Goal: Task Accomplishment & Management: Manage account settings

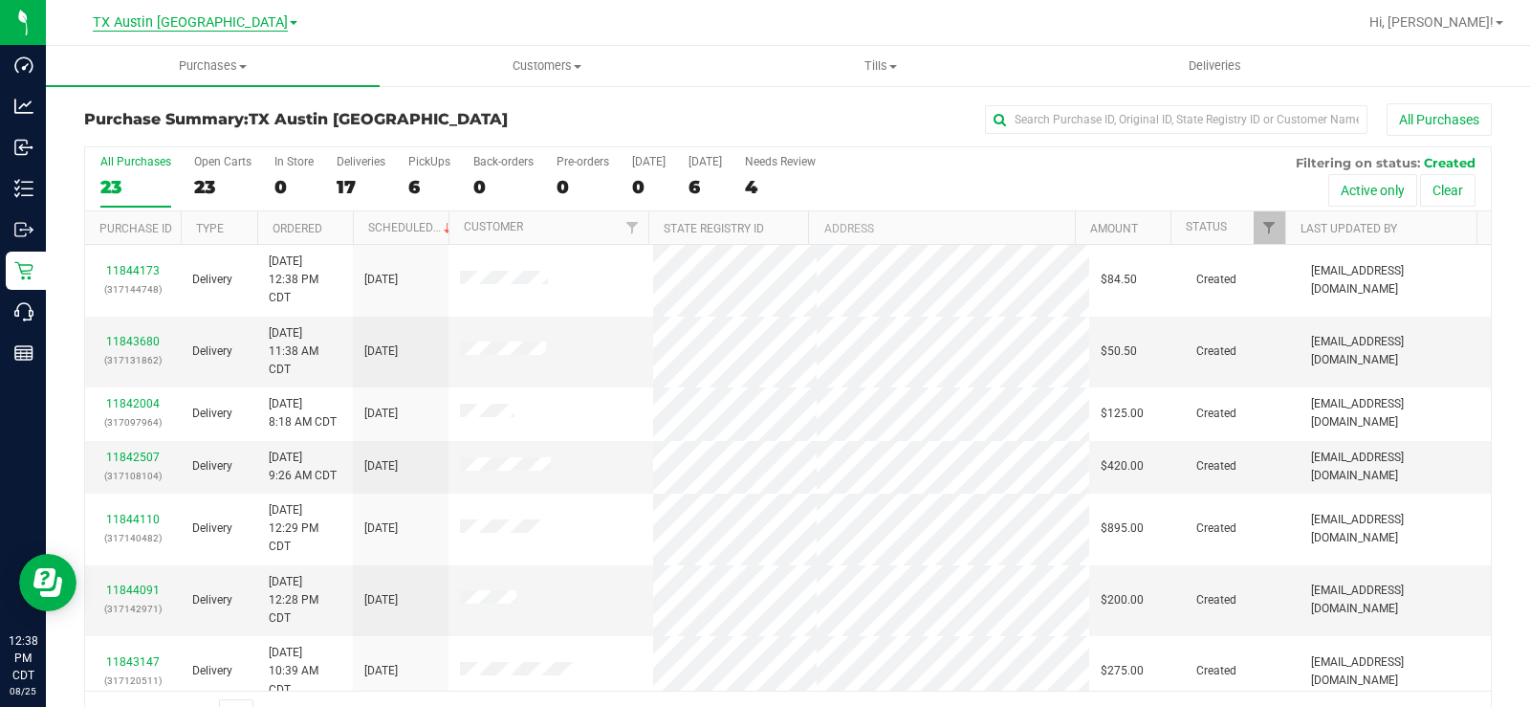
click at [172, 28] on span "TX Austin [GEOGRAPHIC_DATA]" at bounding box center [190, 22] width 195 height 17
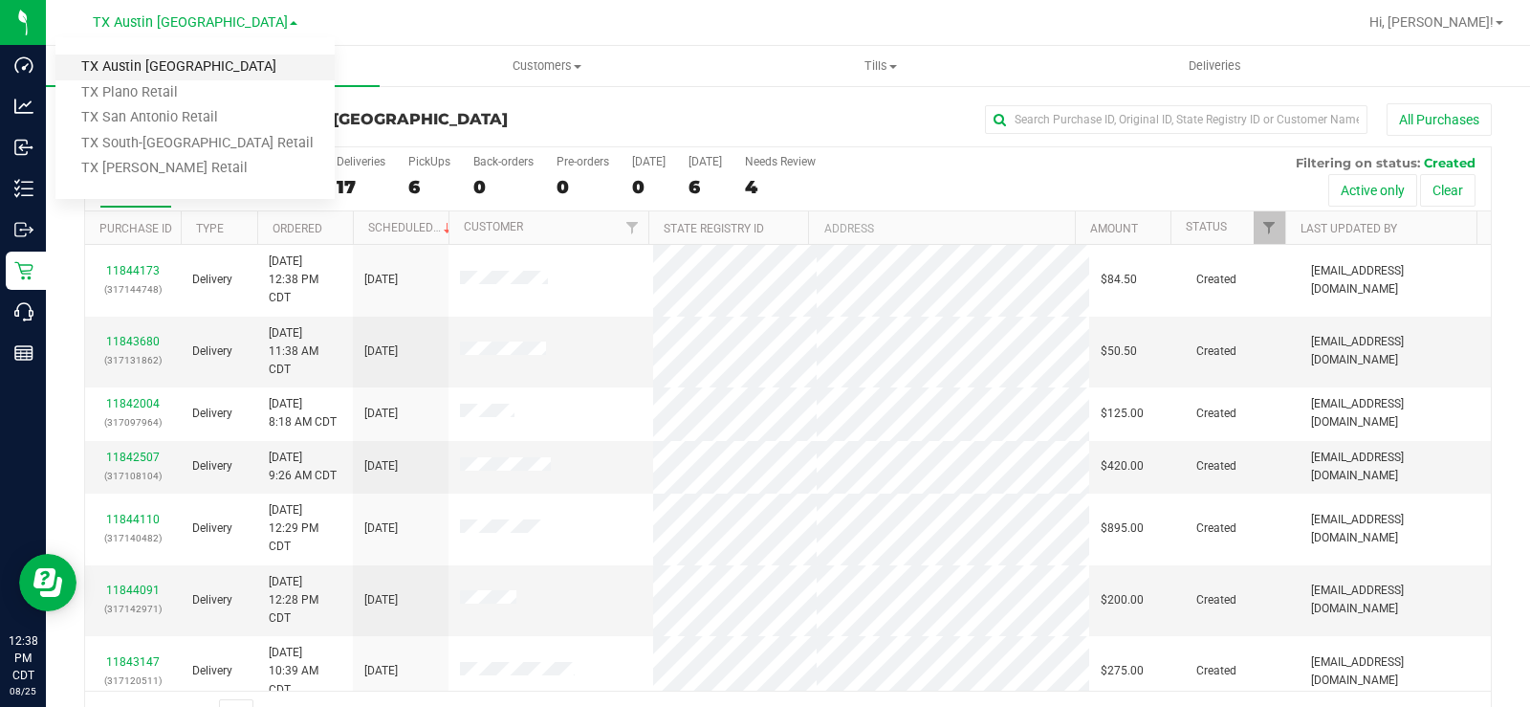
click at [167, 69] on link "TX Austin [GEOGRAPHIC_DATA]" at bounding box center [194, 68] width 279 height 26
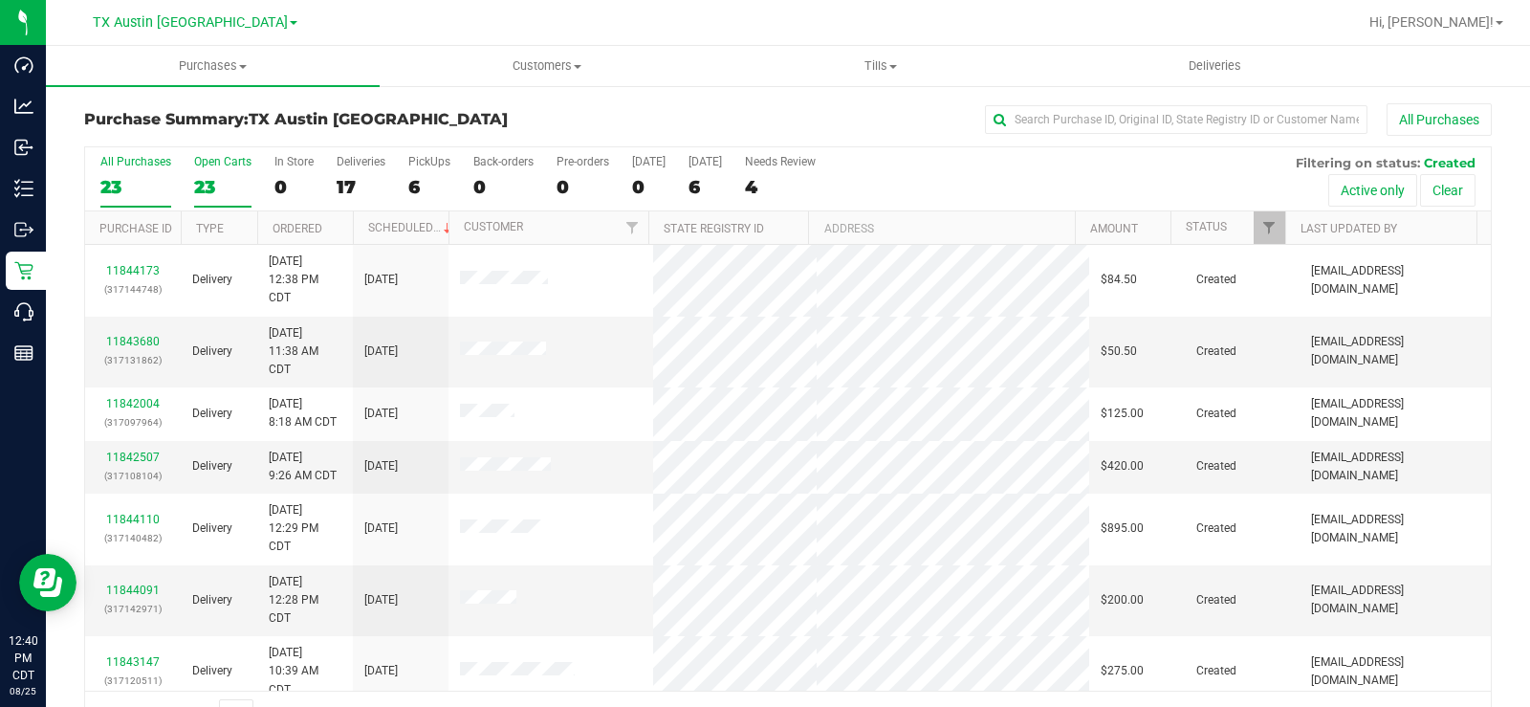
click at [211, 176] on div "23" at bounding box center [222, 187] width 57 height 22
click at [0, 0] on input "Open Carts 23" at bounding box center [0, 0] width 0 height 0
click at [213, 176] on div "23" at bounding box center [222, 187] width 57 height 22
click at [0, 0] on input "Open Carts 23" at bounding box center [0, 0] width 0 height 0
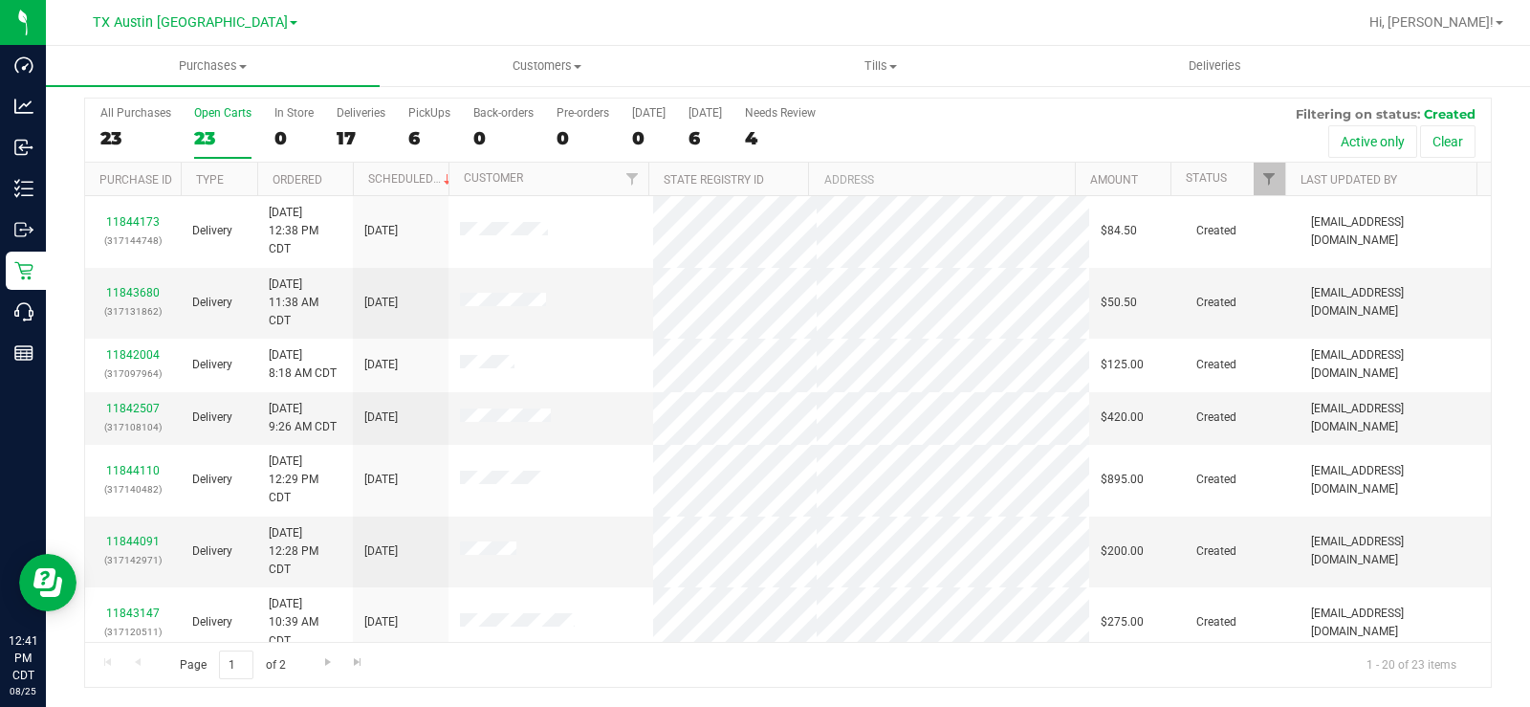
click at [200, 115] on div "Open Carts" at bounding box center [222, 112] width 57 height 13
click at [0, 0] on input "Open Carts 23" at bounding box center [0, 0] width 0 height 0
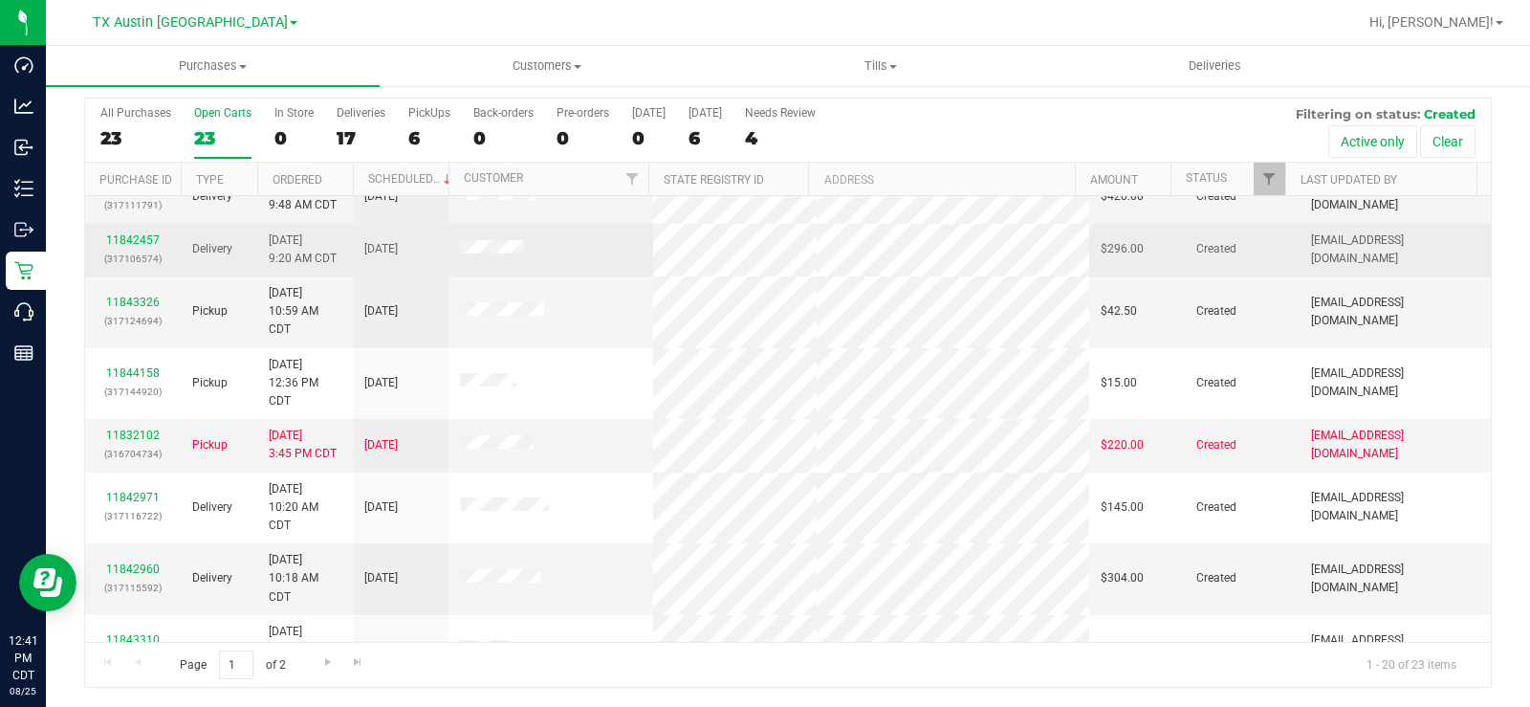
scroll to position [870, 0]
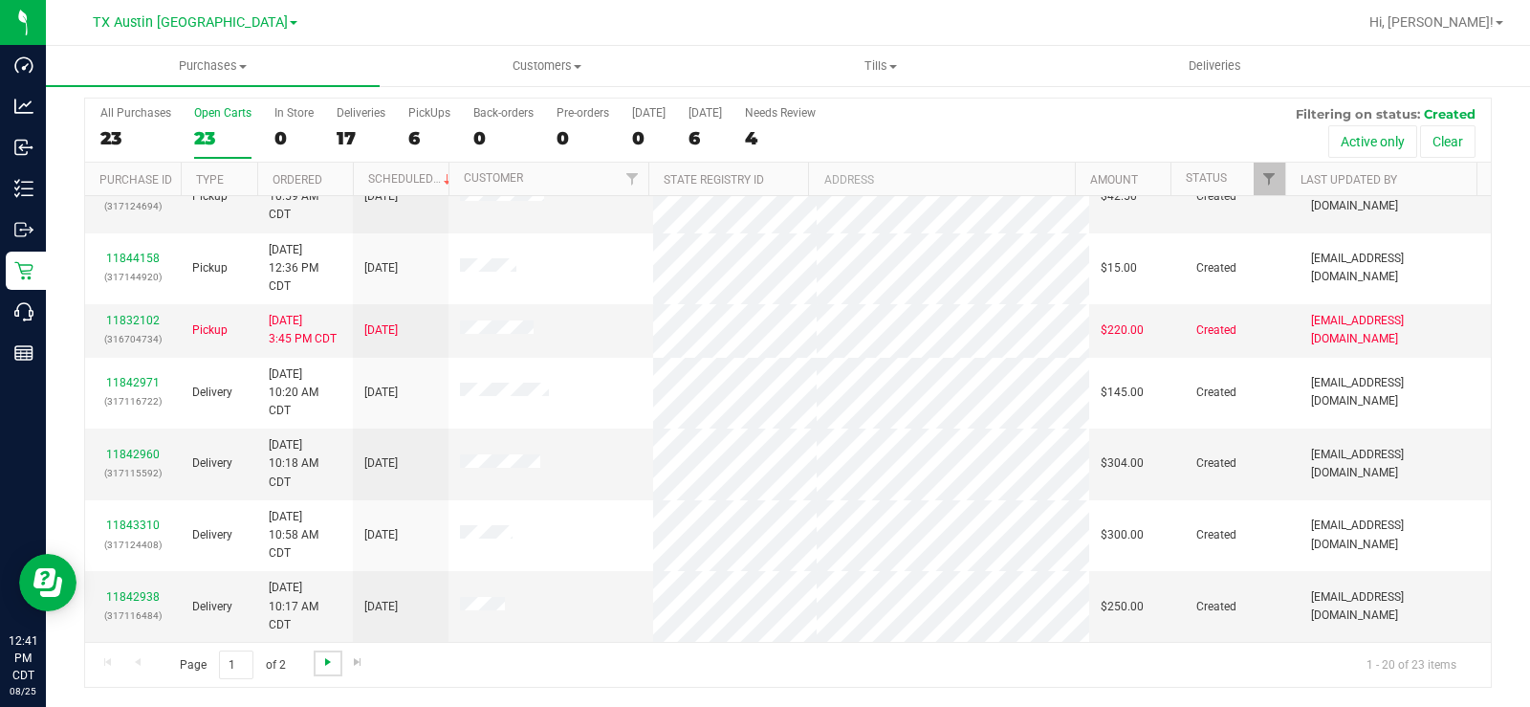
click at [321, 666] on span "Go to the next page" at bounding box center [327, 661] width 15 height 15
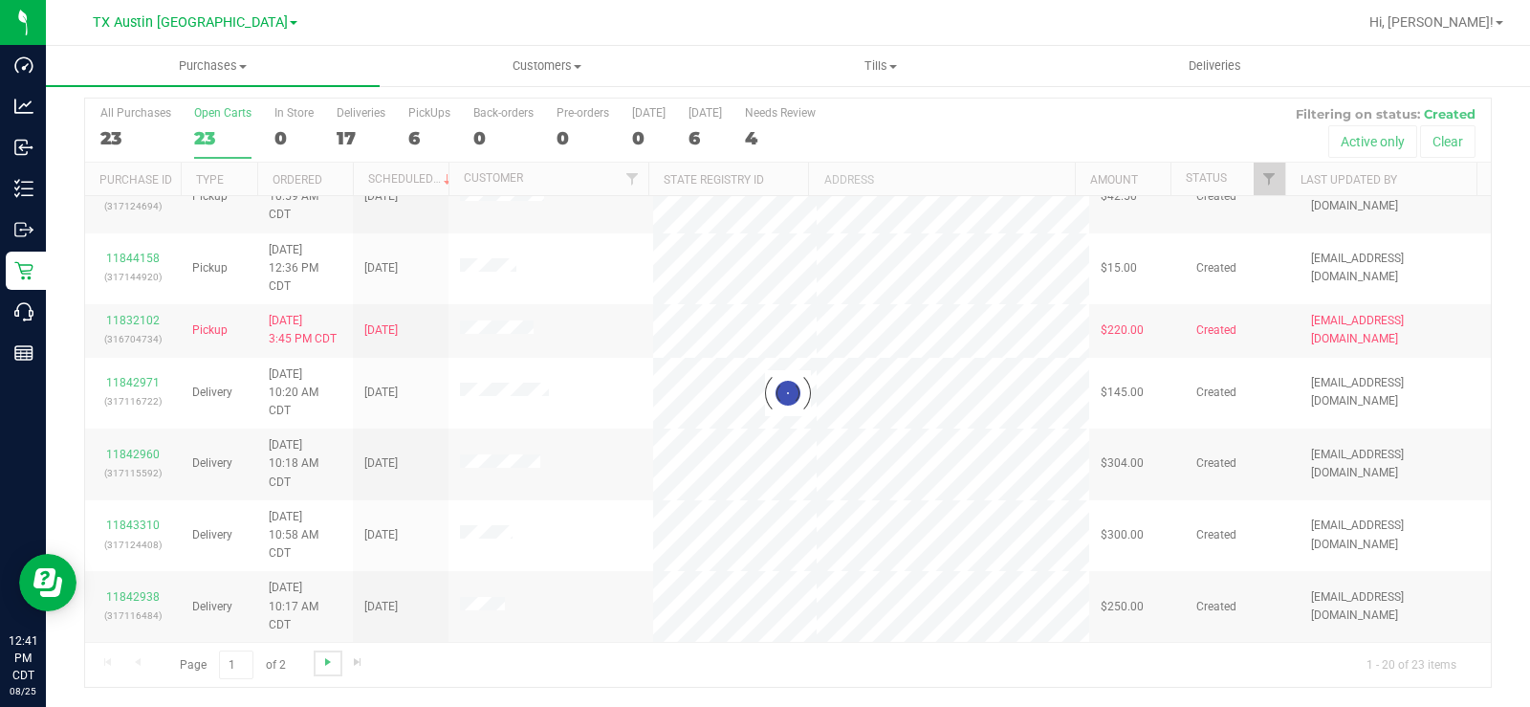
scroll to position [0, 0]
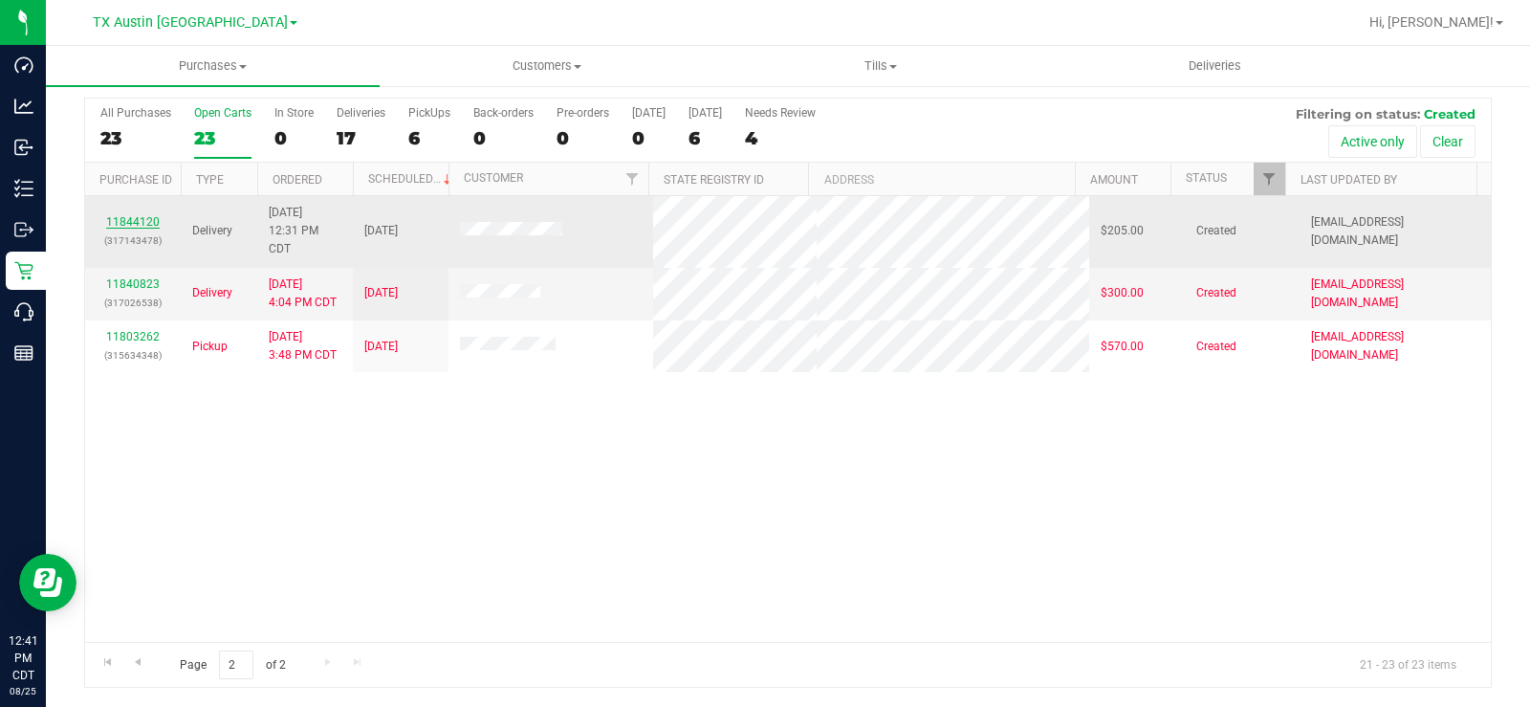
click at [134, 225] on link "11844120" at bounding box center [133, 221] width 54 height 13
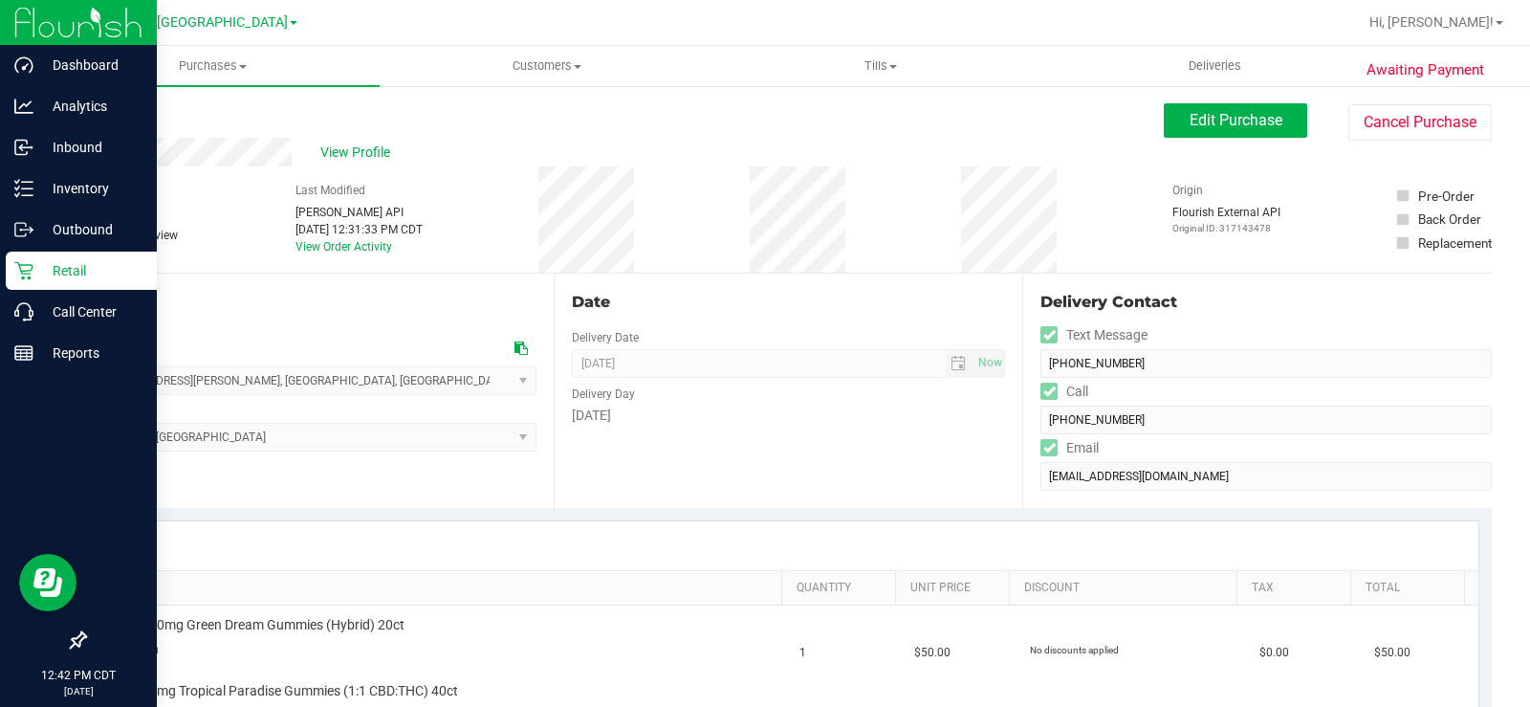
click at [29, 271] on icon at bounding box center [23, 271] width 18 height 18
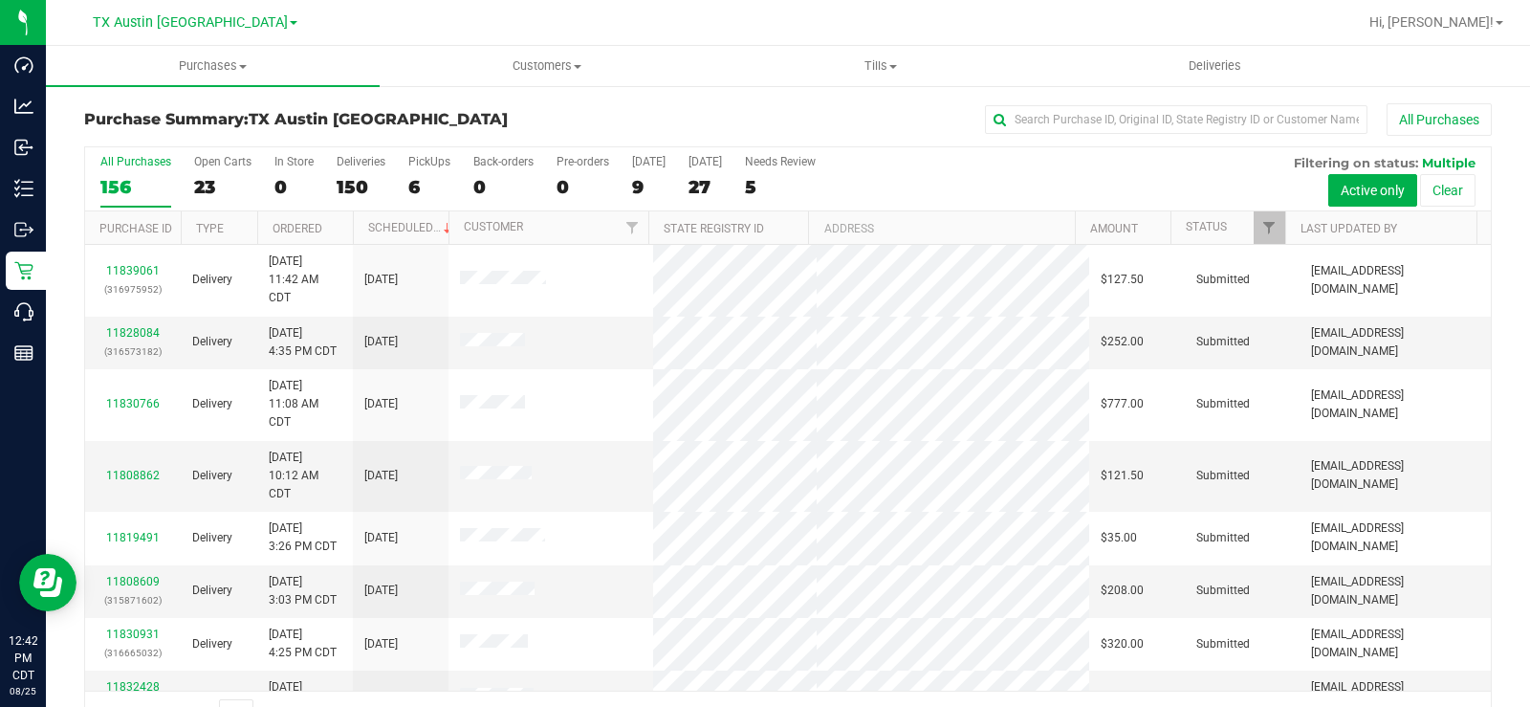
click at [207, 164] on div "Open Carts" at bounding box center [222, 161] width 57 height 13
click at [0, 0] on input "Open Carts 23" at bounding box center [0, 0] width 0 height 0
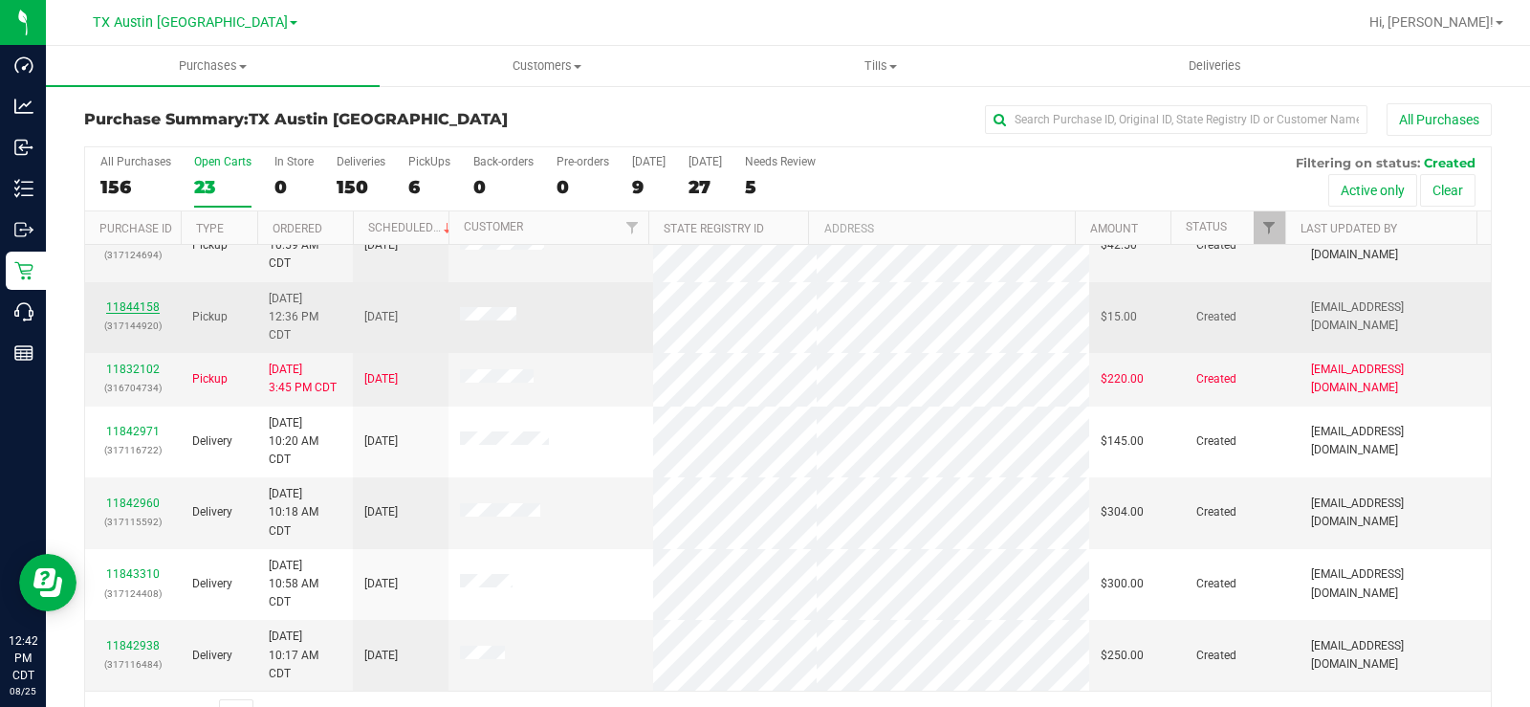
click at [140, 303] on link "11844158" at bounding box center [133, 306] width 54 height 13
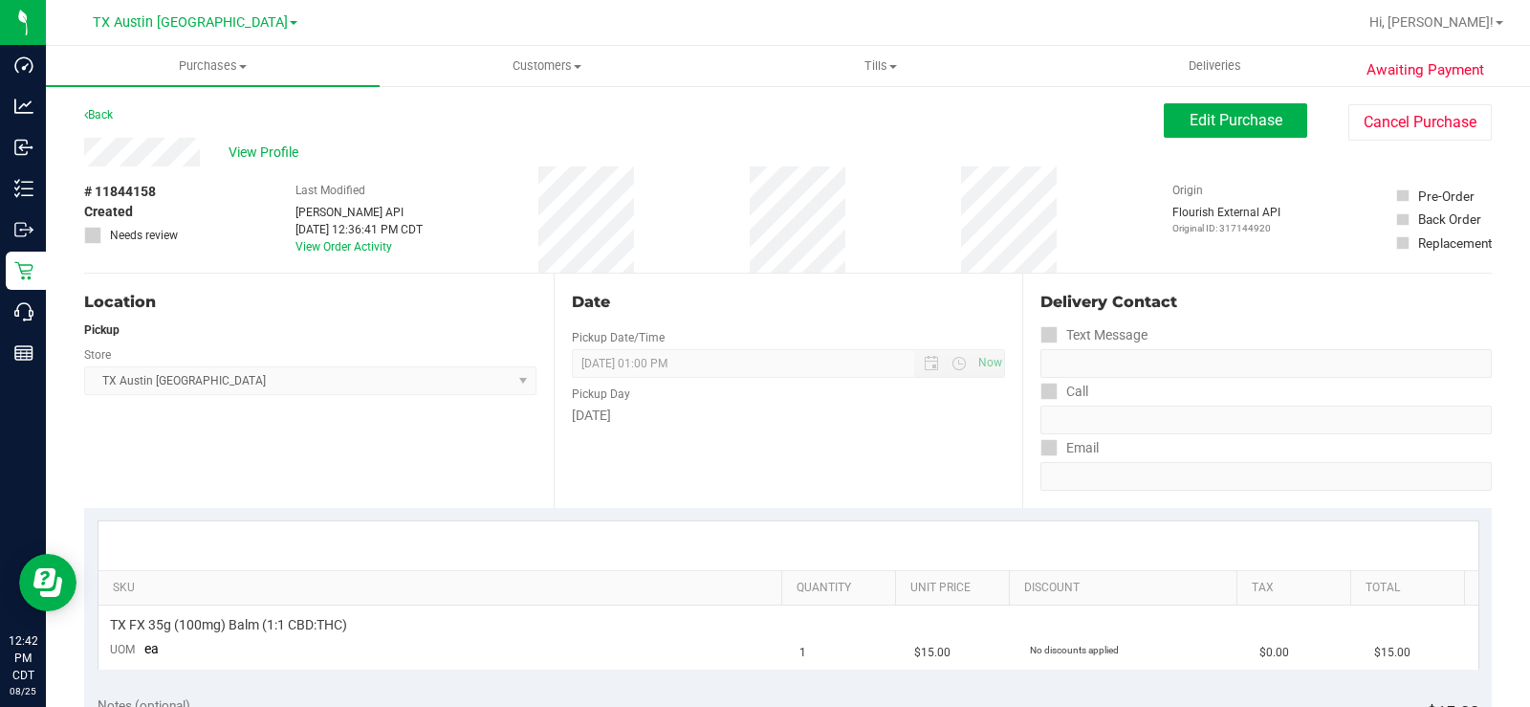
click at [164, 142] on div "View Profile" at bounding box center [624, 152] width 1080 height 29
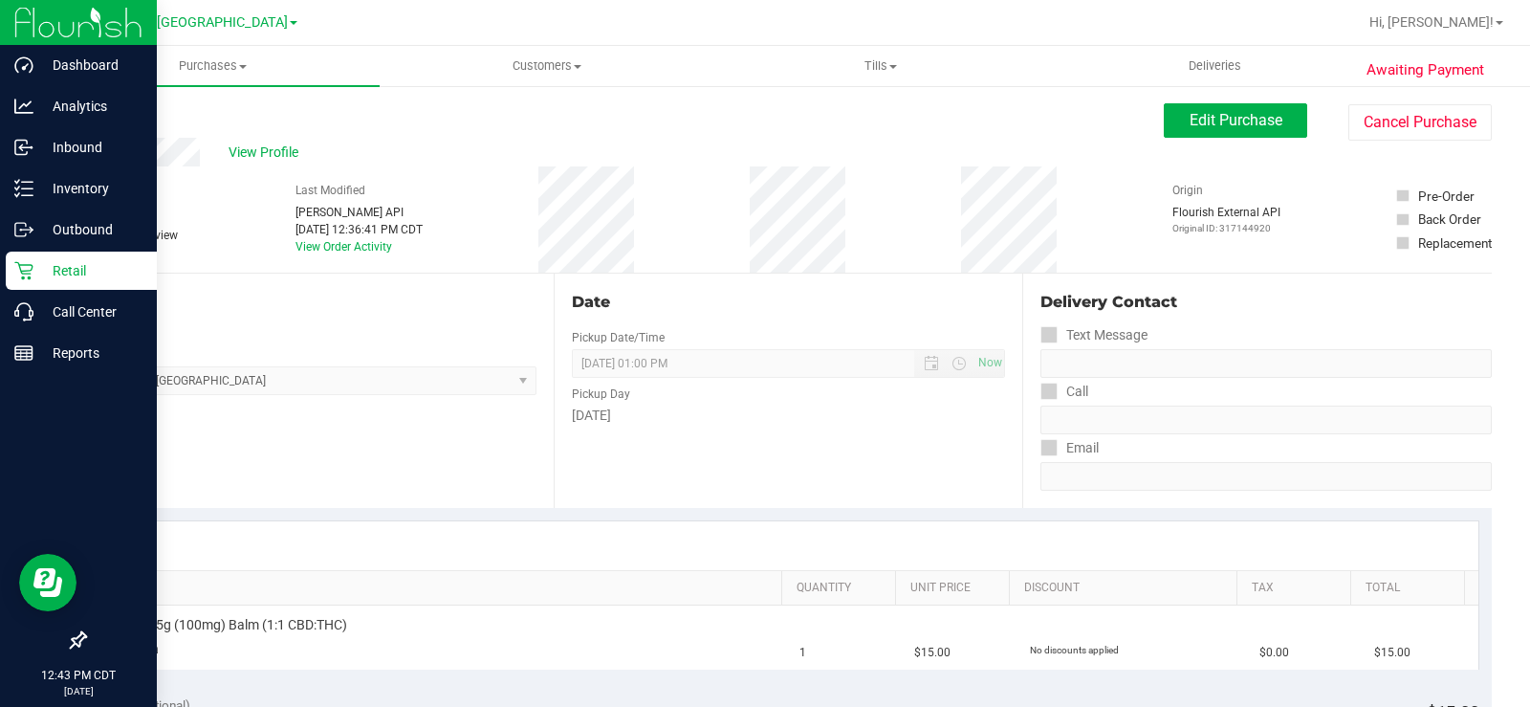
click at [32, 279] on icon at bounding box center [23, 270] width 19 height 19
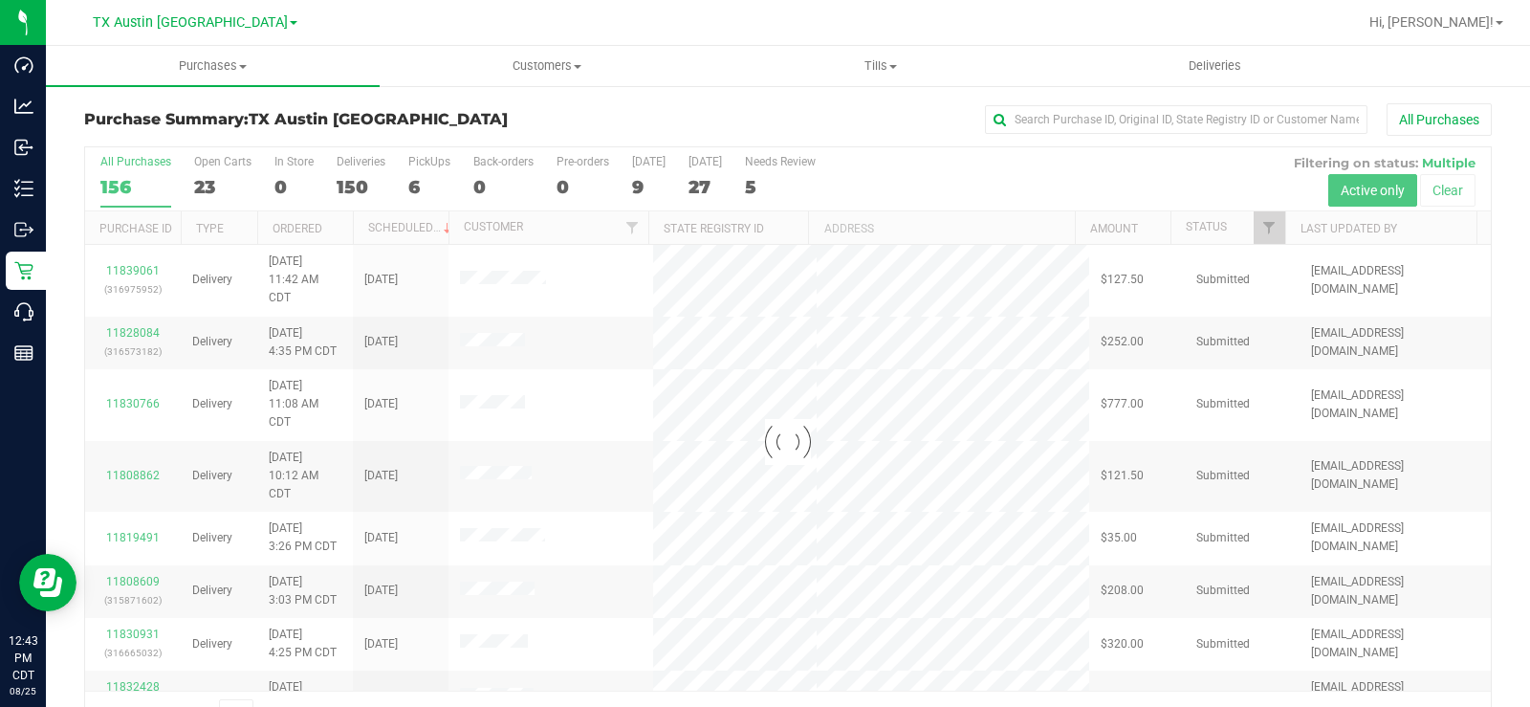
click at [203, 186] on div at bounding box center [788, 441] width 1406 height 589
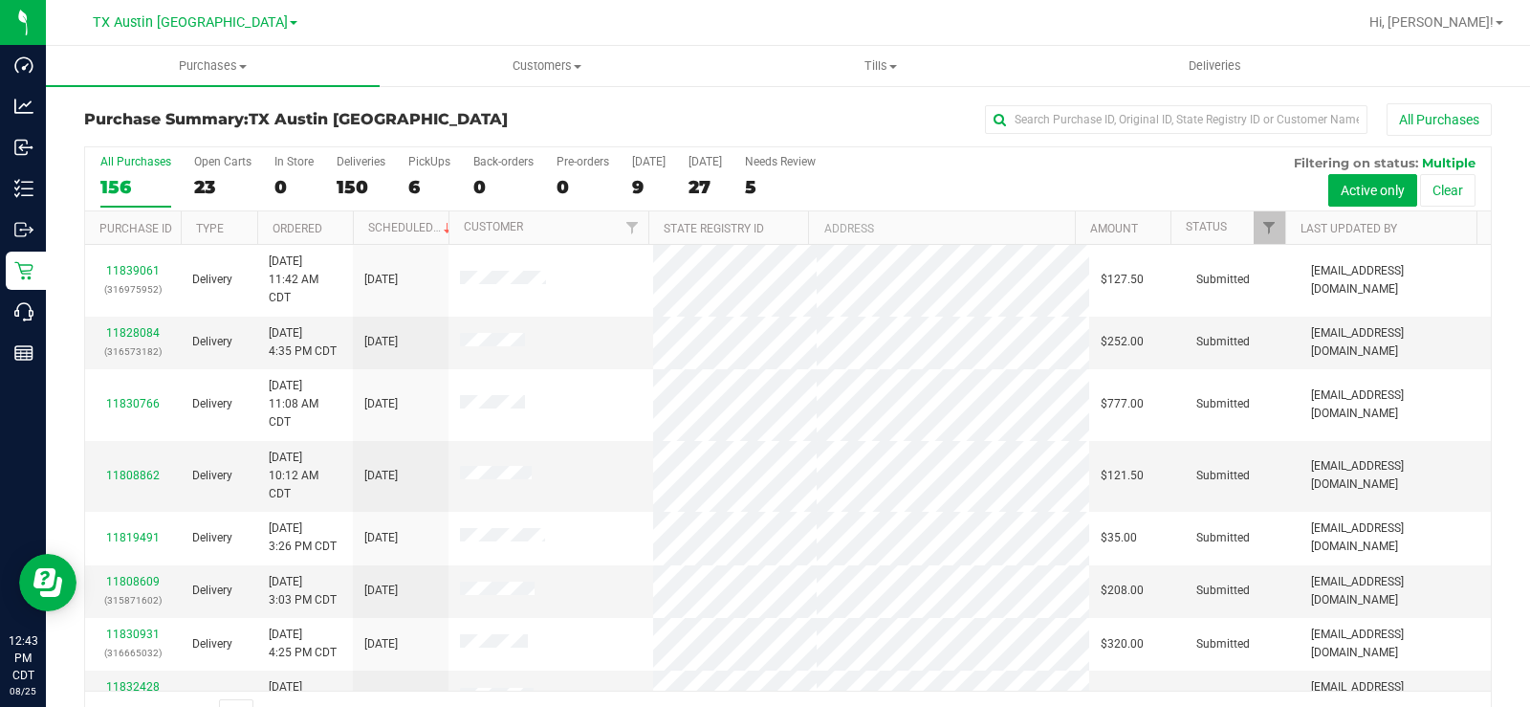
click at [203, 186] on div "23" at bounding box center [222, 187] width 57 height 22
click at [0, 0] on input "Open Carts 23" at bounding box center [0, 0] width 0 height 0
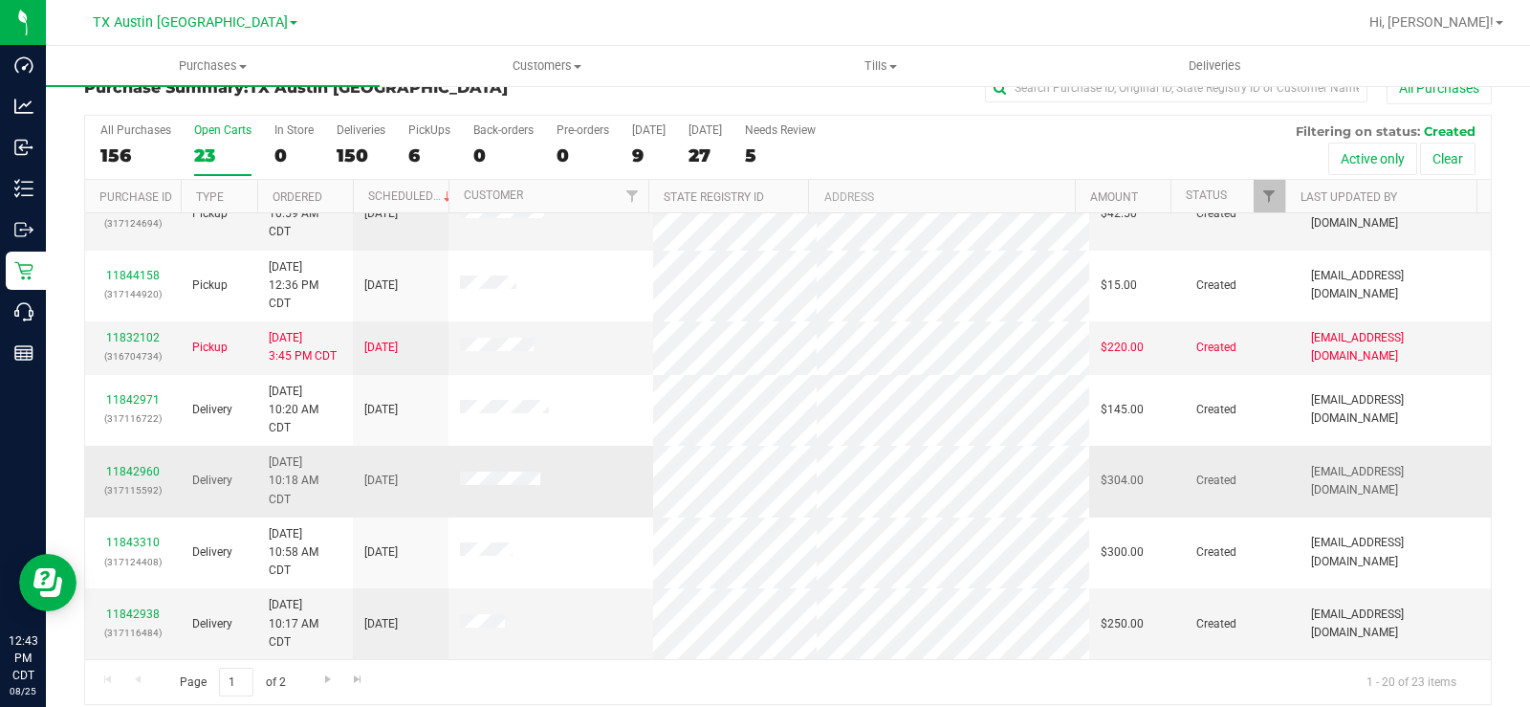
scroll to position [49, 0]
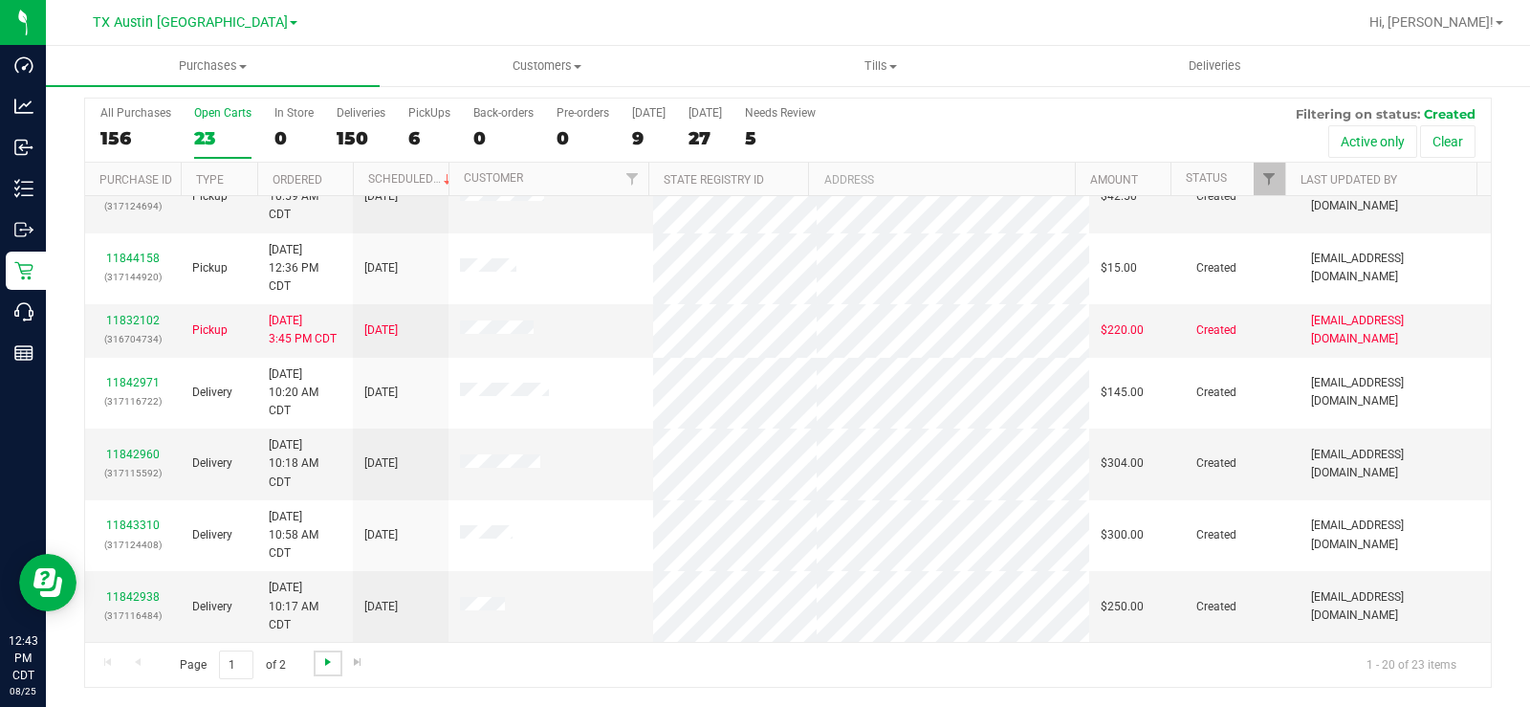
click at [322, 665] on span "Go to the next page" at bounding box center [327, 661] width 15 height 15
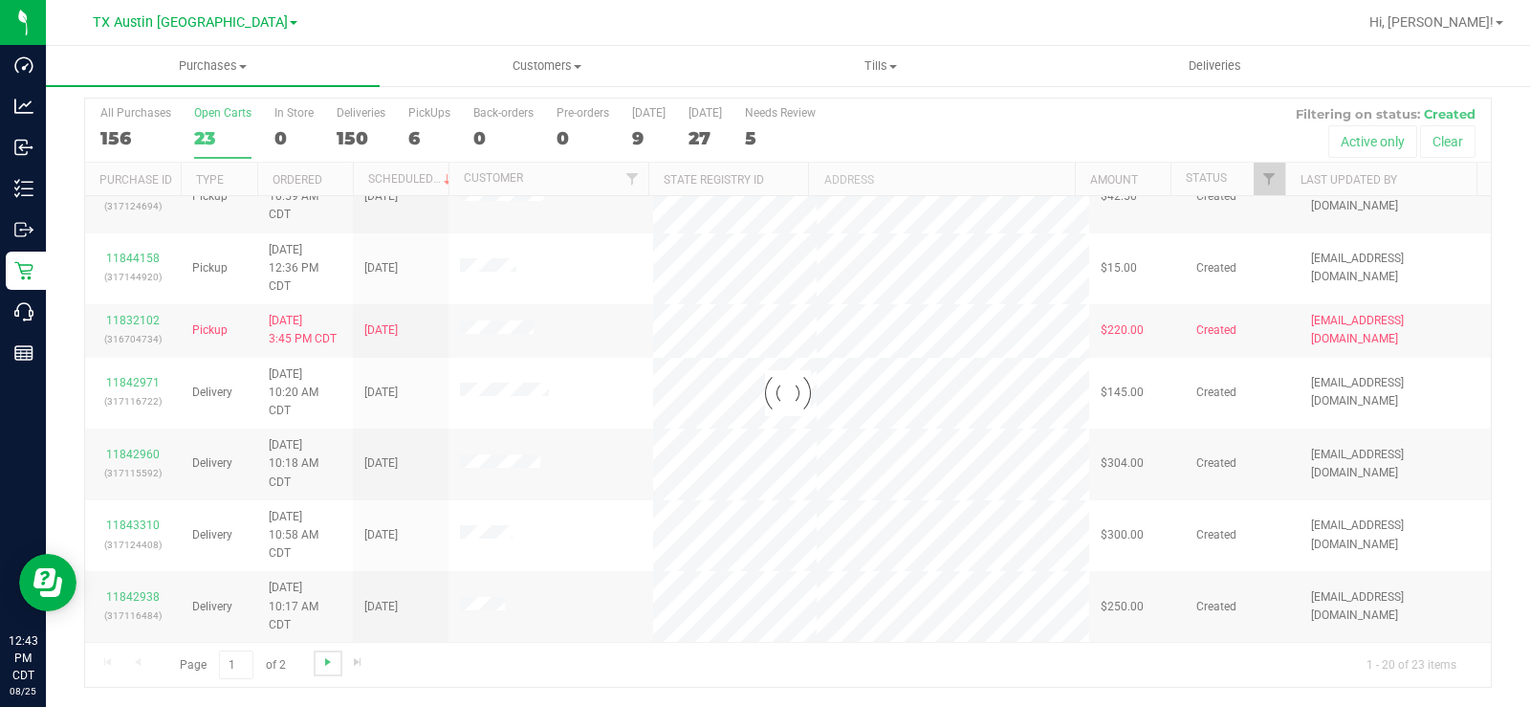
scroll to position [0, 0]
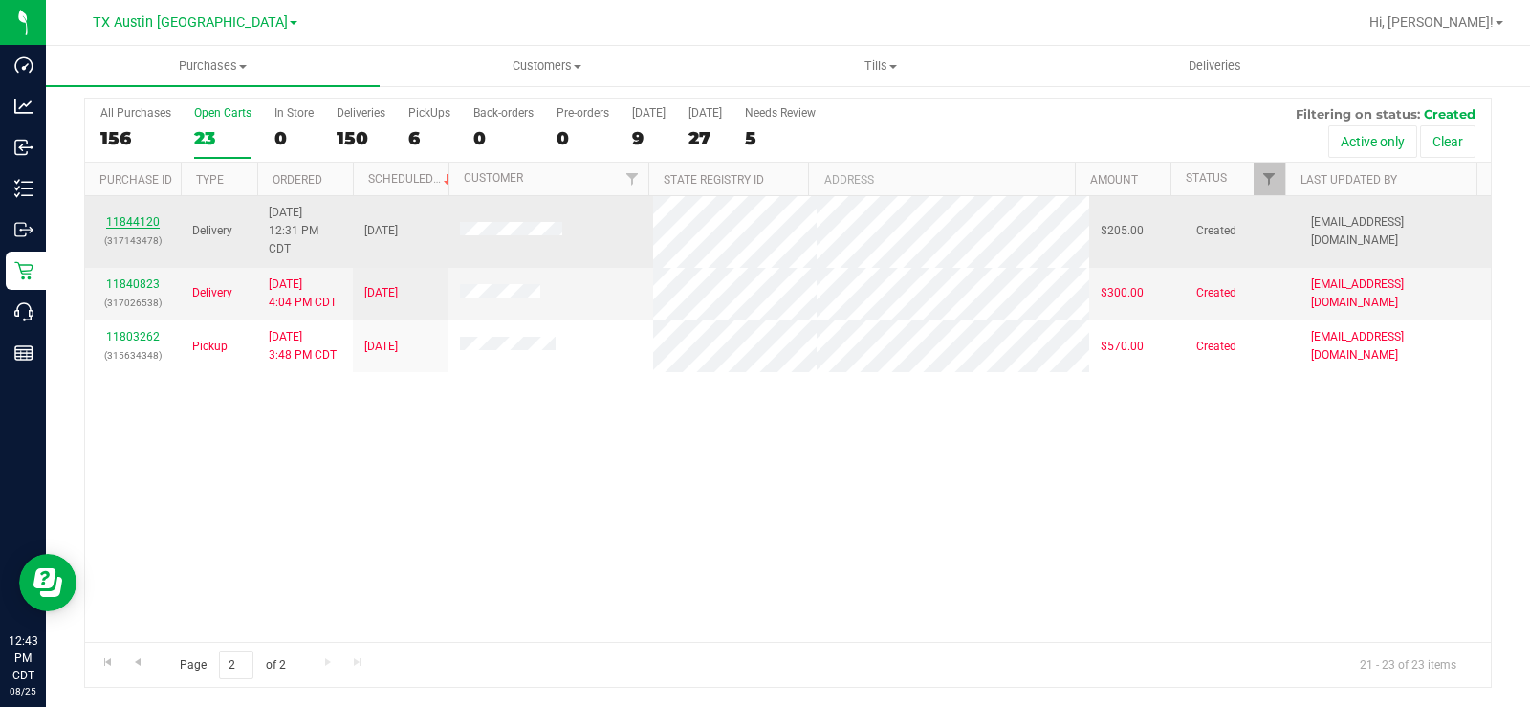
click at [143, 221] on link "11844120" at bounding box center [133, 221] width 54 height 13
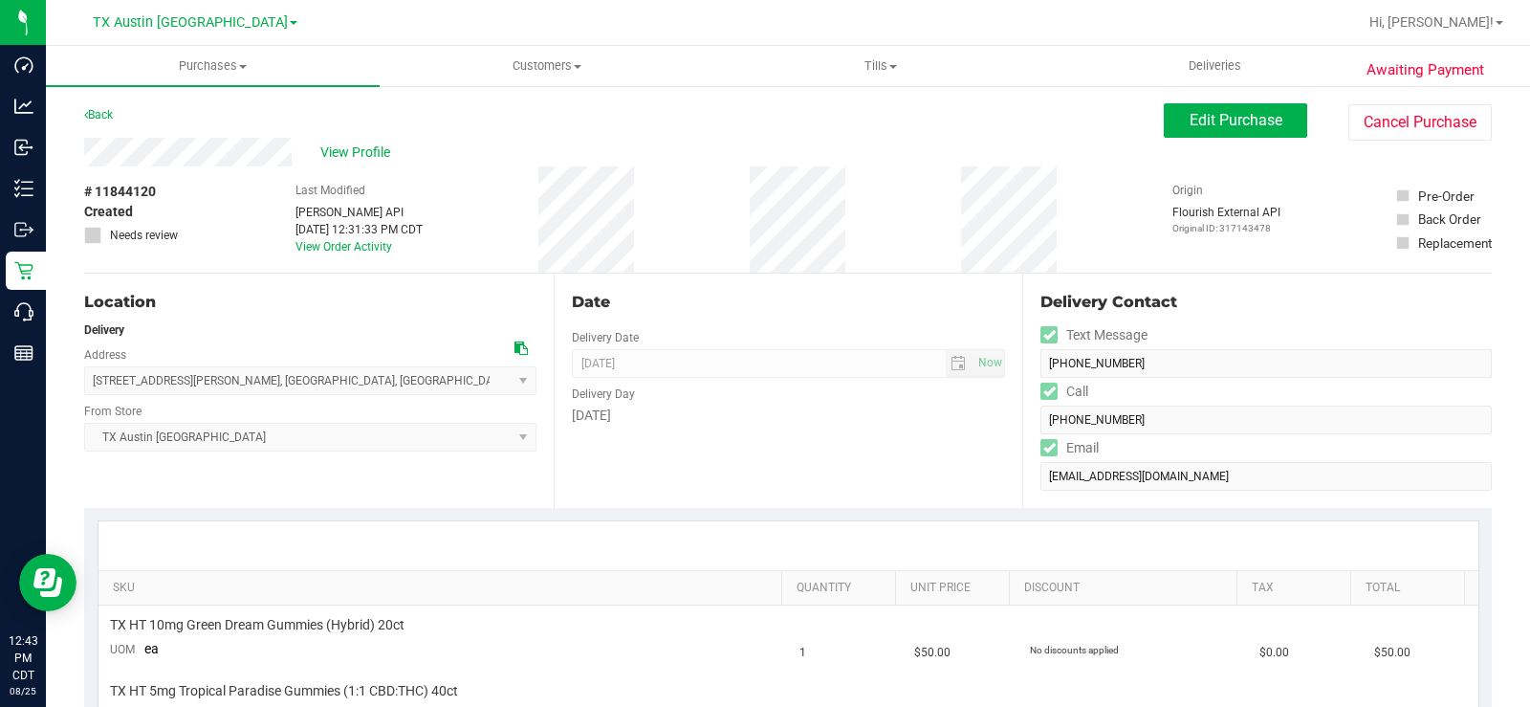
click at [169, 152] on div "View Profile" at bounding box center [624, 152] width 1080 height 29
click at [514, 342] on icon at bounding box center [520, 347] width 13 height 13
click at [367, 158] on span "View Profile" at bounding box center [358, 152] width 76 height 20
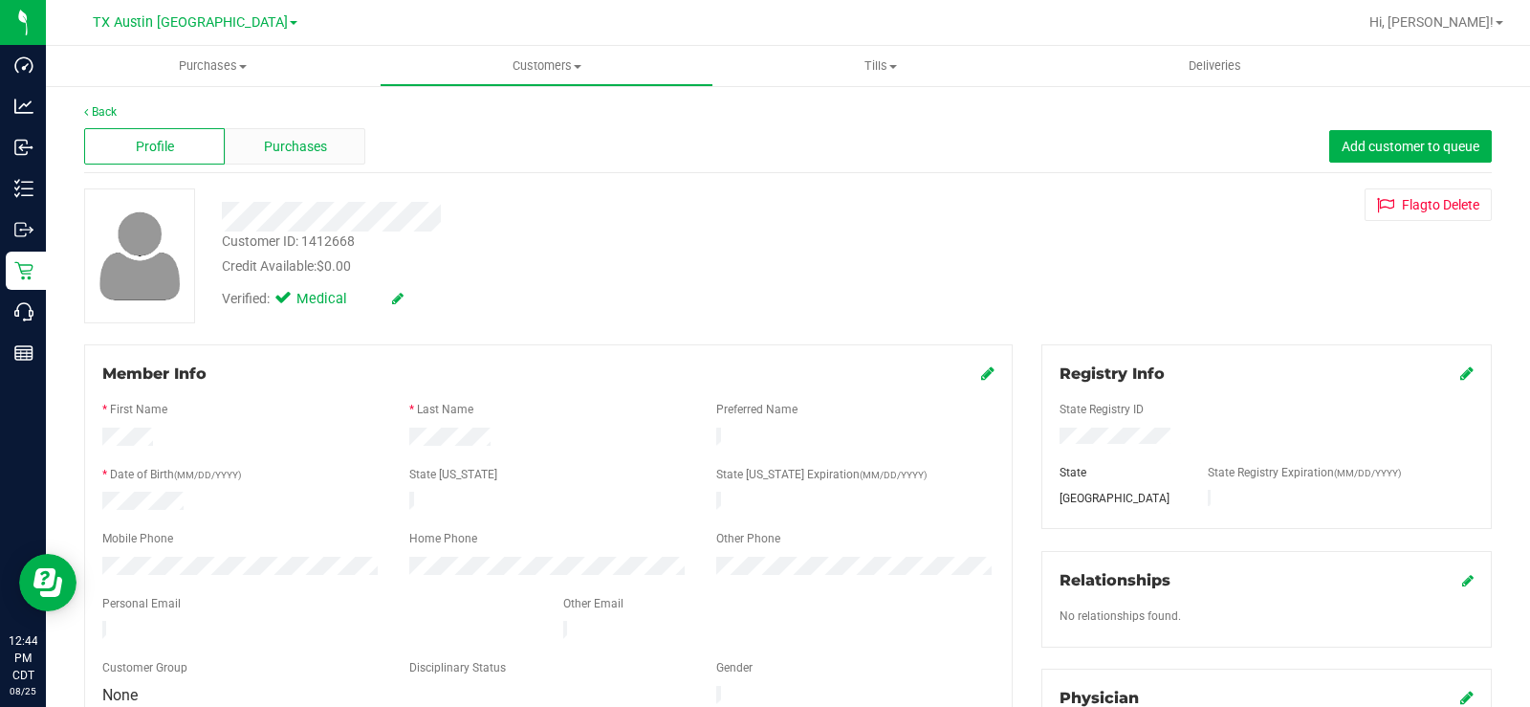
click at [273, 131] on div "Purchases" at bounding box center [295, 146] width 141 height 36
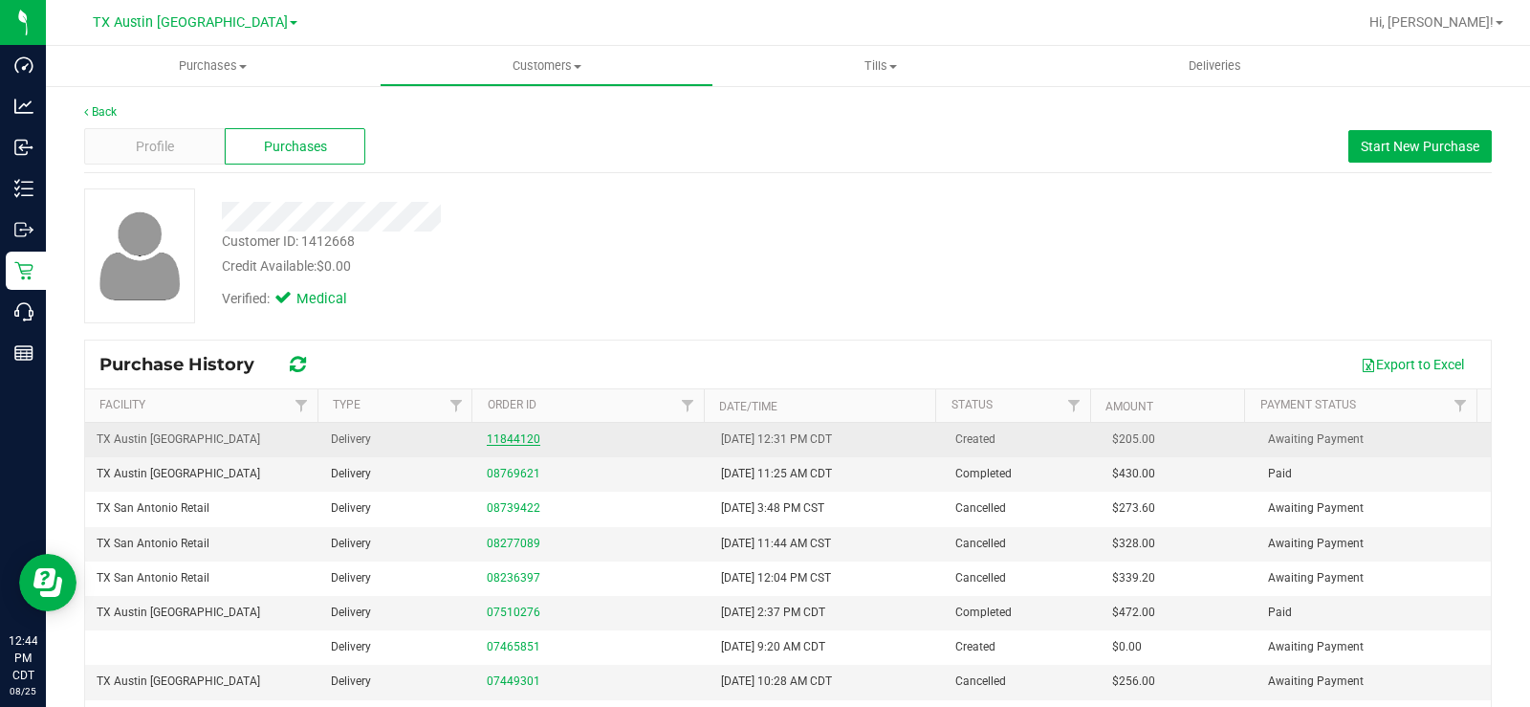
click at [509, 437] on link "11844120" at bounding box center [514, 438] width 54 height 13
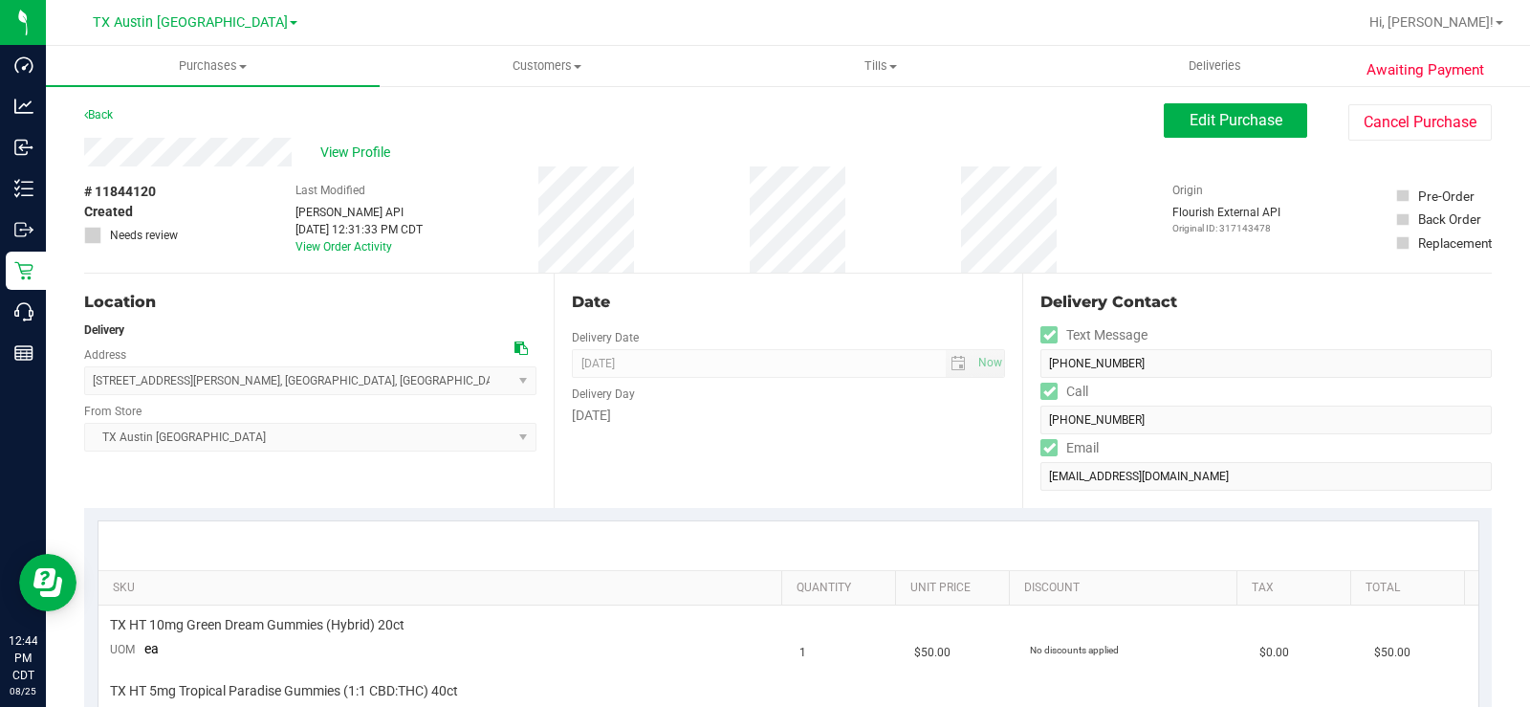
click at [241, 332] on div "Delivery" at bounding box center [310, 329] width 452 height 17
click at [255, 291] on div "Location" at bounding box center [310, 302] width 452 height 23
click at [769, 423] on div "[DATE]" at bounding box center [789, 415] width 434 height 20
click at [352, 156] on span "View Profile" at bounding box center [358, 152] width 76 height 20
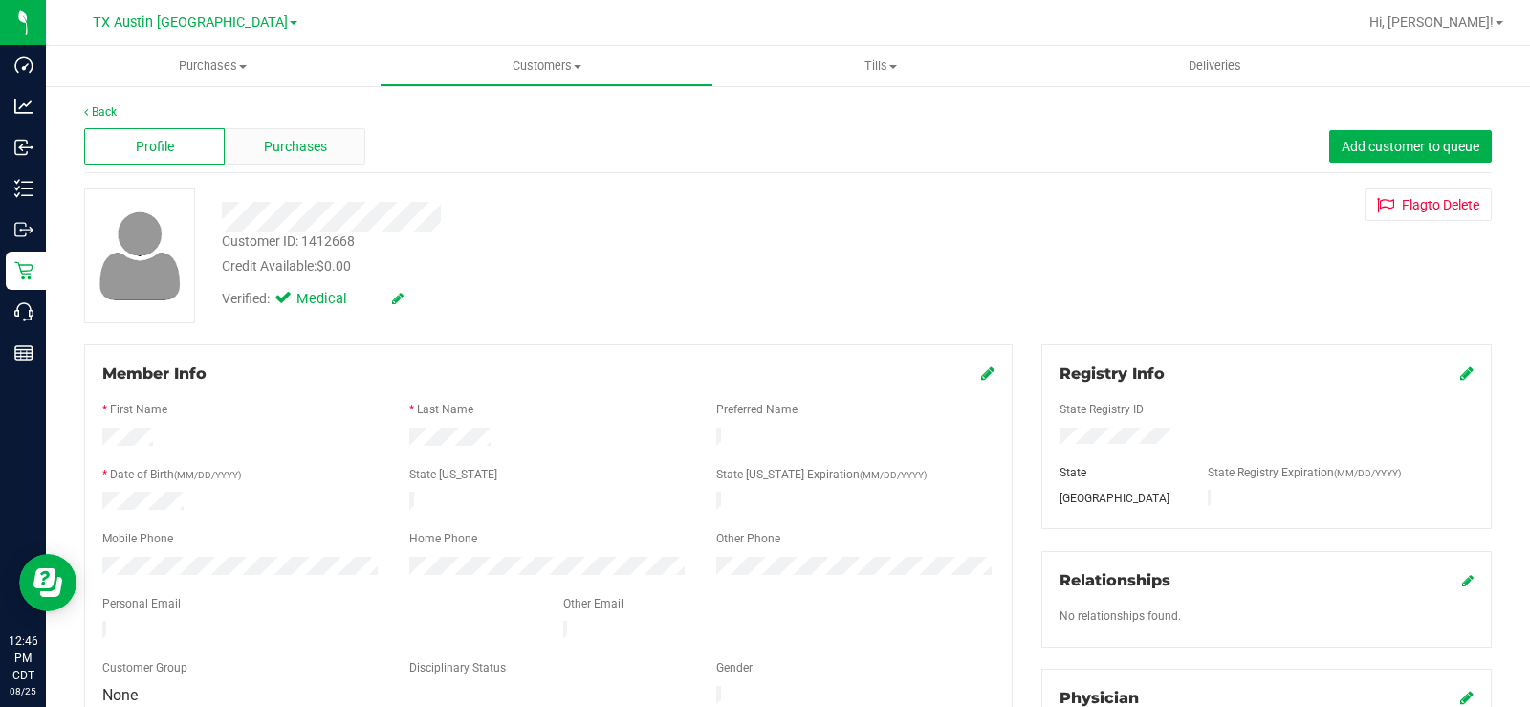
click at [297, 141] on span "Purchases" at bounding box center [295, 147] width 63 height 20
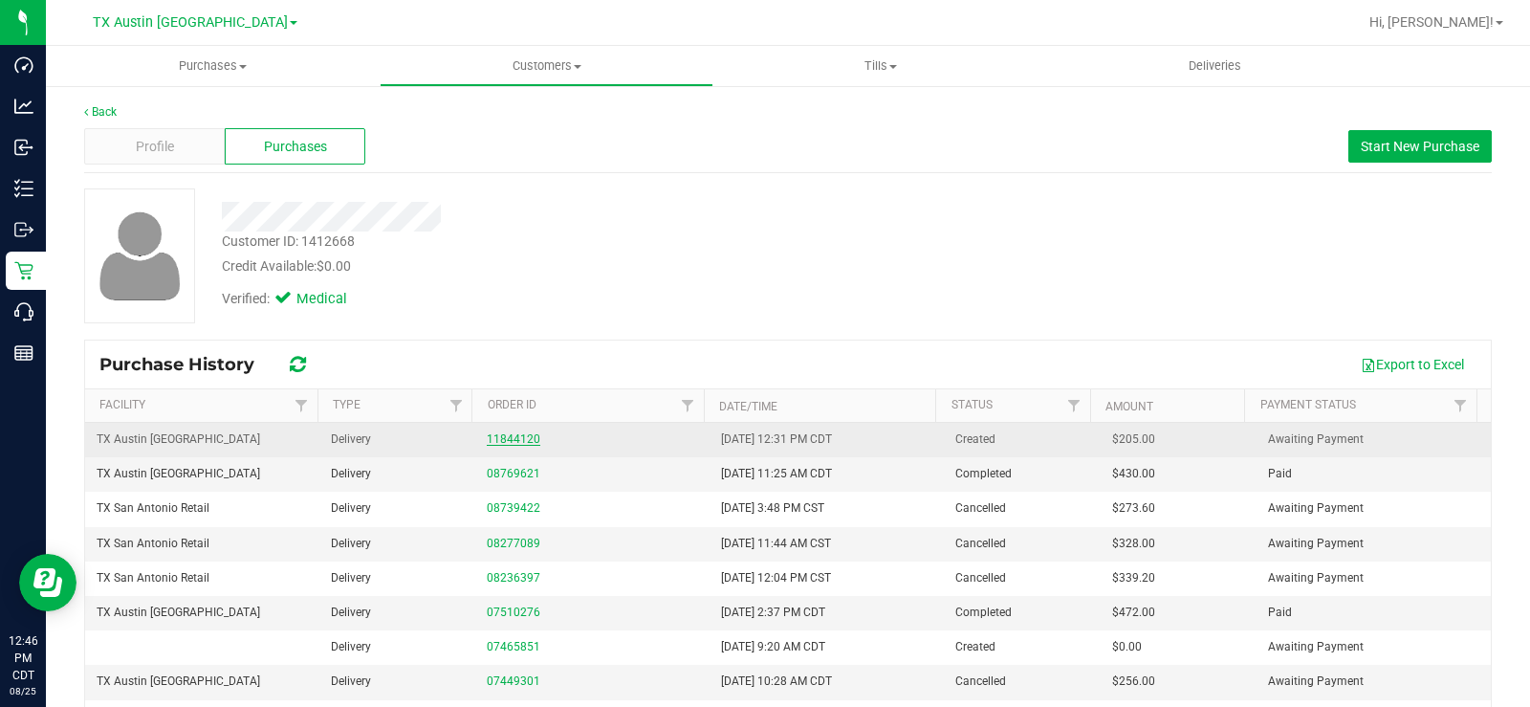
click at [511, 441] on link "11844120" at bounding box center [514, 438] width 54 height 13
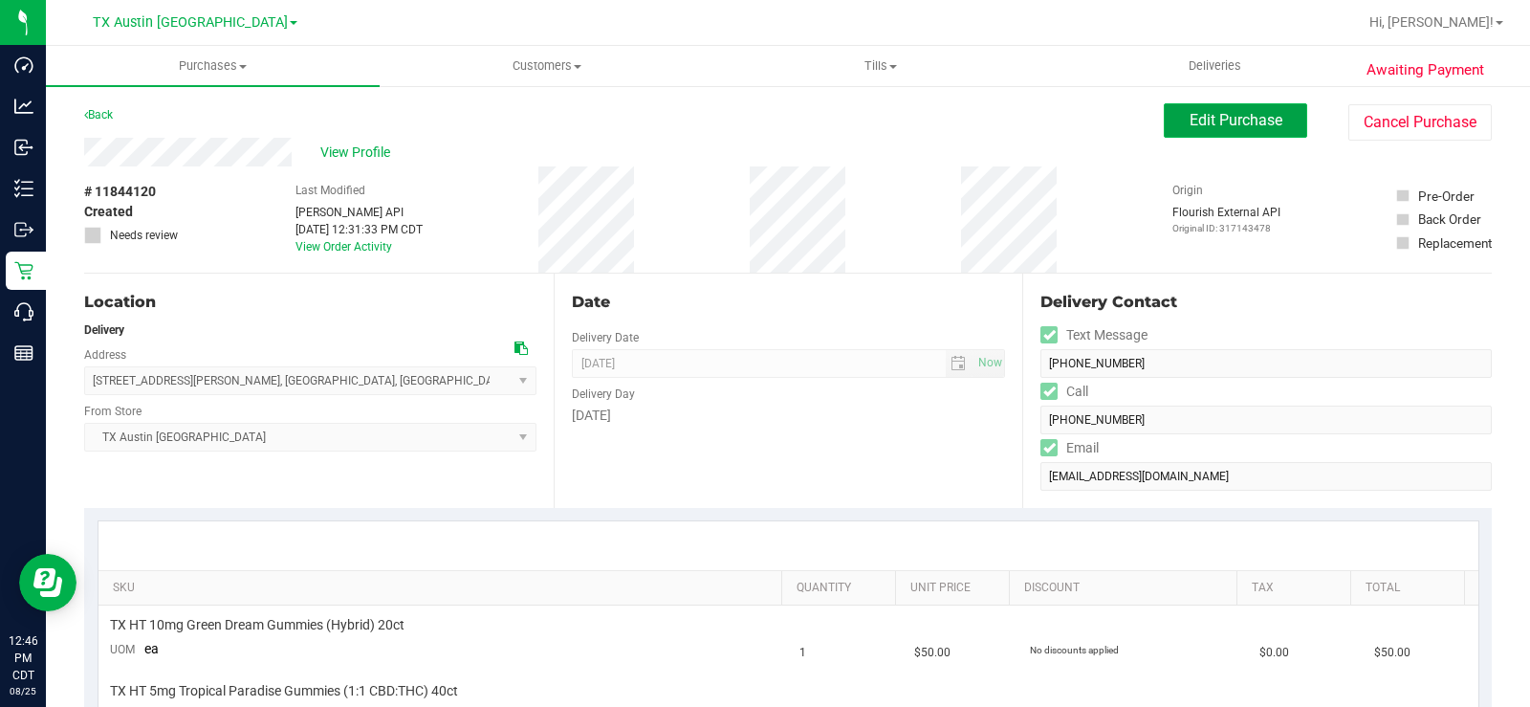
click at [1229, 113] on span "Edit Purchase" at bounding box center [1236, 120] width 93 height 18
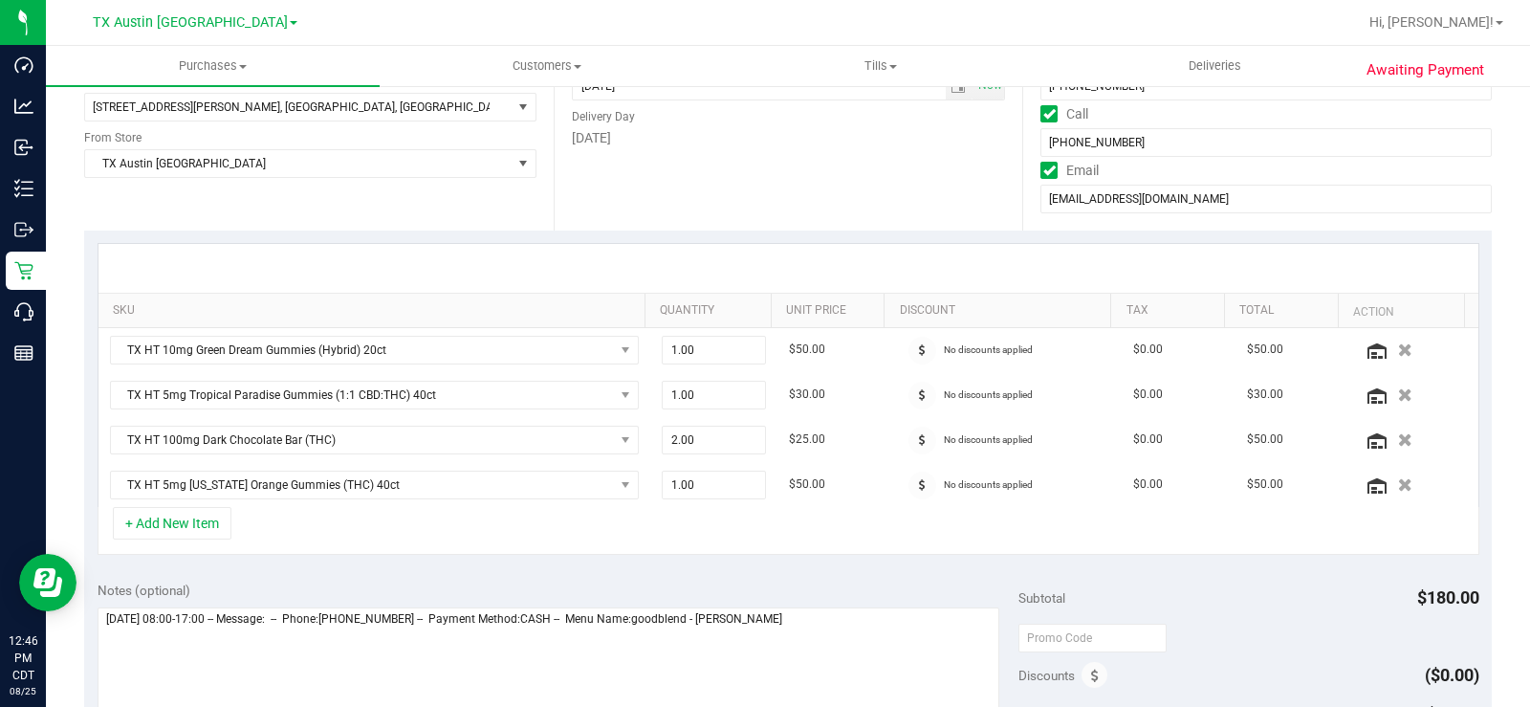
scroll to position [287, 0]
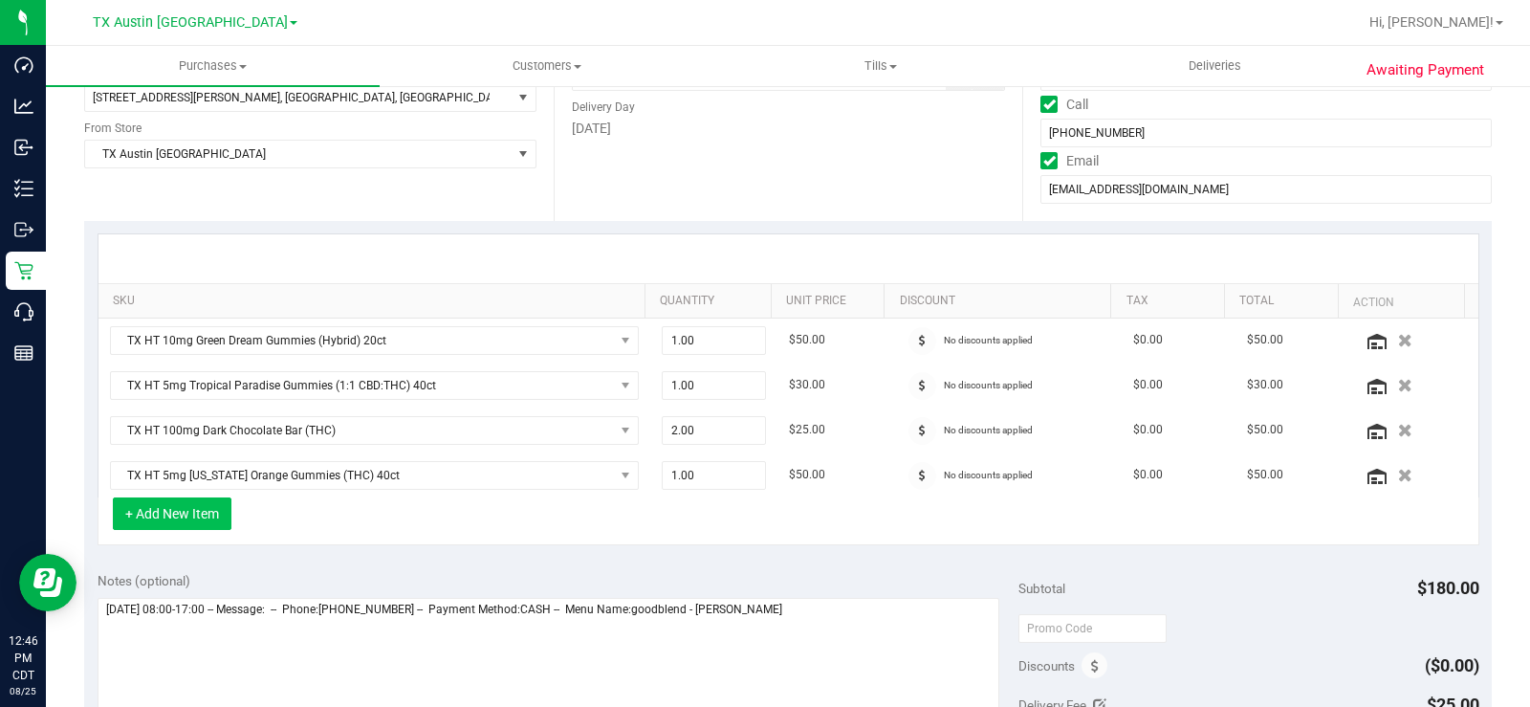
click at [188, 507] on button "+ Add New Item" at bounding box center [172, 513] width 119 height 33
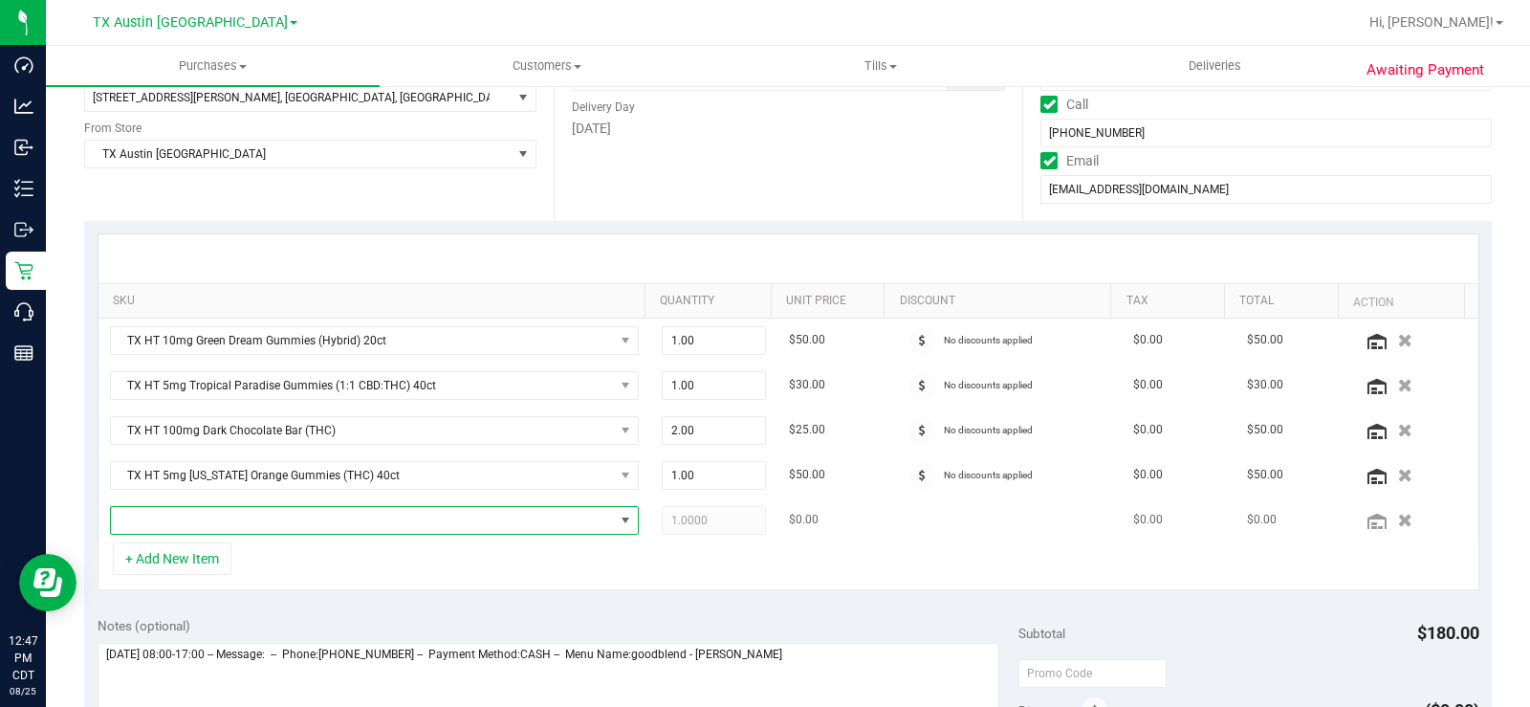
click at [242, 516] on span "NO DATA FOUND" at bounding box center [362, 520] width 503 height 27
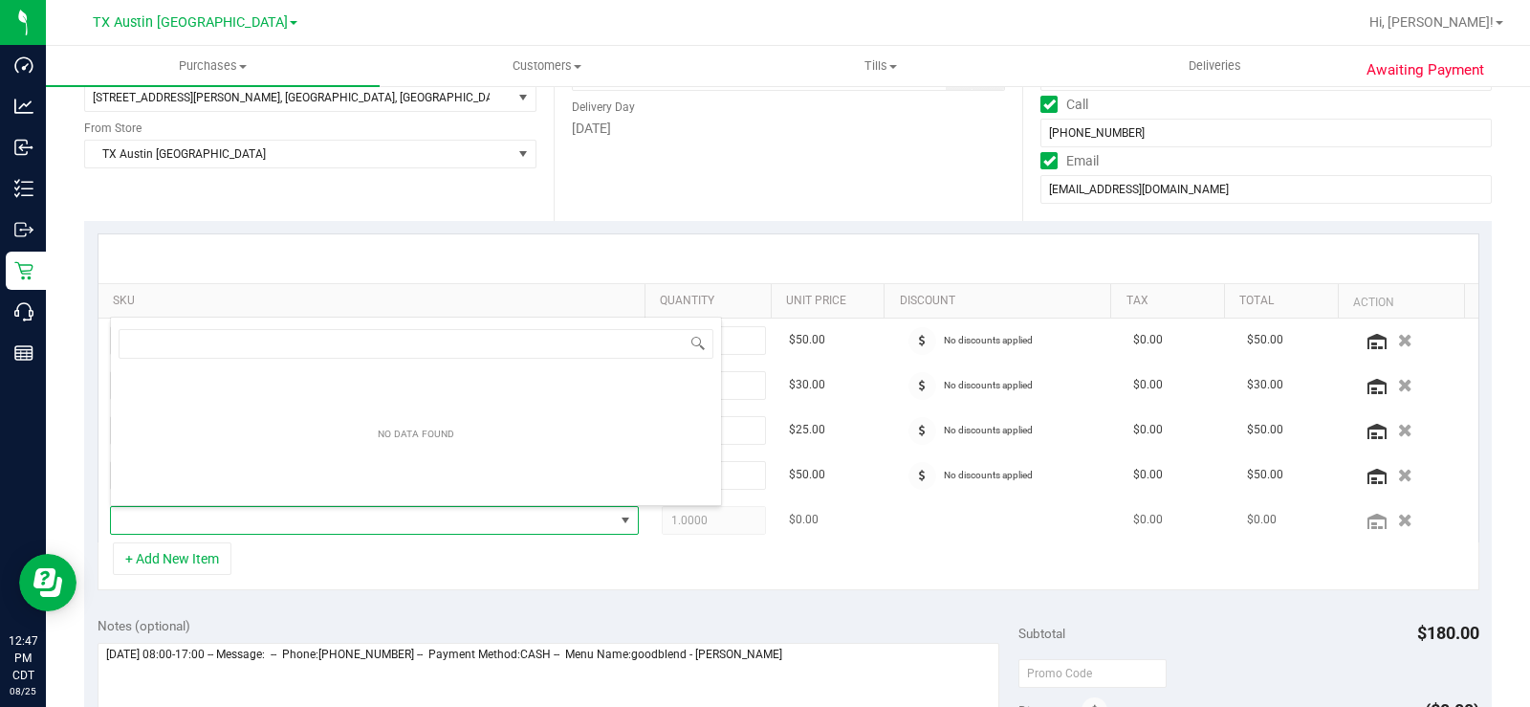
scroll to position [29, 512]
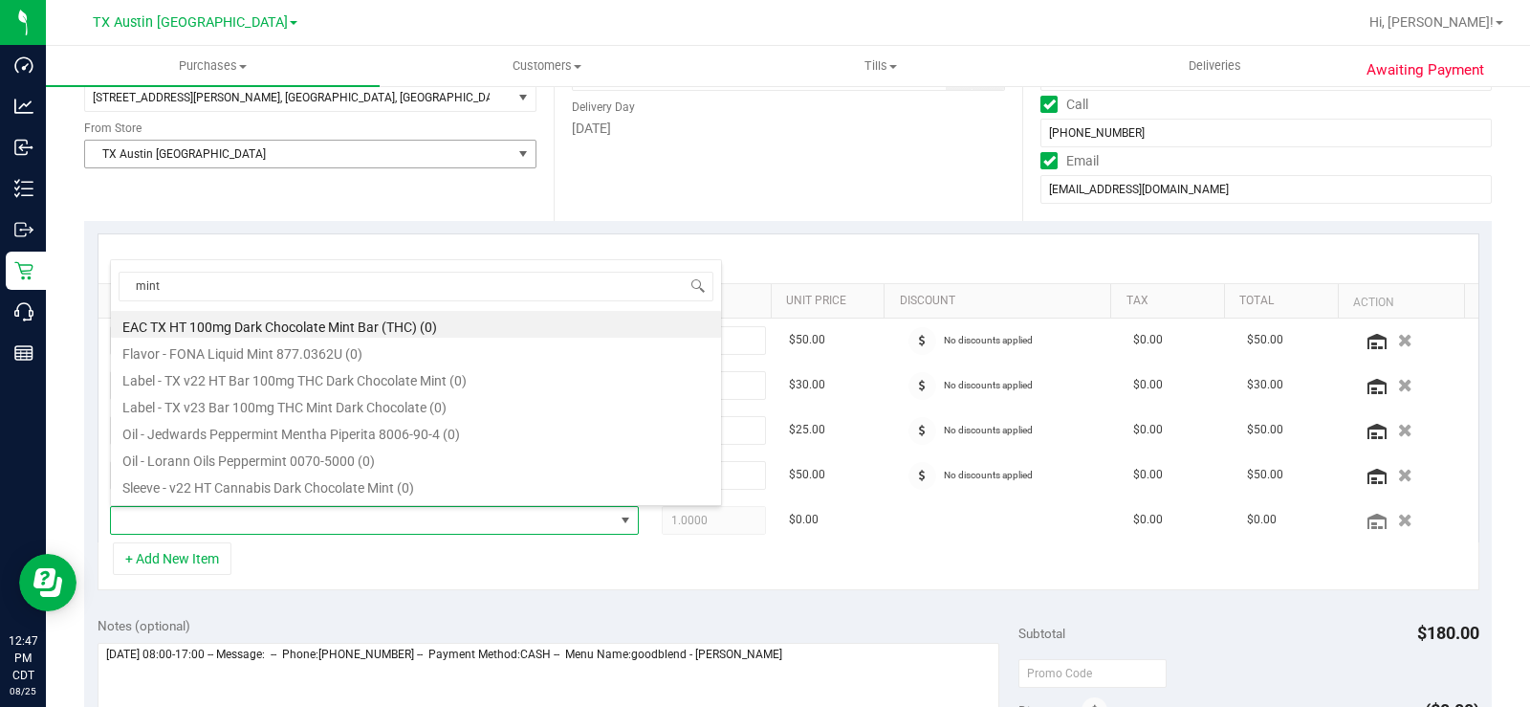
type input "mint"
click at [191, 146] on span "TX Austin [GEOGRAPHIC_DATA]" at bounding box center [298, 154] width 426 height 27
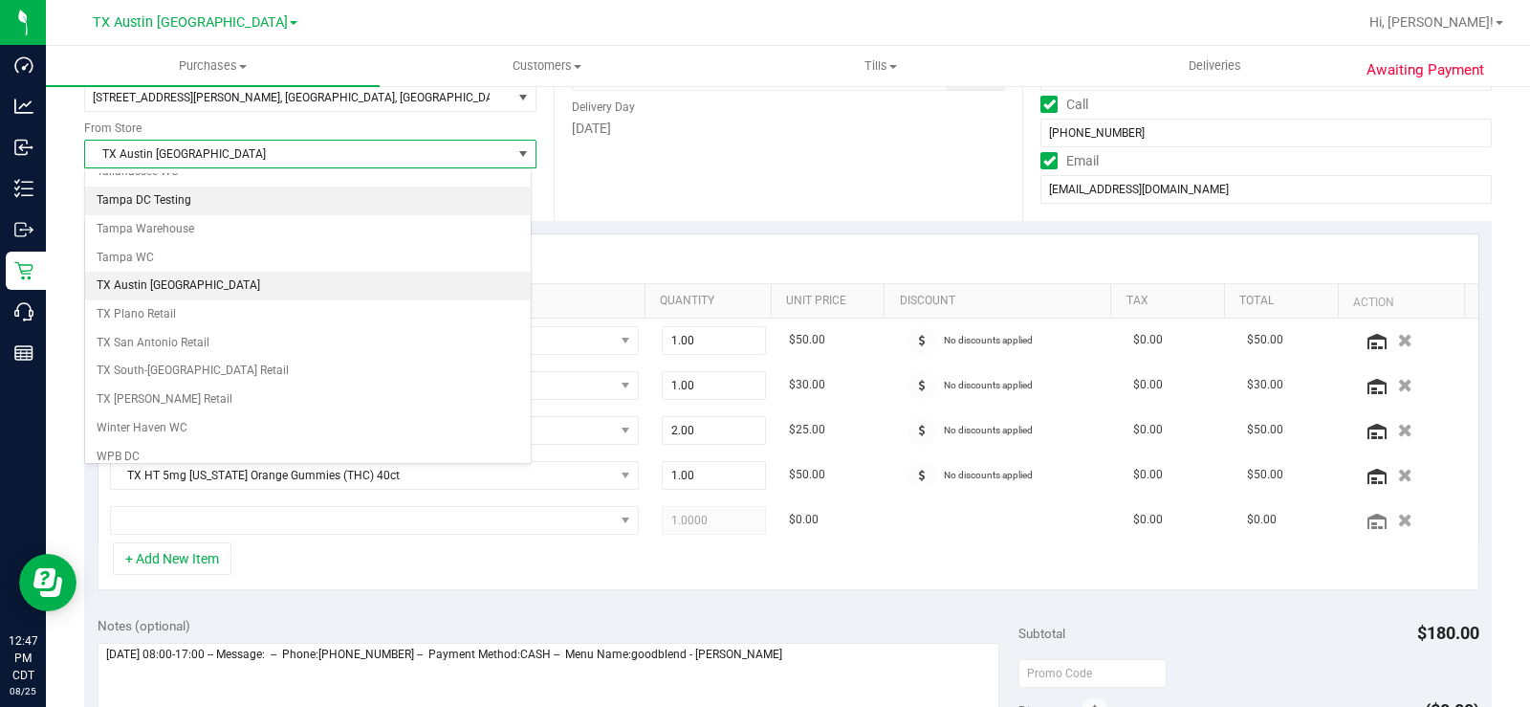
scroll to position [1383, 0]
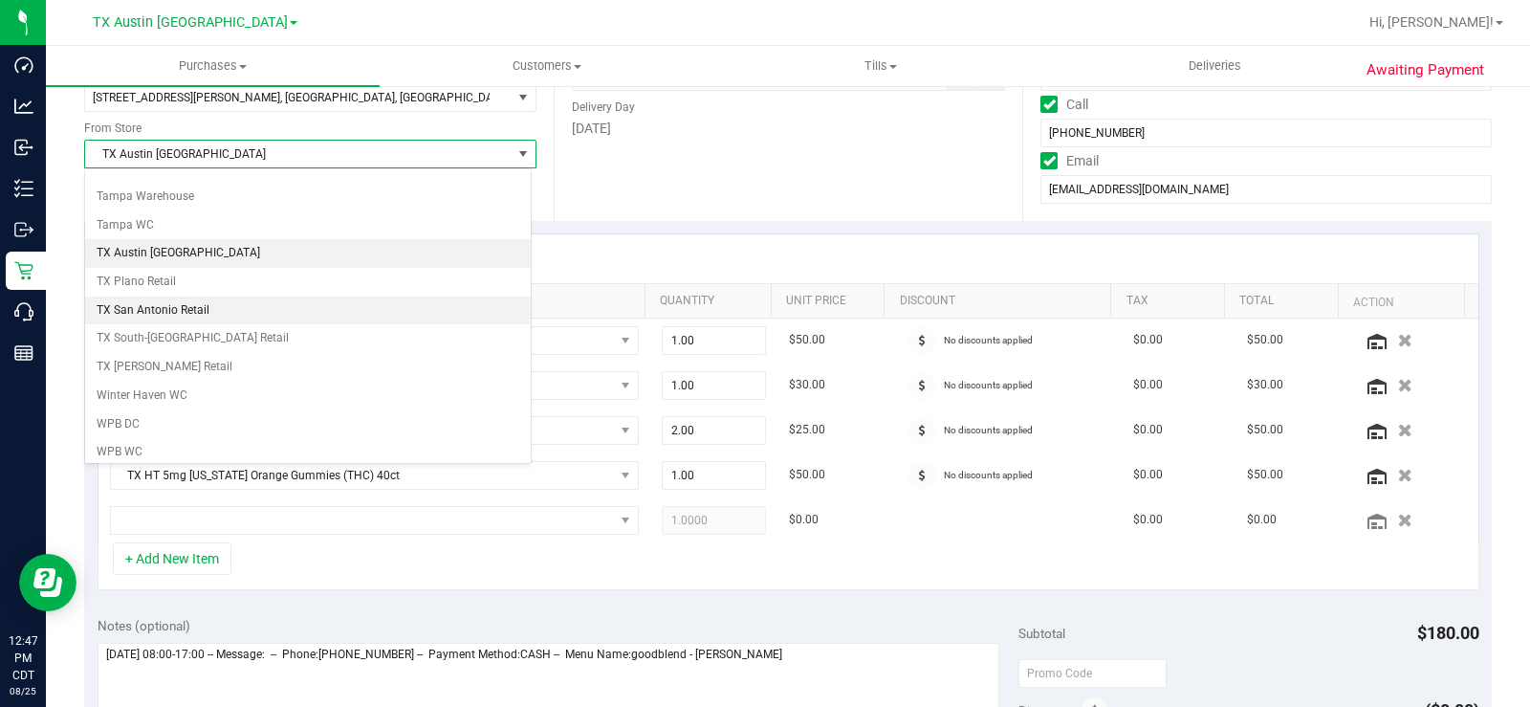
click at [178, 307] on li "TX San Antonio Retail" at bounding box center [308, 310] width 446 height 29
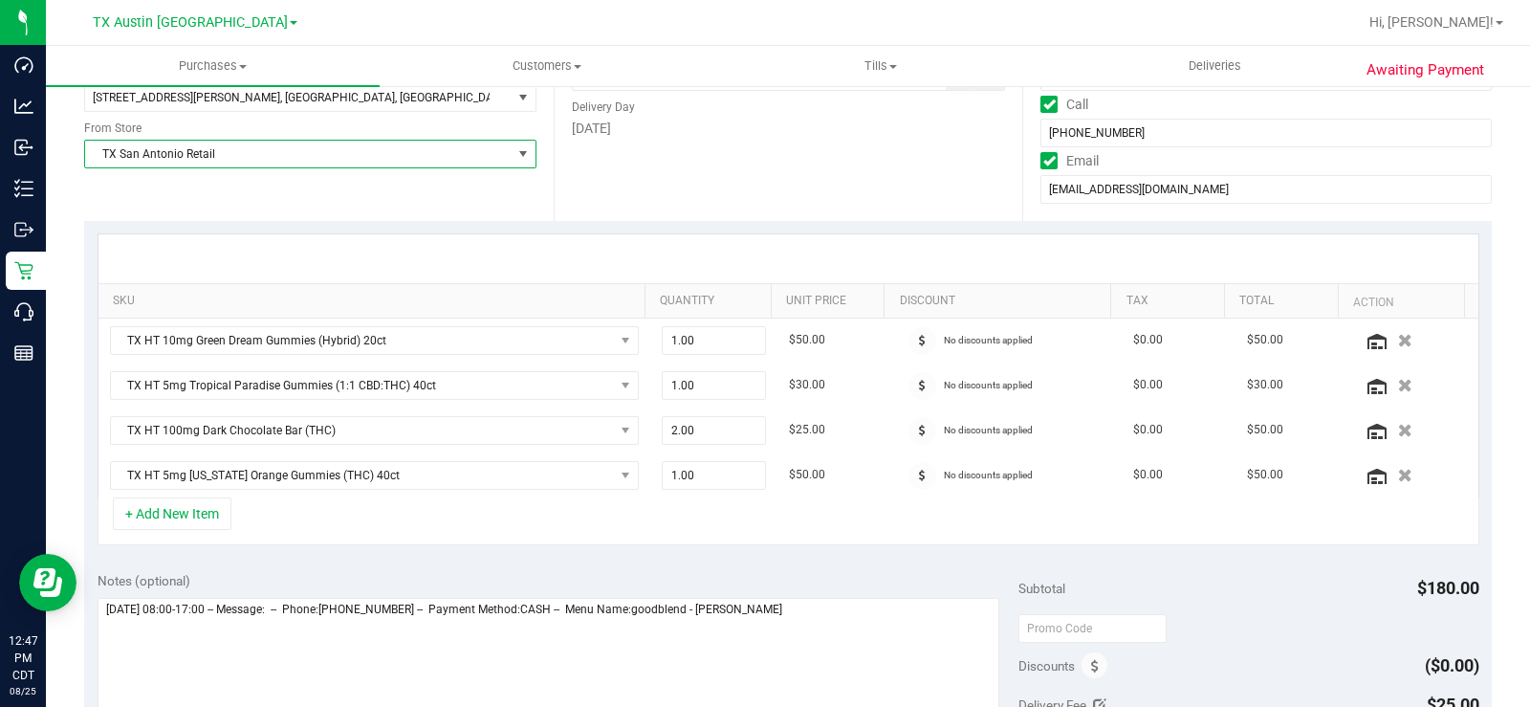
click at [254, 198] on div "Location Delivery Store Pickup Address Edit 11322 Piedra Creek Dr , Corpus Chri…" at bounding box center [319, 104] width 470 height 234
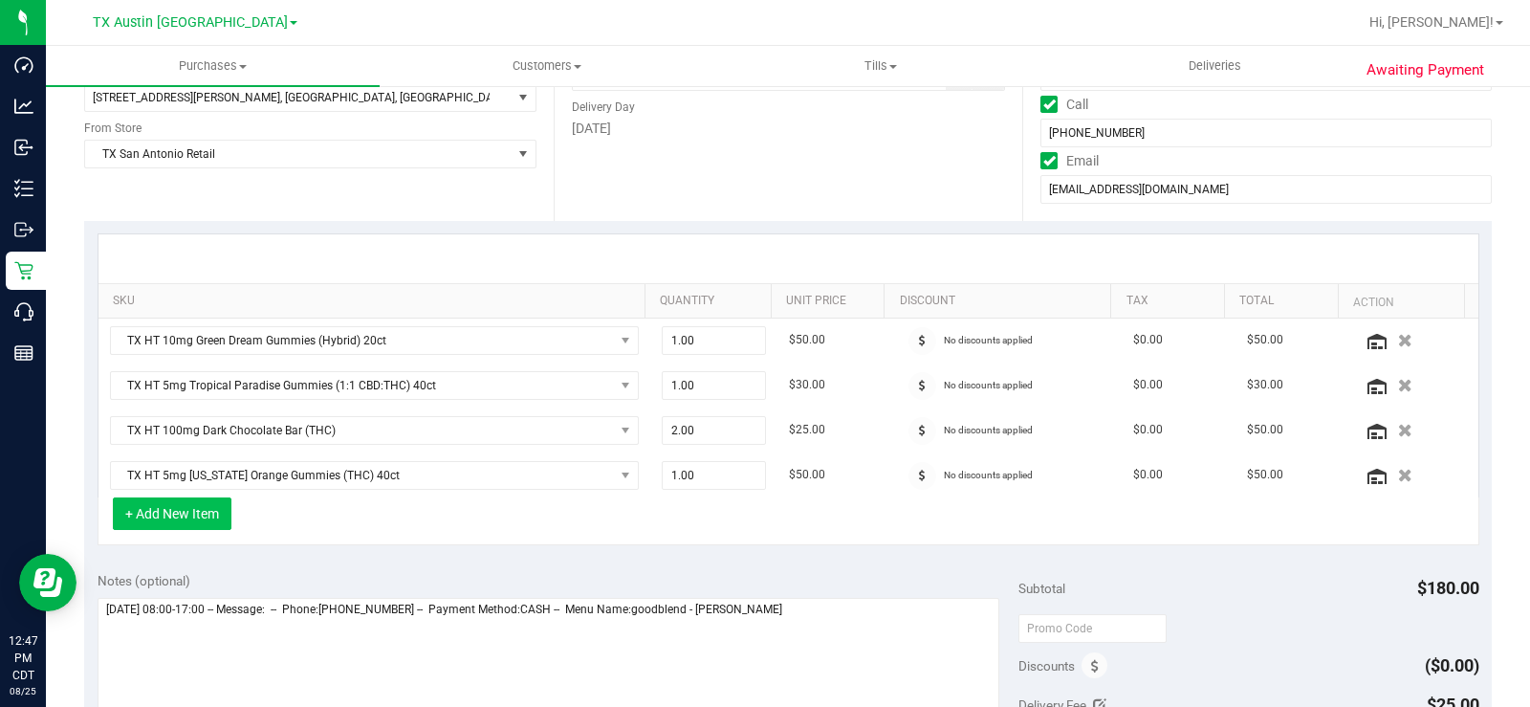
click at [192, 522] on button "+ Add New Item" at bounding box center [172, 513] width 119 height 33
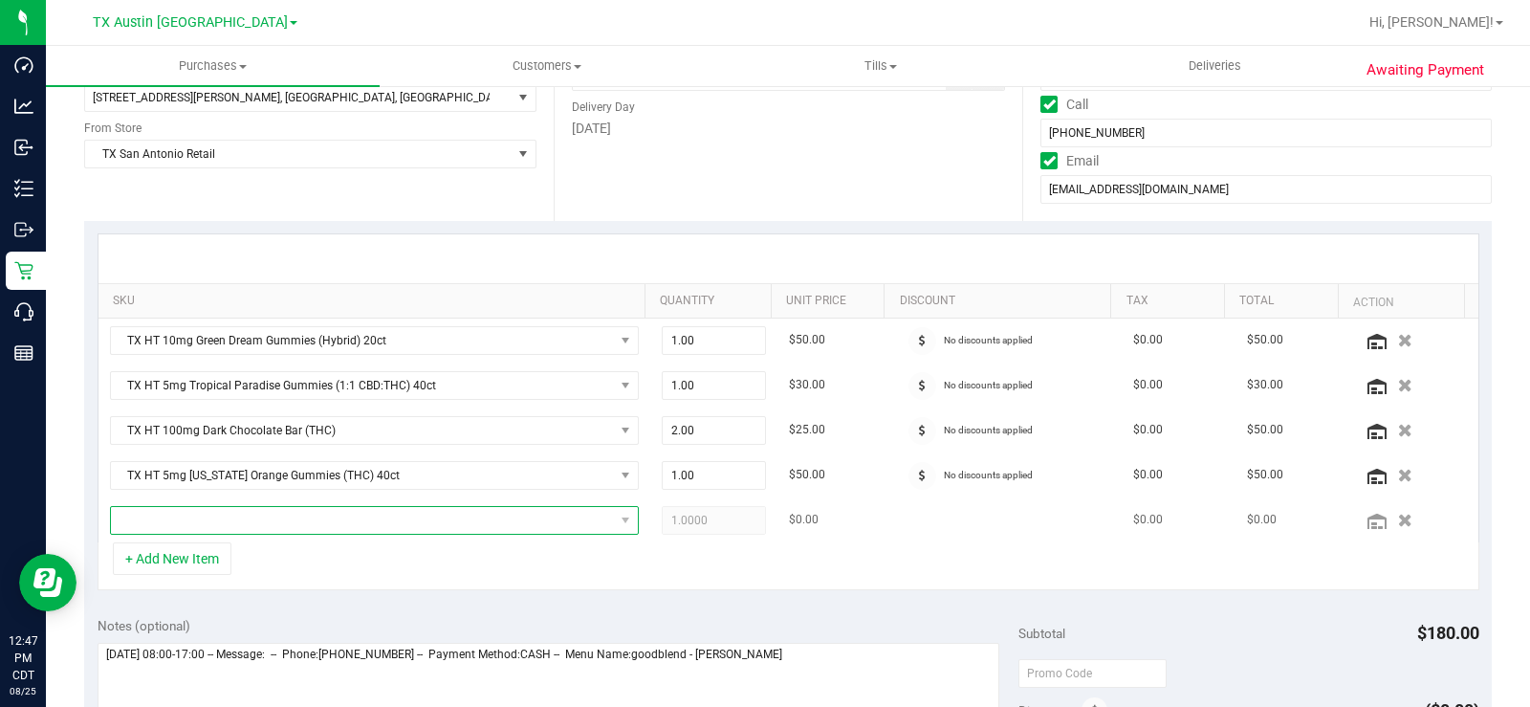
click at [201, 510] on span "NO DATA FOUND" at bounding box center [362, 520] width 503 height 27
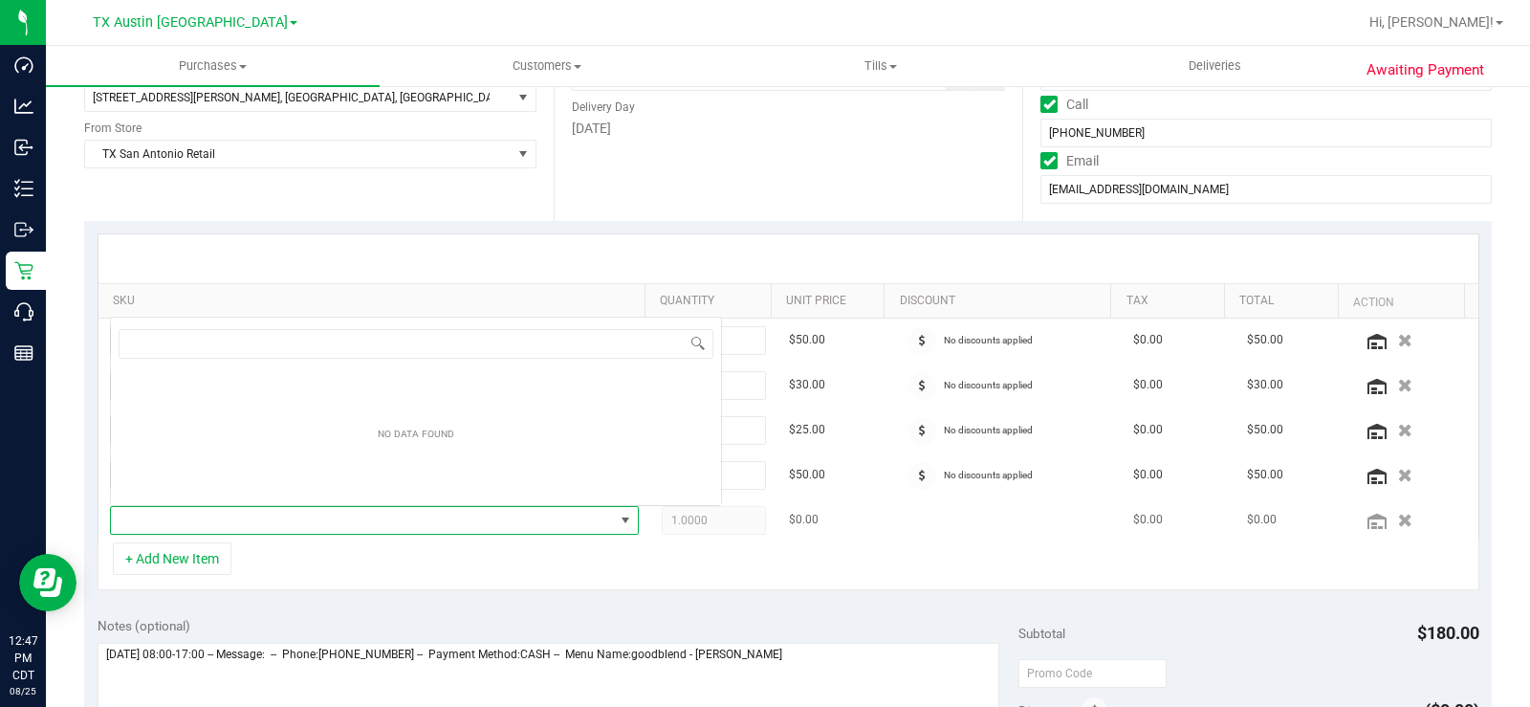
scroll to position [29, 512]
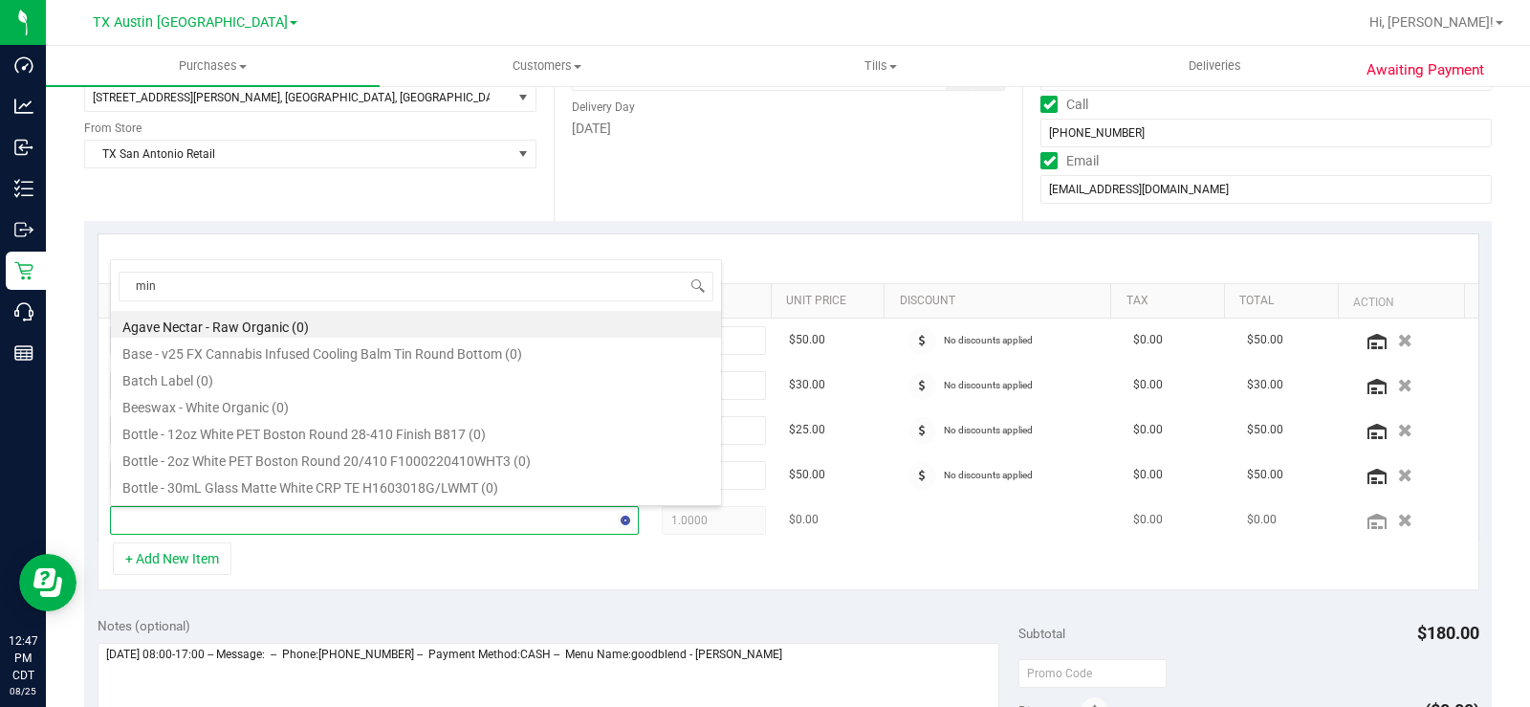
type input "mint"
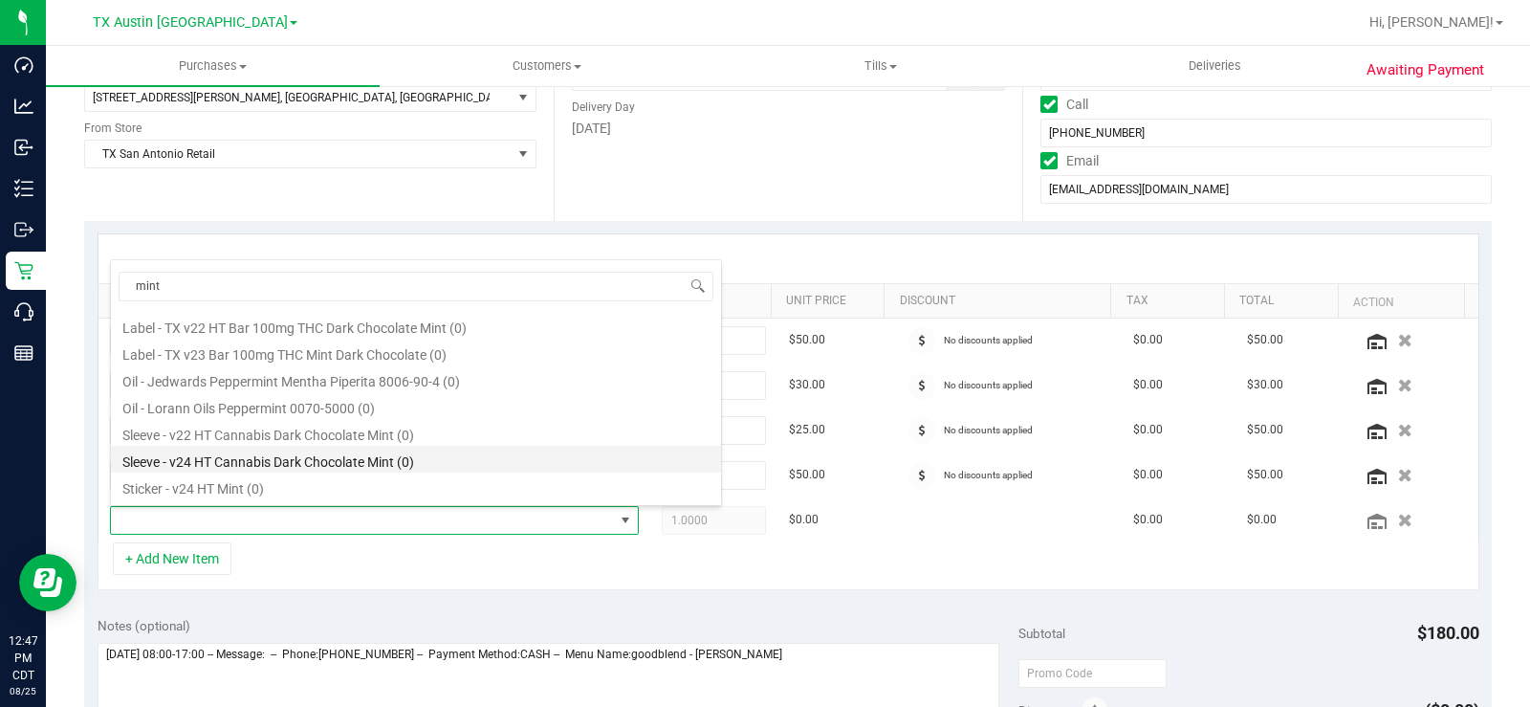
scroll to position [96, 0]
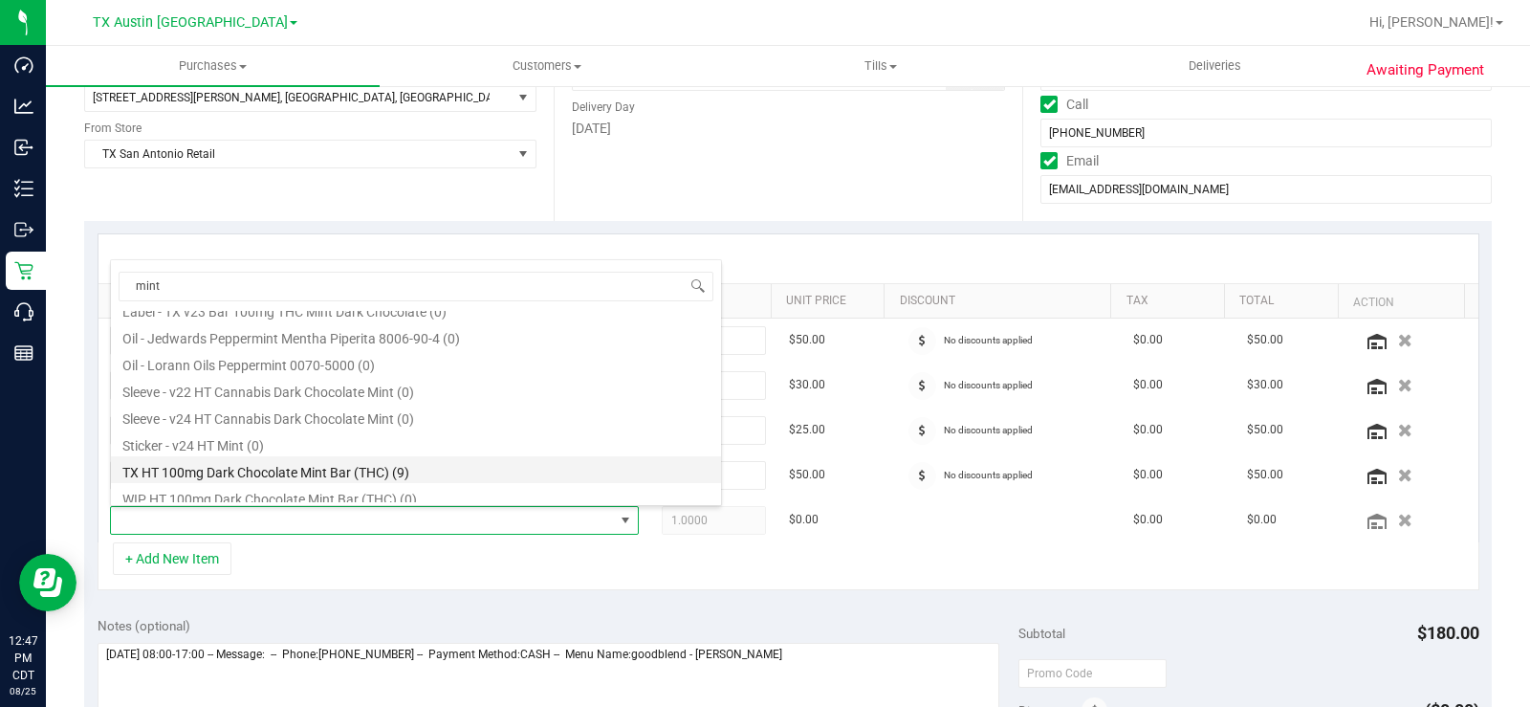
click at [285, 474] on li "TX HT 100mg Dark Chocolate Mint Bar (THC) (9)" at bounding box center [416, 469] width 610 height 27
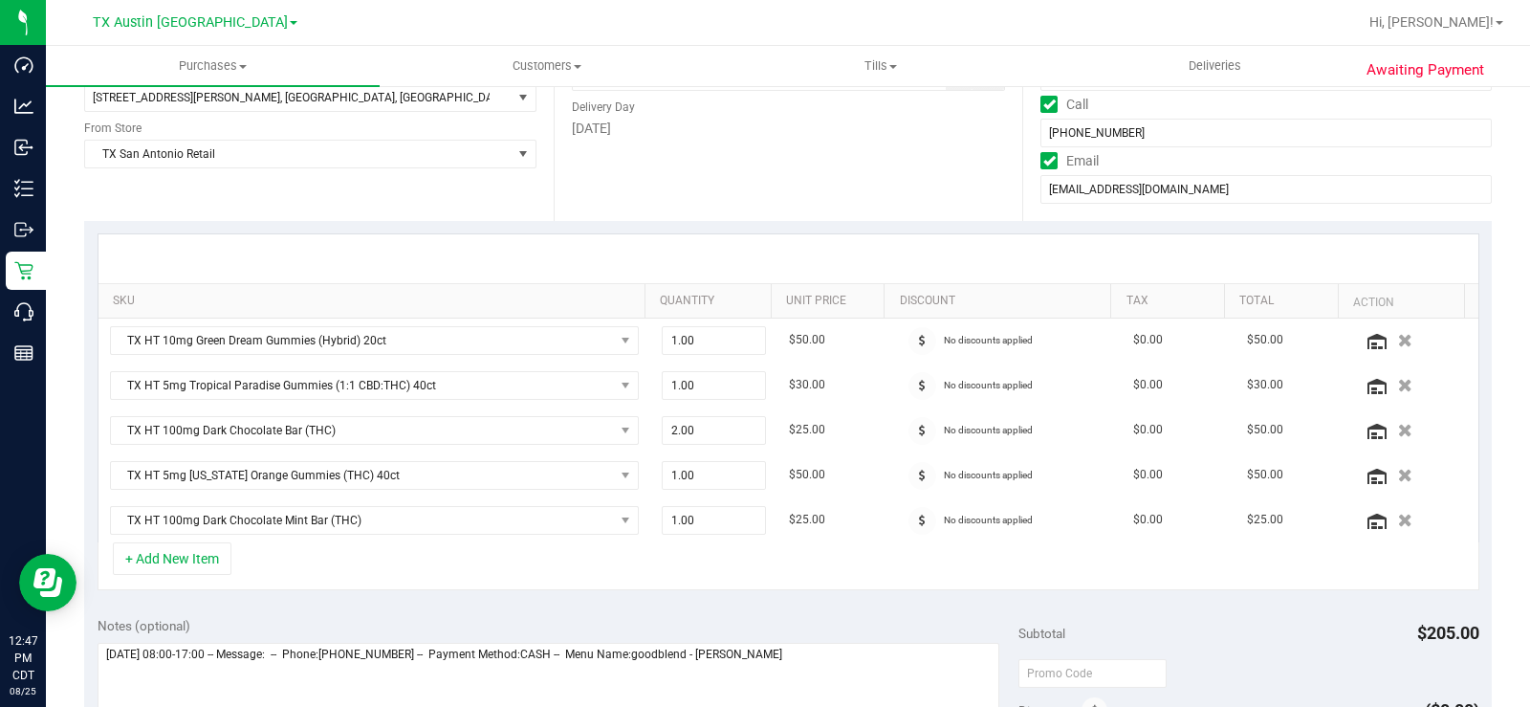
click at [698, 563] on div "+ Add New Item" at bounding box center [789, 566] width 1382 height 48
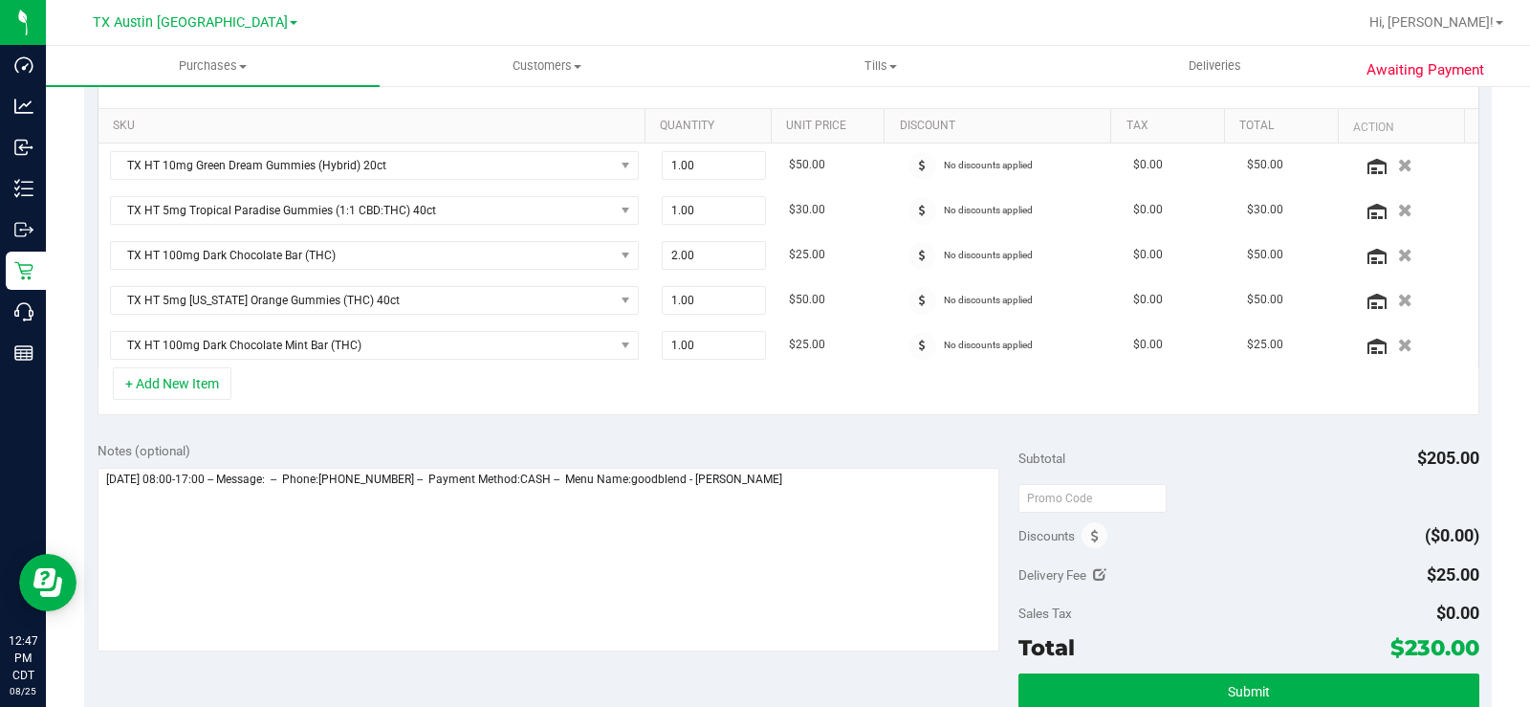
scroll to position [478, 0]
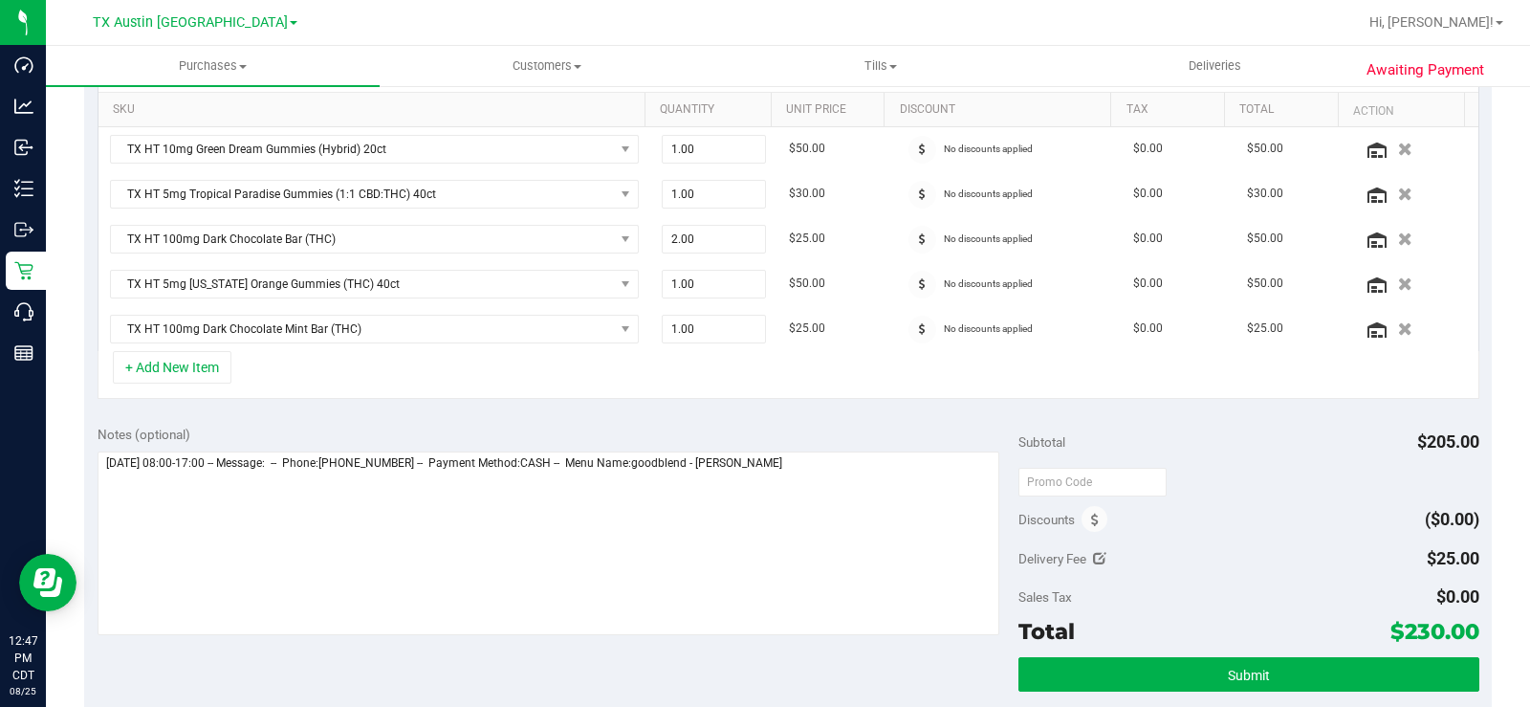
click at [1096, 558] on icon at bounding box center [1099, 558] width 13 height 13
type input "$25.00"
drag, startPoint x: 1352, startPoint y: 564, endPoint x: 1332, endPoint y: 556, distance: 21.8
click at [1337, 563] on span "$25.00 25" at bounding box center [1408, 561] width 142 height 33
type input "0"
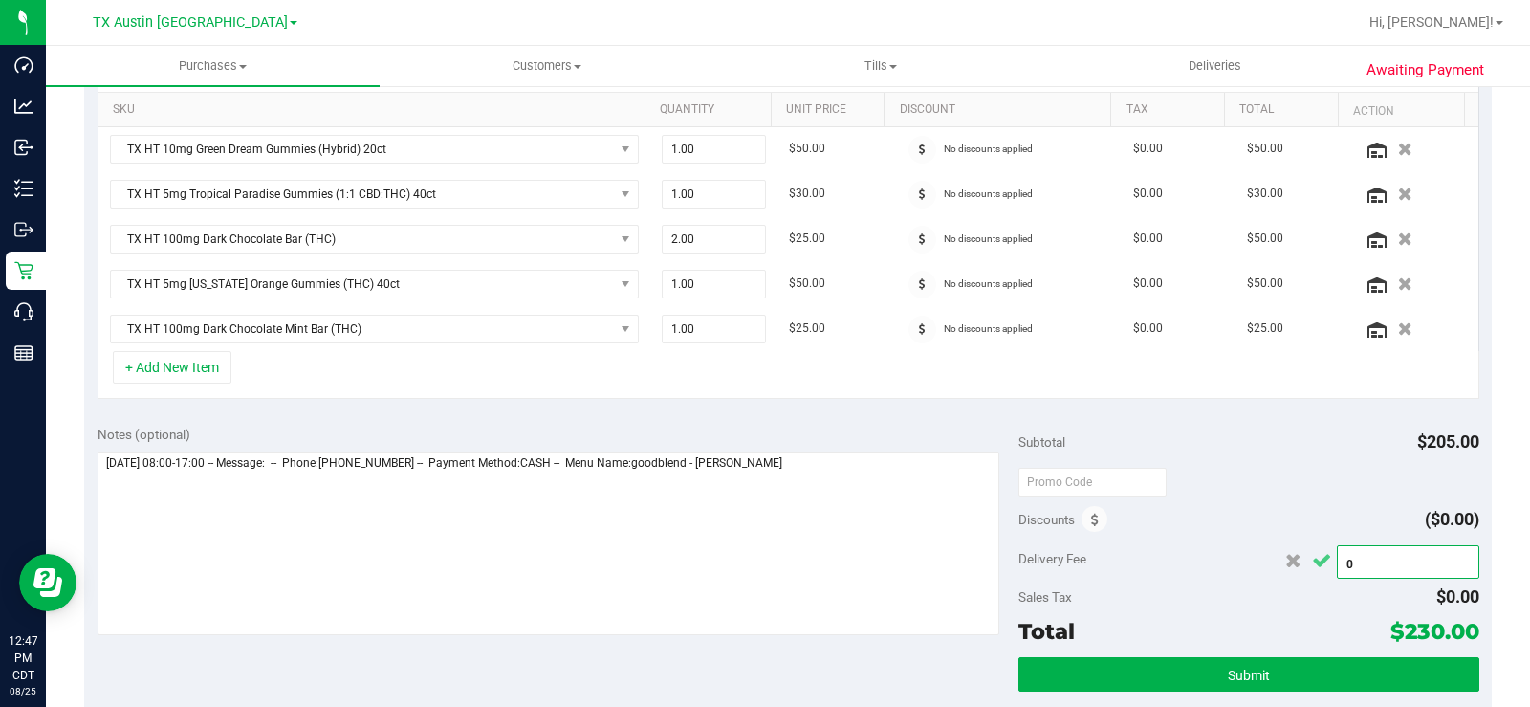
type input "$0.00"
click at [1313, 566] on icon "Cancel button" at bounding box center [1321, 561] width 19 height 14
click at [1174, 408] on div "SKU Quantity Unit Price Discount Tax Total Action TX HT 10mg Green Dream Gummie…" at bounding box center [788, 221] width 1408 height 382
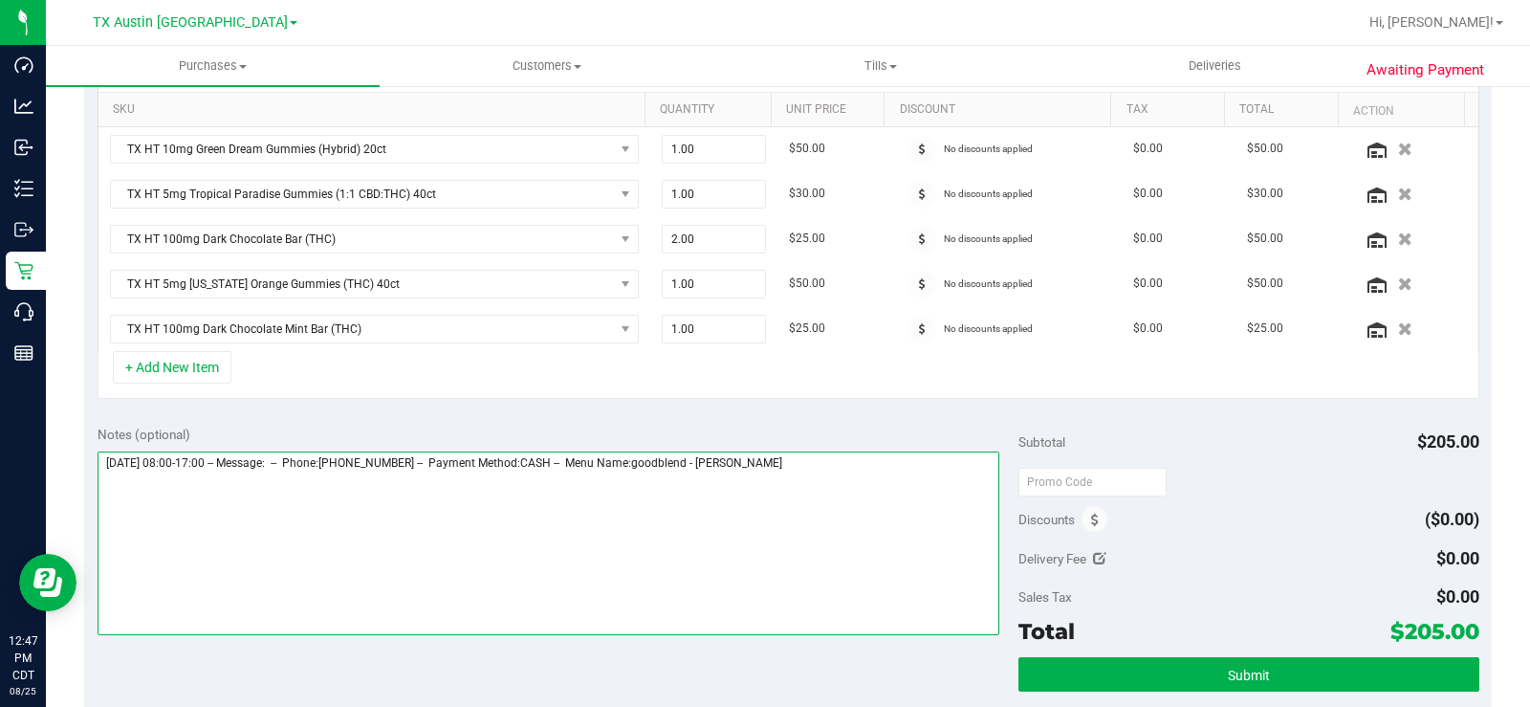
click at [839, 471] on textarea at bounding box center [549, 543] width 902 height 184
click at [417, 496] on textarea at bounding box center [549, 543] width 902 height 184
click at [469, 502] on textarea at bounding box center [549, 543] width 902 height 184
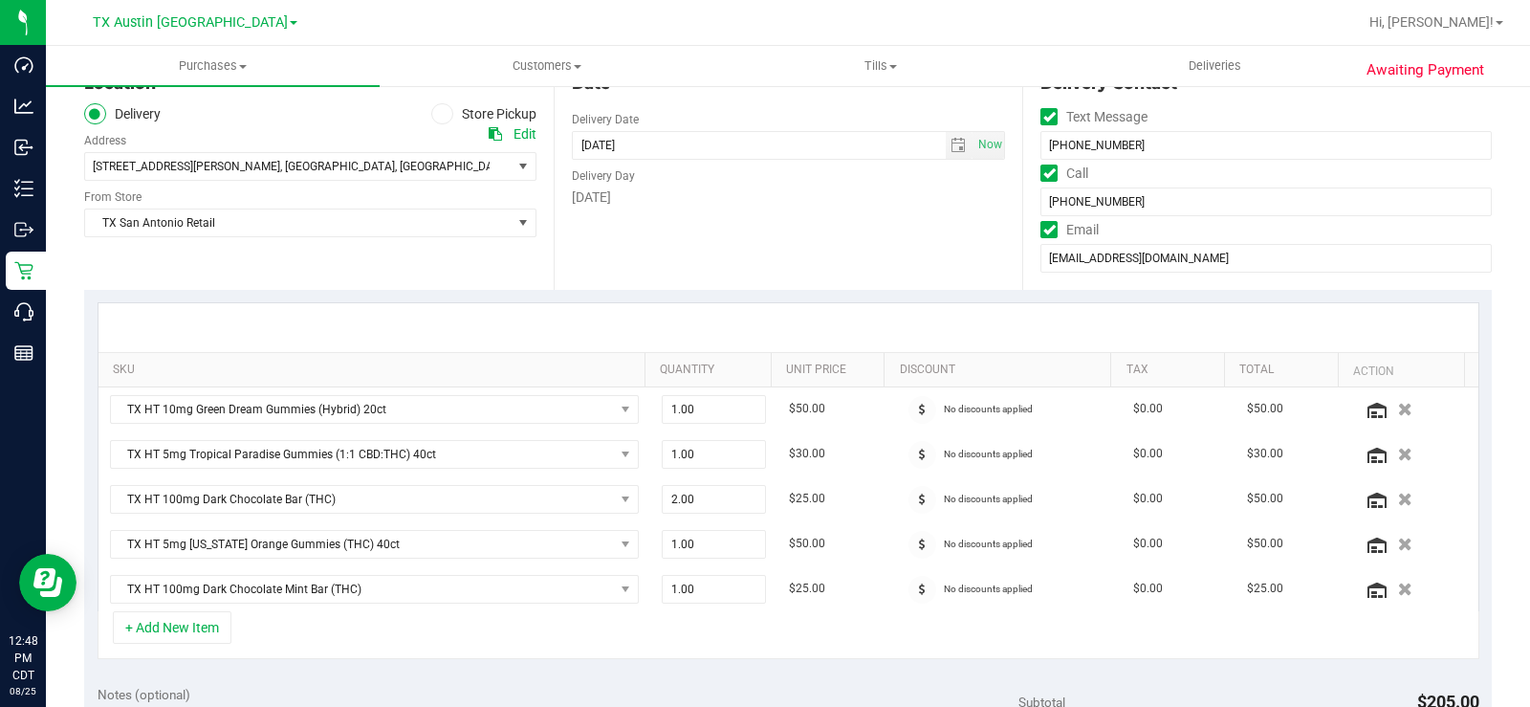
scroll to position [191, 0]
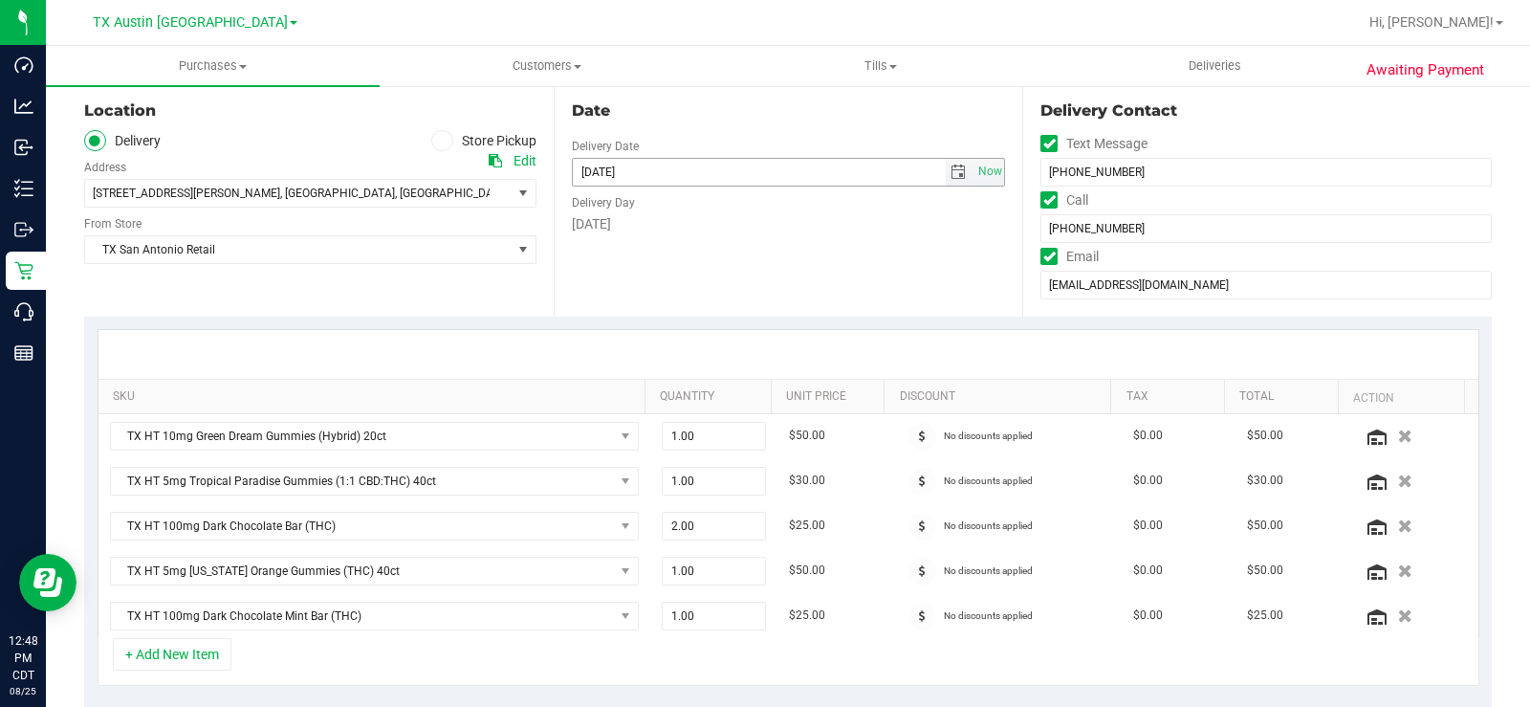
click at [950, 175] on span "select" at bounding box center [957, 171] width 15 height 15
type textarea "Tuesday 08/26/2025 08:00-17:00 -- Message: -- Phone:3617268976 -- Payment Metho…"
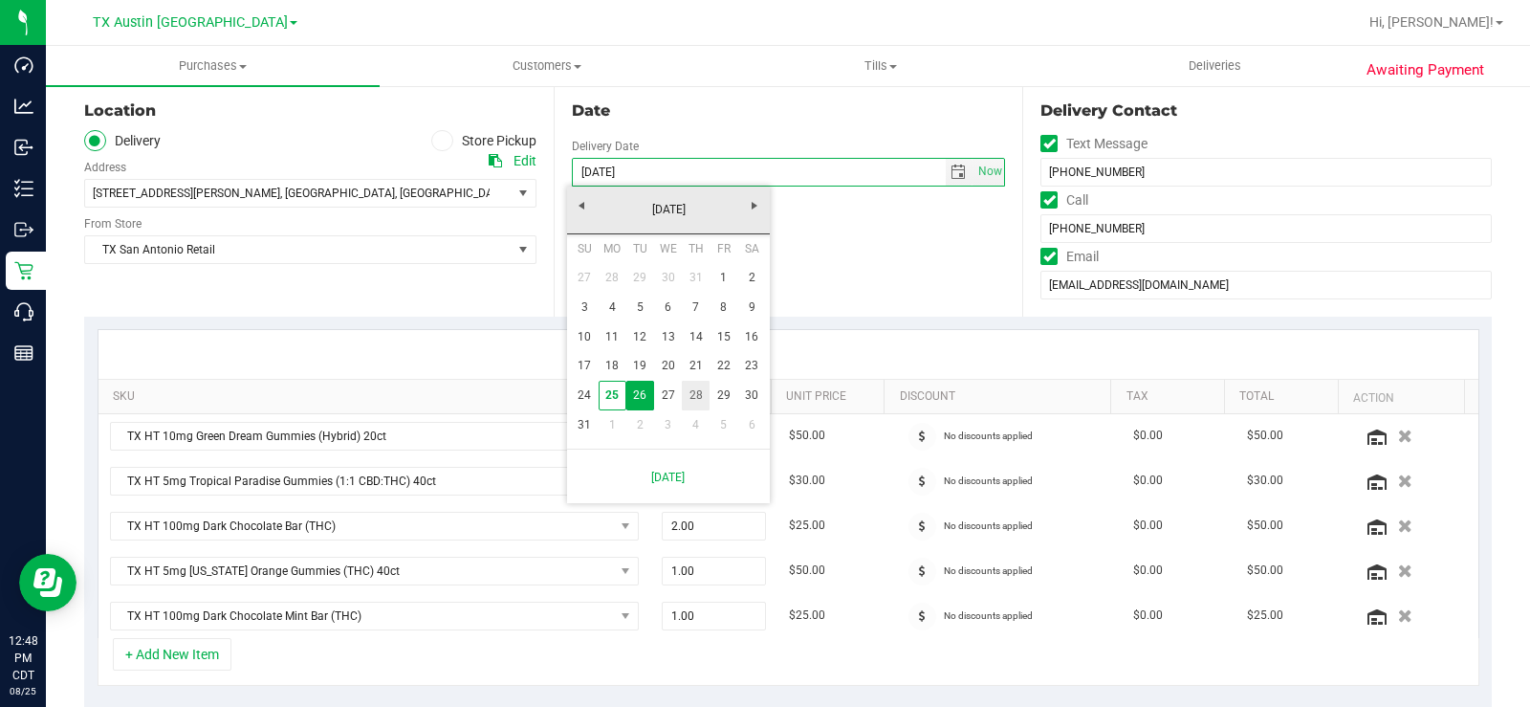
click at [696, 400] on link "28" at bounding box center [696, 396] width 28 height 30
type input "[DATE]"
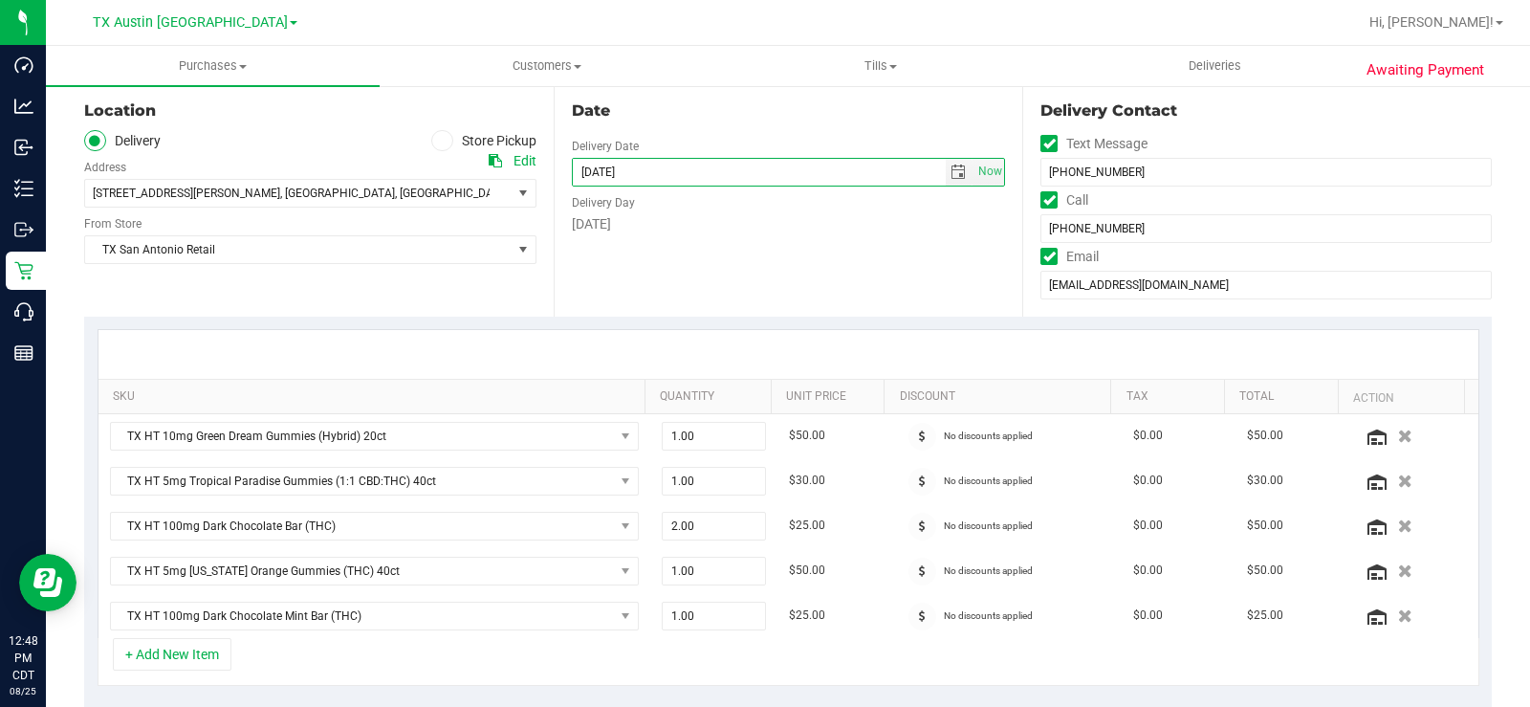
click at [692, 295] on div "Date Delivery Date 08/28/2025 Now 08/28/2025 07:00 AM Now Delivery Day Thursday" at bounding box center [789, 199] width 470 height 234
click at [399, 292] on div "Location Delivery Store Pickup Address Edit 11322 Piedra Creek Dr , Corpus Chri…" at bounding box center [319, 199] width 470 height 234
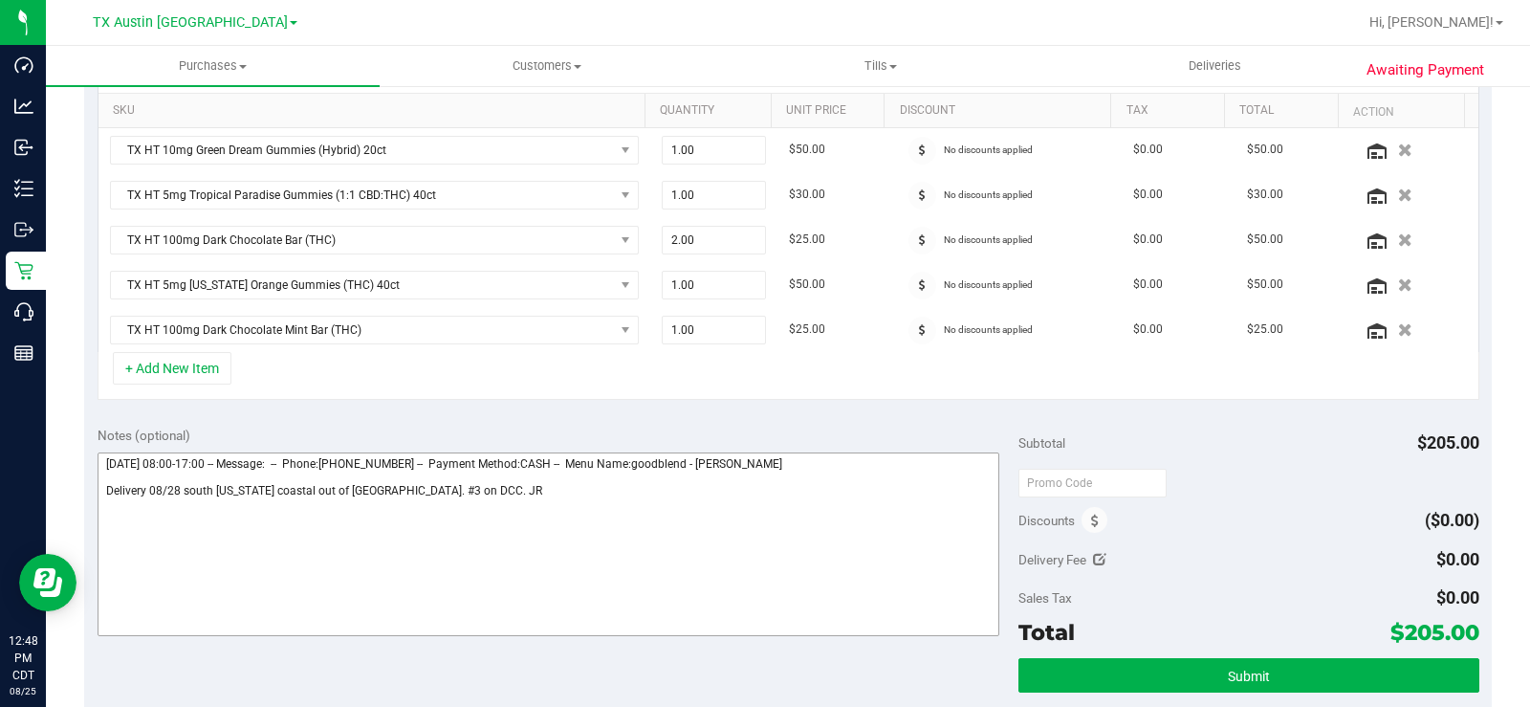
scroll to position [478, 0]
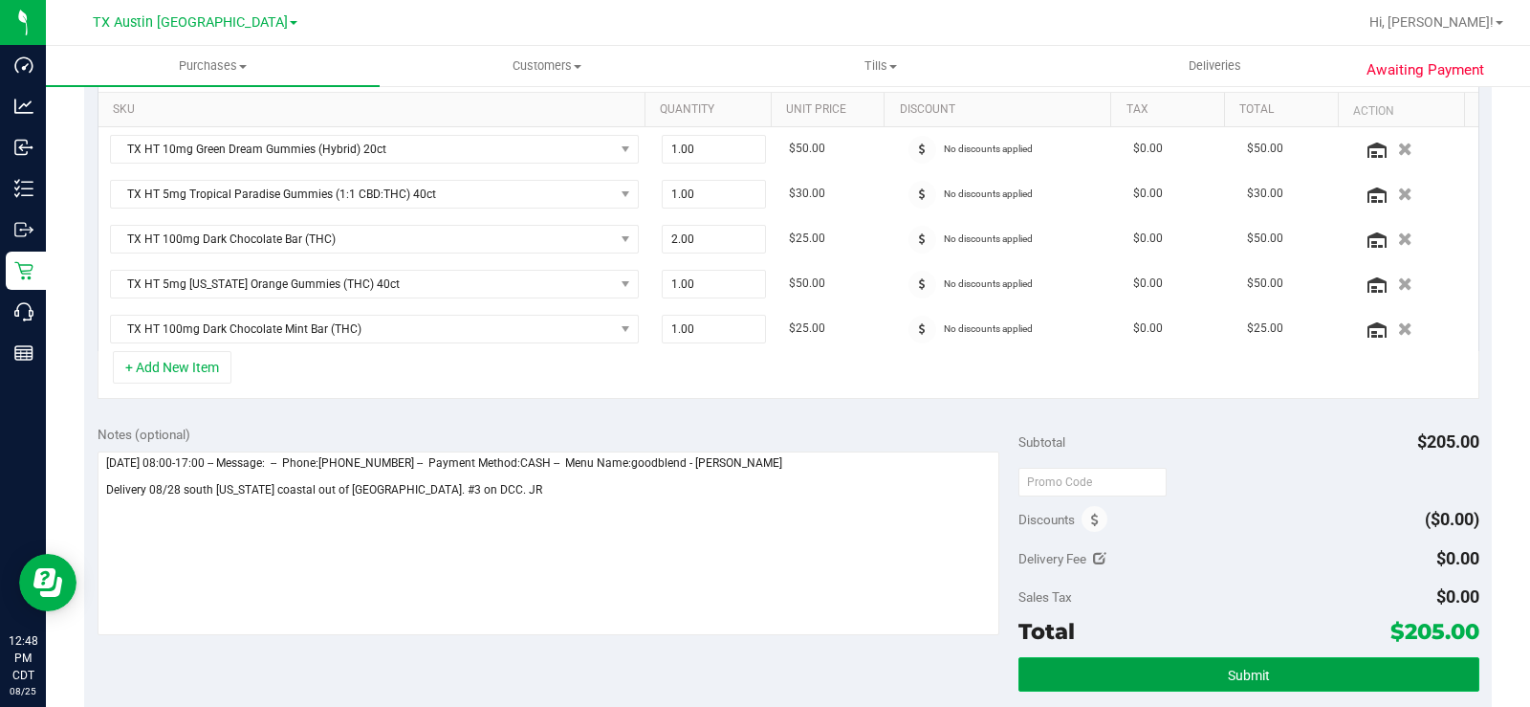
click at [1081, 681] on button "Submit" at bounding box center [1248, 674] width 461 height 34
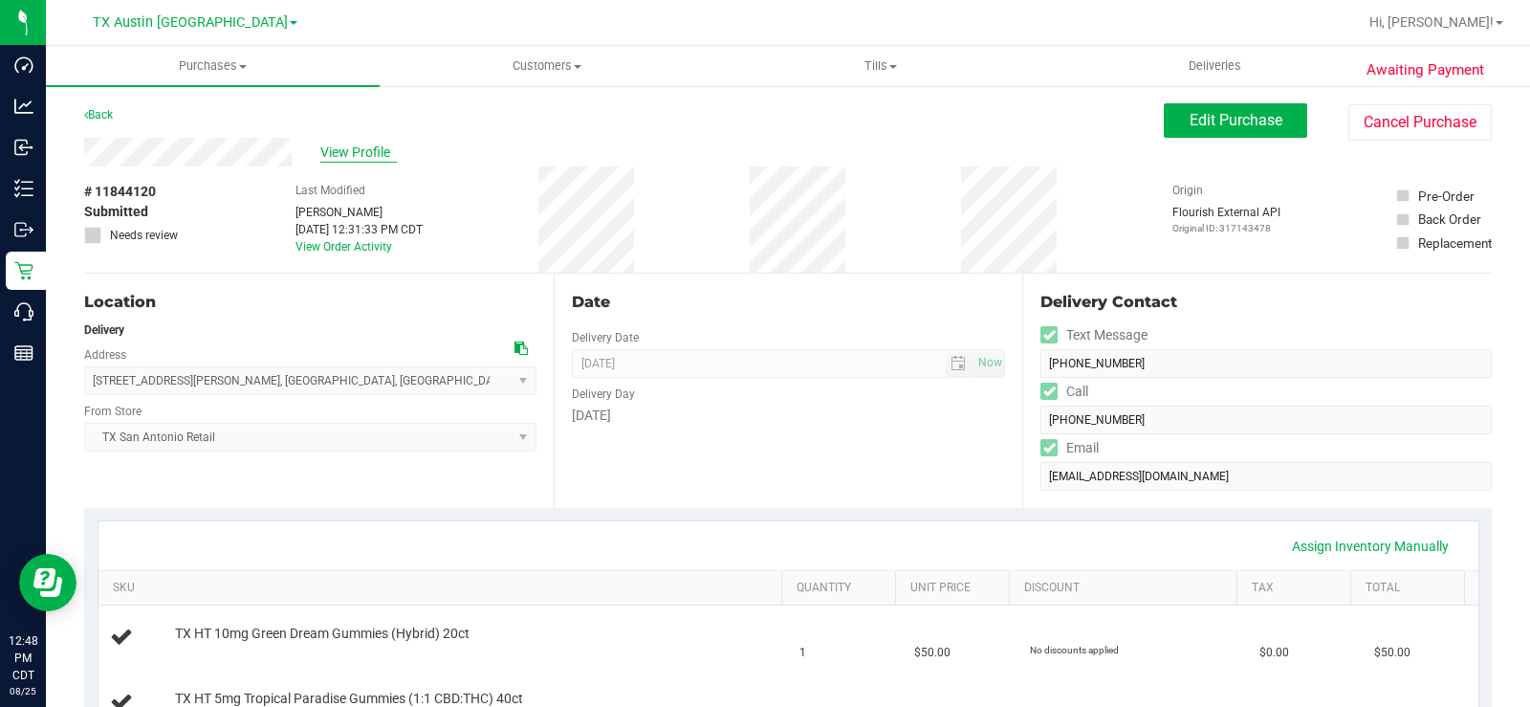
click at [342, 155] on span "View Profile" at bounding box center [358, 152] width 76 height 20
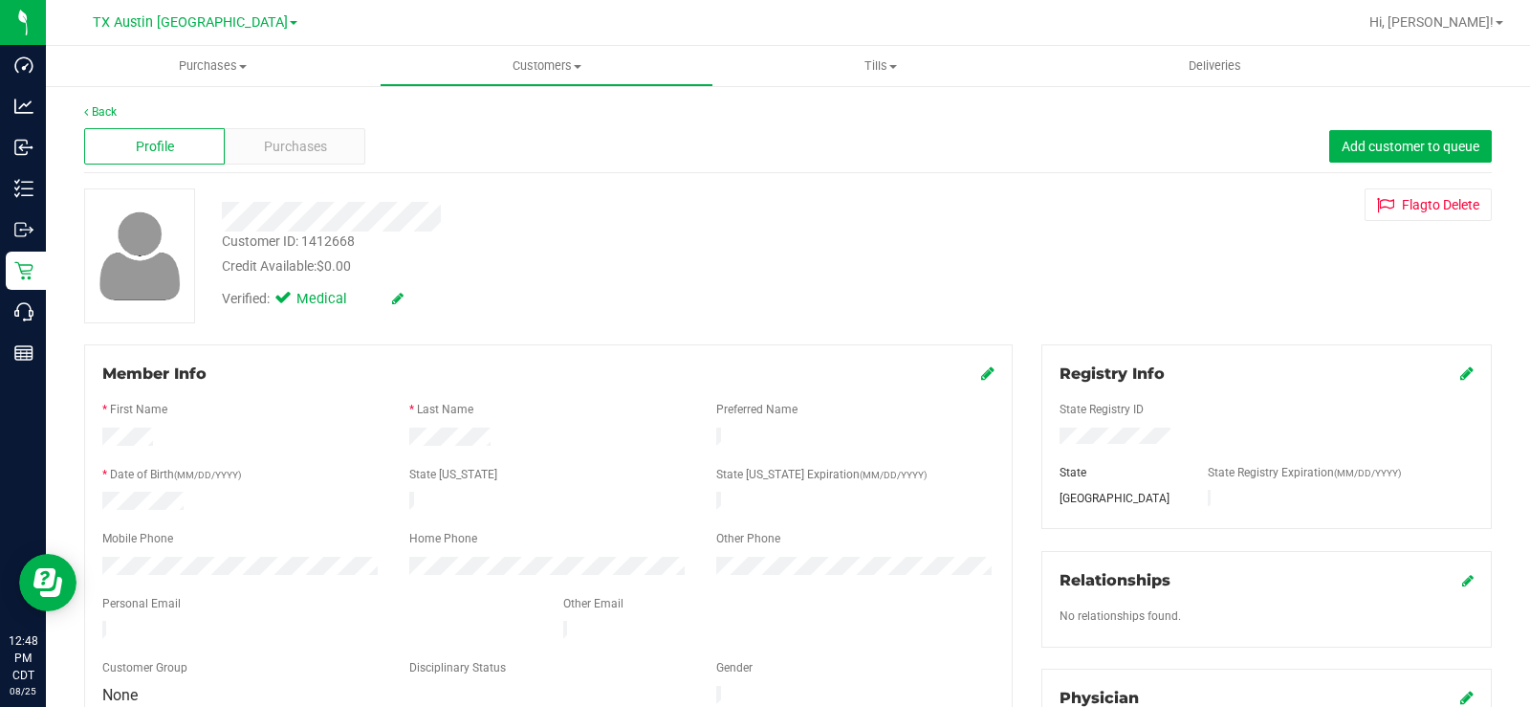
drag, startPoint x: 443, startPoint y: 218, endPoint x: 212, endPoint y: 214, distance: 230.5
click at [212, 214] on div at bounding box center [567, 217] width 718 height 30
click at [315, 621] on form "Member Info * First Name * Last Name Preferred Name * Date of Birth (MM/DD/YYYY…" at bounding box center [548, 535] width 892 height 346
click at [294, 137] on span "Purchases" at bounding box center [295, 147] width 63 height 20
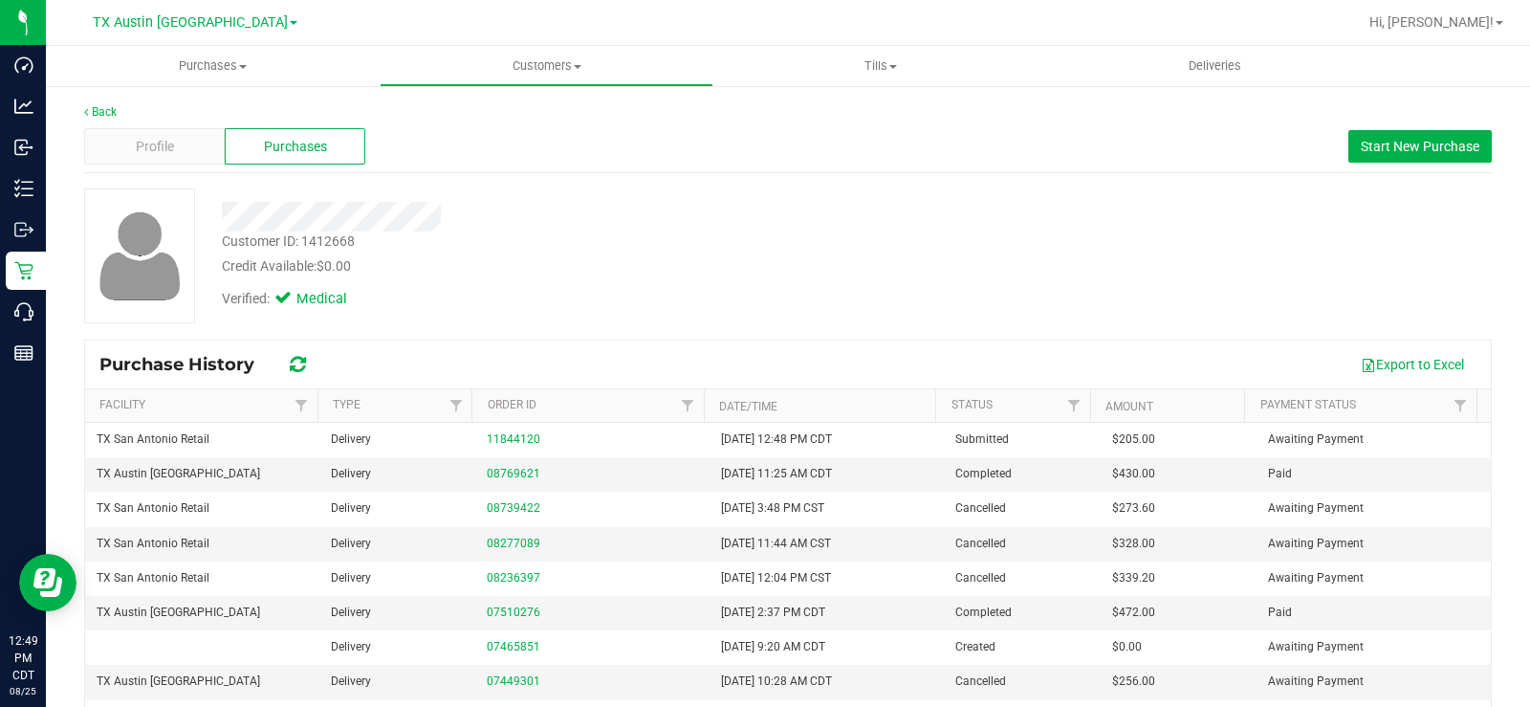
drag, startPoint x: 463, startPoint y: 206, endPoint x: 214, endPoint y: 218, distance: 248.9
click at [214, 218] on div at bounding box center [567, 217] width 718 height 30
click at [154, 149] on span "Profile" at bounding box center [155, 147] width 38 height 20
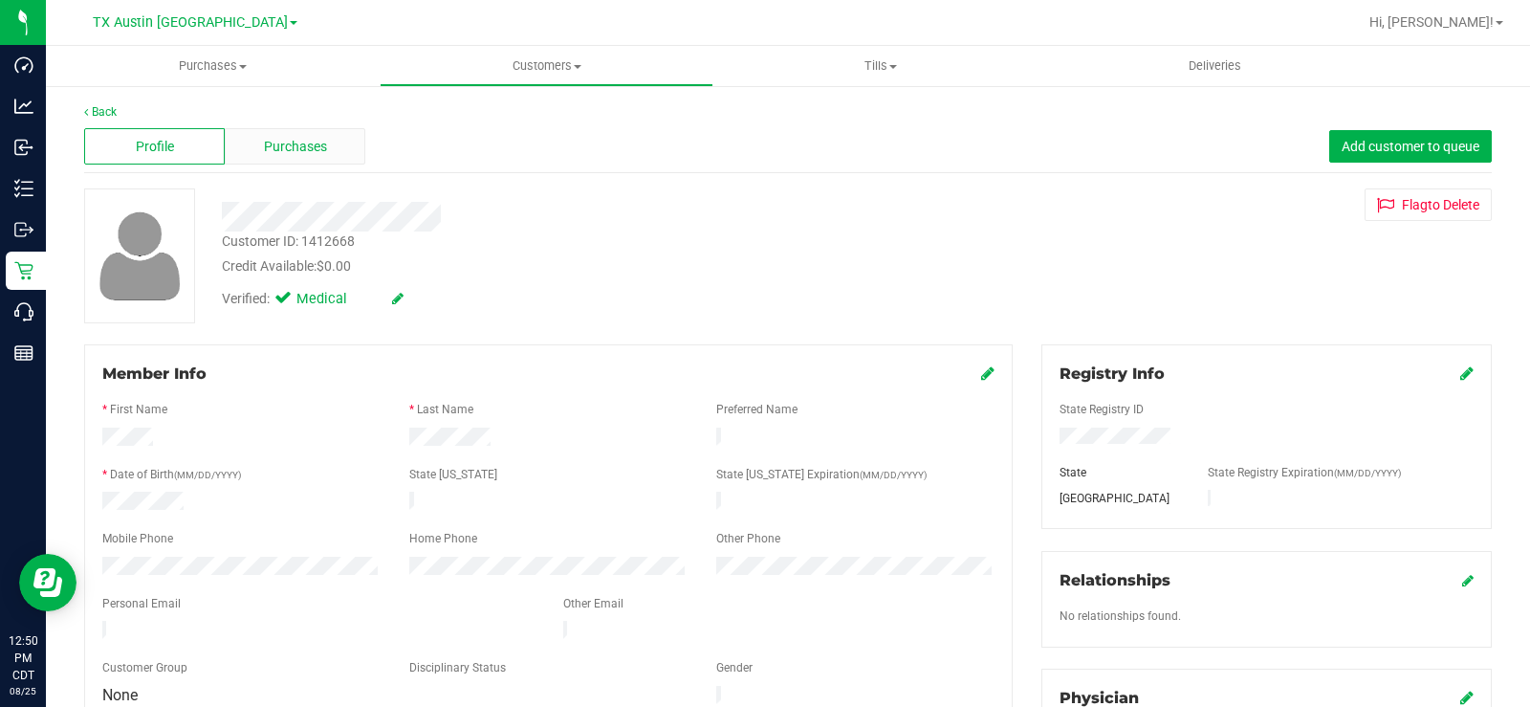
click at [278, 153] on span "Purchases" at bounding box center [295, 147] width 63 height 20
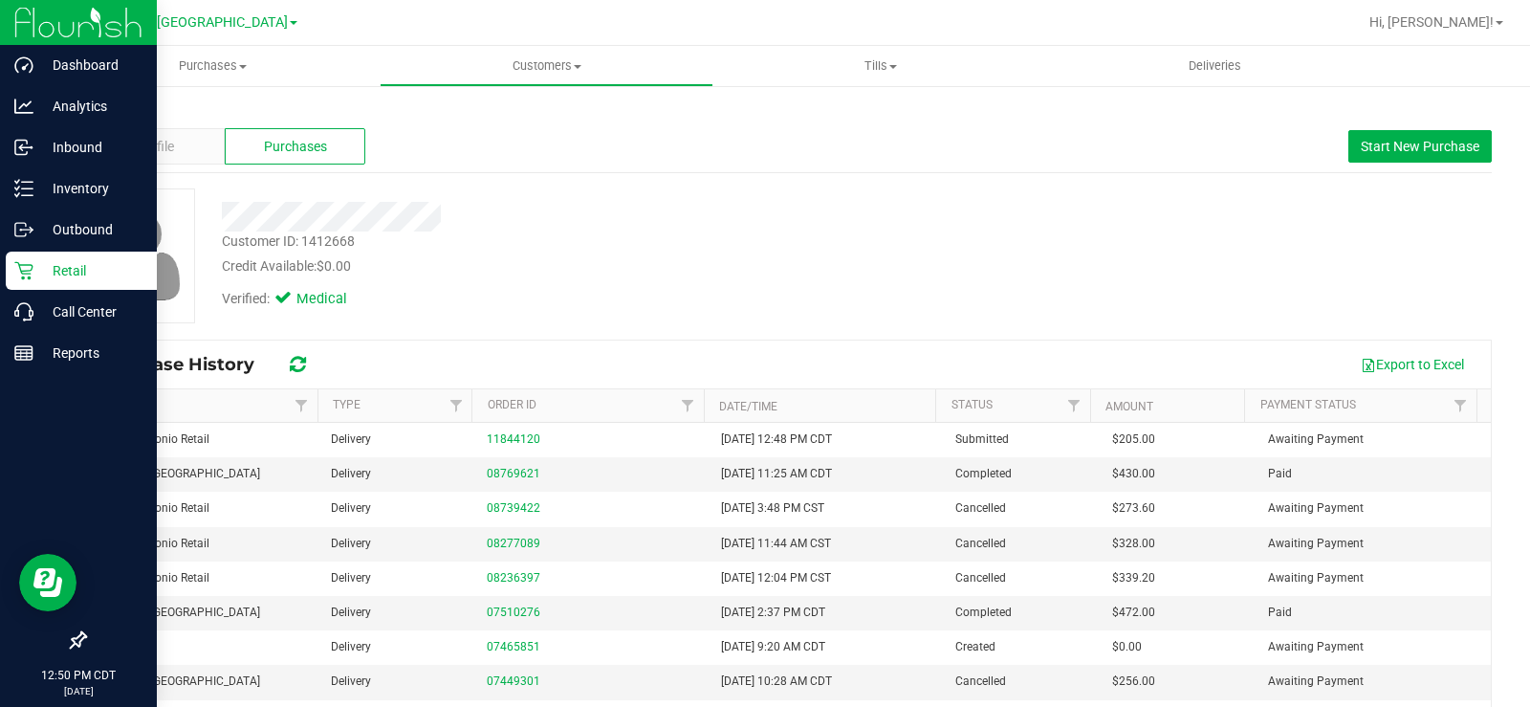
click at [76, 263] on p "Retail" at bounding box center [90, 270] width 115 height 23
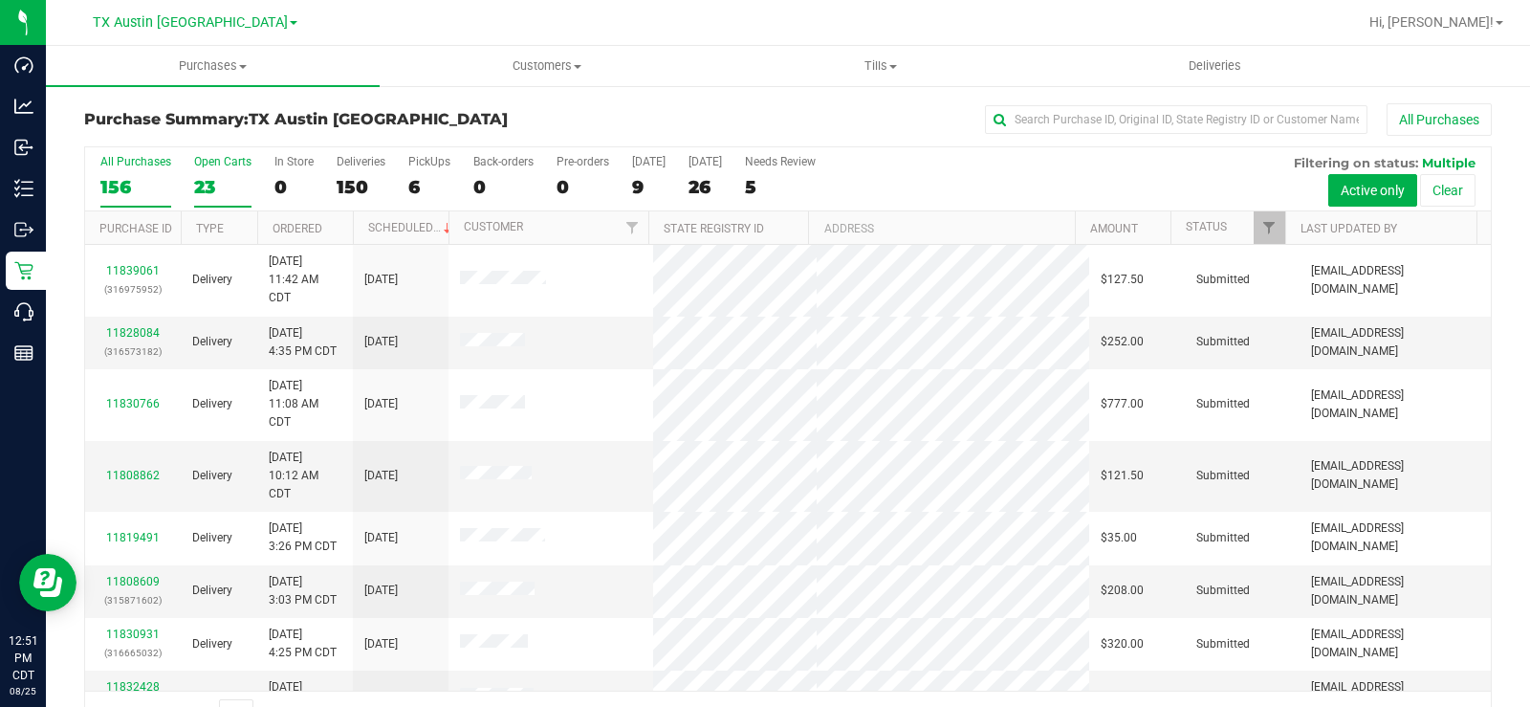
click at [198, 183] on div "23" at bounding box center [222, 187] width 57 height 22
click at [0, 0] on input "Open Carts 23" at bounding box center [0, 0] width 0 height 0
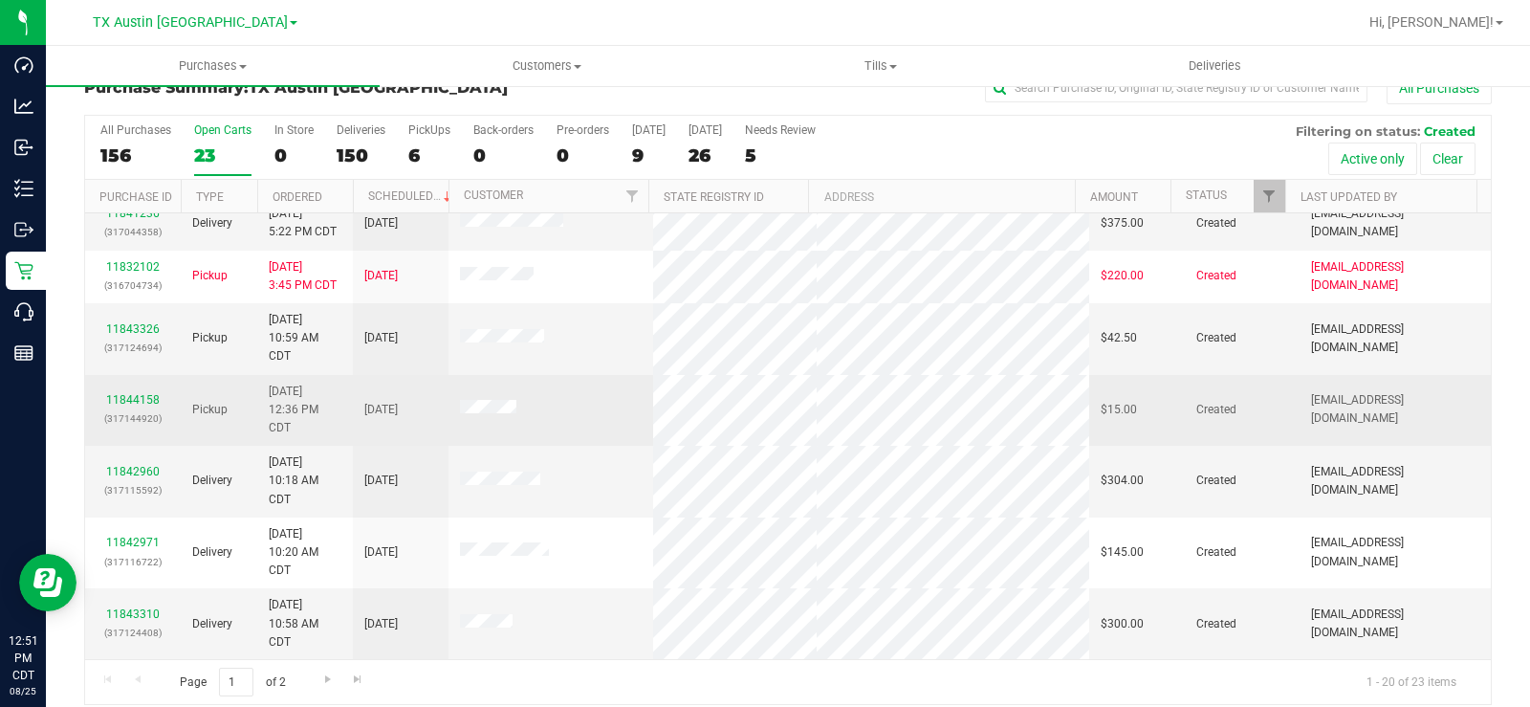
scroll to position [49, 0]
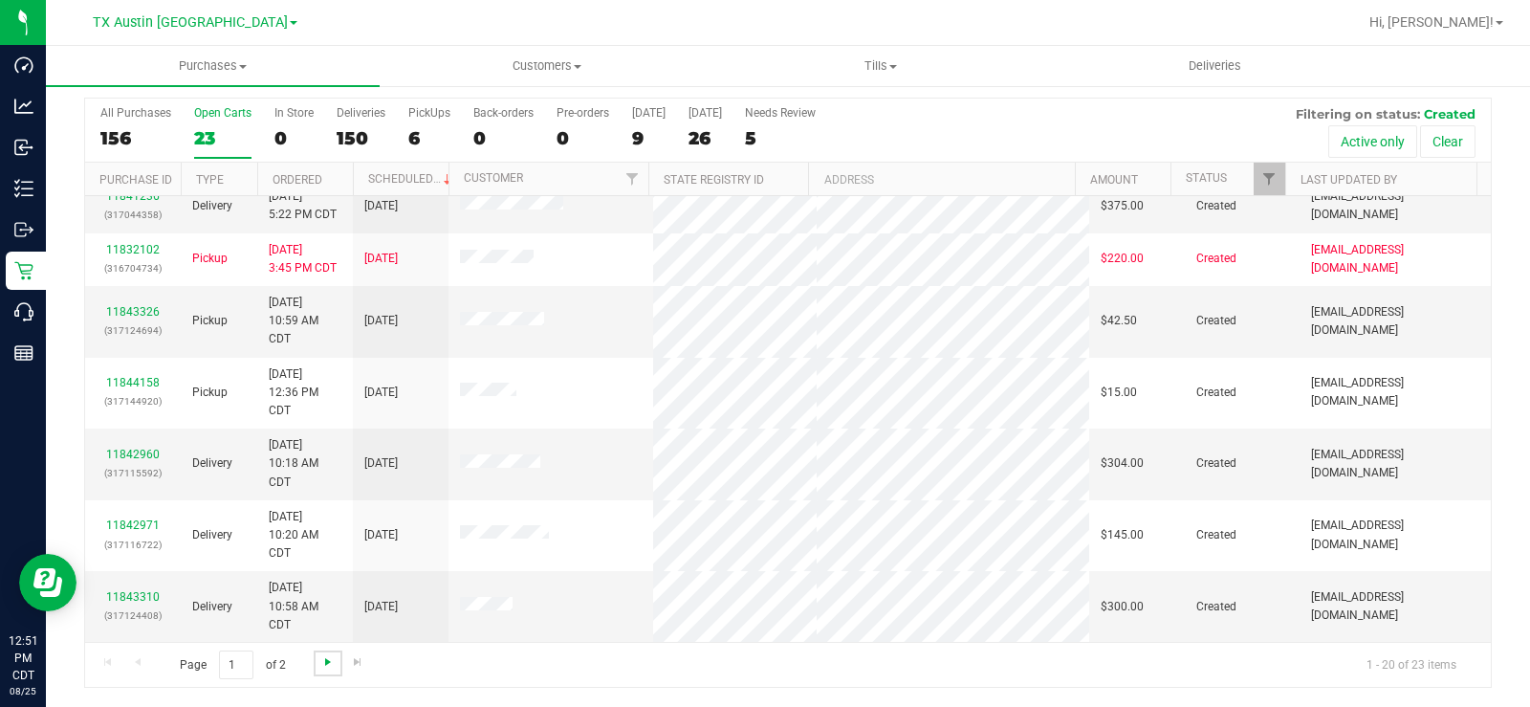
click at [328, 656] on span "Go to the next page" at bounding box center [327, 661] width 15 height 15
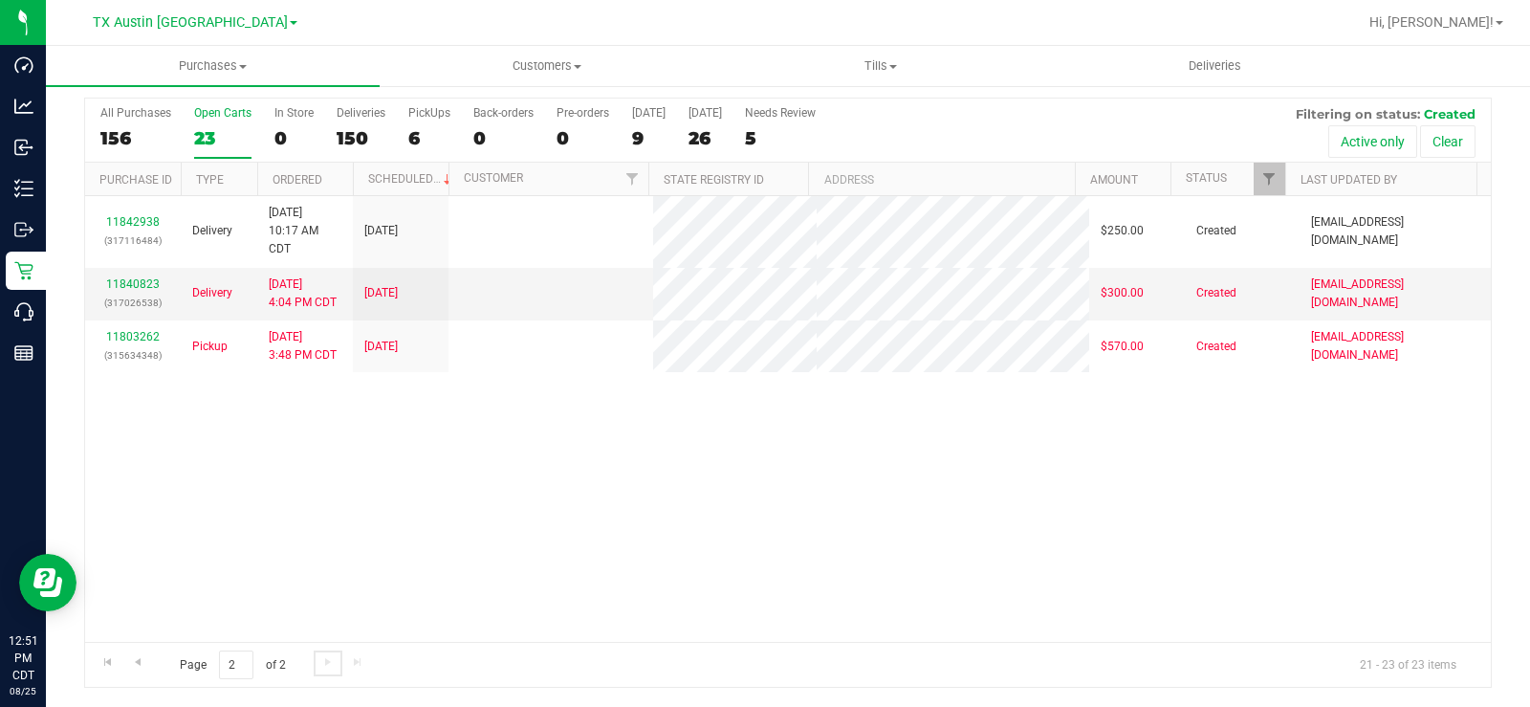
scroll to position [0, 0]
click at [203, 135] on div "23" at bounding box center [222, 138] width 57 height 22
click at [0, 0] on input "Open Carts 23" at bounding box center [0, 0] width 0 height 0
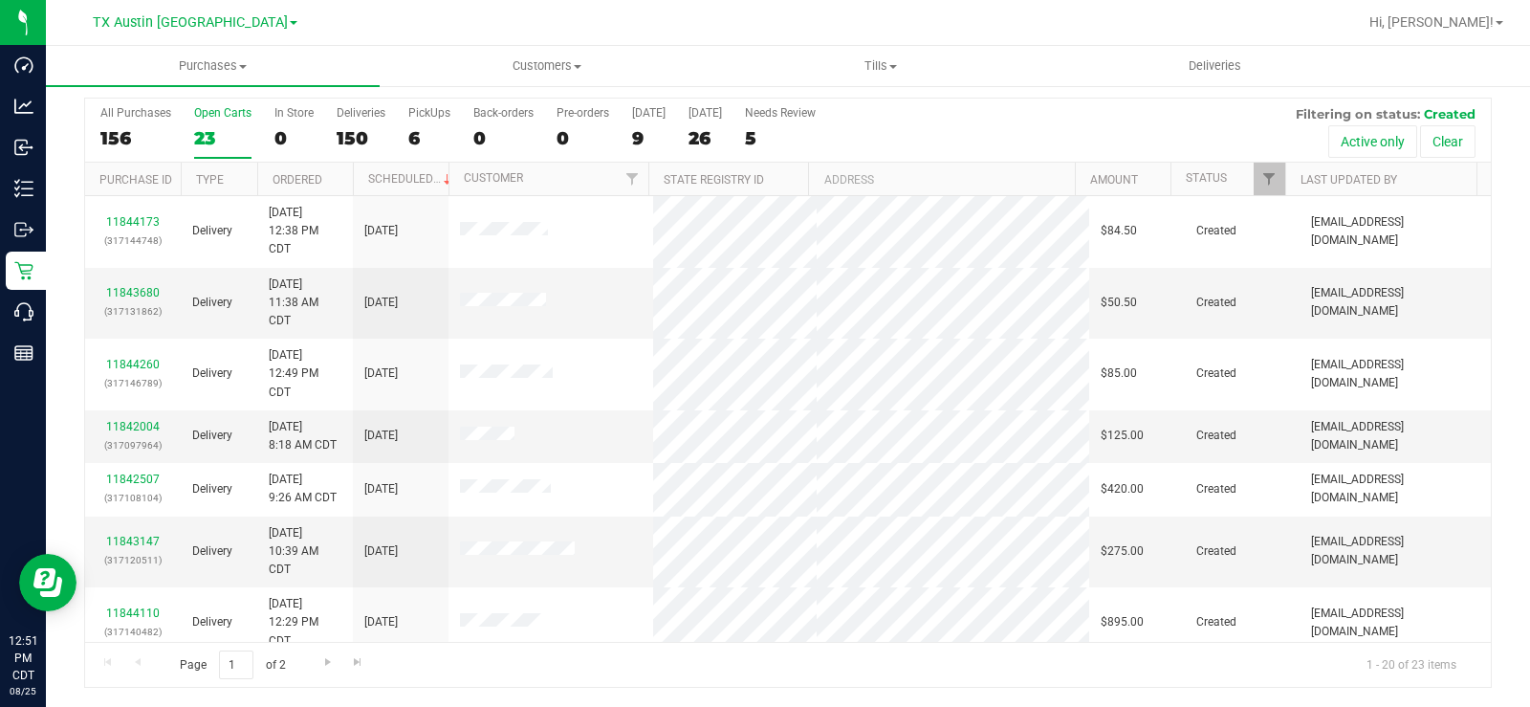
click at [200, 122] on label "Open Carts 23" at bounding box center [222, 132] width 57 height 53
click at [0, 0] on input "Open Carts 23" at bounding box center [0, 0] width 0 height 0
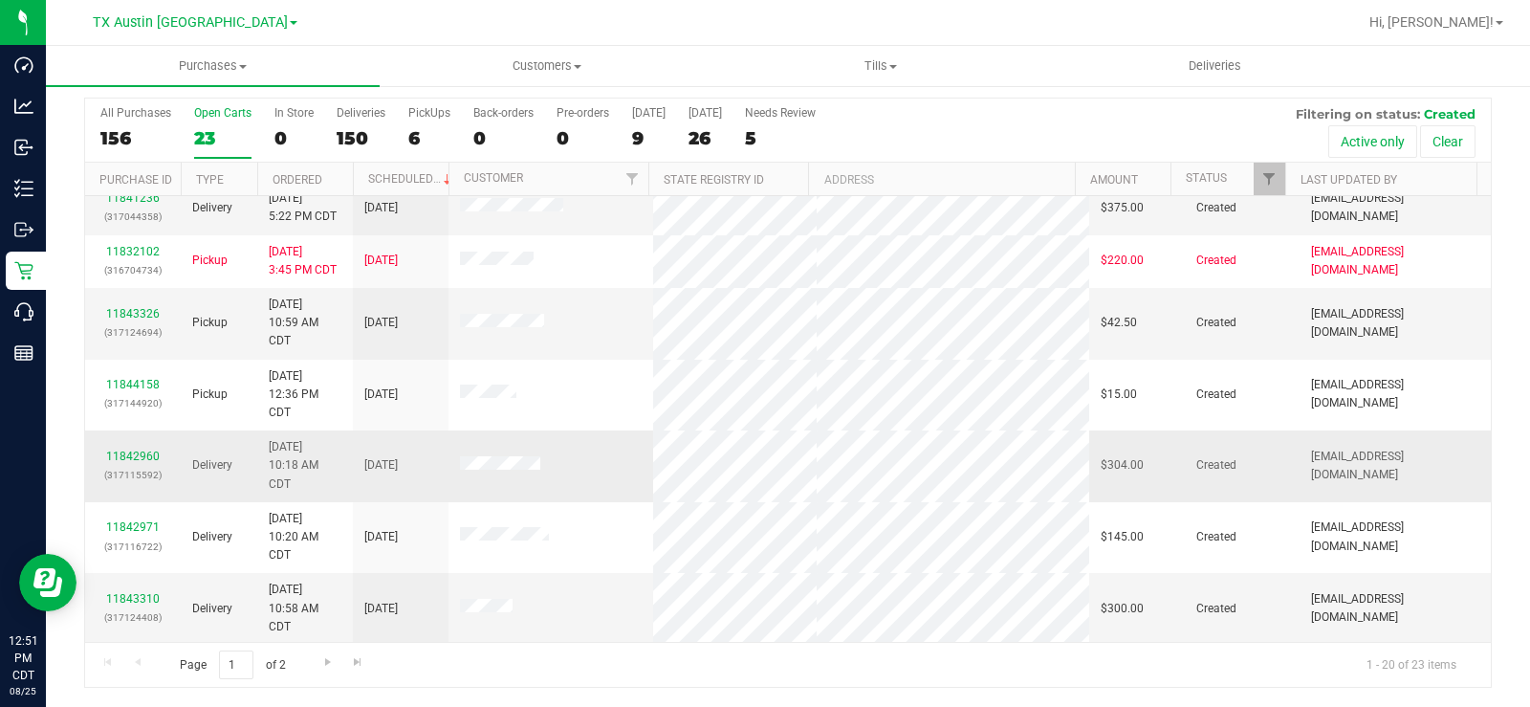
scroll to position [870, 0]
click at [320, 661] on span "Go to the next page" at bounding box center [327, 661] width 15 height 15
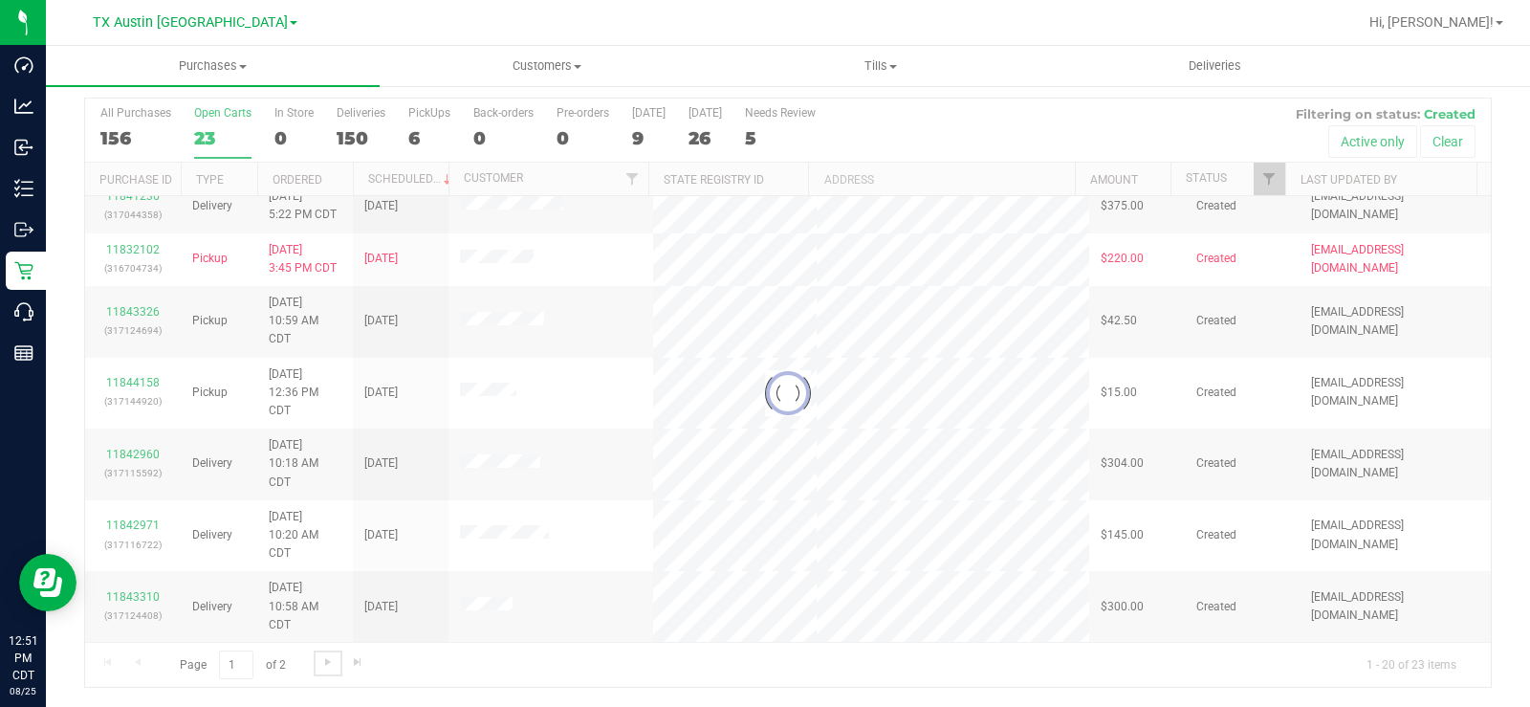
scroll to position [0, 0]
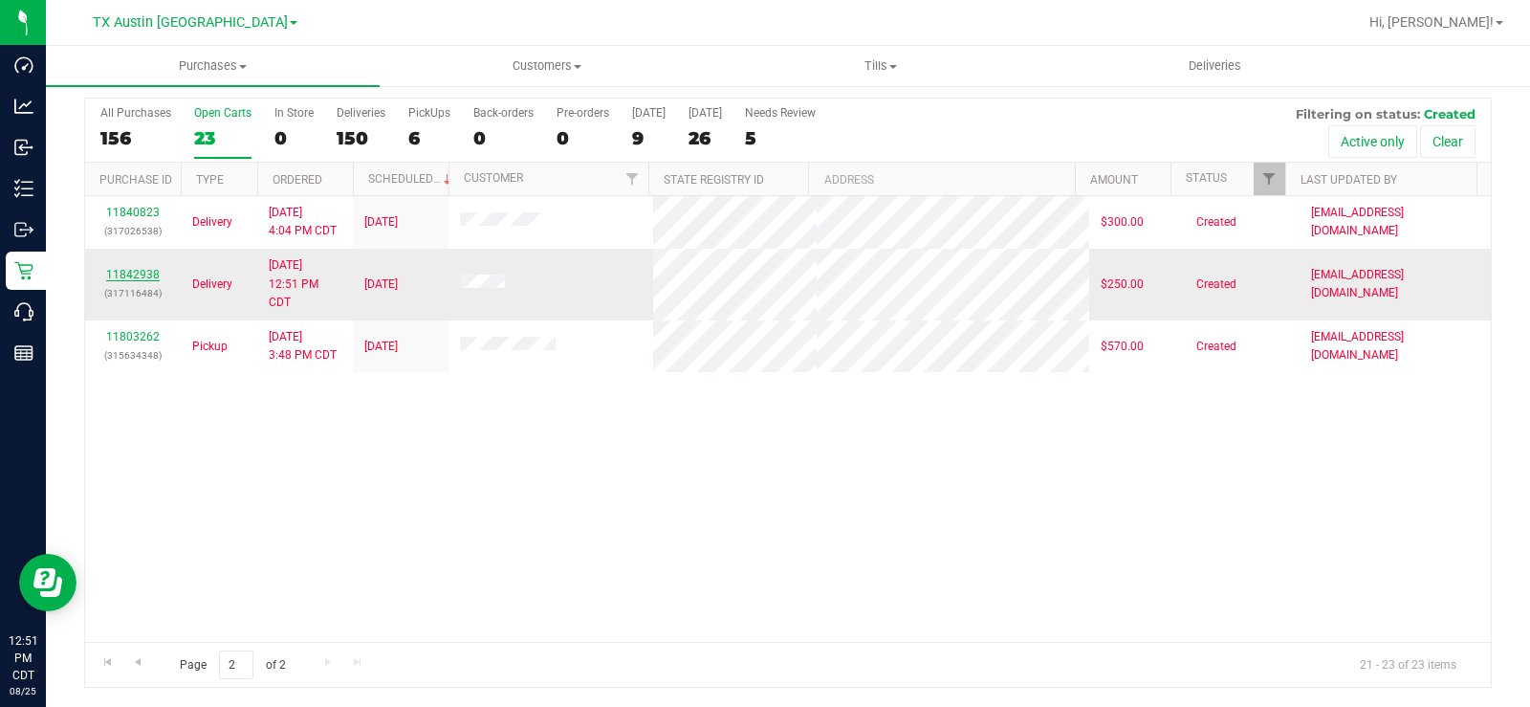
click at [121, 276] on link "11842938" at bounding box center [133, 274] width 54 height 13
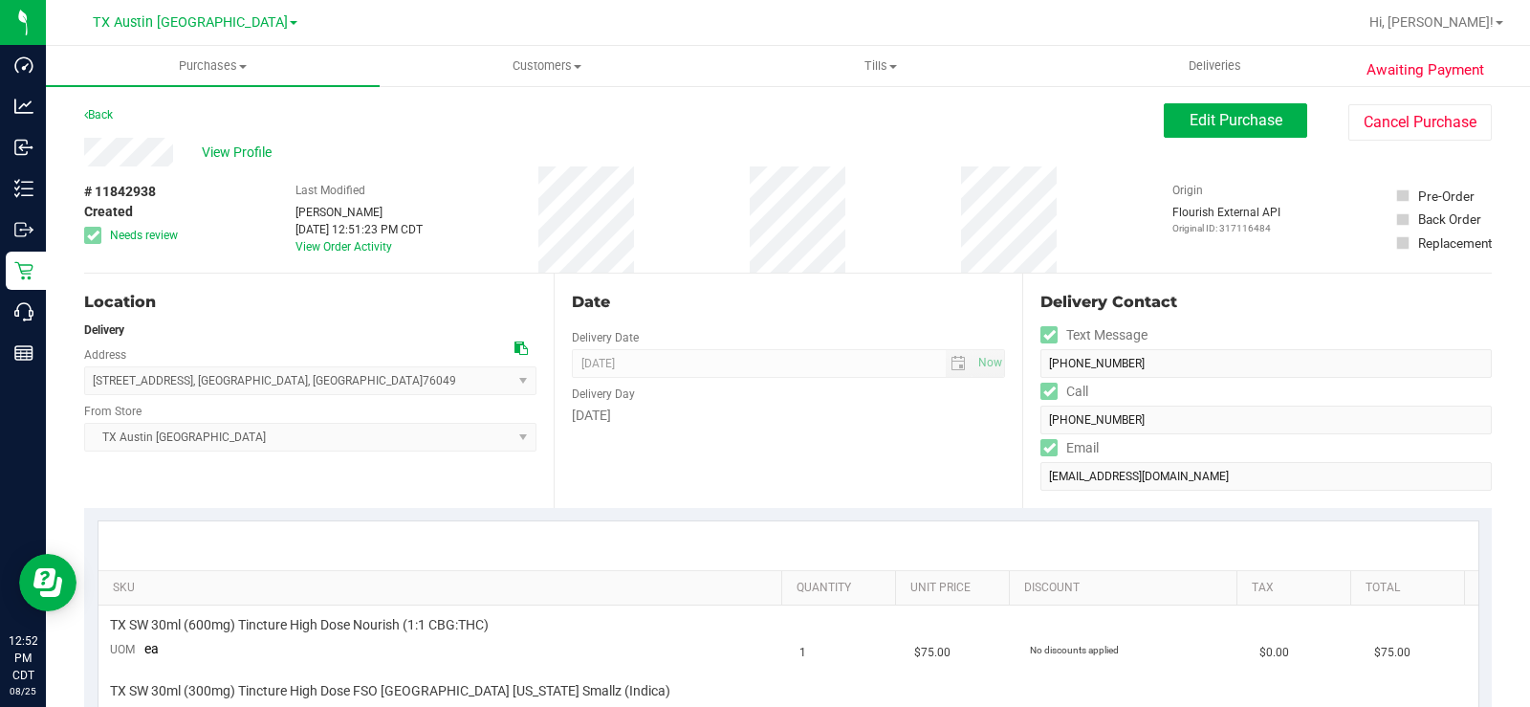
click at [596, 496] on div "Date Delivery Date 08/26/2025 Now 08/26/2025 07:00 AM Now Delivery Day Tuesday" at bounding box center [789, 390] width 470 height 234
click at [514, 341] on icon at bounding box center [520, 347] width 13 height 13
click at [1194, 106] on button "Edit Purchase" at bounding box center [1235, 120] width 143 height 34
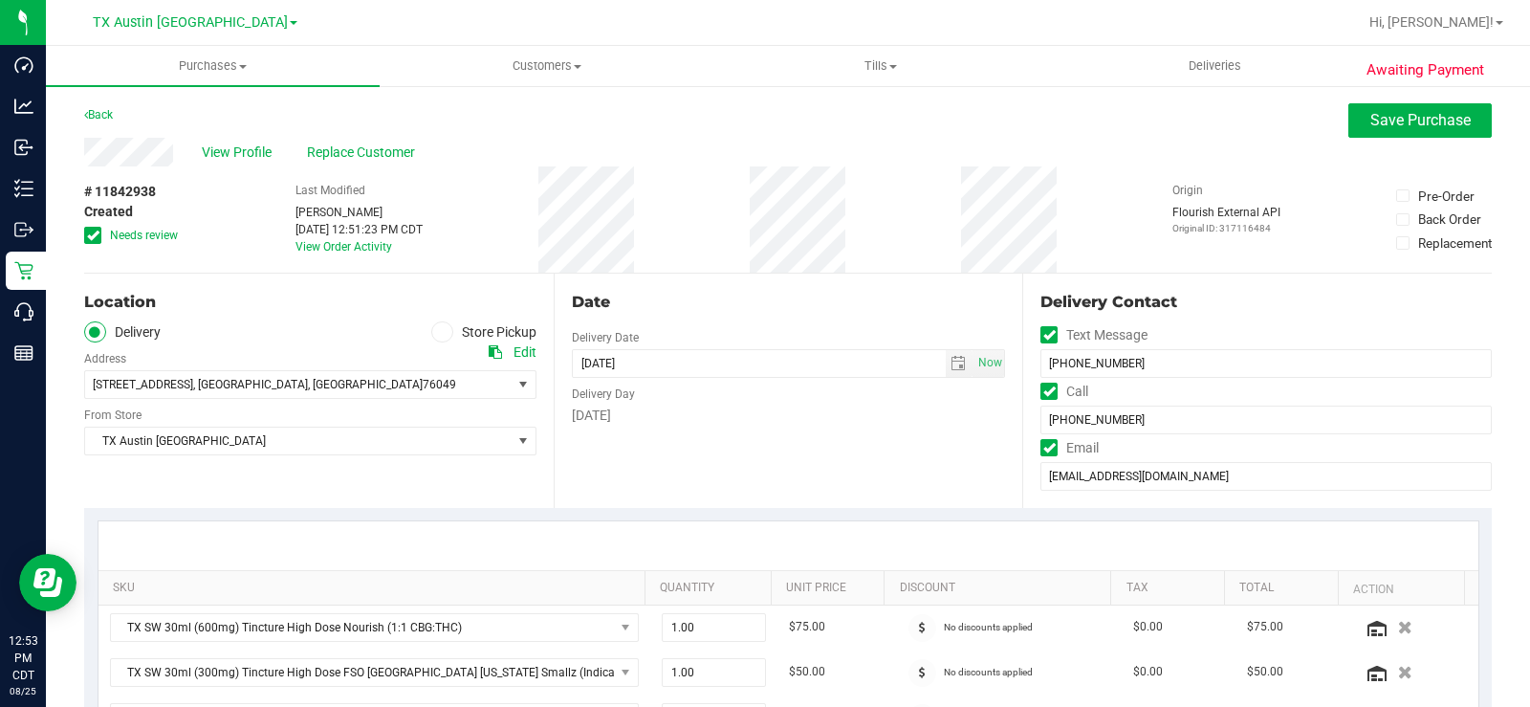
click at [87, 235] on icon at bounding box center [93, 235] width 12 height 0
click at [0, 0] on input "Needs review" at bounding box center [0, 0] width 0 height 0
click at [195, 271] on div "# 11842938 Created Needs review Last Modified Lauran Wallace Aug 25, 2025 12:51…" at bounding box center [788, 219] width 1408 height 106
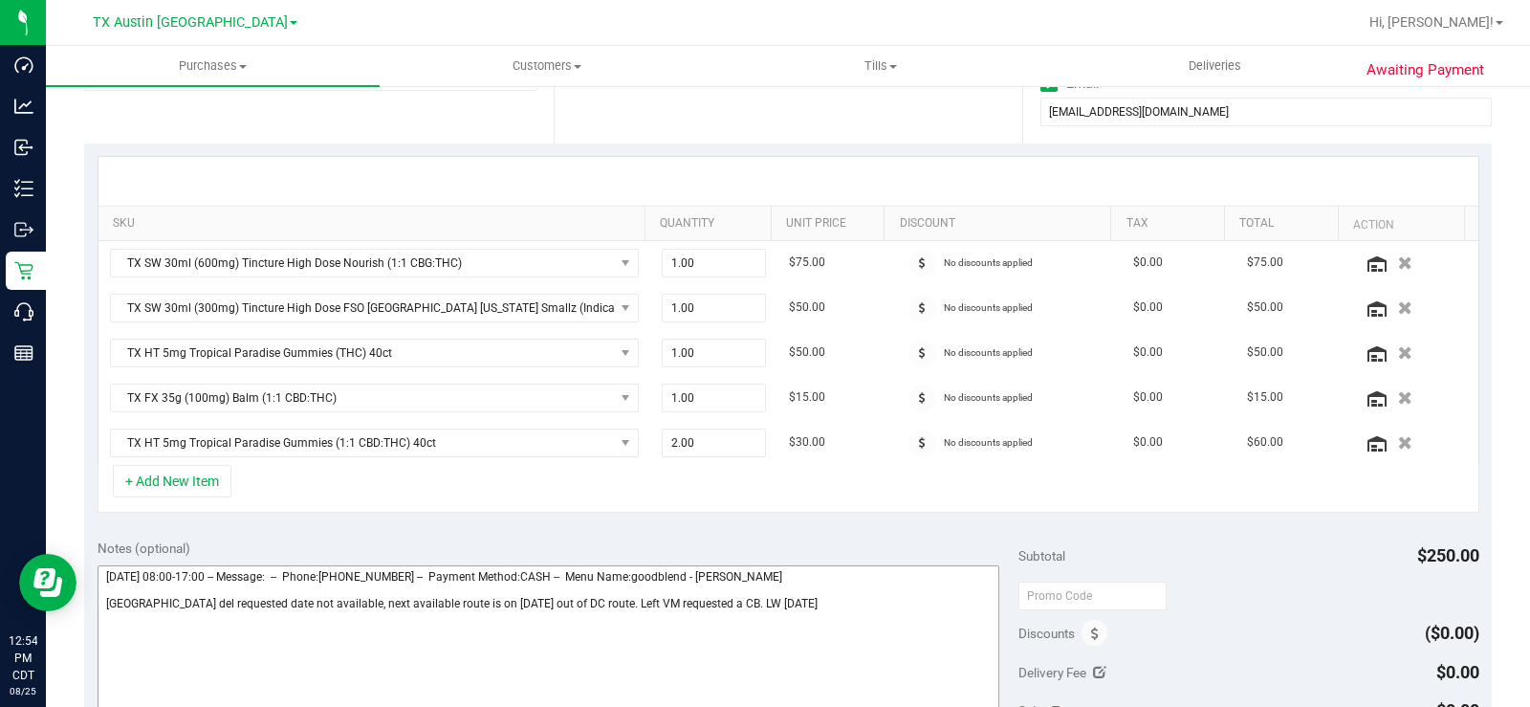
scroll to position [382, 0]
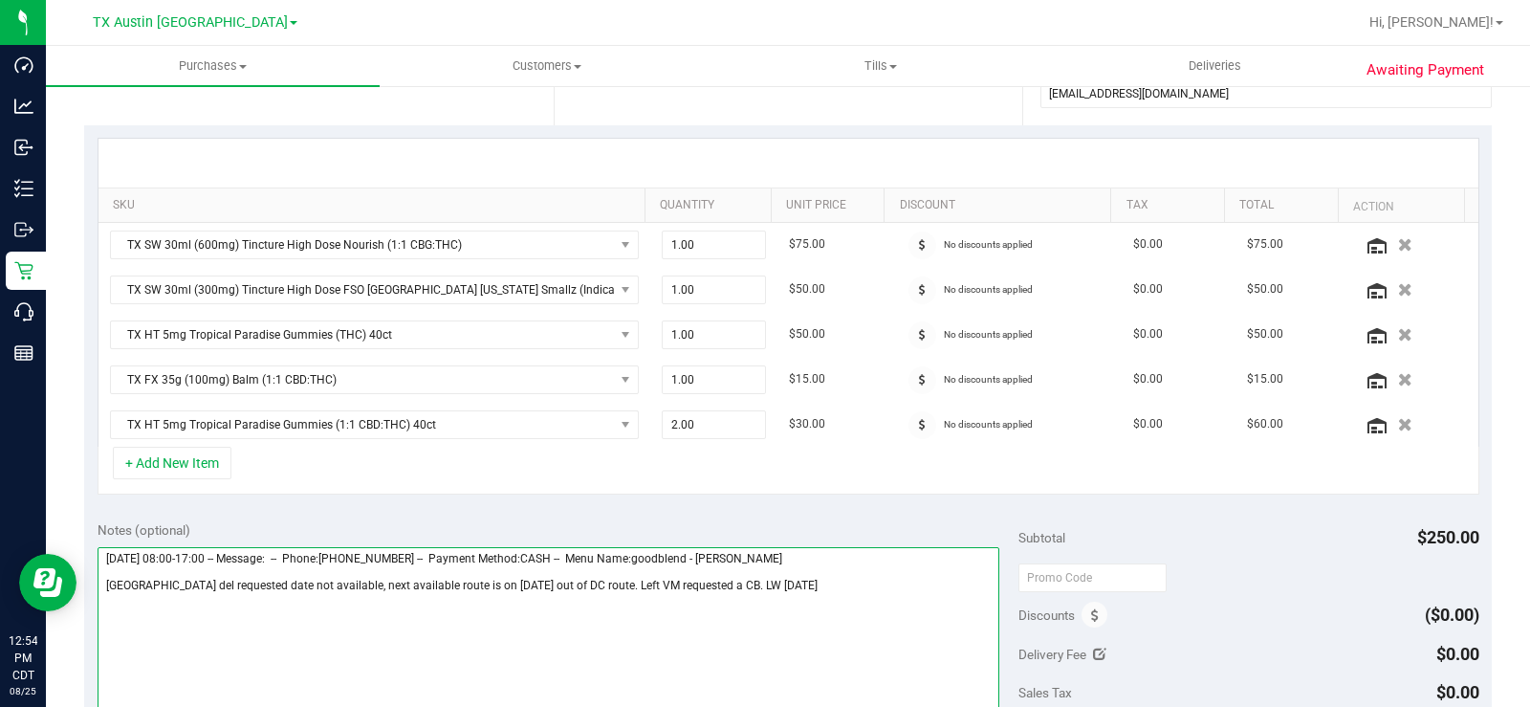
click at [822, 586] on textarea at bounding box center [549, 639] width 902 height 184
click at [448, 628] on textarea at bounding box center [549, 639] width 902 height 184
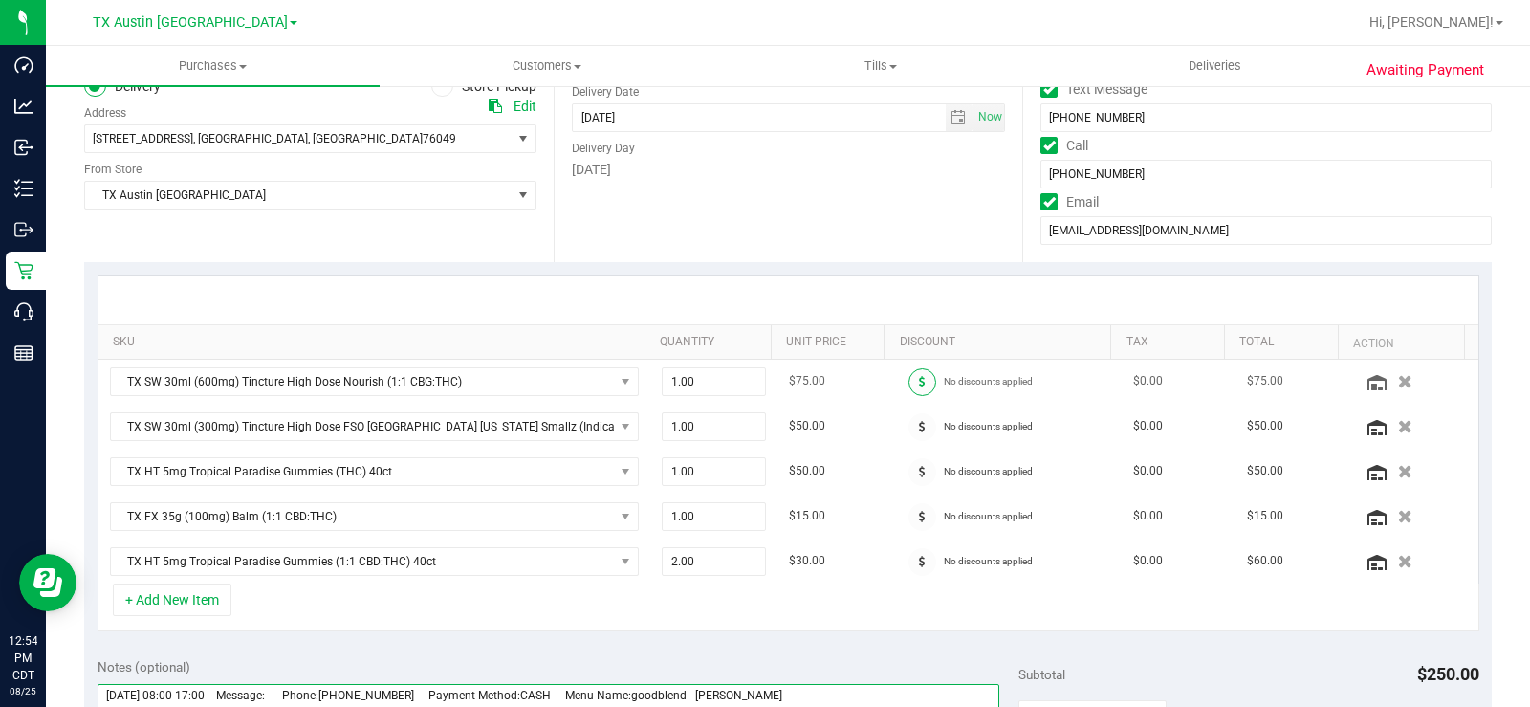
scroll to position [191, 0]
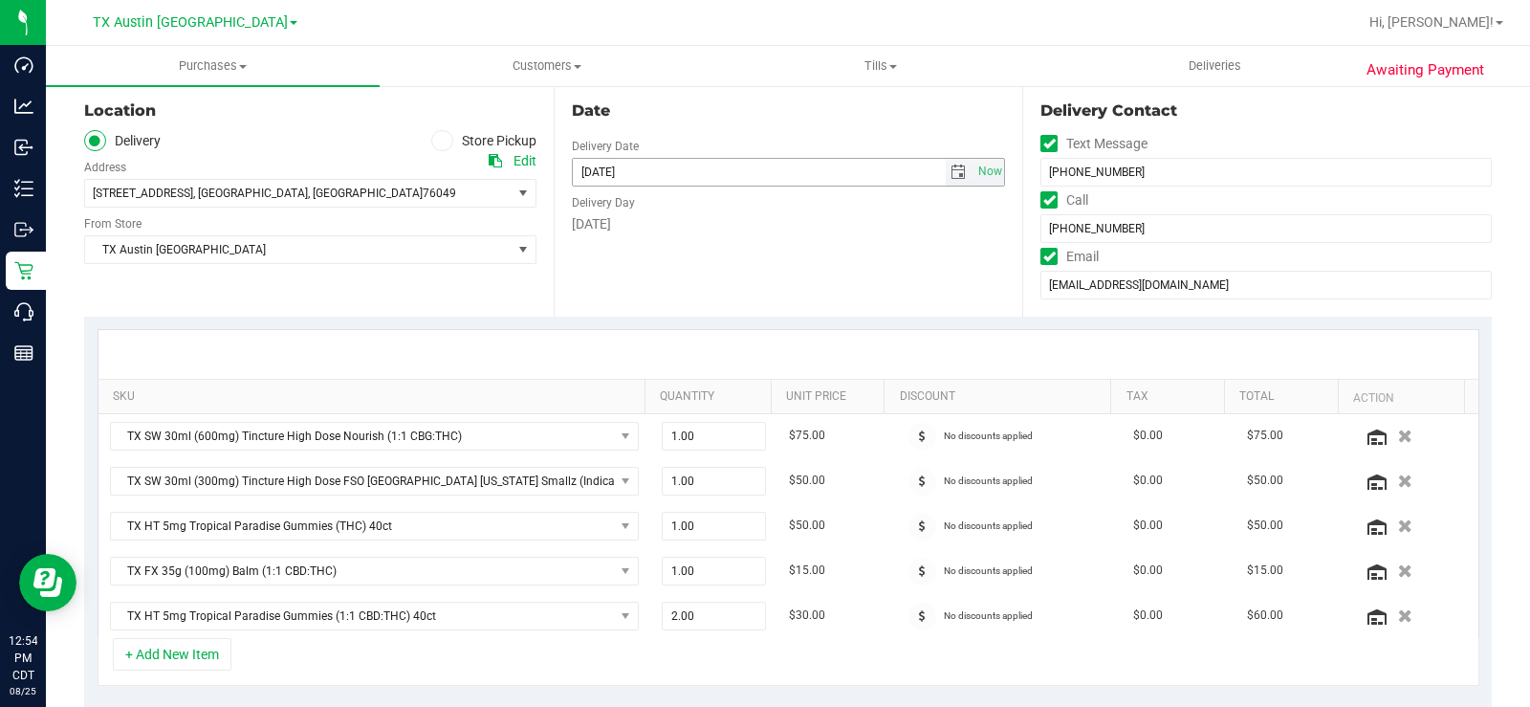
click at [946, 180] on span "select" at bounding box center [960, 172] width 28 height 27
type textarea "Tuesday 08/26/2025 08:00-17:00 -- Message: -- Phone:3035030579 -- Payment Metho…"
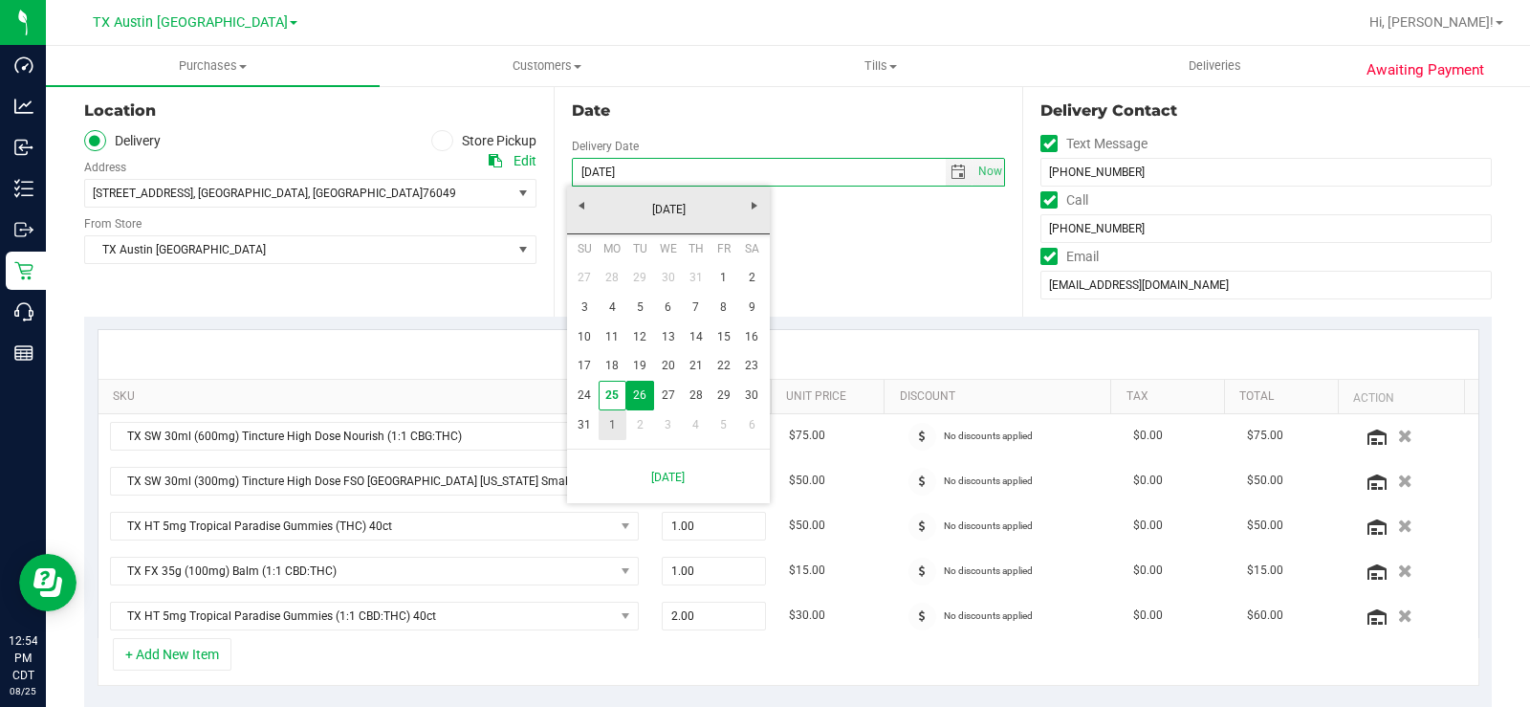
click at [607, 431] on link "1" at bounding box center [613, 425] width 28 height 30
type input "09/01/2025"
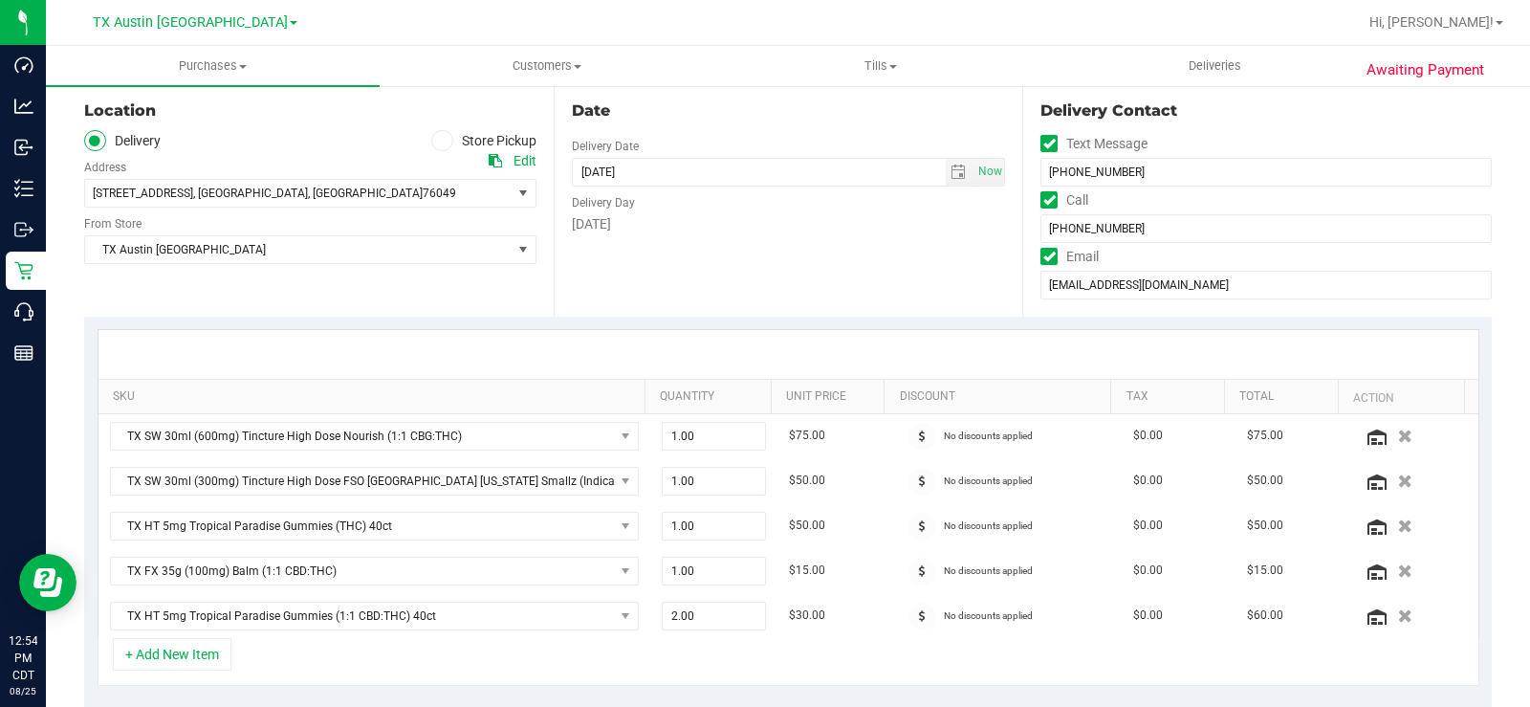
click at [653, 275] on div "Date Delivery Date 09/01/2025 Now 09/01/2025 07:00 AM Now Delivery Day Monday" at bounding box center [789, 199] width 470 height 234
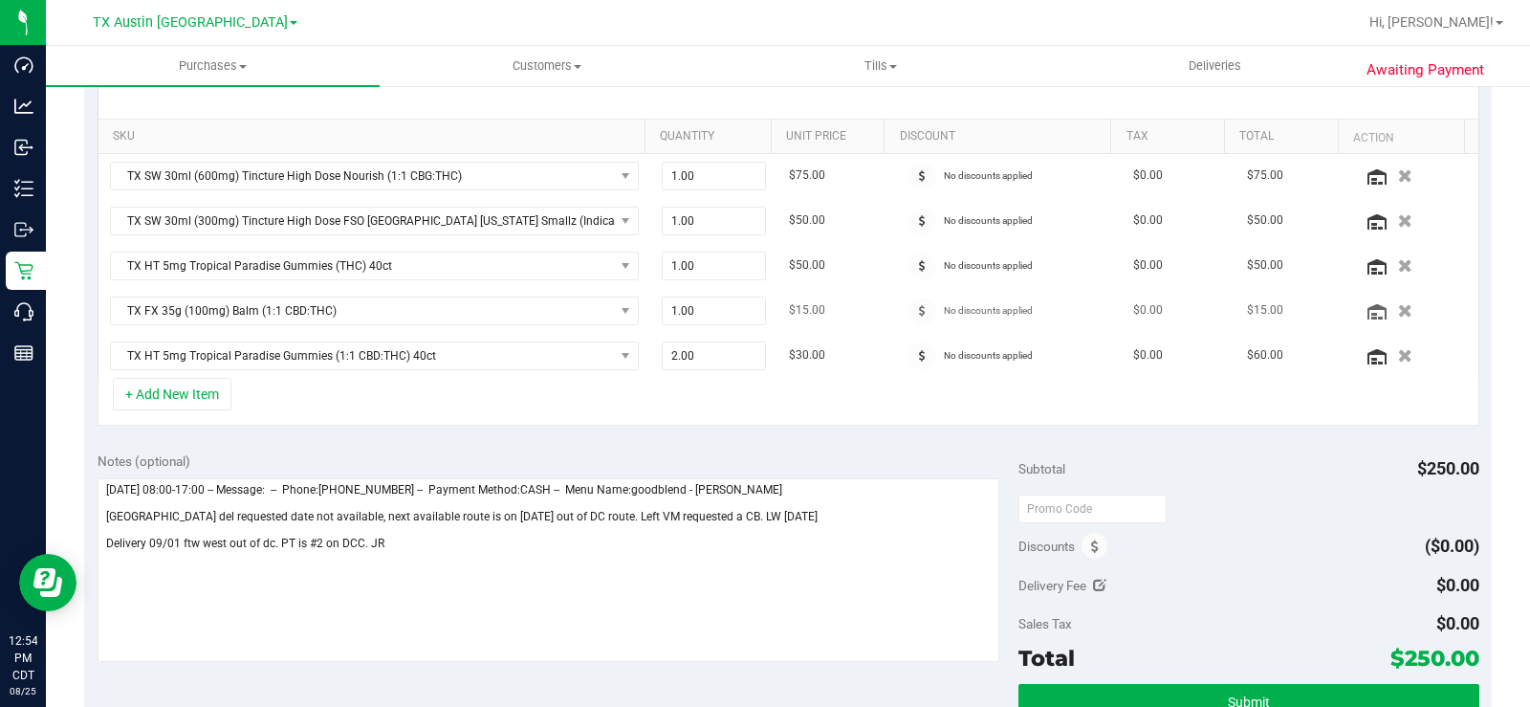
scroll to position [478, 0]
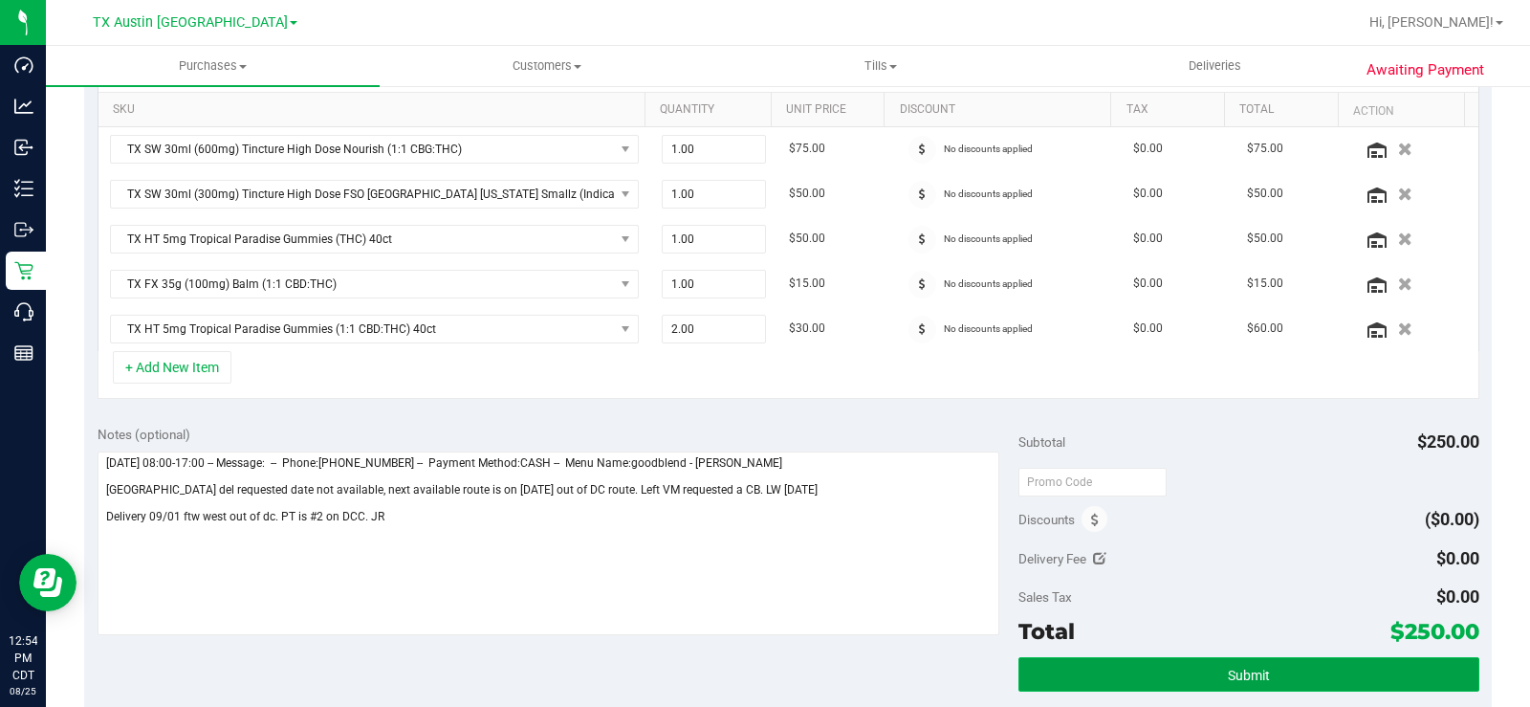
click at [1086, 668] on button "Submit" at bounding box center [1248, 674] width 461 height 34
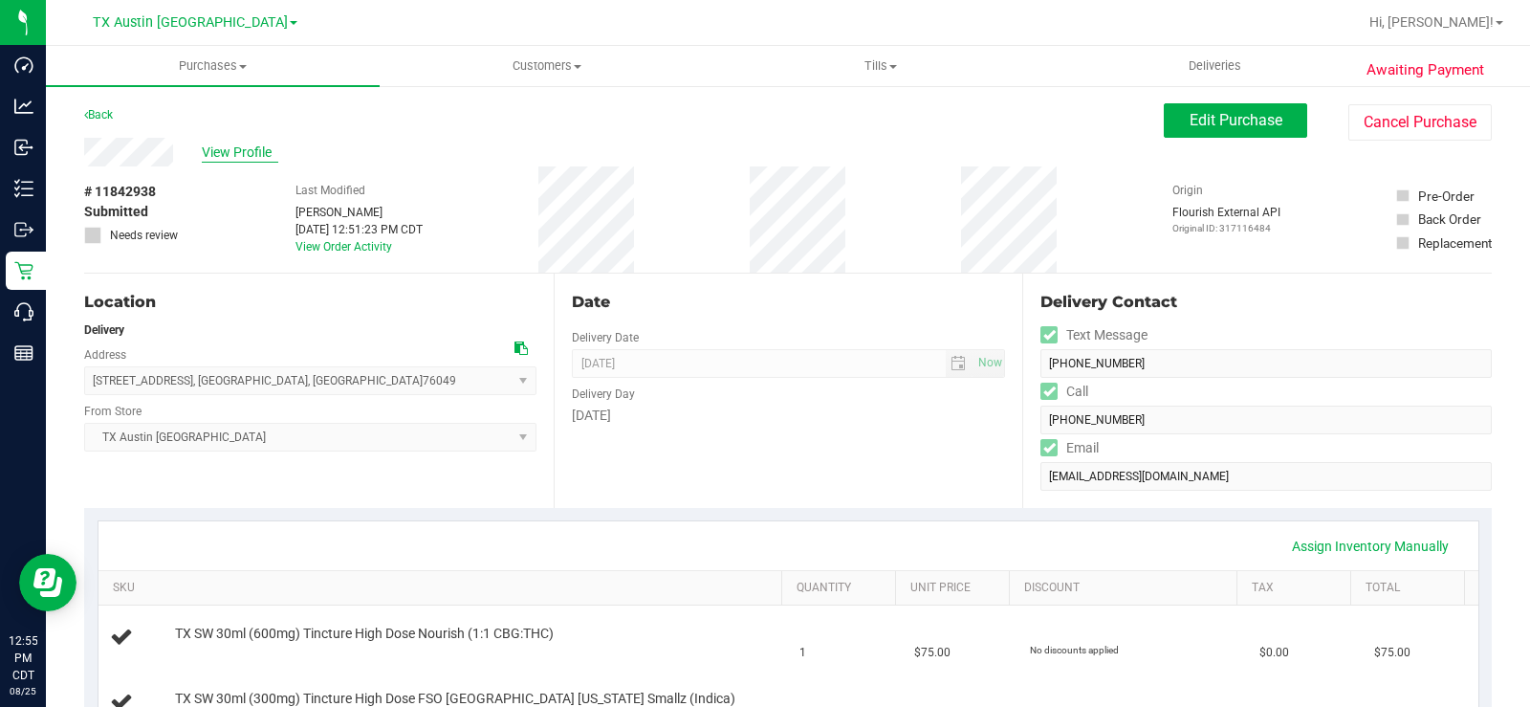
click at [221, 160] on span "View Profile" at bounding box center [240, 152] width 76 height 20
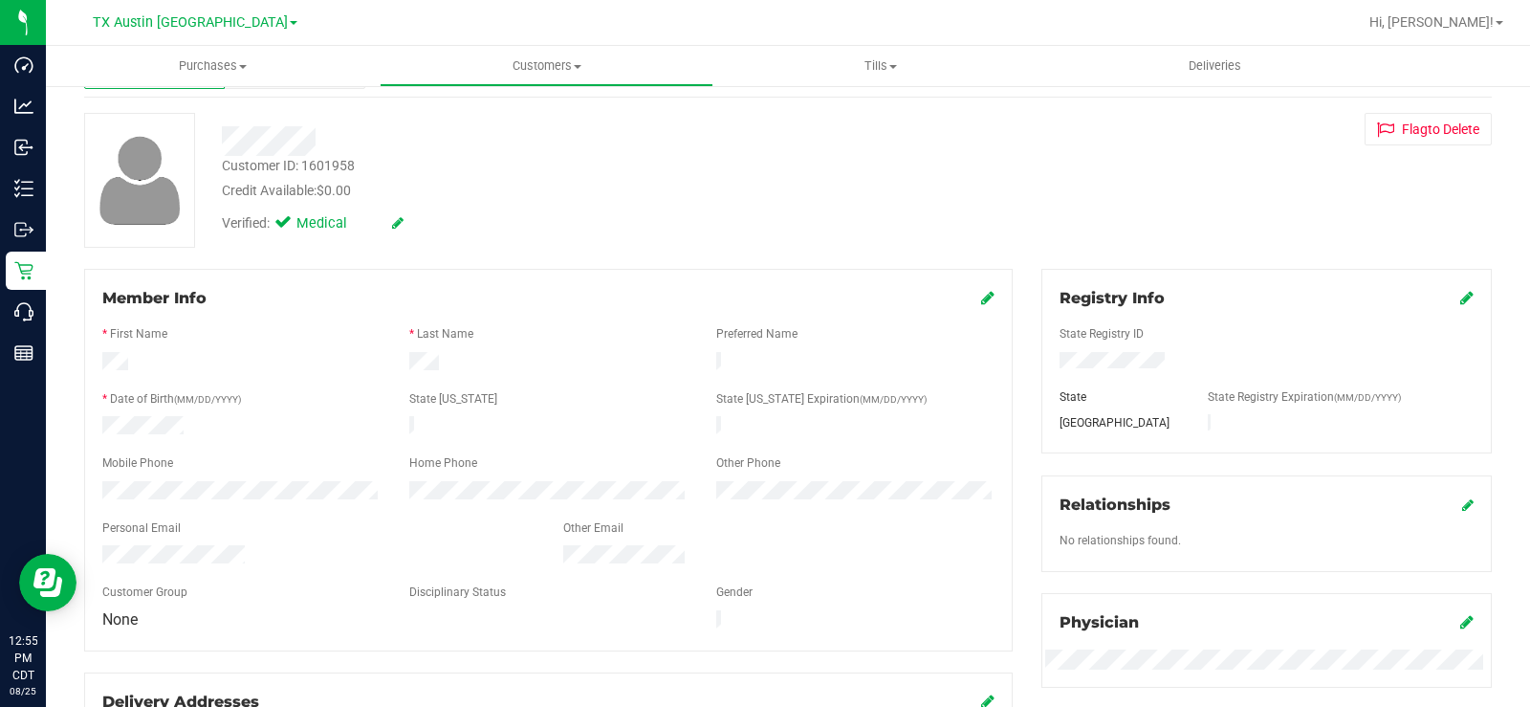
scroll to position [191, 0]
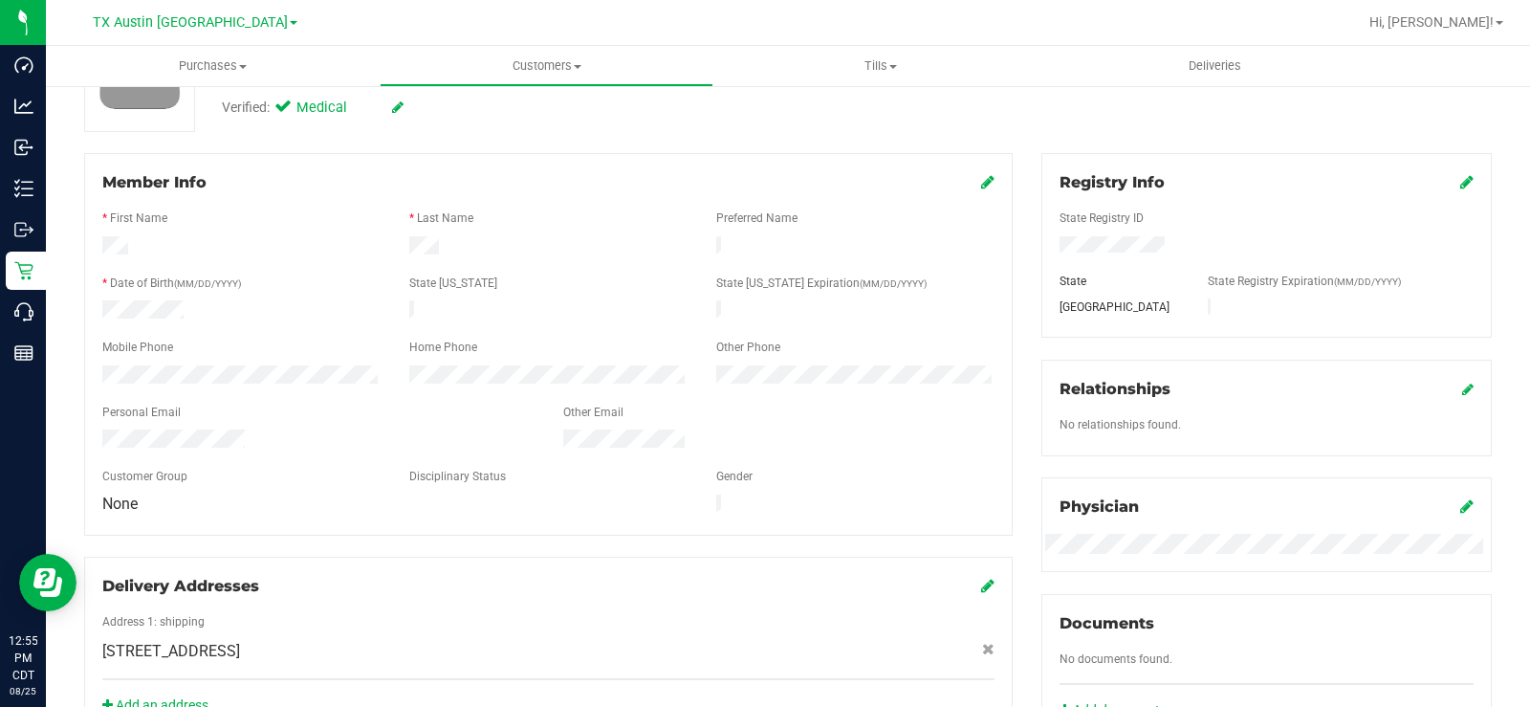
drag, startPoint x: 248, startPoint y: 430, endPoint x: 79, endPoint y: 434, distance: 168.3
click at [79, 434] on div "Member Info * First Name * Last Name Preferred Name * Date of Birth (MM/DD/YYYY…" at bounding box center [548, 445] width 957 height 584
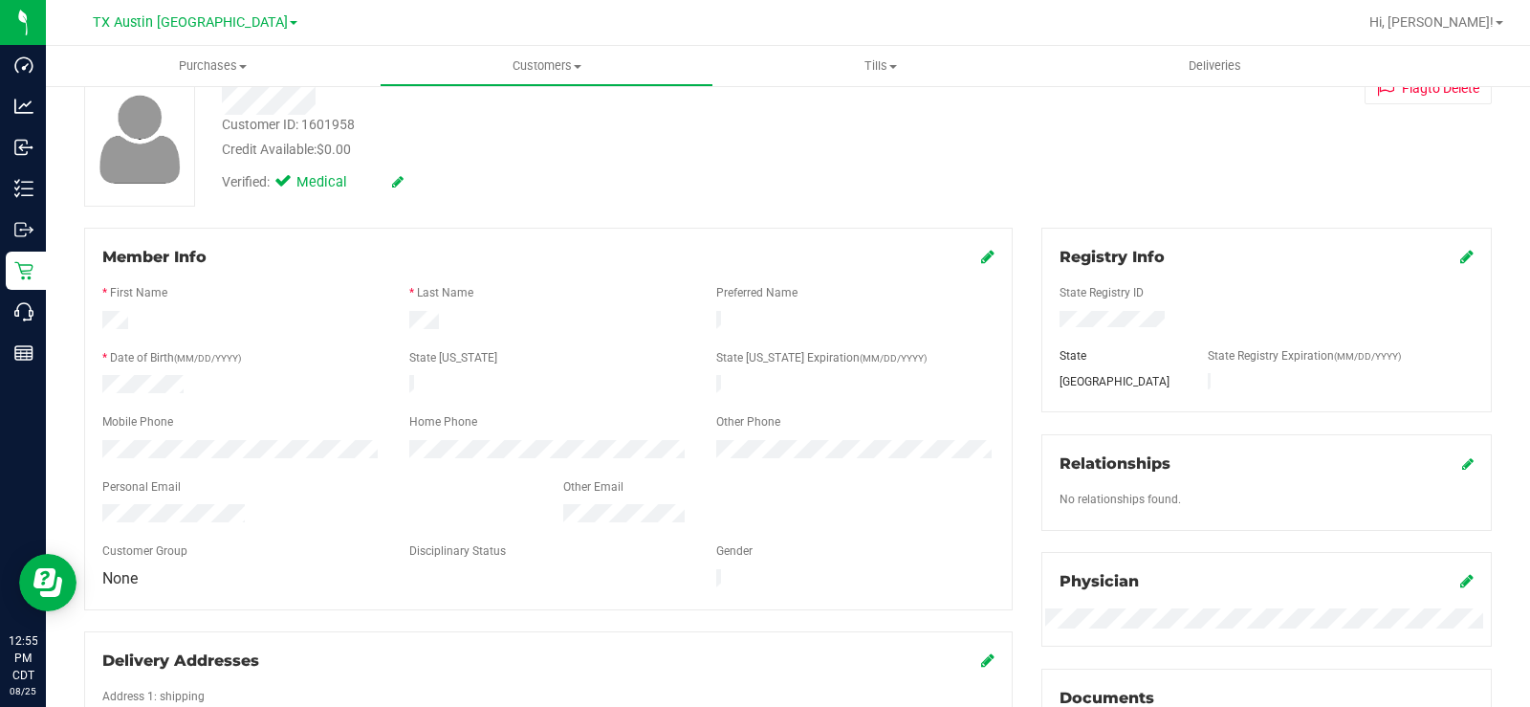
scroll to position [0, 0]
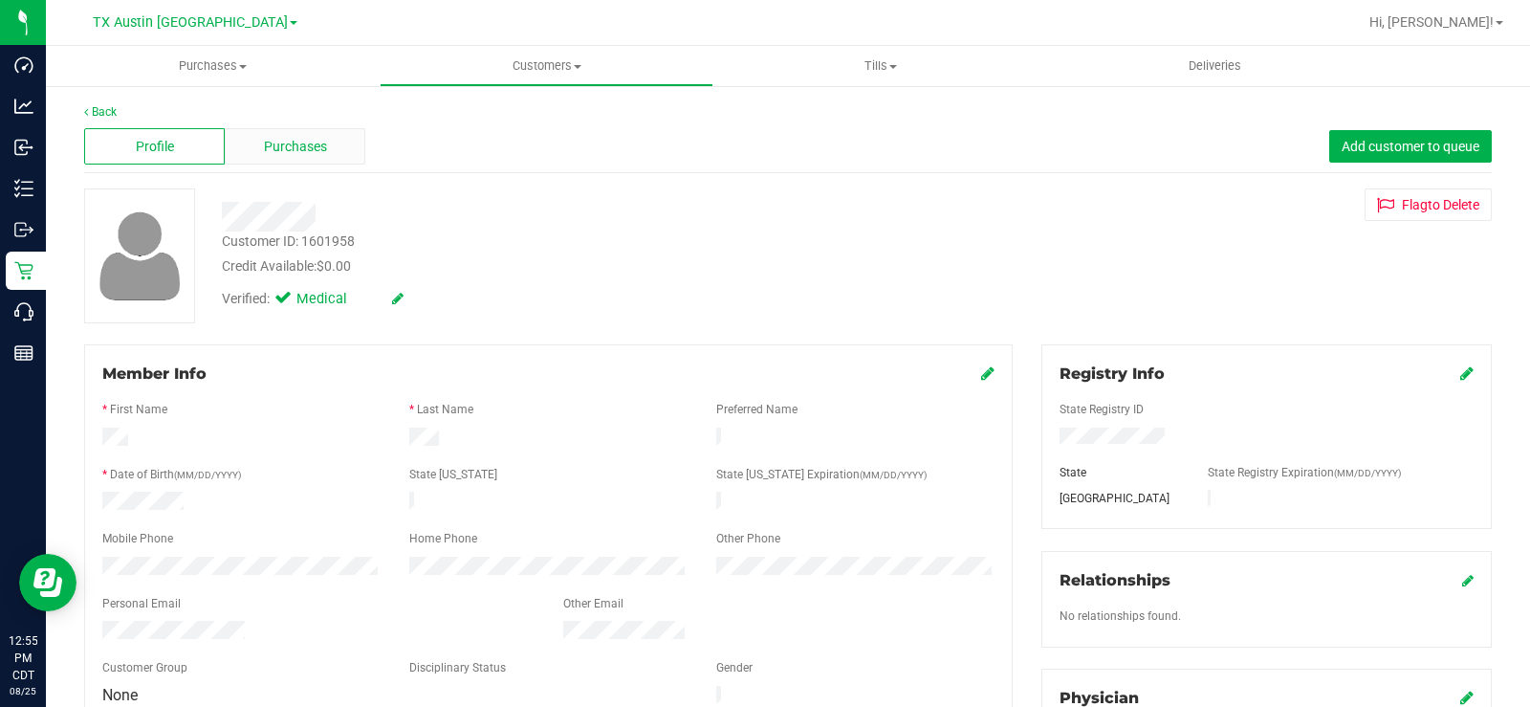
click at [264, 149] on span "Purchases" at bounding box center [295, 147] width 63 height 20
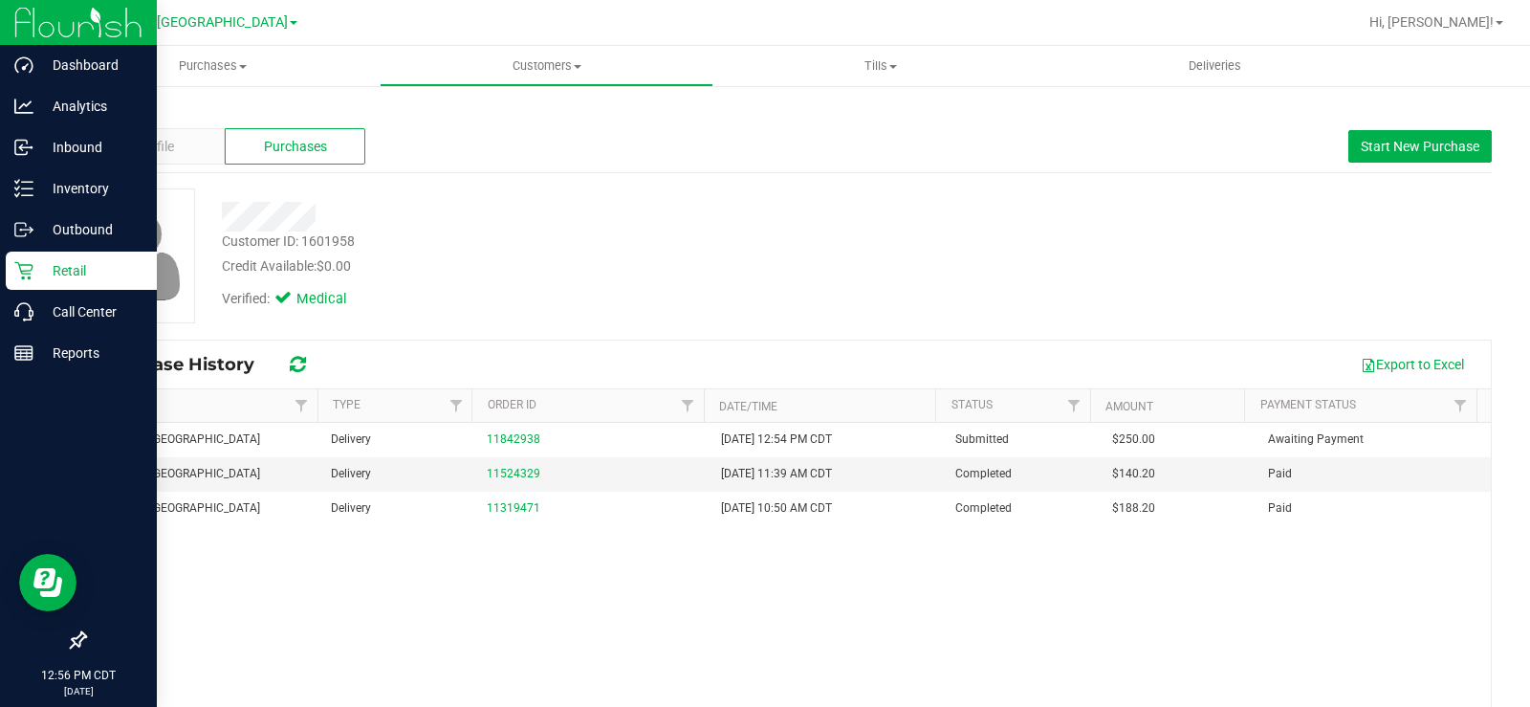
click at [34, 262] on p "Retail" at bounding box center [90, 270] width 115 height 23
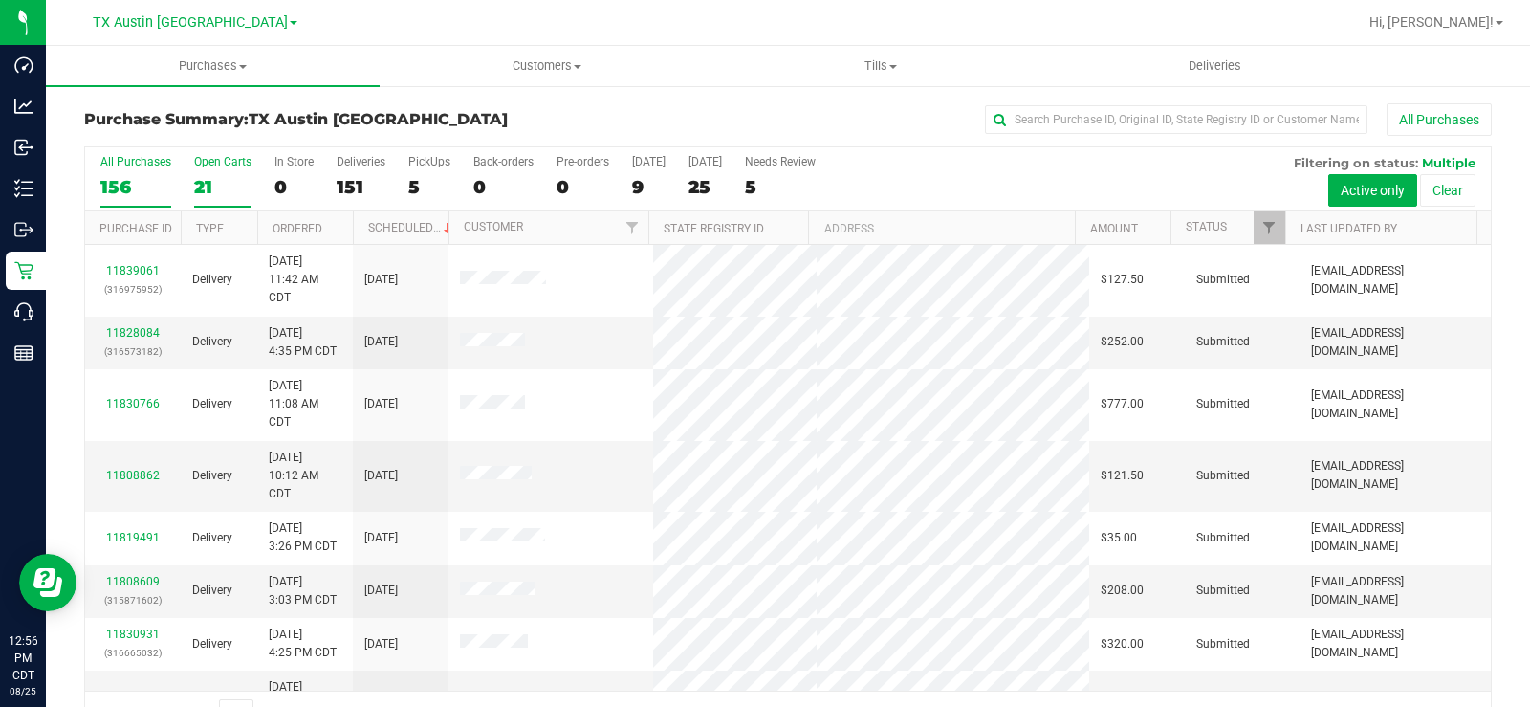
click at [208, 174] on label "Open Carts 21" at bounding box center [222, 181] width 57 height 53
click at [0, 0] on input "Open Carts 21" at bounding box center [0, 0] width 0 height 0
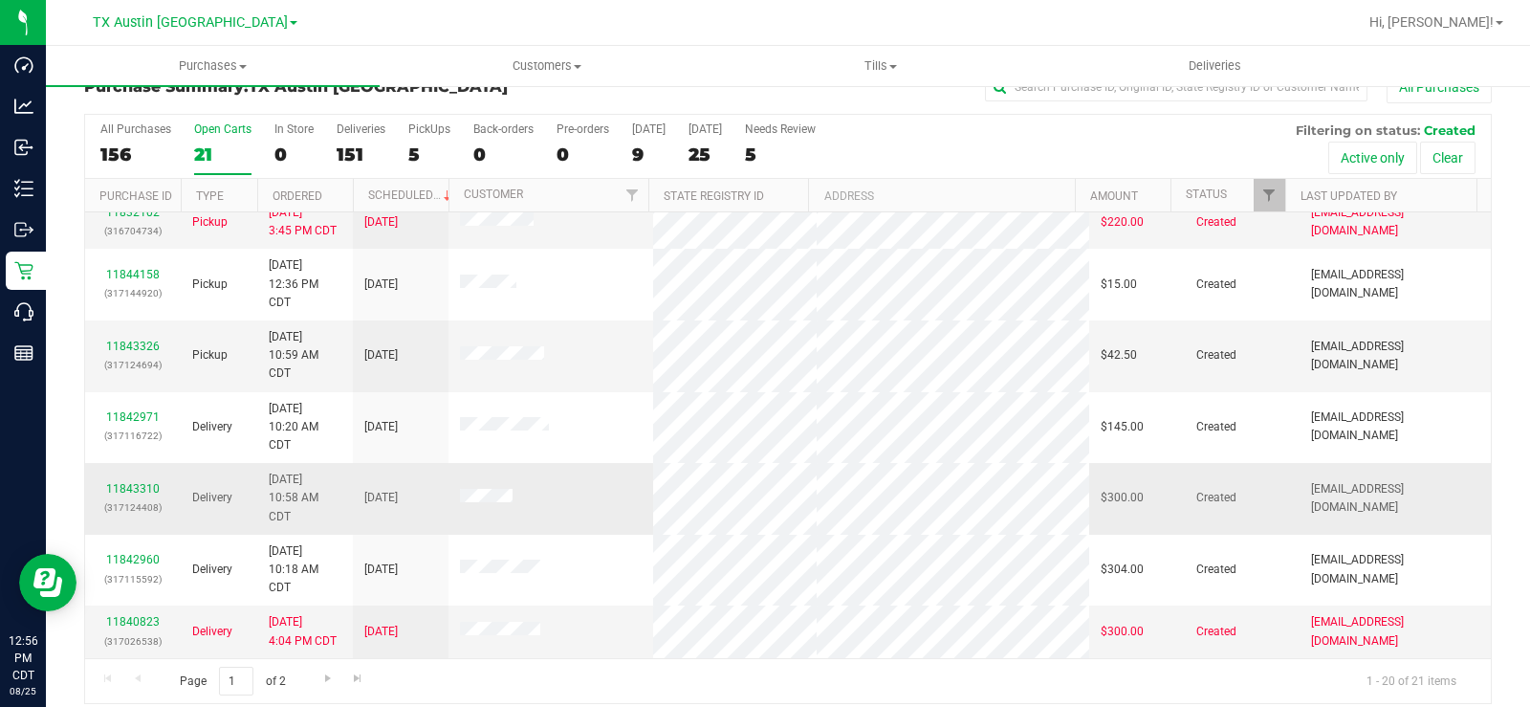
scroll to position [49, 0]
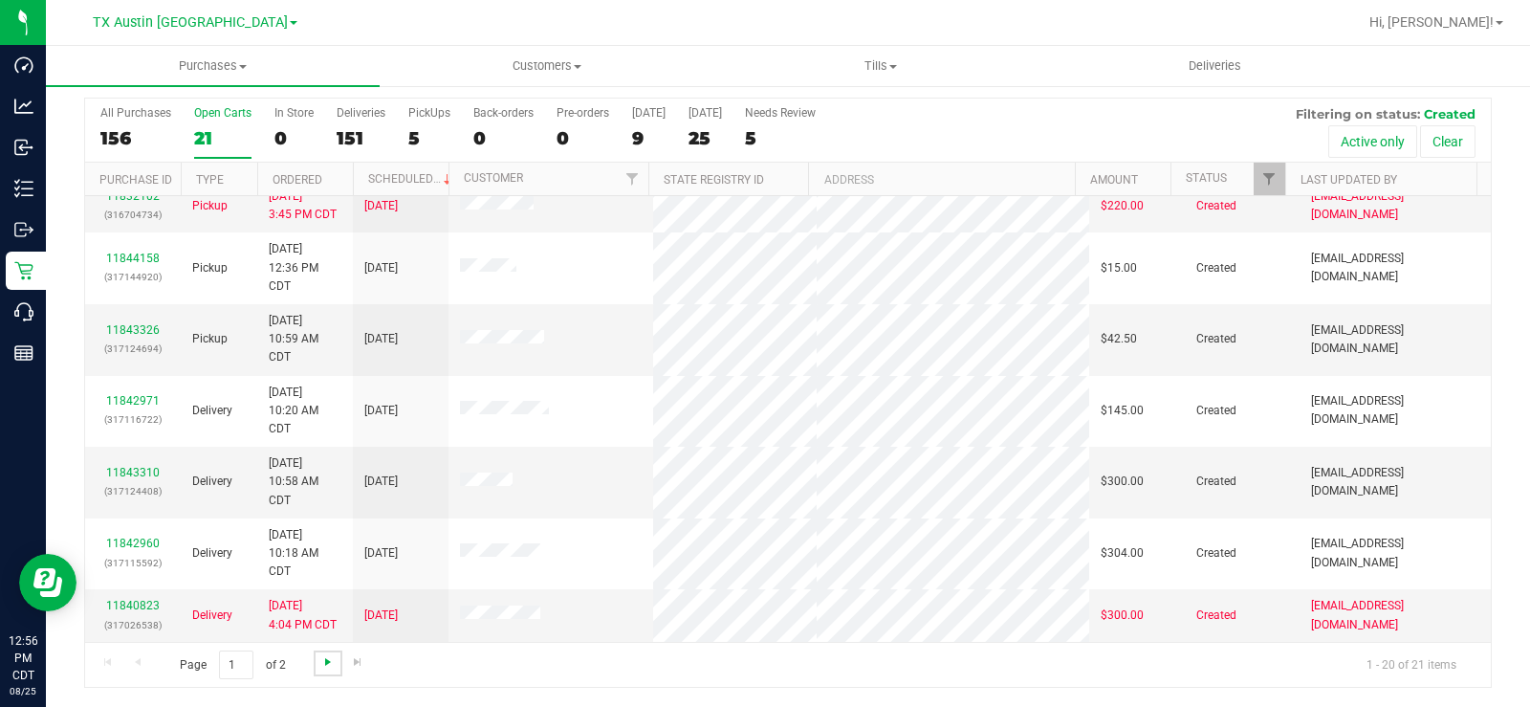
click at [322, 662] on span "Go to the next page" at bounding box center [327, 661] width 15 height 15
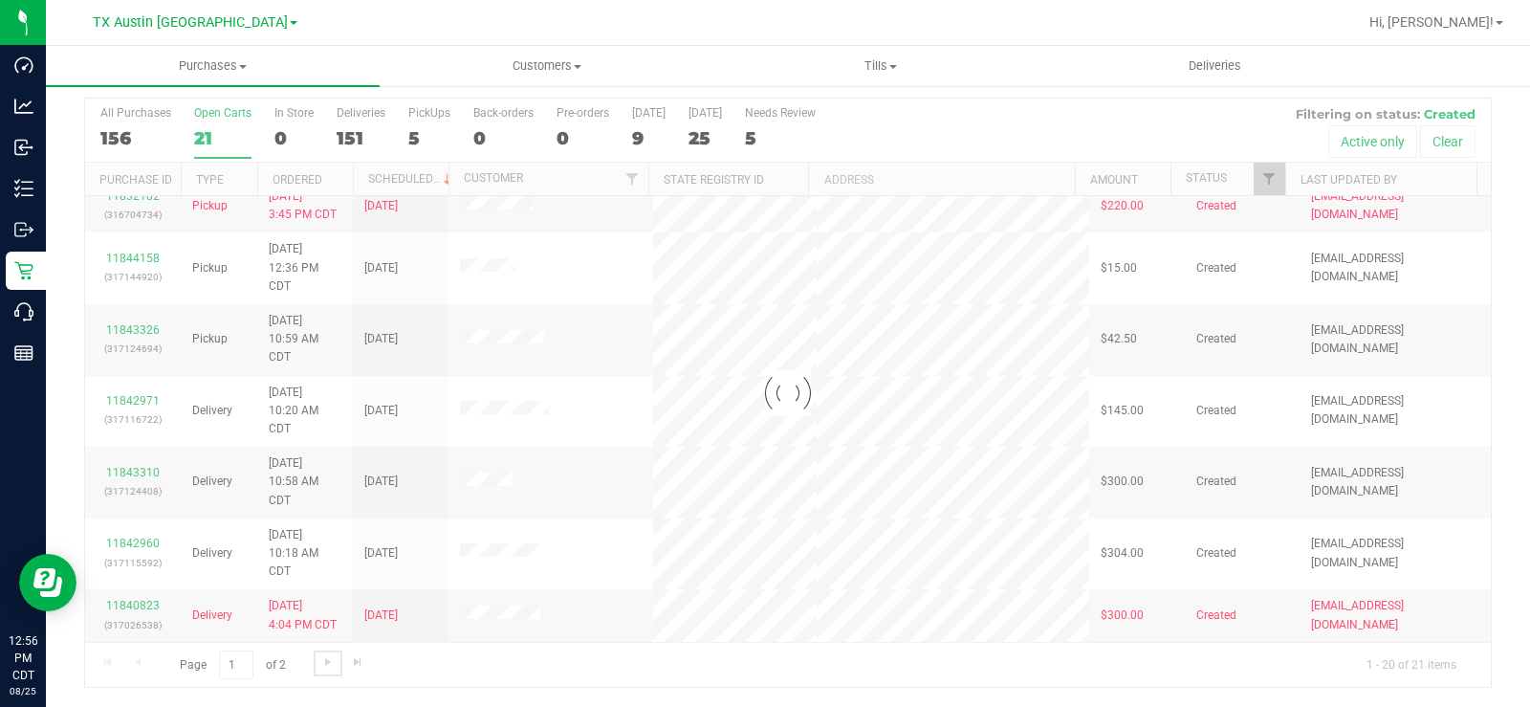
scroll to position [0, 0]
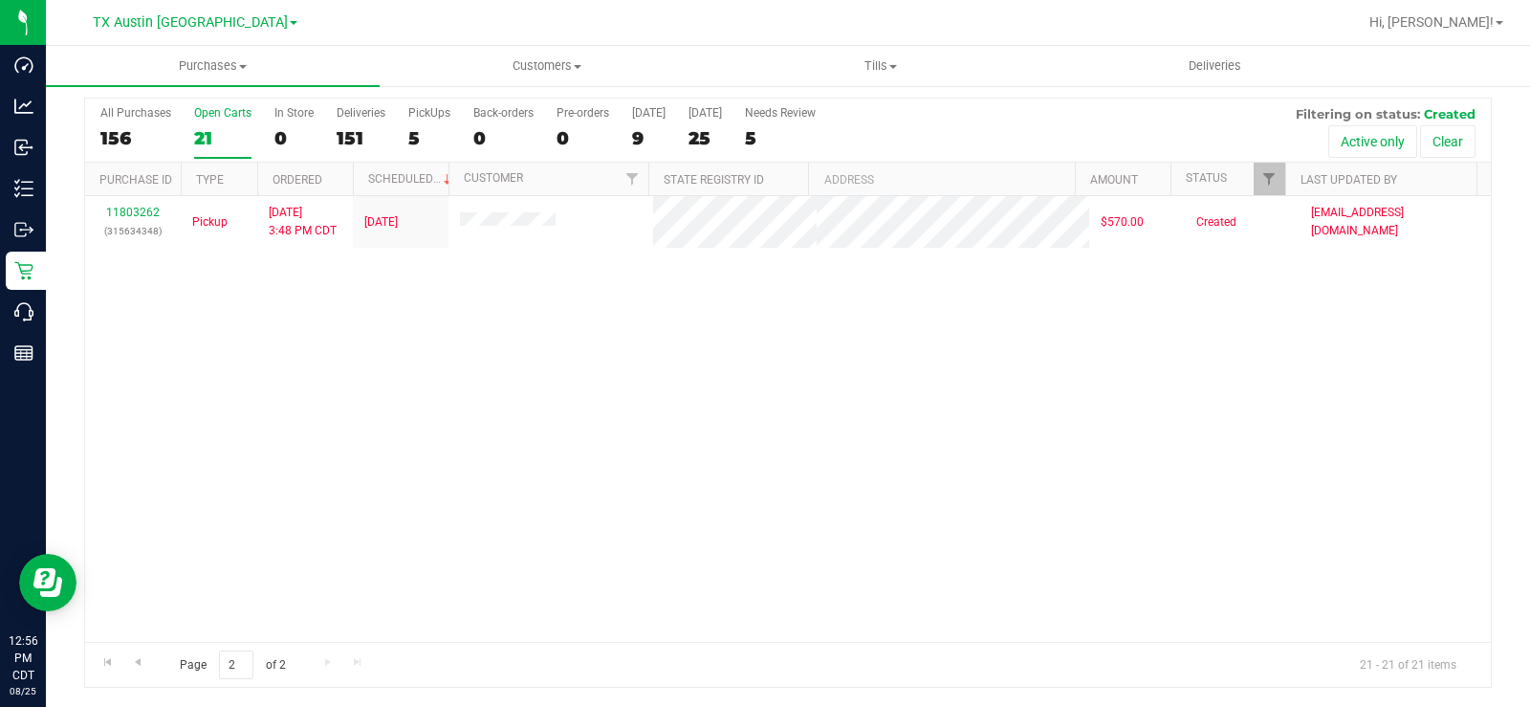
click at [197, 119] on div "Open Carts" at bounding box center [222, 112] width 57 height 13
click at [0, 0] on input "Open Carts 21" at bounding box center [0, 0] width 0 height 0
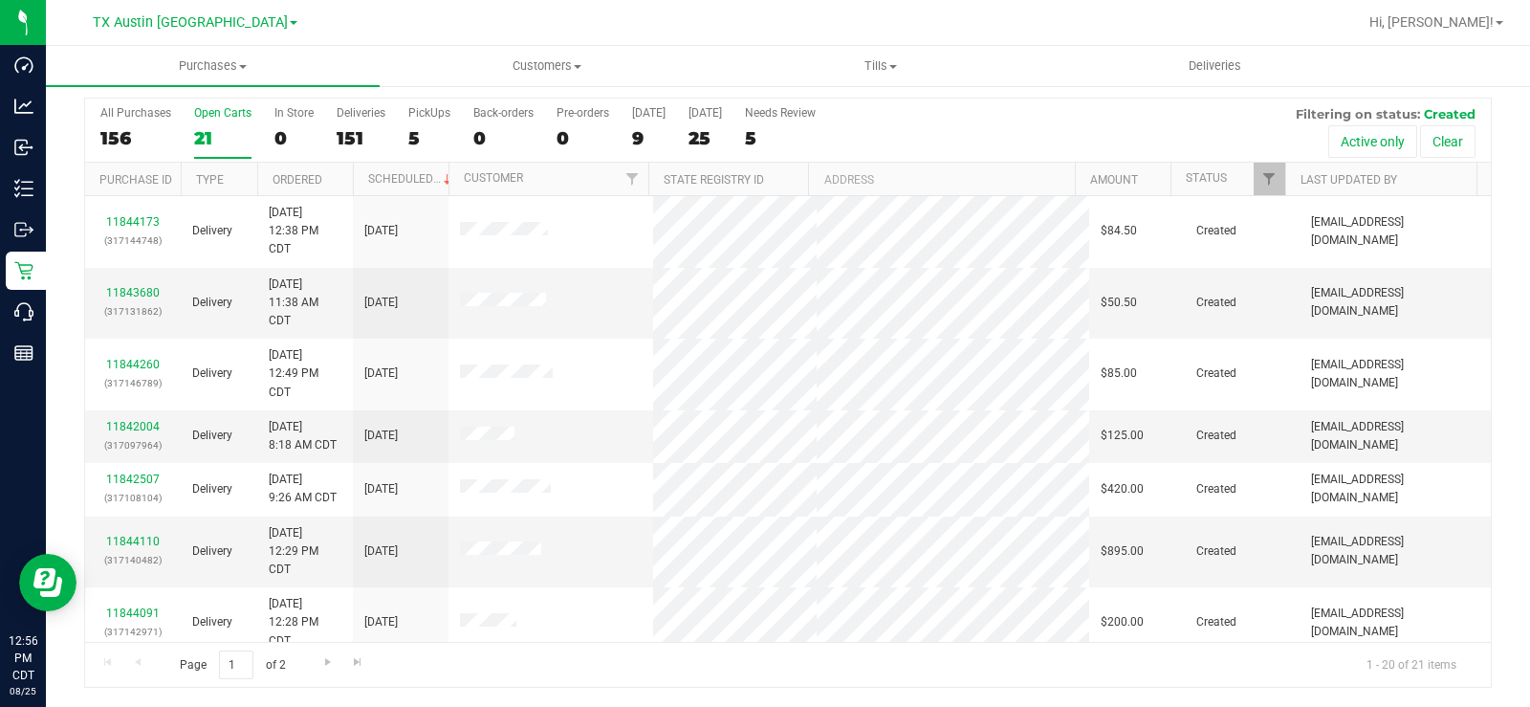
click at [195, 129] on div "21" at bounding box center [222, 138] width 57 height 22
click at [0, 0] on input "Open Carts 21" at bounding box center [0, 0] width 0 height 0
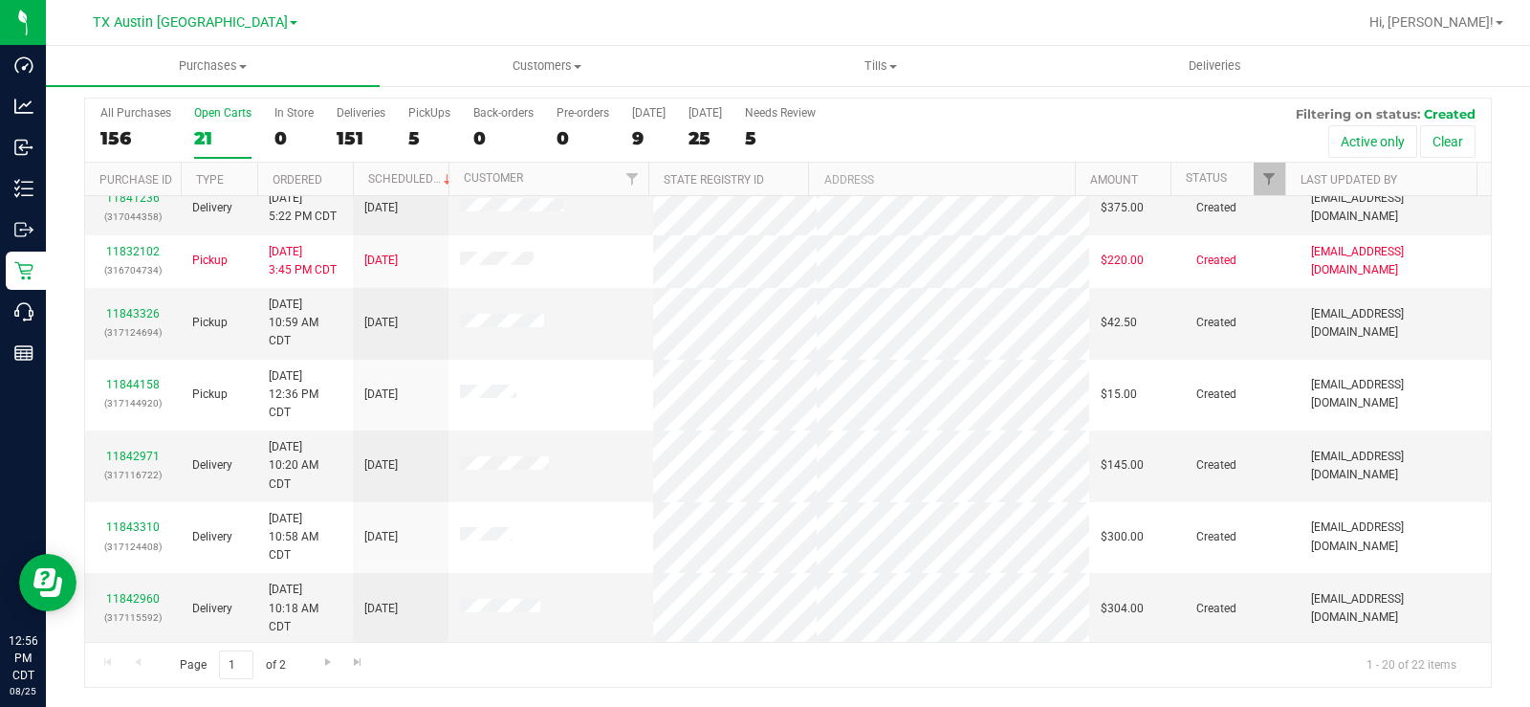
scroll to position [870, 0]
click at [324, 667] on span "Go to the next page" at bounding box center [327, 661] width 15 height 15
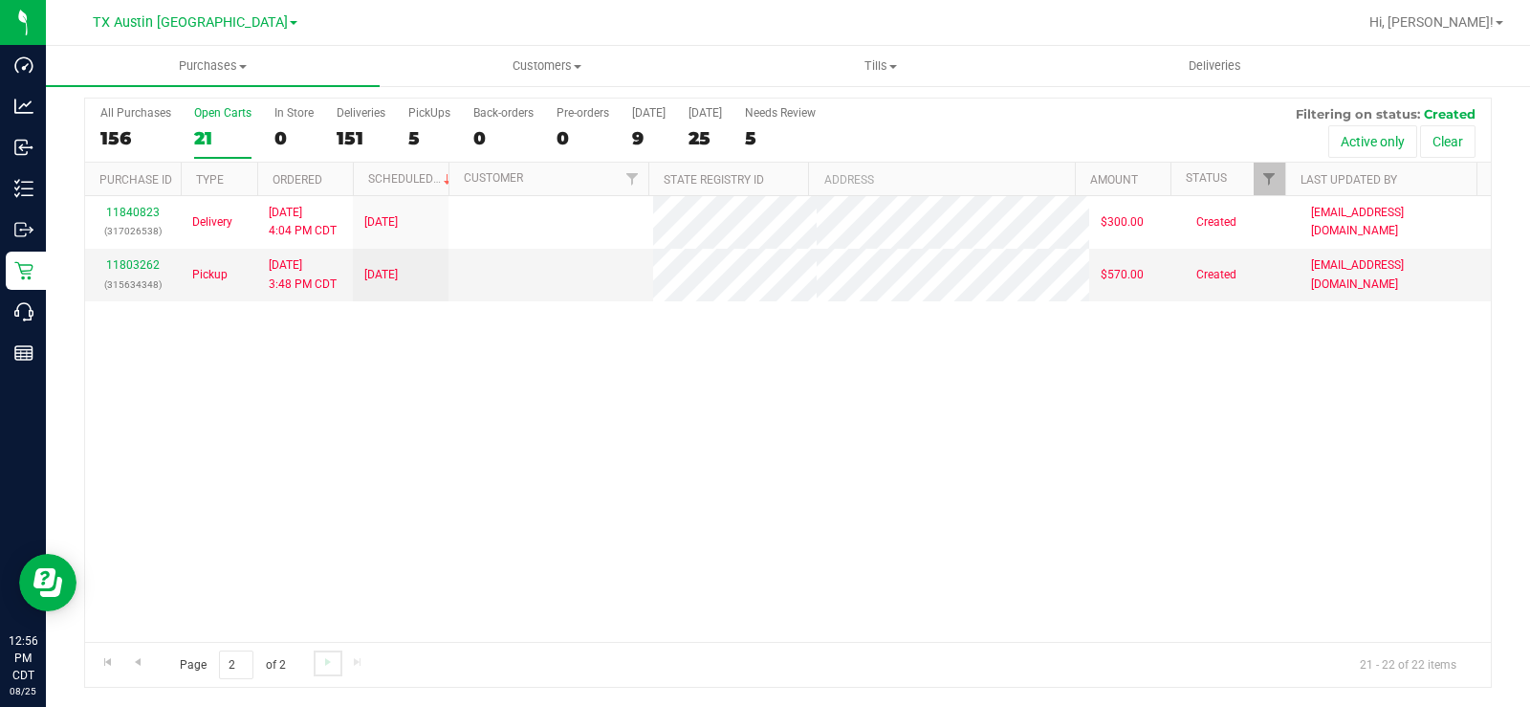
scroll to position [0, 0]
click at [138, 661] on span "Go to the previous page" at bounding box center [137, 661] width 15 height 15
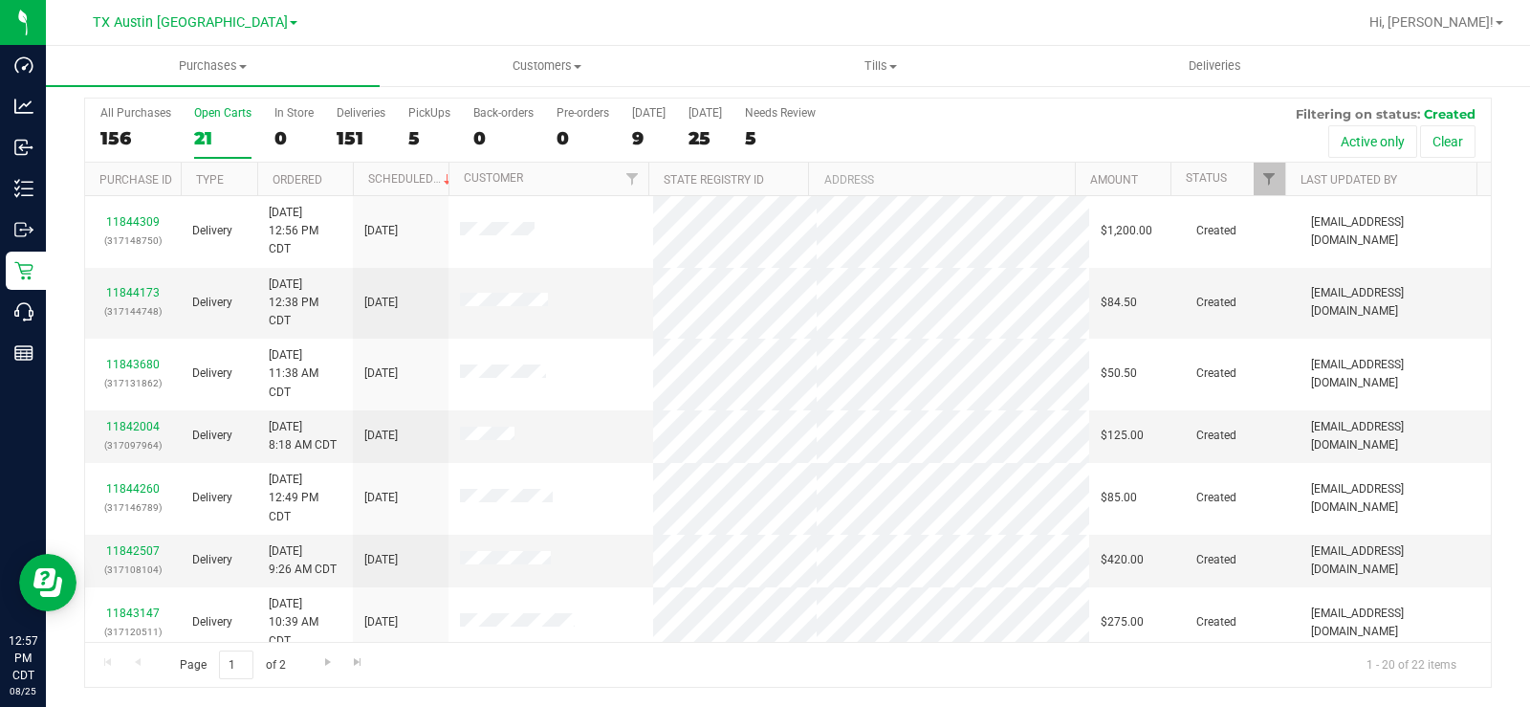
click at [213, 137] on div "21" at bounding box center [222, 138] width 57 height 22
click at [0, 0] on input "Open Carts 21" at bounding box center [0, 0] width 0 height 0
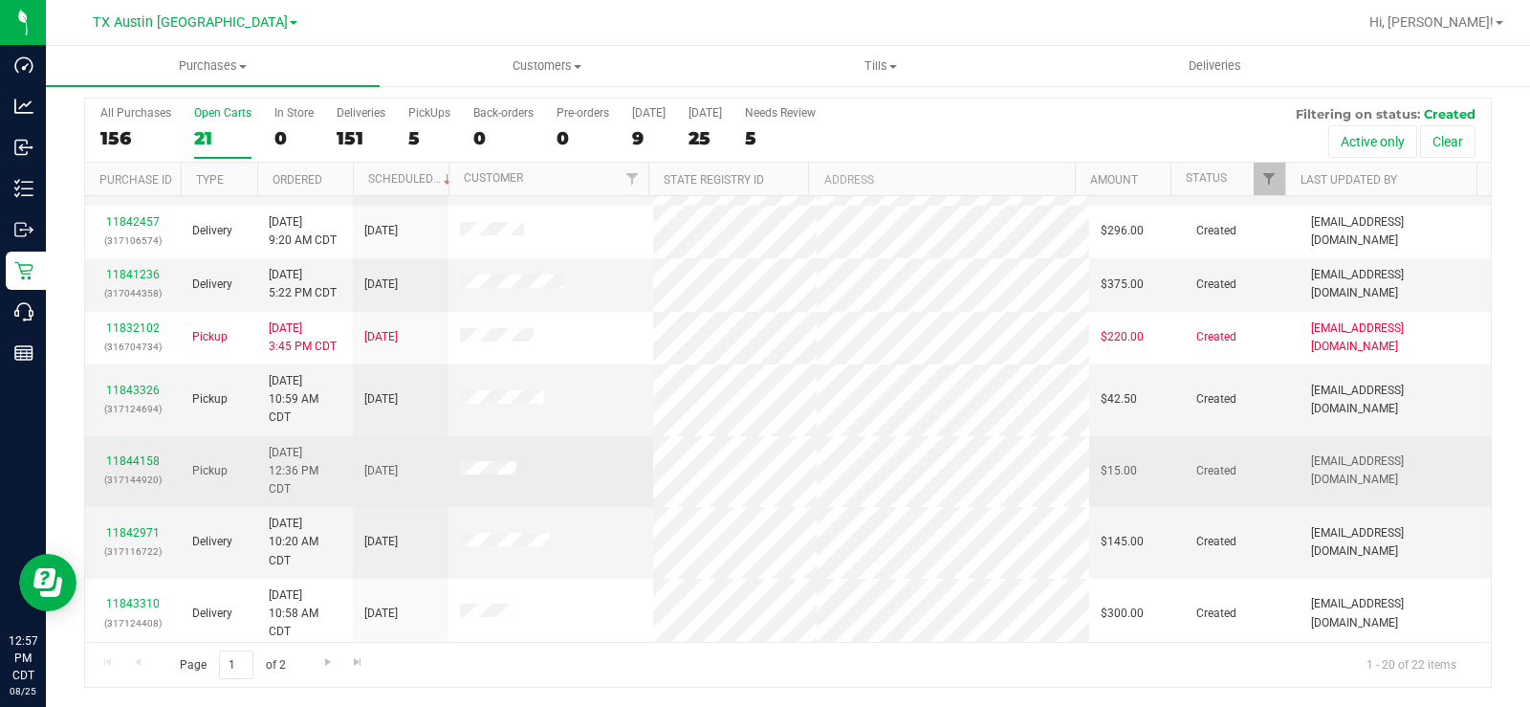
scroll to position [870, 0]
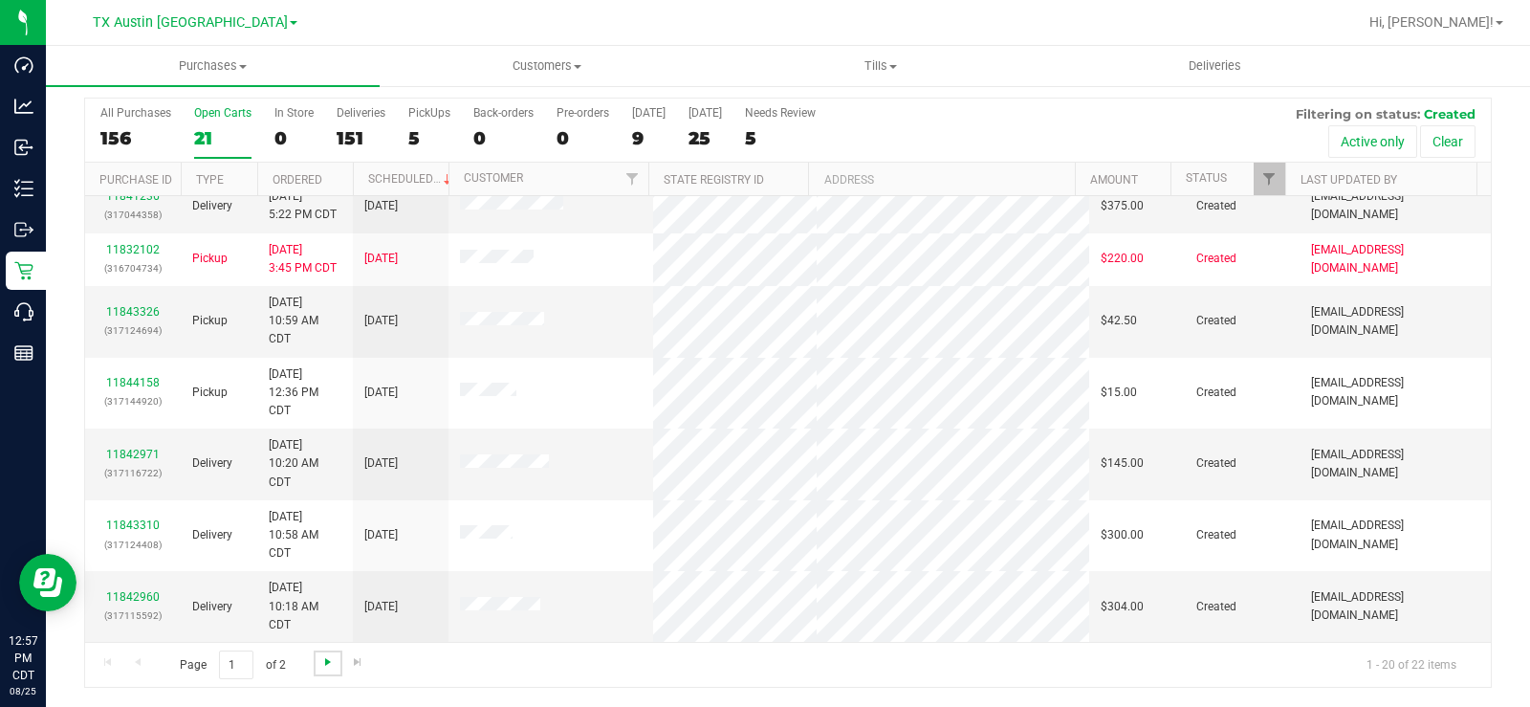
click at [326, 663] on span "Go to the next page" at bounding box center [327, 661] width 15 height 15
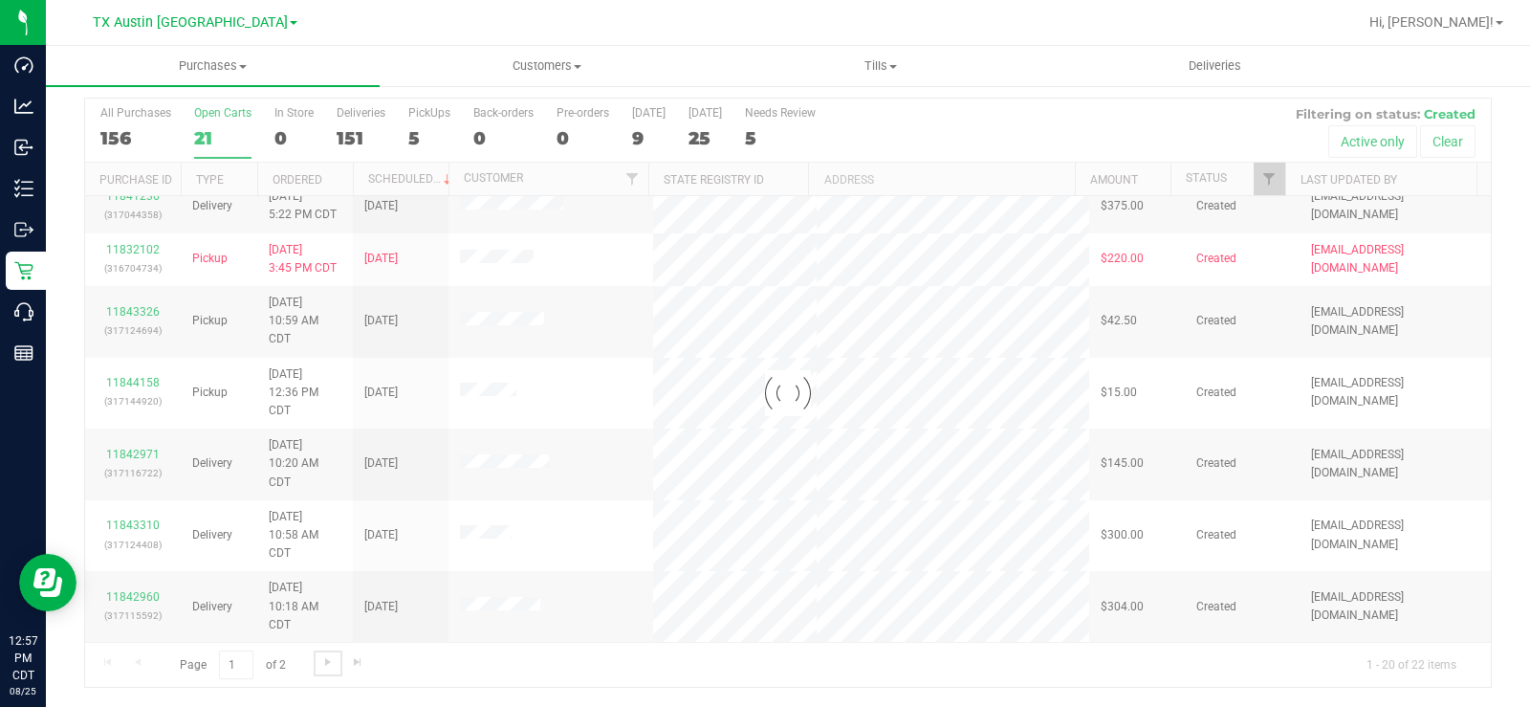
scroll to position [0, 0]
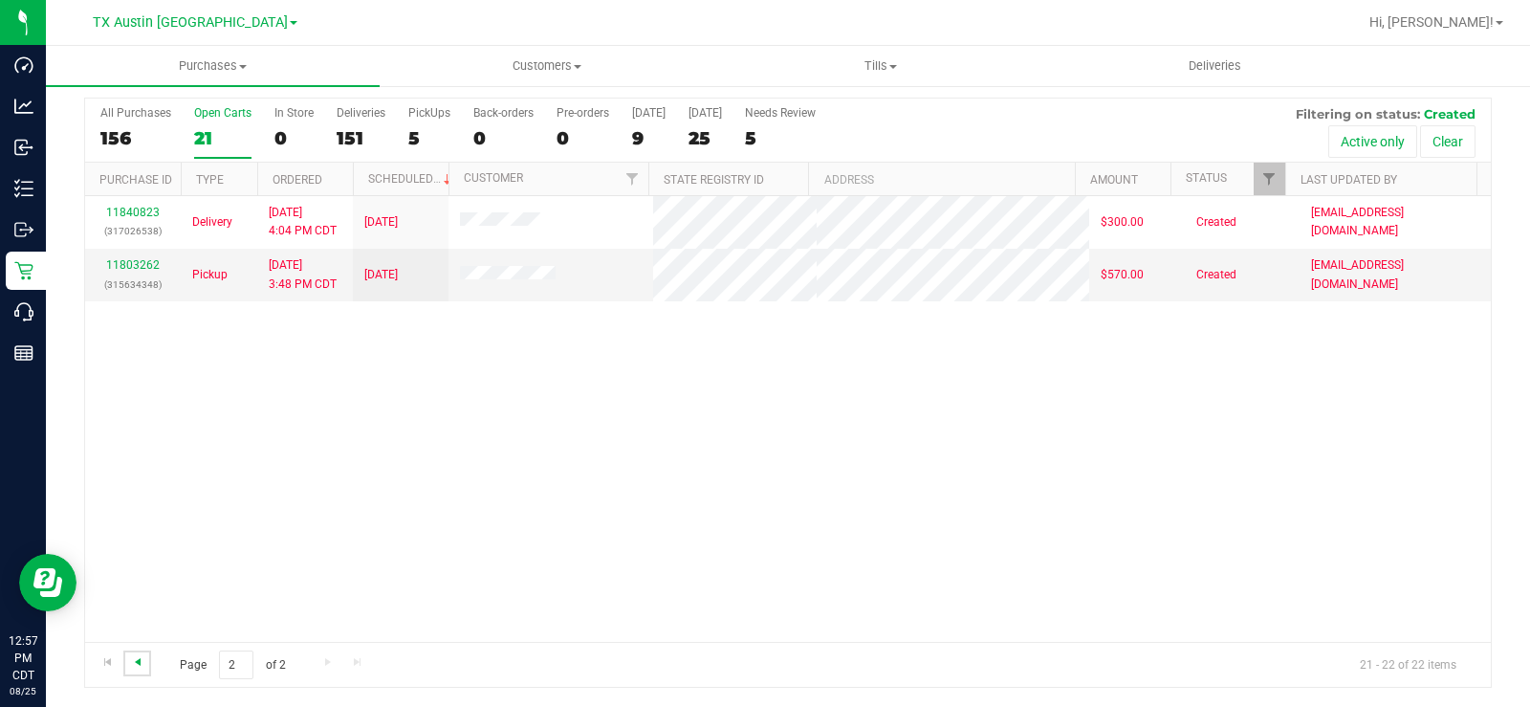
click at [136, 655] on span "Go to the previous page" at bounding box center [137, 661] width 15 height 15
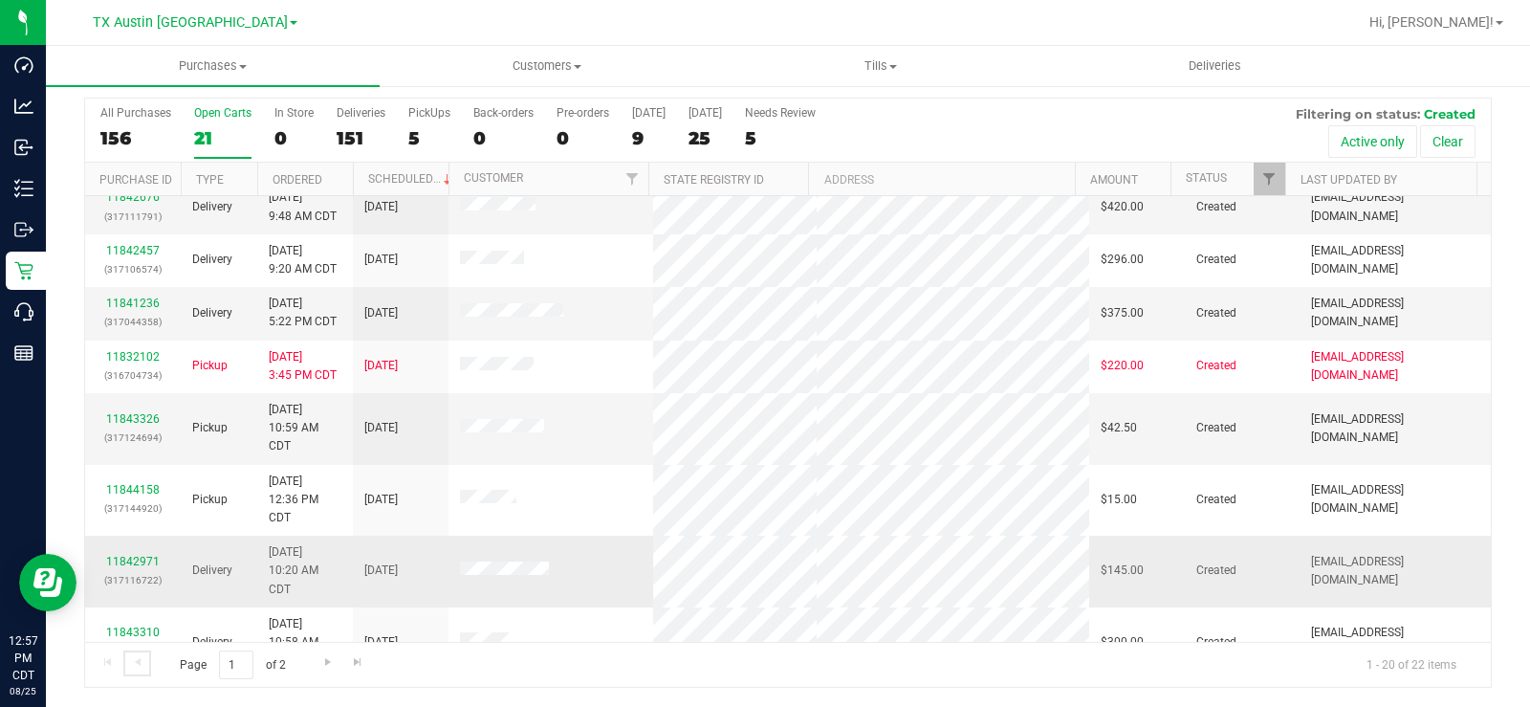
scroll to position [870, 0]
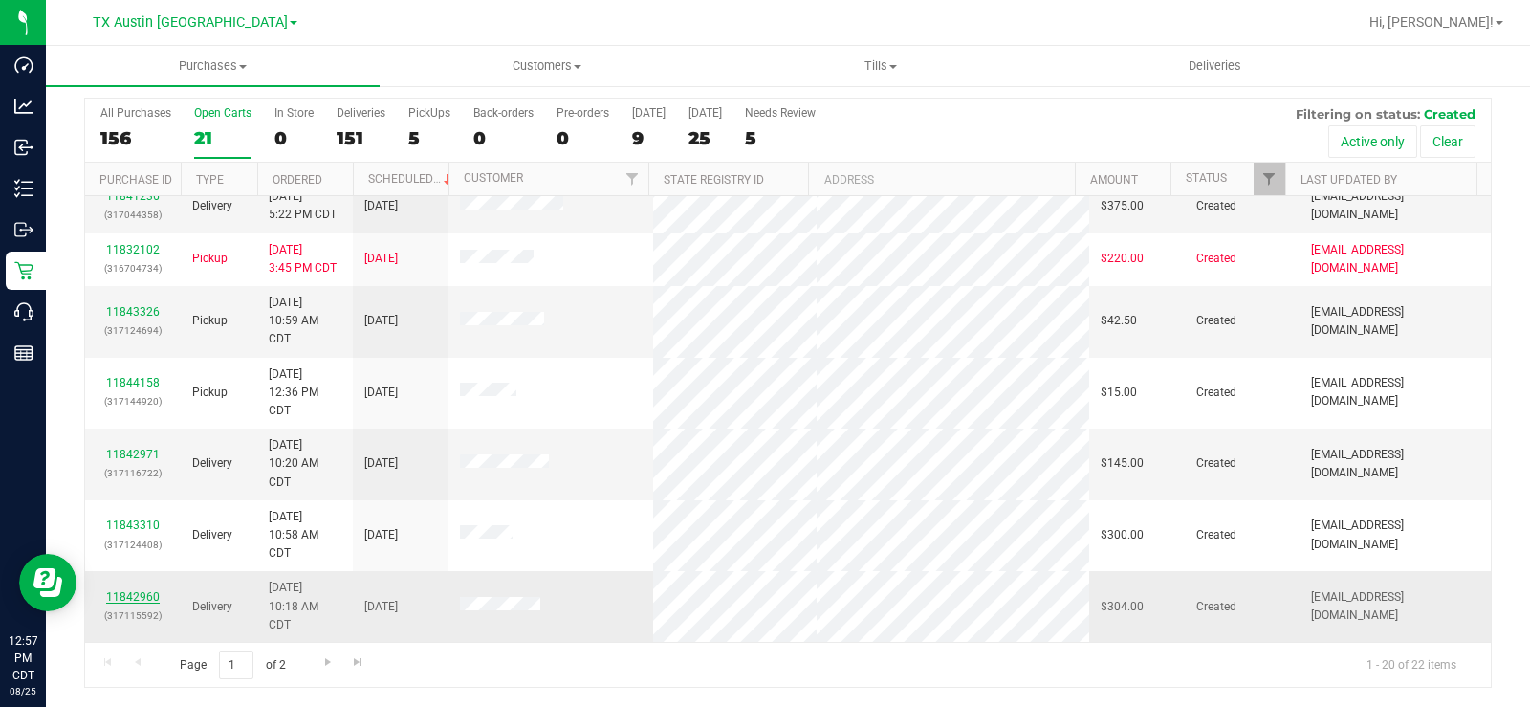
click at [148, 598] on link "11842960" at bounding box center [133, 596] width 54 height 13
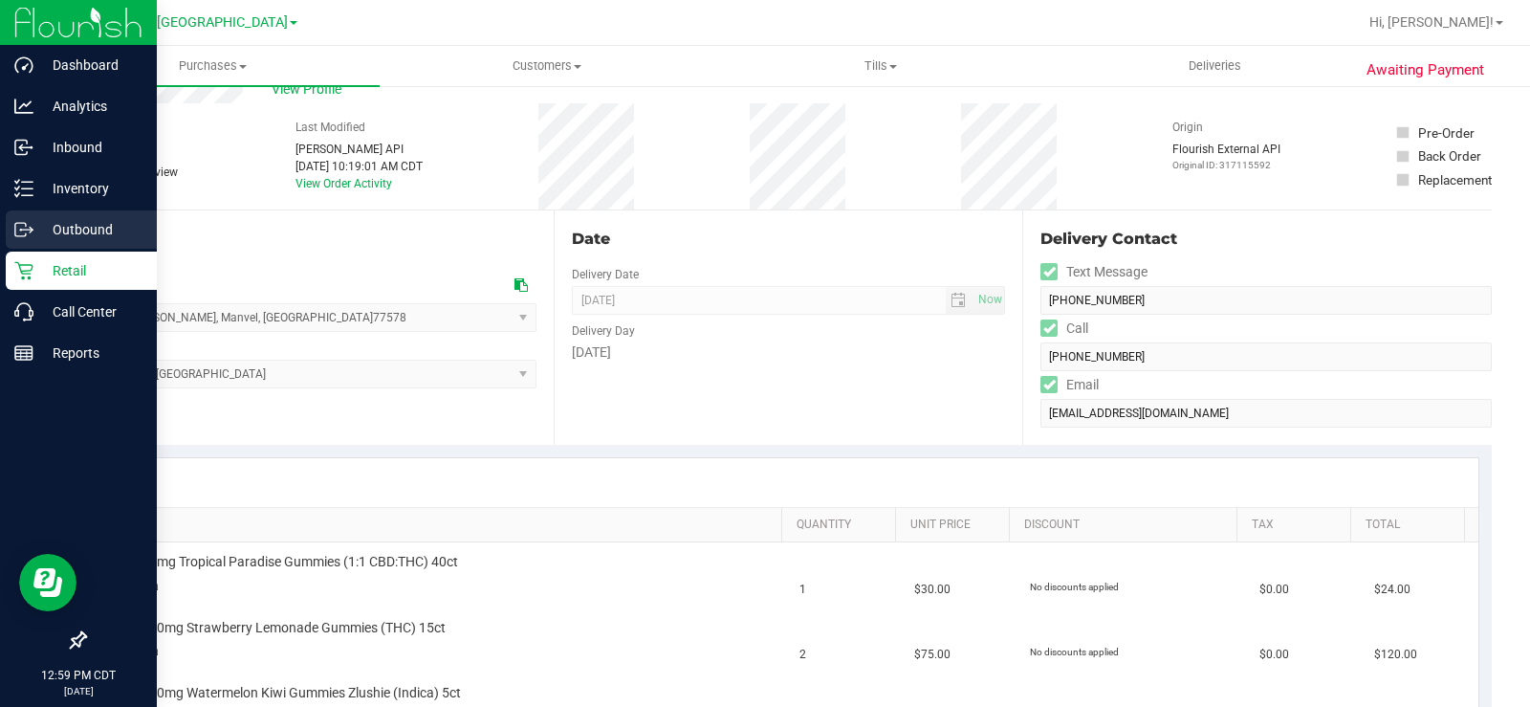
scroll to position [96, 0]
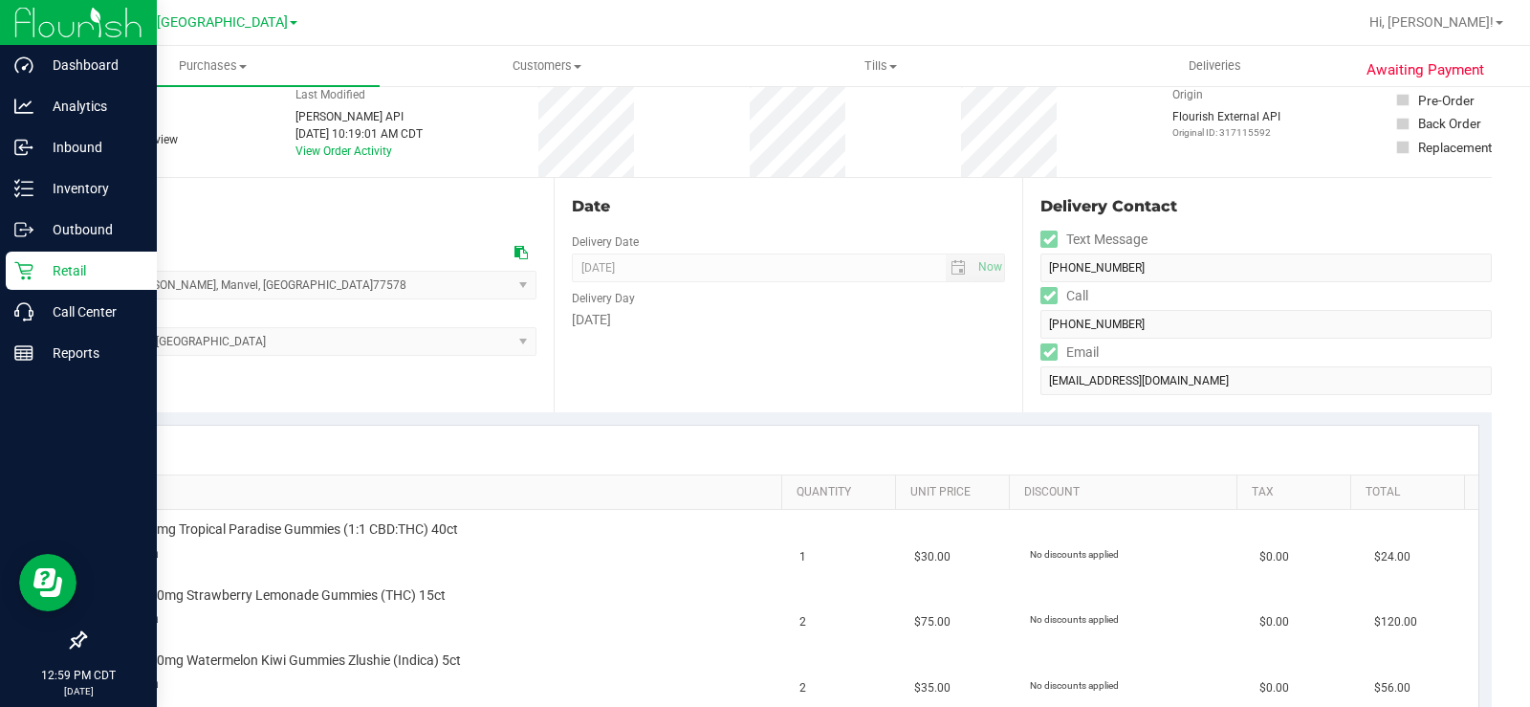
click at [15, 268] on icon at bounding box center [23, 270] width 19 height 19
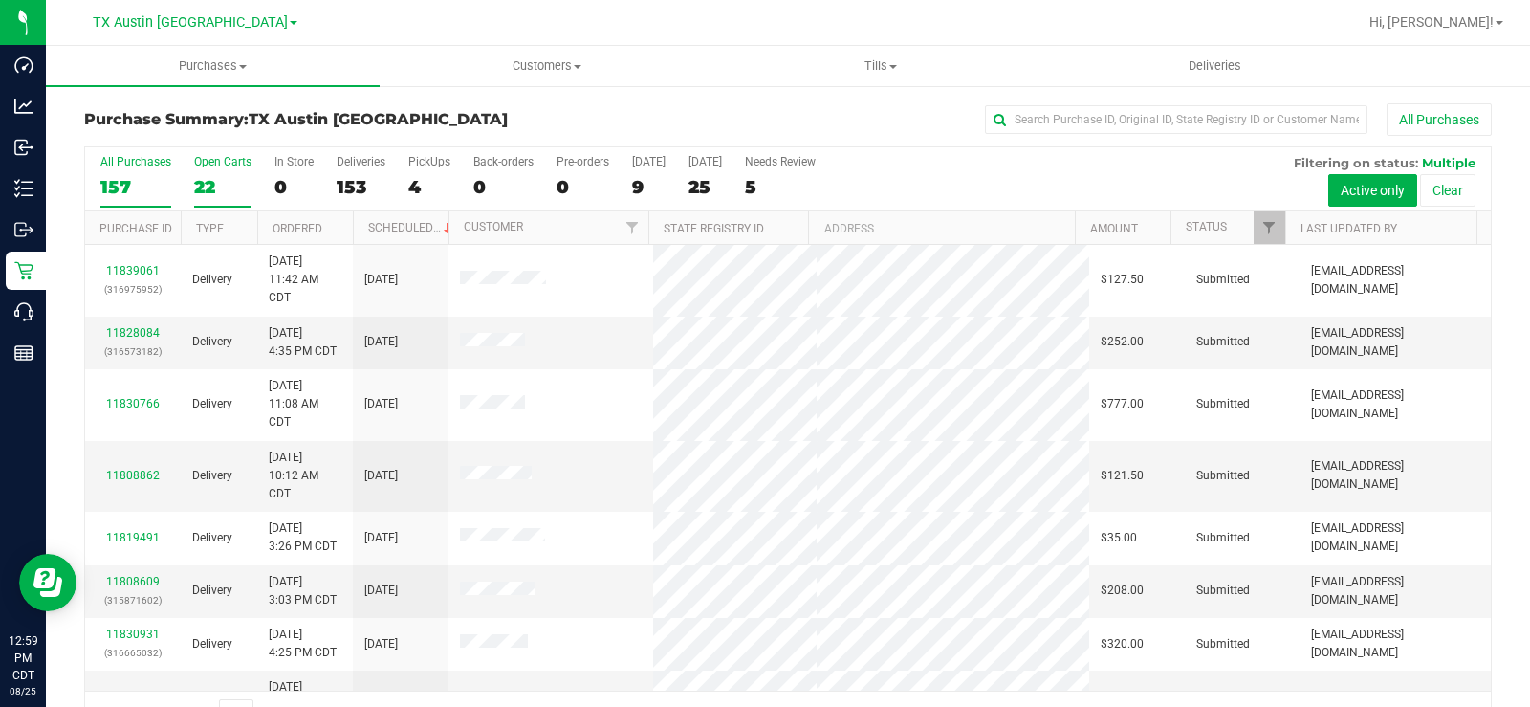
click at [211, 179] on div "22" at bounding box center [222, 187] width 57 height 22
click at [0, 0] on input "Open Carts 22" at bounding box center [0, 0] width 0 height 0
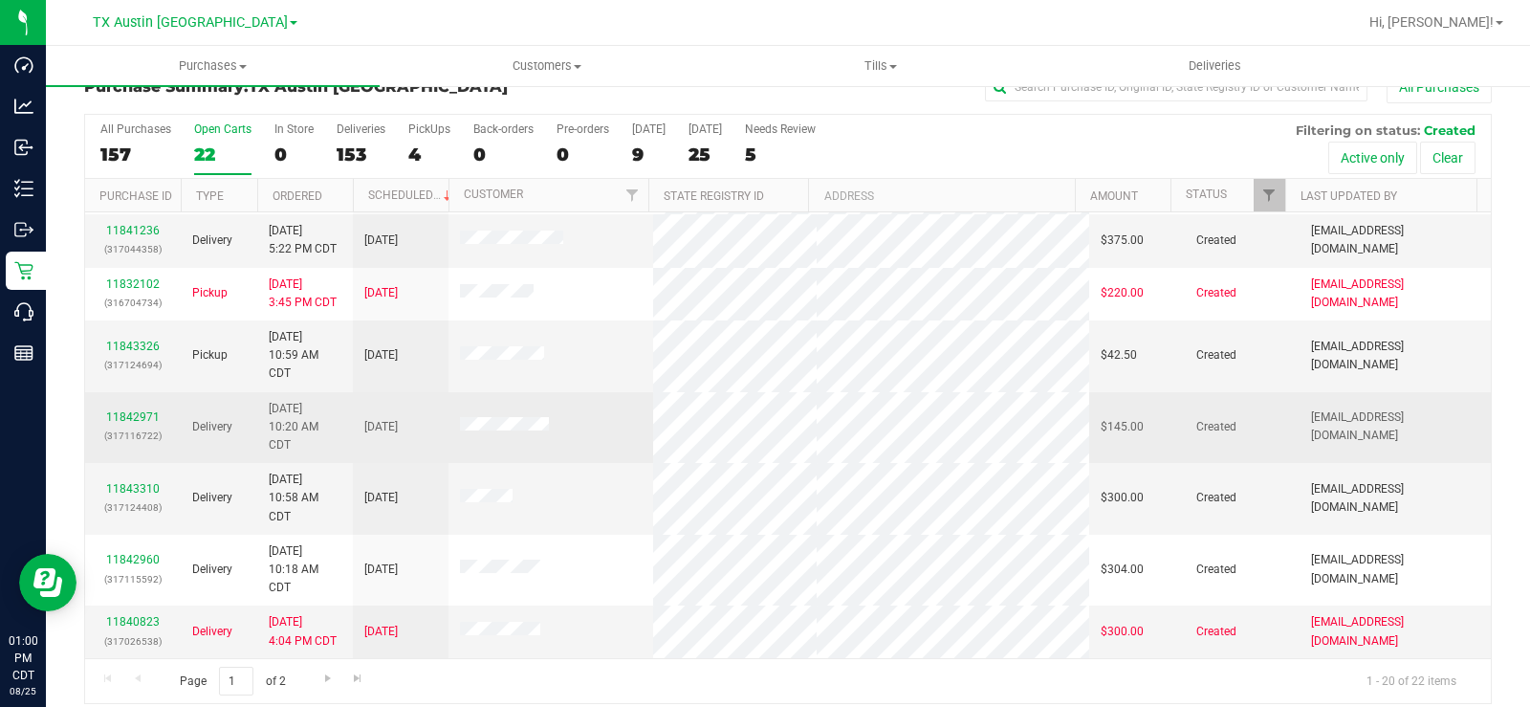
scroll to position [49, 0]
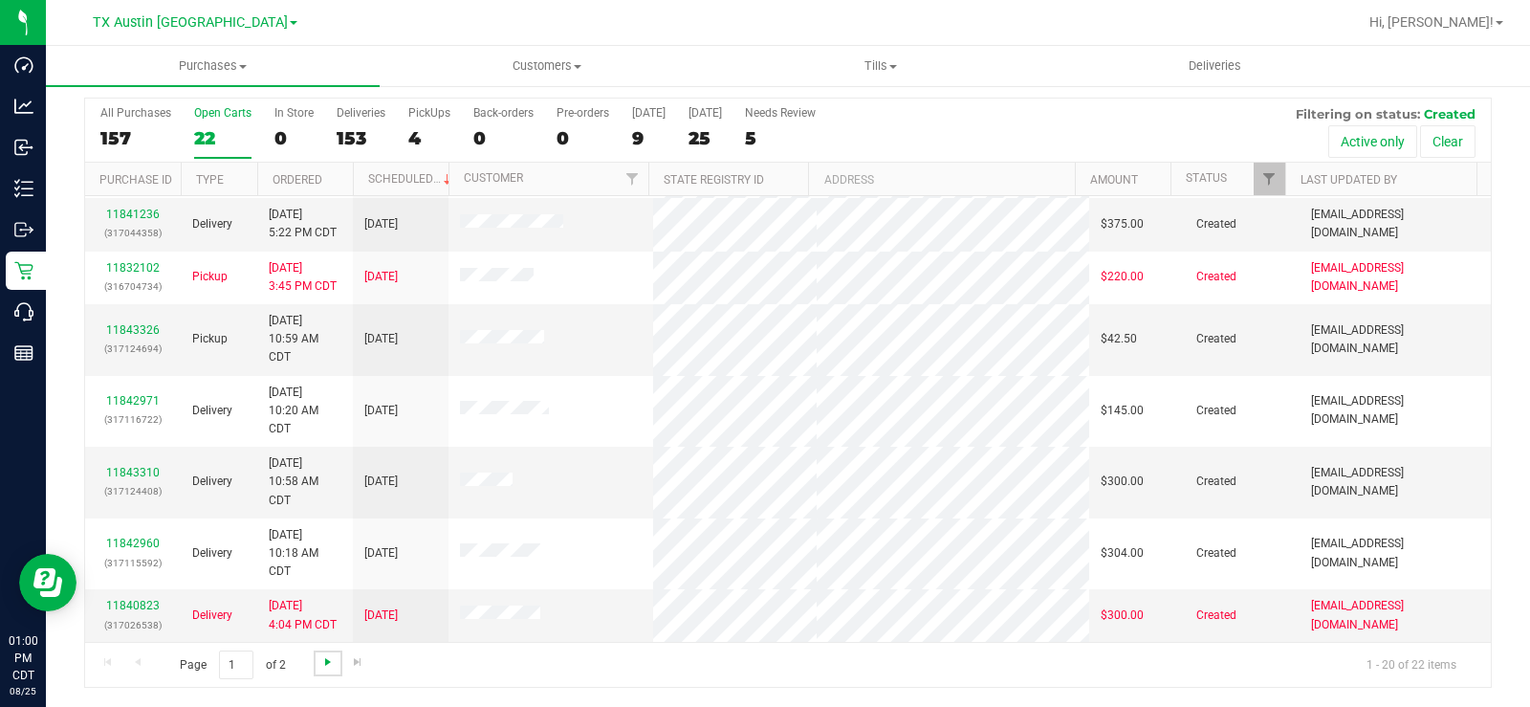
click at [323, 666] on span "Go to the next page" at bounding box center [327, 661] width 15 height 15
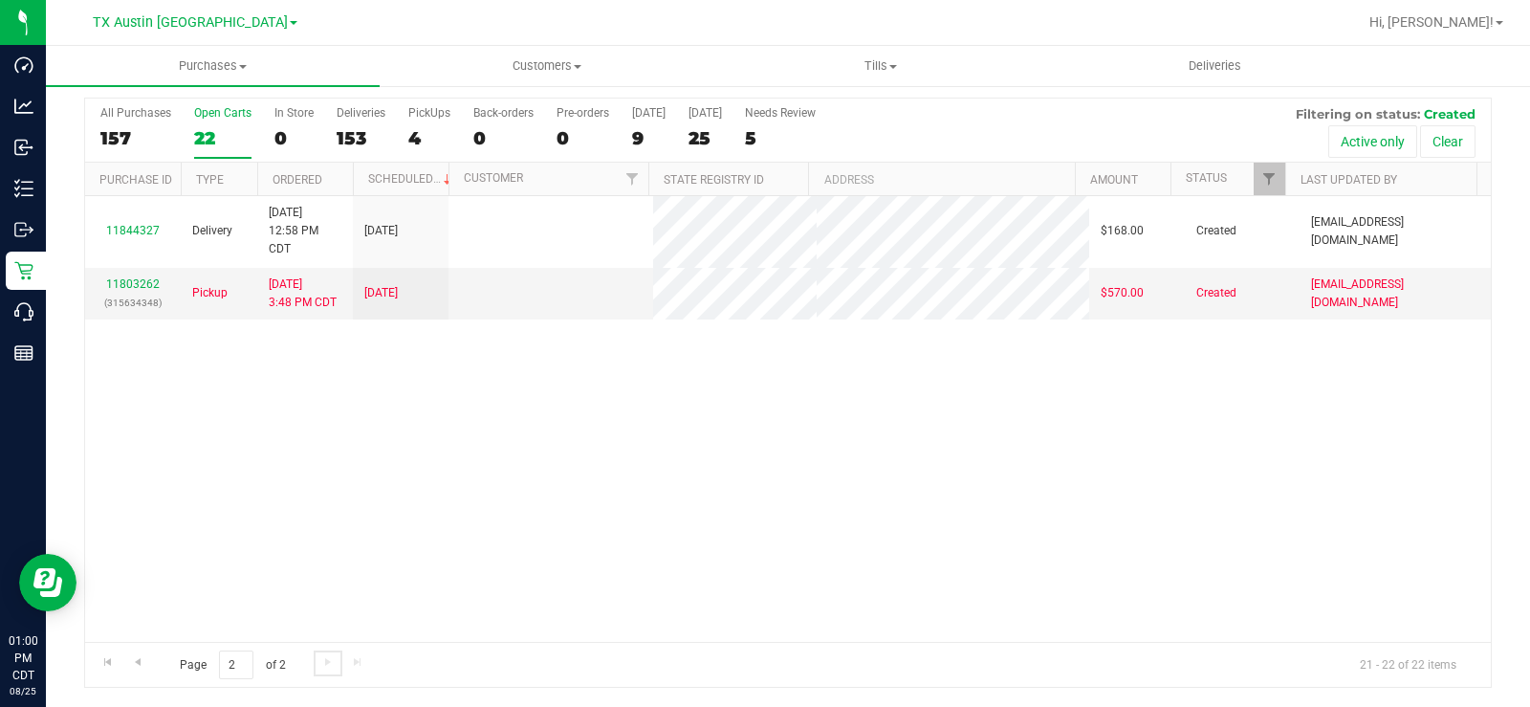
scroll to position [0, 0]
click at [649, 119] on div "[DATE]" at bounding box center [648, 112] width 33 height 13
click at [0, 0] on input "Today 9" at bounding box center [0, 0] width 0 height 0
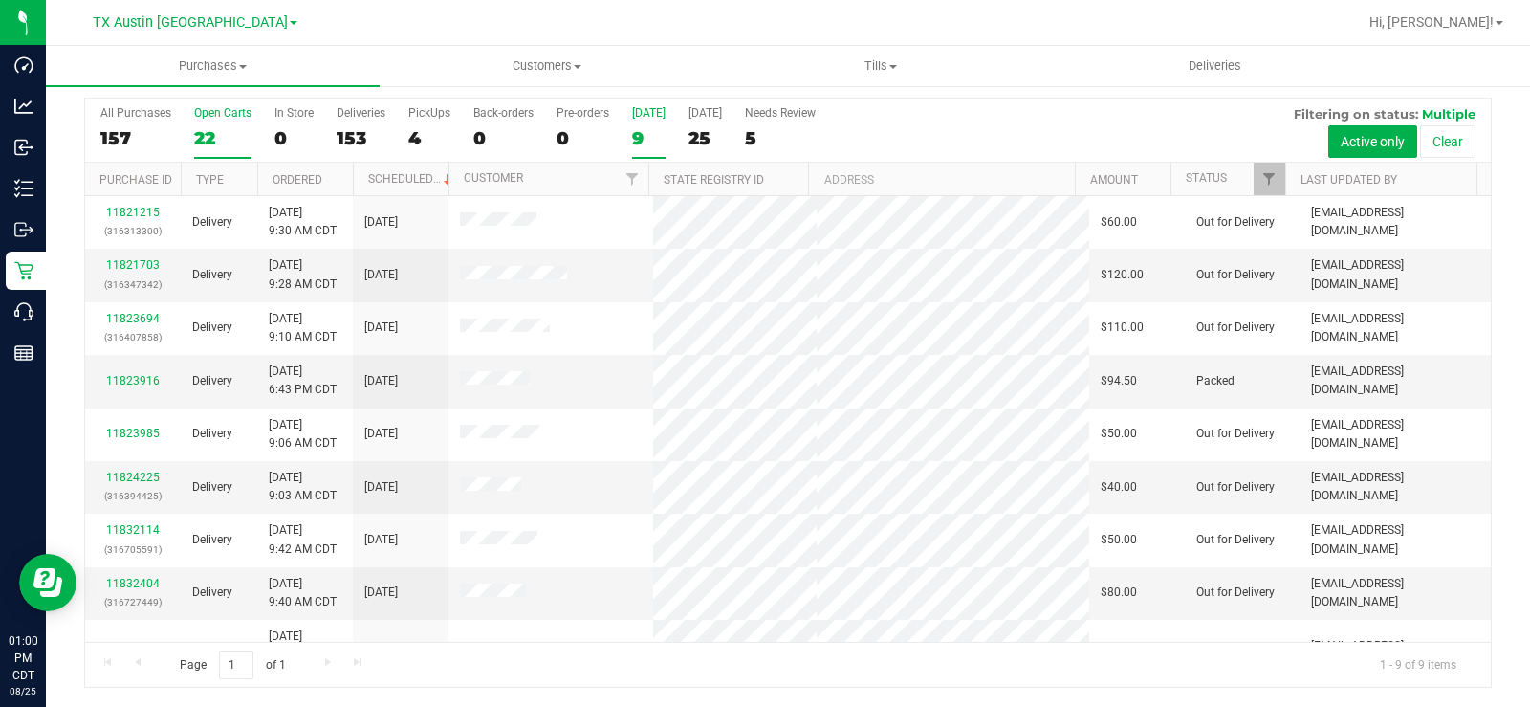
click at [217, 129] on div "22" at bounding box center [222, 138] width 57 height 22
click at [0, 0] on input "Open Carts 22" at bounding box center [0, 0] width 0 height 0
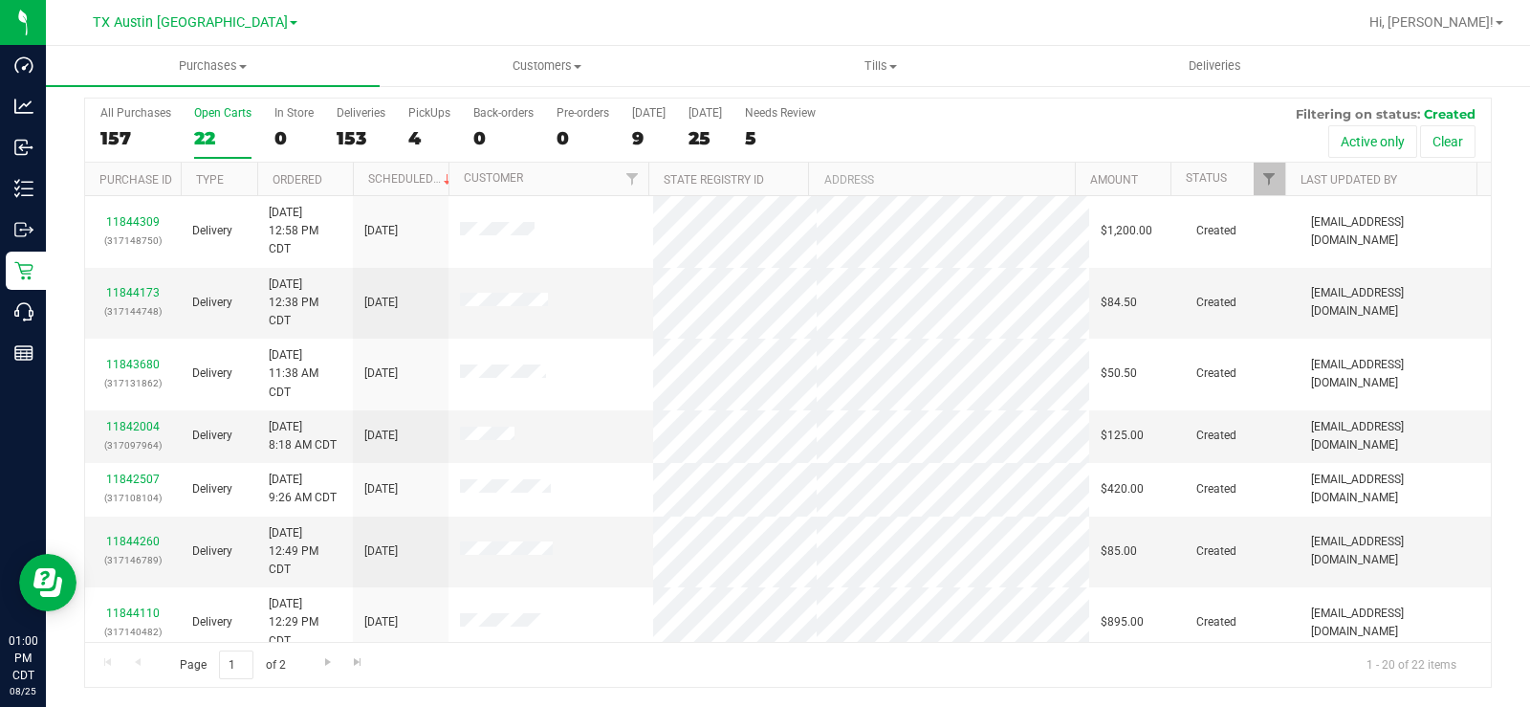
click at [211, 145] on div "22" at bounding box center [222, 138] width 57 height 22
click at [0, 0] on input "Open Carts 22" at bounding box center [0, 0] width 0 height 0
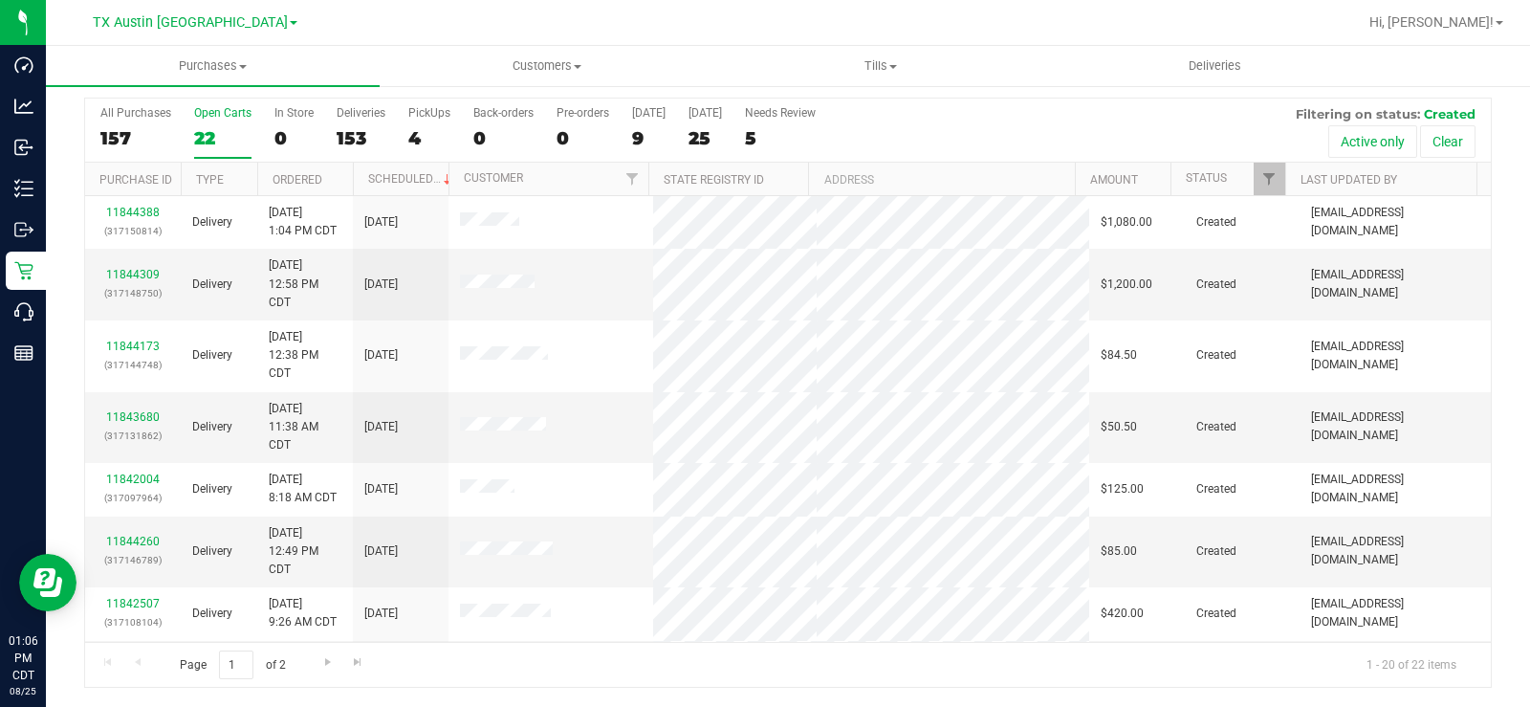
click at [213, 133] on div "22" at bounding box center [222, 138] width 57 height 22
click at [0, 0] on input "Open Carts 22" at bounding box center [0, 0] width 0 height 0
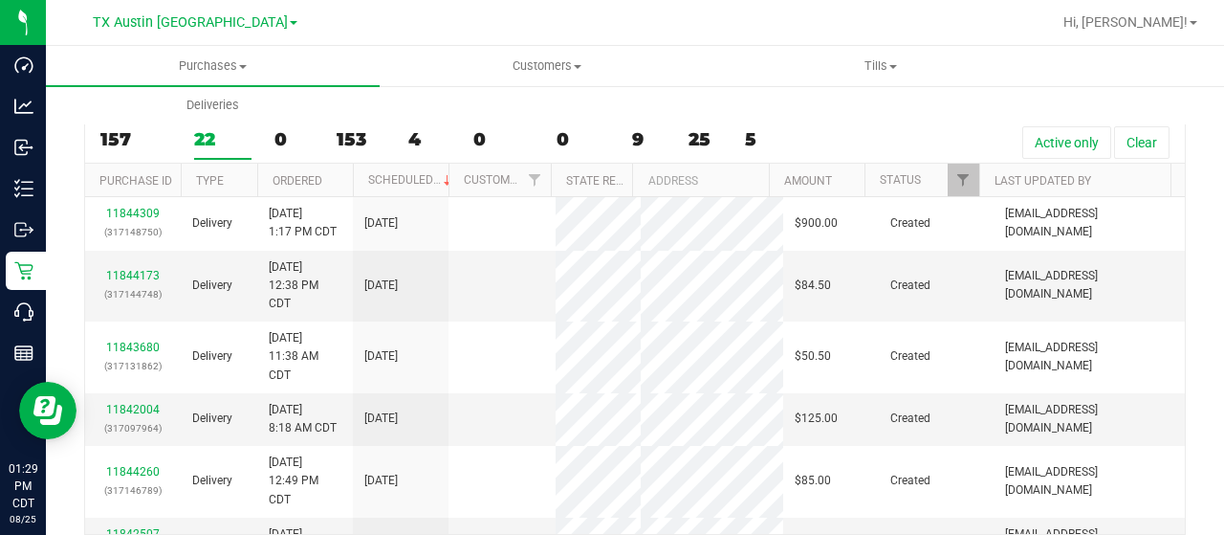
scroll to position [46, 0]
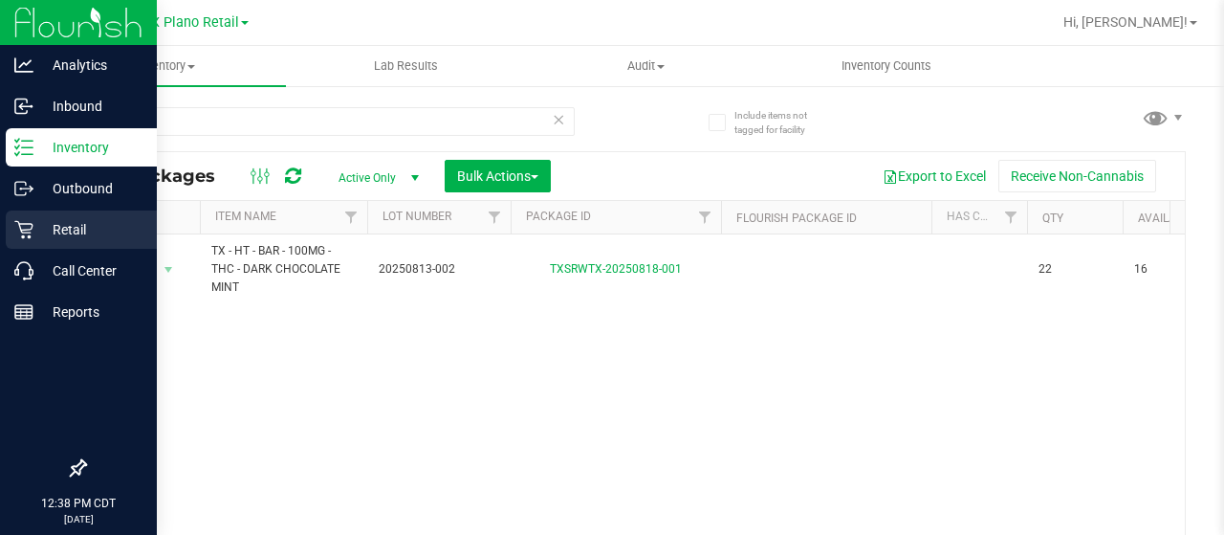
drag, startPoint x: 0, startPoint y: 0, endPoint x: 34, endPoint y: 226, distance: 228.3
click at [34, 226] on p "Retail" at bounding box center [90, 229] width 115 height 23
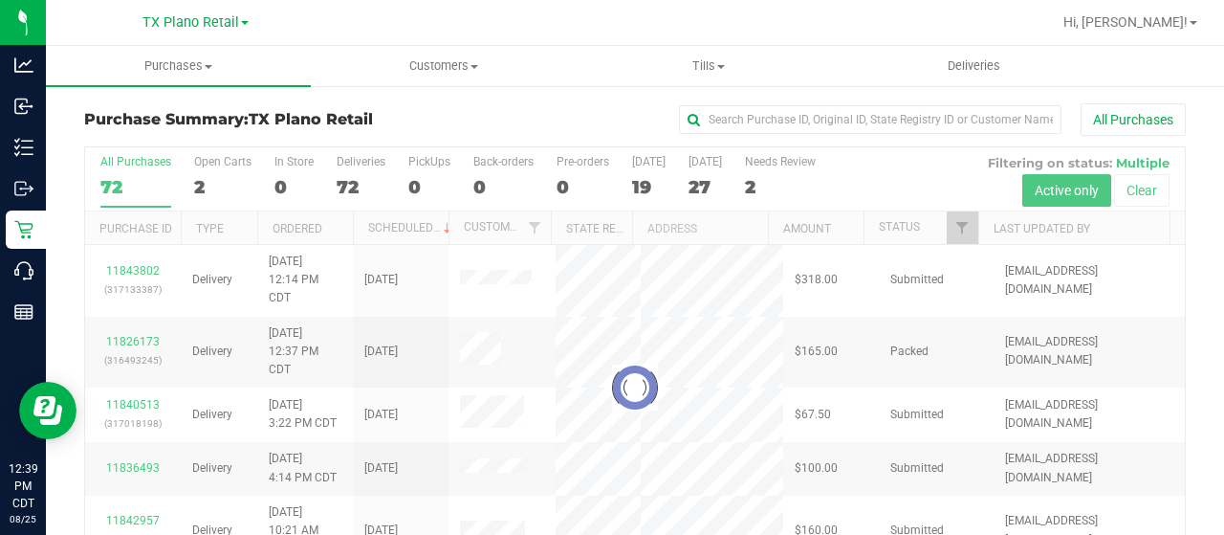
click at [641, 176] on div at bounding box center [635, 387] width 1100 height 480
click at [644, 167] on label "Today 19" at bounding box center [648, 181] width 33 height 53
click at [0, 0] on input "Today 19" at bounding box center [0, 0] width 0 height 0
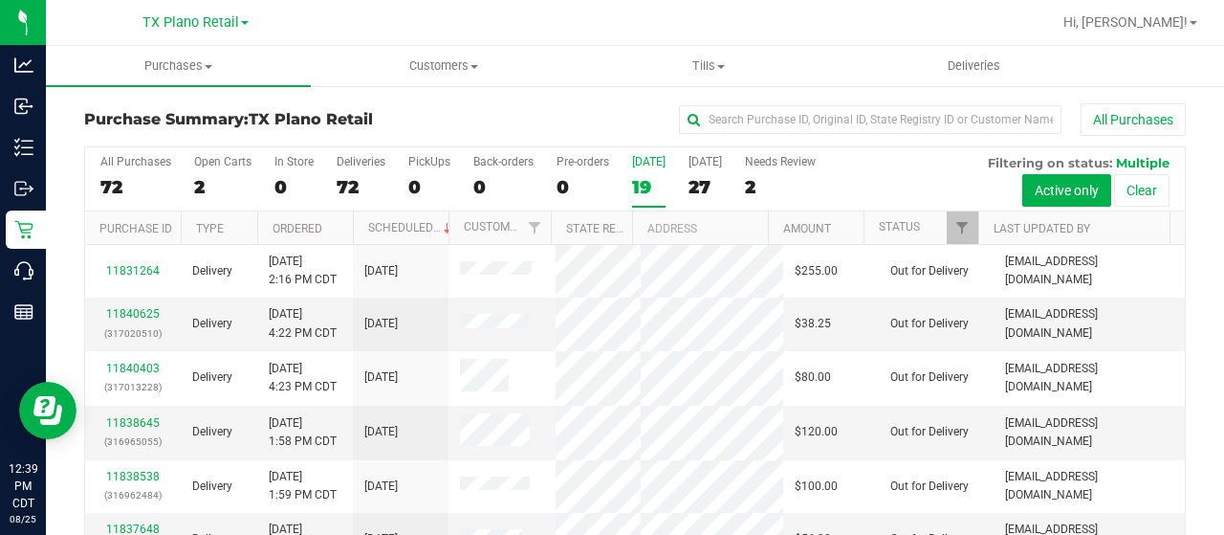
click at [644, 169] on label "Today 19" at bounding box center [648, 181] width 33 height 53
click at [0, 0] on input "Today 19" at bounding box center [0, 0] width 0 height 0
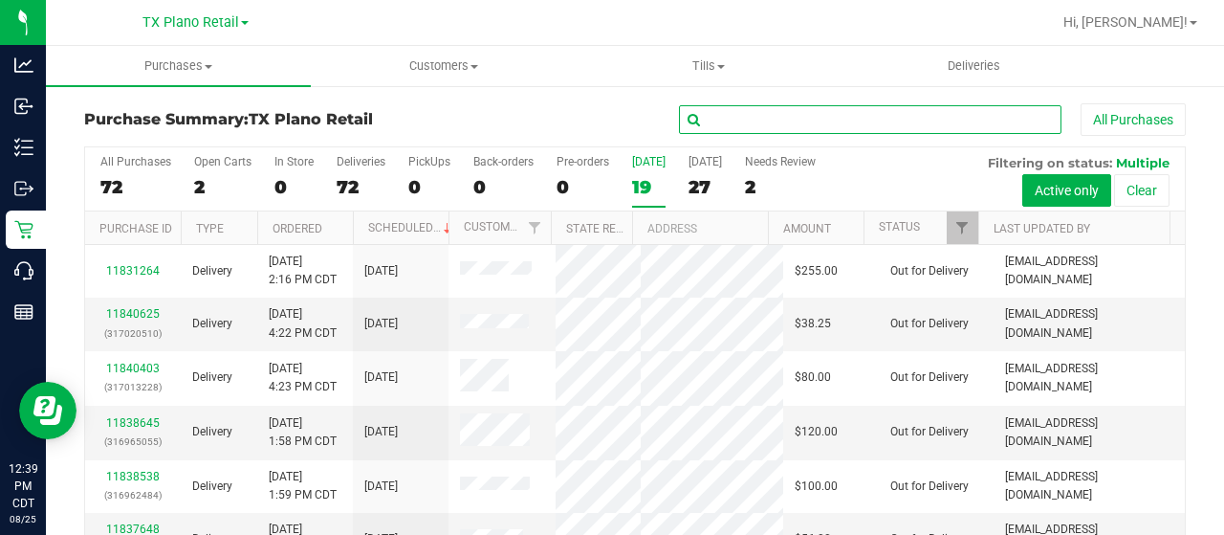
drag, startPoint x: 723, startPoint y: 125, endPoint x: 759, endPoint y: 100, distance: 44.0
click at [728, 120] on input "text" at bounding box center [870, 119] width 382 height 29
type input "michael"
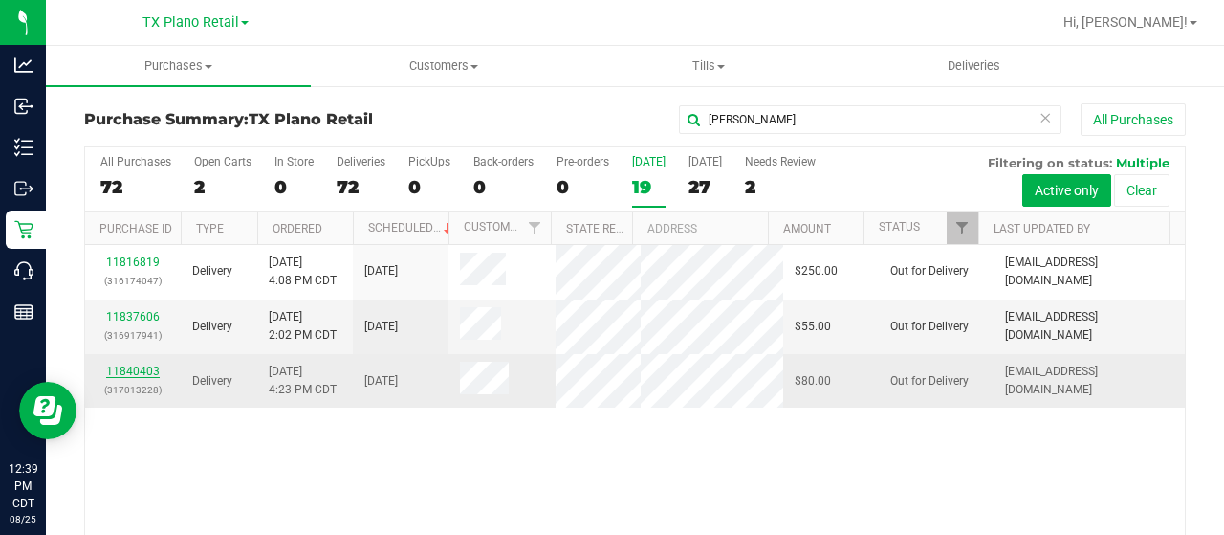
click at [128, 378] on link "11840403" at bounding box center [133, 370] width 54 height 13
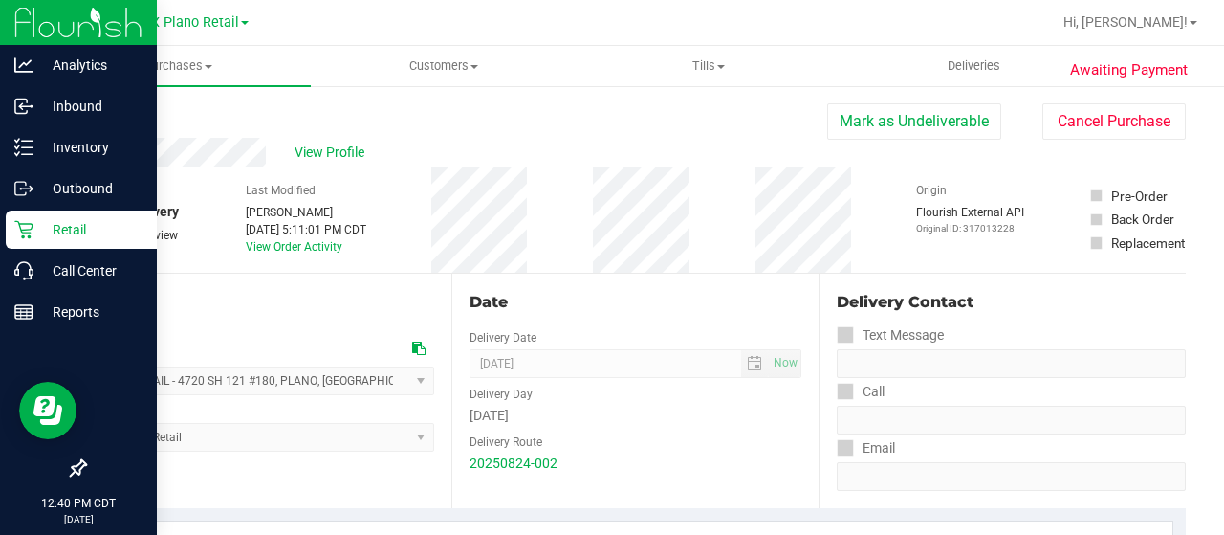
click at [25, 223] on icon at bounding box center [23, 230] width 18 height 18
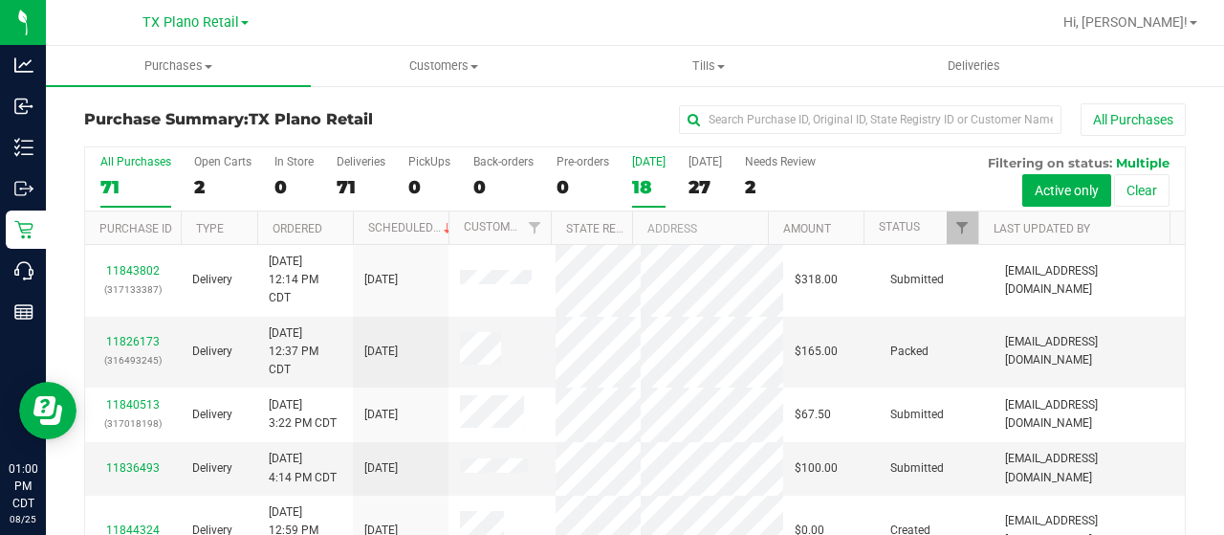
click at [641, 166] on div "[DATE]" at bounding box center [648, 161] width 33 height 13
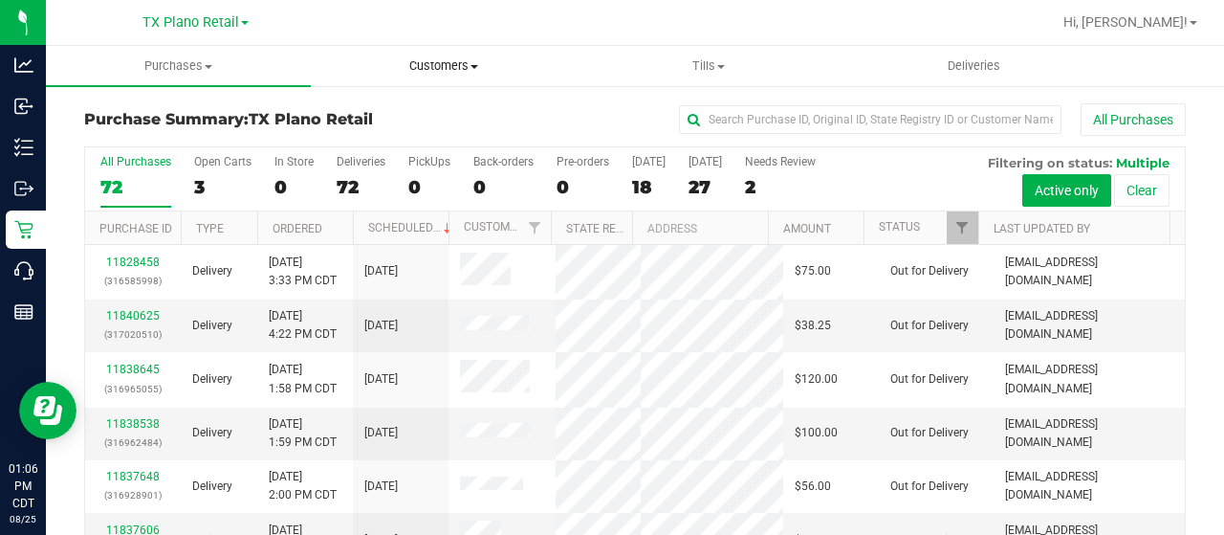
click at [448, 67] on span "Customers" at bounding box center [443, 65] width 263 height 17
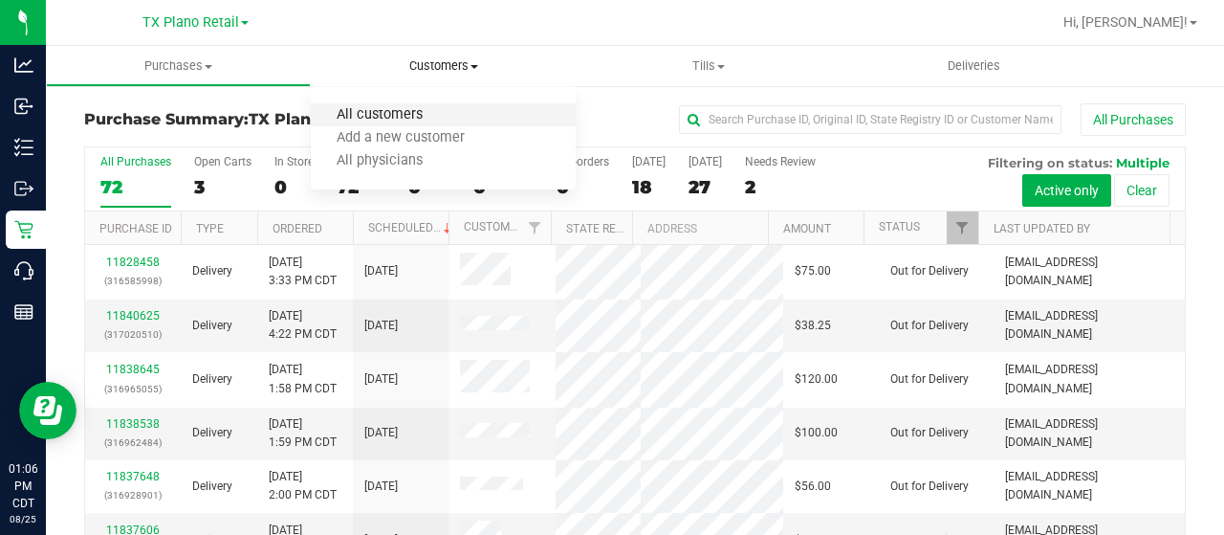
click at [423, 123] on span "All customers" at bounding box center [380, 115] width 138 height 16
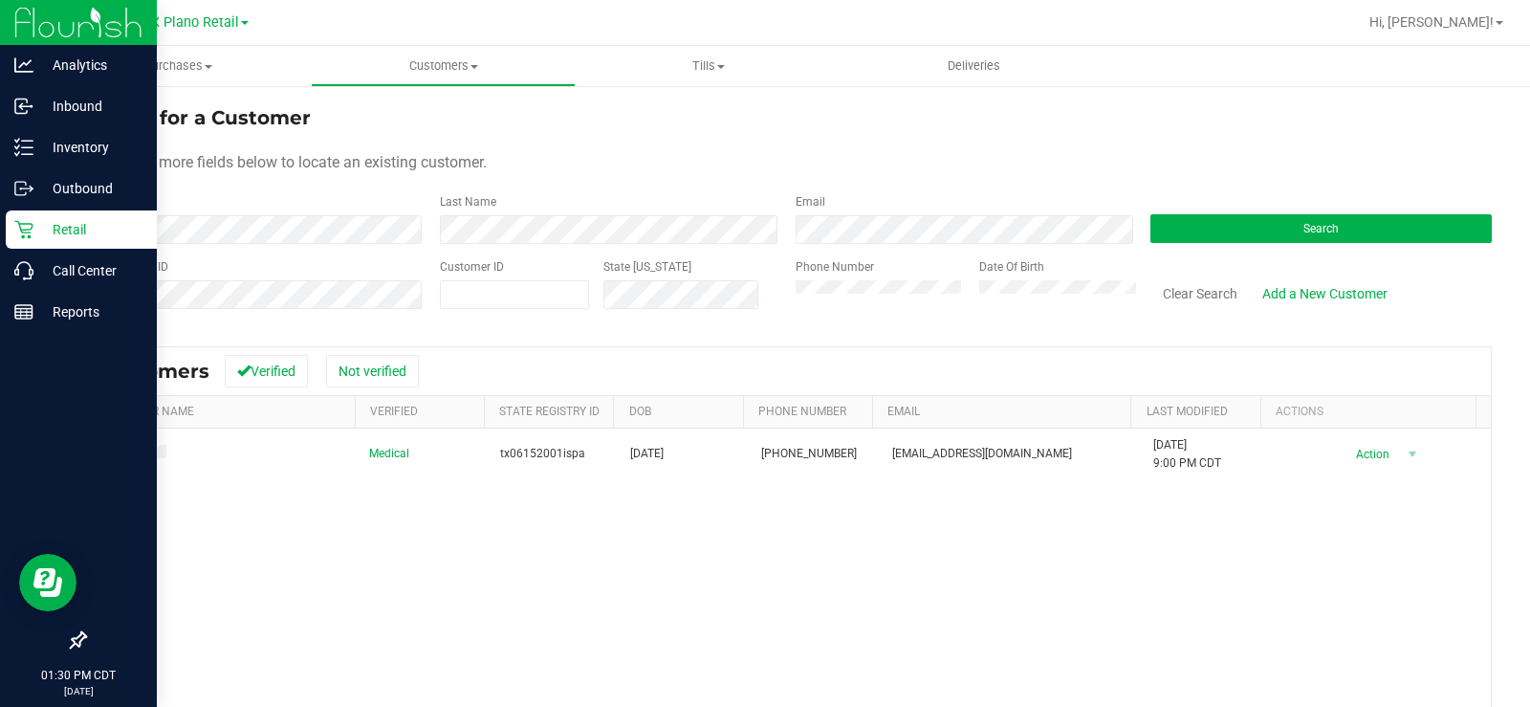
click at [37, 225] on p "Retail" at bounding box center [90, 229] width 115 height 23
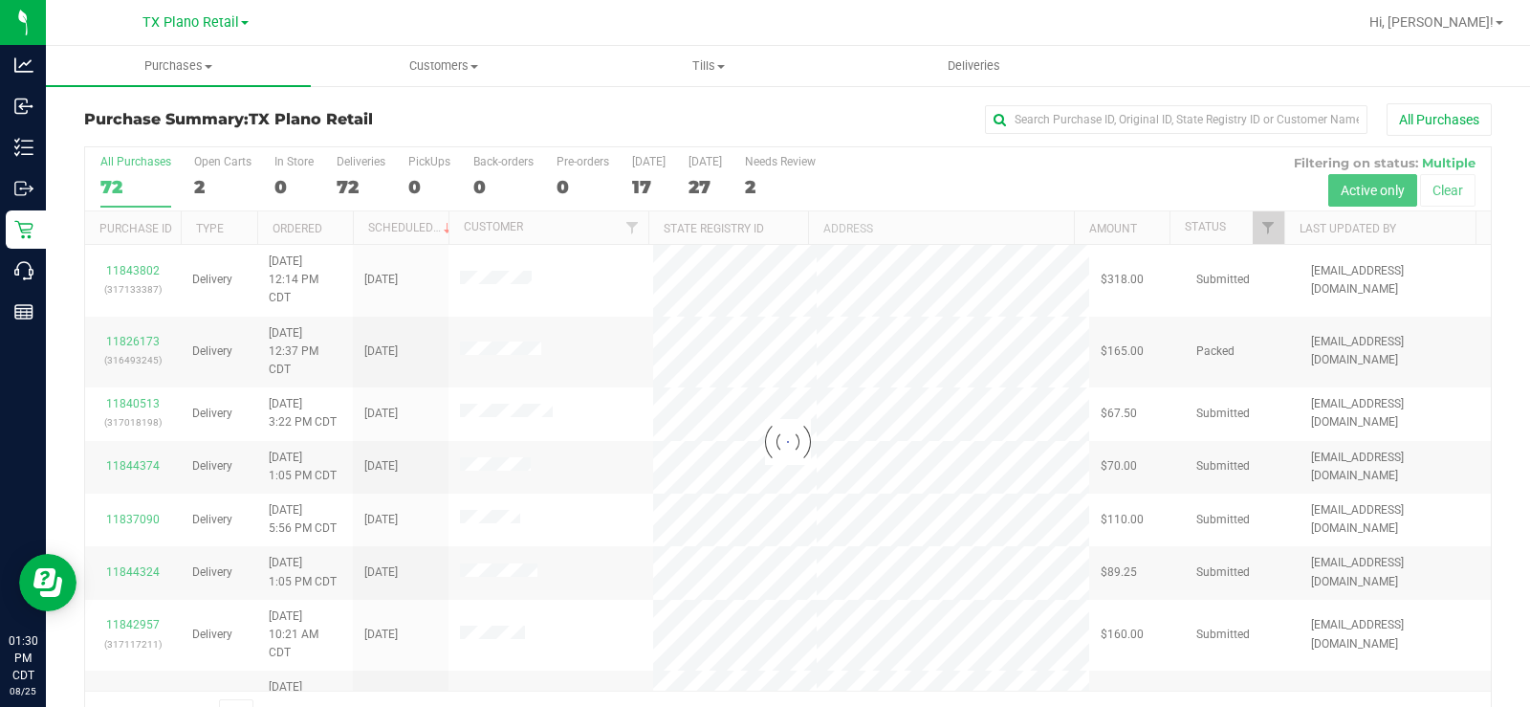
drag, startPoint x: 191, startPoint y: 26, endPoint x: 193, endPoint y: 35, distance: 9.8
click at [191, 26] on span "TX Plano Retail" at bounding box center [190, 22] width 97 height 16
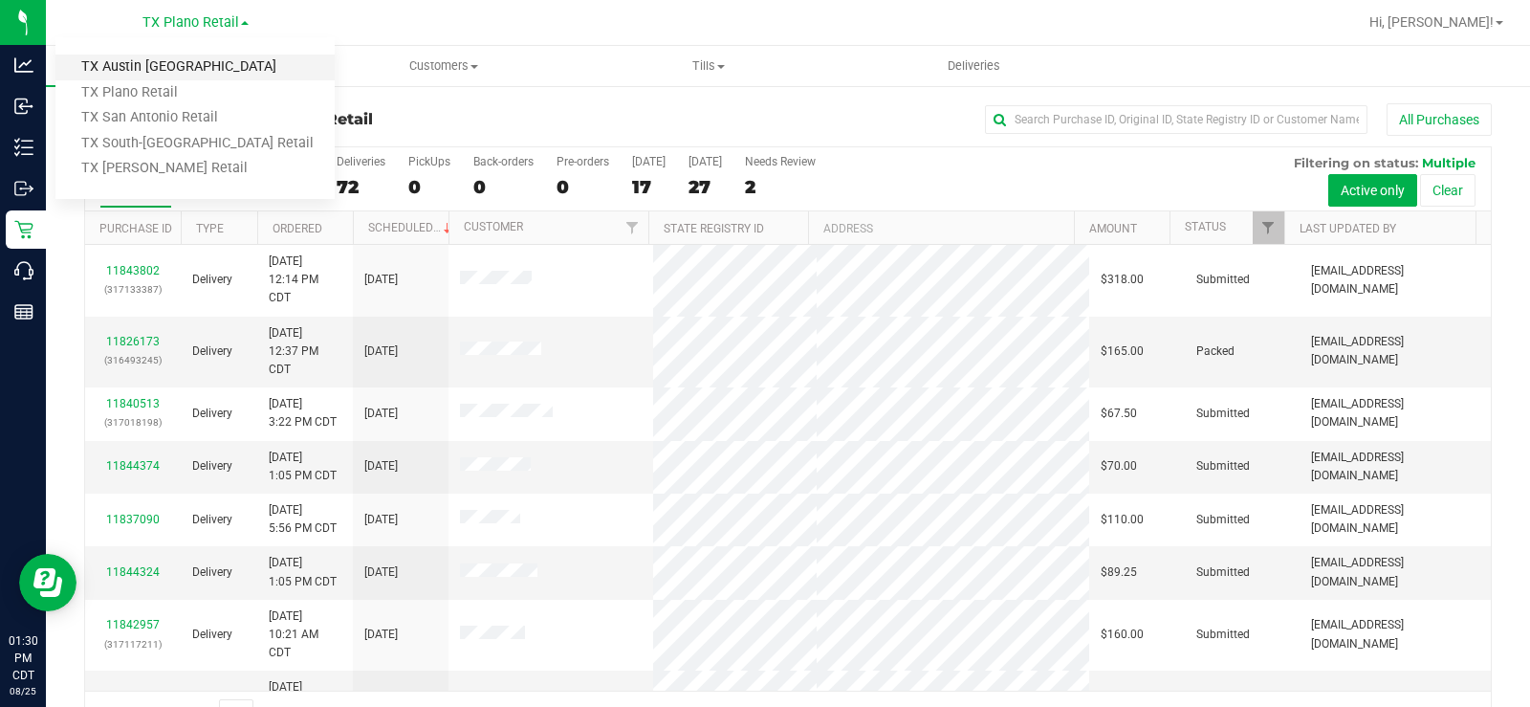
click at [194, 65] on link "TX Austin DC" at bounding box center [194, 68] width 279 height 26
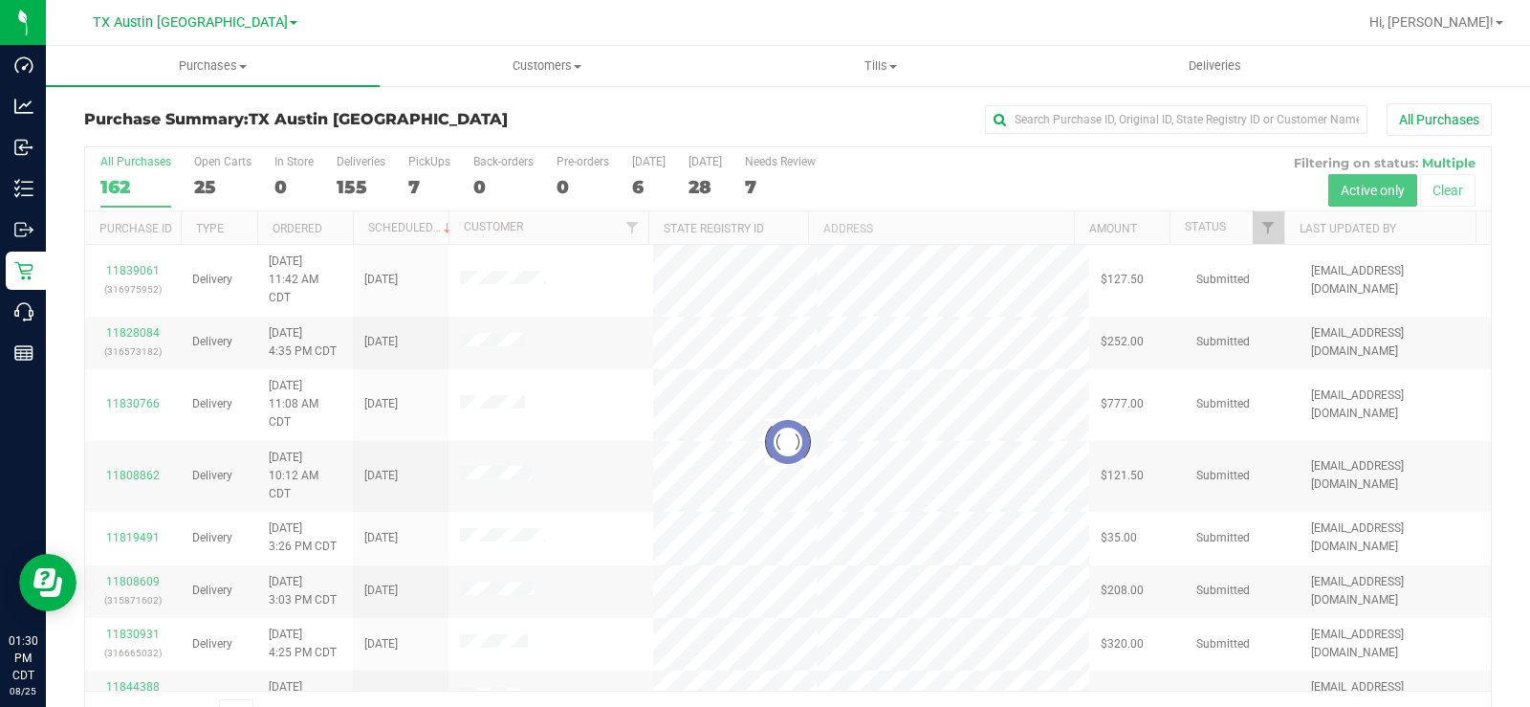
click at [206, 175] on div at bounding box center [788, 441] width 1406 height 589
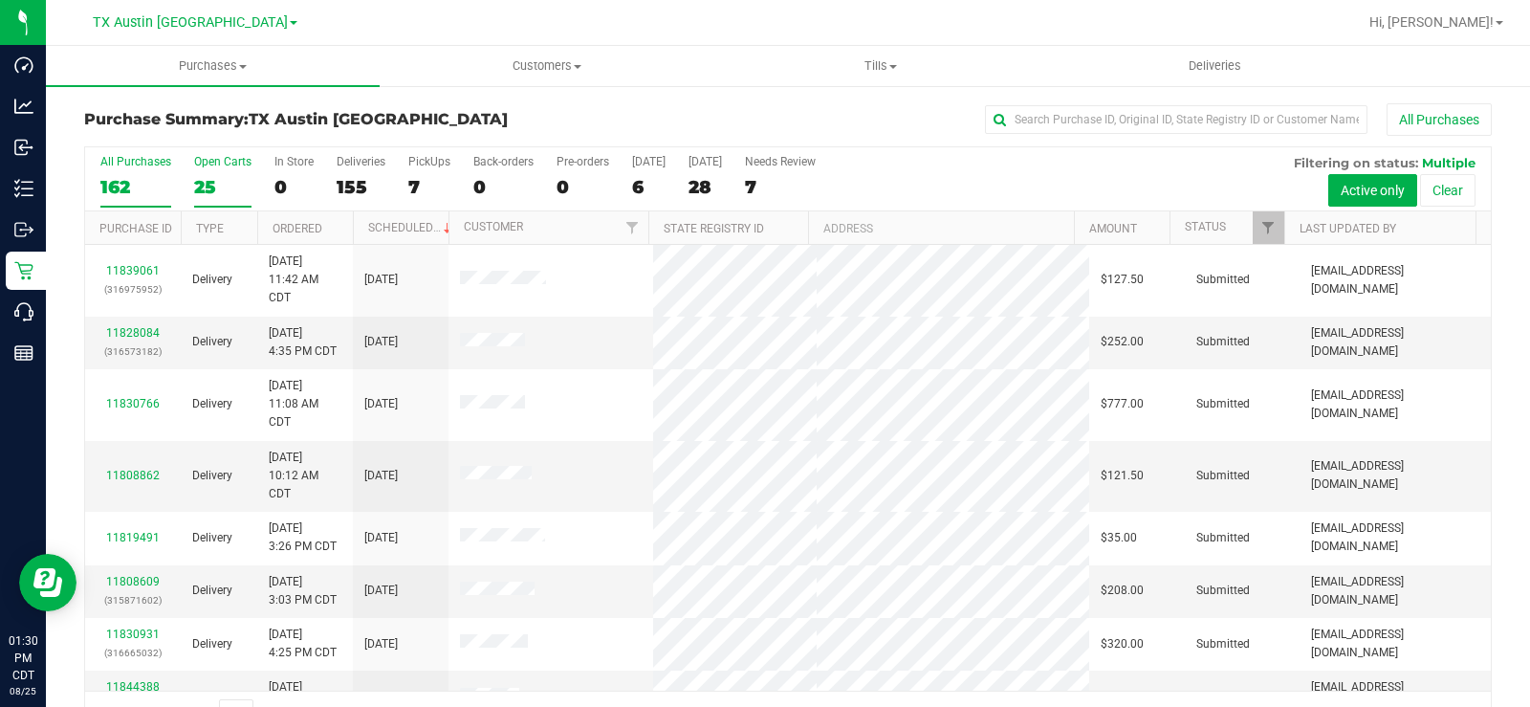
click at [200, 186] on div "25" at bounding box center [222, 187] width 57 height 22
click at [0, 0] on input "Open Carts 25" at bounding box center [0, 0] width 0 height 0
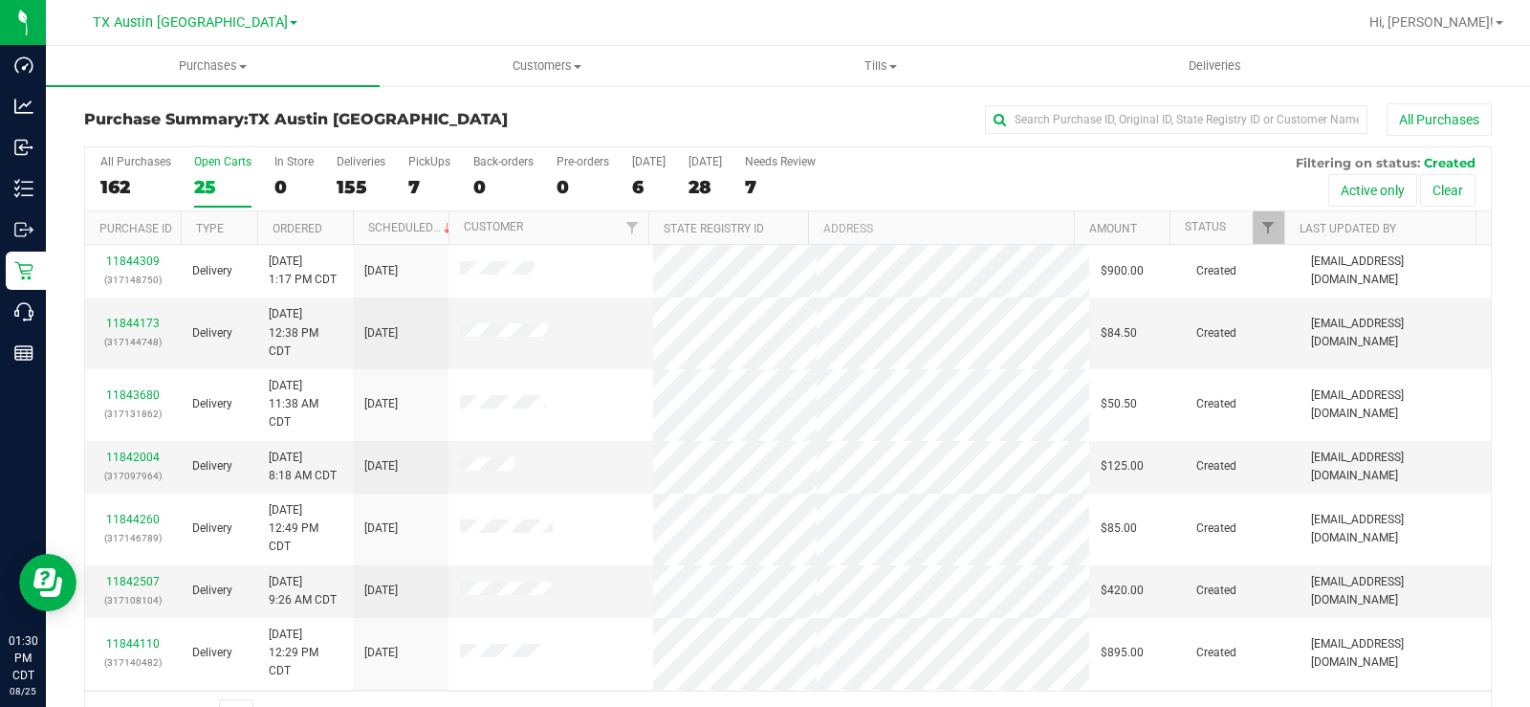
click at [207, 177] on div "25" at bounding box center [222, 187] width 57 height 22
click at [0, 0] on input "Open Carts 25" at bounding box center [0, 0] width 0 height 0
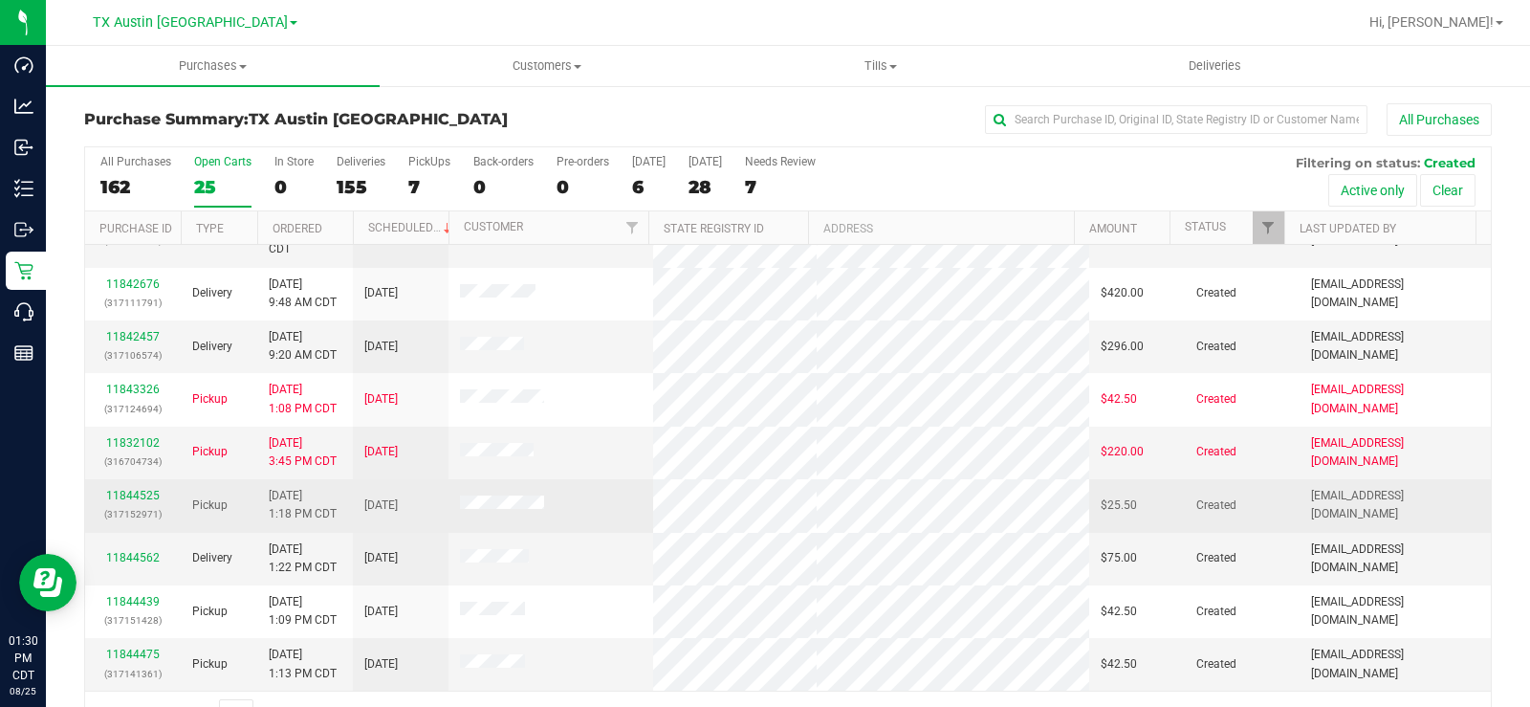
scroll to position [49, 0]
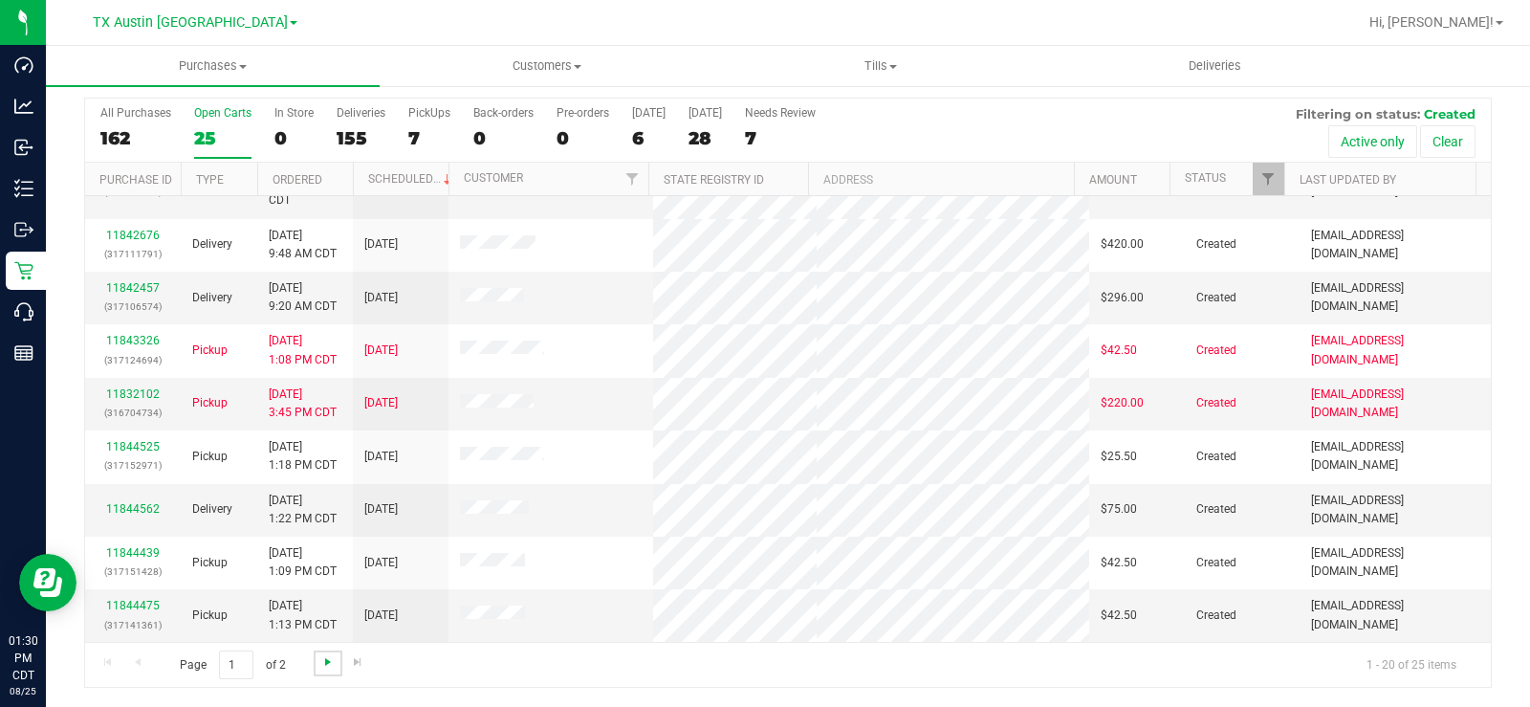
click at [326, 534] on span "Go to the next page" at bounding box center [327, 661] width 15 height 15
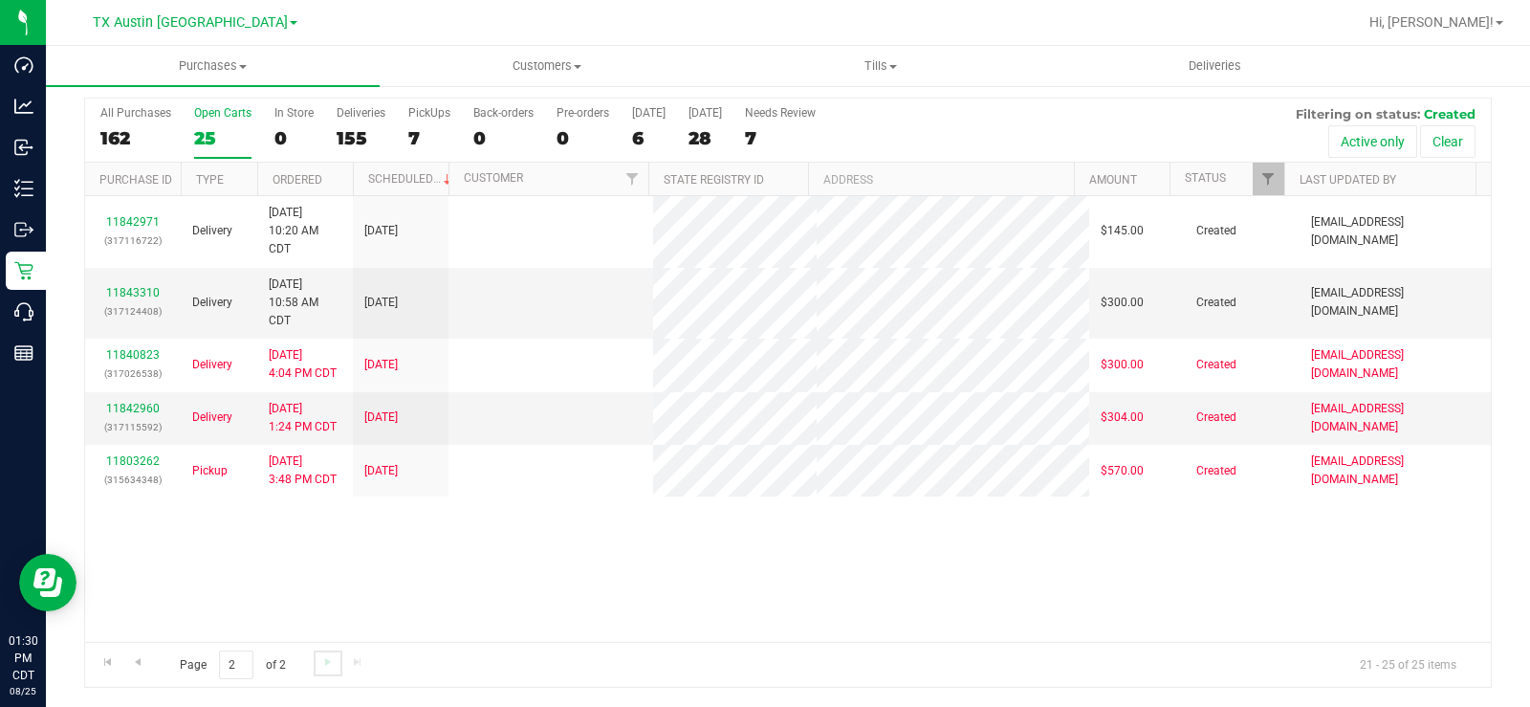
scroll to position [0, 0]
click at [532, 534] on div "11842971 (317116722) Delivery 8/25/2025 10:20 AM CDT 8/26/2025 $145.00 Created …" at bounding box center [788, 419] width 1406 height 446
click at [225, 115] on div "Open Carts" at bounding box center [222, 112] width 57 height 13
click at [0, 0] on input "Open Carts 25" at bounding box center [0, 0] width 0 height 0
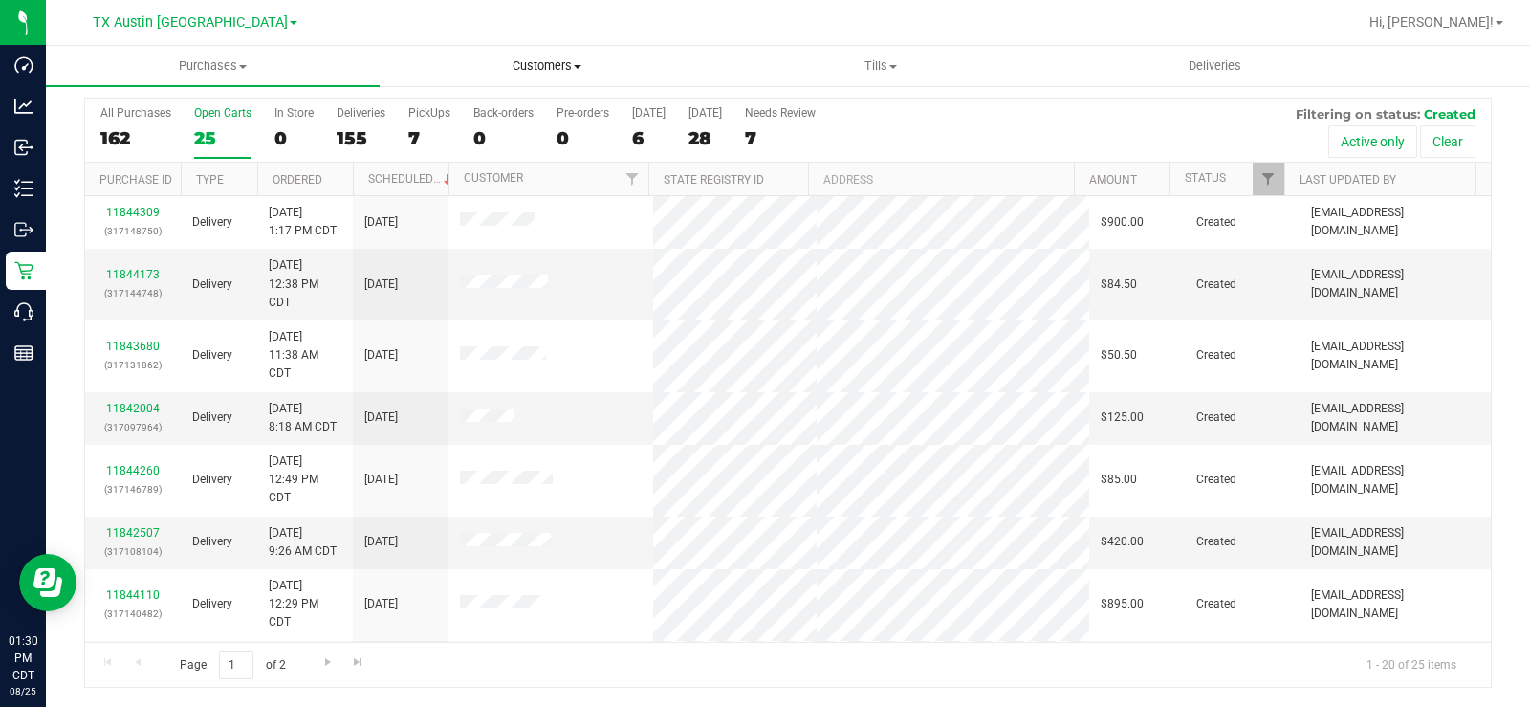
click at [538, 66] on span "Customers" at bounding box center [547, 65] width 332 height 17
click at [421, 113] on span "All customers" at bounding box center [449, 115] width 138 height 16
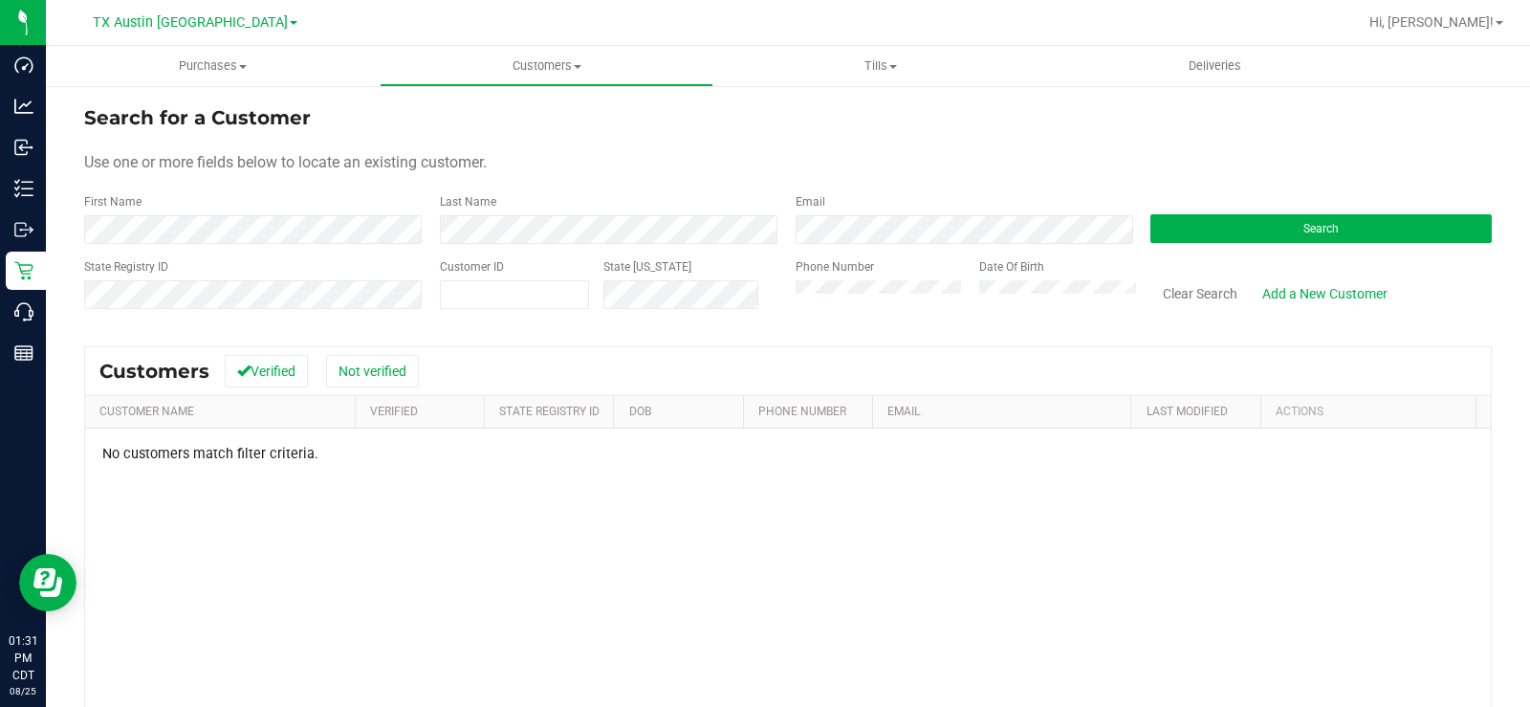
click at [731, 296] on div "State Registry ID Customer ID State ID Phone Number Date Of Birth Clear Search …" at bounding box center [788, 292] width 1408 height 68
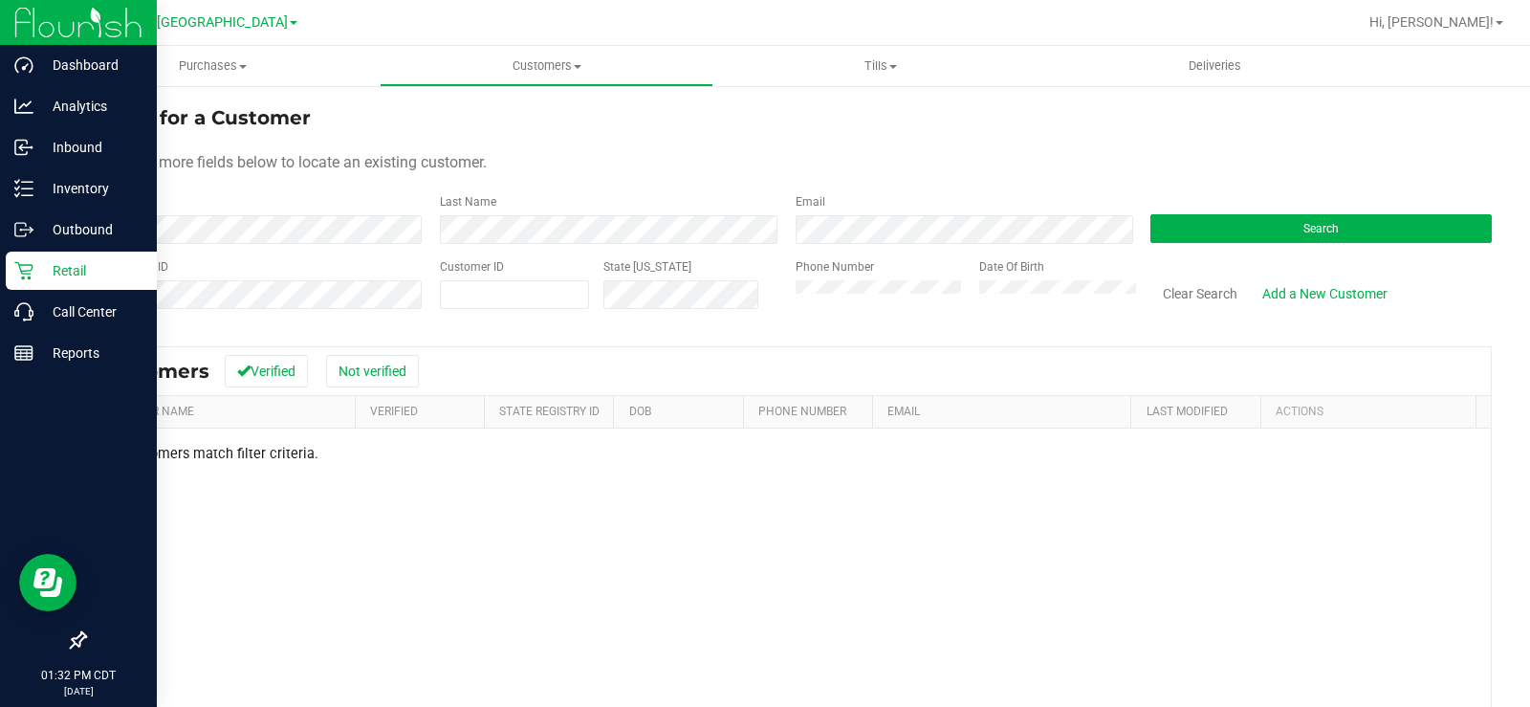
click at [38, 275] on p "Retail" at bounding box center [90, 270] width 115 height 23
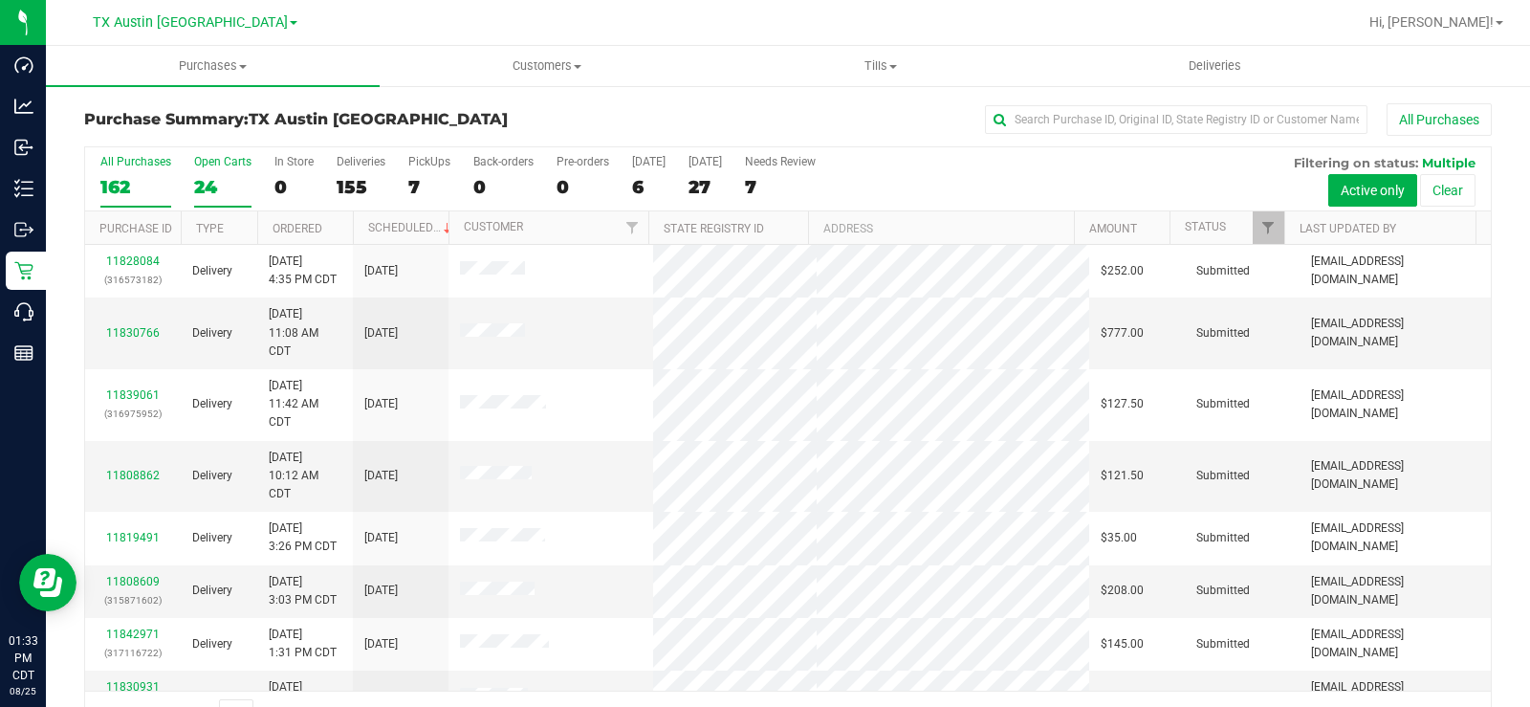
click at [214, 178] on div "24" at bounding box center [222, 187] width 57 height 22
click at [0, 0] on input "Open Carts 24" at bounding box center [0, 0] width 0 height 0
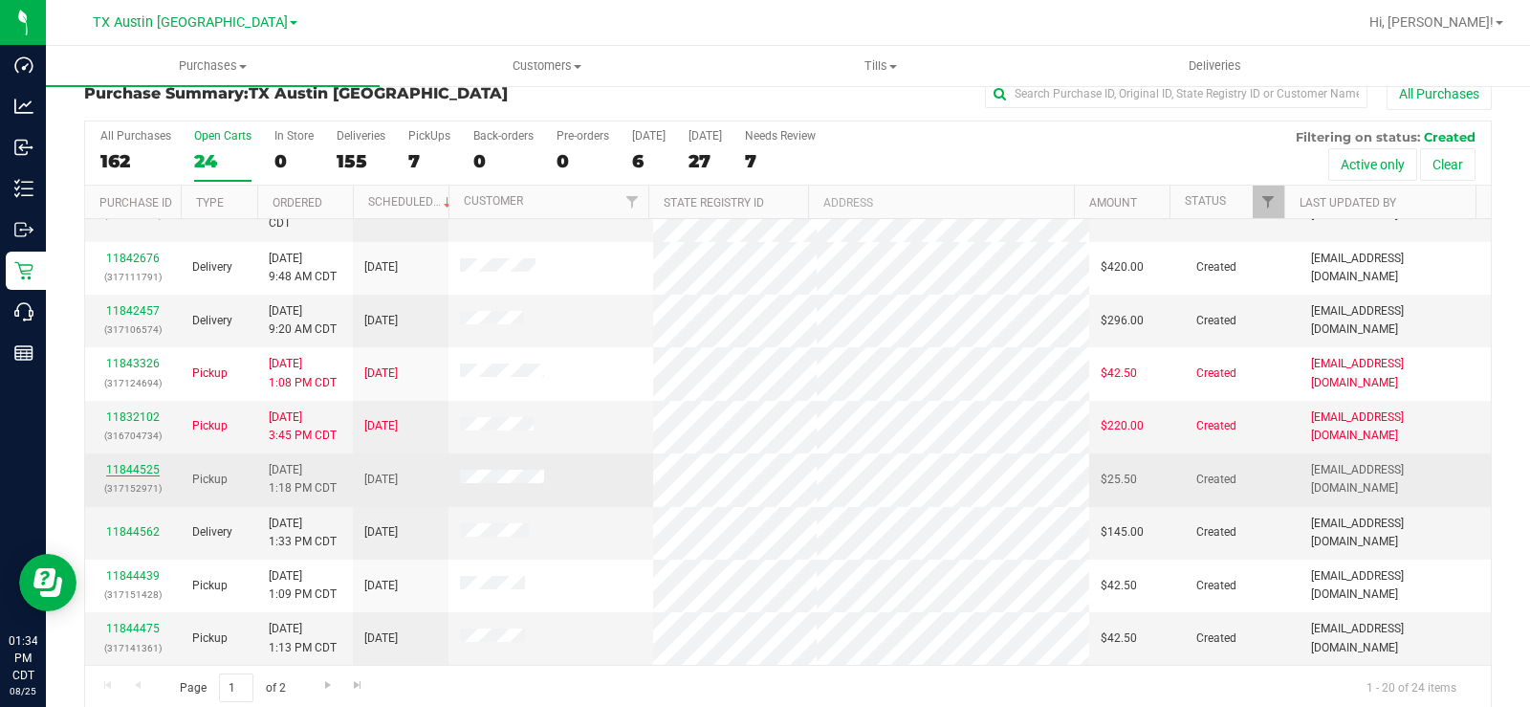
scroll to position [49, 0]
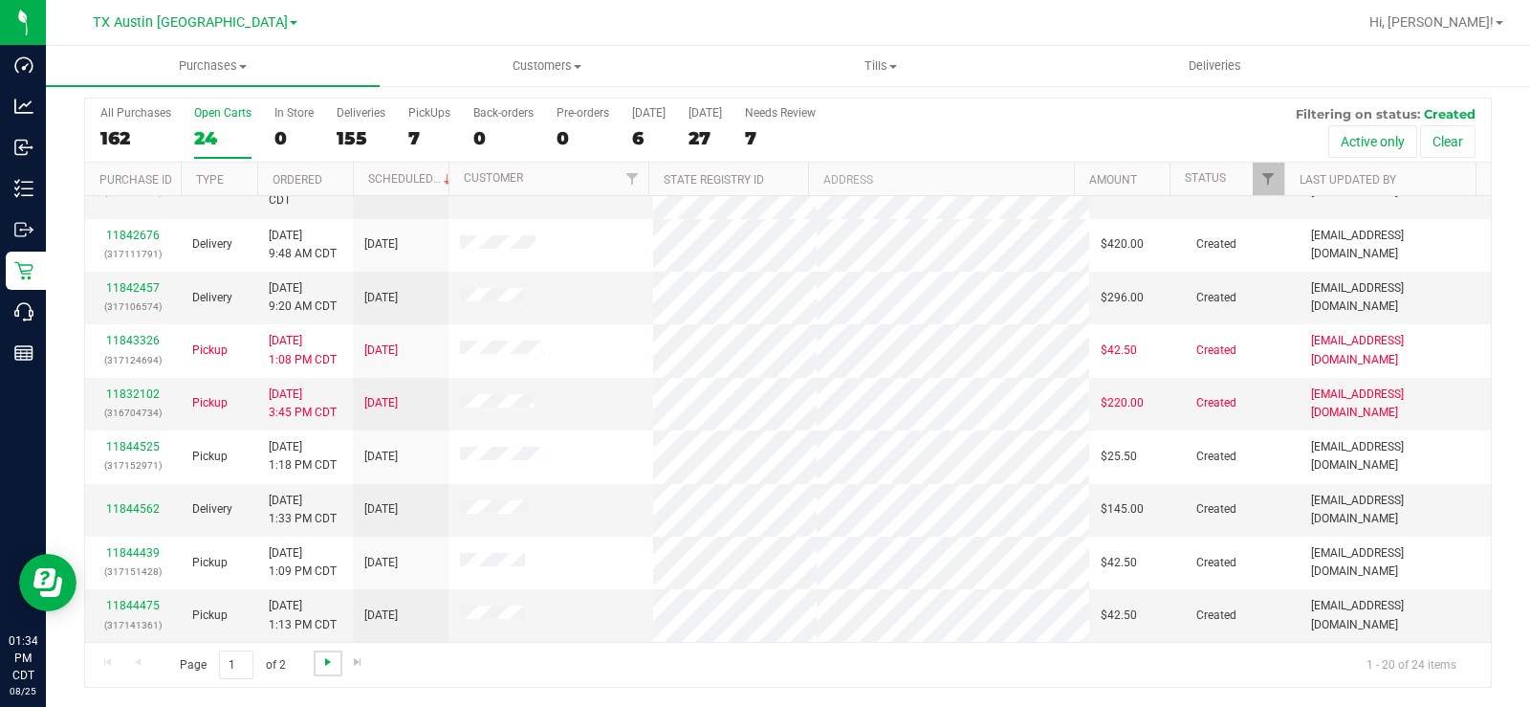
click at [325, 534] on span "Go to the next page" at bounding box center [327, 661] width 15 height 15
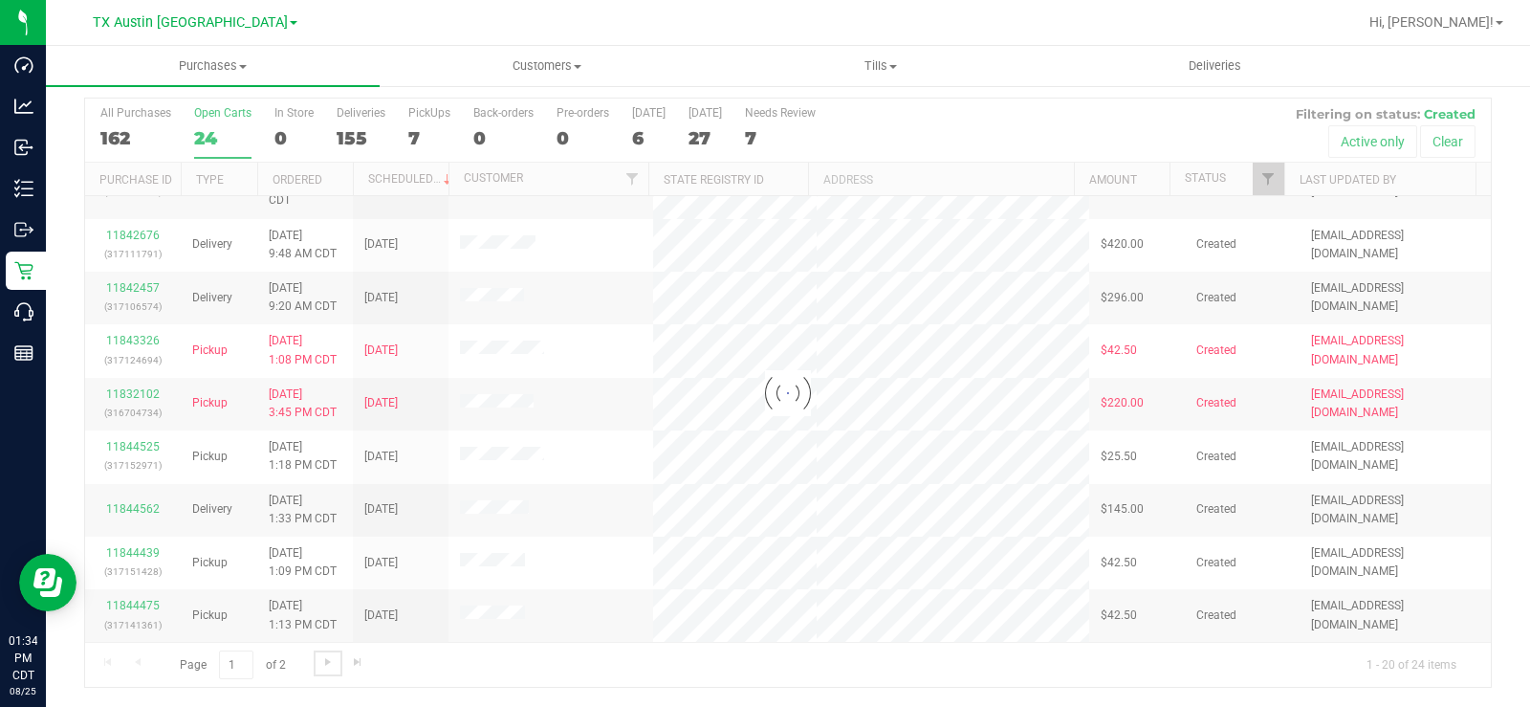
scroll to position [0, 0]
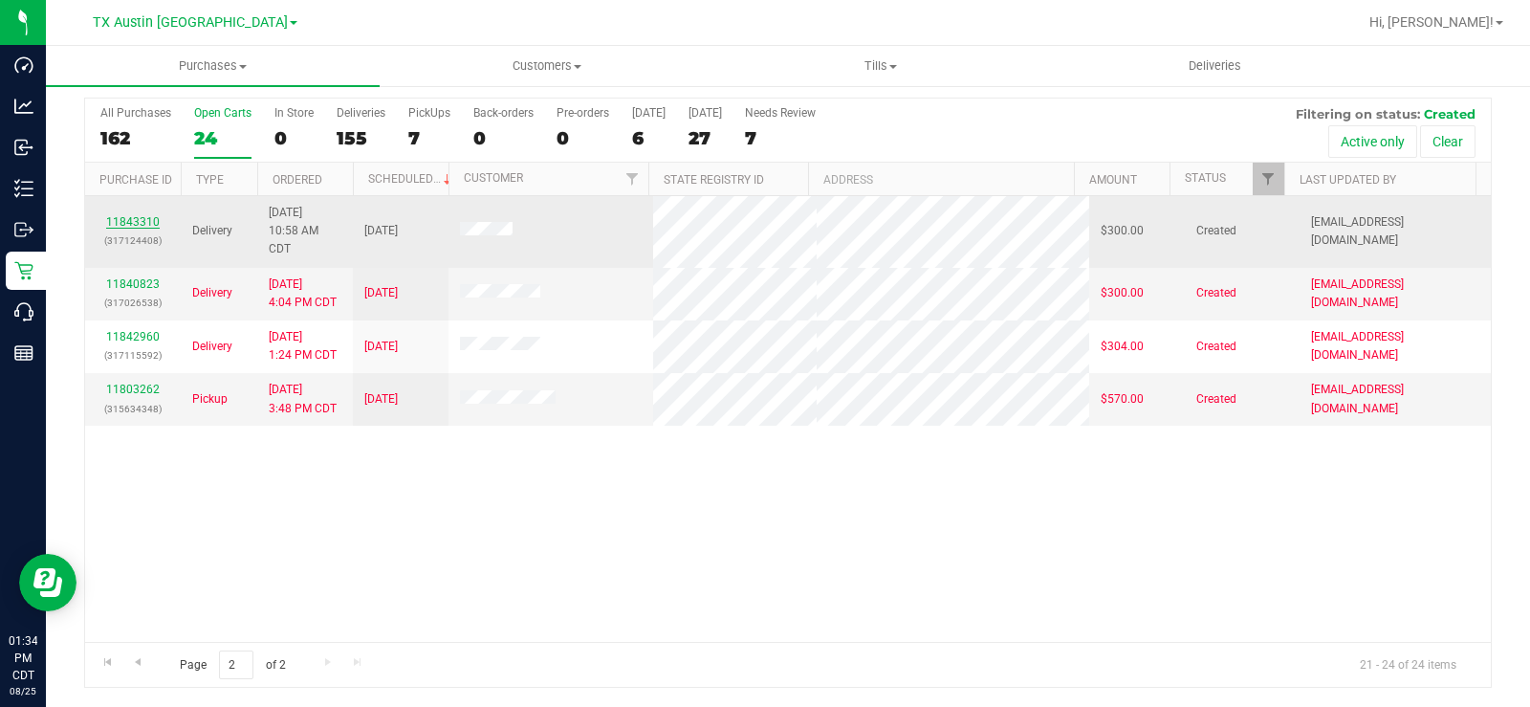
click at [134, 218] on link "11843310" at bounding box center [133, 221] width 54 height 13
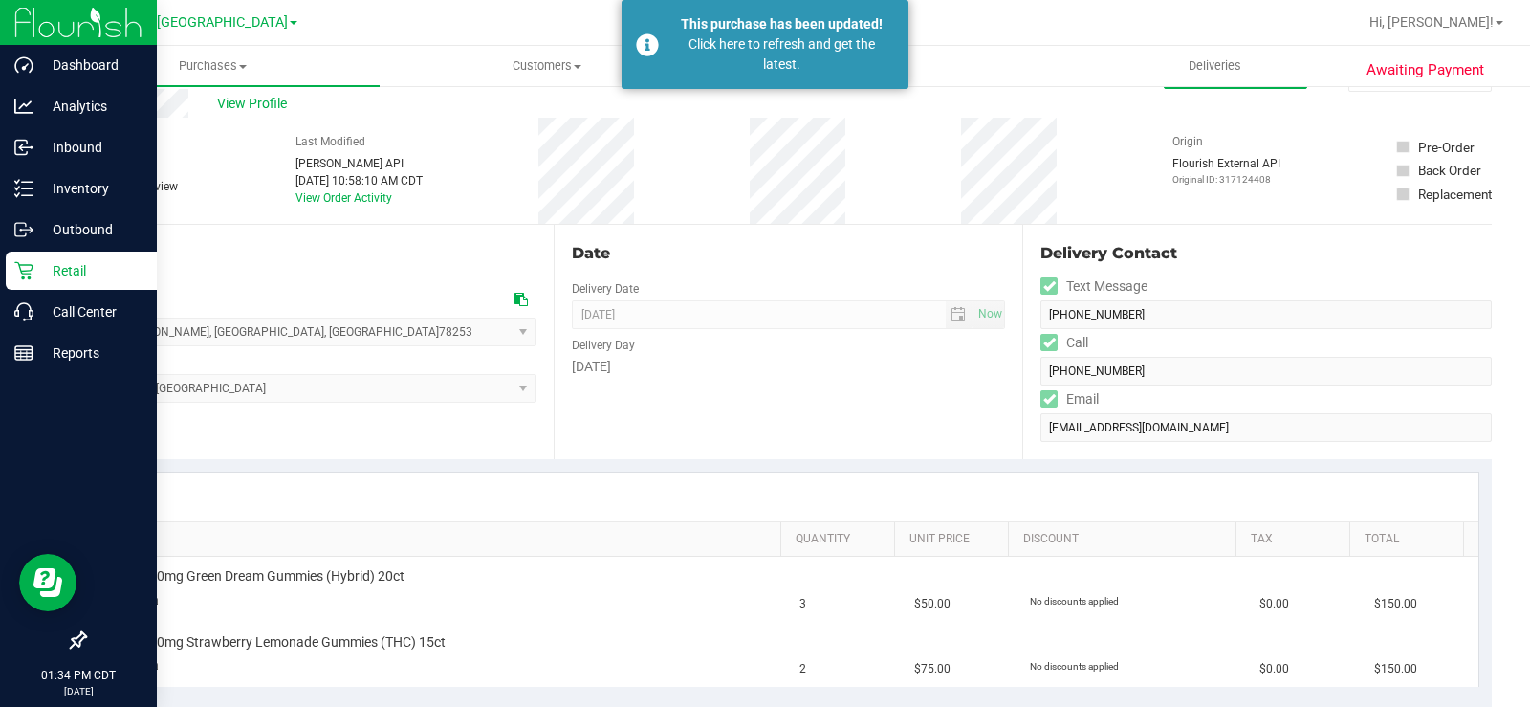
click at [28, 274] on icon at bounding box center [23, 270] width 19 height 19
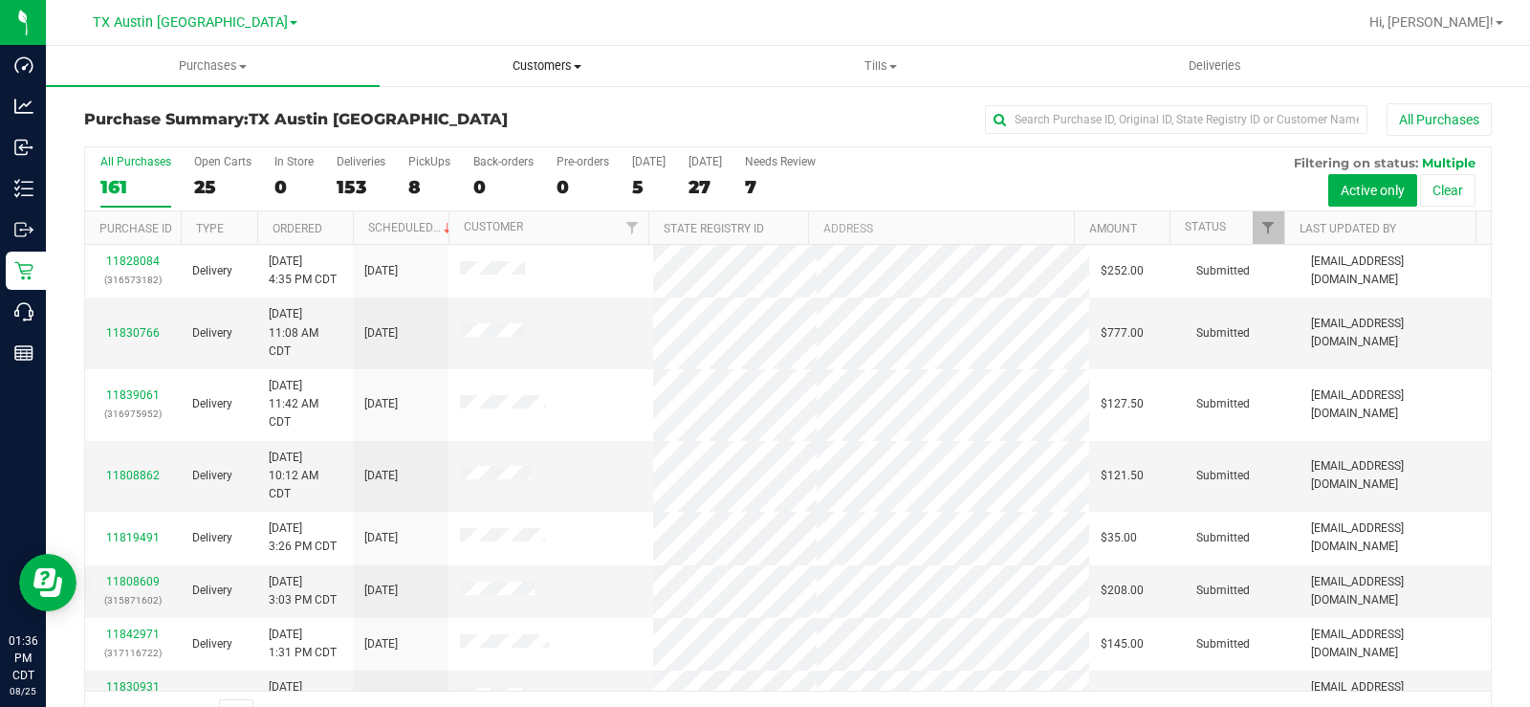
click at [548, 71] on span "Customers" at bounding box center [547, 65] width 332 height 17
click at [491, 112] on span "All customers" at bounding box center [449, 115] width 138 height 16
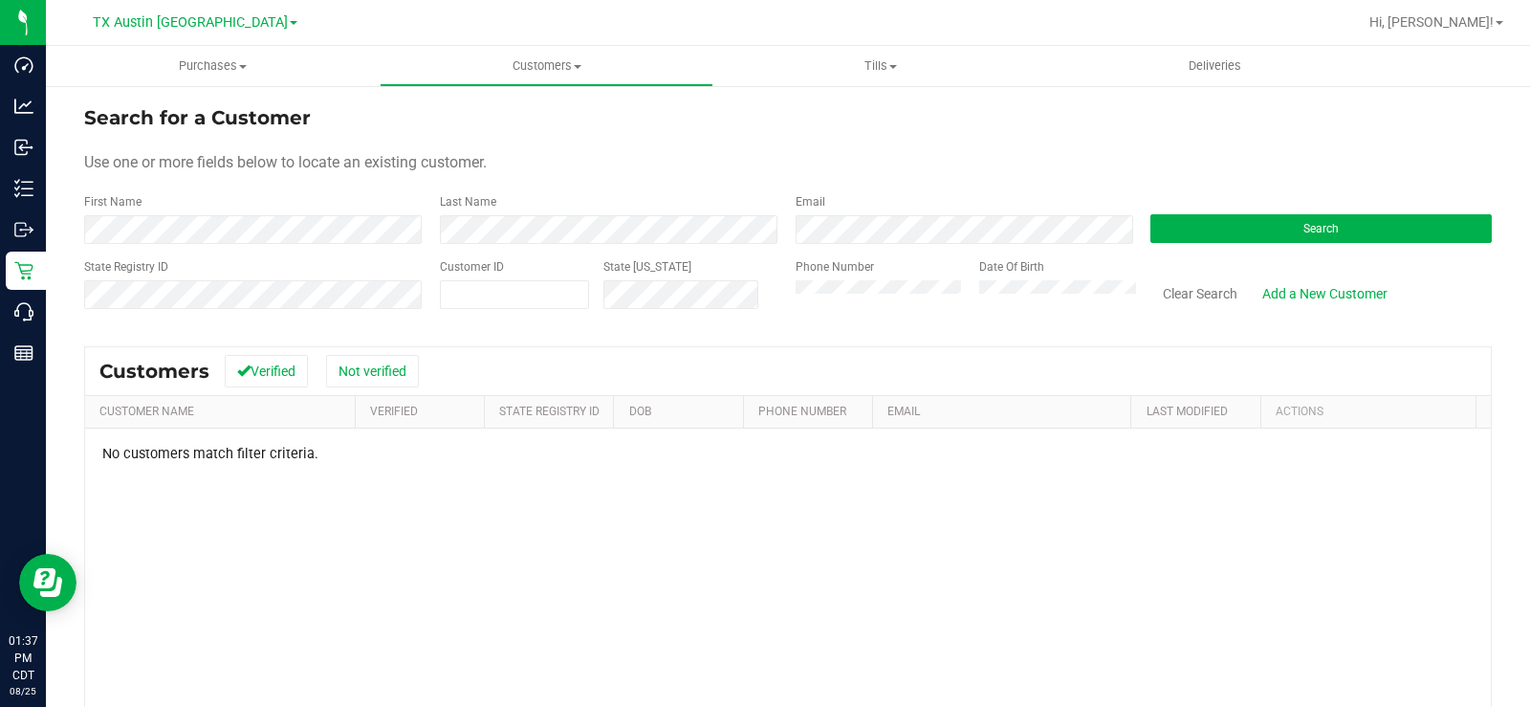
click at [675, 314] on div "State Registry ID Customer ID State ID Phone Number Date Of Birth Clear Search …" at bounding box center [788, 292] width 1408 height 68
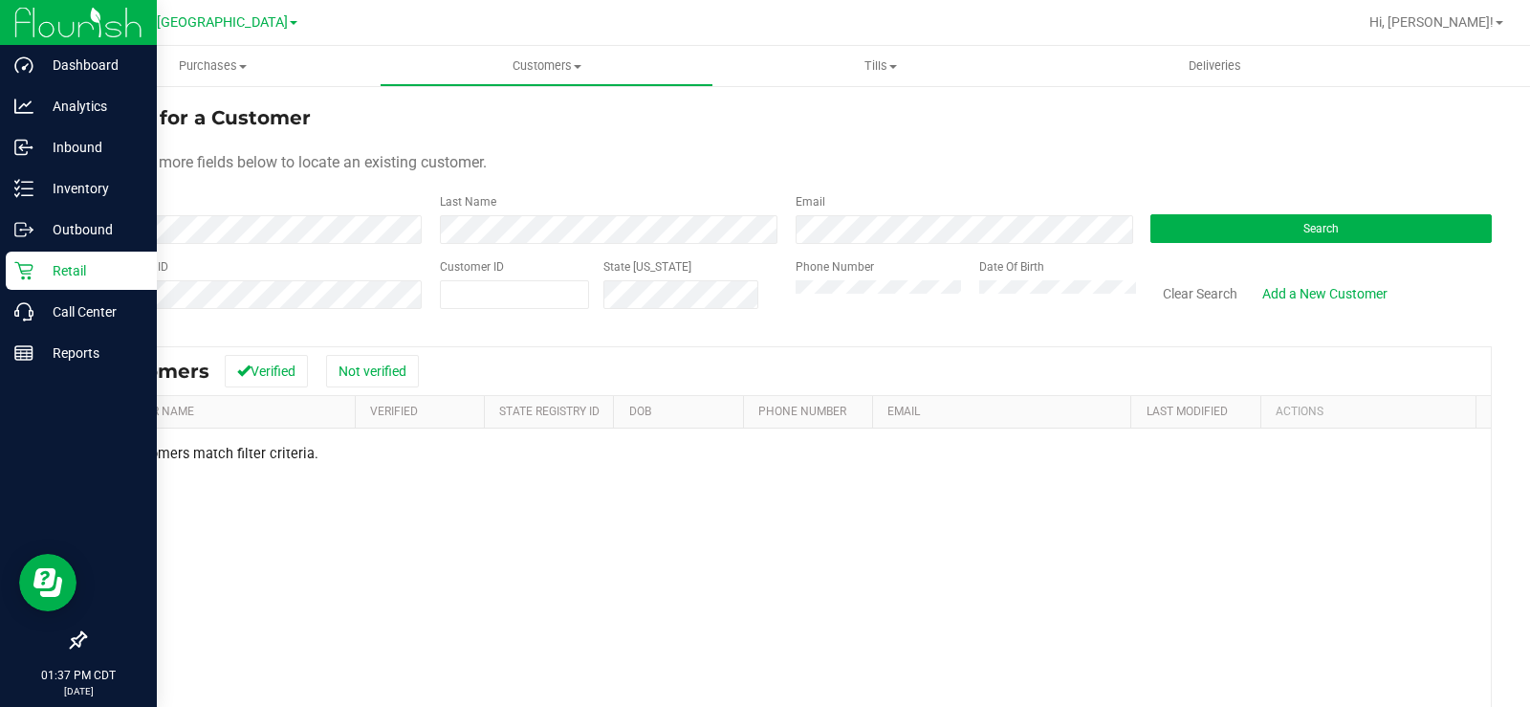
click at [14, 262] on icon at bounding box center [23, 270] width 19 height 19
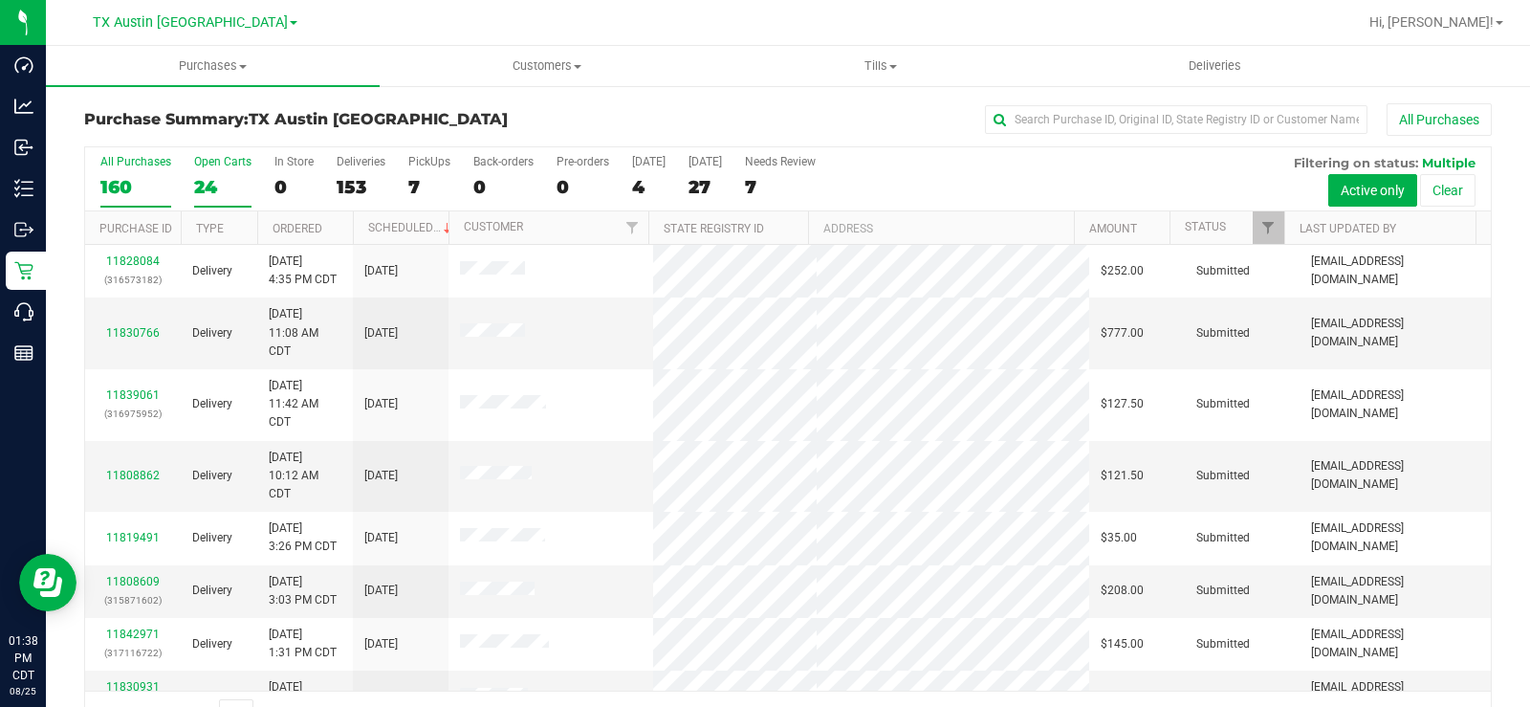
click at [196, 168] on label "Open Carts 24" at bounding box center [222, 181] width 57 height 53
click at [0, 0] on input "Open Carts 24" at bounding box center [0, 0] width 0 height 0
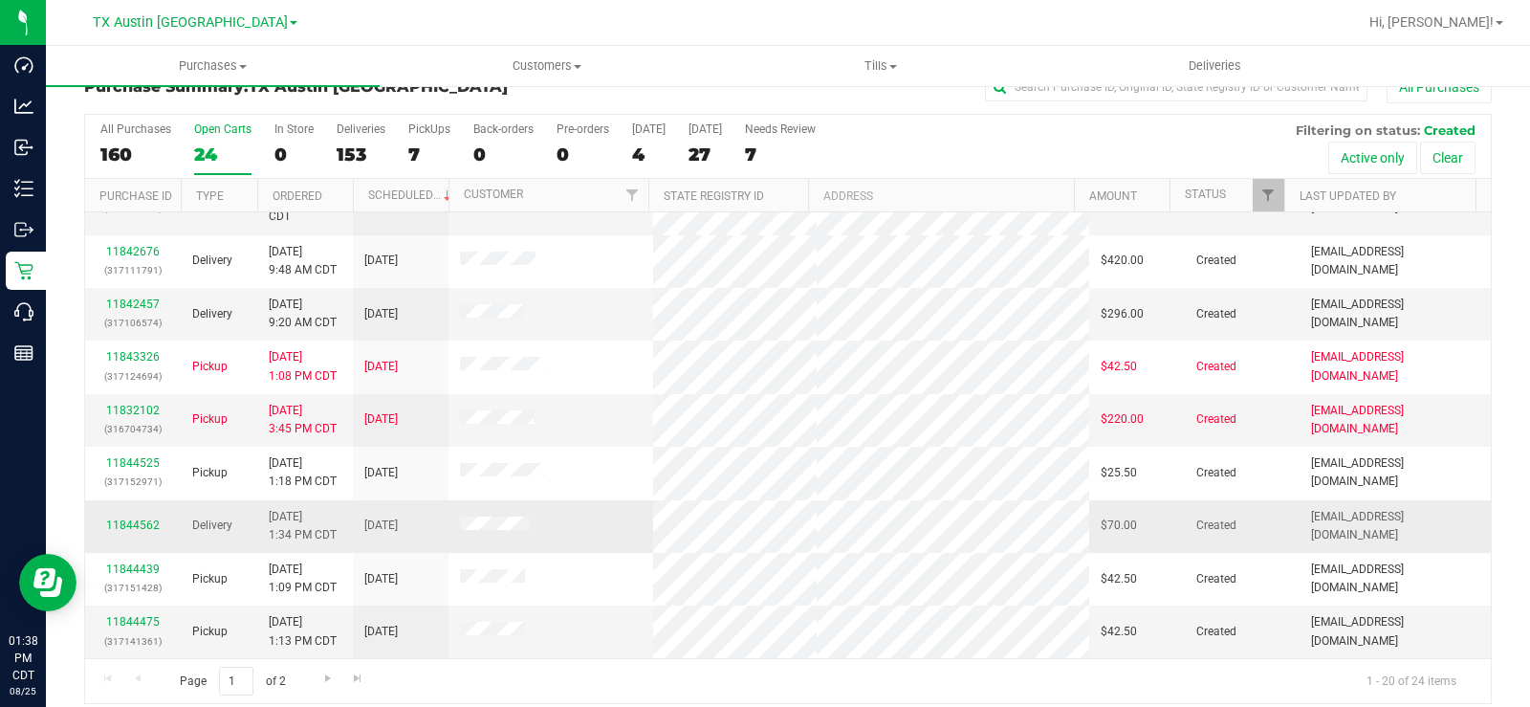
scroll to position [49, 0]
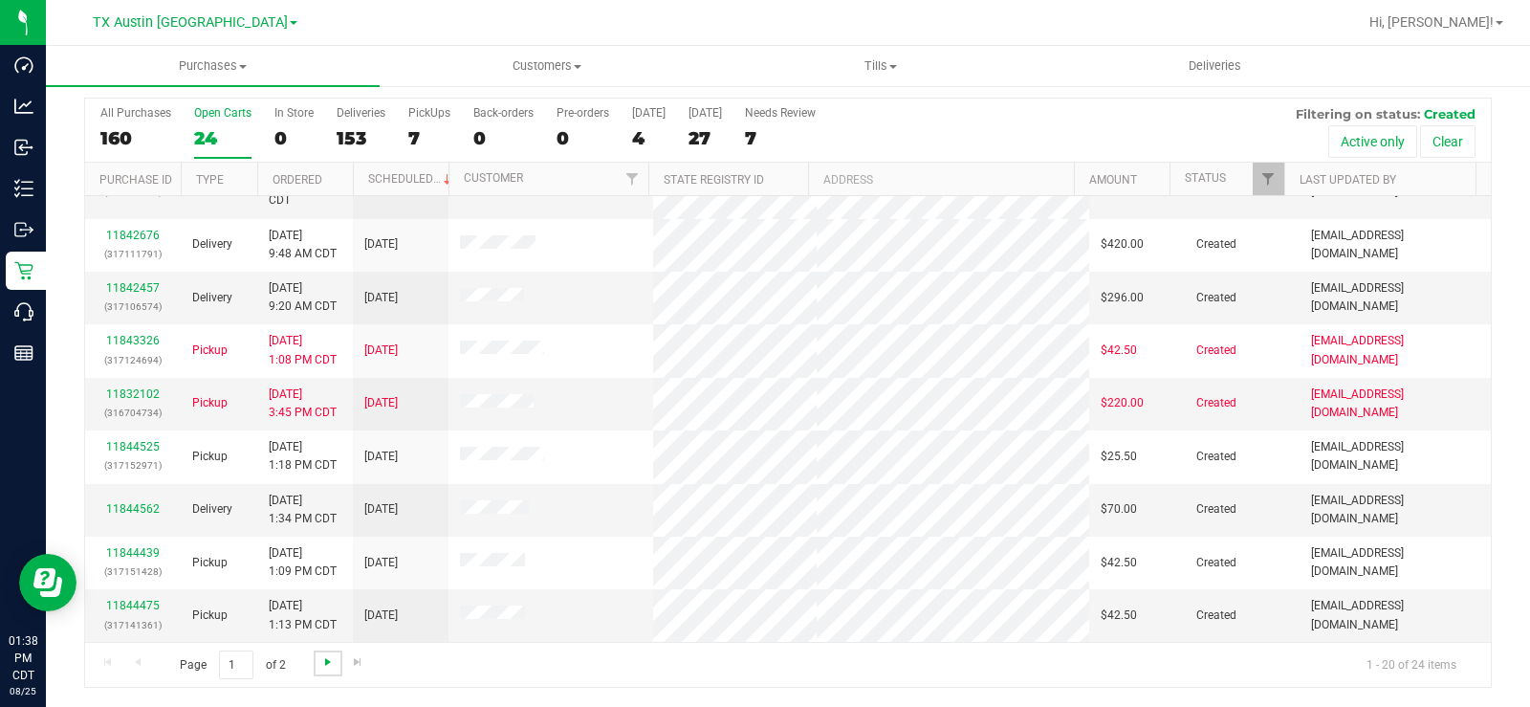
click at [326, 534] on span "Go to the next page" at bounding box center [327, 661] width 15 height 15
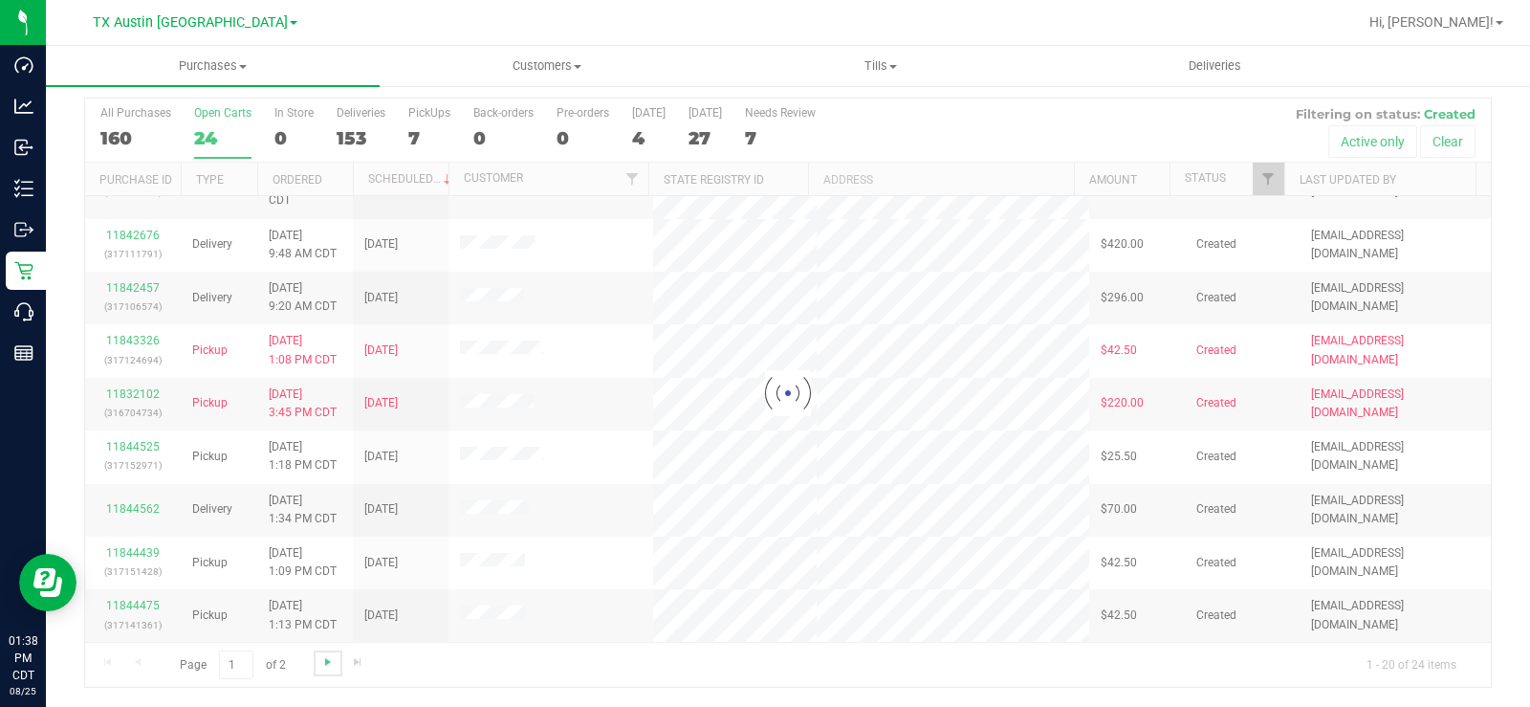
scroll to position [0, 0]
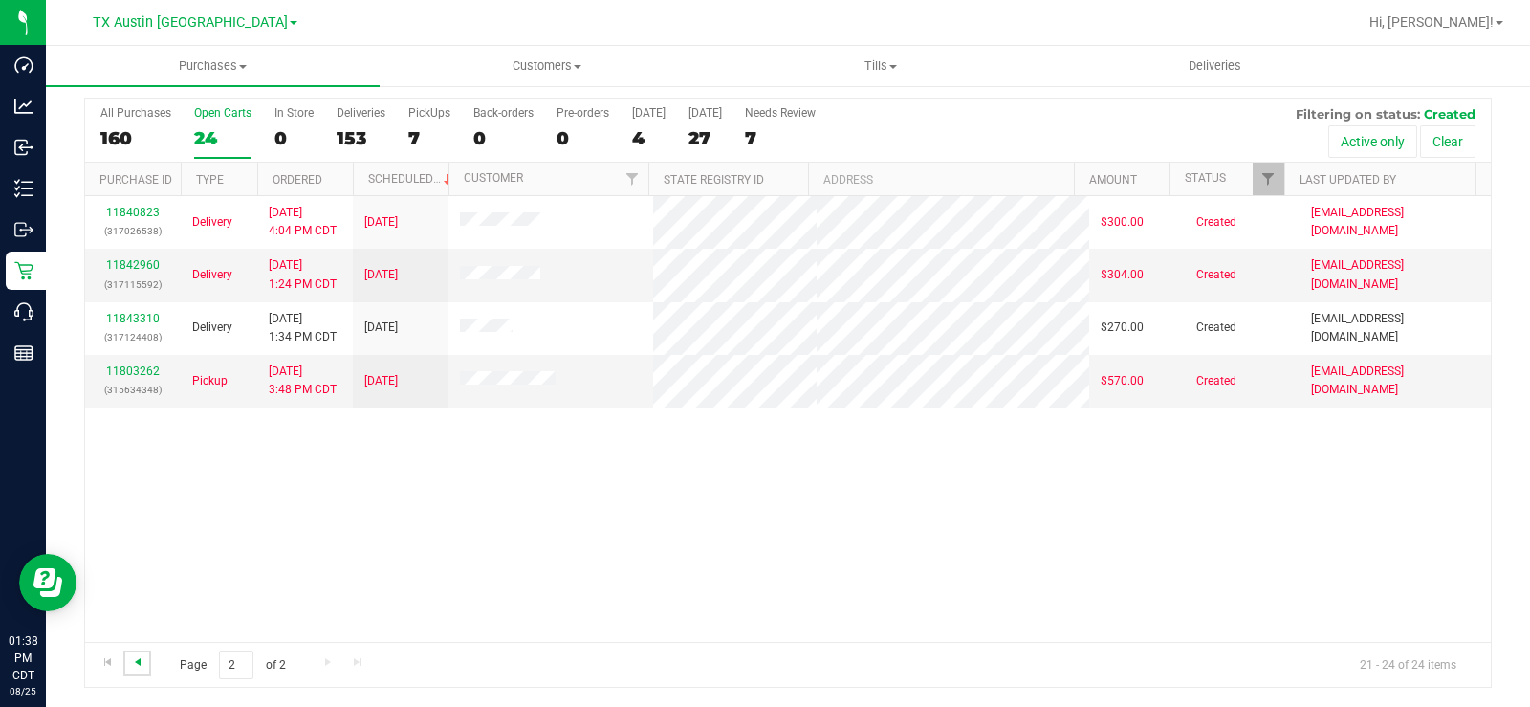
click at [132, 534] on span "Go to the previous page" at bounding box center [137, 661] width 15 height 15
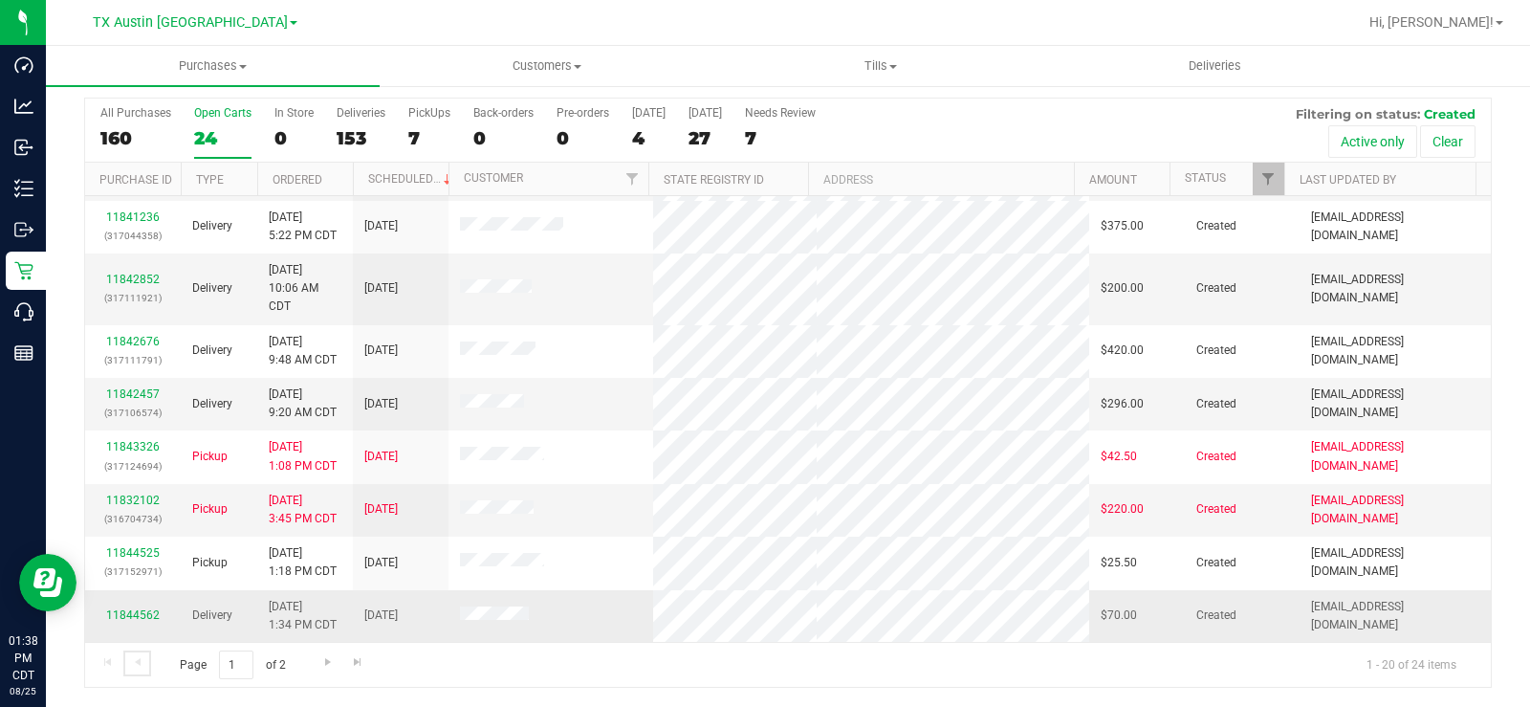
scroll to position [760, 0]
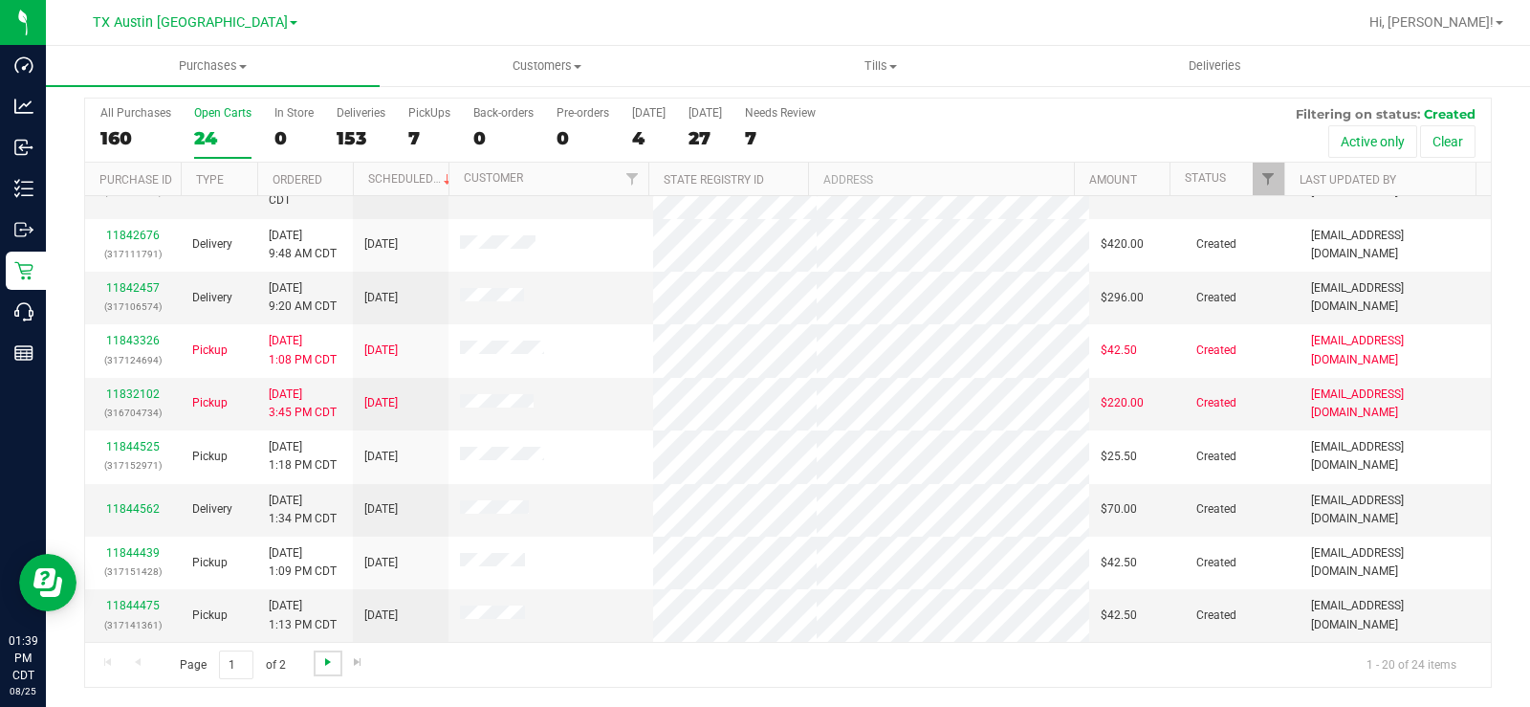
click at [323, 534] on span "Go to the next page" at bounding box center [327, 661] width 15 height 15
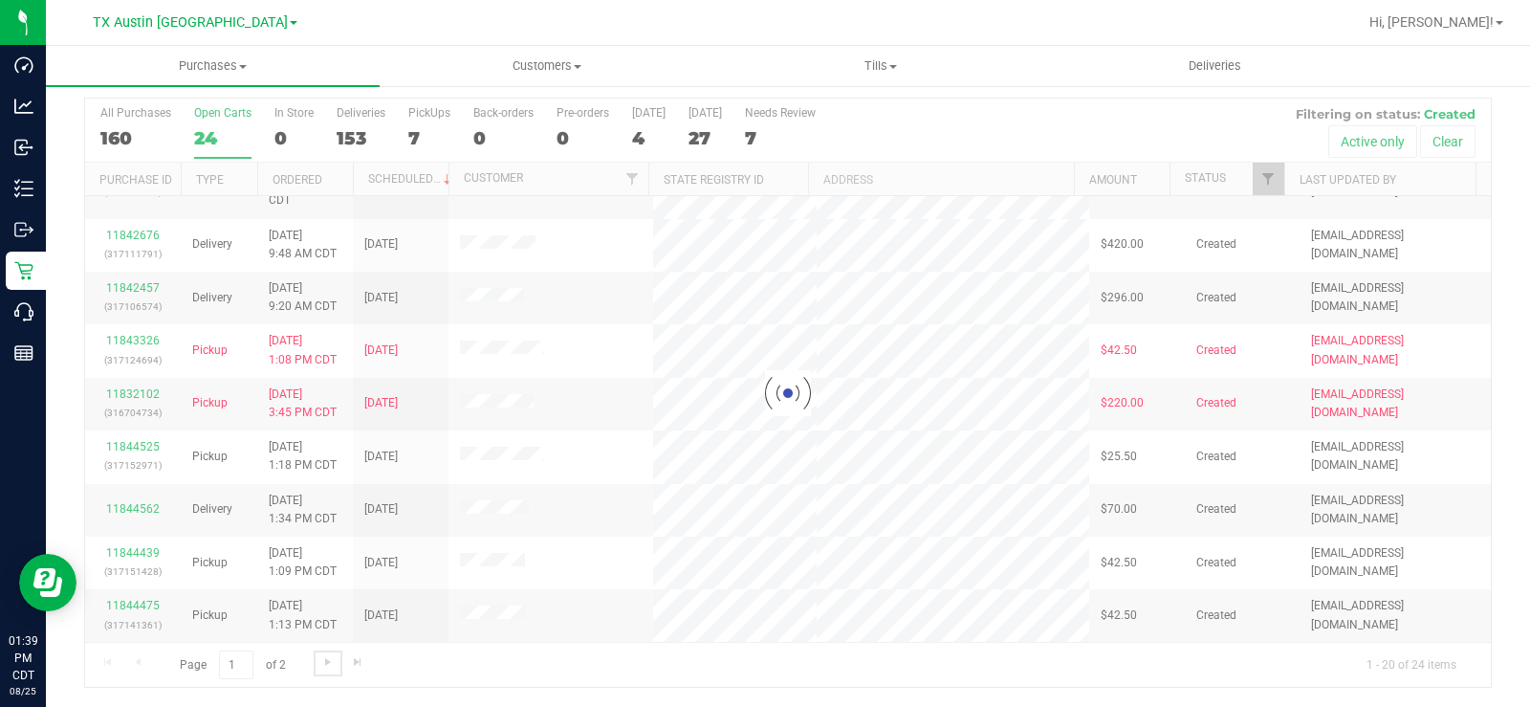
scroll to position [0, 0]
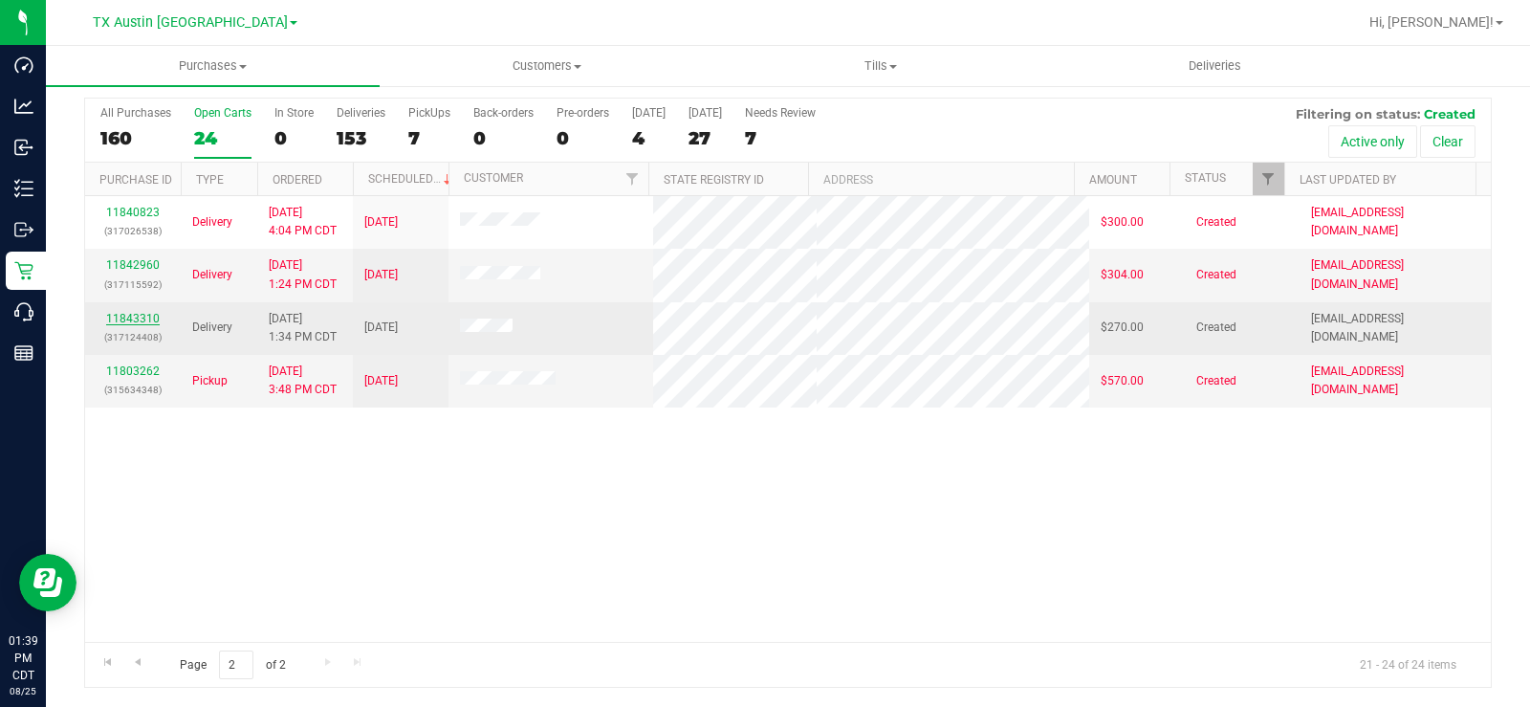
click at [117, 319] on link "11843310" at bounding box center [133, 318] width 54 height 13
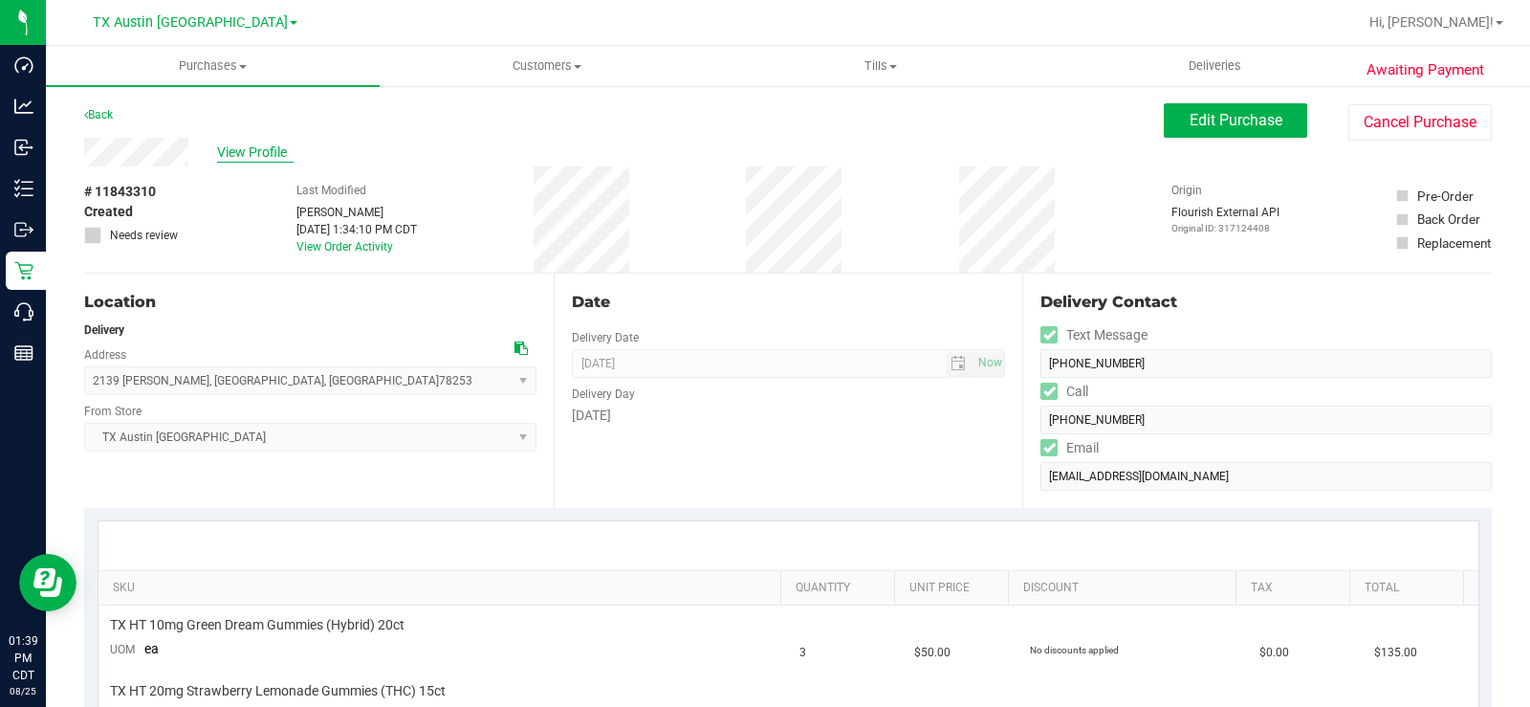
click at [251, 154] on span "View Profile" at bounding box center [255, 152] width 76 height 20
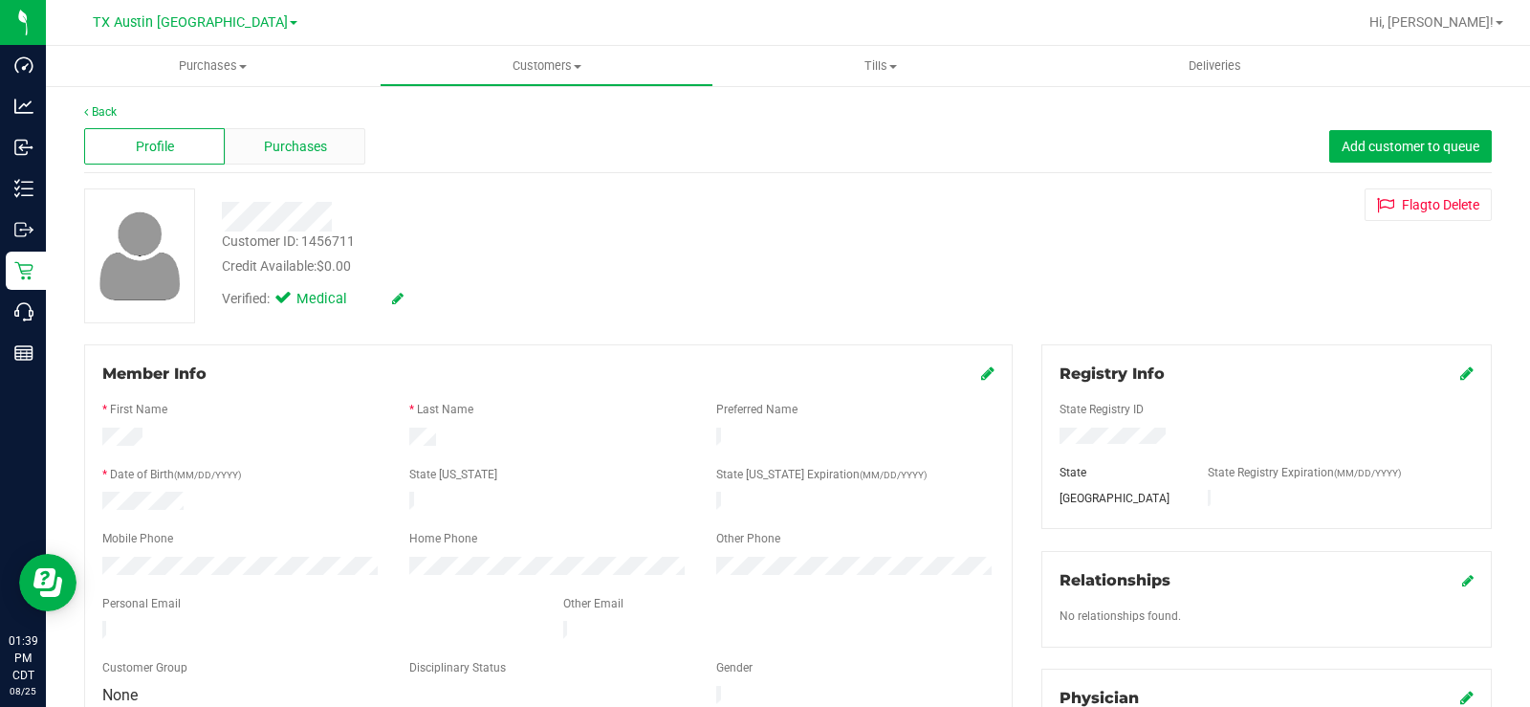
click at [259, 148] on div "Purchases" at bounding box center [295, 146] width 141 height 36
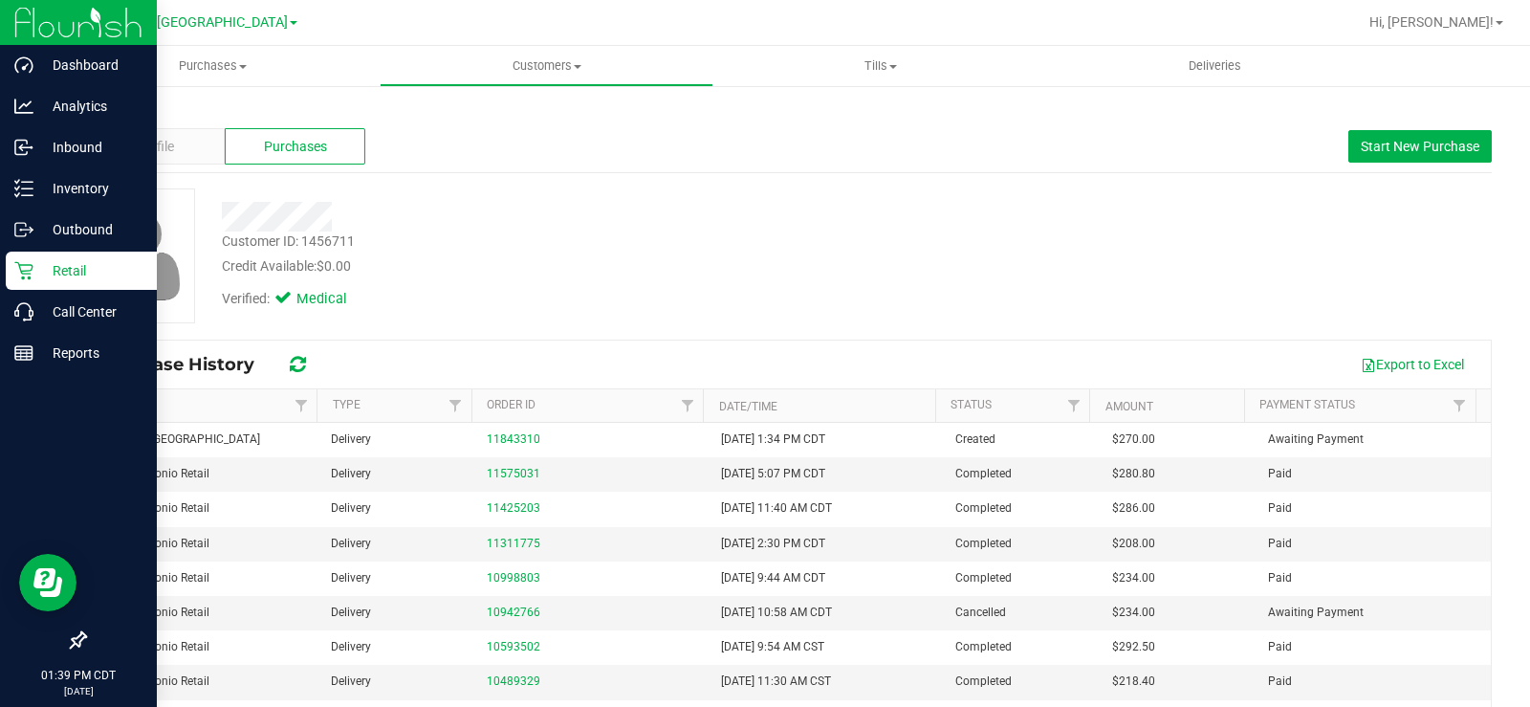
click at [15, 274] on icon at bounding box center [23, 270] width 19 height 19
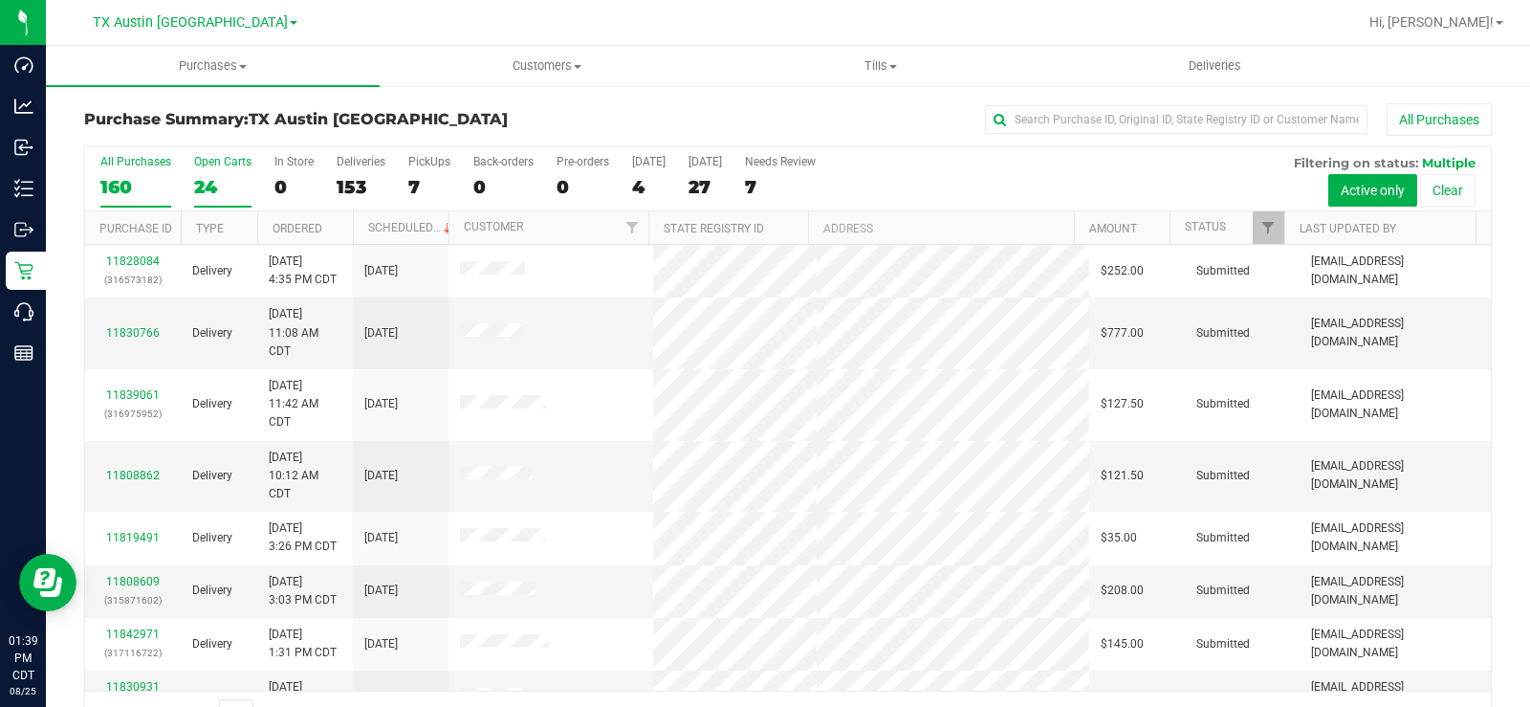
click at [200, 164] on div "Open Carts" at bounding box center [222, 161] width 57 height 13
click at [0, 0] on input "Open Carts 24" at bounding box center [0, 0] width 0 height 0
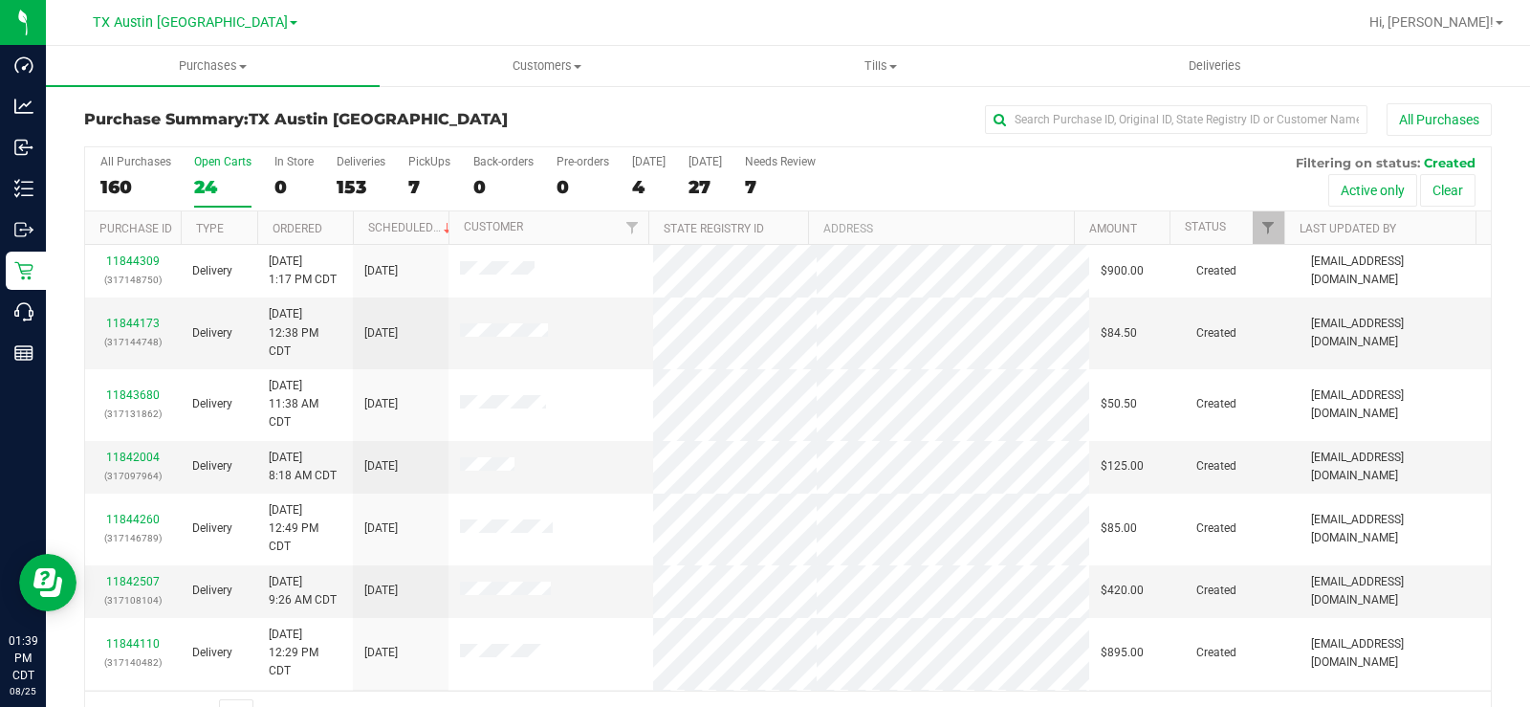
click at [201, 164] on div "Open Carts" at bounding box center [222, 161] width 57 height 13
click at [0, 0] on input "Open Carts 24" at bounding box center [0, 0] width 0 height 0
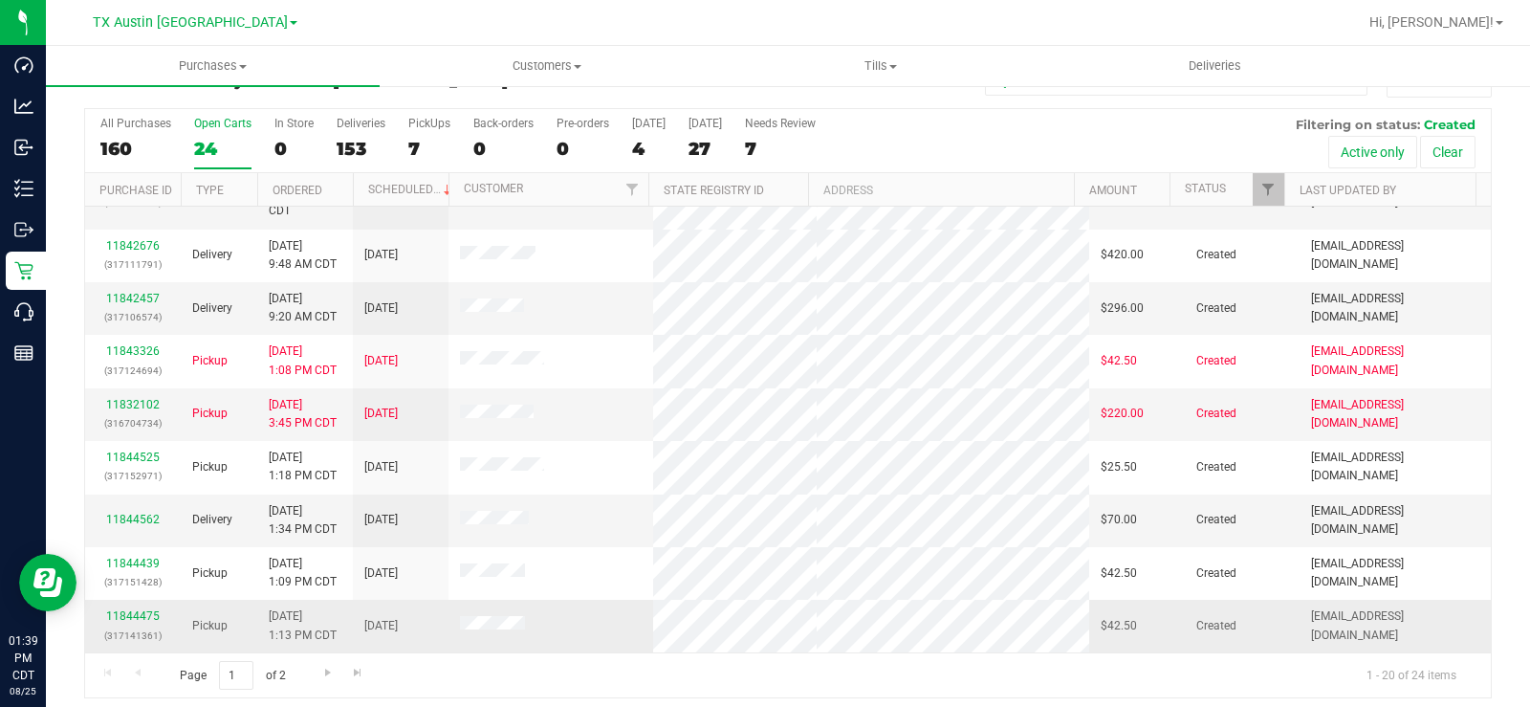
scroll to position [49, 0]
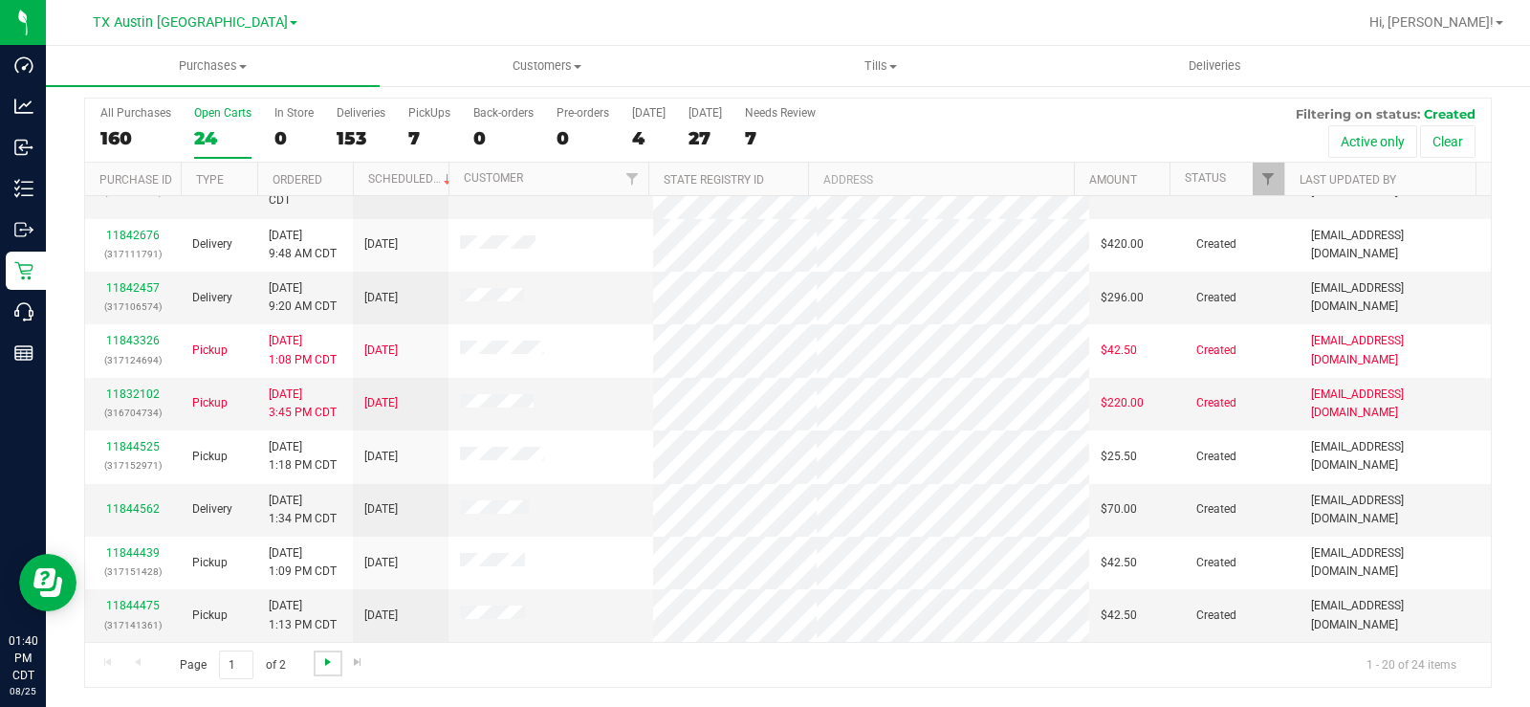
click at [322, 534] on span "Go to the next page" at bounding box center [327, 661] width 15 height 15
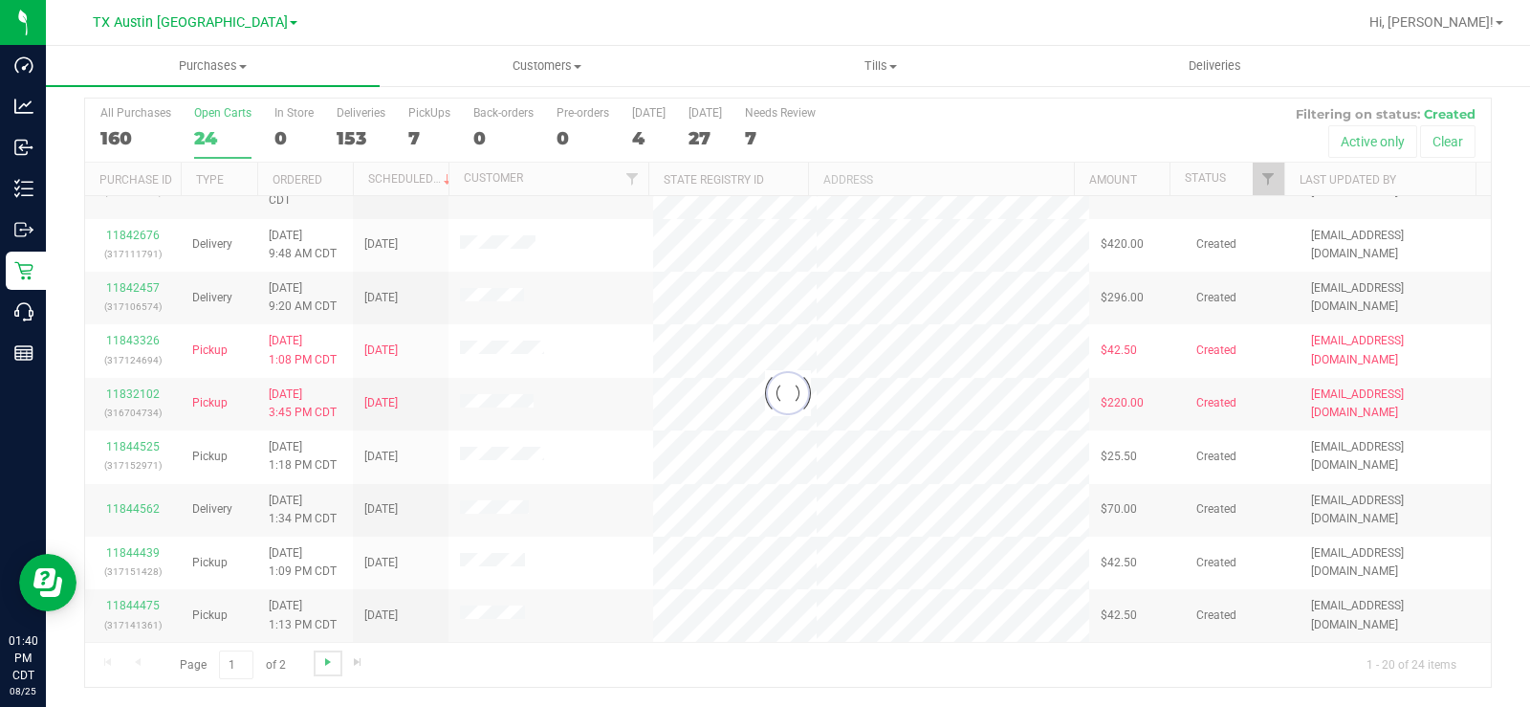
scroll to position [0, 0]
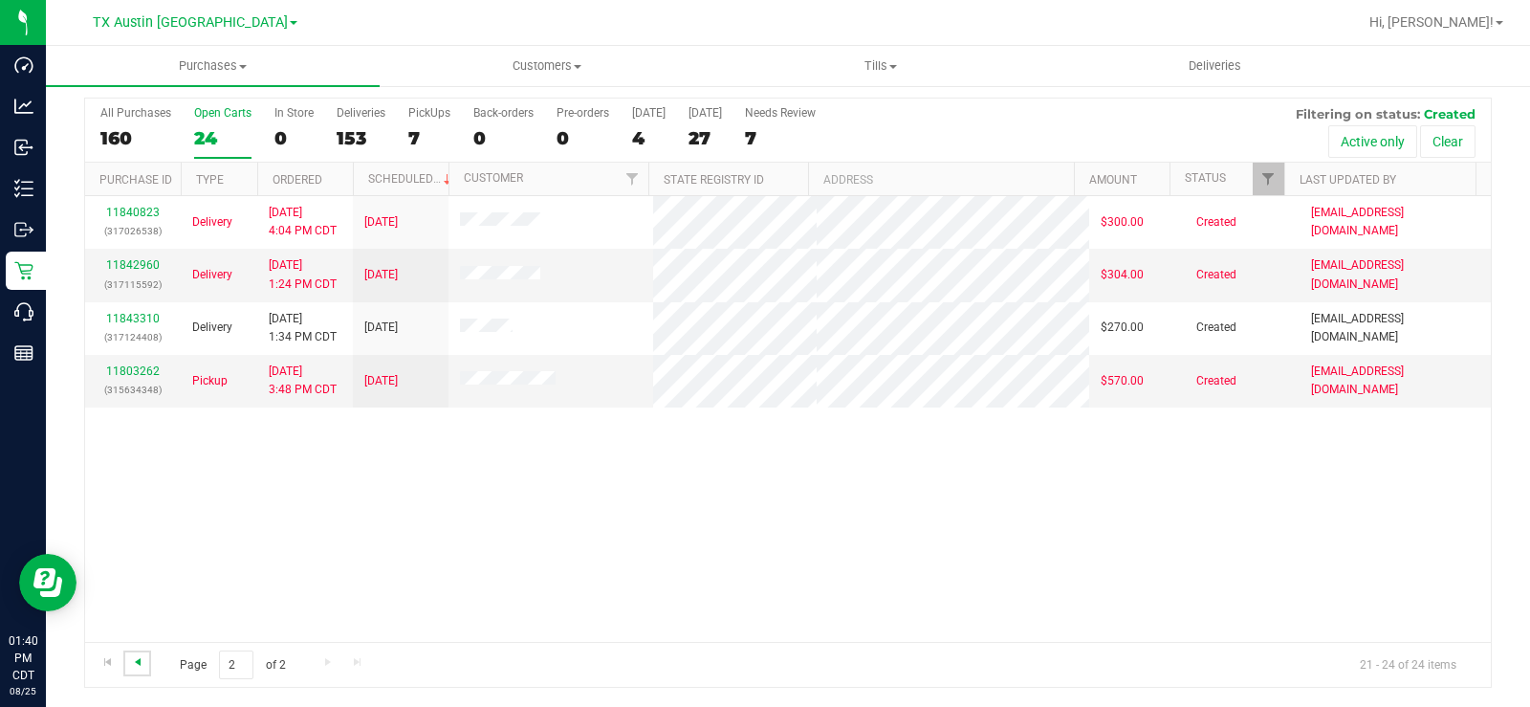
click at [136, 534] on span "Go to the previous page" at bounding box center [137, 661] width 15 height 15
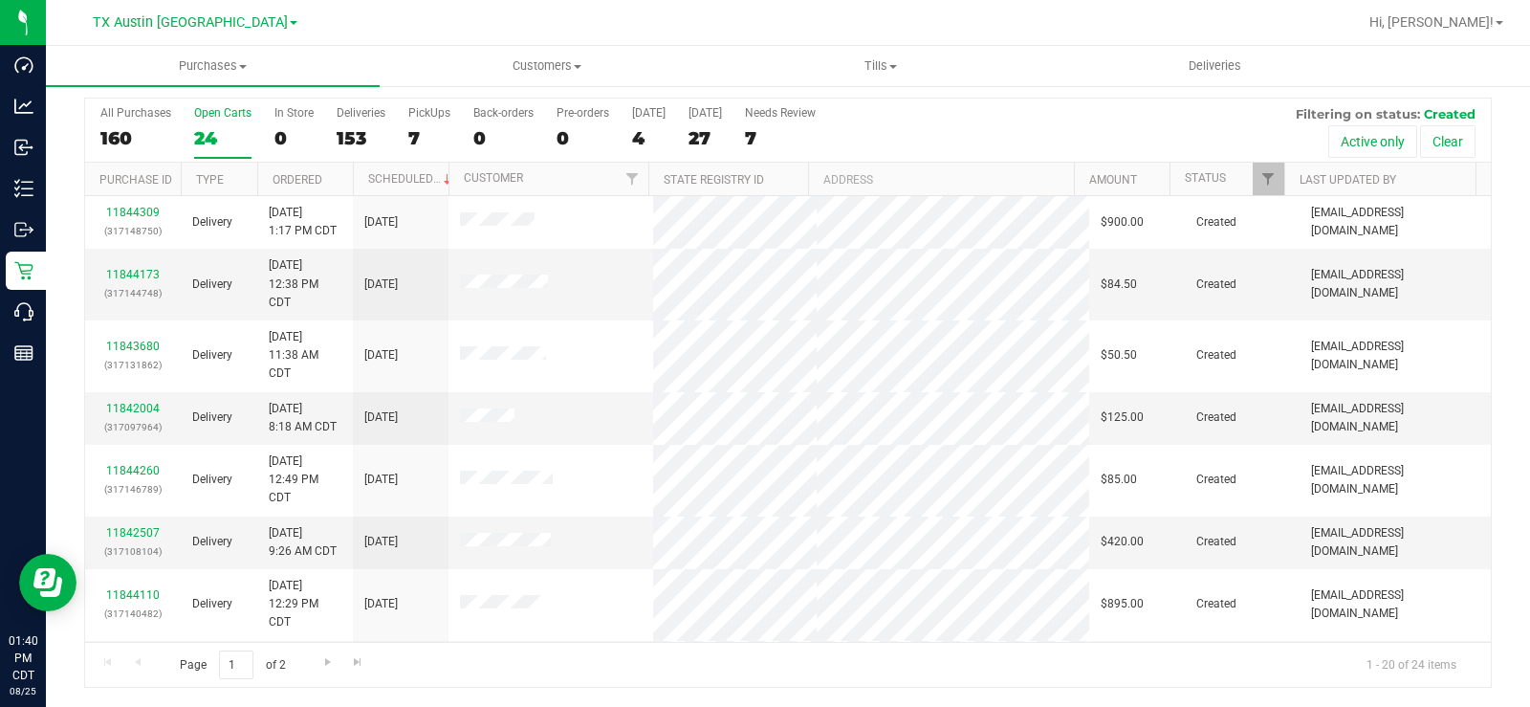
click at [209, 118] on div "Open Carts" at bounding box center [222, 112] width 57 height 13
click at [0, 0] on input "Open Carts 24" at bounding box center [0, 0] width 0 height 0
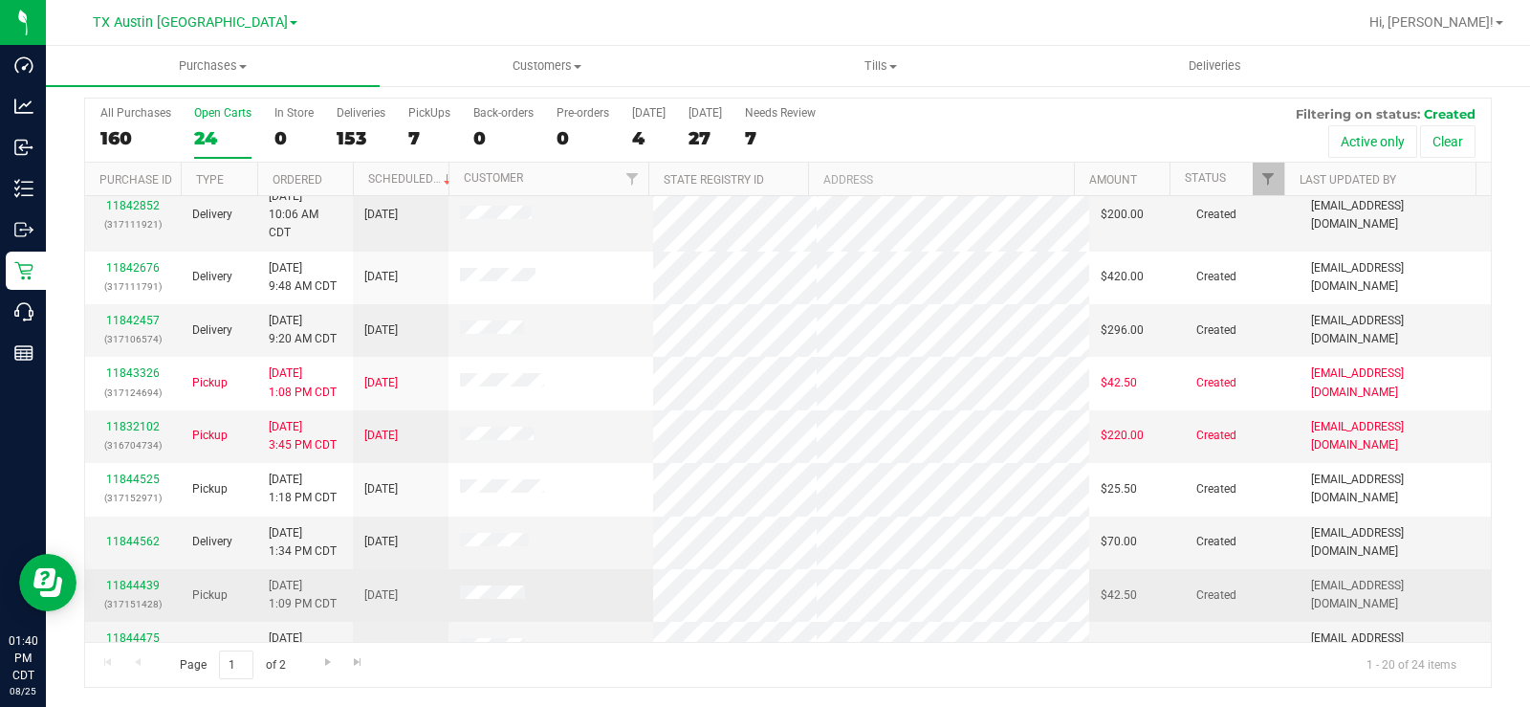
scroll to position [760, 0]
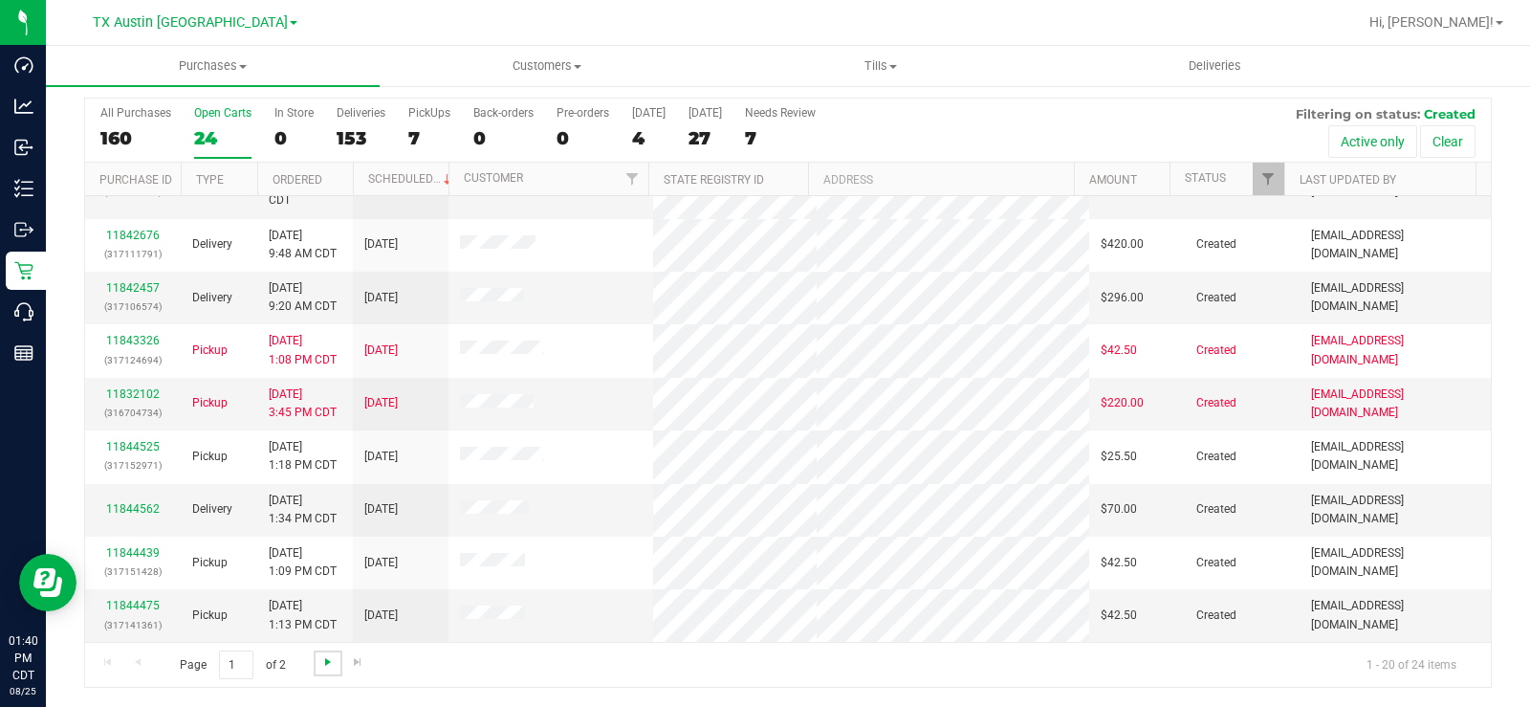
click at [327, 534] on span "Go to the next page" at bounding box center [327, 661] width 15 height 15
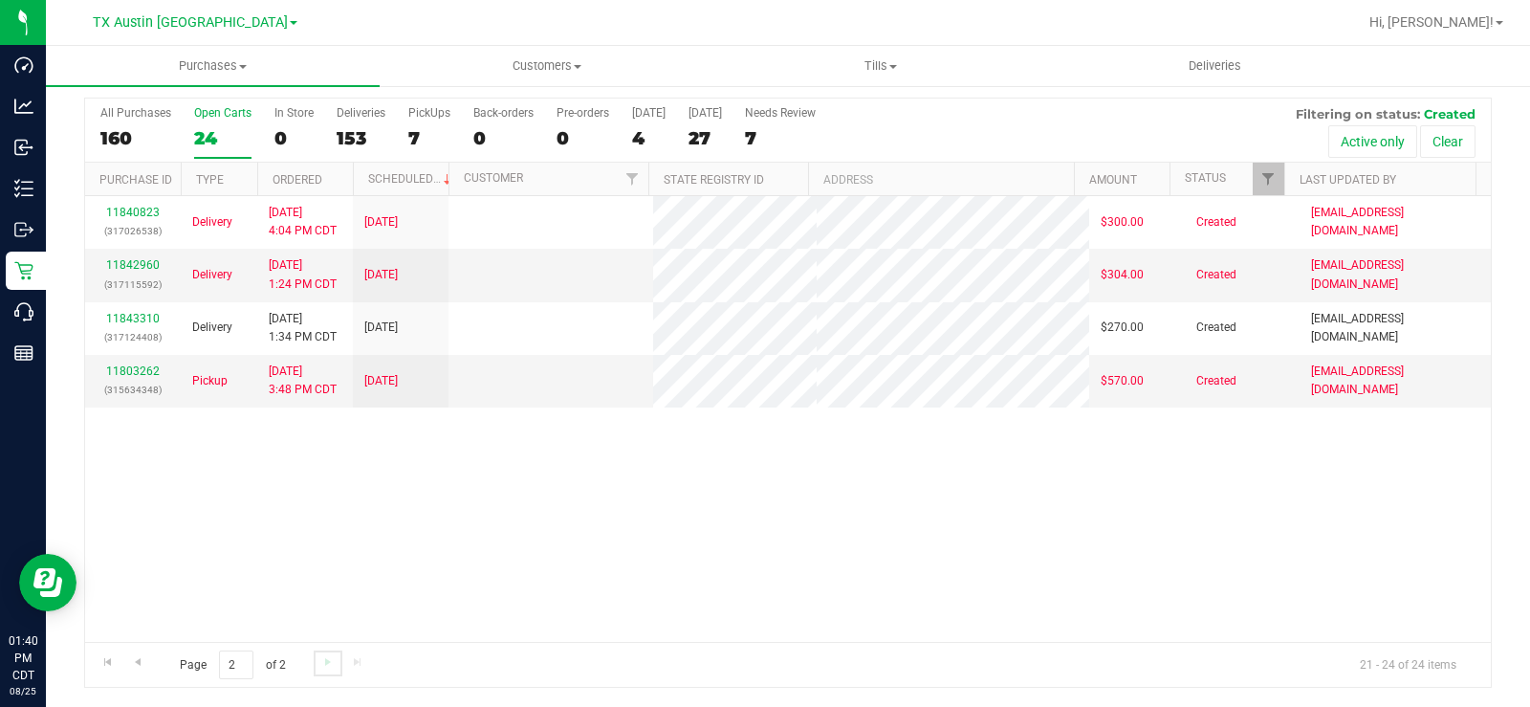
scroll to position [0, 0]
click at [134, 534] on span "Go to the previous page" at bounding box center [137, 661] width 15 height 15
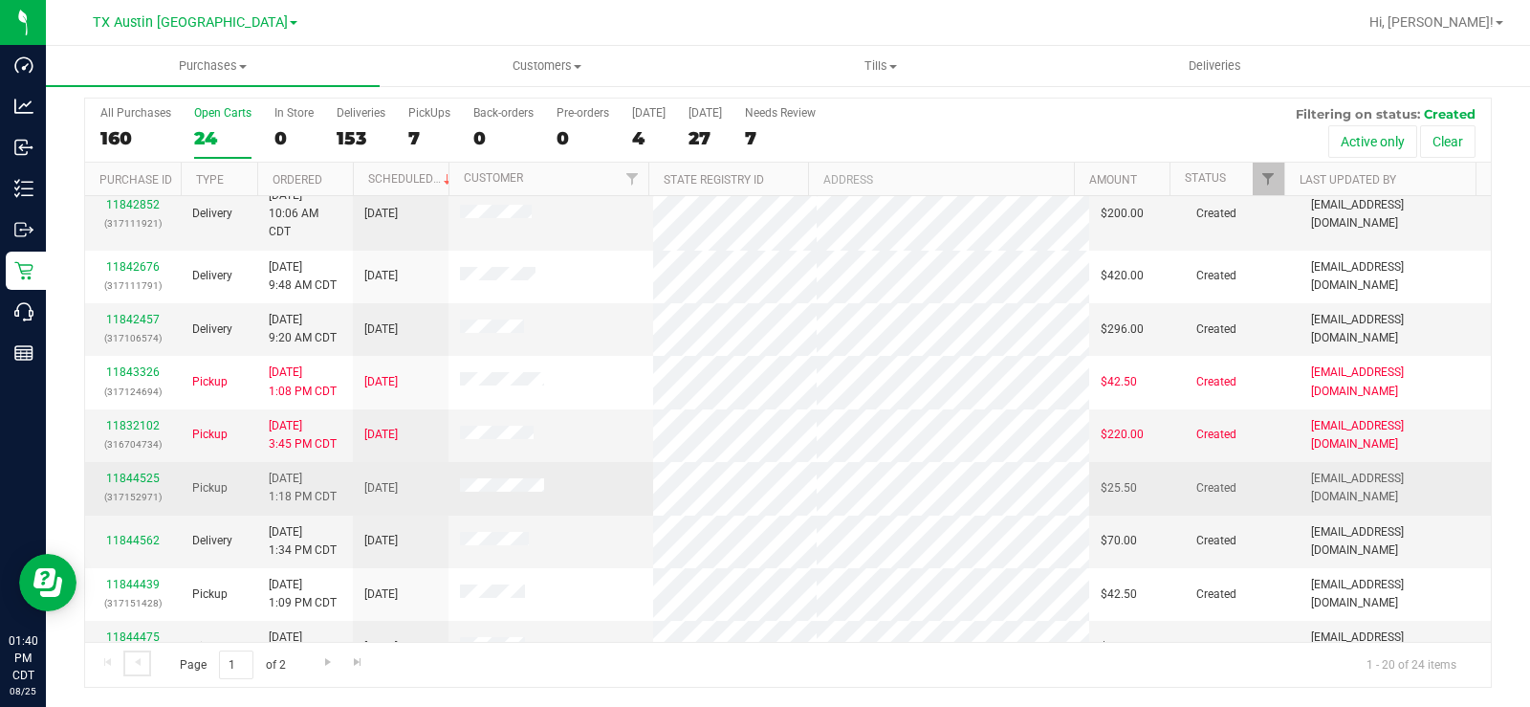
scroll to position [760, 0]
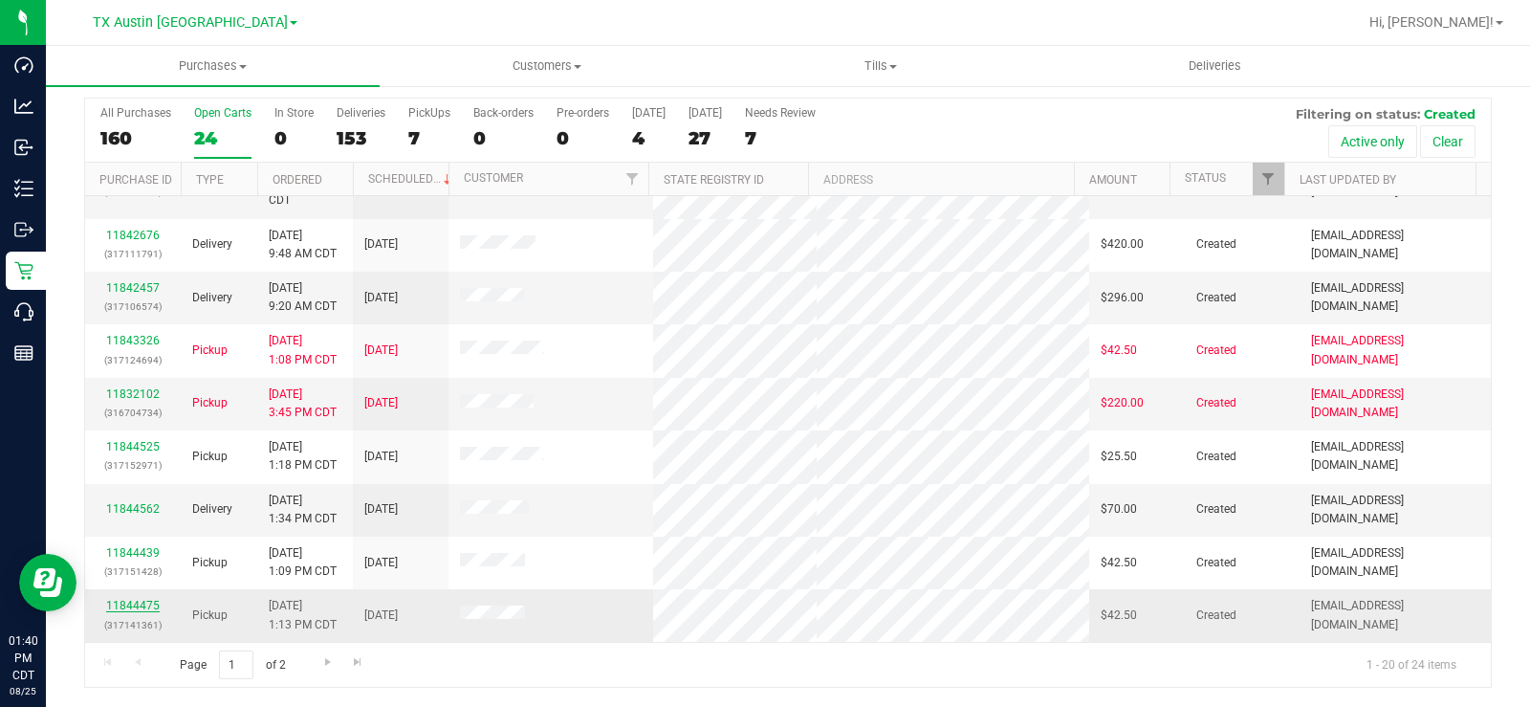
click at [131, 534] on link "11844475" at bounding box center [133, 605] width 54 height 13
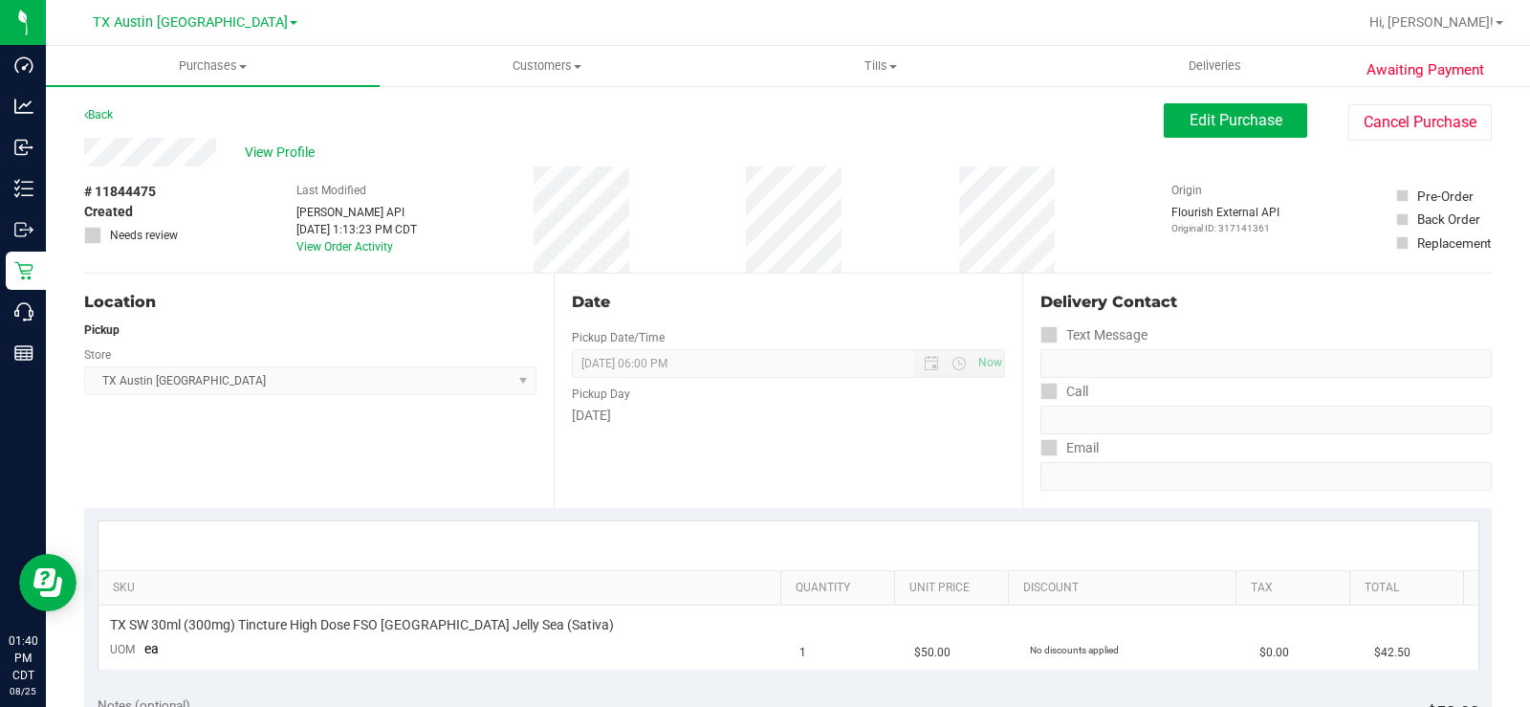
click at [148, 153] on div "View Profile" at bounding box center [624, 152] width 1080 height 29
click at [262, 146] on span "View Profile" at bounding box center [283, 152] width 76 height 20
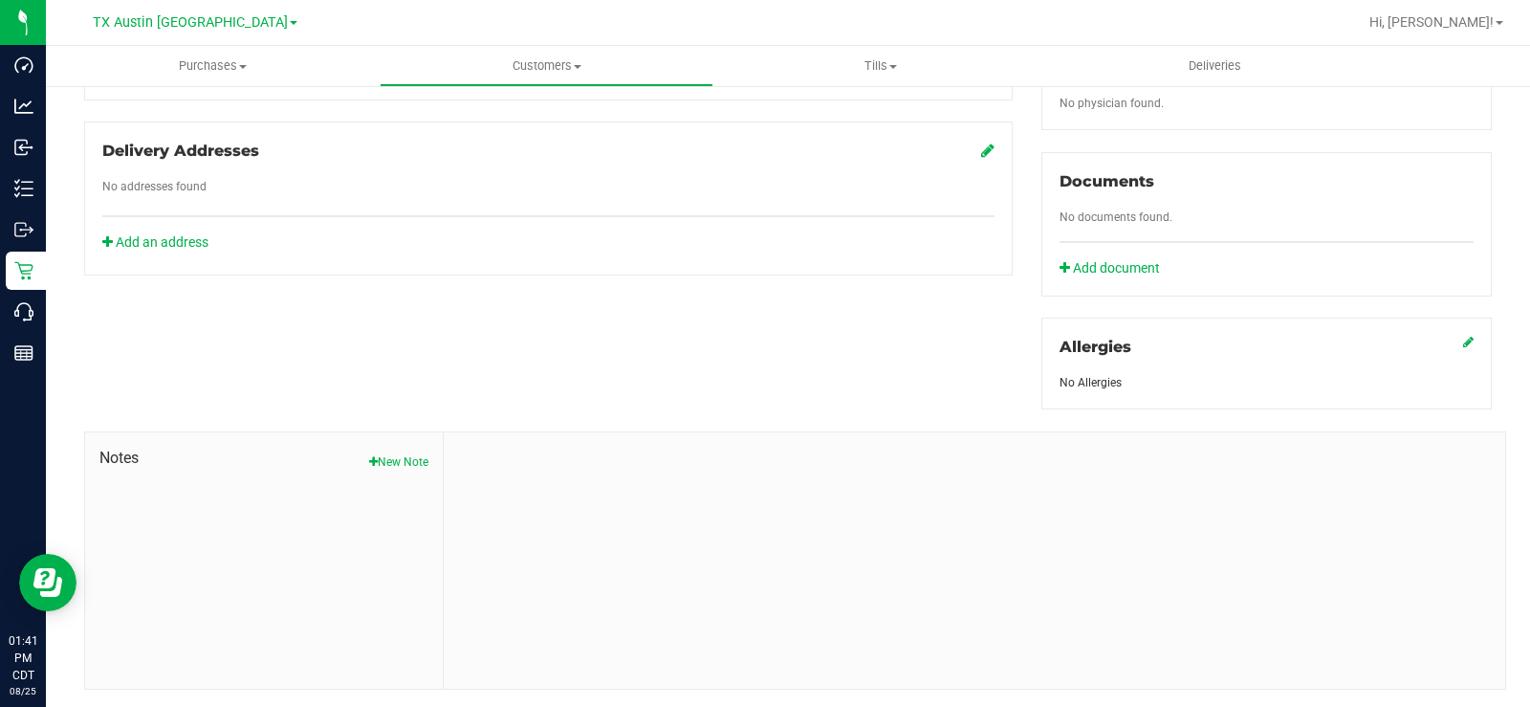
scroll to position [654, 0]
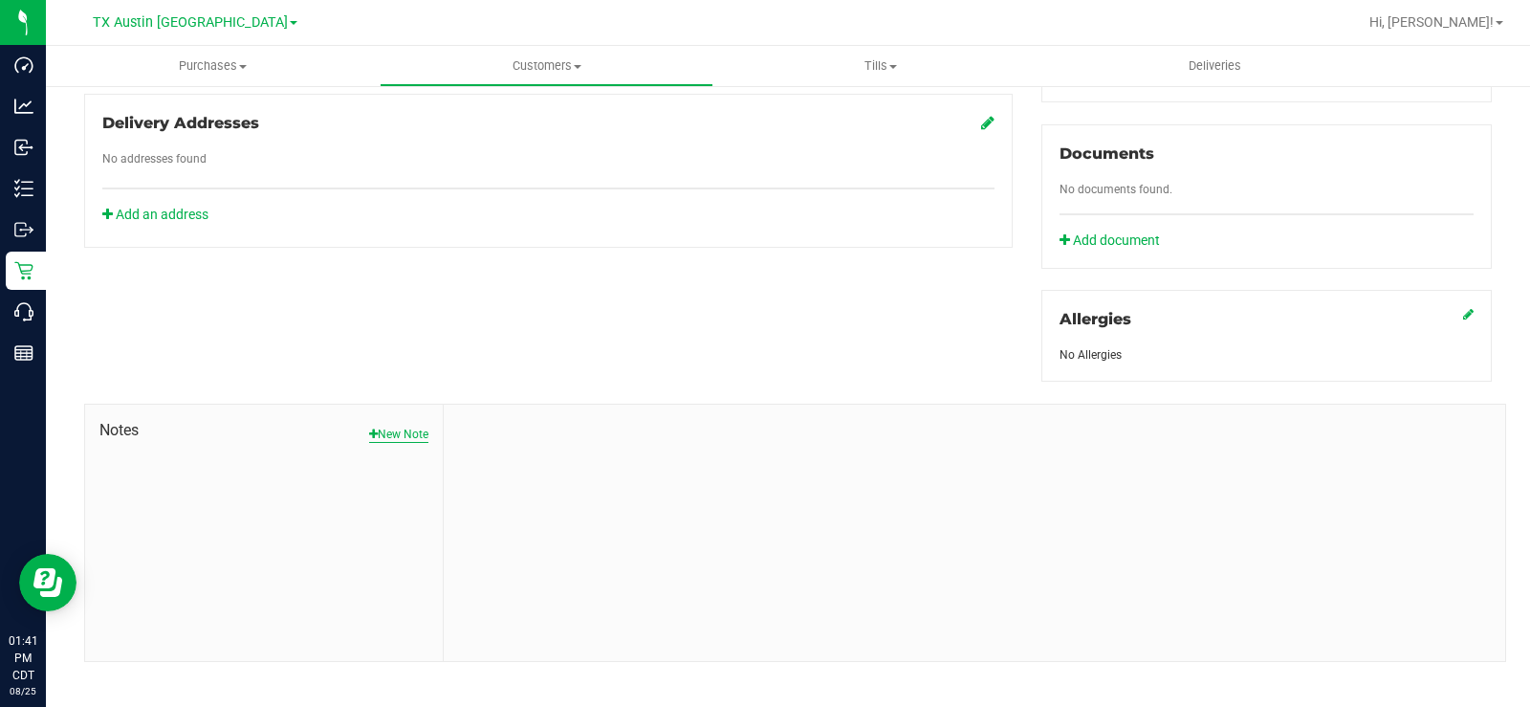
click at [415, 426] on button "New Note" at bounding box center [398, 434] width 59 height 17
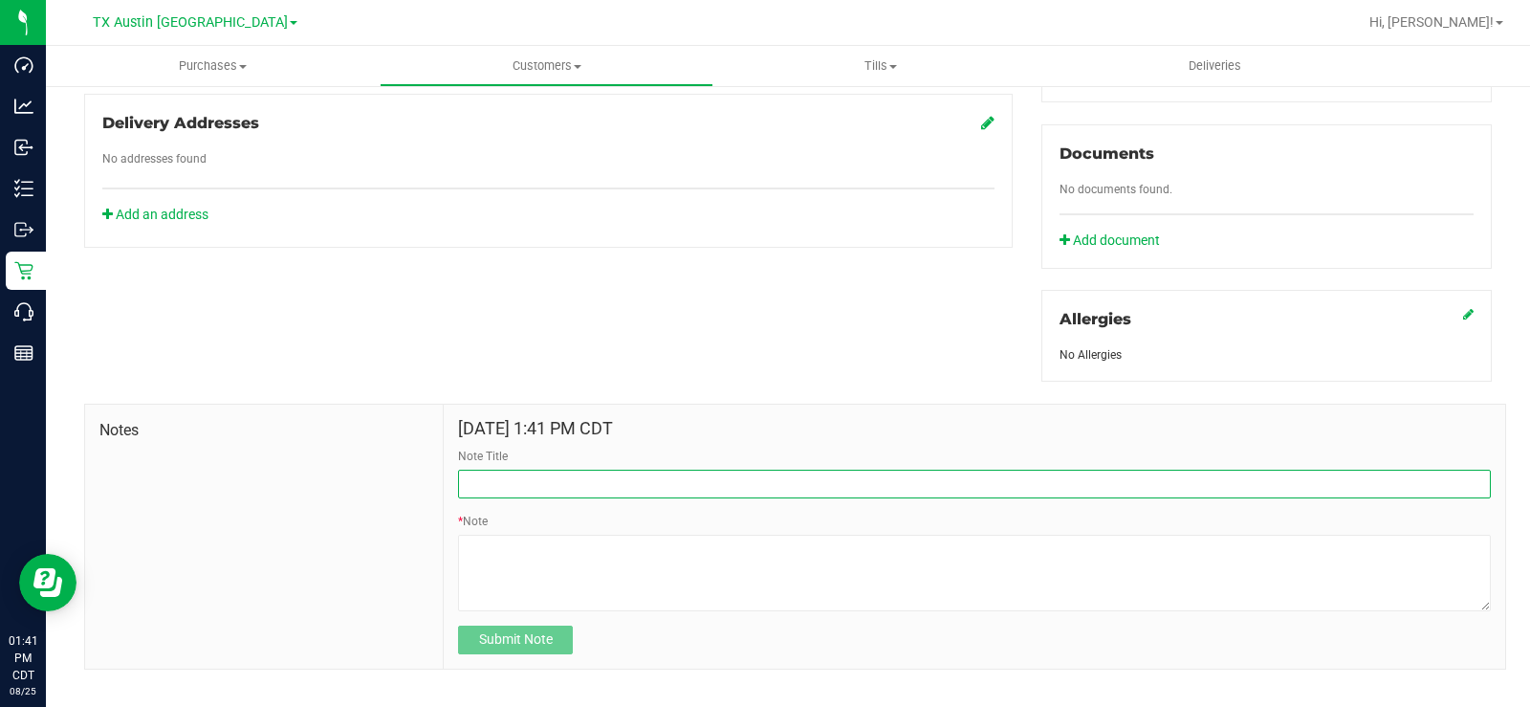
click at [511, 470] on input "Note Title" at bounding box center [974, 484] width 1033 height 29
type input "CURT Info"
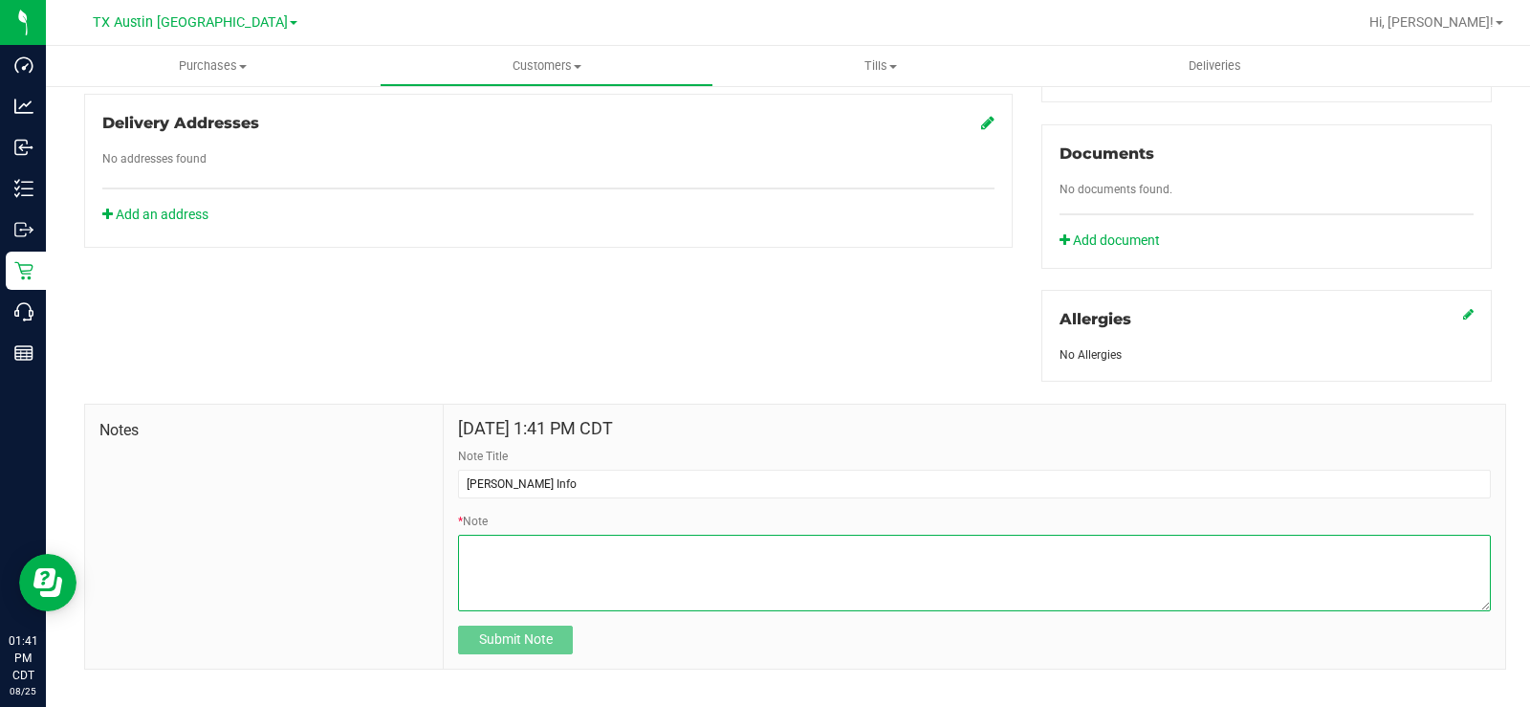
click at [544, 534] on textarea "* Note" at bounding box center [974, 573] width 1033 height 76
paste textarea "Patient Name: Yakov Slepoy Address: 6713 Biltmore Place Plano, TX, 75023 Phone …"
type textarea "Patient Name: Yakov Slepoy Address: 6713 Biltmore Place Plano, TX, 75023 Phone …"
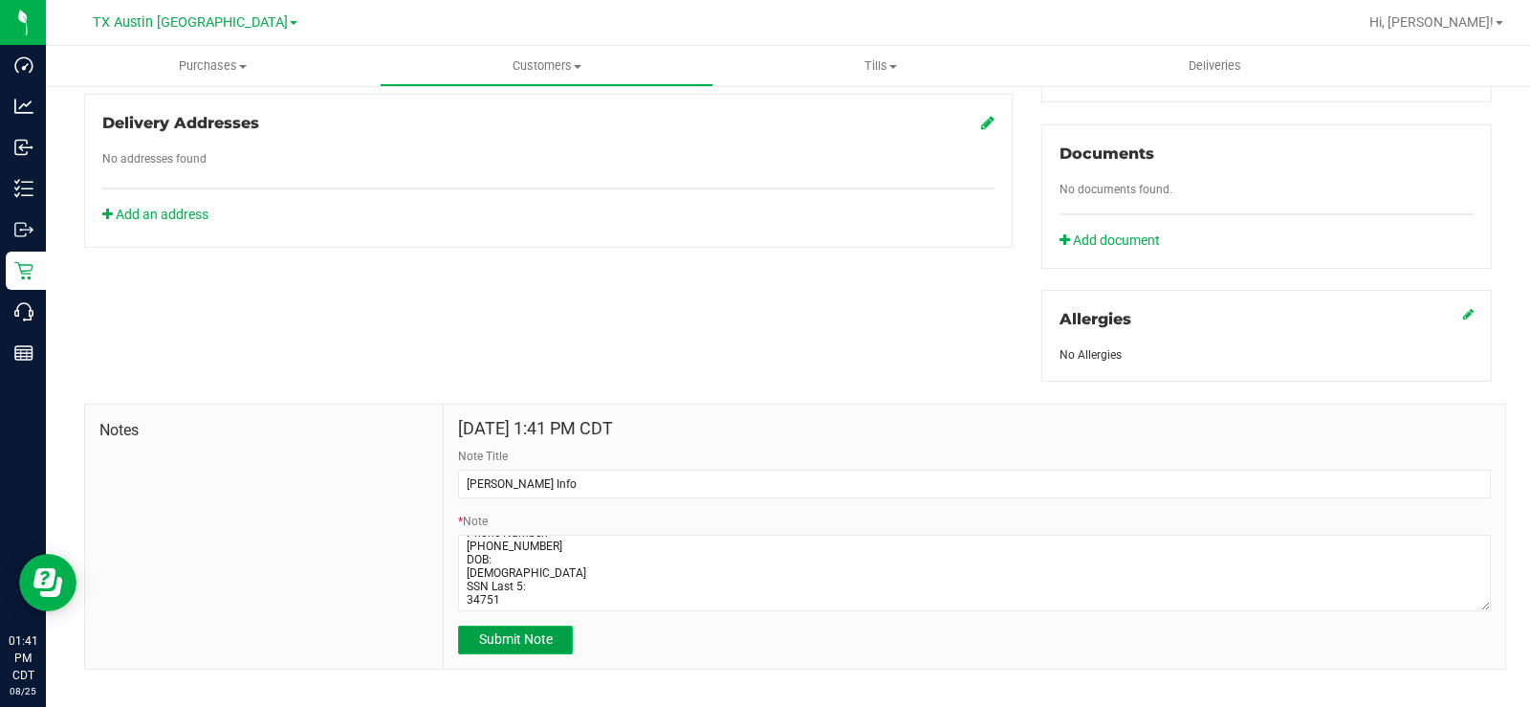
click at [541, 534] on span "Submit Note" at bounding box center [516, 638] width 74 height 15
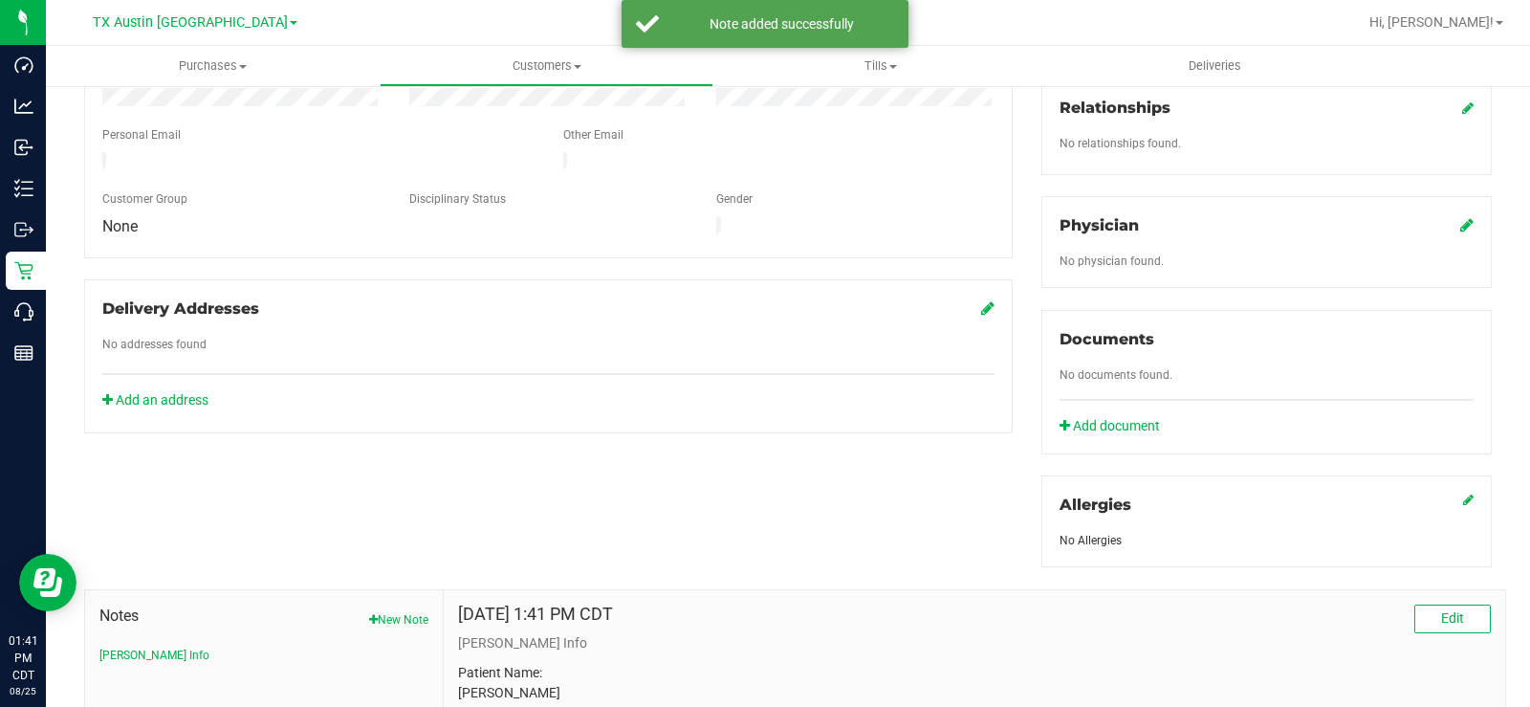
scroll to position [463, 0]
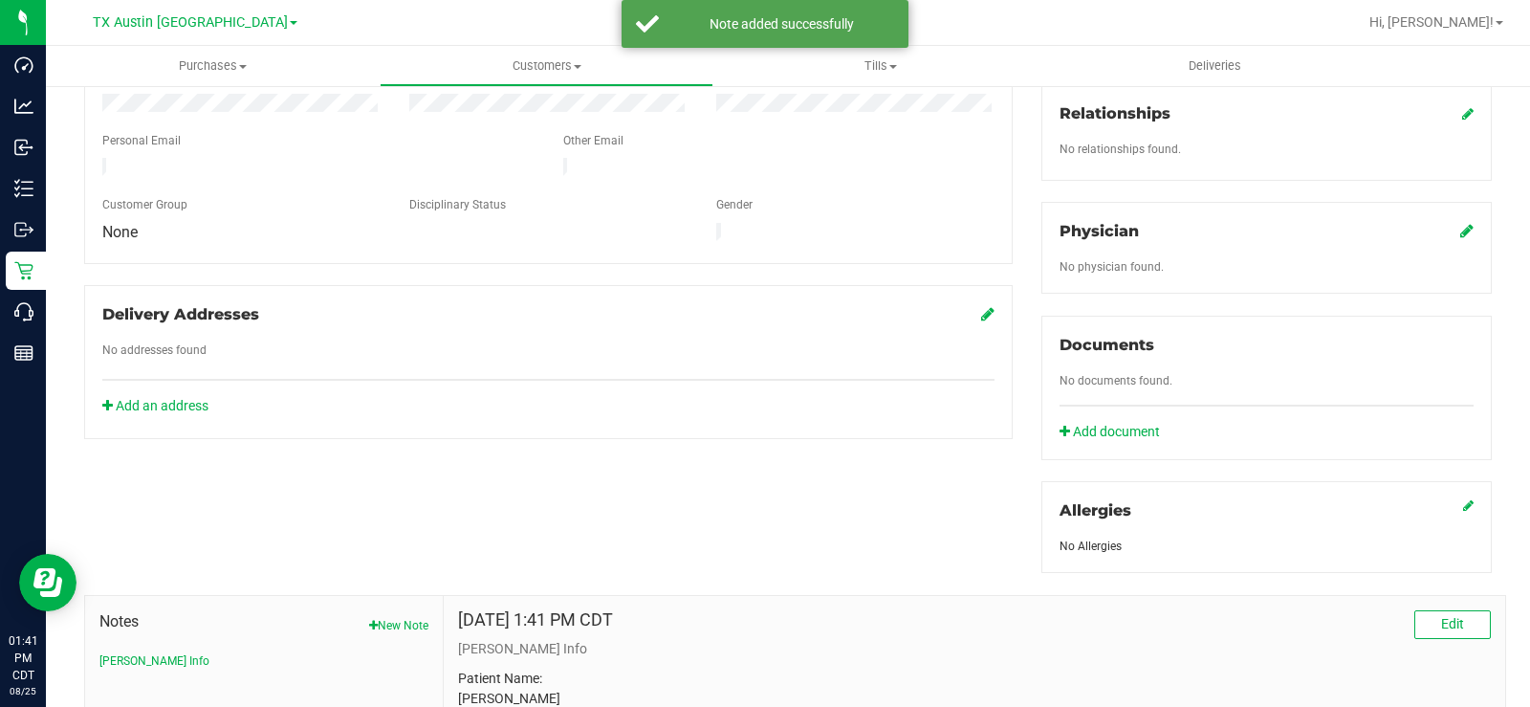
click at [1223, 223] on icon at bounding box center [1466, 230] width 13 height 15
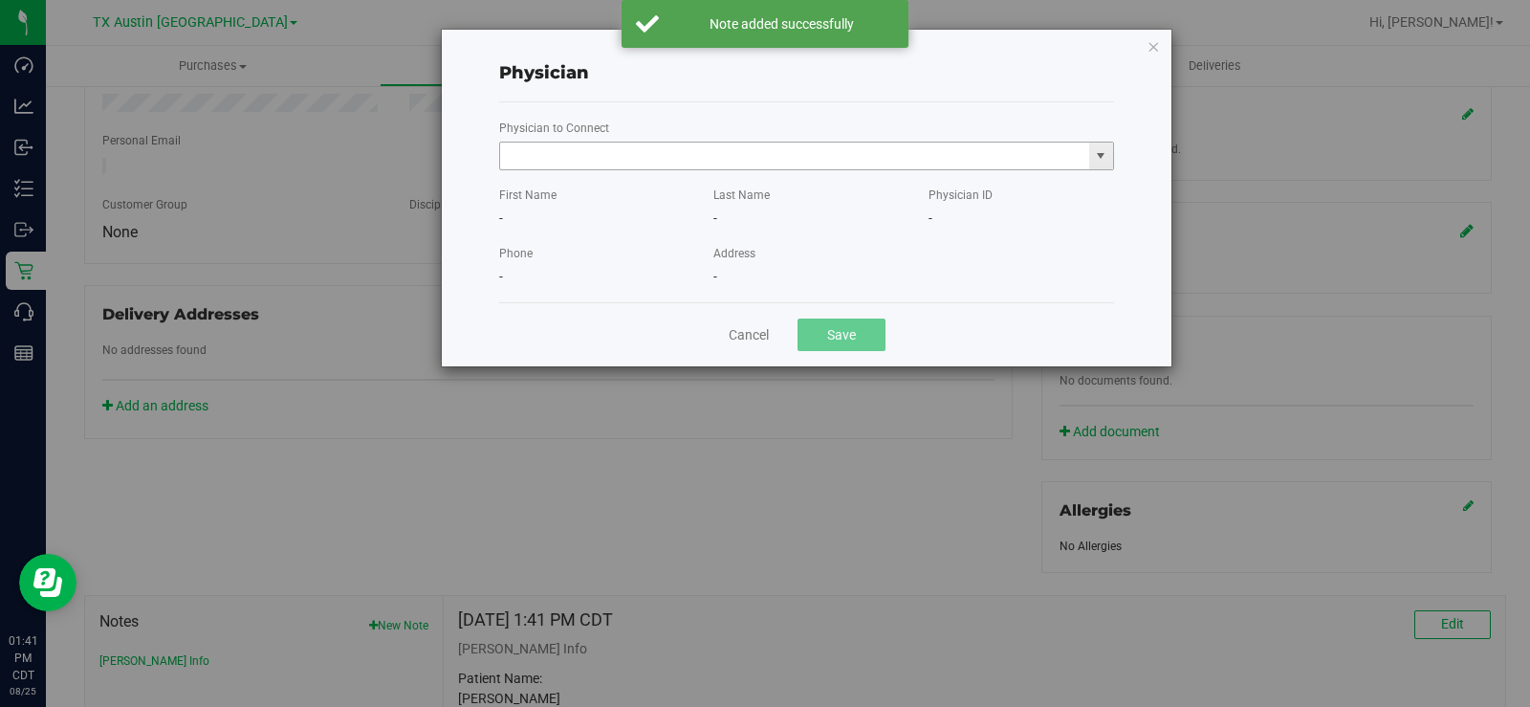
drag, startPoint x: 652, startPoint y: 142, endPoint x: 659, endPoint y: 164, distance: 23.0
click at [658, 164] on span at bounding box center [806, 156] width 615 height 29
click at [659, 164] on input "text" at bounding box center [794, 155] width 589 height 27
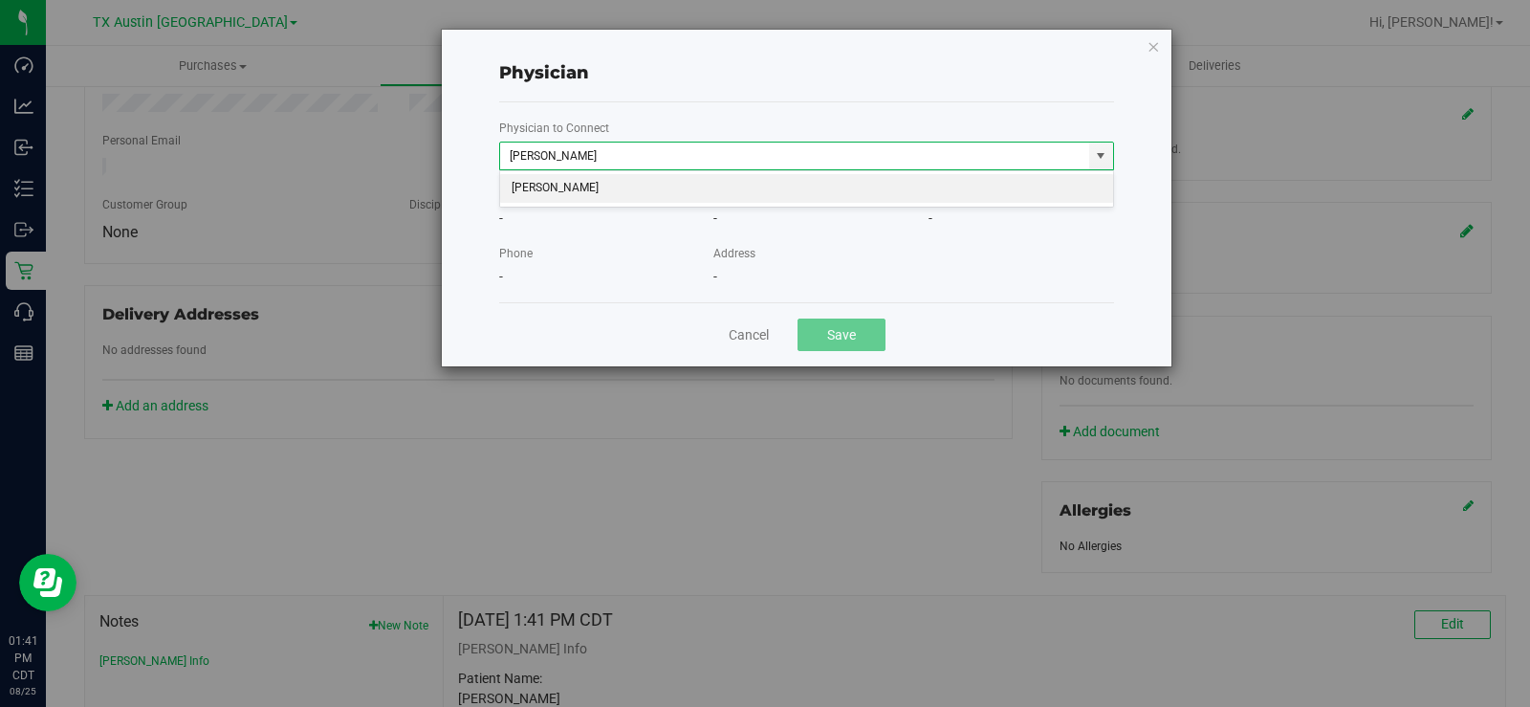
click at [760, 197] on li "An Chen" at bounding box center [806, 188] width 613 height 29
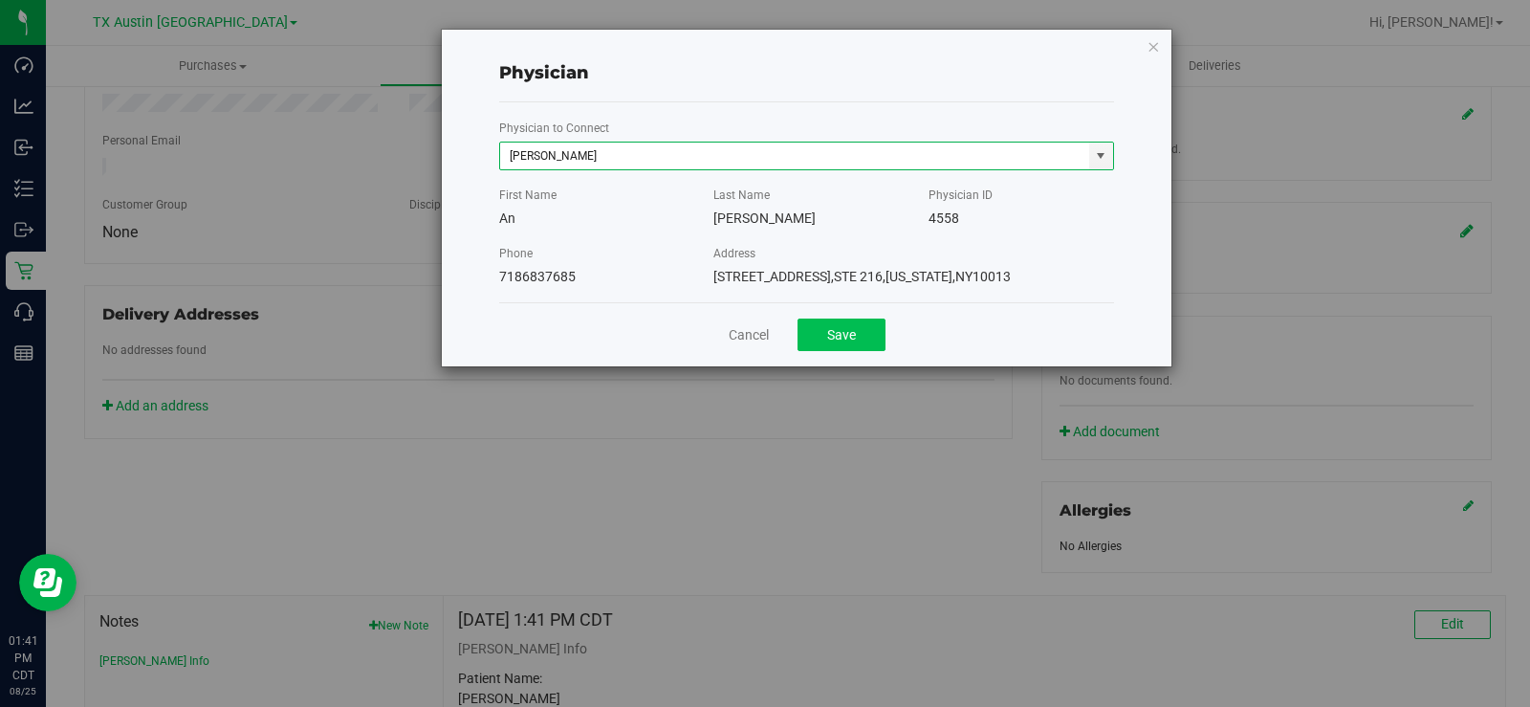
type input "An Chen"
click at [843, 325] on button "Save" at bounding box center [841, 334] width 88 height 33
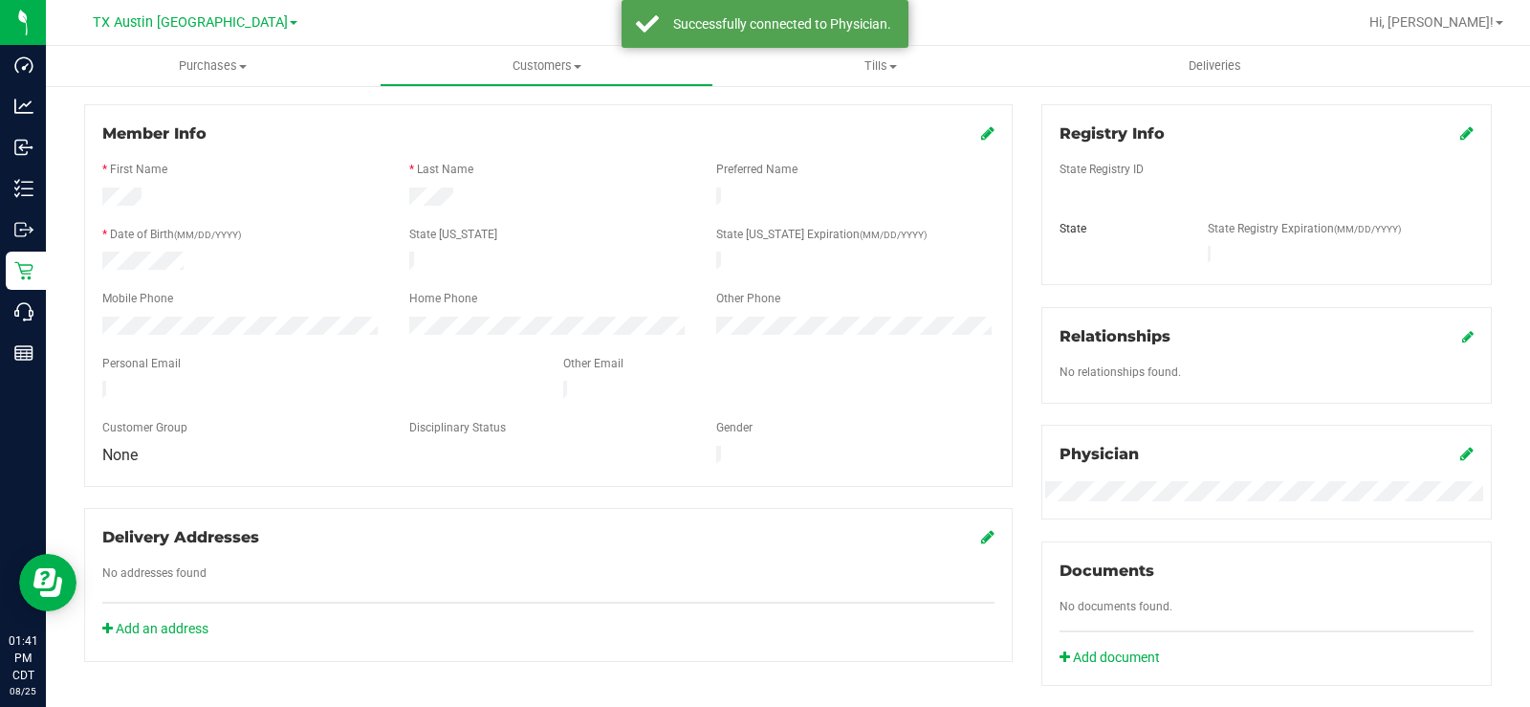
scroll to position [176, 0]
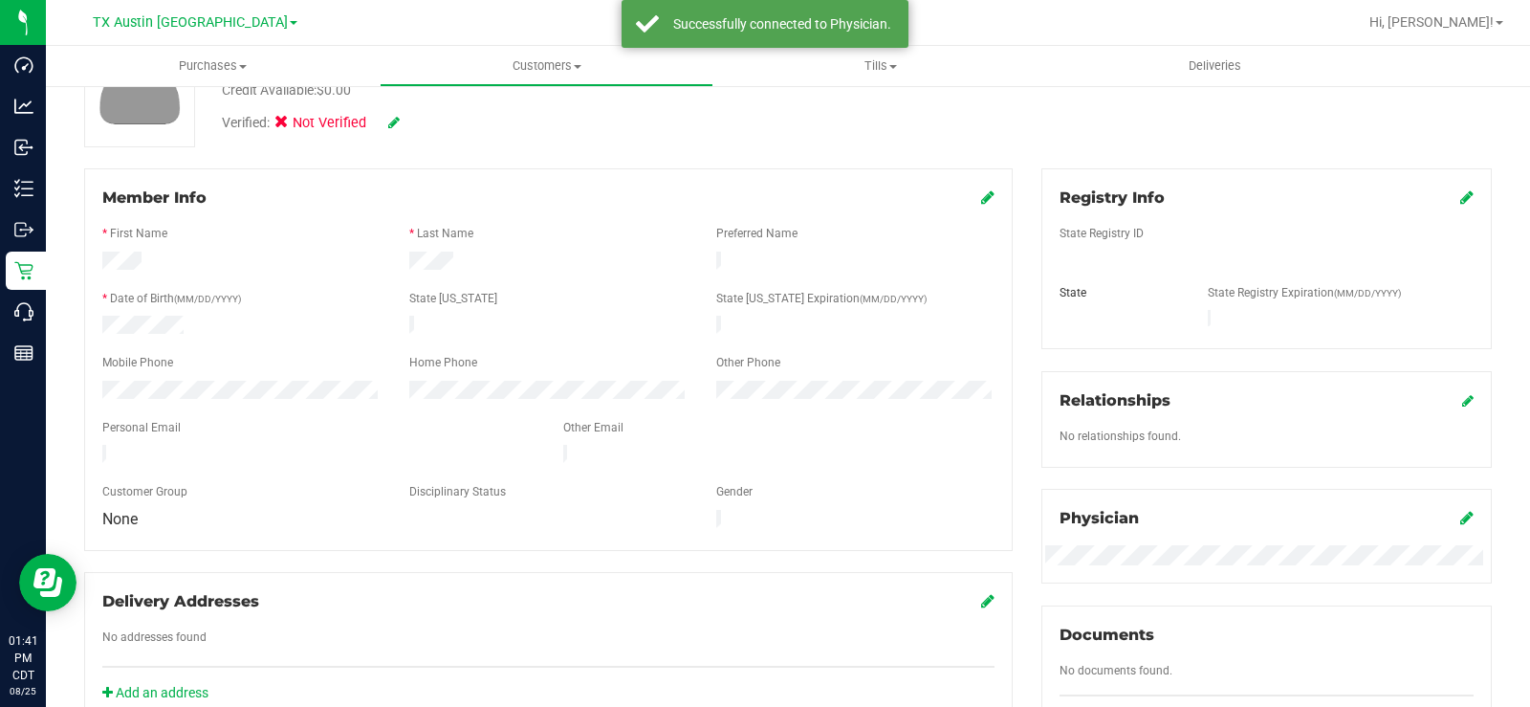
click at [1223, 199] on icon at bounding box center [1466, 196] width 13 height 15
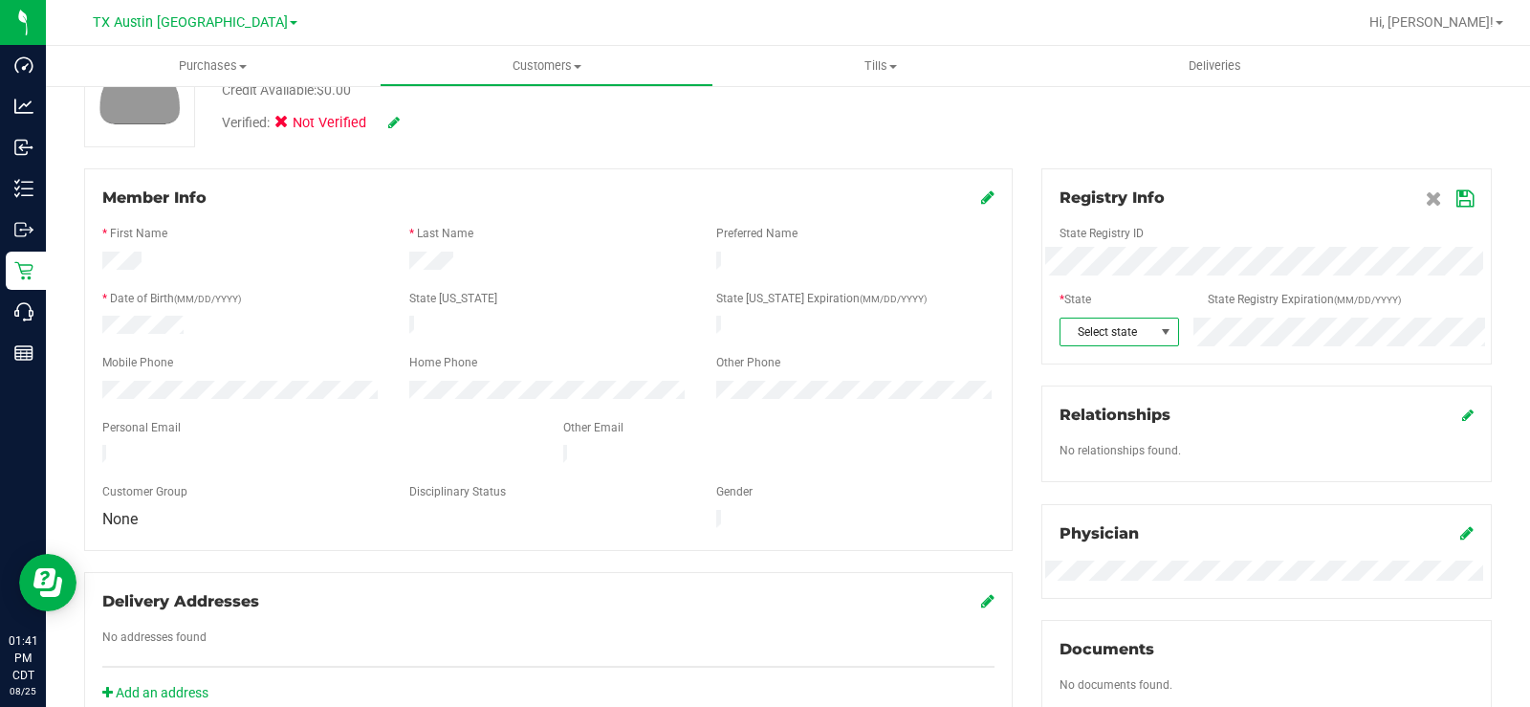
click at [1157, 322] on span at bounding box center [1165, 331] width 24 height 27
click at [1223, 193] on icon at bounding box center [1464, 198] width 17 height 15
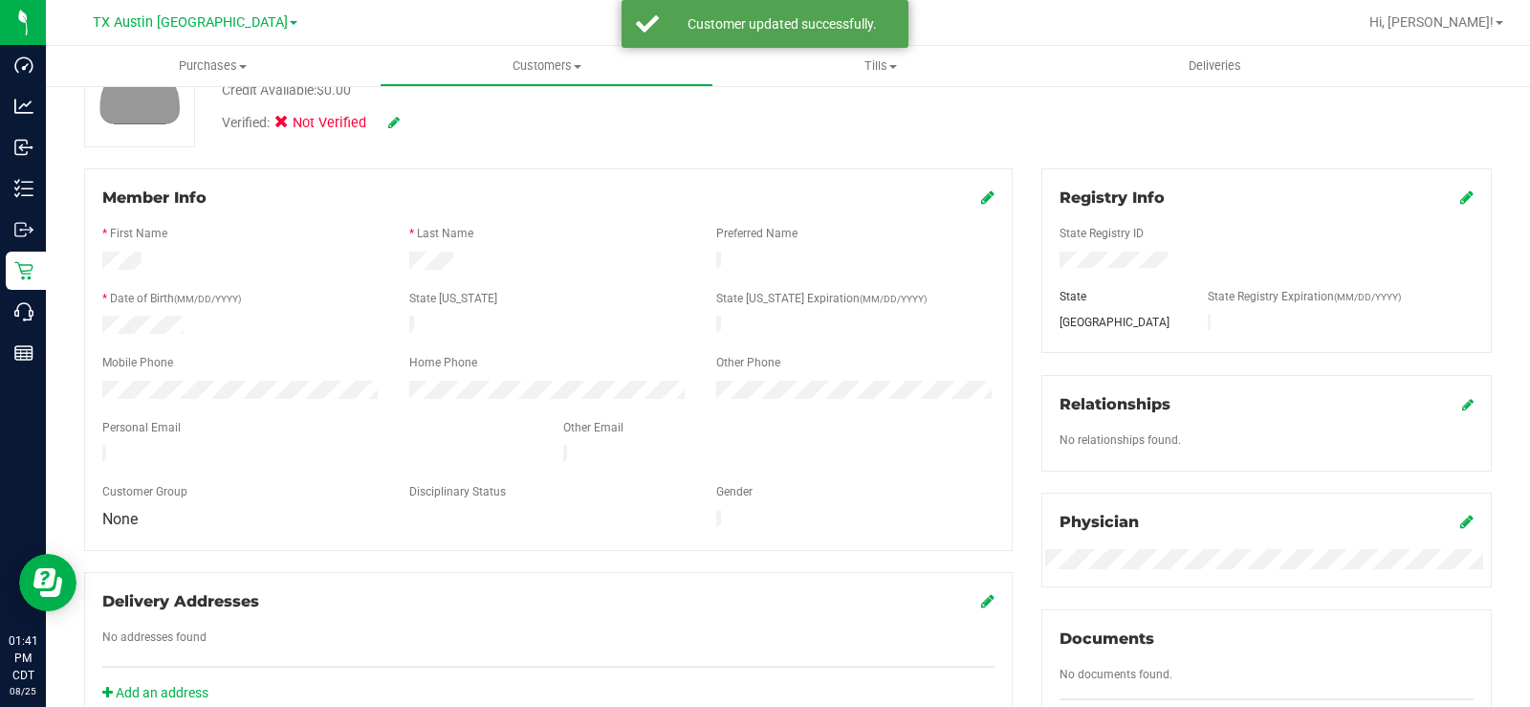
scroll to position [80, 0]
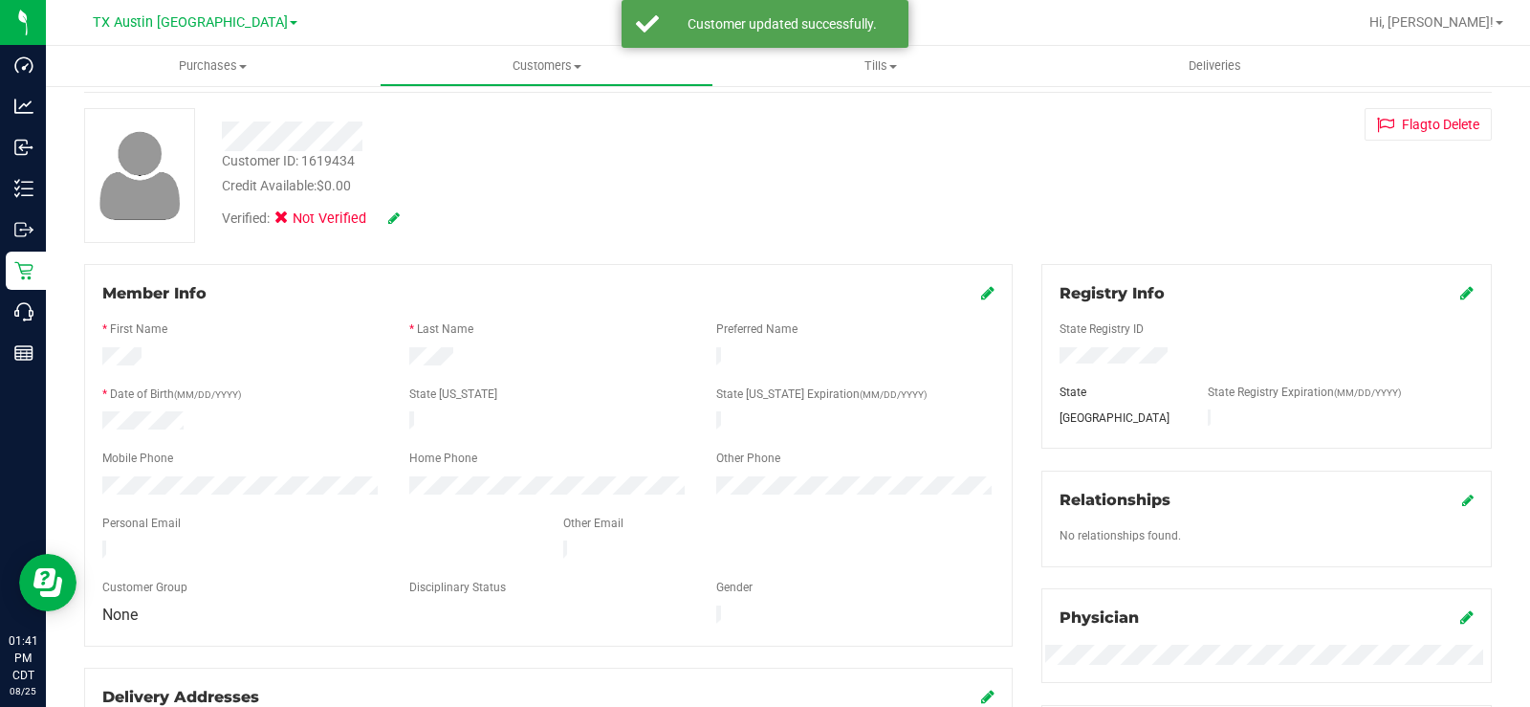
click at [388, 214] on icon at bounding box center [393, 217] width 11 height 13
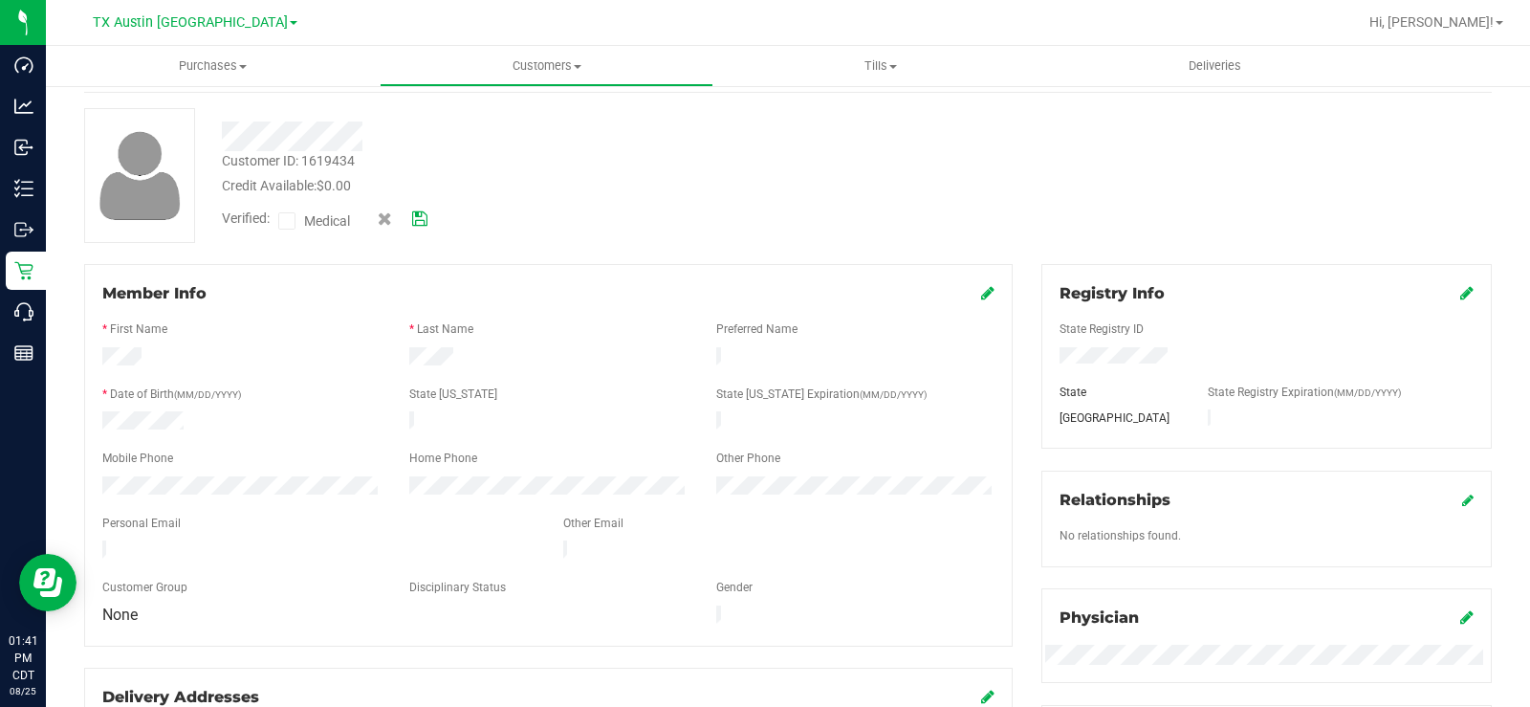
click at [280, 221] on span at bounding box center [286, 220] width 17 height 17
click at [0, 0] on input "Medical" at bounding box center [0, 0] width 0 height 0
click at [425, 226] on link at bounding box center [419, 218] width 15 height 20
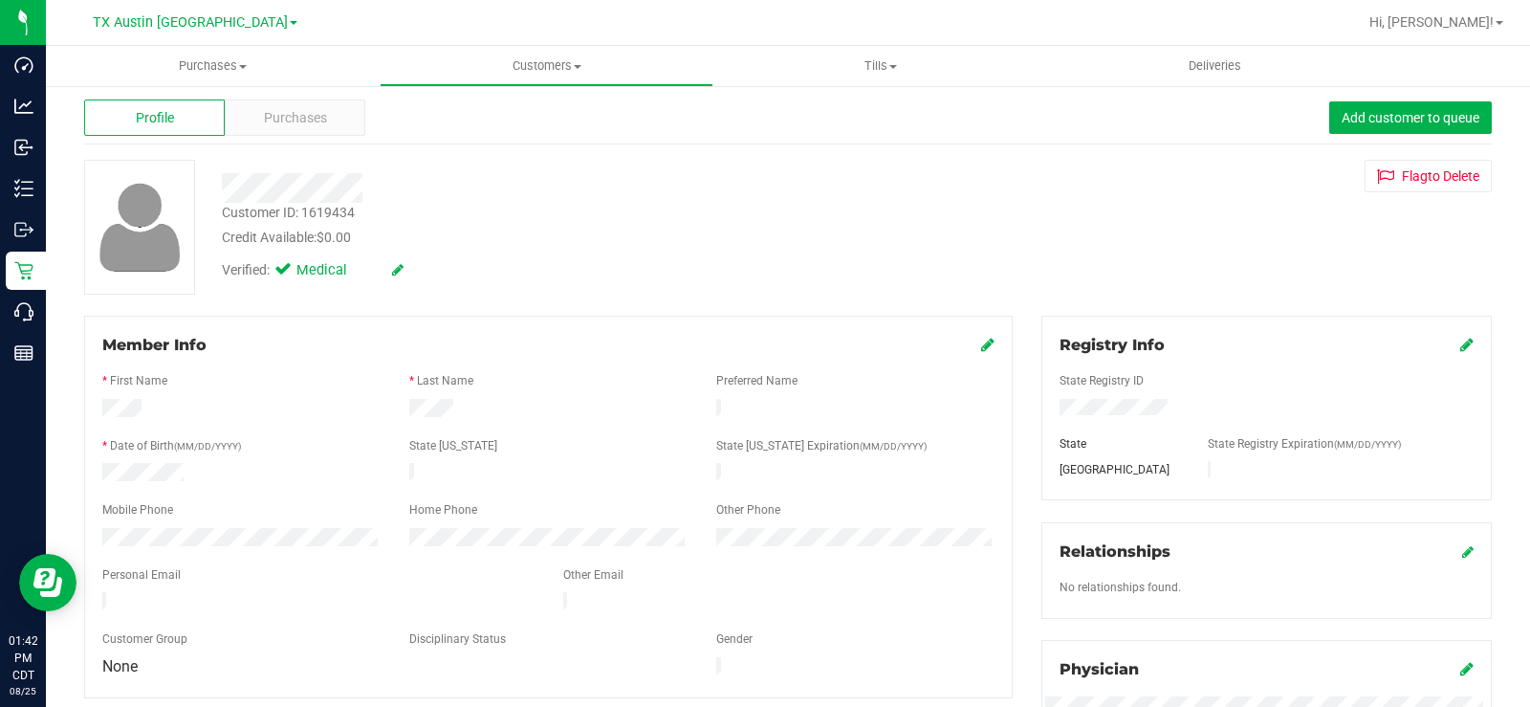
scroll to position [0, 0]
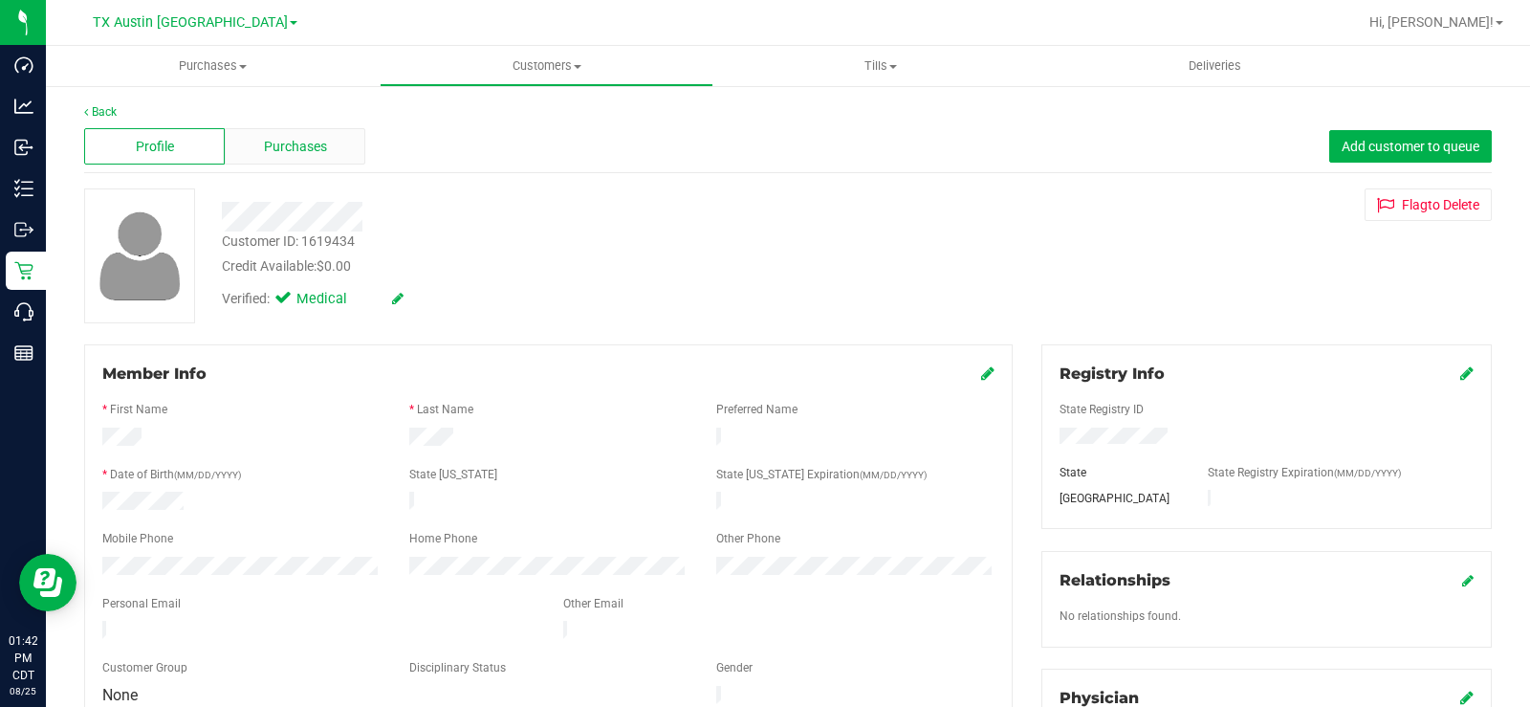
click at [321, 155] on span "Purchases" at bounding box center [295, 147] width 63 height 20
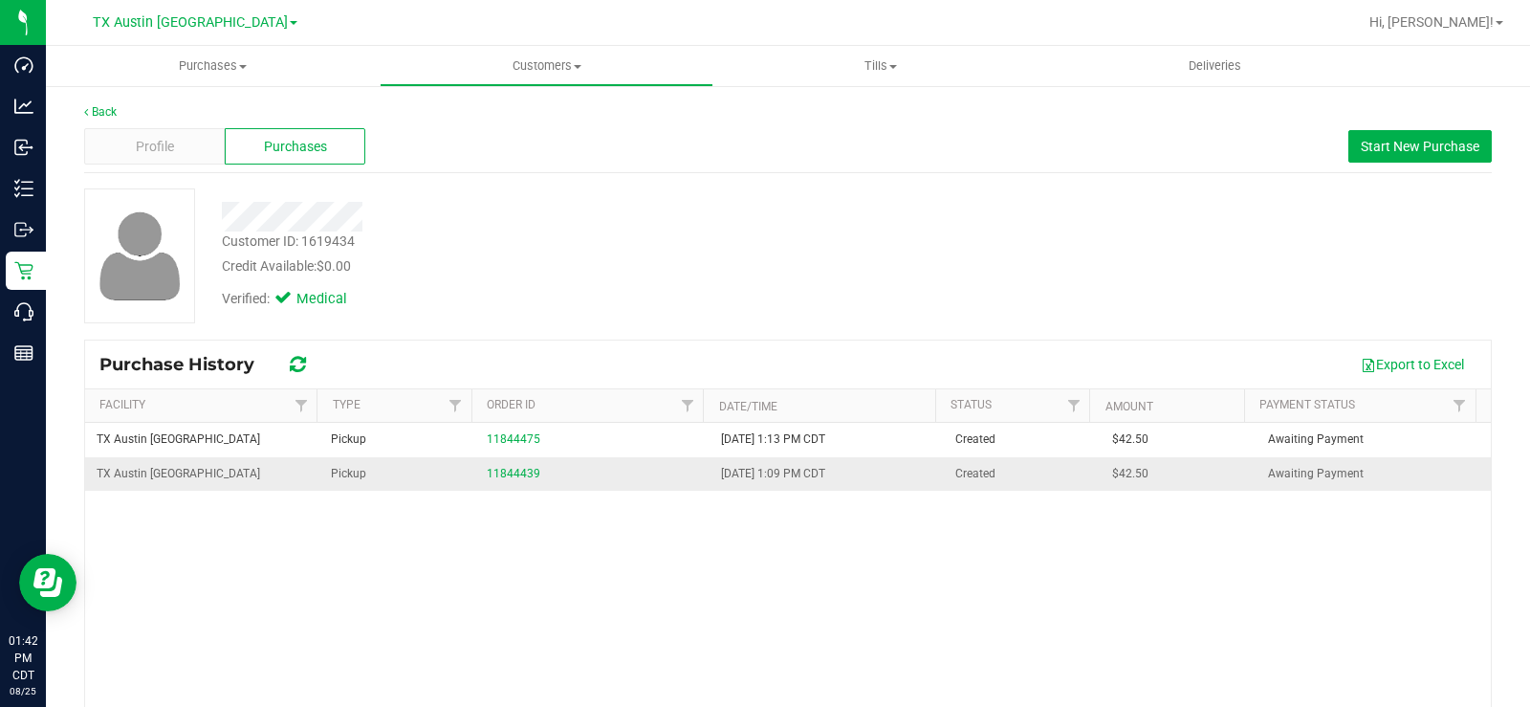
drag, startPoint x: 388, startPoint y: 494, endPoint x: 400, endPoint y: 486, distance: 14.3
click at [393, 492] on div "TX Austin DC Pickup 11844475 8/25/2025 1:13 PM CDT Created $42.50 Awaiting Paym…" at bounding box center [788, 614] width 1406 height 382
click at [501, 482] on div "11844439" at bounding box center [592, 474] width 211 height 18
click at [505, 483] on td "11844439" at bounding box center [592, 473] width 234 height 33
click at [504, 475] on link "11844439" at bounding box center [514, 473] width 54 height 13
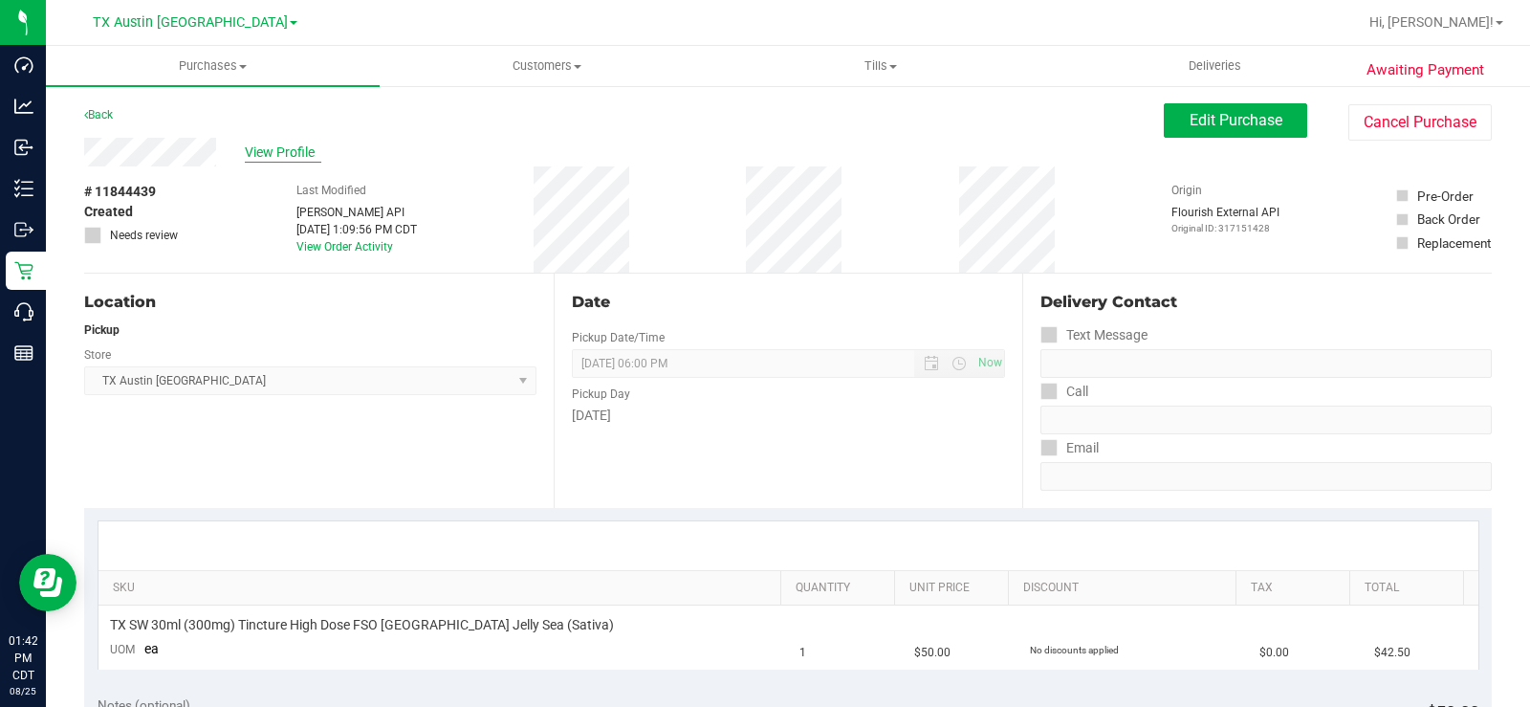
click at [293, 156] on span "View Profile" at bounding box center [283, 152] width 76 height 20
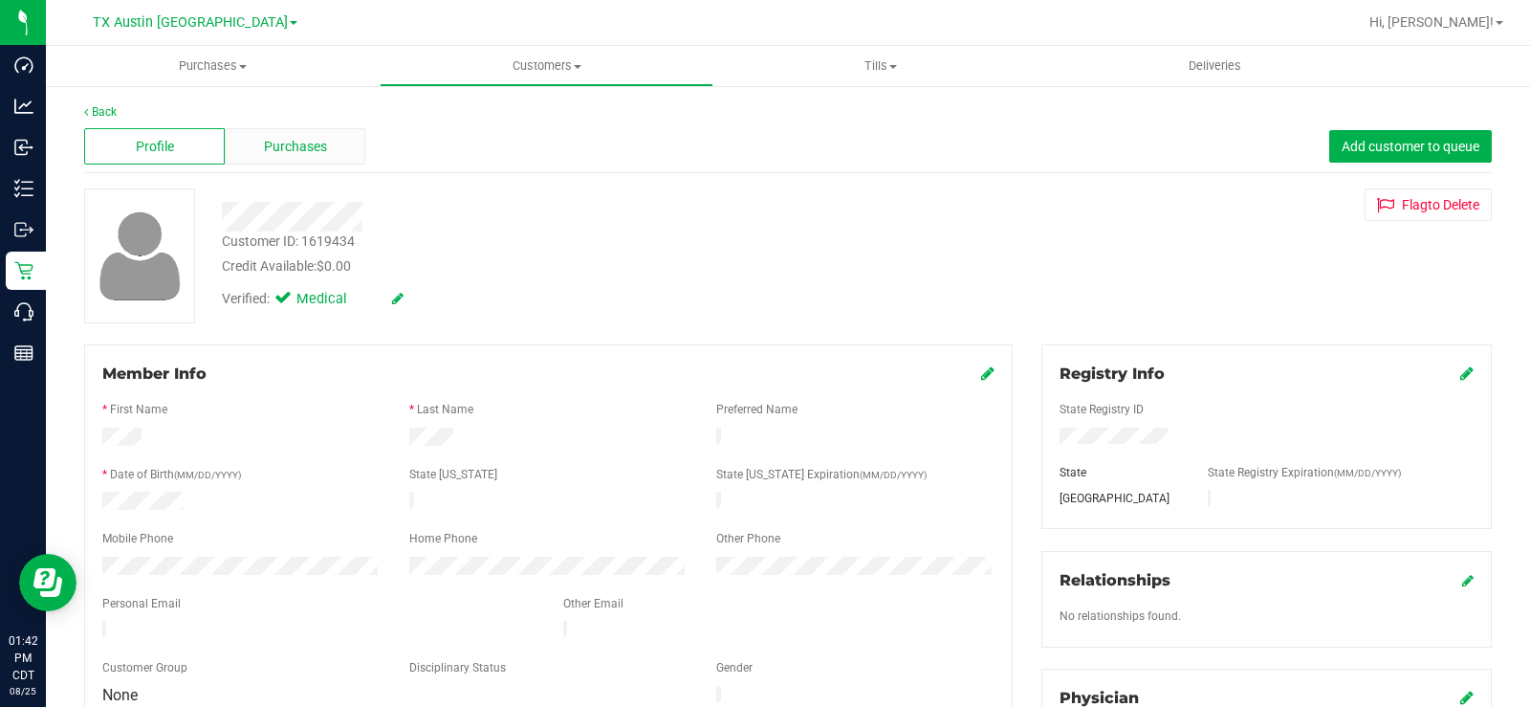
click at [281, 138] on div "Purchases" at bounding box center [295, 146] width 141 height 36
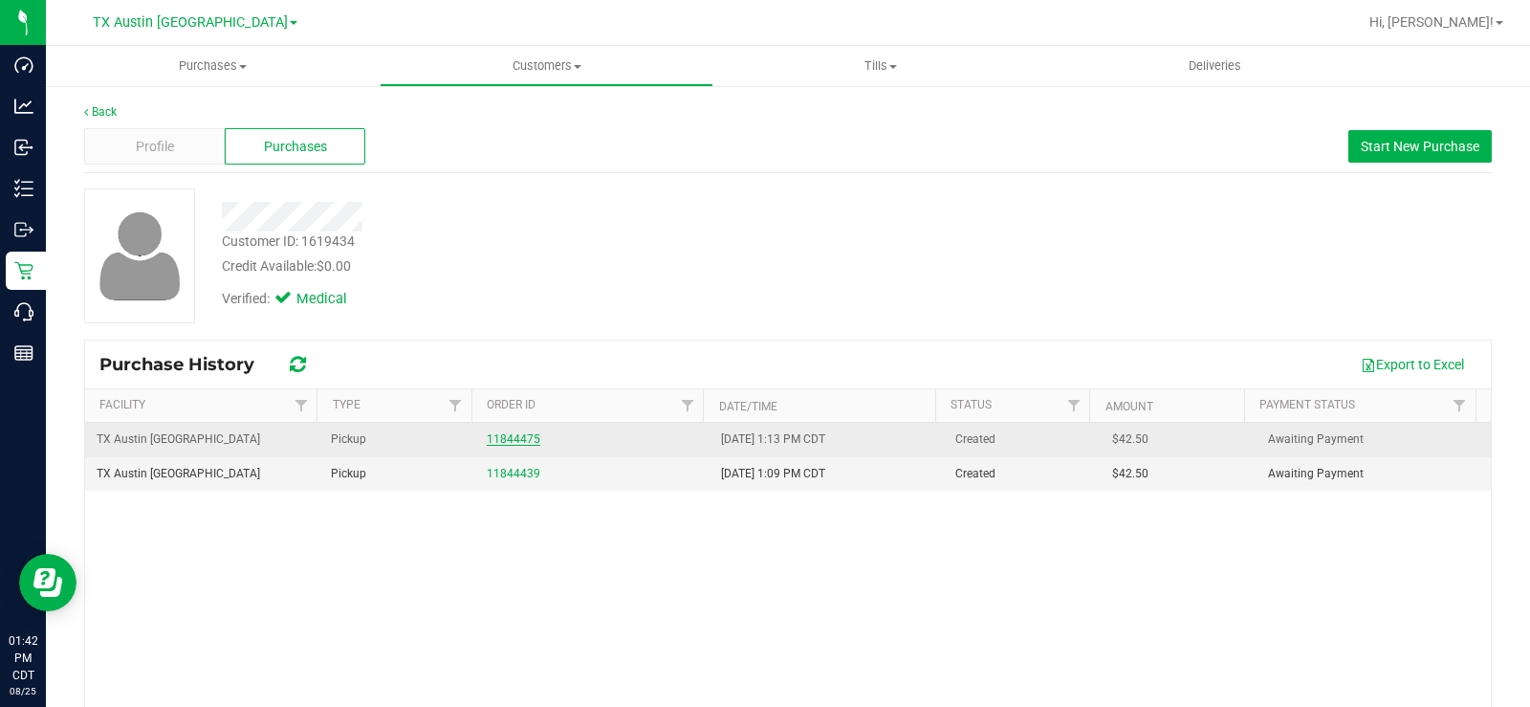
click at [497, 437] on link "11844475" at bounding box center [514, 438] width 54 height 13
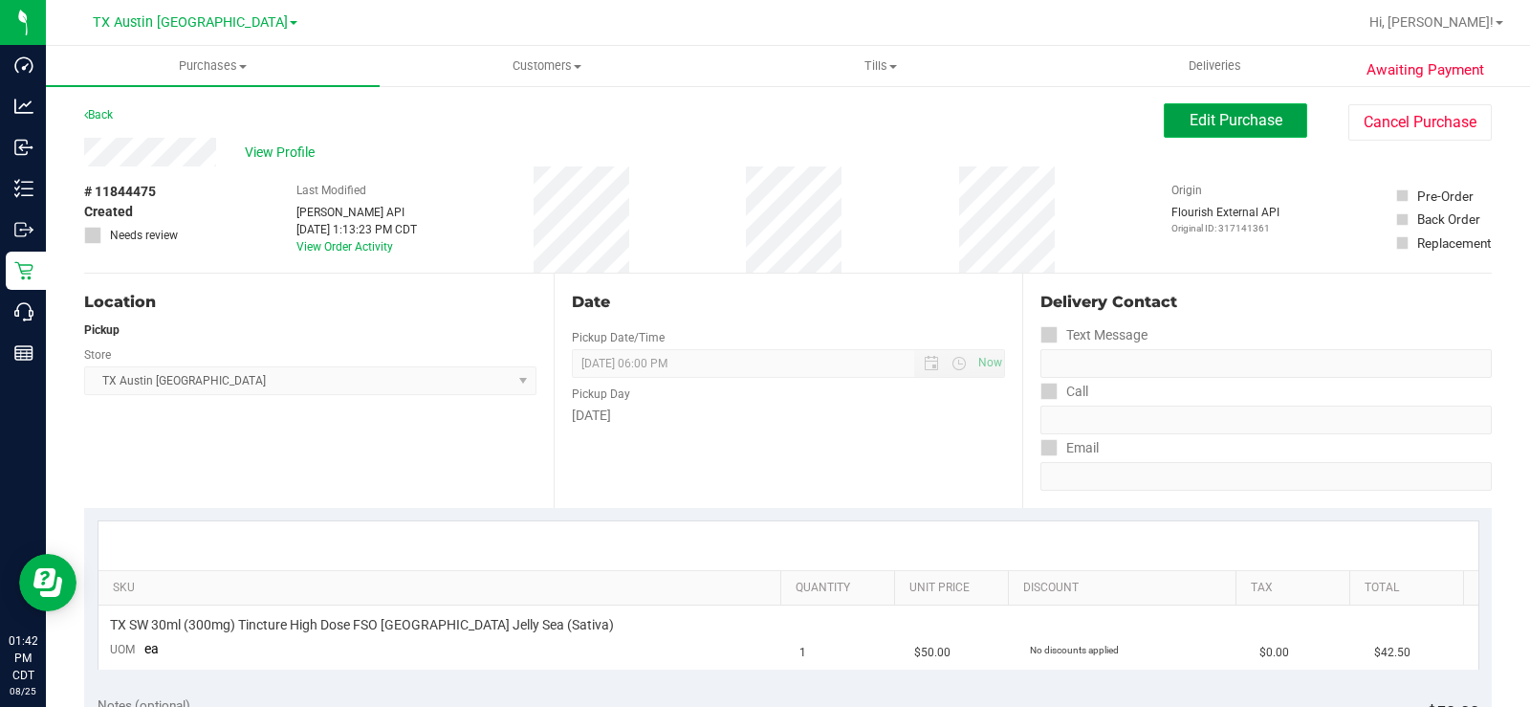
click at [1223, 119] on span "Edit Purchase" at bounding box center [1236, 120] width 93 height 18
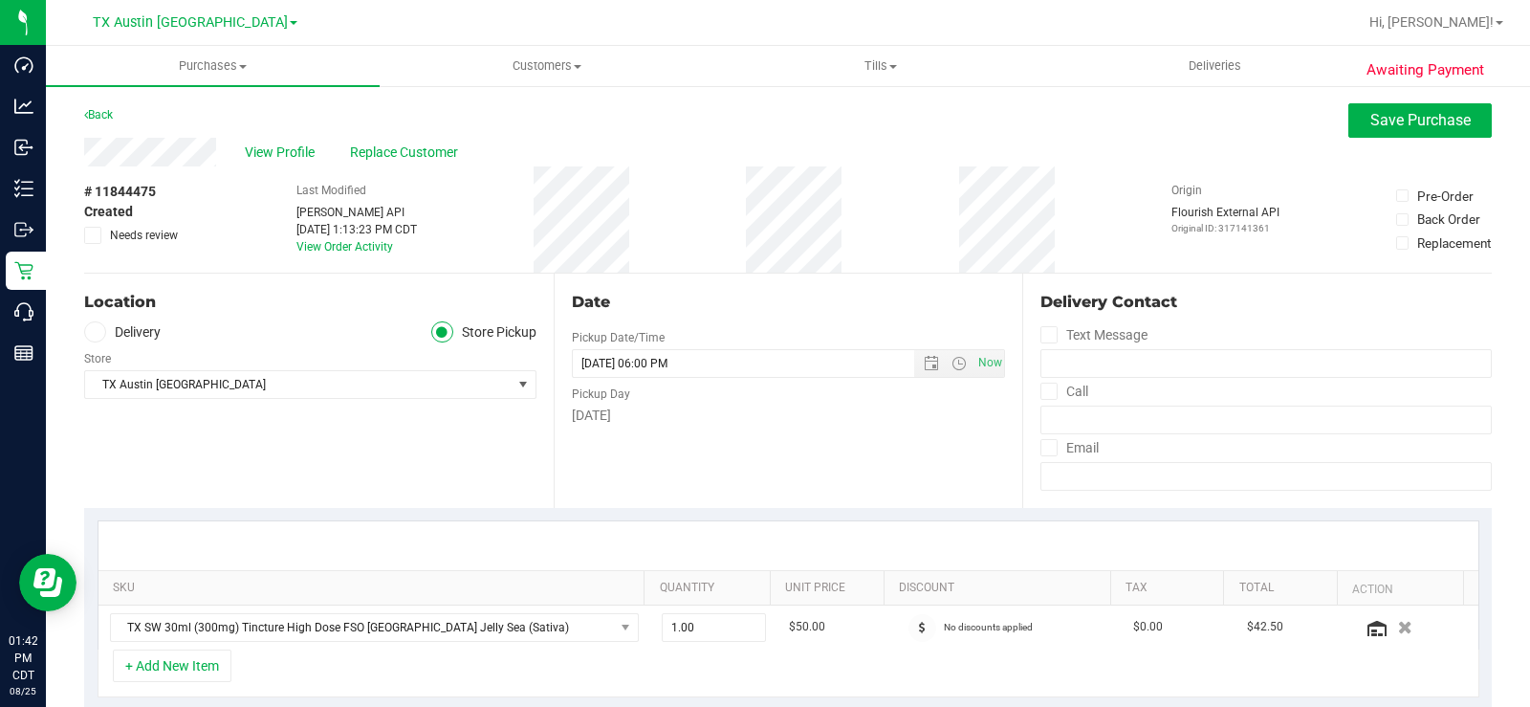
click at [98, 332] on icon at bounding box center [94, 332] width 11 height 0
click at [0, 0] on input "Delivery" at bounding box center [0, 0] width 0 height 0
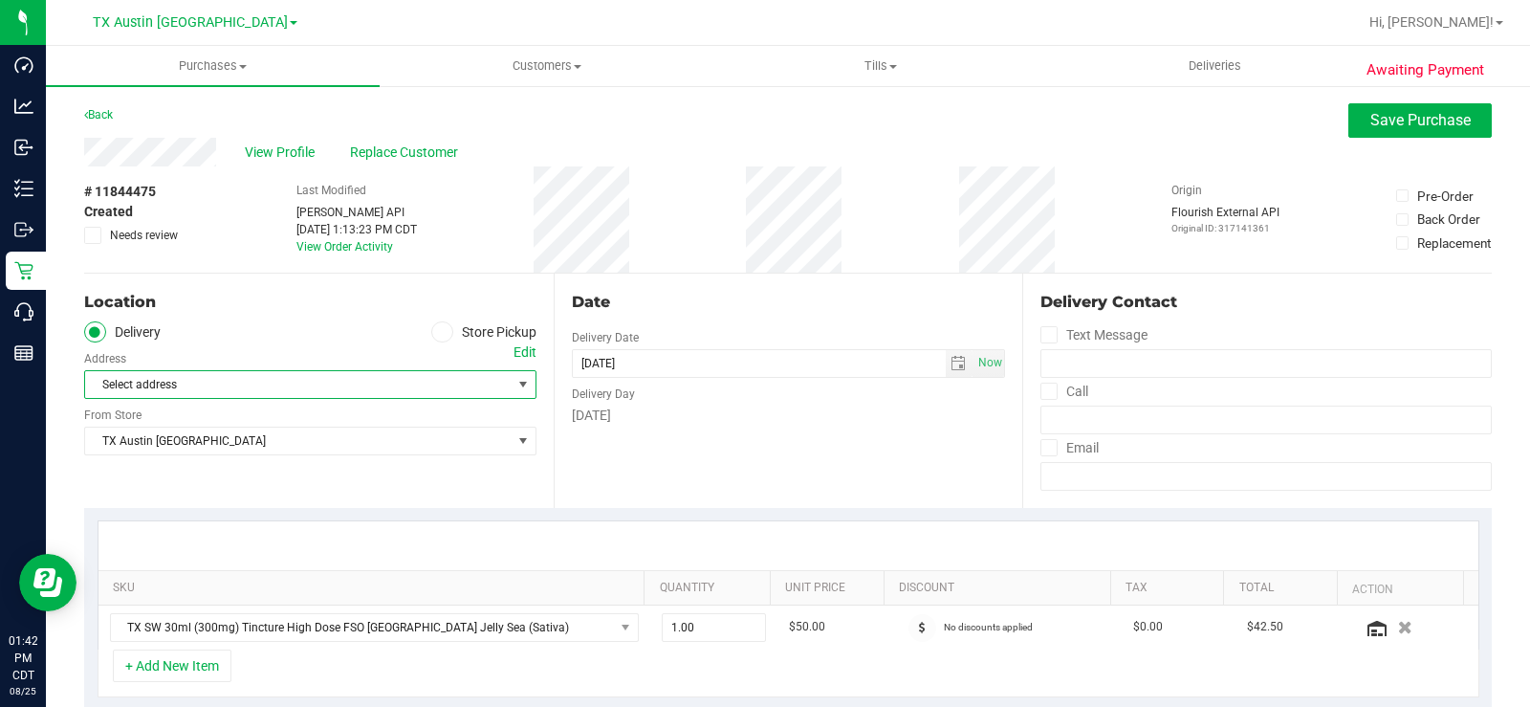
click at [149, 373] on span "Select address" at bounding box center [287, 384] width 404 height 27
click at [524, 349] on div "Edit" at bounding box center [524, 352] width 23 height 20
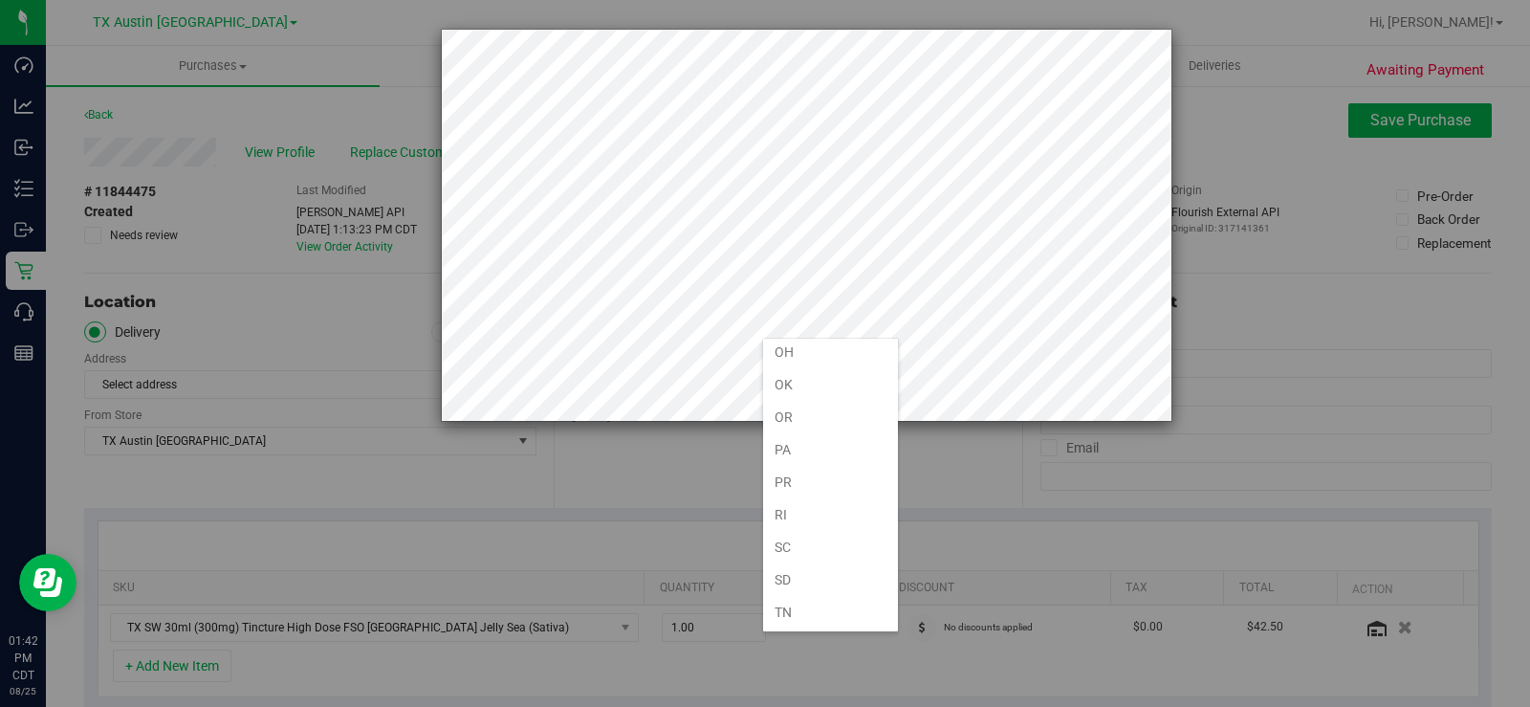
scroll to position [1176, 0]
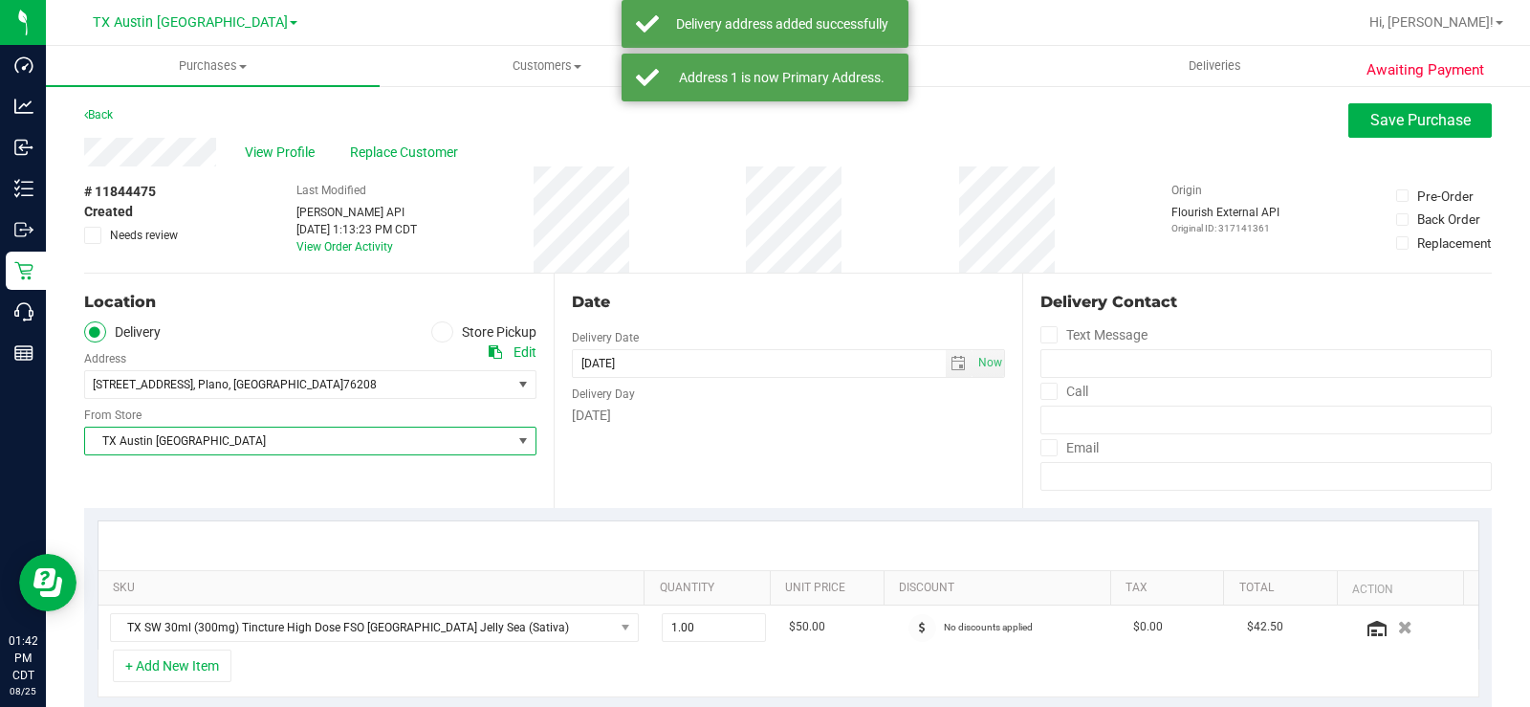
click at [386, 443] on span "TX Austin DC" at bounding box center [298, 440] width 426 height 27
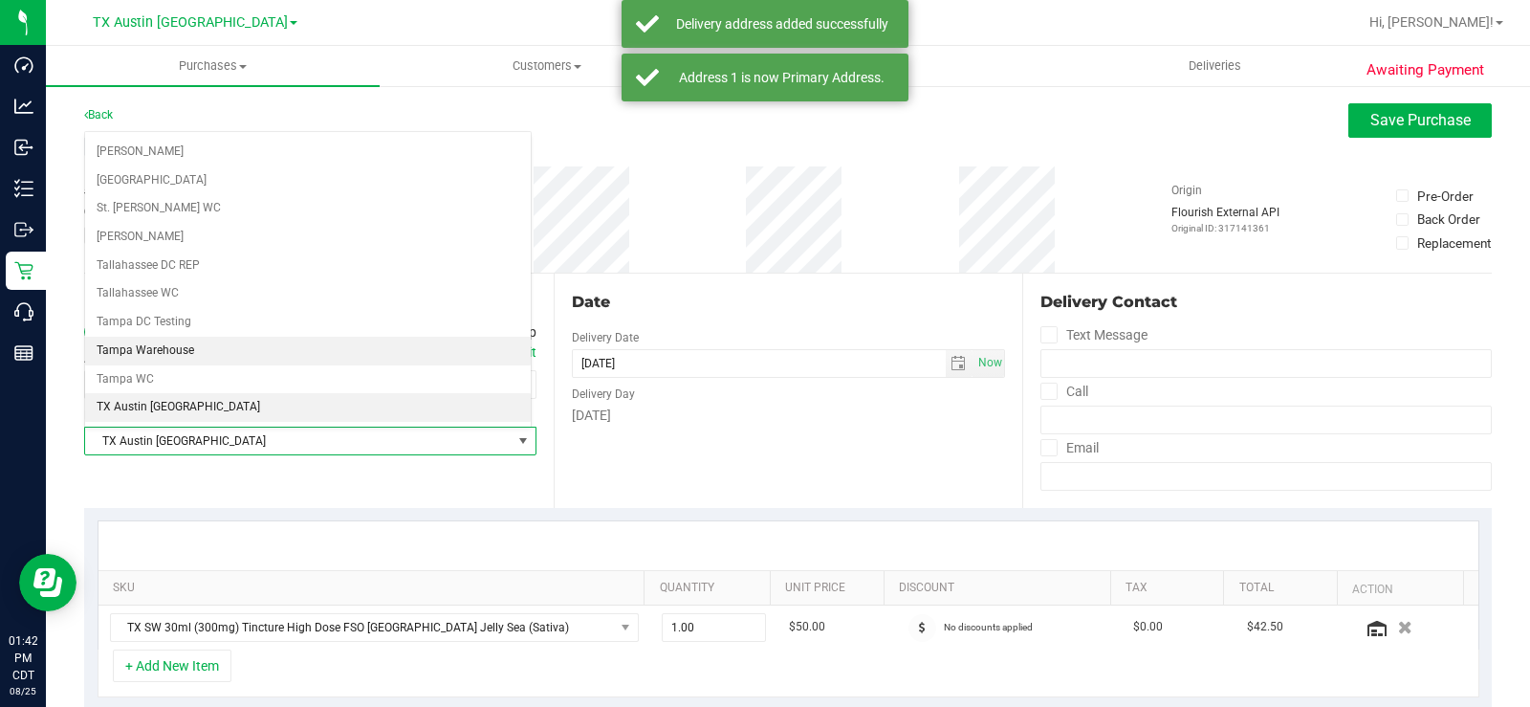
scroll to position [1287, 0]
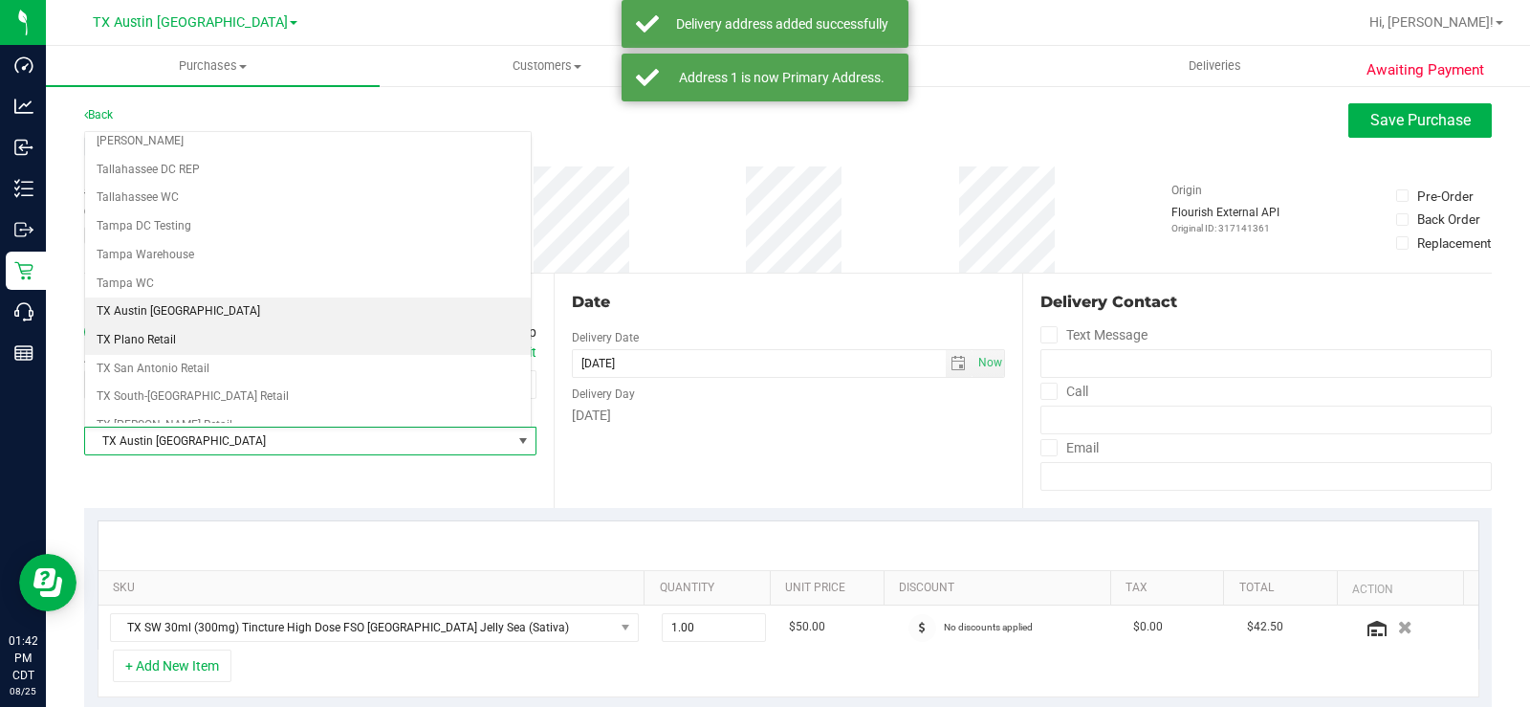
click at [206, 342] on li "TX Plano Retail" at bounding box center [308, 340] width 446 height 29
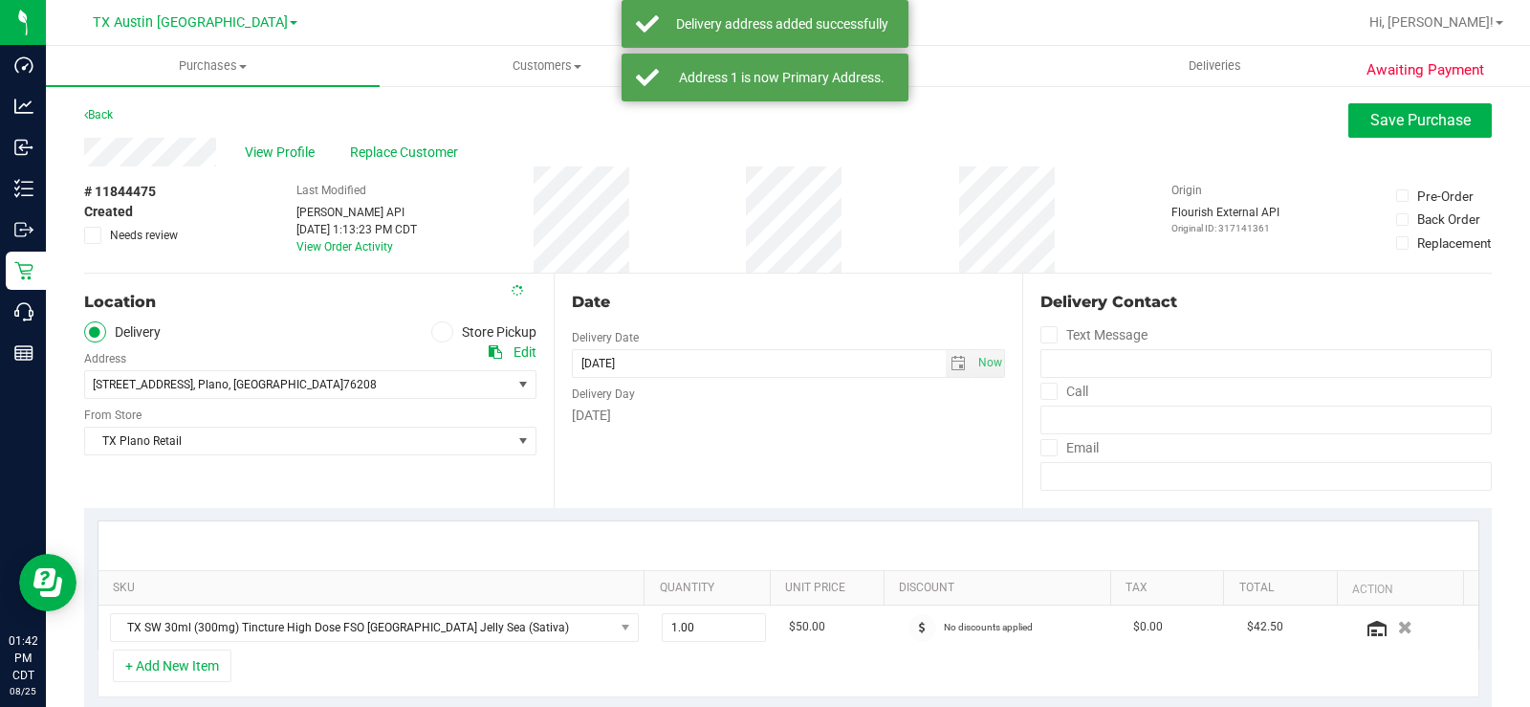
click at [564, 424] on div "Date Delivery Date 08/26/2025 Now 08/26/2025 06:00 PM Now Delivery Day Tuesday" at bounding box center [789, 390] width 470 height 234
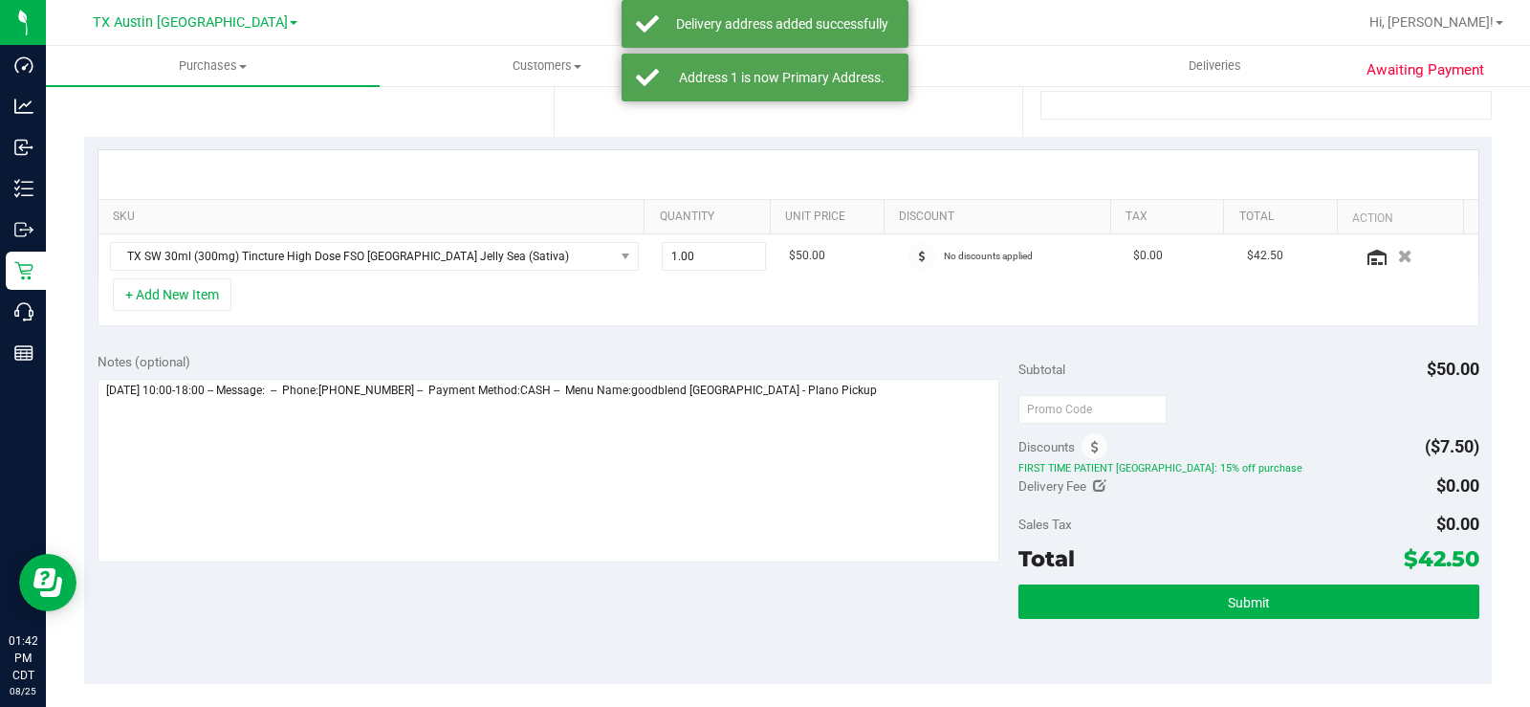
scroll to position [382, 0]
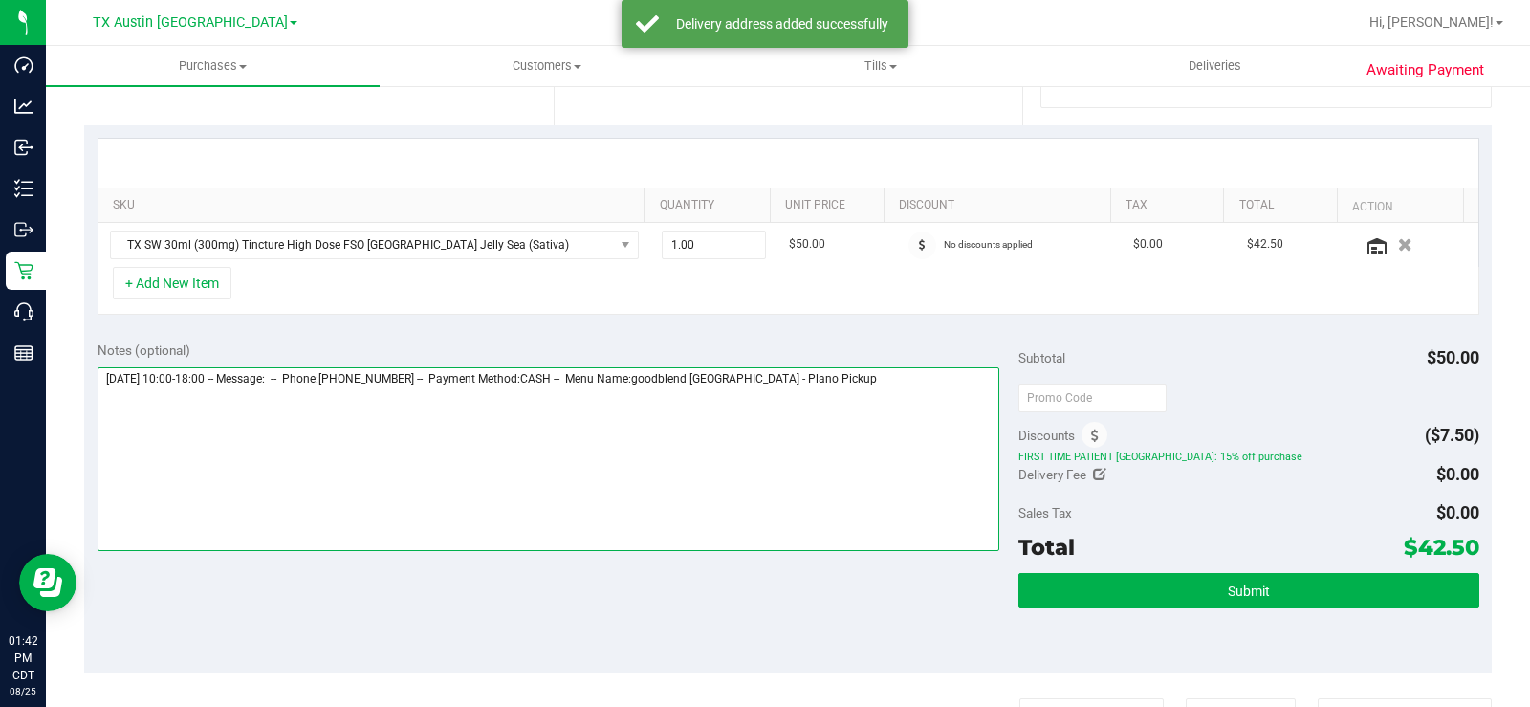
click at [825, 394] on textarea at bounding box center [549, 459] width 902 height 184
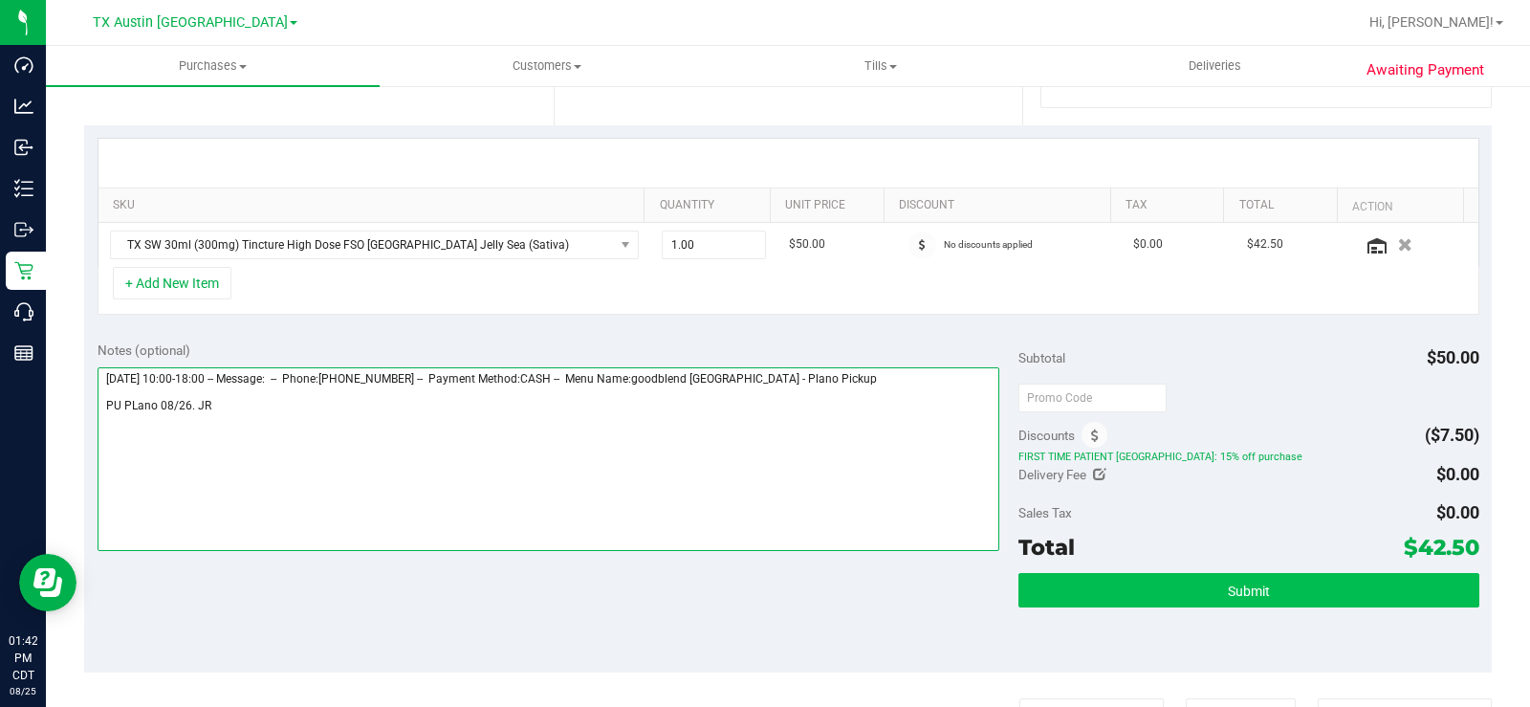
type textarea "Tuesday 08/26/2025 10:00-18:00 -- Message: -- Phone:9454262473 -- Payment Metho…"
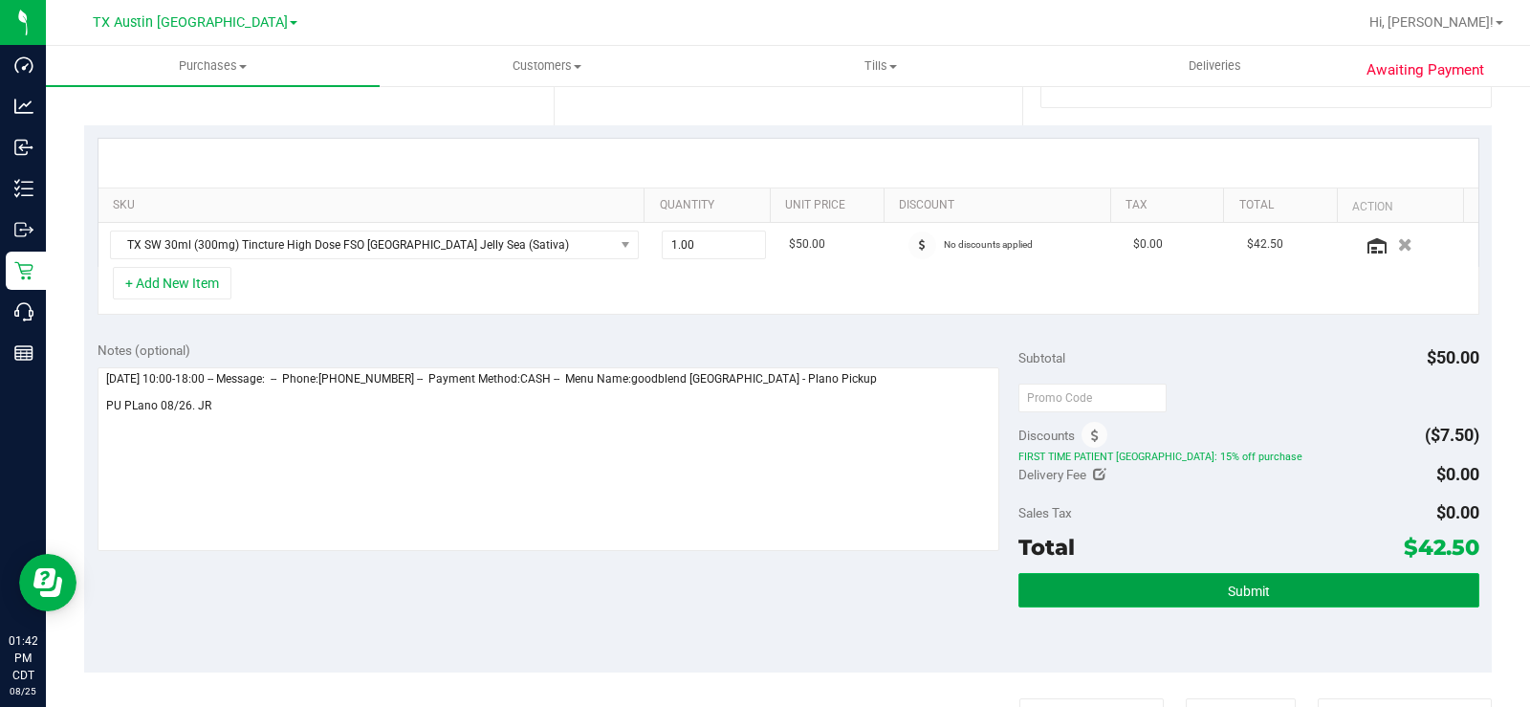
click at [1223, 534] on button "Submit" at bounding box center [1248, 590] width 461 height 34
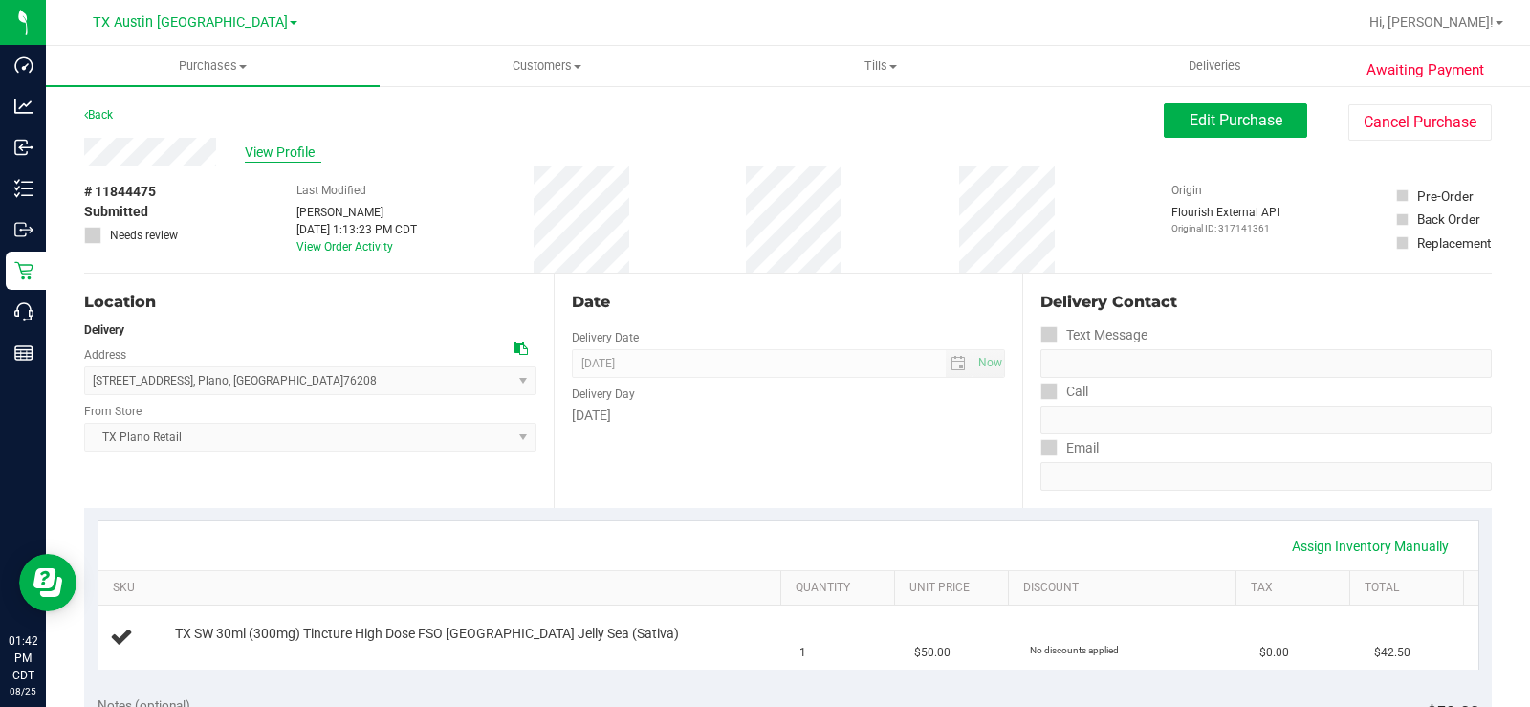
click at [278, 154] on span "View Profile" at bounding box center [283, 152] width 76 height 20
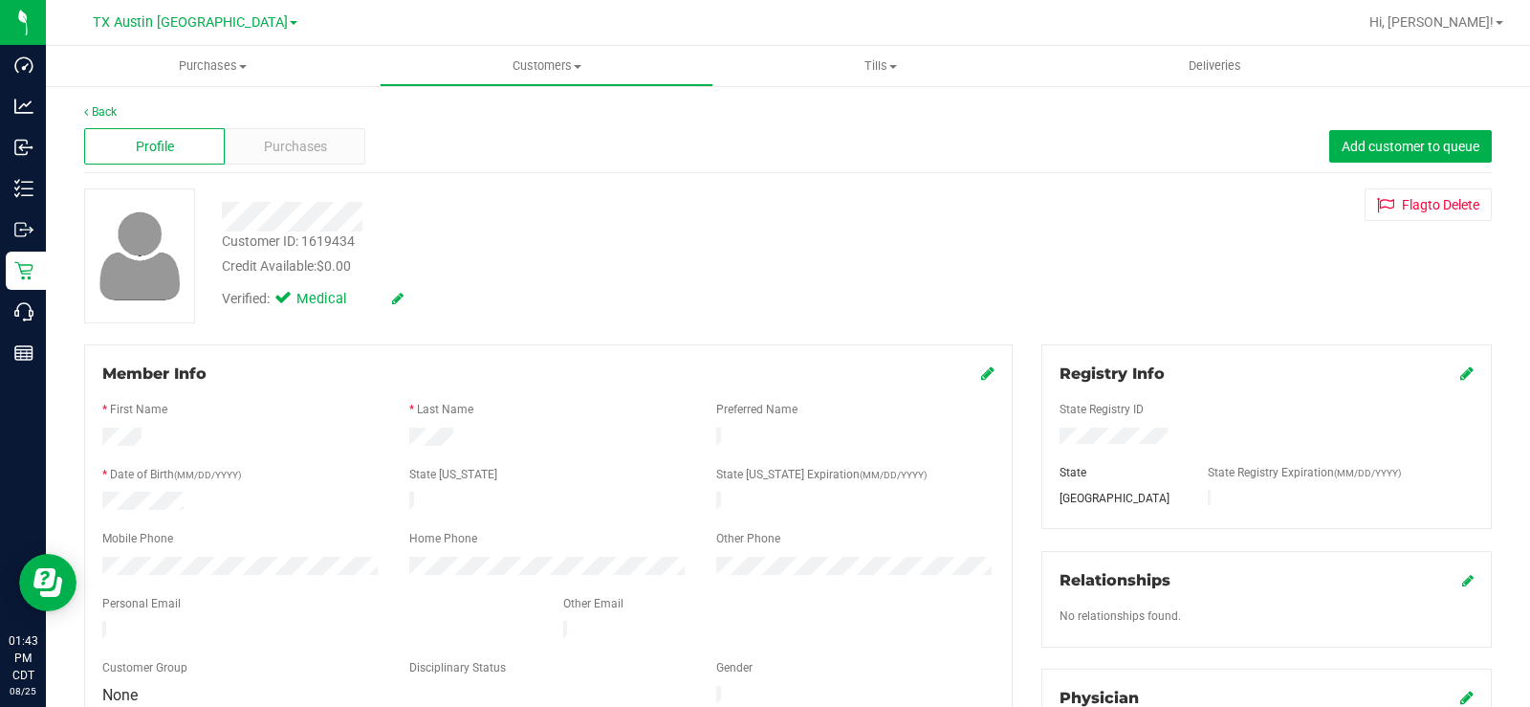
click at [302, 169] on div "Profile Purchases Add customer to queue" at bounding box center [788, 146] width 1408 height 53
click at [302, 157] on div "Purchases" at bounding box center [295, 146] width 141 height 36
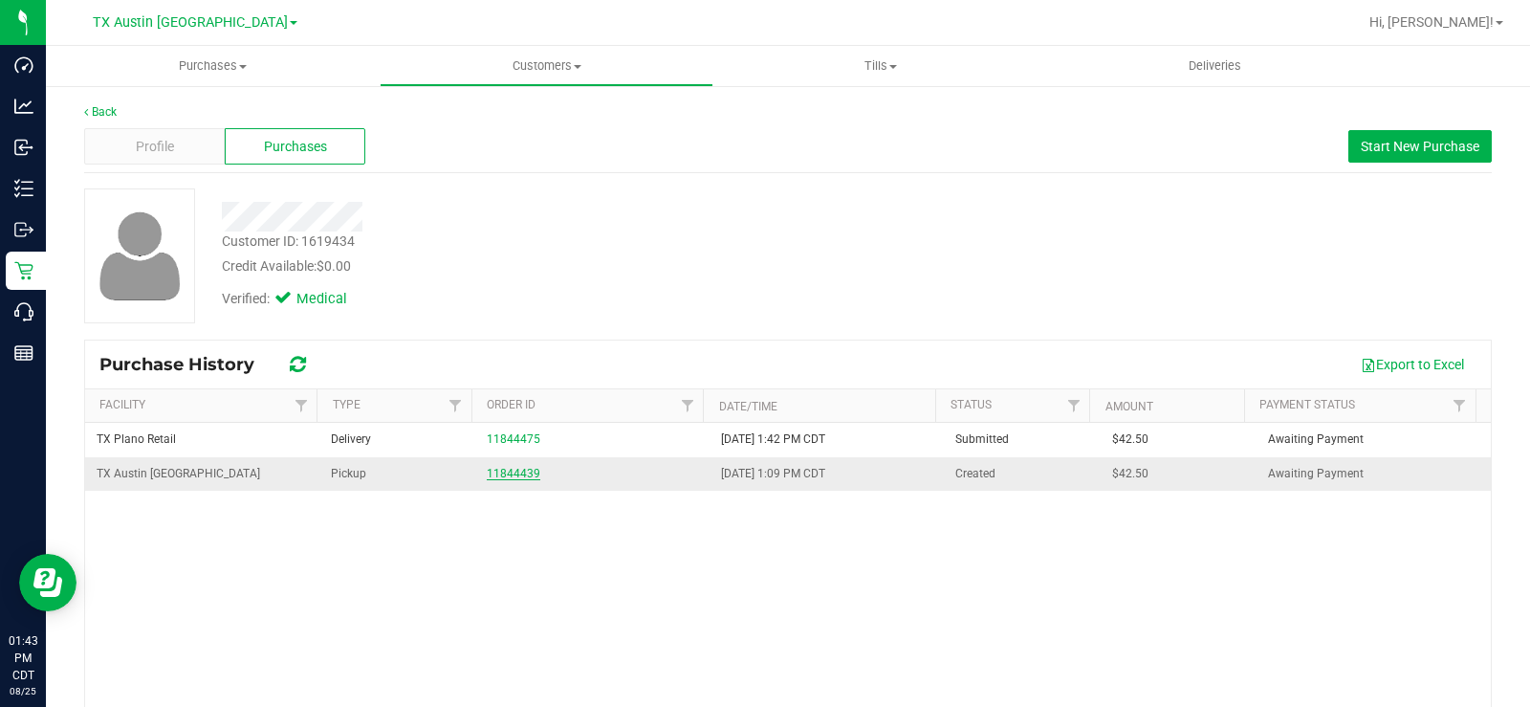
click at [513, 477] on link "11844439" at bounding box center [514, 473] width 54 height 13
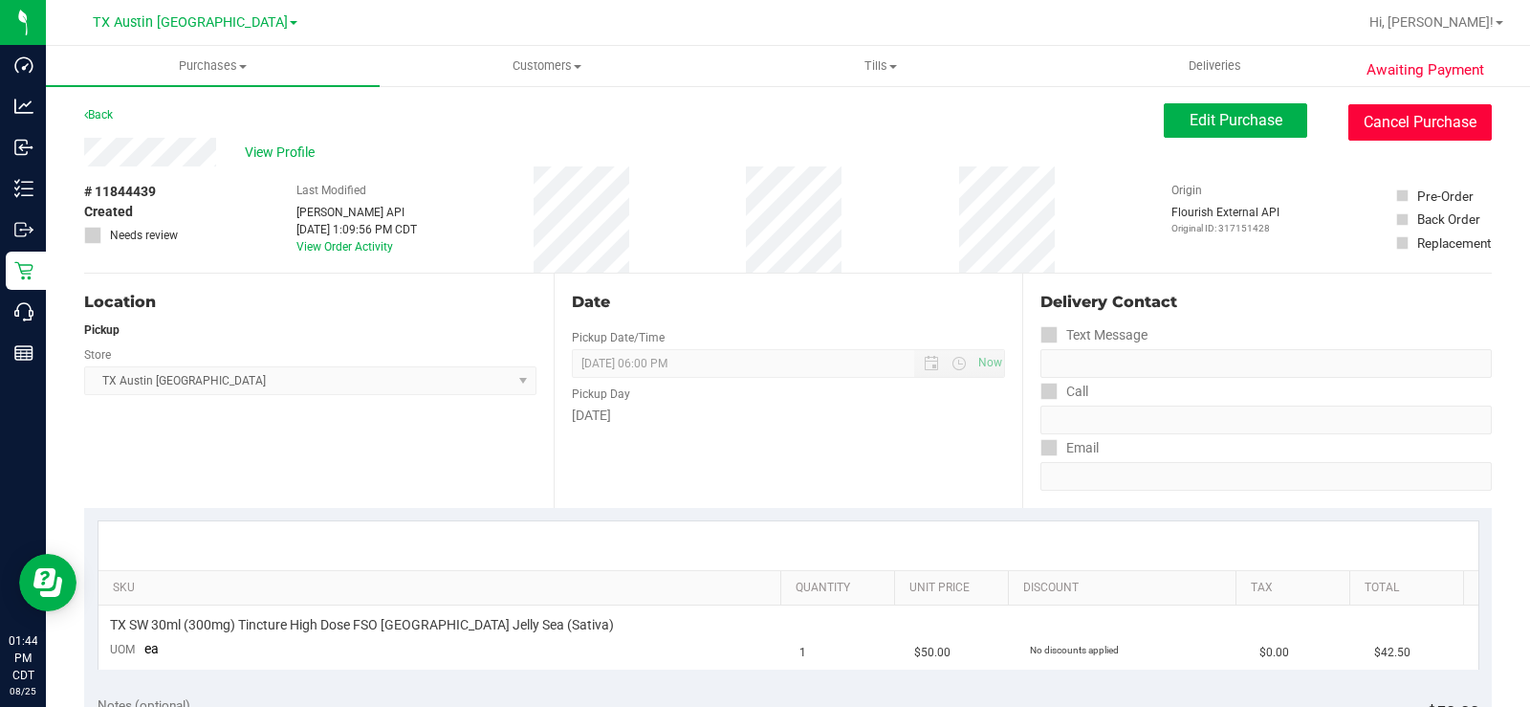
drag, startPoint x: 1365, startPoint y: 126, endPoint x: 856, endPoint y: 97, distance: 509.6
click at [1223, 125] on button "Cancel Purchase" at bounding box center [1419, 122] width 143 height 36
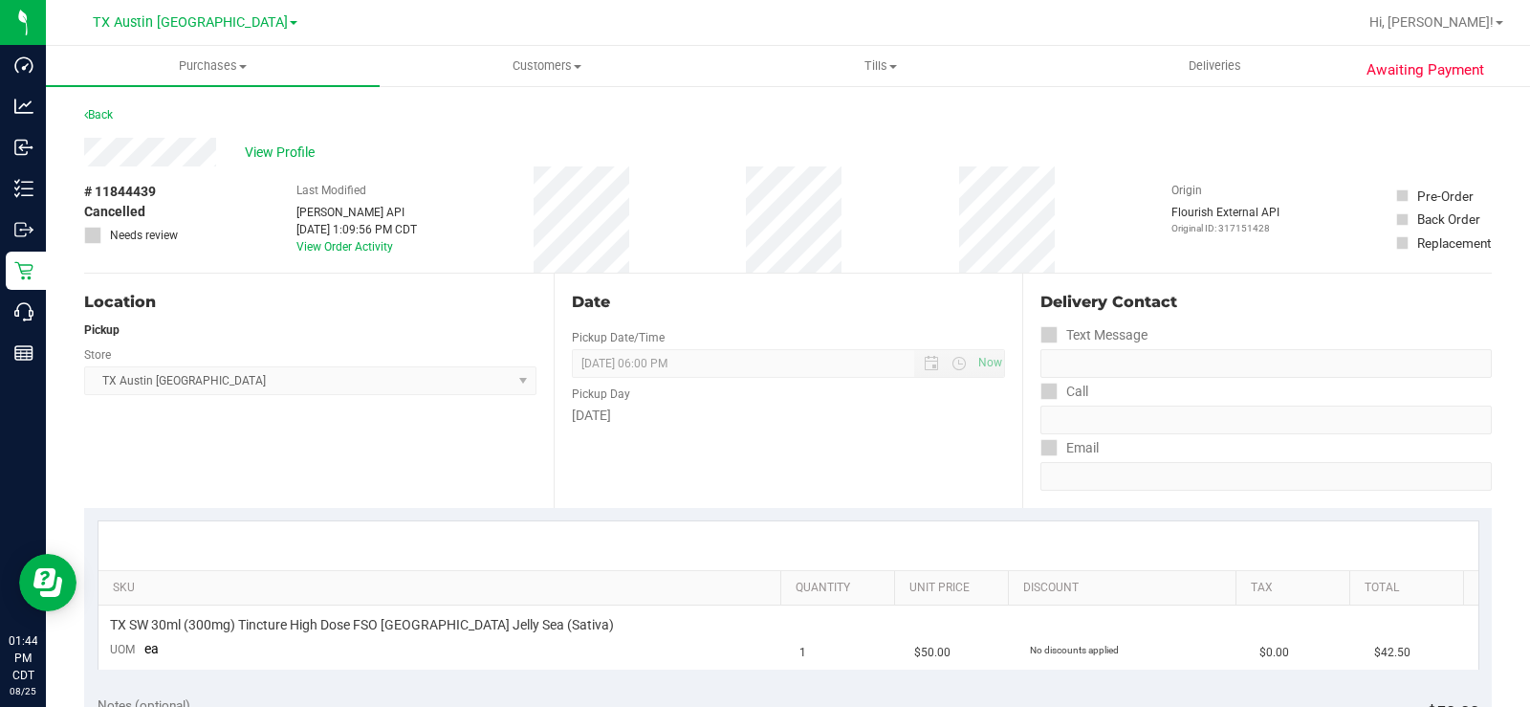
click at [299, 309] on div "Location" at bounding box center [310, 302] width 452 height 23
click at [254, 148] on span "View Profile" at bounding box center [283, 152] width 76 height 20
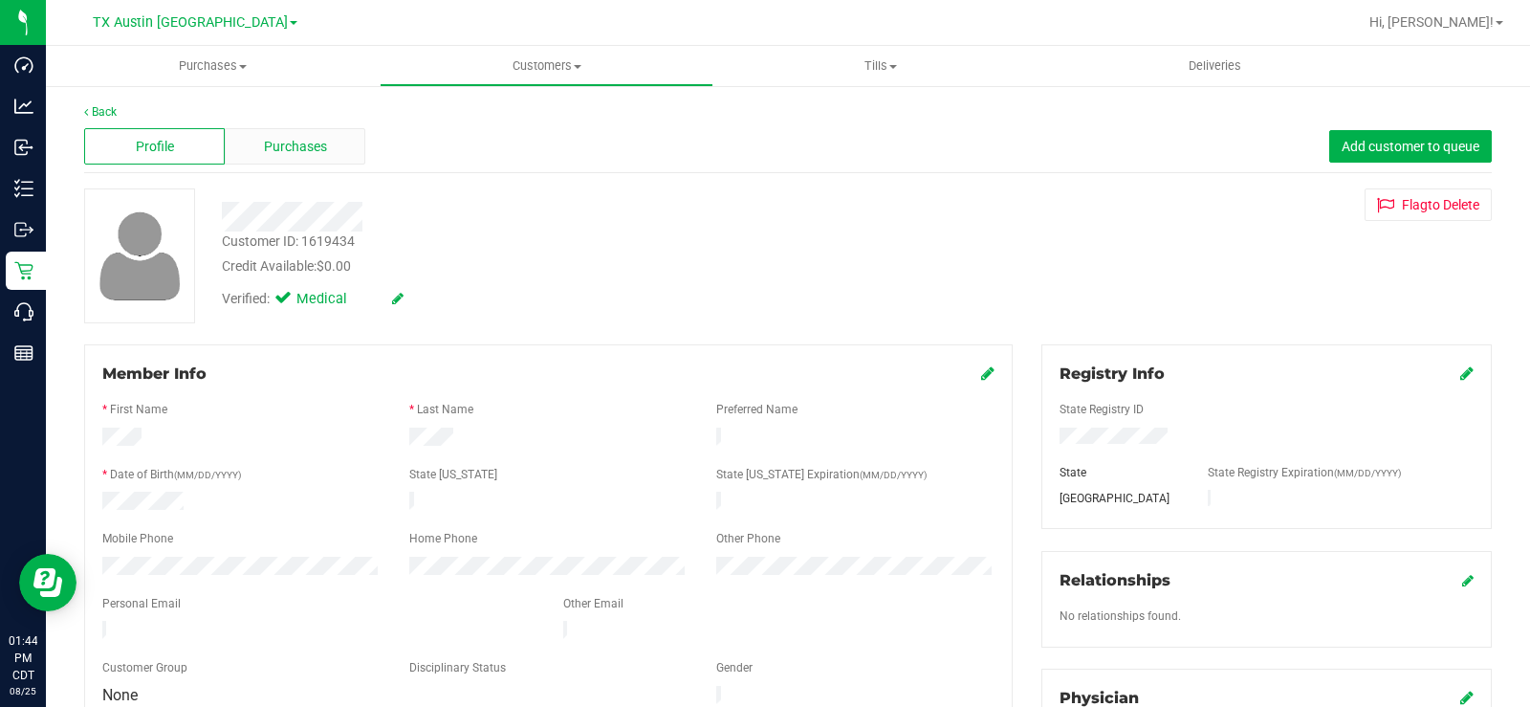
click at [258, 149] on div "Purchases" at bounding box center [295, 146] width 141 height 36
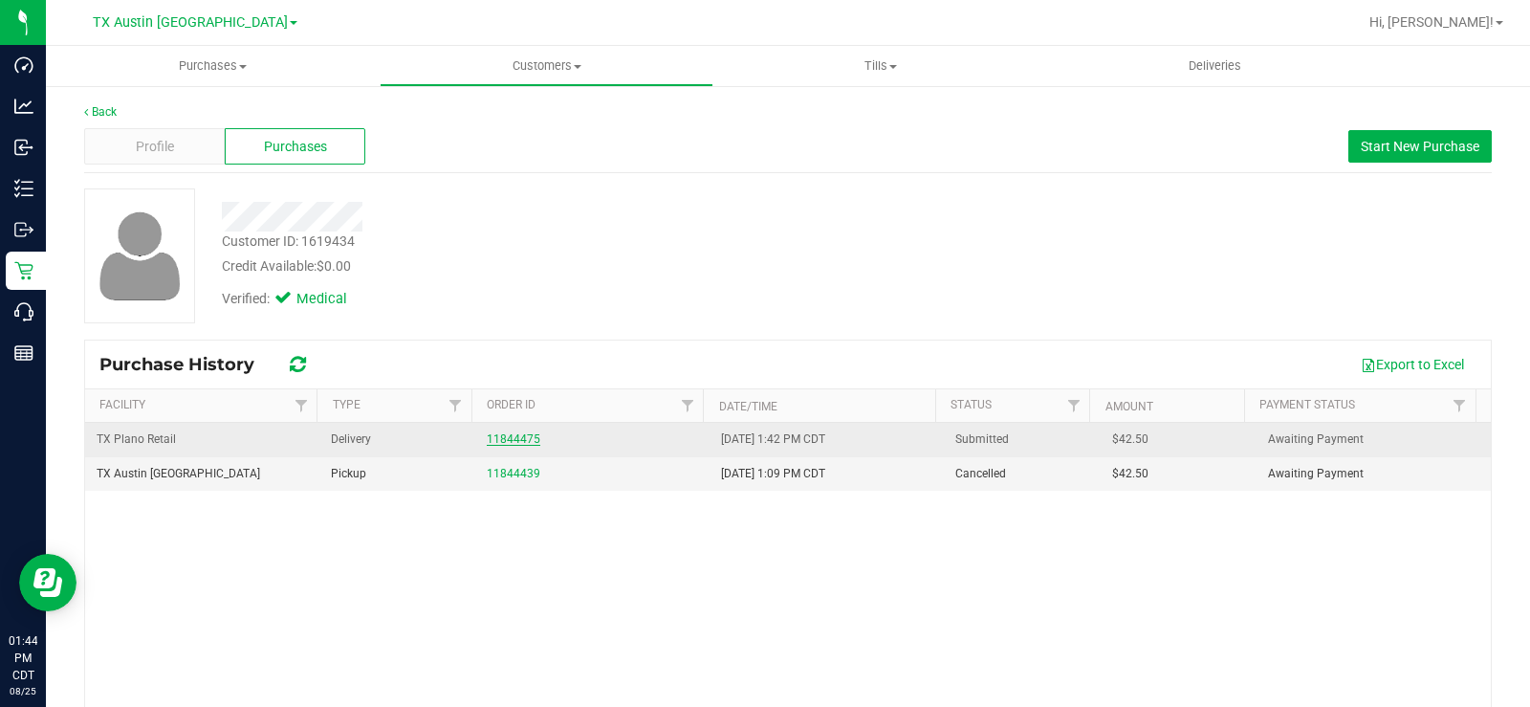
click at [517, 442] on link "11844475" at bounding box center [514, 438] width 54 height 13
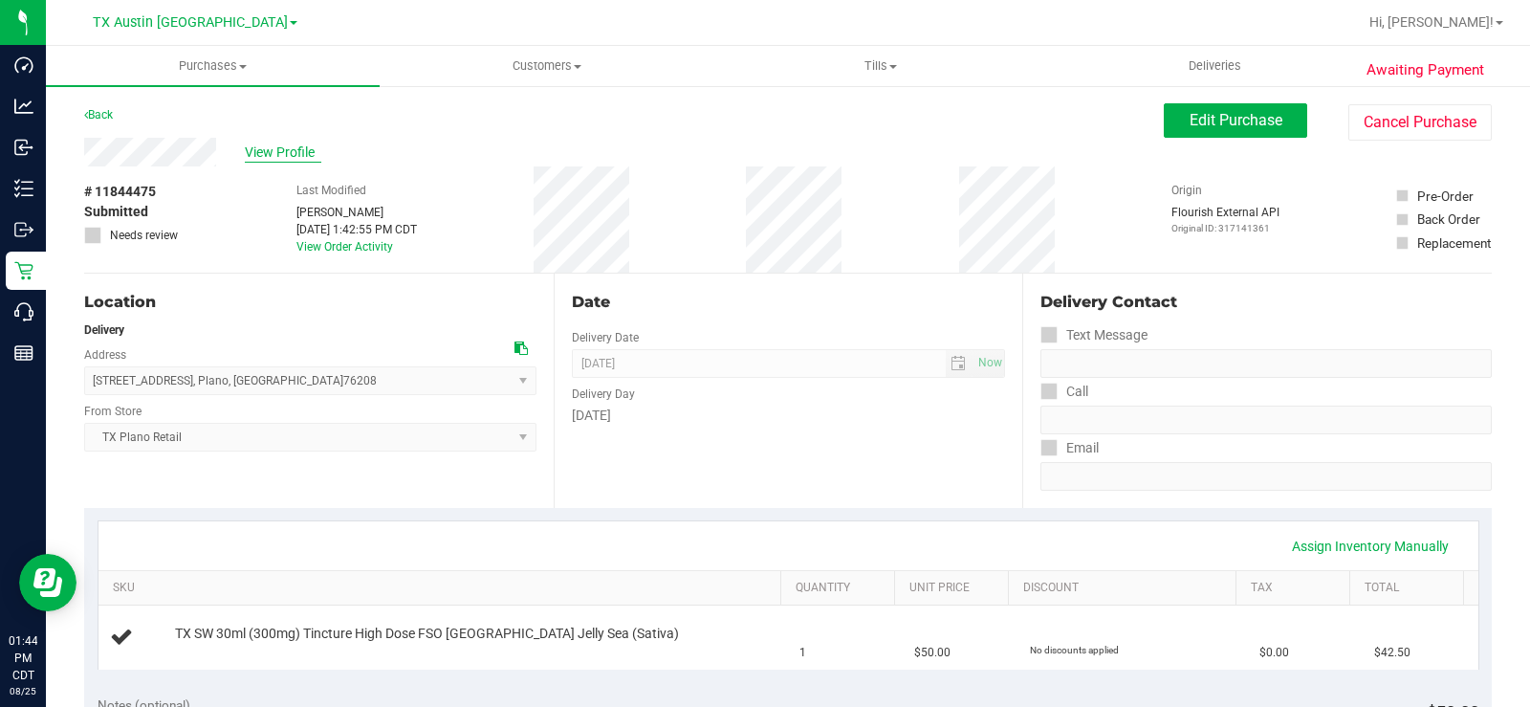
click at [286, 154] on span "View Profile" at bounding box center [283, 152] width 76 height 20
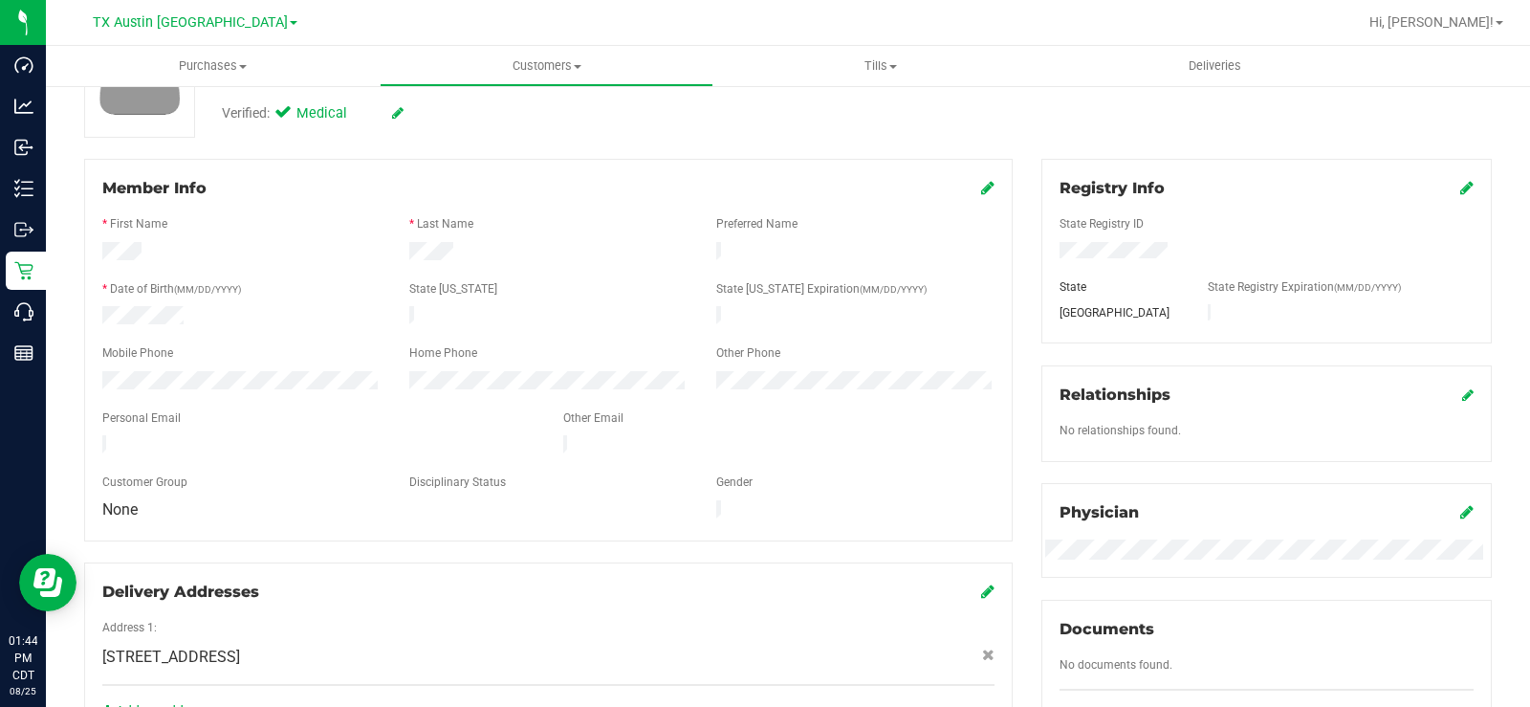
scroll to position [191, 0]
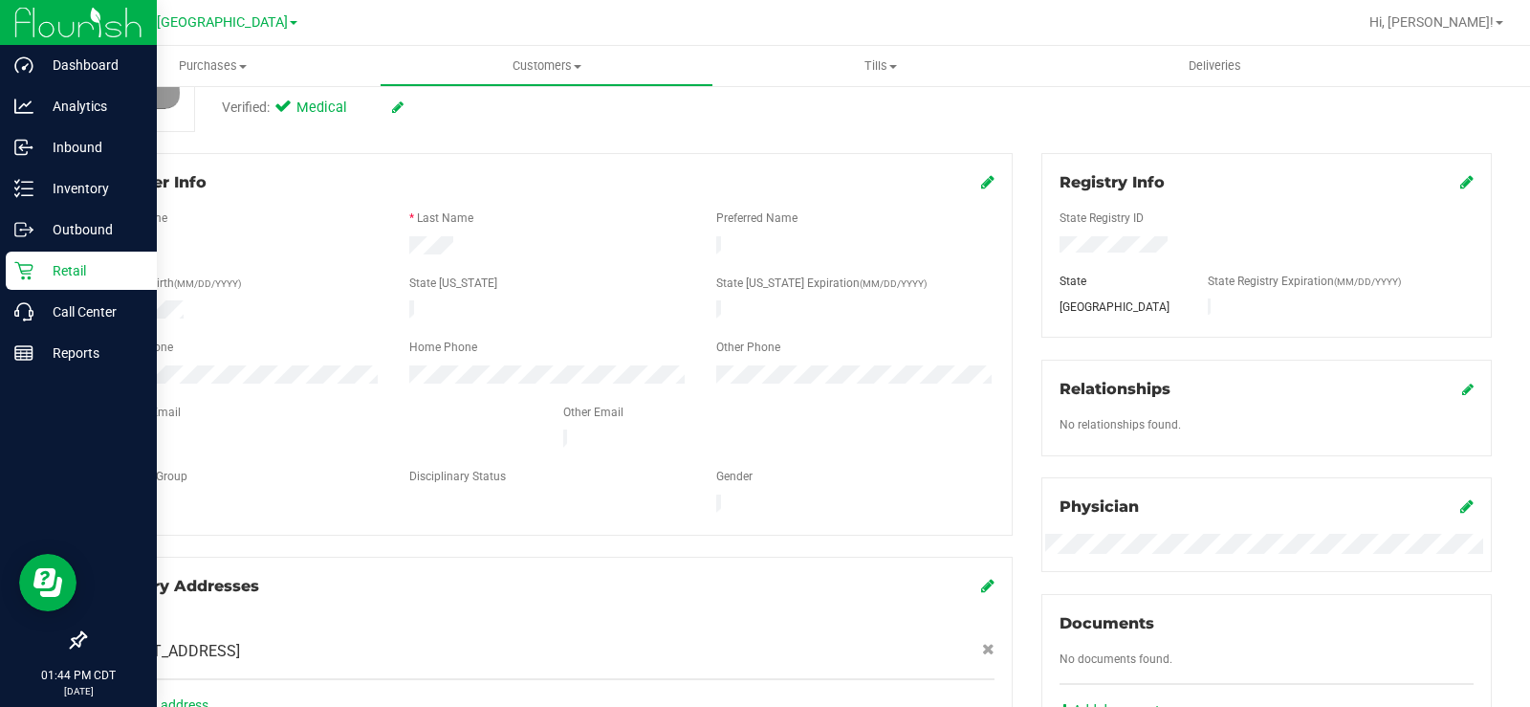
click at [32, 378] on div "Dashboard Analytics Inbound Inventory Outbound Retail Call Center Reports 01:44…" at bounding box center [765, 353] width 1530 height 707
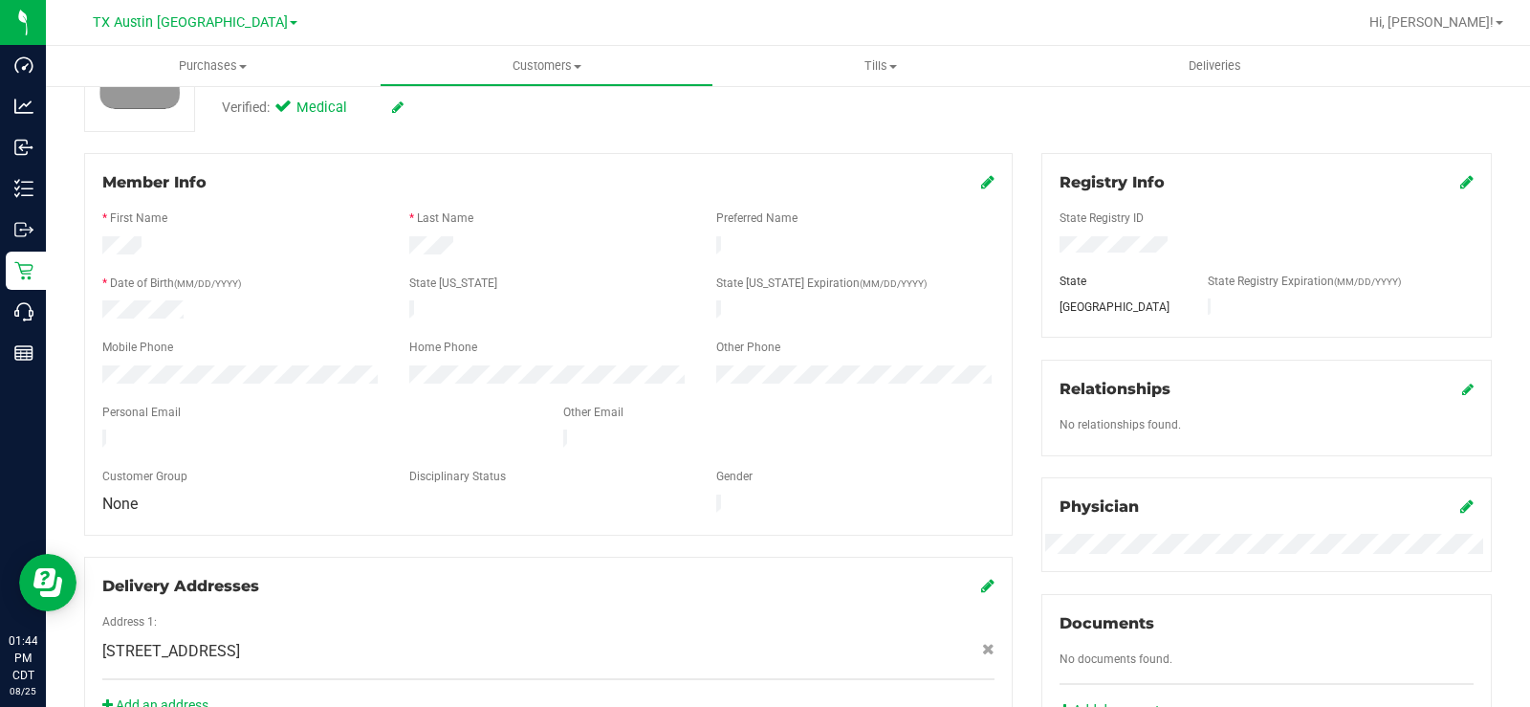
drag, startPoint x: 258, startPoint y: 432, endPoint x: 92, endPoint y: 421, distance: 166.8
click at [92, 429] on div at bounding box center [318, 440] width 461 height 23
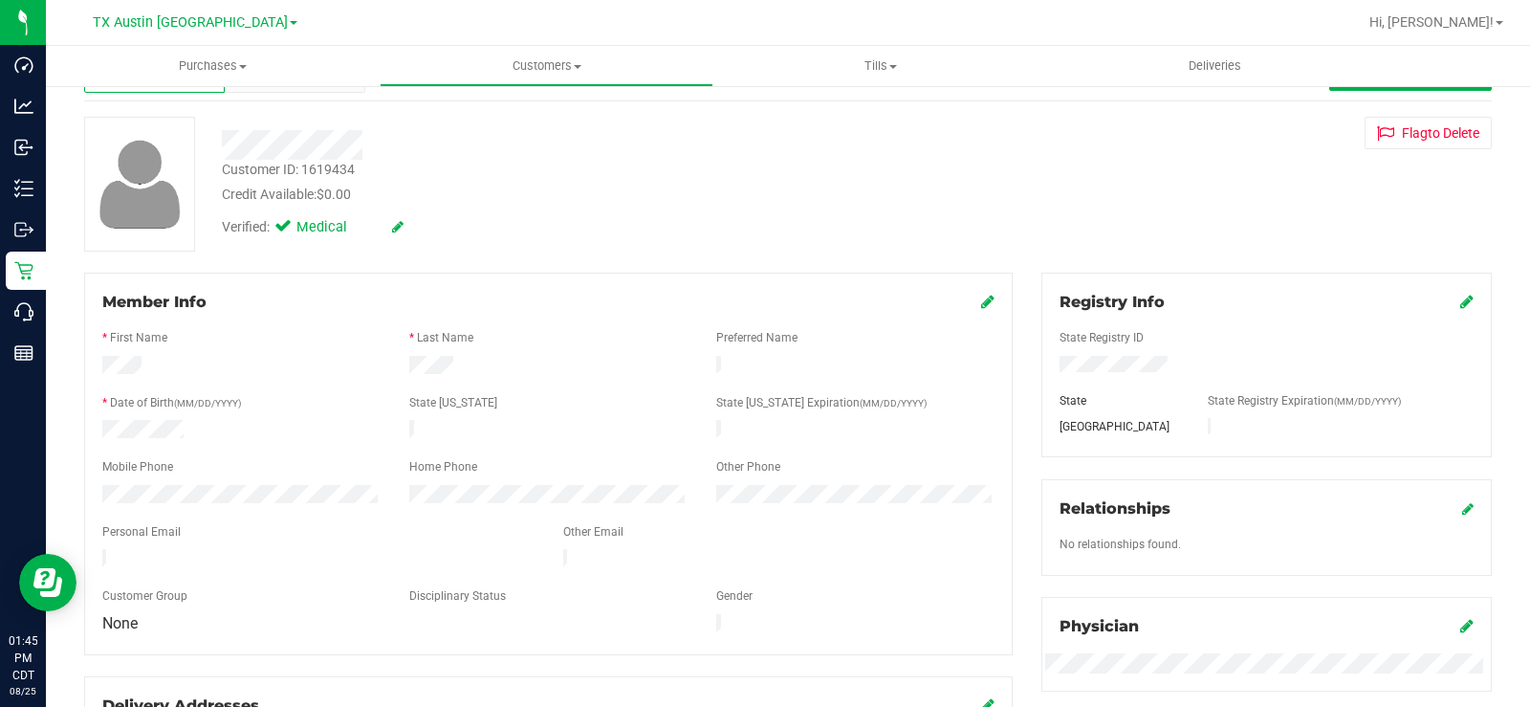
scroll to position [0, 0]
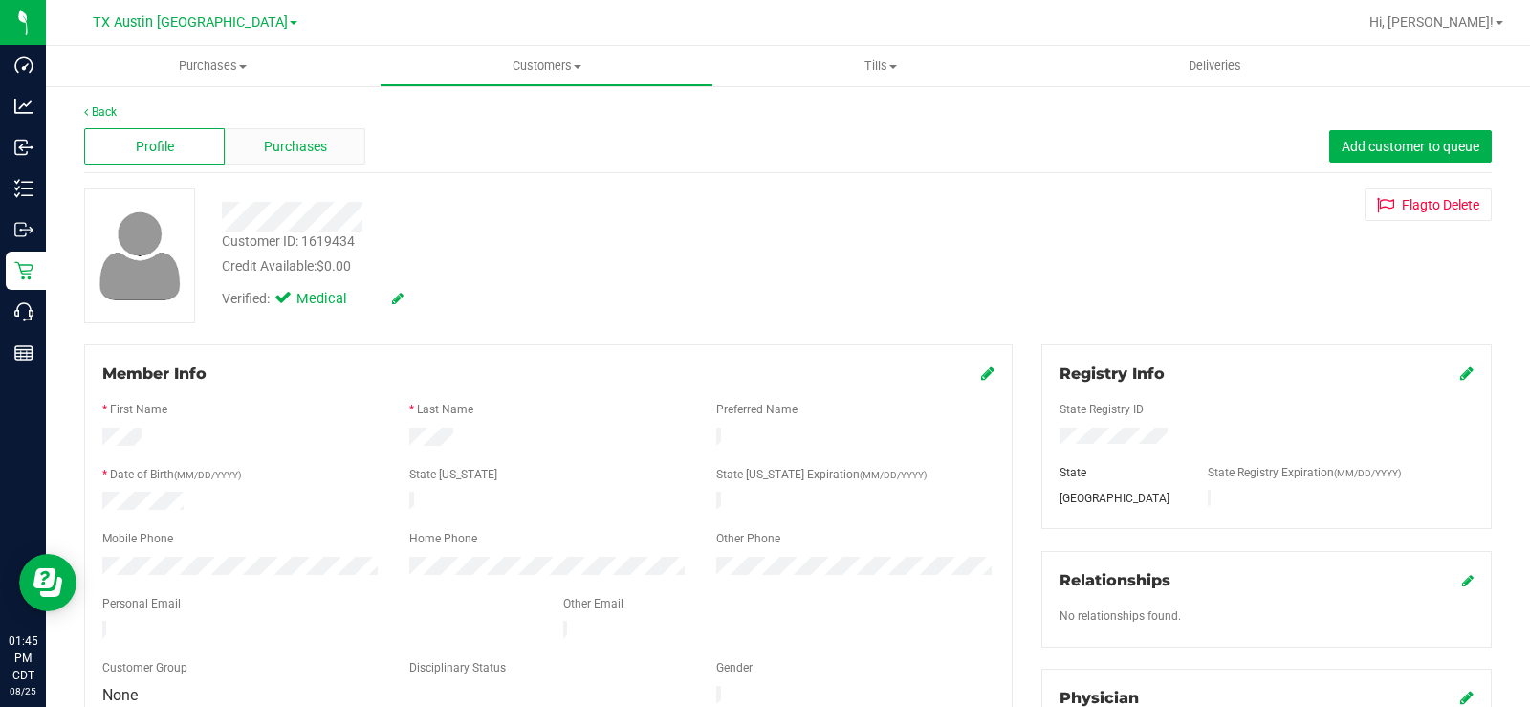
click at [293, 140] on span "Purchases" at bounding box center [295, 147] width 63 height 20
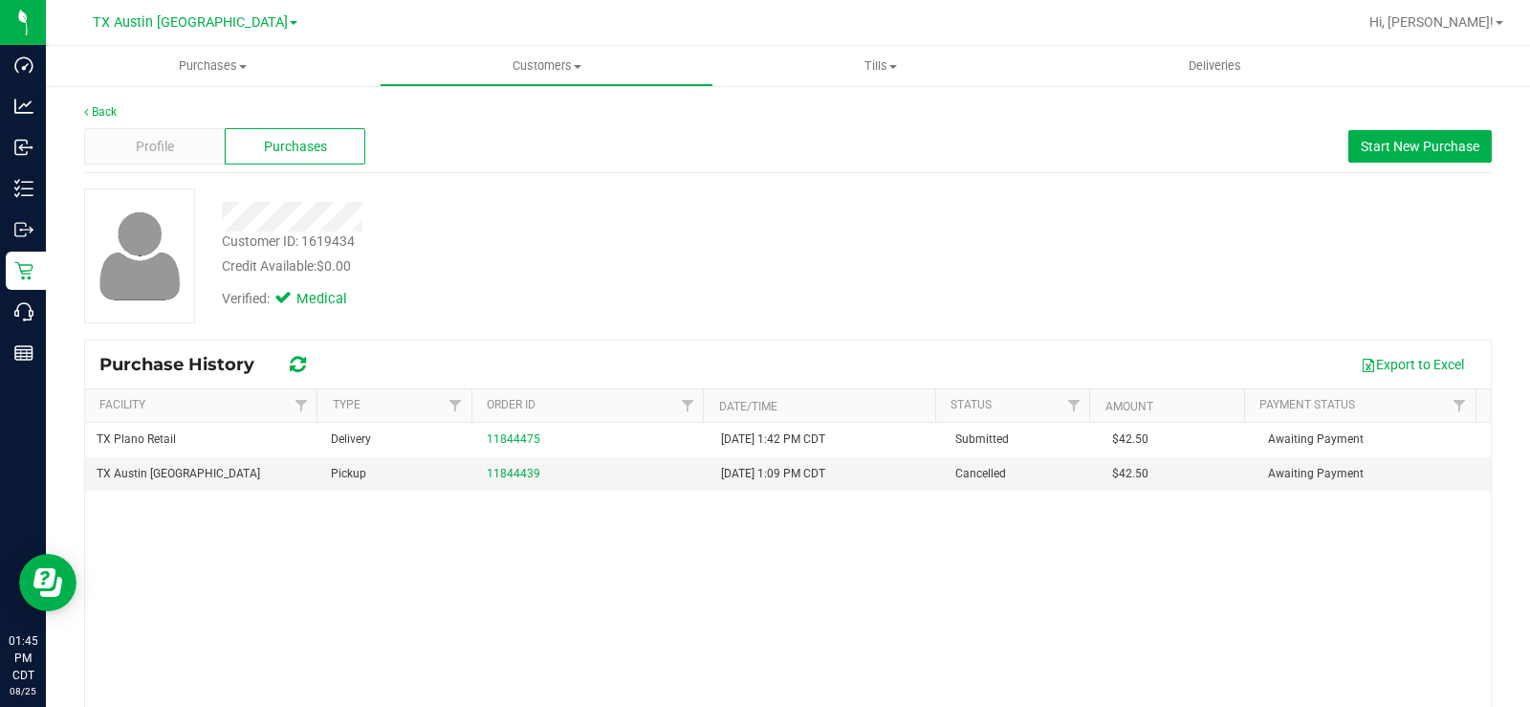
click at [222, 223] on div at bounding box center [567, 217] width 718 height 30
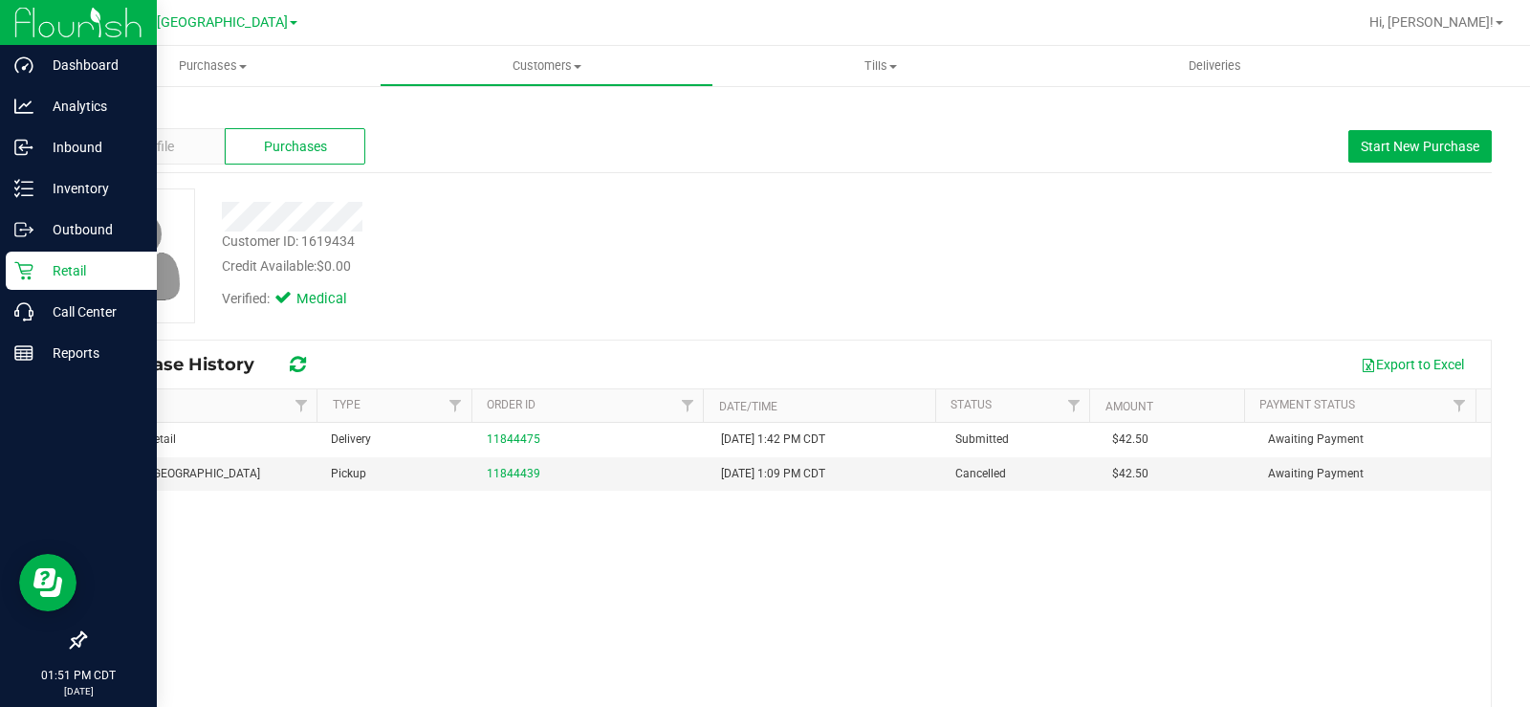
click at [38, 272] on p "Retail" at bounding box center [90, 270] width 115 height 23
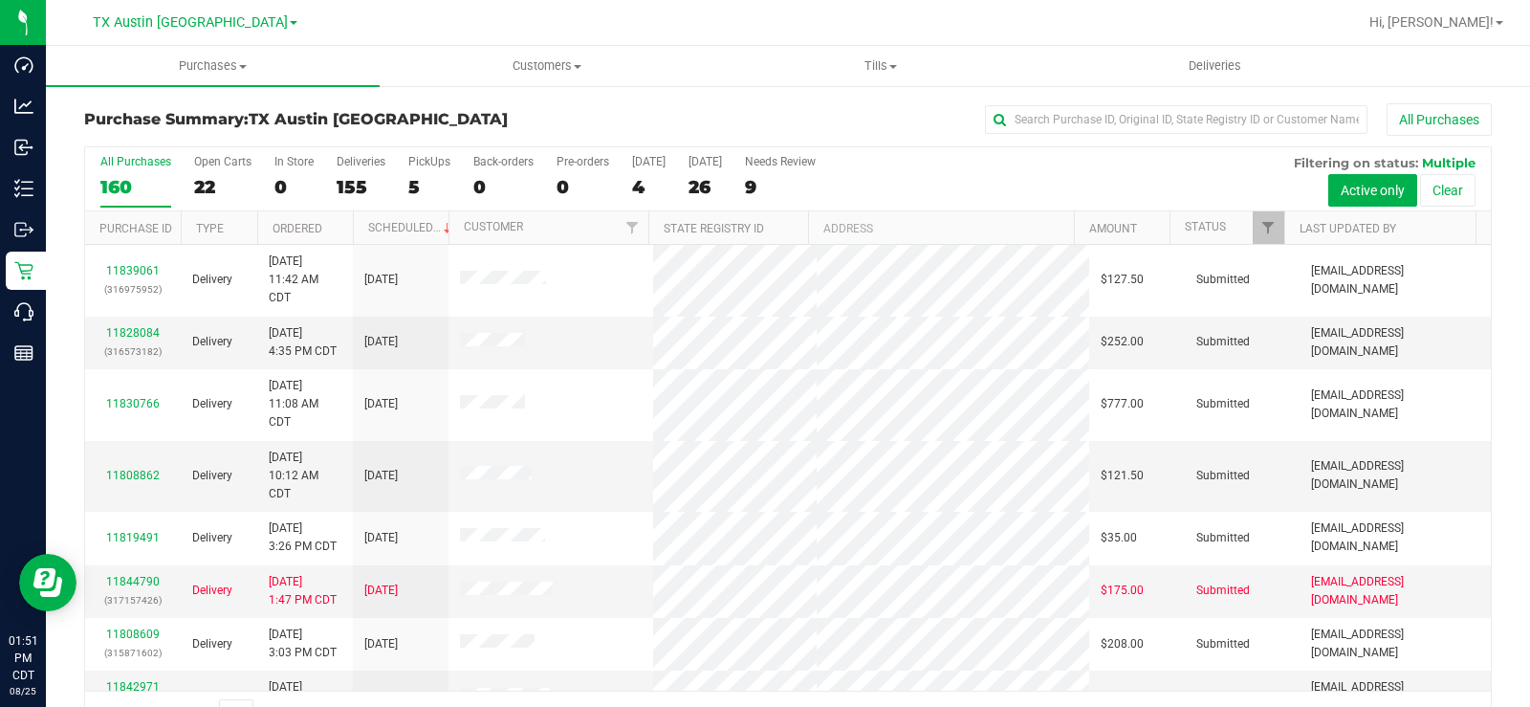
click at [201, 171] on label "Open Carts 22" at bounding box center [222, 181] width 57 height 53
click at [0, 0] on input "Open Carts 22" at bounding box center [0, 0] width 0 height 0
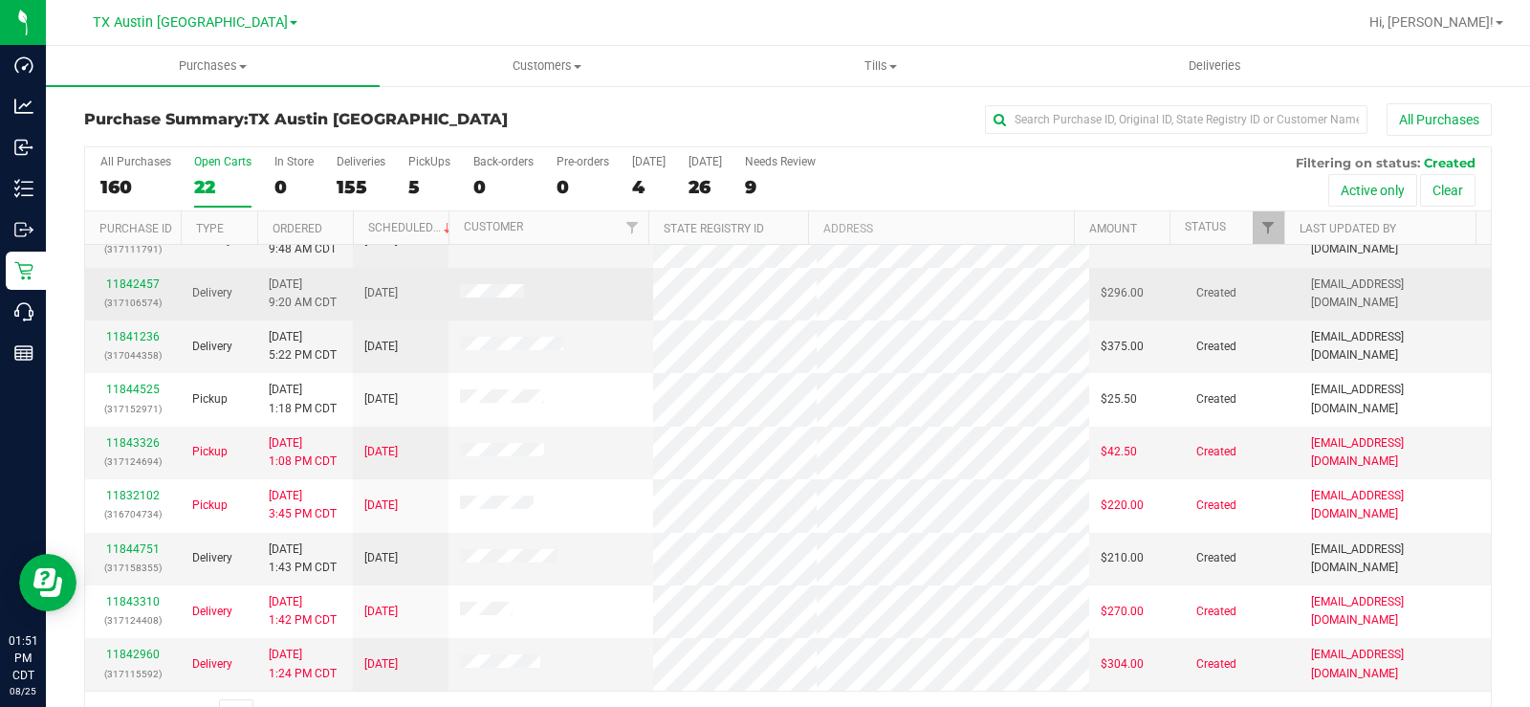
scroll to position [49, 0]
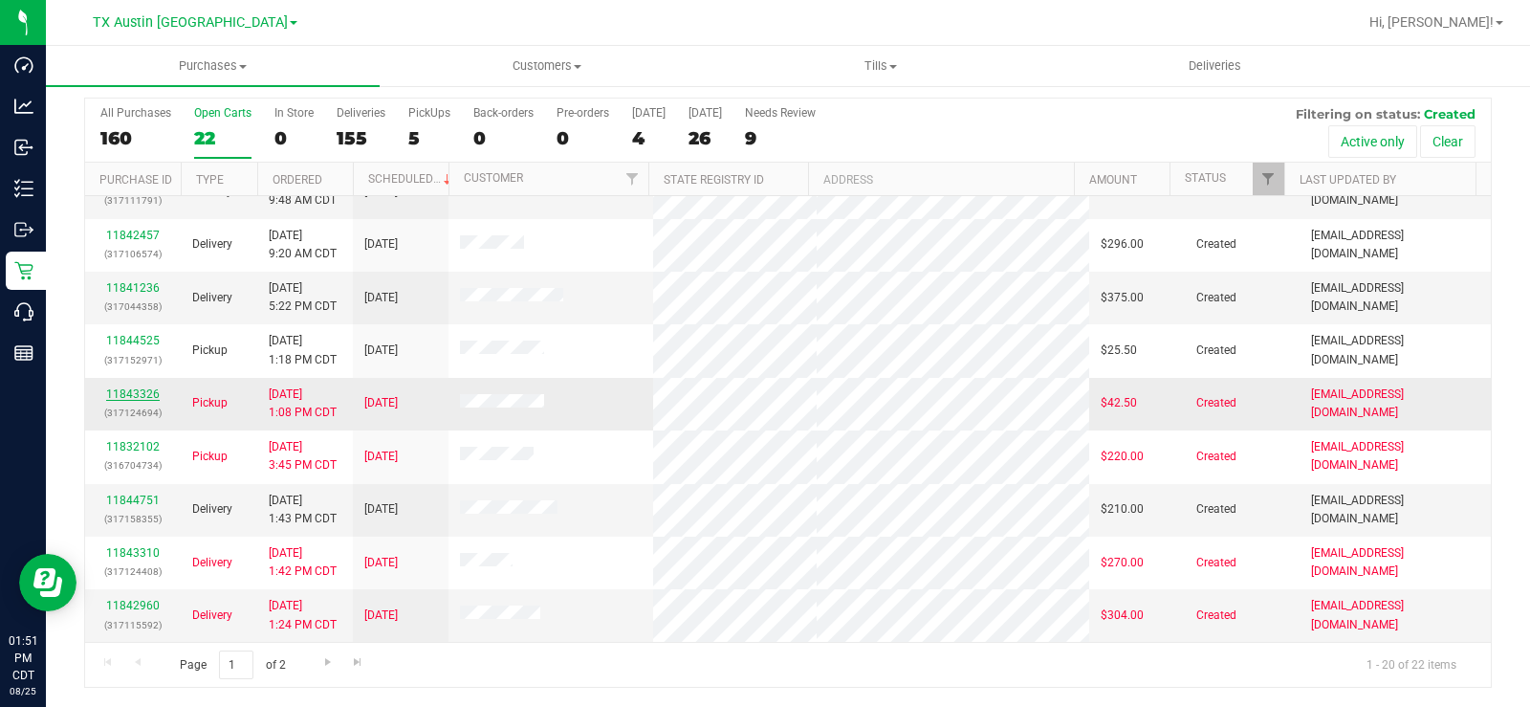
click at [141, 397] on link "11843326" at bounding box center [133, 393] width 54 height 13
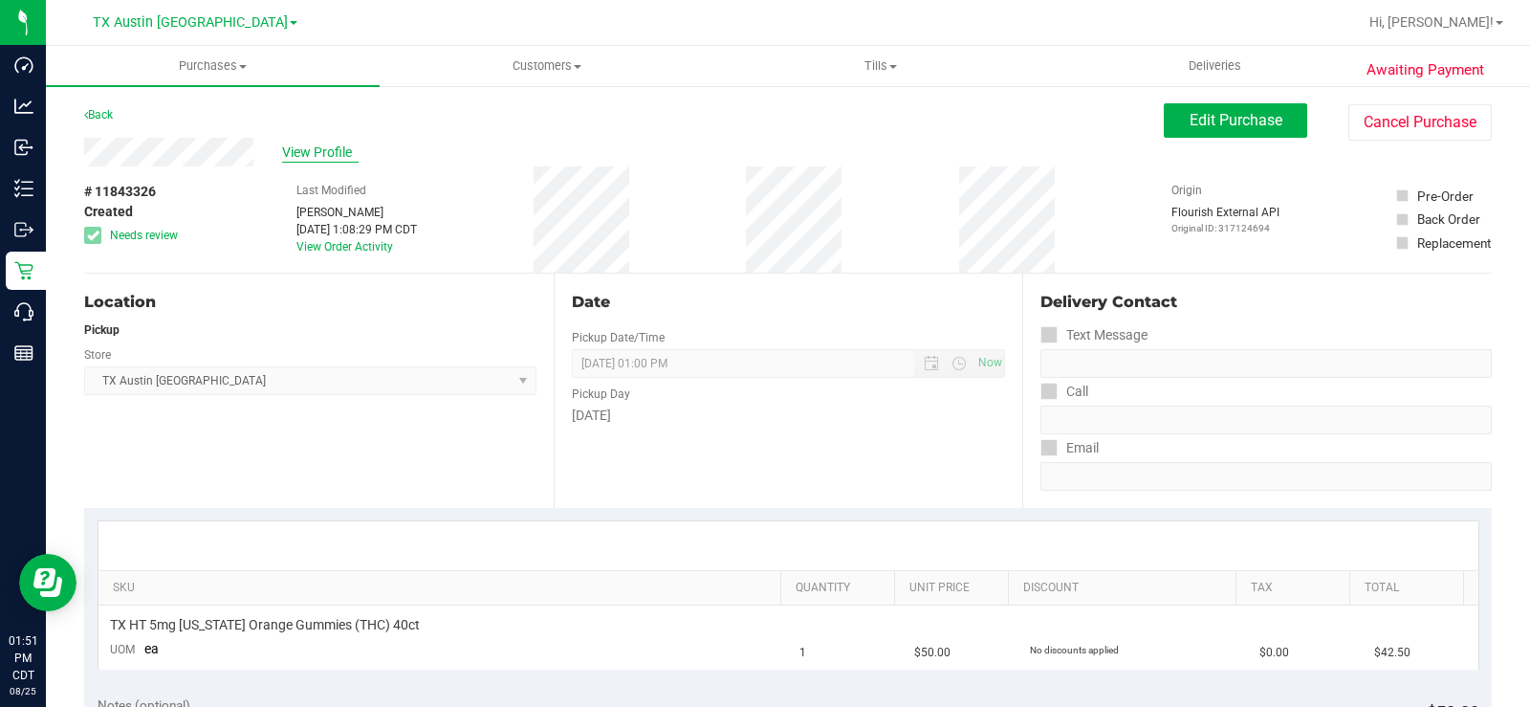
click at [326, 154] on span "View Profile" at bounding box center [320, 152] width 76 height 20
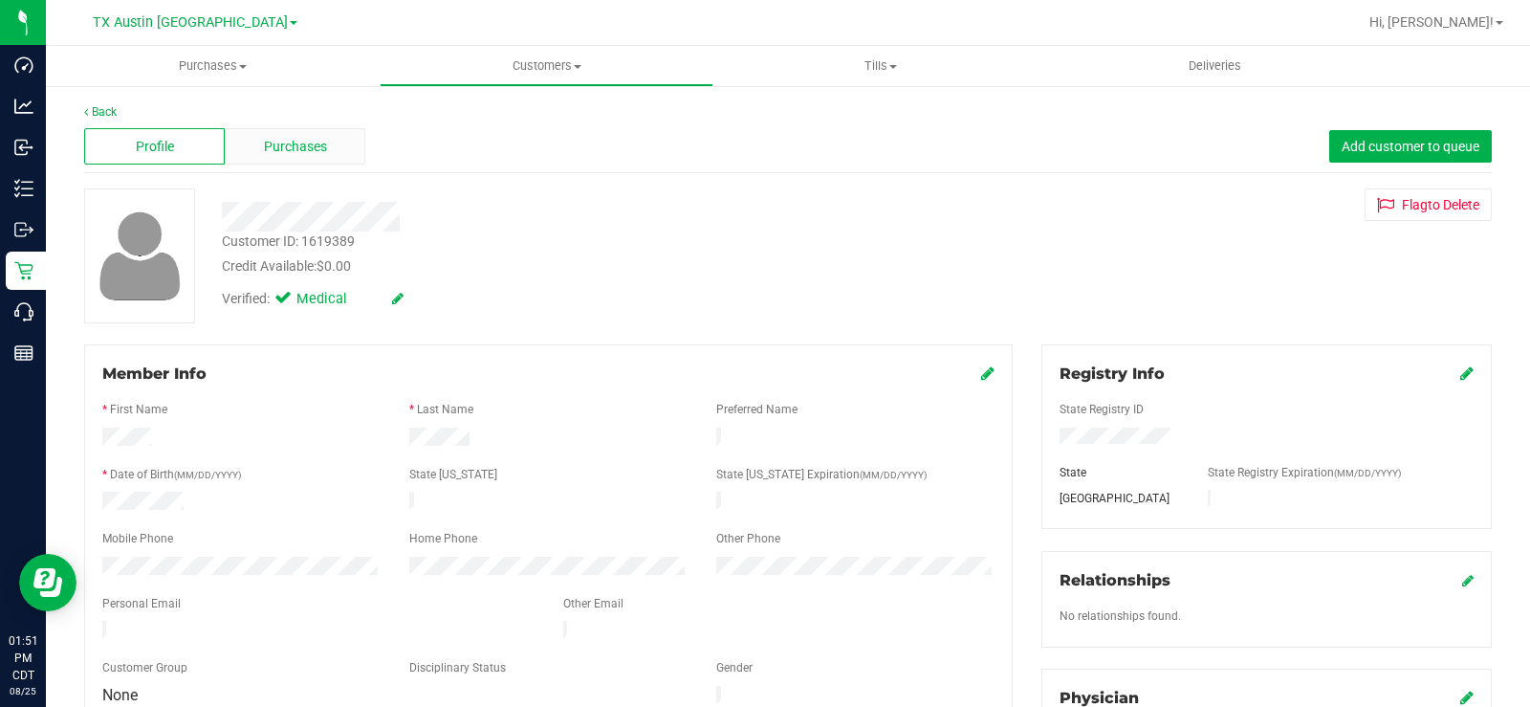
click at [256, 144] on div "Purchases" at bounding box center [295, 146] width 141 height 36
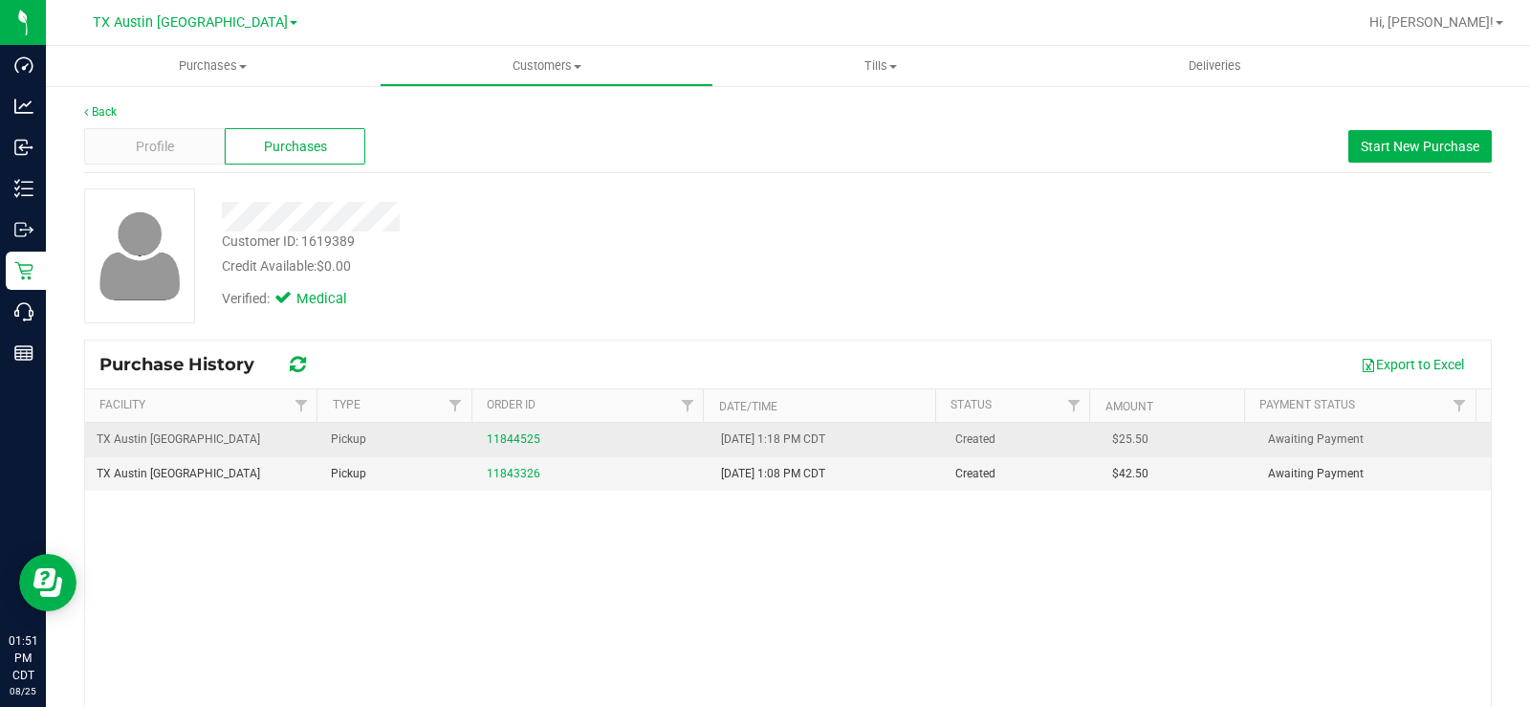
click at [496, 431] on div "11844525" at bounding box center [592, 439] width 211 height 18
click at [509, 436] on link "11844525" at bounding box center [514, 438] width 54 height 13
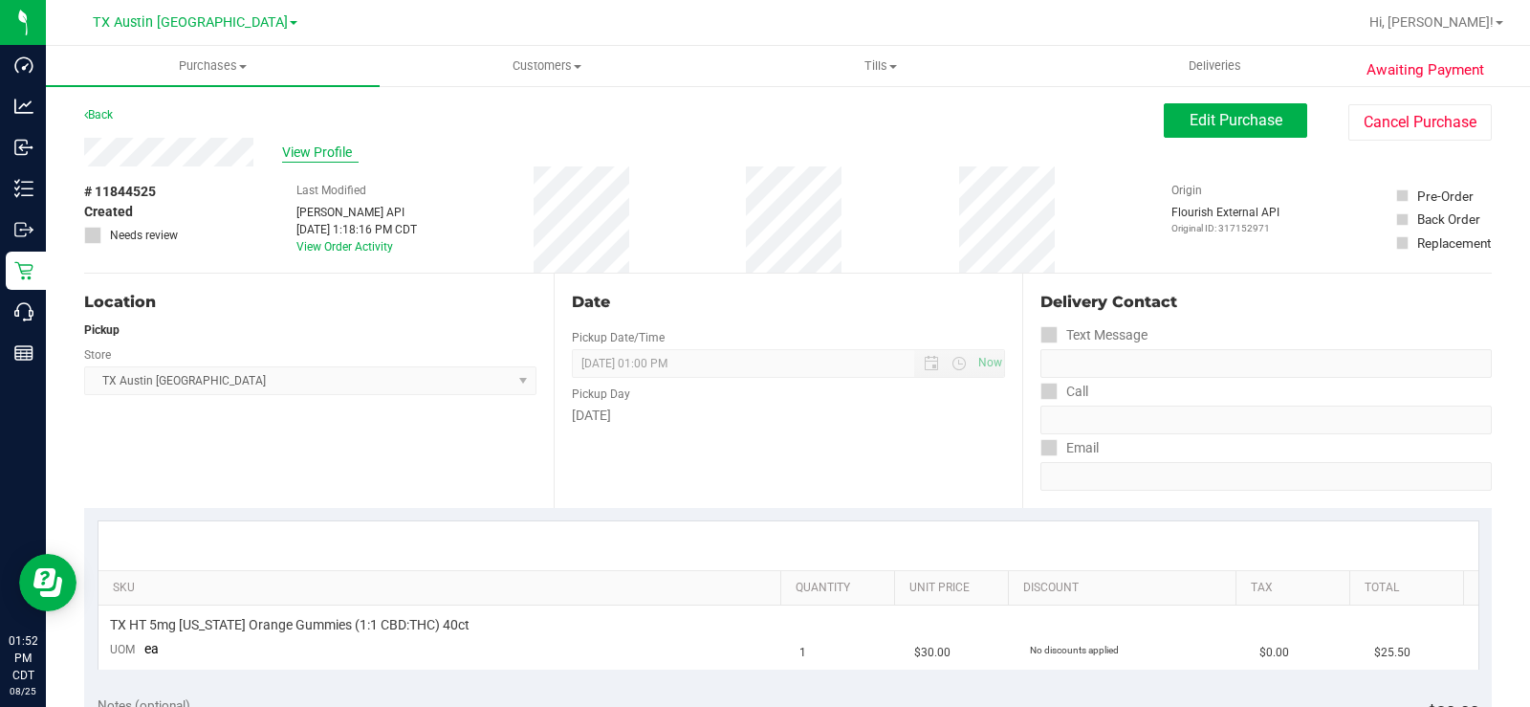
click at [317, 145] on span "View Profile" at bounding box center [320, 152] width 76 height 20
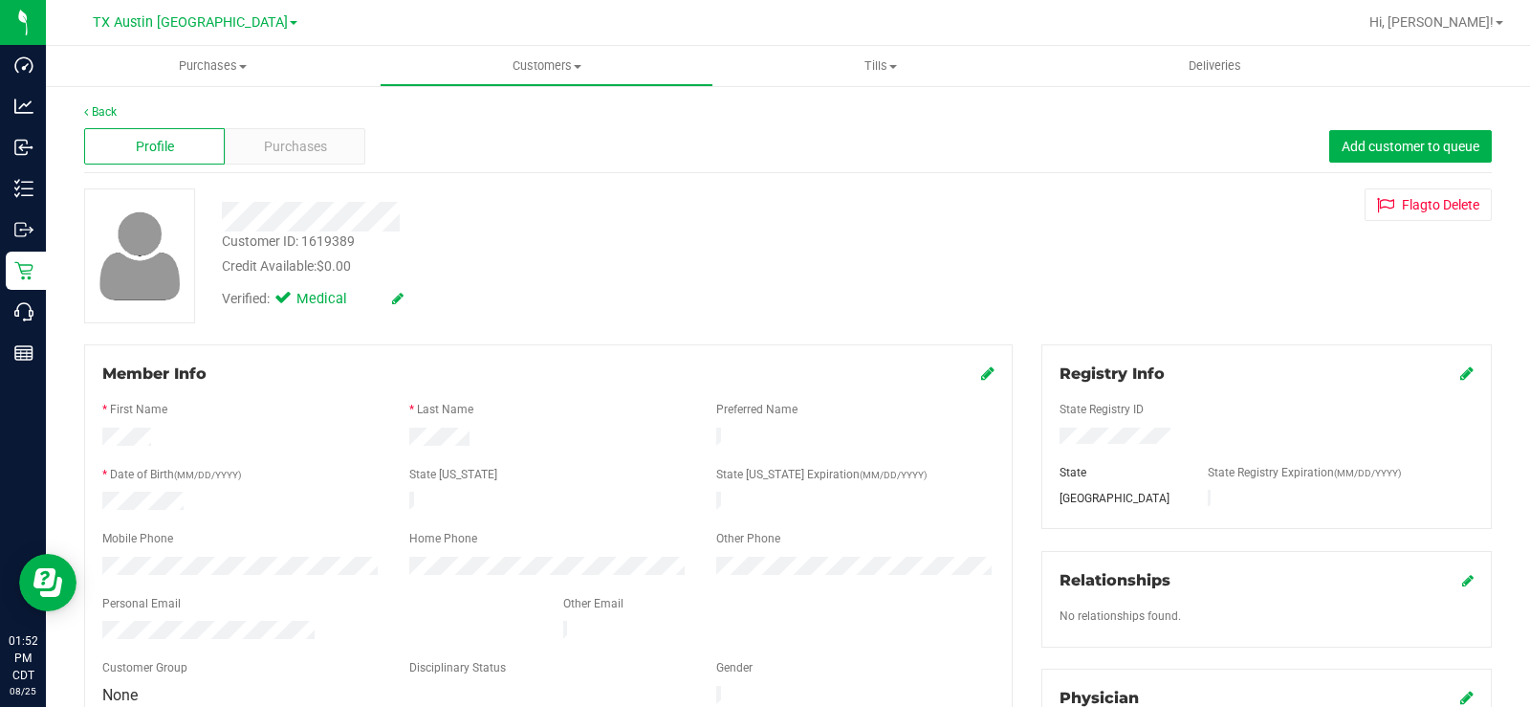
click at [317, 145] on span "Purchases" at bounding box center [295, 147] width 63 height 20
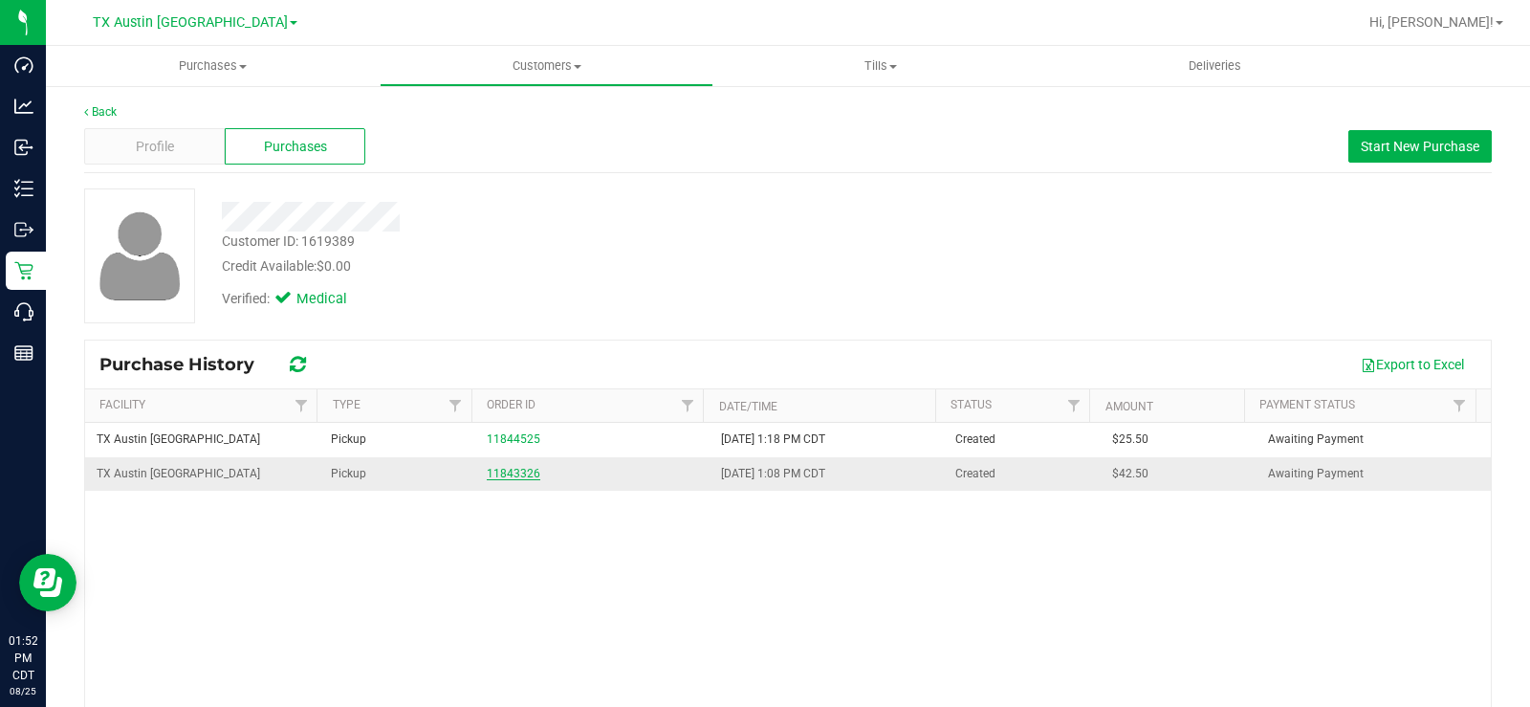
click at [492, 470] on link "11843326" at bounding box center [514, 473] width 54 height 13
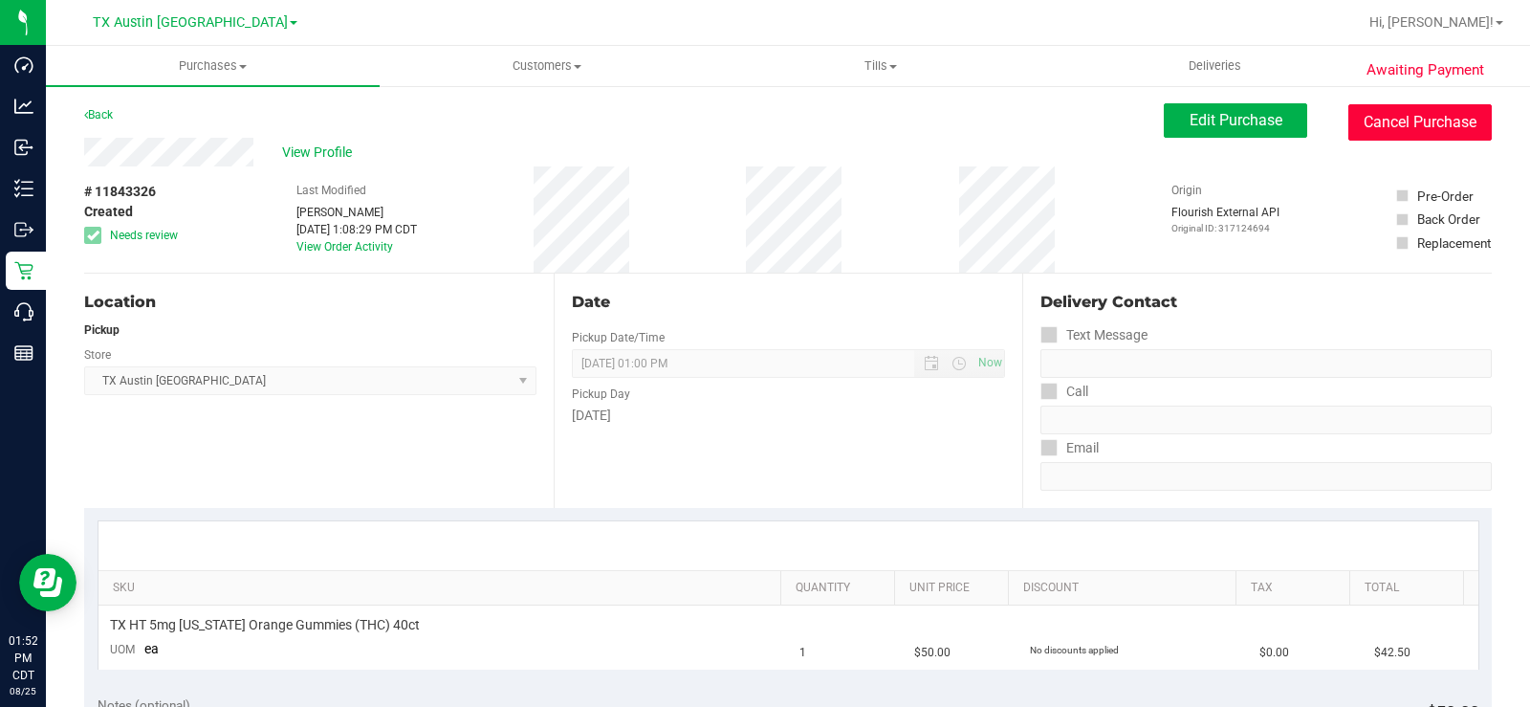
click at [1223, 123] on button "Cancel Purchase" at bounding box center [1419, 122] width 143 height 36
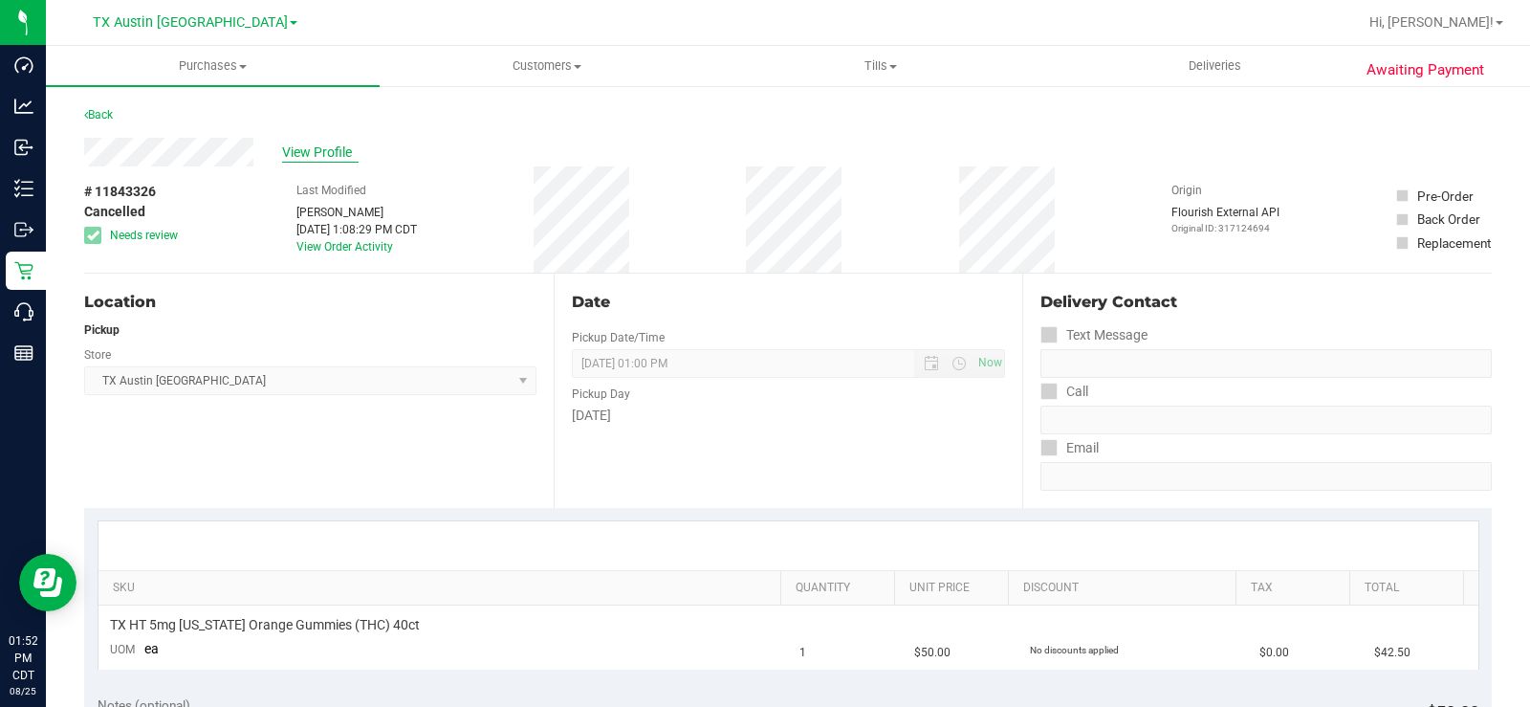
click at [304, 149] on span "View Profile" at bounding box center [320, 152] width 76 height 20
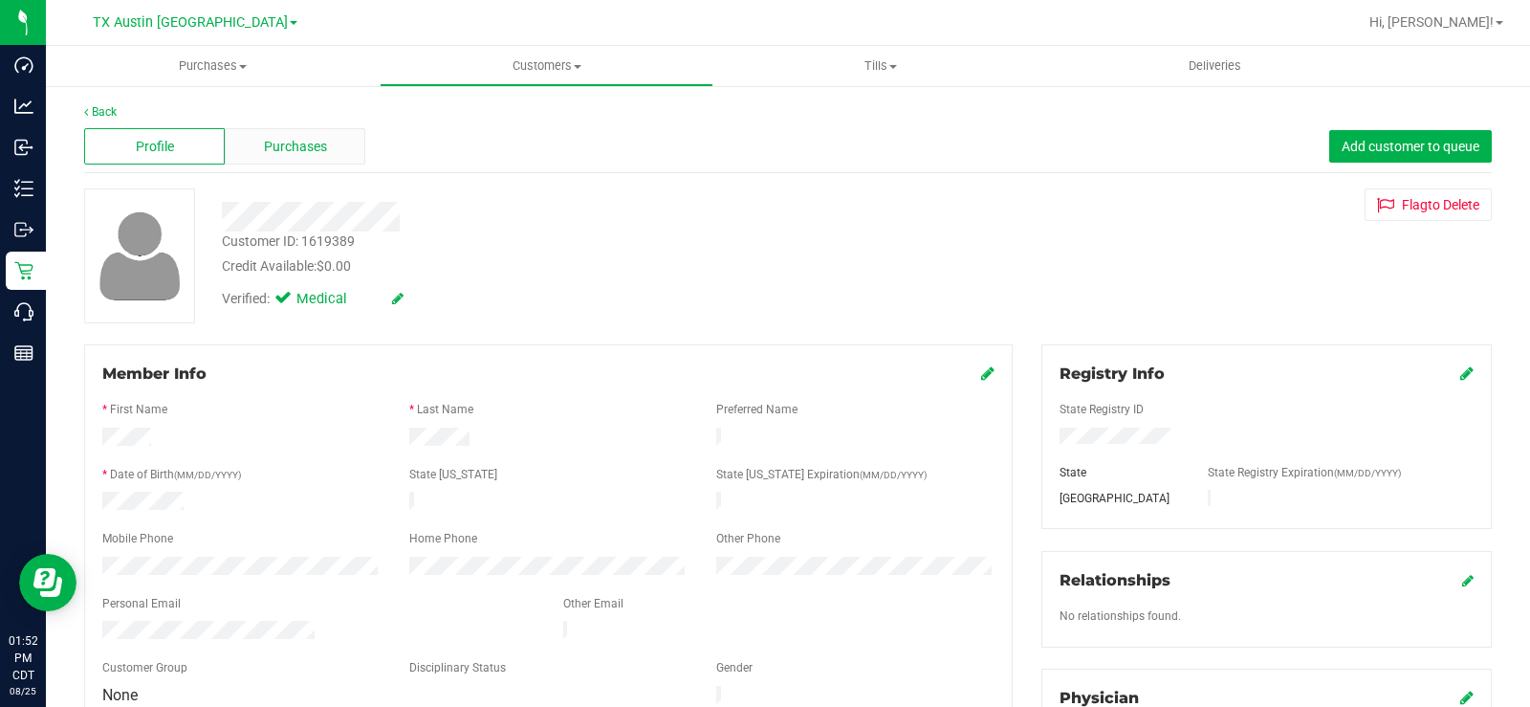
click at [304, 148] on span "Purchases" at bounding box center [295, 147] width 63 height 20
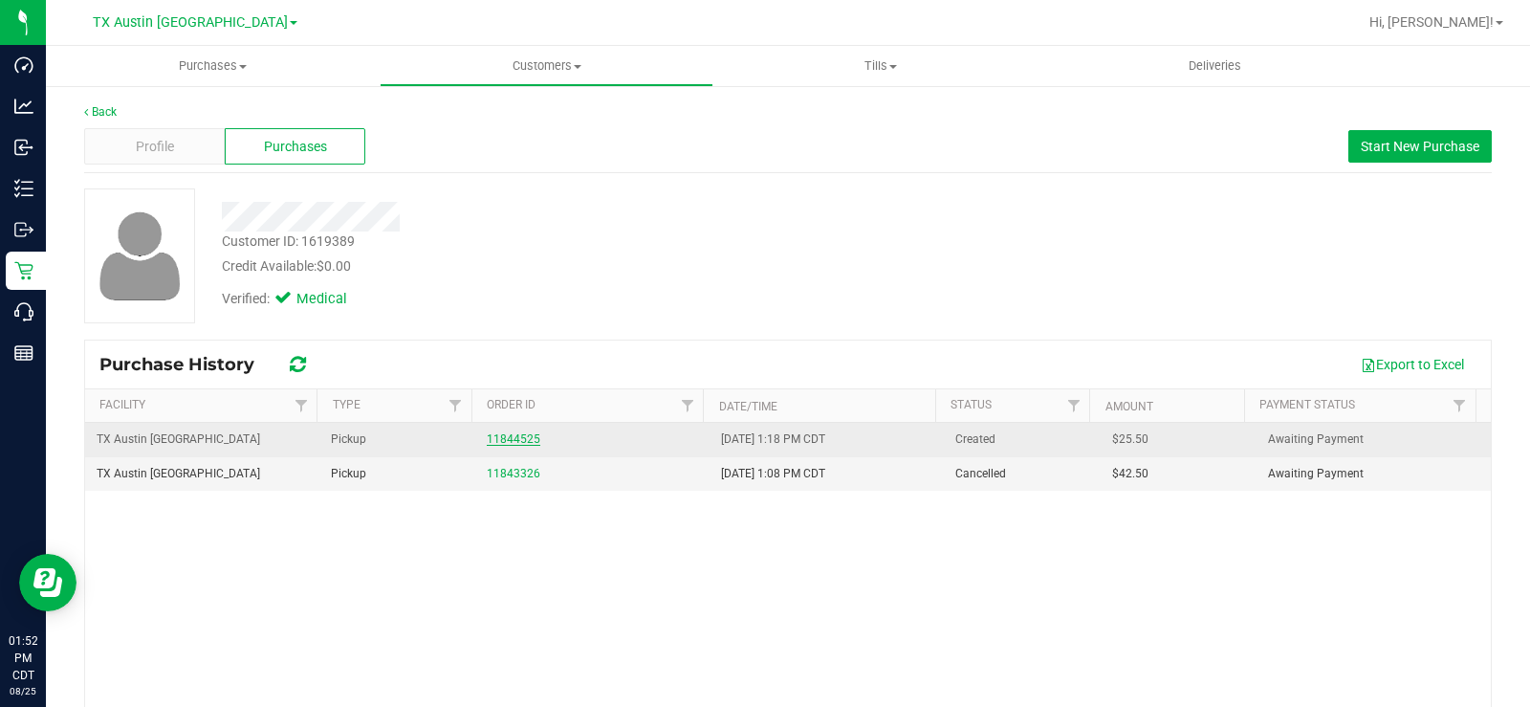
click at [500, 434] on link "11844525" at bounding box center [514, 438] width 54 height 13
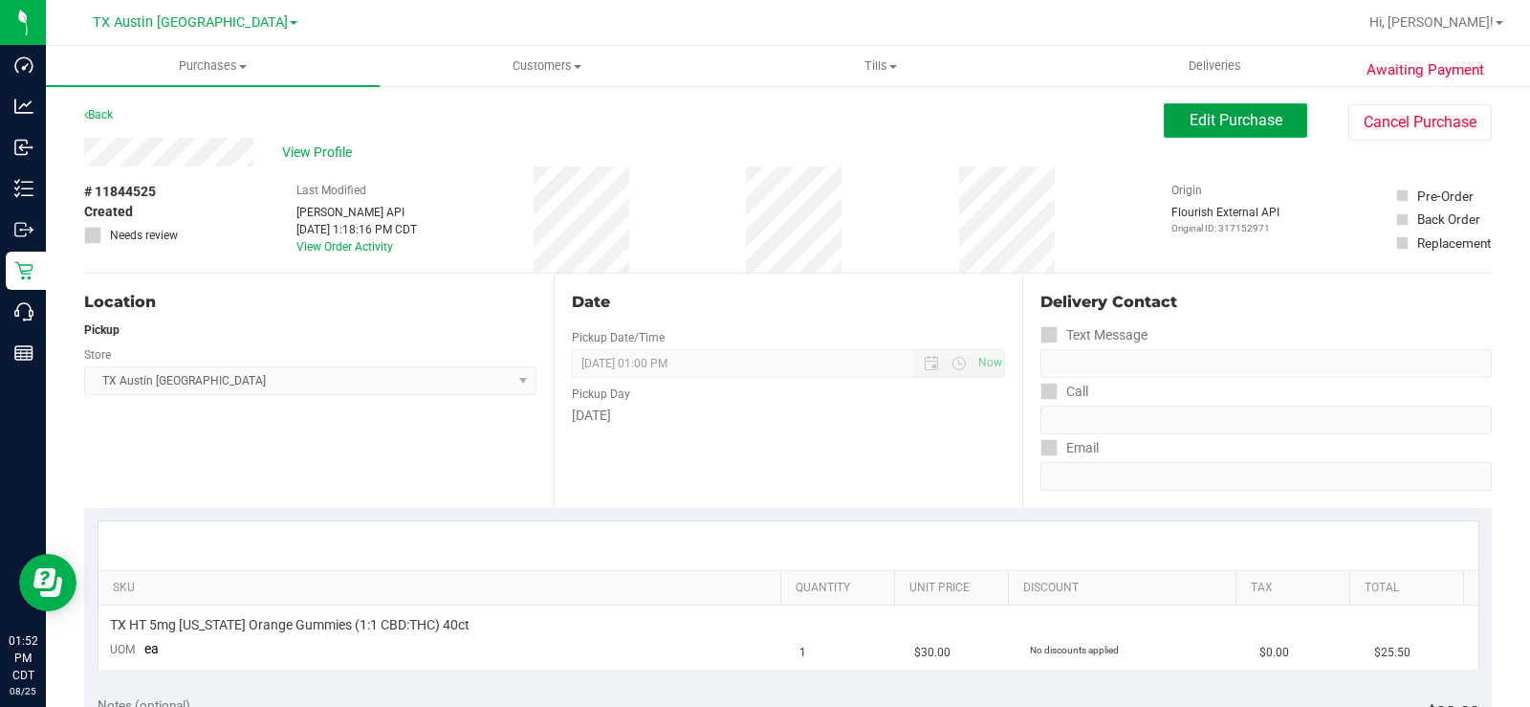
click at [1215, 125] on span "Edit Purchase" at bounding box center [1236, 120] width 93 height 18
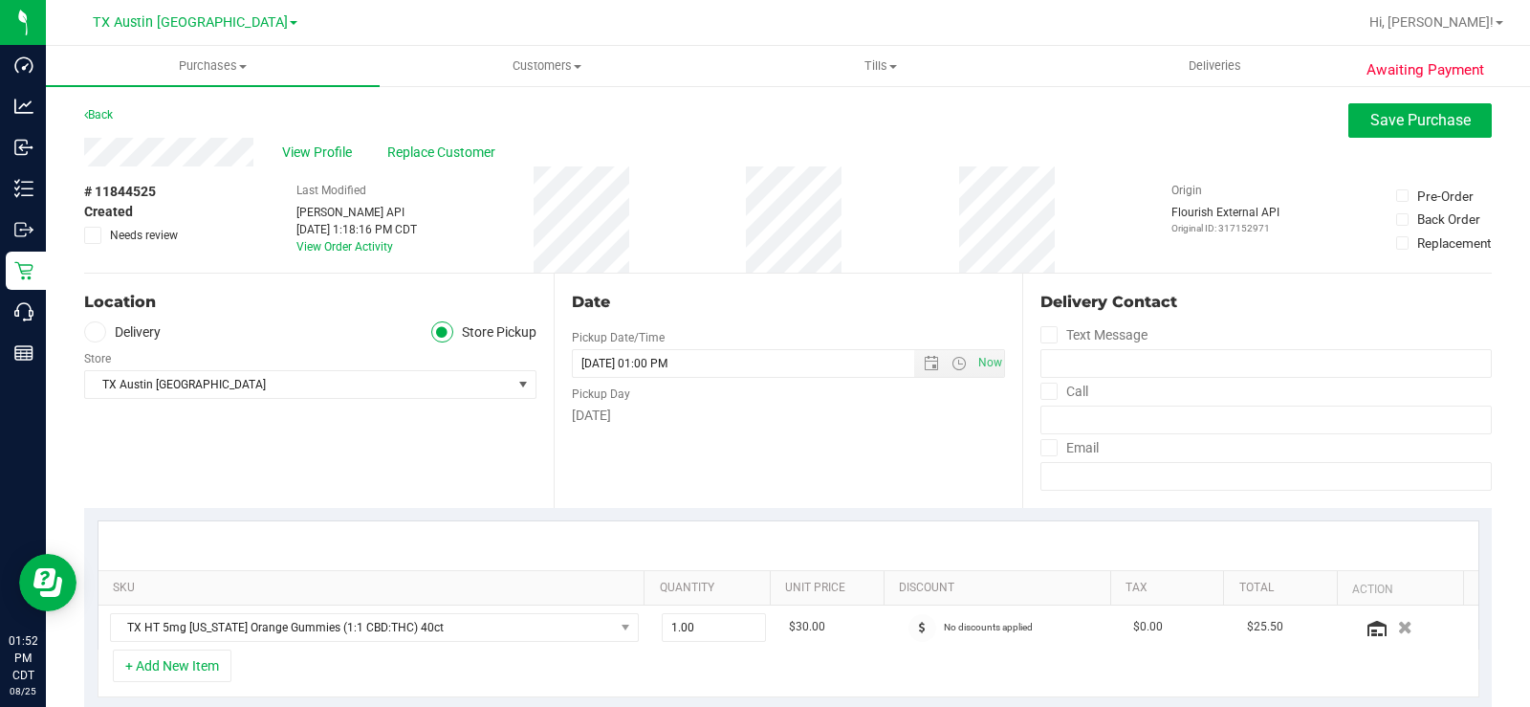
click at [102, 325] on span at bounding box center [95, 332] width 22 height 22
click at [0, 0] on input "Delivery" at bounding box center [0, 0] width 0 height 0
click at [145, 380] on span "Select address" at bounding box center [287, 384] width 404 height 27
click at [513, 353] on div "Edit" at bounding box center [524, 352] width 23 height 20
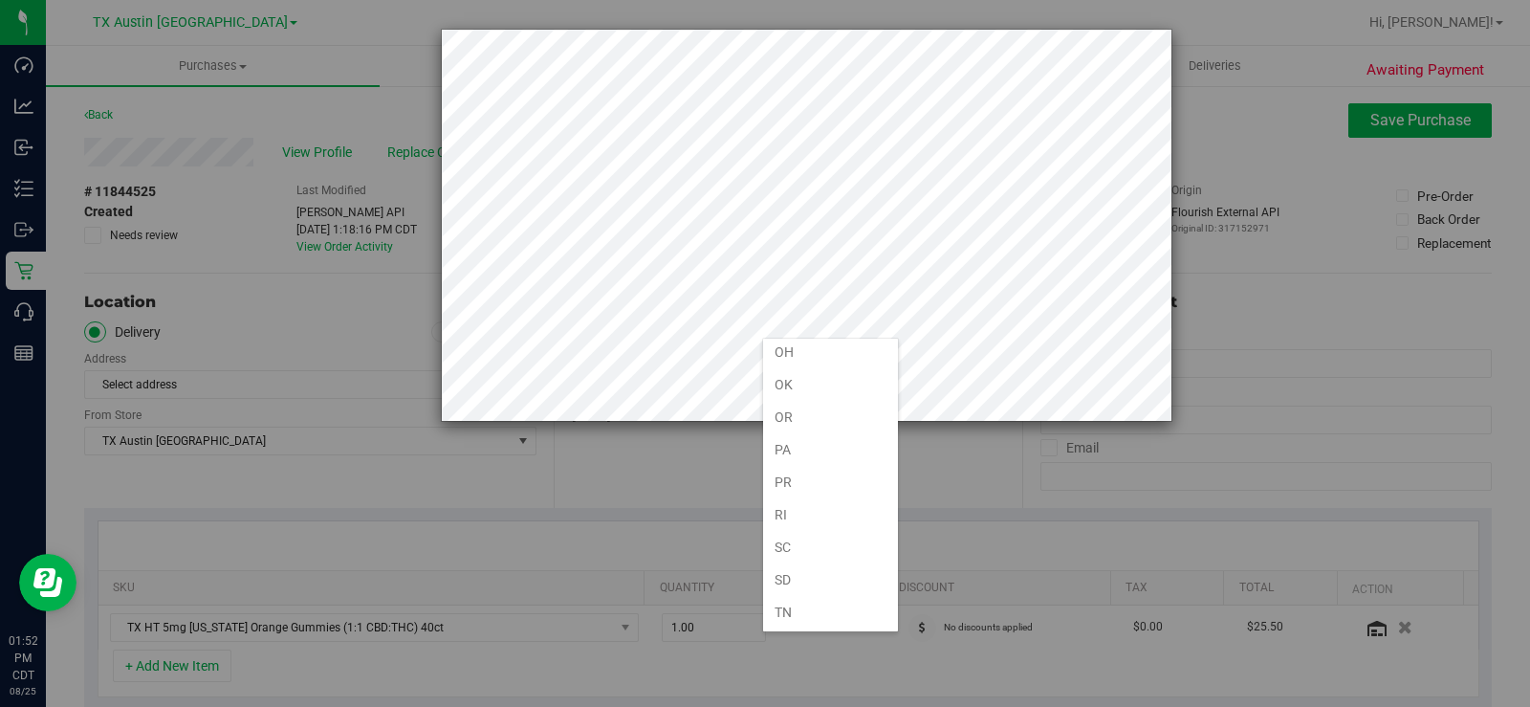
scroll to position [1176, 0]
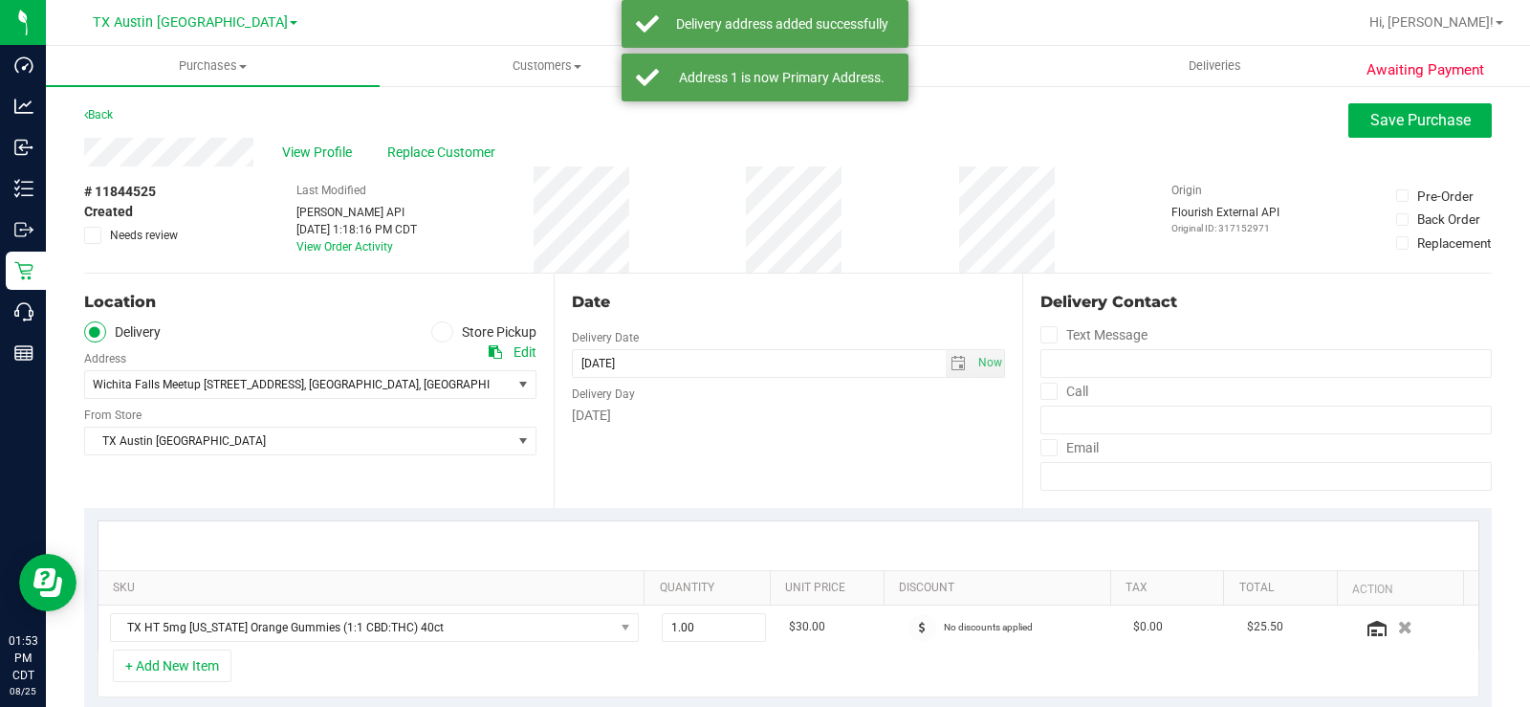
drag, startPoint x: 247, startPoint y: 486, endPoint x: 422, endPoint y: 527, distance: 179.8
click at [251, 488] on div "Location Delivery Store Pickup Address Edit Wichita Falls Meetup 1722 9th st , …" at bounding box center [319, 390] width 470 height 234
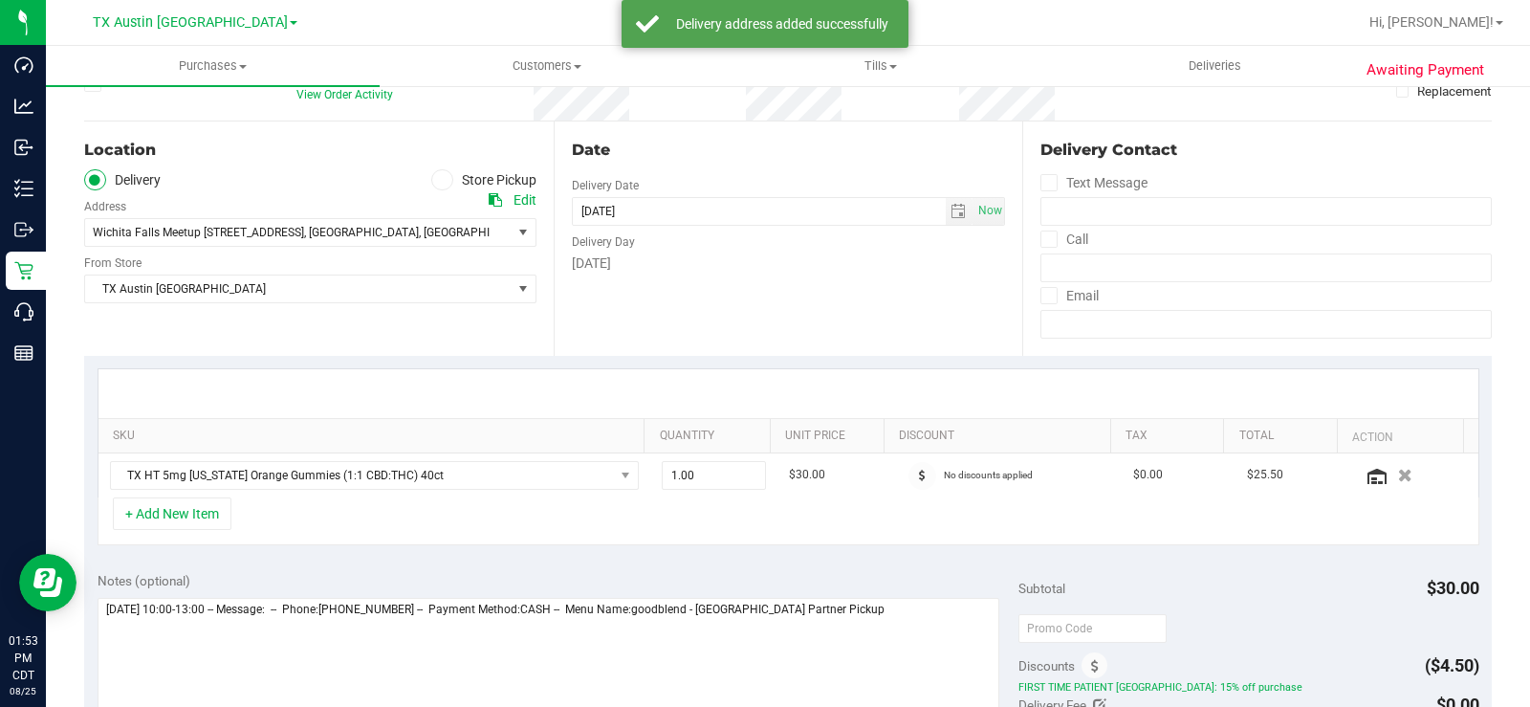
scroll to position [287, 0]
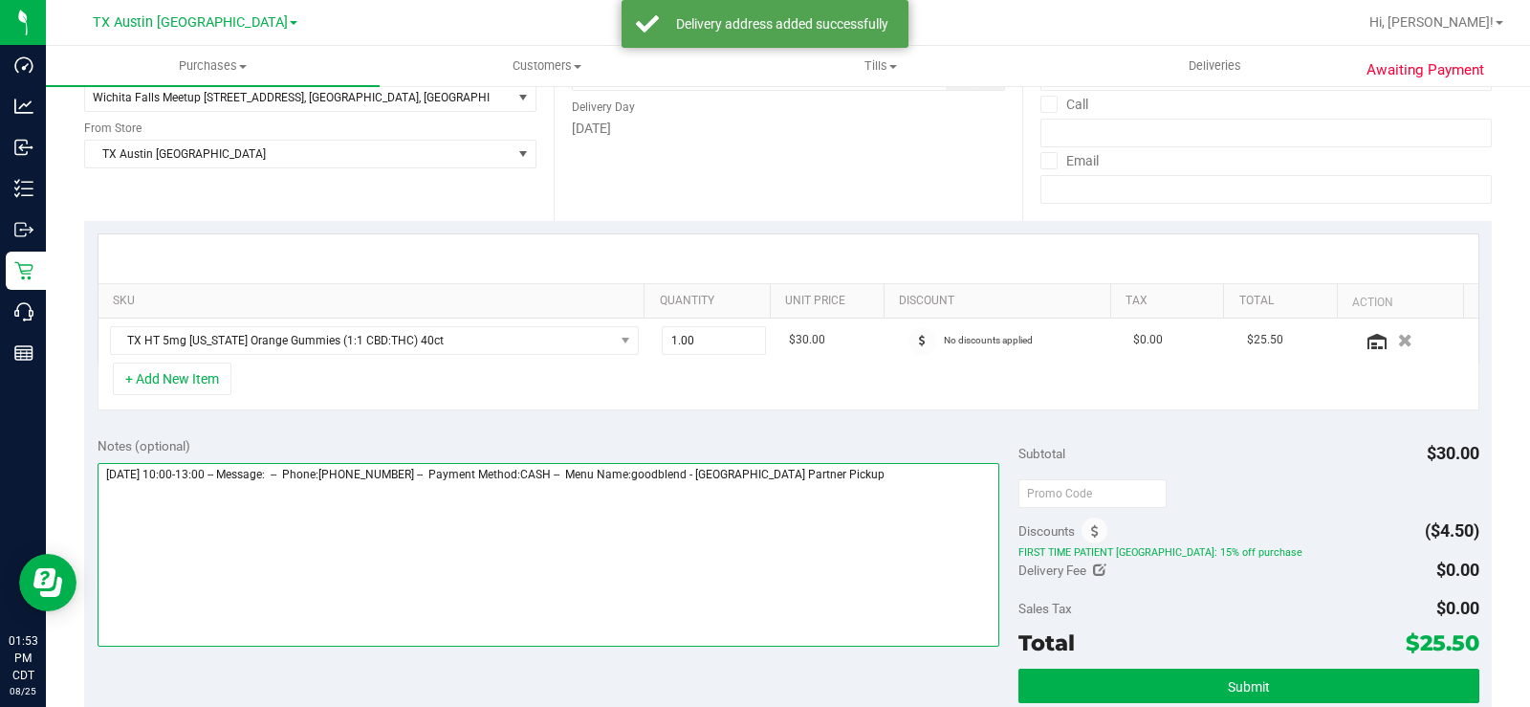
click at [913, 475] on textarea at bounding box center [549, 555] width 902 height 184
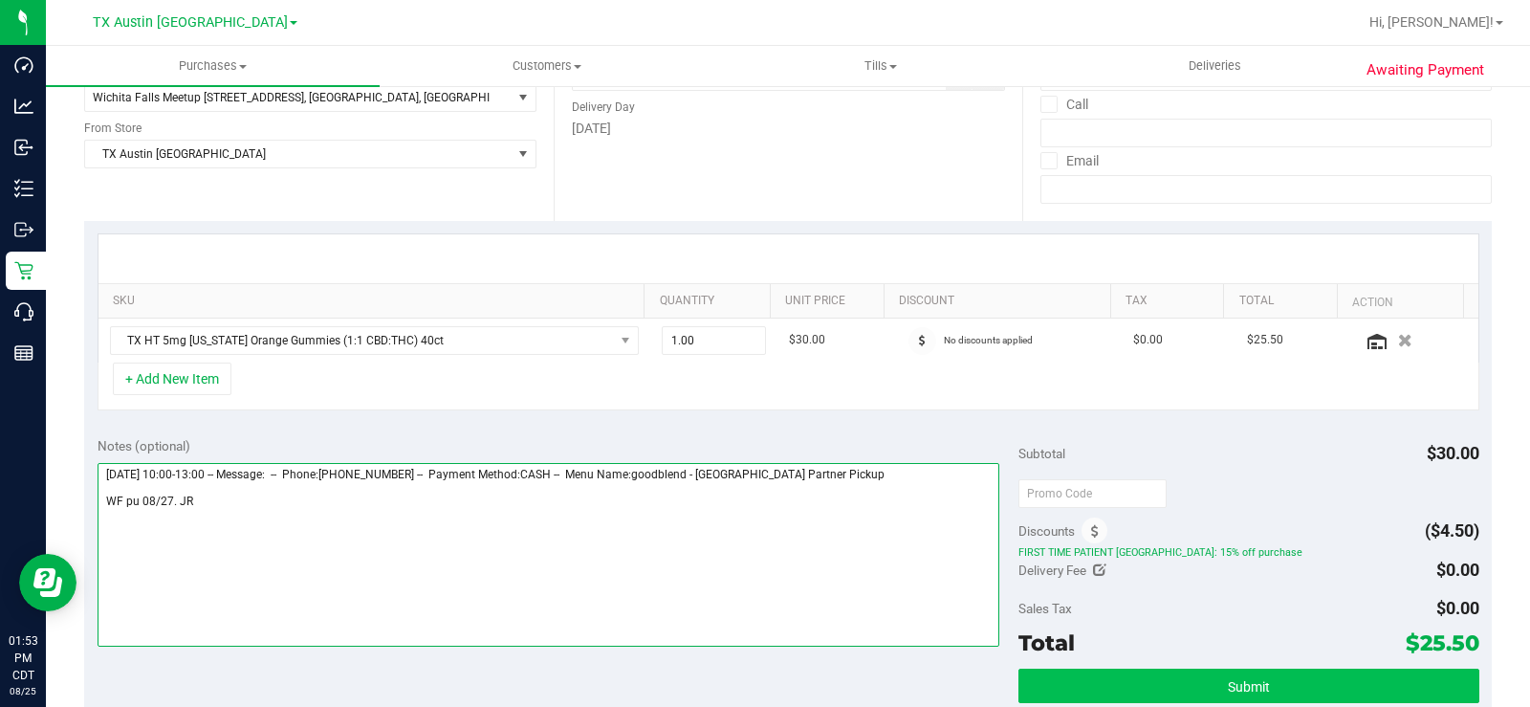
type textarea "Wednesday 08/27/2025 10:00-13:00 -- Message: -- Phone:9406364335 -- Payment Met…"
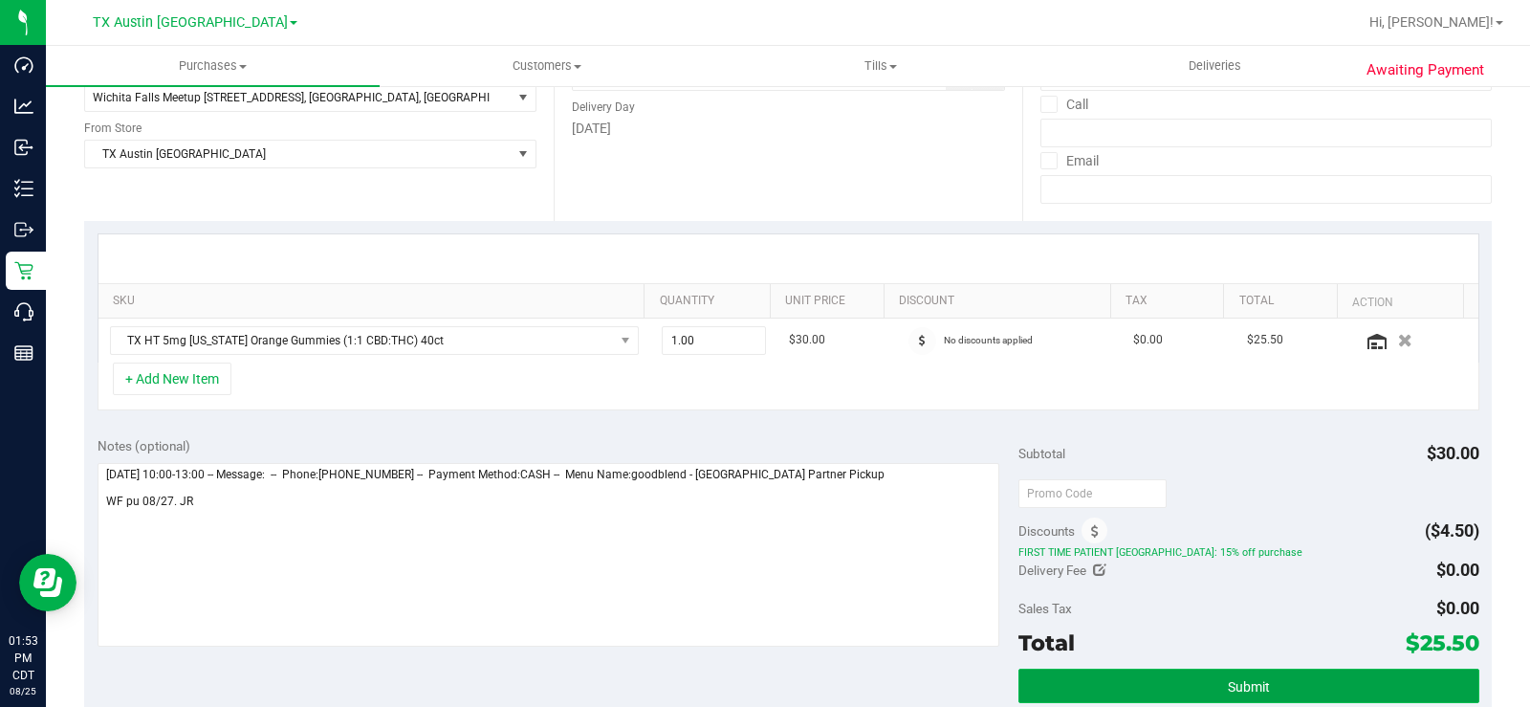
click at [1110, 534] on button "Submit" at bounding box center [1248, 685] width 461 height 34
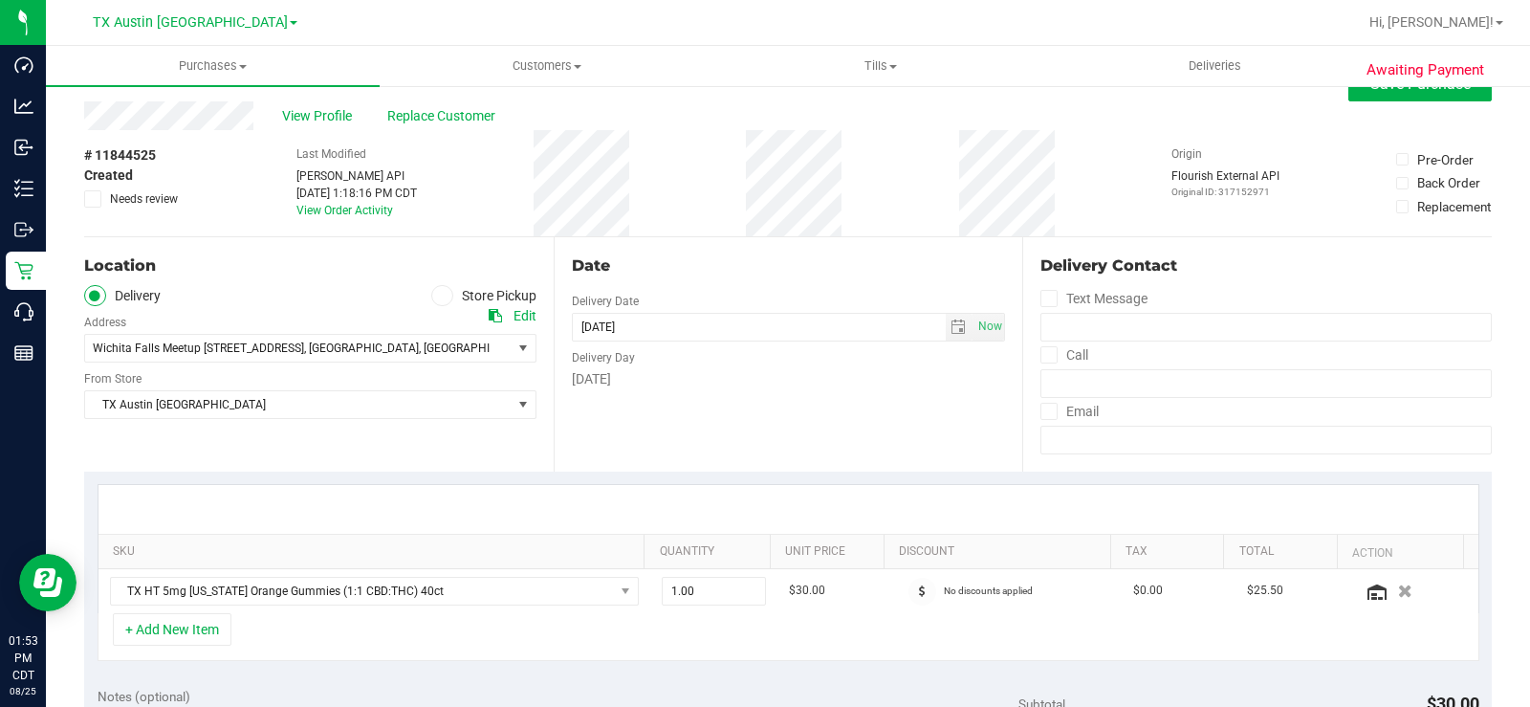
scroll to position [0, 0]
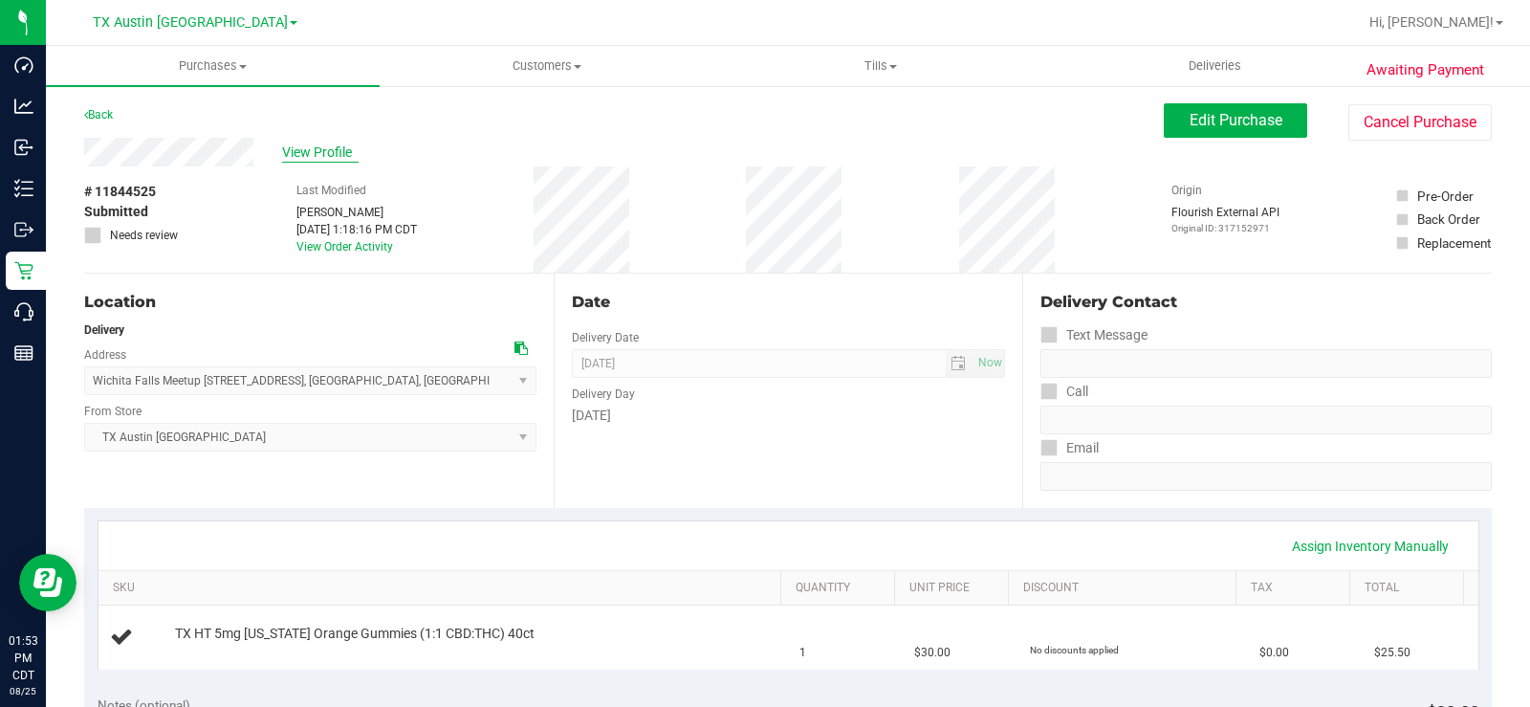
click at [311, 157] on span "View Profile" at bounding box center [320, 152] width 76 height 20
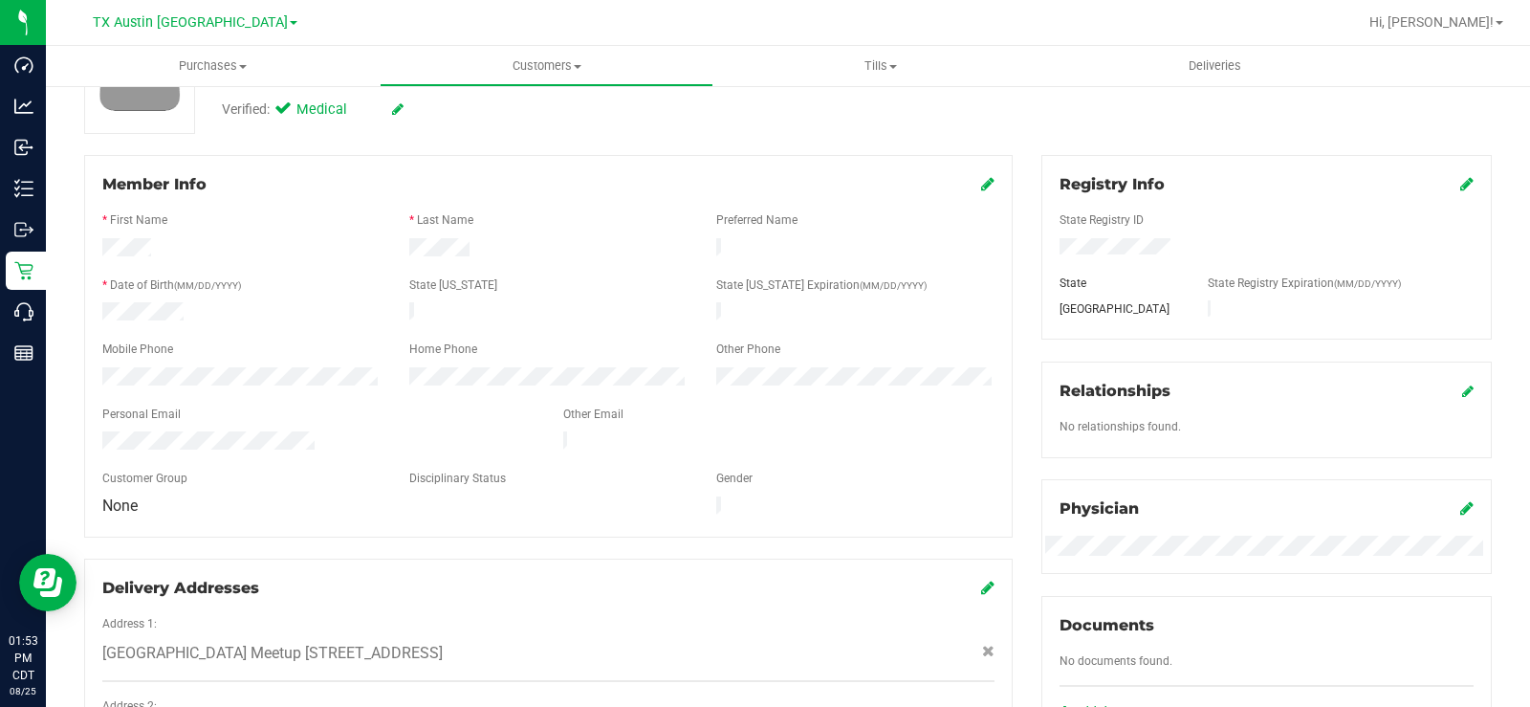
scroll to position [191, 0]
drag, startPoint x: 319, startPoint y: 430, endPoint x: 82, endPoint y: 417, distance: 237.5
click at [82, 417] on div "Member Info * First Name * Last Name Preferred Name * Date of Birth (MM/DD/YYYY…" at bounding box center [548, 486] width 957 height 666
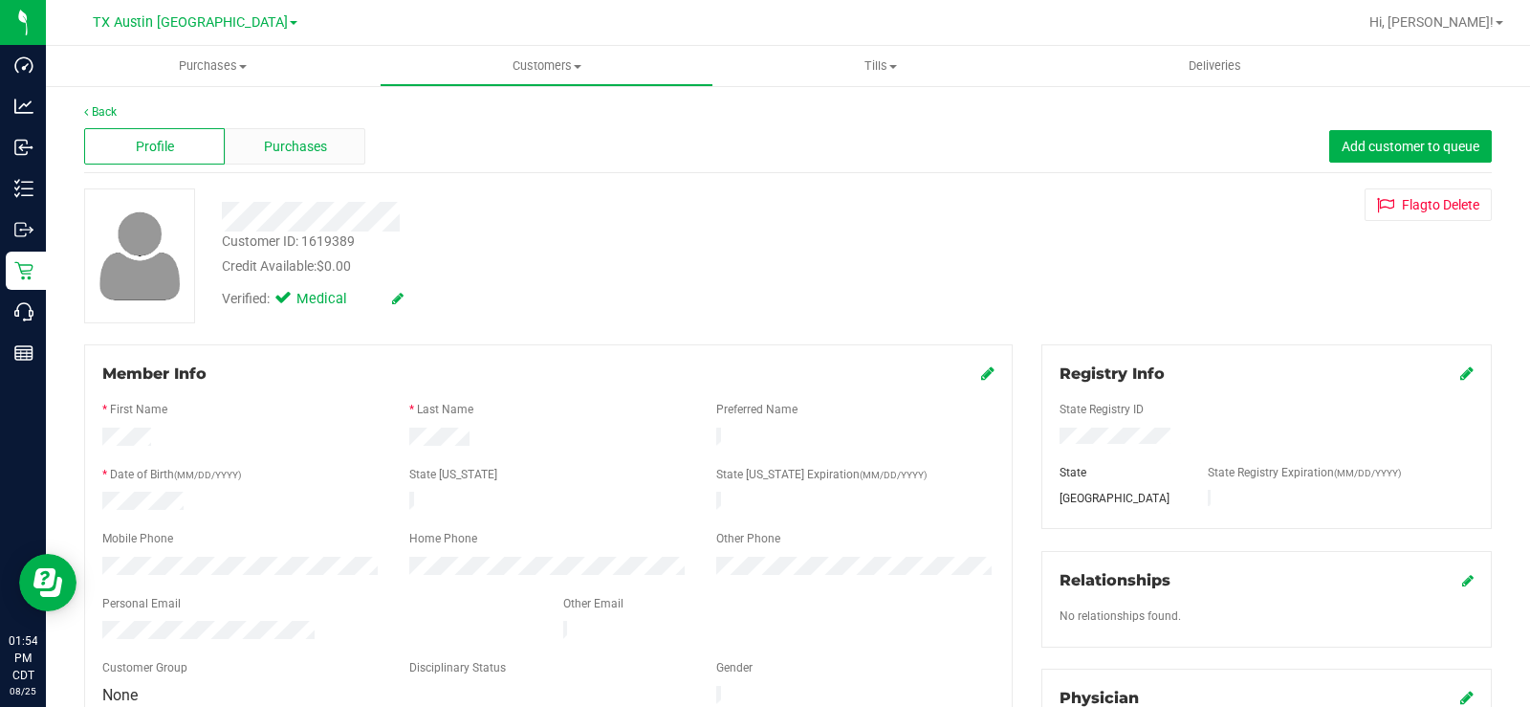
click at [291, 142] on span "Purchases" at bounding box center [295, 147] width 63 height 20
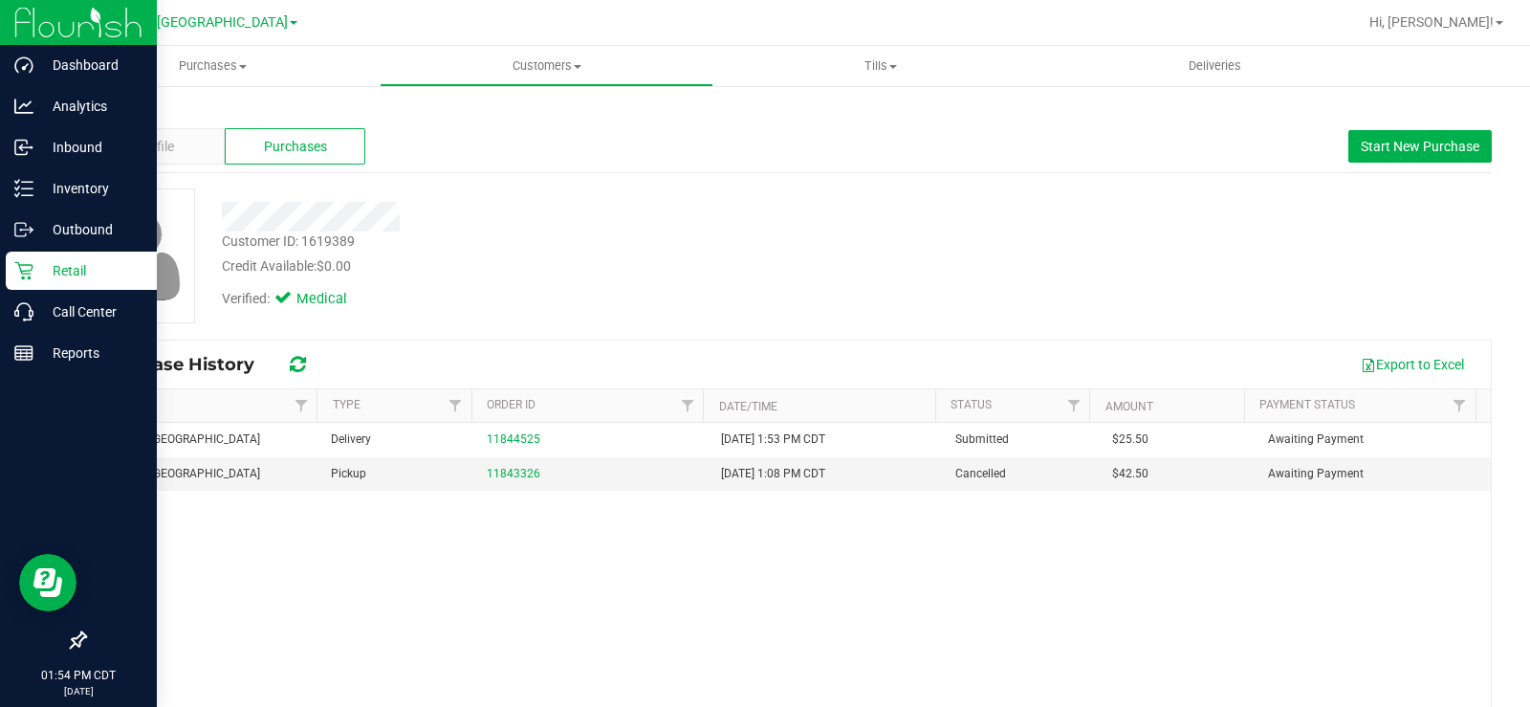
click at [25, 272] on icon at bounding box center [23, 270] width 19 height 19
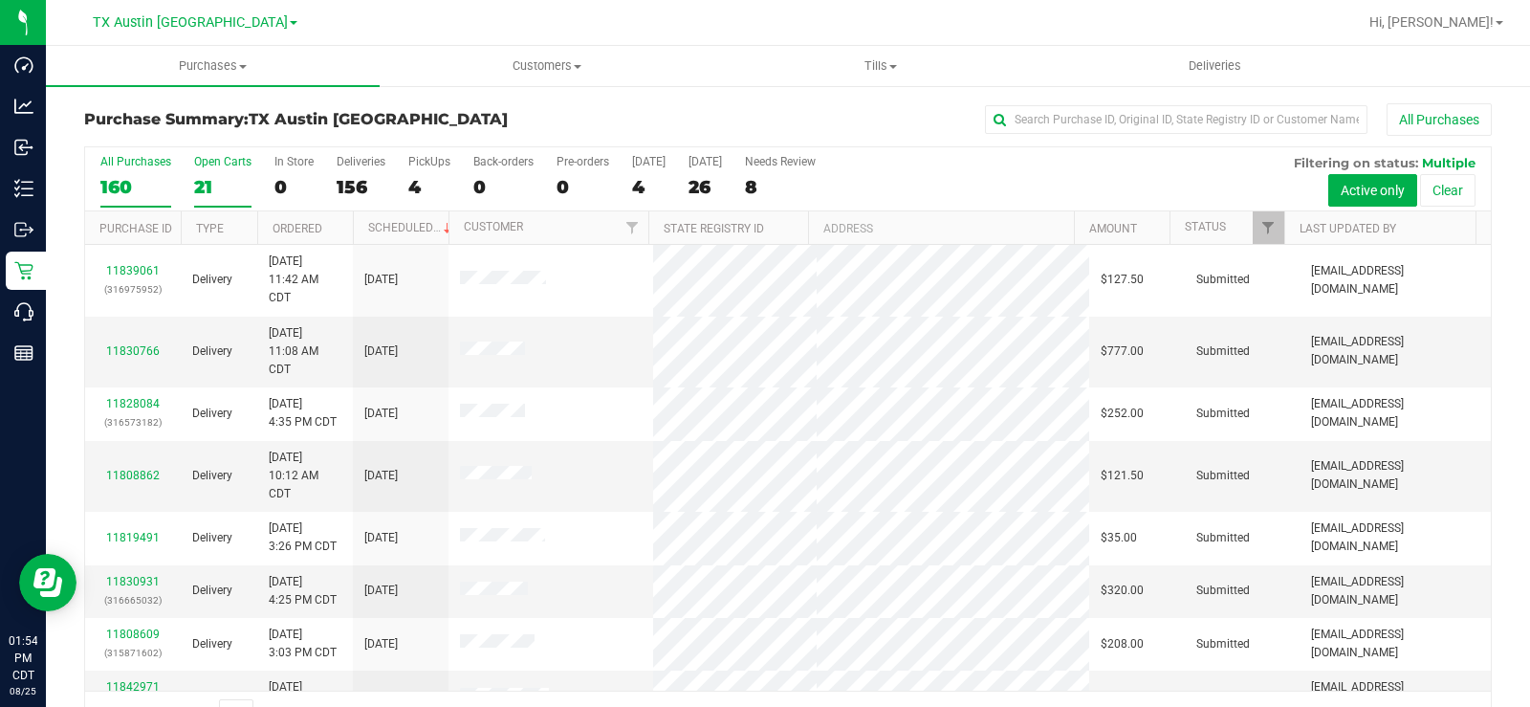
click at [207, 171] on label "Open Carts 21" at bounding box center [222, 181] width 57 height 53
click at [0, 0] on input "Open Carts 21" at bounding box center [0, 0] width 0 height 0
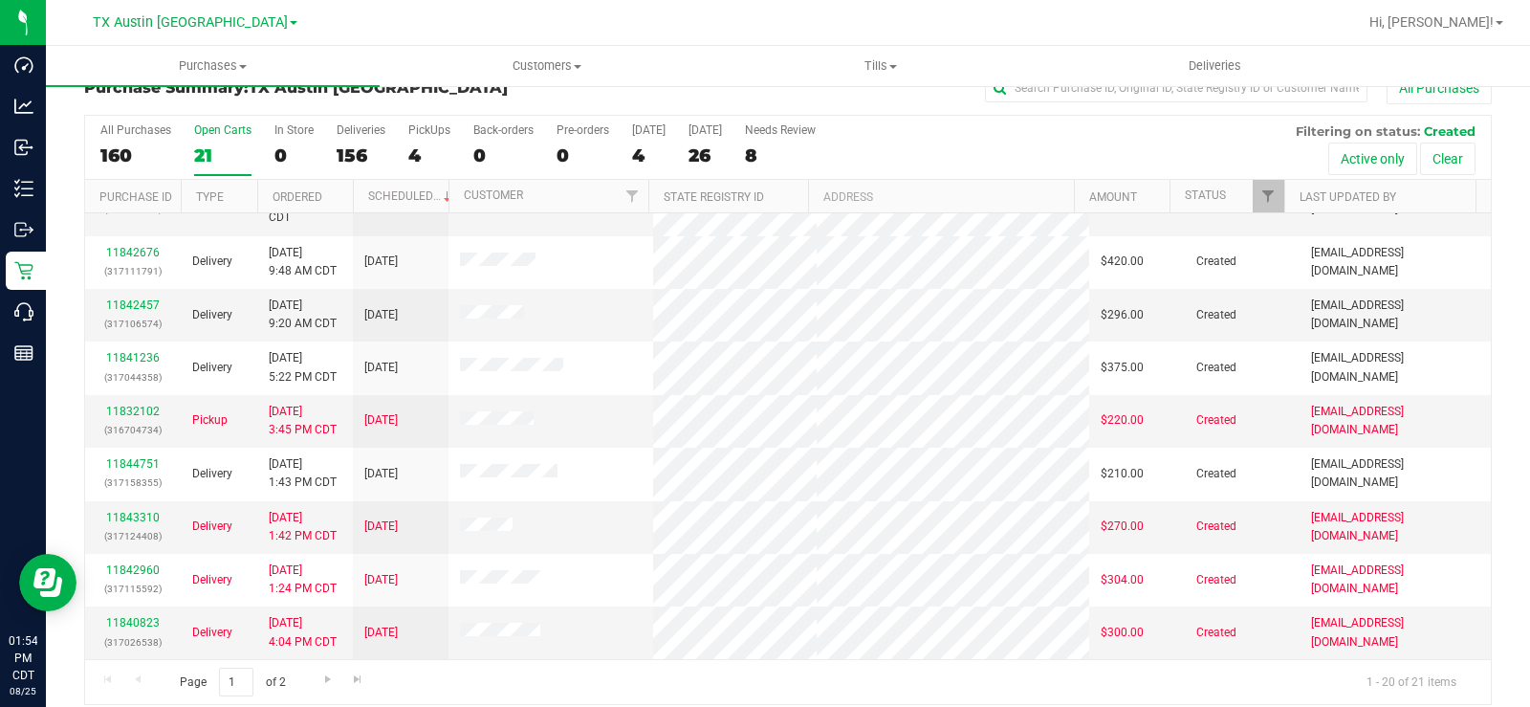
scroll to position [49, 0]
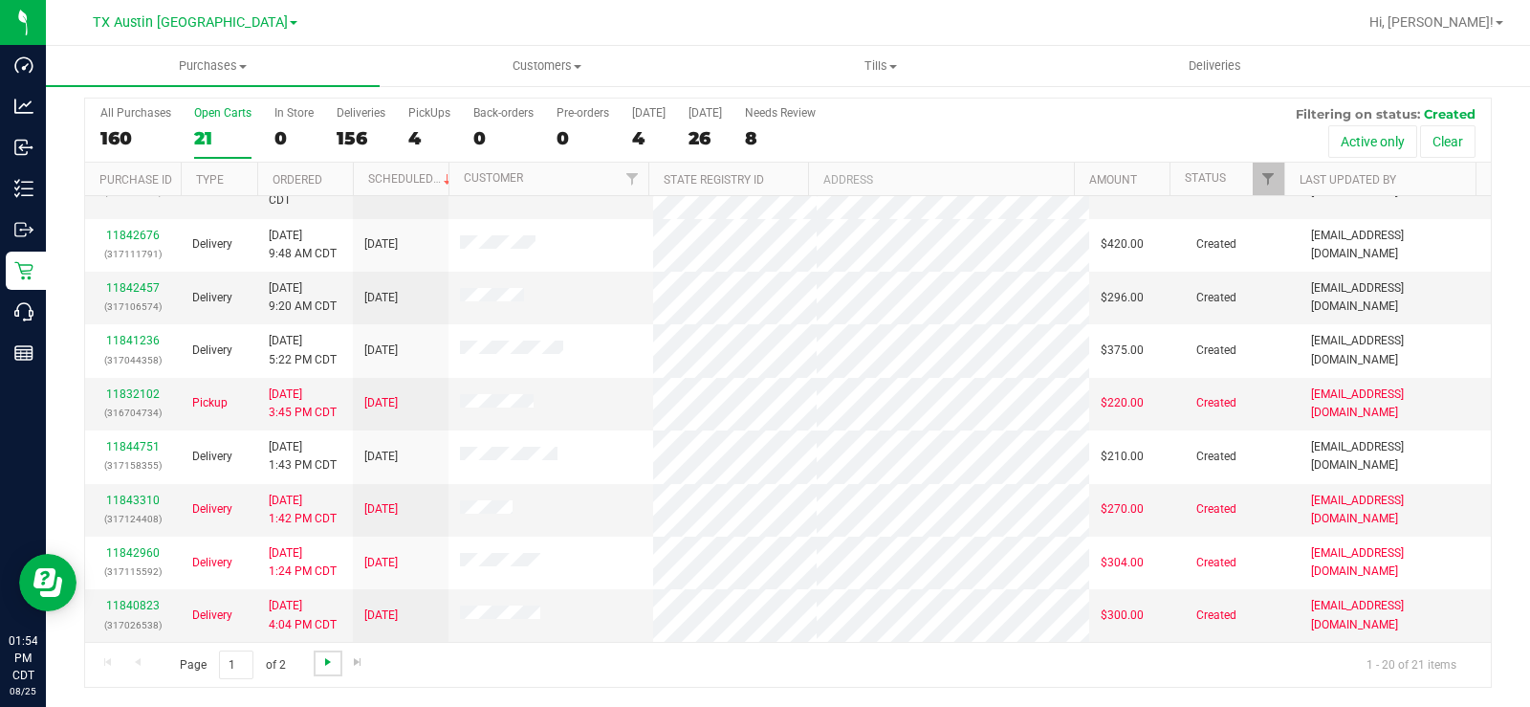
click at [324, 534] on span "Go to the next page" at bounding box center [327, 661] width 15 height 15
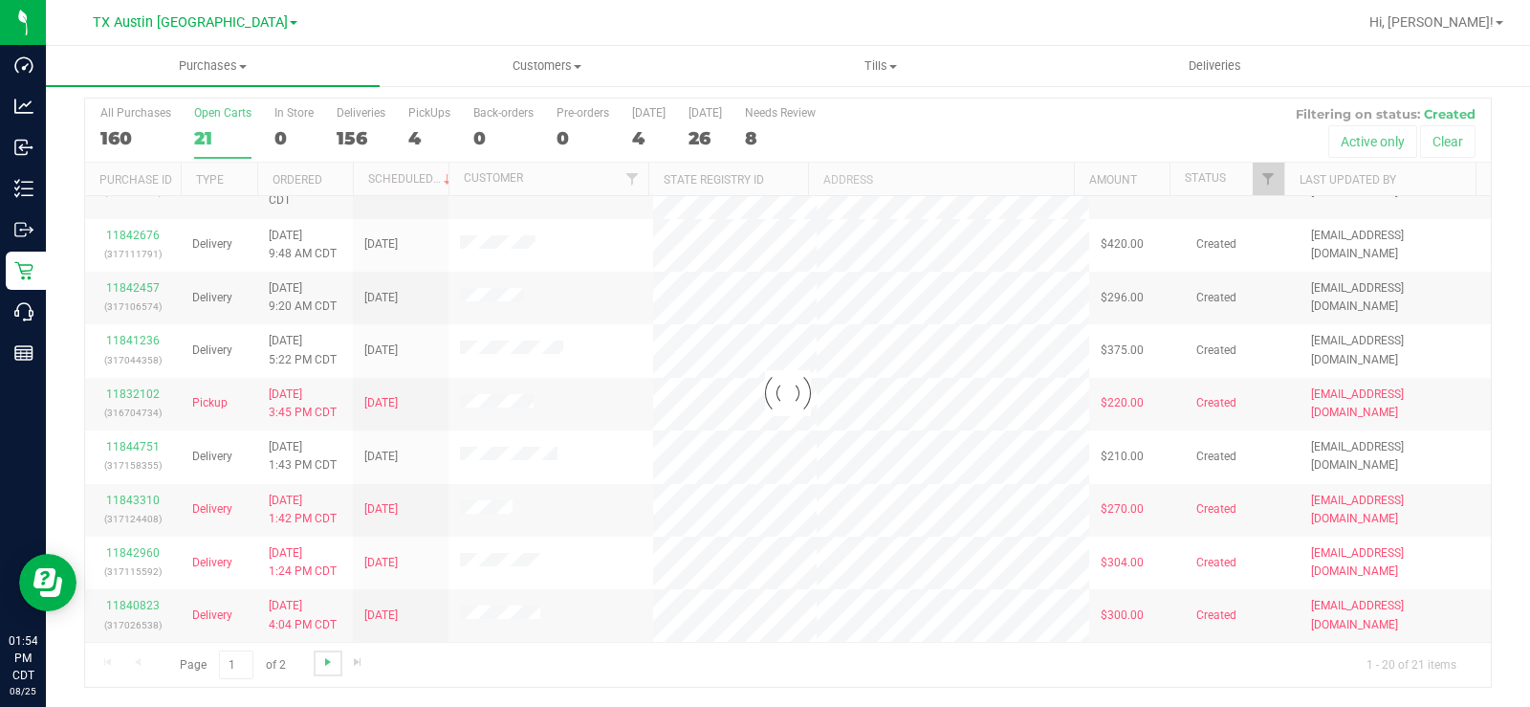
scroll to position [0, 0]
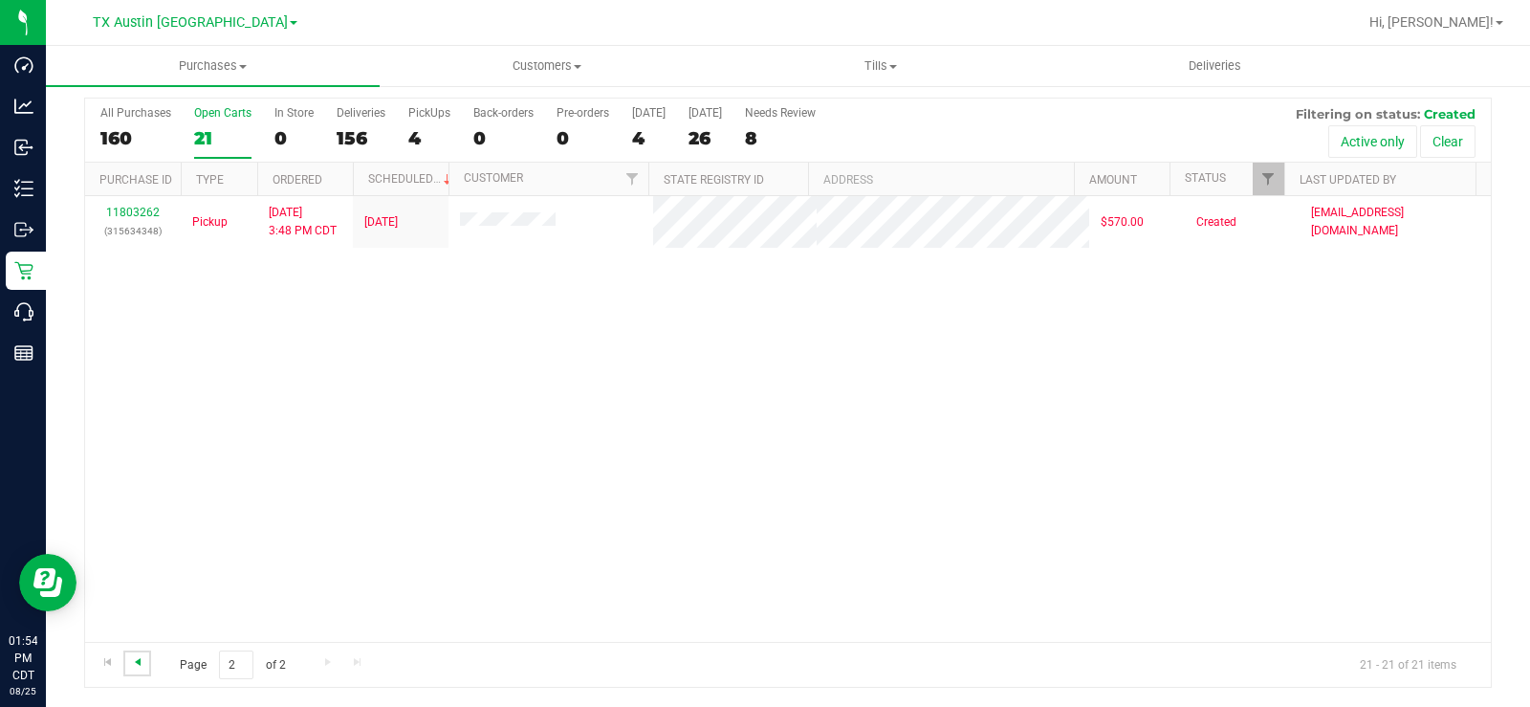
click at [142, 534] on span "Go to the previous page" at bounding box center [137, 661] width 15 height 15
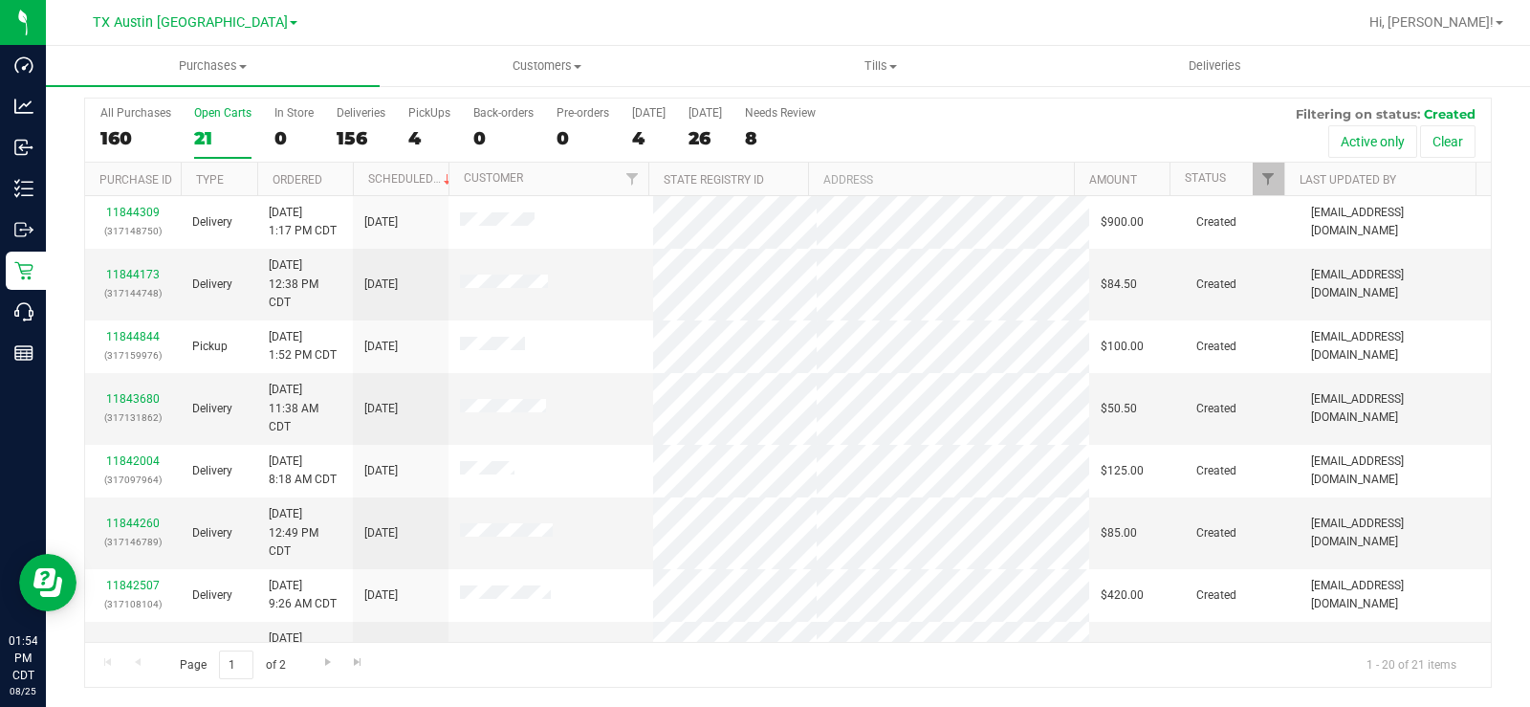
click at [201, 120] on label "Open Carts 21" at bounding box center [222, 132] width 57 height 53
click at [0, 0] on input "Open Carts 21" at bounding box center [0, 0] width 0 height 0
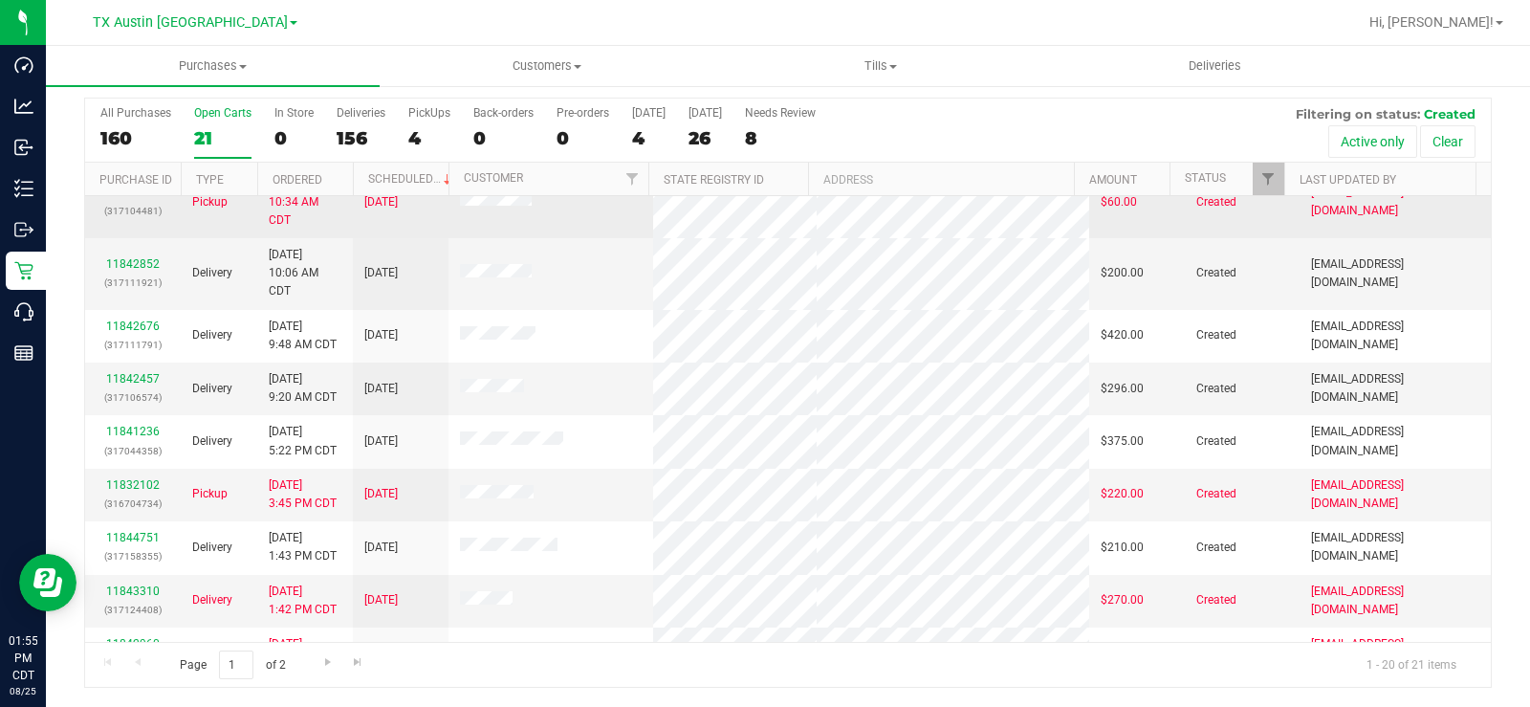
scroll to position [760, 0]
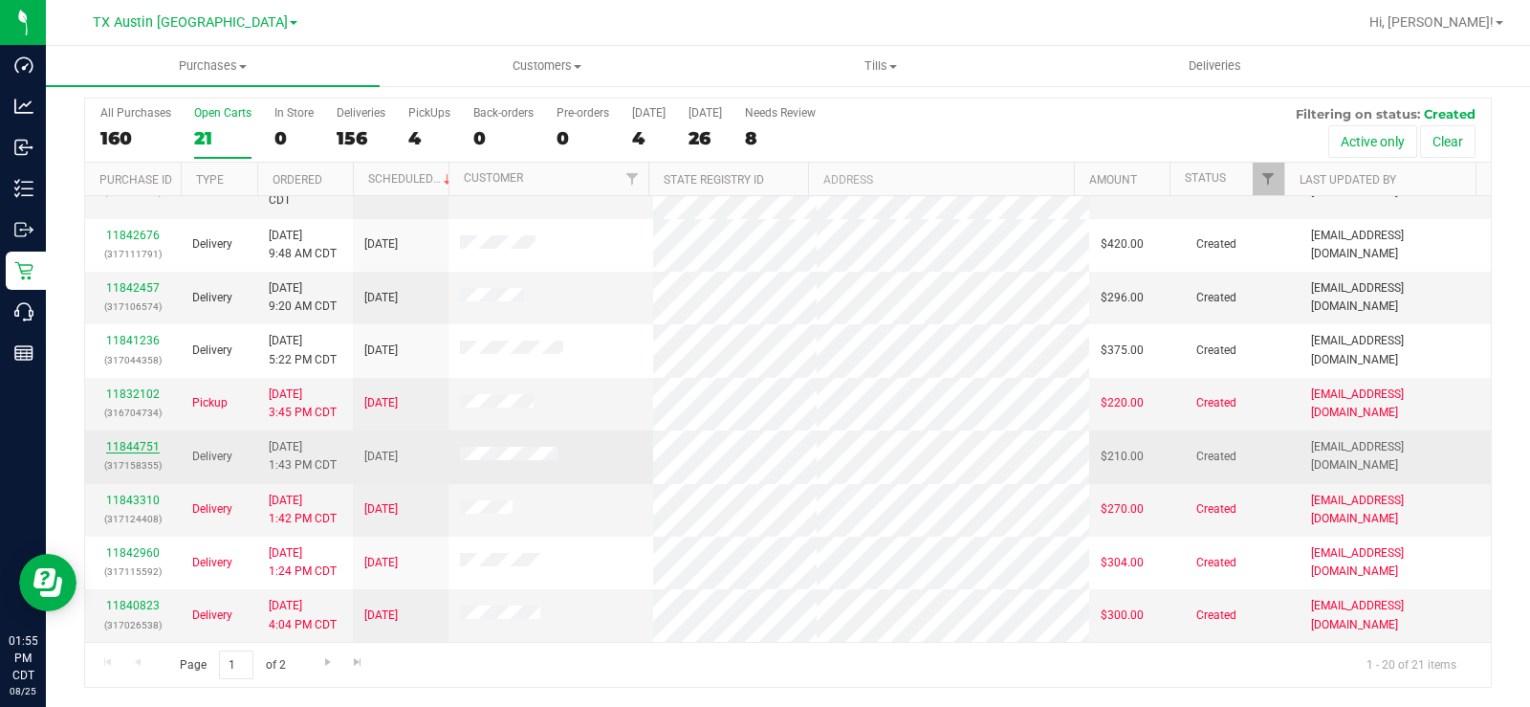
click at [118, 448] on link "11844751" at bounding box center [133, 446] width 54 height 13
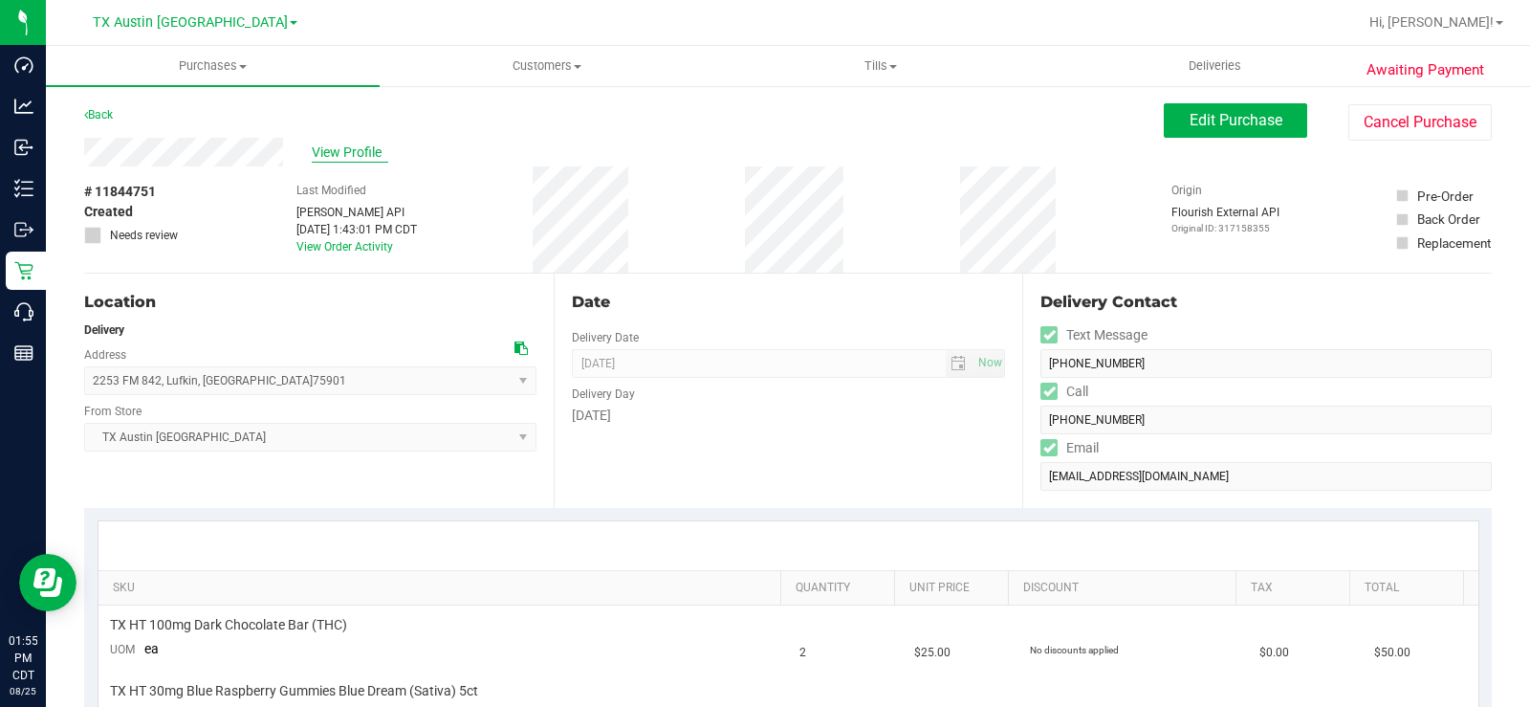
click at [357, 151] on span "View Profile" at bounding box center [350, 152] width 76 height 20
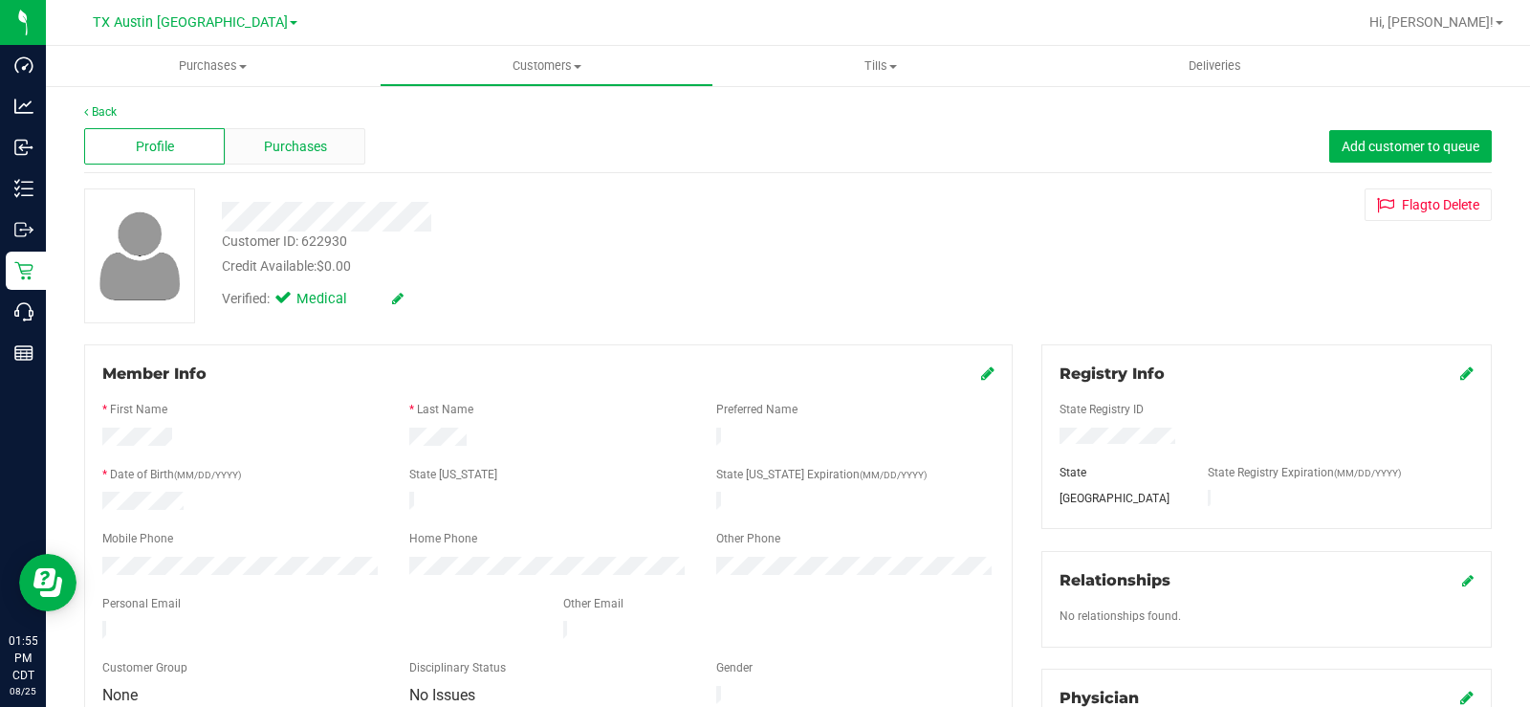
click at [251, 150] on div "Purchases" at bounding box center [295, 146] width 141 height 36
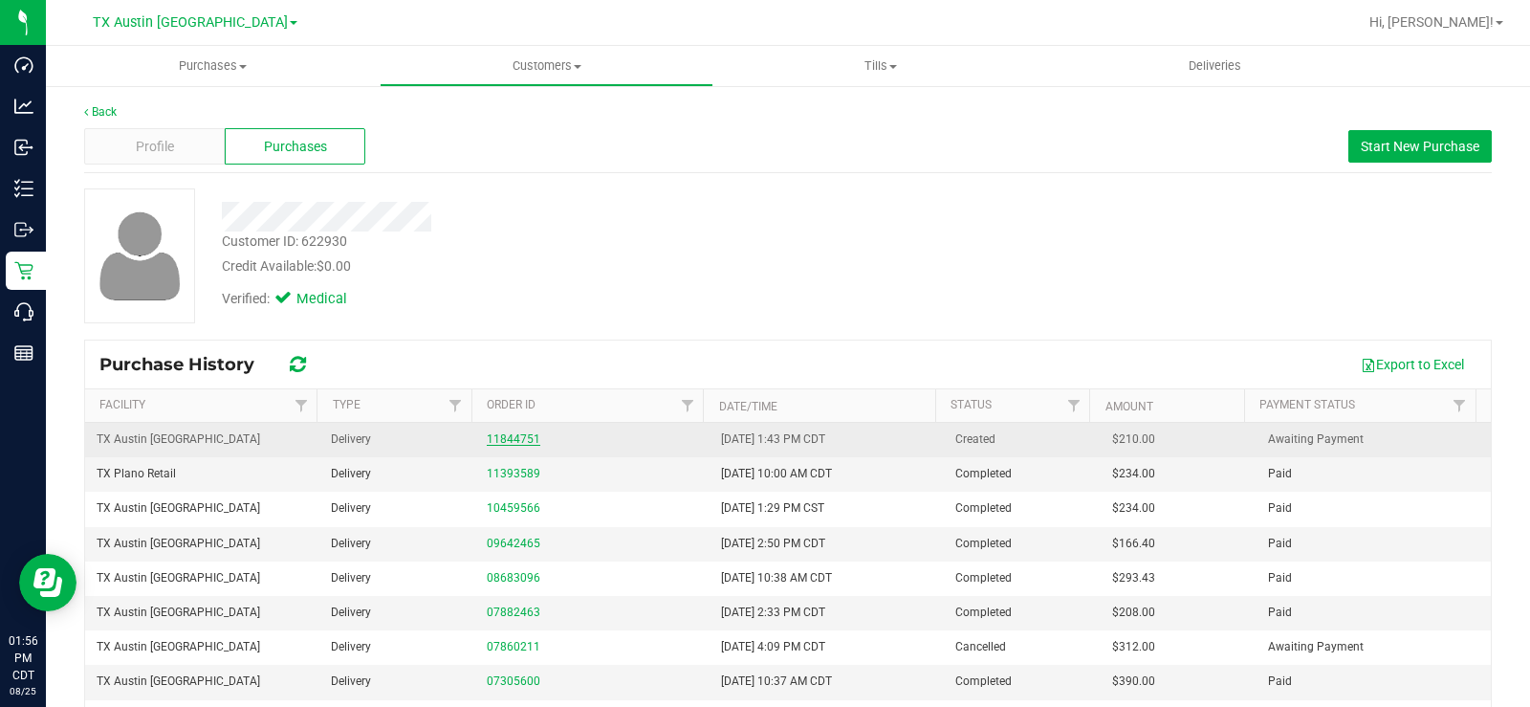
click at [495, 438] on link "11844751" at bounding box center [514, 438] width 54 height 13
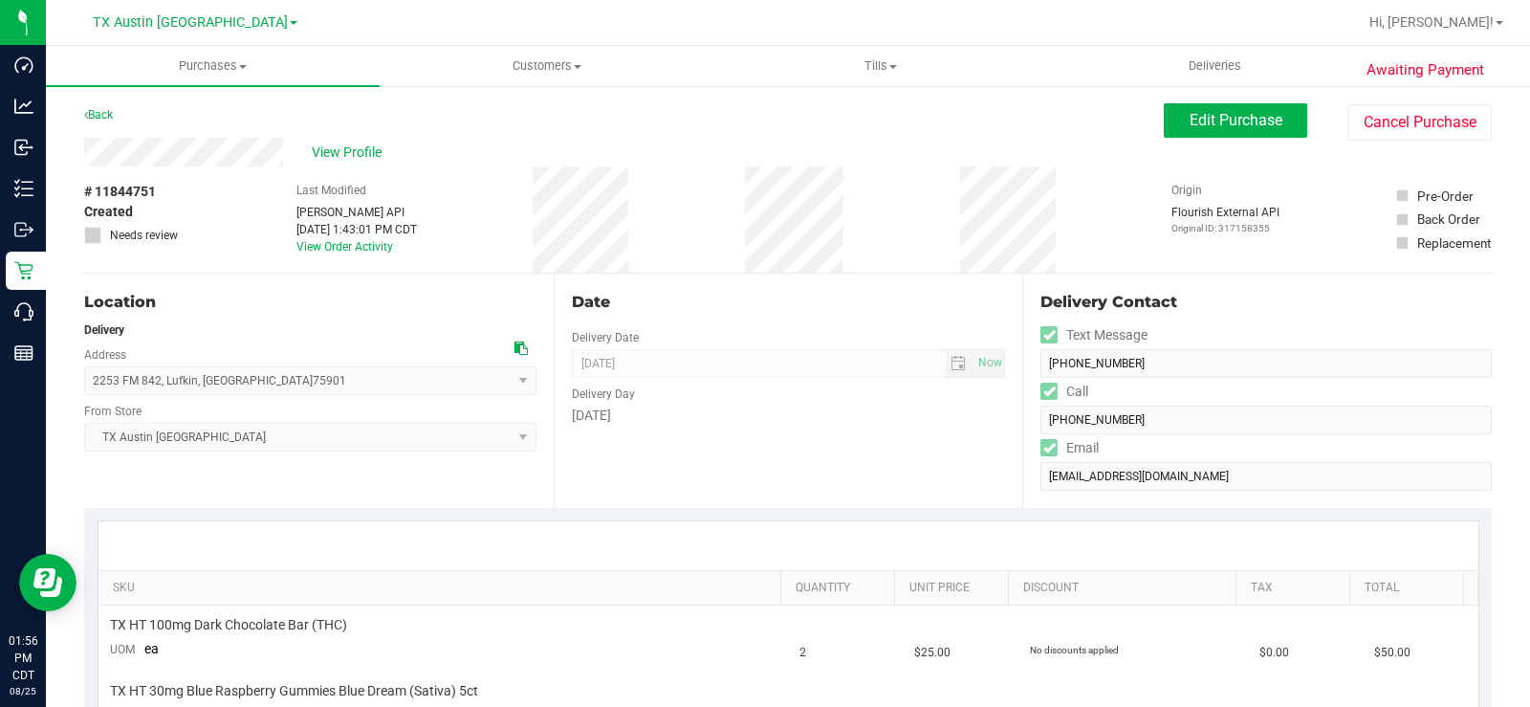
click at [515, 352] on icon at bounding box center [520, 347] width 13 height 13
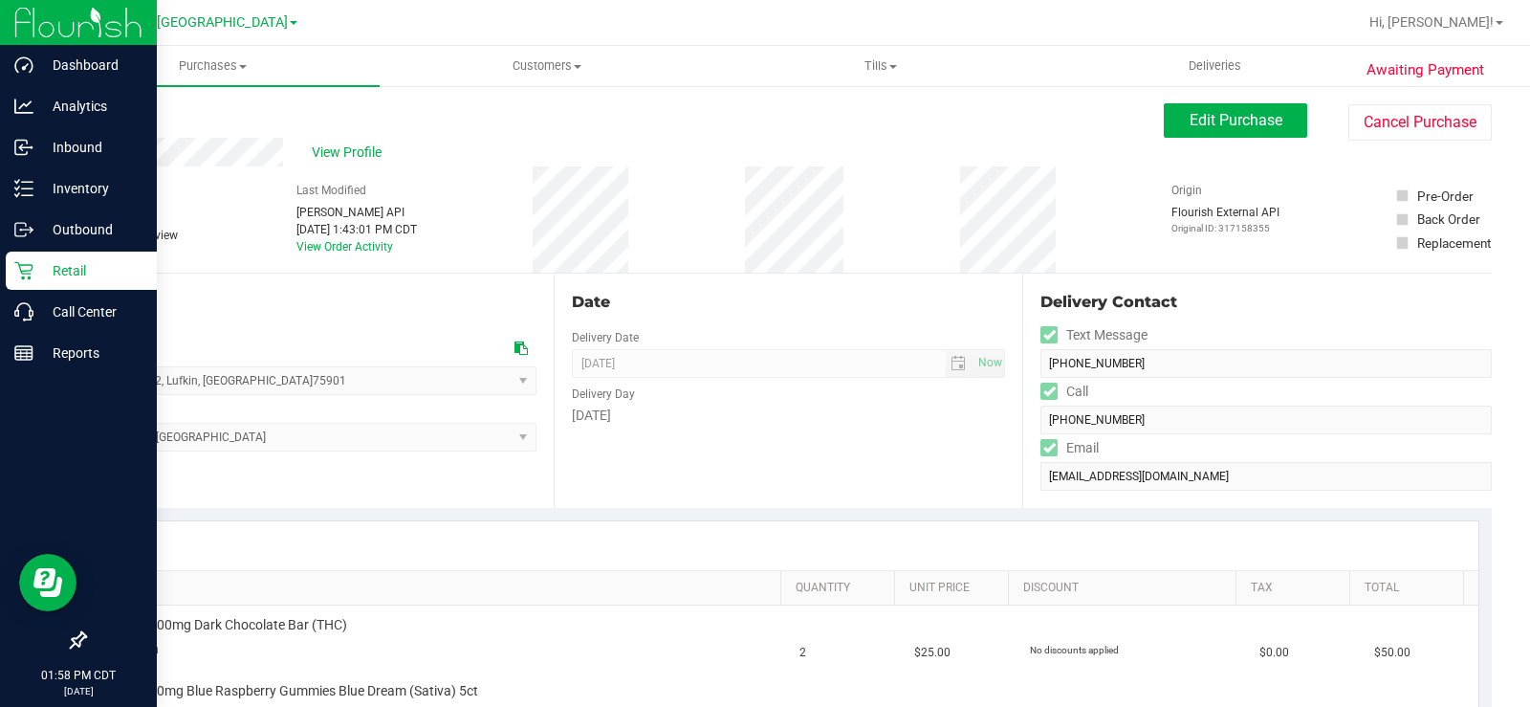
click at [34, 271] on p "Retail" at bounding box center [90, 270] width 115 height 23
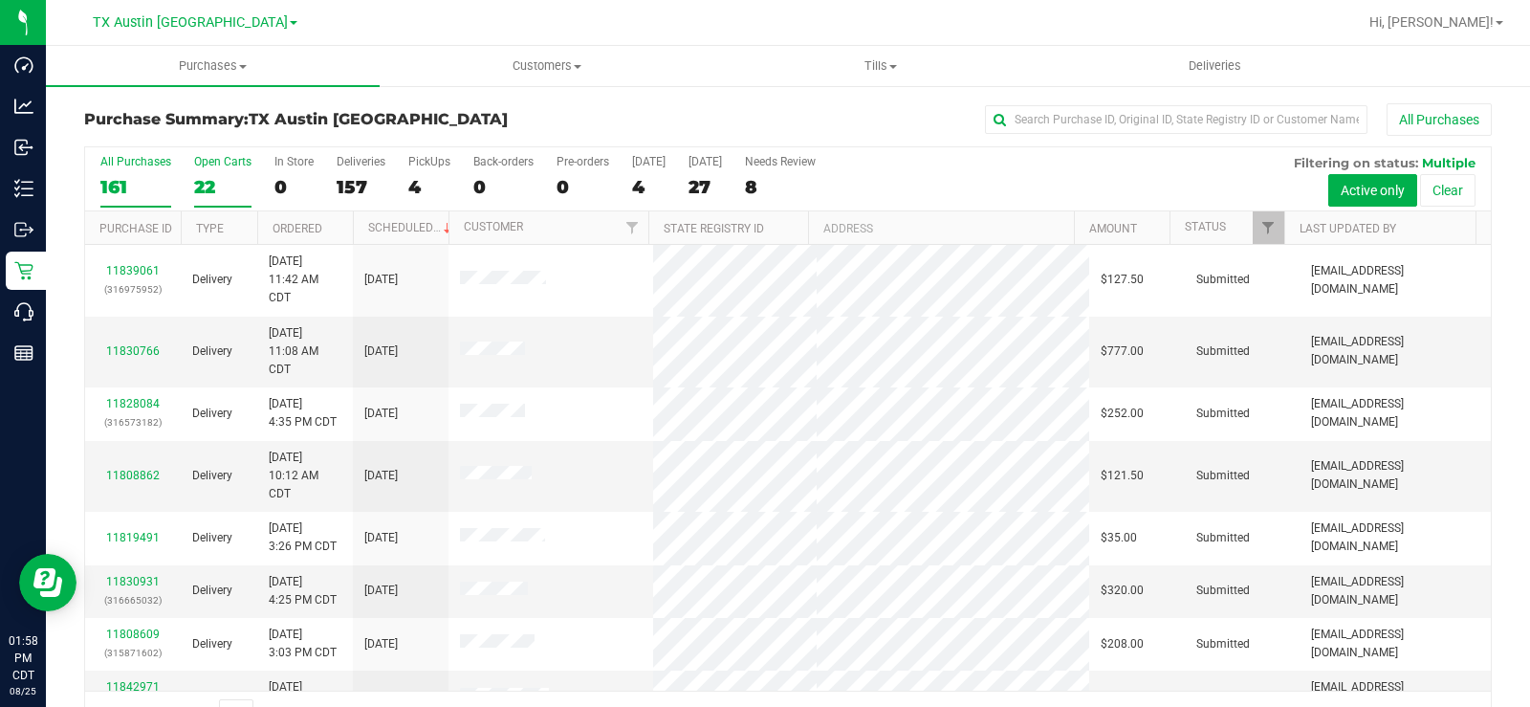
click at [197, 182] on div "22" at bounding box center [222, 187] width 57 height 22
click at [0, 0] on input "Open Carts 22" at bounding box center [0, 0] width 0 height 0
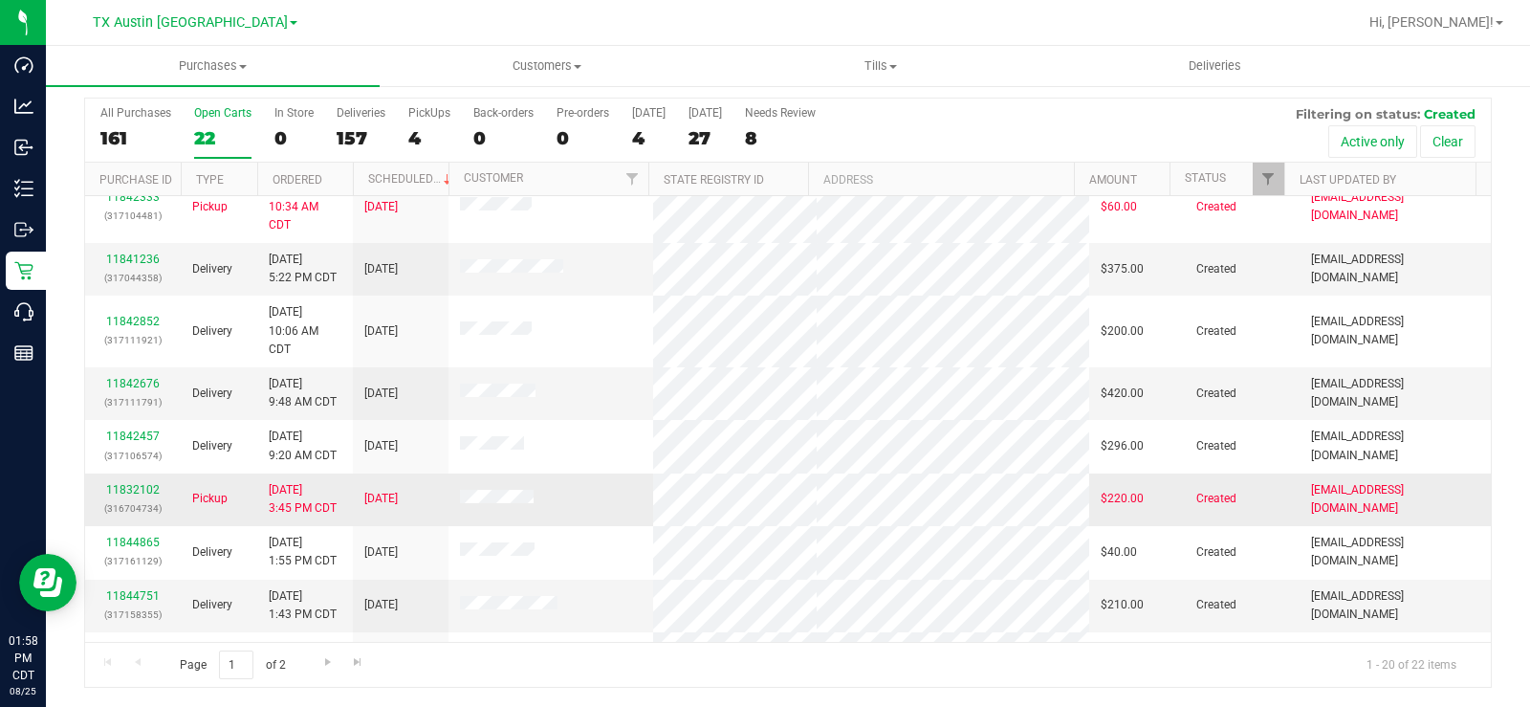
scroll to position [569, 0]
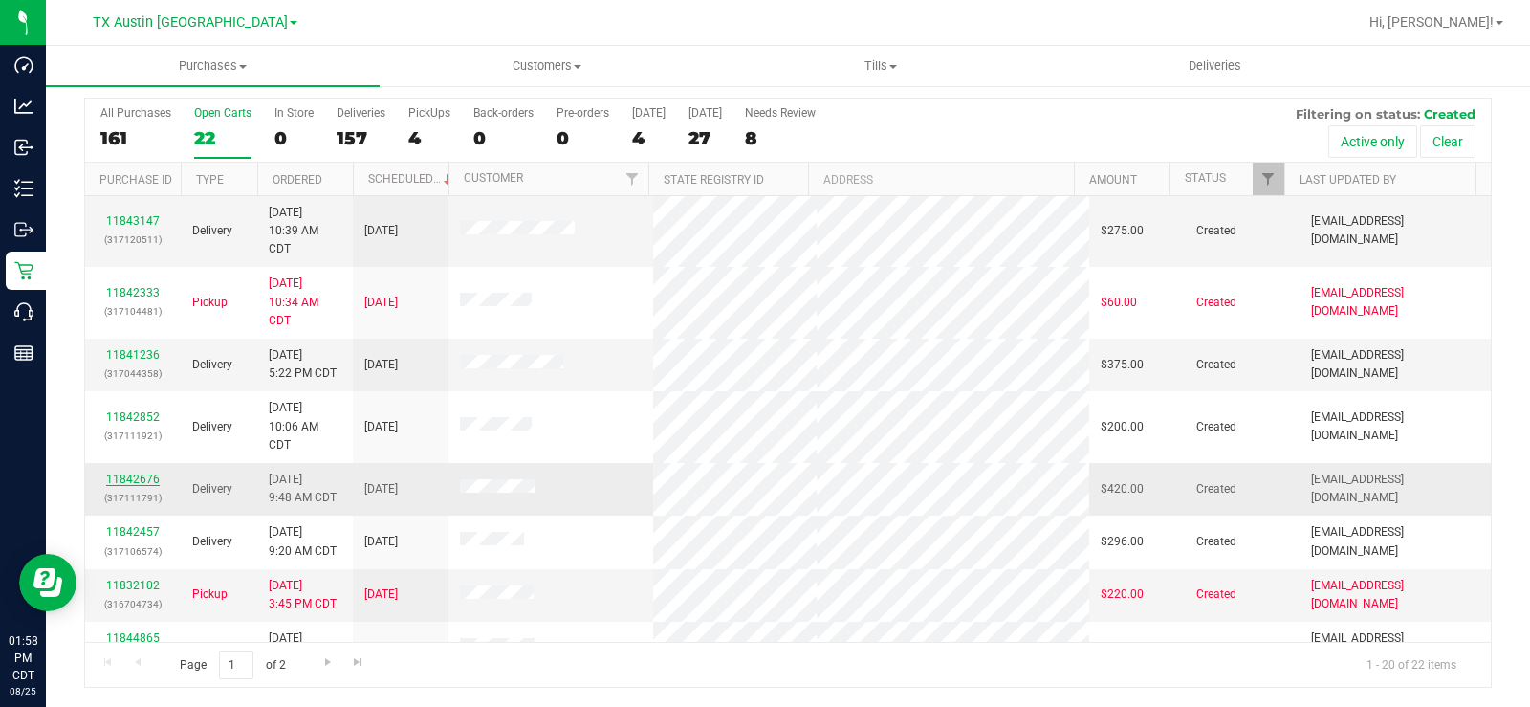
click at [123, 472] on link "11842676" at bounding box center [133, 478] width 54 height 13
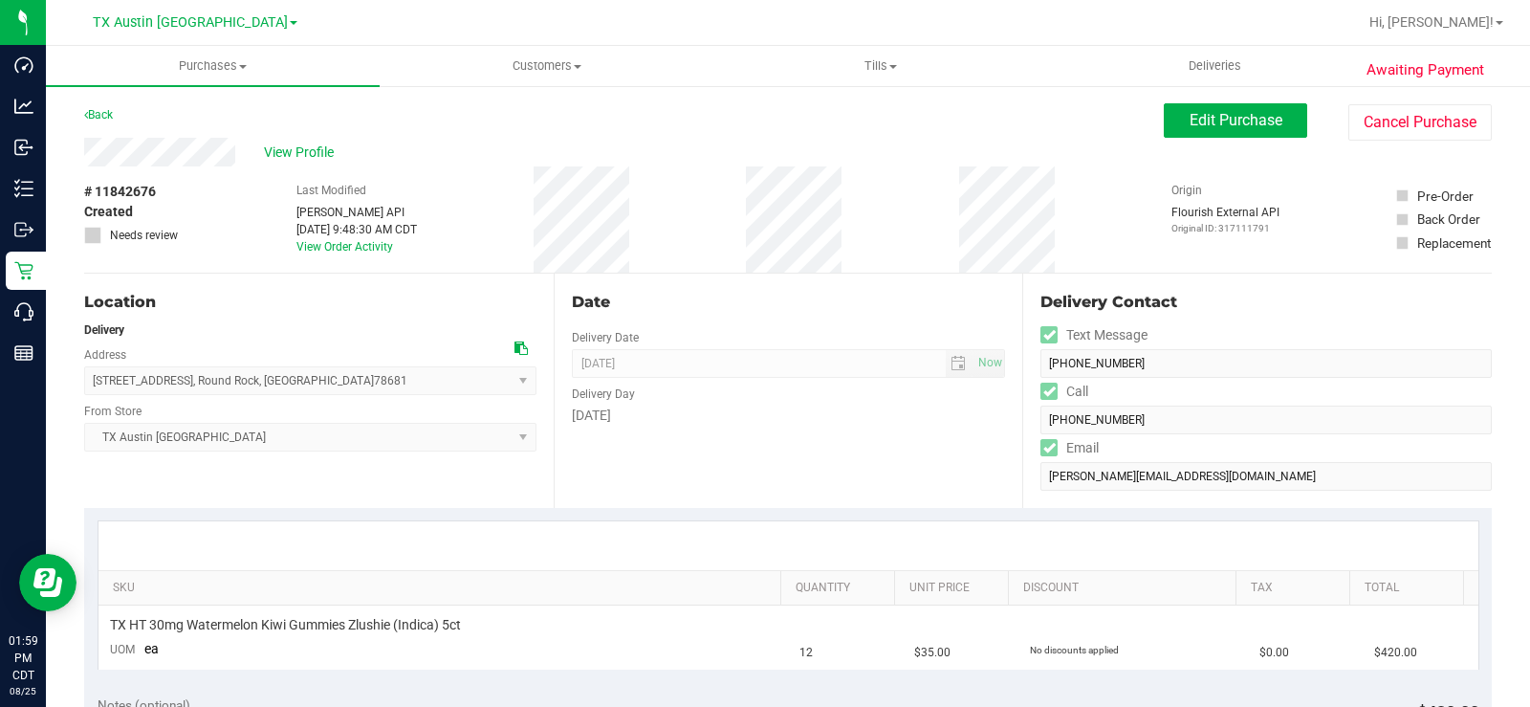
click at [514, 353] on icon at bounding box center [520, 347] width 13 height 13
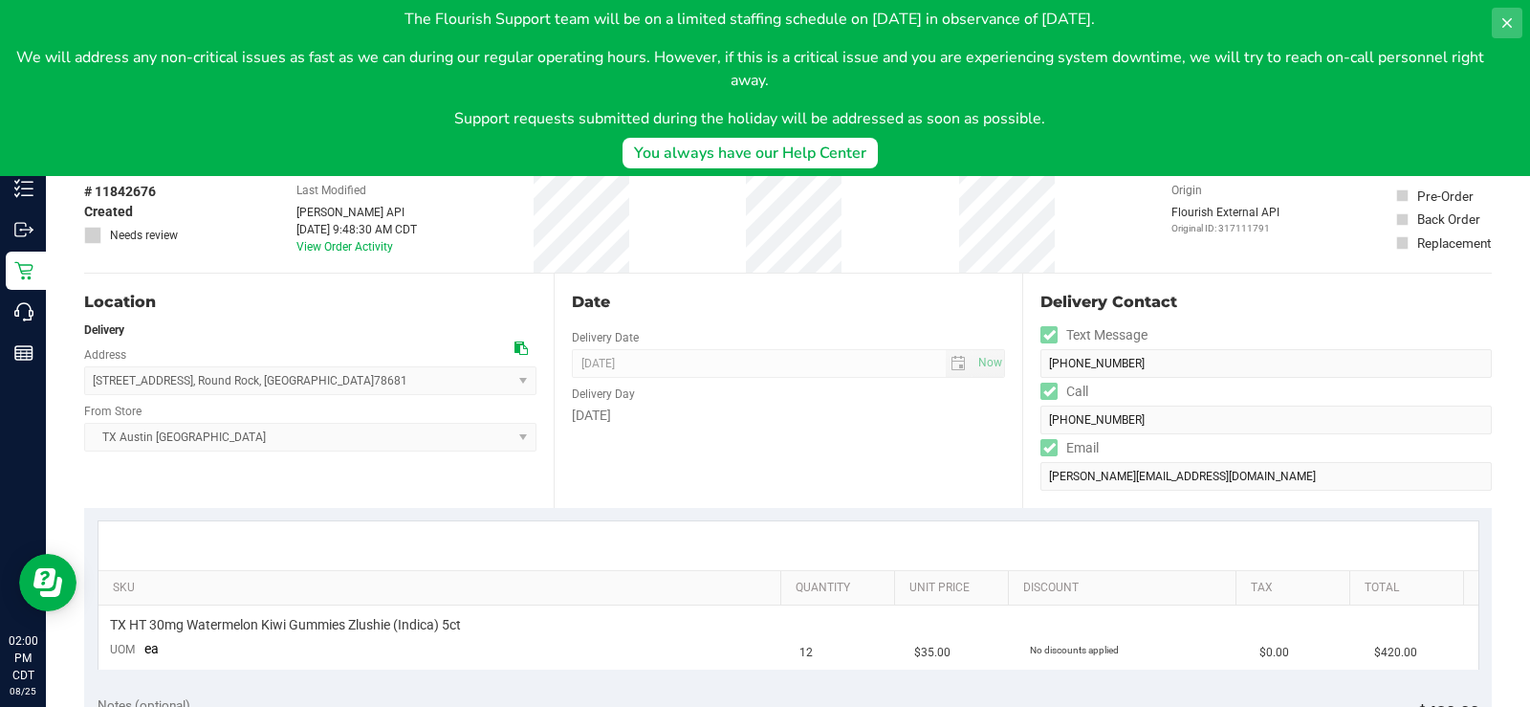
click at [1223, 25] on icon at bounding box center [1506, 22] width 15 height 15
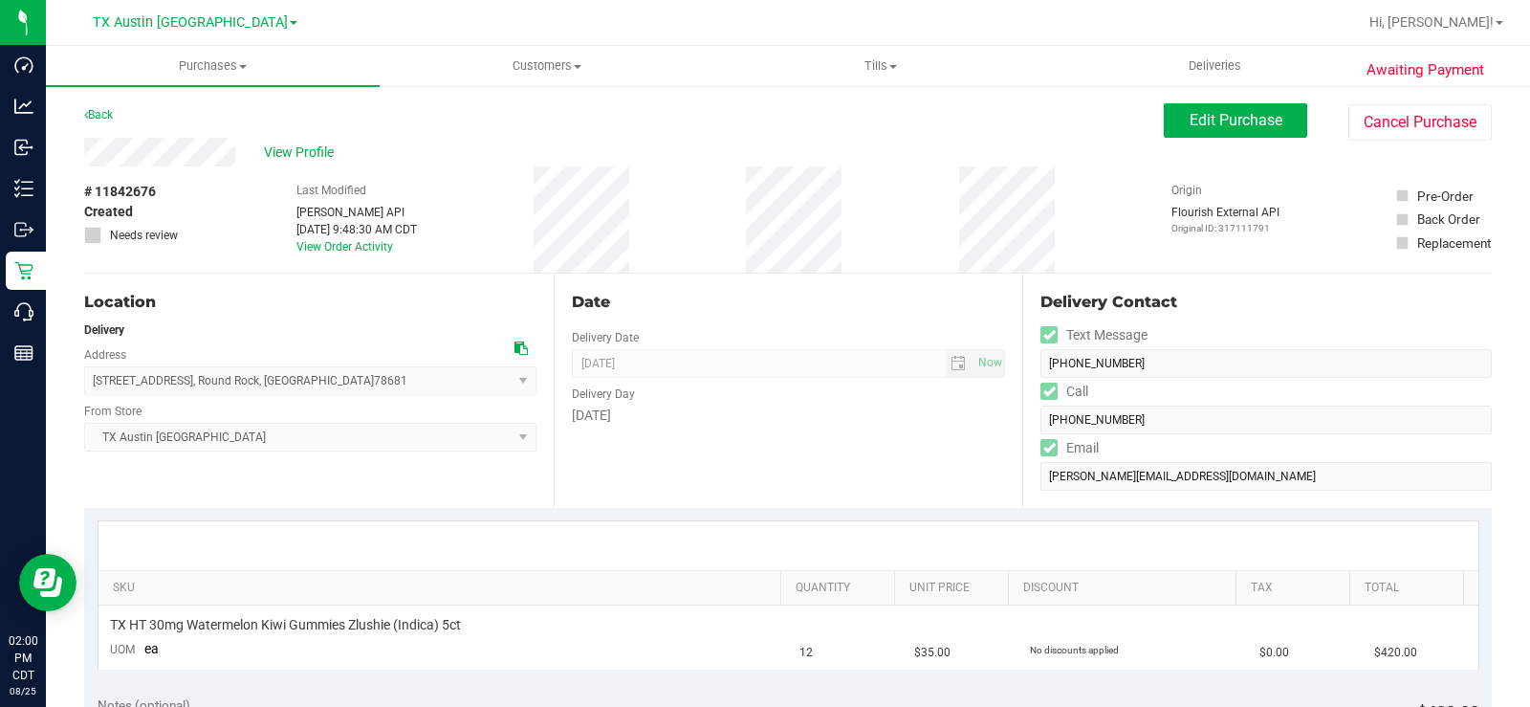
click at [360, 312] on div "Location" at bounding box center [310, 302] width 452 height 23
click at [1164, 130] on button "Edit Purchase" at bounding box center [1235, 120] width 143 height 34
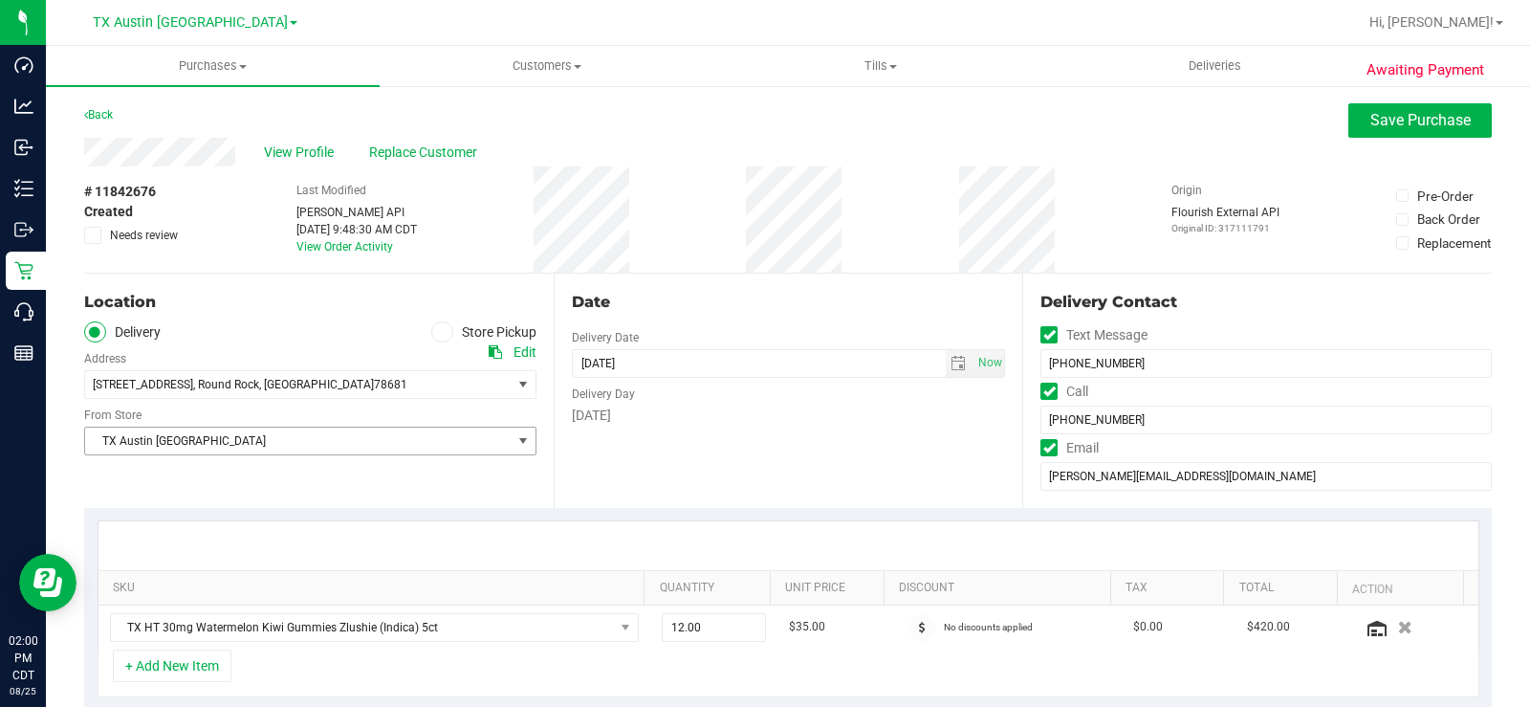
click at [143, 436] on span "TX Austin DC" at bounding box center [298, 440] width 426 height 27
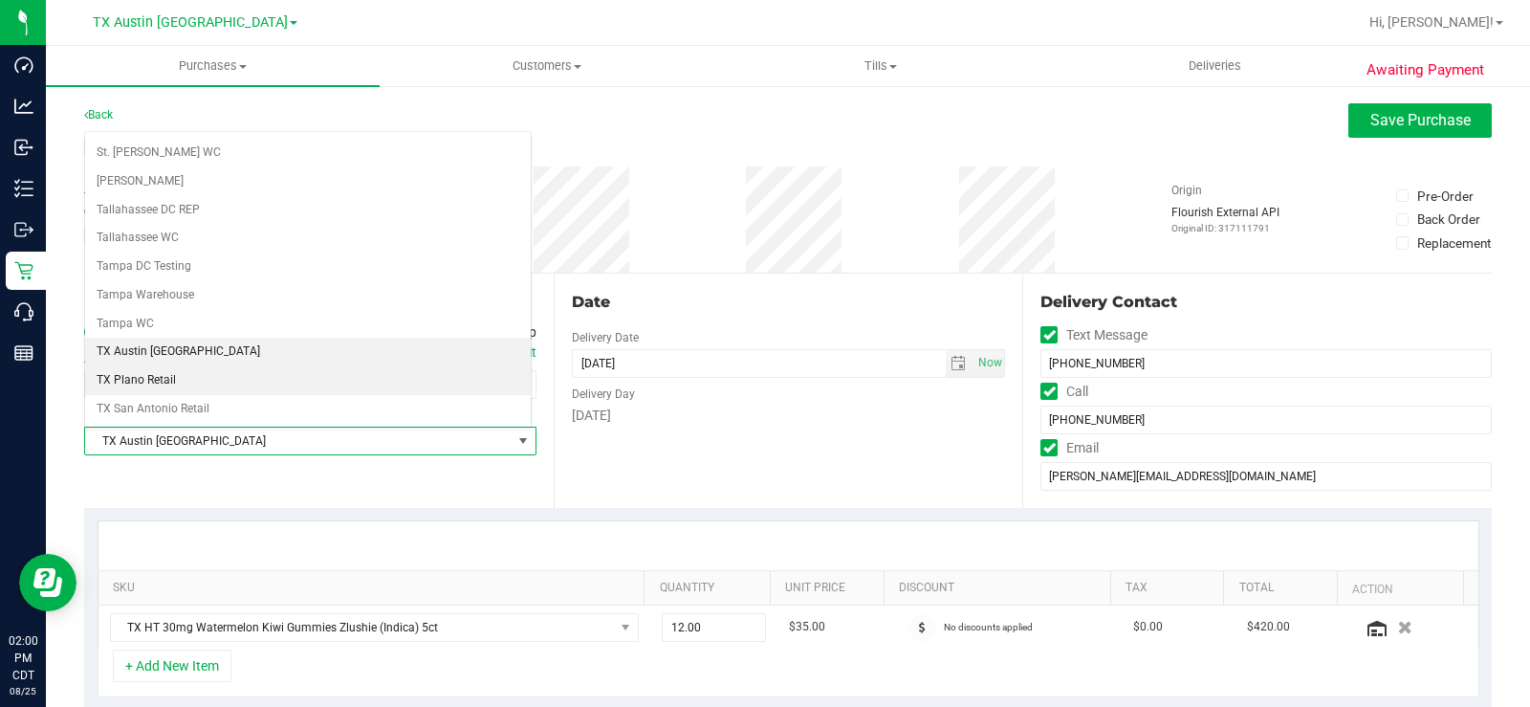
scroll to position [1287, 0]
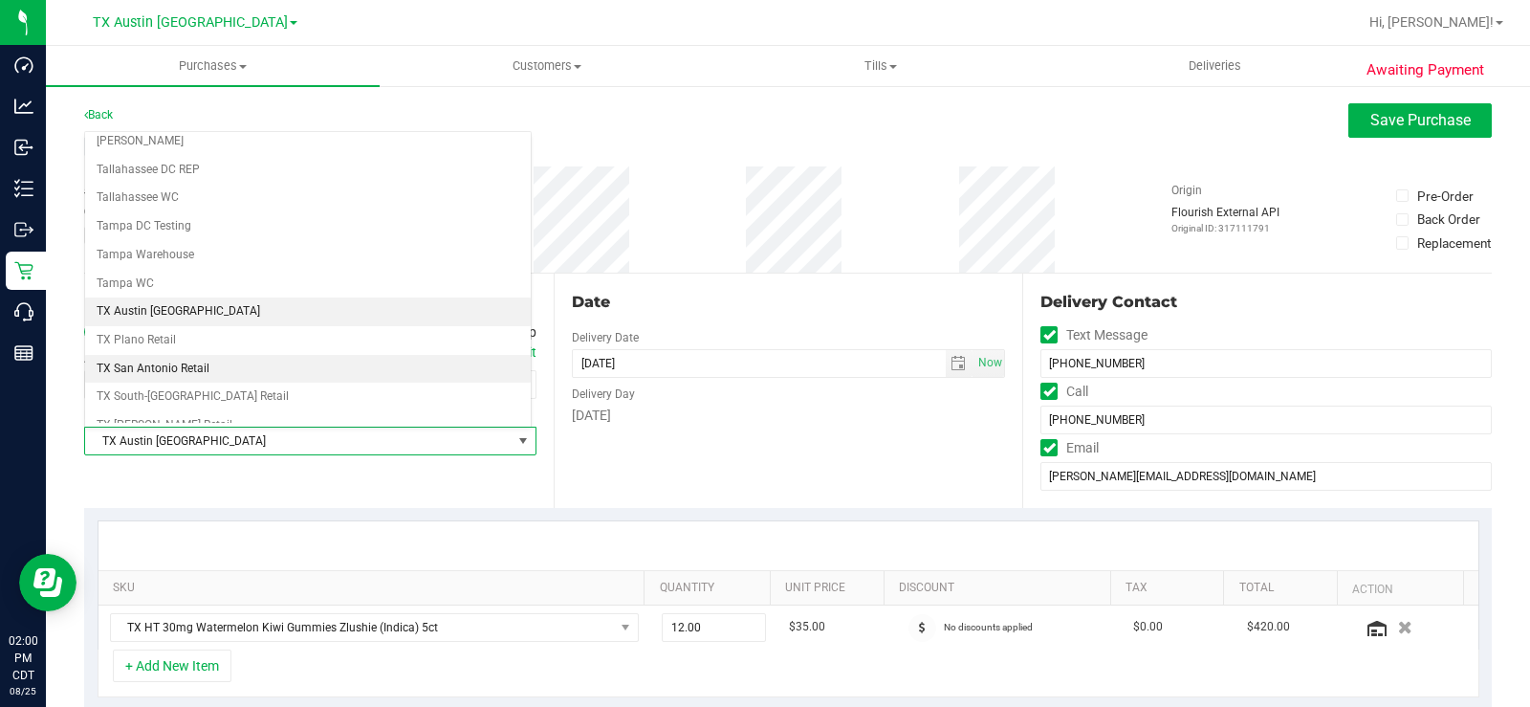
click at [144, 365] on li "TX San Antonio Retail" at bounding box center [308, 369] width 446 height 29
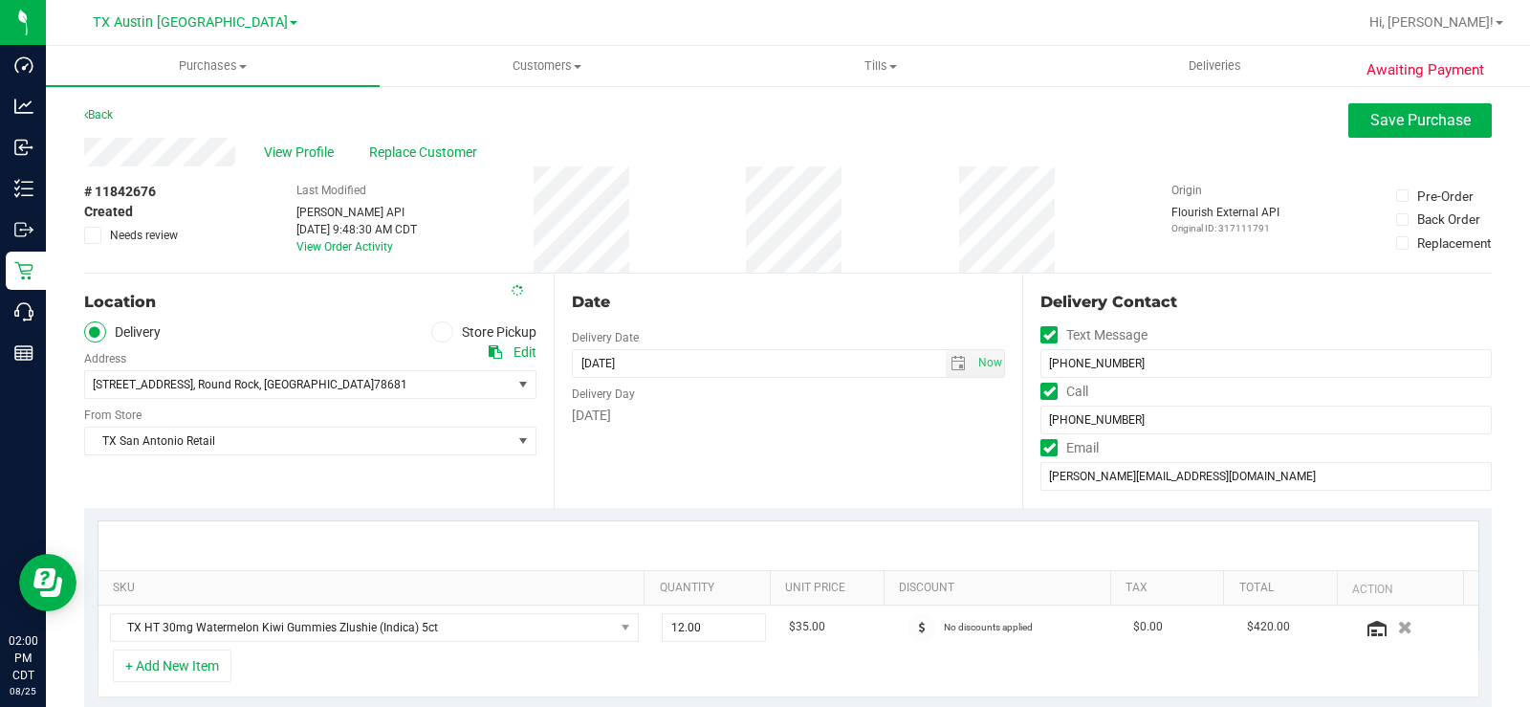
click at [595, 474] on div "Date Delivery Date 08/27/2025 Now 08/27/2025 05:00 PM Now Delivery Day Wednesday" at bounding box center [789, 390] width 470 height 234
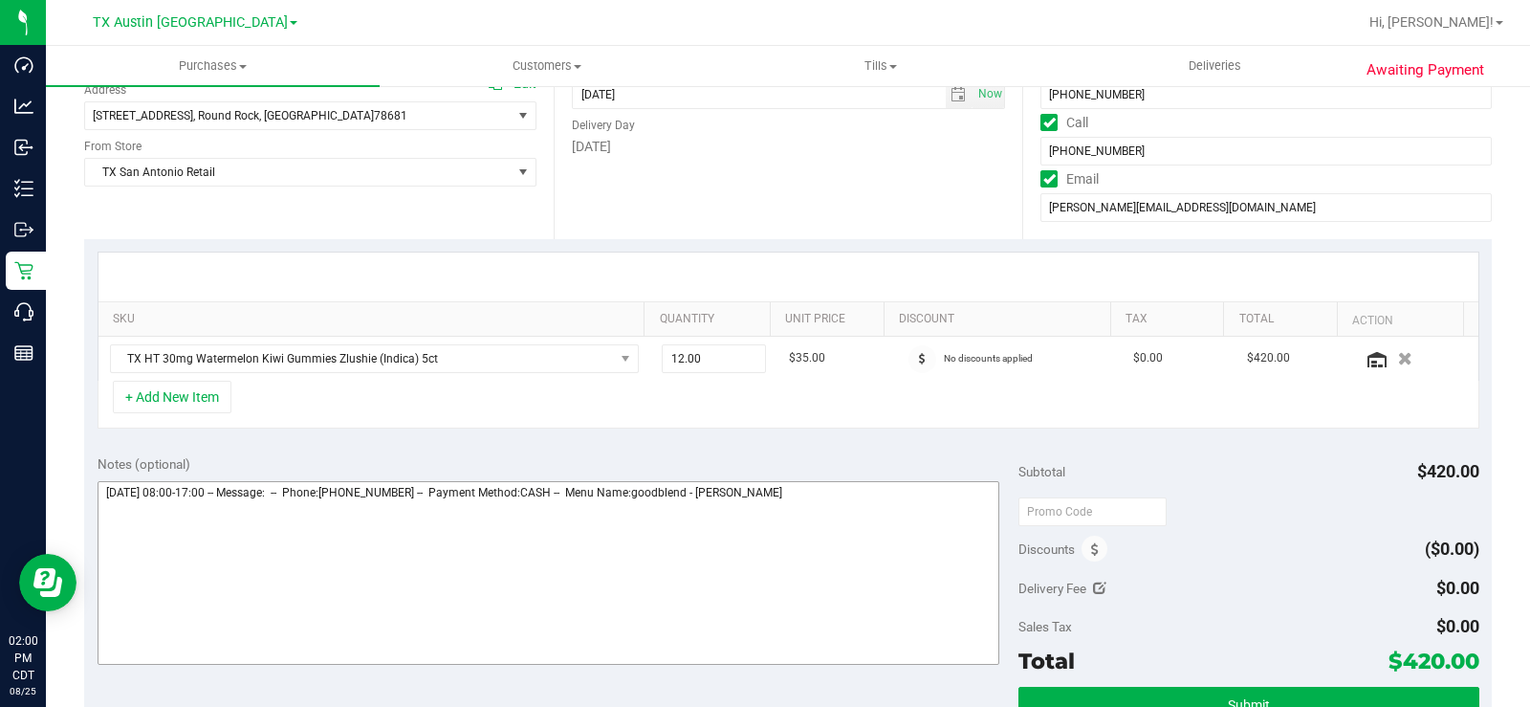
scroll to position [287, 0]
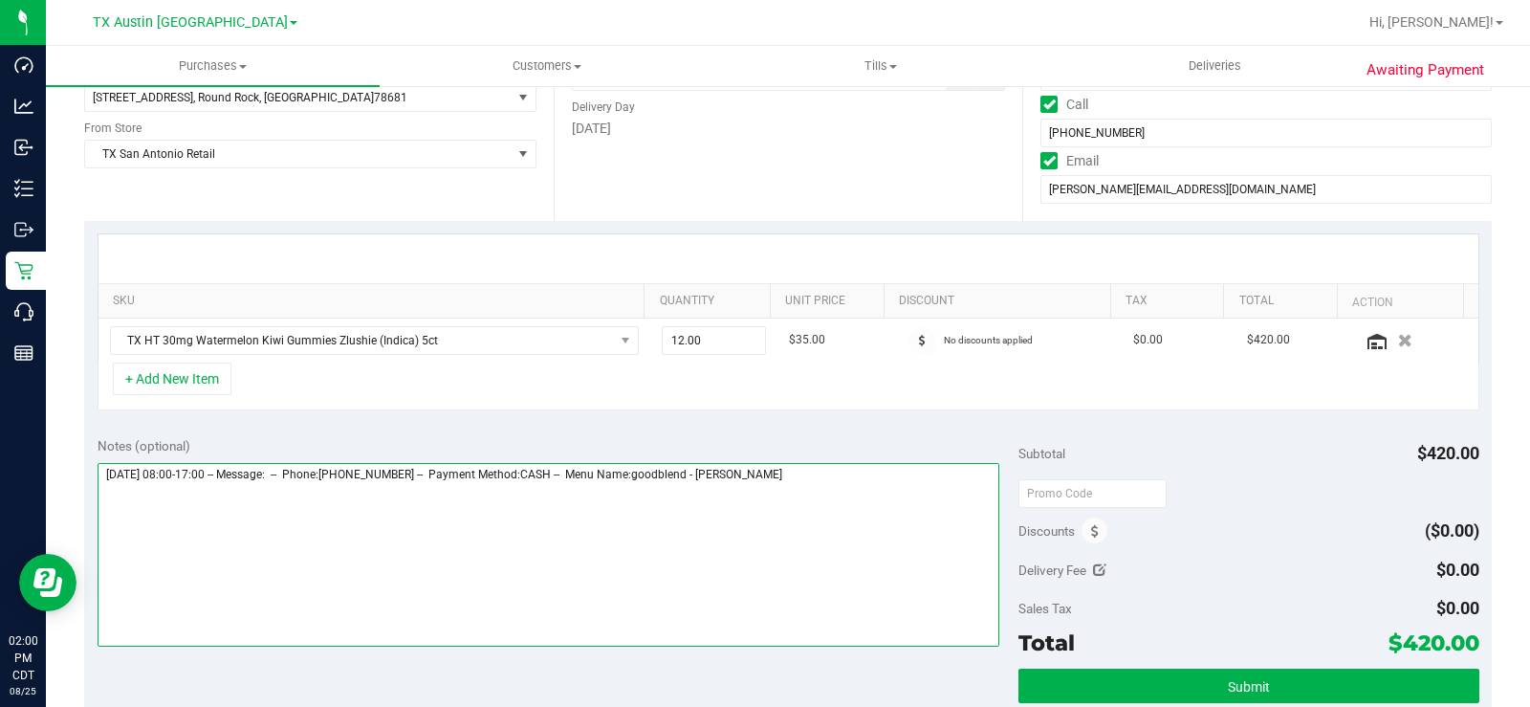
click at [841, 473] on textarea at bounding box center [549, 555] width 902 height 184
click at [314, 505] on textarea at bounding box center [549, 555] width 902 height 184
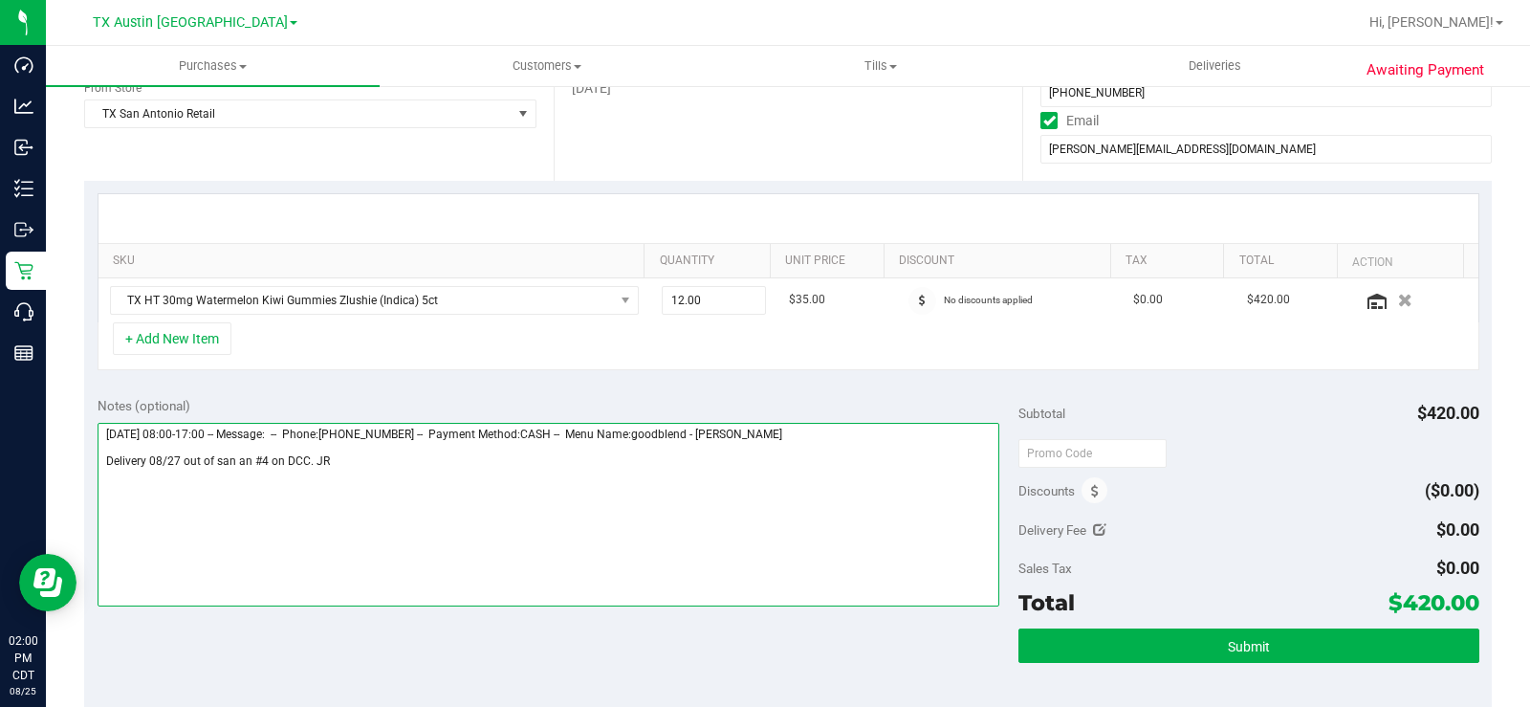
scroll to position [382, 0]
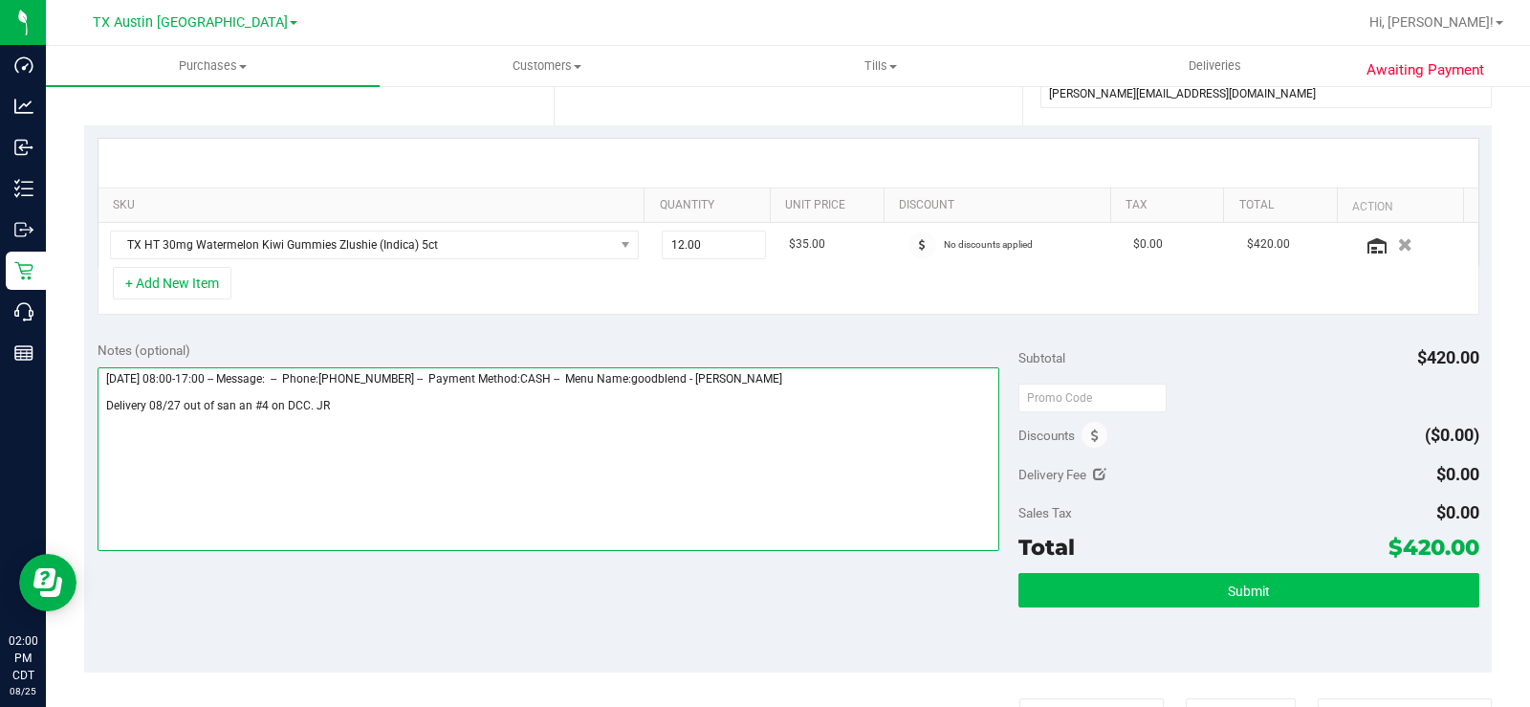
type textarea "Wednesday 08/27/2025 08:00-17:00 -- Message: -- Phone:9563242925 -- Payment Met…"
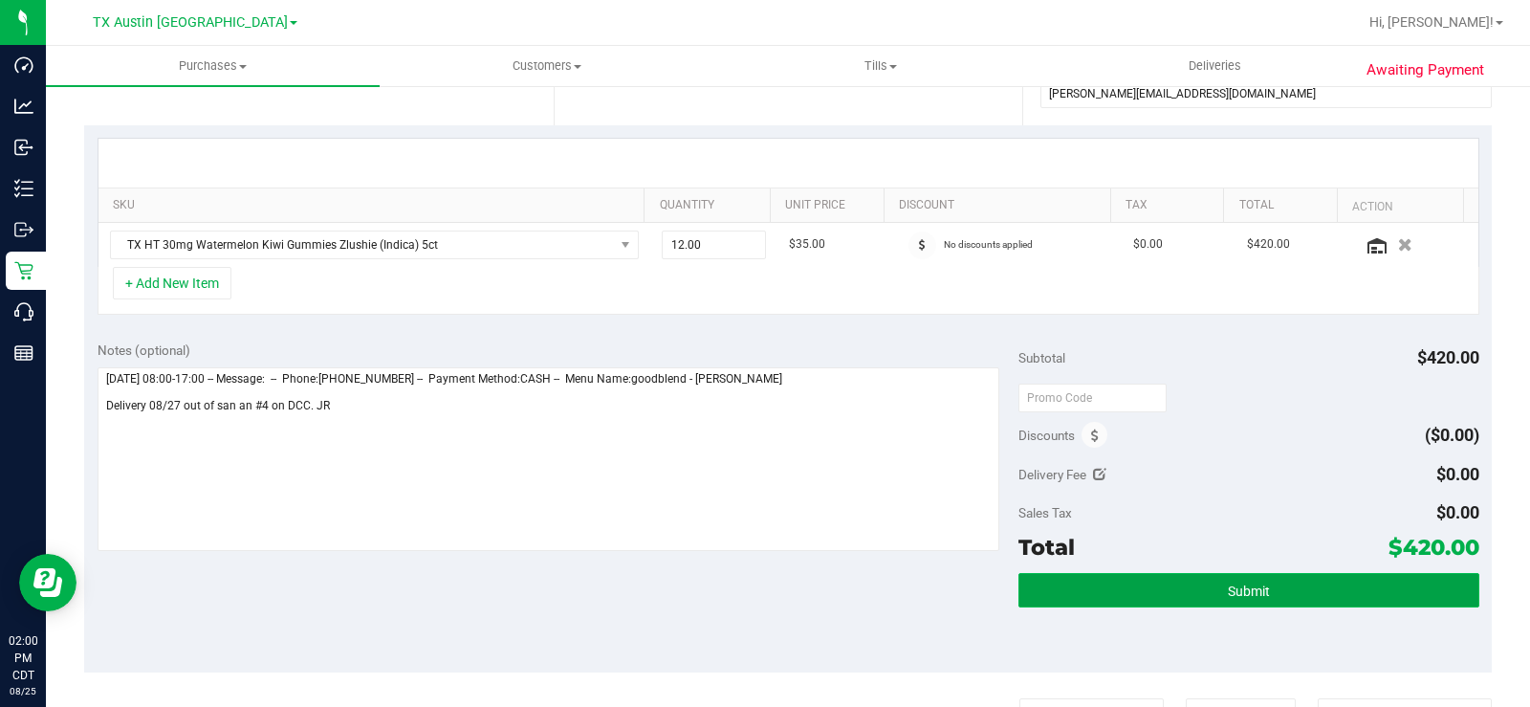
click at [1223, 534] on span "Submit" at bounding box center [1249, 590] width 42 height 15
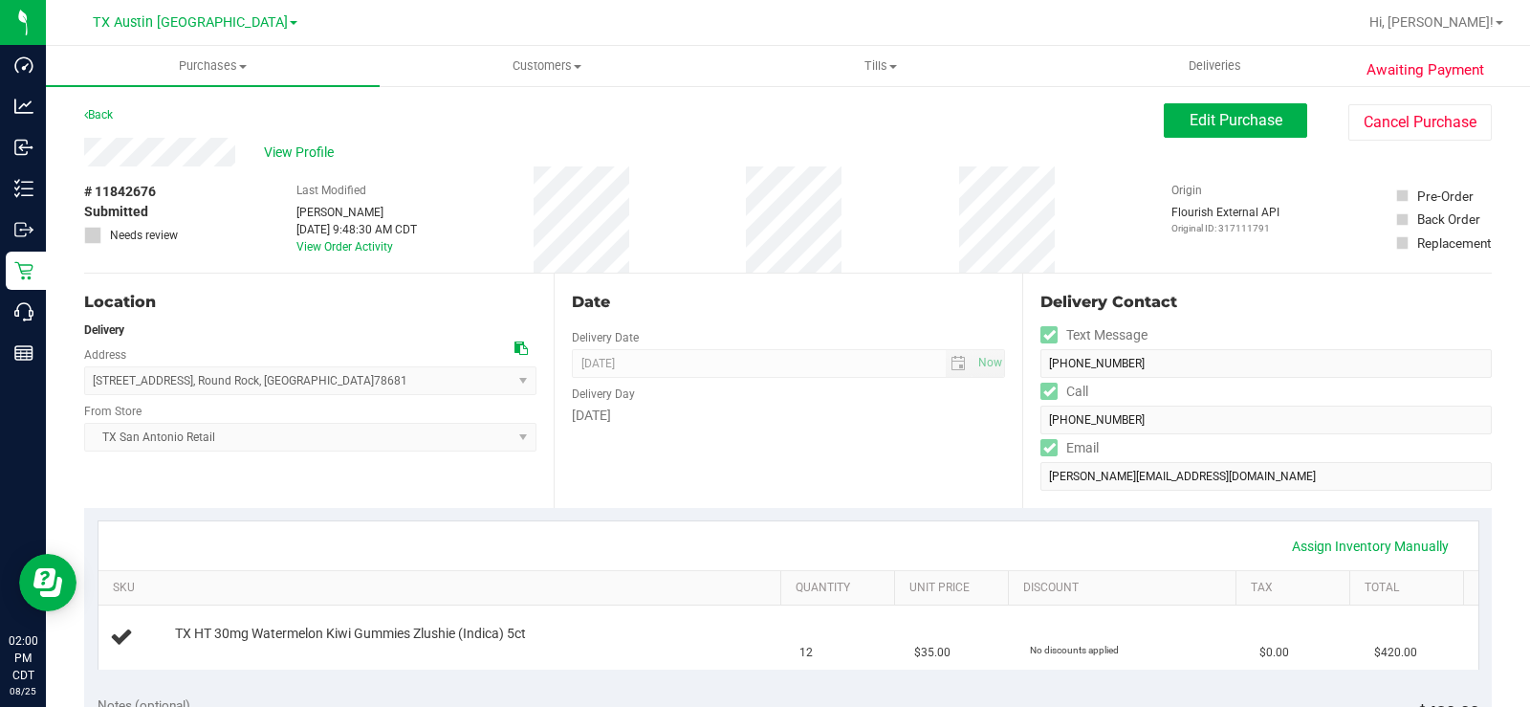
drag, startPoint x: 245, startPoint y: 157, endPoint x: 70, endPoint y: 151, distance: 175.1
click at [281, 147] on span "View Profile" at bounding box center [302, 152] width 76 height 20
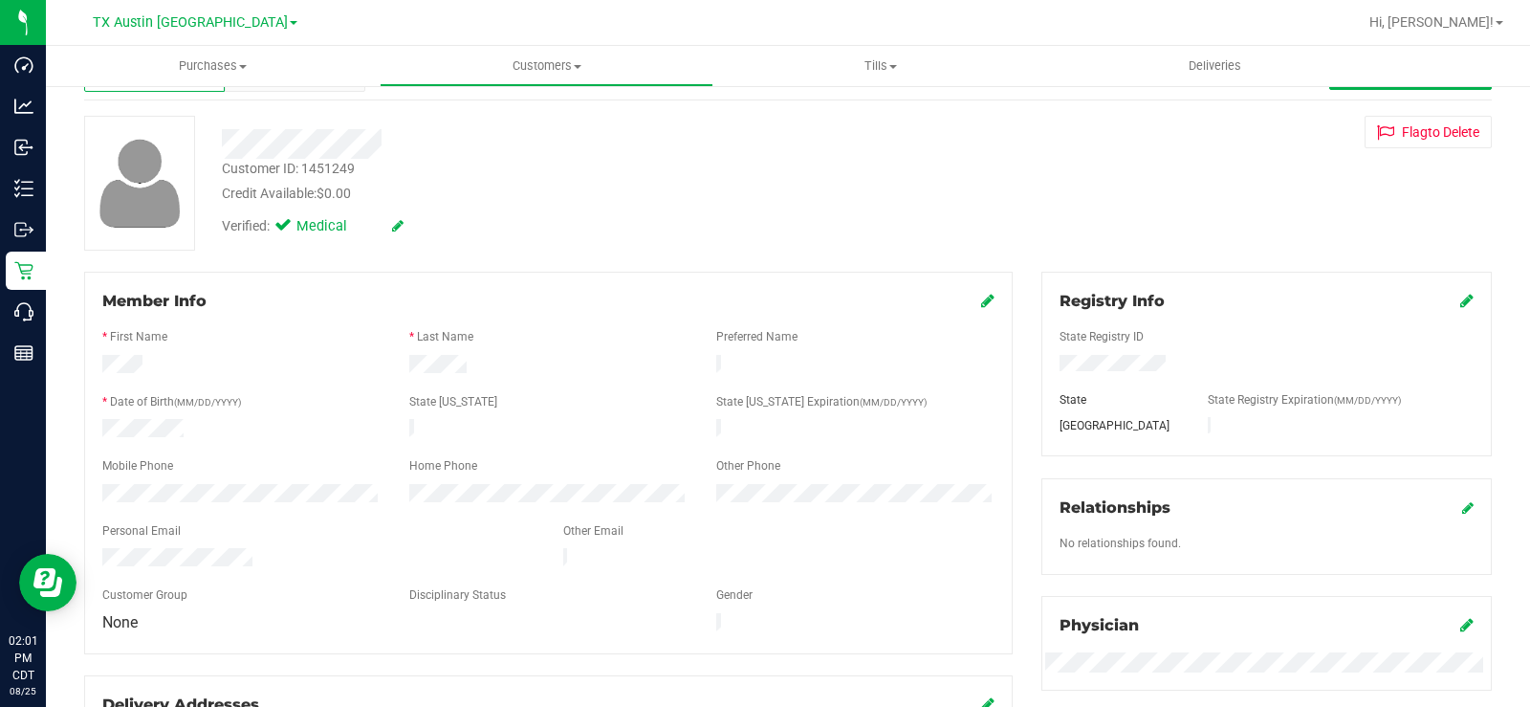
scroll to position [191, 0]
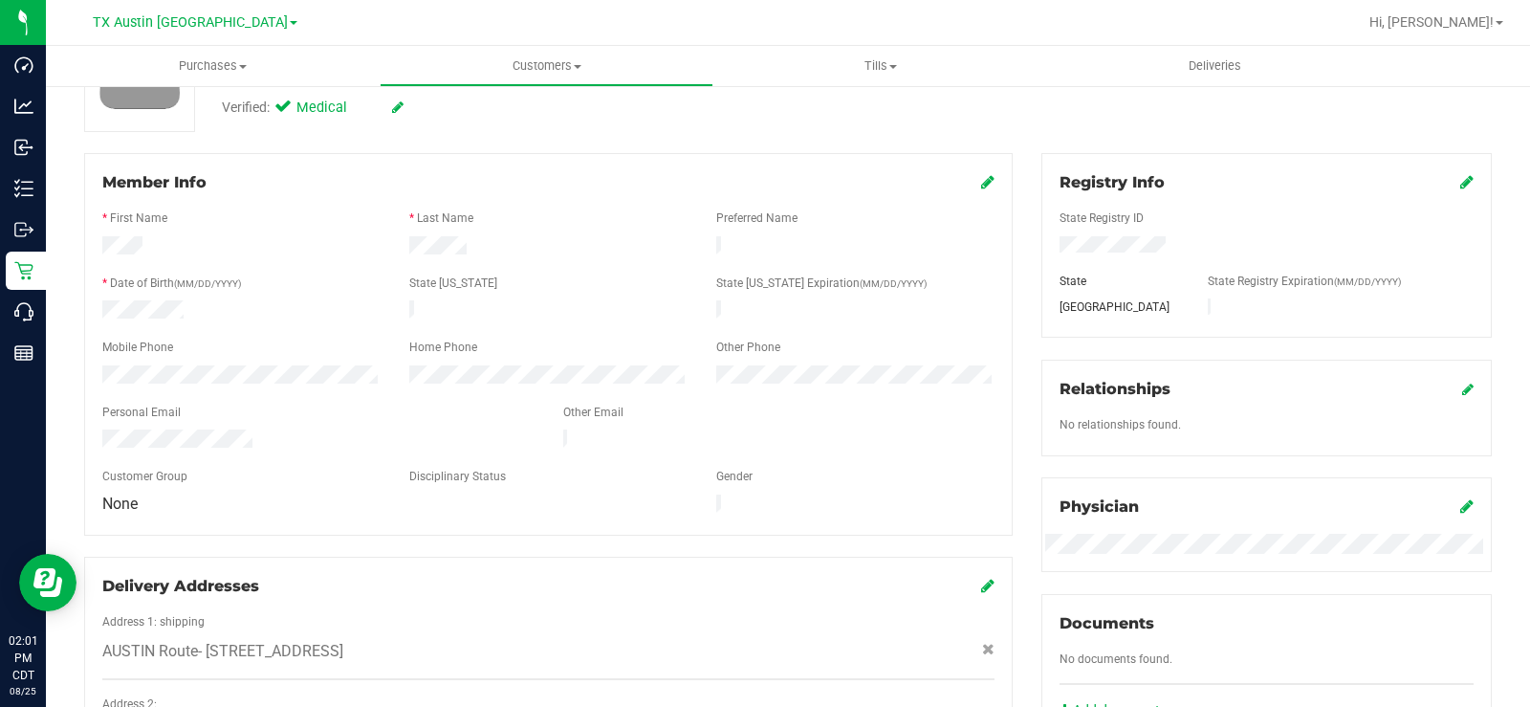
drag, startPoint x: 258, startPoint y: 434, endPoint x: 92, endPoint y: 435, distance: 166.4
click at [92, 435] on div at bounding box center [318, 440] width 461 height 23
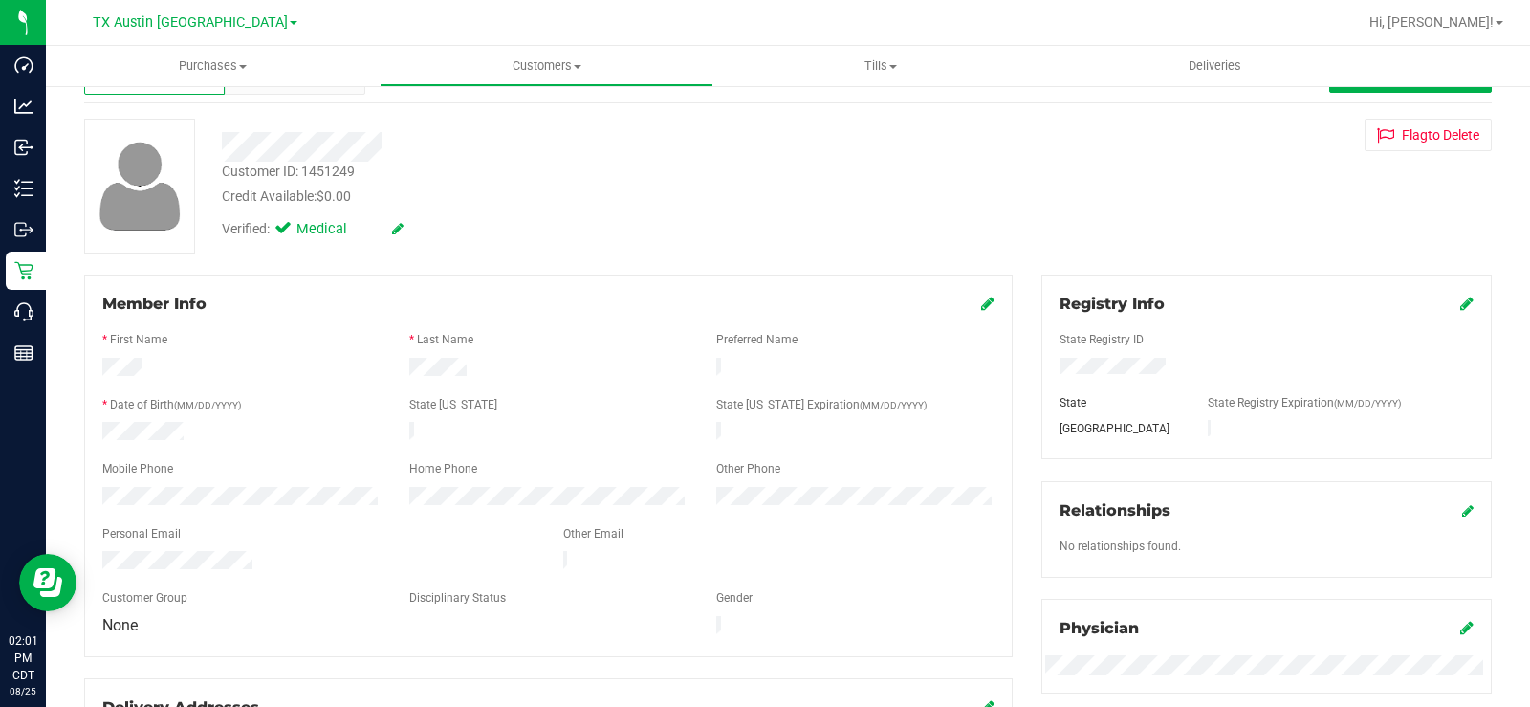
scroll to position [0, 0]
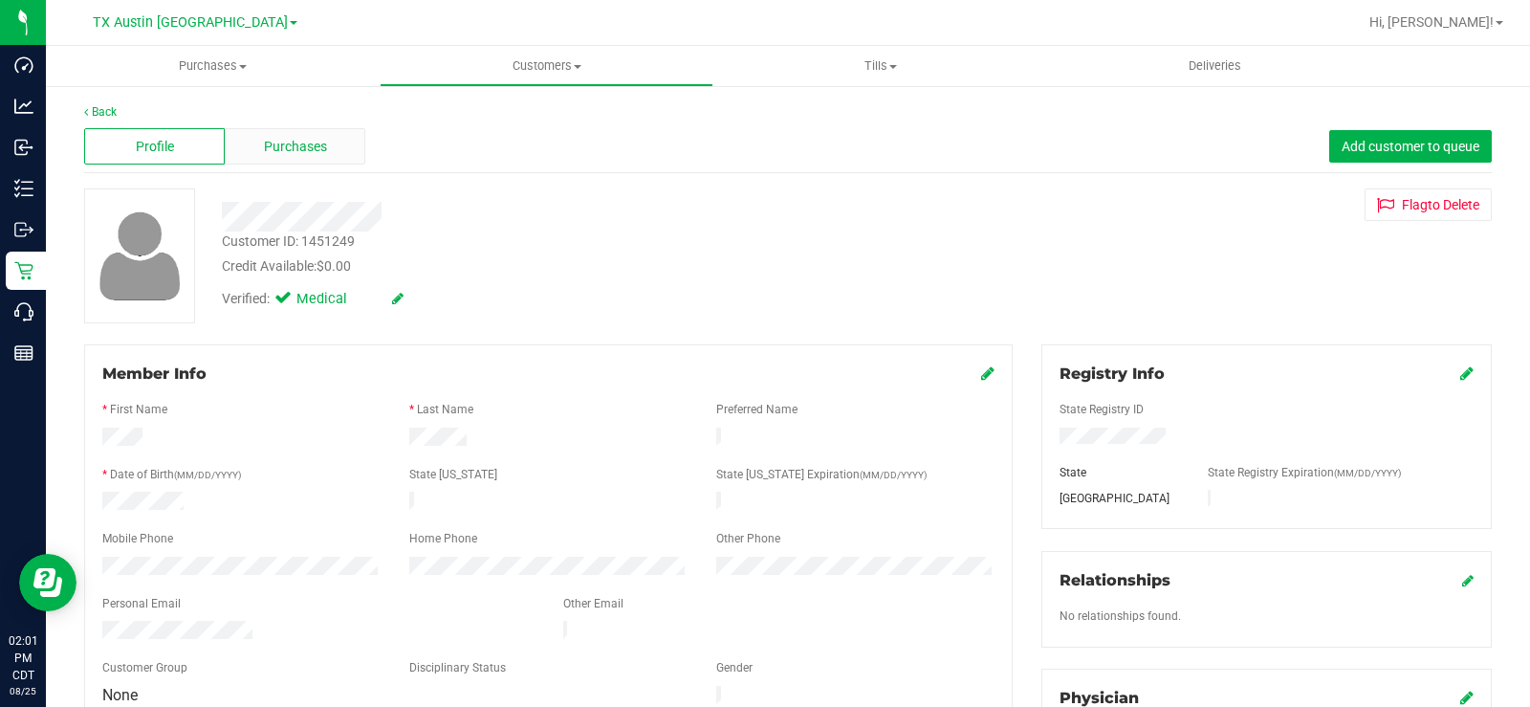
click at [295, 139] on span "Purchases" at bounding box center [295, 147] width 63 height 20
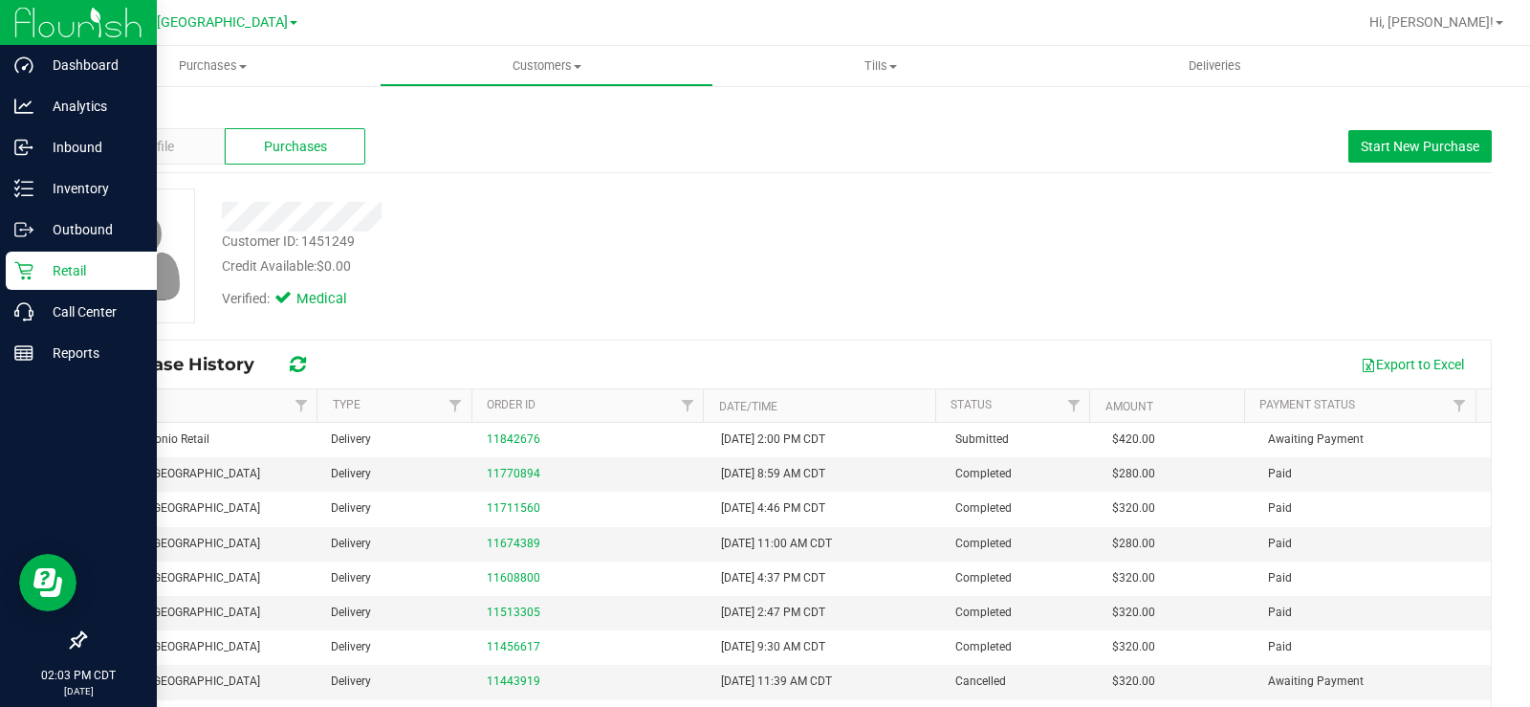
click at [27, 272] on icon at bounding box center [23, 270] width 19 height 19
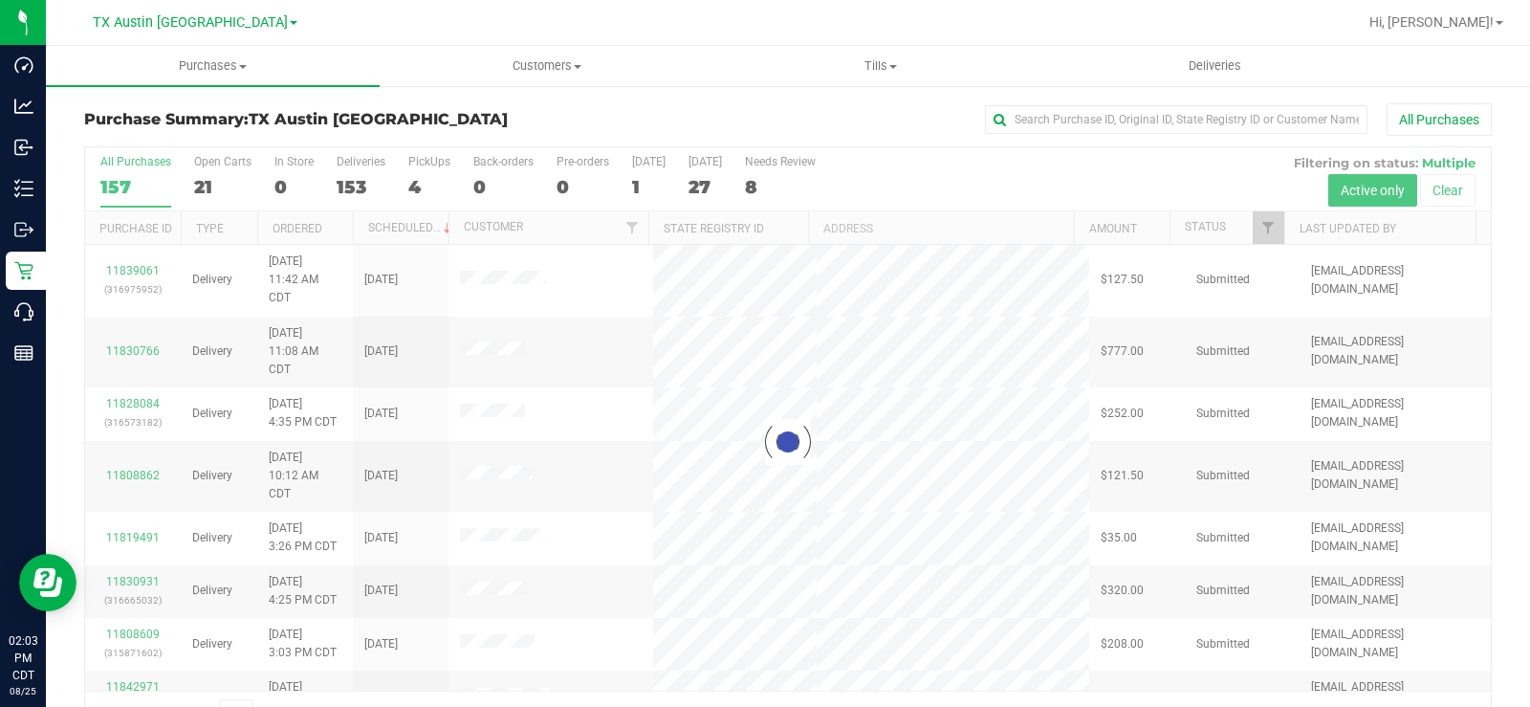
click at [200, 184] on div at bounding box center [788, 441] width 1406 height 589
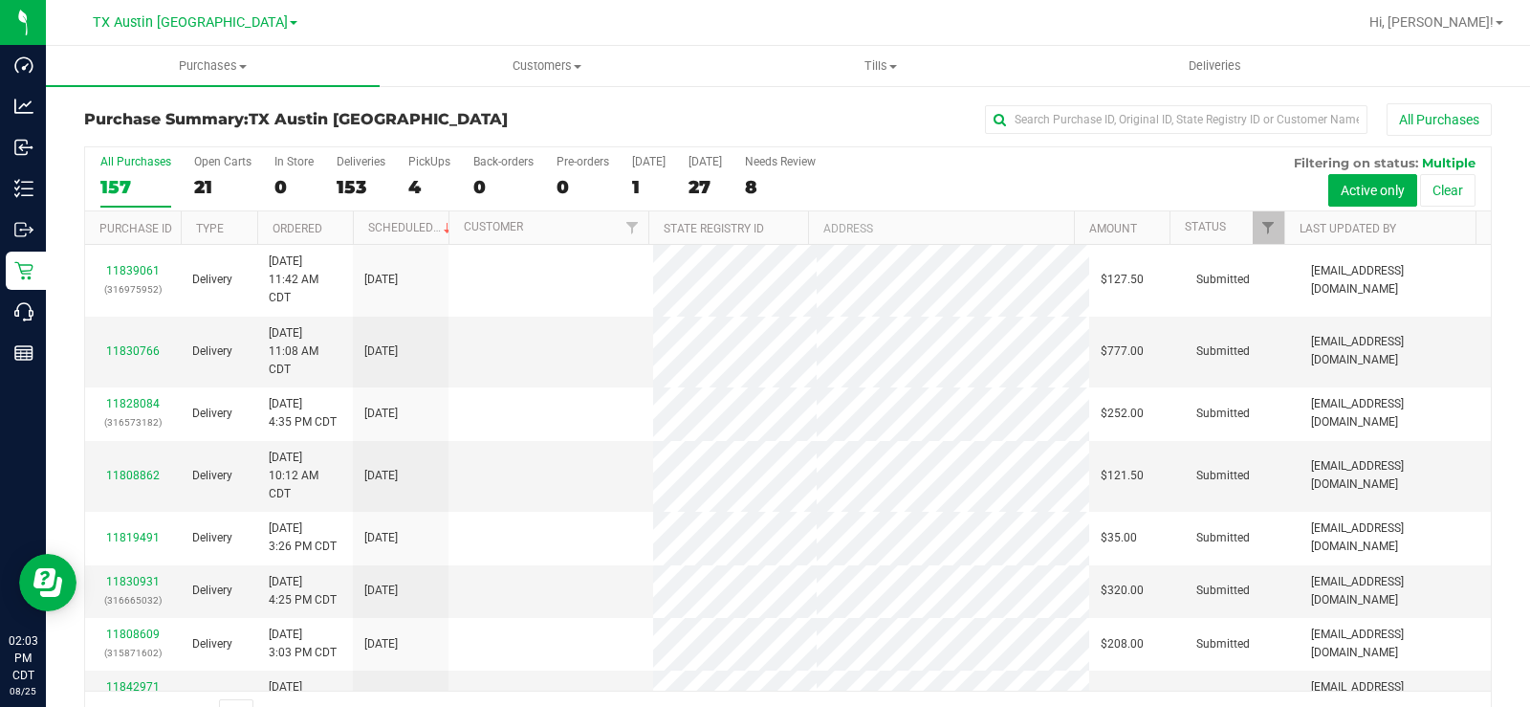
click at [200, 184] on div "21" at bounding box center [222, 187] width 57 height 22
click at [0, 0] on input "Open Carts 21" at bounding box center [0, 0] width 0 height 0
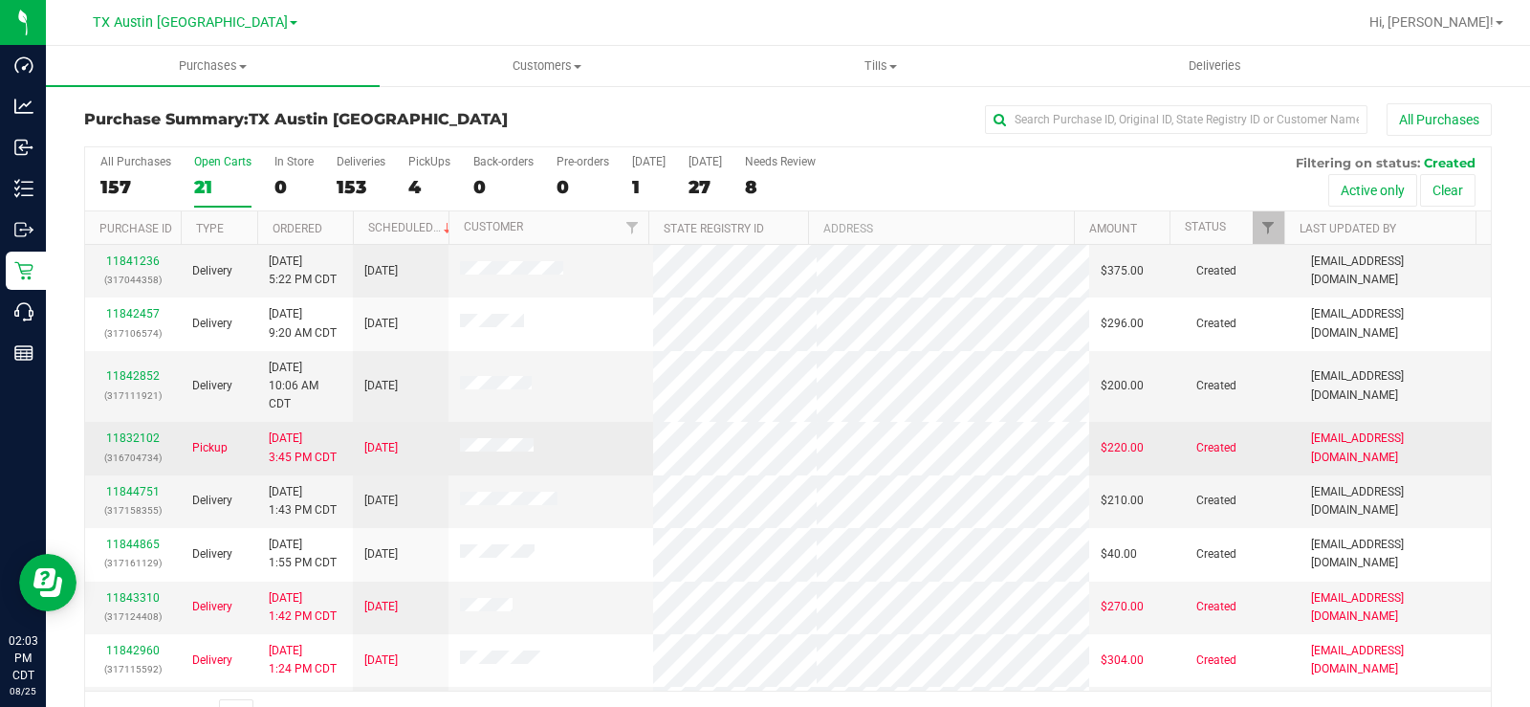
scroll to position [665, 0]
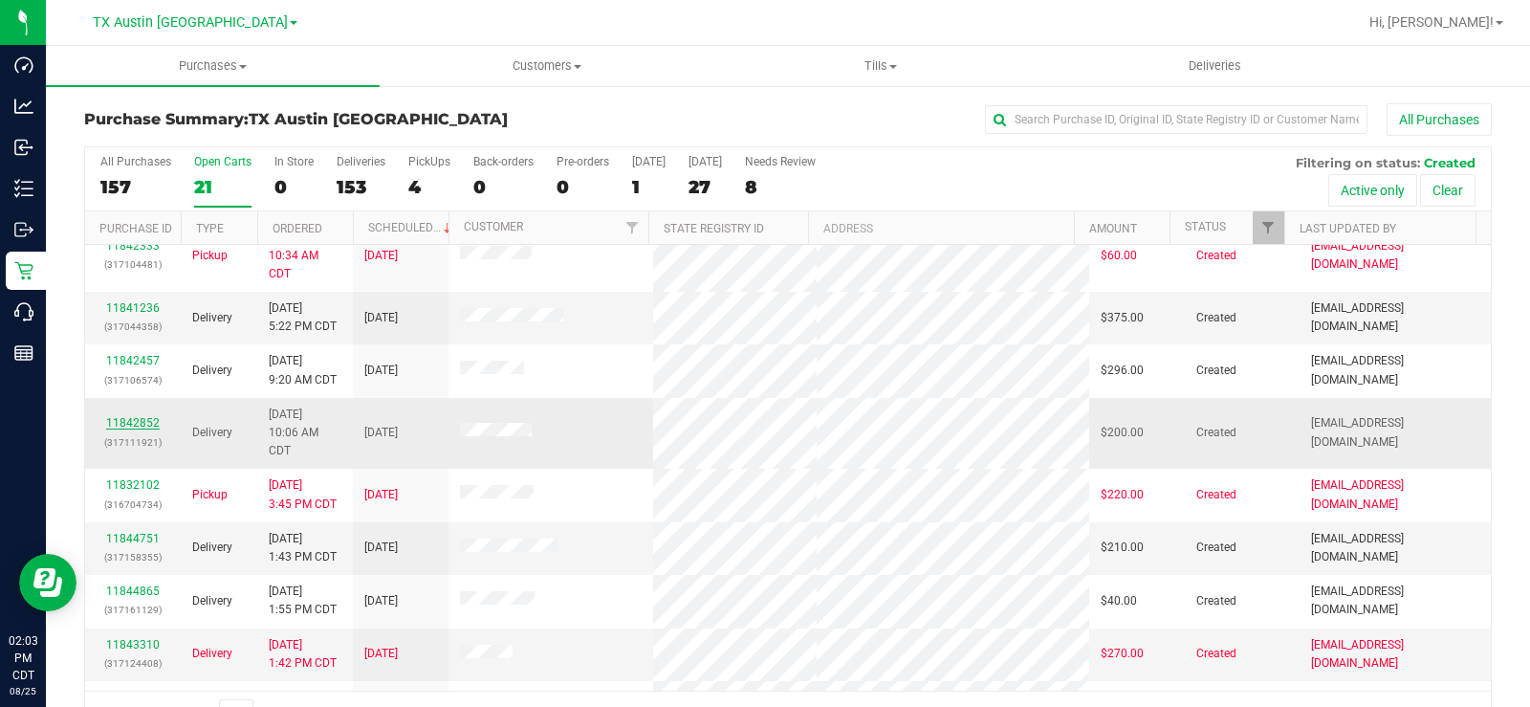
click at [147, 421] on link "11842852" at bounding box center [133, 422] width 54 height 13
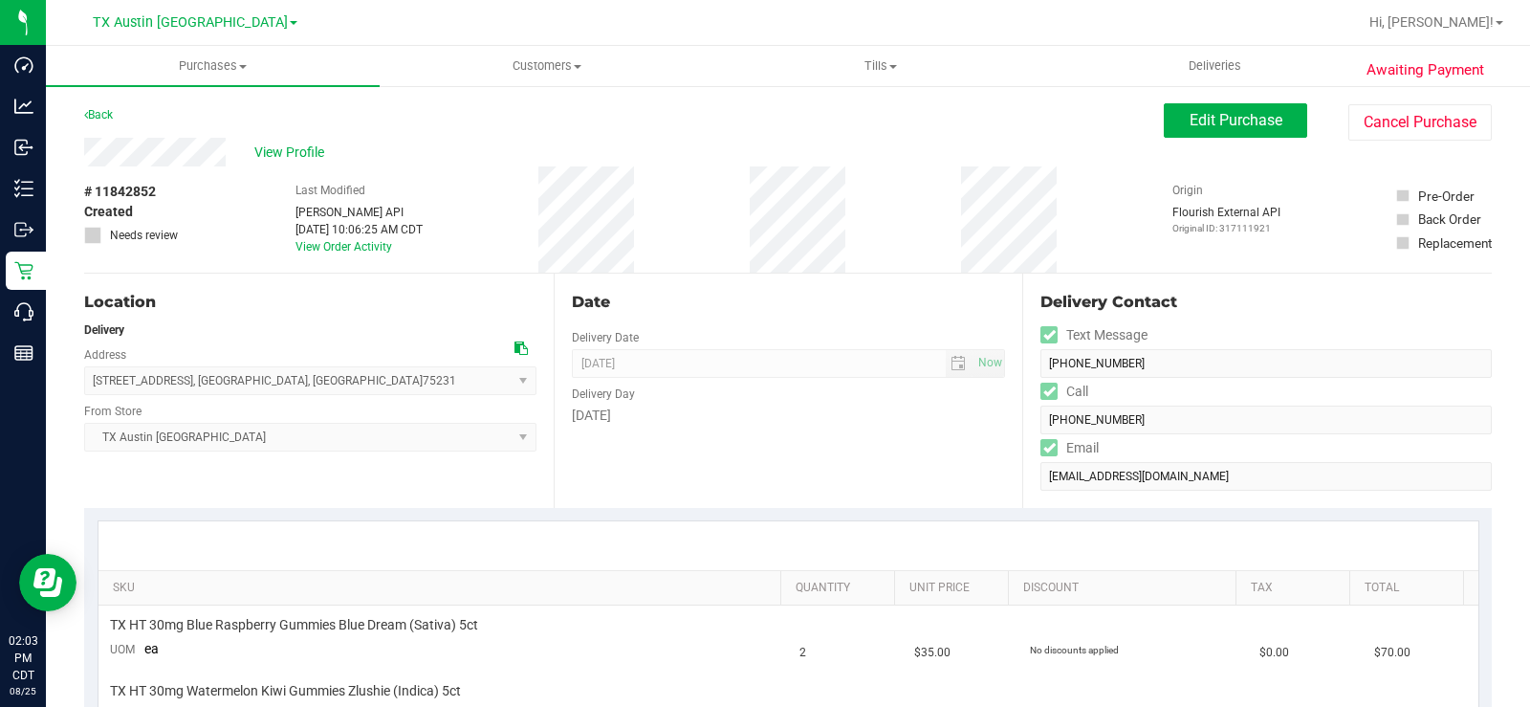
click at [139, 154] on div "View Profile" at bounding box center [624, 152] width 1080 height 29
click at [318, 149] on span "View Profile" at bounding box center [292, 152] width 76 height 20
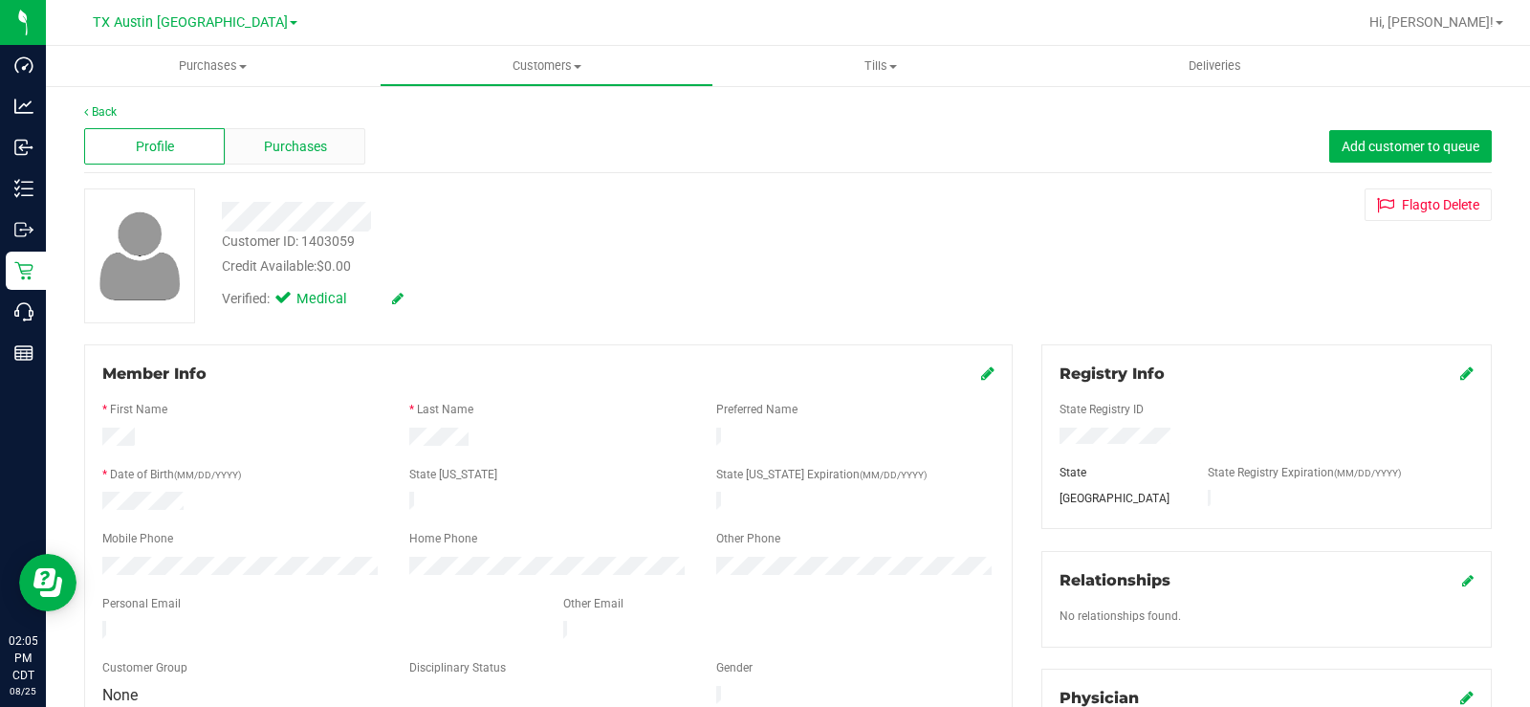
click at [292, 156] on span "Purchases" at bounding box center [295, 147] width 63 height 20
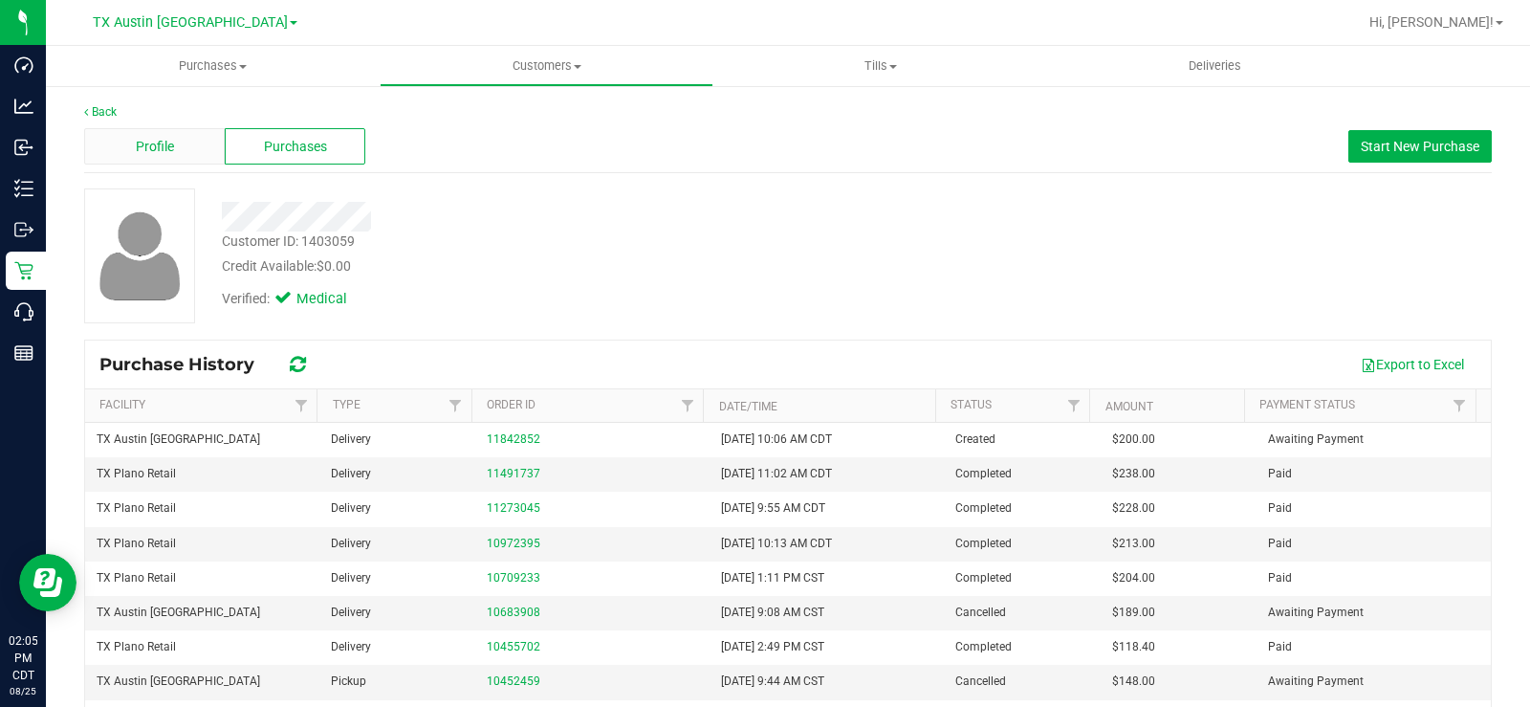
click at [157, 142] on span "Profile" at bounding box center [155, 147] width 38 height 20
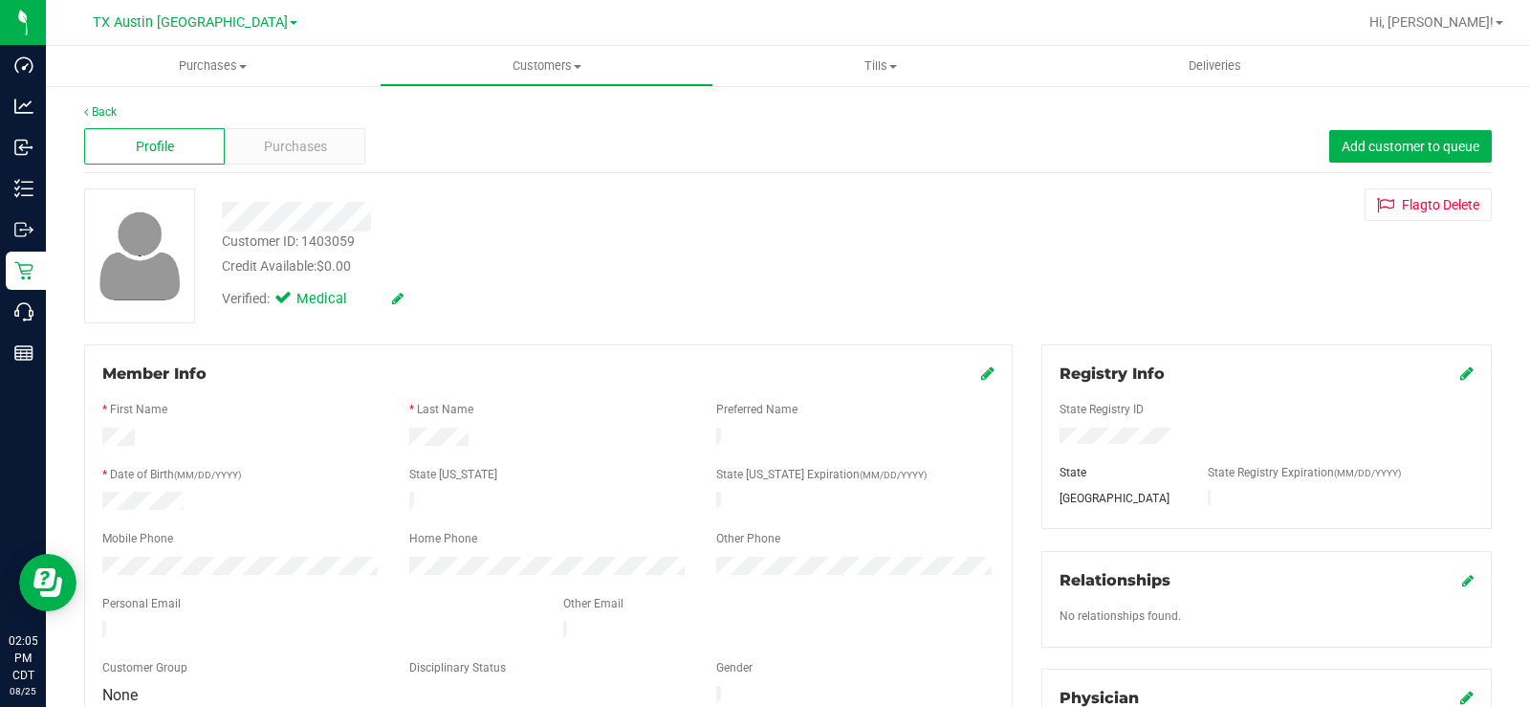
drag, startPoint x: 378, startPoint y: 220, endPoint x: 208, endPoint y: 218, distance: 170.2
click at [211, 219] on div at bounding box center [567, 217] width 718 height 30
click at [293, 135] on div "Purchases" at bounding box center [295, 146] width 141 height 36
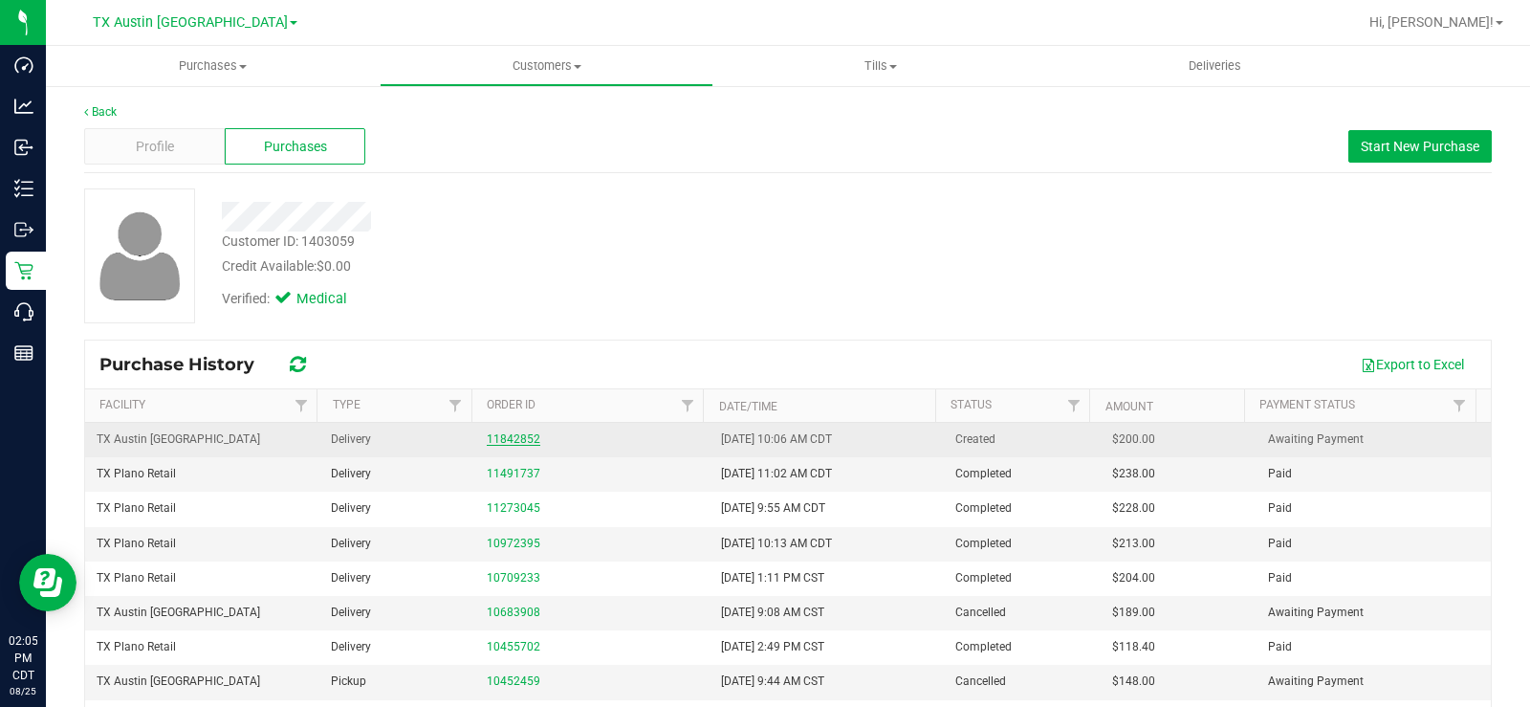
click at [497, 439] on link "11842852" at bounding box center [514, 438] width 54 height 13
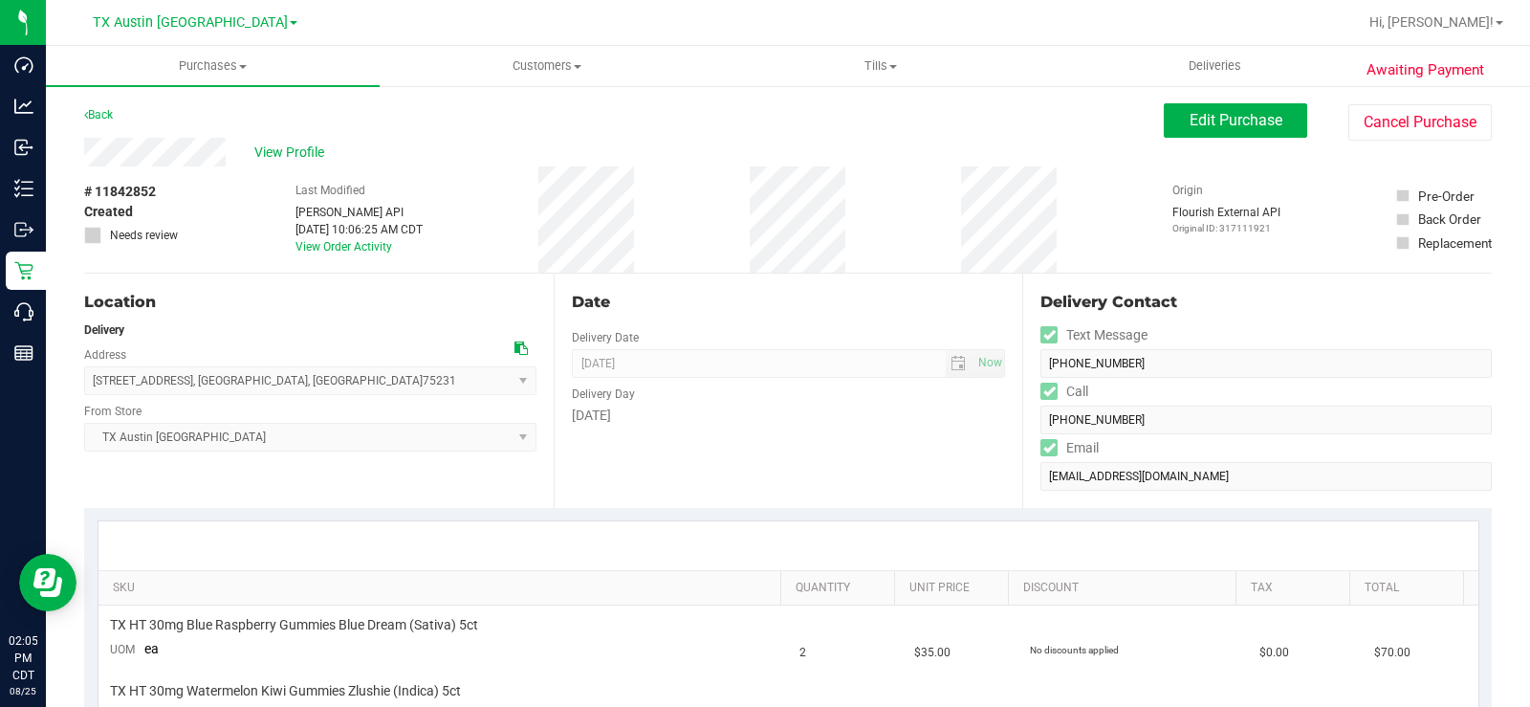
click at [699, 426] on div "Date Delivery Date 08/27/2025 Now 08/27/2025 05:00 PM Now Delivery Day Wednesday" at bounding box center [789, 390] width 470 height 234
click at [1190, 128] on span "Edit Purchase" at bounding box center [1236, 120] width 93 height 18
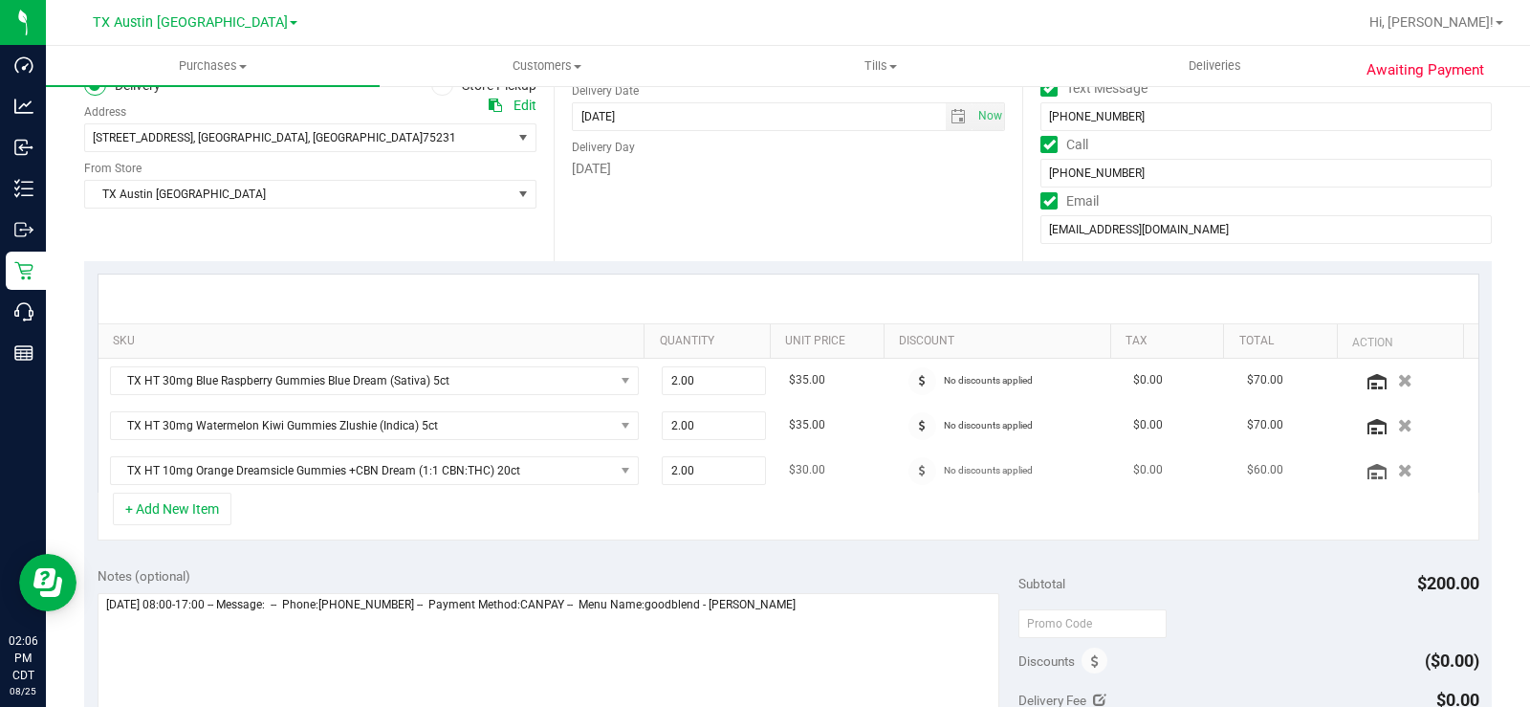
scroll to position [382, 0]
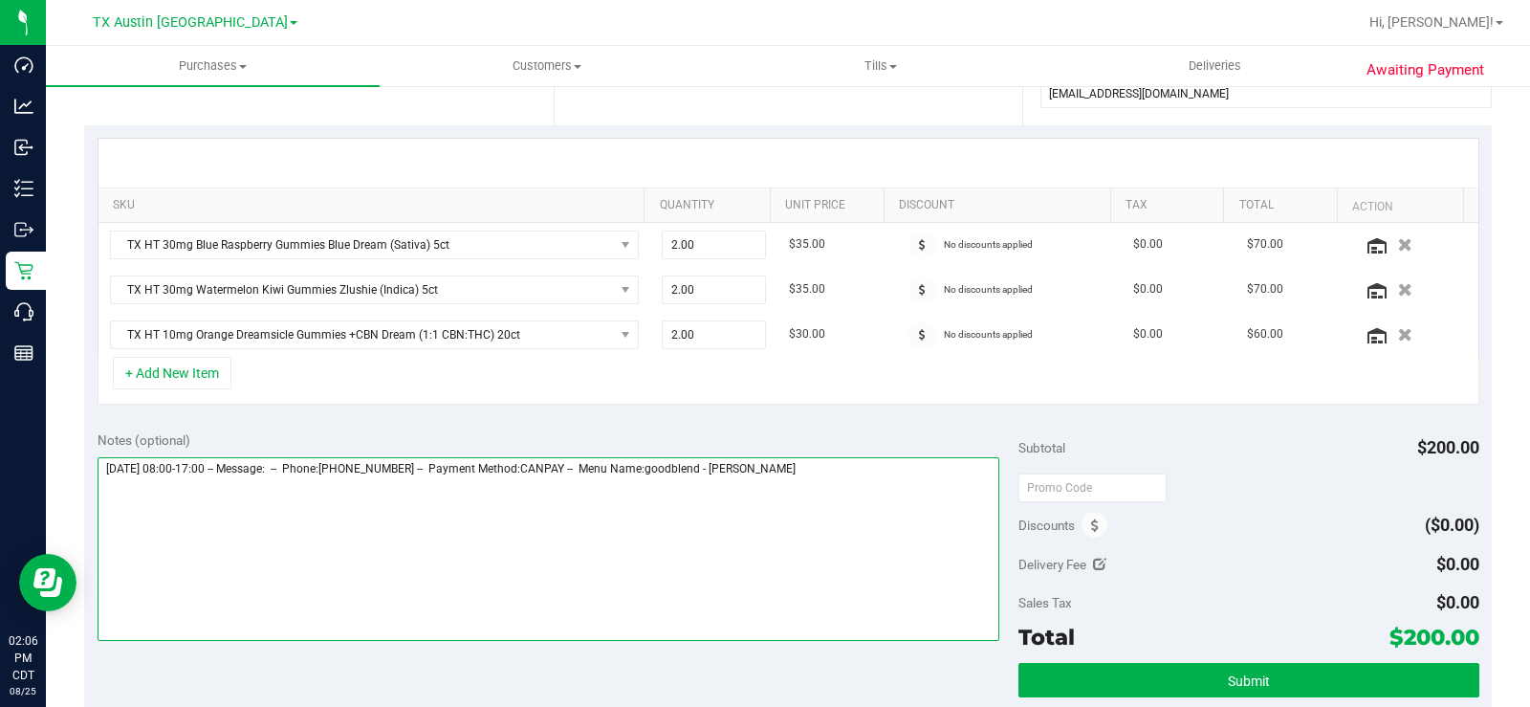
click at [839, 483] on textarea at bounding box center [549, 549] width 902 height 184
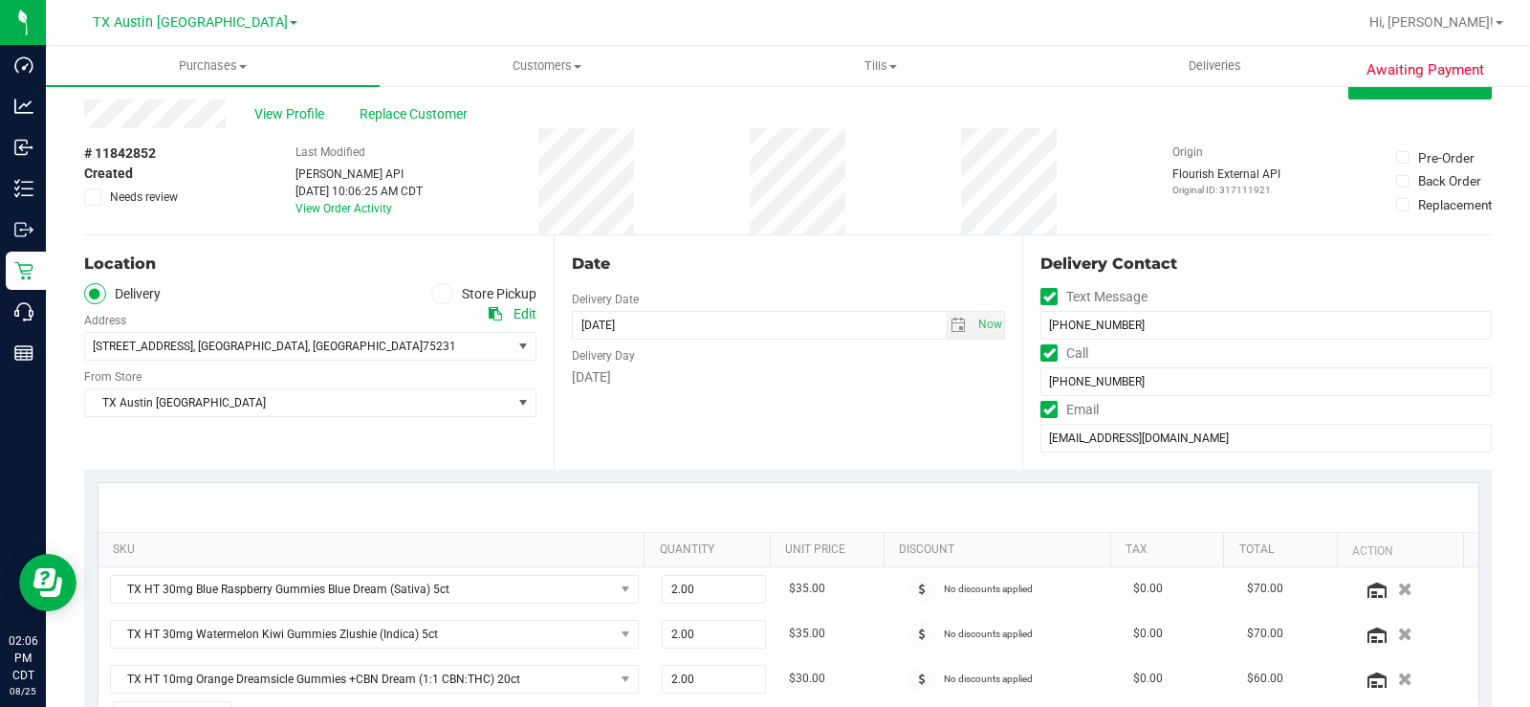
scroll to position [0, 0]
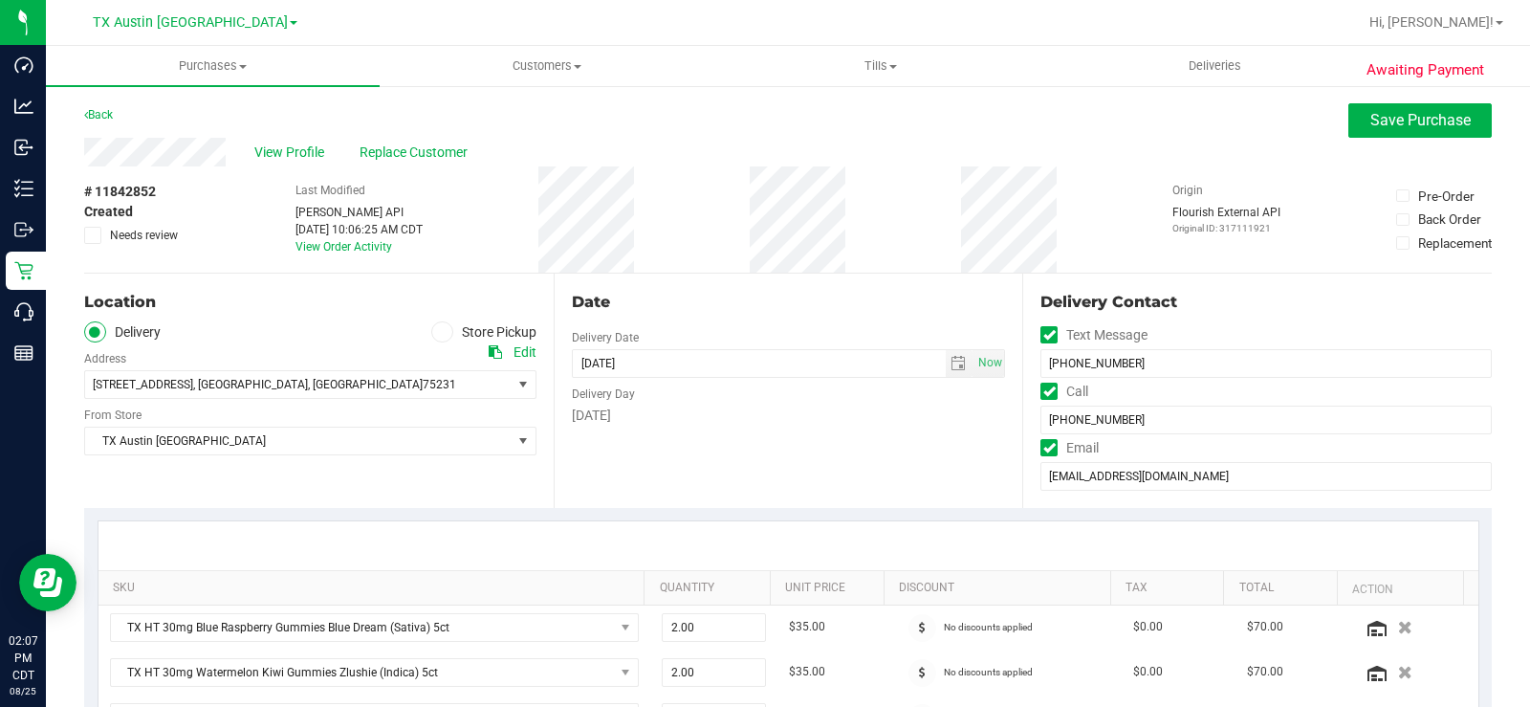
type textarea "Wednesday 08/27/2025 08:00-17:00 -- Message: -- Phone:2145348635 -- Payment Met…"
click at [91, 235] on icon at bounding box center [93, 235] width 12 height 0
click at [0, 0] on input "Needs review" at bounding box center [0, 0] width 0 height 0
click at [1223, 115] on span "Save Purchase" at bounding box center [1420, 120] width 100 height 18
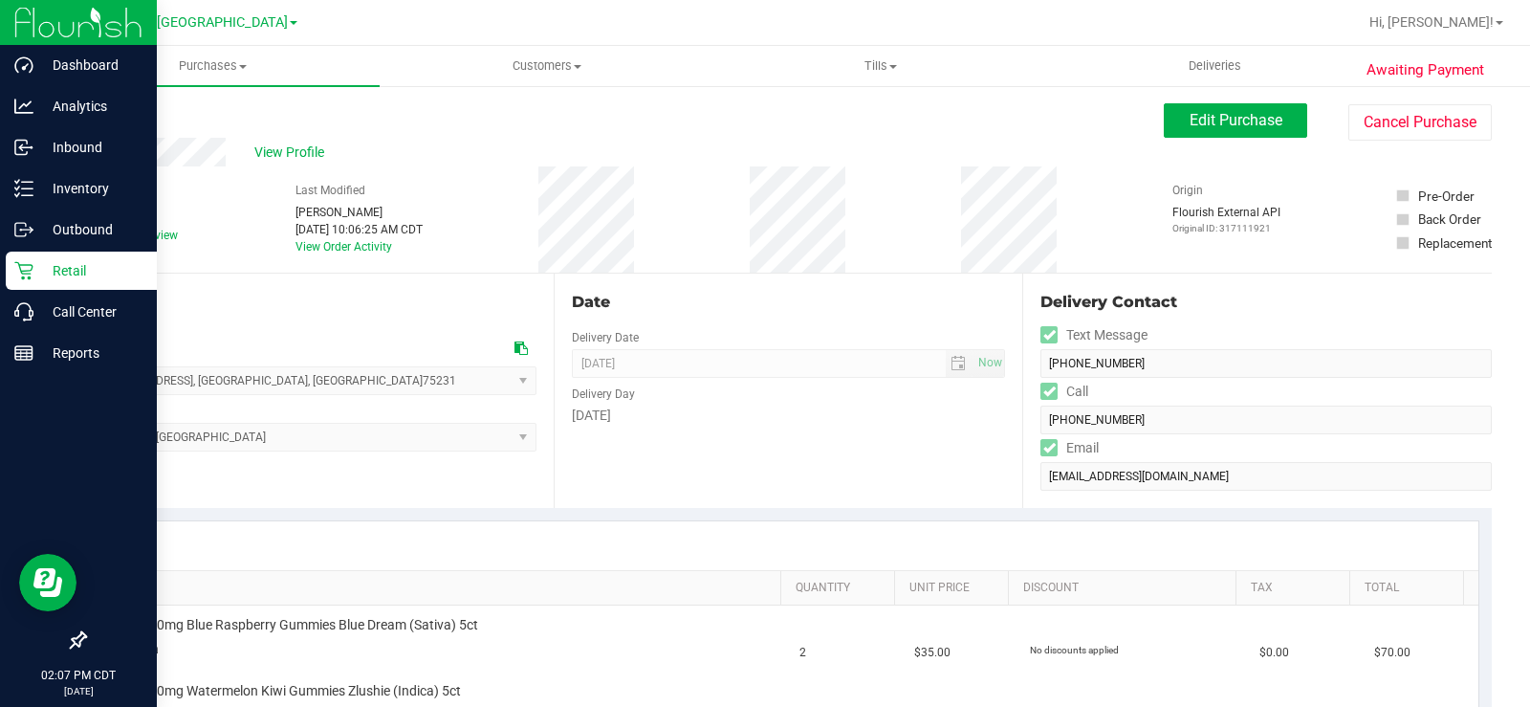
click at [33, 269] on icon at bounding box center [23, 270] width 19 height 19
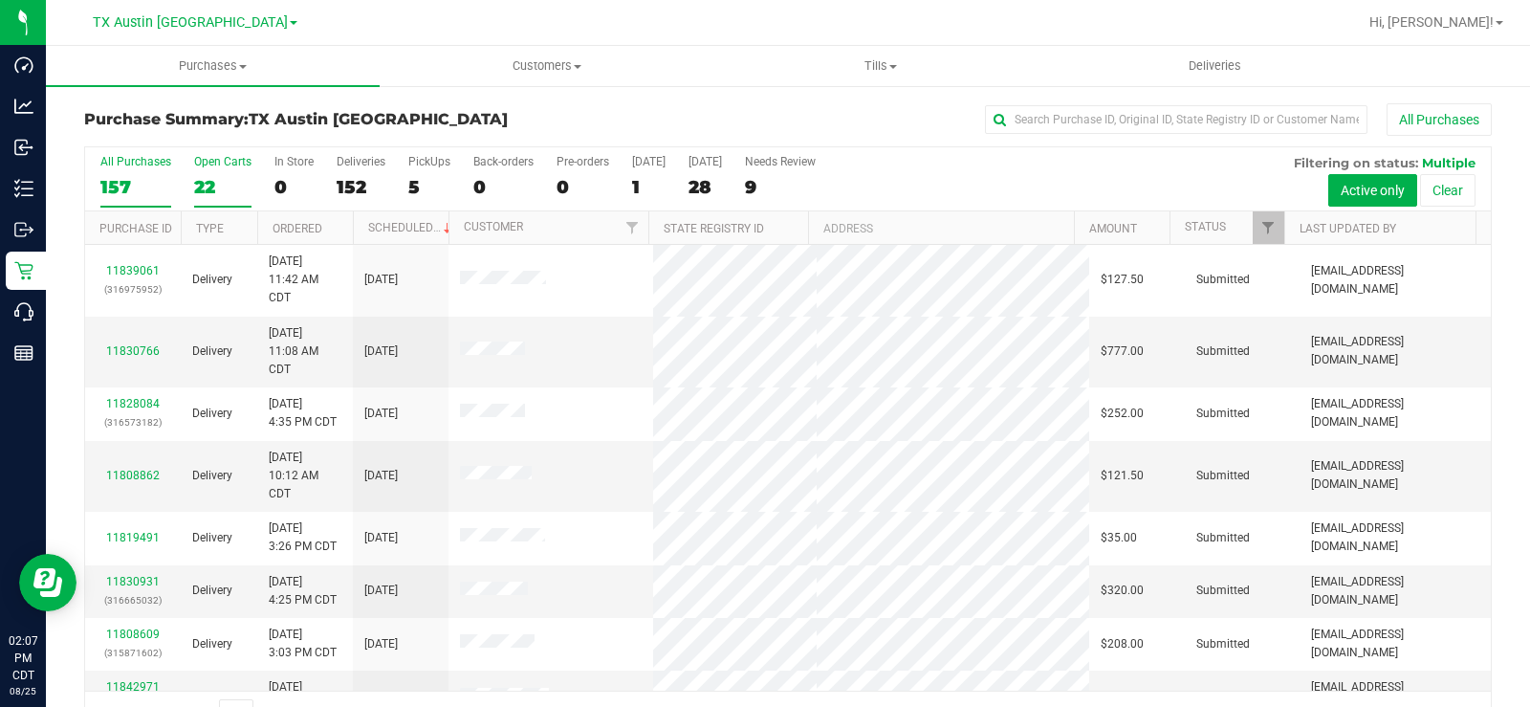
click at [201, 184] on div "22" at bounding box center [222, 187] width 57 height 22
click at [0, 0] on input "Open Carts 22" at bounding box center [0, 0] width 0 height 0
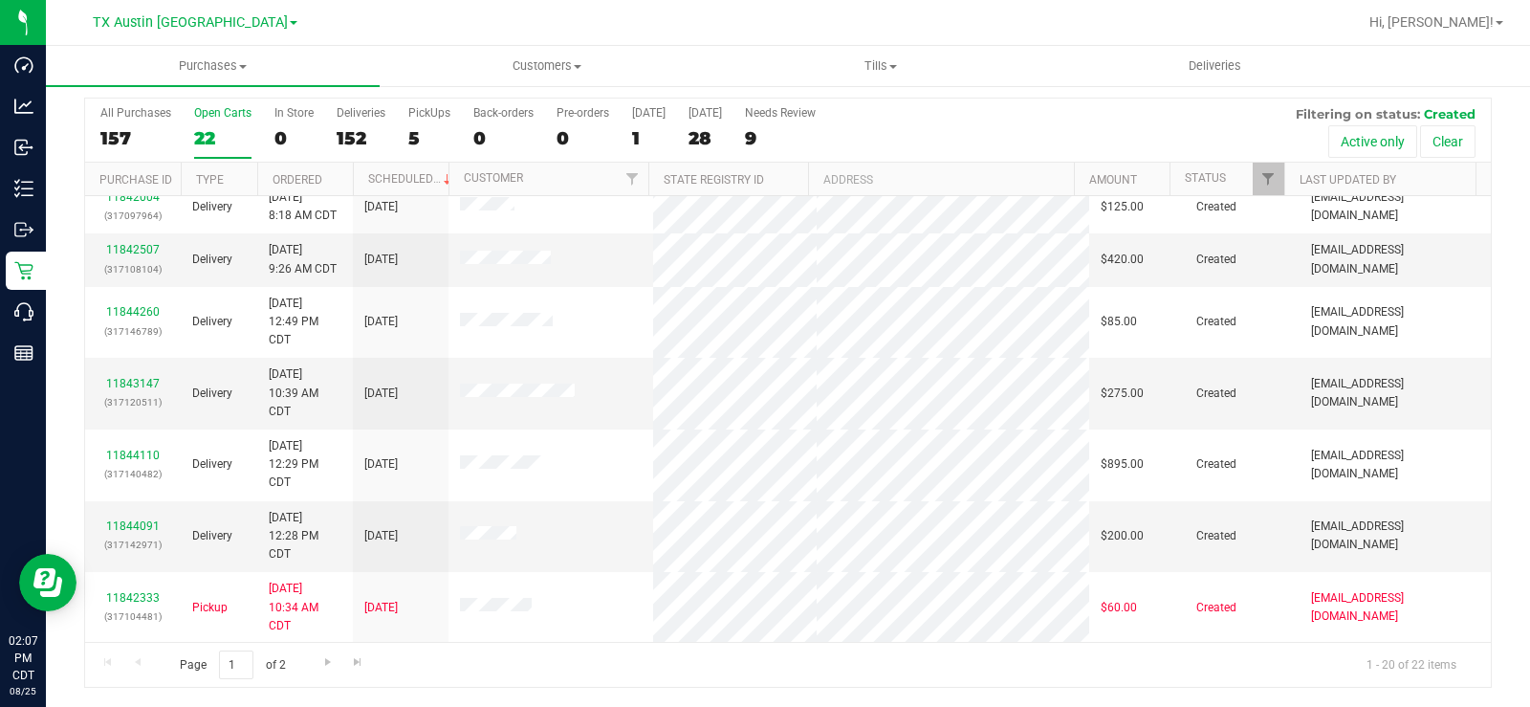
scroll to position [168, 0]
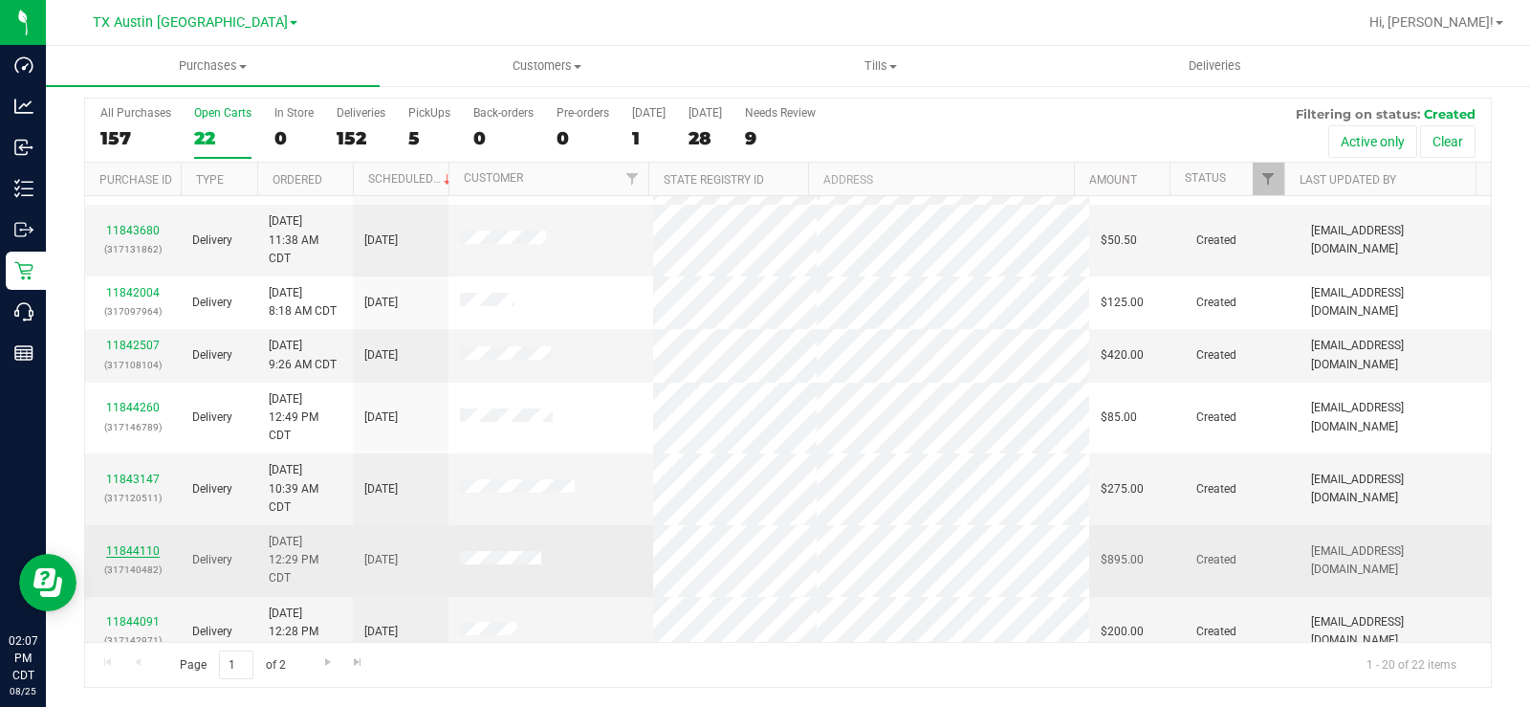
click at [137, 534] on link "11844110" at bounding box center [133, 550] width 54 height 13
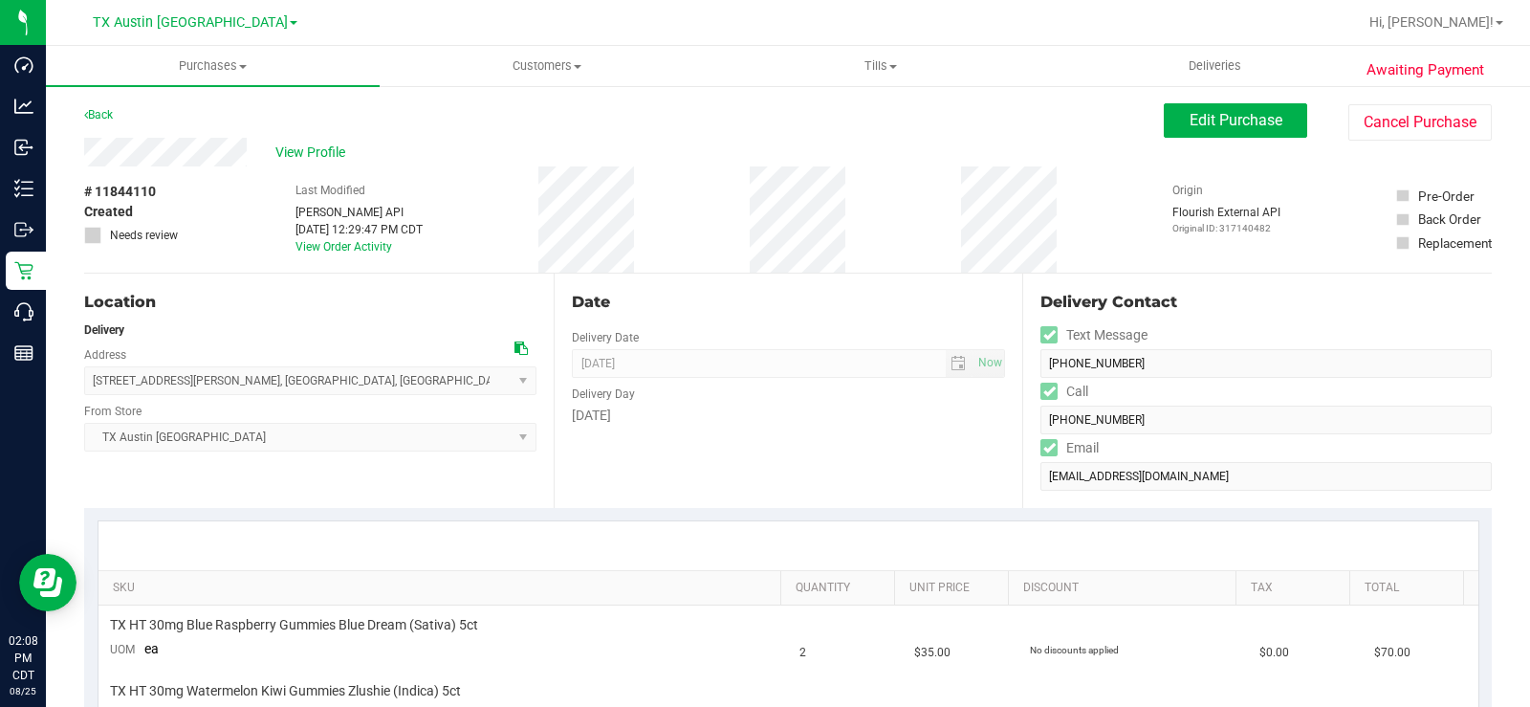
click at [251, 145] on div "View Profile" at bounding box center [624, 152] width 1080 height 29
drag, startPoint x: 247, startPoint y: 150, endPoint x: 81, endPoint y: 145, distance: 165.5
click at [514, 341] on icon at bounding box center [520, 347] width 13 height 13
click at [317, 155] on span "View Profile" at bounding box center [313, 152] width 76 height 20
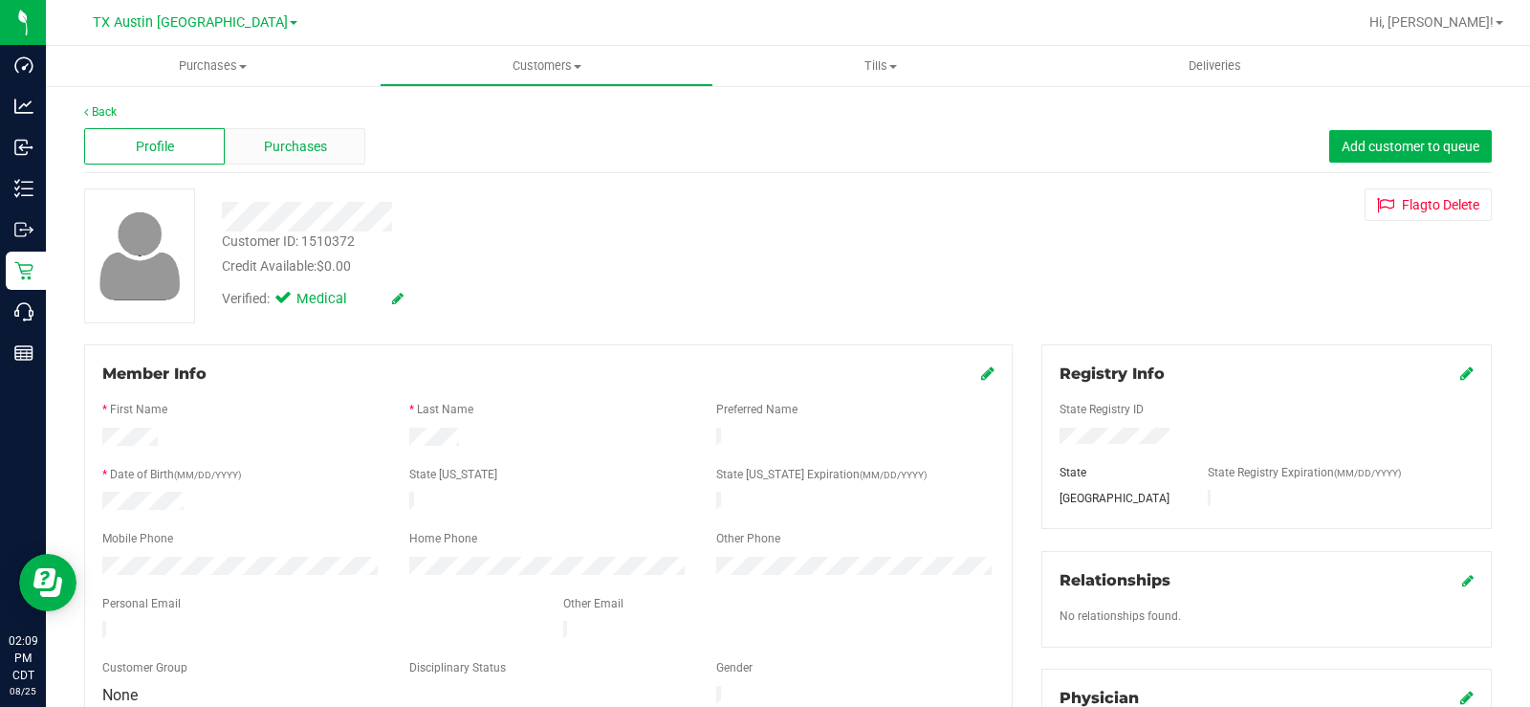
click at [299, 148] on span "Purchases" at bounding box center [295, 147] width 63 height 20
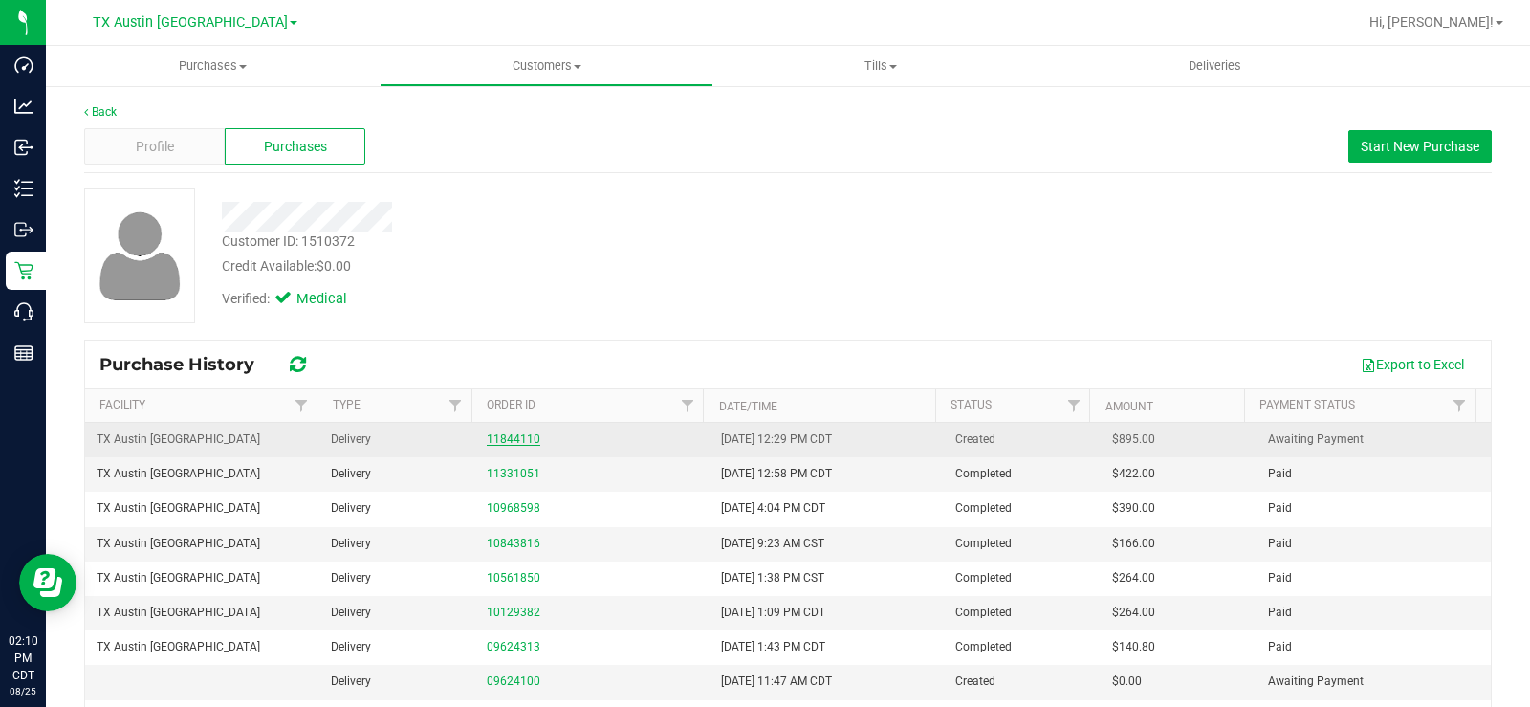
click at [499, 433] on link "11844110" at bounding box center [514, 438] width 54 height 13
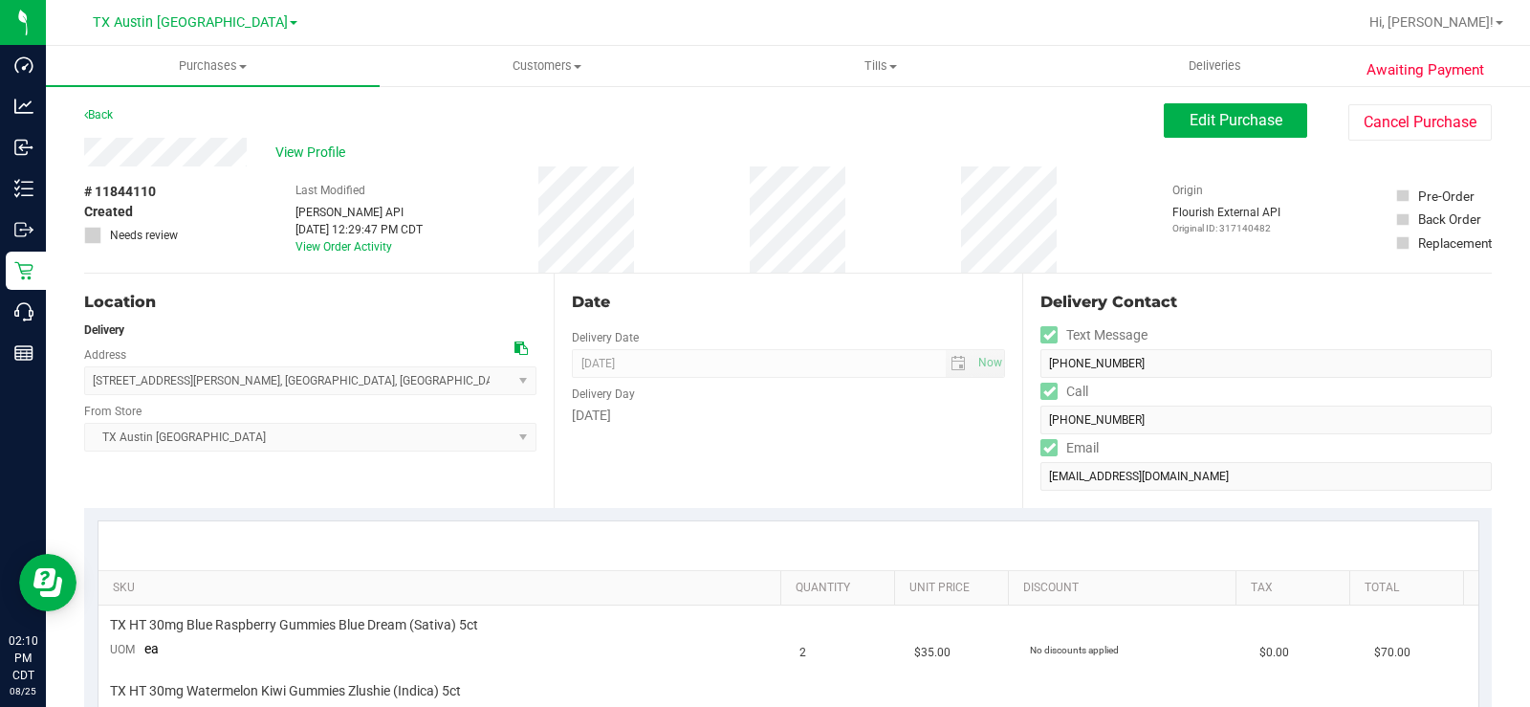
click at [627, 440] on div "Date Delivery Date 08/28/2025 Now 08/28/2025 05:00 PM Now Delivery Day Thursday" at bounding box center [789, 390] width 470 height 234
click at [660, 421] on div "Thursday" at bounding box center [789, 415] width 434 height 20
click at [514, 347] on icon at bounding box center [520, 347] width 13 height 13
click at [320, 146] on span "View Profile" at bounding box center [313, 152] width 76 height 20
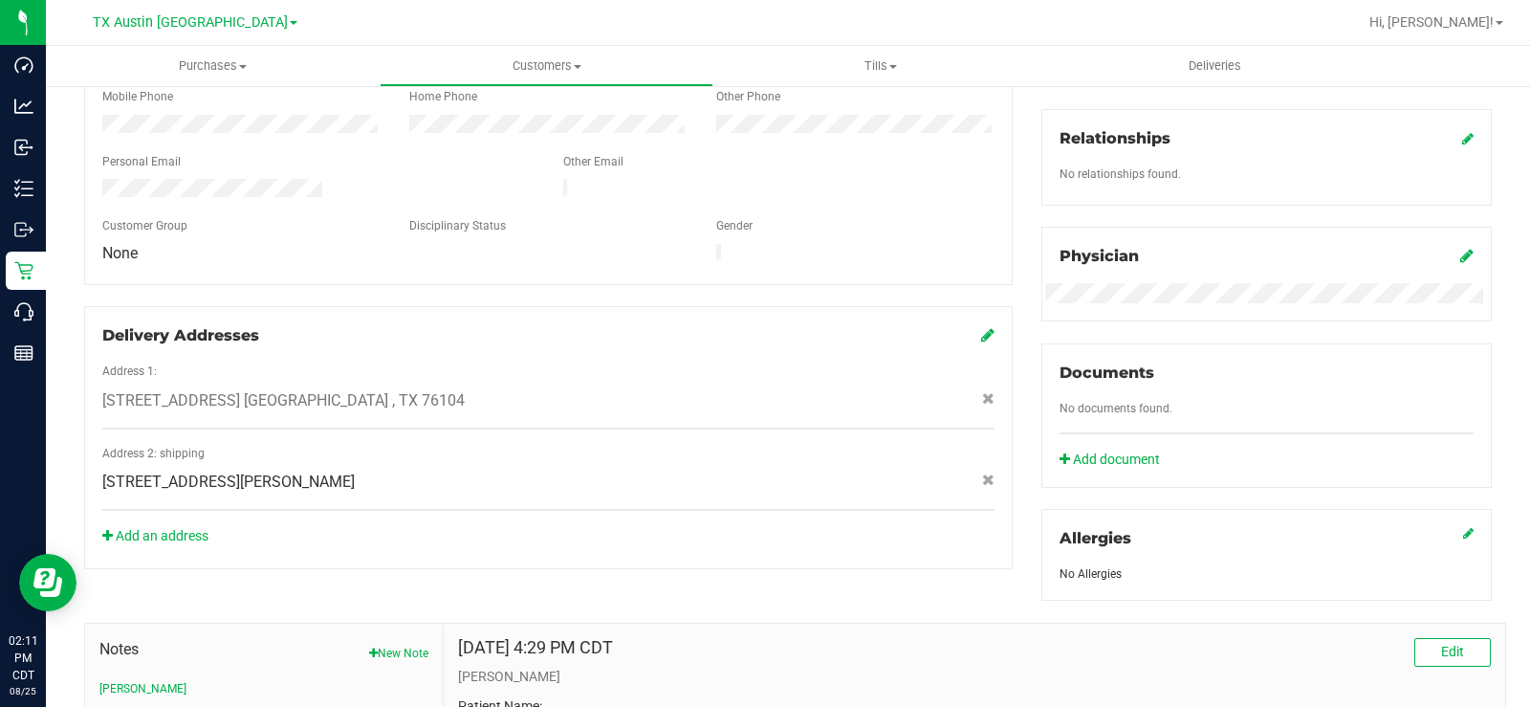
scroll to position [478, 0]
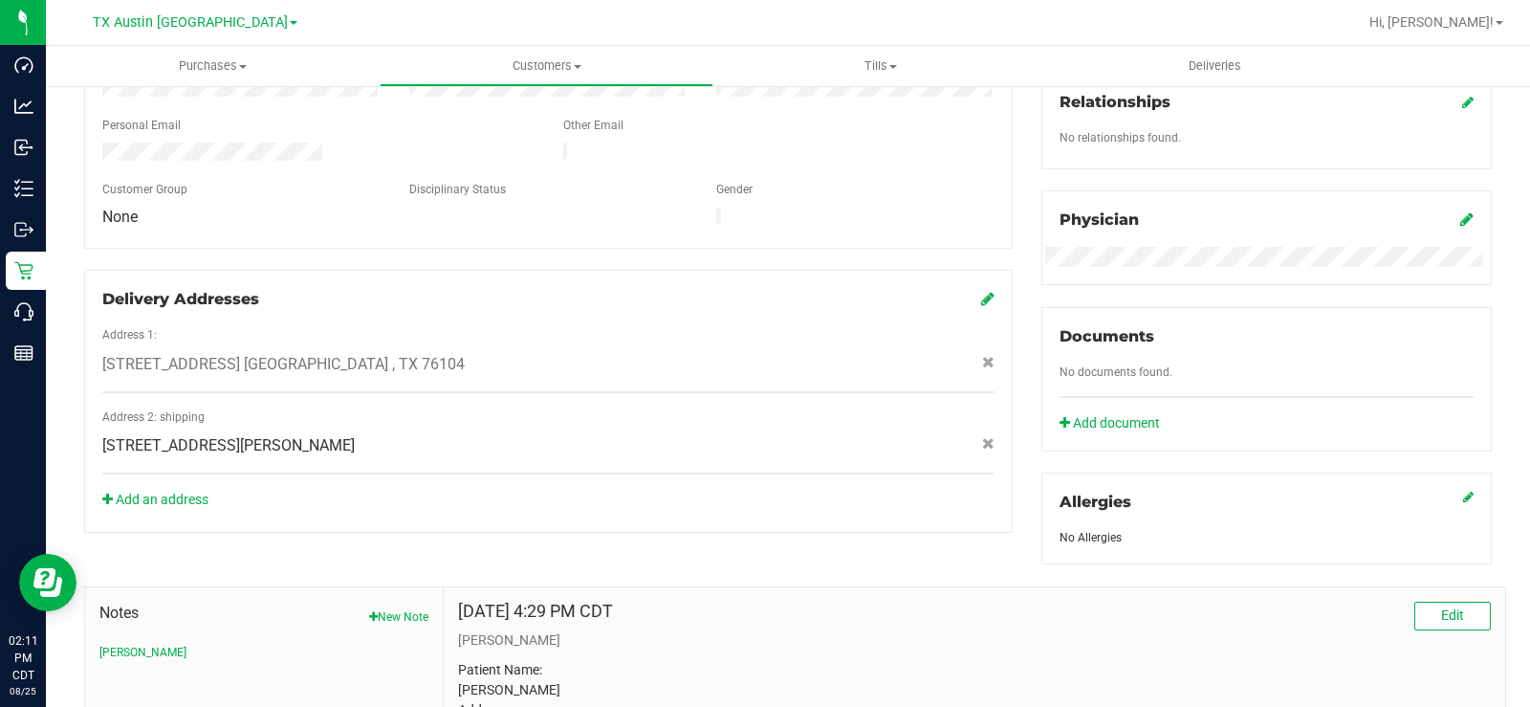
click at [218, 435] on span "131 E Bardin Rd , Arlington , TX 76018" at bounding box center [228, 445] width 252 height 23
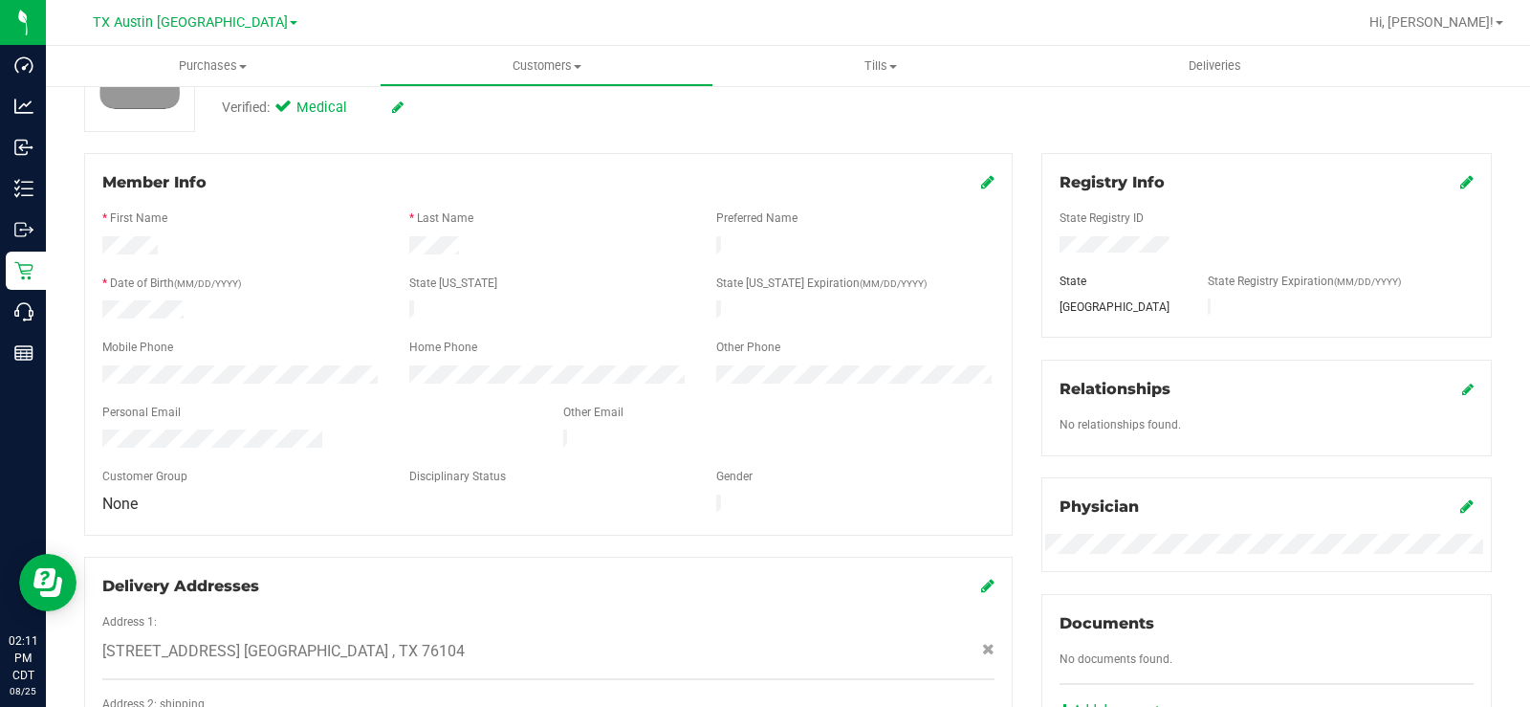
scroll to position [382, 0]
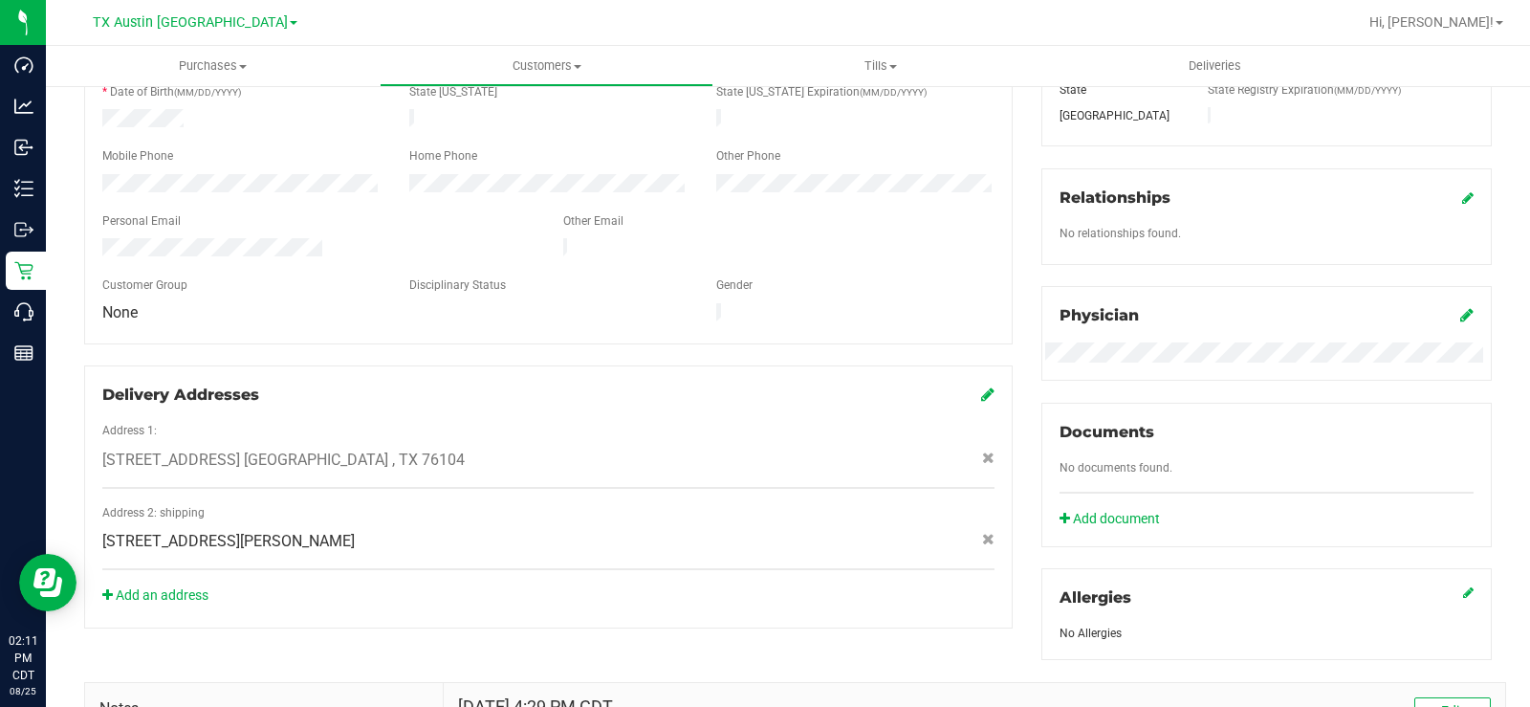
click at [321, 530] on span "131 E Bardin Rd , Arlington , TX 76018" at bounding box center [228, 541] width 252 height 23
click at [981, 386] on icon at bounding box center [987, 393] width 13 height 15
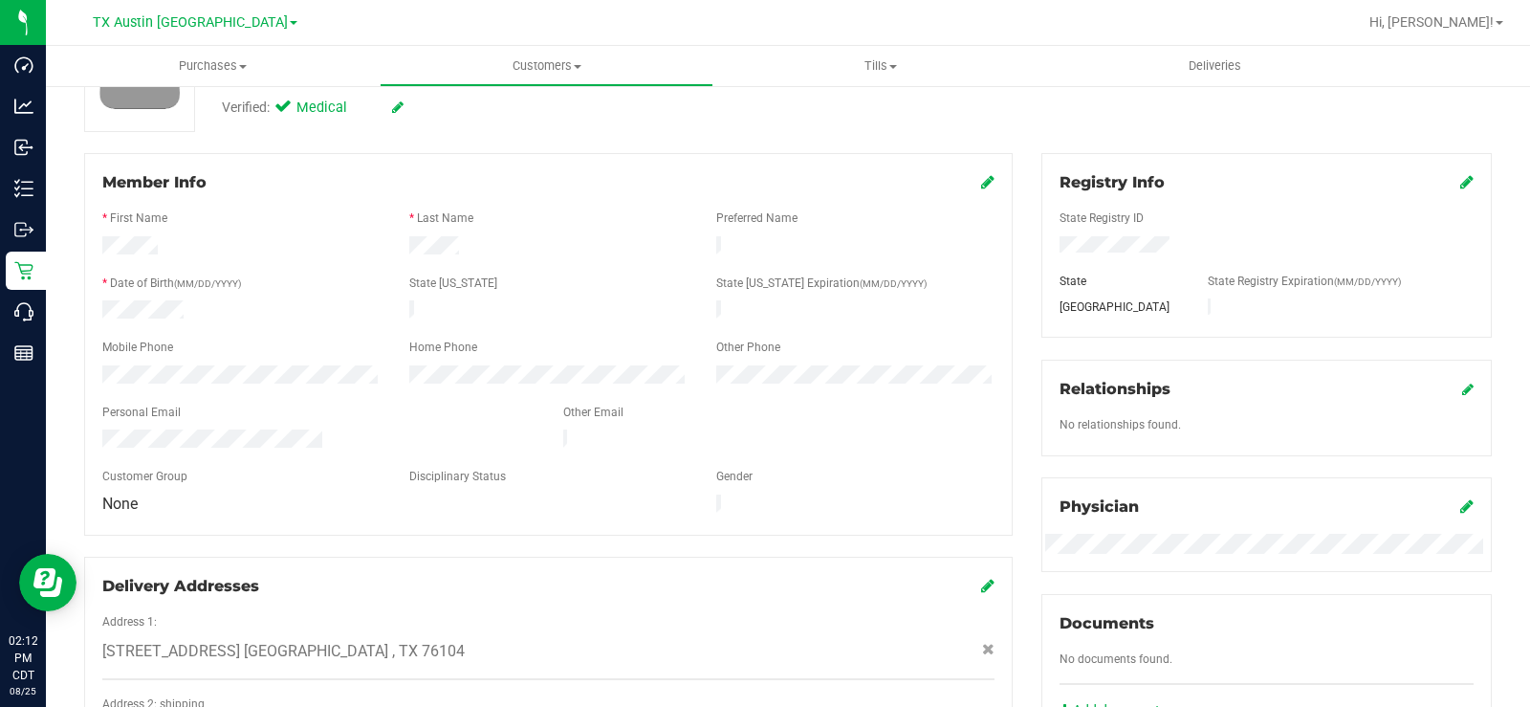
scroll to position [0, 0]
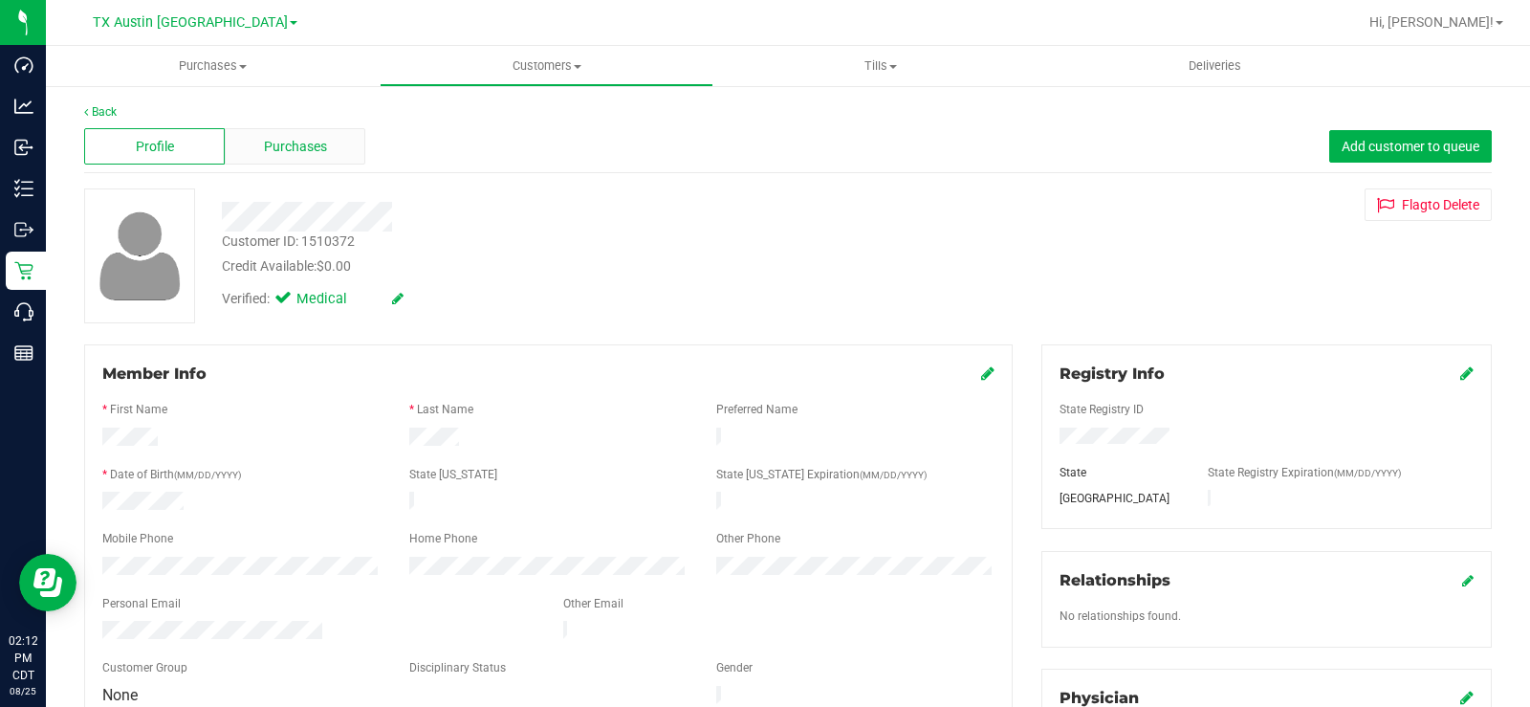
click at [299, 144] on span "Purchases" at bounding box center [295, 147] width 63 height 20
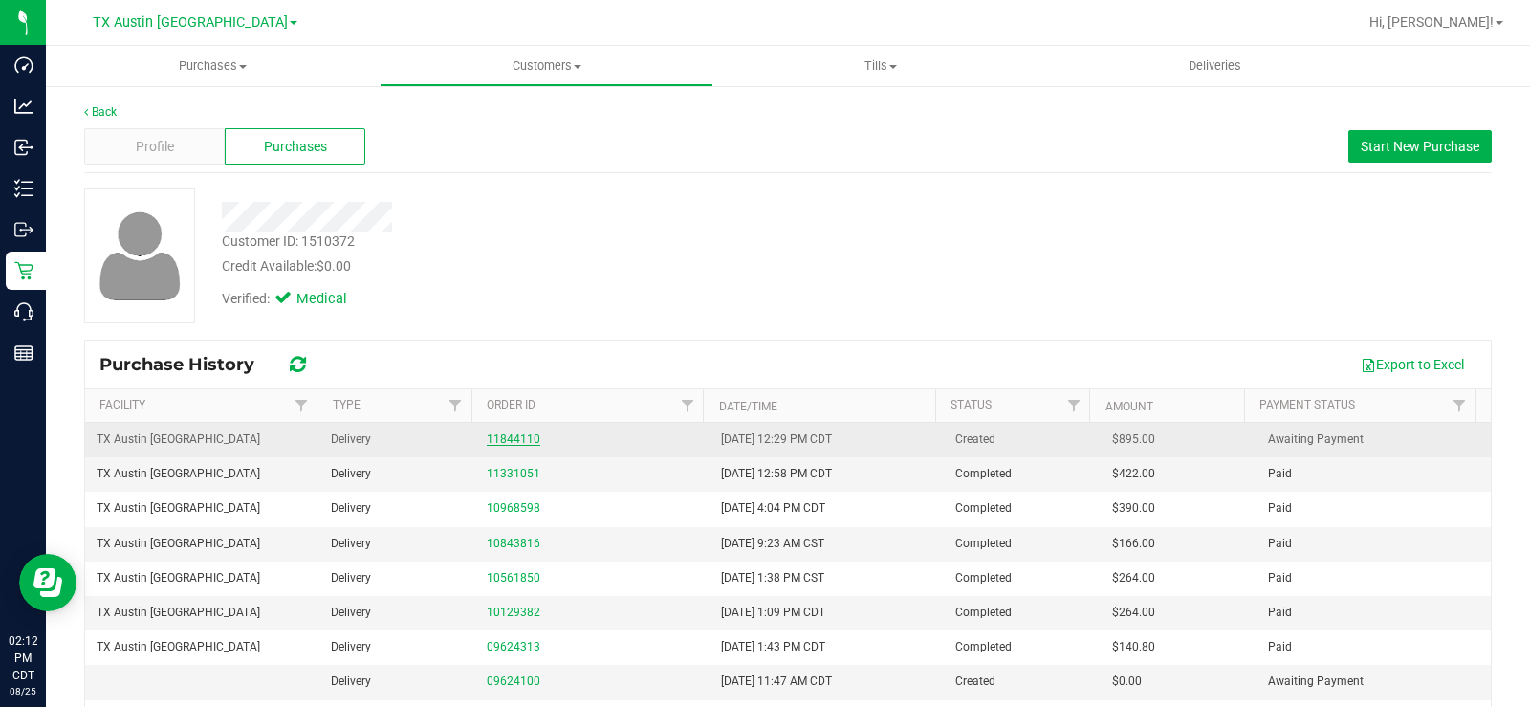
click at [493, 438] on link "11844110" at bounding box center [514, 438] width 54 height 13
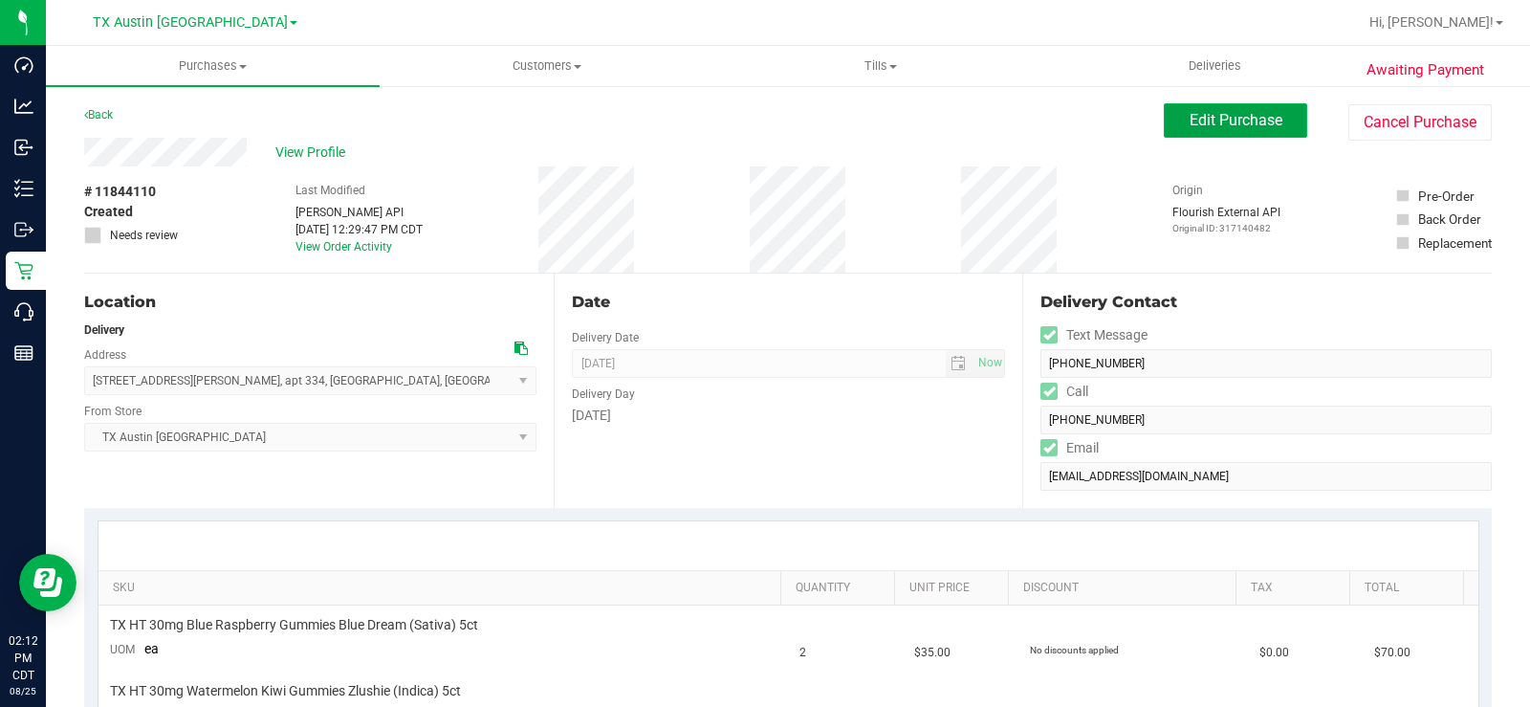
click at [1169, 134] on button "Edit Purchase" at bounding box center [1235, 120] width 143 height 34
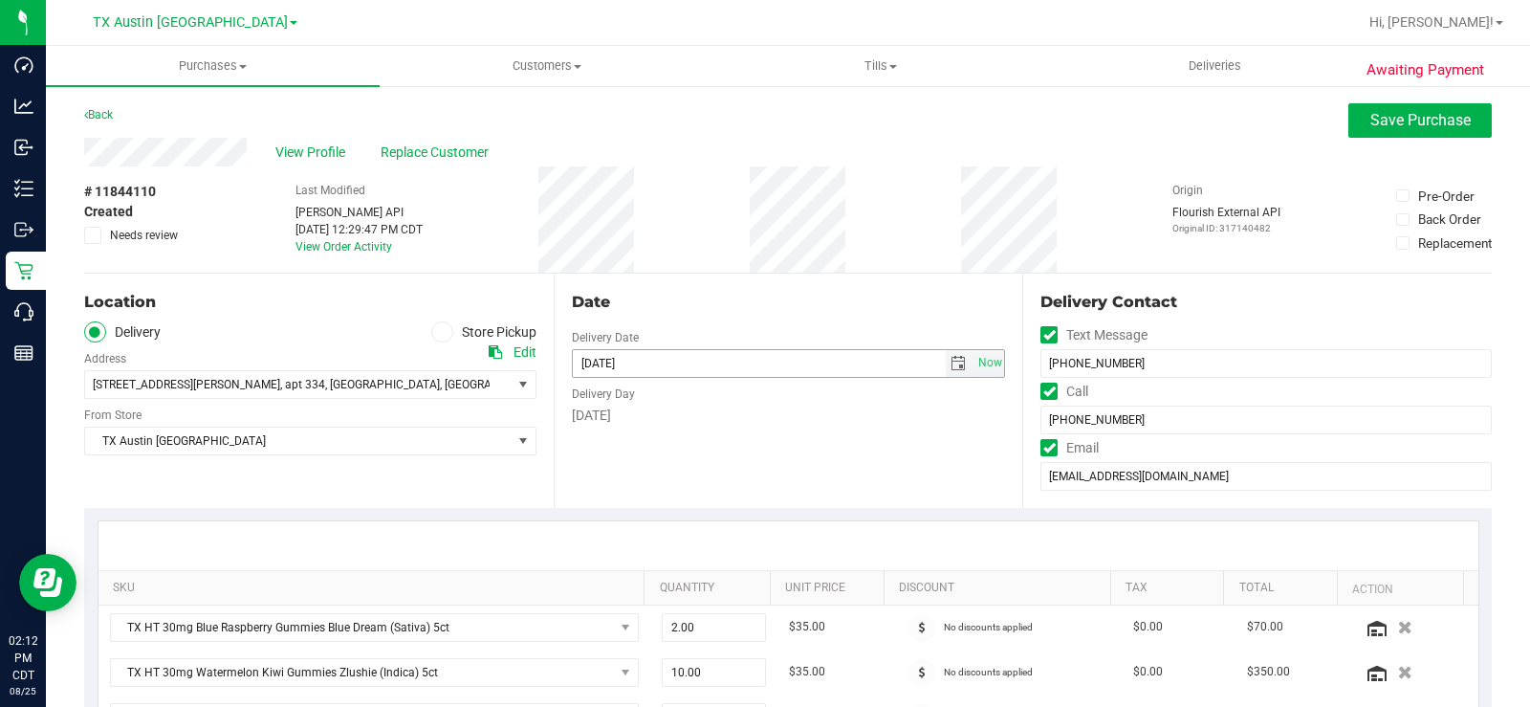
click at [956, 365] on span "select" at bounding box center [957, 363] width 15 height 15
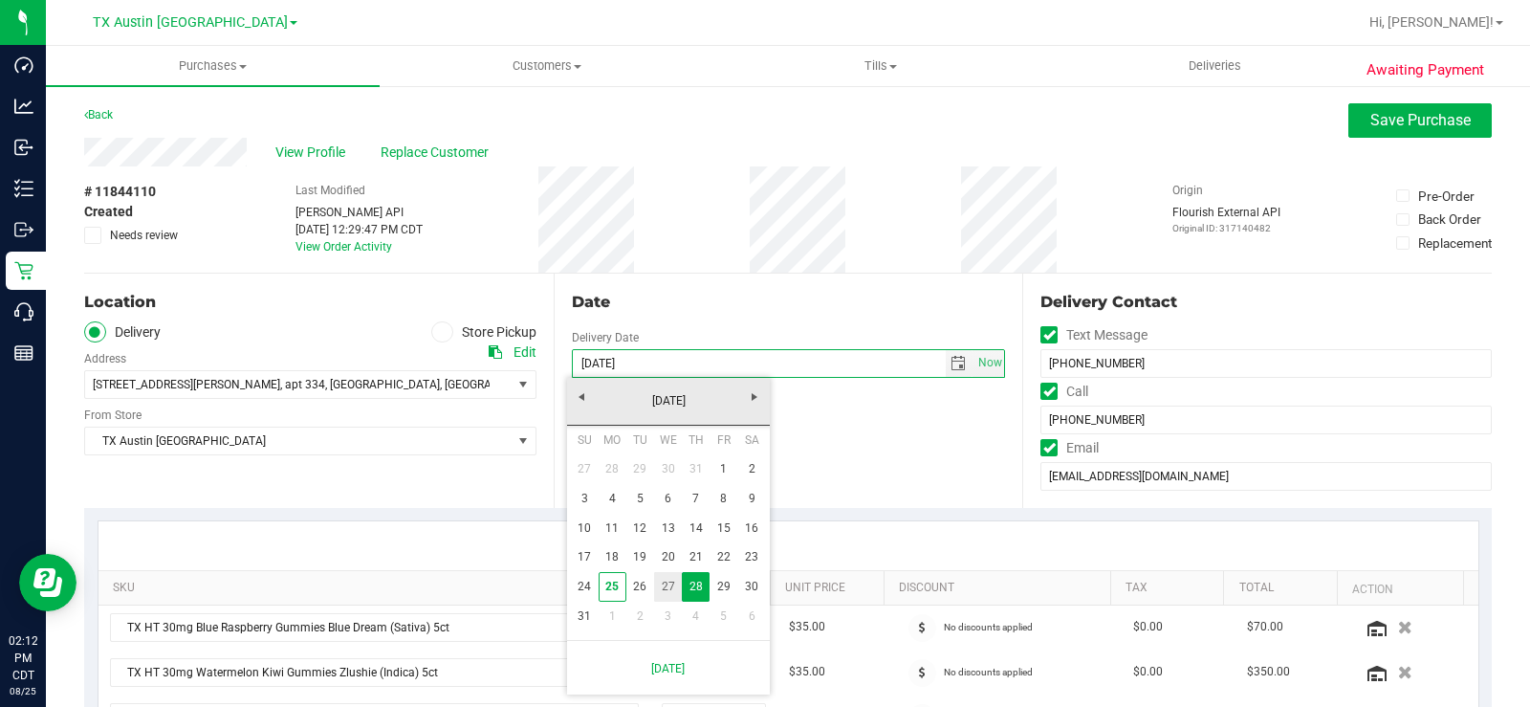
click at [670, 534] on link "27" at bounding box center [668, 587] width 28 height 30
type input "08/27/2025"
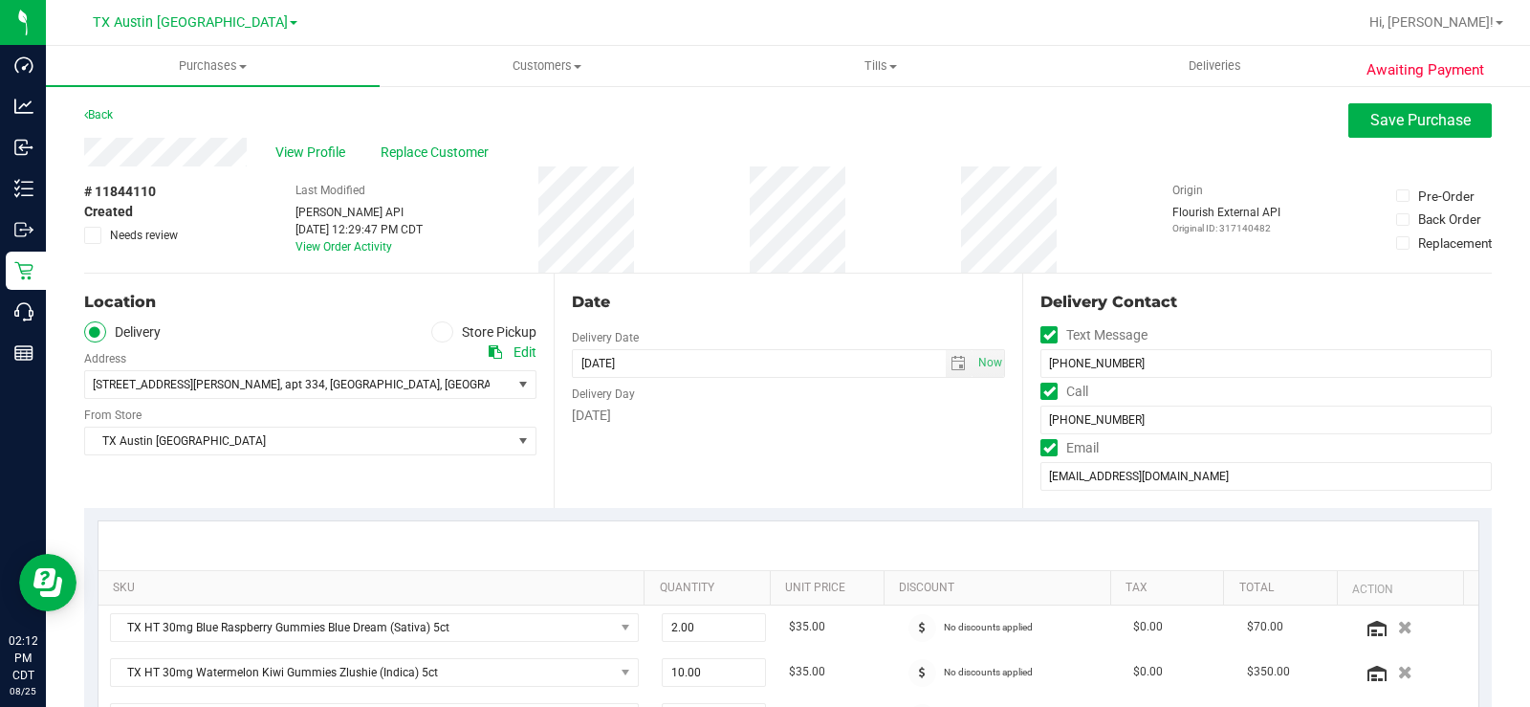
click at [670, 517] on div "SKU Quantity Unit Price Discount Tax Total Action TX HT 30mg Blue Raspberry Gum…" at bounding box center [788, 677] width 1408 height 338
click at [340, 484] on div "Location Delivery Store Pickup Address Edit 131 E Bardin Rd , apt 334 , Arlingt…" at bounding box center [319, 390] width 470 height 234
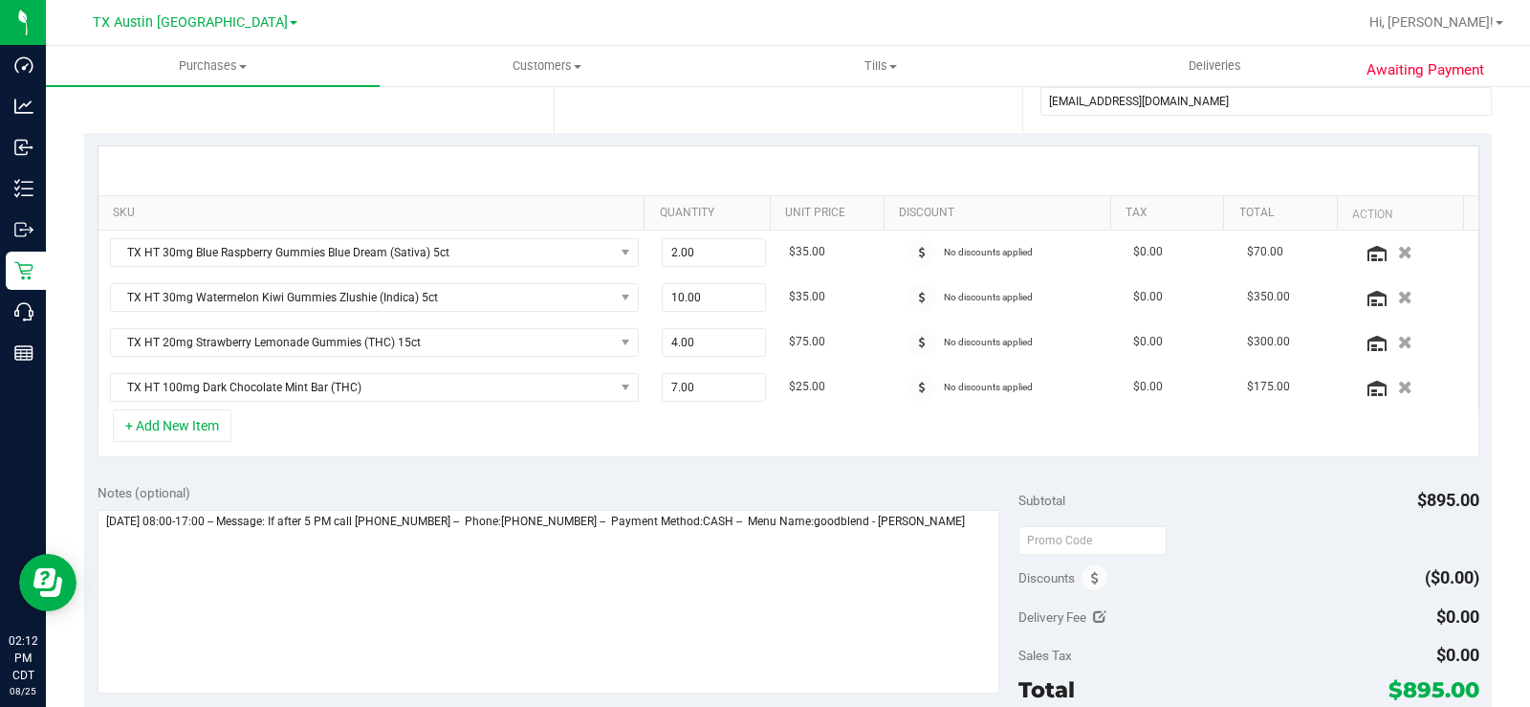
scroll to position [478, 0]
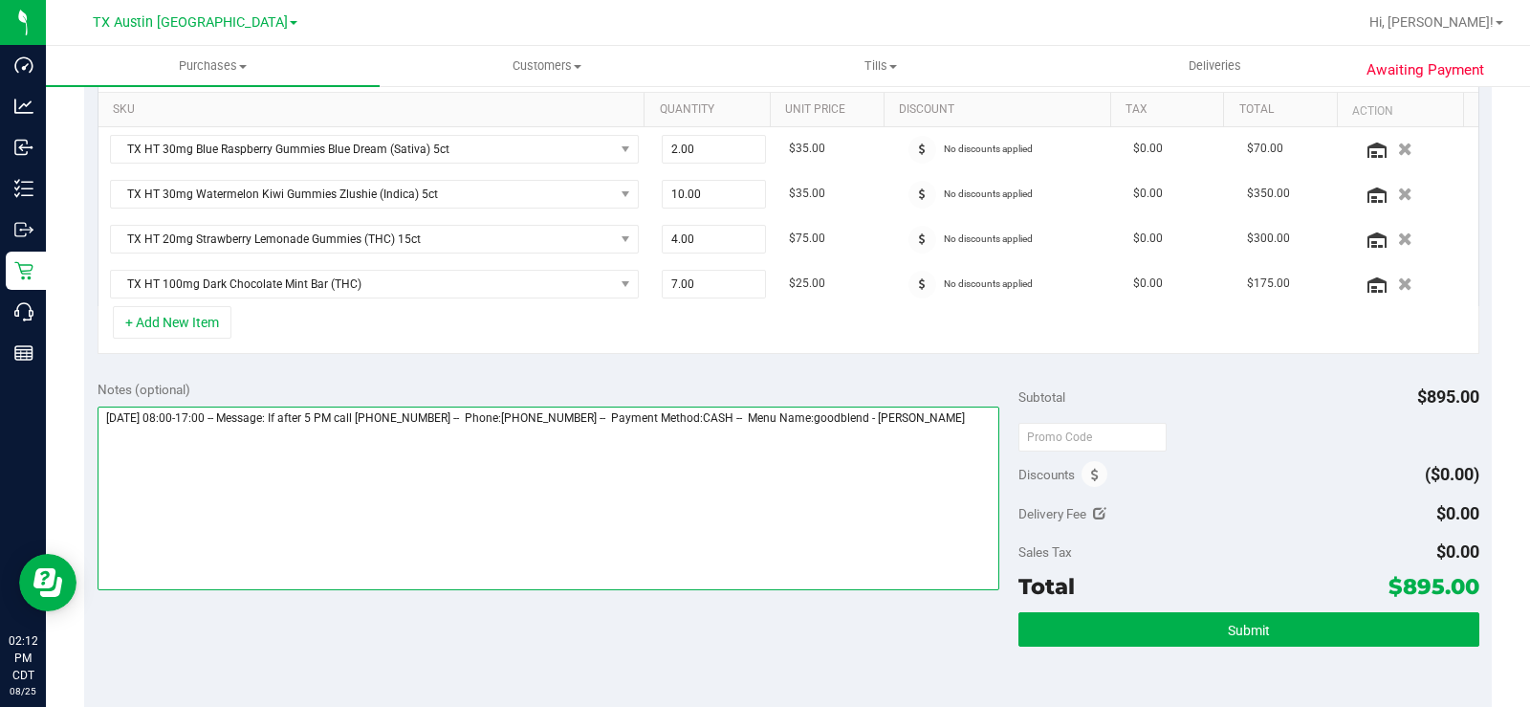
click at [974, 418] on textarea at bounding box center [549, 498] width 902 height 184
type textarea "Thursday 08/28/2025 08:00-17:00 -- Message: If after 5 PM call 620-331-9723 -- …"
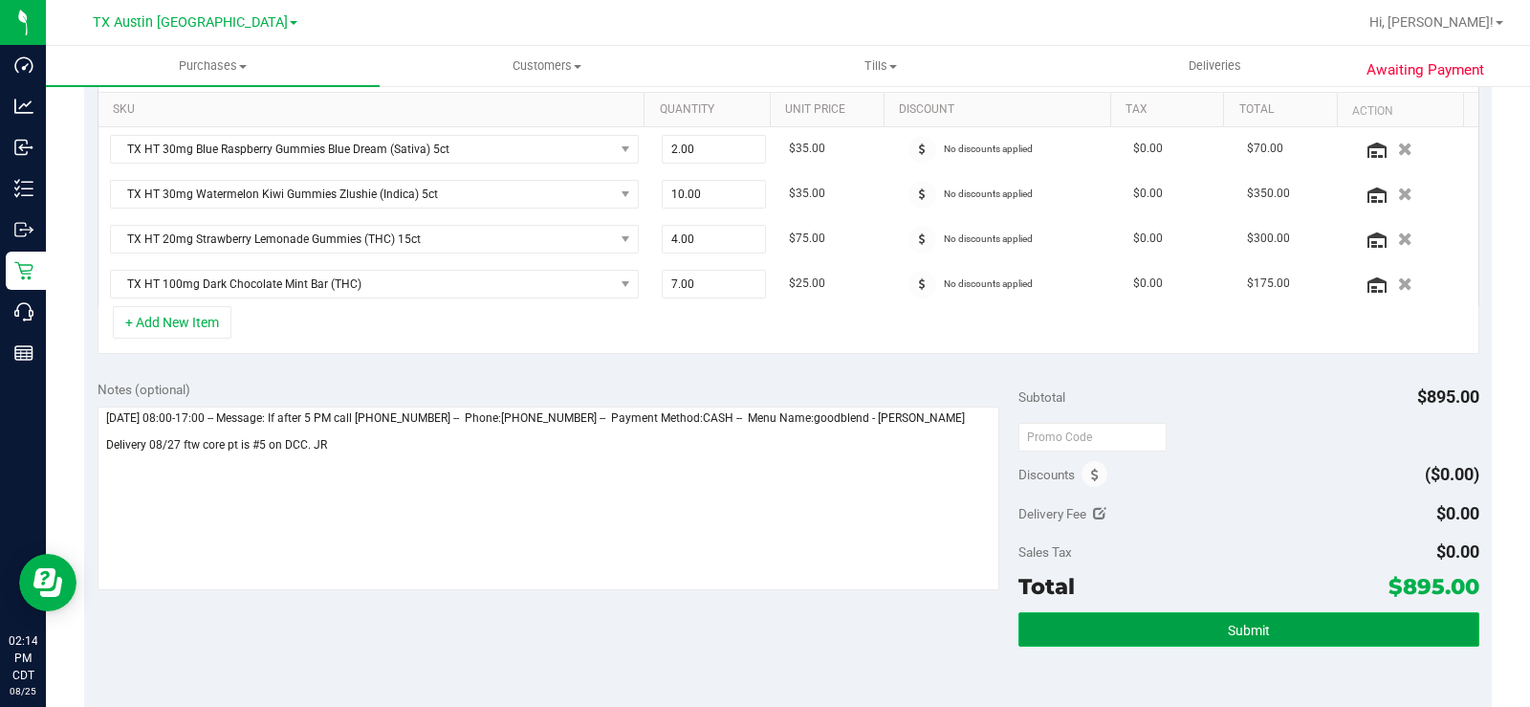
click at [1157, 534] on button "Submit" at bounding box center [1248, 629] width 461 height 34
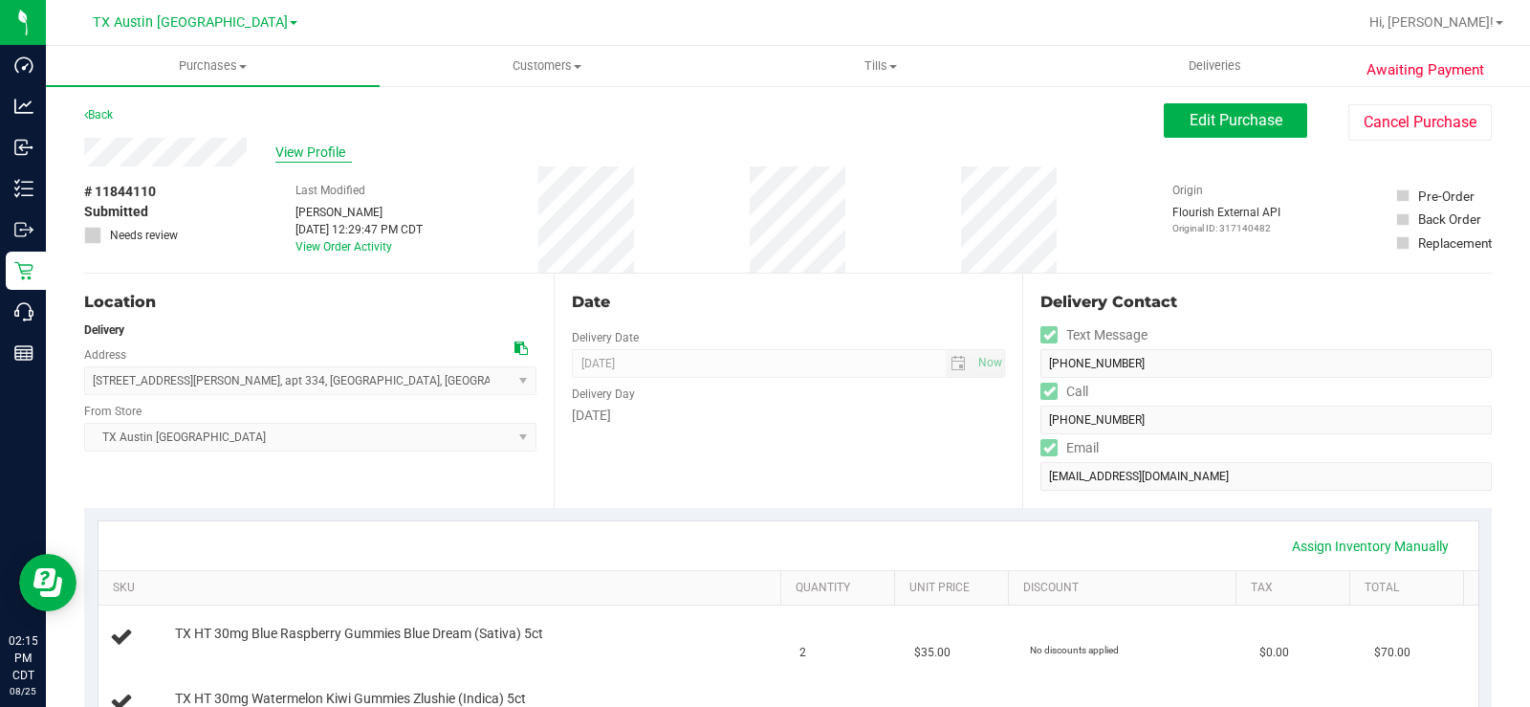
click at [290, 154] on span "View Profile" at bounding box center [313, 152] width 76 height 20
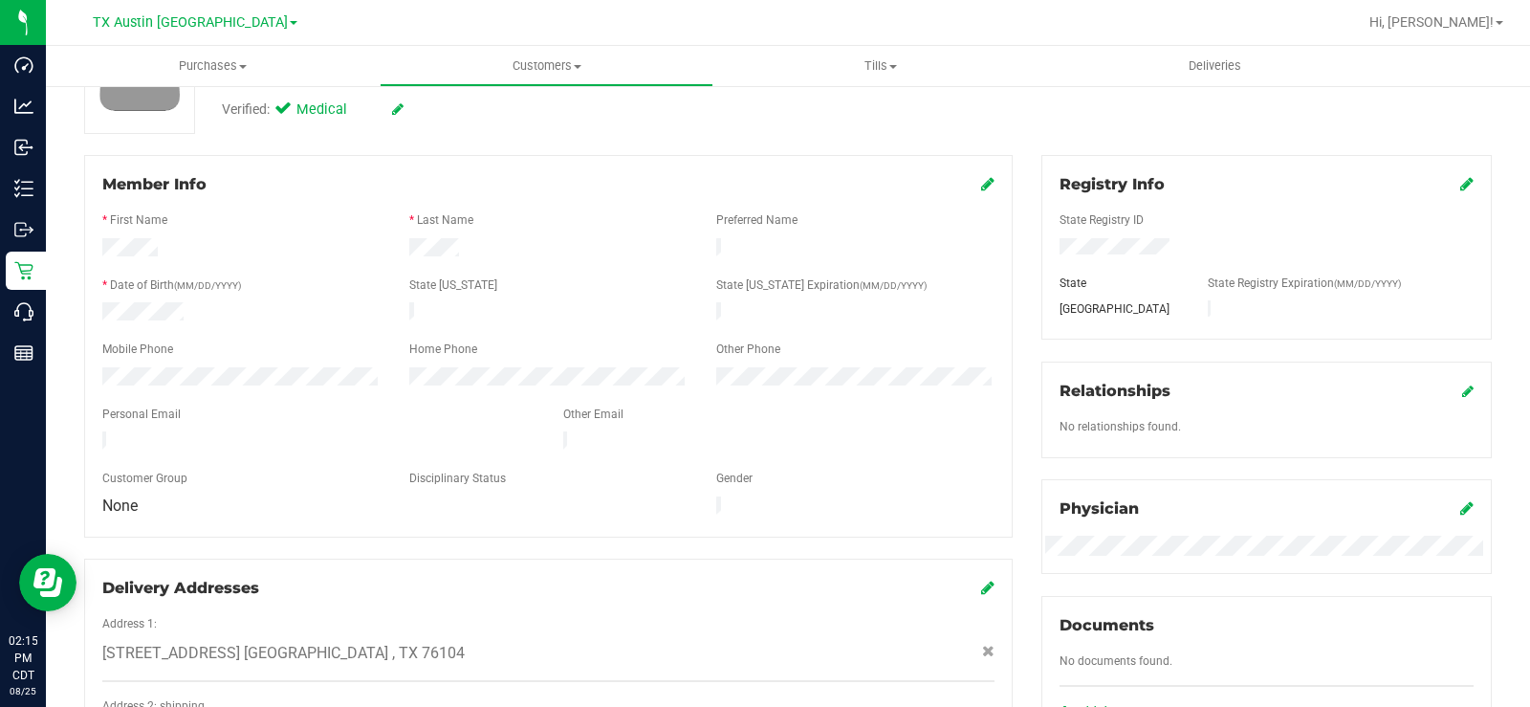
scroll to position [191, 0]
drag, startPoint x: 322, startPoint y: 433, endPoint x: 81, endPoint y: 426, distance: 241.1
click at [80, 431] on div "Member Info * First Name * Last Name Preferred Name * Date of Birth (MM/DD/YYYY…" at bounding box center [548, 486] width 957 height 666
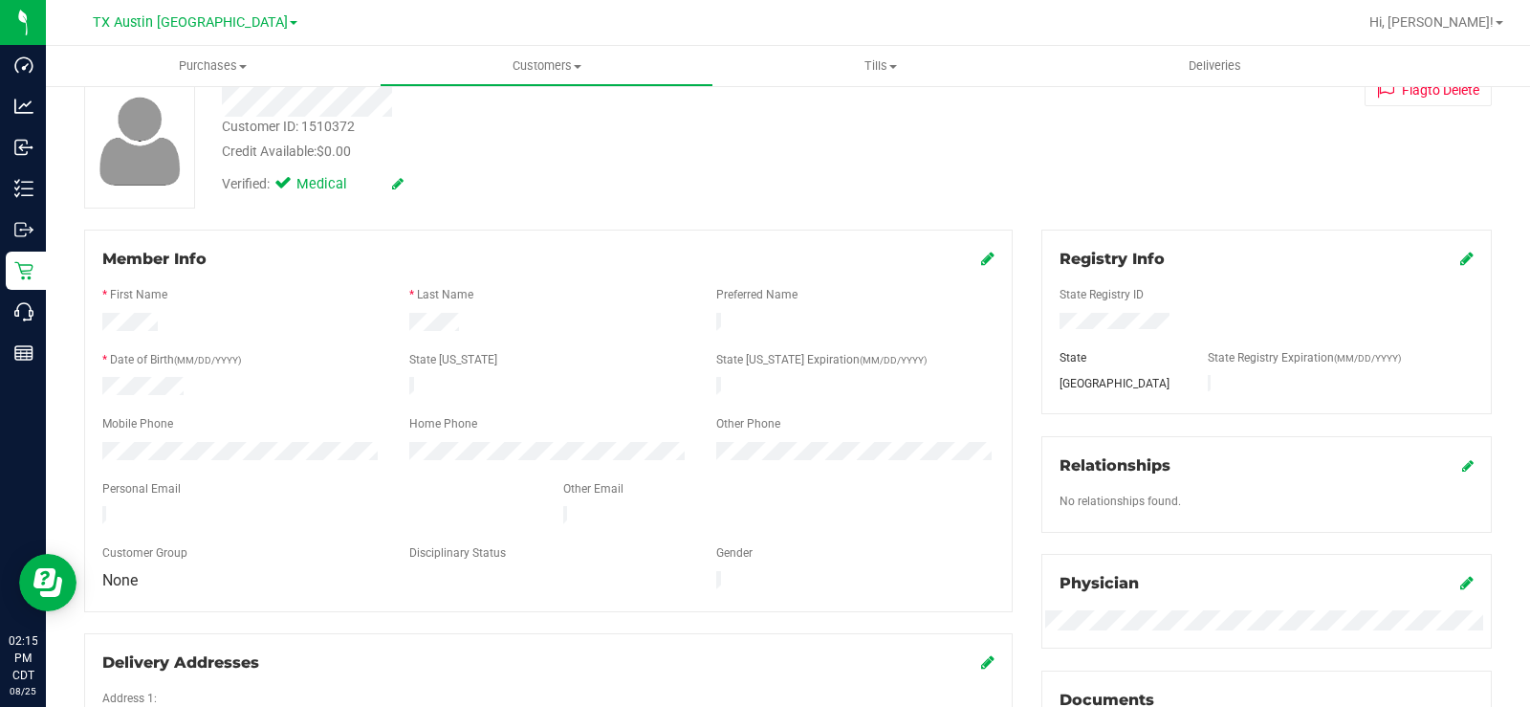
scroll to position [0, 0]
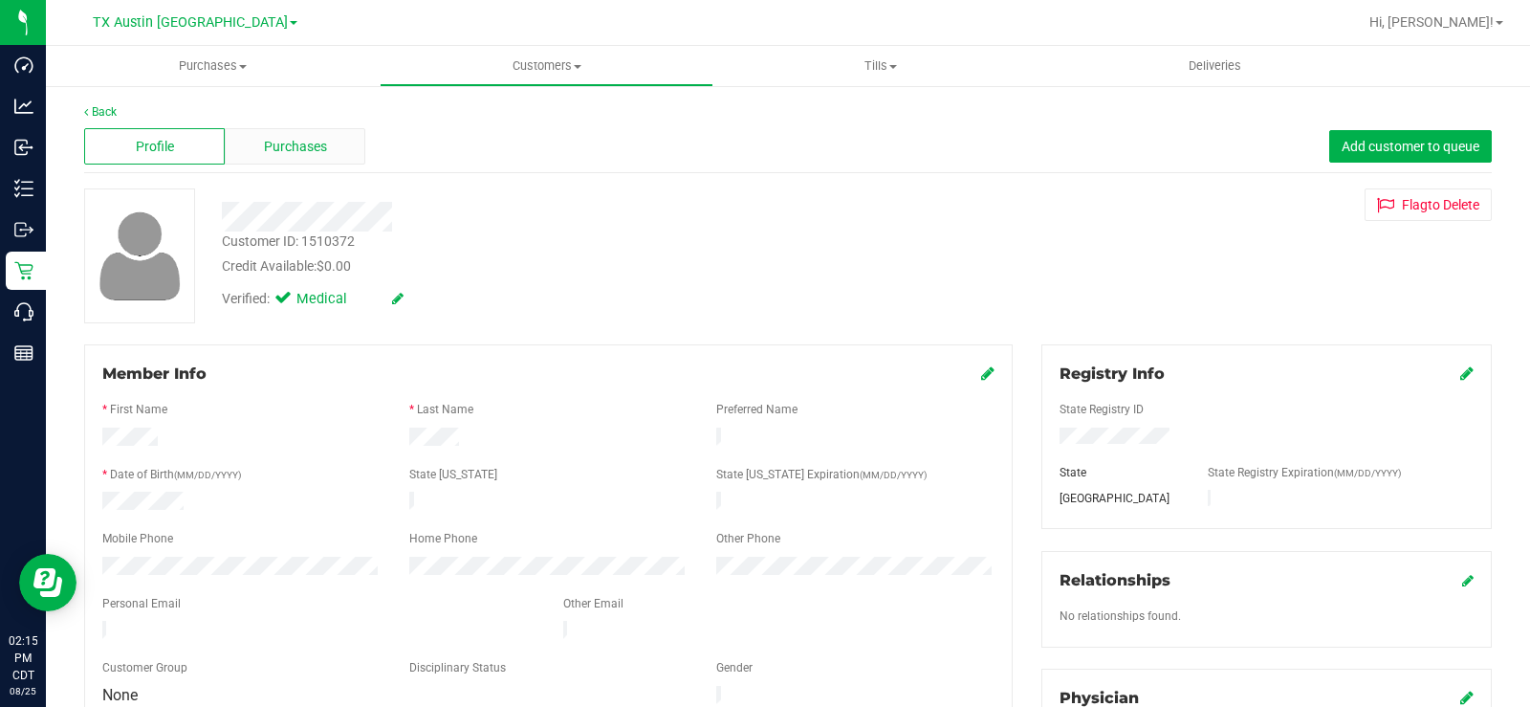
click at [327, 150] on div "Purchases" at bounding box center [295, 146] width 141 height 36
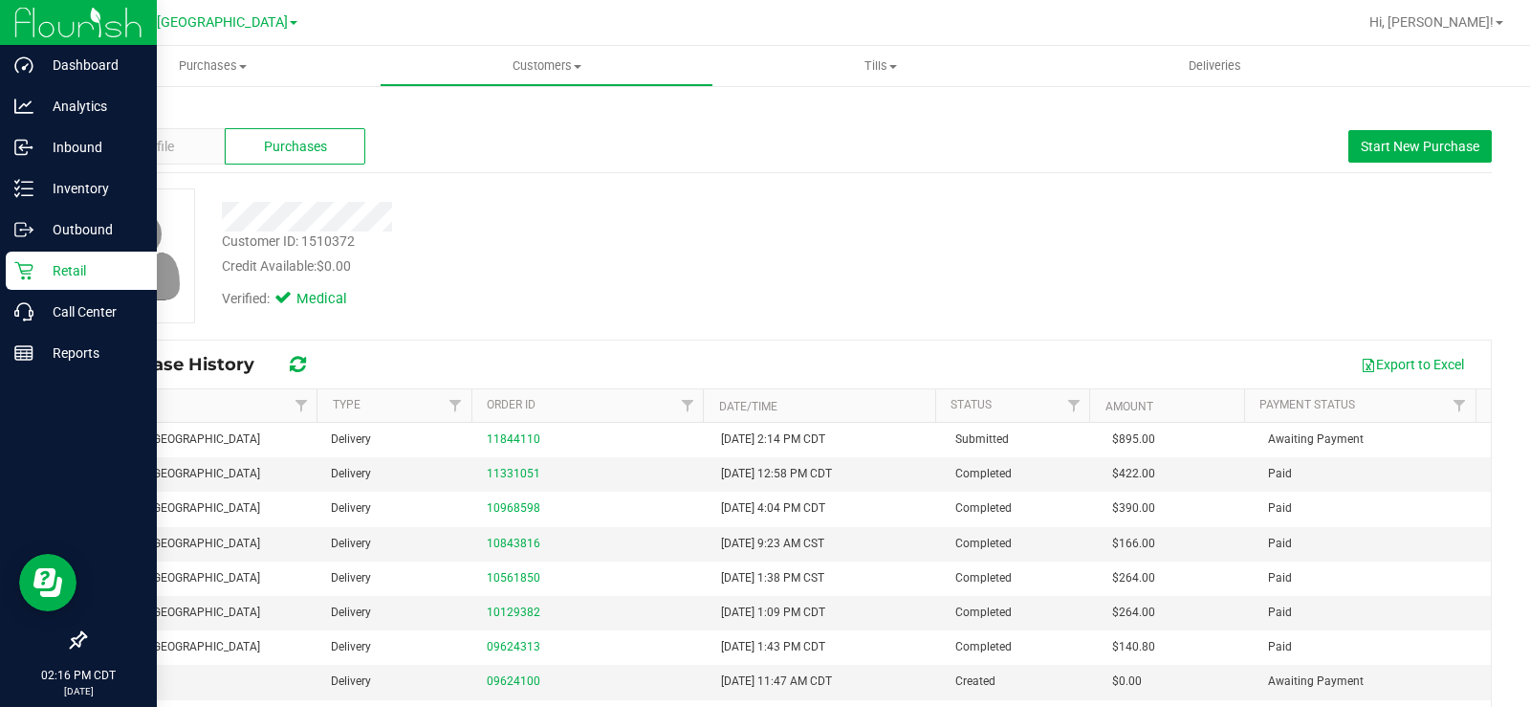
click at [29, 274] on icon at bounding box center [23, 270] width 19 height 19
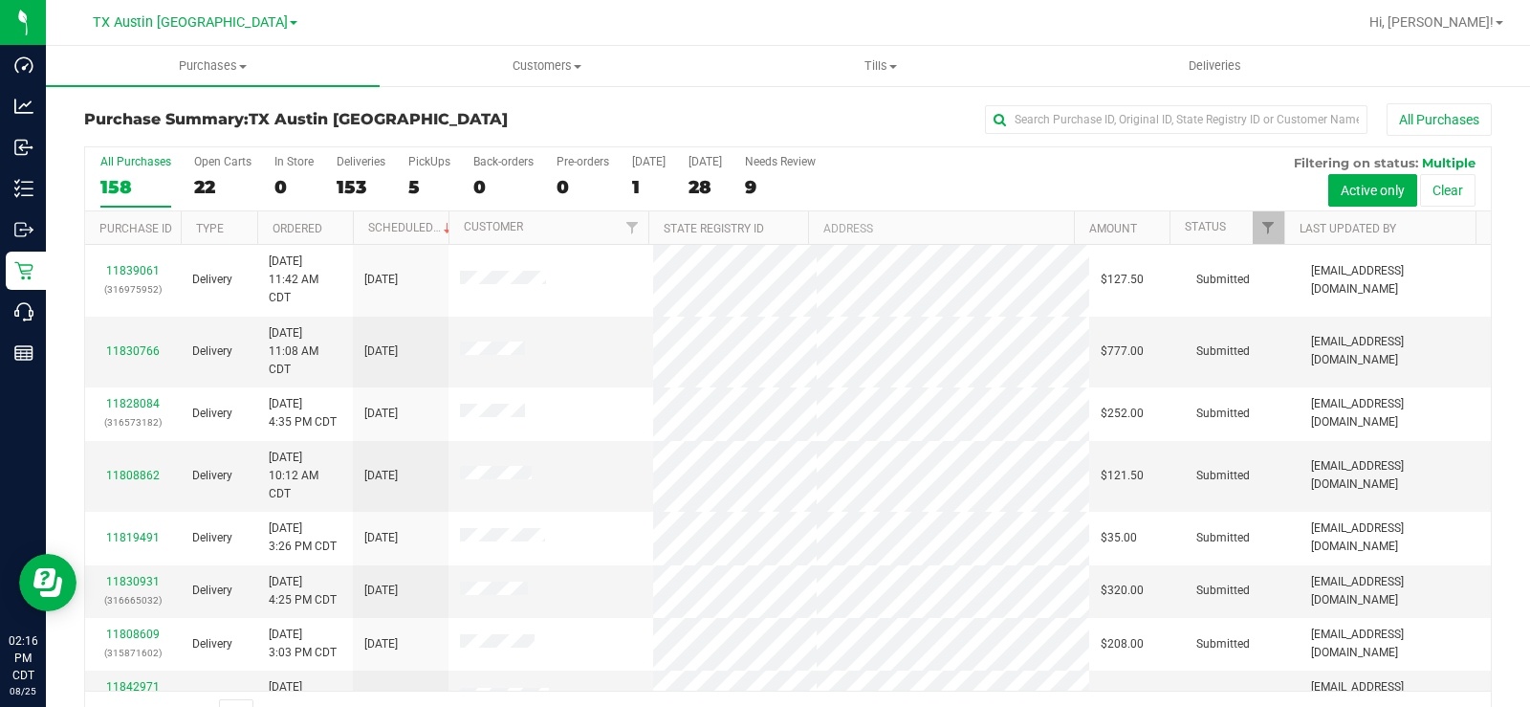
click at [204, 186] on div "22" at bounding box center [222, 187] width 57 height 22
click at [0, 0] on input "Open Carts 22" at bounding box center [0, 0] width 0 height 0
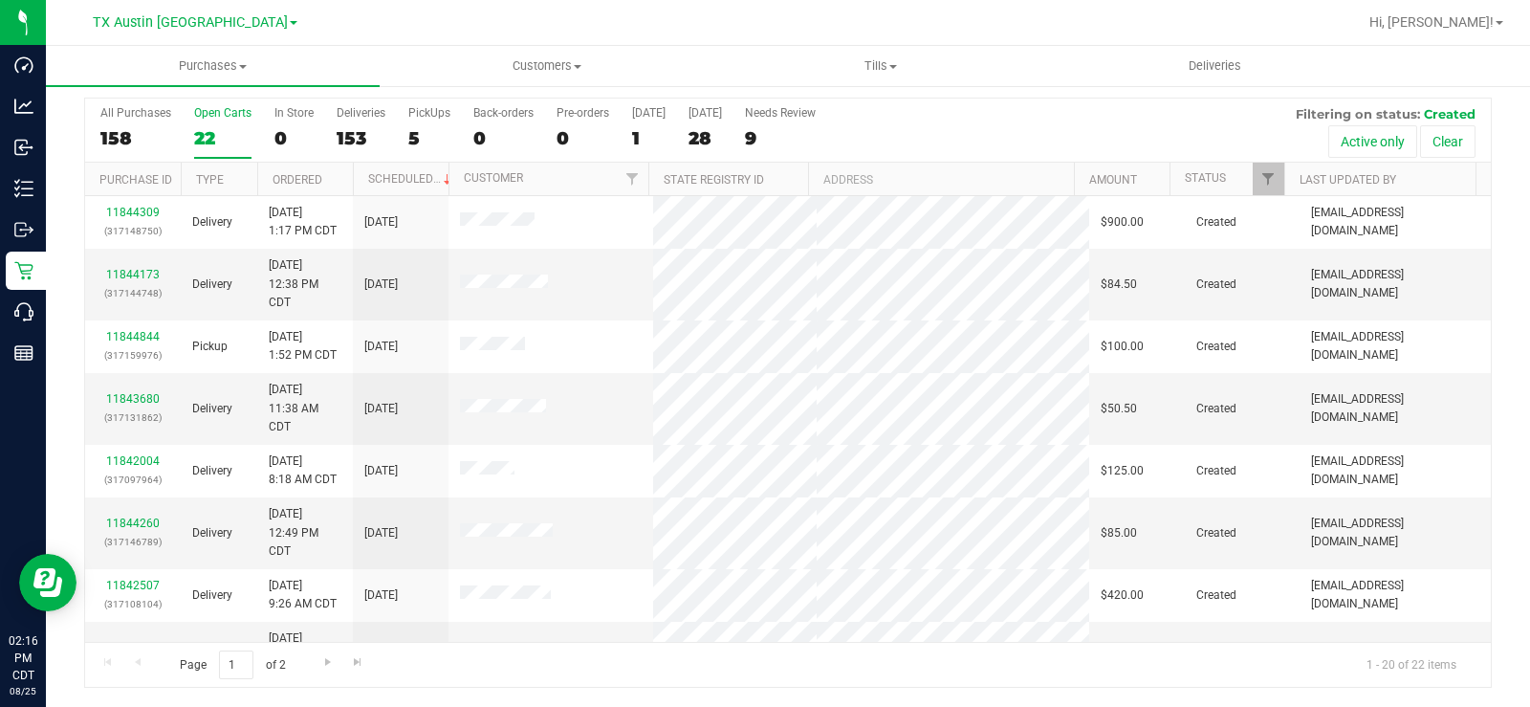
click at [214, 113] on div "Open Carts" at bounding box center [222, 112] width 57 height 13
click at [0, 0] on input "Open Carts 22" at bounding box center [0, 0] width 0 height 0
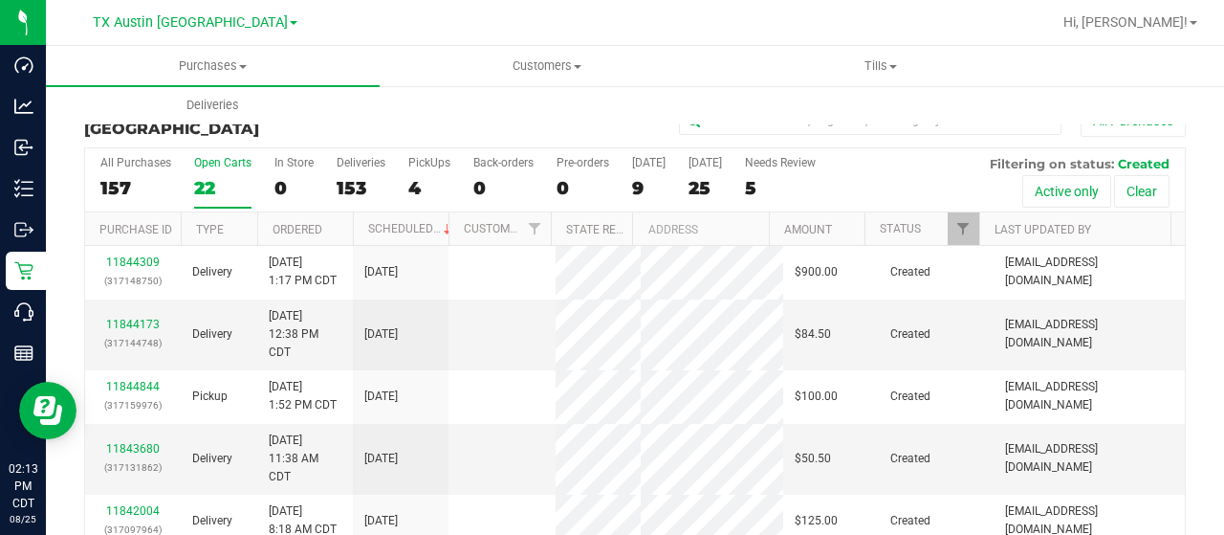
scroll to position [46, 0]
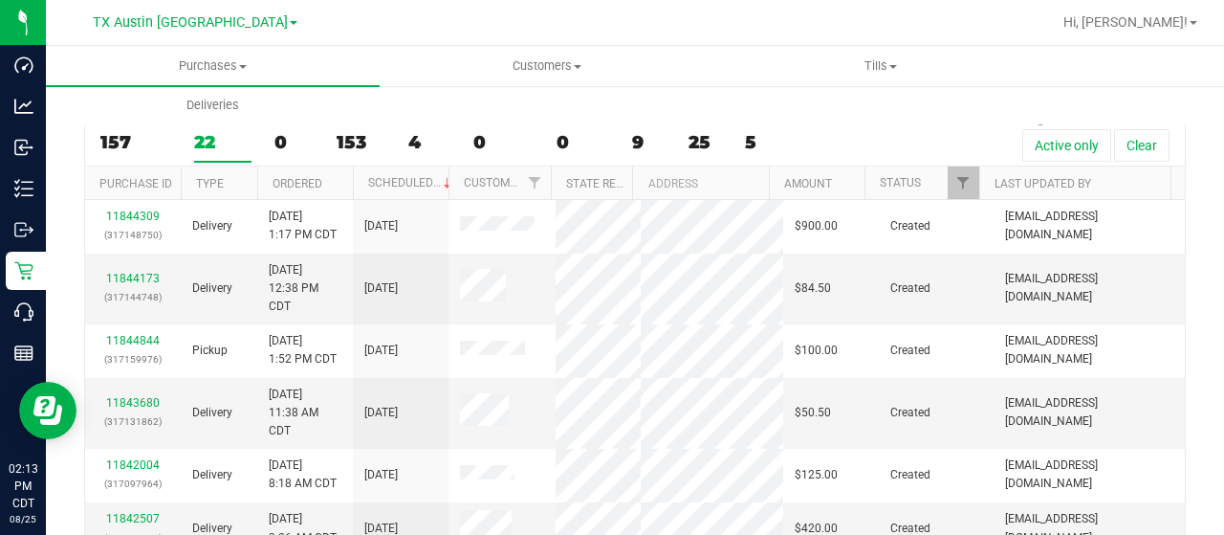
click at [215, 144] on div "22" at bounding box center [222, 142] width 57 height 22
click at [0, 0] on input "Open Carts 22" at bounding box center [0, 0] width 0 height 0
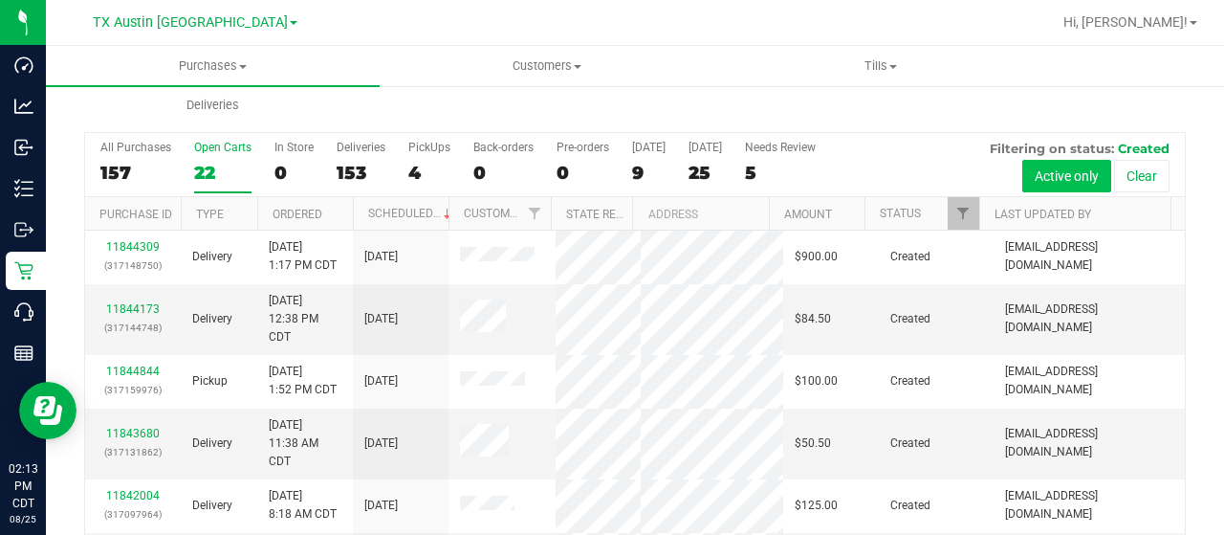
scroll to position [0, 0]
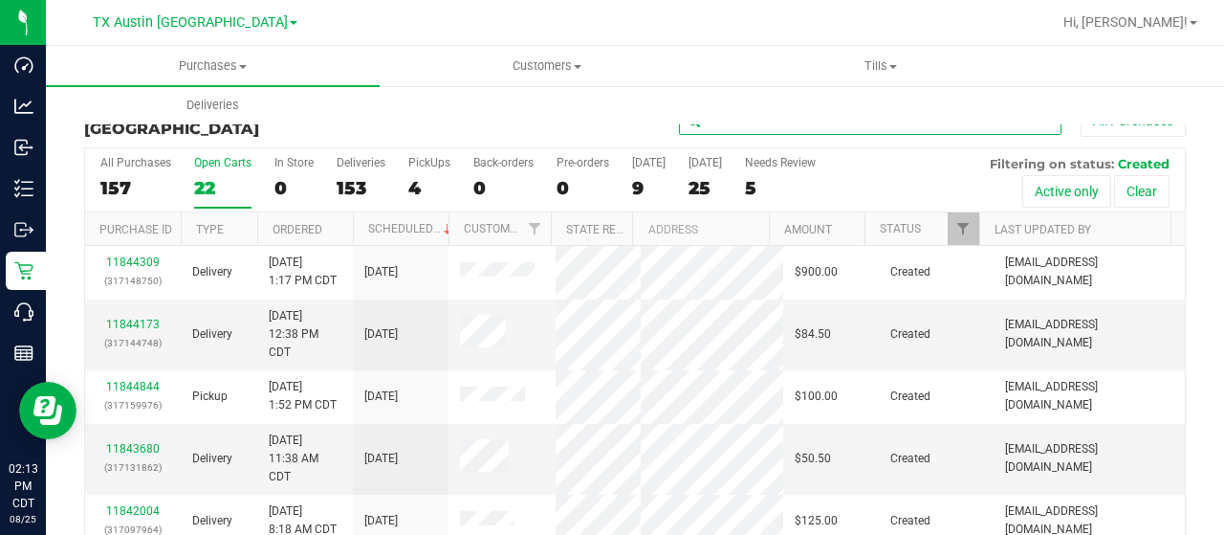
click at [757, 126] on input "text" at bounding box center [870, 120] width 382 height 29
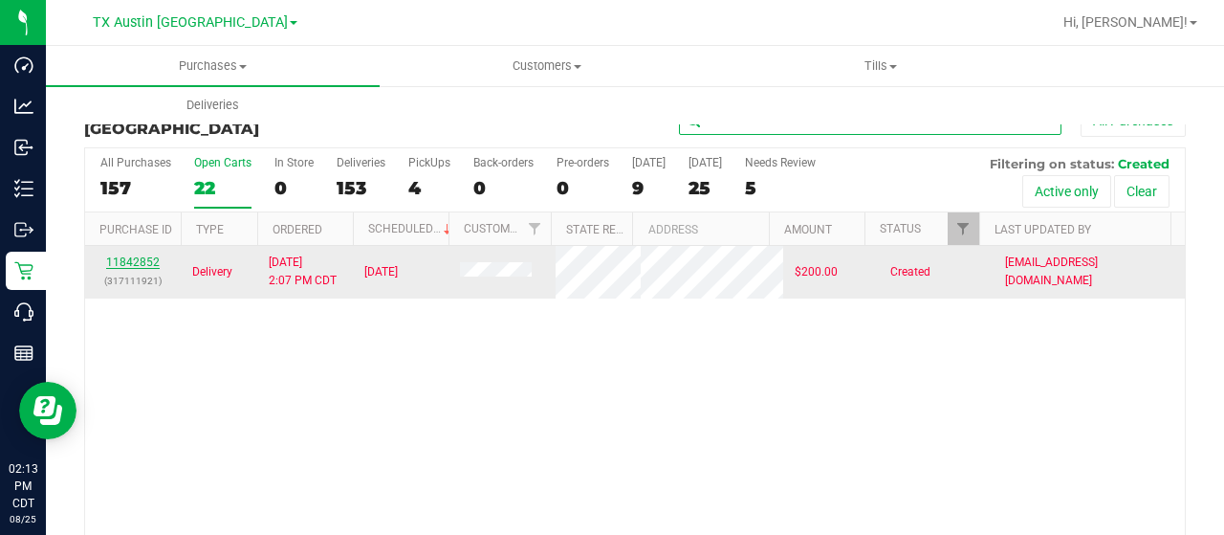
type input "coff"
click at [142, 262] on link "11842852" at bounding box center [133, 261] width 54 height 13
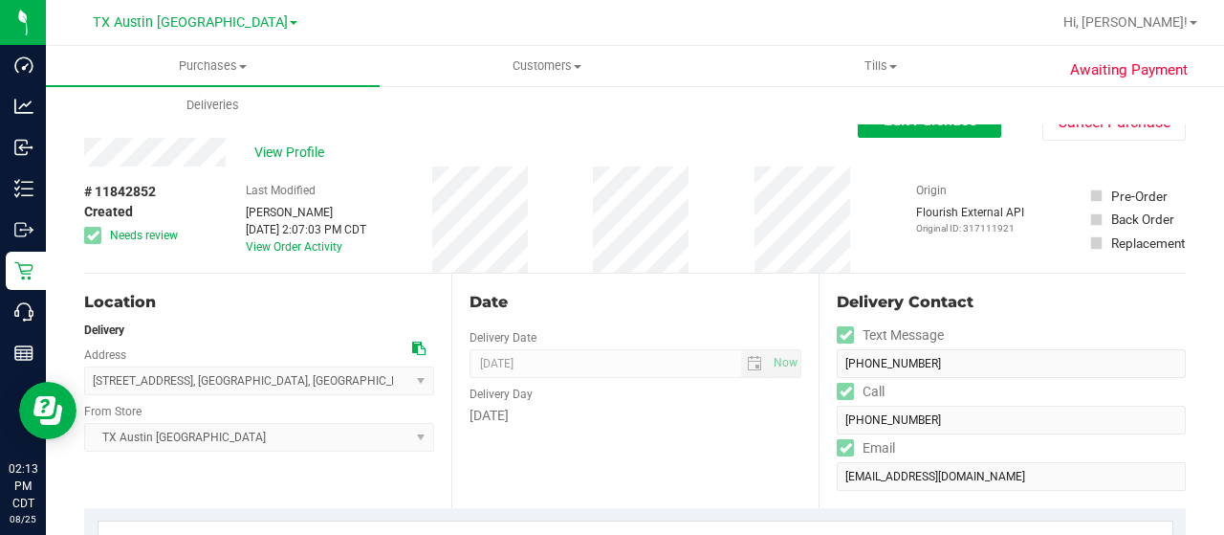
click at [136, 158] on div "View Profile" at bounding box center [471, 152] width 774 height 29
click at [257, 303] on div "Location" at bounding box center [259, 302] width 350 height 23
click at [863, 130] on button "Edit Purchase" at bounding box center [929, 120] width 143 height 34
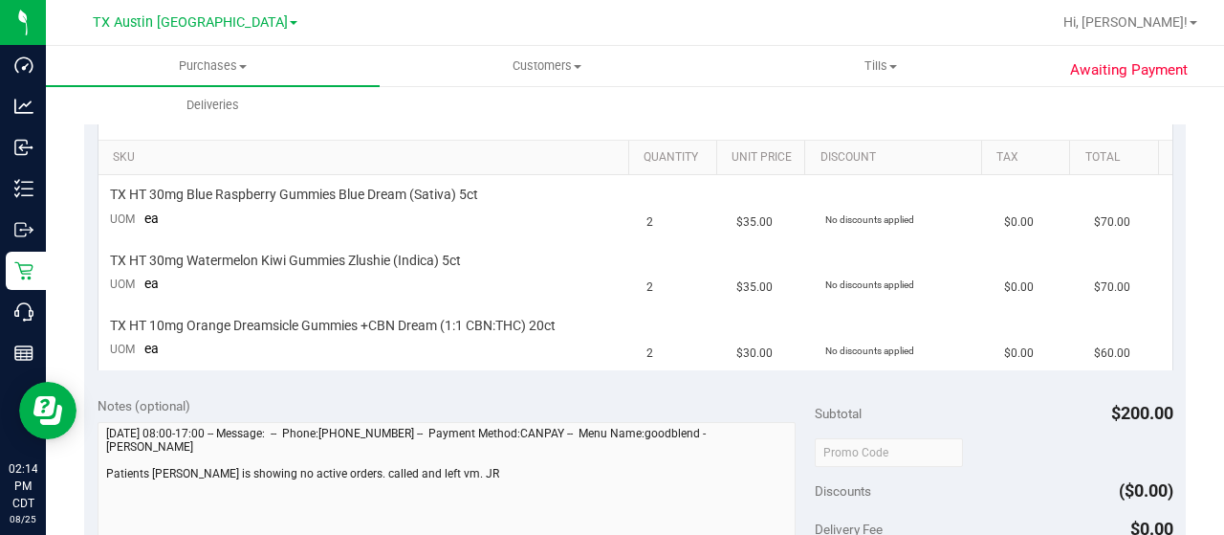
scroll to position [478, 0]
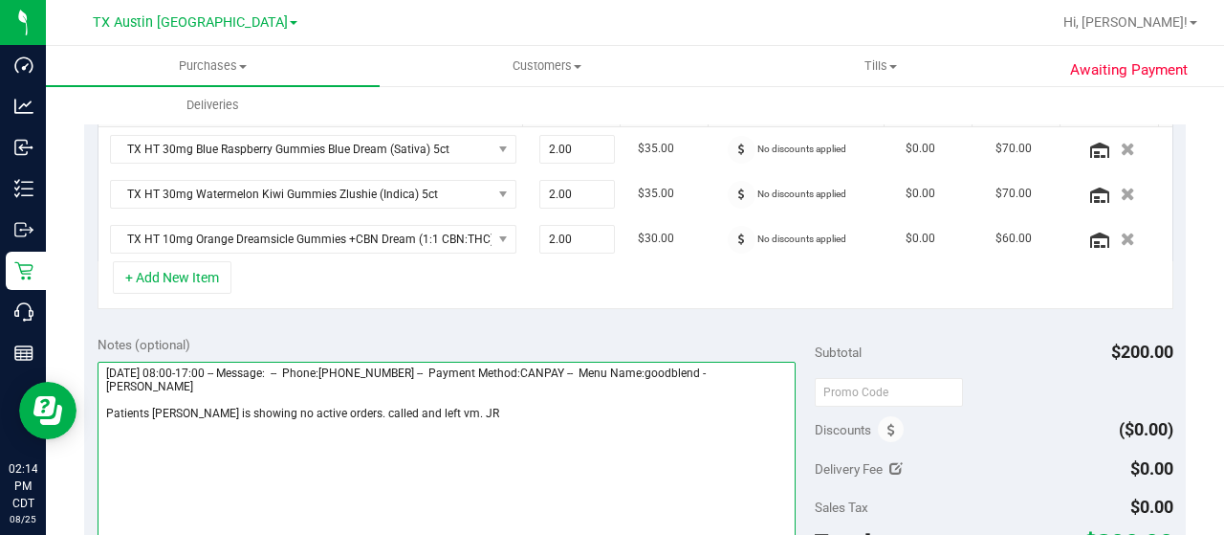
click at [454, 416] on textarea at bounding box center [447, 453] width 698 height 184
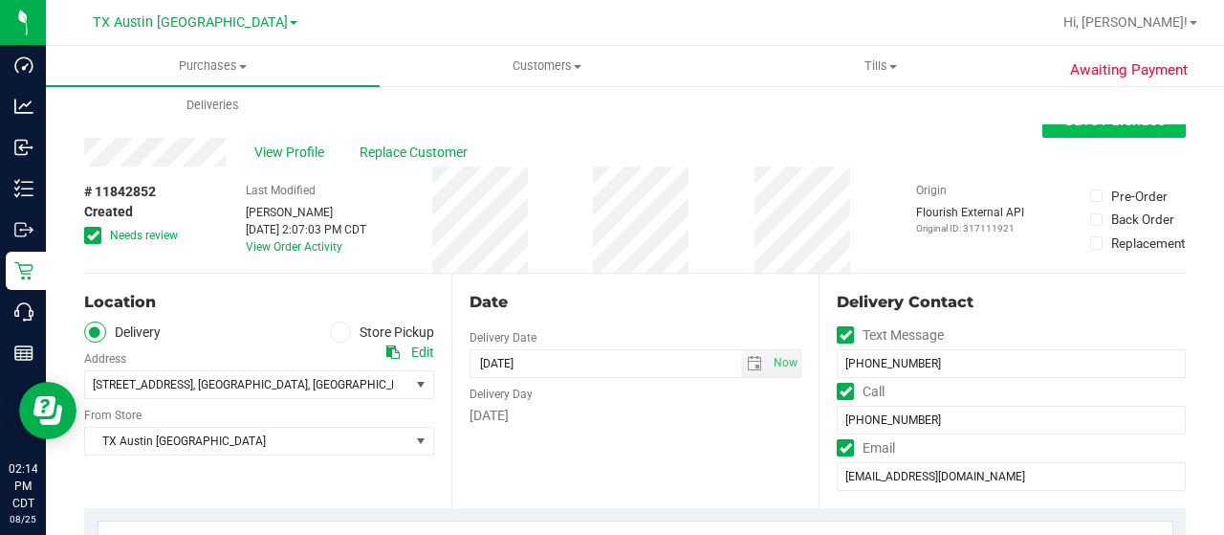
type textarea "Wednesday 08/27/2025 08:00-17:00 -- Message: -- Phone:2145348635 -- Payment Met…"
click at [1066, 137] on button "Save Purchase" at bounding box center [1113, 120] width 143 height 34
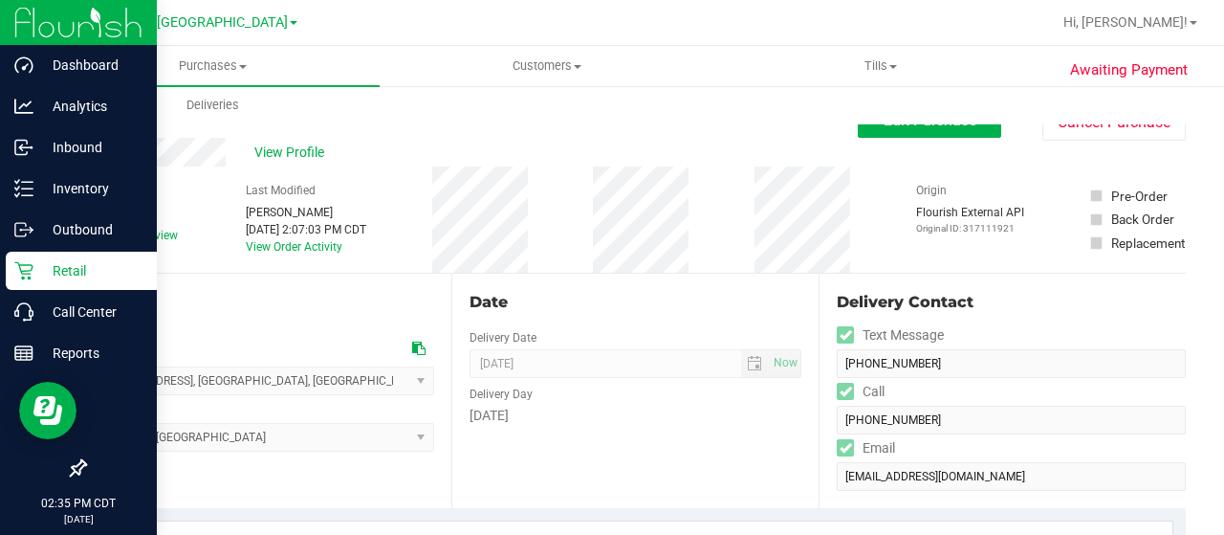
click at [62, 267] on p "Retail" at bounding box center [90, 270] width 115 height 23
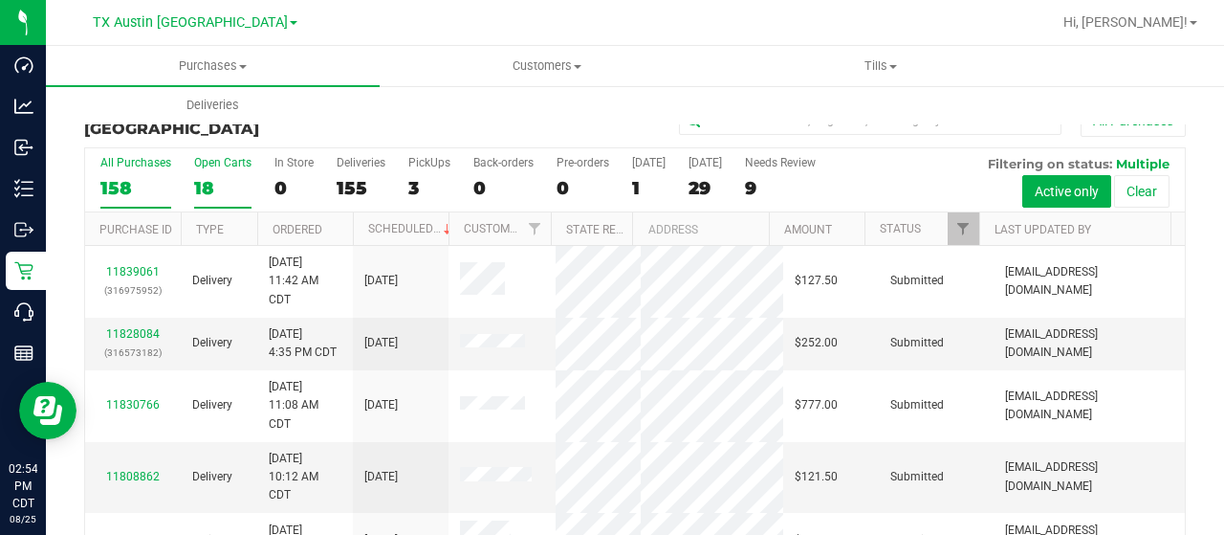
click at [207, 179] on div "18" at bounding box center [222, 188] width 57 height 22
click at [0, 0] on input "Open Carts 18" at bounding box center [0, 0] width 0 height 0
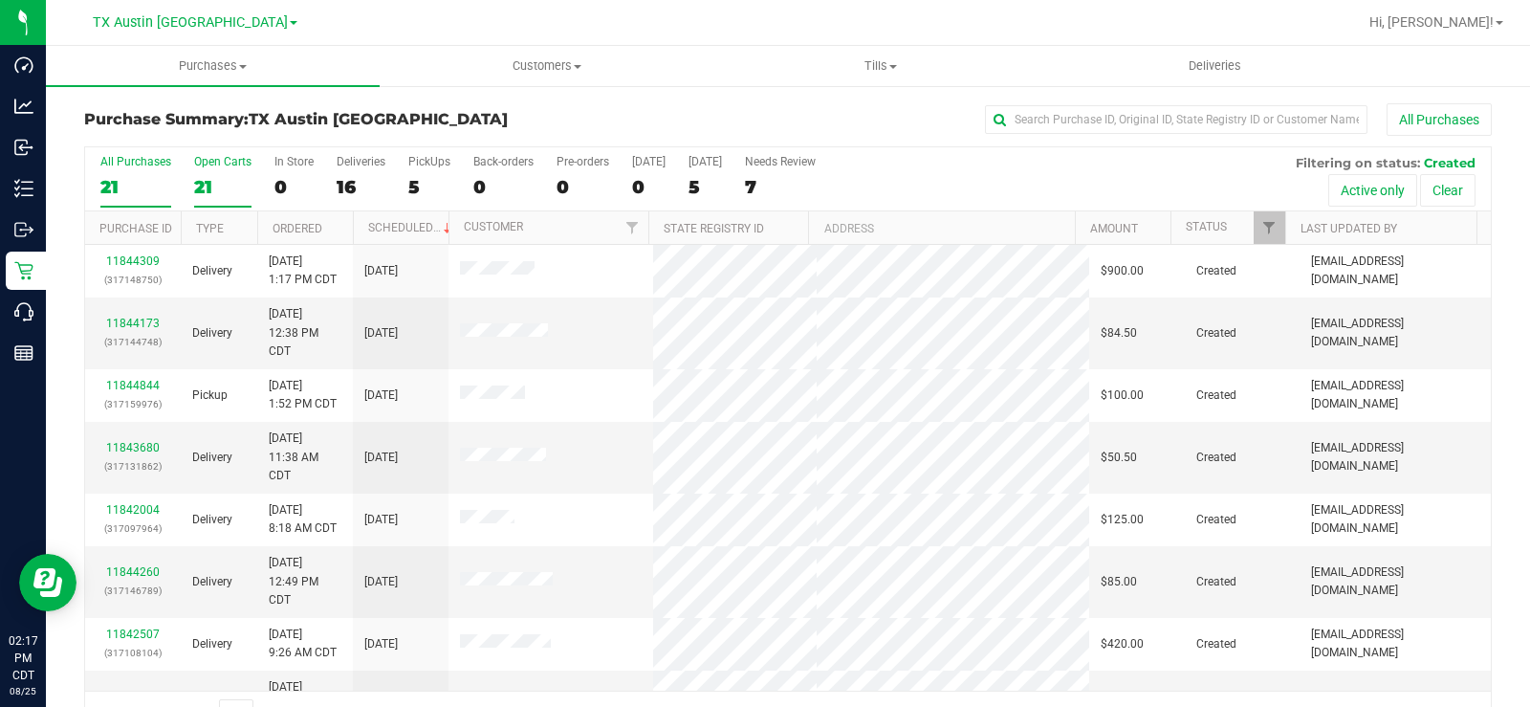
click at [214, 158] on div "Open Carts" at bounding box center [222, 161] width 57 height 13
click at [0, 0] on input "Open Carts 21" at bounding box center [0, 0] width 0 height 0
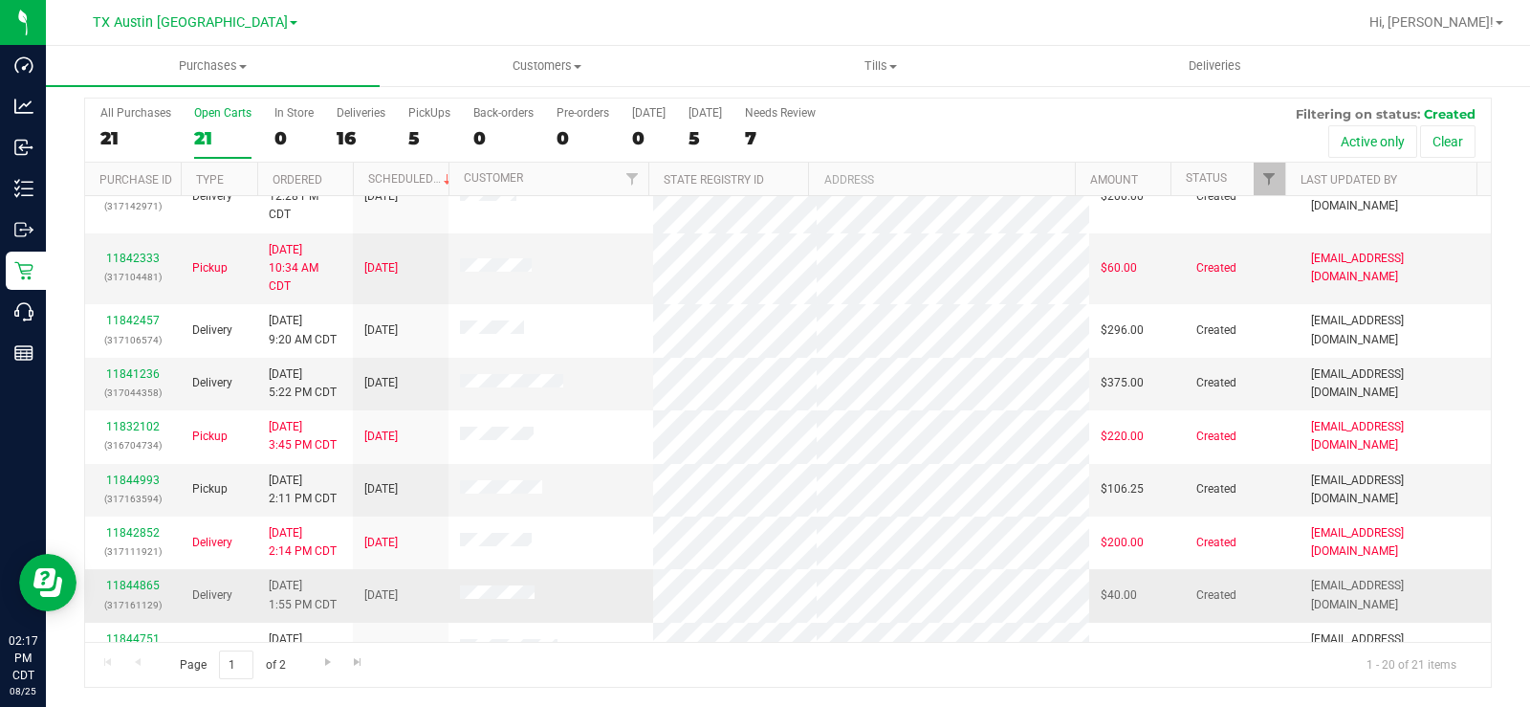
scroll to position [436, 0]
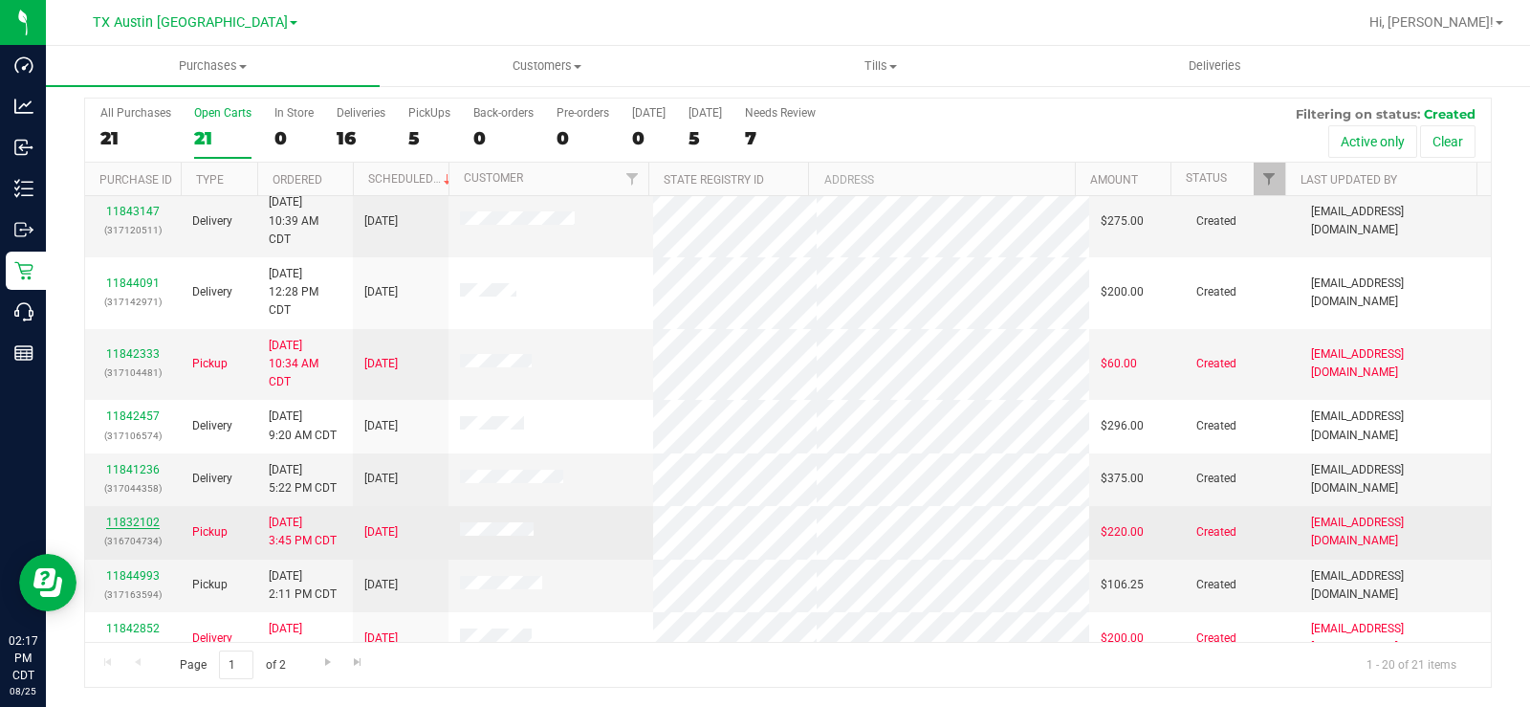
click at [138, 521] on link "11832102" at bounding box center [133, 521] width 54 height 13
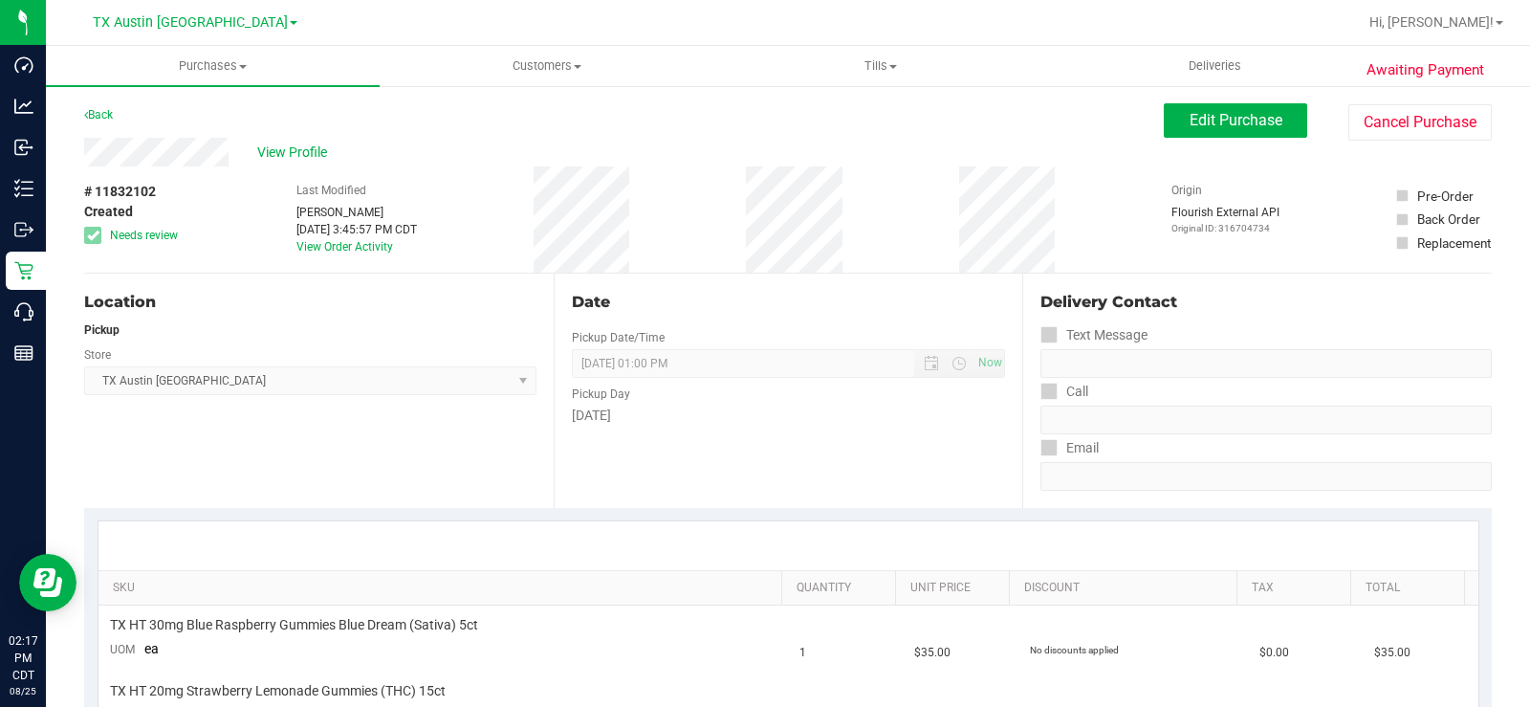
click at [152, 149] on div "View Profile" at bounding box center [624, 152] width 1080 height 29
click at [1222, 111] on span "Edit Purchase" at bounding box center [1236, 120] width 93 height 18
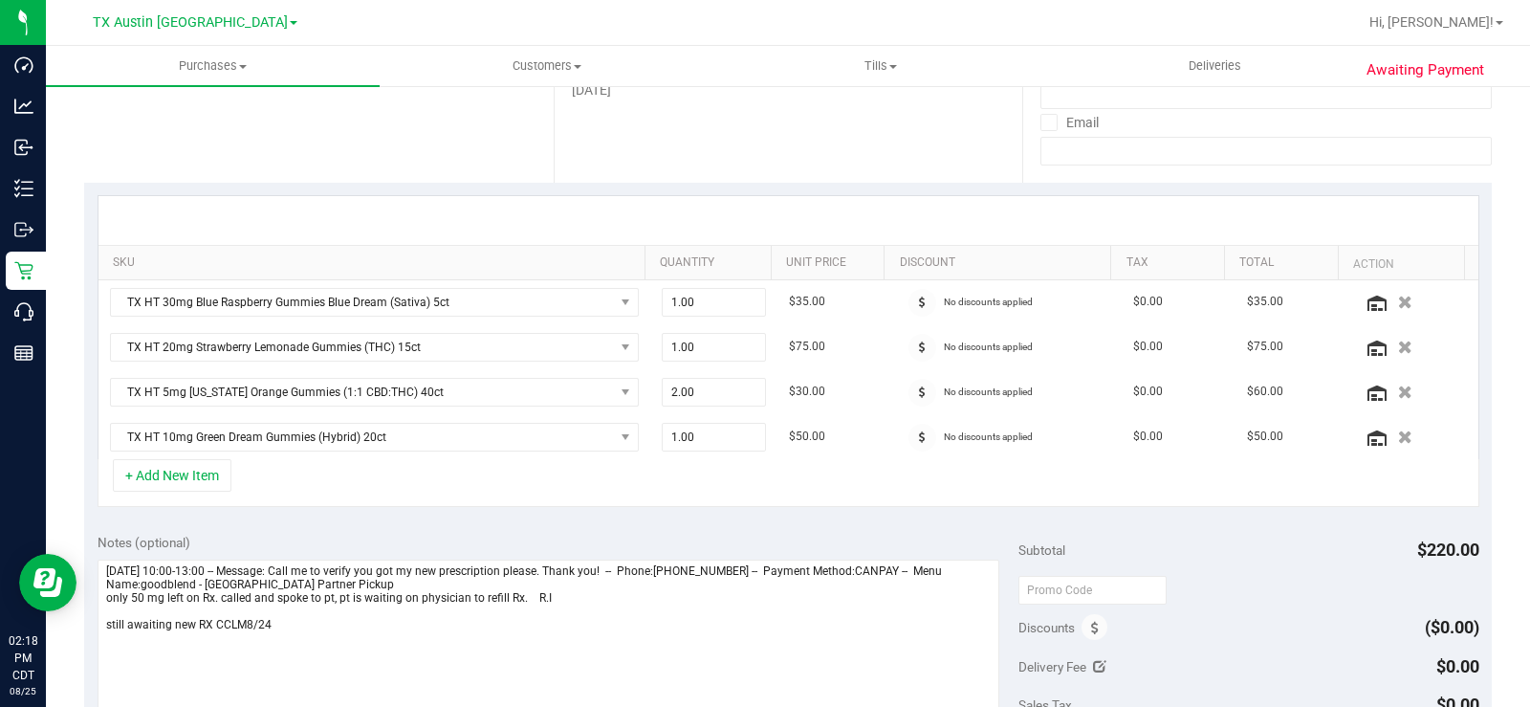
scroll to position [382, 0]
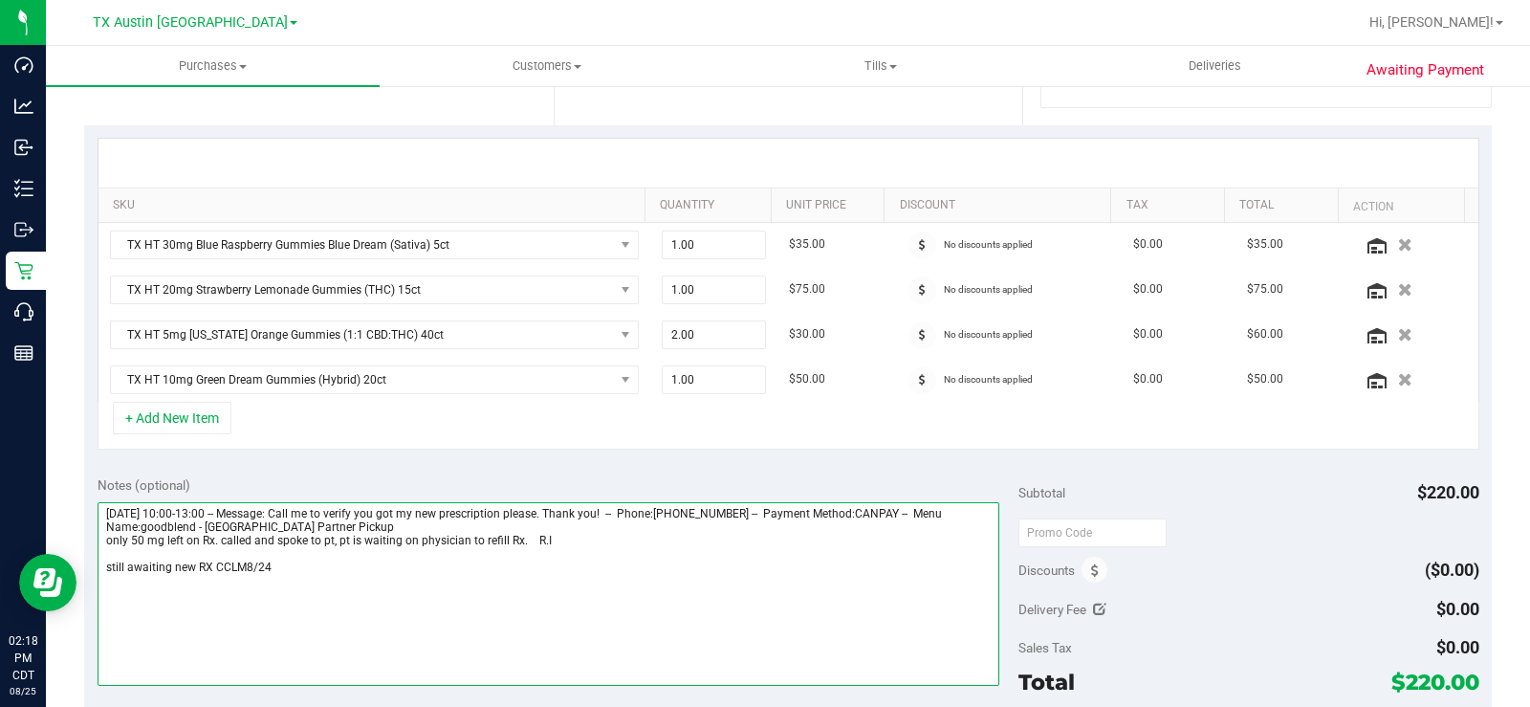
click at [339, 569] on textarea at bounding box center [549, 594] width 902 height 184
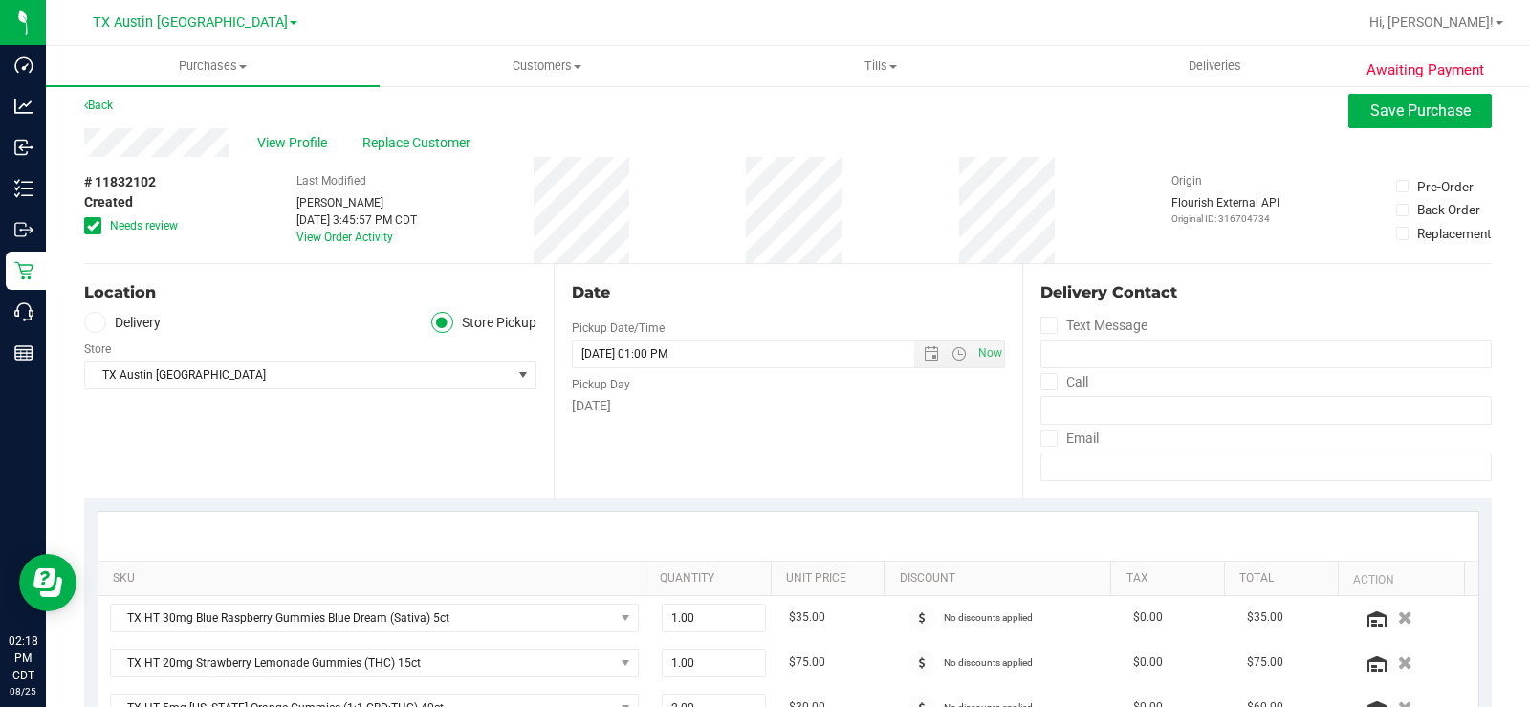
scroll to position [0, 0]
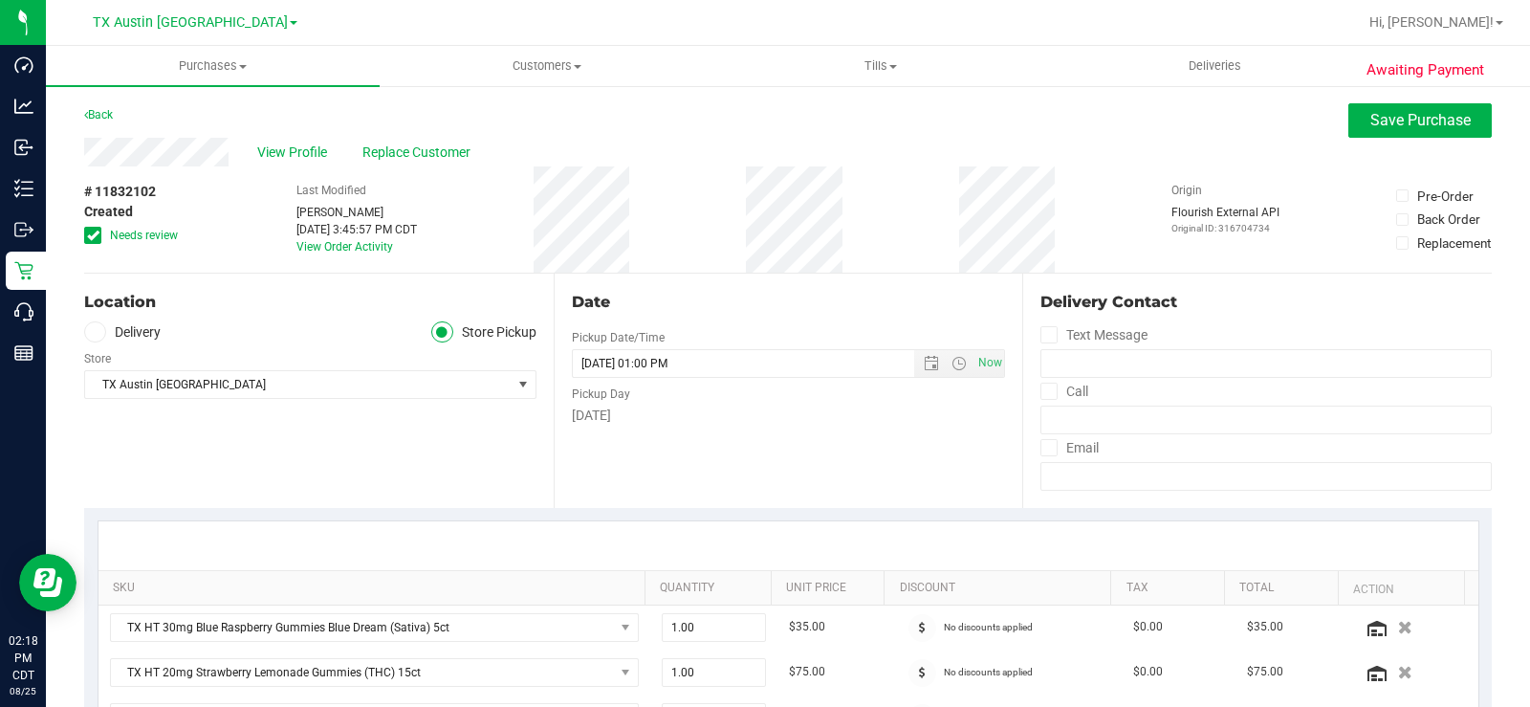
type textarea "Wednesday 08/27/2025 10:00-13:00 -- Message: Call me to verify you got my new p…"
click at [91, 235] on icon at bounding box center [93, 235] width 12 height 0
click at [0, 0] on input "Needs review" at bounding box center [0, 0] width 0 height 0
click at [91, 332] on icon at bounding box center [94, 332] width 11 height 0
click at [0, 0] on input "Delivery" at bounding box center [0, 0] width 0 height 0
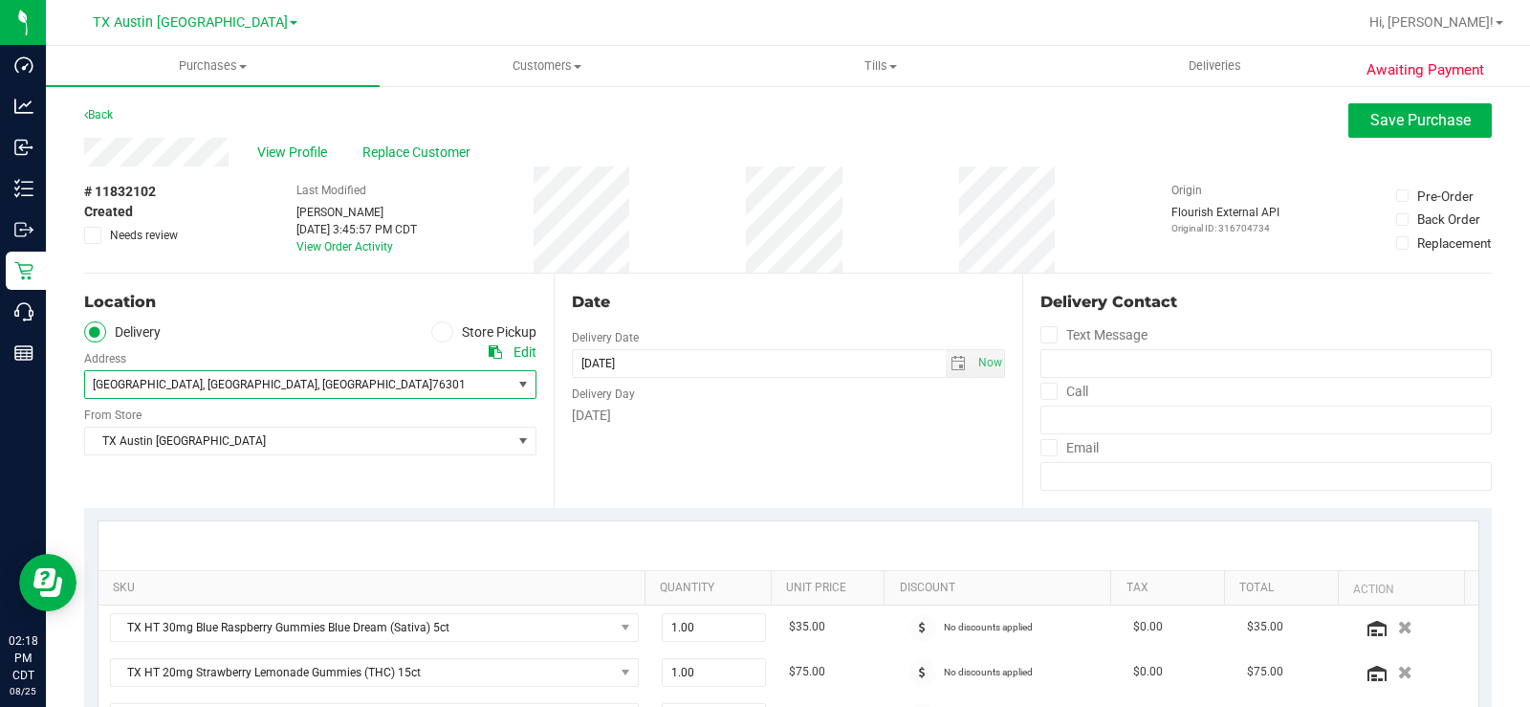
click at [119, 373] on span "1722 9th Street , Wichita Falls , TX 76301" at bounding box center [287, 384] width 404 height 27
click at [169, 471] on div "Location Delivery Store Pickup Address Edit 1722 9th Street , Wichita Falls , T…" at bounding box center [319, 390] width 470 height 234
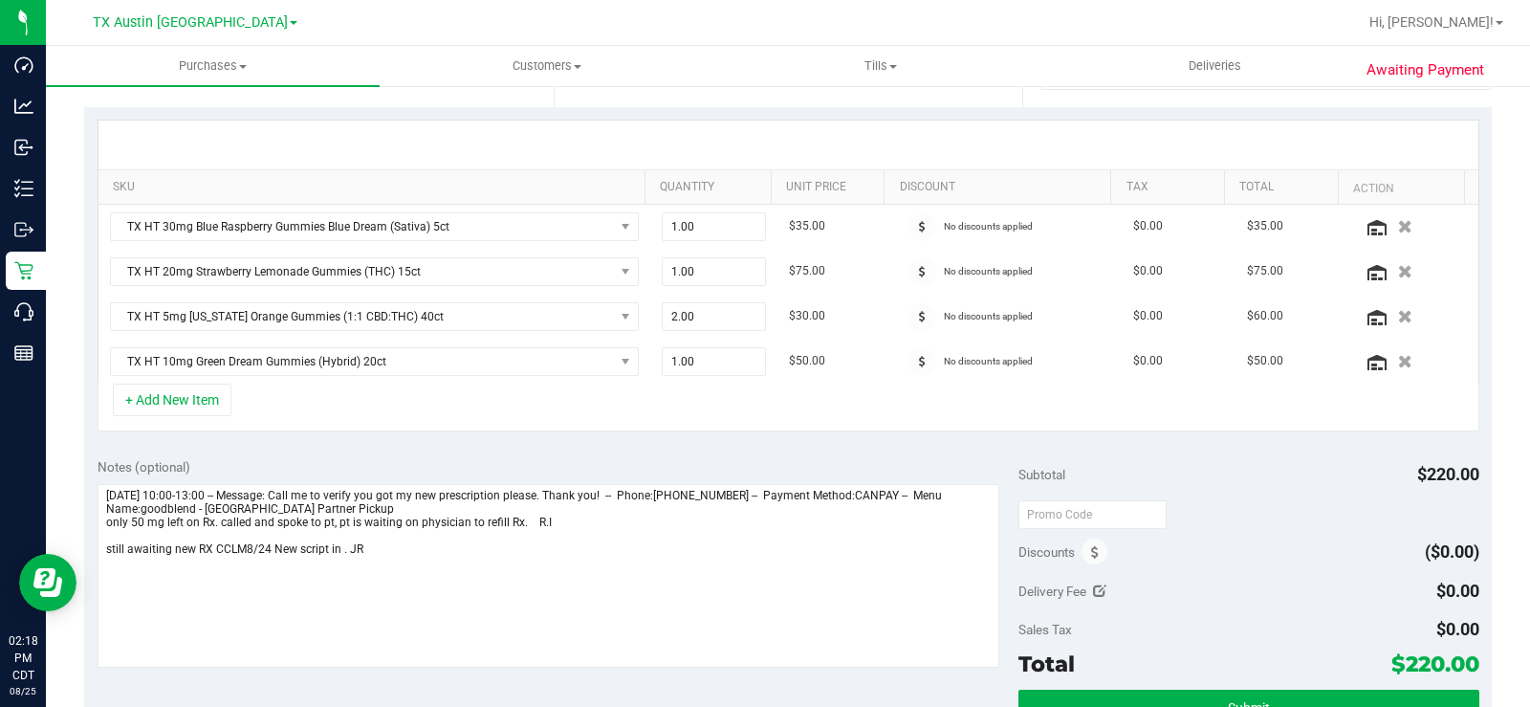
scroll to position [574, 0]
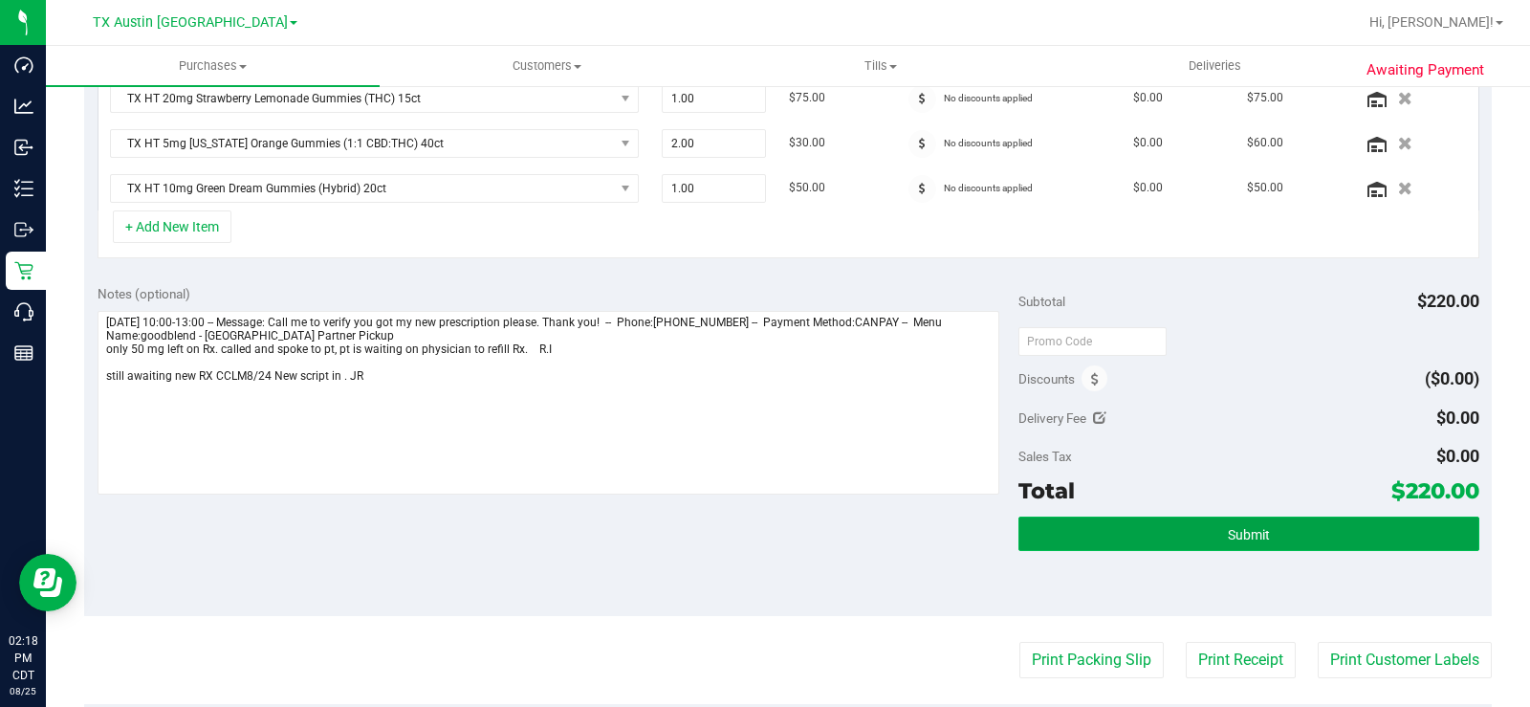
click at [1094, 531] on button "Submit" at bounding box center [1248, 533] width 461 height 34
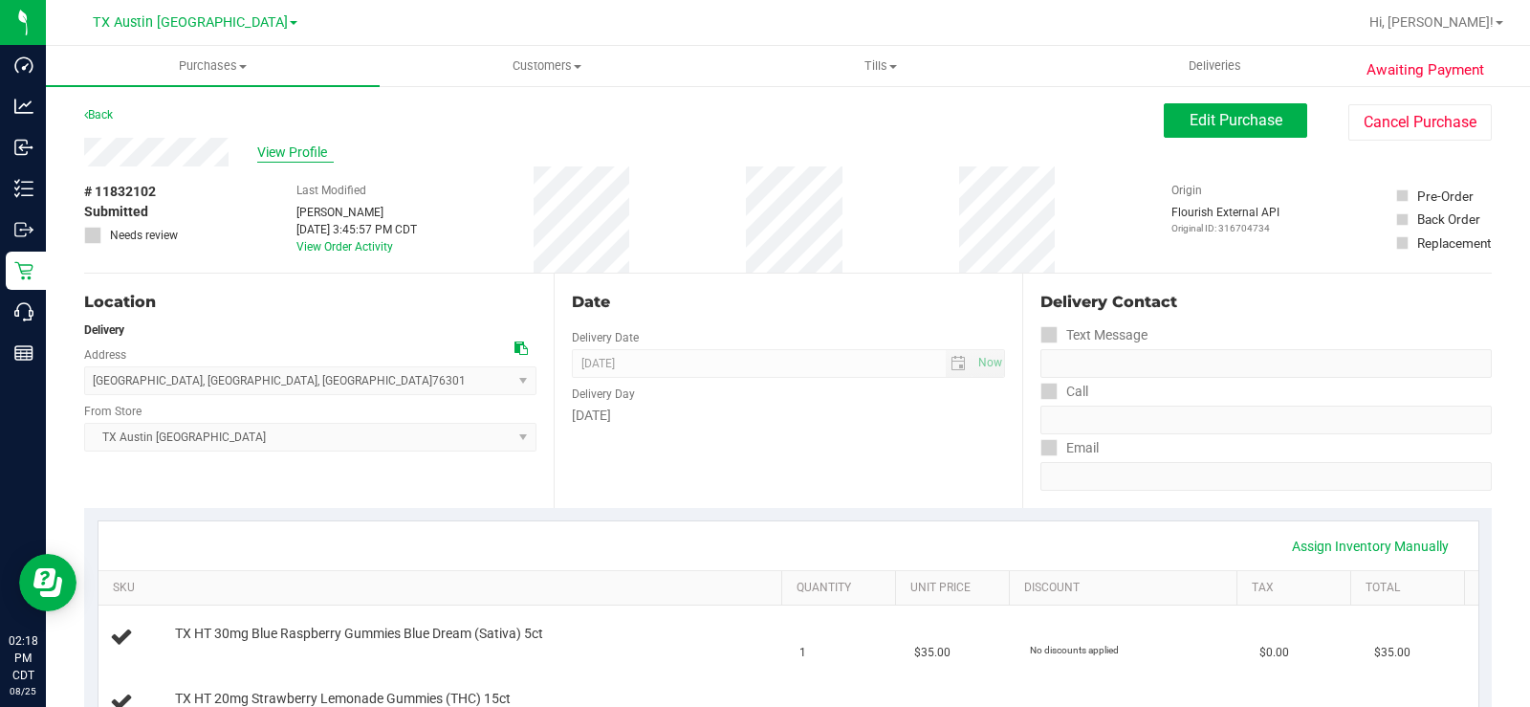
click at [297, 151] on span "View Profile" at bounding box center [295, 152] width 76 height 20
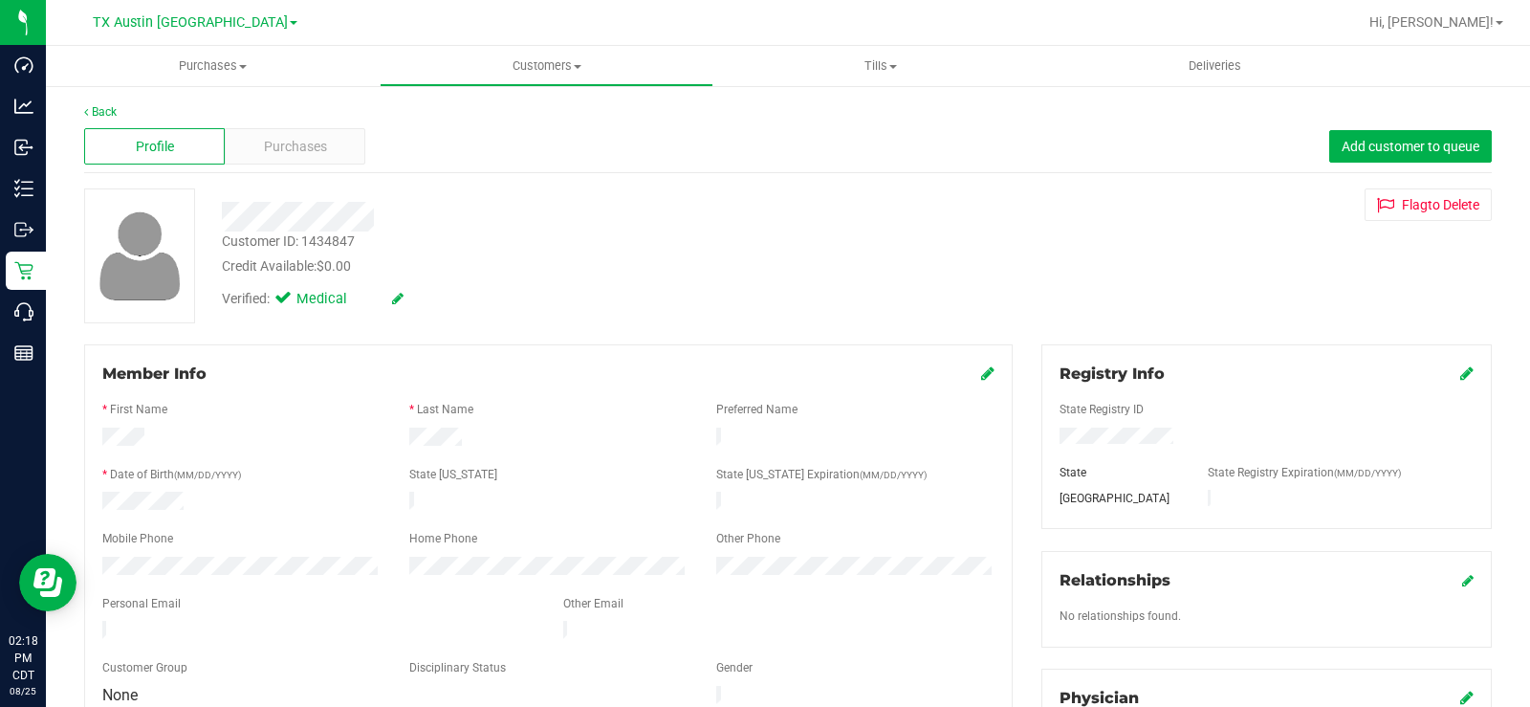
scroll to position [96, 0]
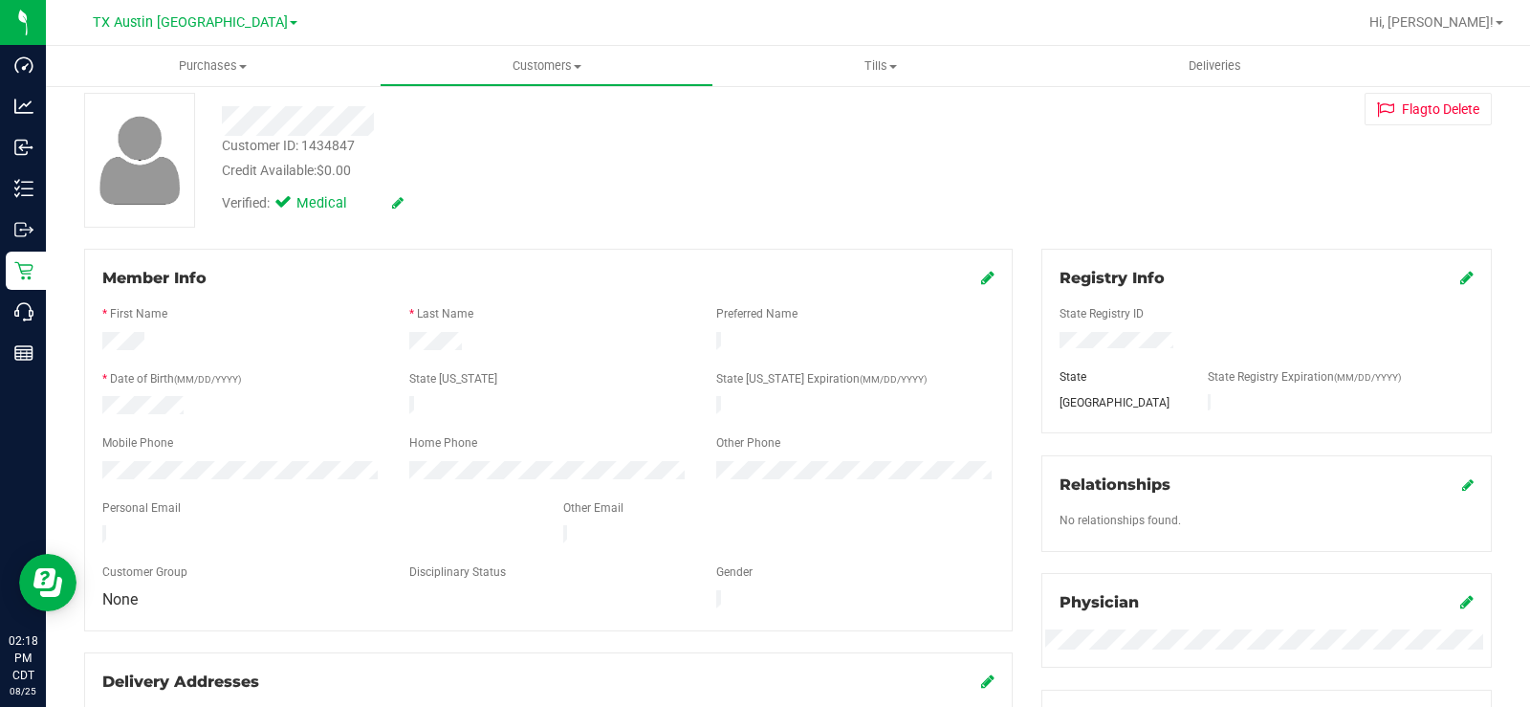
drag, startPoint x: 296, startPoint y: 524, endPoint x: 89, endPoint y: 516, distance: 207.6
click at [90, 525] on div at bounding box center [318, 536] width 461 height 23
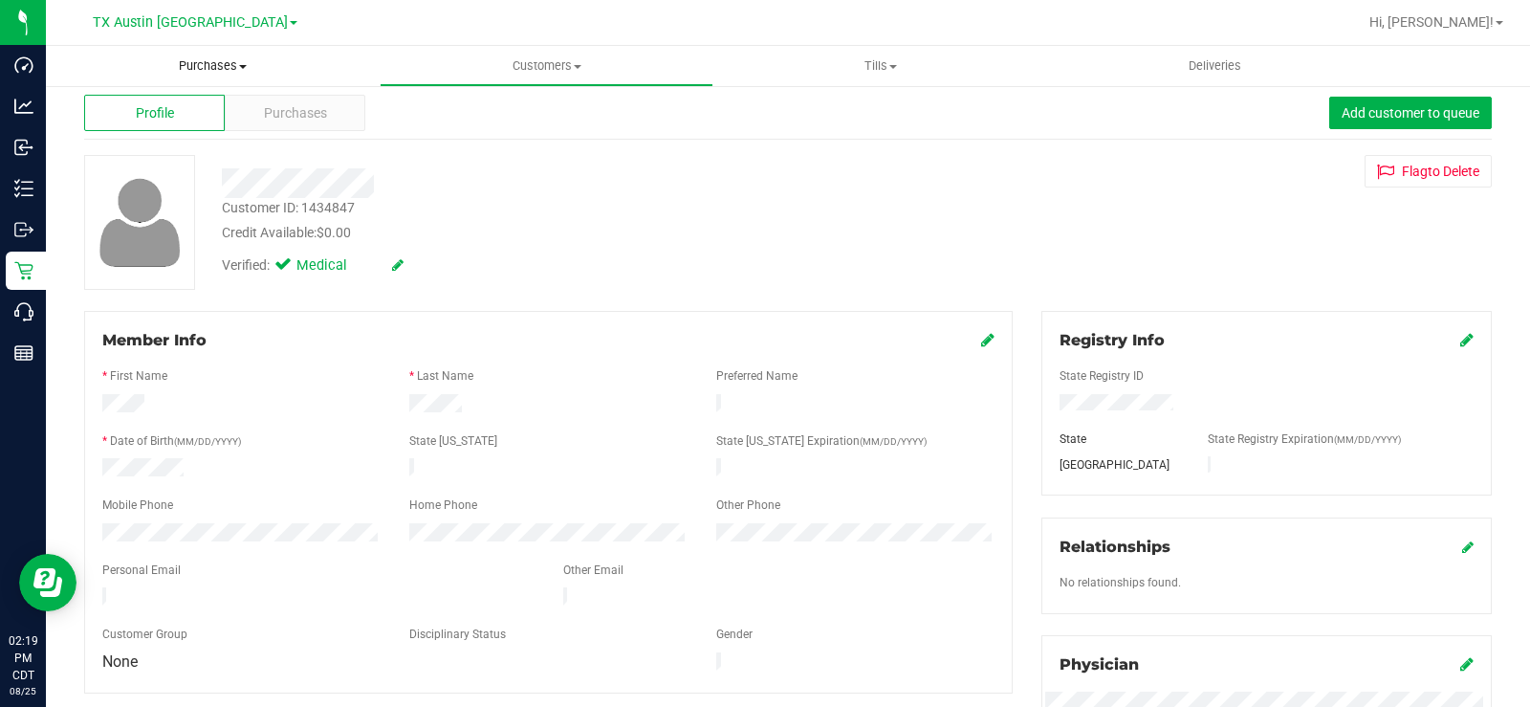
scroll to position [0, 0]
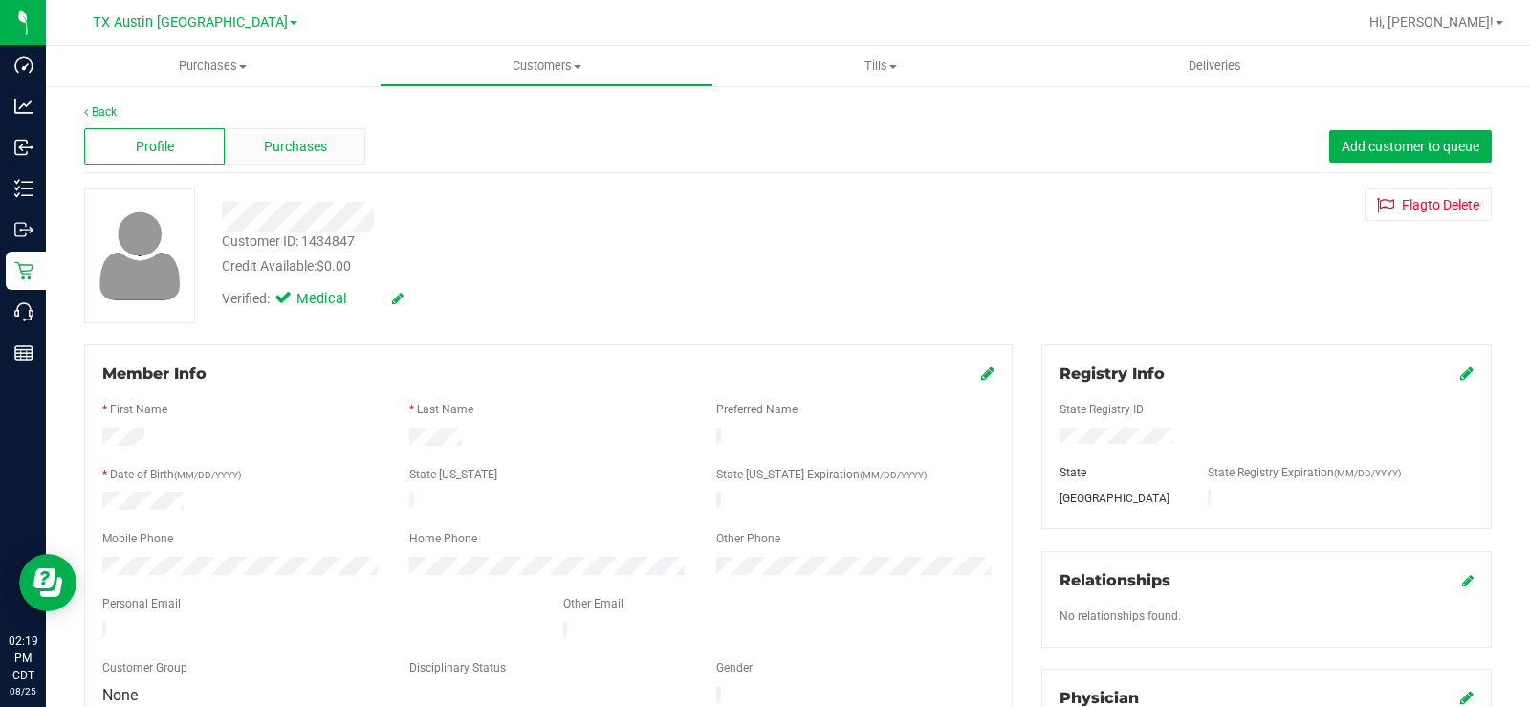
click at [279, 142] on span "Purchases" at bounding box center [295, 147] width 63 height 20
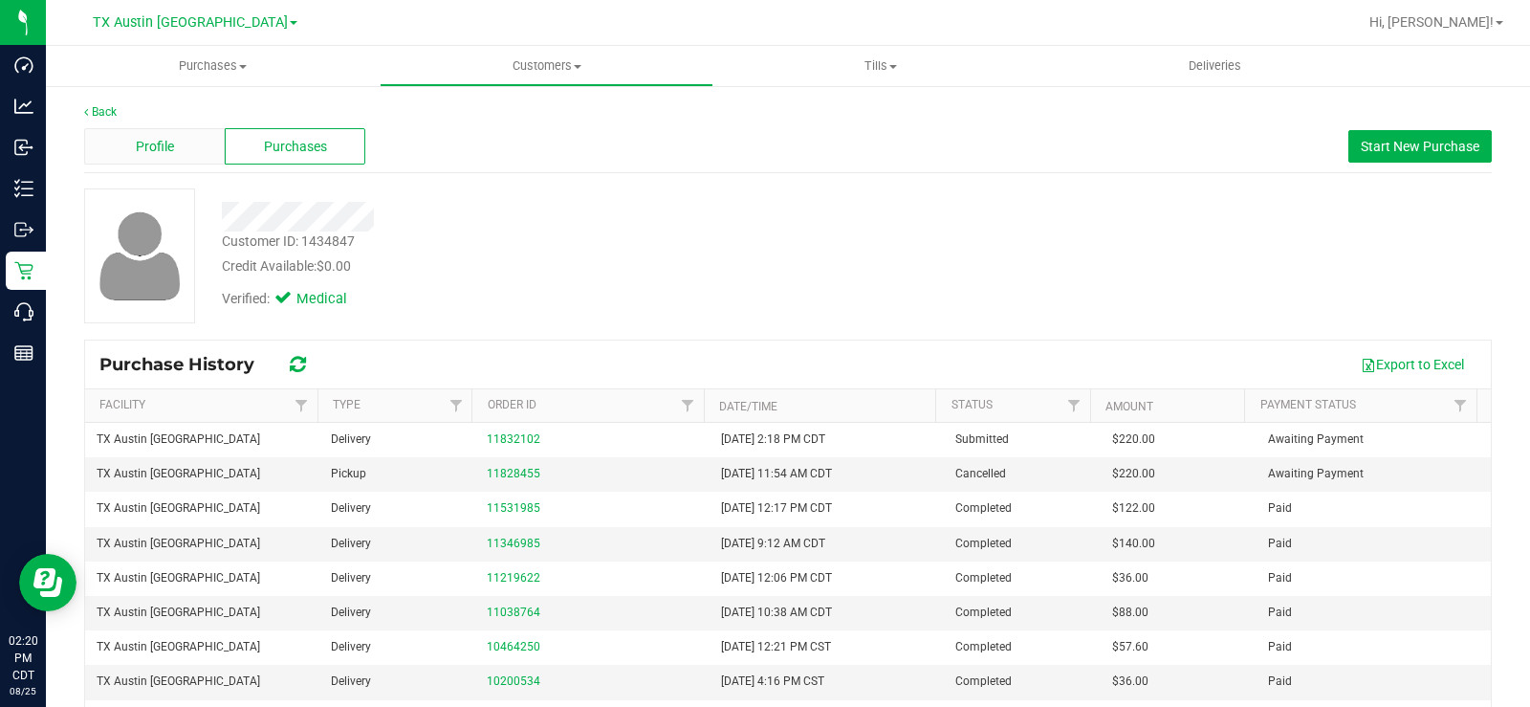
click at [154, 145] on span "Profile" at bounding box center [155, 147] width 38 height 20
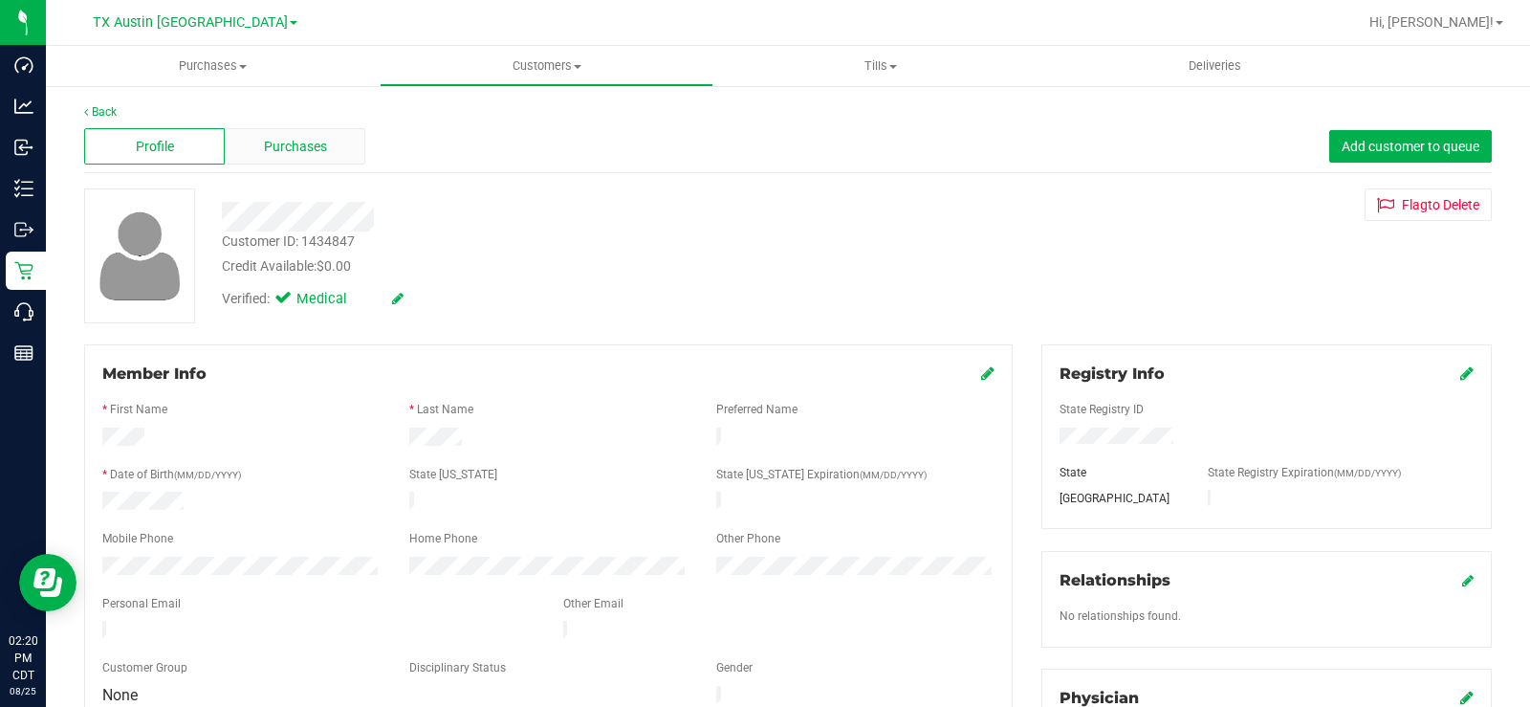
click at [317, 144] on span "Purchases" at bounding box center [295, 147] width 63 height 20
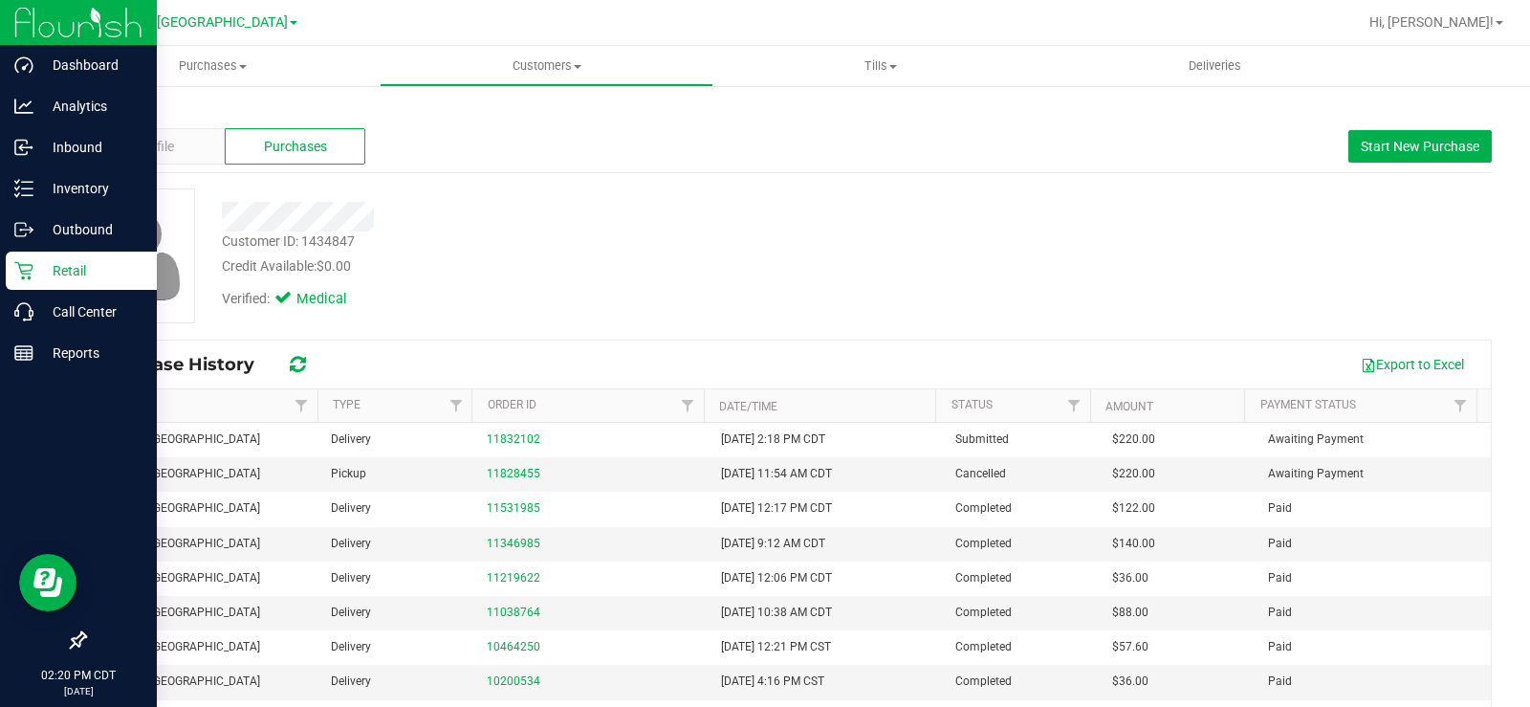
click at [31, 267] on icon at bounding box center [23, 270] width 19 height 19
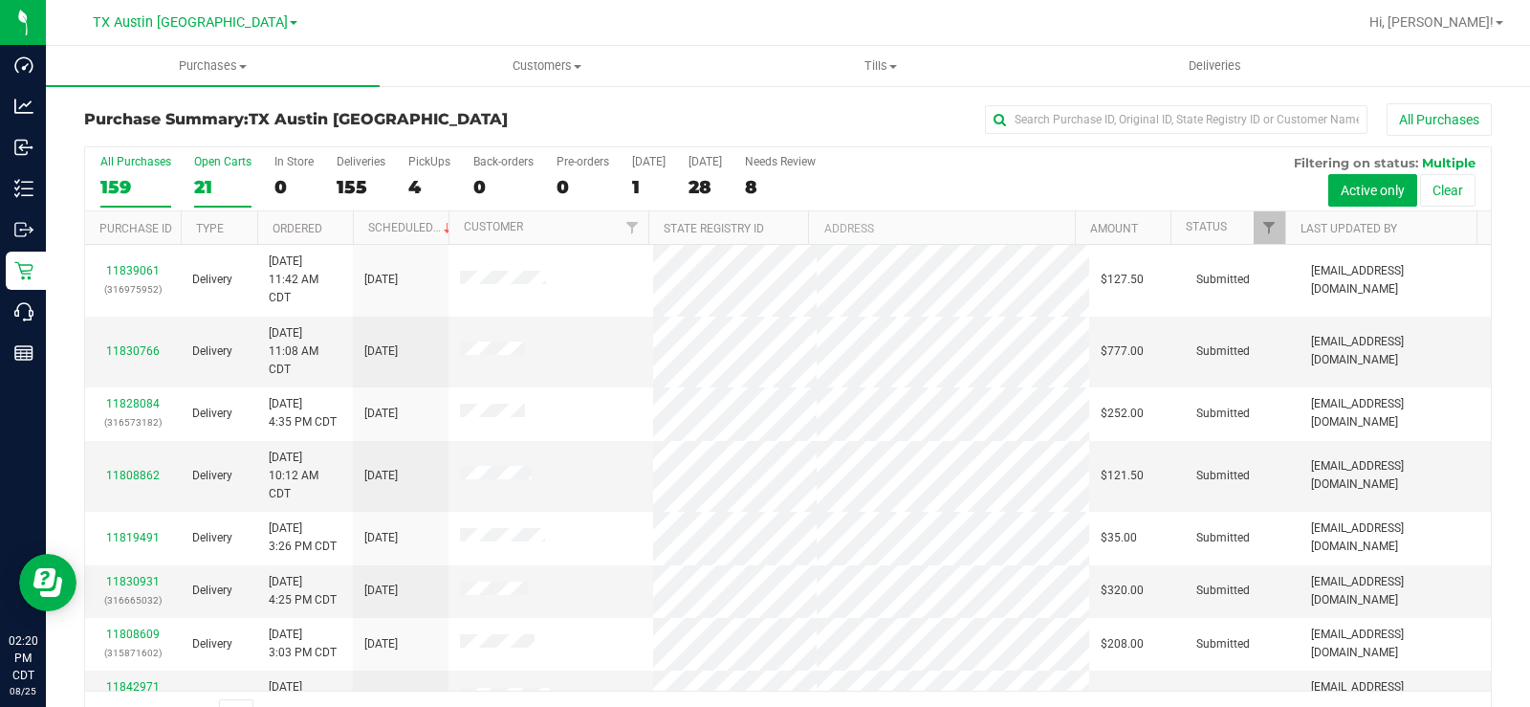
click at [199, 180] on div "21" at bounding box center [222, 187] width 57 height 22
click at [0, 0] on input "Open Carts 21" at bounding box center [0, 0] width 0 height 0
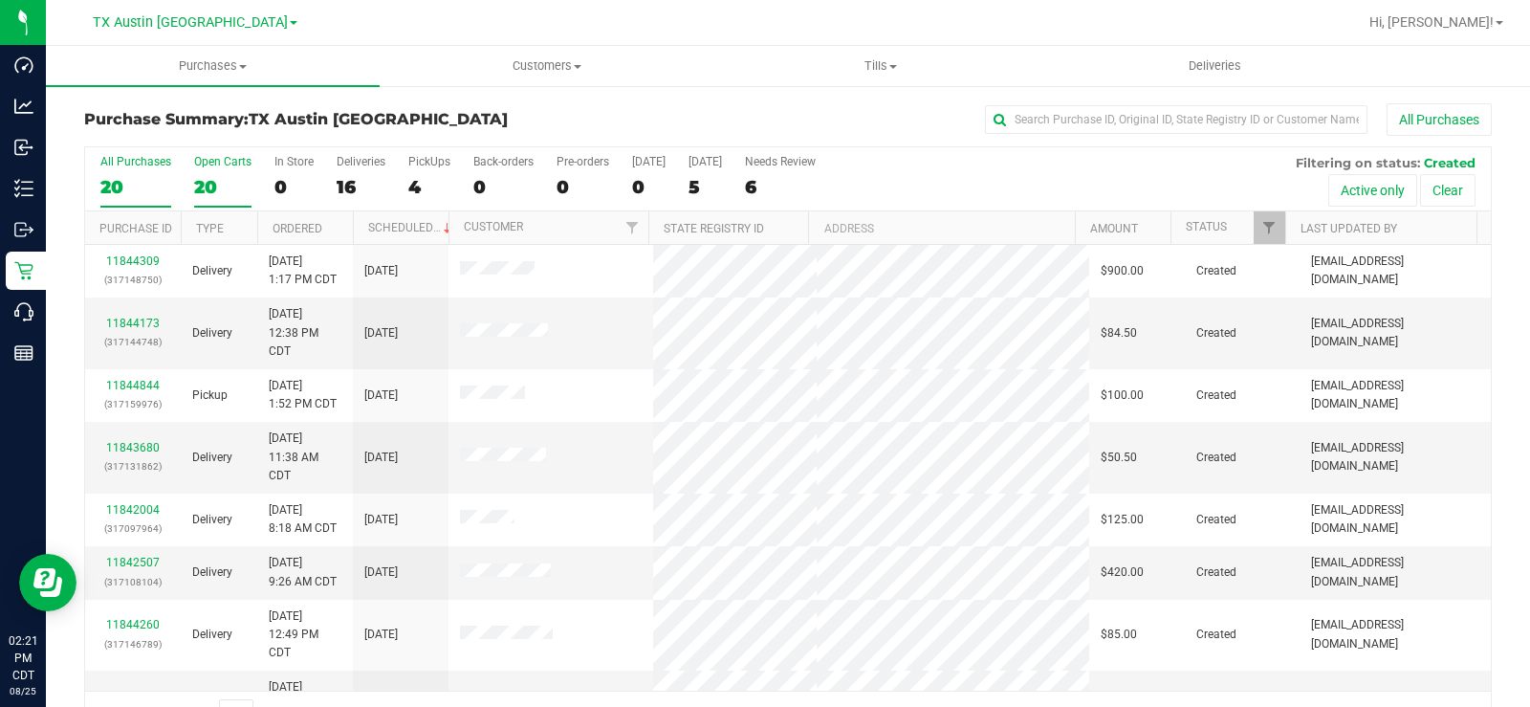
click at [204, 174] on label "Open Carts 20" at bounding box center [222, 181] width 57 height 53
click at [0, 0] on input "Open Carts 20" at bounding box center [0, 0] width 0 height 0
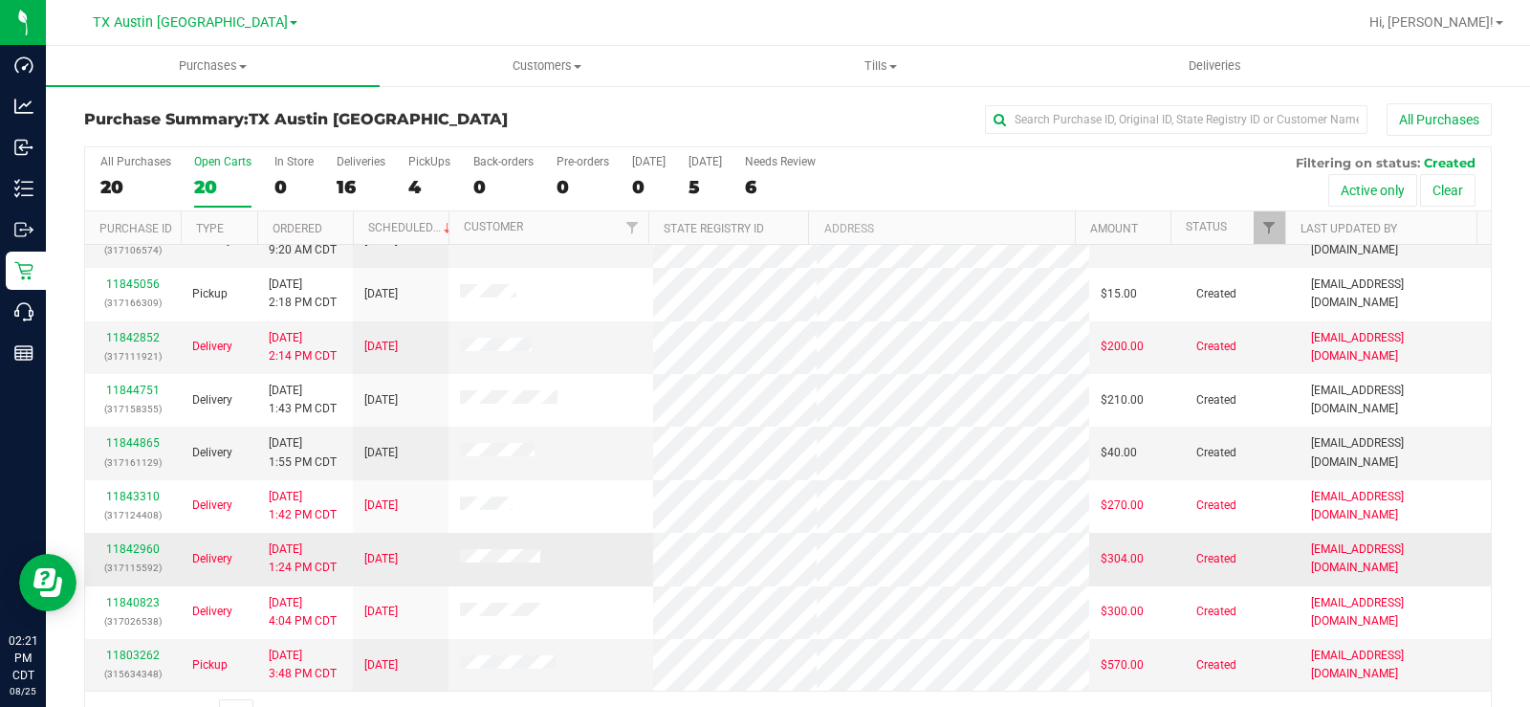
scroll to position [49, 0]
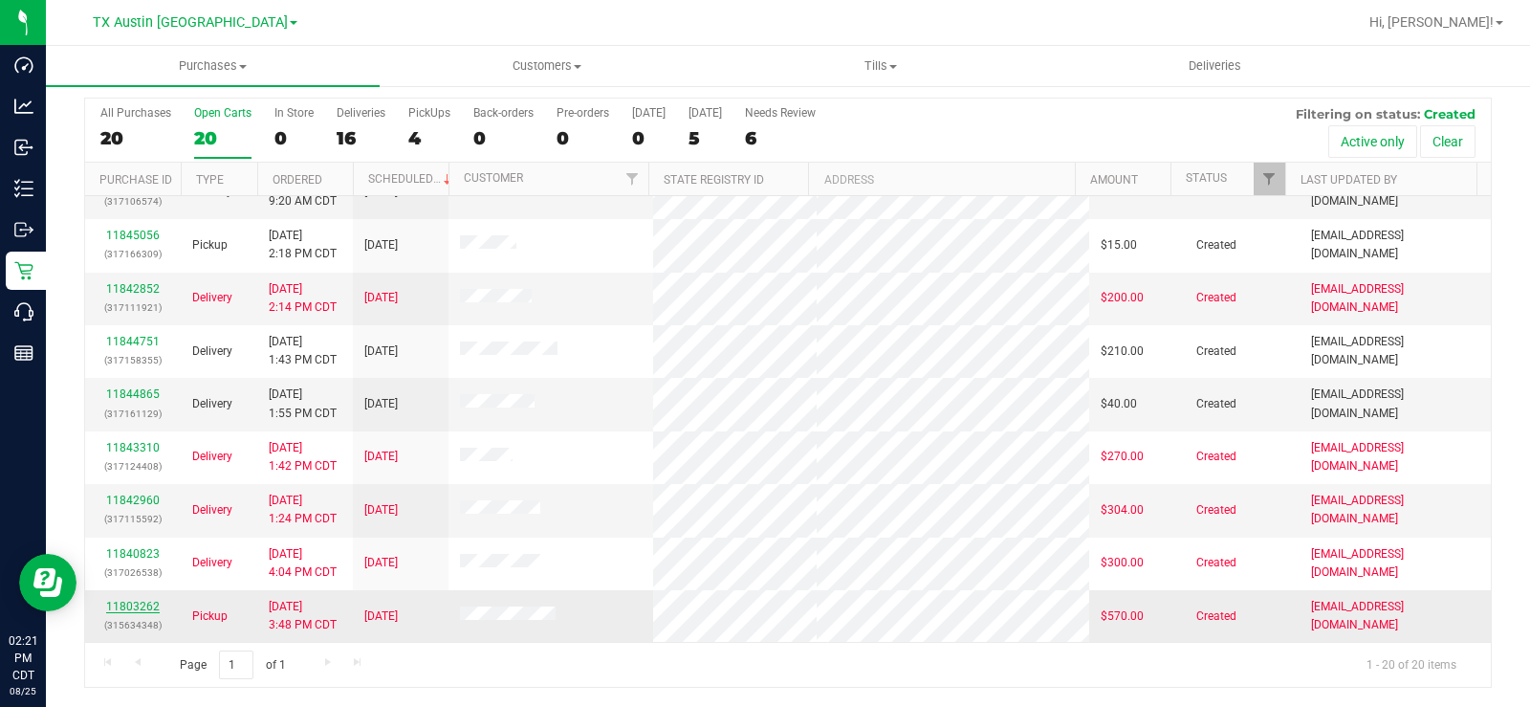
click at [133, 604] on link "11803262" at bounding box center [133, 606] width 54 height 13
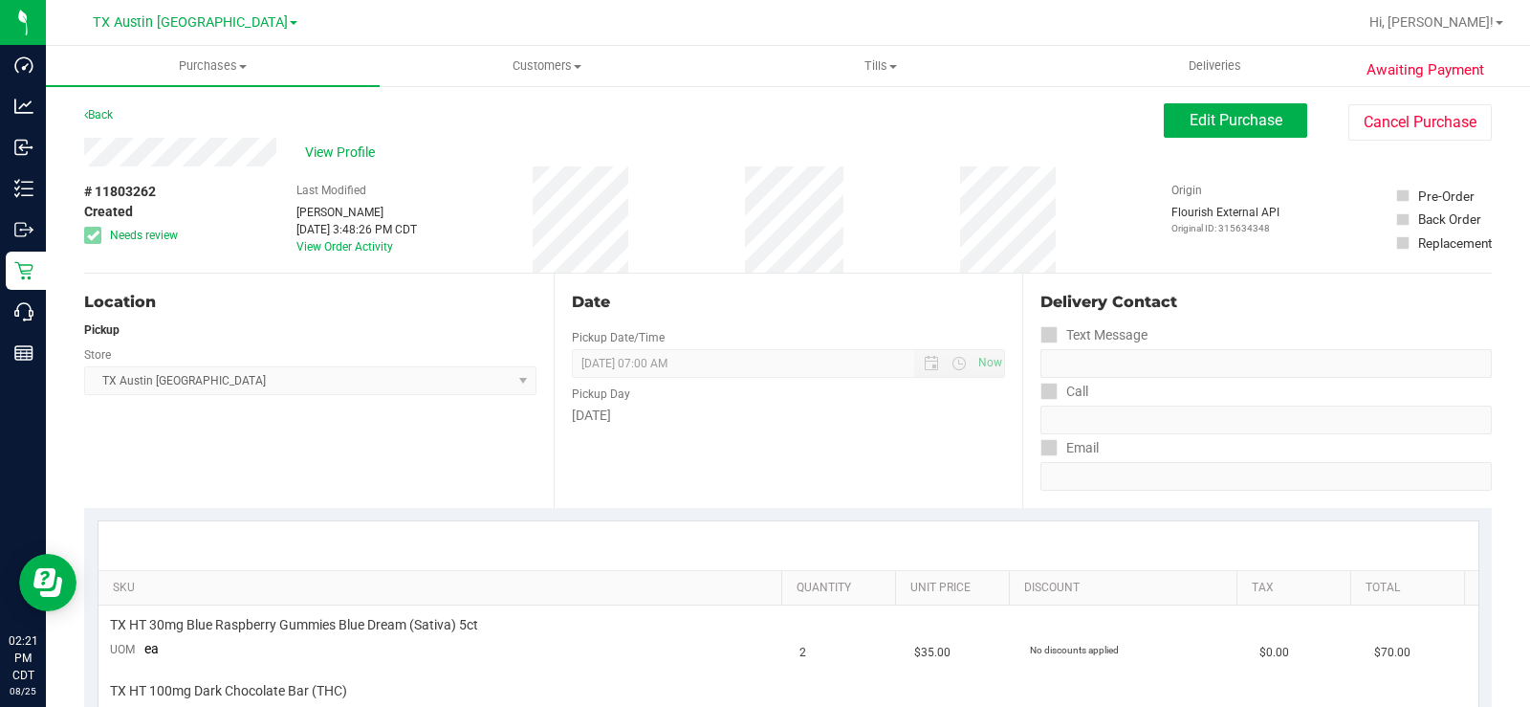
click at [187, 147] on div "View Profile" at bounding box center [624, 152] width 1080 height 29
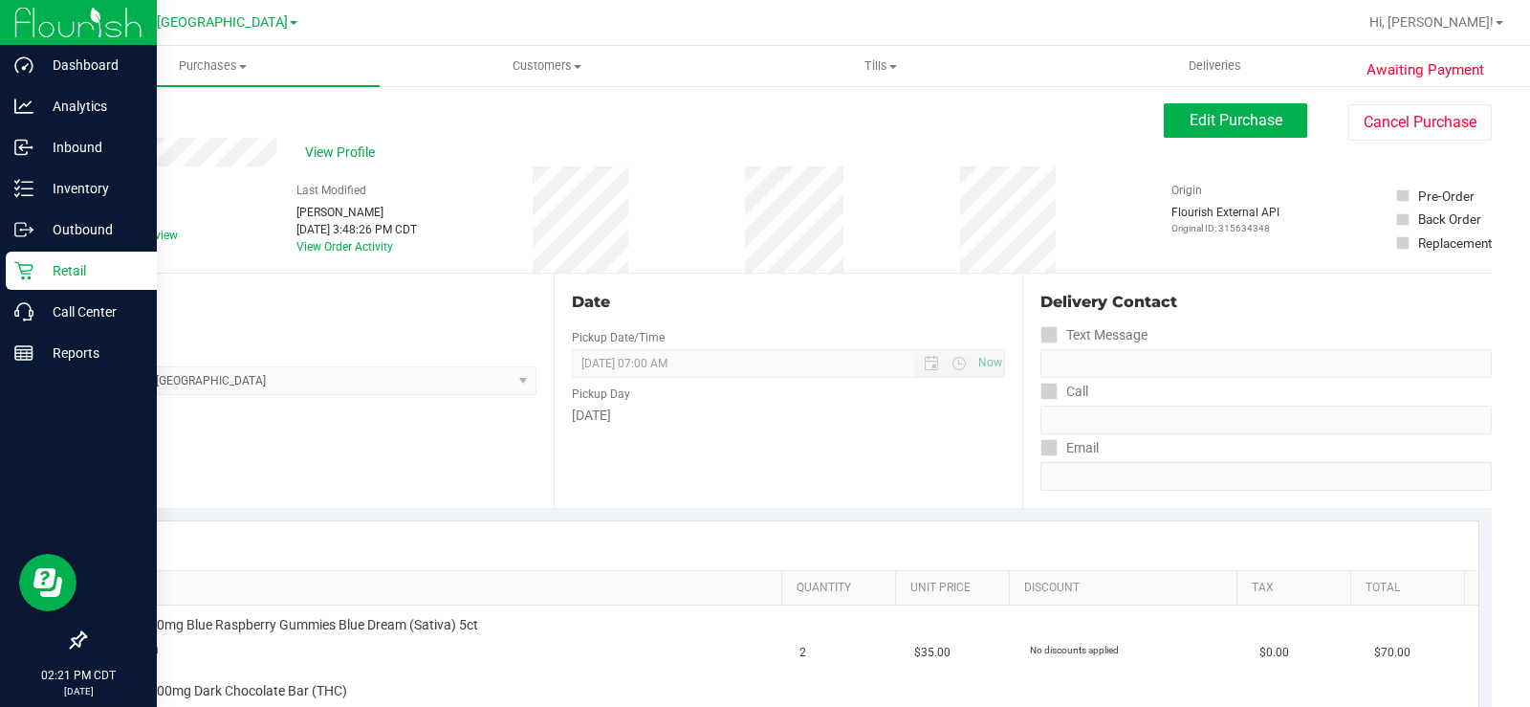
click at [65, 273] on p "Retail" at bounding box center [90, 270] width 115 height 23
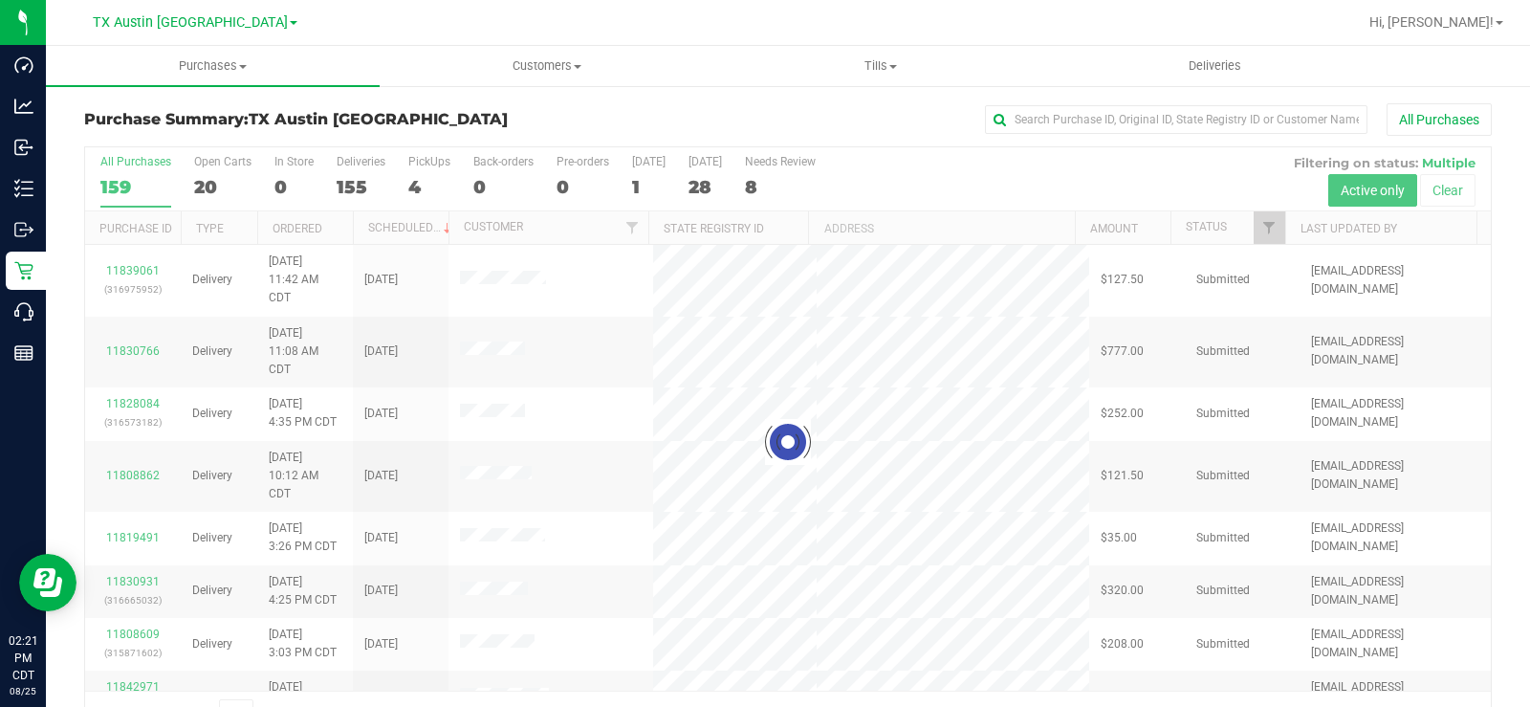
click at [199, 183] on div at bounding box center [788, 441] width 1406 height 589
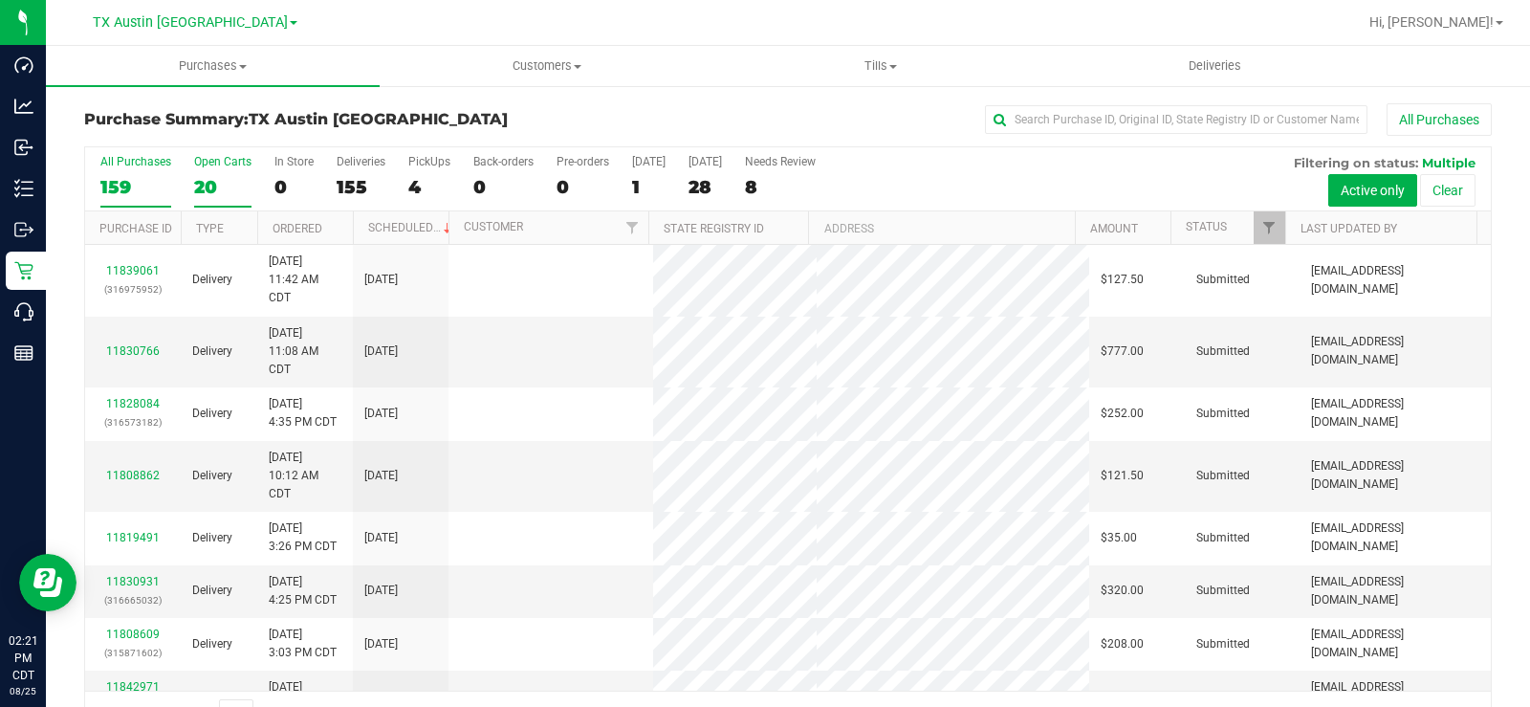
click at [200, 183] on div "20" at bounding box center [222, 187] width 57 height 22
click at [0, 0] on input "Open Carts 20" at bounding box center [0, 0] width 0 height 0
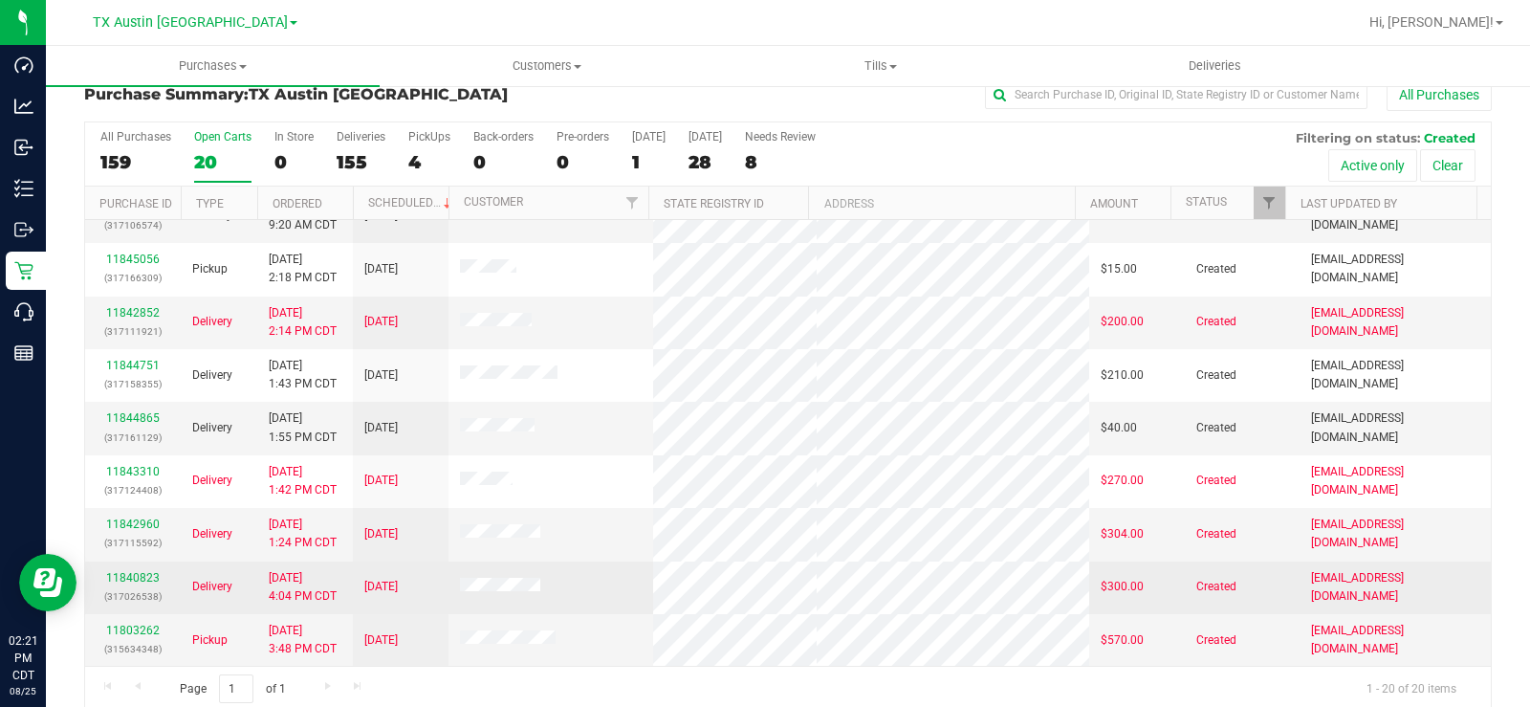
scroll to position [49, 0]
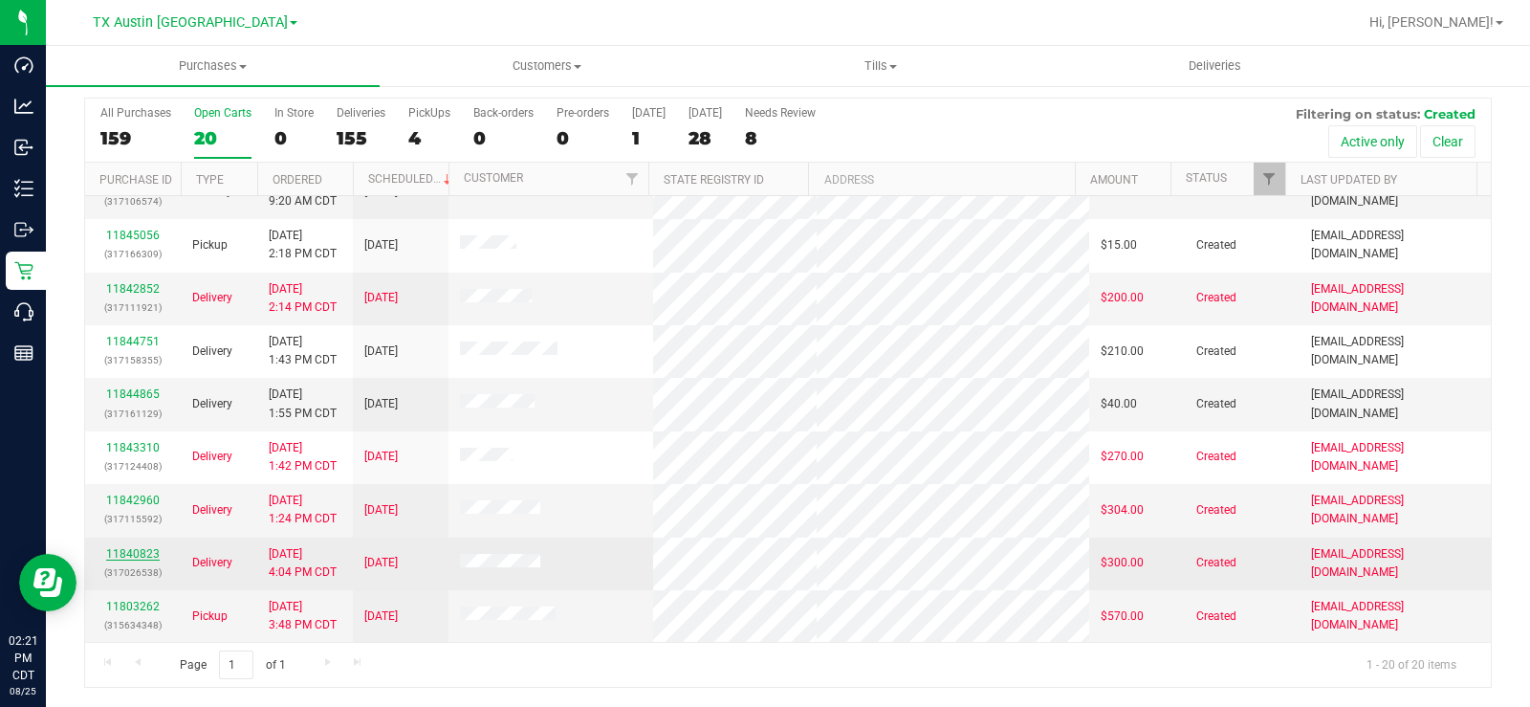
click at [143, 549] on link "11840823" at bounding box center [133, 553] width 54 height 13
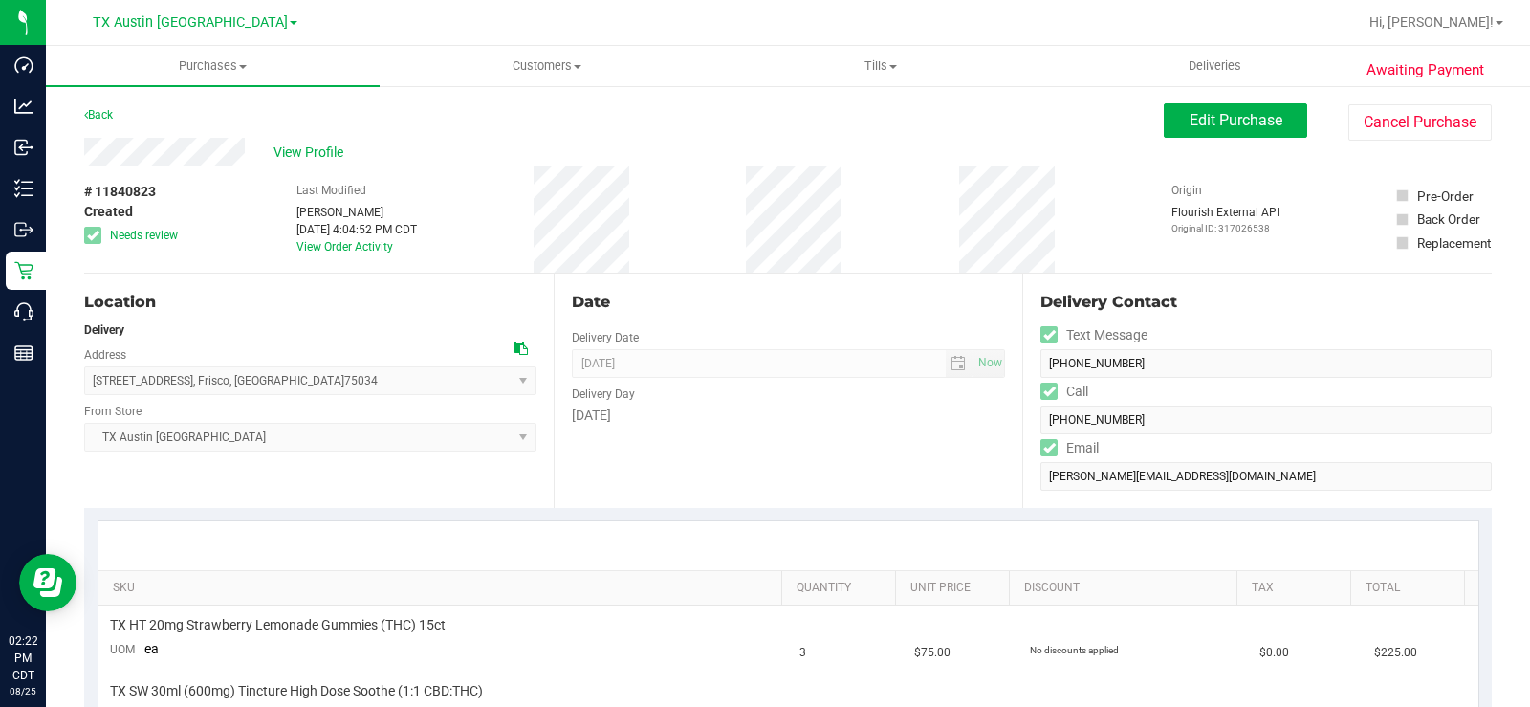
click at [520, 345] on icon at bounding box center [520, 347] width 13 height 13
click at [329, 144] on span "View Profile" at bounding box center [311, 152] width 76 height 20
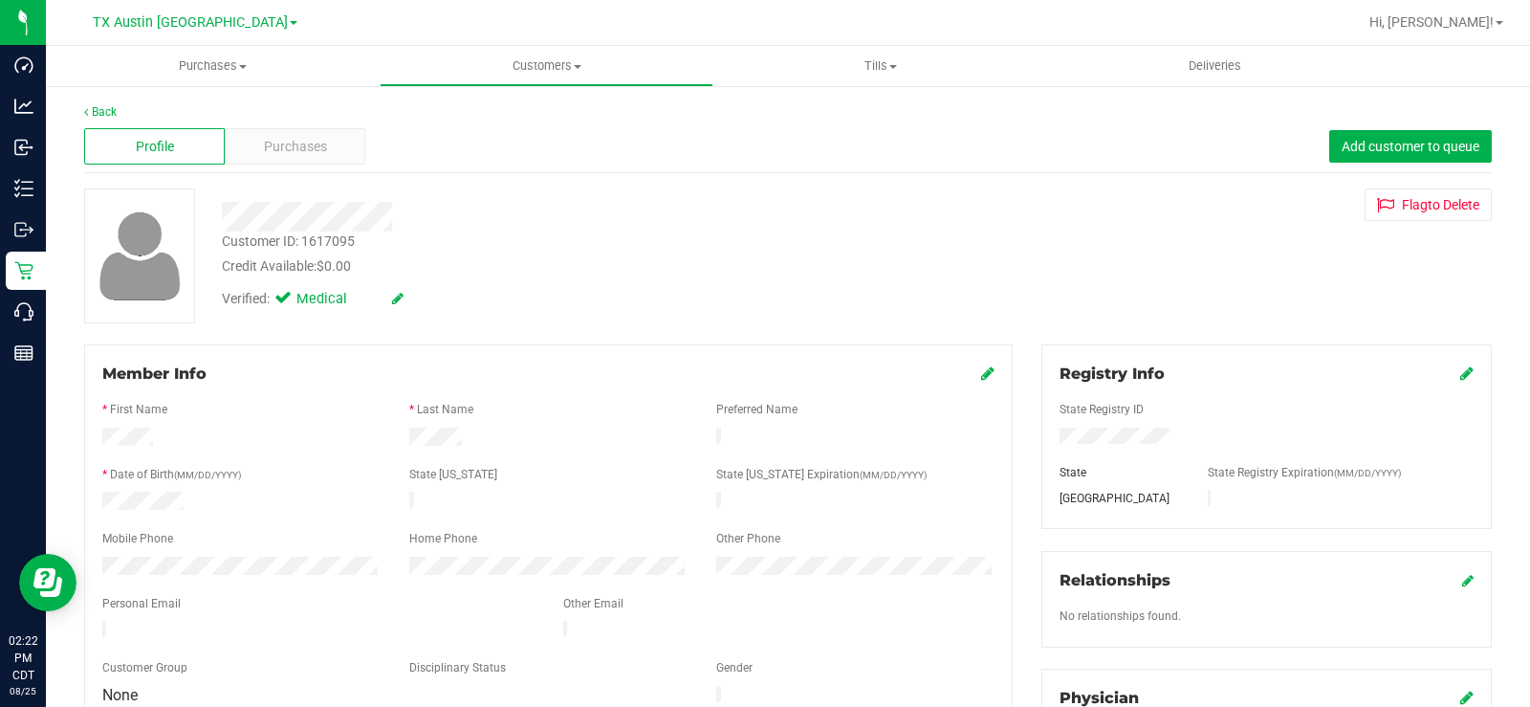
click at [313, 223] on div at bounding box center [567, 217] width 718 height 30
click at [279, 141] on span "Purchases" at bounding box center [295, 147] width 63 height 20
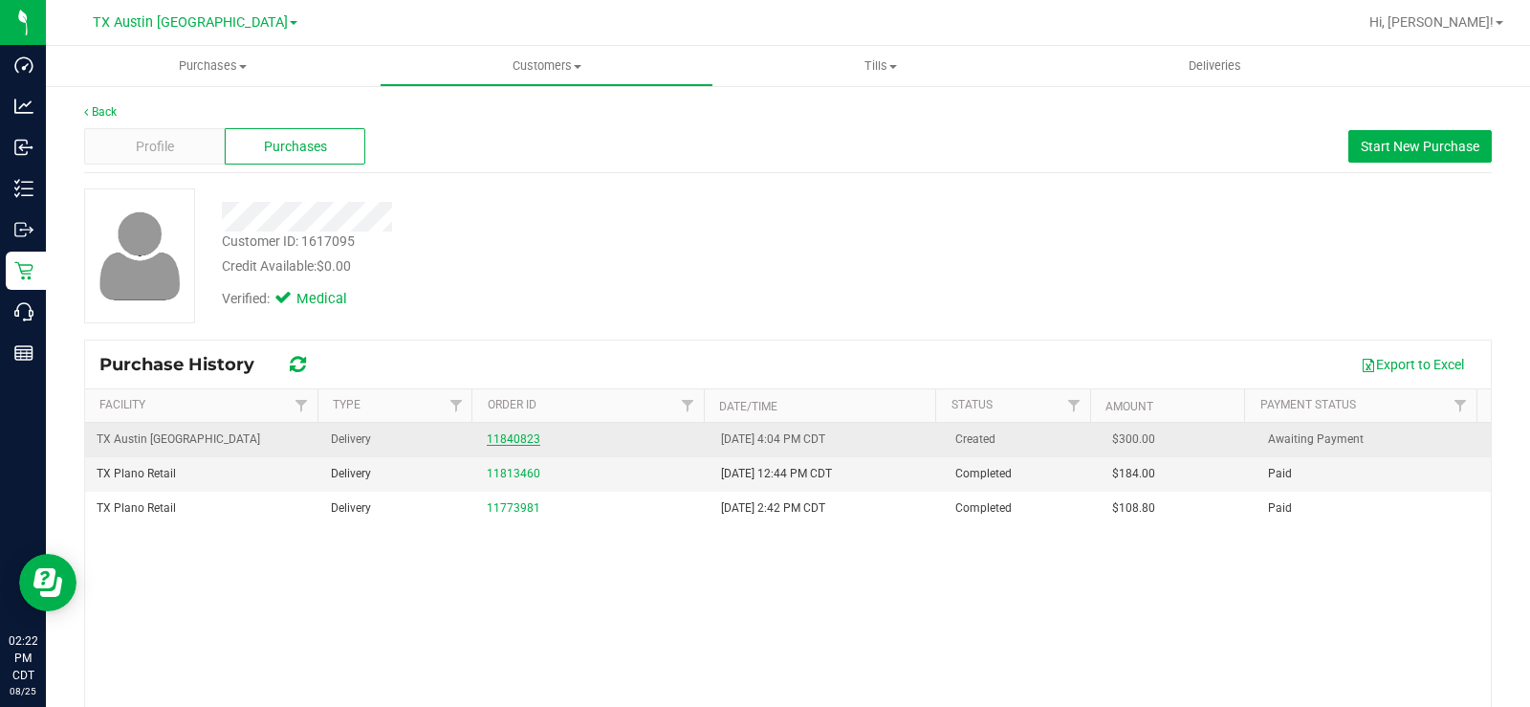
click at [487, 440] on link "11840823" at bounding box center [514, 438] width 54 height 13
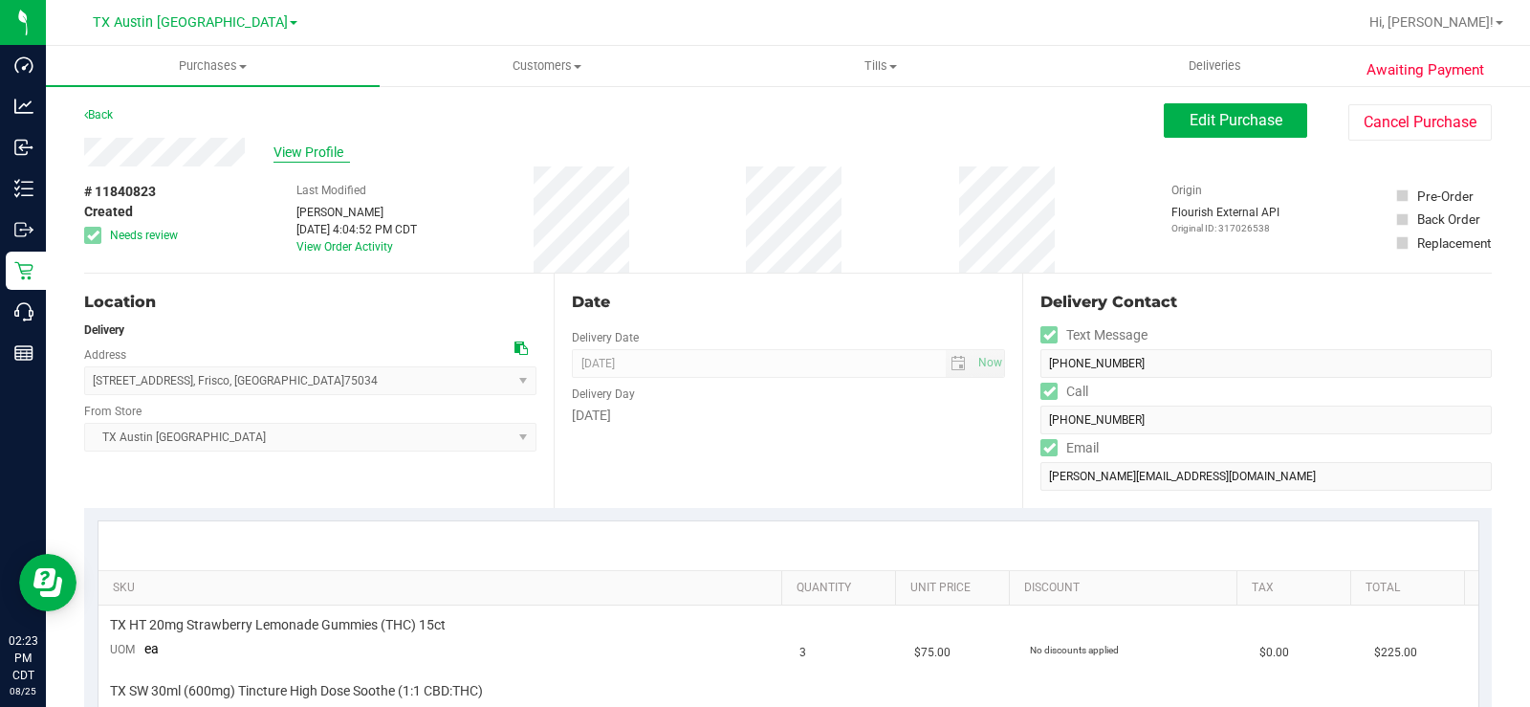
click at [327, 150] on span "View Profile" at bounding box center [311, 152] width 76 height 20
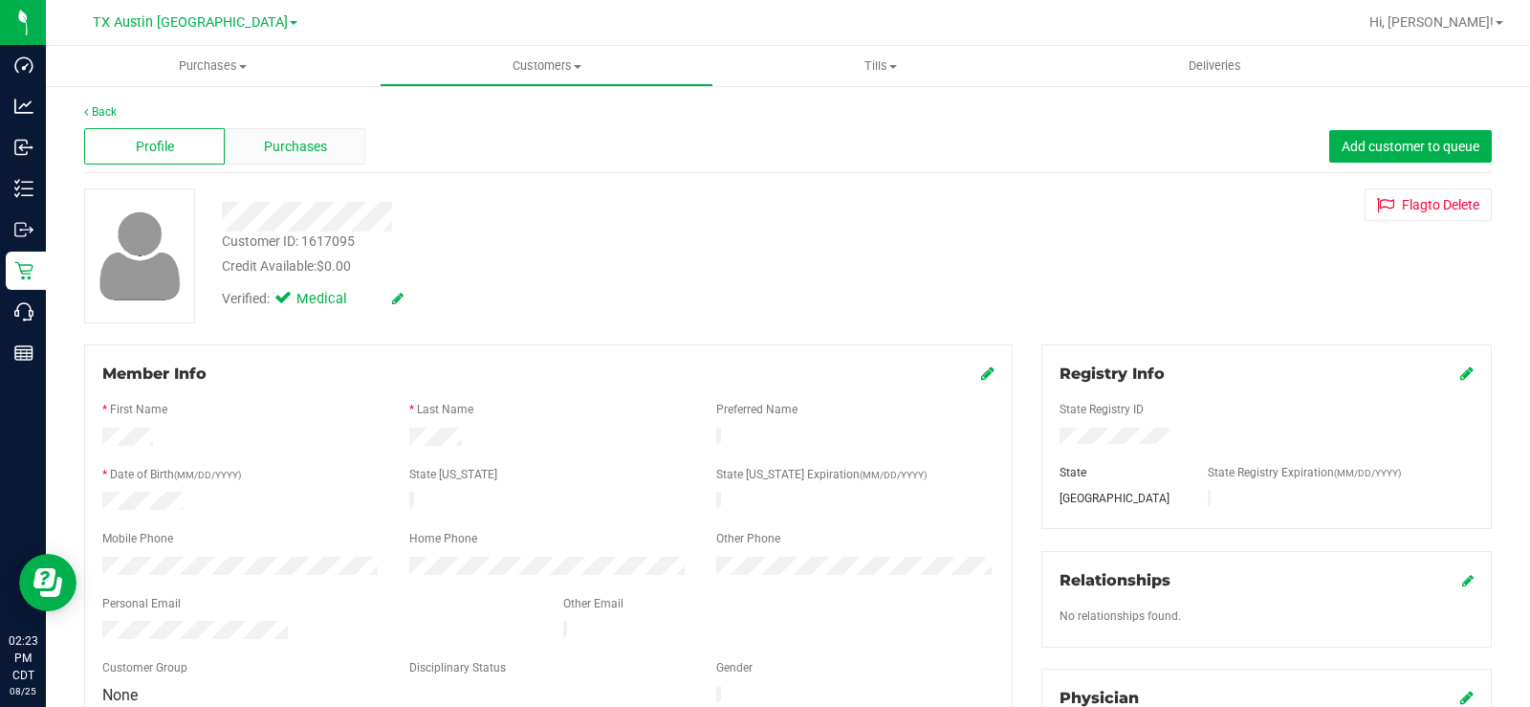
click at [312, 143] on span "Purchases" at bounding box center [295, 147] width 63 height 20
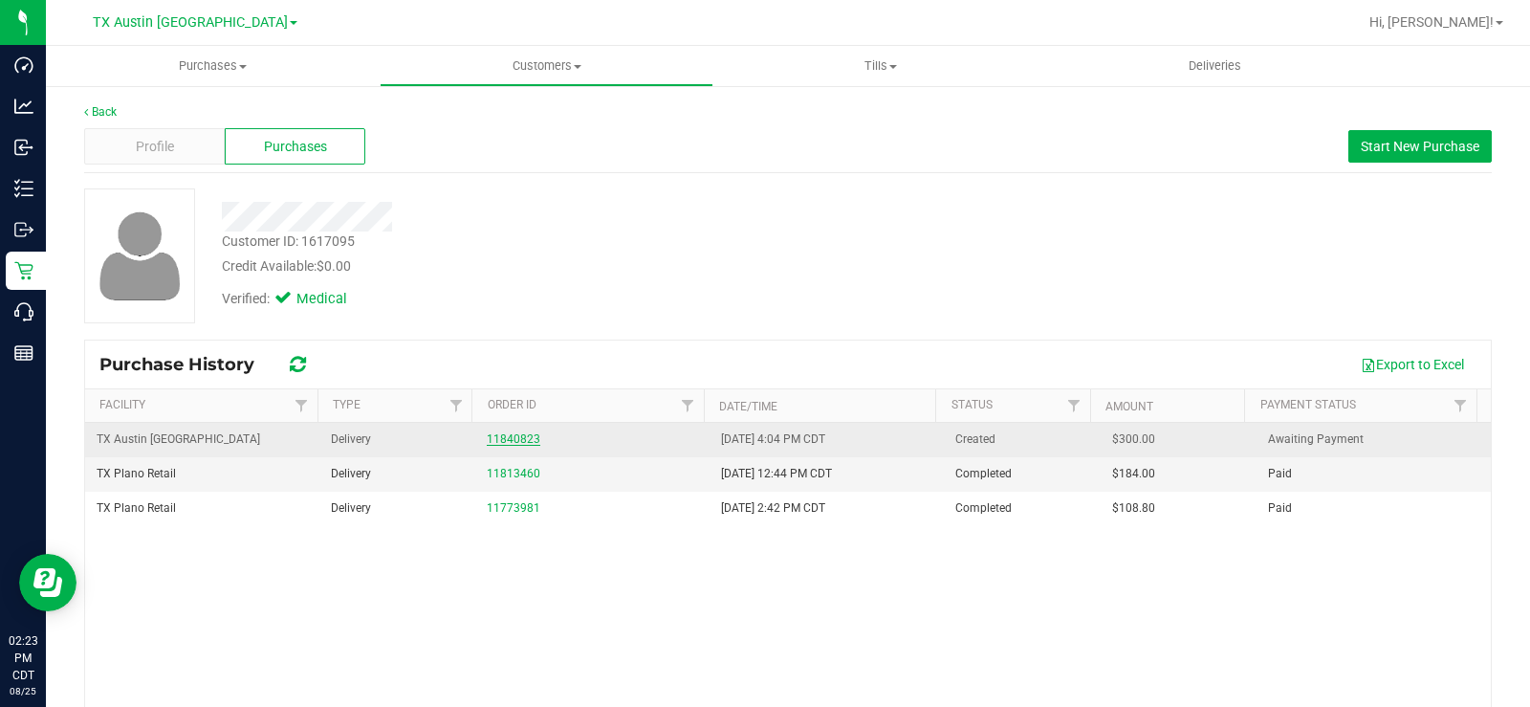
click at [510, 432] on link "11840823" at bounding box center [514, 438] width 54 height 13
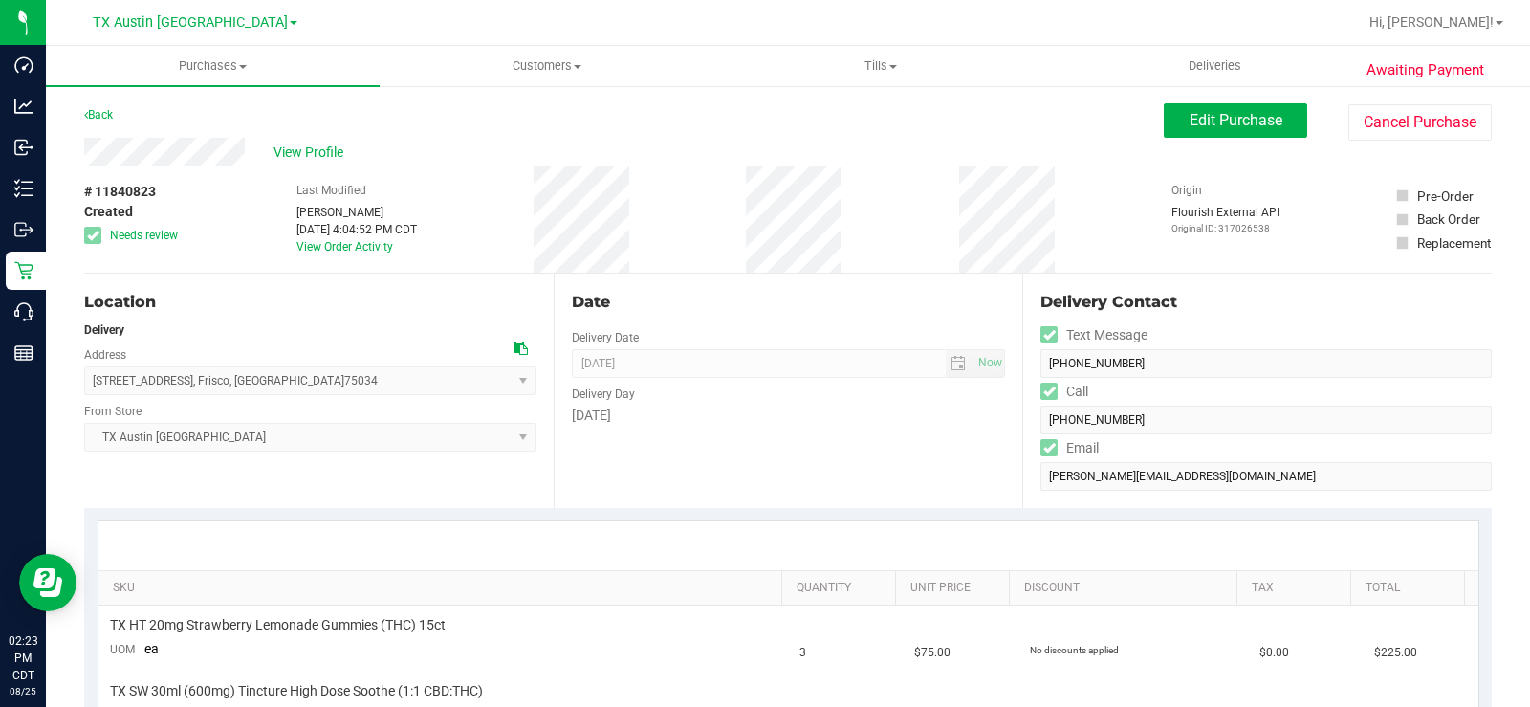
click at [754, 508] on div "SKU Quantity Unit Price Discount Tax Total TX HT 20mg Strawberry Lemonade Gummi…" at bounding box center [788, 628] width 1408 height 240
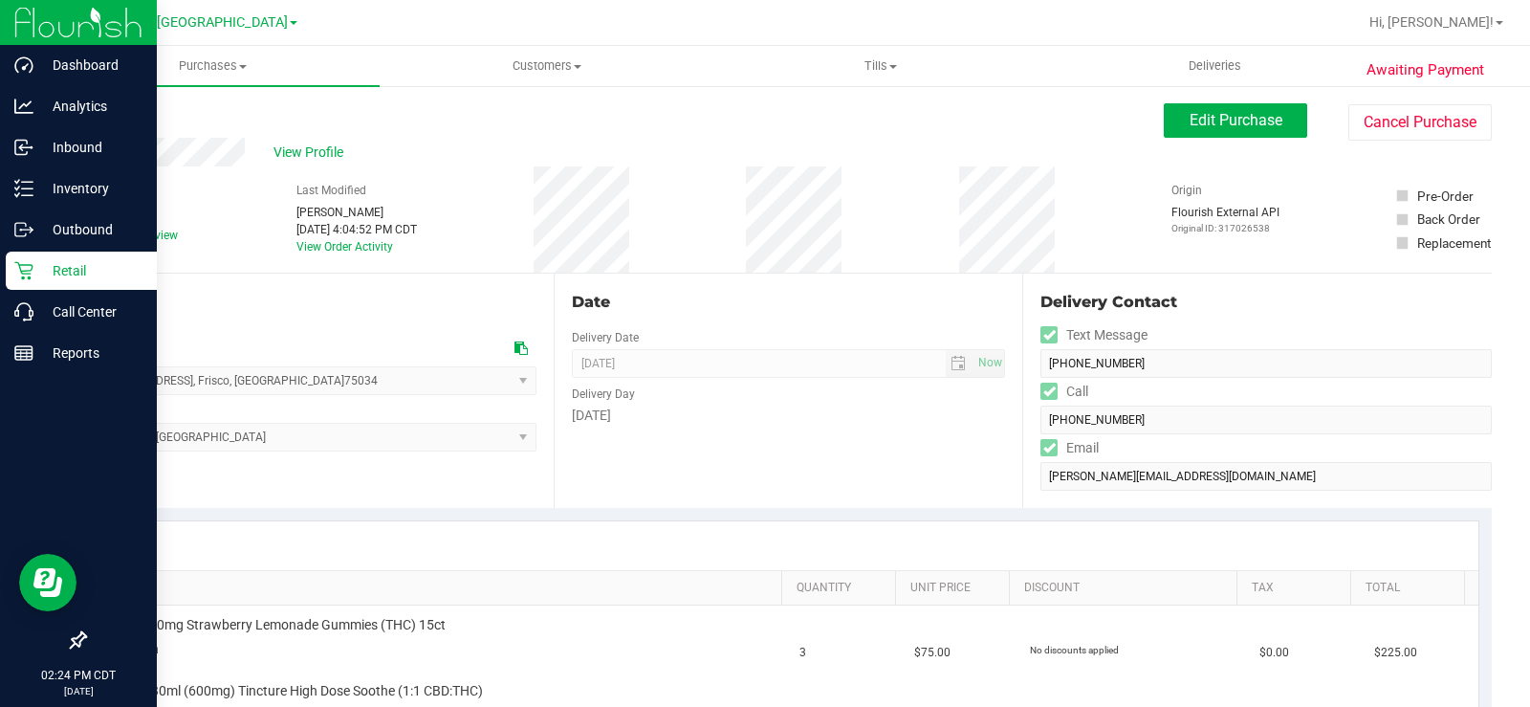
click at [56, 275] on p "Retail" at bounding box center [90, 270] width 115 height 23
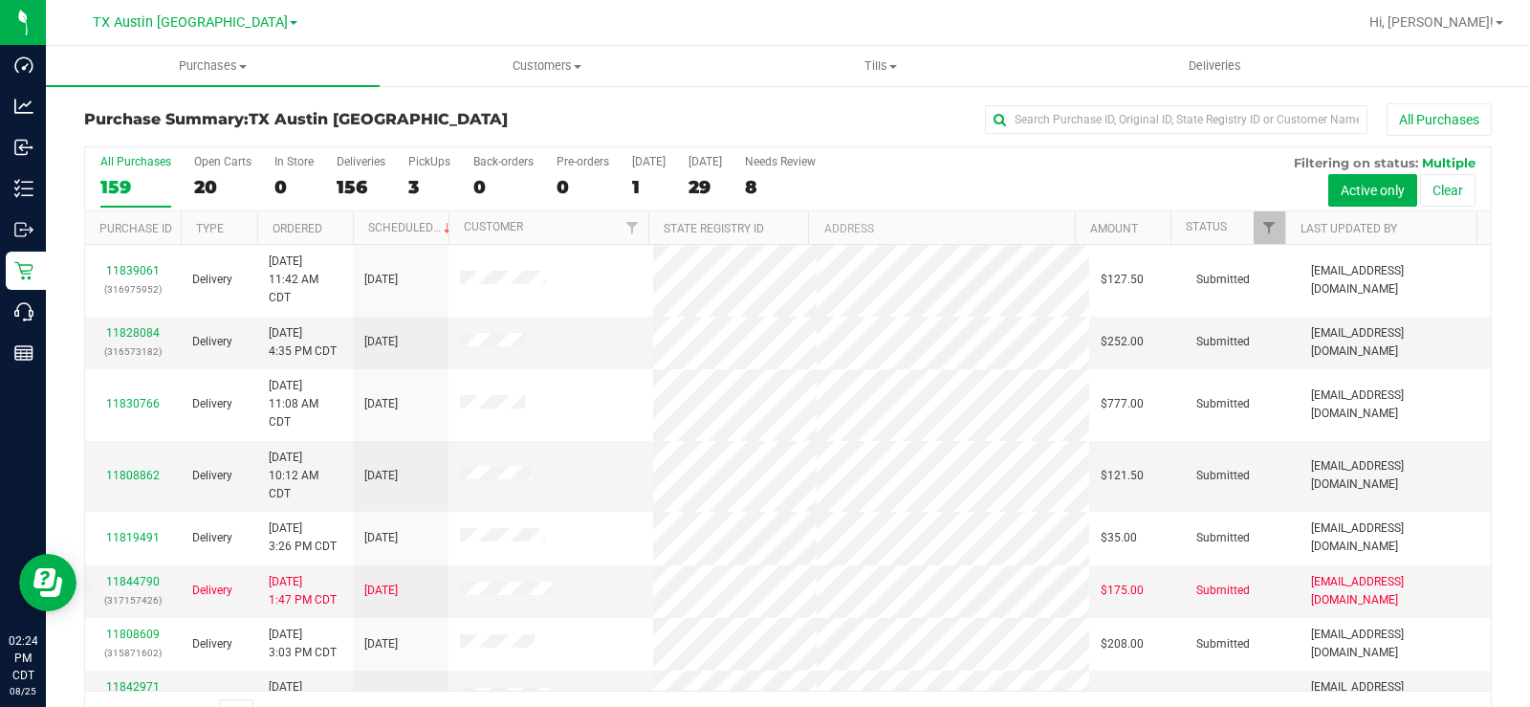
click at [207, 179] on div "20" at bounding box center [222, 187] width 57 height 22
click at [0, 0] on input "Open Carts 20" at bounding box center [0, 0] width 0 height 0
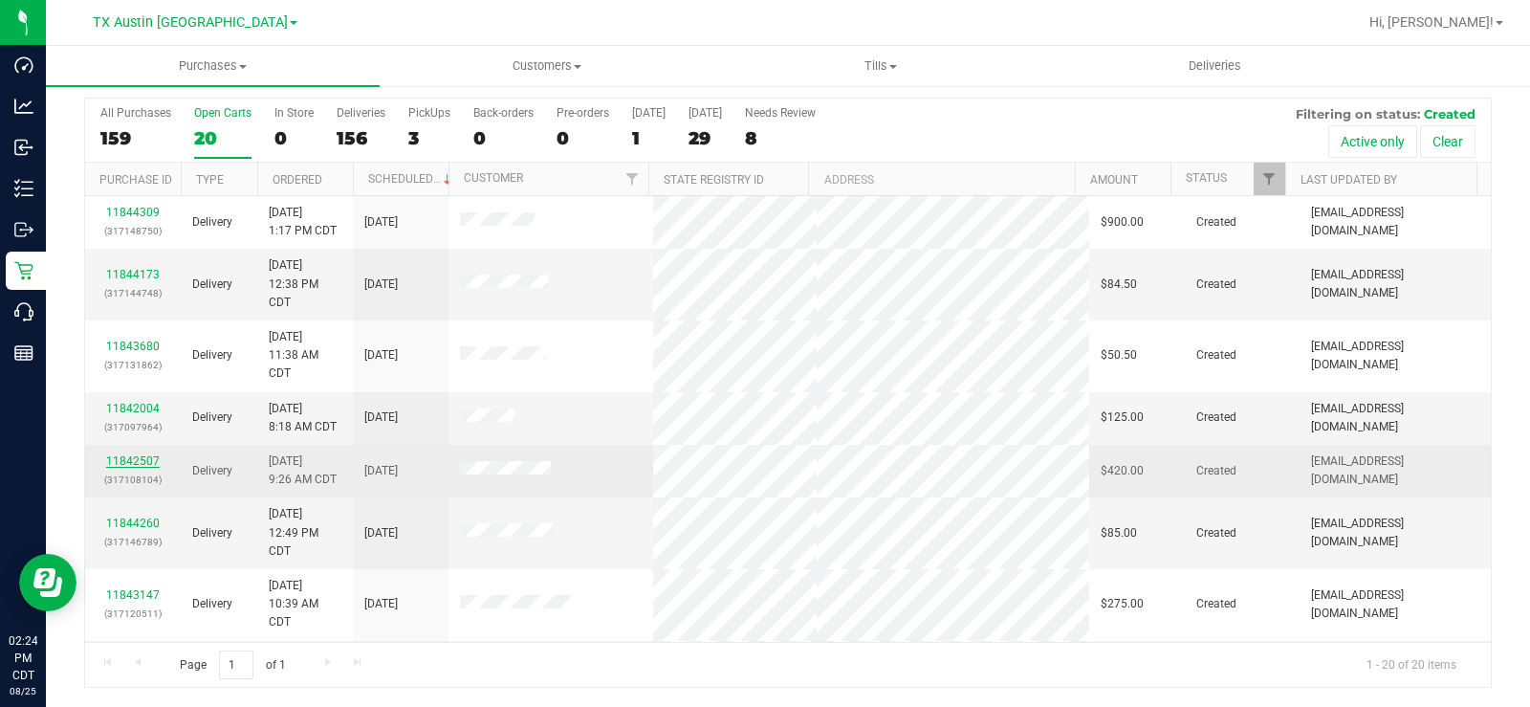
click at [152, 458] on link "11842507" at bounding box center [133, 460] width 54 height 13
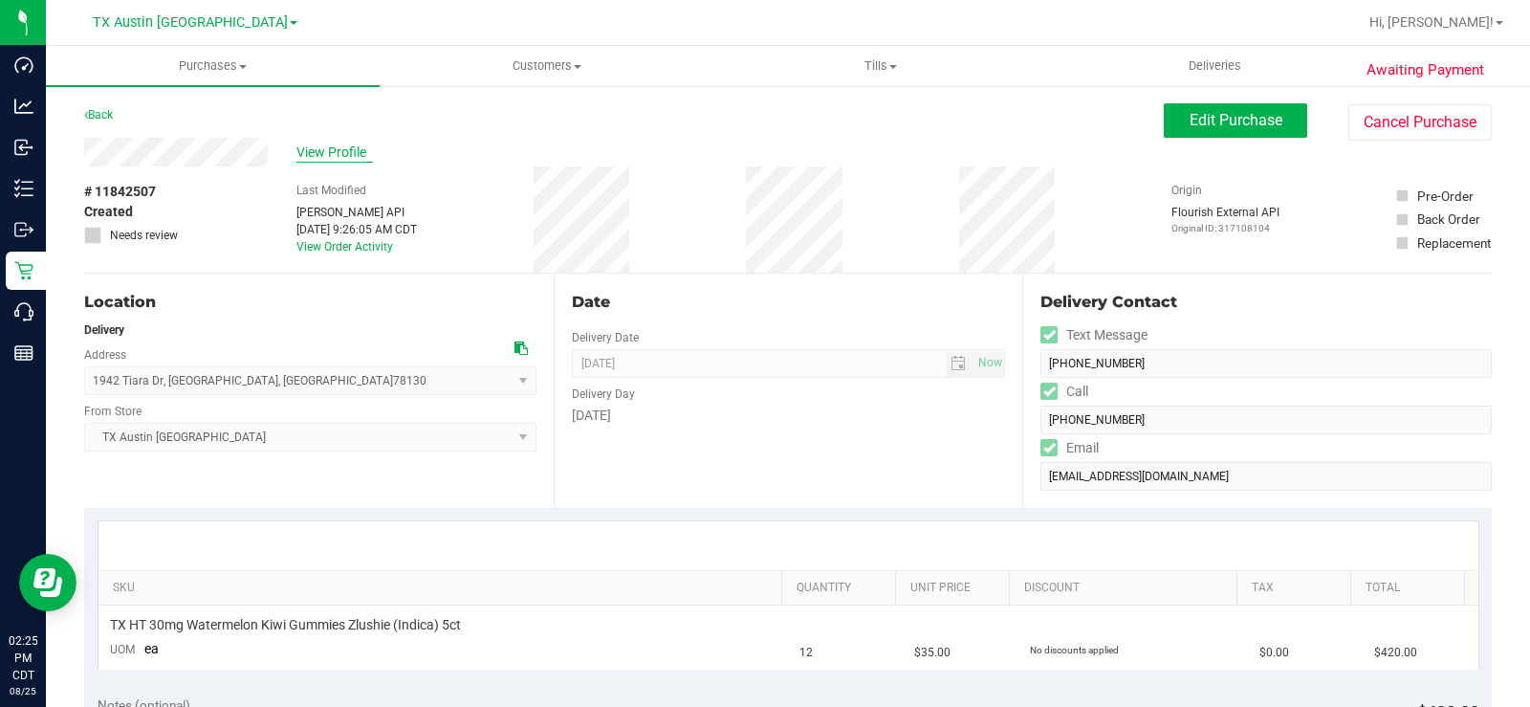
click at [322, 153] on span "View Profile" at bounding box center [334, 152] width 76 height 20
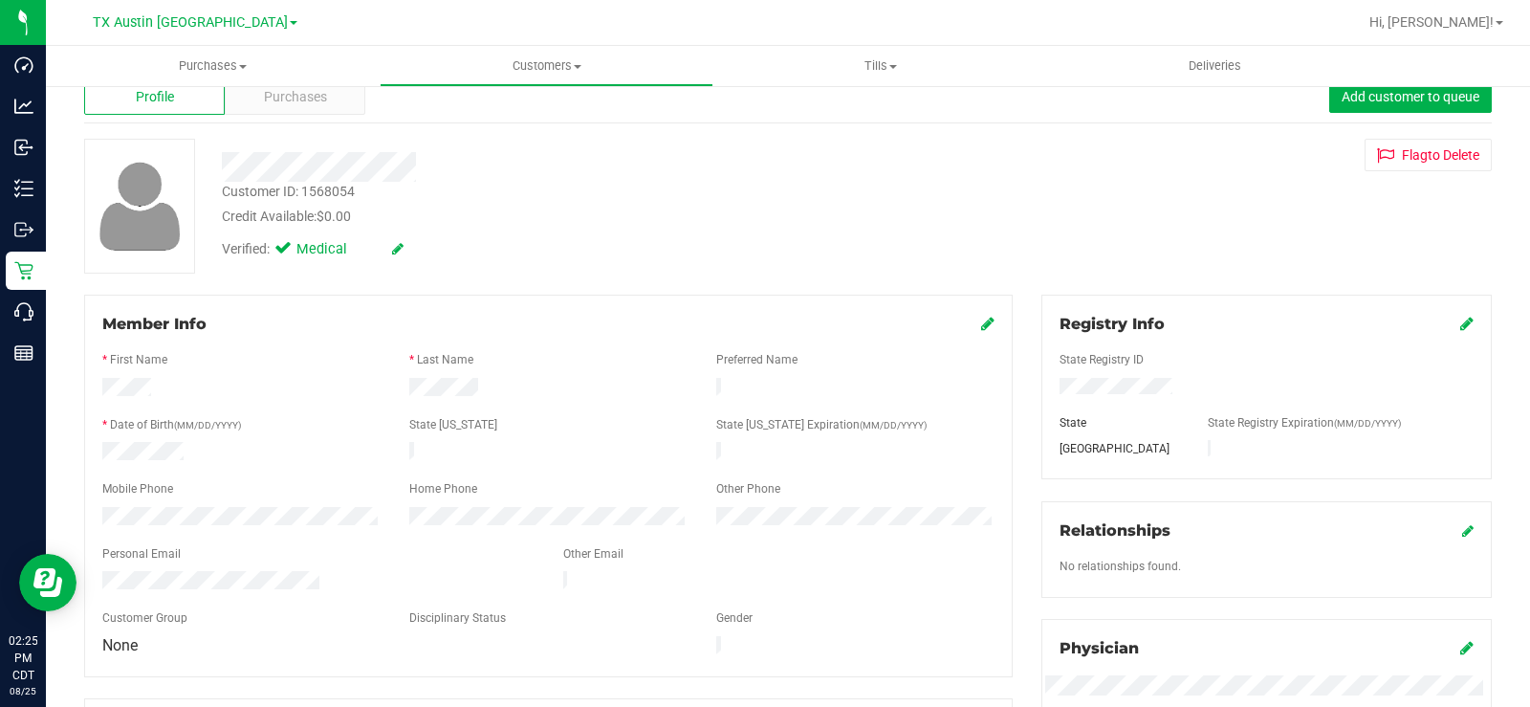
scroll to position [191, 0]
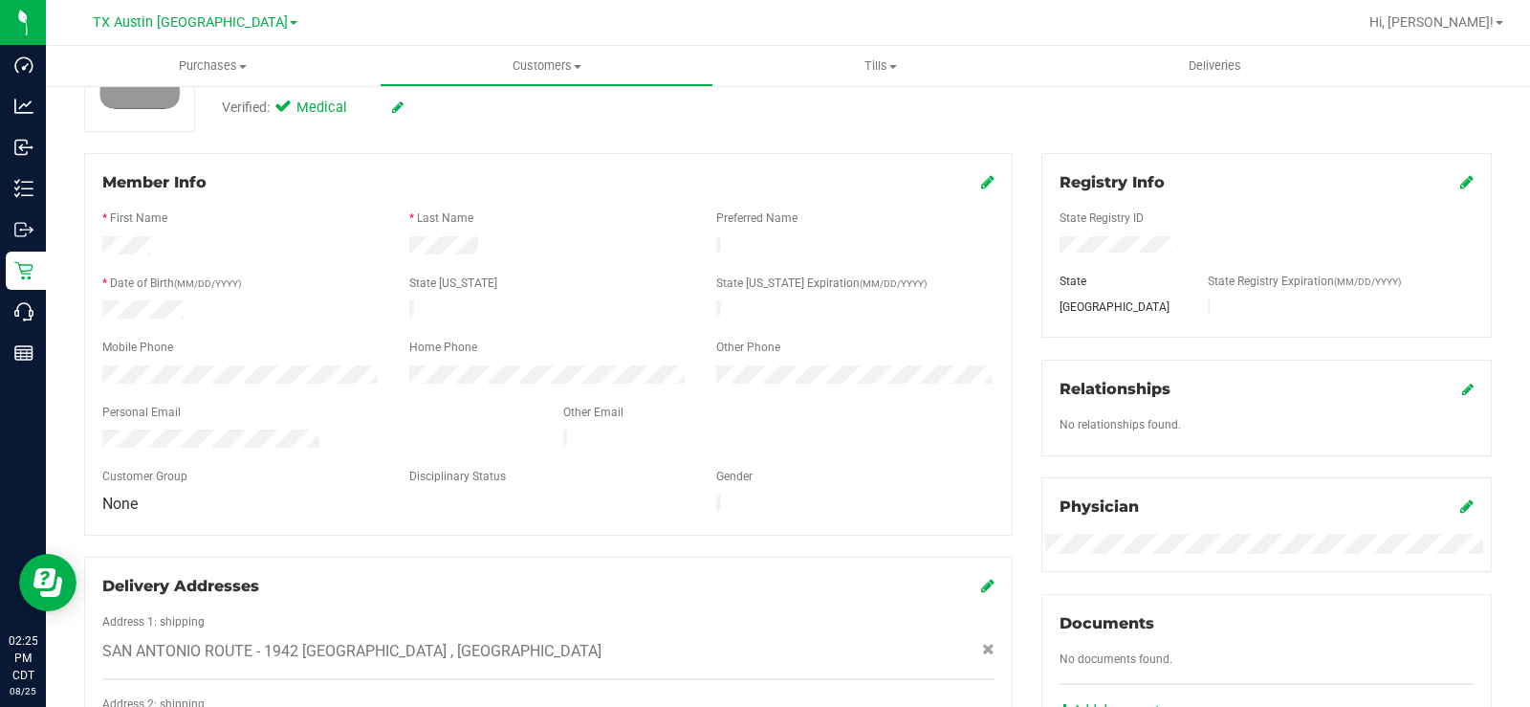
drag, startPoint x: 320, startPoint y: 432, endPoint x: 90, endPoint y: 430, distance: 230.5
click at [90, 430] on div at bounding box center [318, 440] width 461 height 23
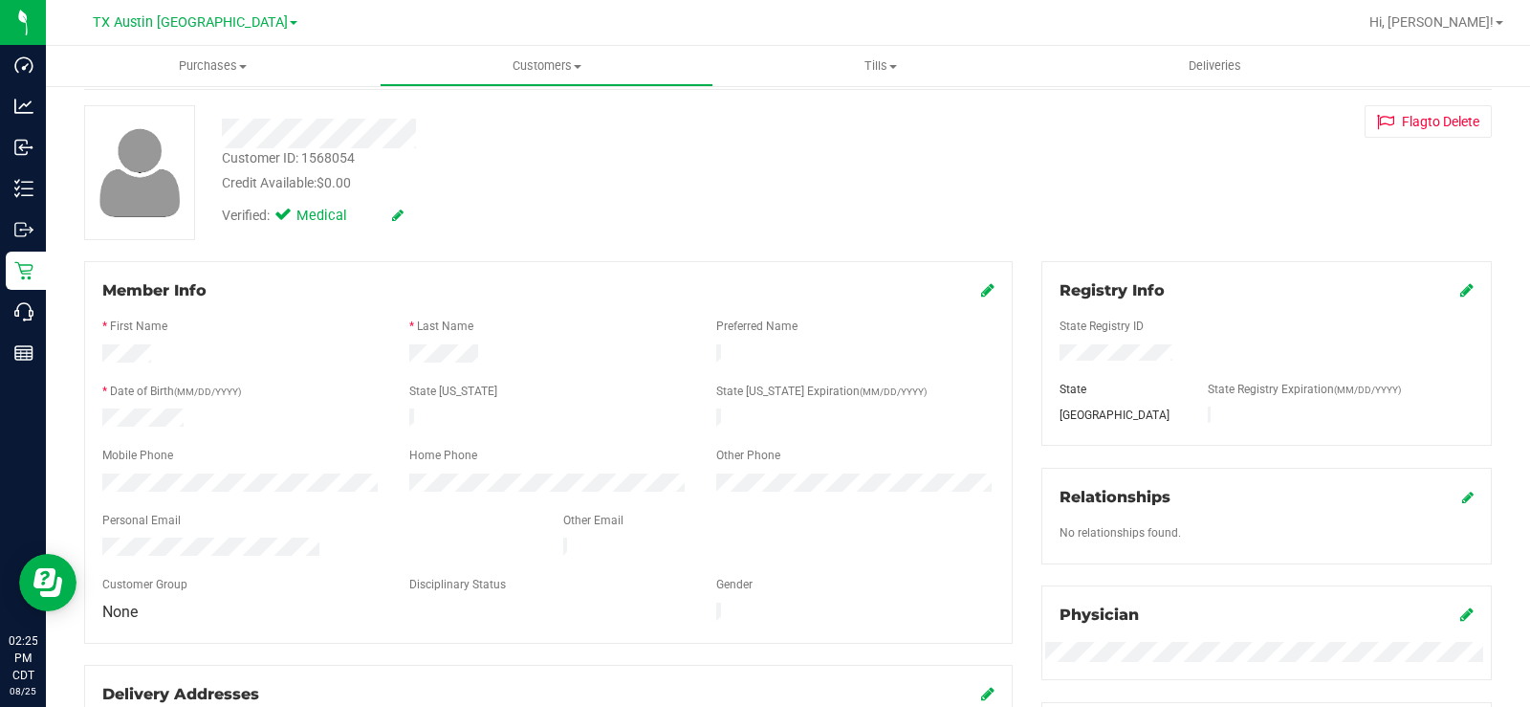
scroll to position [0, 0]
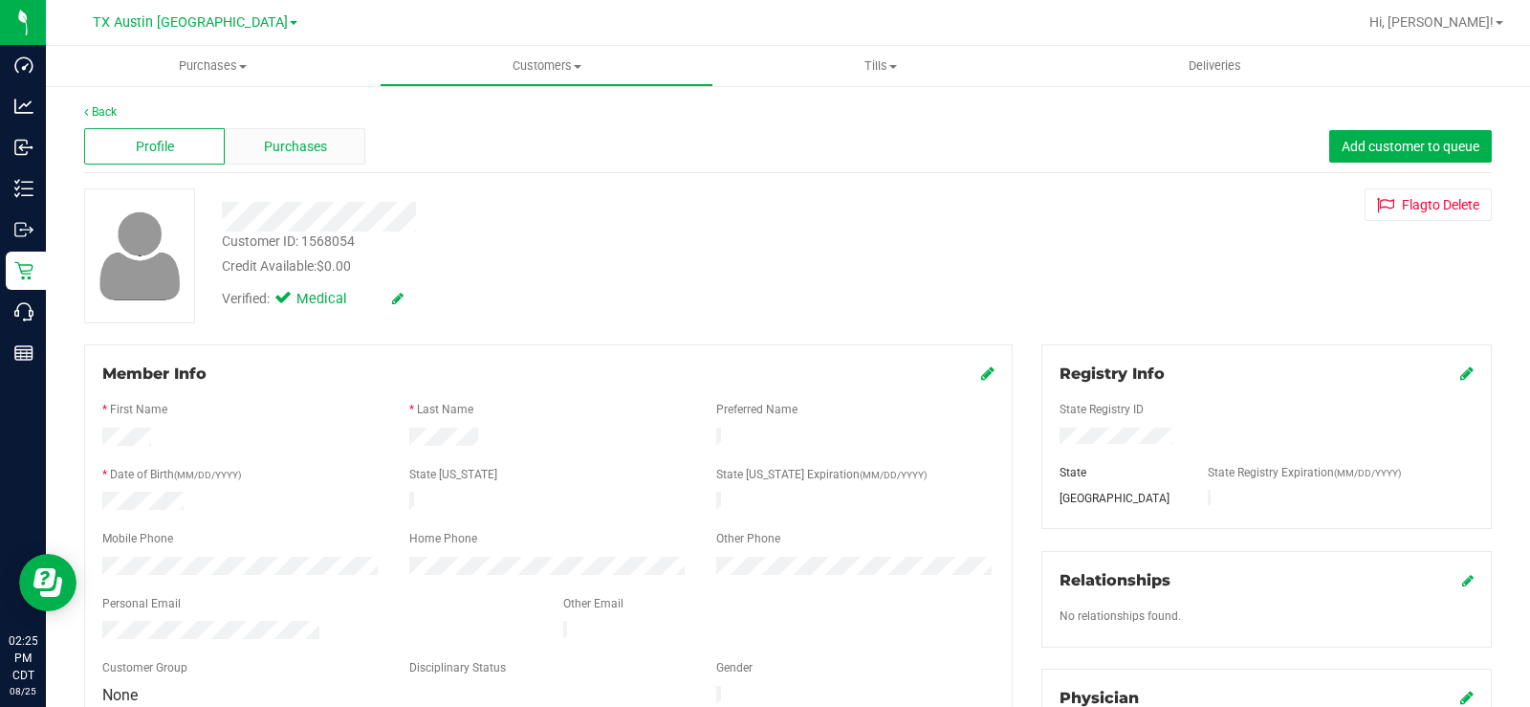
click at [286, 141] on span "Purchases" at bounding box center [295, 147] width 63 height 20
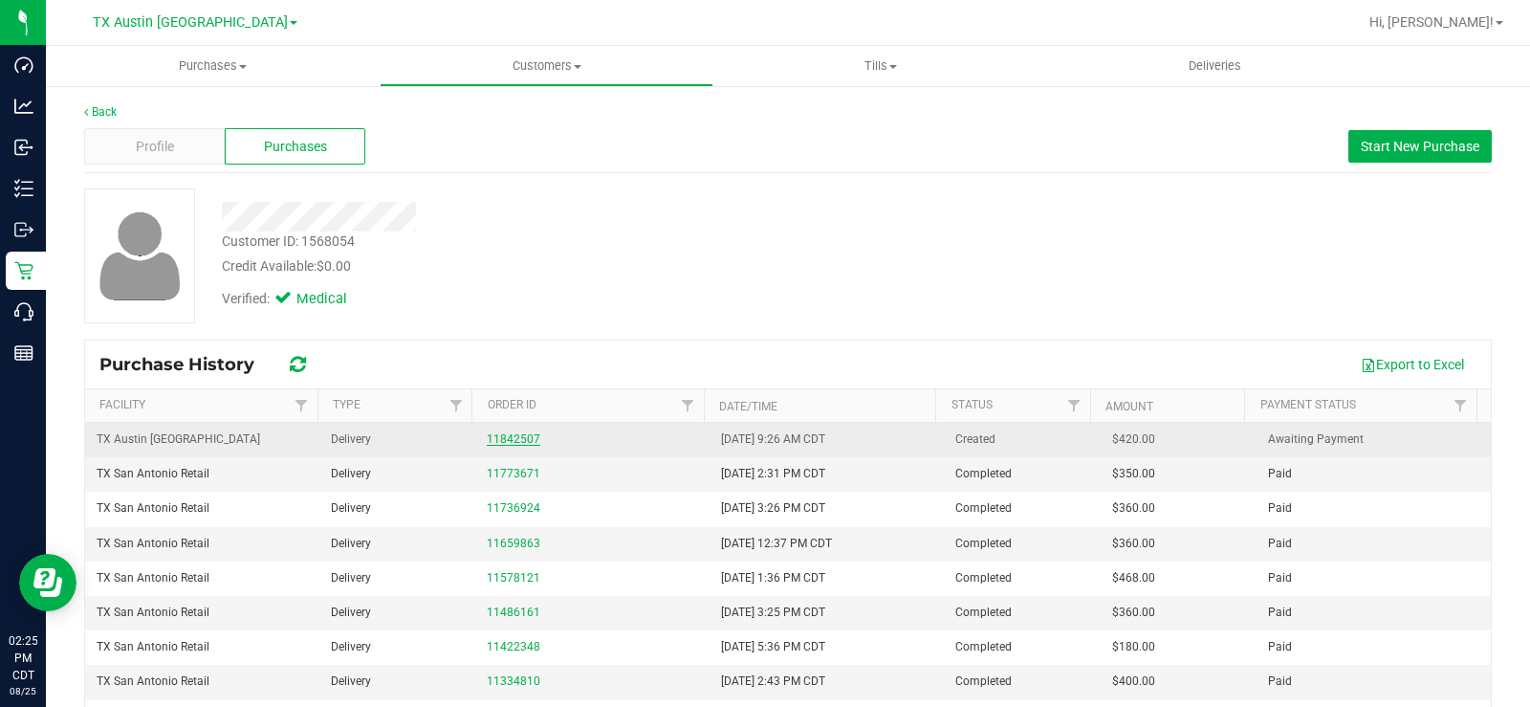
click at [496, 438] on link "11842507" at bounding box center [514, 438] width 54 height 13
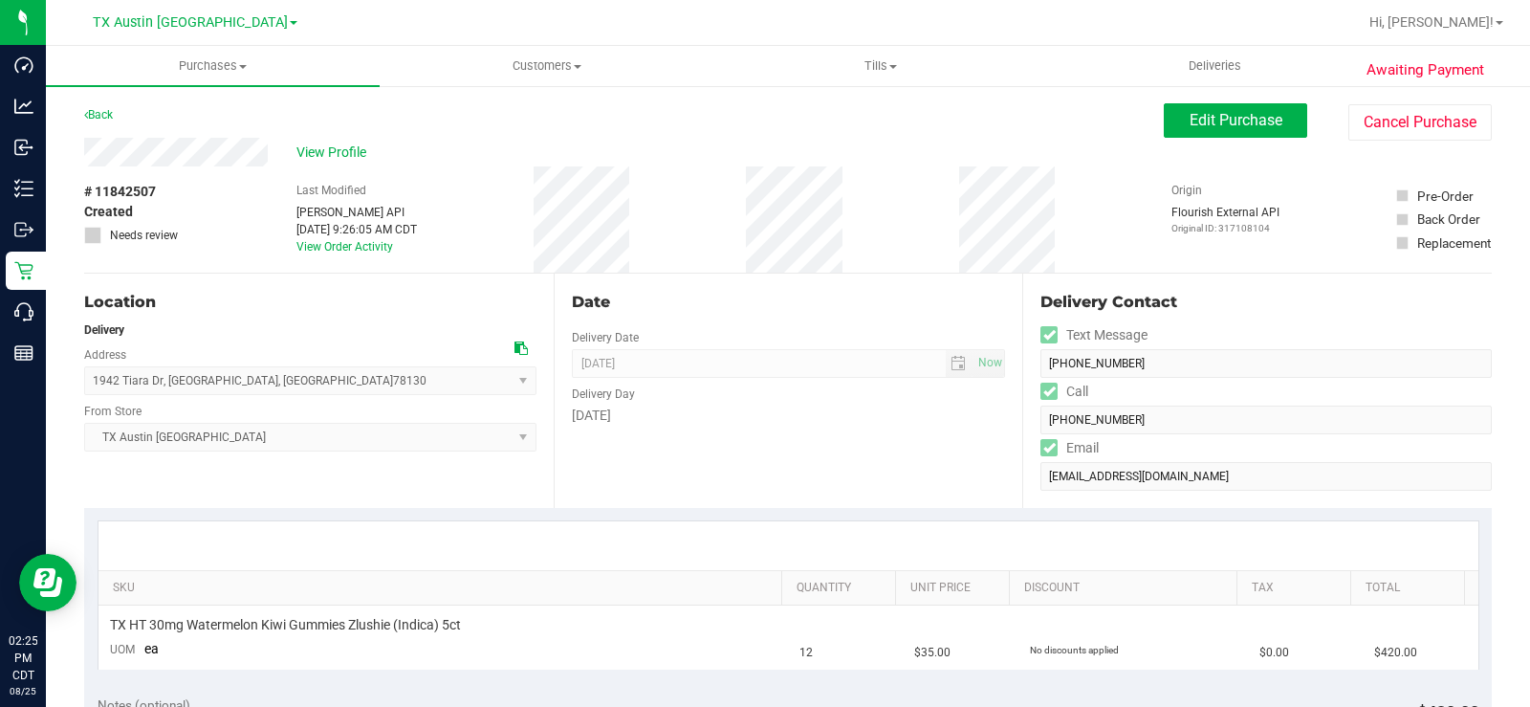
drag, startPoint x: 1178, startPoint y: 113, endPoint x: 1180, endPoint y: 125, distance: 12.6
click at [1190, 113] on span "Edit Purchase" at bounding box center [1236, 120] width 93 height 18
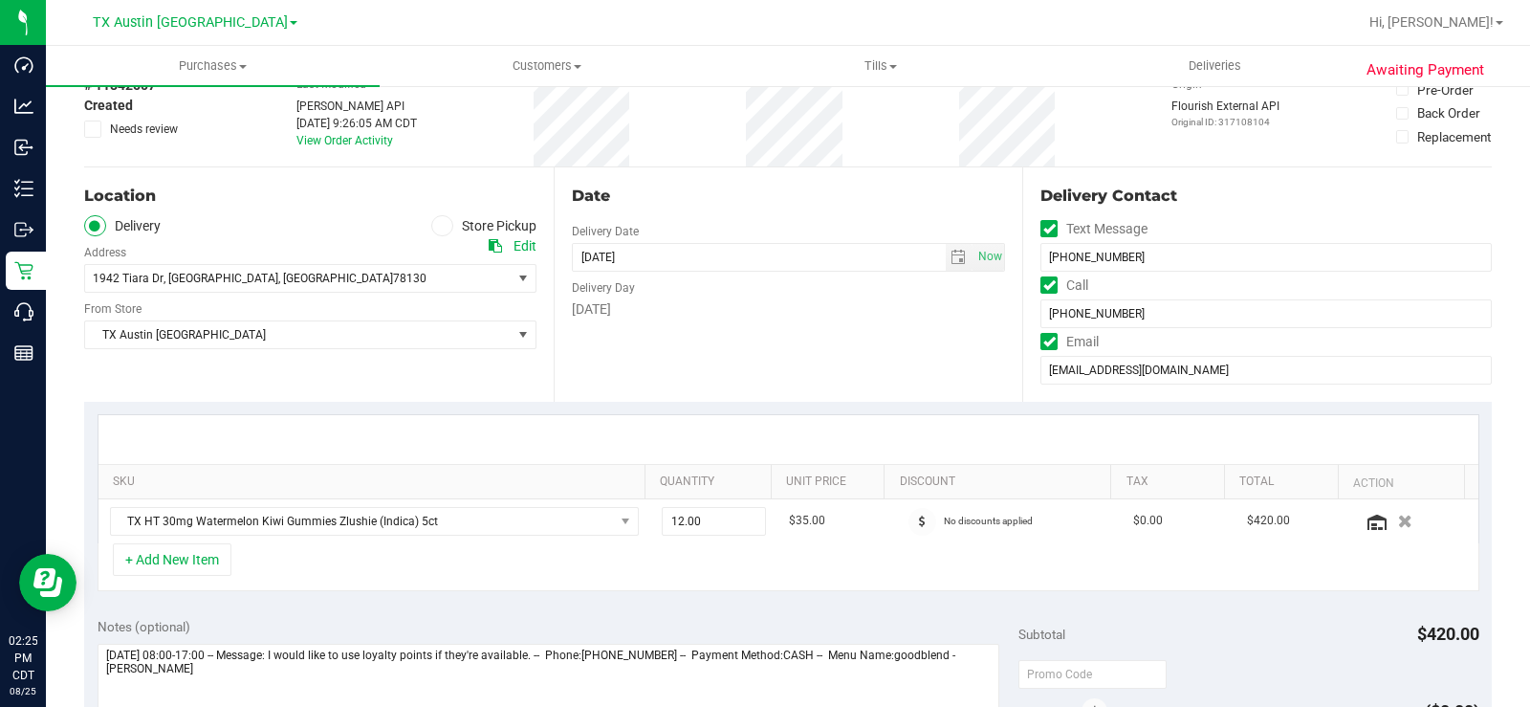
scroll to position [478, 0]
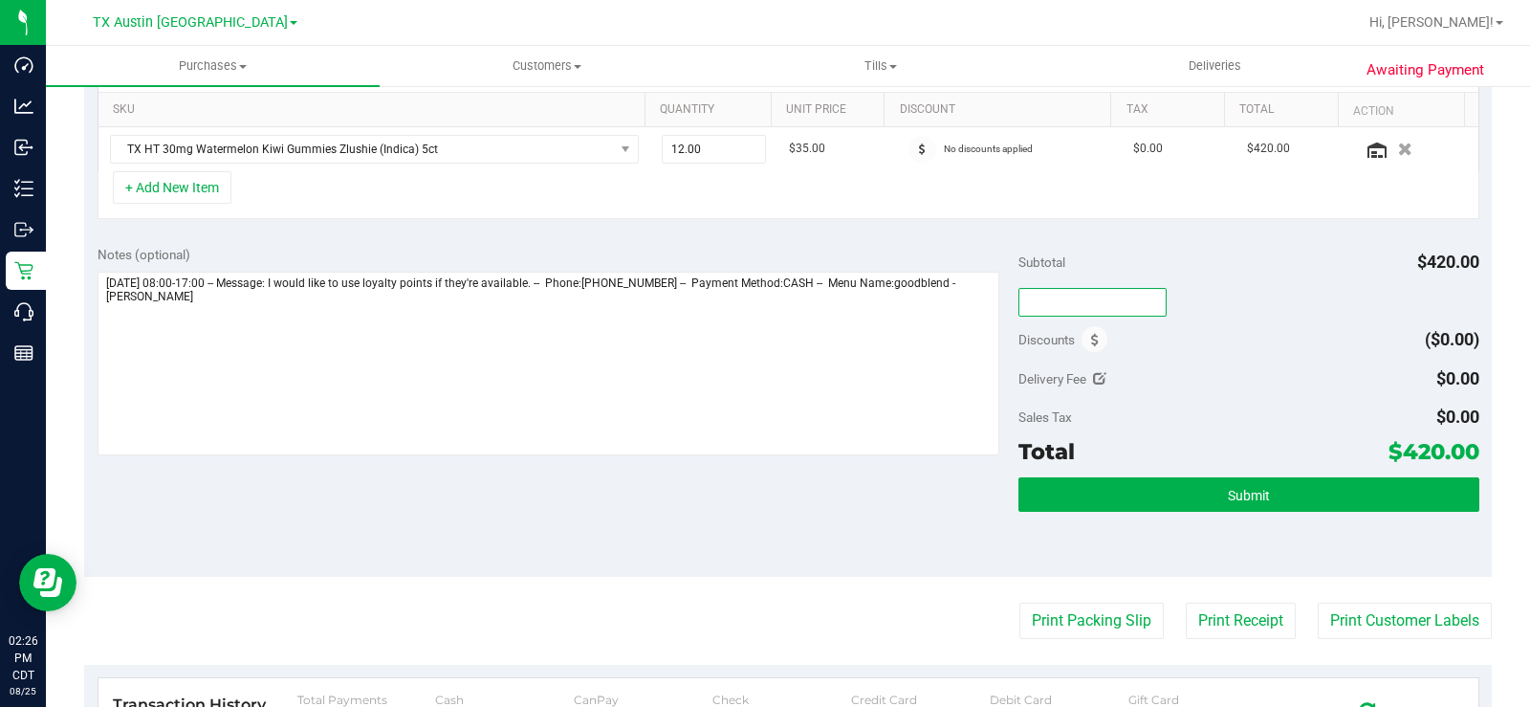
click at [1114, 304] on input "text" at bounding box center [1092, 302] width 148 height 29
type input "TXAIQ10"
click at [1118, 269] on div "Subtotal $420.00" at bounding box center [1248, 262] width 461 height 34
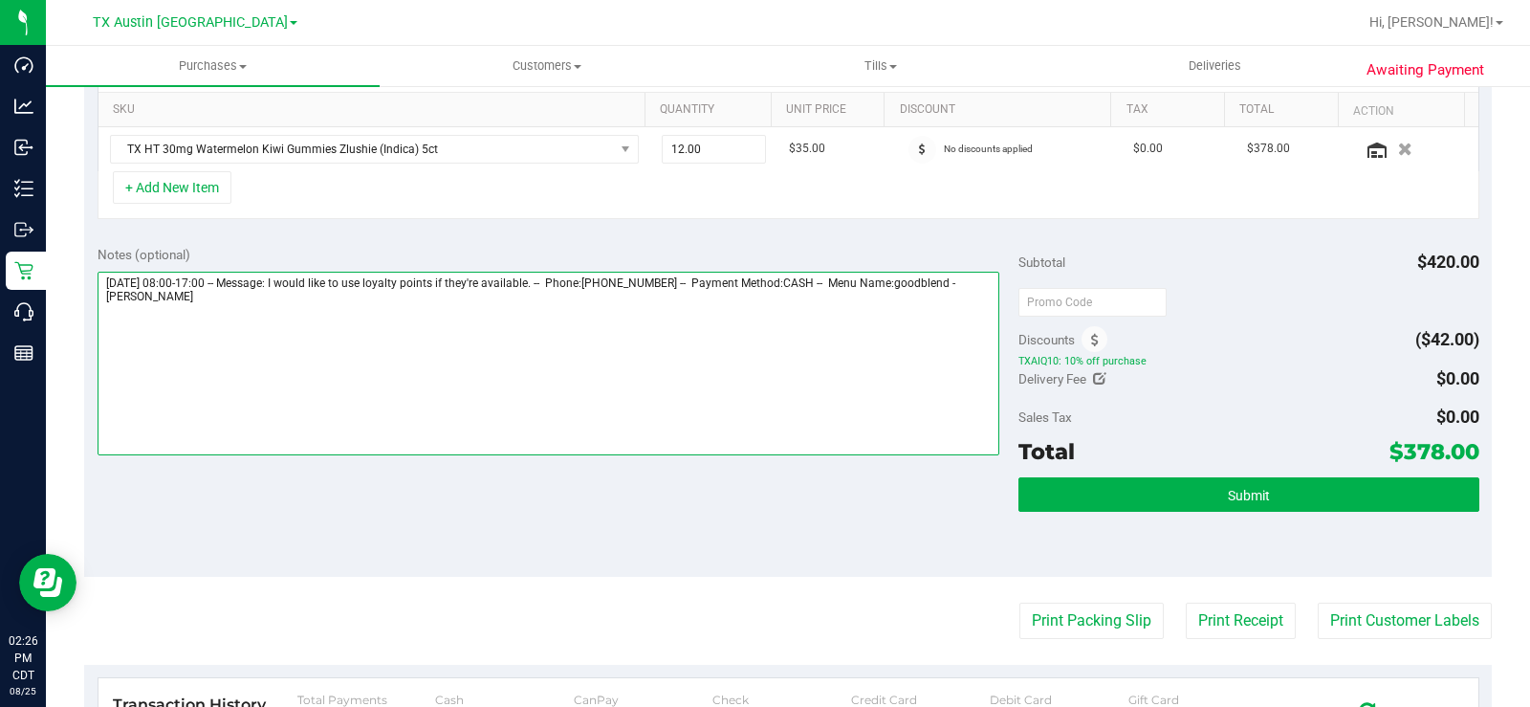
click at [847, 401] on textarea at bounding box center [549, 364] width 902 height 184
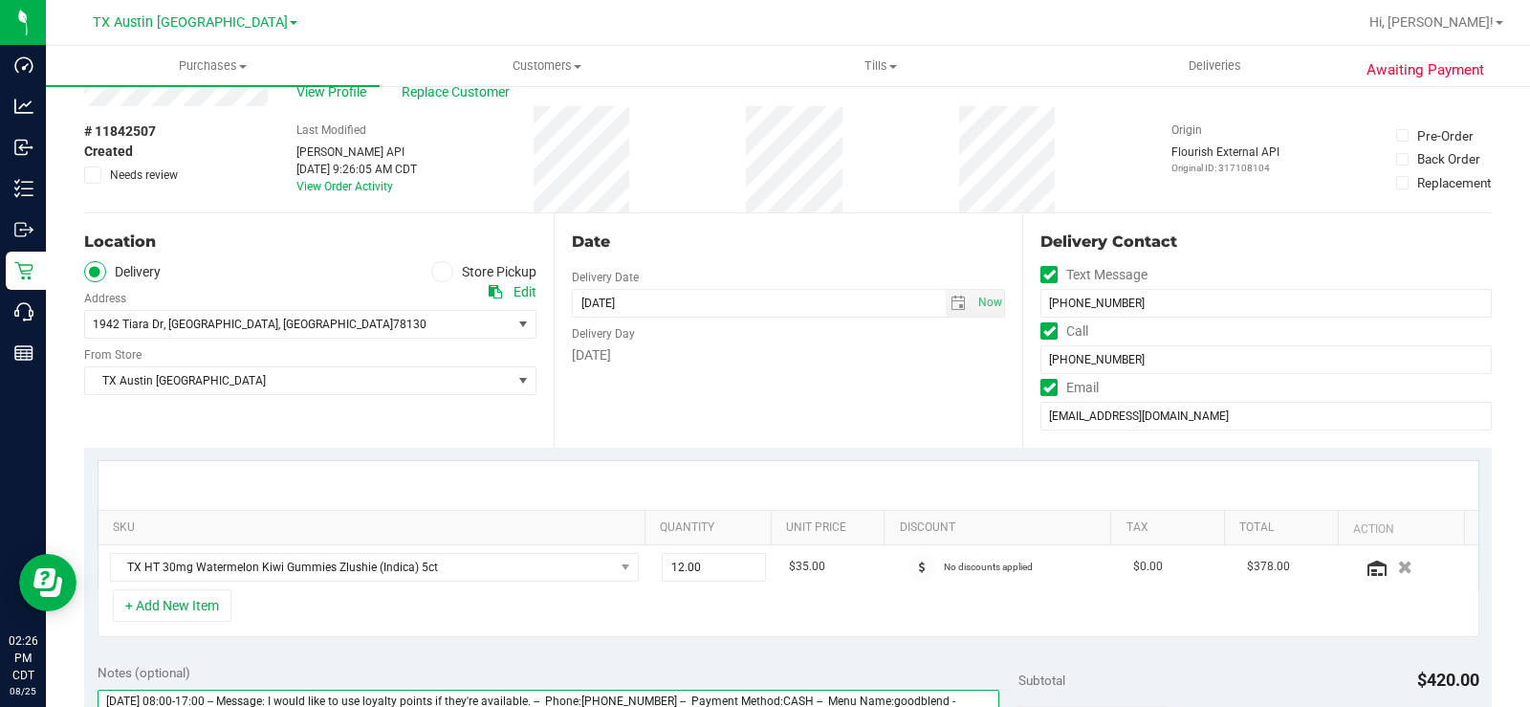
scroll to position [0, 0]
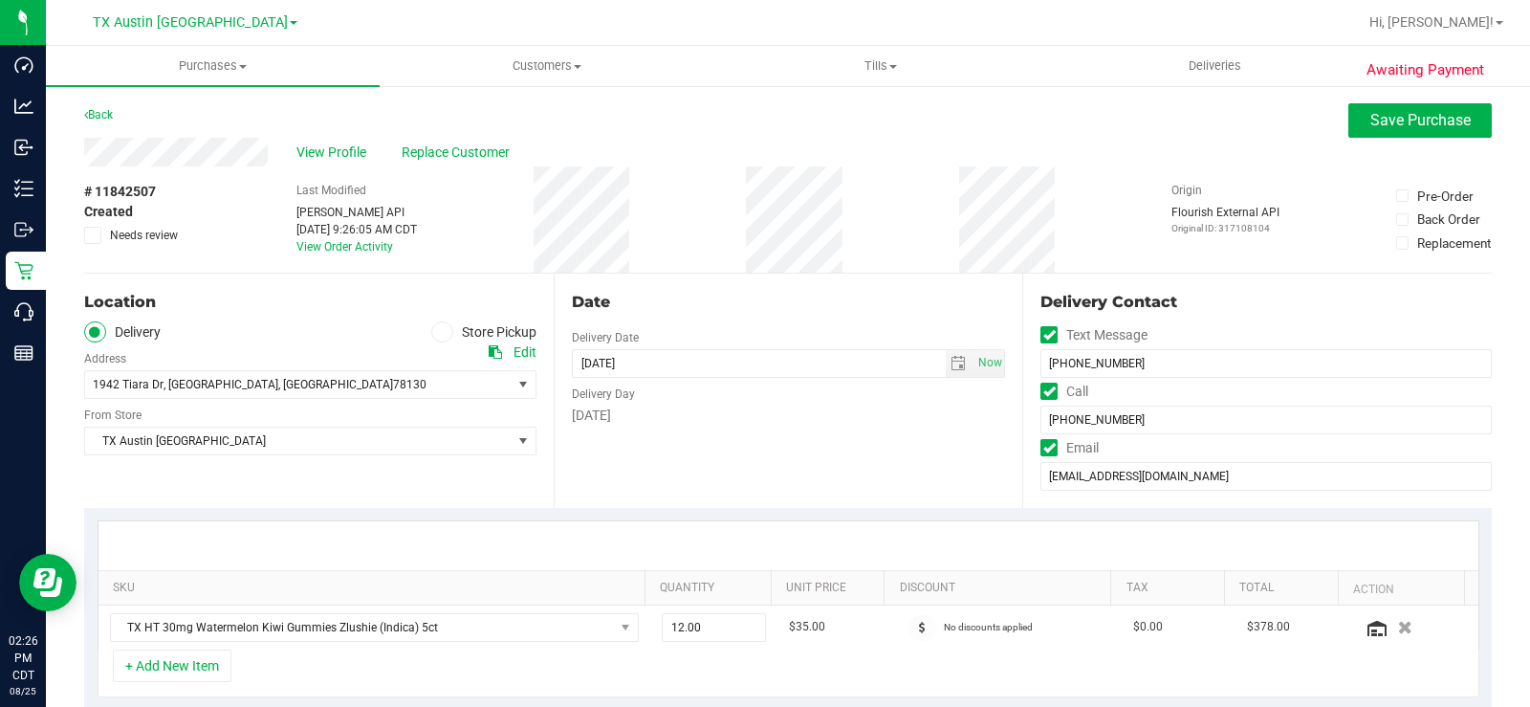
click at [489, 348] on icon at bounding box center [495, 351] width 13 height 13
drag, startPoint x: 283, startPoint y: 151, endPoint x: 78, endPoint y: 162, distance: 204.9
copy div
click at [346, 149] on span "View Profile" at bounding box center [334, 152] width 76 height 20
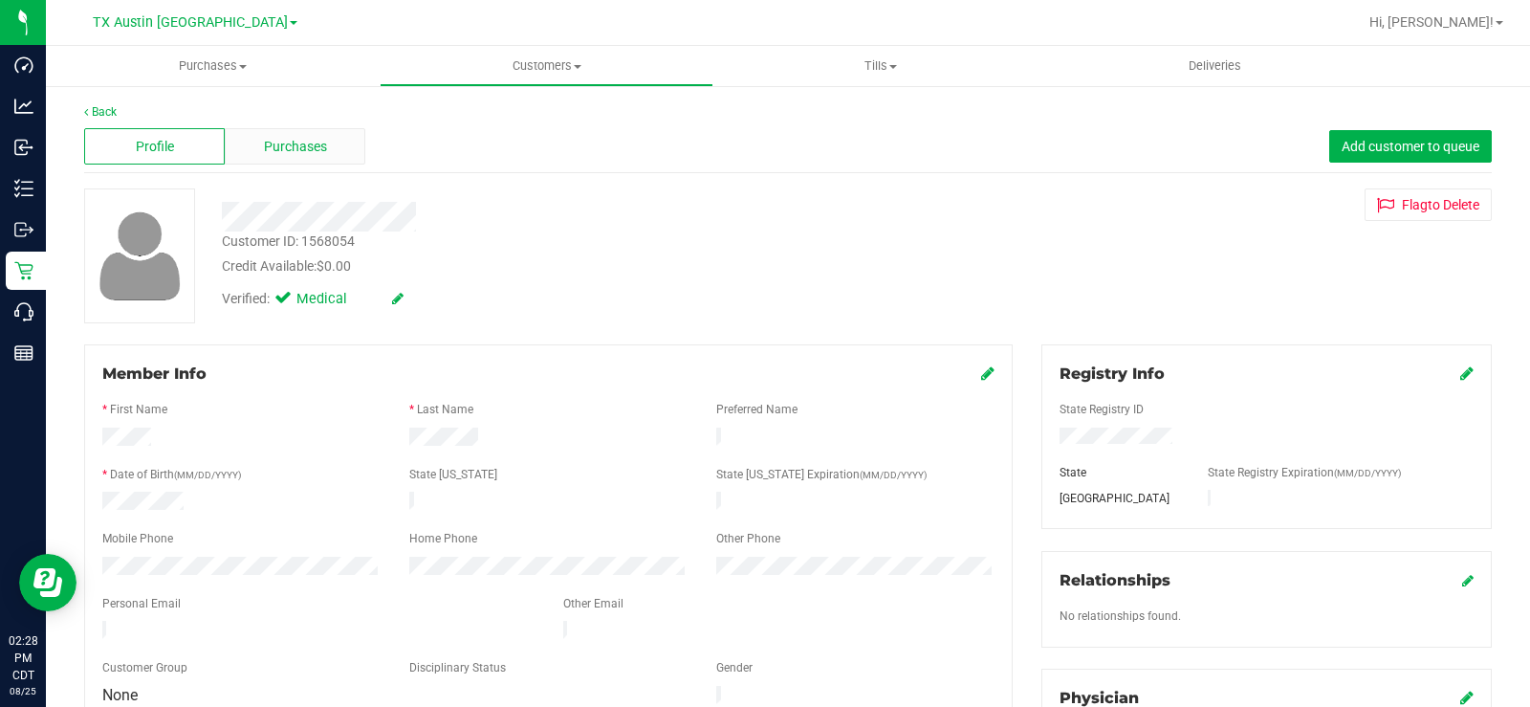
click at [315, 137] on span "Purchases" at bounding box center [295, 147] width 63 height 20
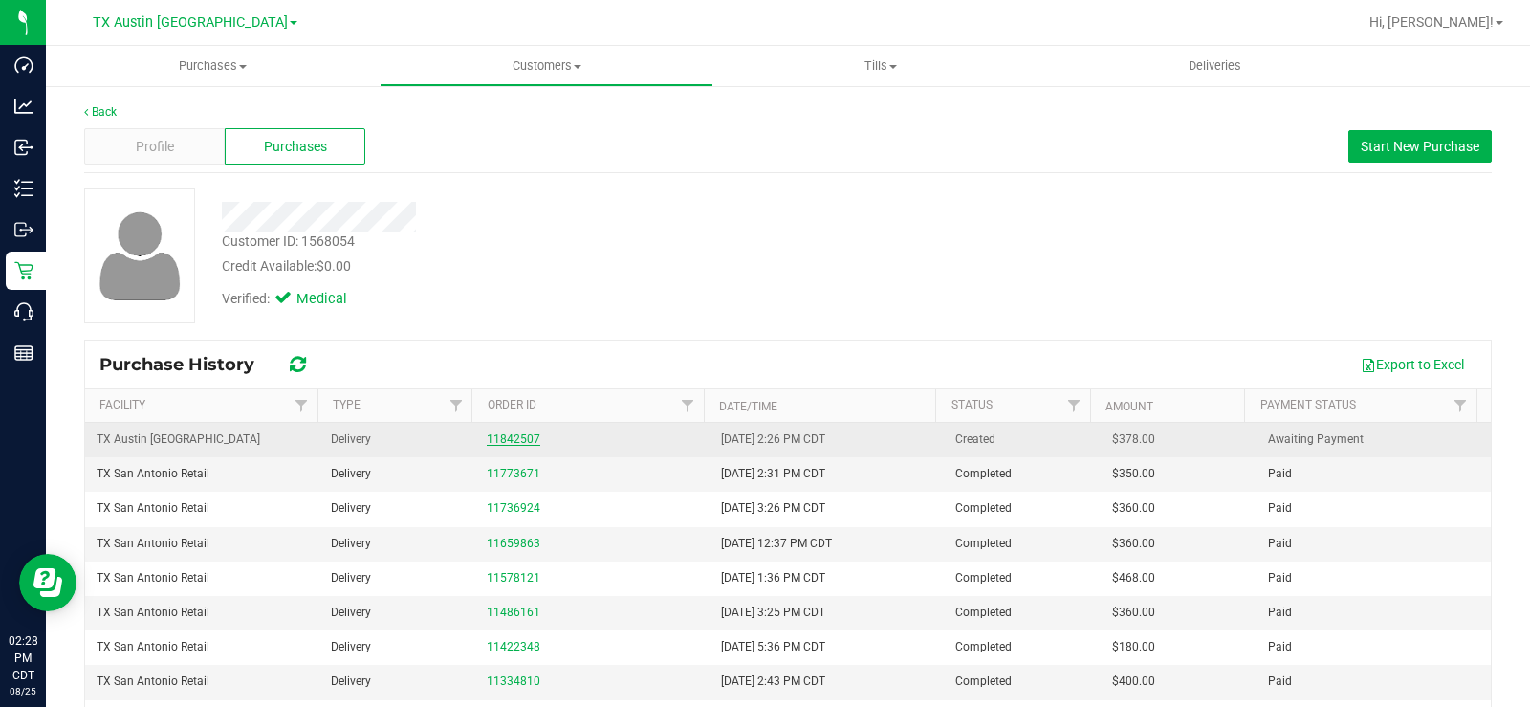
click at [500, 439] on link "11842507" at bounding box center [514, 438] width 54 height 13
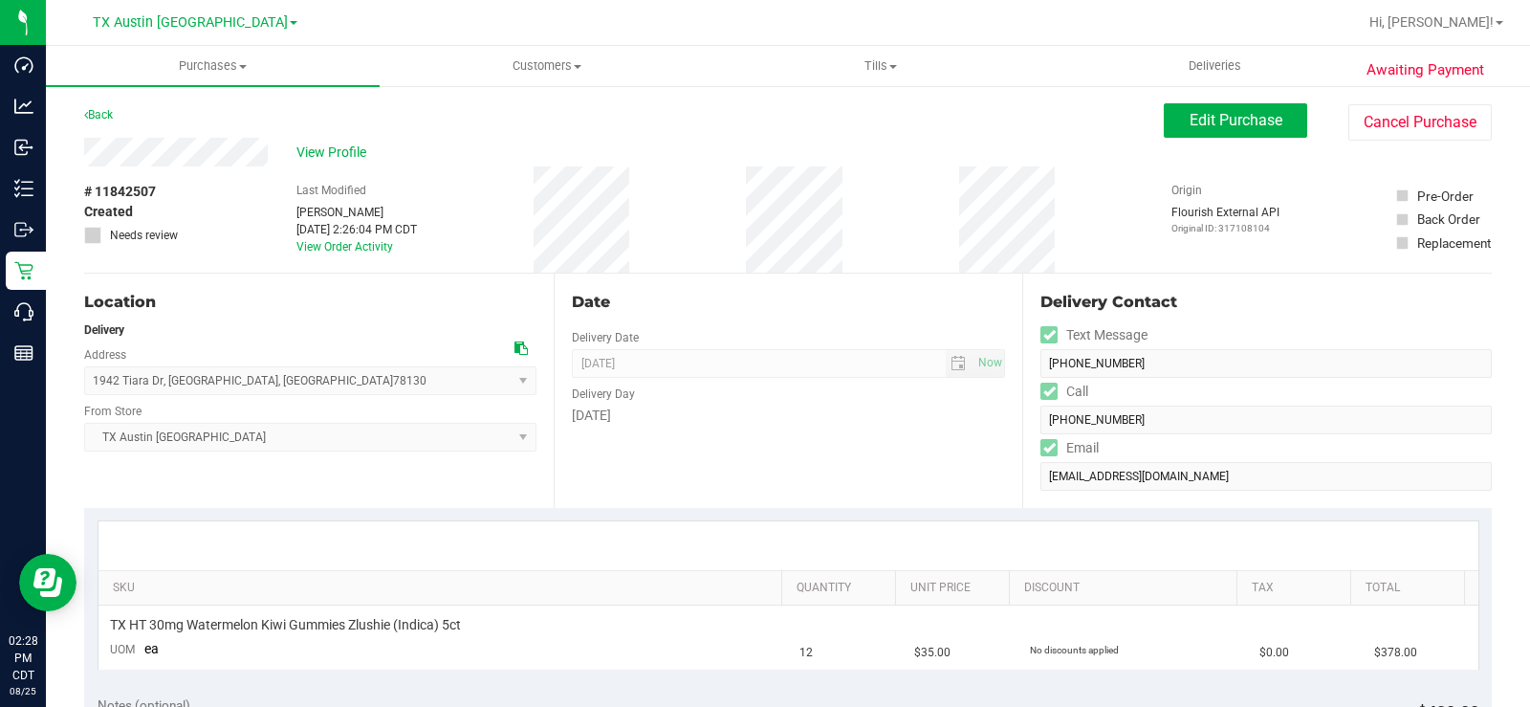
click at [594, 458] on div "Date Delivery Date [DATE] Now [DATE] 07:00 AM Now Delivery Day [DATE]" at bounding box center [789, 390] width 470 height 234
drag, startPoint x: 1102, startPoint y: 432, endPoint x: 1108, endPoint y: 440, distance: 10.2
drag, startPoint x: 1108, startPoint y: 440, endPoint x: 1036, endPoint y: 137, distance: 311.7
click at [1029, 134] on div "Back Edit Purchase Cancel Purchase" at bounding box center [788, 120] width 1408 height 34
click at [1200, 120] on span "Edit Purchase" at bounding box center [1236, 120] width 93 height 18
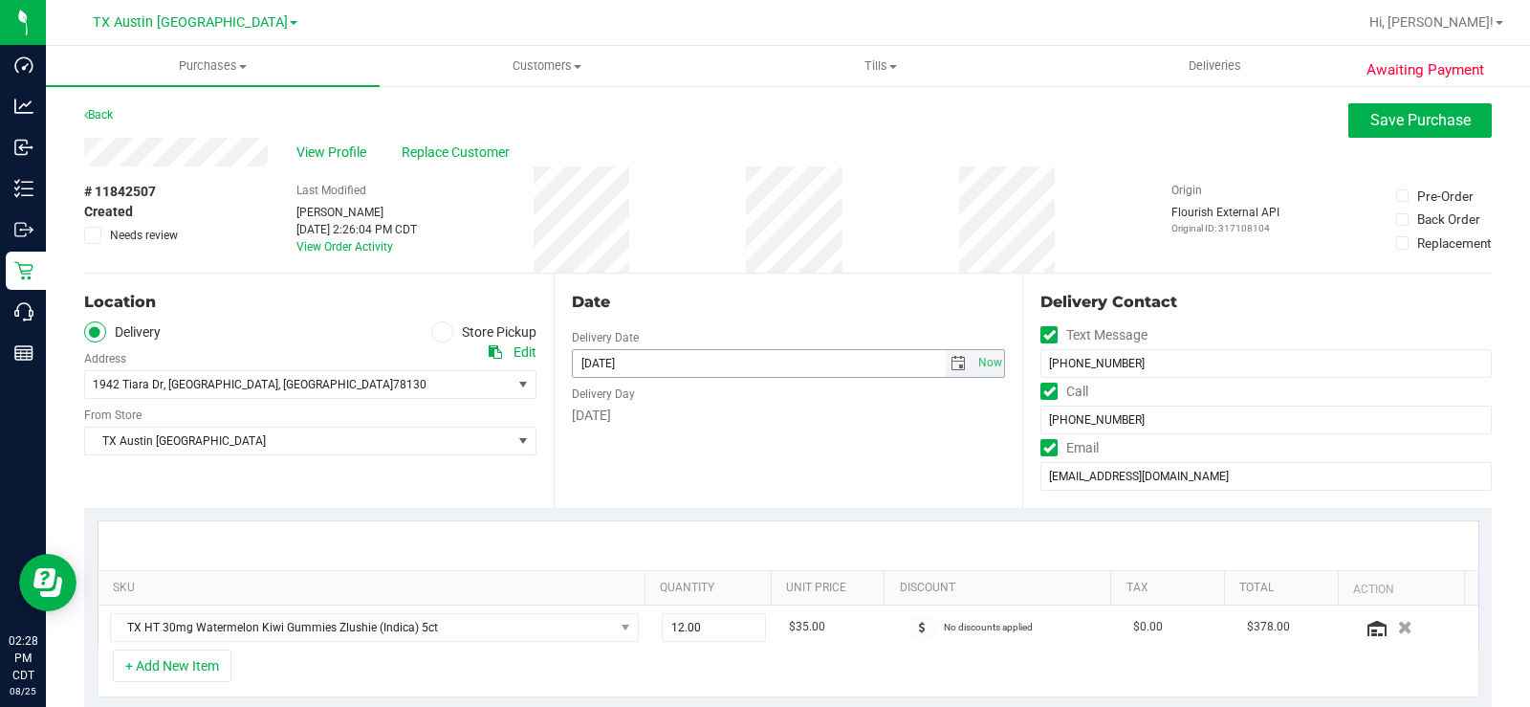
click at [950, 365] on span "select" at bounding box center [957, 363] width 15 height 15
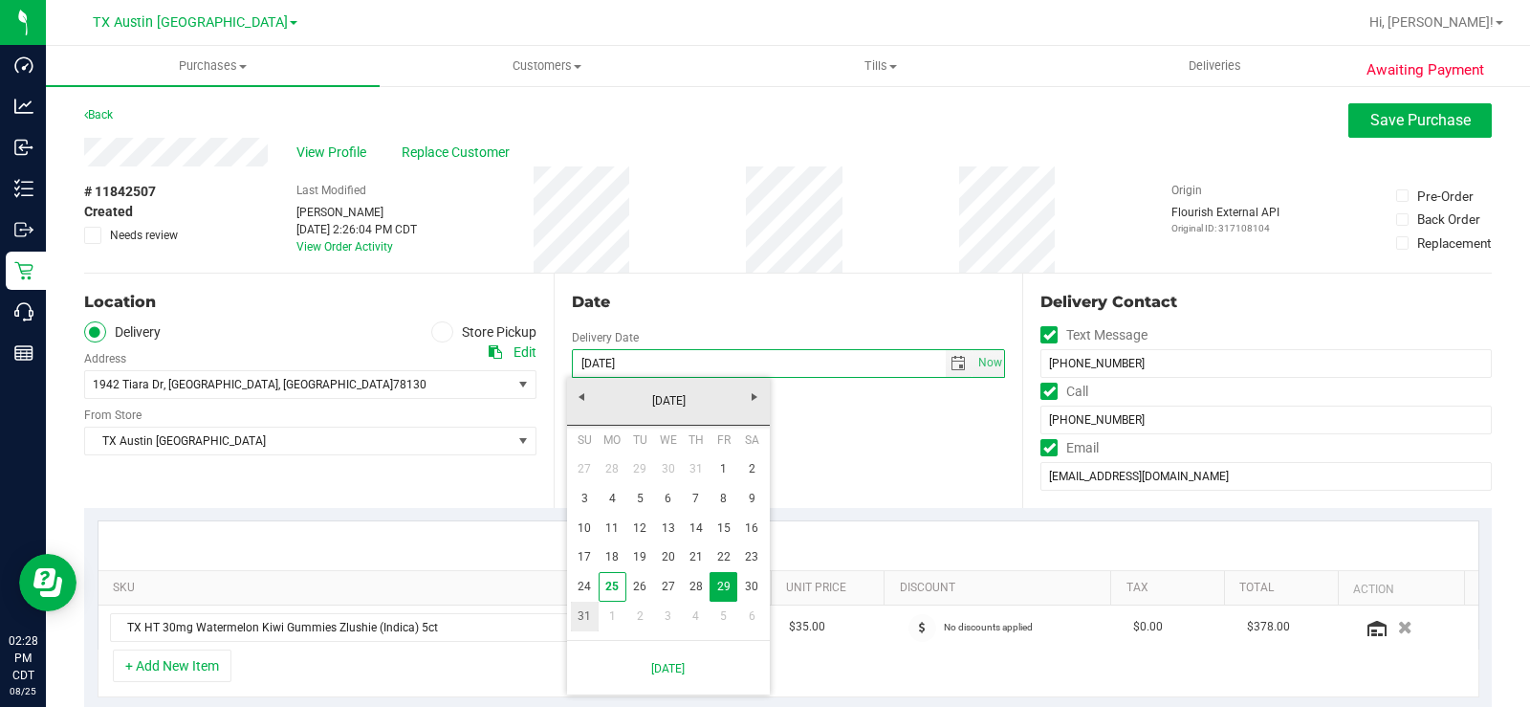
click at [582, 611] on link "31" at bounding box center [585, 616] width 28 height 30
type input "[DATE]"
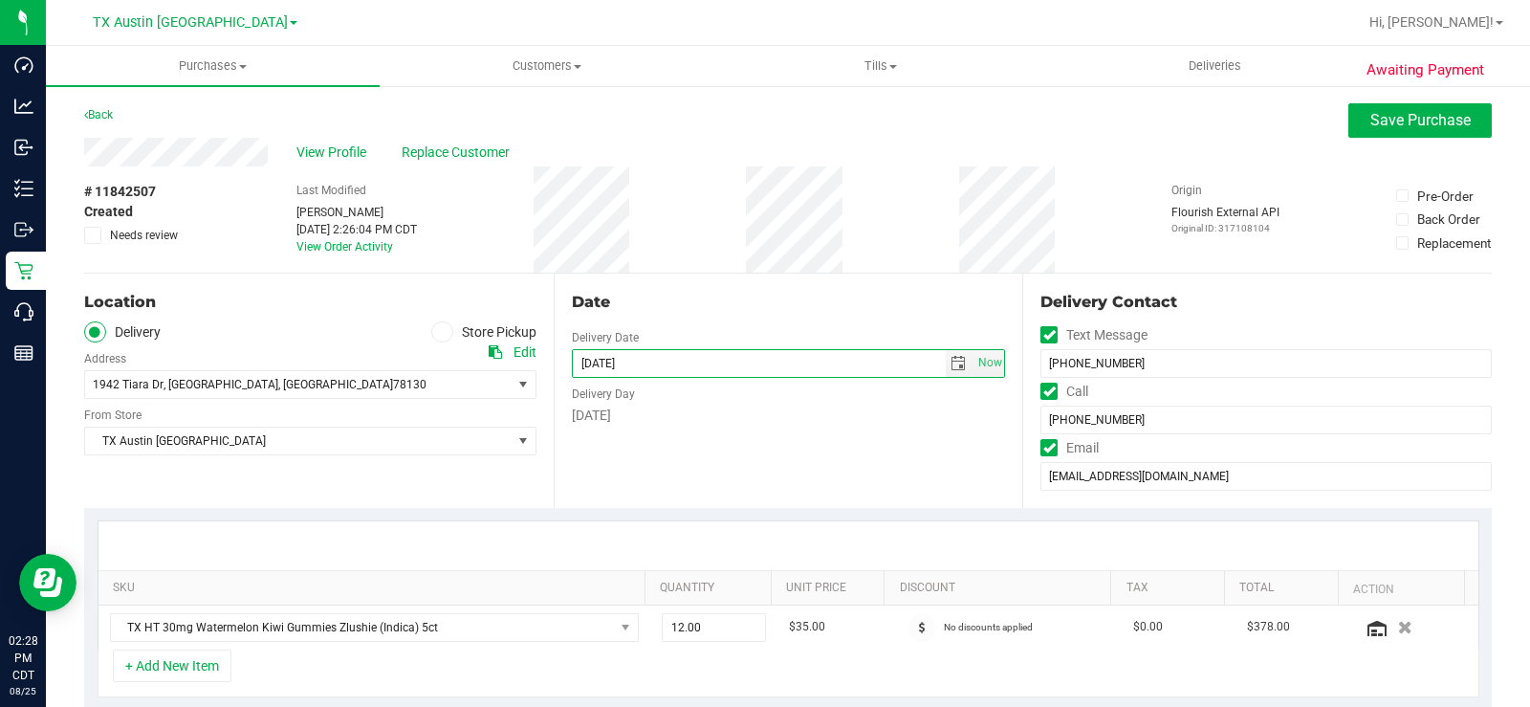
click at [639, 467] on div "Date Delivery Date 08/31/2025 Now 08/31/2025 07:00 AM Now Delivery Day Sunday" at bounding box center [789, 390] width 470 height 234
click at [865, 454] on div "Date Delivery Date 08/31/2025 Now 08/31/2025 07:00 AM Now Delivery Day Sunday" at bounding box center [789, 390] width 470 height 234
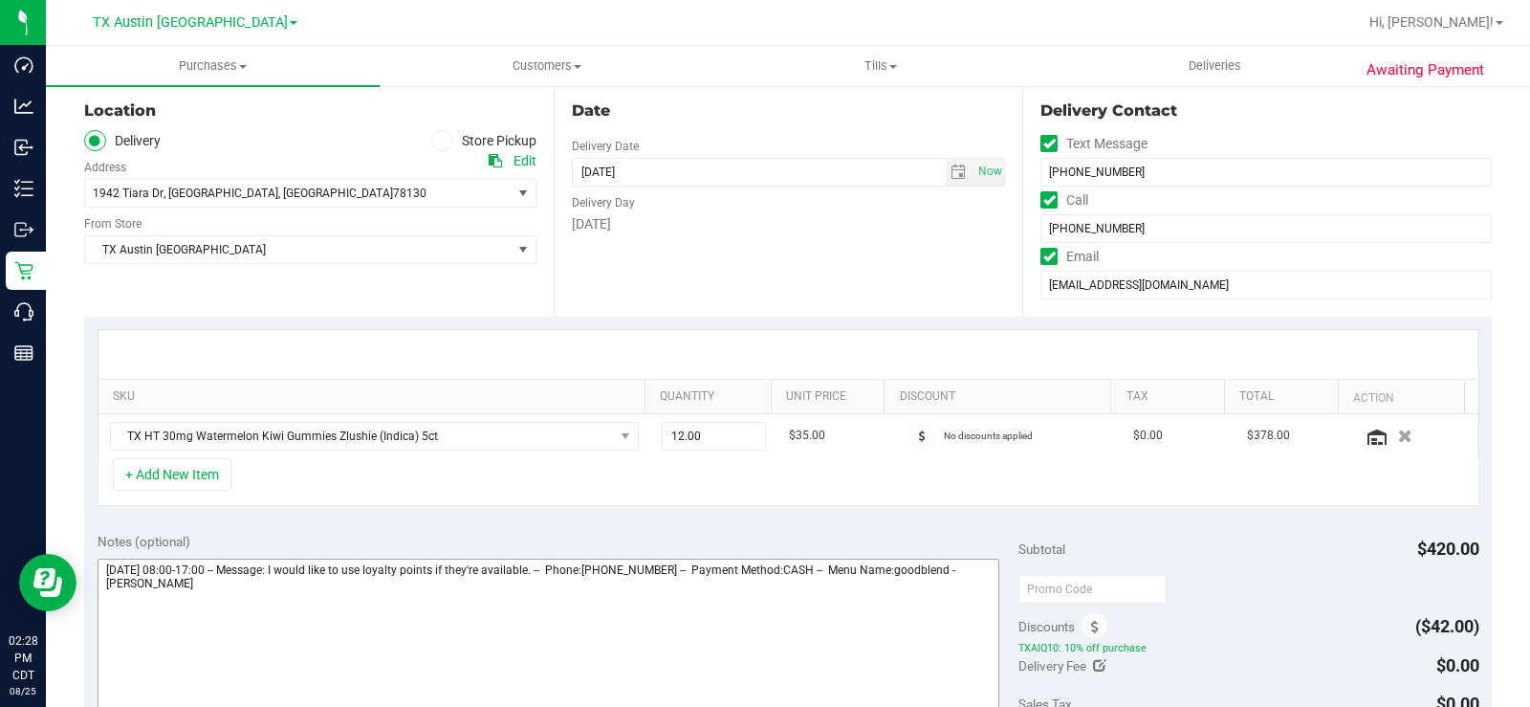
scroll to position [287, 0]
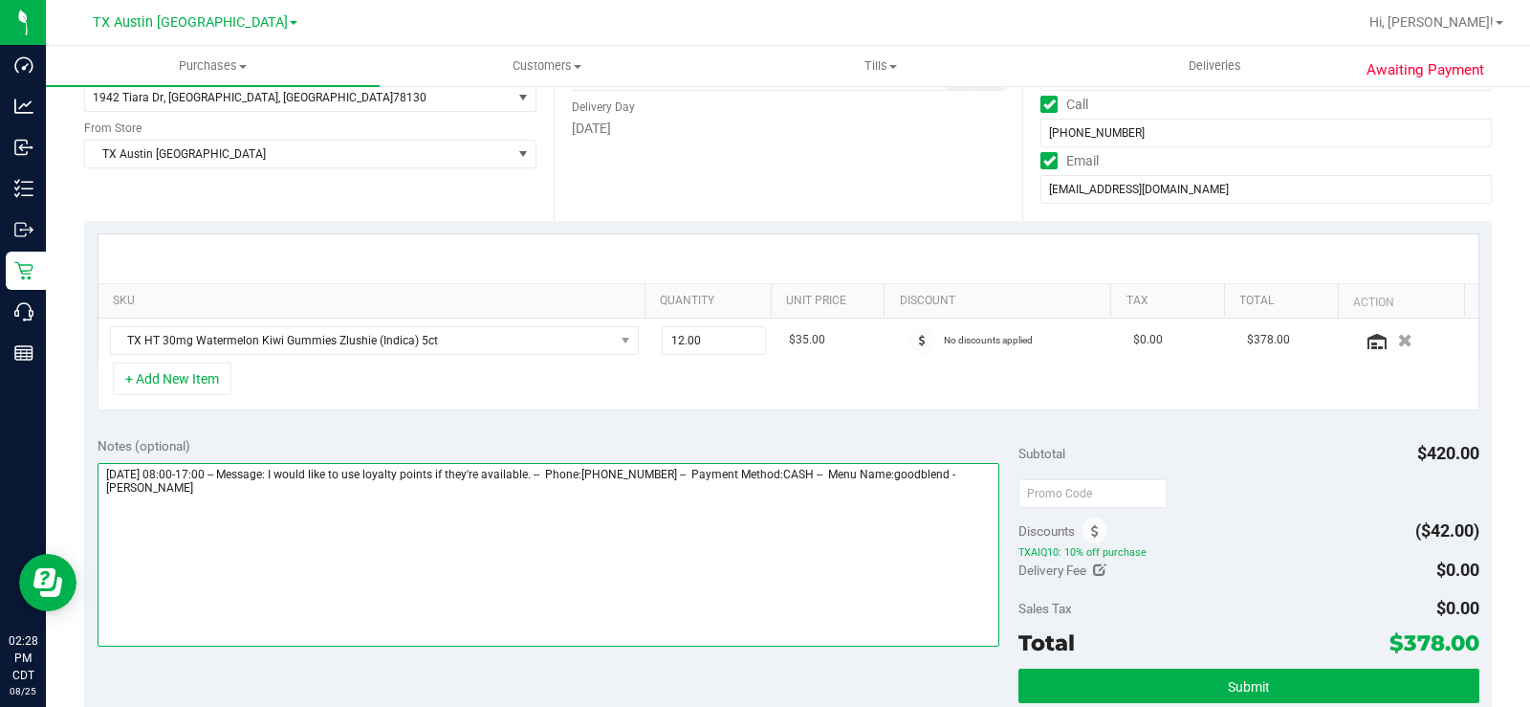
click at [459, 490] on textarea at bounding box center [549, 555] width 902 height 184
click at [408, 514] on textarea at bounding box center [549, 555] width 902 height 184
click at [476, 521] on textarea at bounding box center [549, 555] width 902 height 184
type textarea "Friday 08/29/2025 08:00-17:00 -- Message: I would like to use loyalty points if…"
click at [439, 514] on textarea at bounding box center [549, 555] width 902 height 184
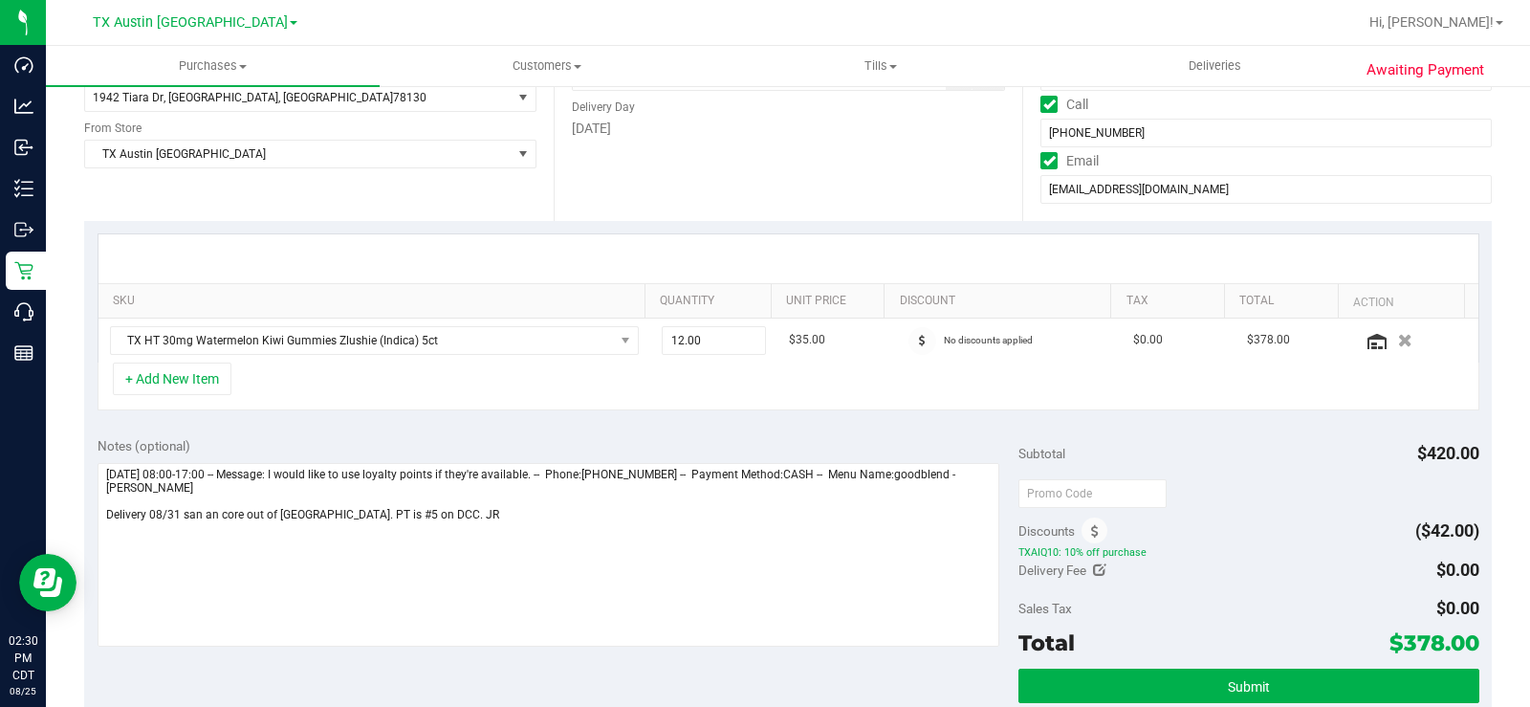
click at [589, 380] on div "+ Add New Item" at bounding box center [789, 386] width 1382 height 48
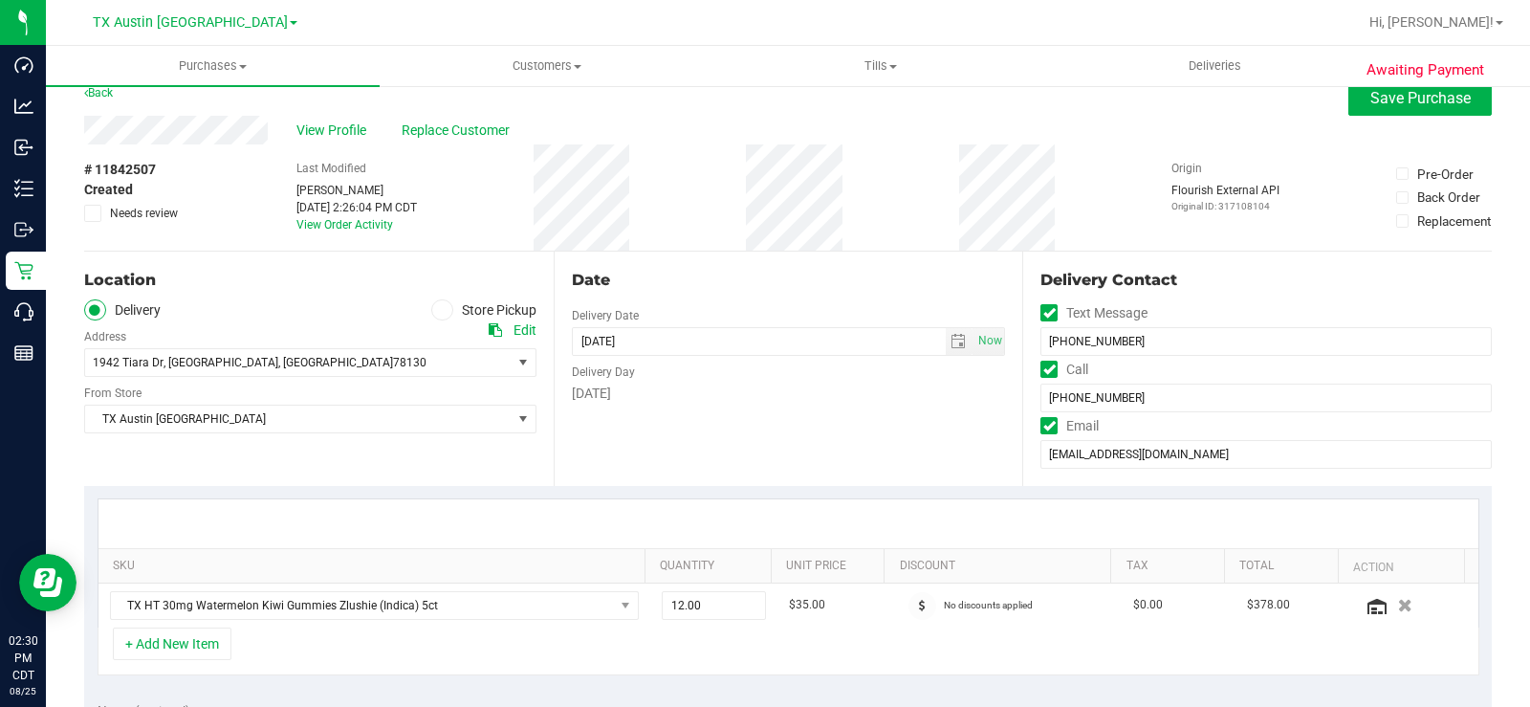
scroll to position [0, 0]
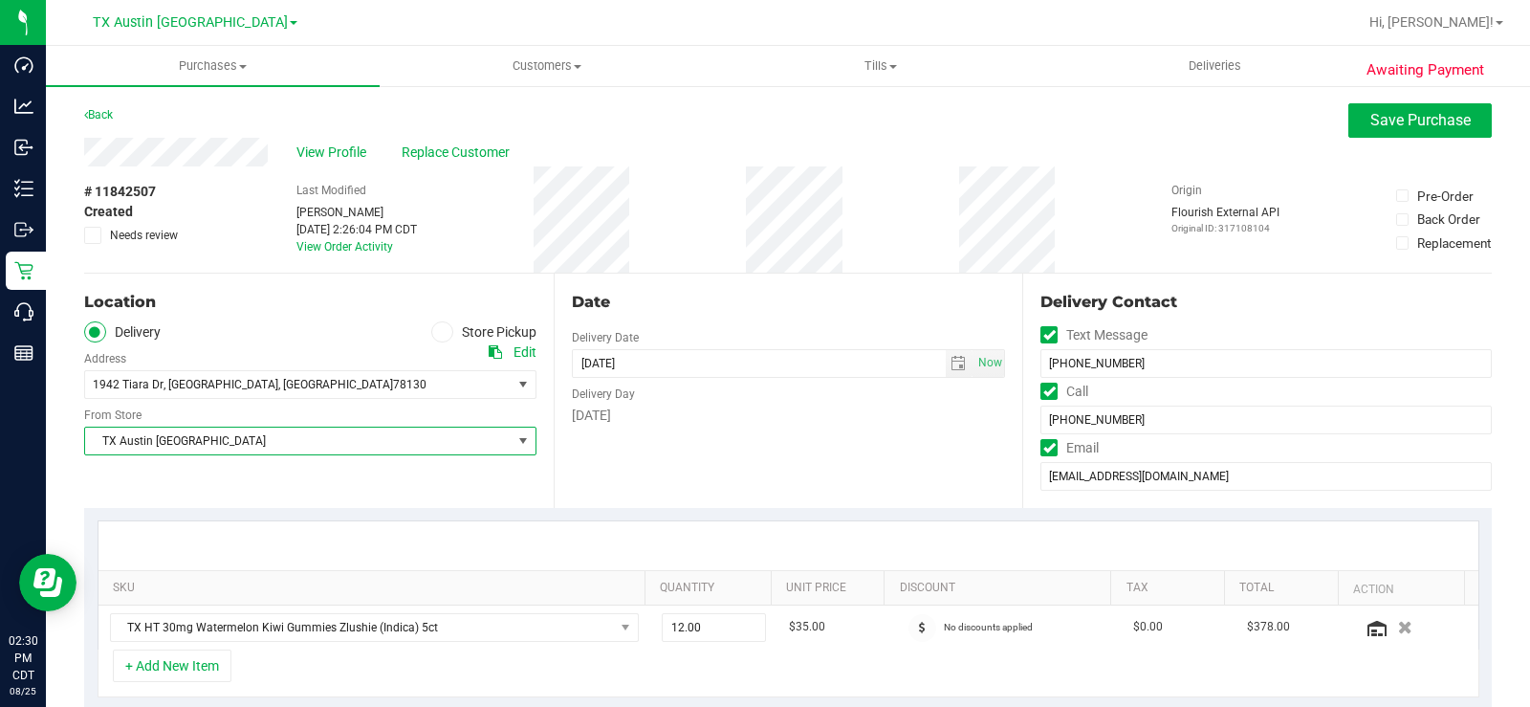
click at [363, 434] on span "TX Austin [GEOGRAPHIC_DATA]" at bounding box center [298, 440] width 426 height 27
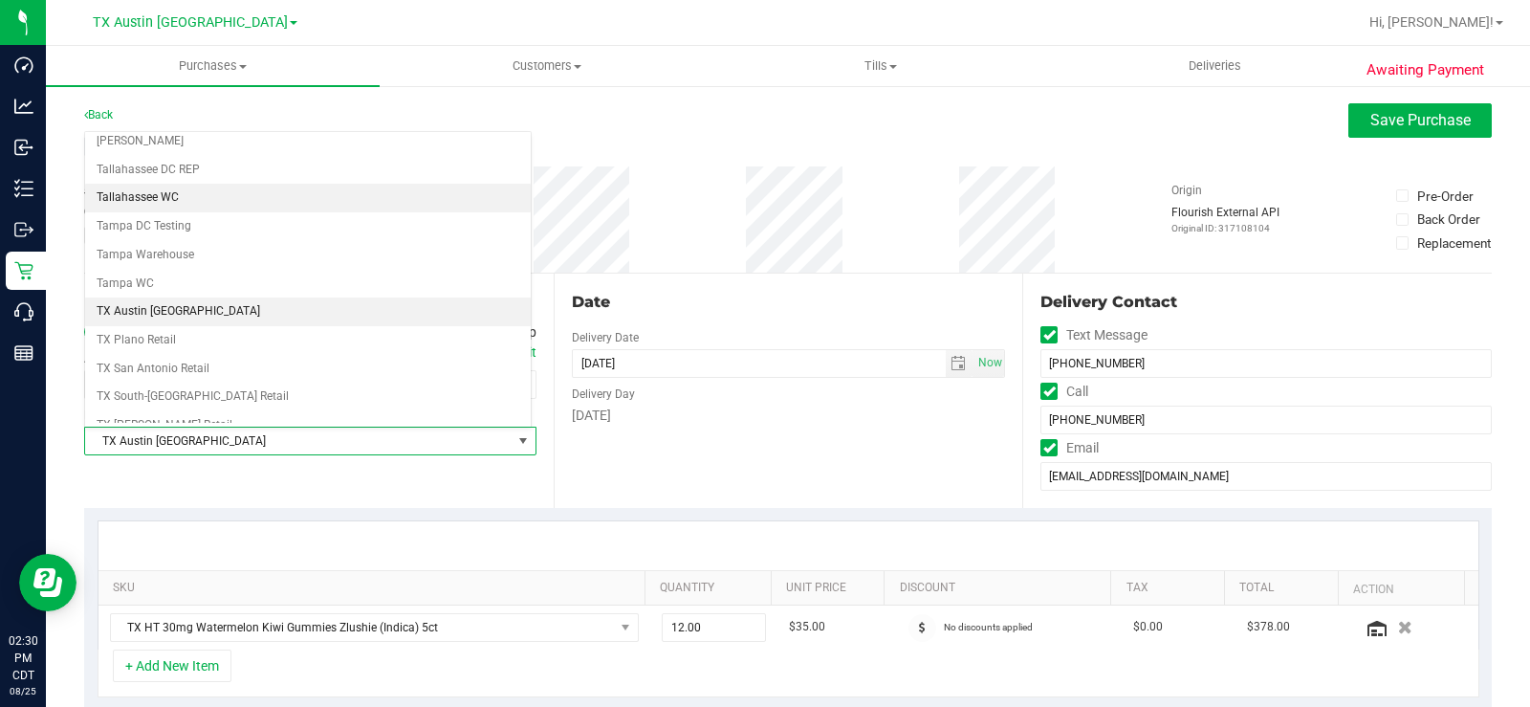
scroll to position [1383, 0]
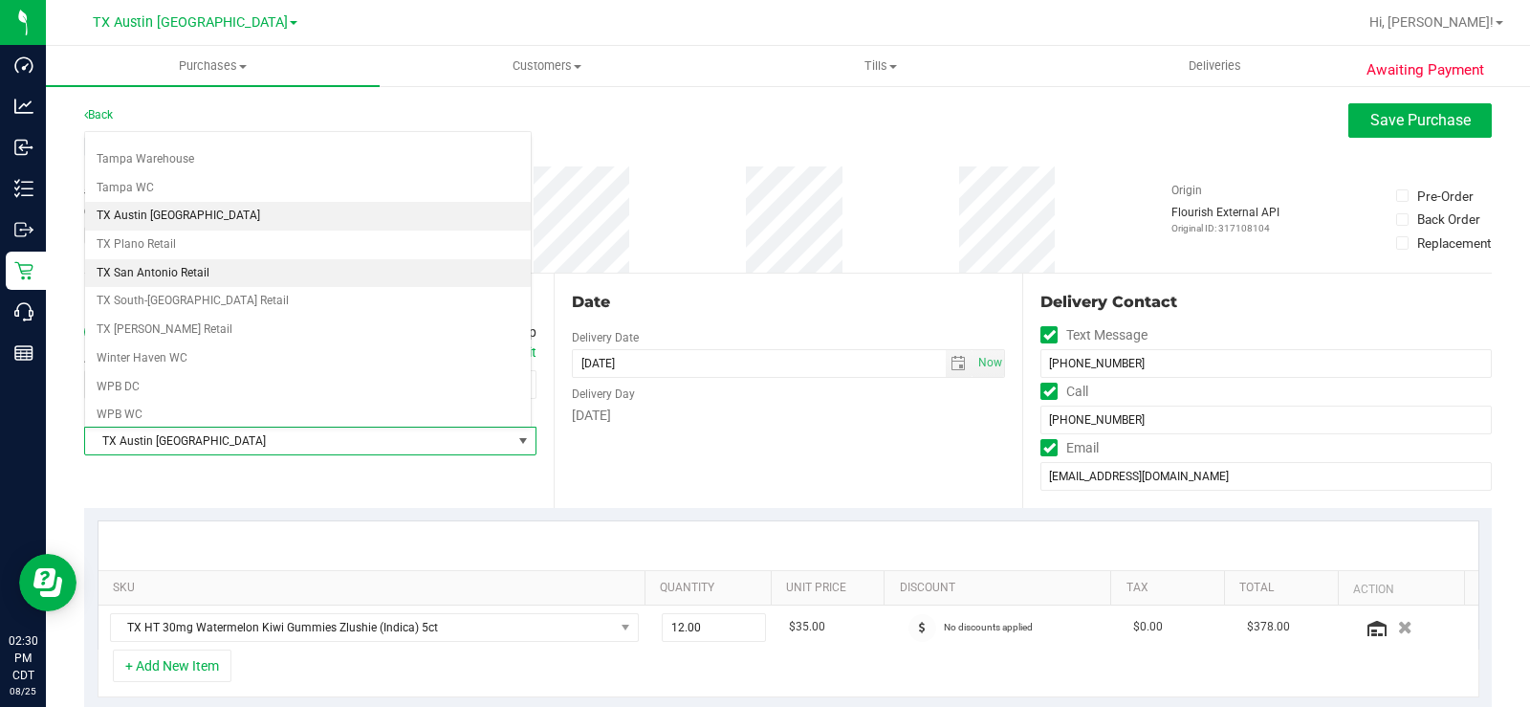
click at [222, 273] on li "TX San Antonio Retail" at bounding box center [308, 273] width 446 height 29
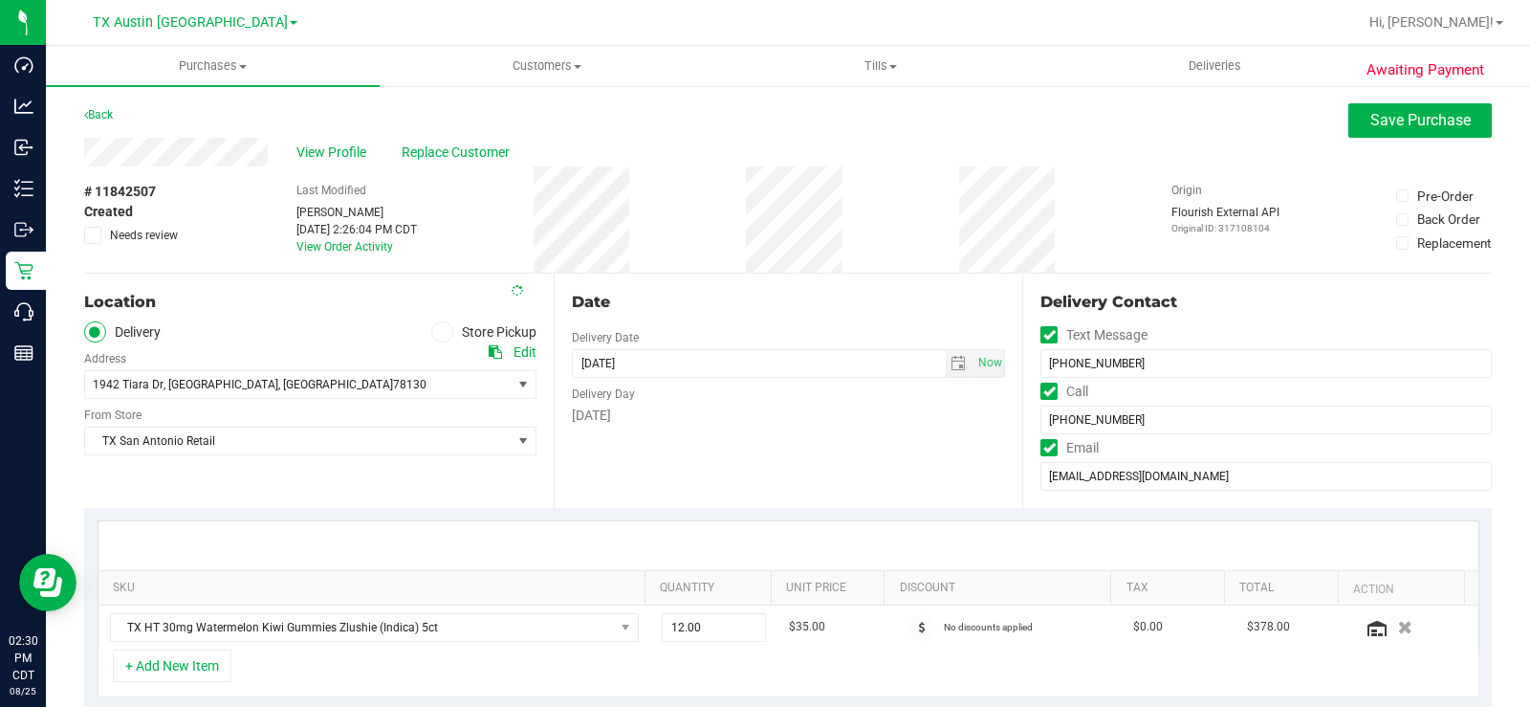
click at [753, 450] on div "Date Delivery Date 08/31/2025 Now 08/31/2025 07:00 AM Now Delivery Day Sunday" at bounding box center [789, 390] width 470 height 234
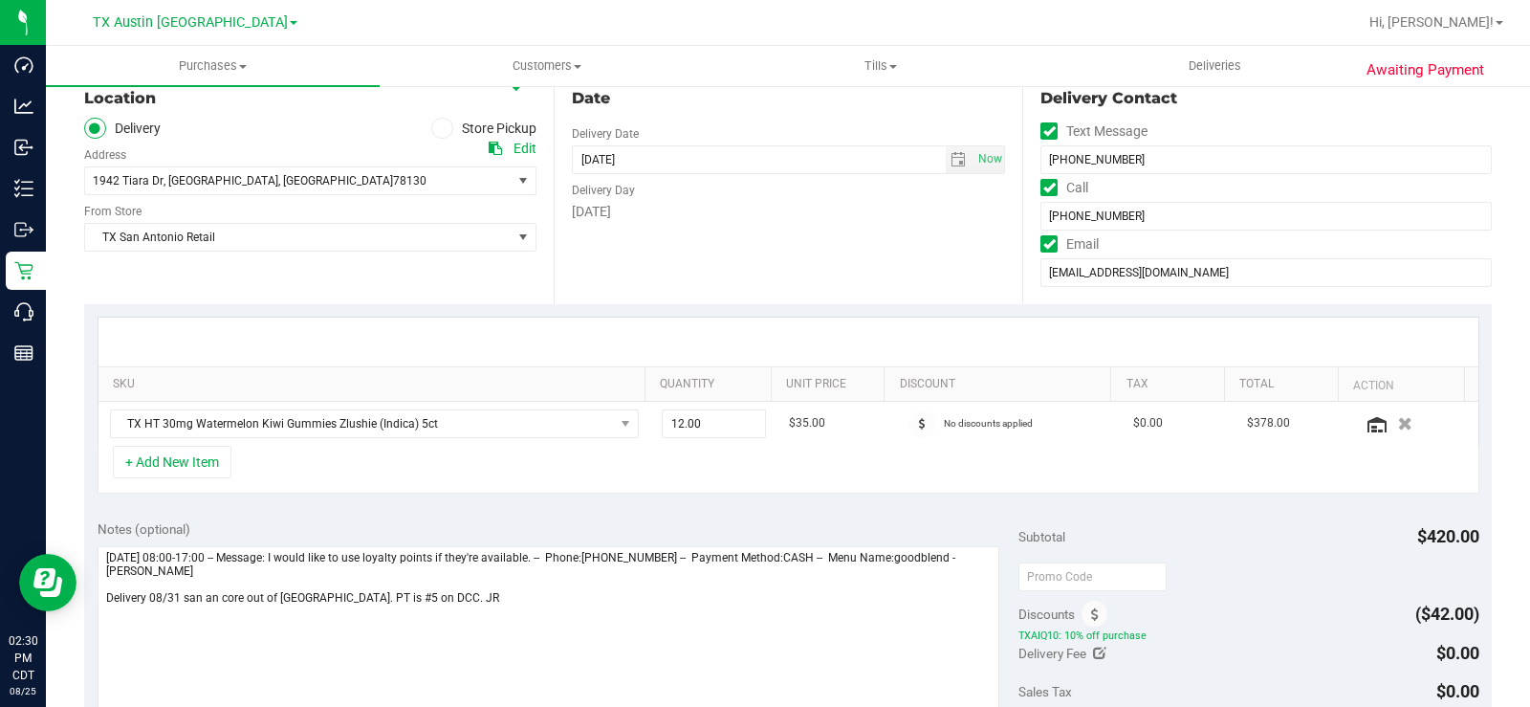
scroll to position [287, 0]
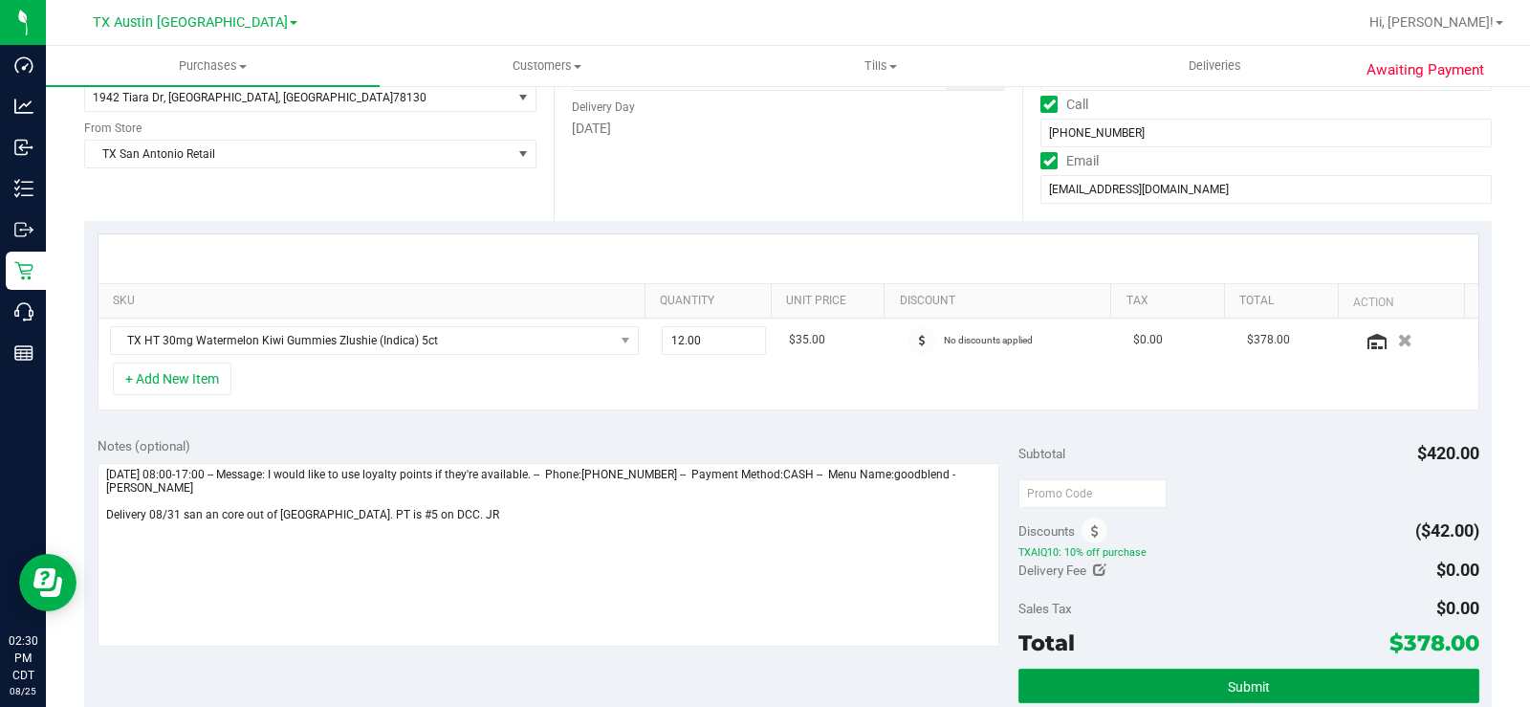
click at [1079, 676] on button "Submit" at bounding box center [1248, 685] width 461 height 34
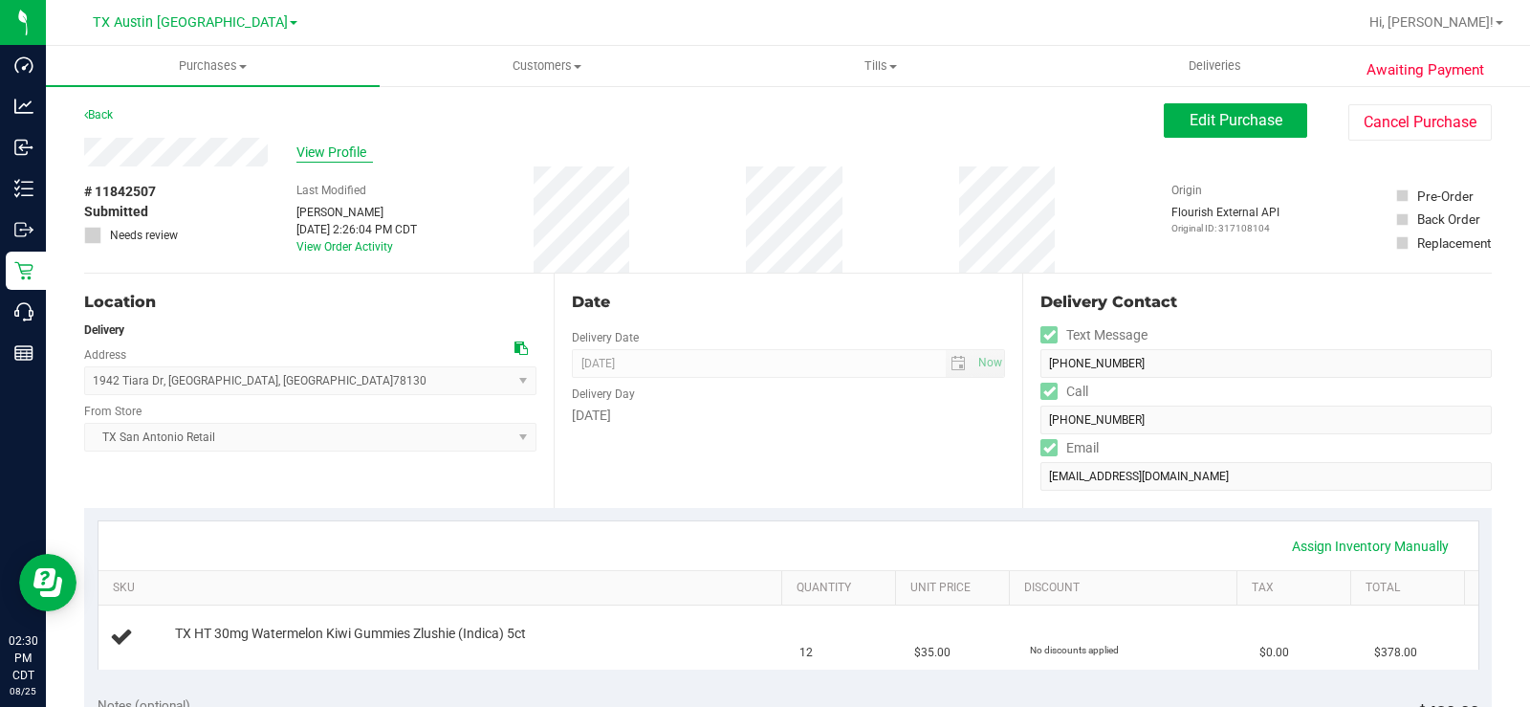
click at [321, 145] on span "View Profile" at bounding box center [334, 152] width 76 height 20
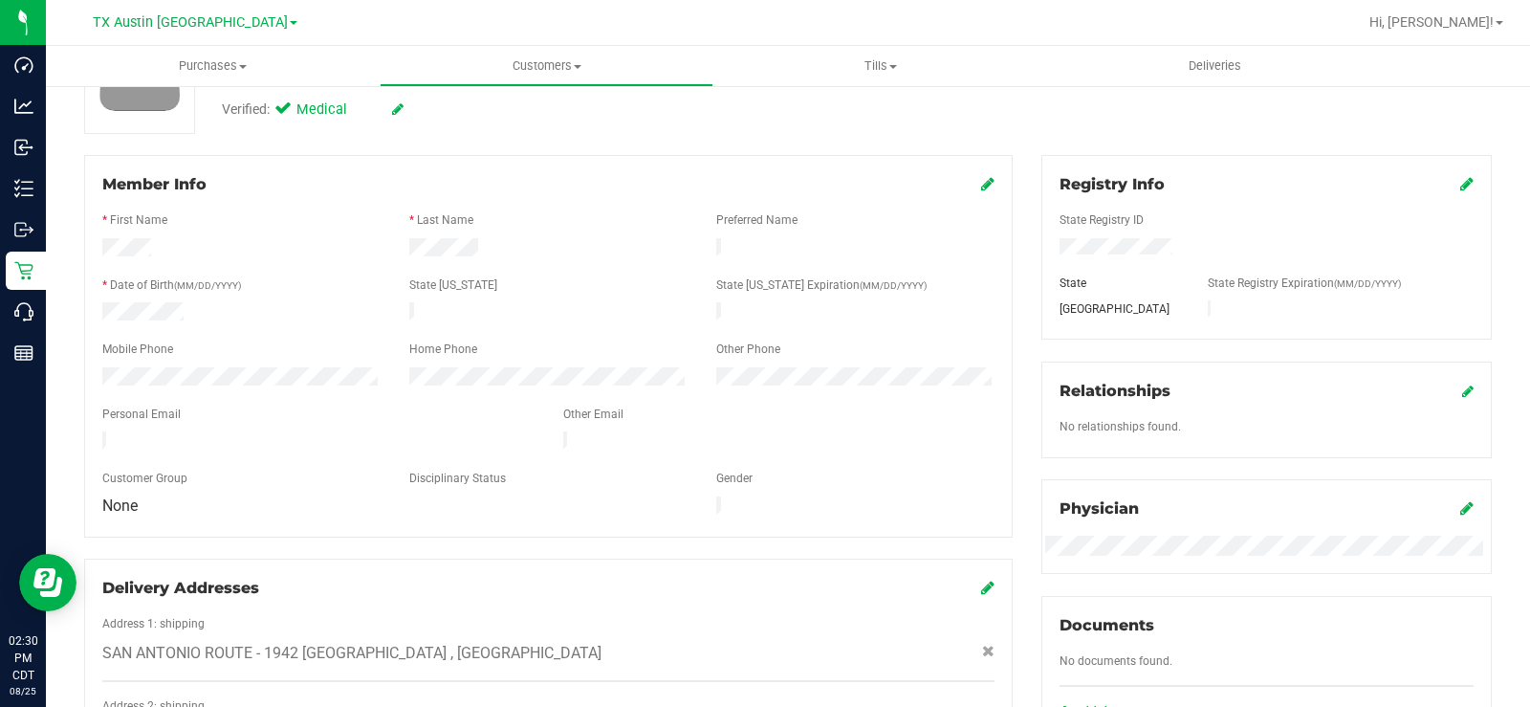
scroll to position [191, 0]
drag, startPoint x: 328, startPoint y: 430, endPoint x: 95, endPoint y: 425, distance: 233.4
click at [95, 429] on div at bounding box center [318, 440] width 461 height 23
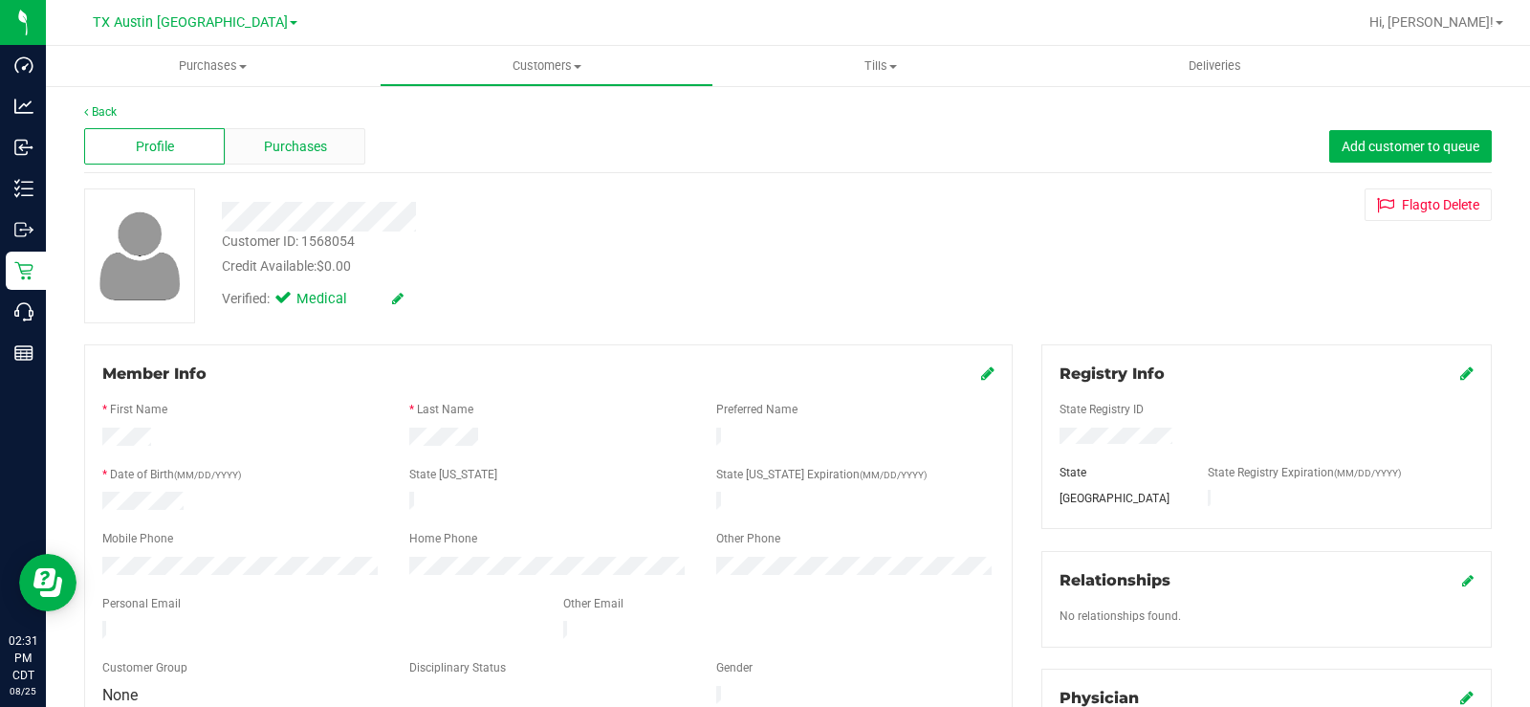
click at [315, 160] on div "Purchases" at bounding box center [295, 146] width 141 height 36
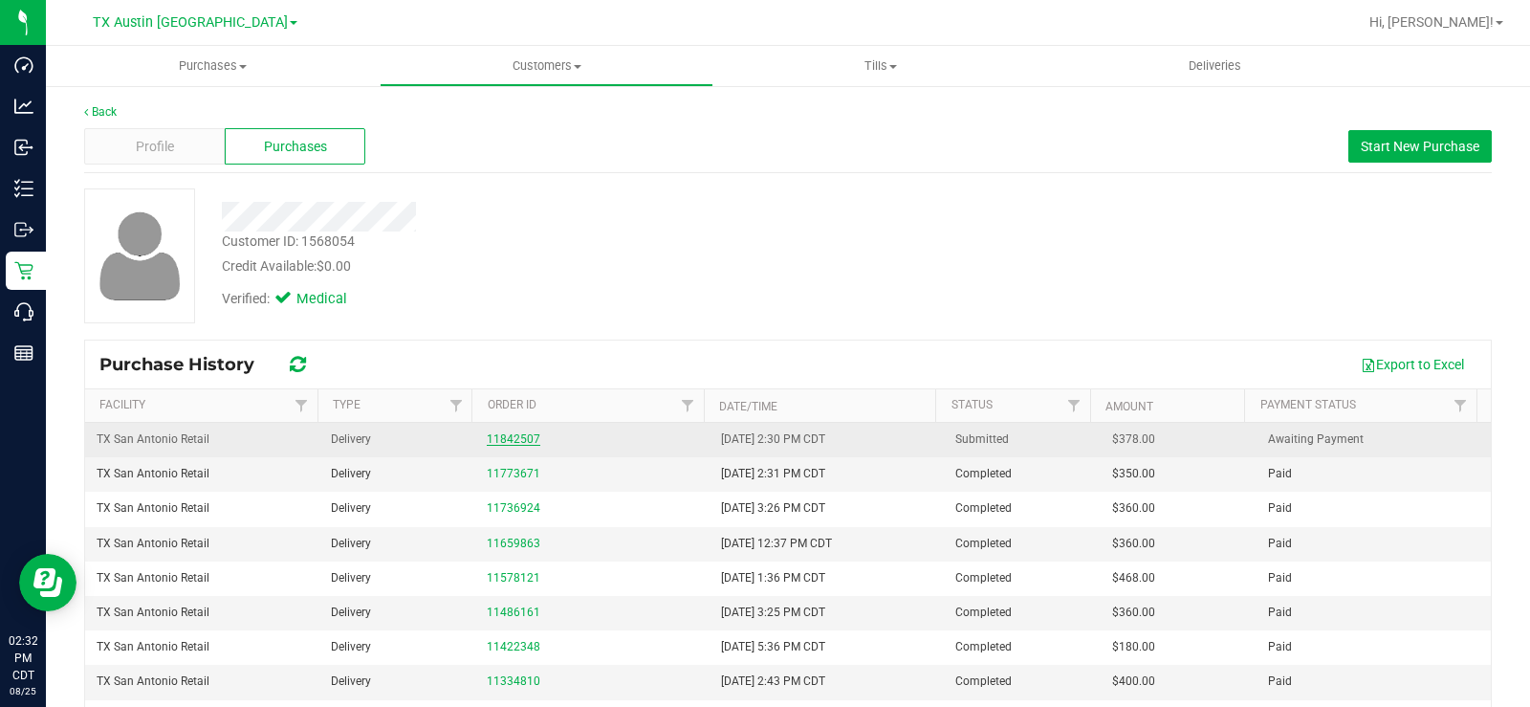
click at [510, 433] on link "11842507" at bounding box center [514, 438] width 54 height 13
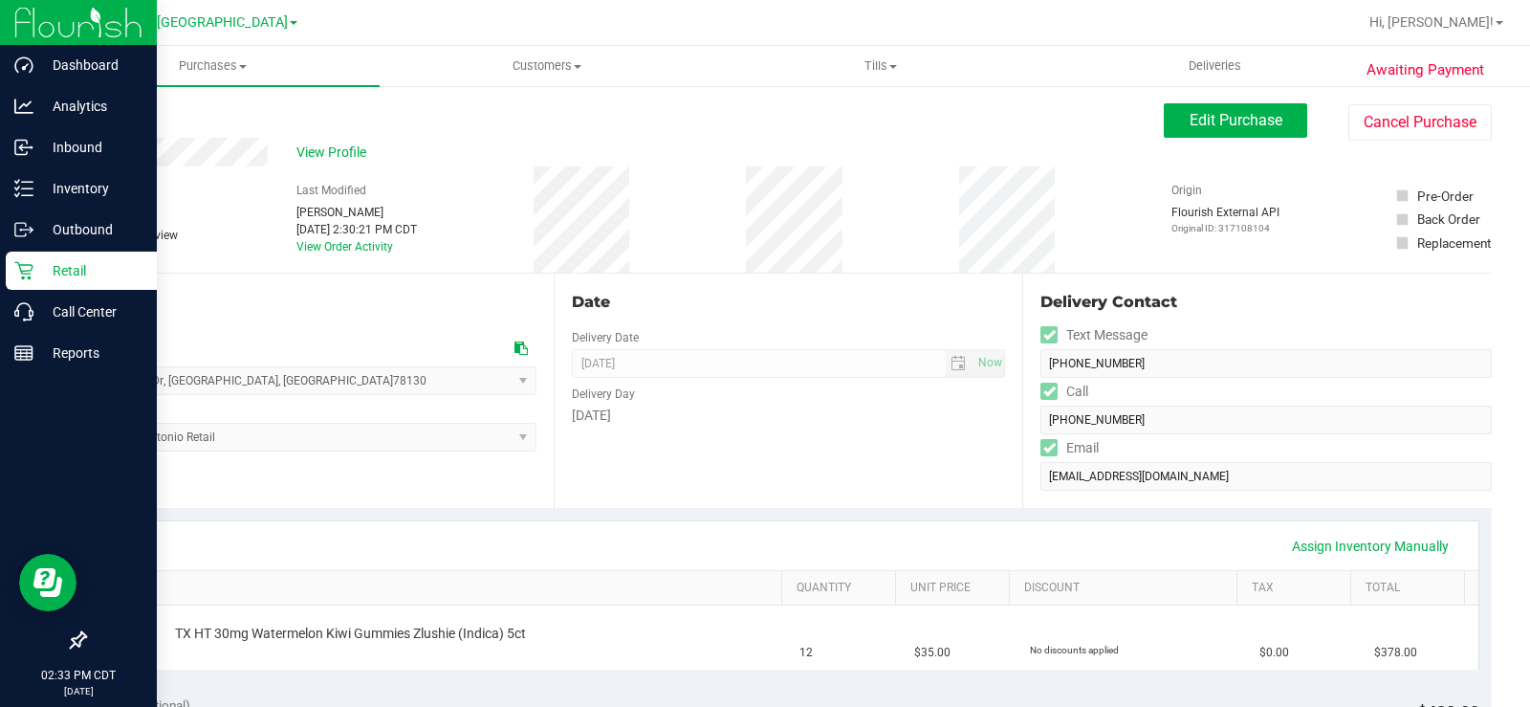
click at [44, 271] on p "Retail" at bounding box center [90, 270] width 115 height 23
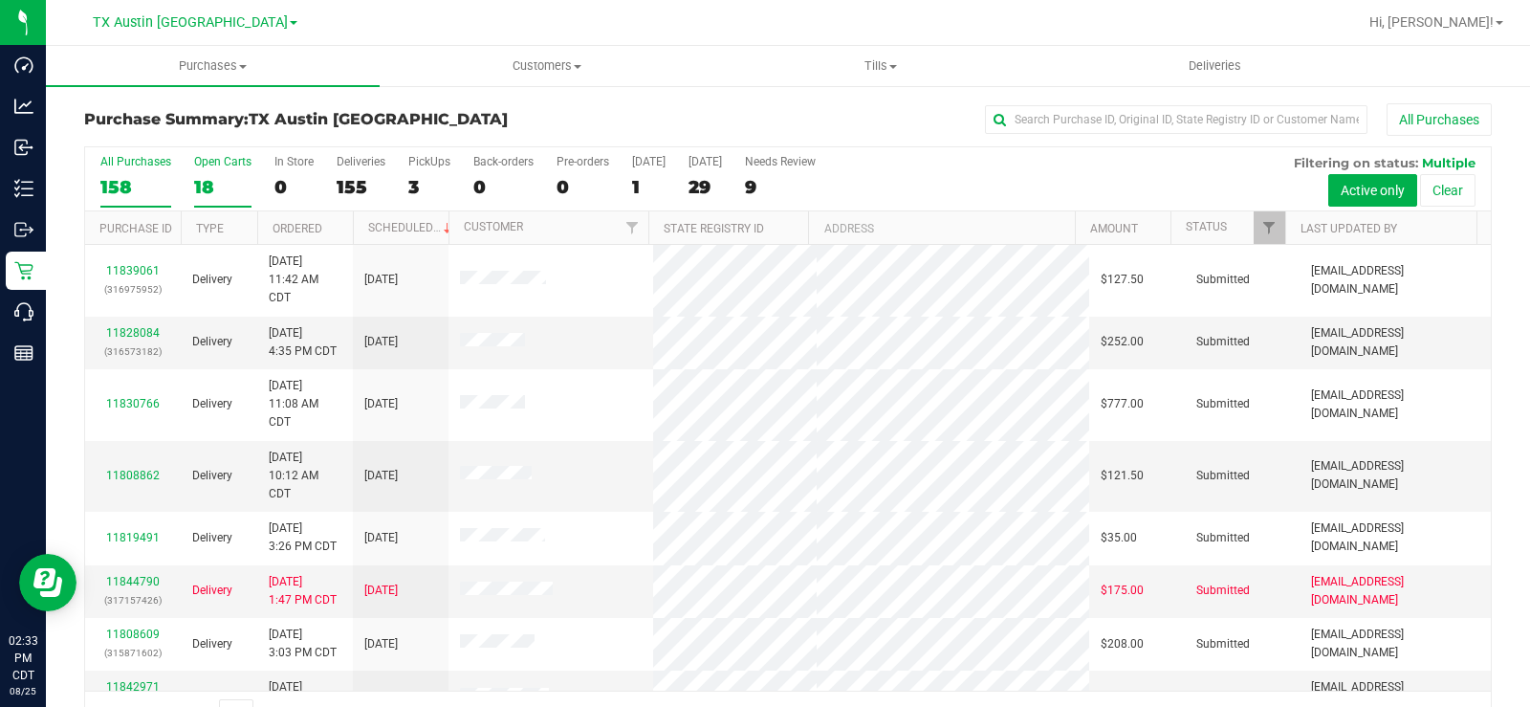
click at [204, 185] on div "18" at bounding box center [222, 187] width 57 height 22
click at [0, 0] on input "Open Carts 18" at bounding box center [0, 0] width 0 height 0
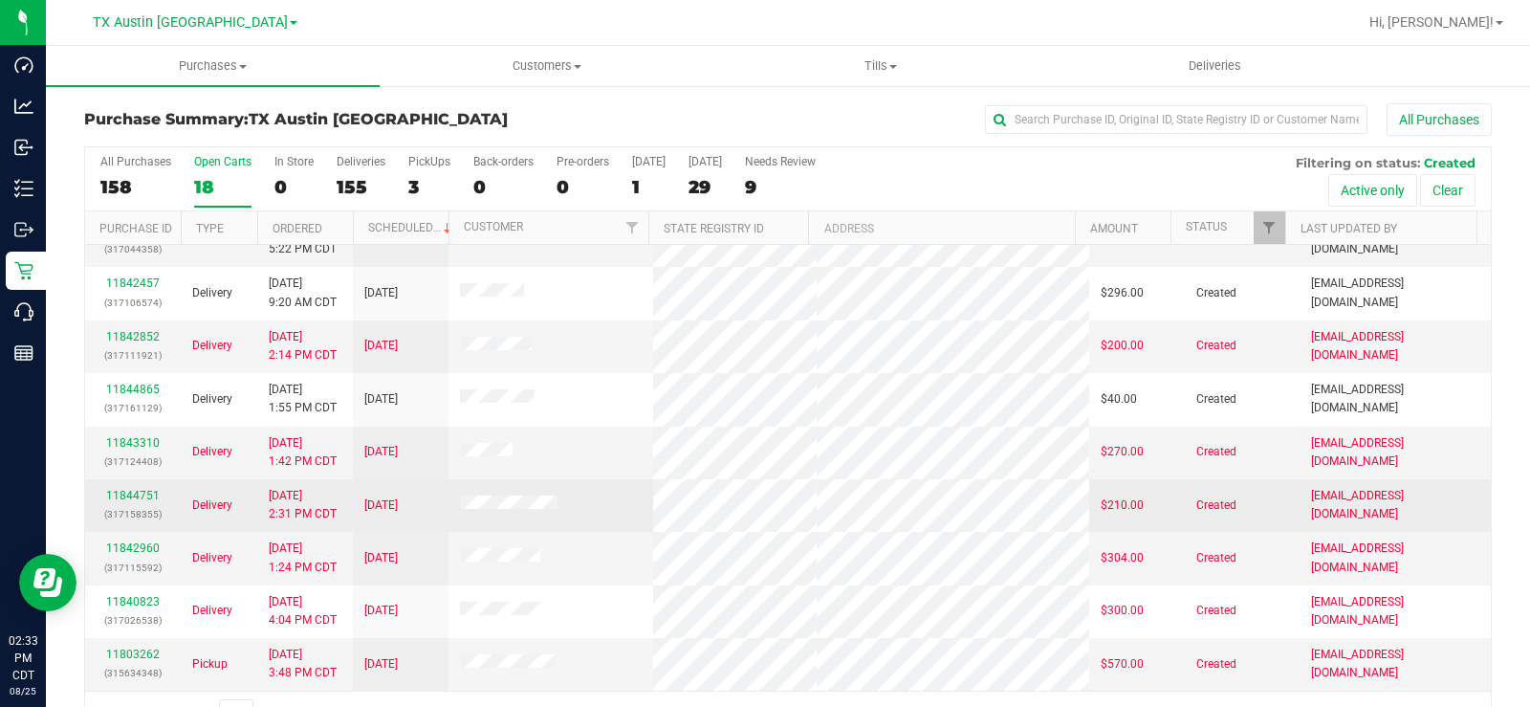
scroll to position [49, 0]
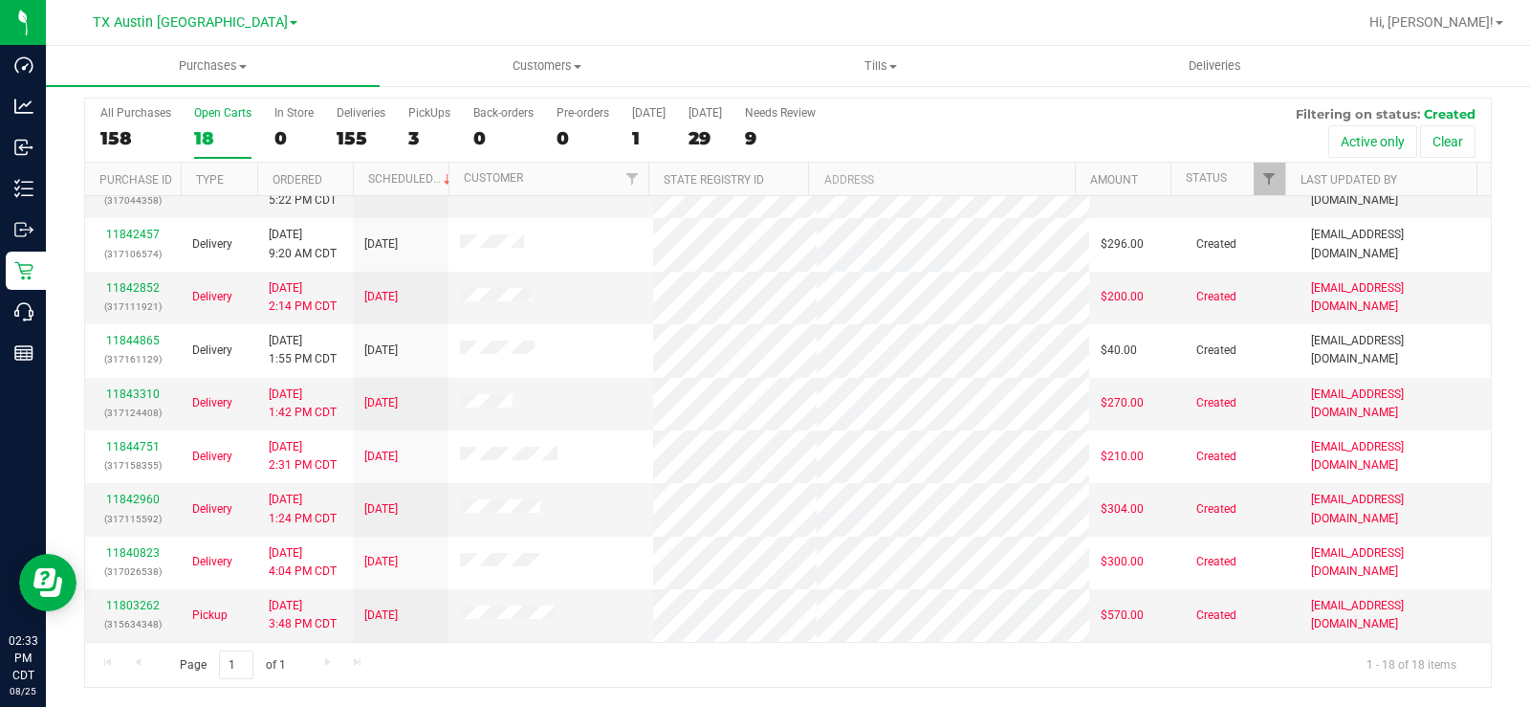
click at [212, 106] on div "Open Carts" at bounding box center [222, 112] width 57 height 13
click at [0, 0] on input "Open Carts 18" at bounding box center [0, 0] width 0 height 0
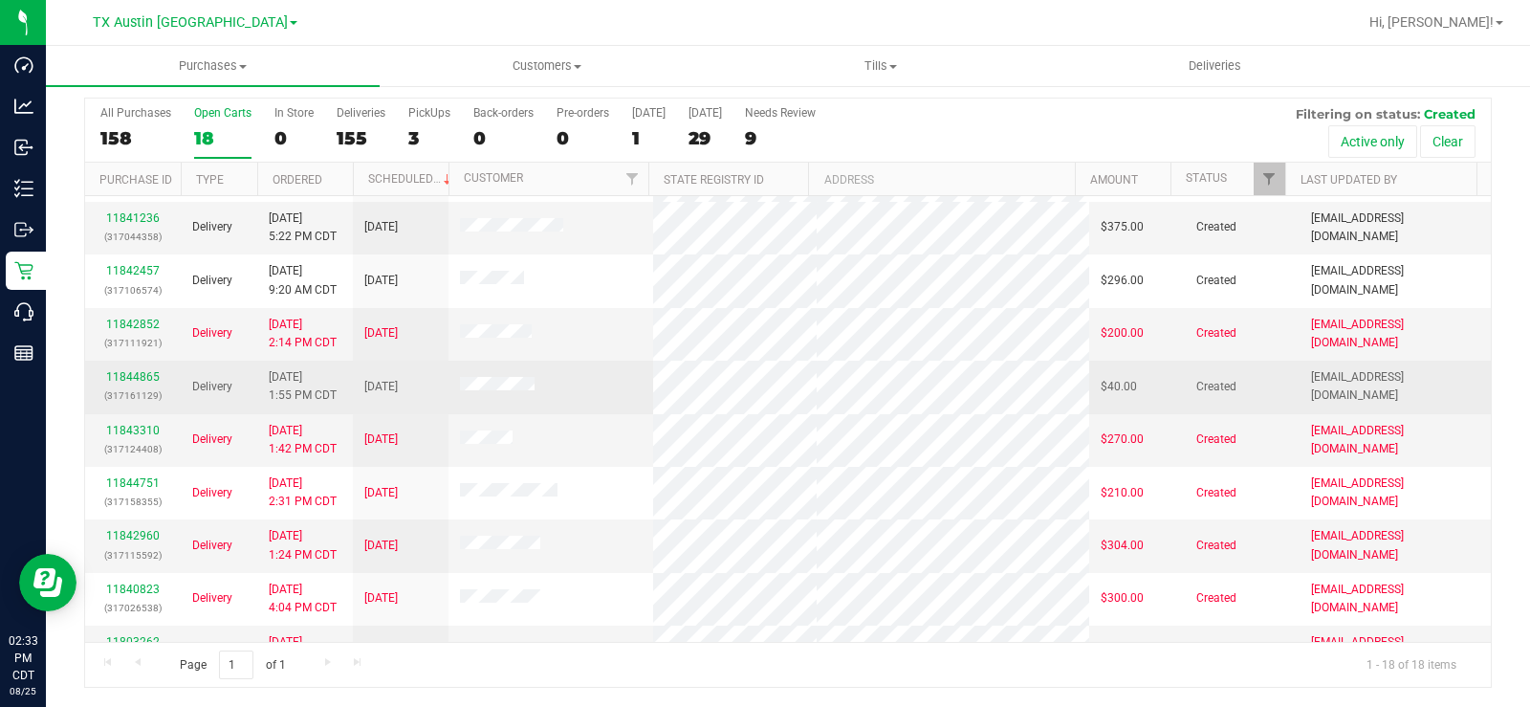
scroll to position [618, 0]
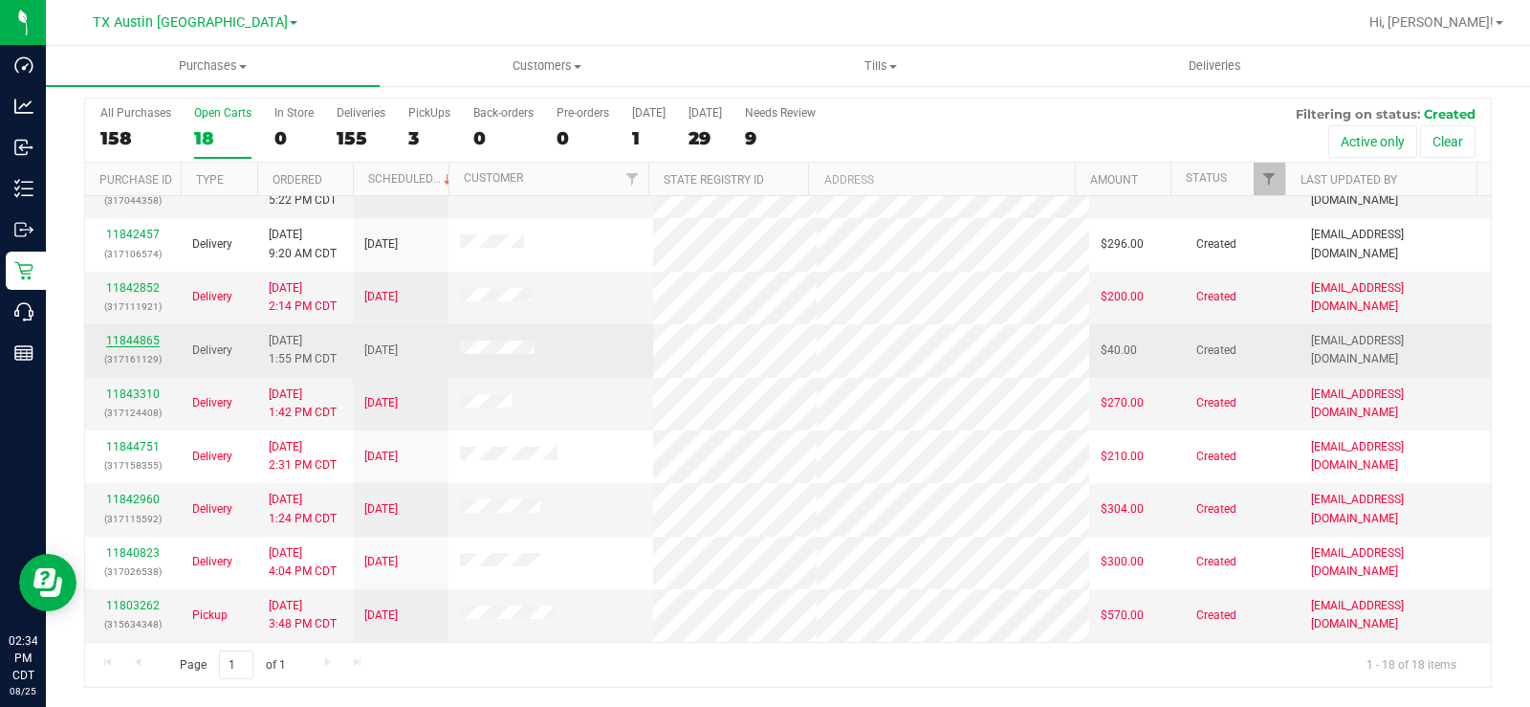
click at [132, 341] on link "11844865" at bounding box center [133, 340] width 54 height 13
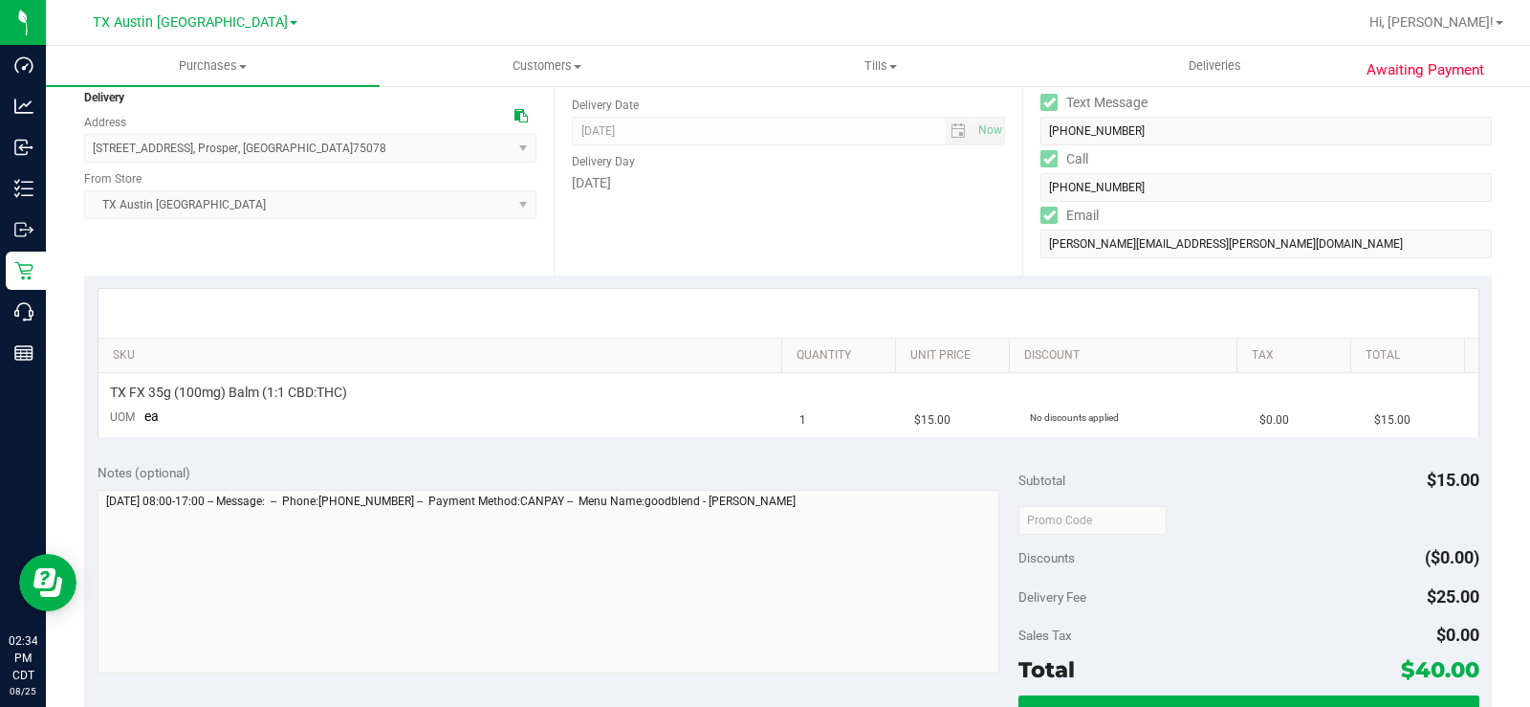
scroll to position [240, 0]
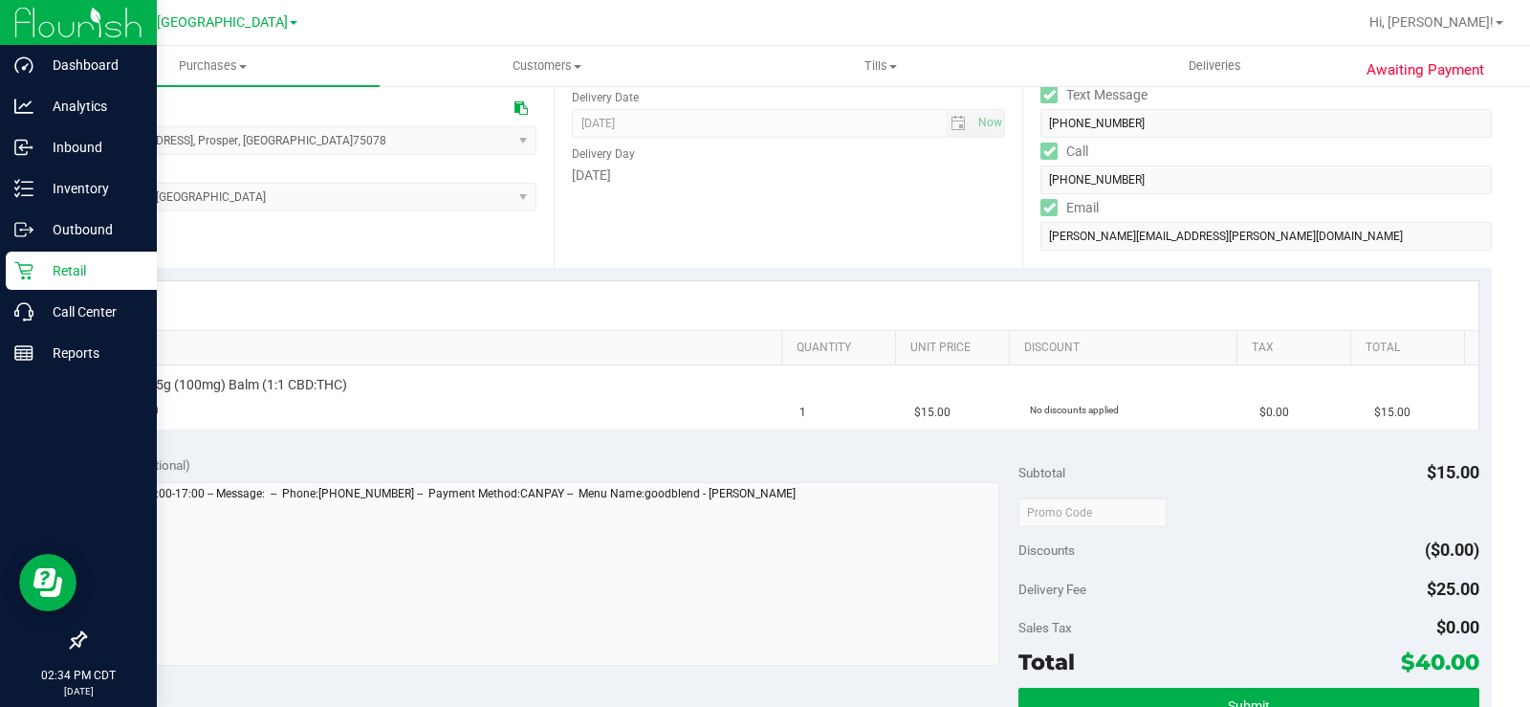
click at [33, 268] on p "Retail" at bounding box center [90, 270] width 115 height 23
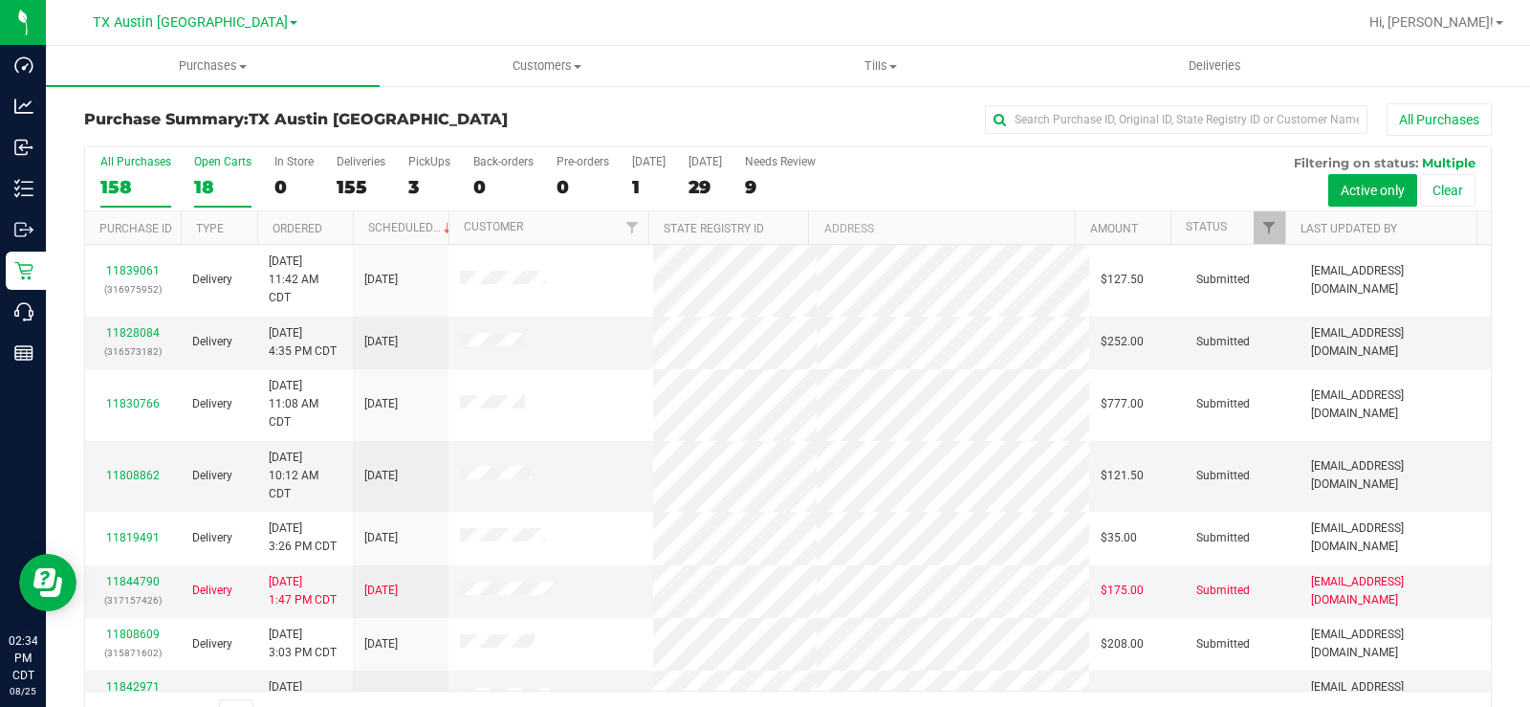
click at [203, 182] on div "18" at bounding box center [222, 187] width 57 height 22
click at [0, 0] on input "Open Carts 18" at bounding box center [0, 0] width 0 height 0
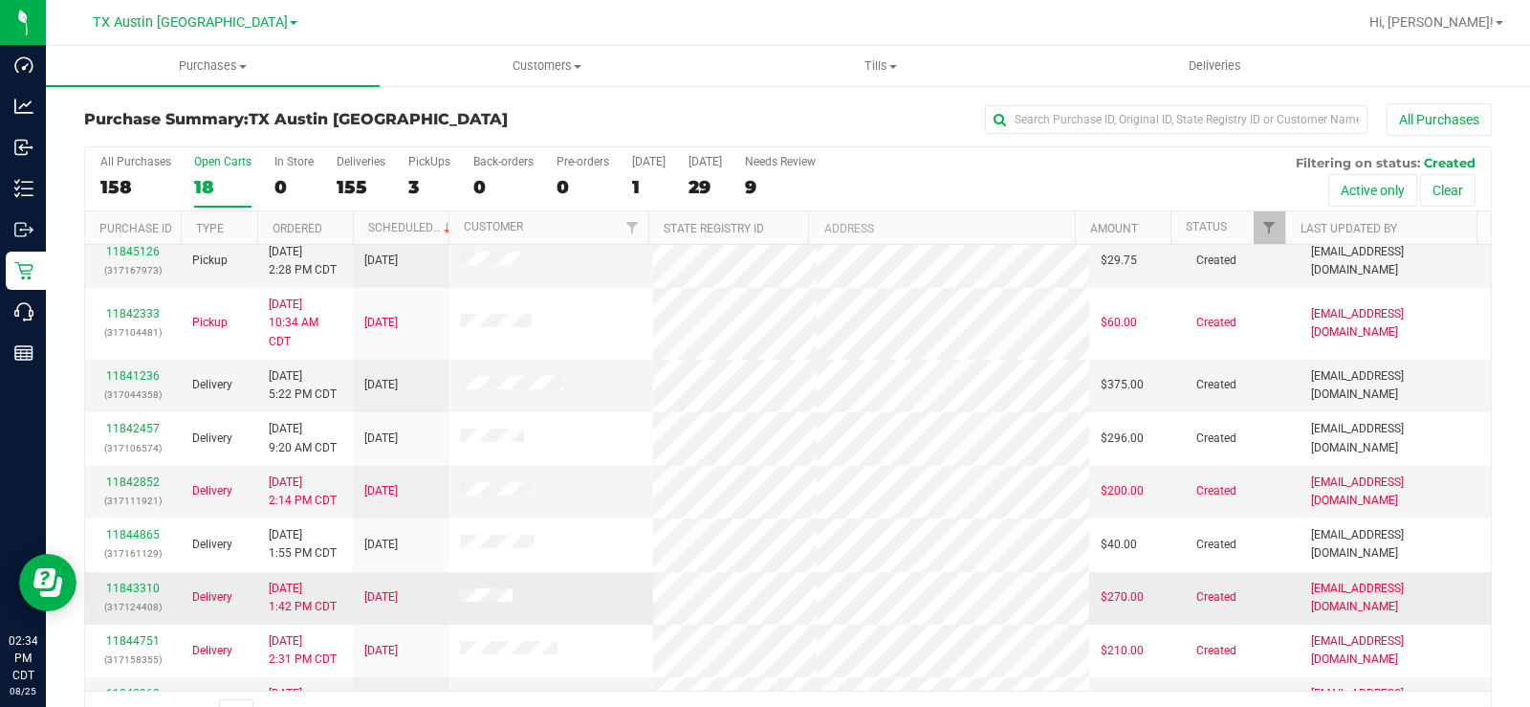
scroll to position [426, 0]
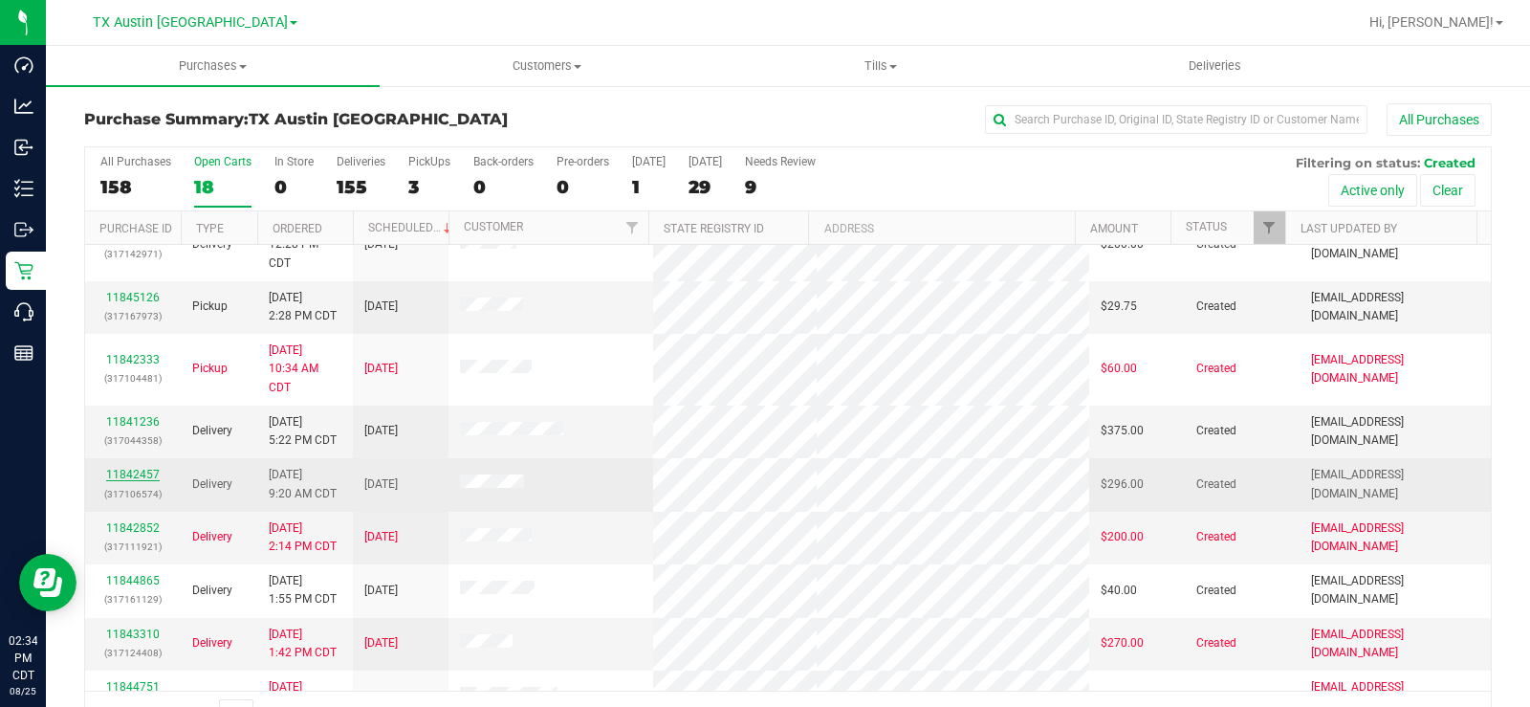
click at [146, 473] on link "11842457" at bounding box center [133, 474] width 54 height 13
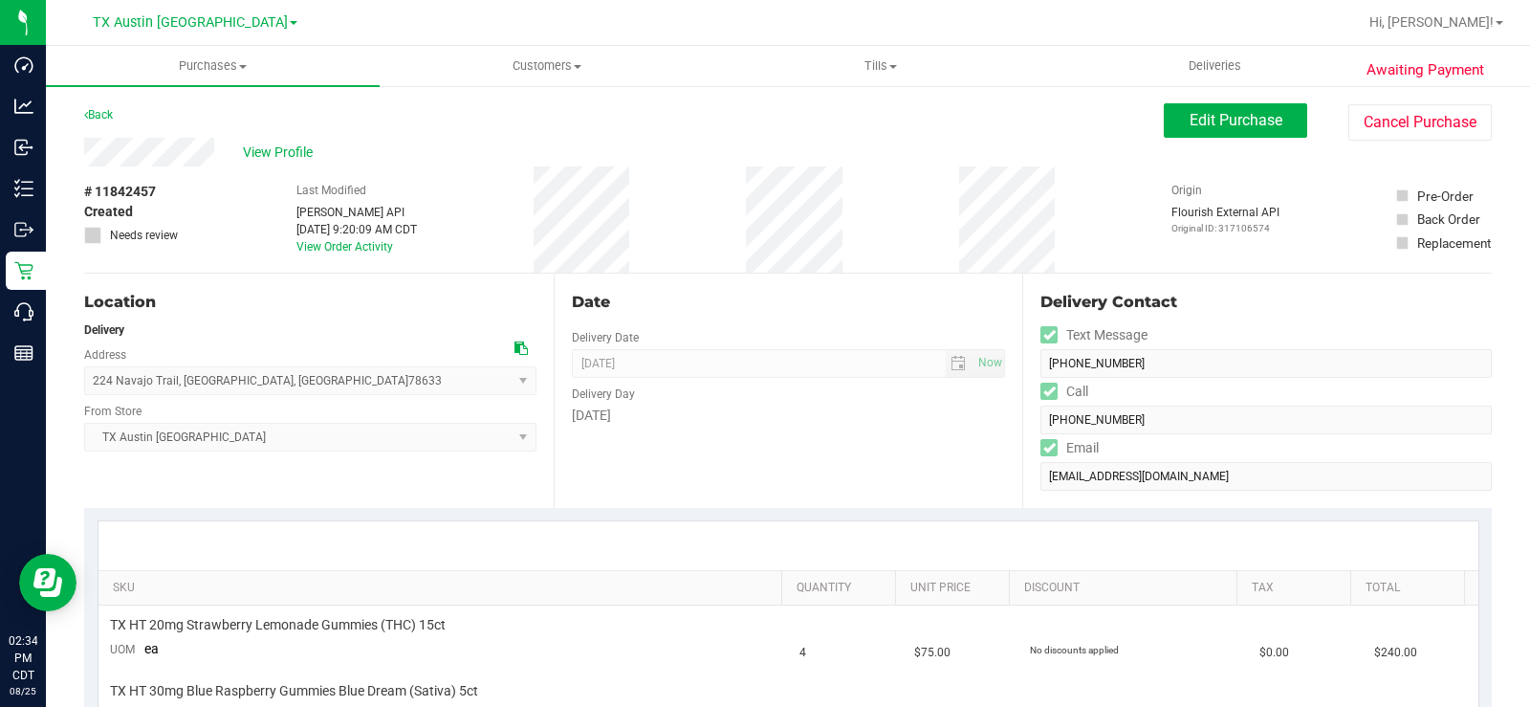
click at [218, 150] on div "View Profile" at bounding box center [624, 152] width 1080 height 29
click at [163, 148] on div "View Profile" at bounding box center [624, 152] width 1080 height 29
click at [514, 345] on icon at bounding box center [520, 347] width 13 height 13
drag, startPoint x: 221, startPoint y: 150, endPoint x: 81, endPoint y: 154, distance: 139.7
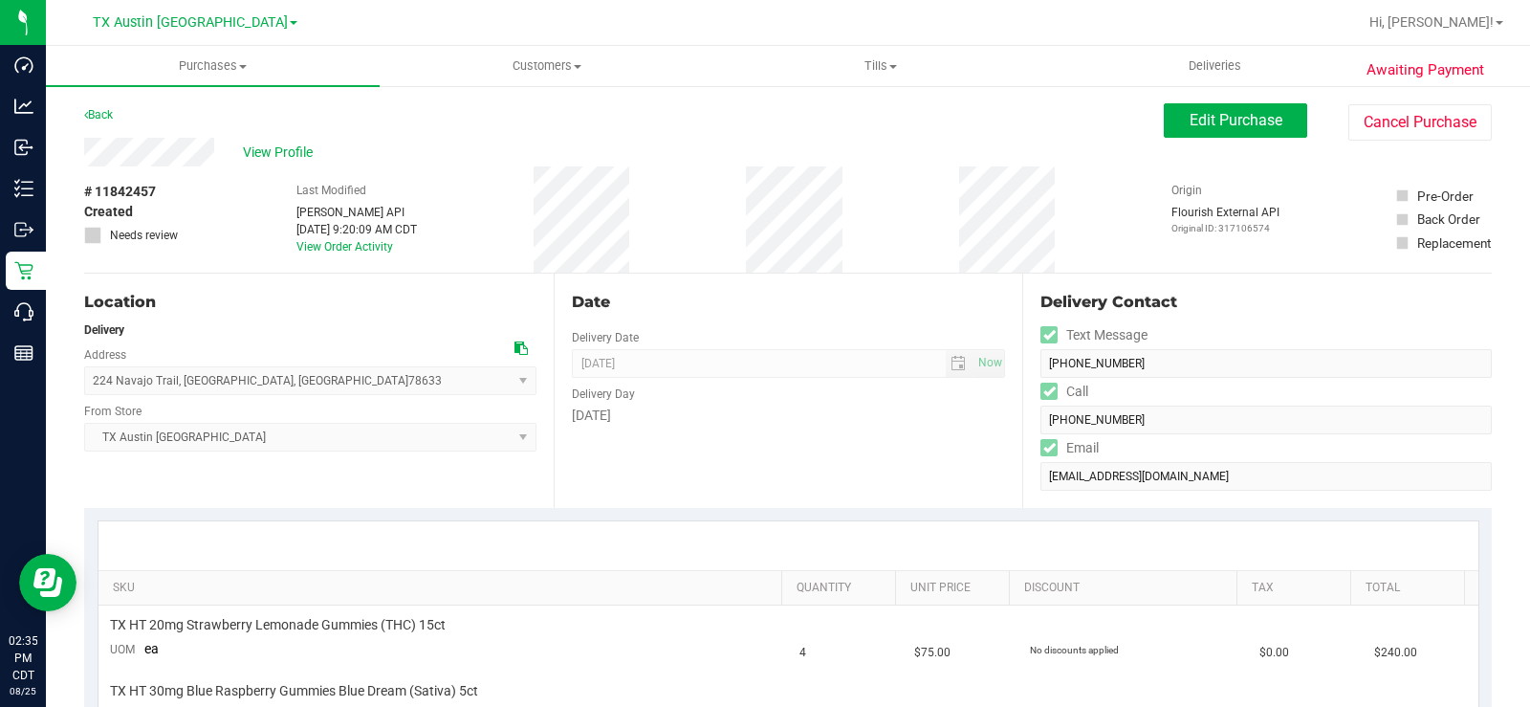
drag, startPoint x: 487, startPoint y: 311, endPoint x: 499, endPoint y: 312, distance: 12.5
click at [487, 311] on div "Location" at bounding box center [310, 302] width 452 height 23
click at [518, 345] on icon at bounding box center [520, 347] width 13 height 13
click at [1170, 117] on button "Edit Purchase" at bounding box center [1235, 120] width 143 height 34
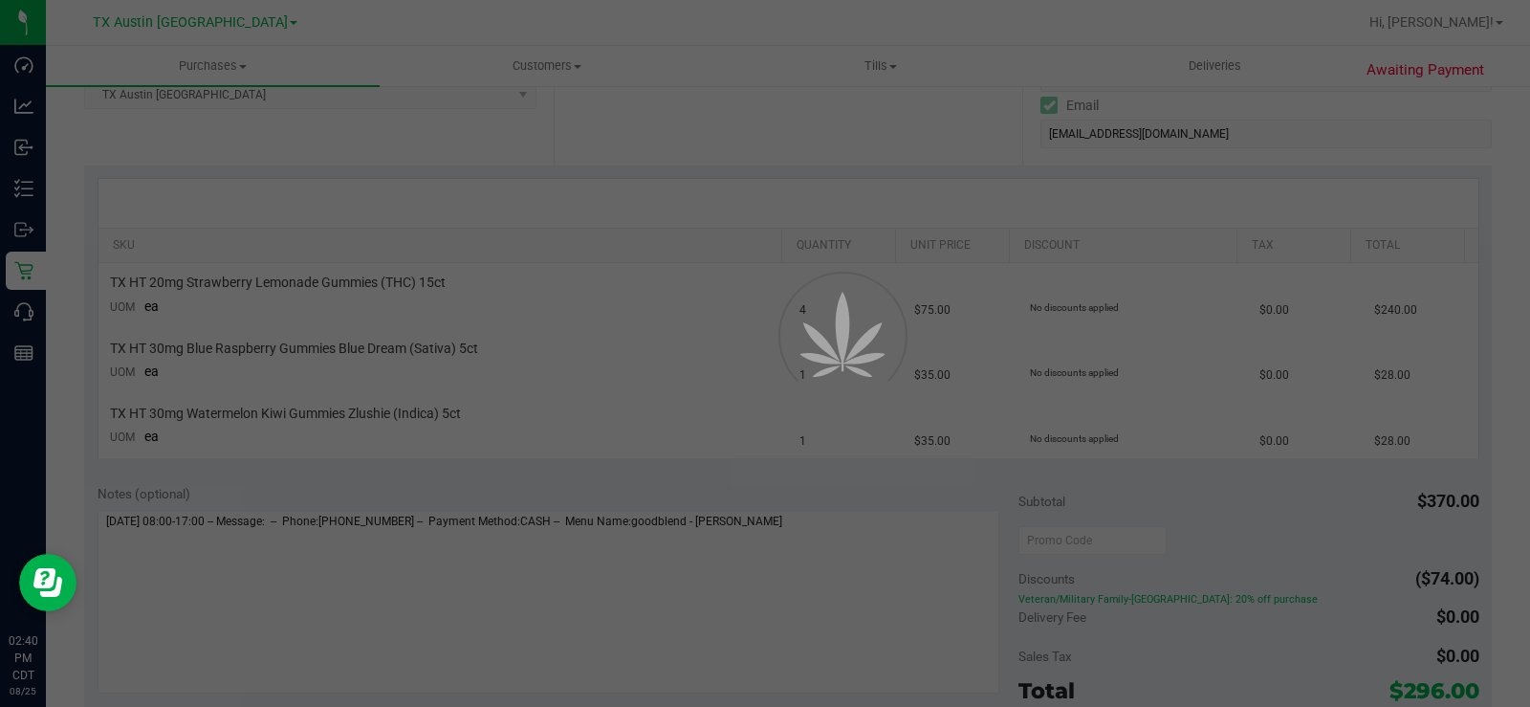
scroll to position [382, 0]
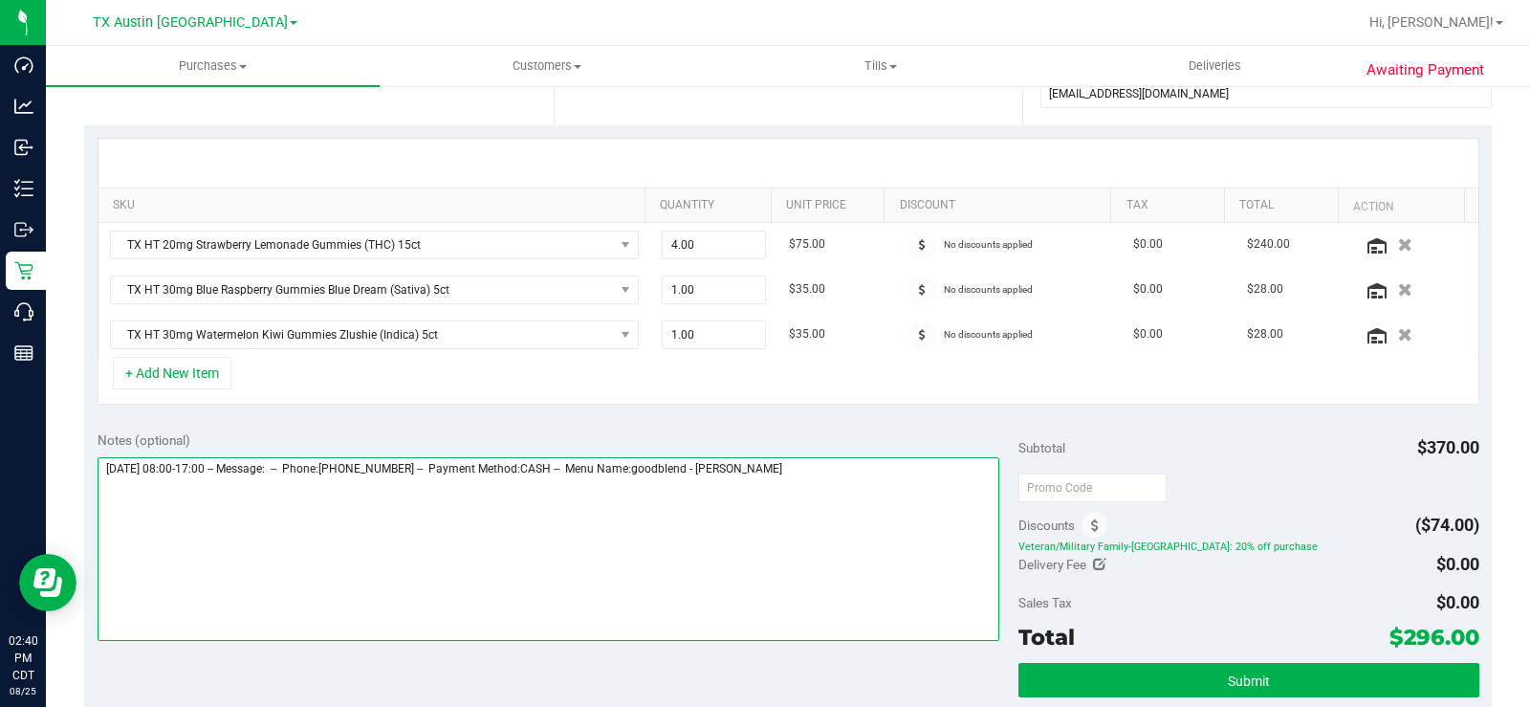
click at [833, 480] on textarea at bounding box center [549, 549] width 902 height 184
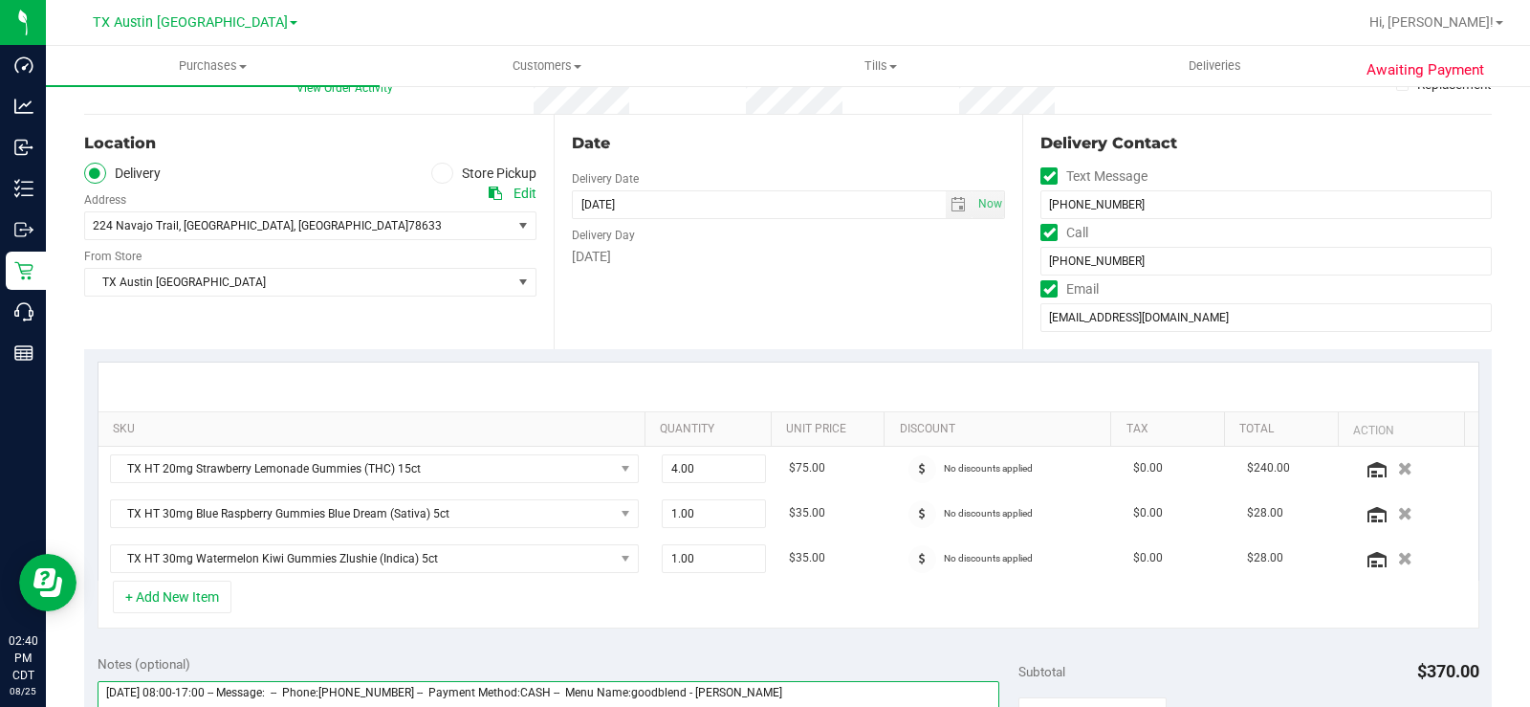
scroll to position [96, 0]
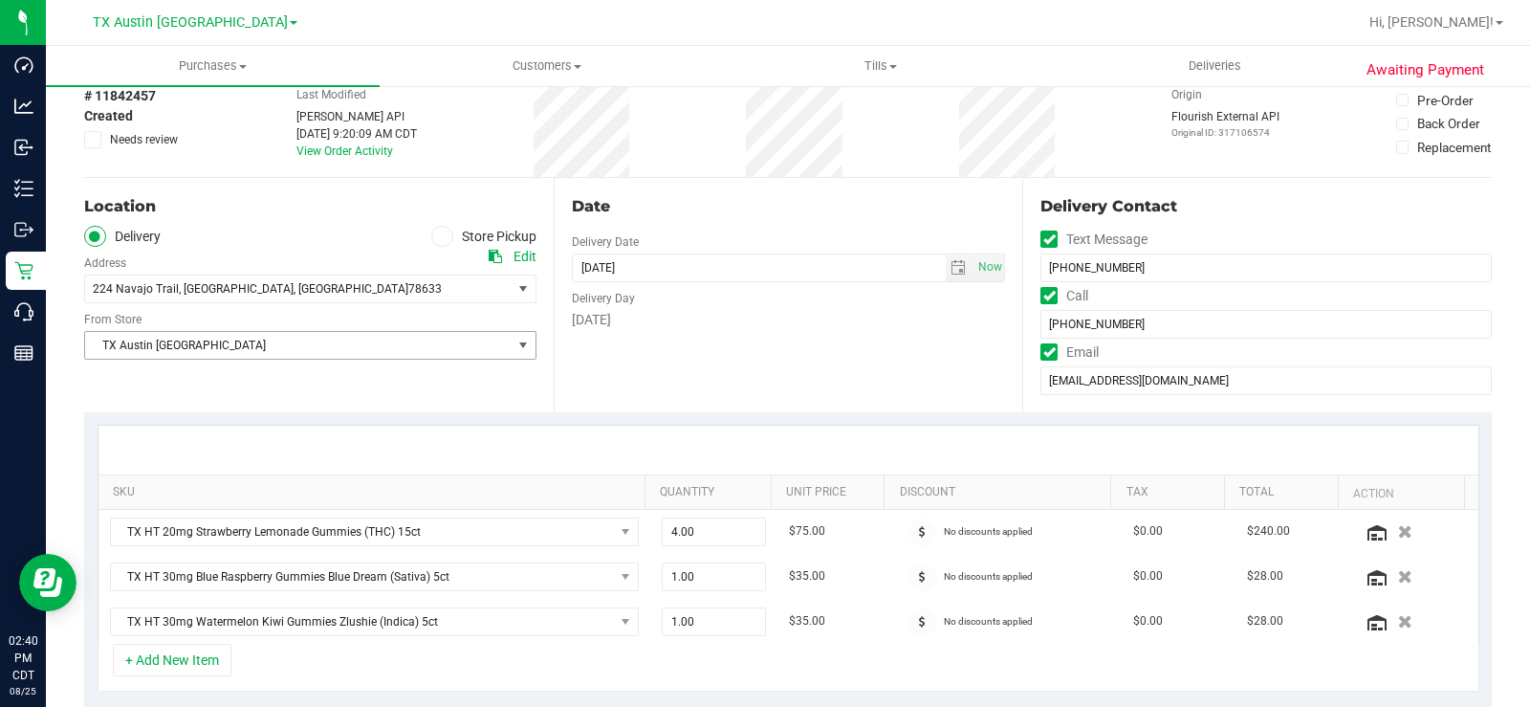
type textarea "Wednesday 08/27/2025 08:00-17:00 -- Message: -- Phone:5127639327 -- Payment Met…"
click at [333, 354] on span "TX Austin [GEOGRAPHIC_DATA]" at bounding box center [298, 345] width 426 height 27
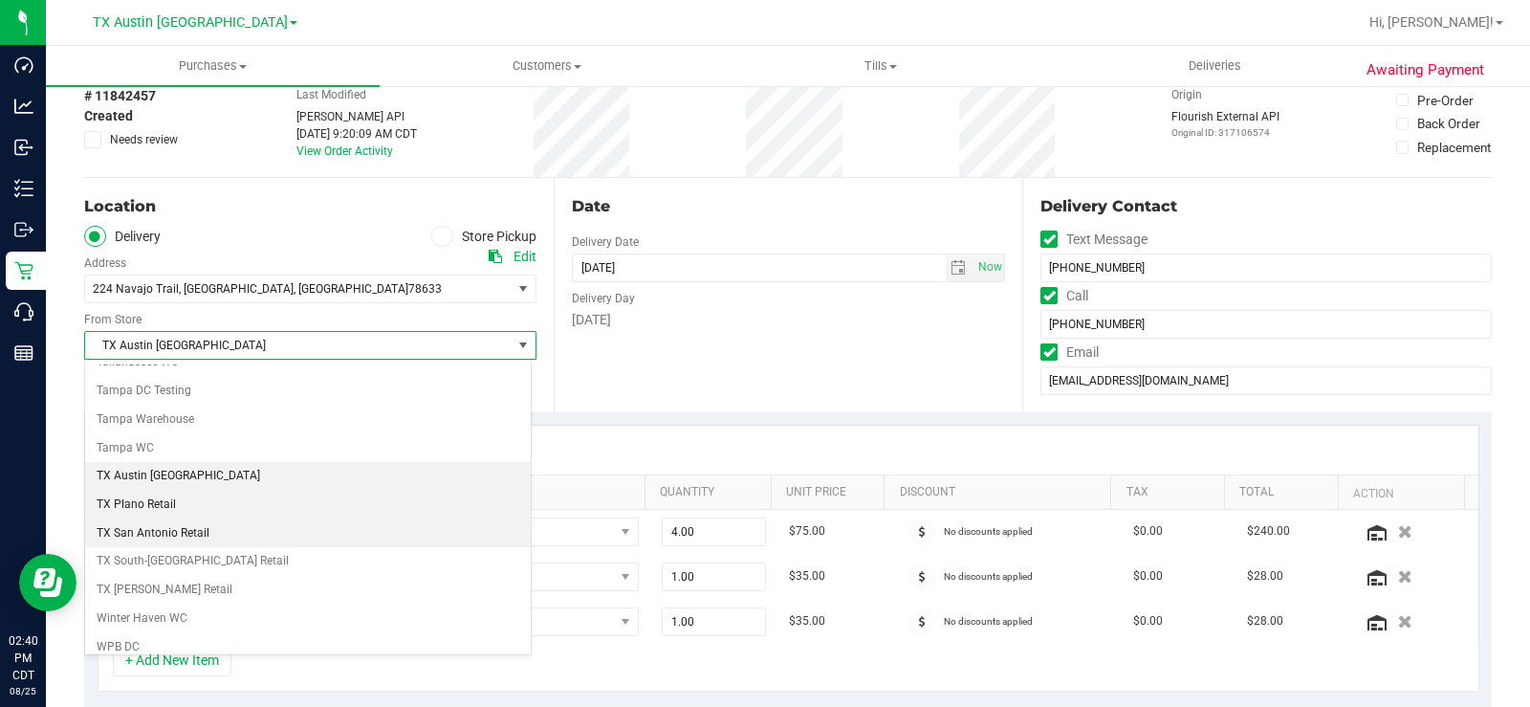
scroll to position [1383, 0]
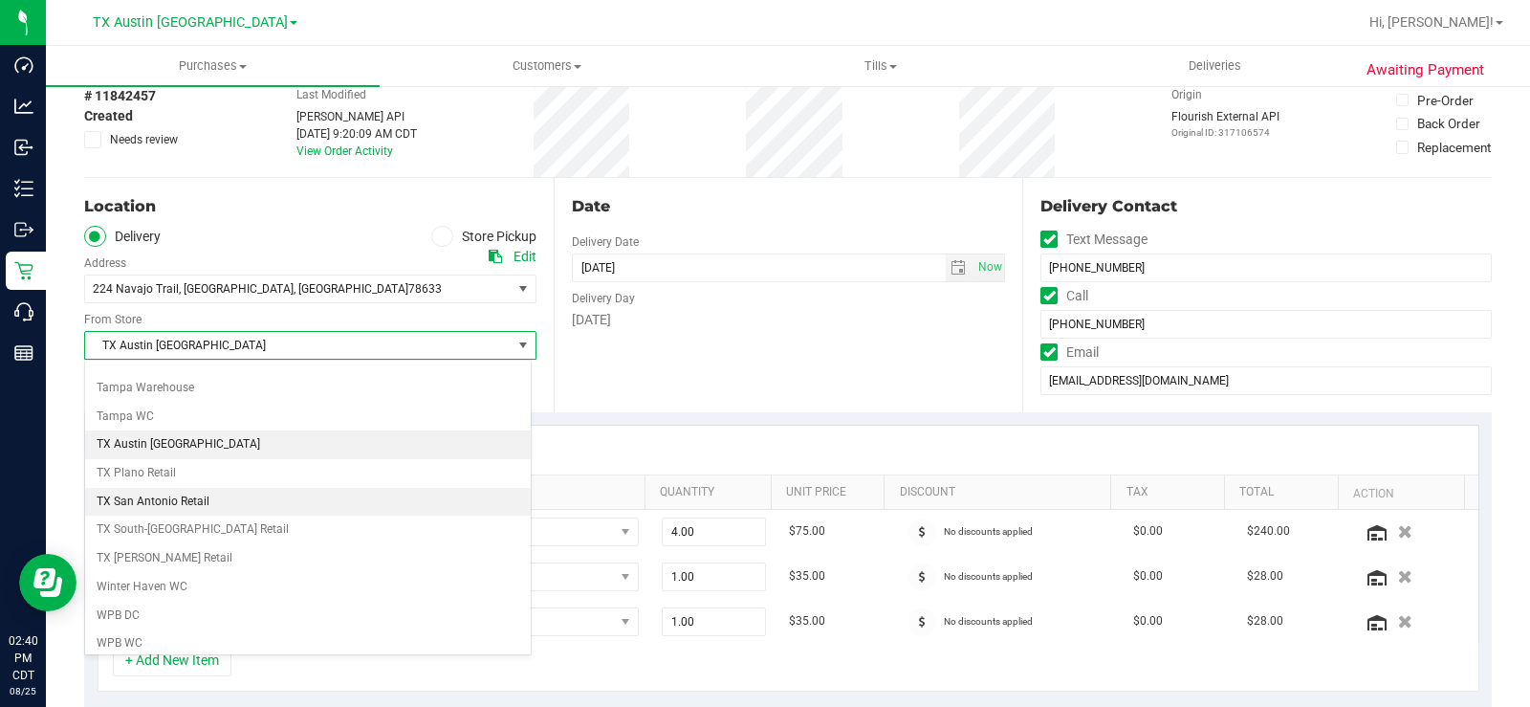
click at [185, 491] on li "TX San Antonio Retail" at bounding box center [308, 502] width 446 height 29
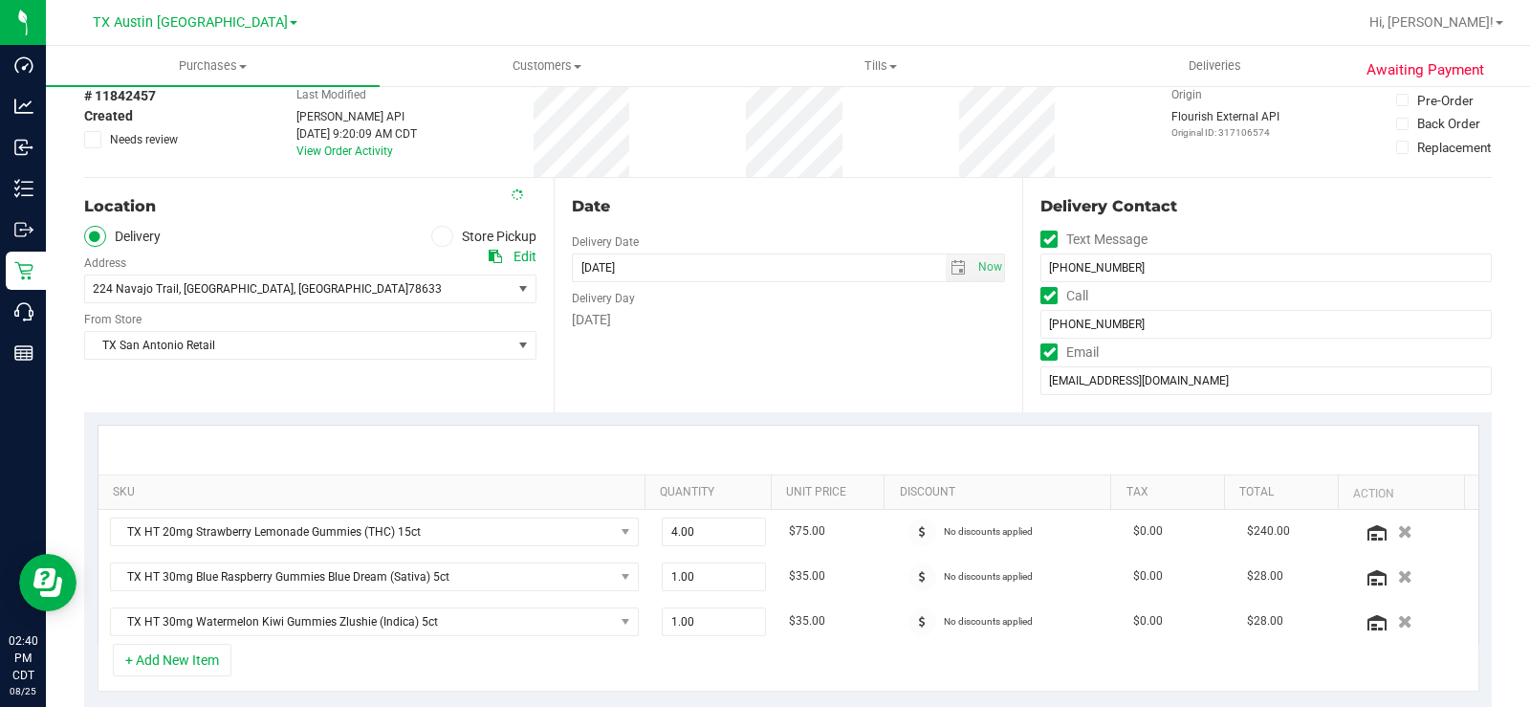
click at [322, 389] on div "Location Delivery Store Pickup Address Edit 224 Navajo Trail , Georgetown , TX …" at bounding box center [319, 295] width 470 height 234
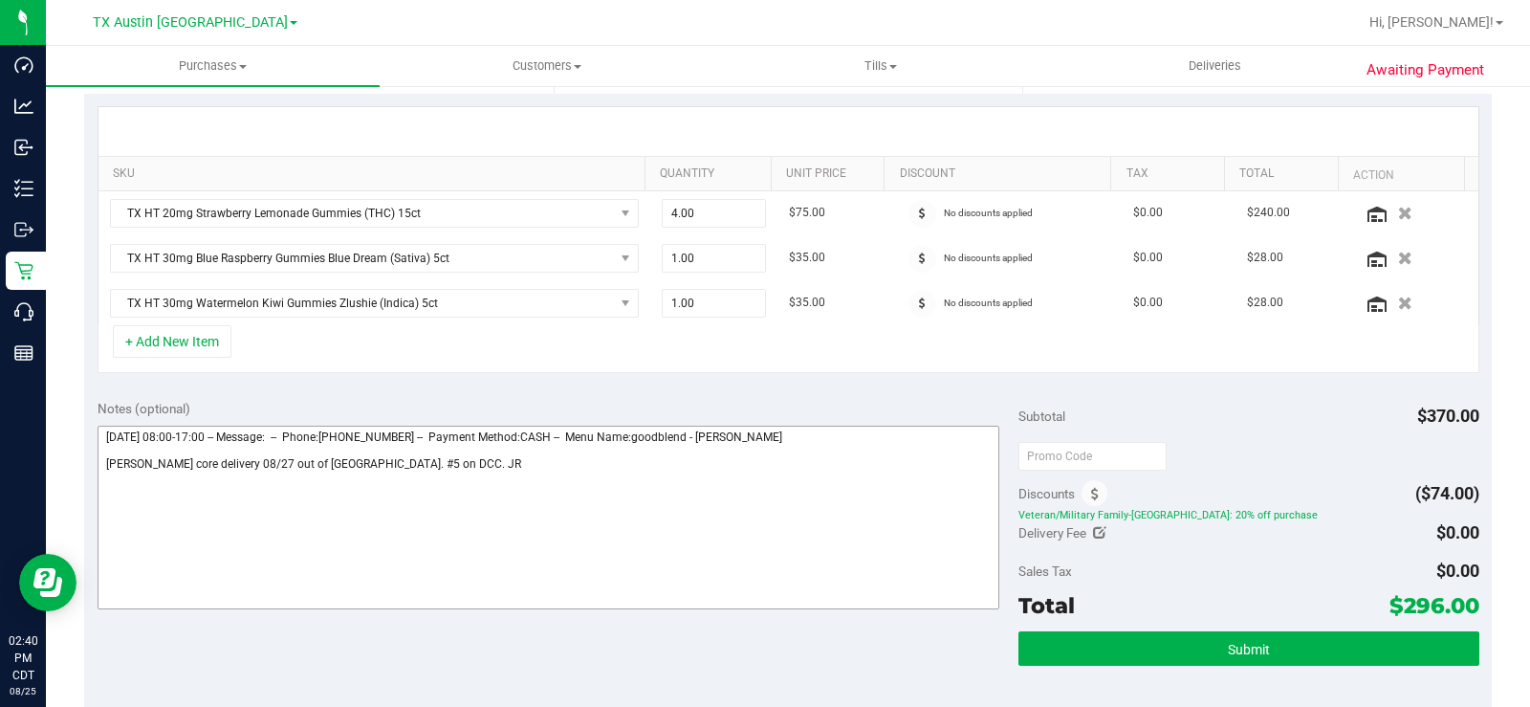
scroll to position [478, 0]
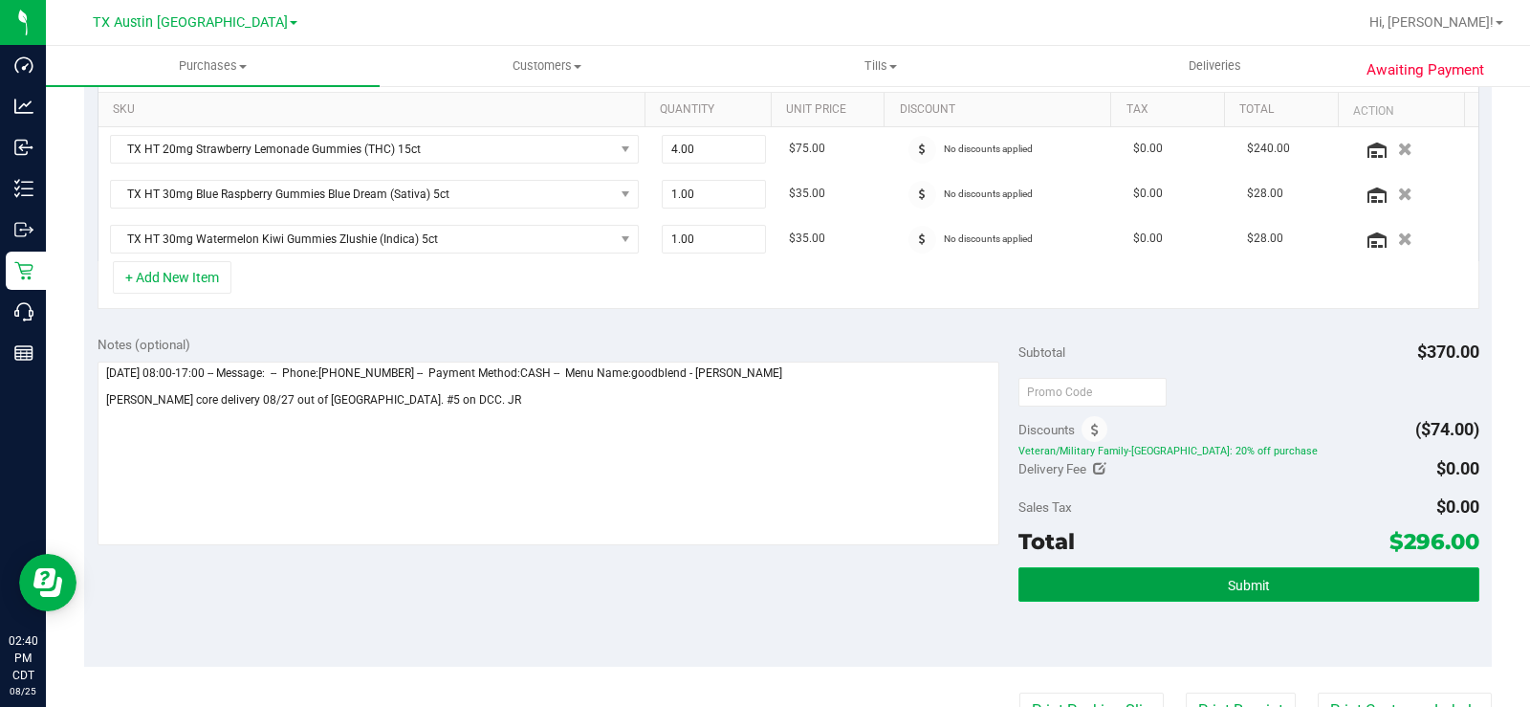
click at [1078, 586] on button "Submit" at bounding box center [1248, 584] width 461 height 34
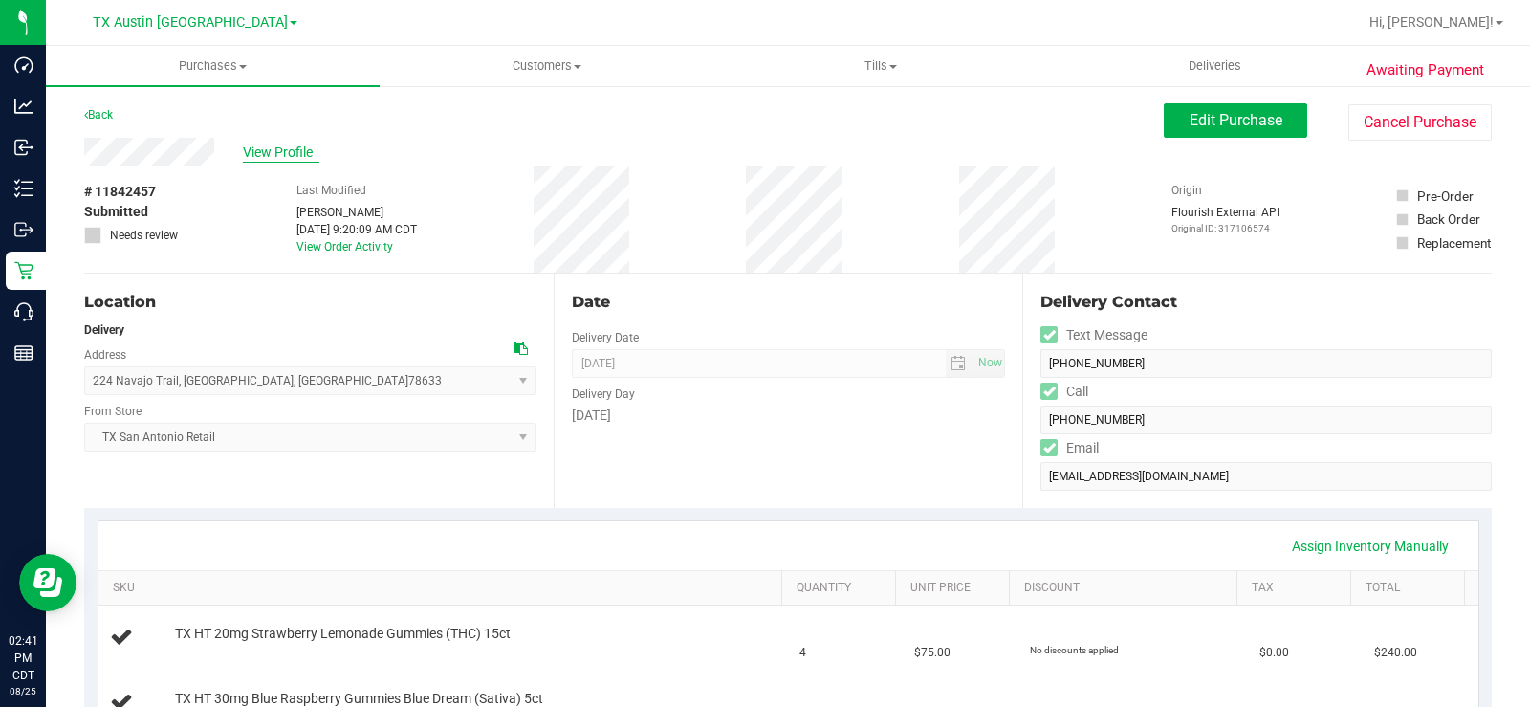
click at [290, 151] on span "View Profile" at bounding box center [281, 152] width 76 height 20
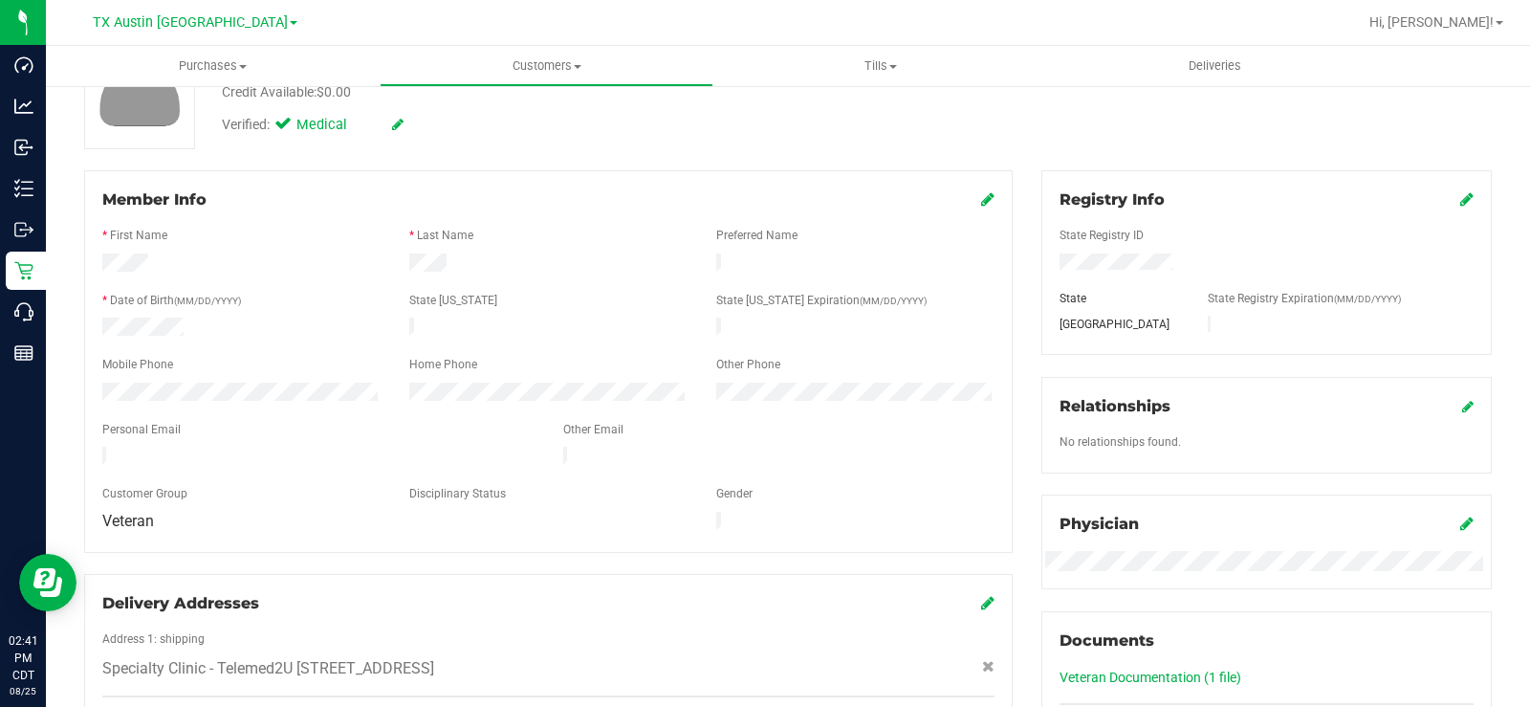
scroll to position [191, 0]
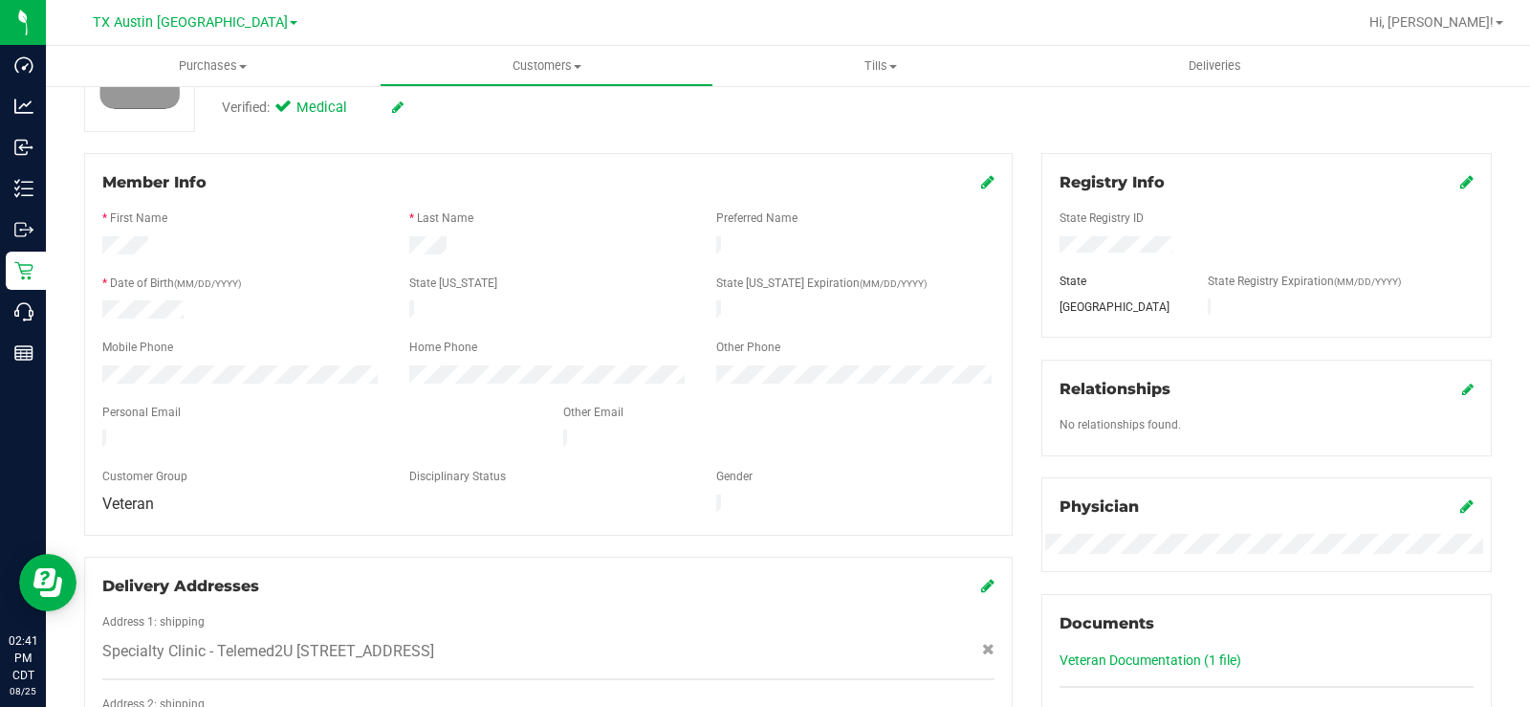
click at [93, 429] on div at bounding box center [318, 440] width 461 height 23
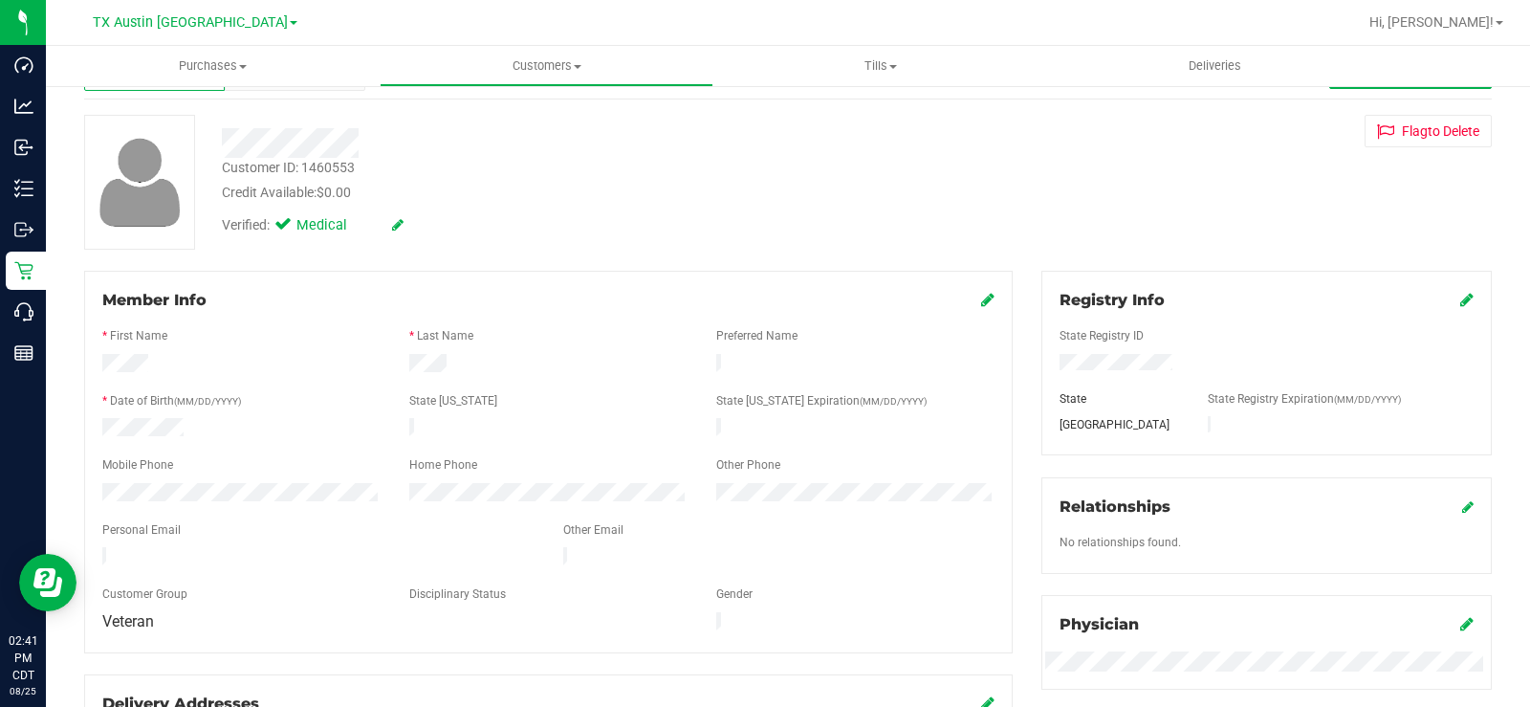
scroll to position [0, 0]
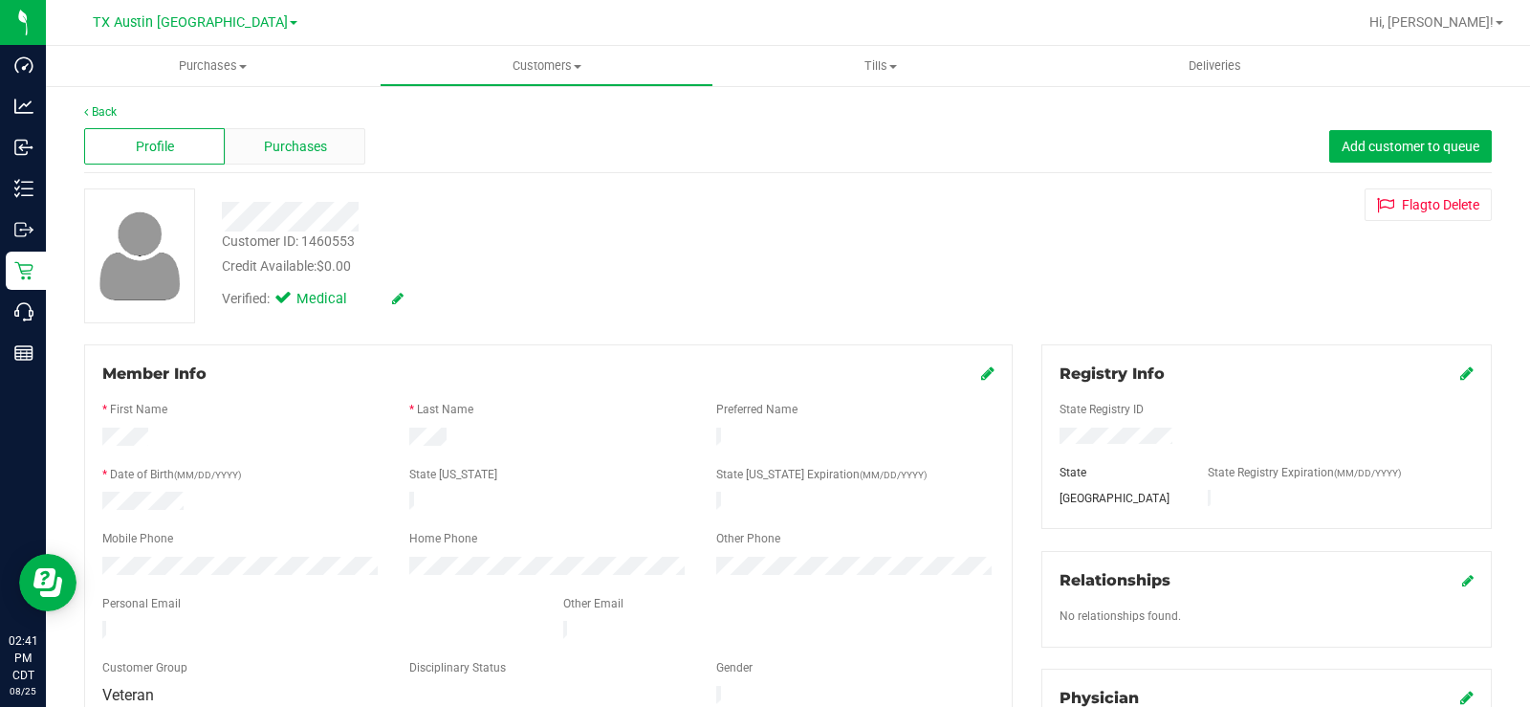
click at [312, 144] on span "Purchases" at bounding box center [295, 147] width 63 height 20
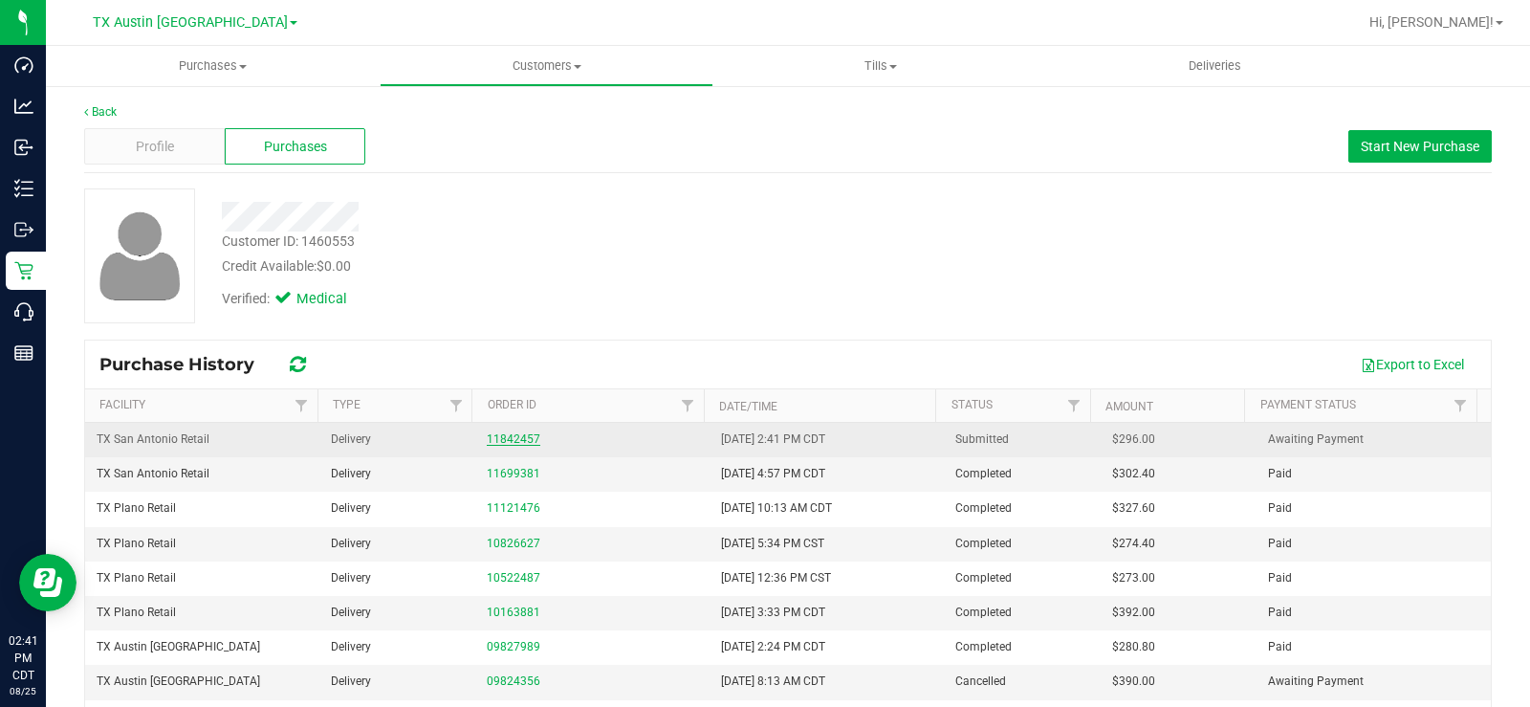
click at [487, 437] on link "11842457" at bounding box center [514, 438] width 54 height 13
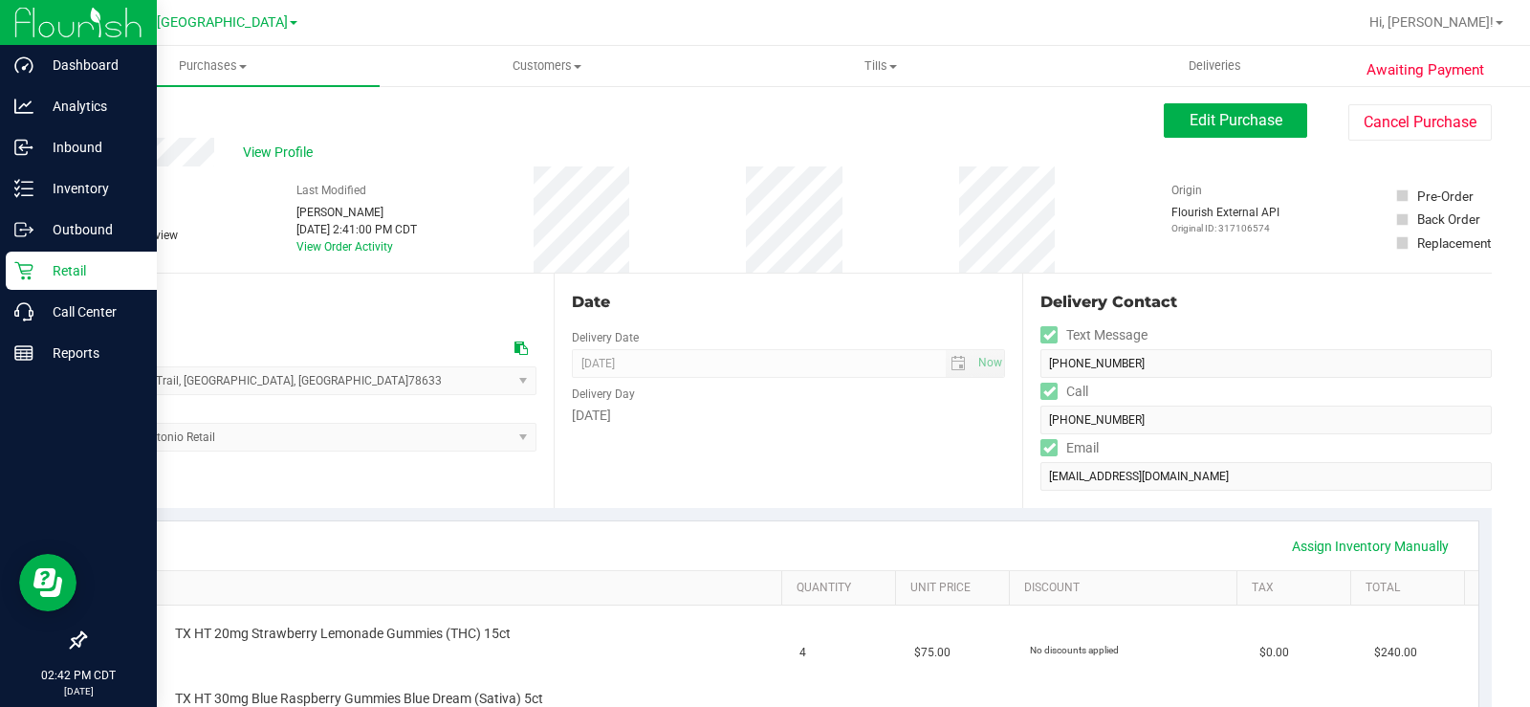
click at [33, 274] on p "Retail" at bounding box center [90, 270] width 115 height 23
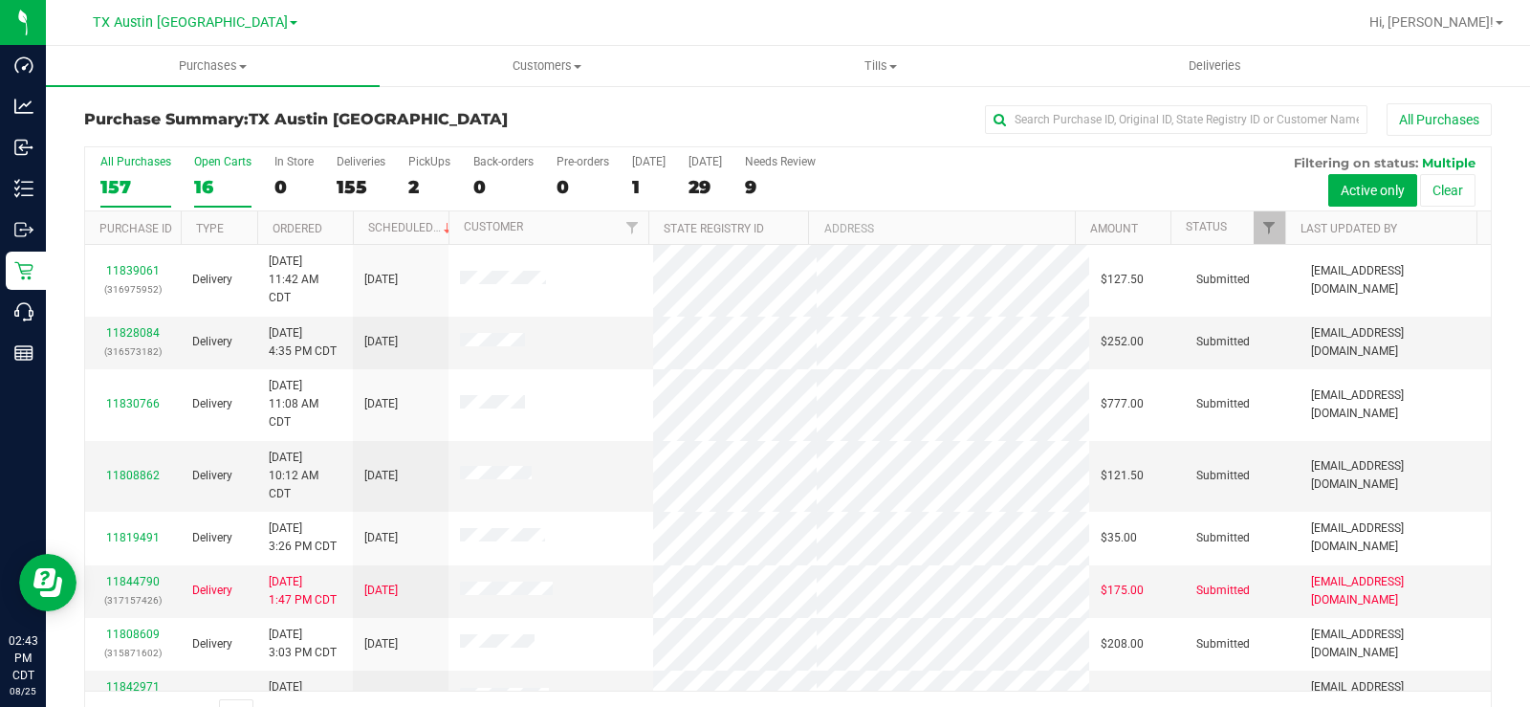
click at [226, 179] on div "16" at bounding box center [222, 187] width 57 height 22
click at [0, 0] on input "Open Carts 16" at bounding box center [0, 0] width 0 height 0
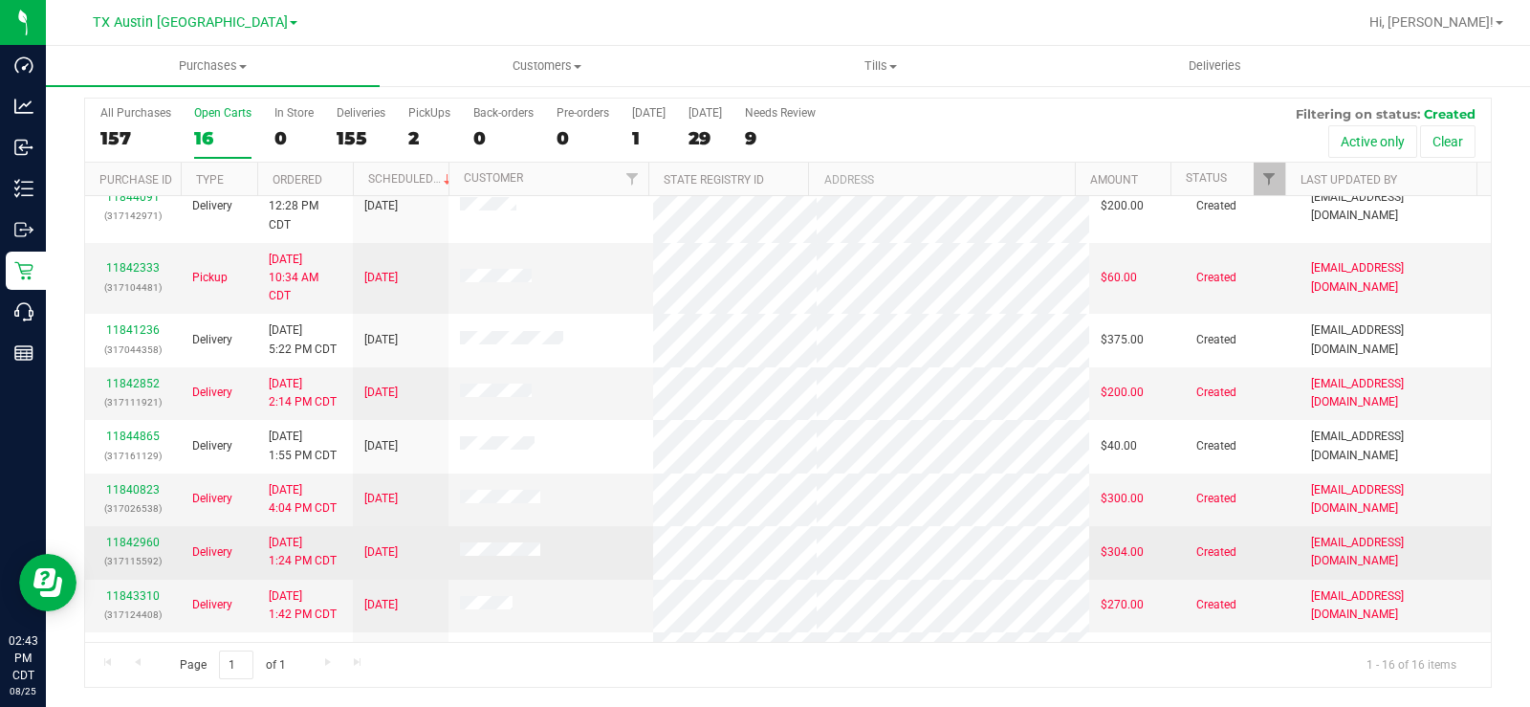
scroll to position [320, 0]
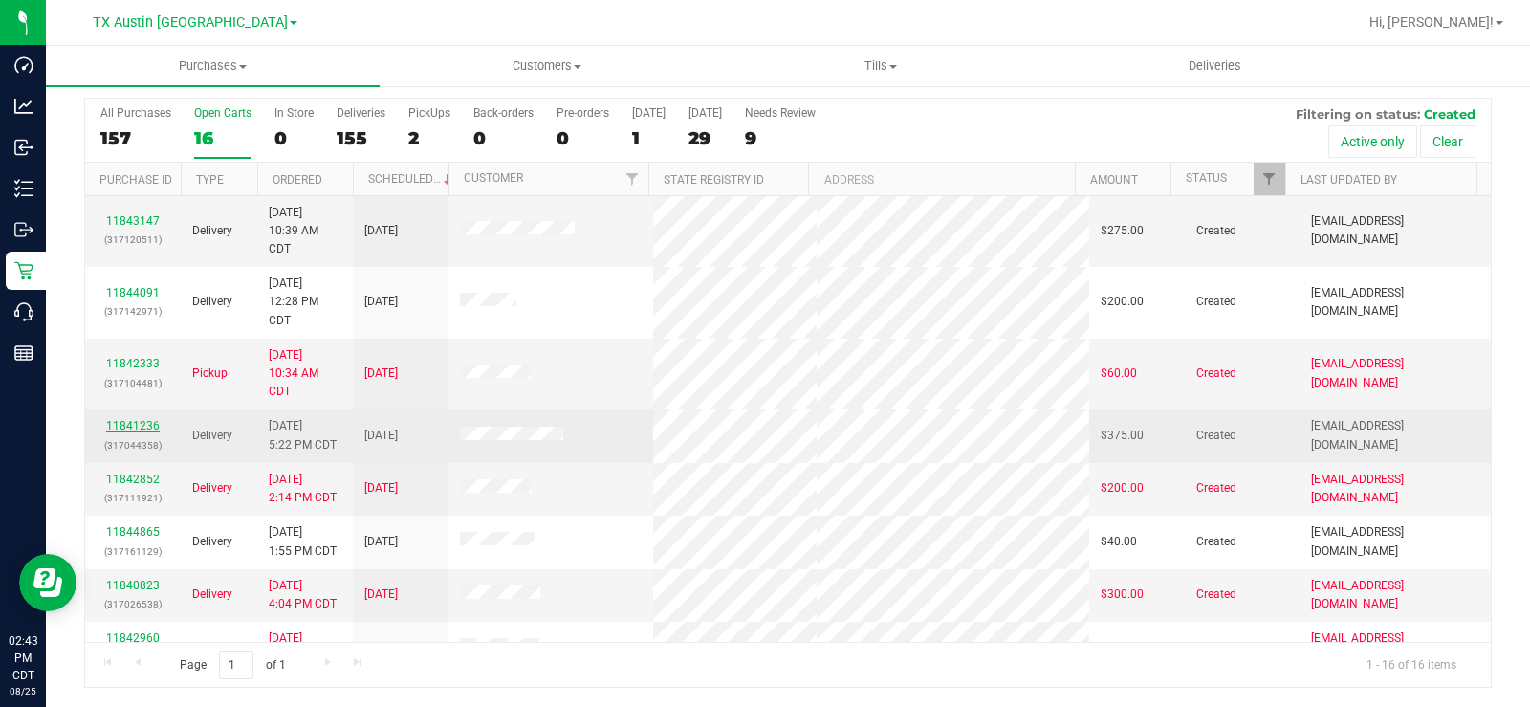
click at [124, 423] on link "11841236" at bounding box center [133, 425] width 54 height 13
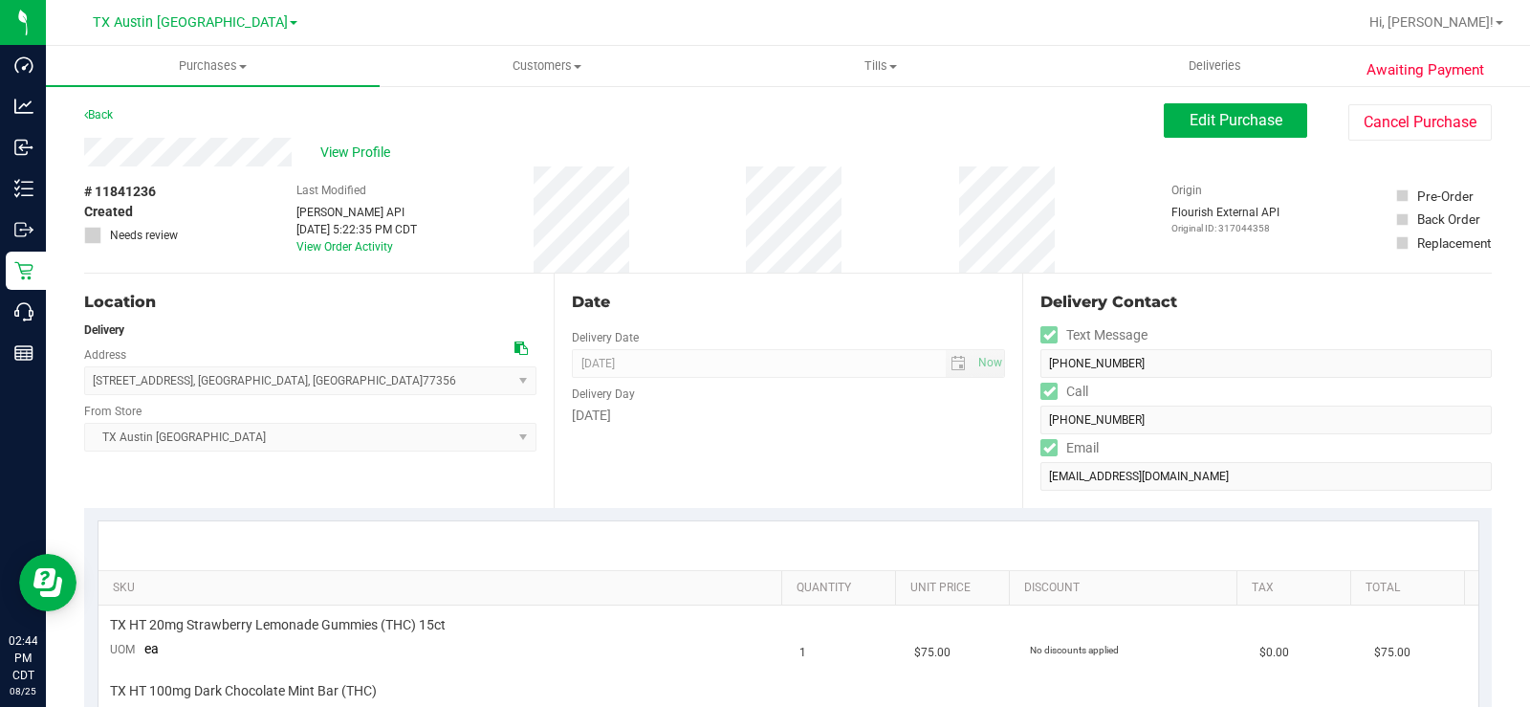
click at [149, 162] on div "View Profile" at bounding box center [624, 152] width 1080 height 29
click at [362, 152] on span "View Profile" at bounding box center [358, 152] width 76 height 20
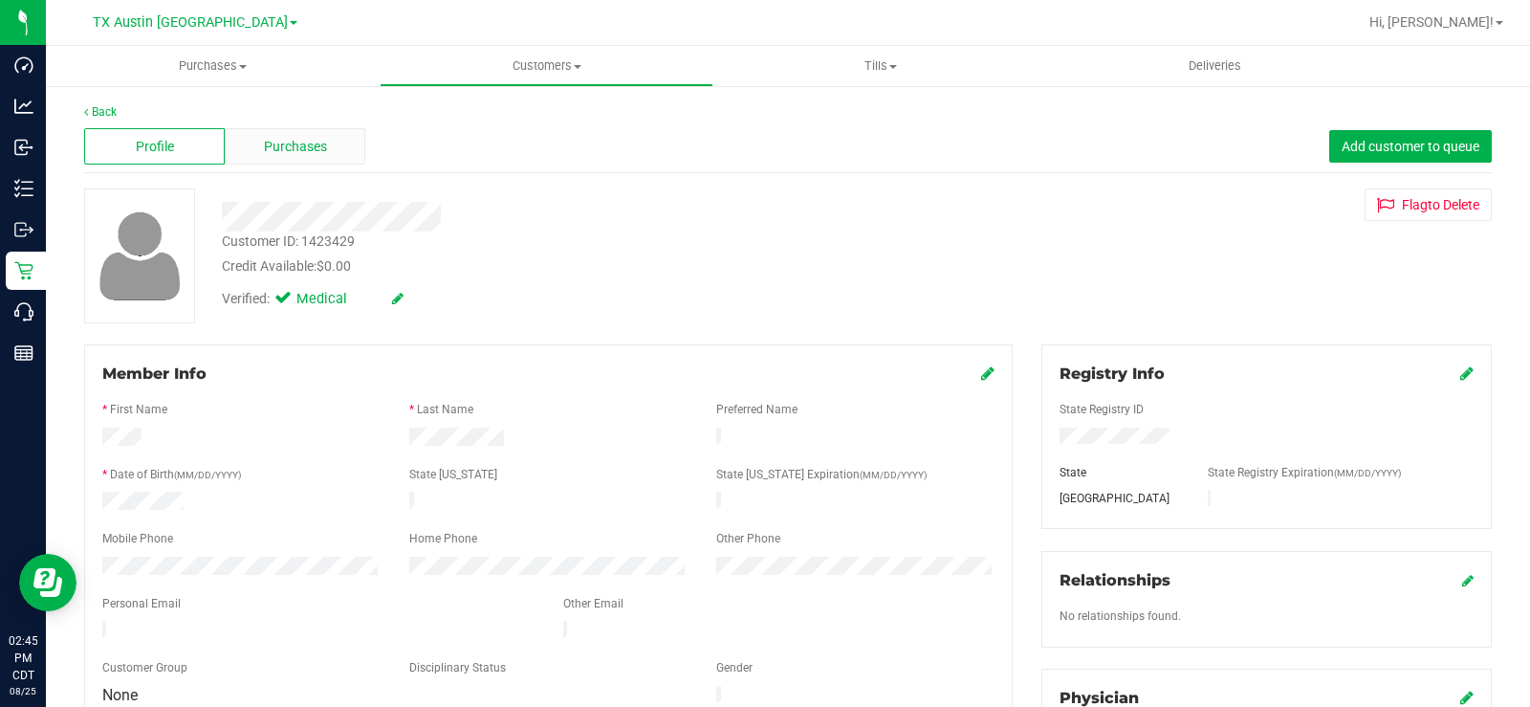
click at [295, 148] on span "Purchases" at bounding box center [295, 147] width 63 height 20
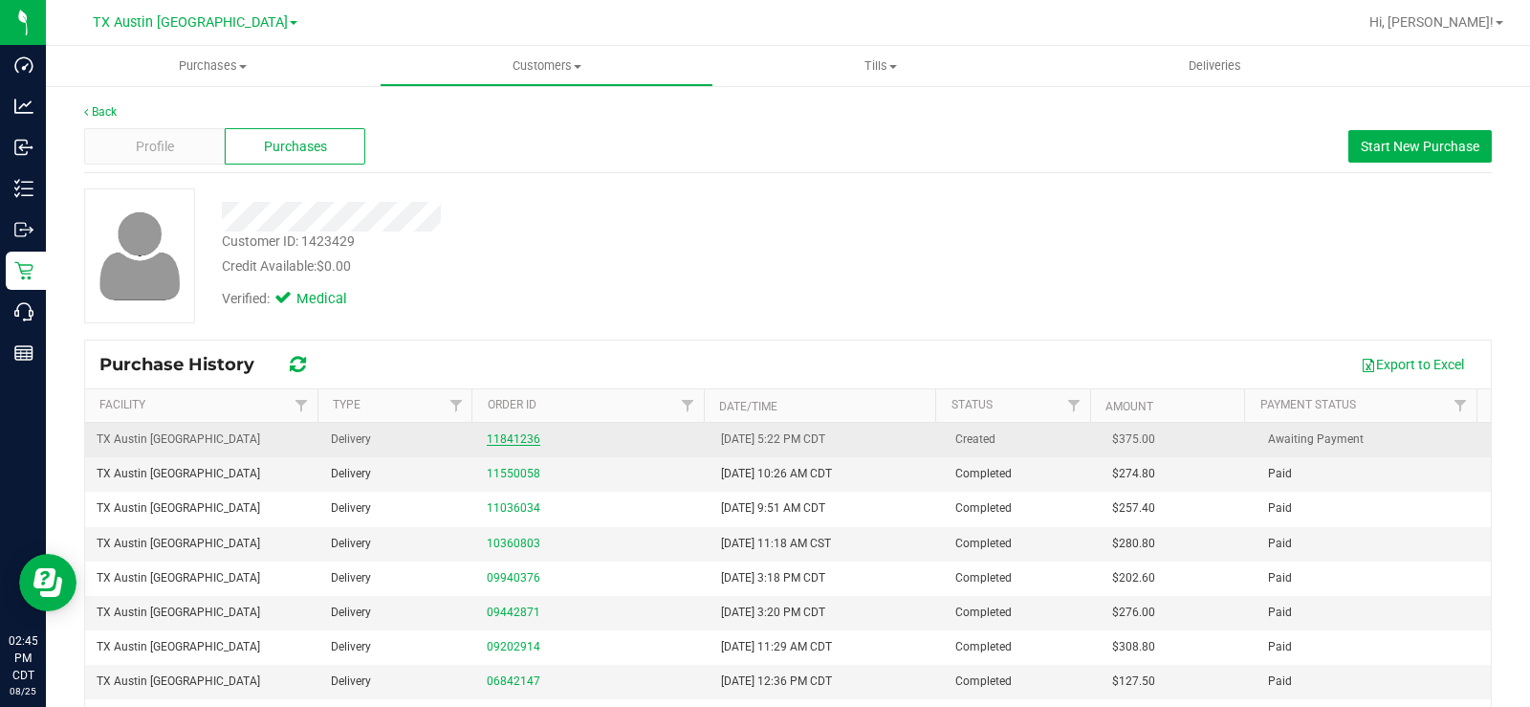
click at [494, 439] on link "11841236" at bounding box center [514, 438] width 54 height 13
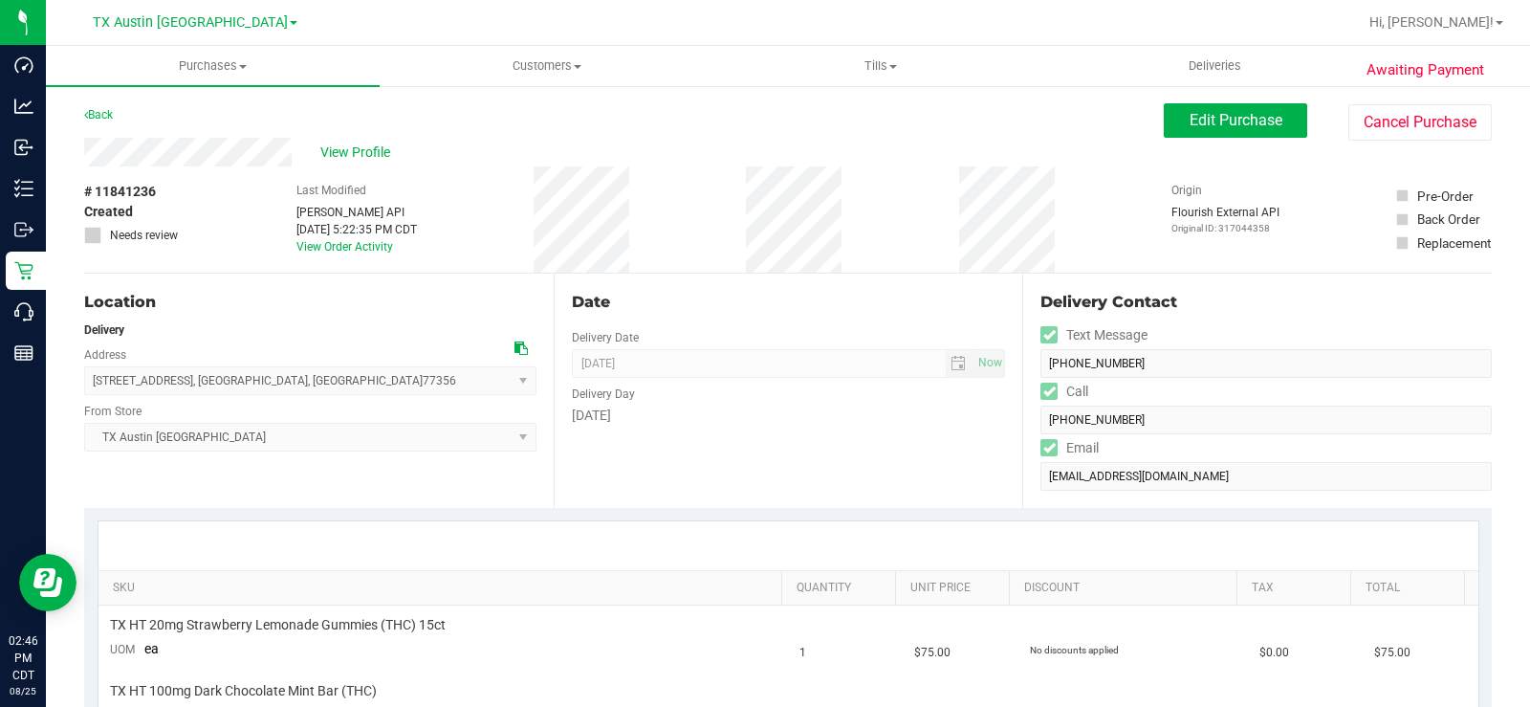
click at [514, 349] on icon at bounding box center [520, 347] width 13 height 13
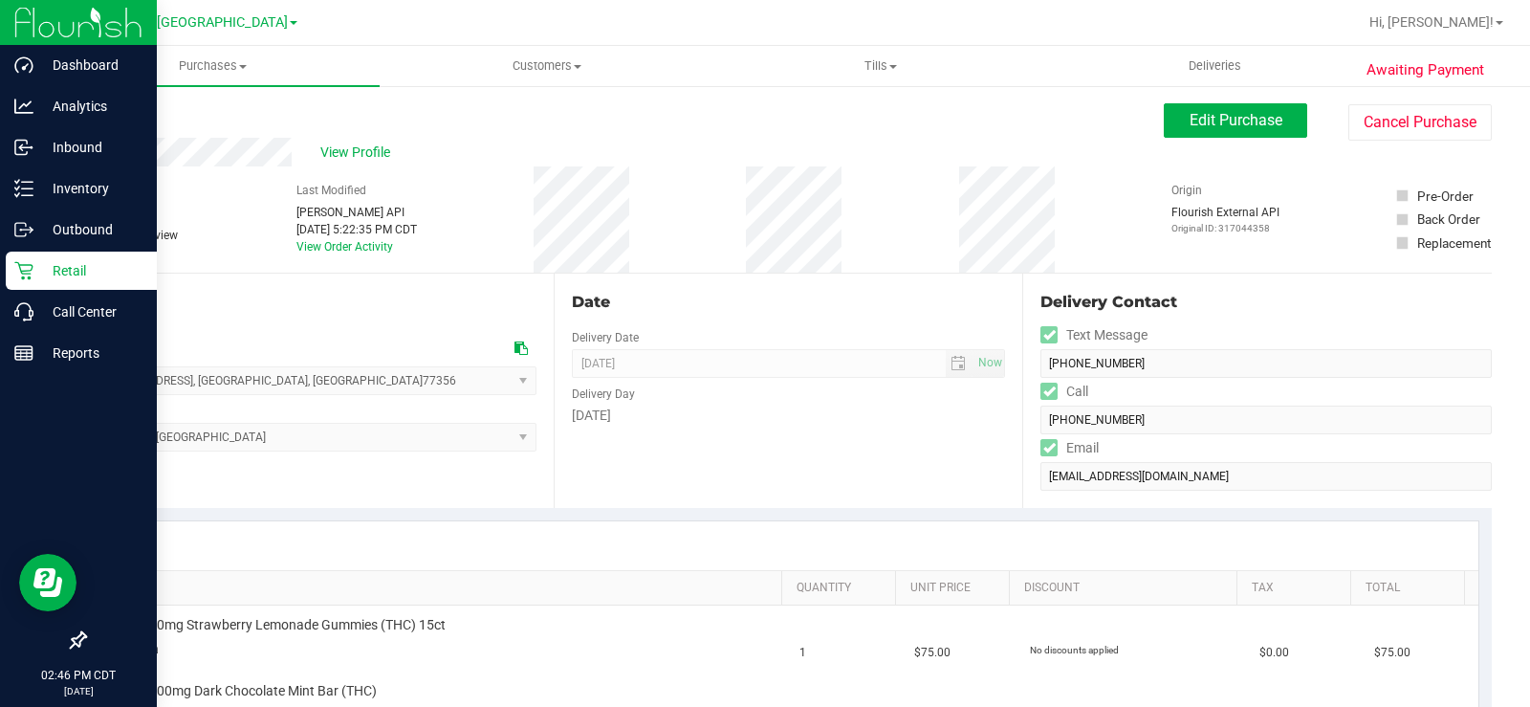
click at [44, 259] on p "Retail" at bounding box center [90, 270] width 115 height 23
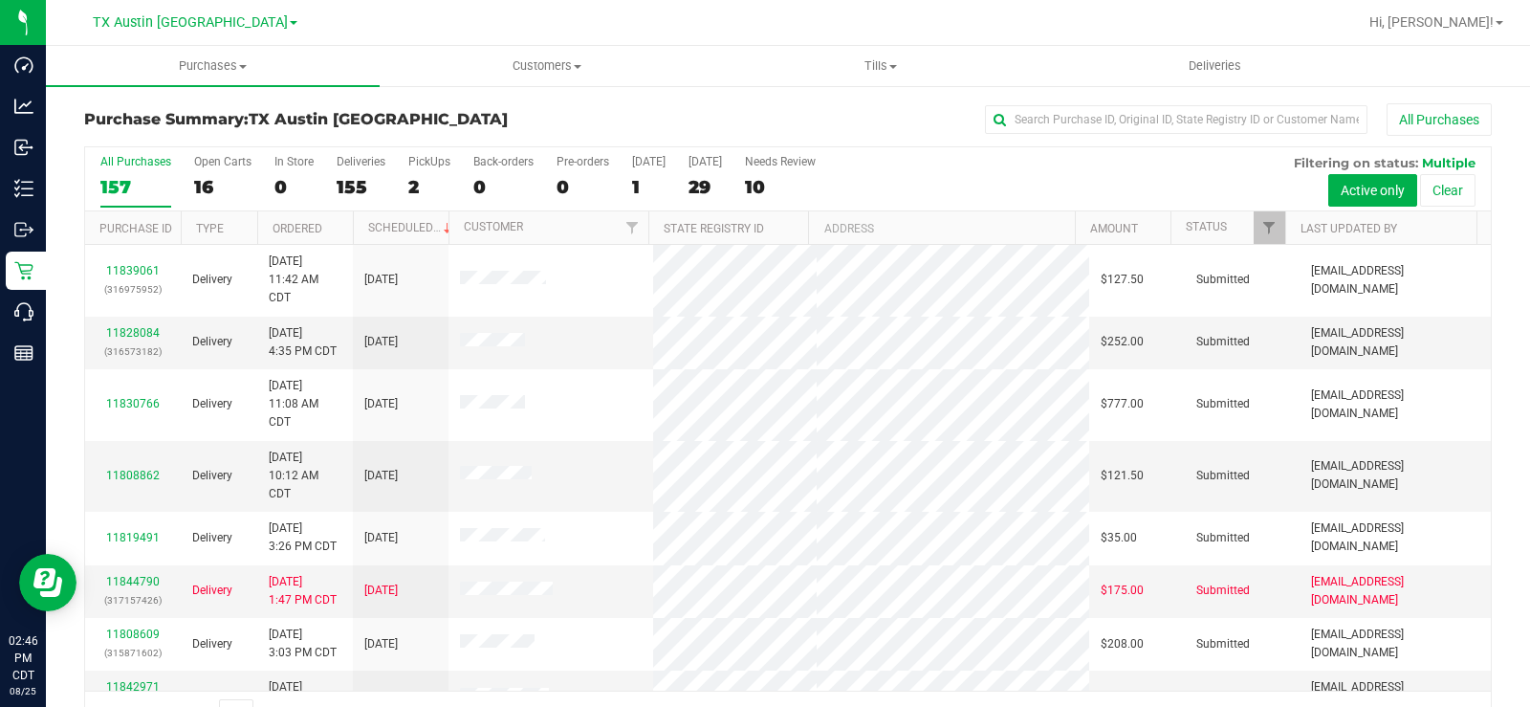
click at [204, 174] on label "Open Carts 16" at bounding box center [222, 181] width 57 height 53
click at [0, 0] on input "Open Carts 16" at bounding box center [0, 0] width 0 height 0
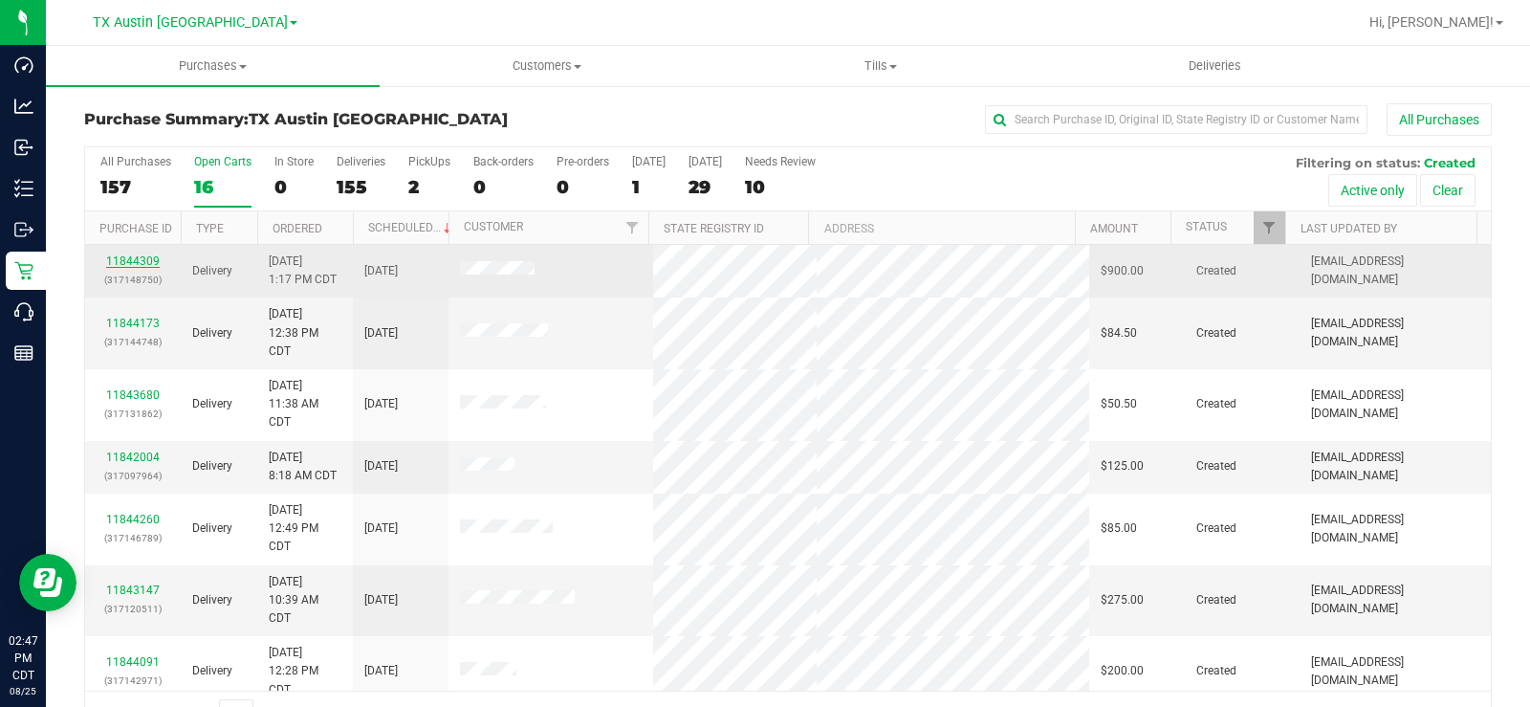
click at [130, 258] on link "11844309" at bounding box center [133, 260] width 54 height 13
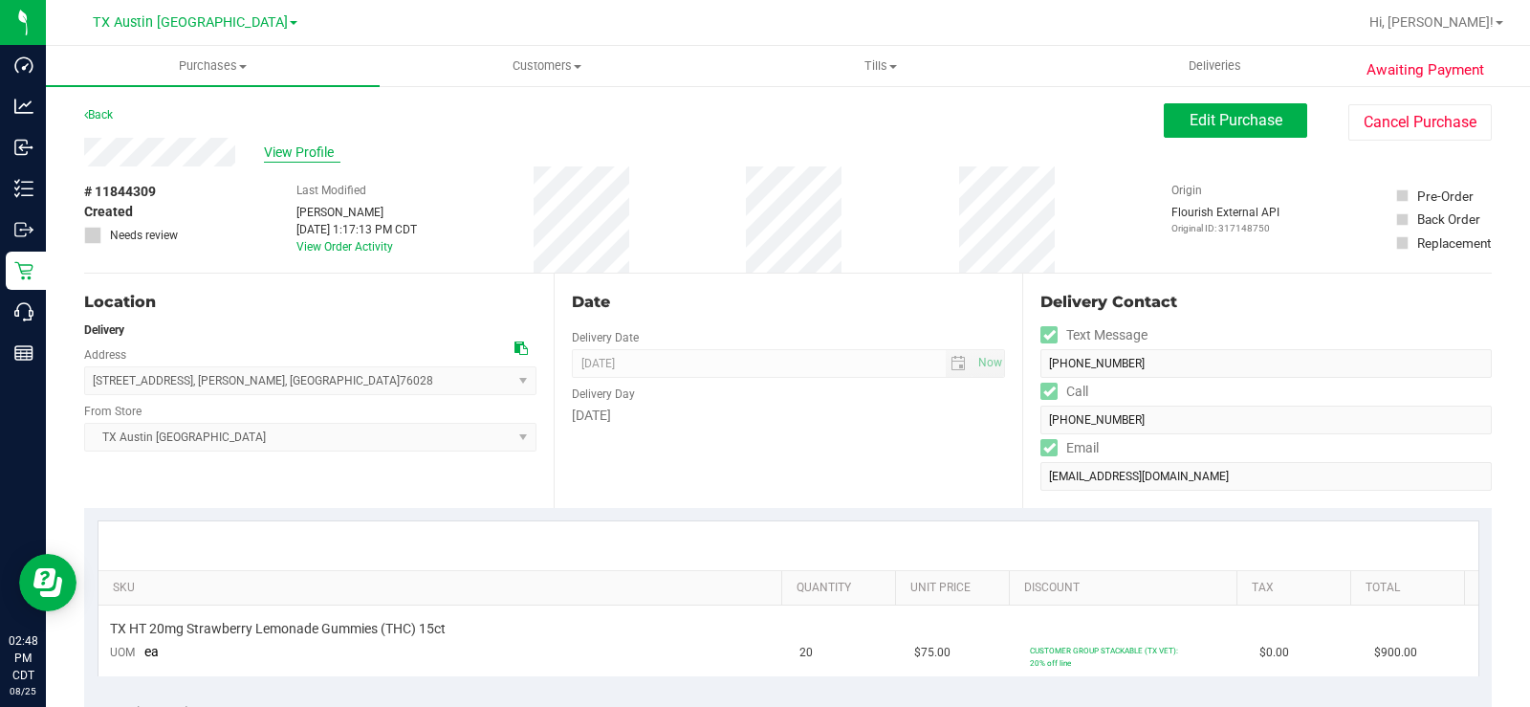
click at [306, 142] on span "View Profile" at bounding box center [302, 152] width 76 height 20
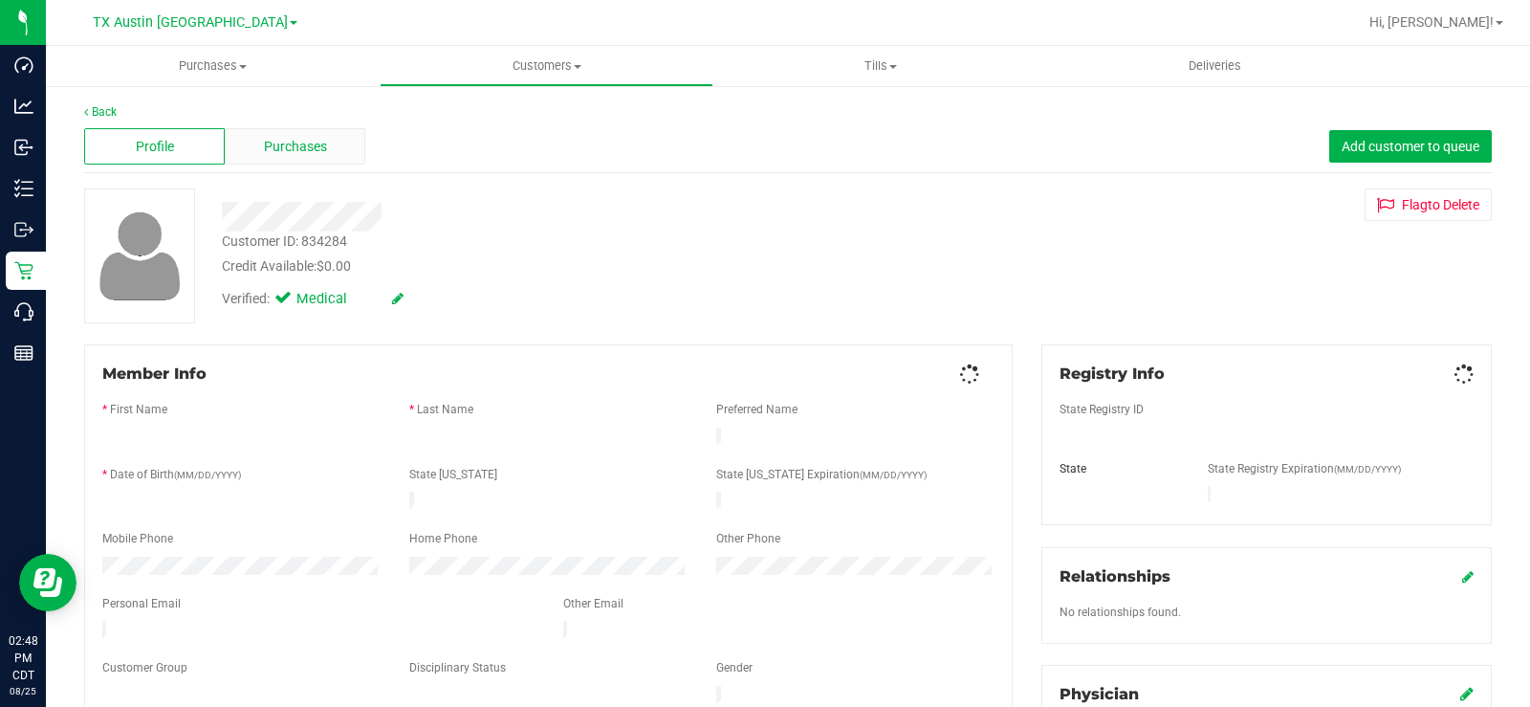
click at [303, 147] on span "Purchases" at bounding box center [295, 147] width 63 height 20
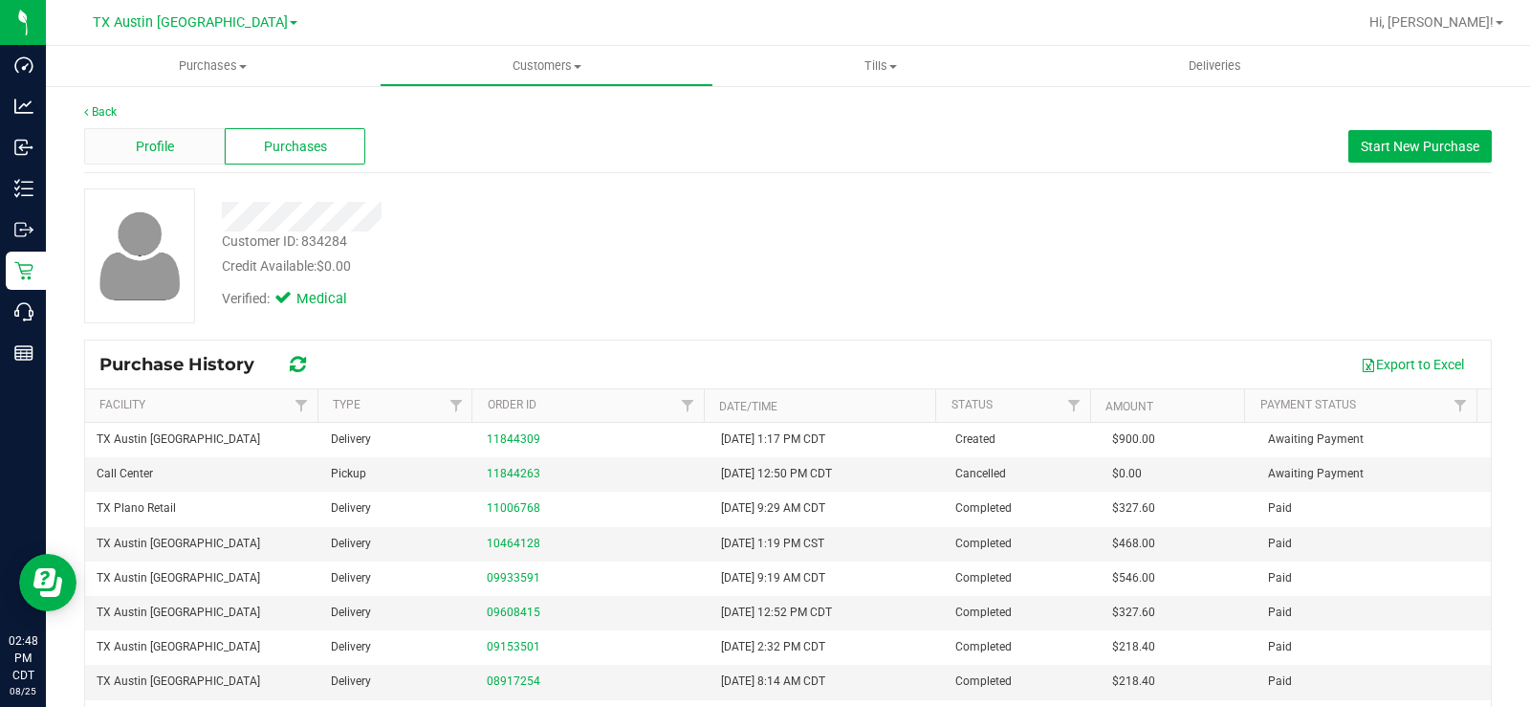
click at [134, 141] on div "Profile" at bounding box center [154, 146] width 141 height 36
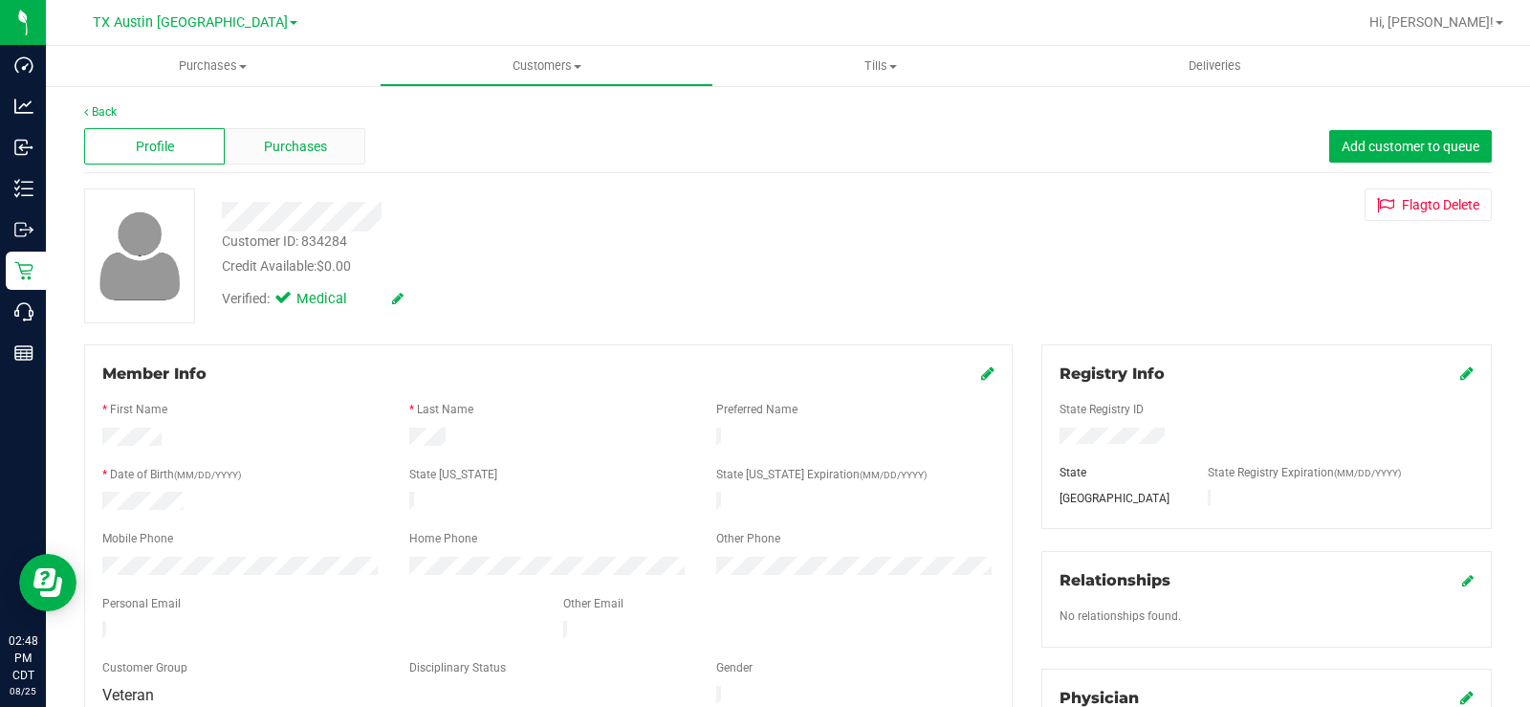
click at [287, 138] on span "Purchases" at bounding box center [295, 147] width 63 height 20
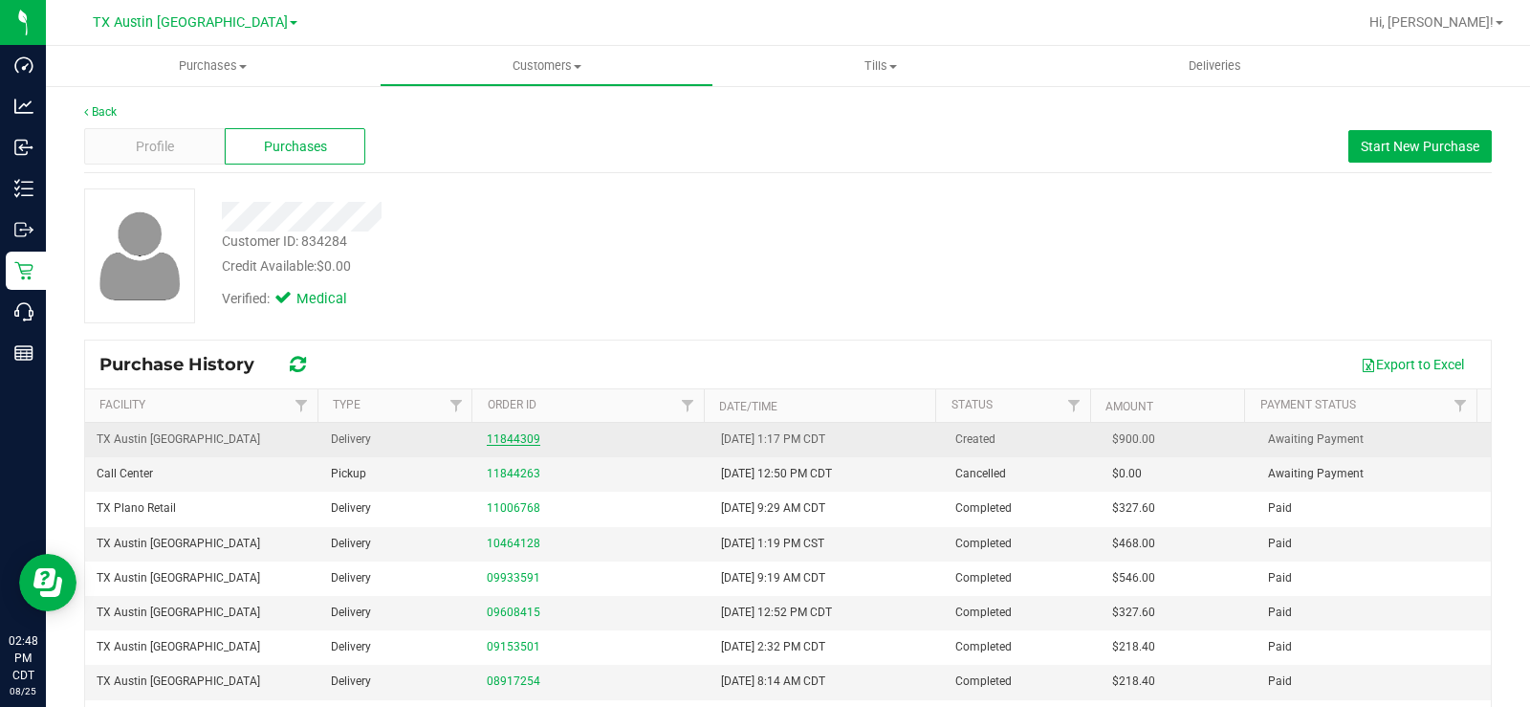
click at [514, 438] on link "11844309" at bounding box center [514, 438] width 54 height 13
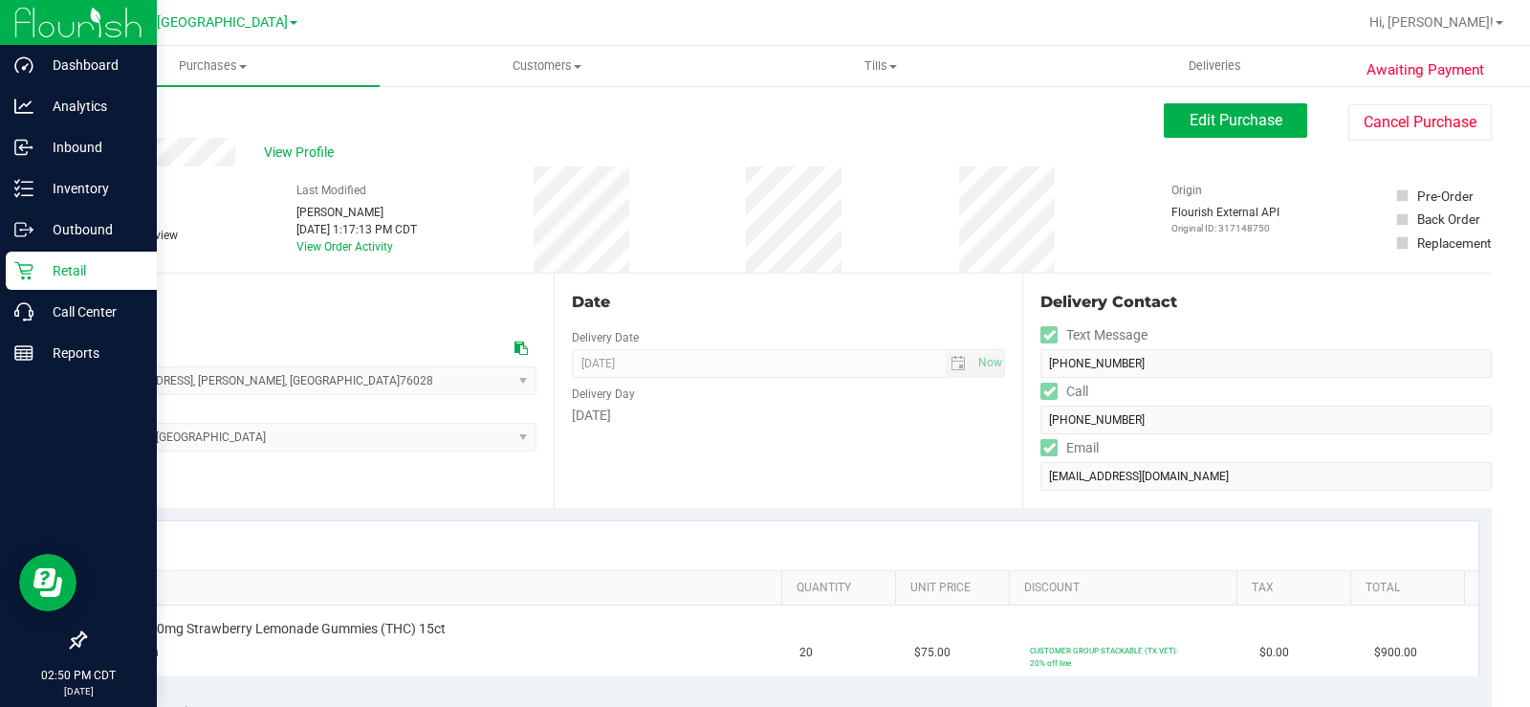
click at [40, 273] on p "Retail" at bounding box center [90, 270] width 115 height 23
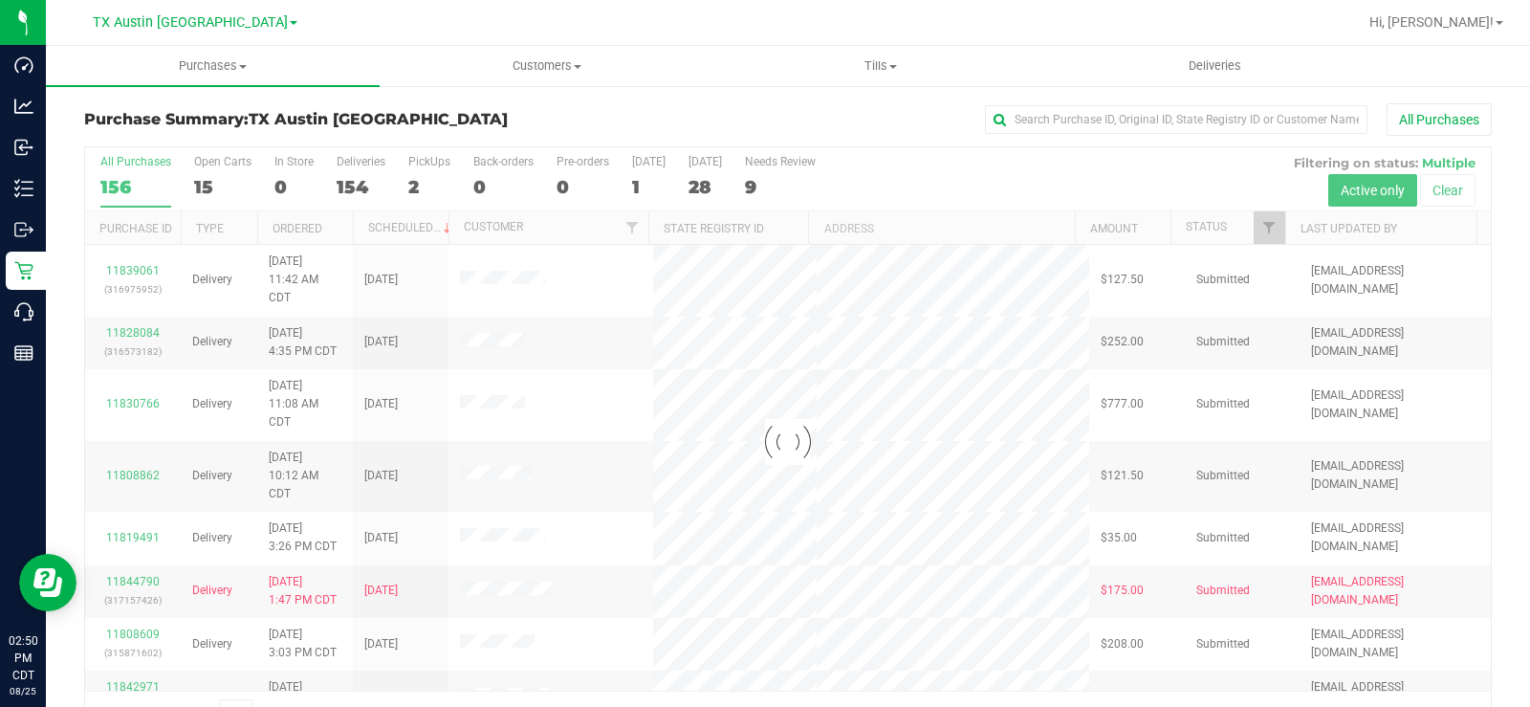
click at [197, 168] on div at bounding box center [788, 441] width 1406 height 589
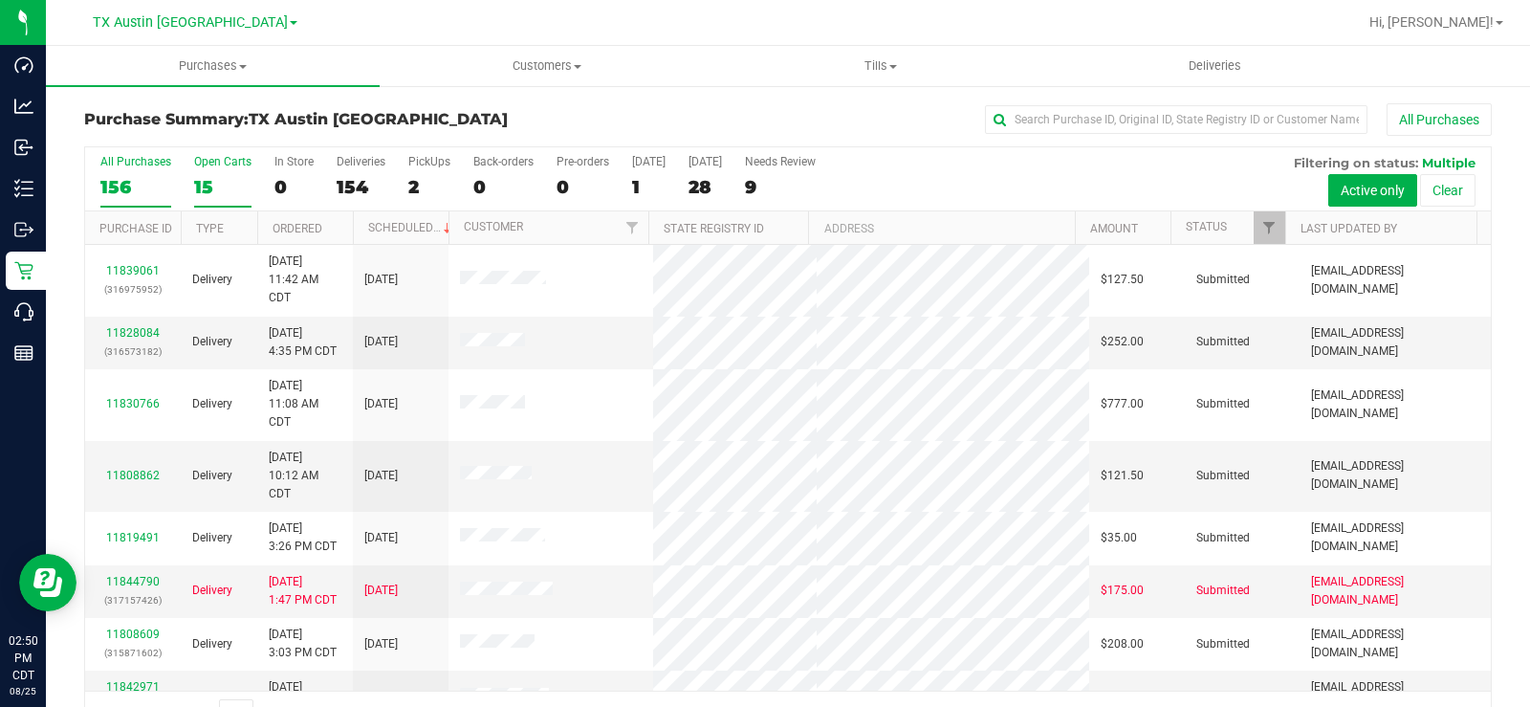
click at [200, 170] on label "Open Carts 15" at bounding box center [222, 181] width 57 height 53
click at [0, 0] on input "Open Carts 15" at bounding box center [0, 0] width 0 height 0
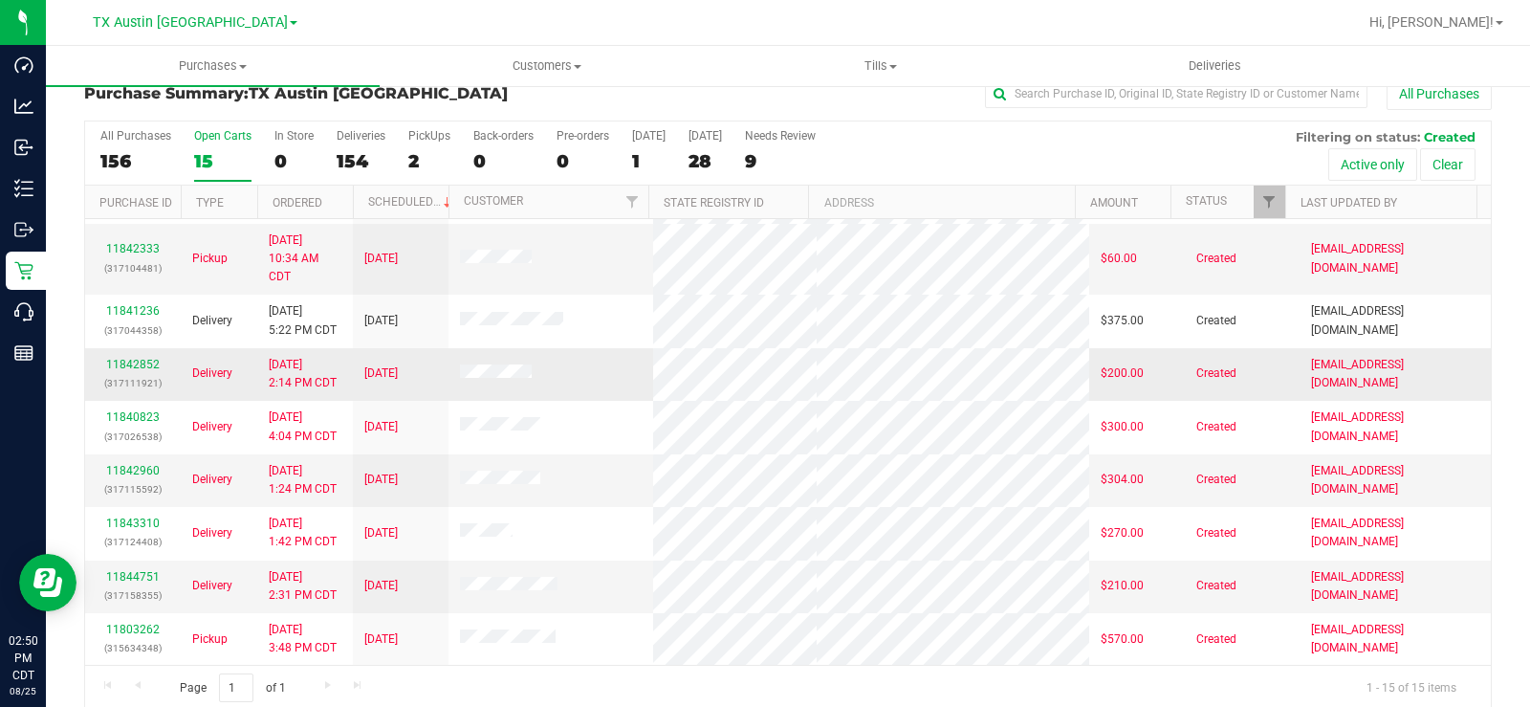
scroll to position [49, 0]
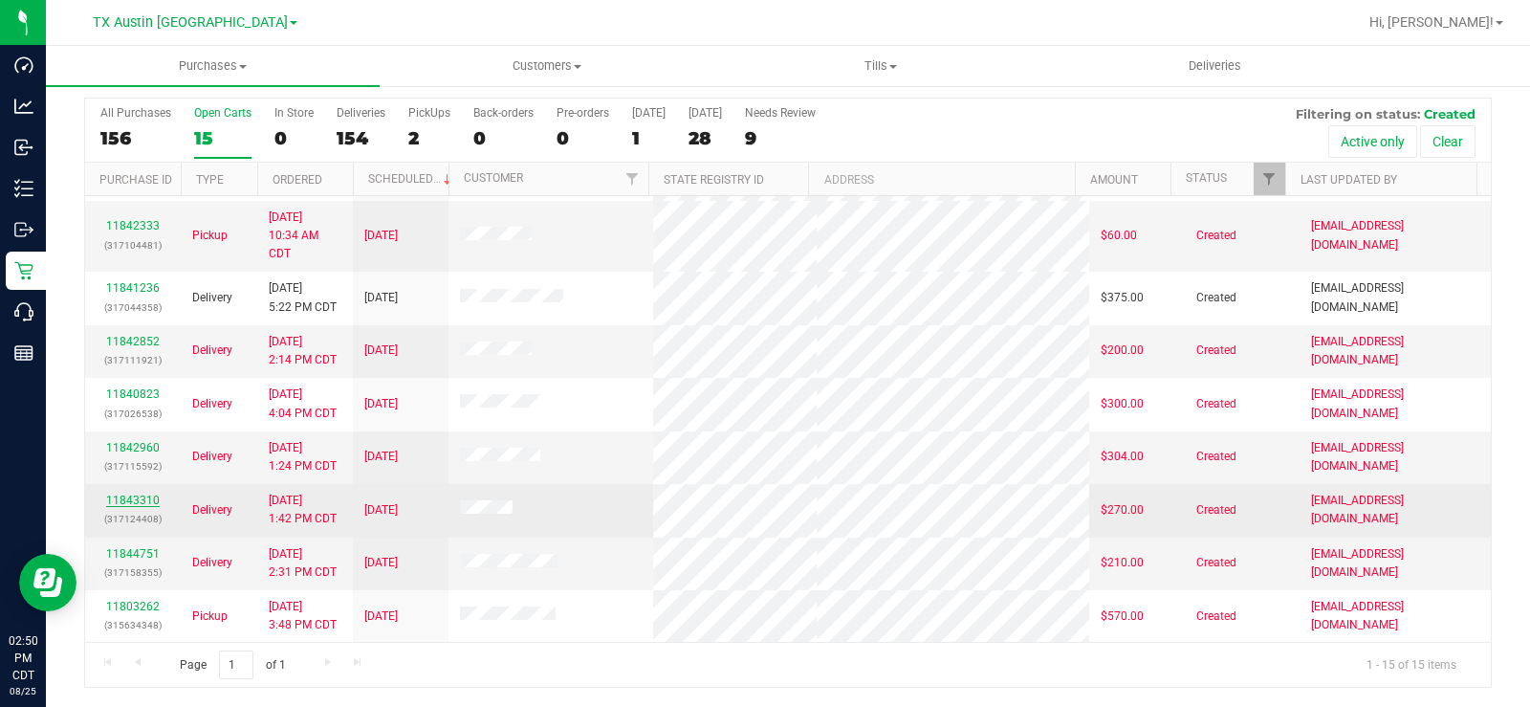
click at [125, 496] on link "11843310" at bounding box center [133, 499] width 54 height 13
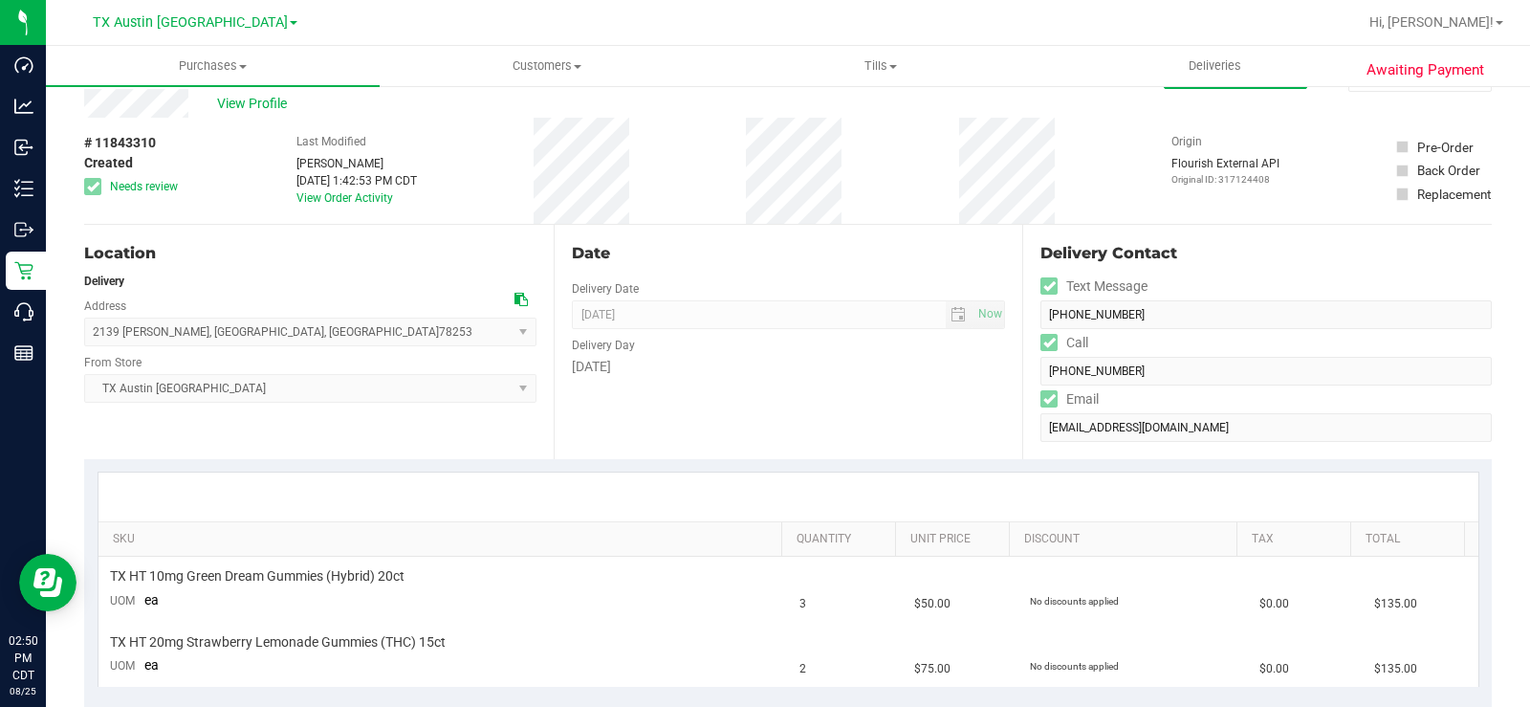
click at [708, 402] on div "Date Delivery Date 08/26/2025 Now 08/26/2025 07:00 AM Now Delivery Day Tuesday" at bounding box center [789, 342] width 470 height 234
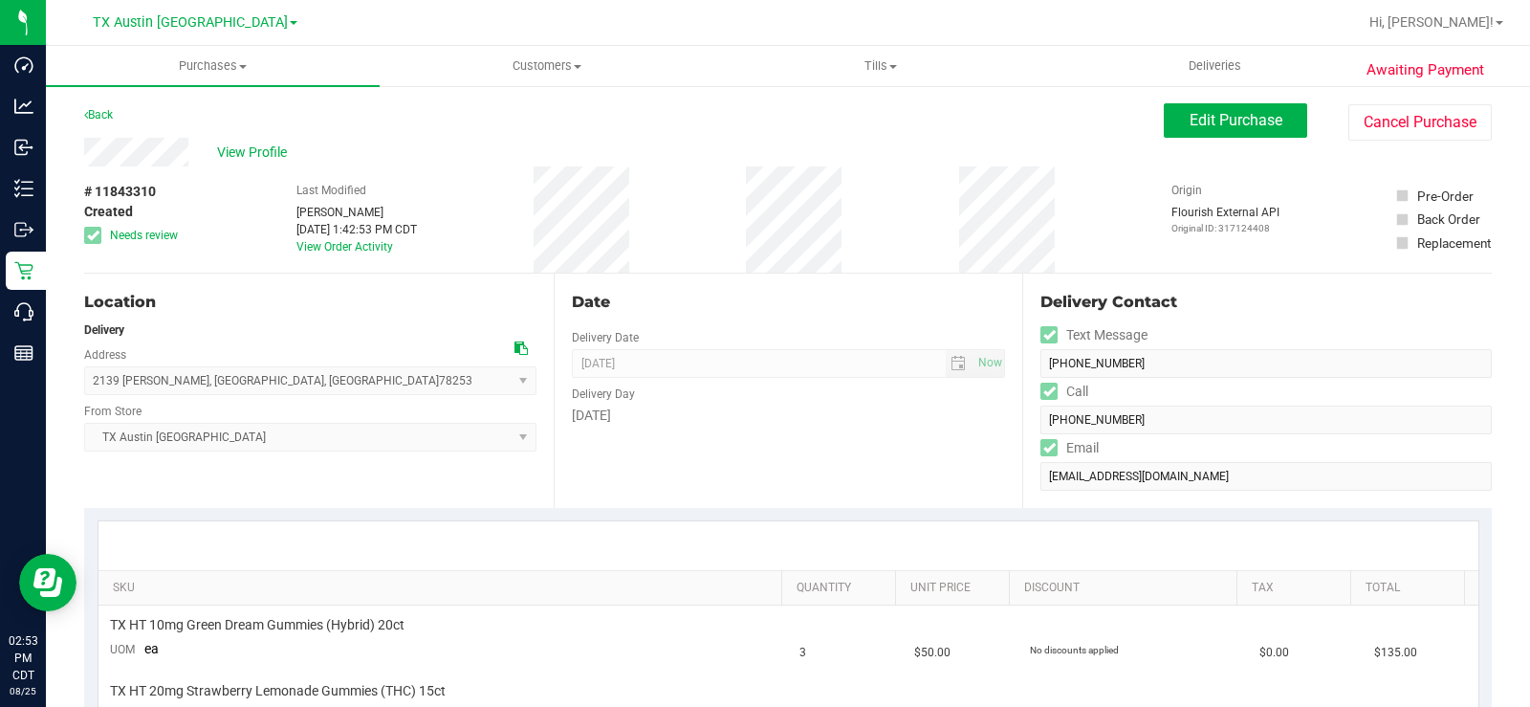
click at [518, 346] on icon at bounding box center [520, 347] width 13 height 13
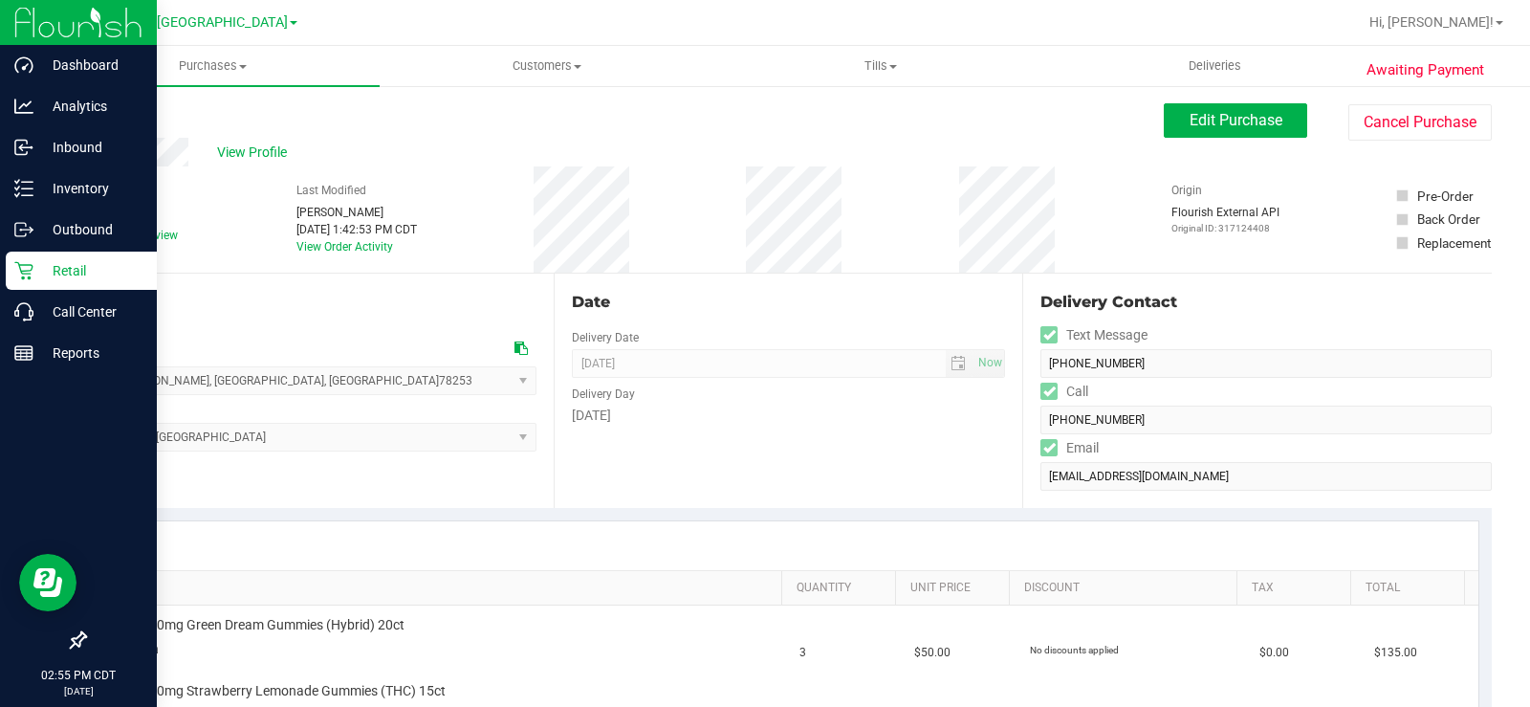
click at [38, 267] on p "Retail" at bounding box center [90, 270] width 115 height 23
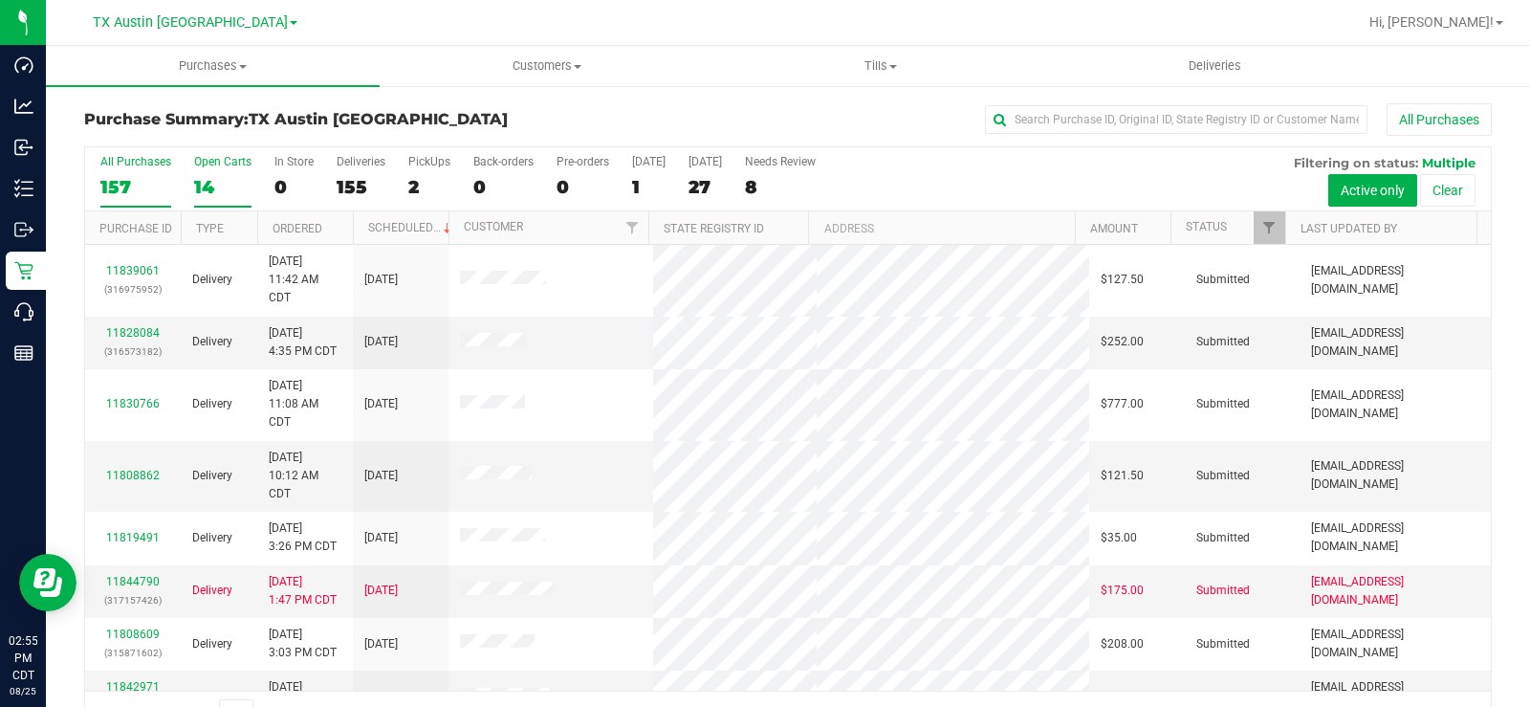
click at [200, 192] on div "14" at bounding box center [222, 187] width 57 height 22
click at [0, 0] on input "Open Carts 14" at bounding box center [0, 0] width 0 height 0
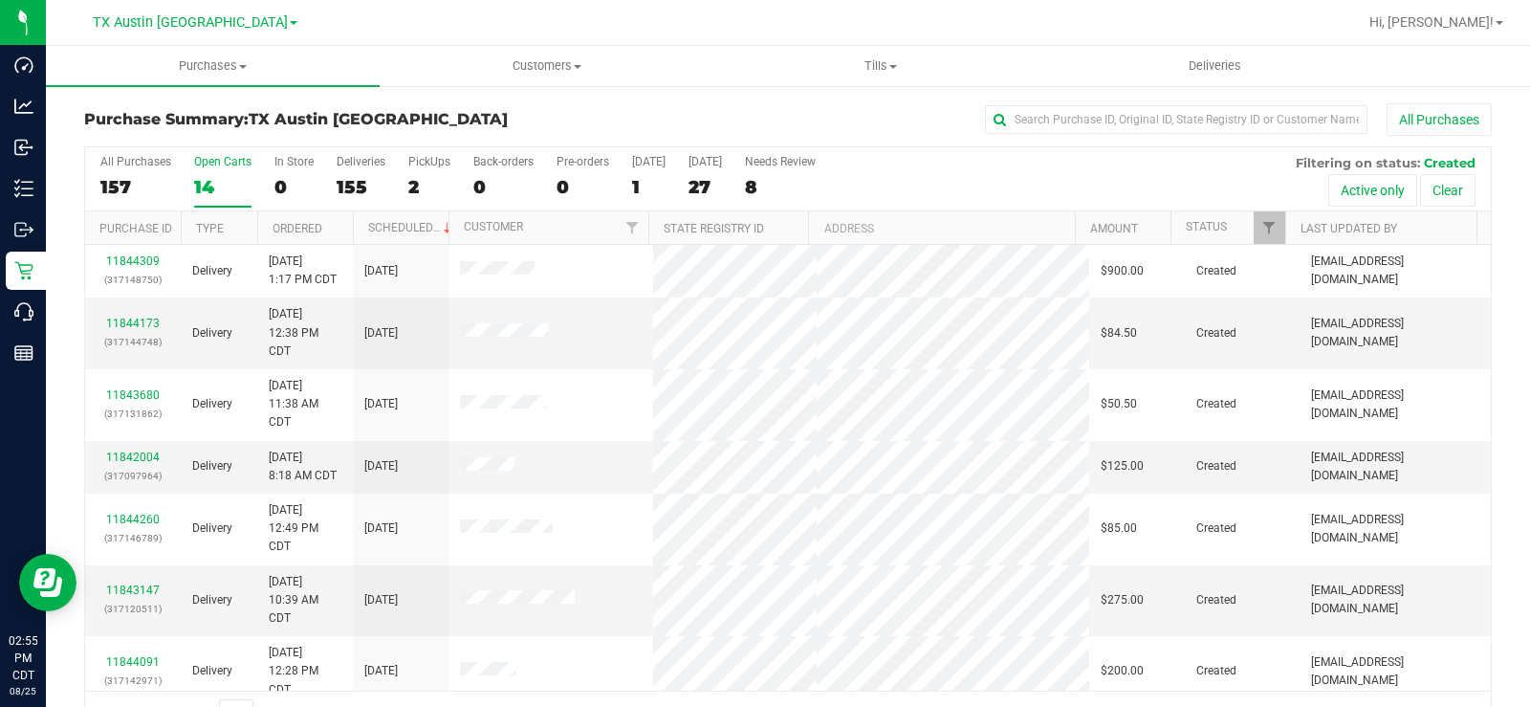
click at [200, 192] on div "14" at bounding box center [222, 187] width 57 height 22
click at [0, 0] on input "Open Carts 14" at bounding box center [0, 0] width 0 height 0
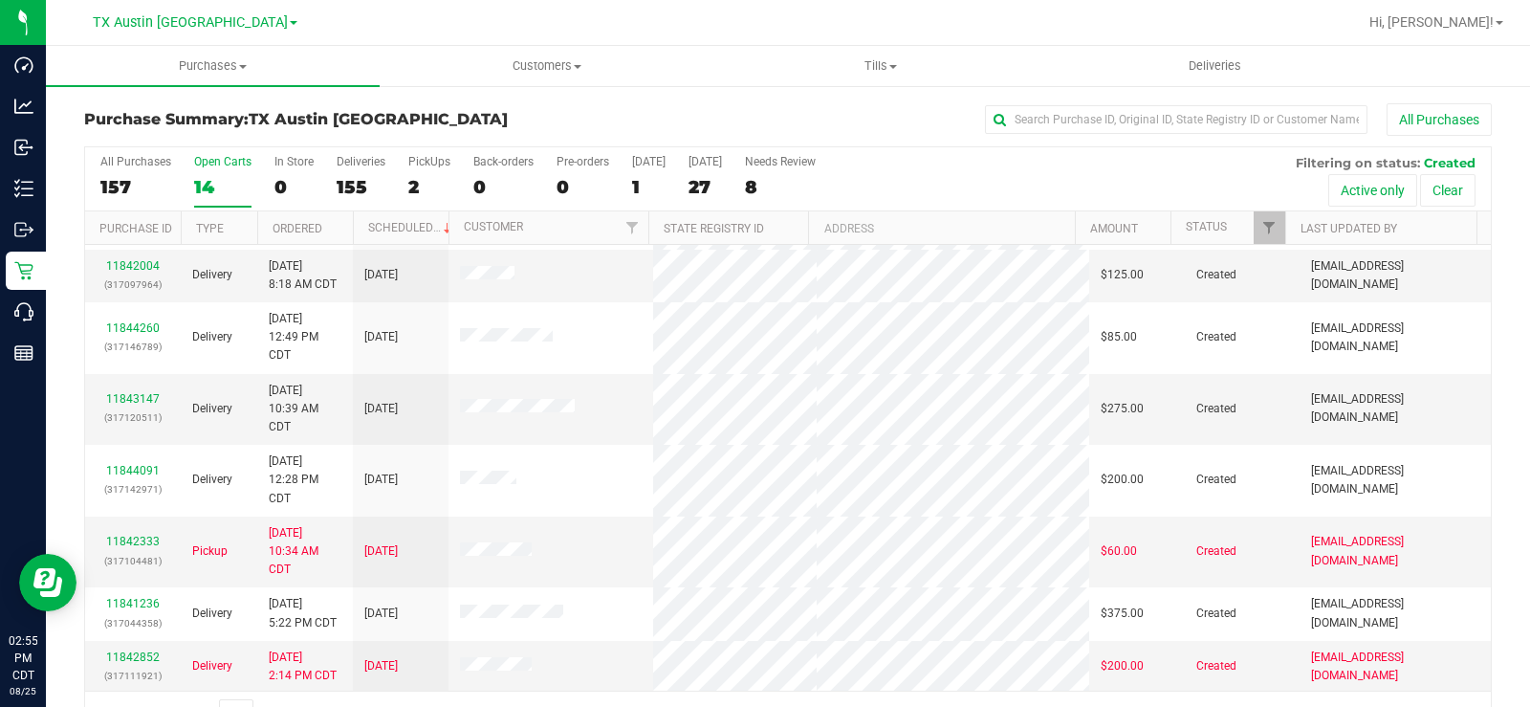
scroll to position [287, 0]
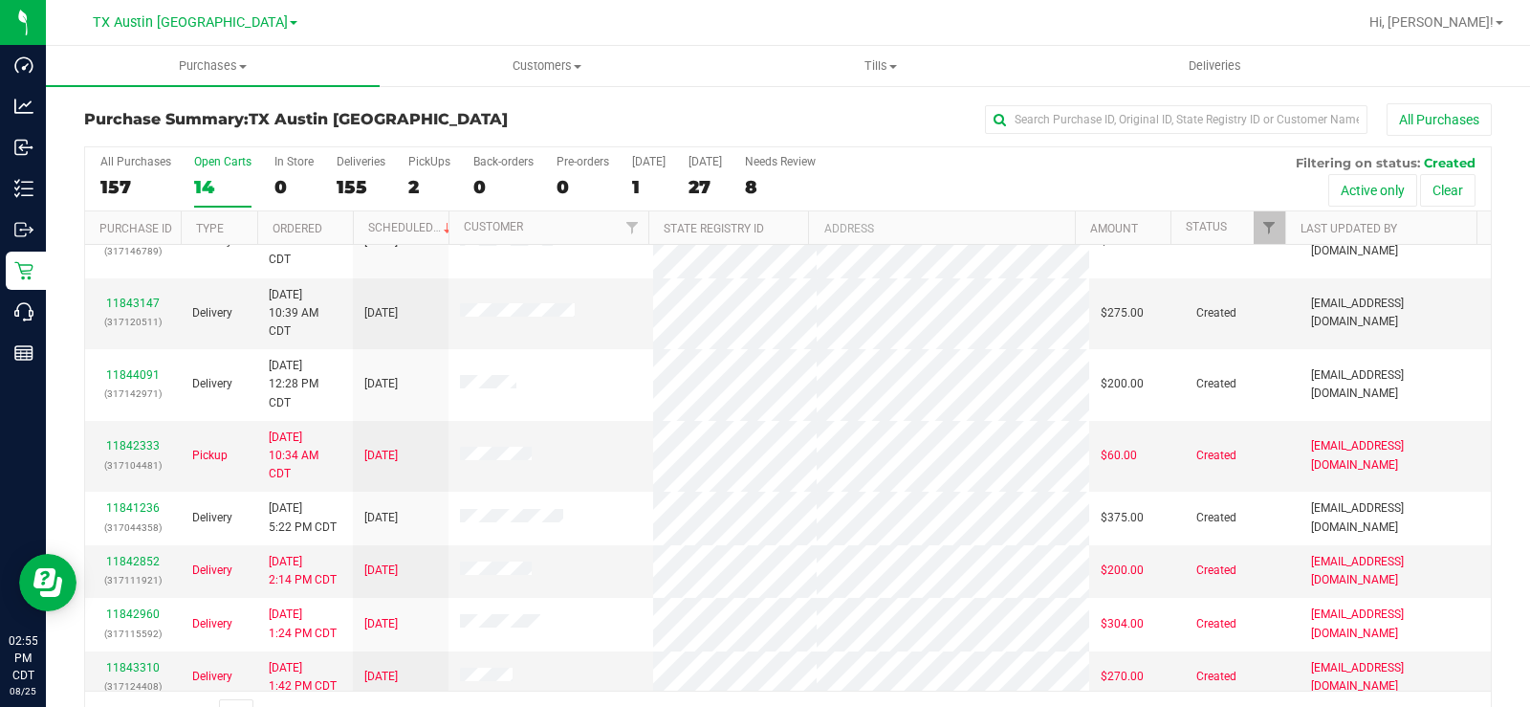
click at [191, 186] on div "All Purchases 157 Open Carts 14 In Store 0 Deliveries 155 PickUps 2 Back-orders…" at bounding box center [788, 179] width 1406 height 64
click at [202, 188] on div "14" at bounding box center [222, 187] width 57 height 22
click at [0, 0] on input "Open Carts 14" at bounding box center [0, 0] width 0 height 0
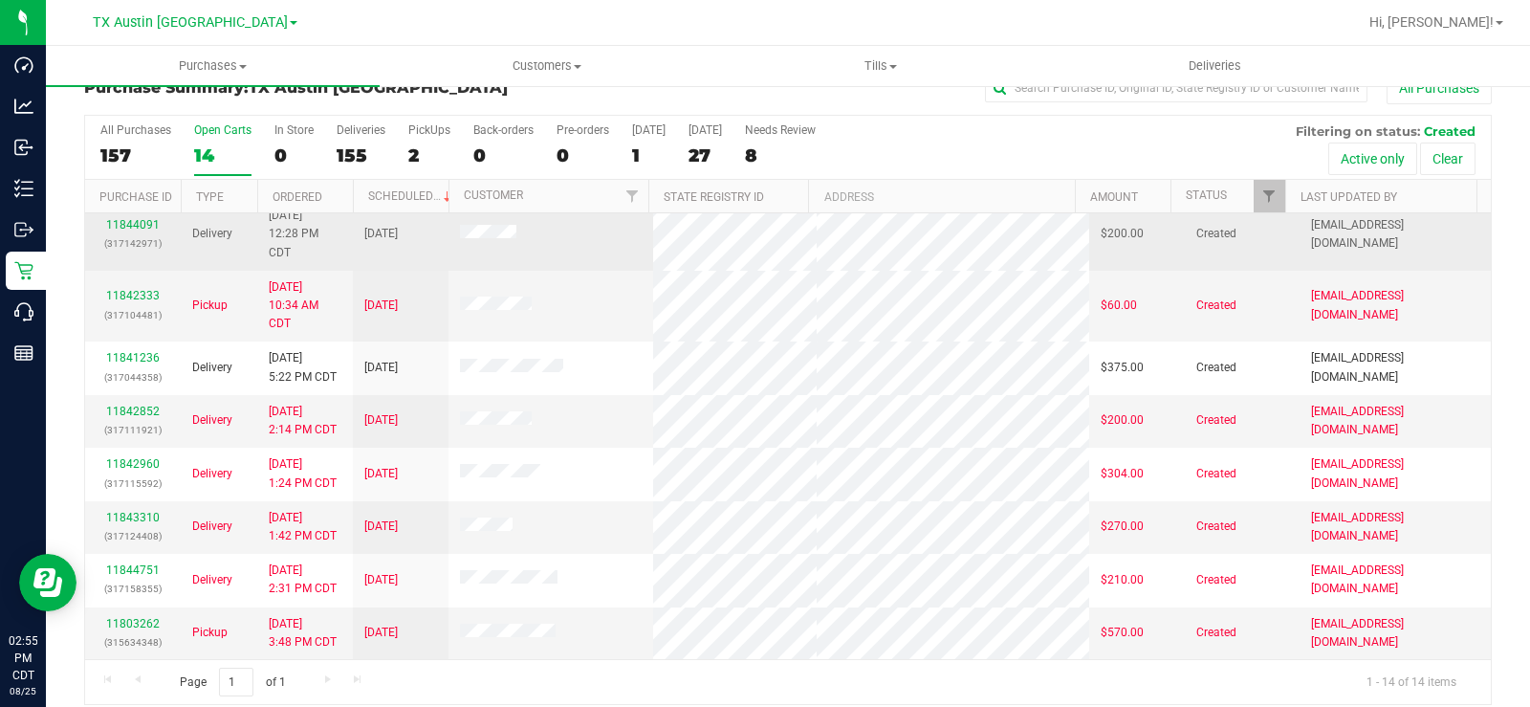
scroll to position [49, 0]
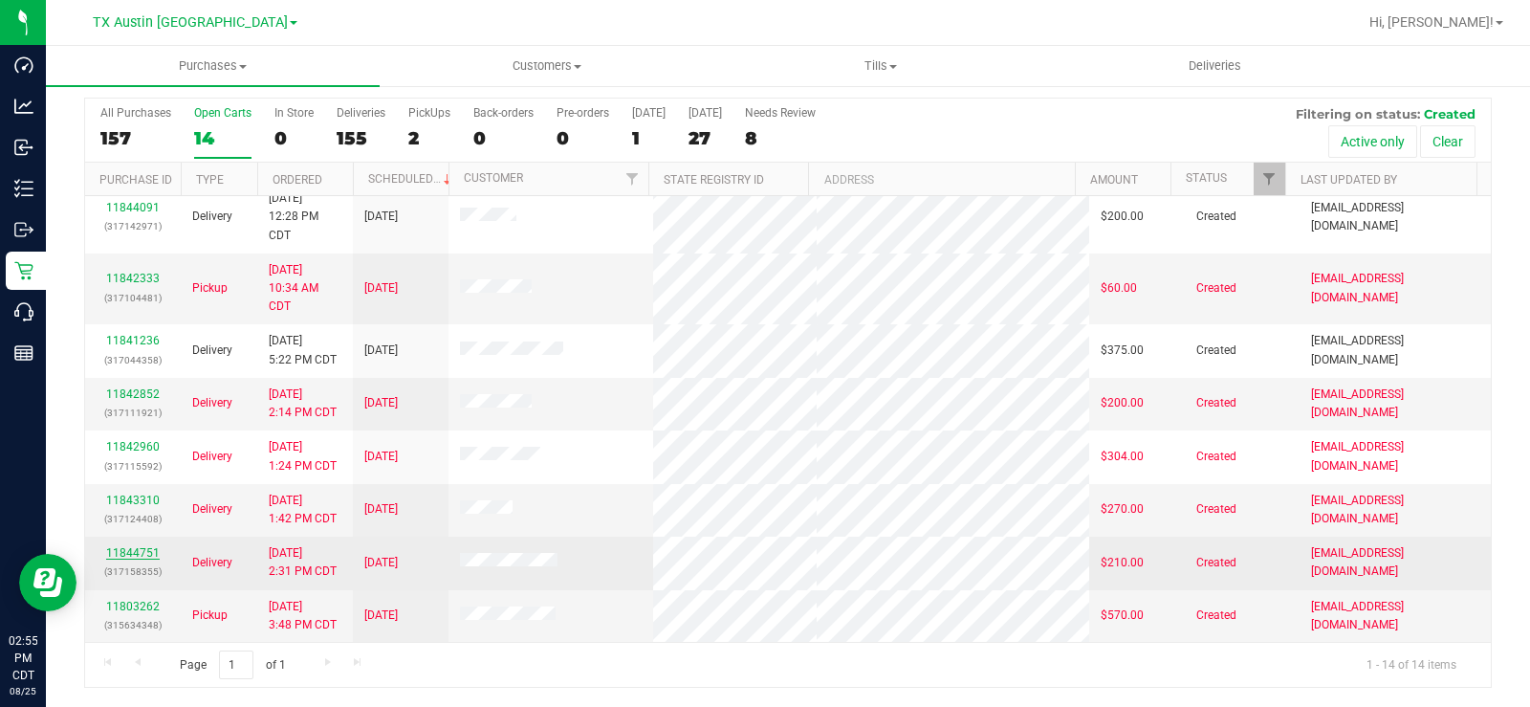
click at [133, 550] on link "11844751" at bounding box center [133, 552] width 54 height 13
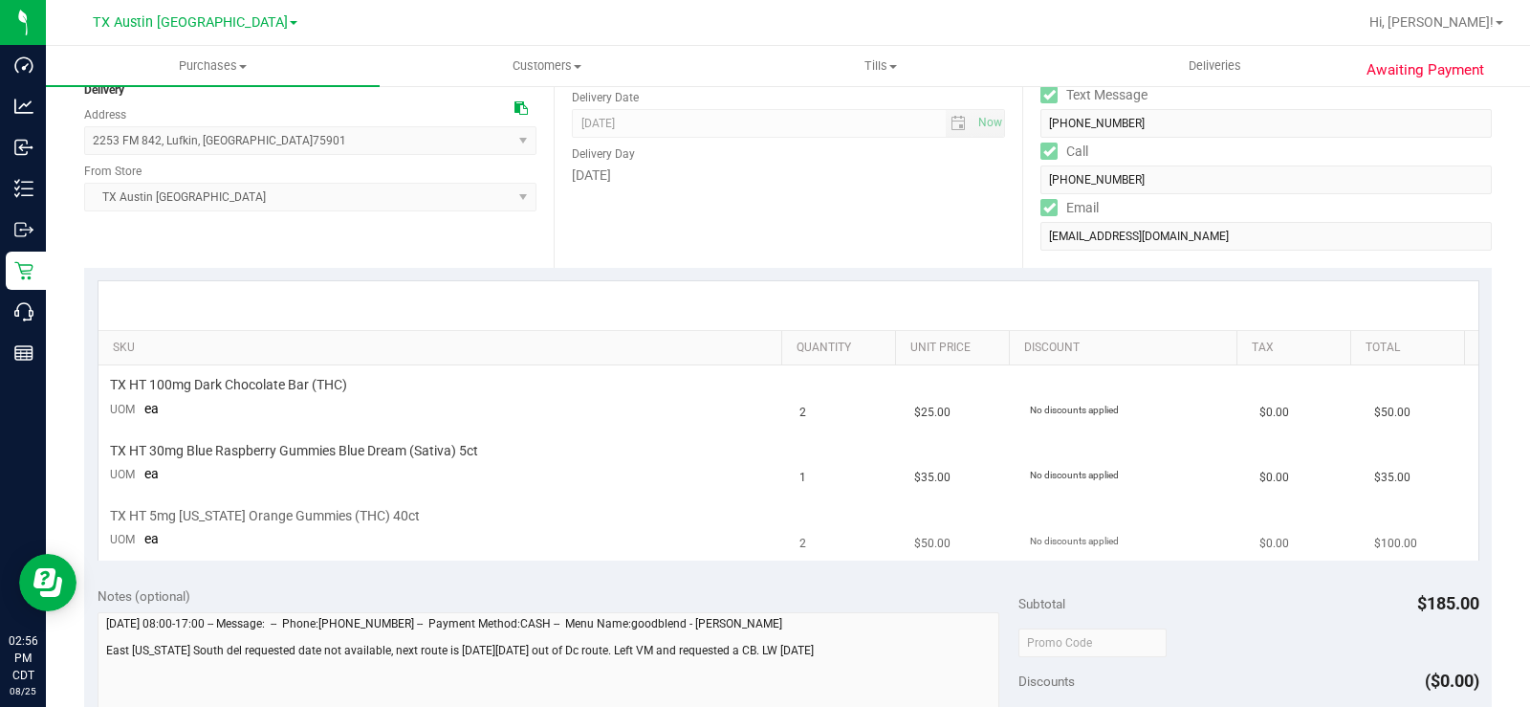
scroll to position [144, 0]
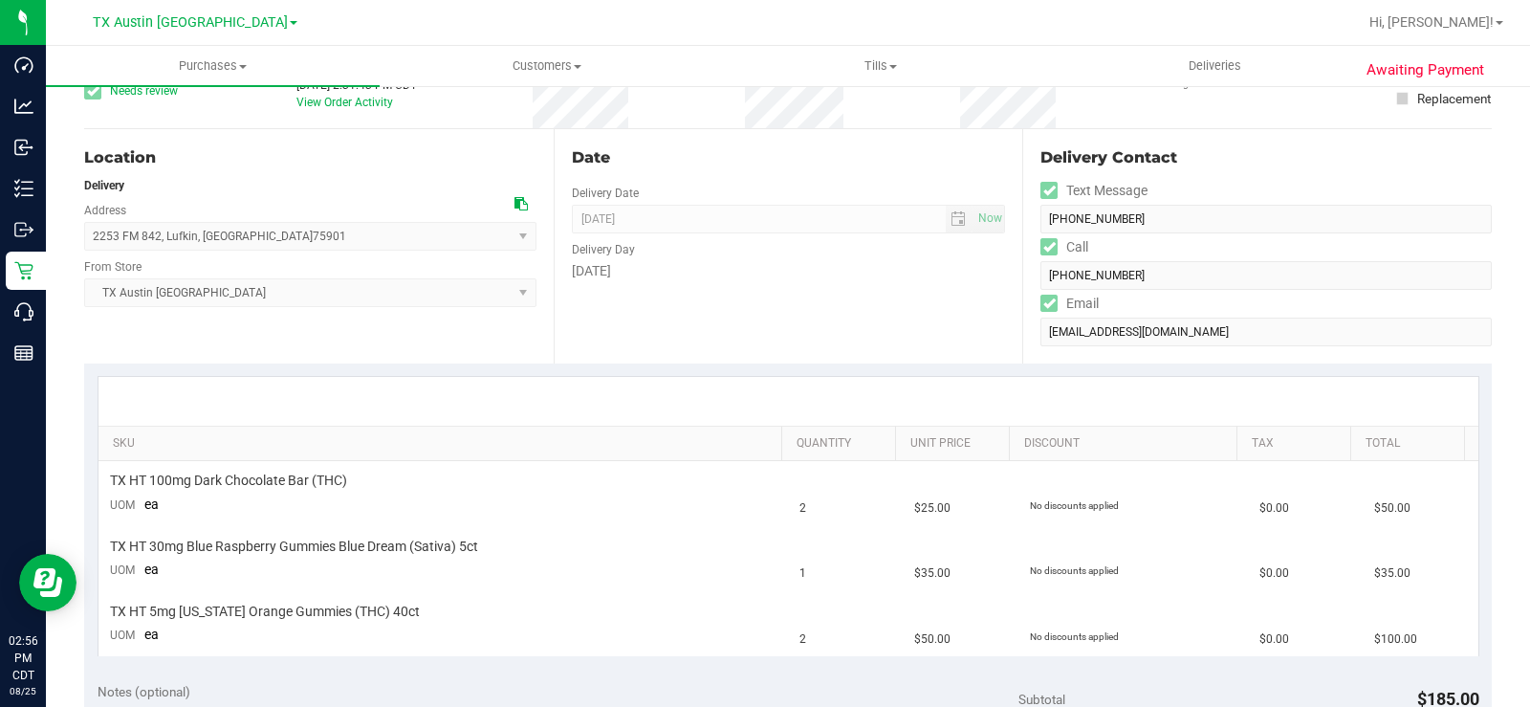
click at [671, 288] on div "Date Delivery Date [DATE] Now [DATE] 07:00 AM Now Delivery Day [DATE]" at bounding box center [789, 246] width 470 height 234
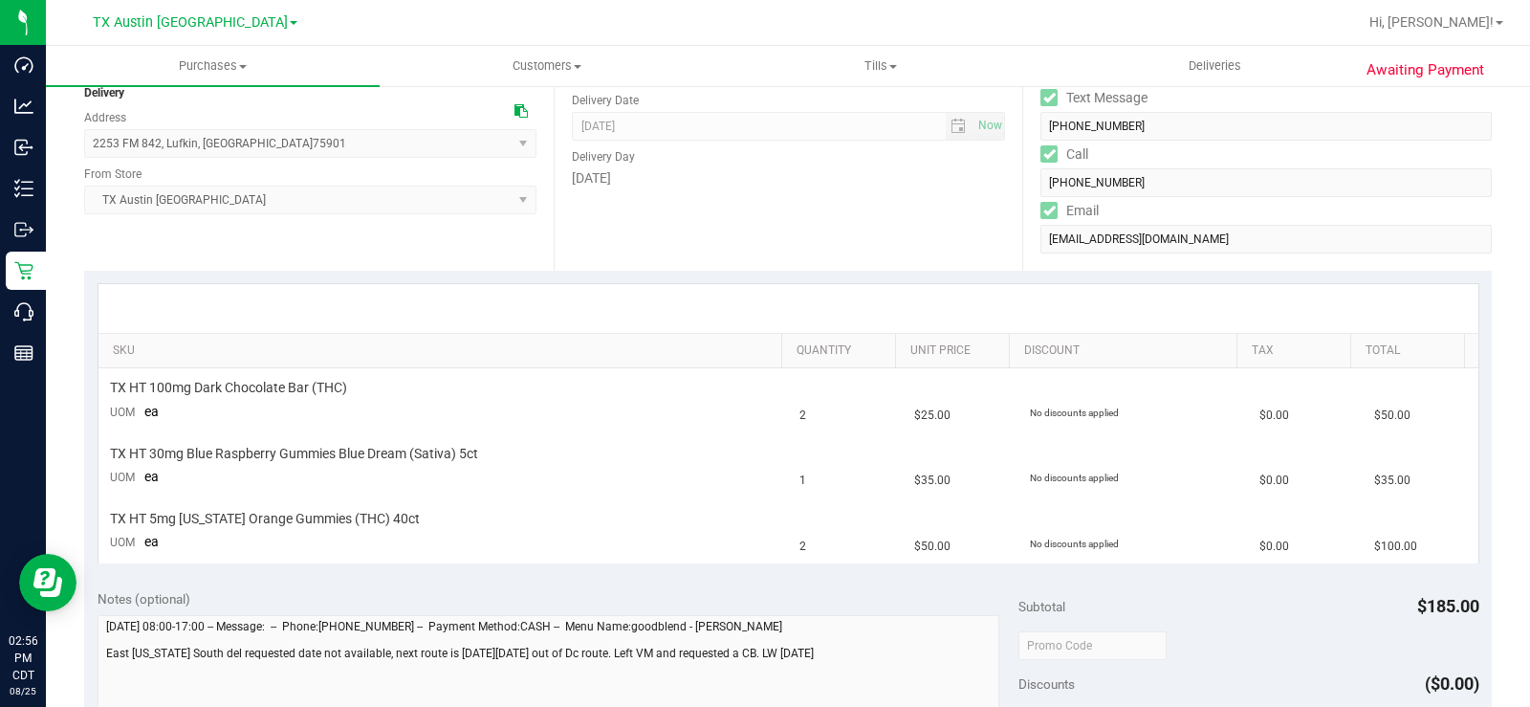
scroll to position [0, 0]
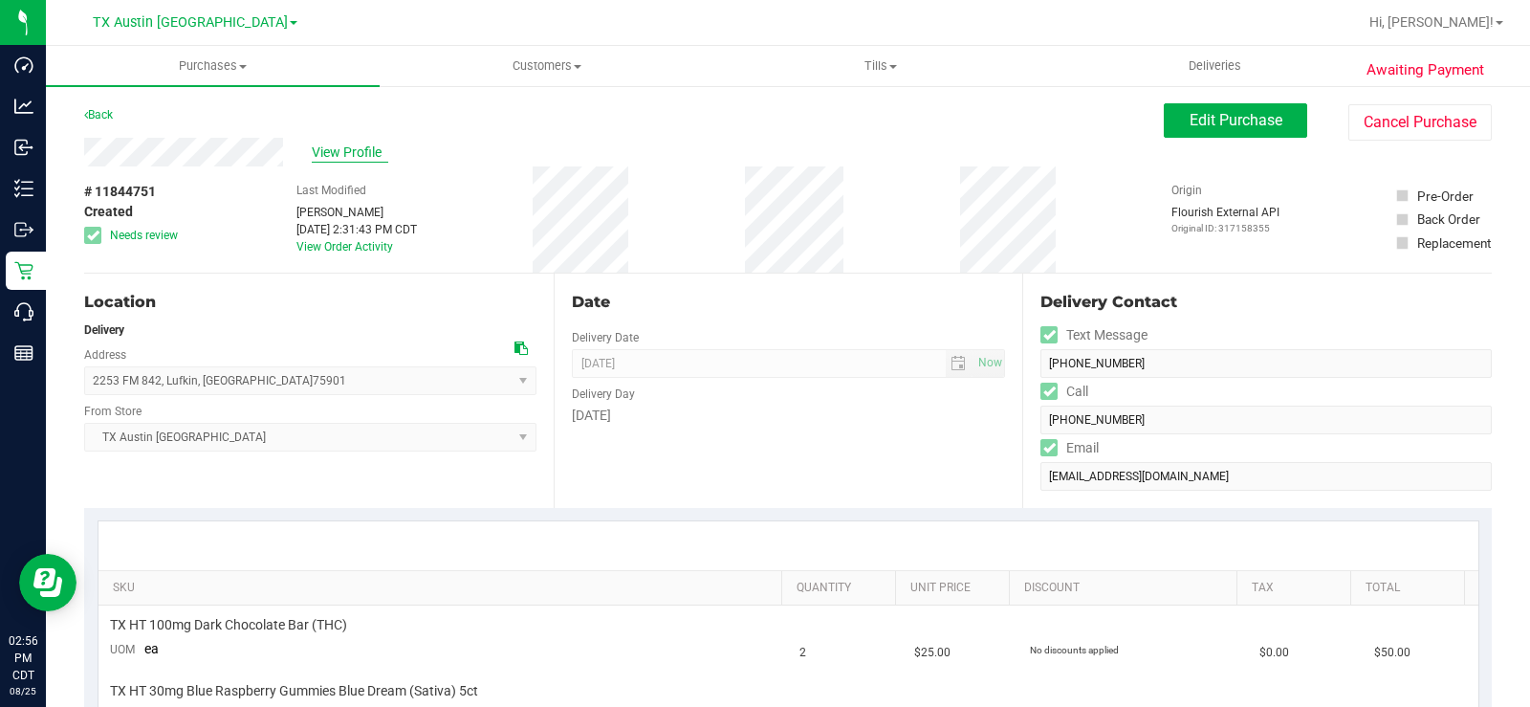
click at [341, 144] on span "View Profile" at bounding box center [350, 152] width 76 height 20
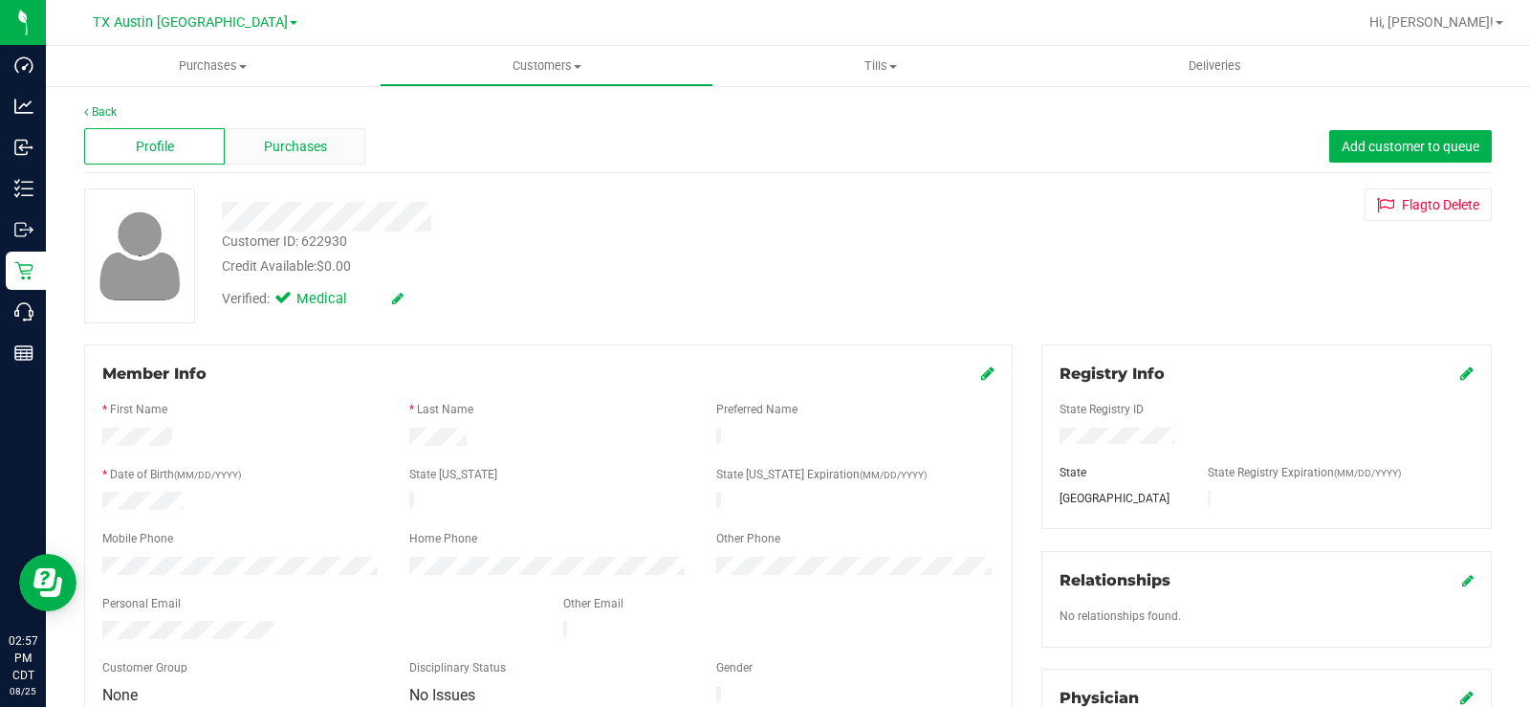
click at [305, 147] on span "Purchases" at bounding box center [295, 147] width 63 height 20
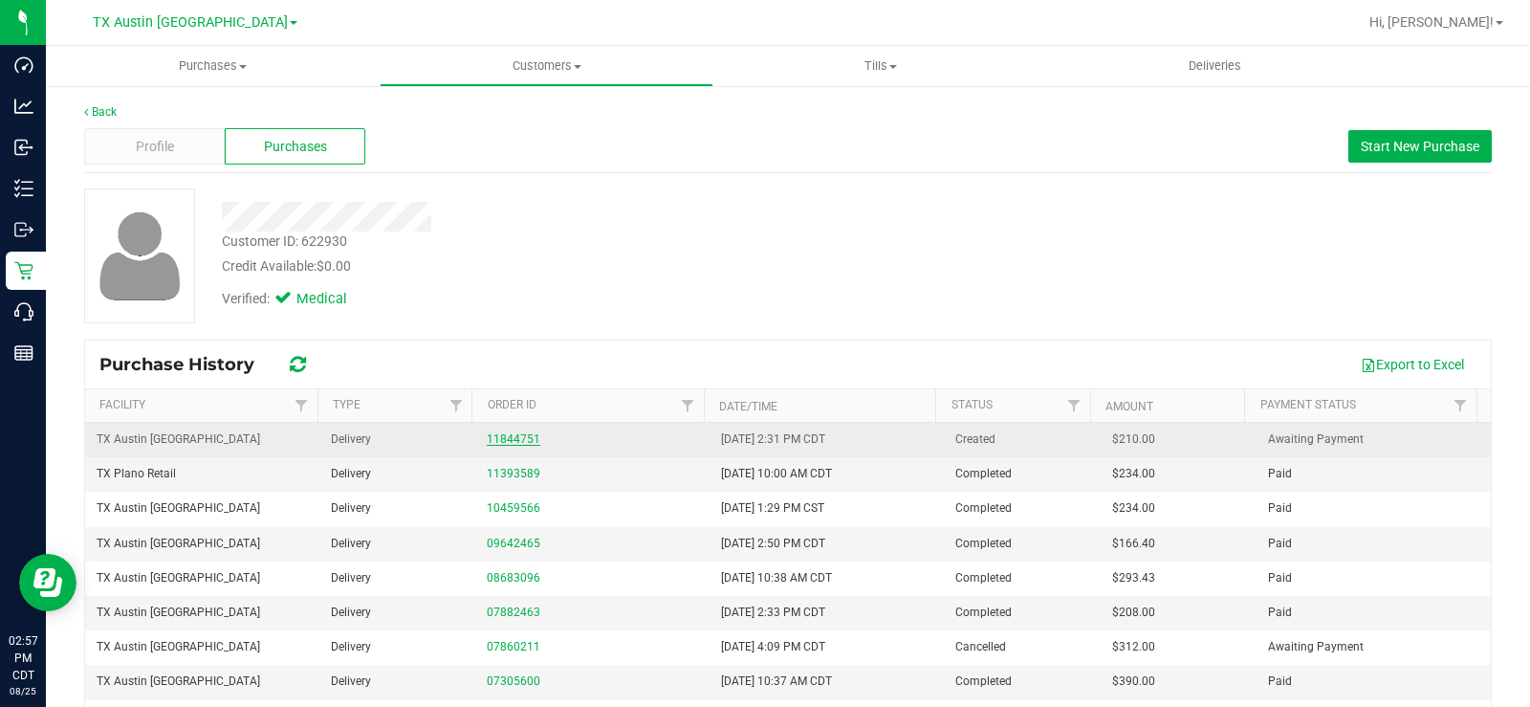
click at [526, 442] on link "11844751" at bounding box center [514, 438] width 54 height 13
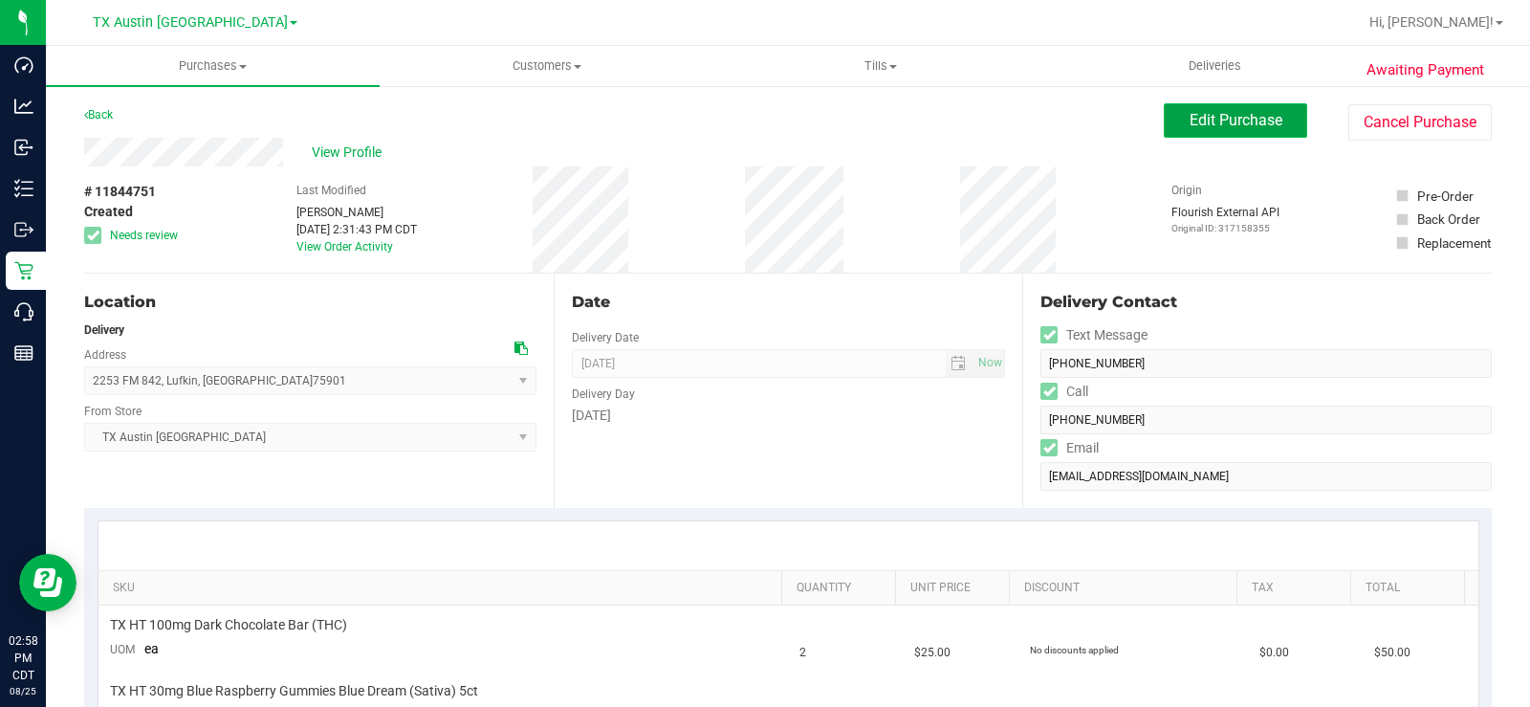
click at [1178, 132] on button "Edit Purchase" at bounding box center [1235, 120] width 143 height 34
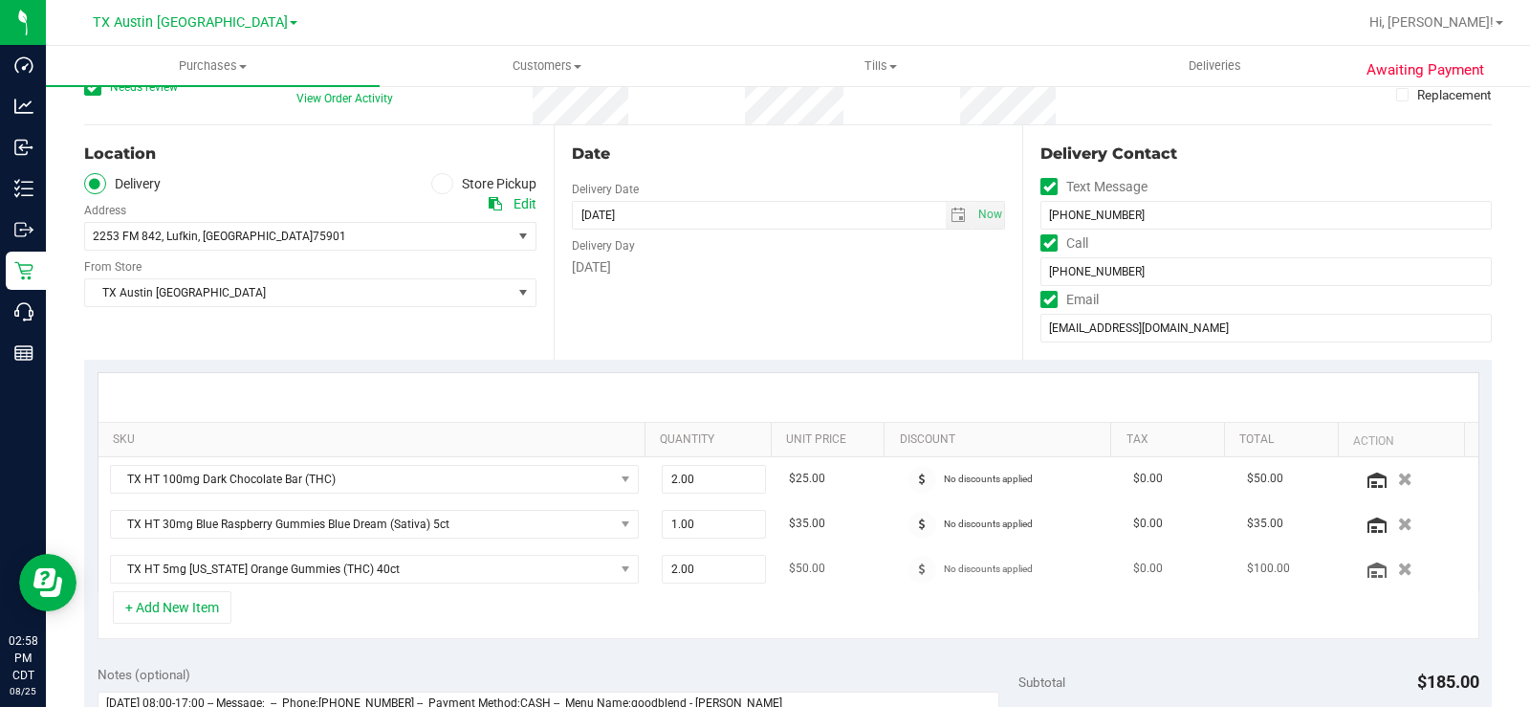
scroll to position [191, 0]
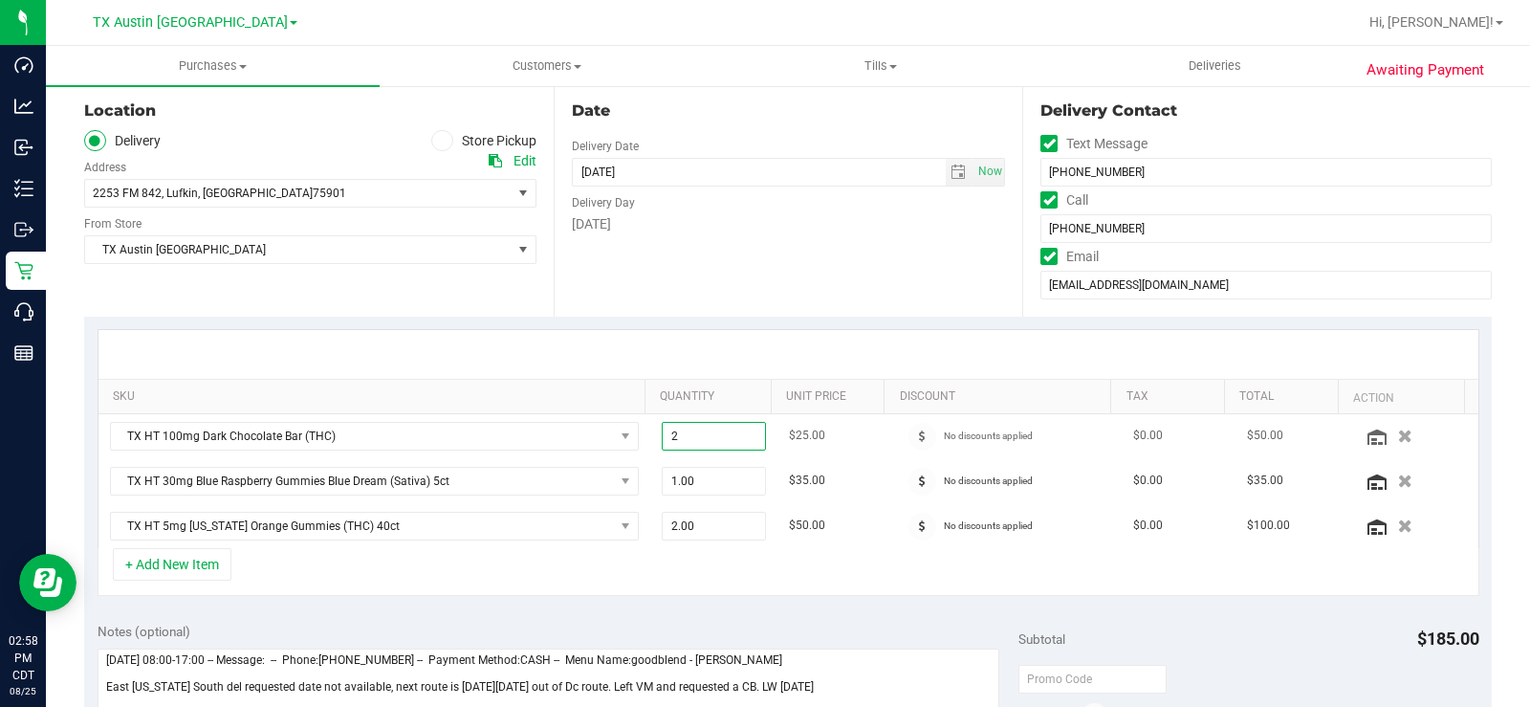
drag, startPoint x: 697, startPoint y: 438, endPoint x: 647, endPoint y: 440, distance: 49.8
click at [650, 441] on td "2.00 2" at bounding box center [713, 436] width 127 height 45
type input "3"
type input "3.00"
click at [624, 360] on div at bounding box center [788, 354] width 1380 height 49
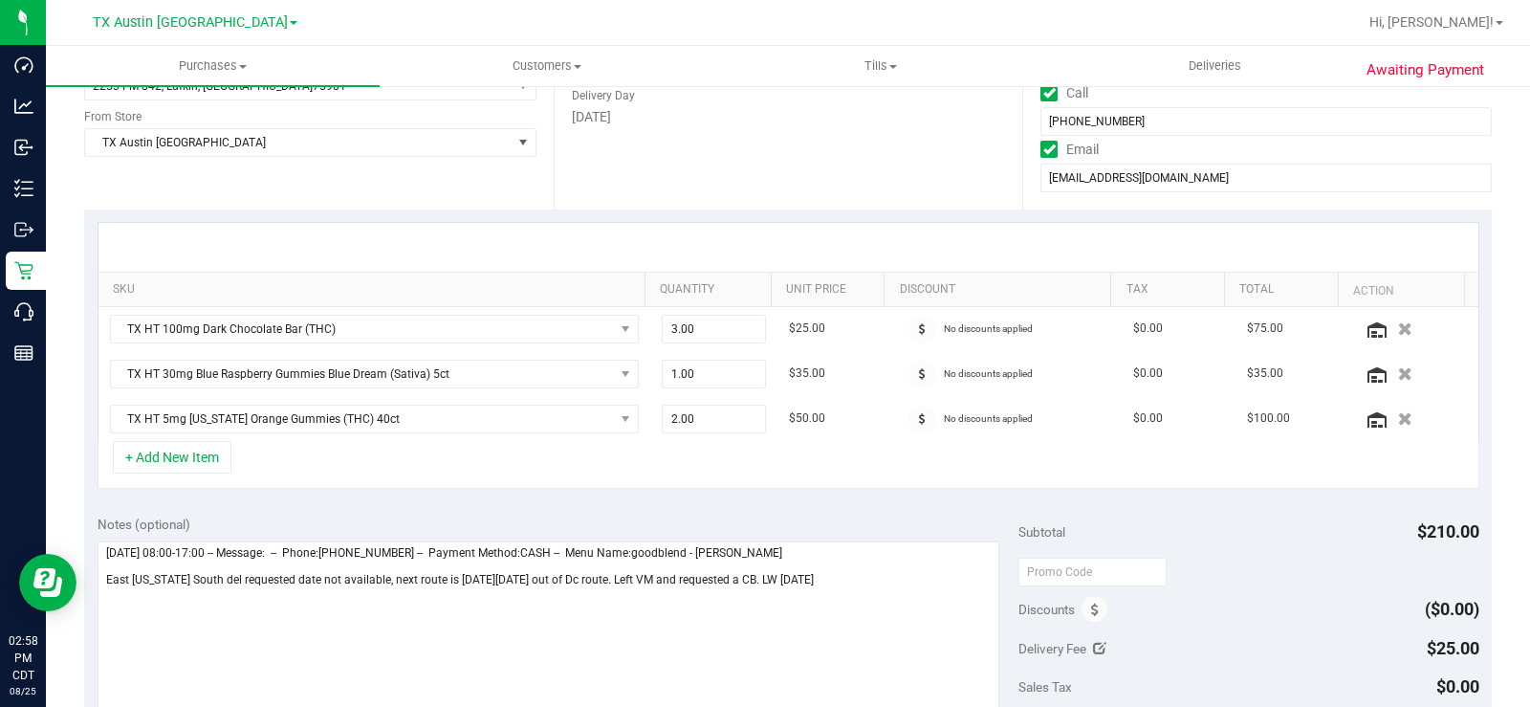
scroll to position [382, 0]
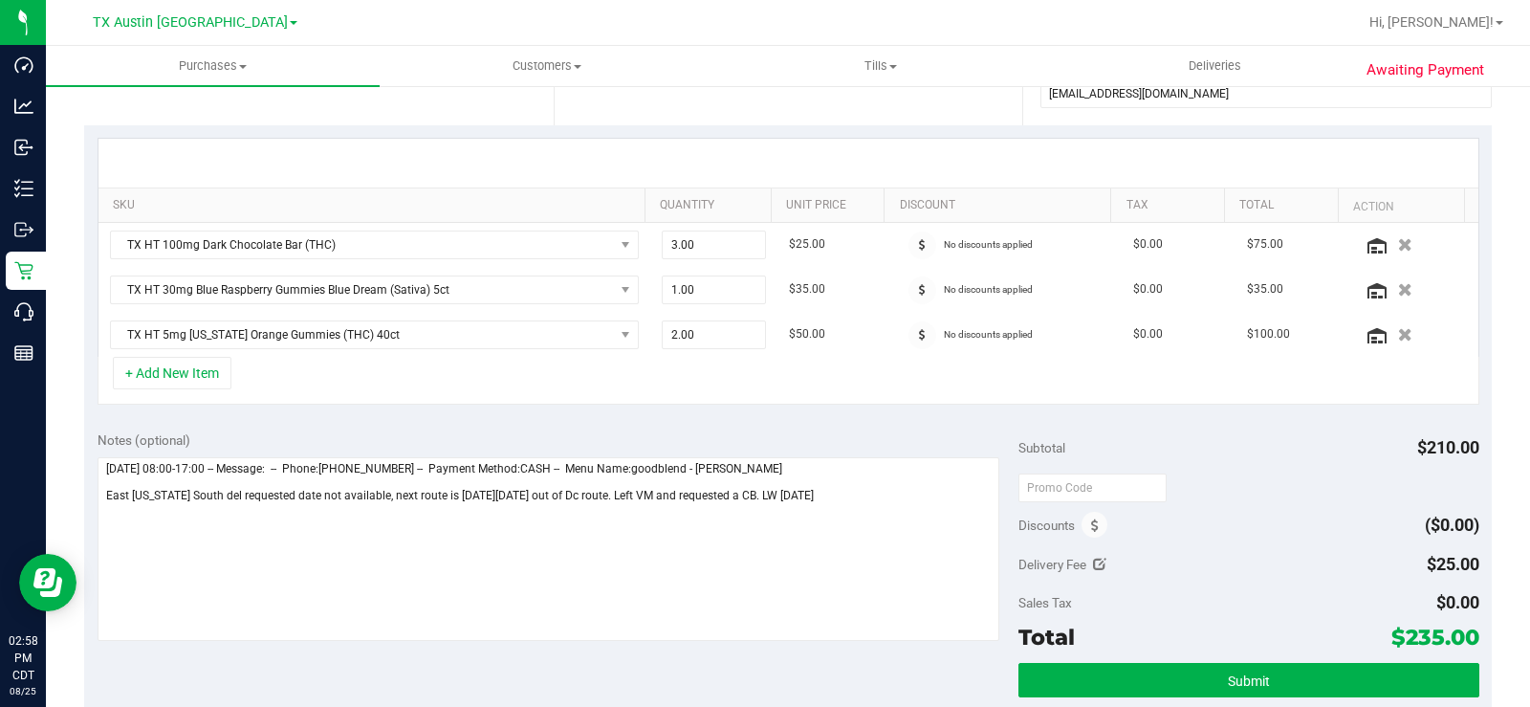
click at [1097, 558] on icon at bounding box center [1099, 563] width 13 height 13
type input "$25.00"
drag, startPoint x: 1355, startPoint y: 564, endPoint x: 1321, endPoint y: 564, distance: 34.4
click at [1324, 566] on div "$25.00 25" at bounding box center [1379, 565] width 200 height 37
type input "0"
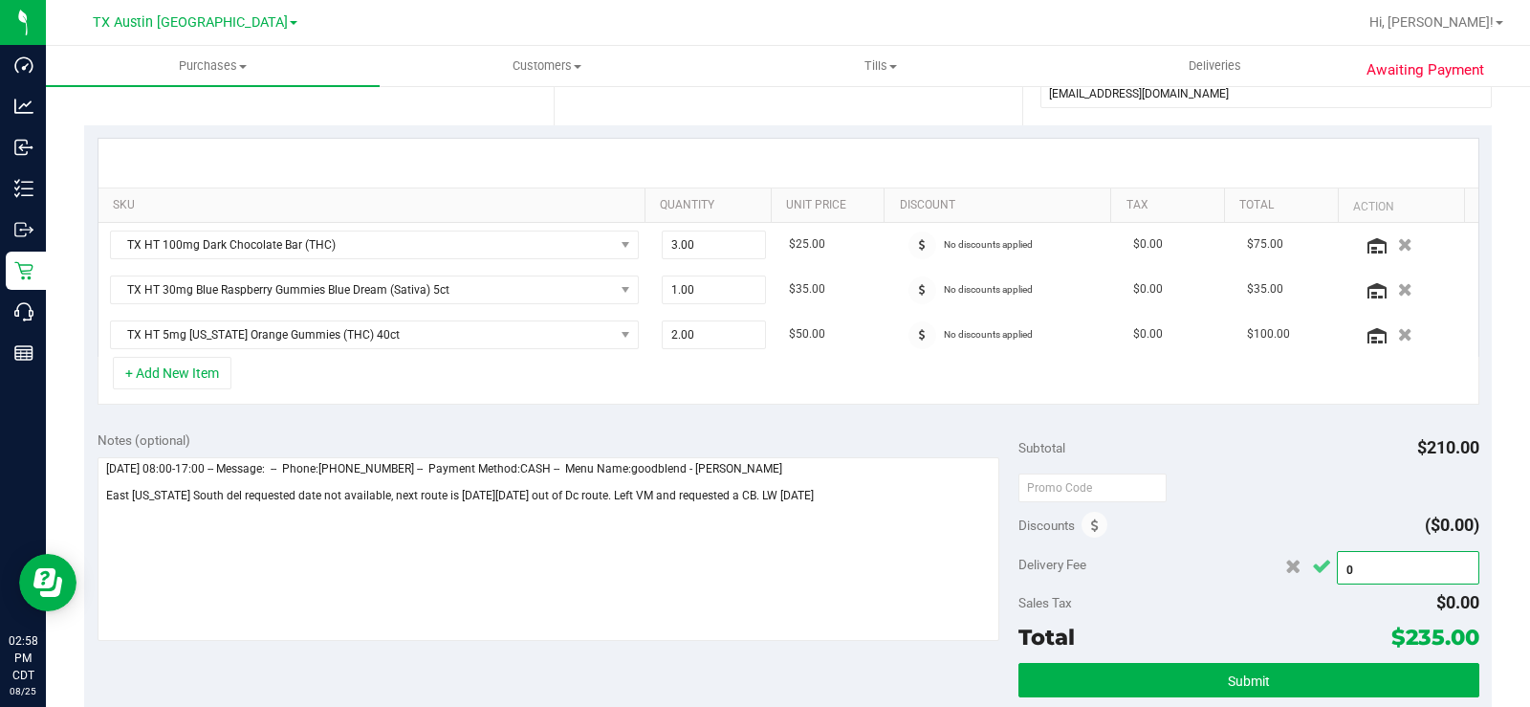
type input "$0.00"
click at [1312, 568] on icon "Cancel button" at bounding box center [1321, 566] width 19 height 14
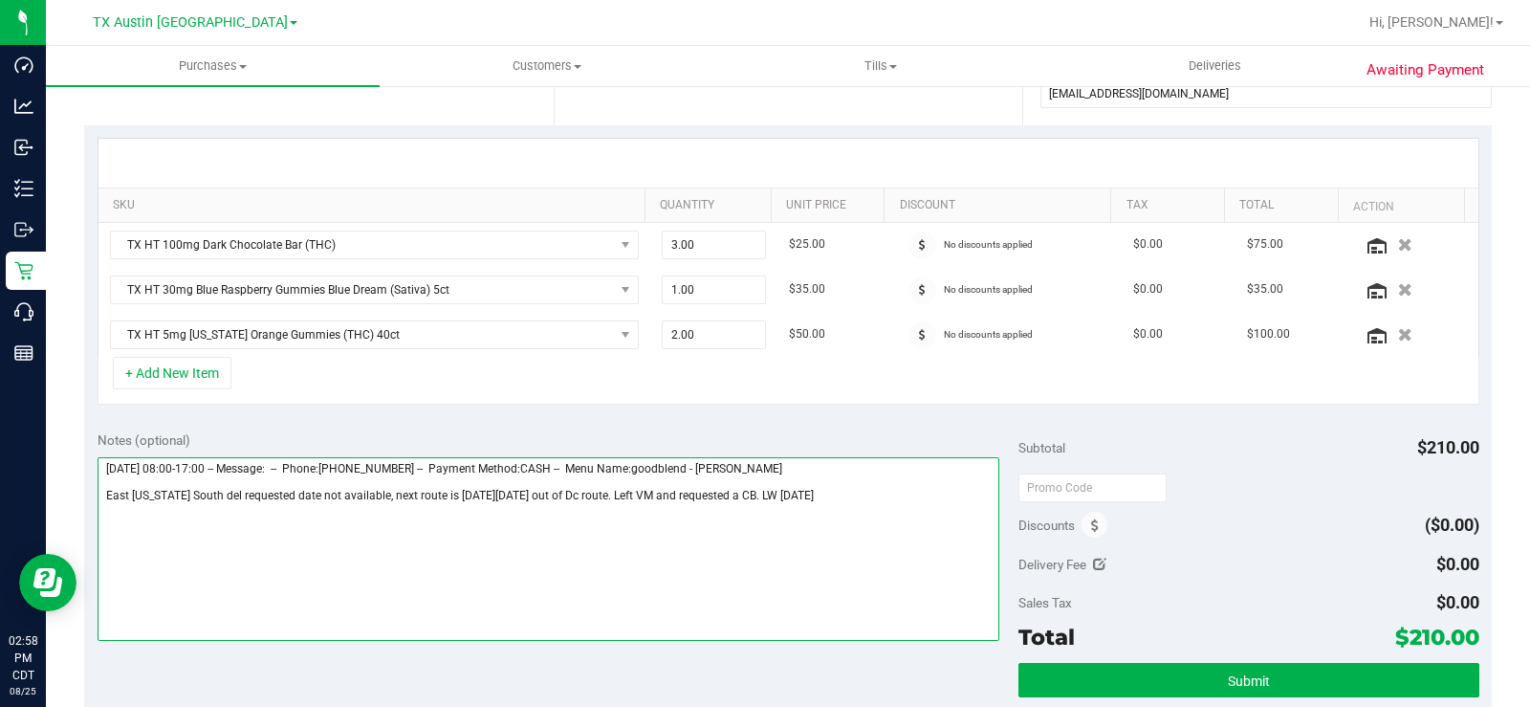
click at [906, 575] on textarea at bounding box center [549, 549] width 902 height 184
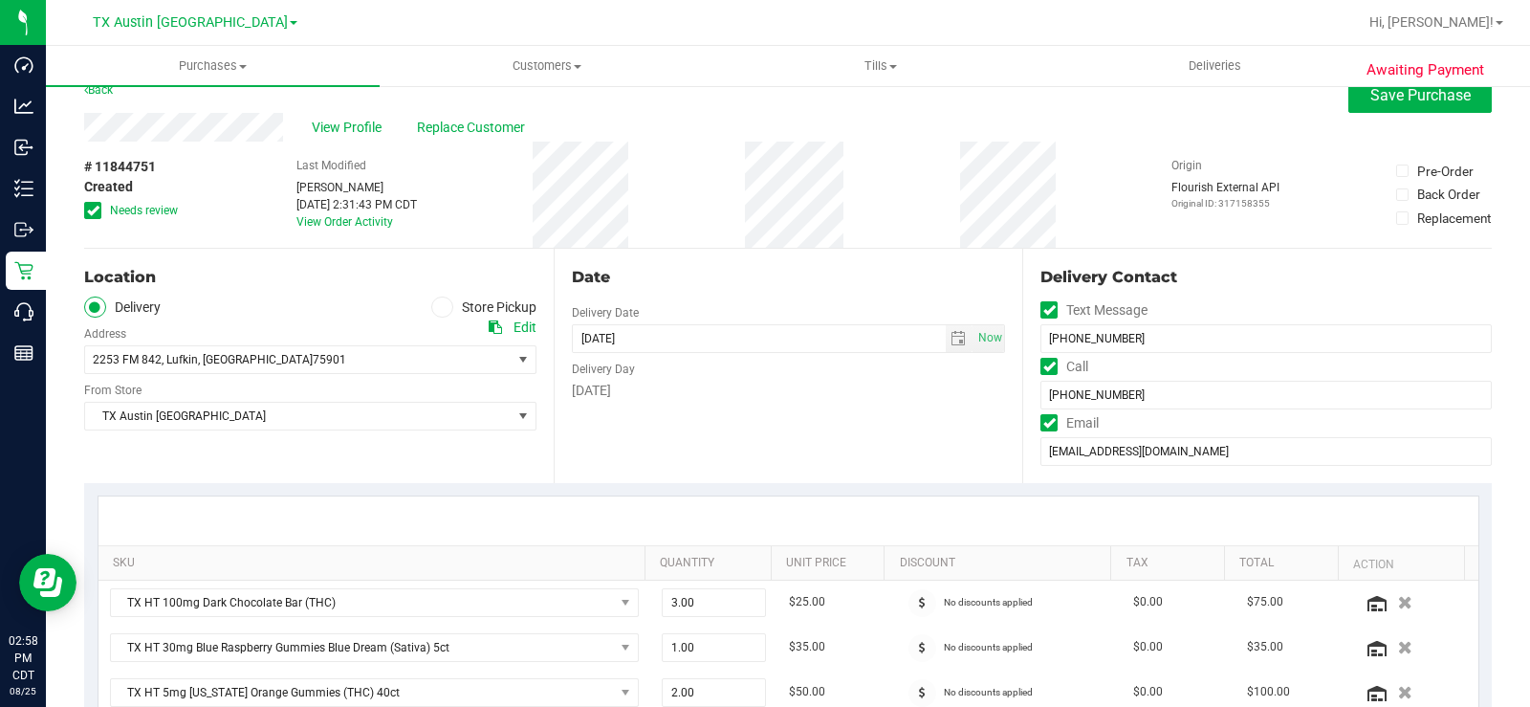
scroll to position [0, 0]
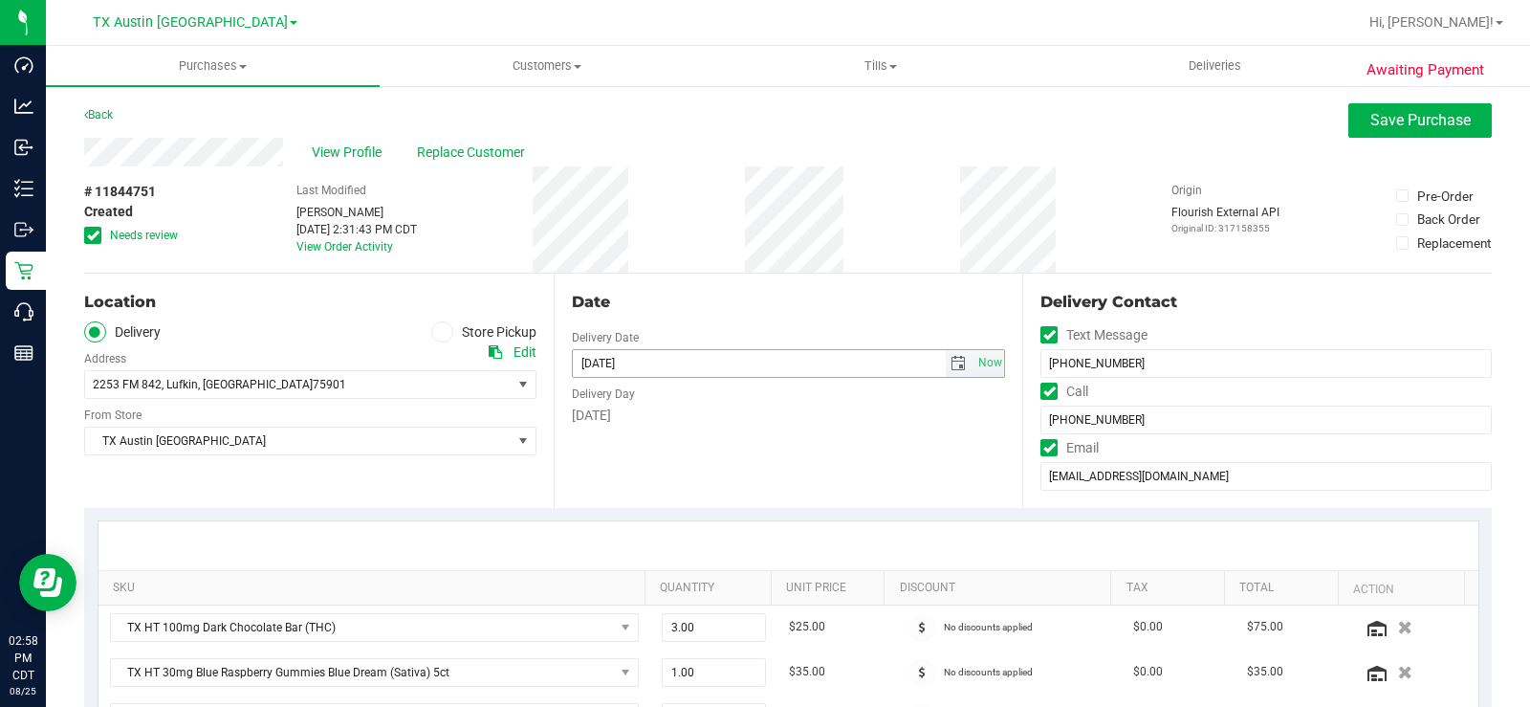
click at [954, 360] on span "select" at bounding box center [957, 363] width 15 height 15
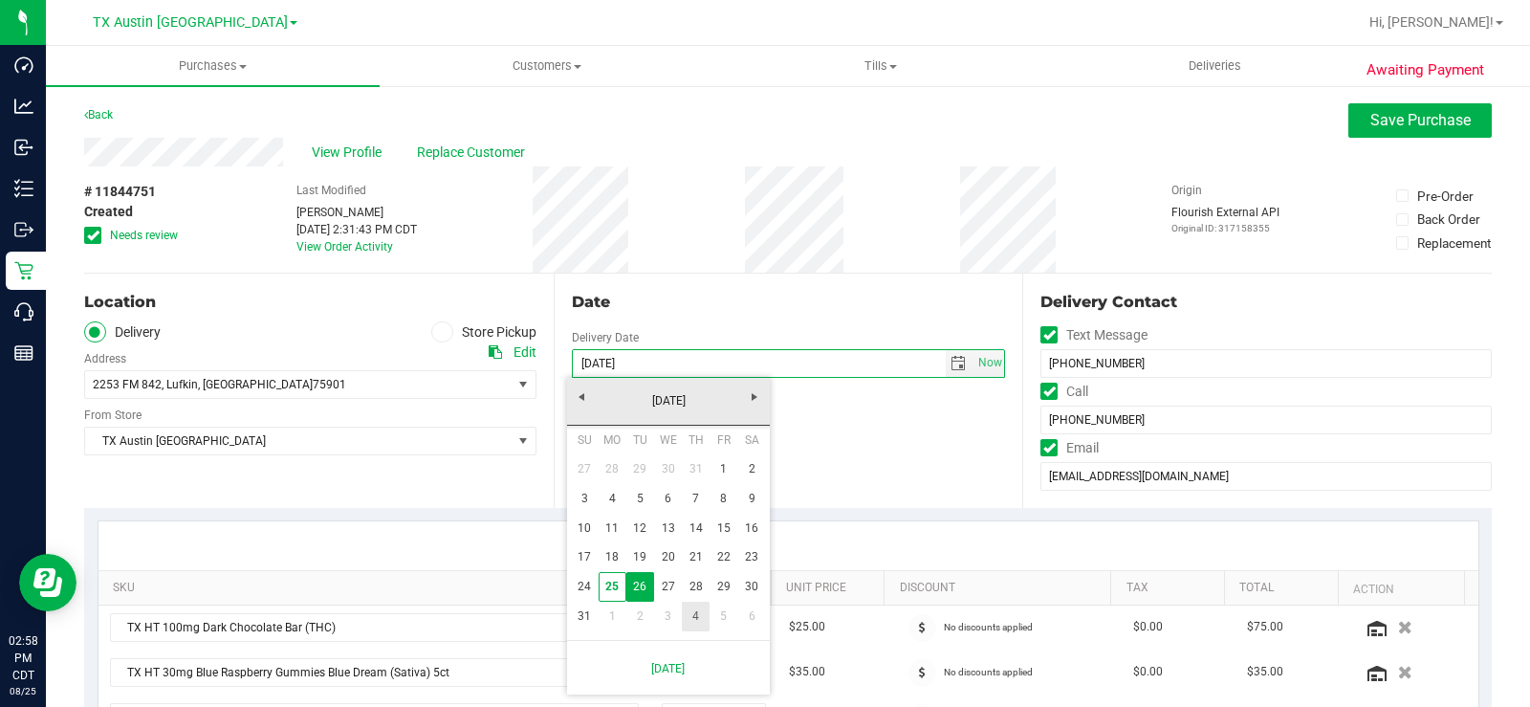
click at [696, 623] on link "4" at bounding box center [696, 616] width 28 height 30
type input "09/04/2025"
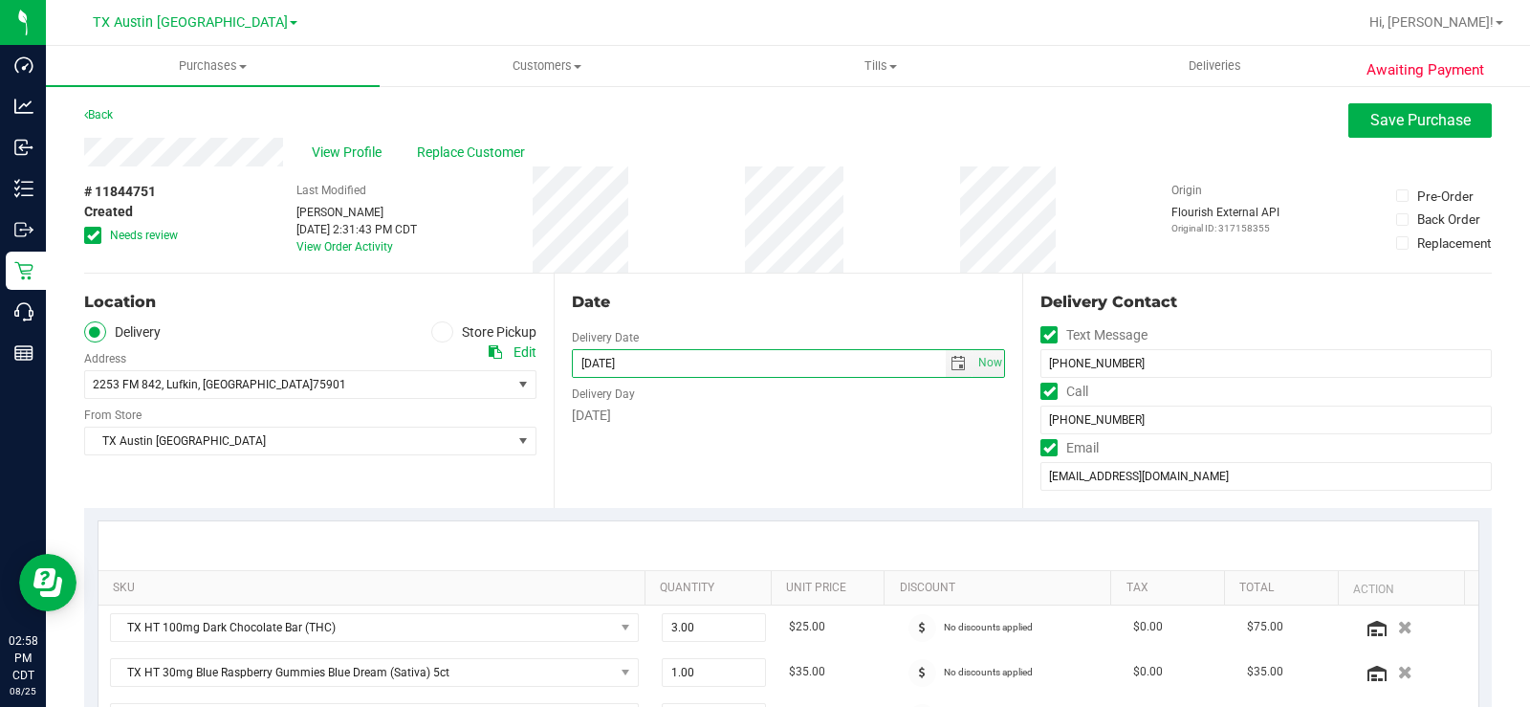
click at [708, 434] on div "Date Delivery Date 09/04/2025 Now 09/04/2025 07:00 AM Now Delivery Day Thursday" at bounding box center [789, 390] width 470 height 234
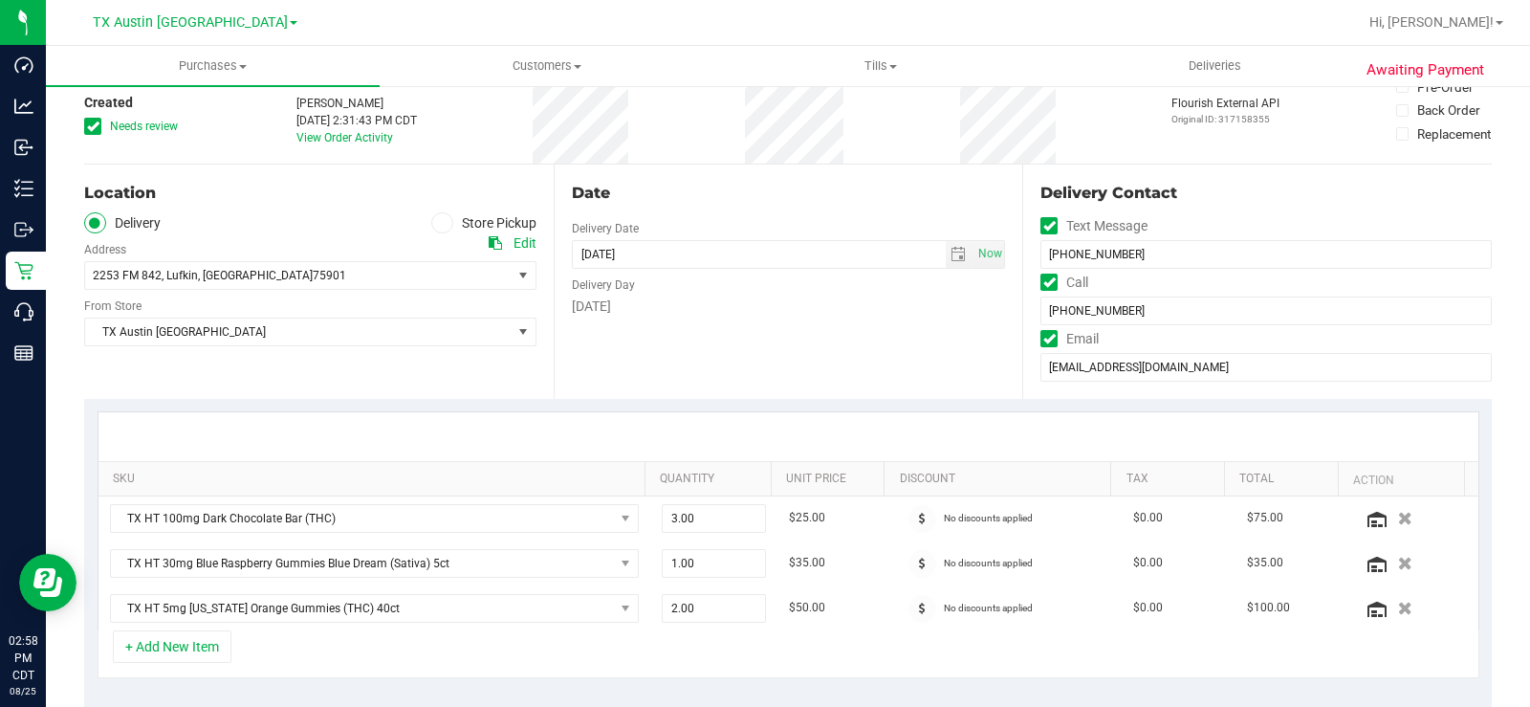
scroll to position [96, 0]
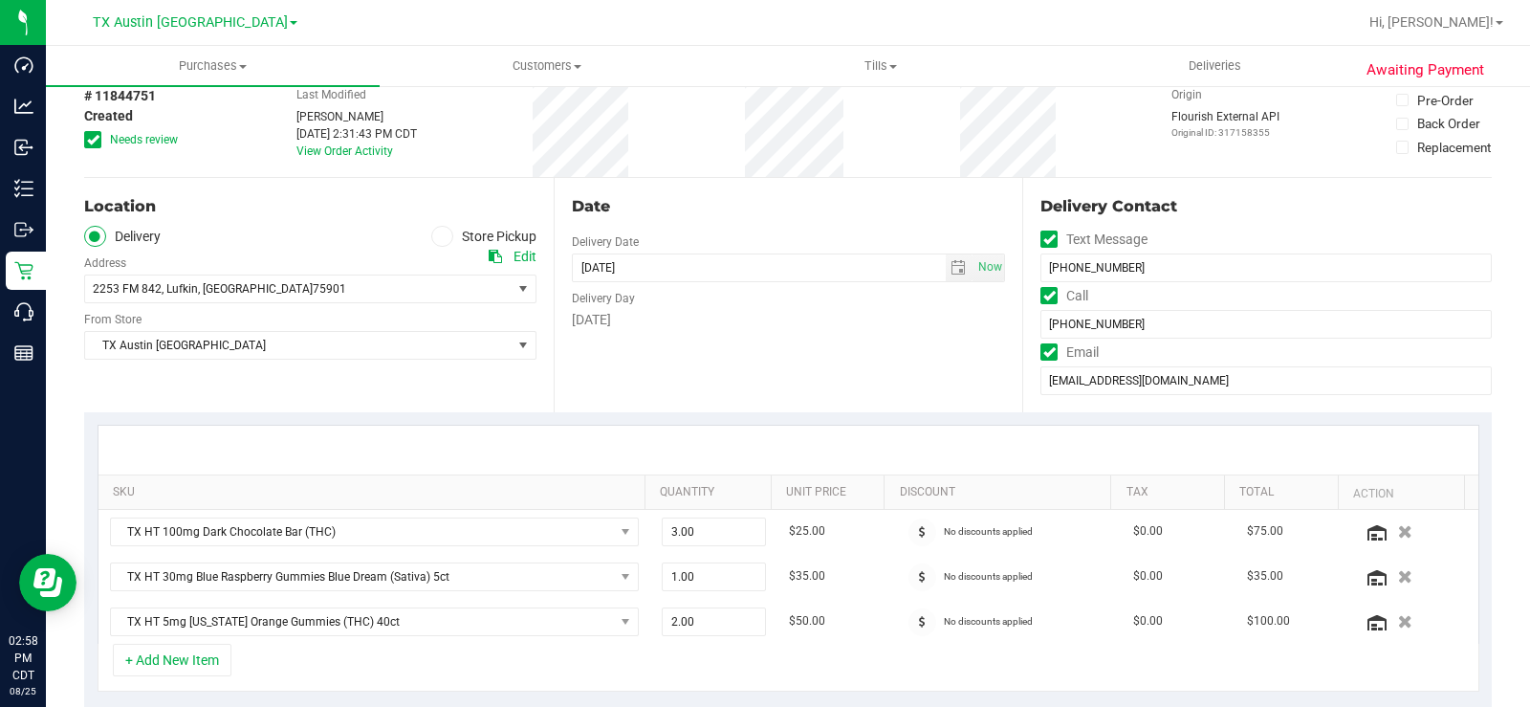
click at [491, 255] on icon at bounding box center [495, 256] width 13 height 13
click at [328, 391] on div "Location Delivery Store Pickup Address Edit 2253 FM 842 , Lufkin , TX 75901 Sel…" at bounding box center [319, 295] width 470 height 234
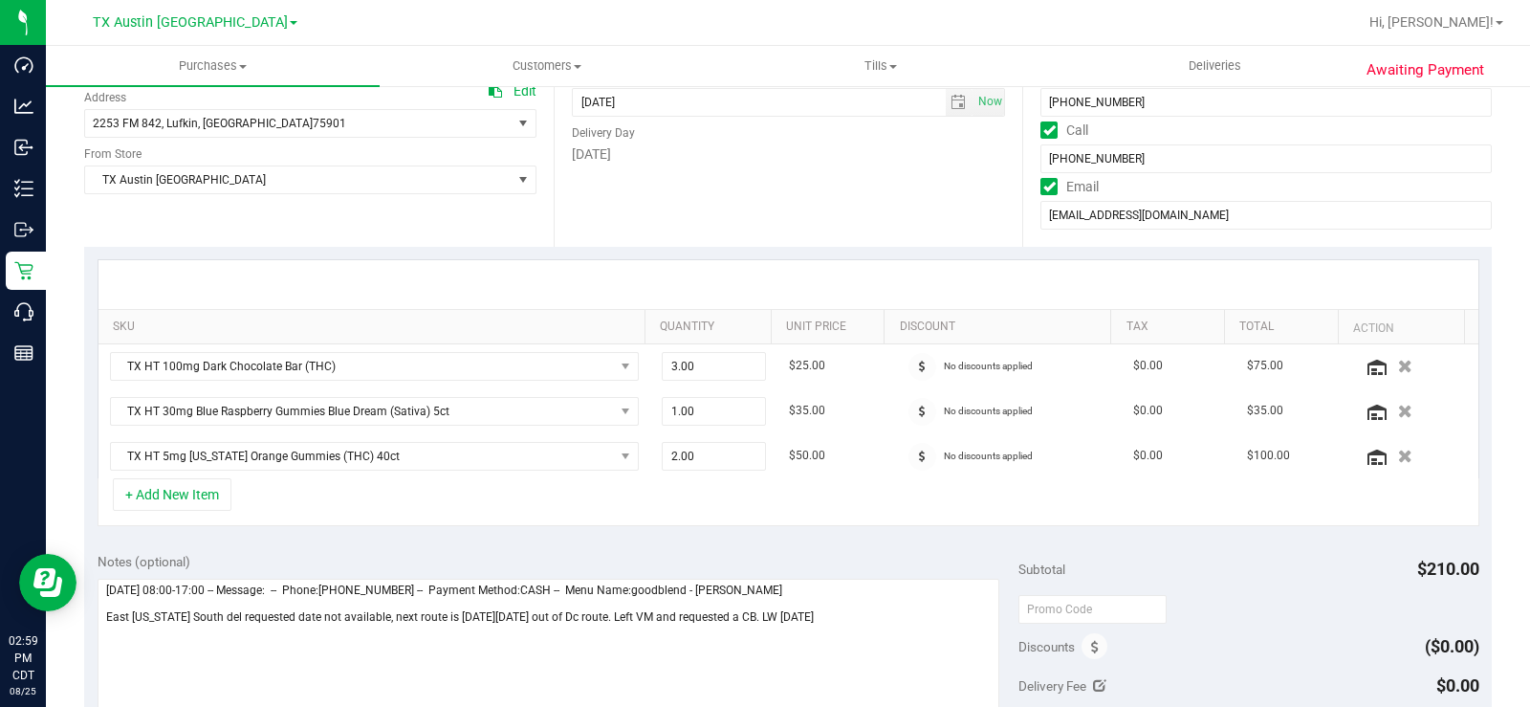
scroll to position [287, 0]
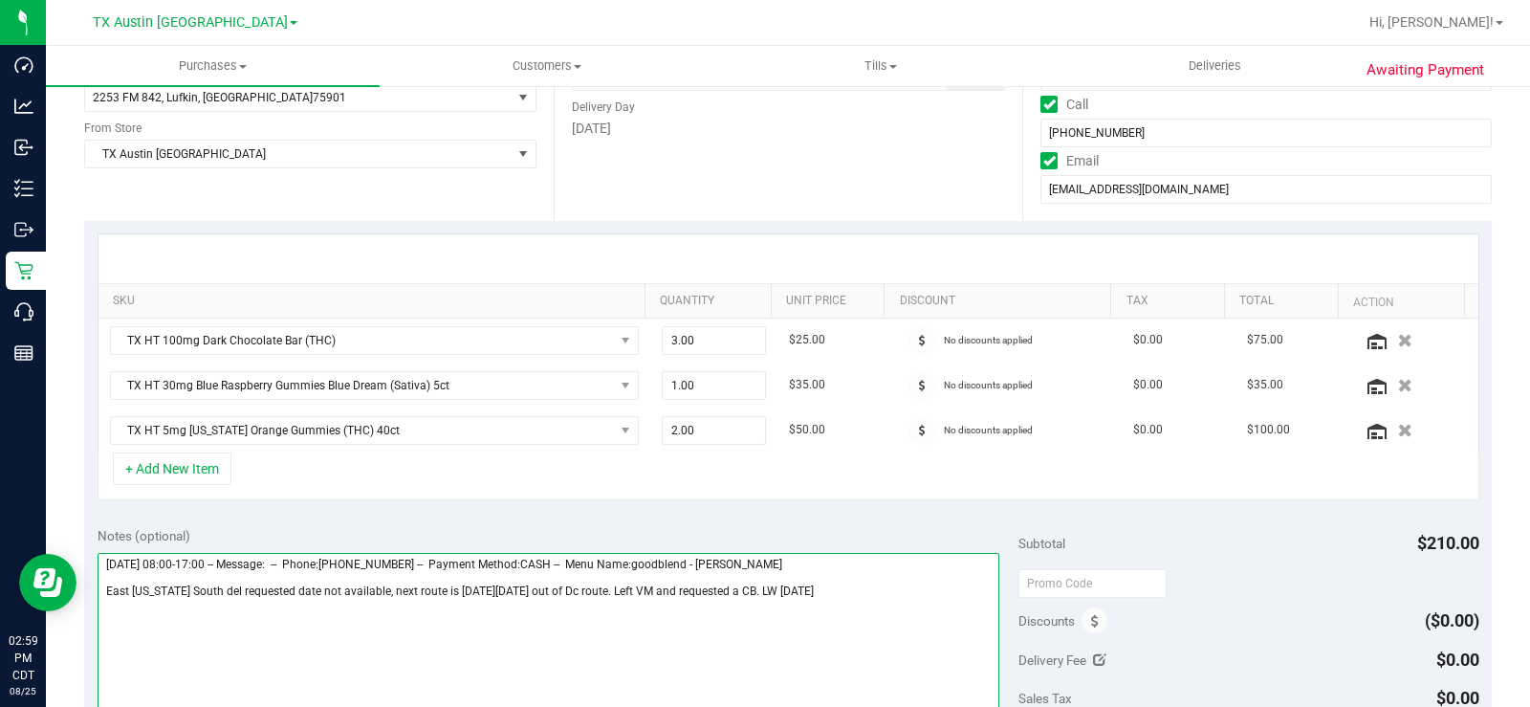
click at [849, 597] on textarea at bounding box center [549, 645] width 902 height 184
type textarea "Tuesday 08/26/2025 08:00-17:00 -- Message: -- Phone:9366353943 -- Payment Metho…"
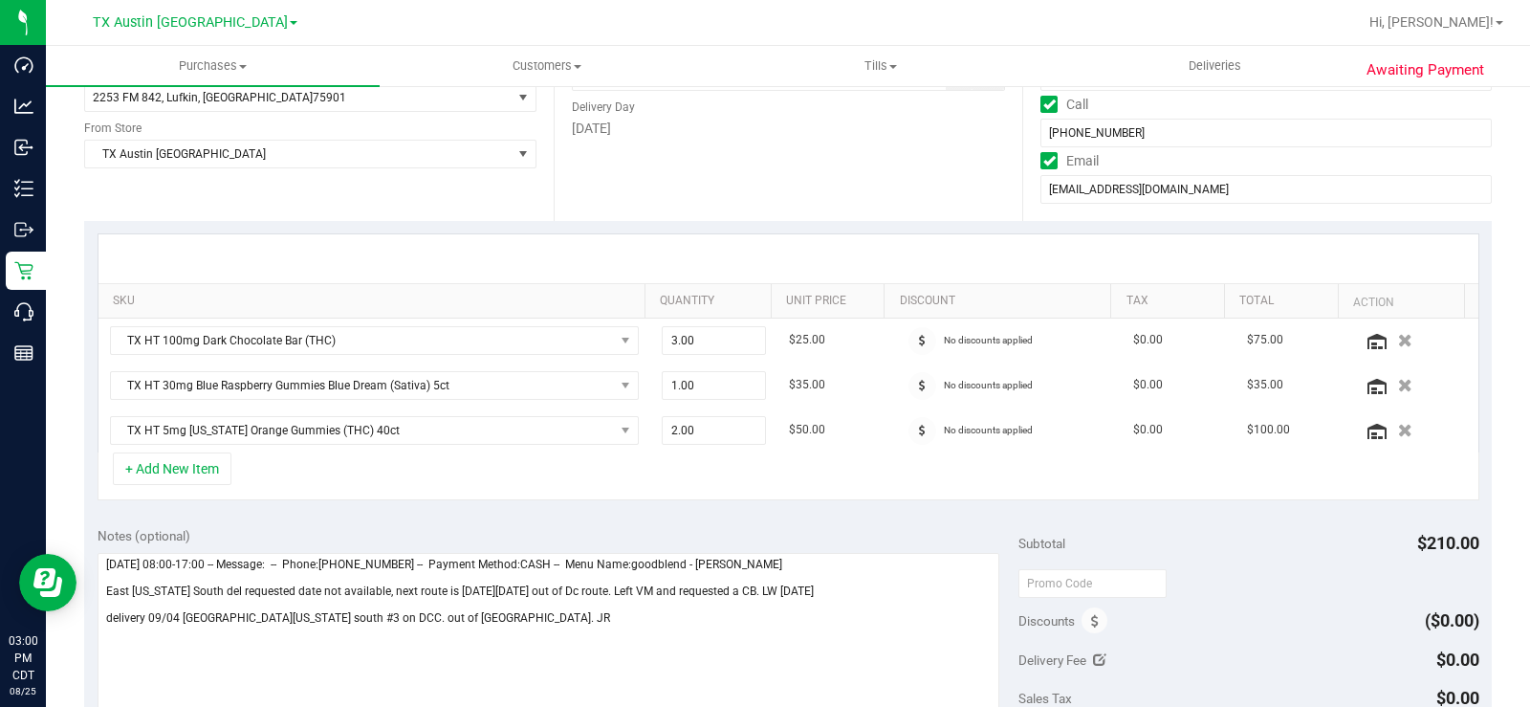
click at [526, 478] on div "+ Add New Item" at bounding box center [789, 476] width 1382 height 48
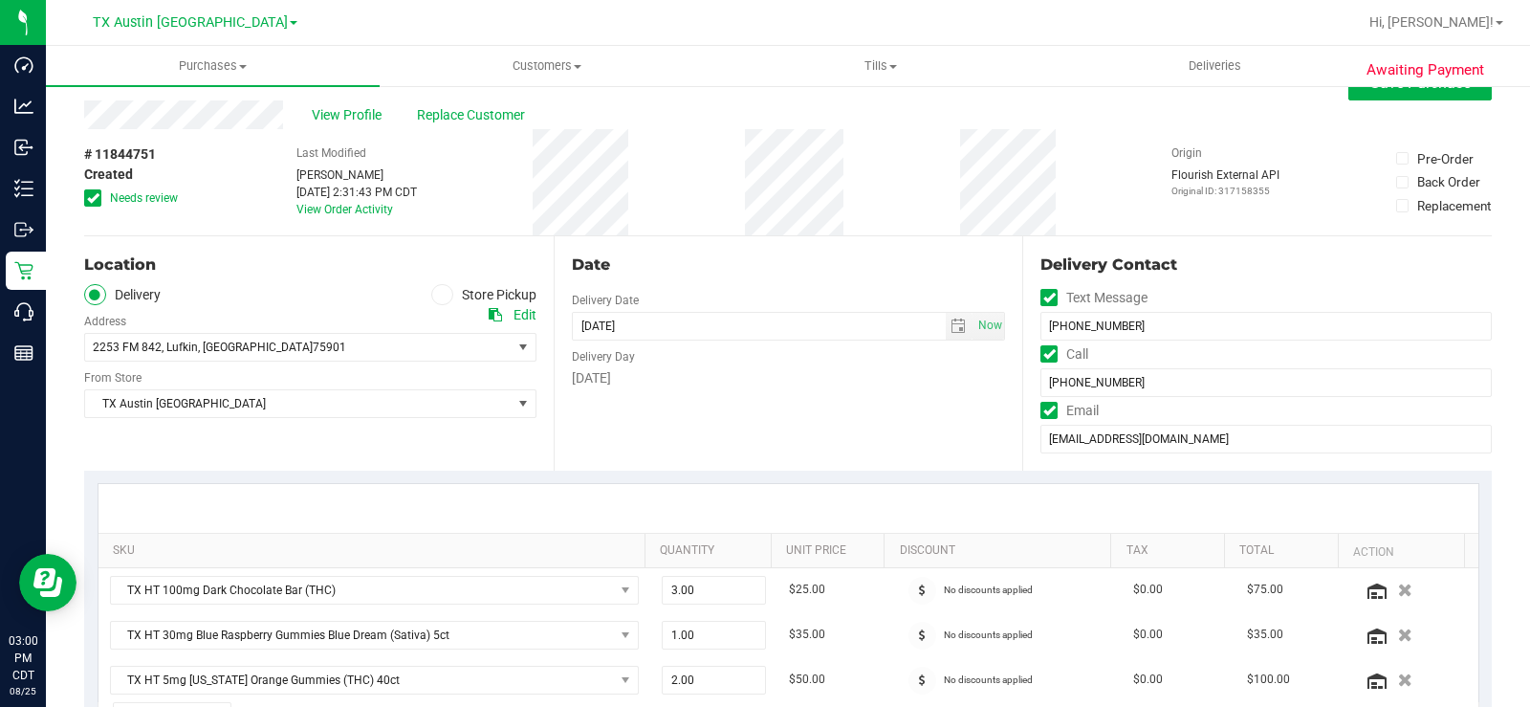
scroll to position [0, 0]
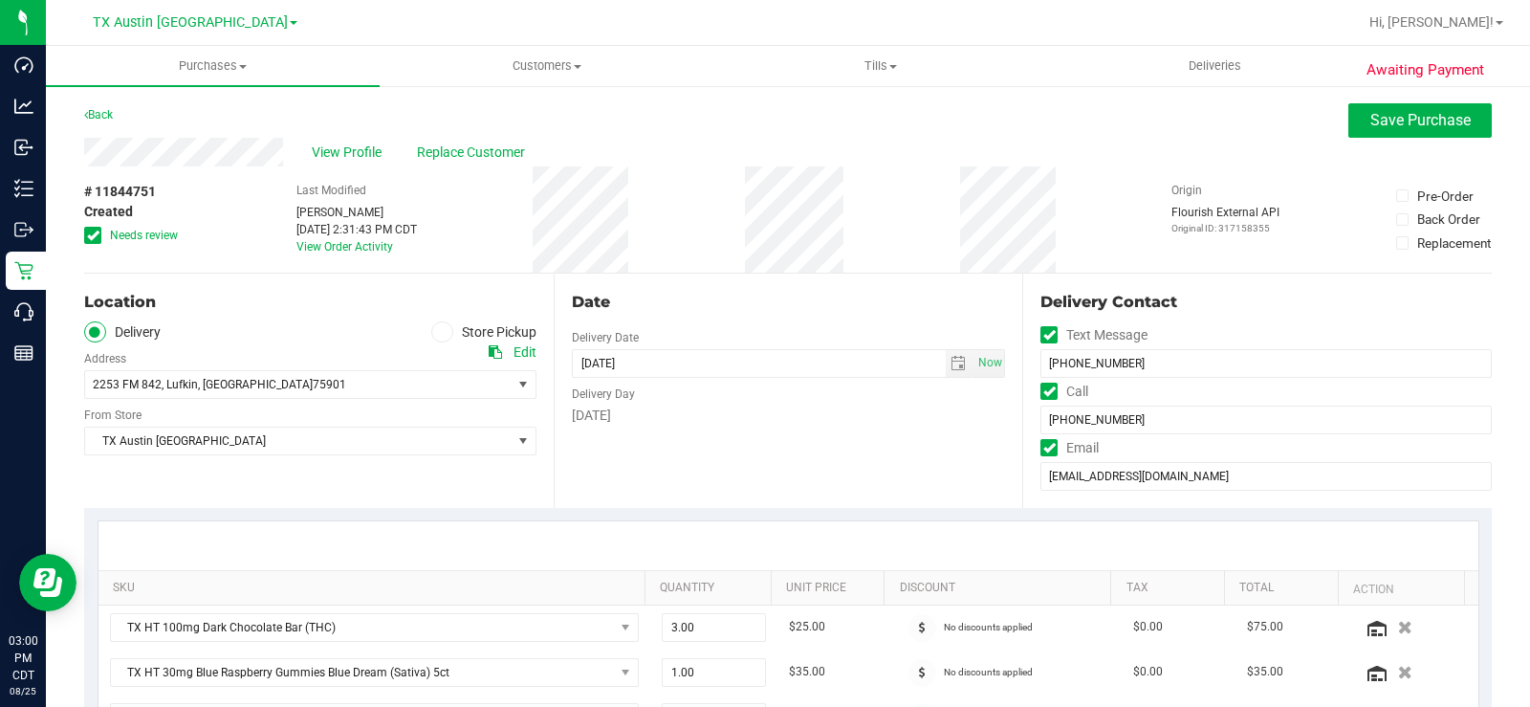
click at [621, 451] on div "Date Delivery Date 09/04/2025 Now 09/04/2025 07:00 AM Now Delivery Day Thursday" at bounding box center [789, 390] width 470 height 234
click at [618, 461] on div "Date Delivery Date 09/04/2025 Now 09/04/2025 07:00 AM Now Delivery Day Thursday" at bounding box center [789, 390] width 470 height 234
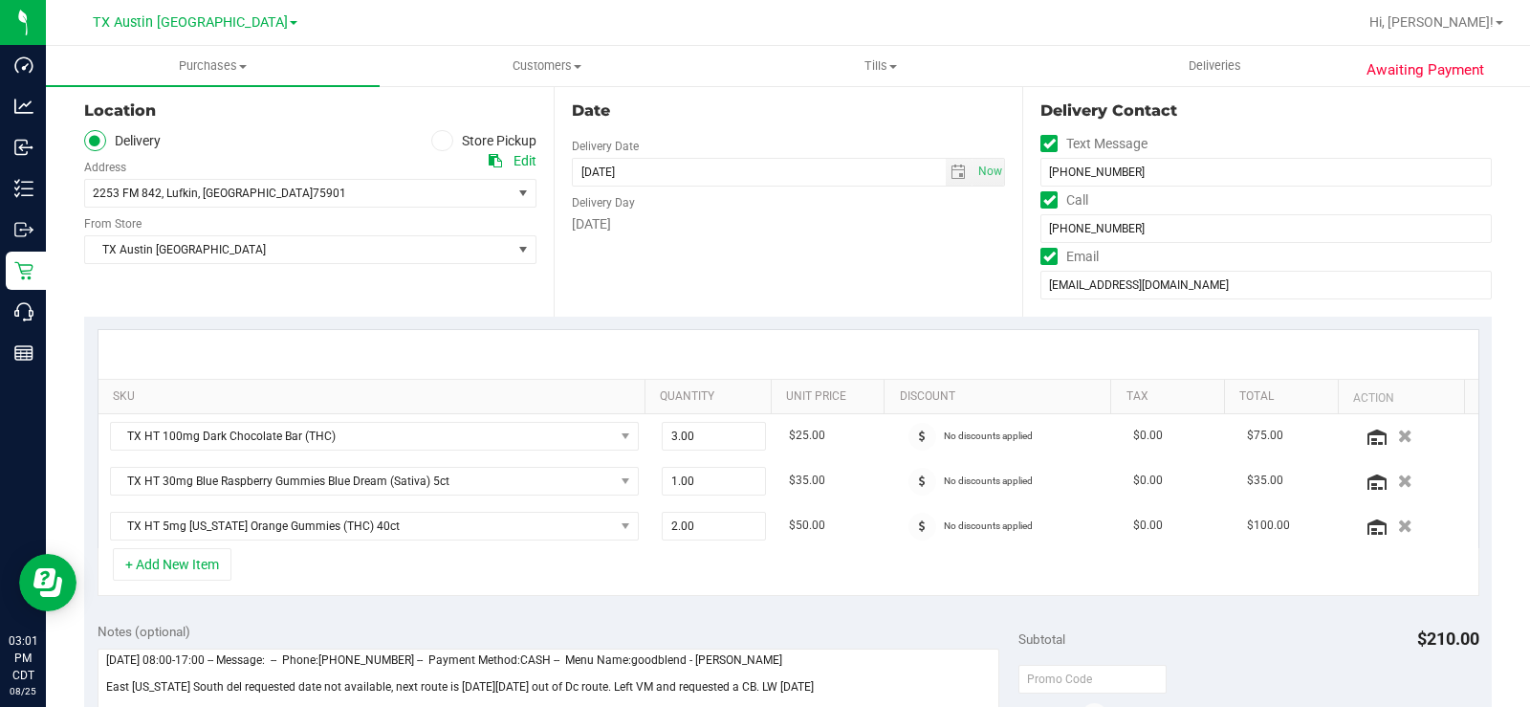
scroll to position [96, 0]
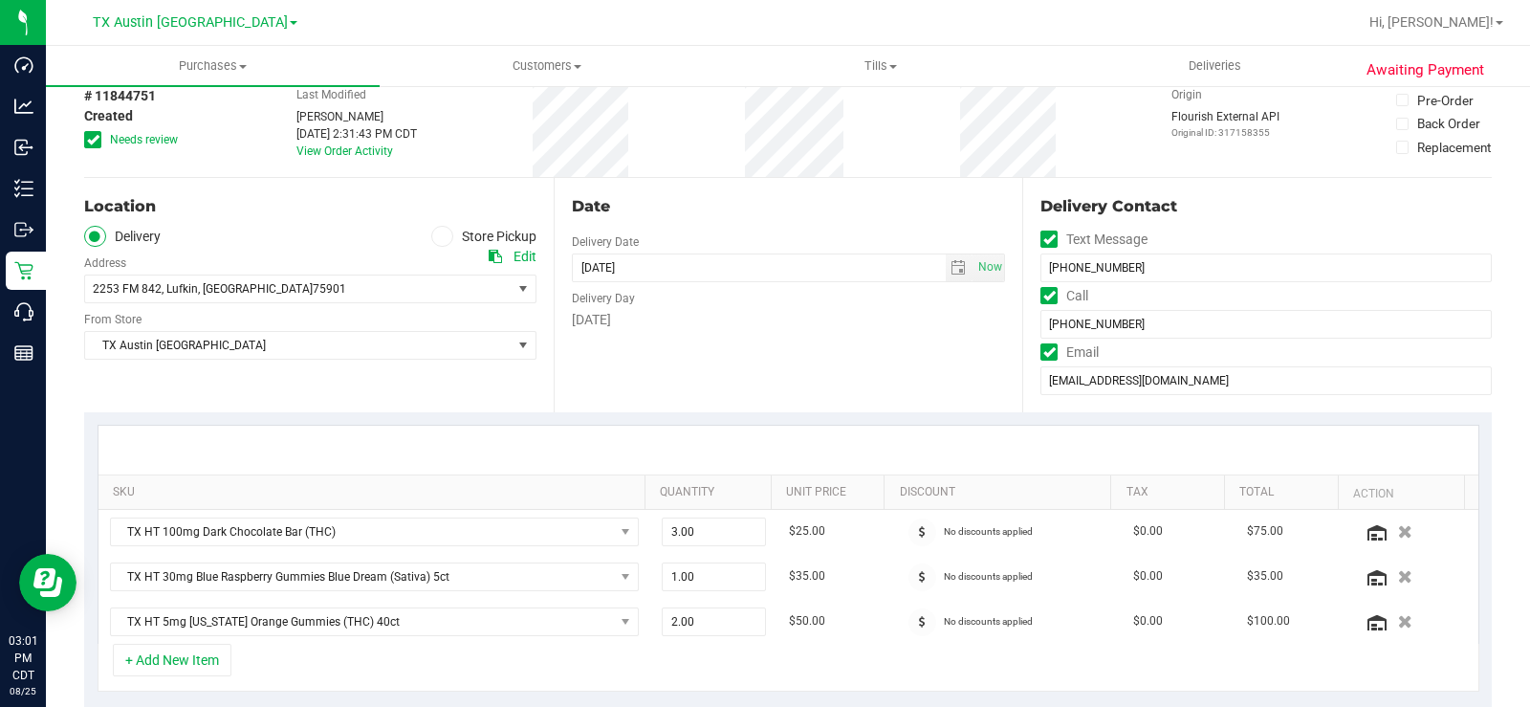
click at [625, 406] on div "Date Delivery Date 09/04/2025 Now 09/04/2025 07:00 AM Now Delivery Day Thursday" at bounding box center [789, 295] width 470 height 234
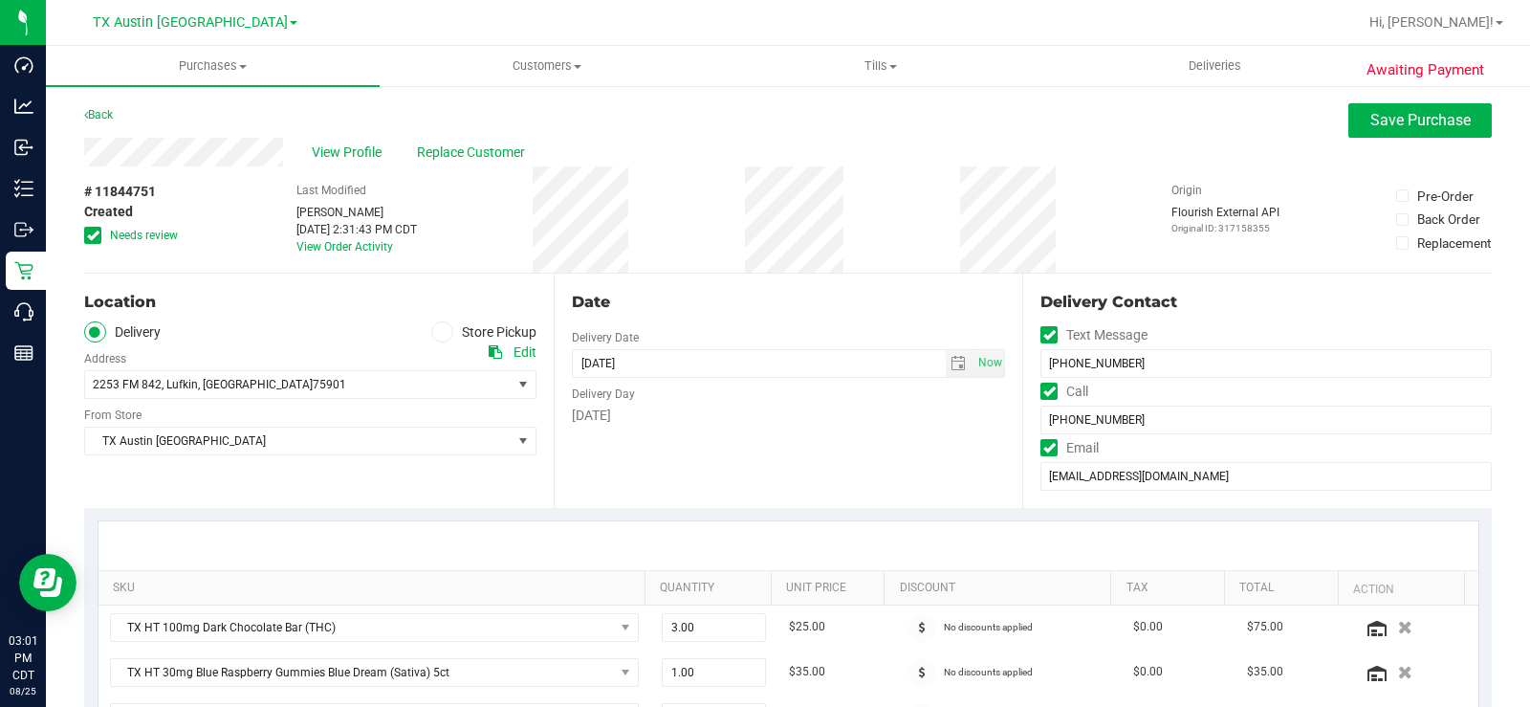
click at [90, 235] on icon at bounding box center [93, 235] width 12 height 0
click at [0, 0] on input "Needs review" at bounding box center [0, 0] width 0 height 0
click at [310, 285] on div "Location Delivery Store Pickup Address Edit 2253 FM 842 , Lufkin , TX 75901 Sel…" at bounding box center [319, 390] width 470 height 234
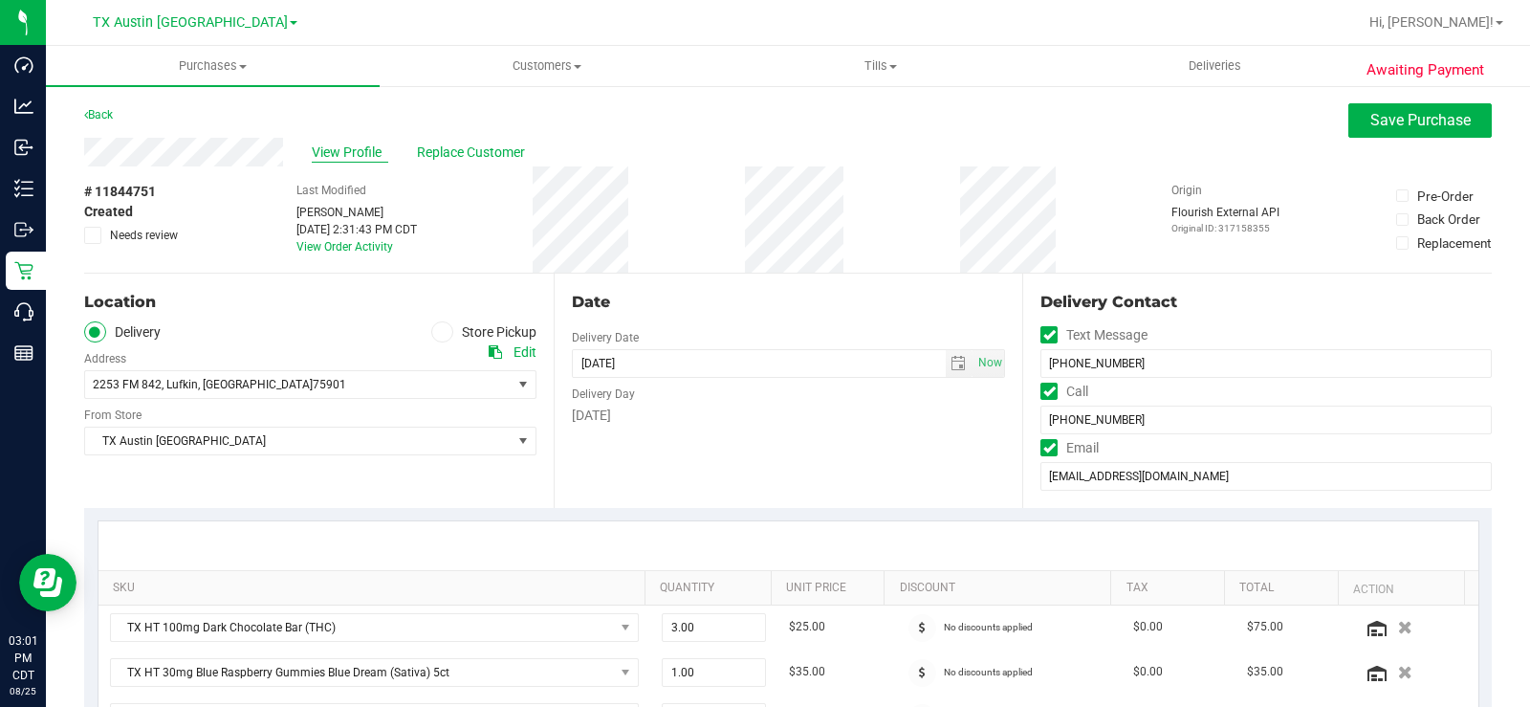
click at [330, 154] on span "View Profile" at bounding box center [350, 152] width 76 height 20
click at [1370, 122] on span "Save Purchase" at bounding box center [1420, 120] width 100 height 18
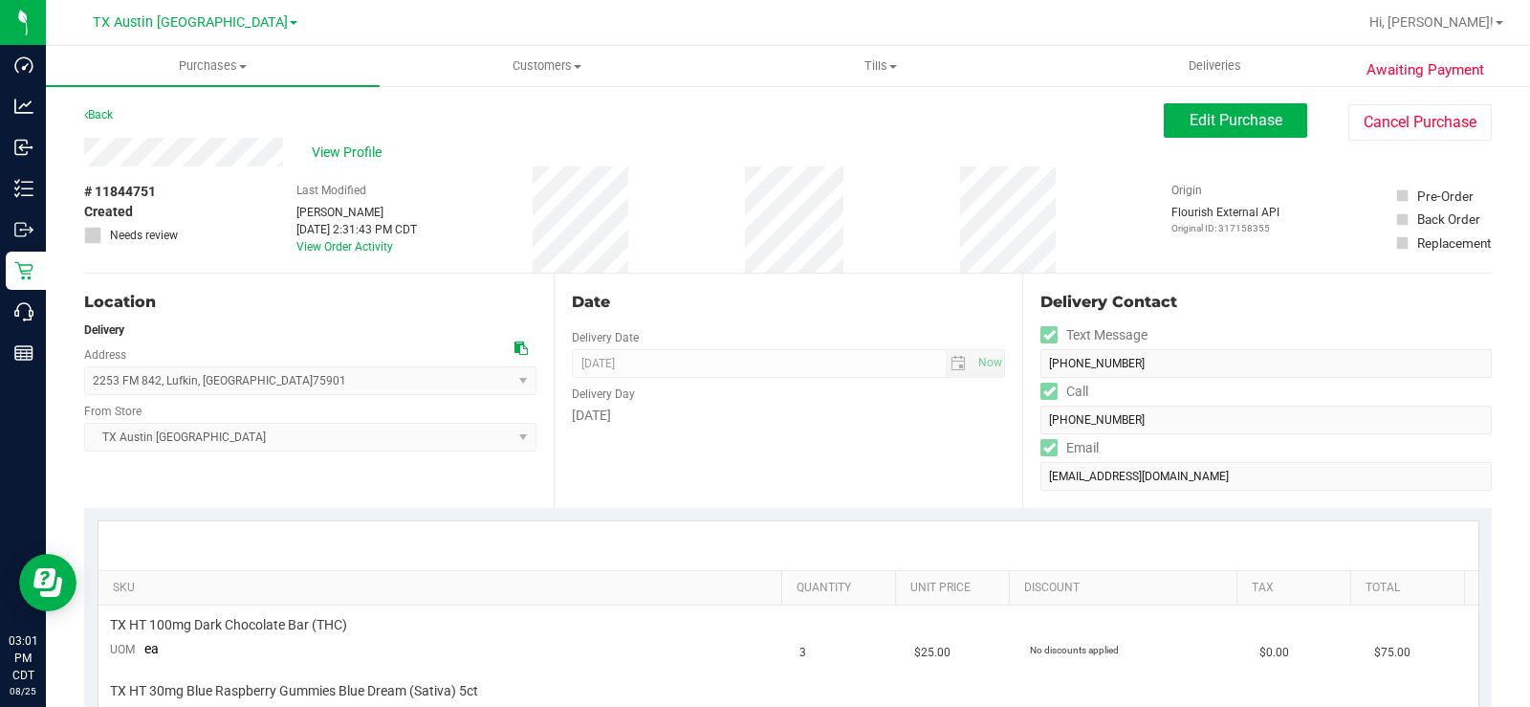
click at [297, 317] on div "Location Delivery Address 2253 FM 842 , Lufkin , TX 75901 Select address 1320 N…" at bounding box center [319, 390] width 470 height 234
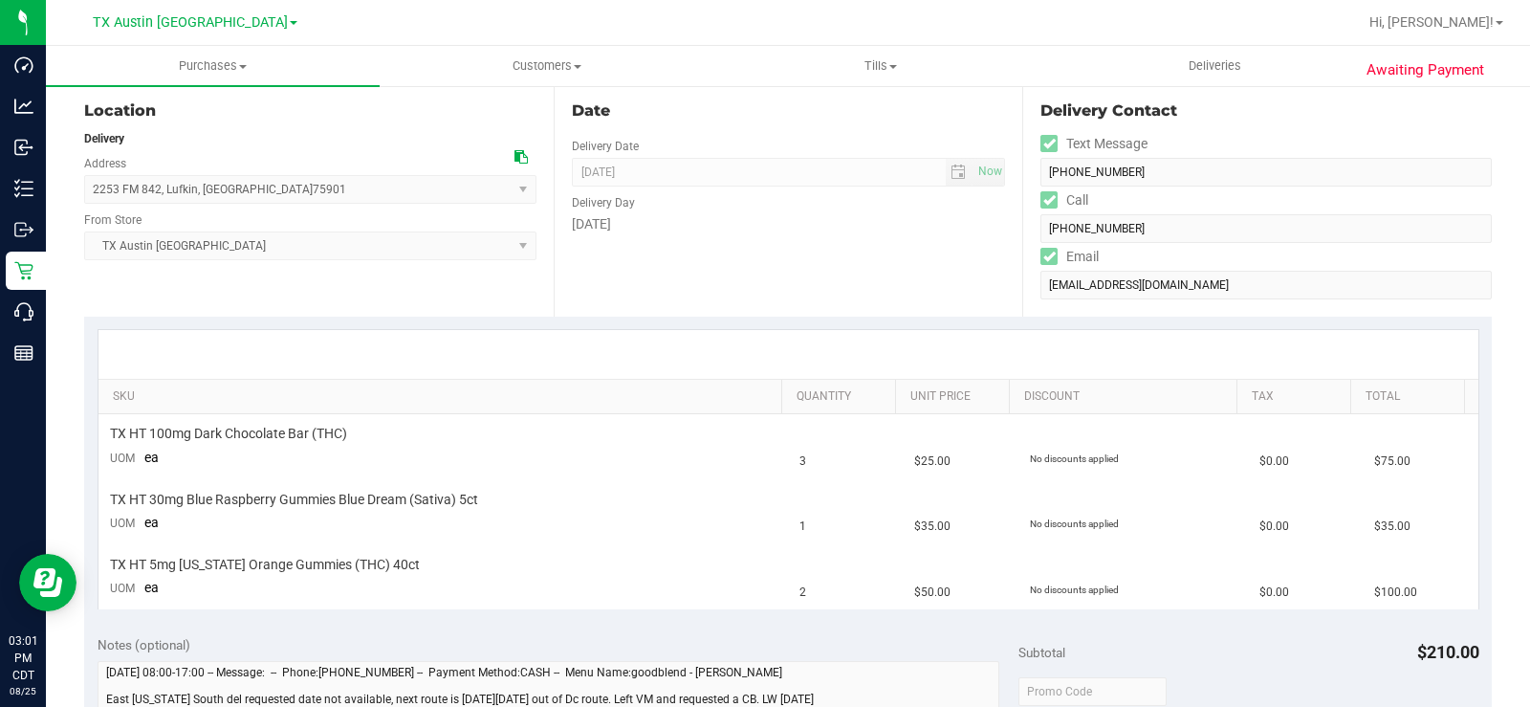
scroll to position [96, 0]
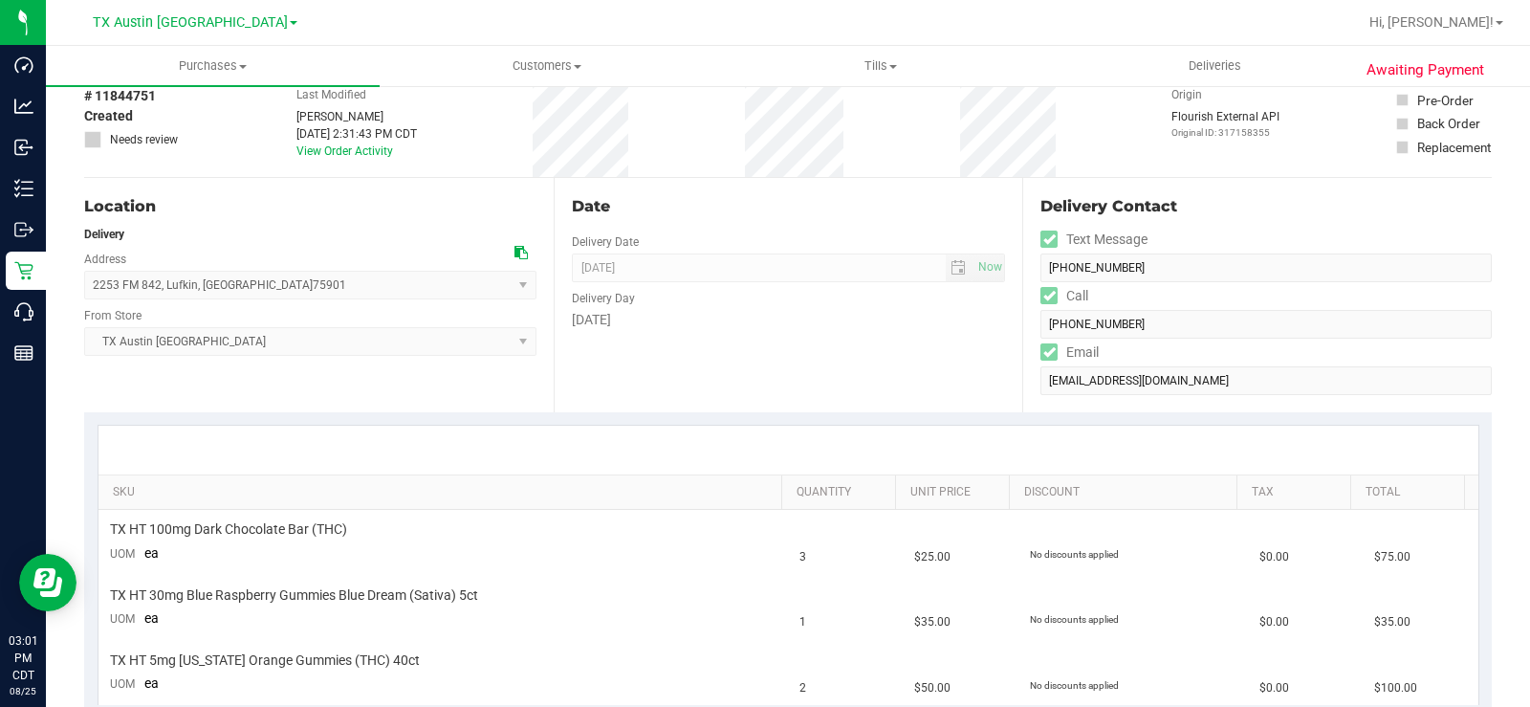
click at [373, 407] on div "Location Delivery Address 2253 FM 842 , Lufkin , TX 75901 Select address 1320 N…" at bounding box center [319, 295] width 470 height 234
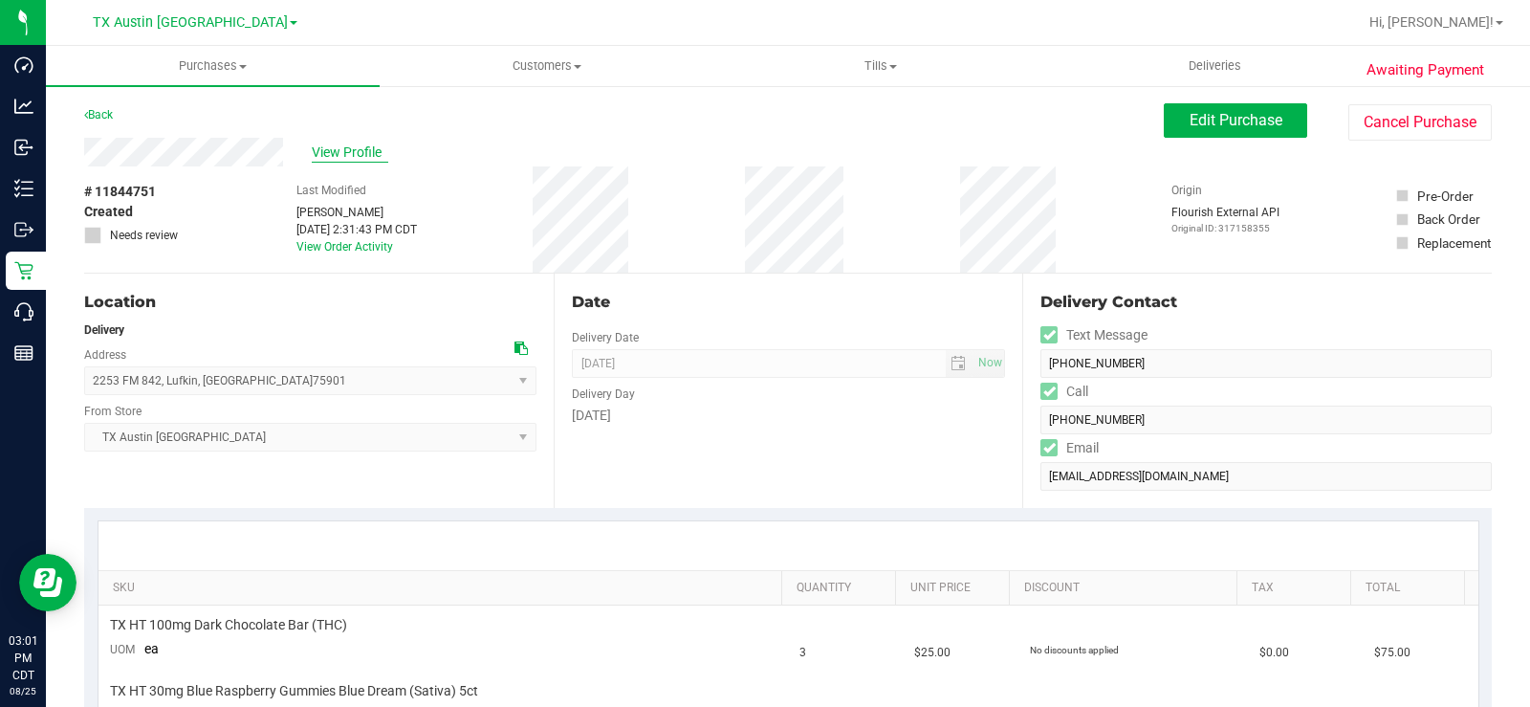
click at [335, 152] on span "View Profile" at bounding box center [350, 152] width 76 height 20
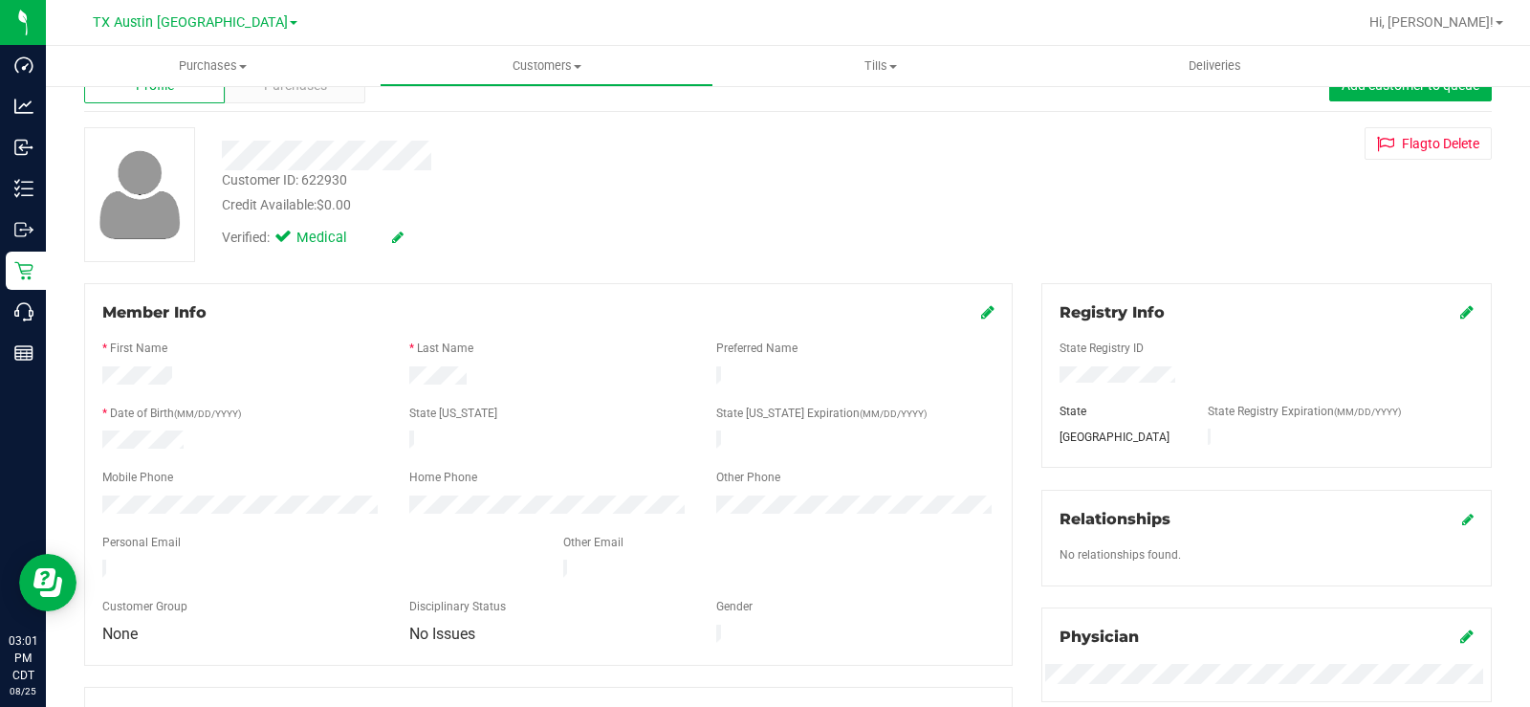
scroll to position [96, 0]
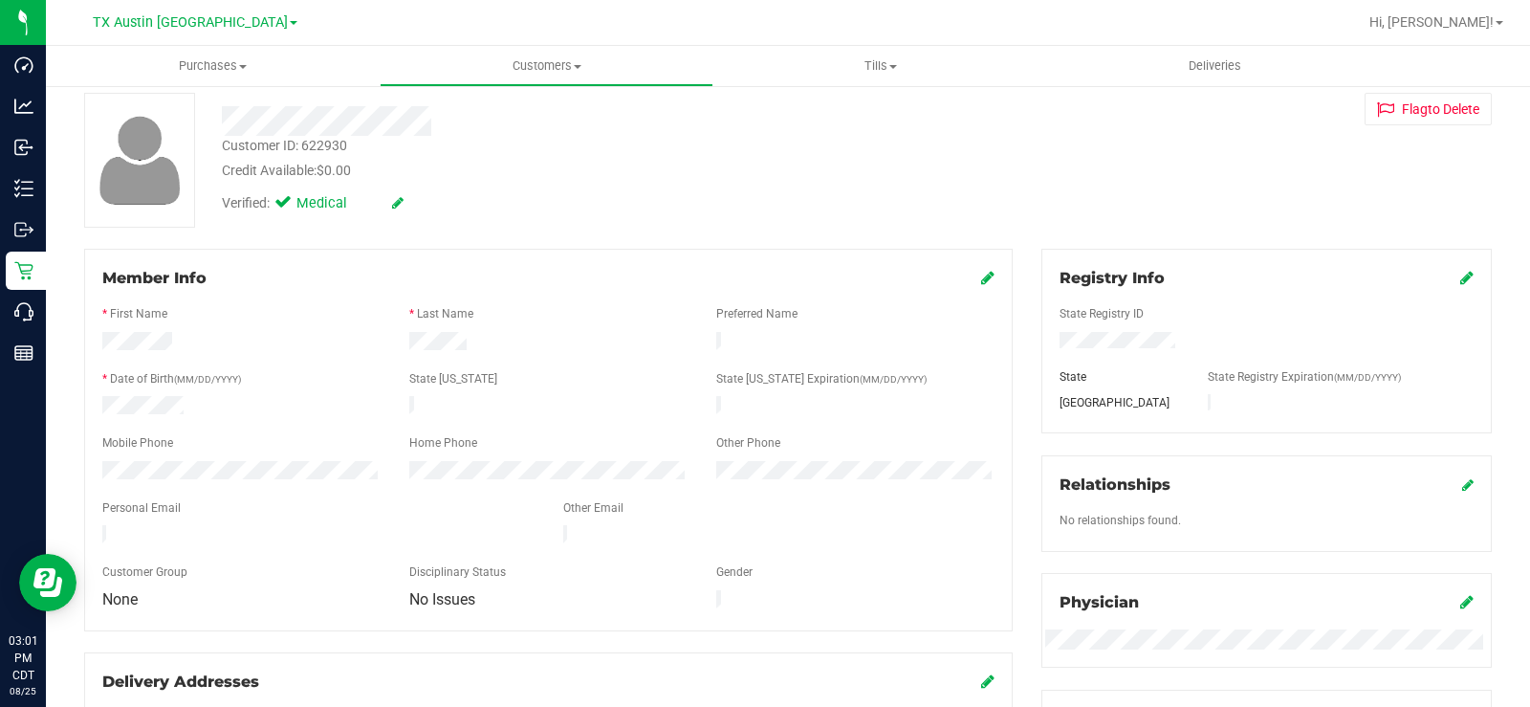
drag, startPoint x: 295, startPoint y: 527, endPoint x: 69, endPoint y: 528, distance: 225.7
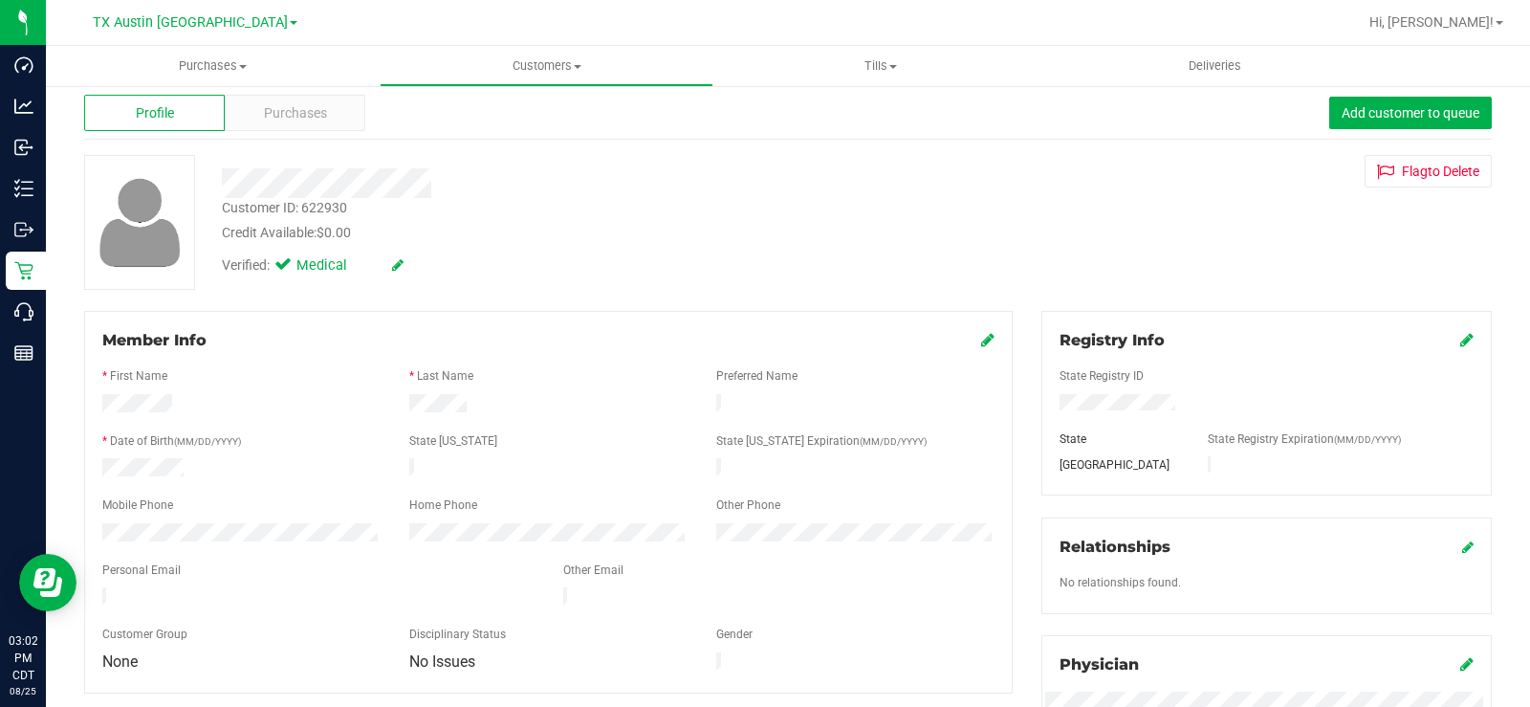
scroll to position [0, 0]
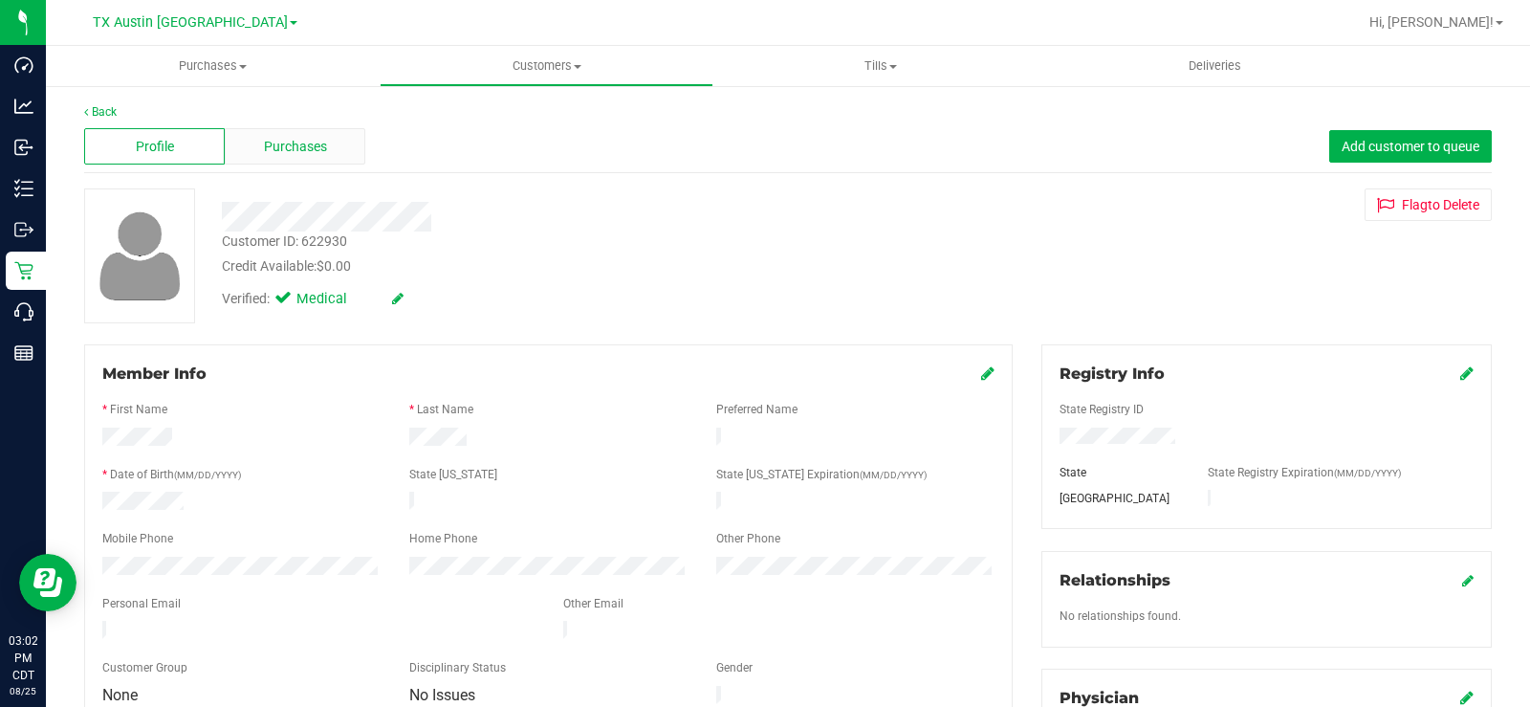
click at [293, 143] on span "Purchases" at bounding box center [295, 147] width 63 height 20
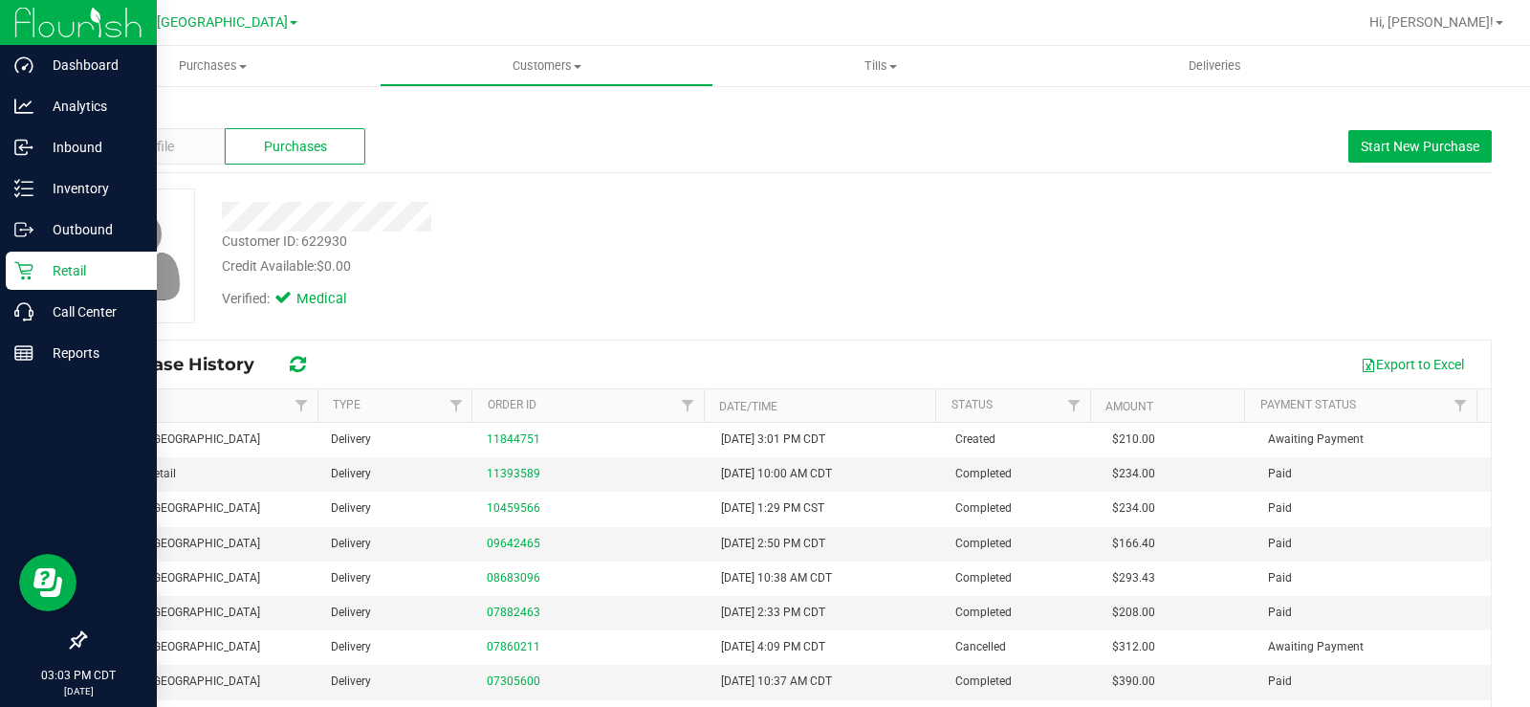
click at [37, 266] on p "Retail" at bounding box center [90, 270] width 115 height 23
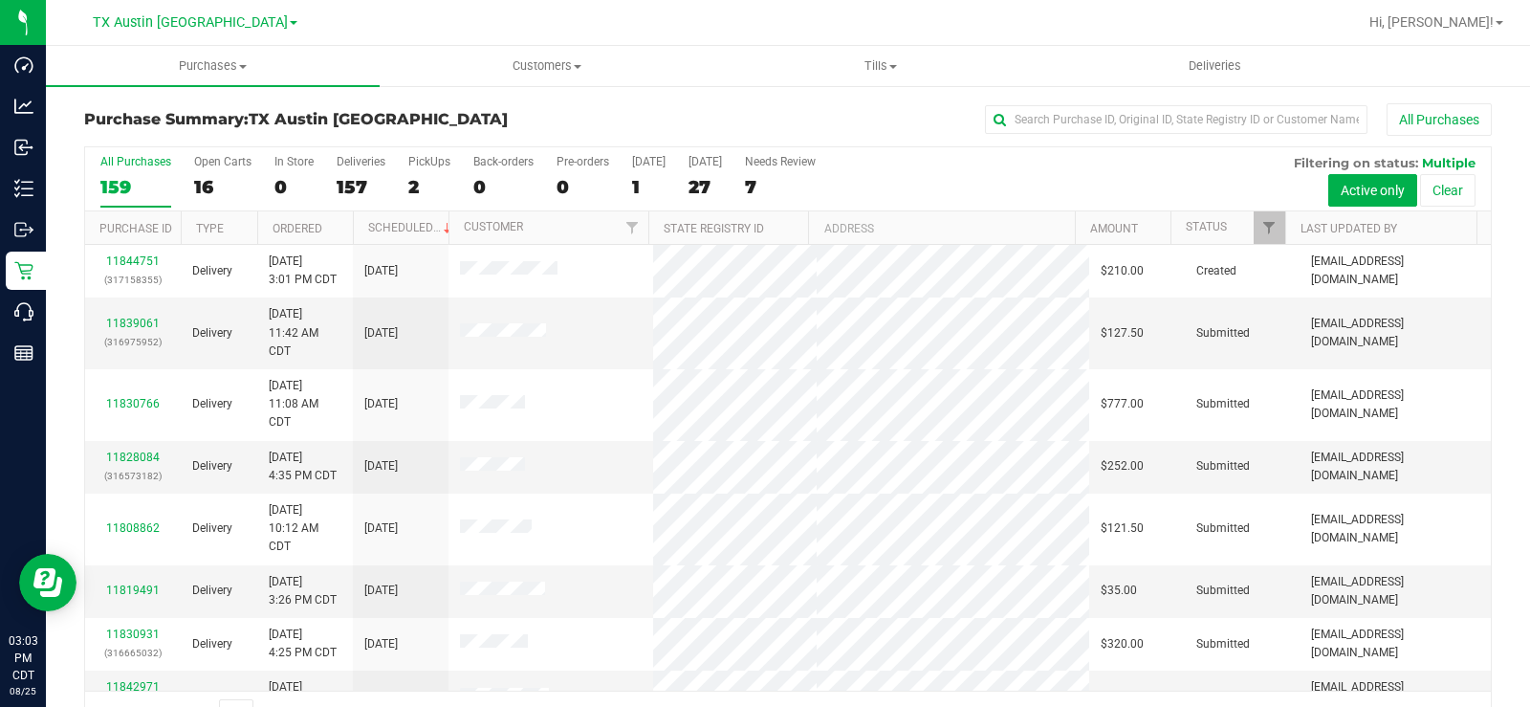
click at [201, 186] on div "16" at bounding box center [222, 187] width 57 height 22
click at [0, 0] on input "Open Carts 16" at bounding box center [0, 0] width 0 height 0
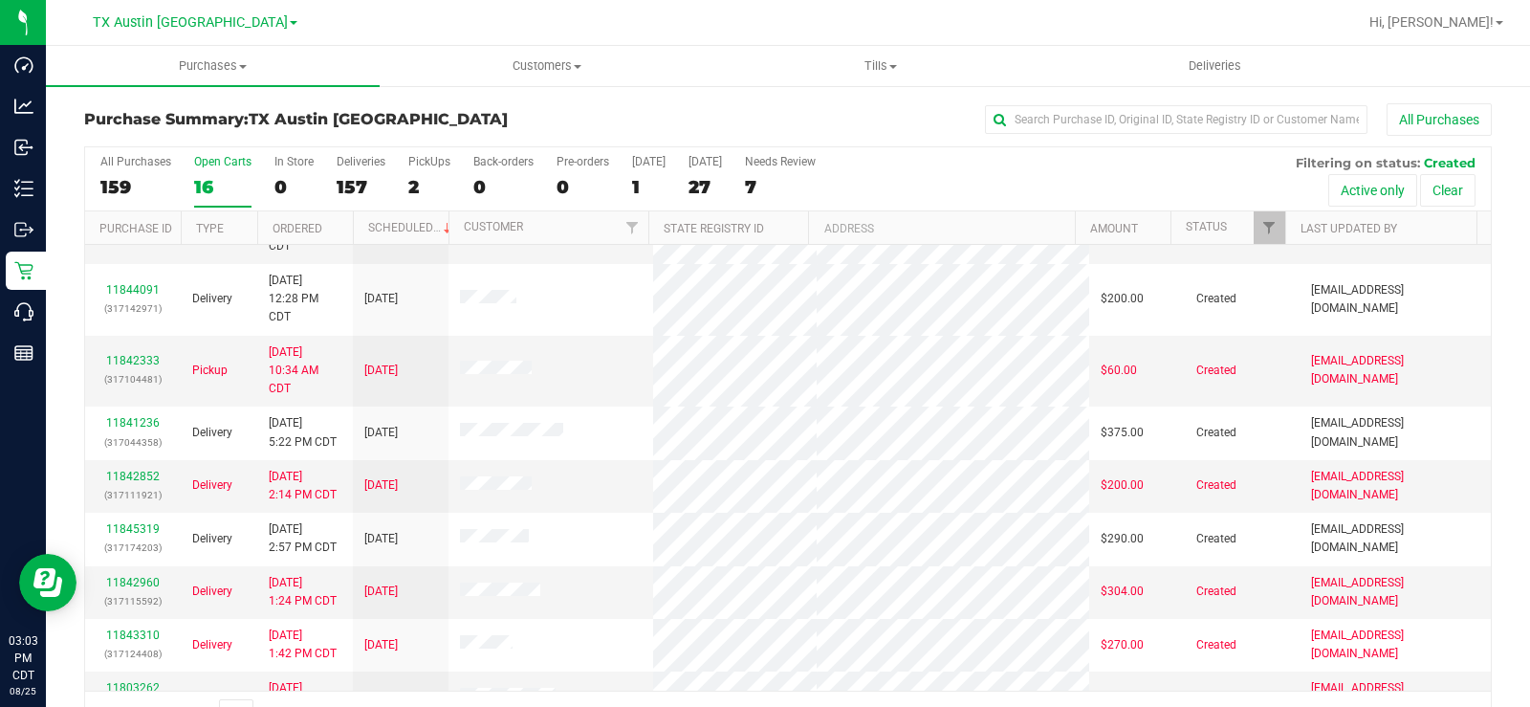
scroll to position [512, 0]
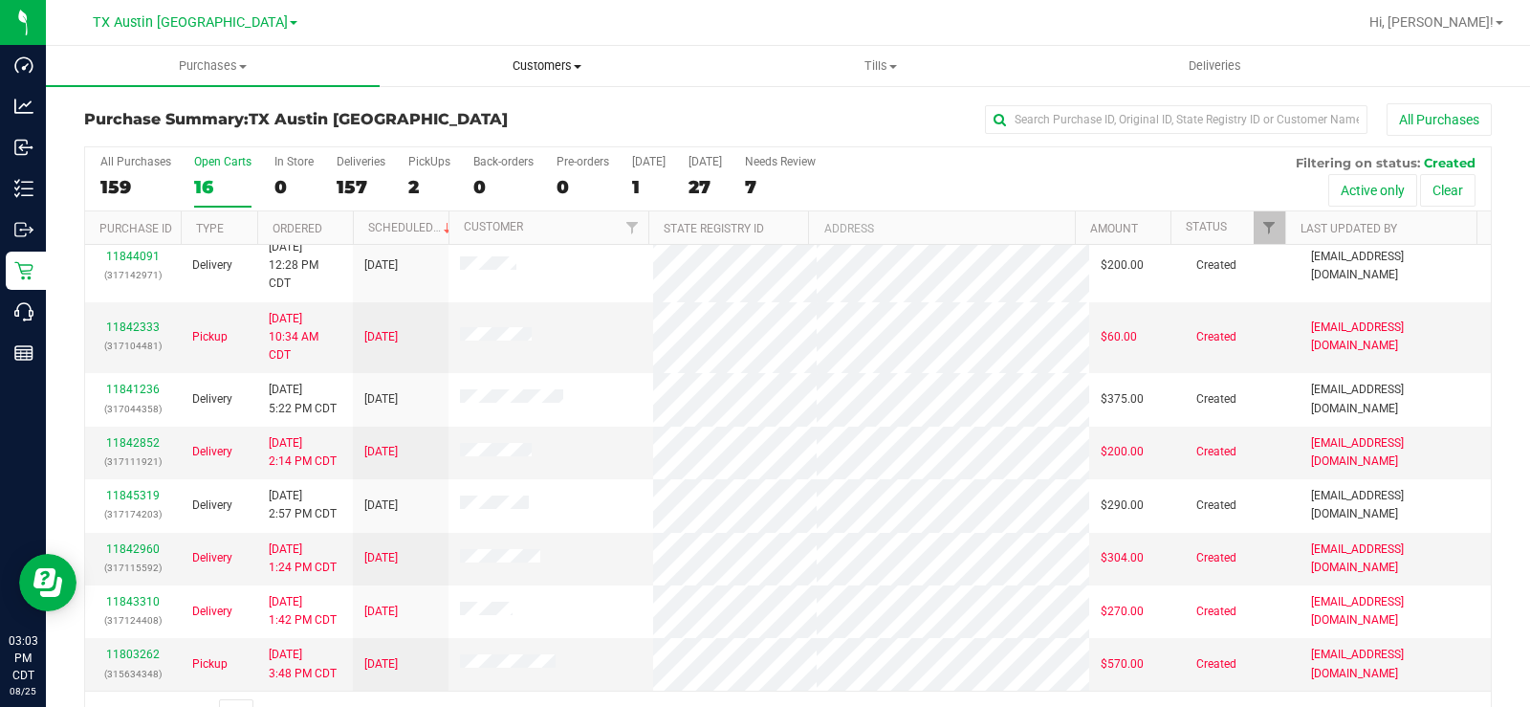
click at [546, 64] on span "Customers" at bounding box center [547, 65] width 332 height 17
click at [219, 164] on div "Open Carts" at bounding box center [222, 161] width 57 height 13
click at [0, 0] on input "Open Carts 16" at bounding box center [0, 0] width 0 height 0
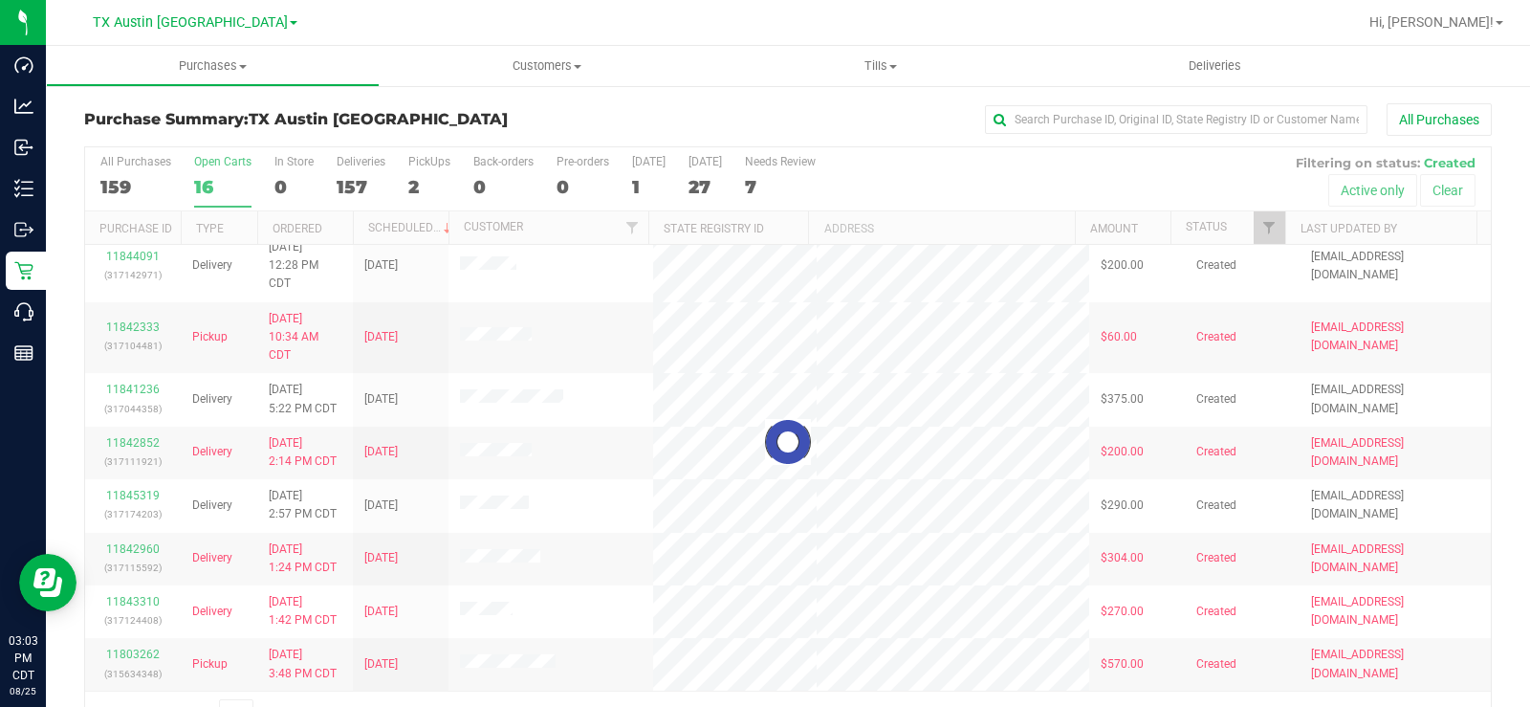
scroll to position [0, 0]
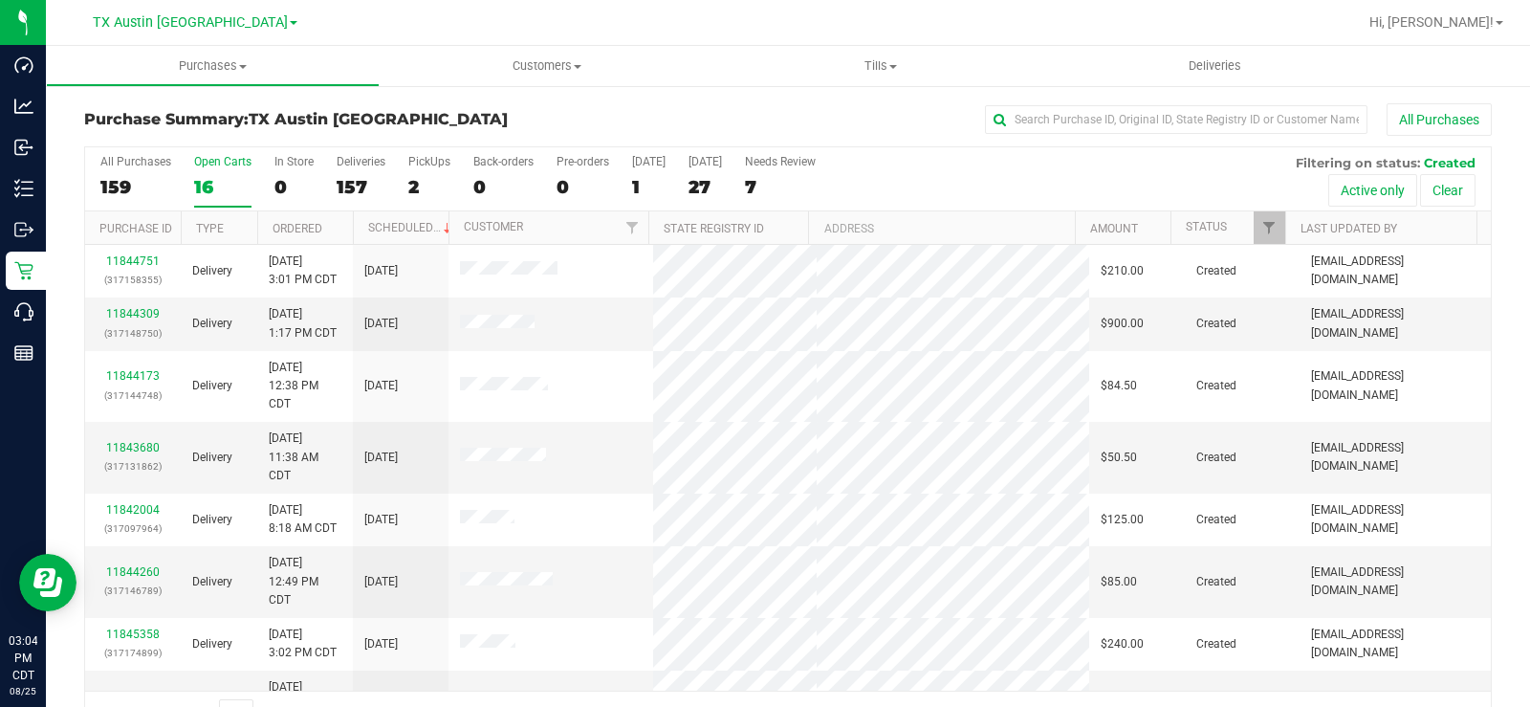
click at [208, 166] on div "Open Carts" at bounding box center [222, 161] width 57 height 13
click at [0, 0] on input "Open Carts 16" at bounding box center [0, 0] width 0 height 0
click at [141, 313] on link "11844309" at bounding box center [133, 313] width 54 height 13
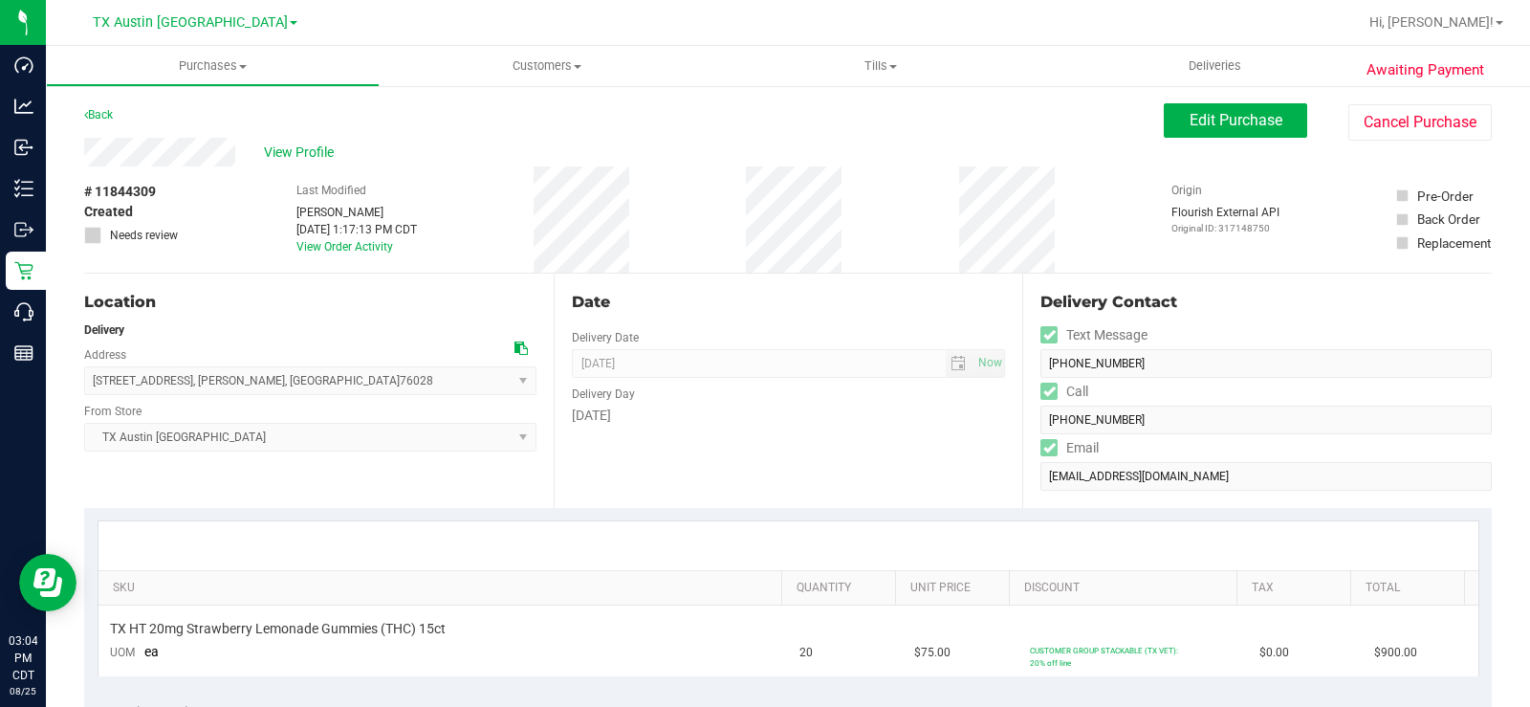
drag, startPoint x: 239, startPoint y: 158, endPoint x: 67, endPoint y: 162, distance: 172.2
click at [311, 148] on span "View Profile" at bounding box center [302, 152] width 76 height 20
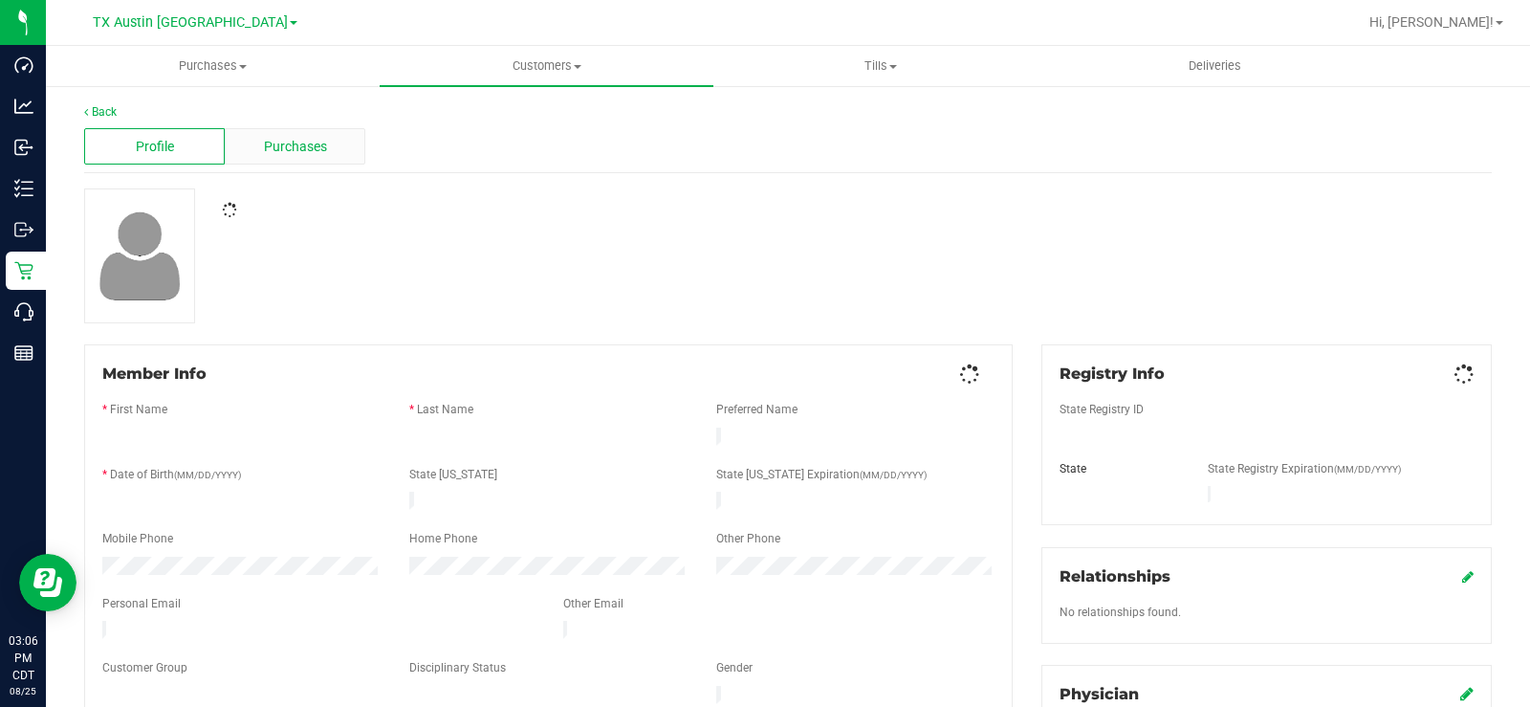
click at [309, 151] on span "Purchases" at bounding box center [295, 147] width 63 height 20
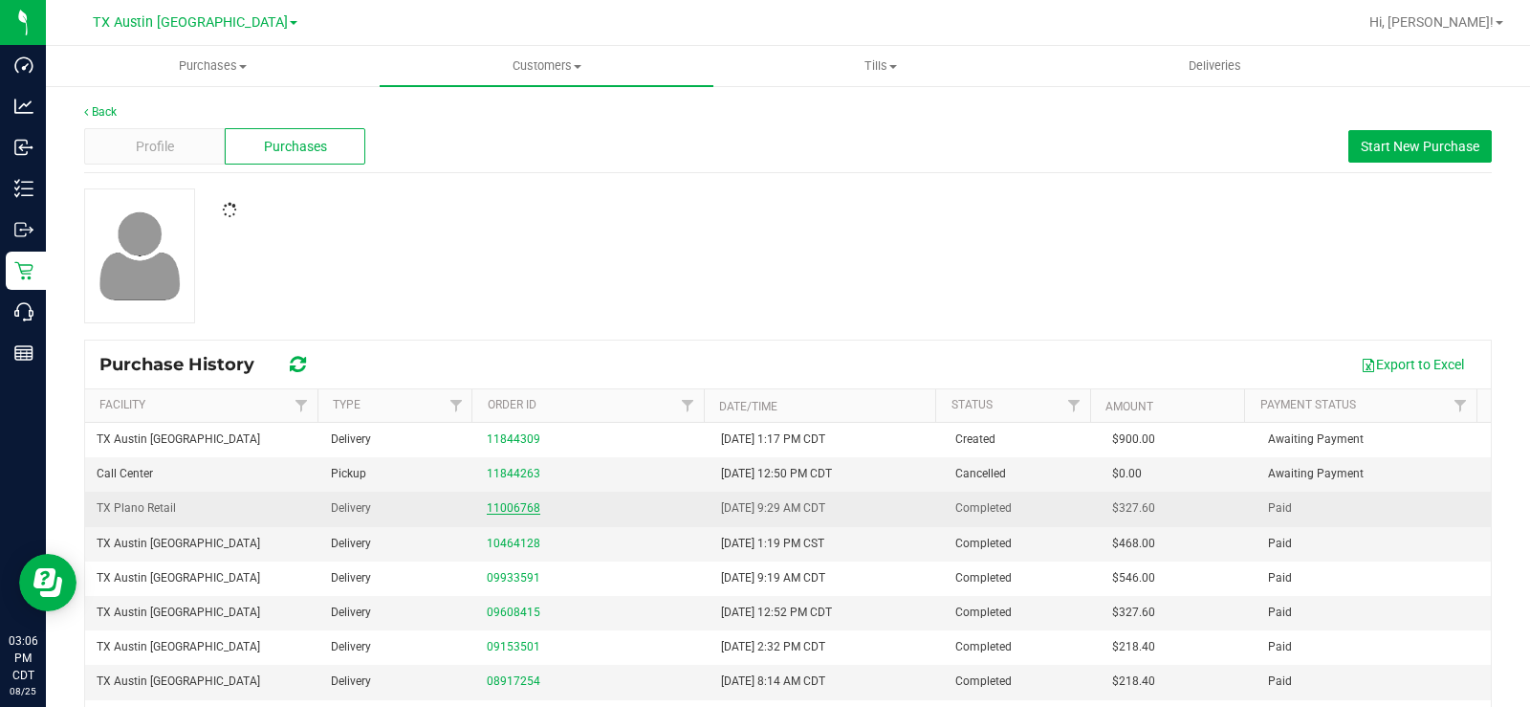
click at [492, 504] on link "11006768" at bounding box center [514, 507] width 54 height 13
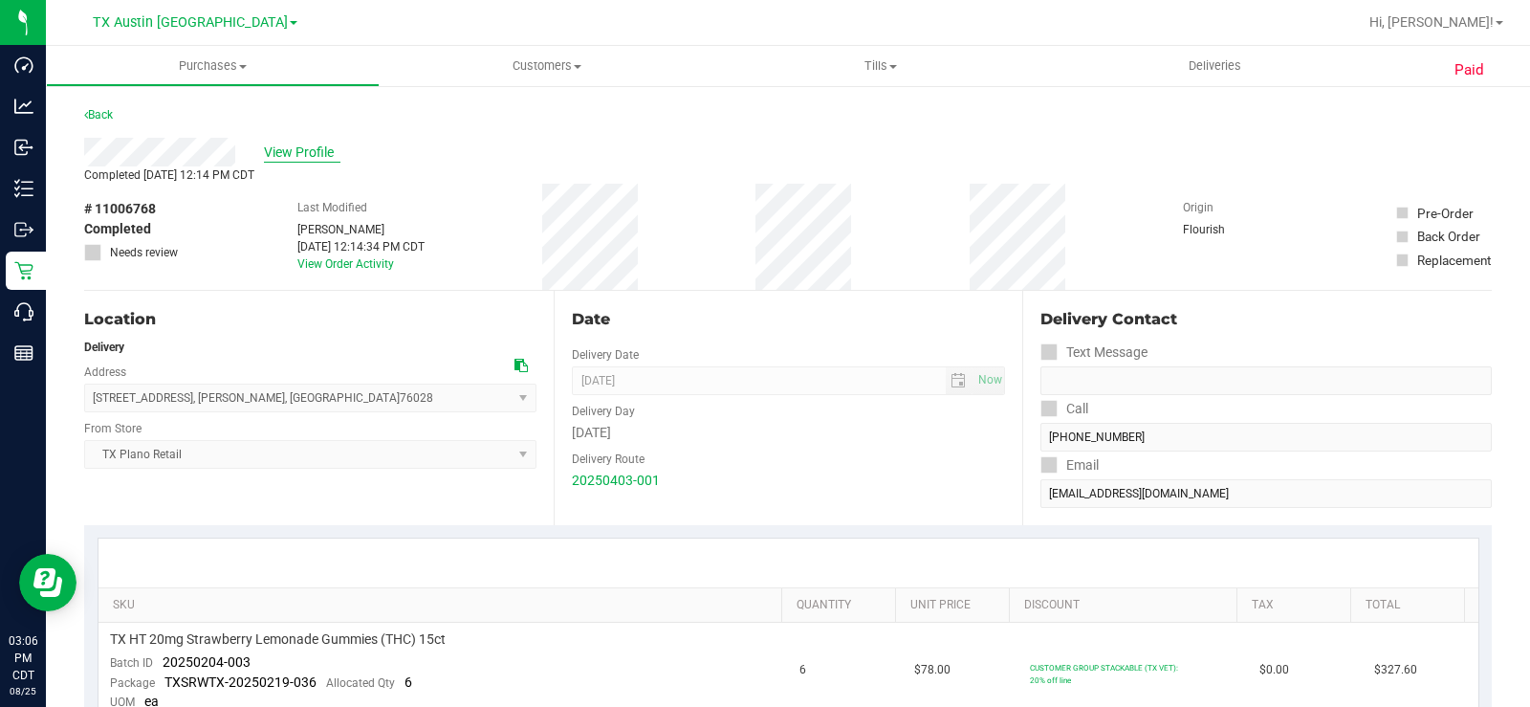
click at [313, 148] on span "View Profile" at bounding box center [302, 152] width 76 height 20
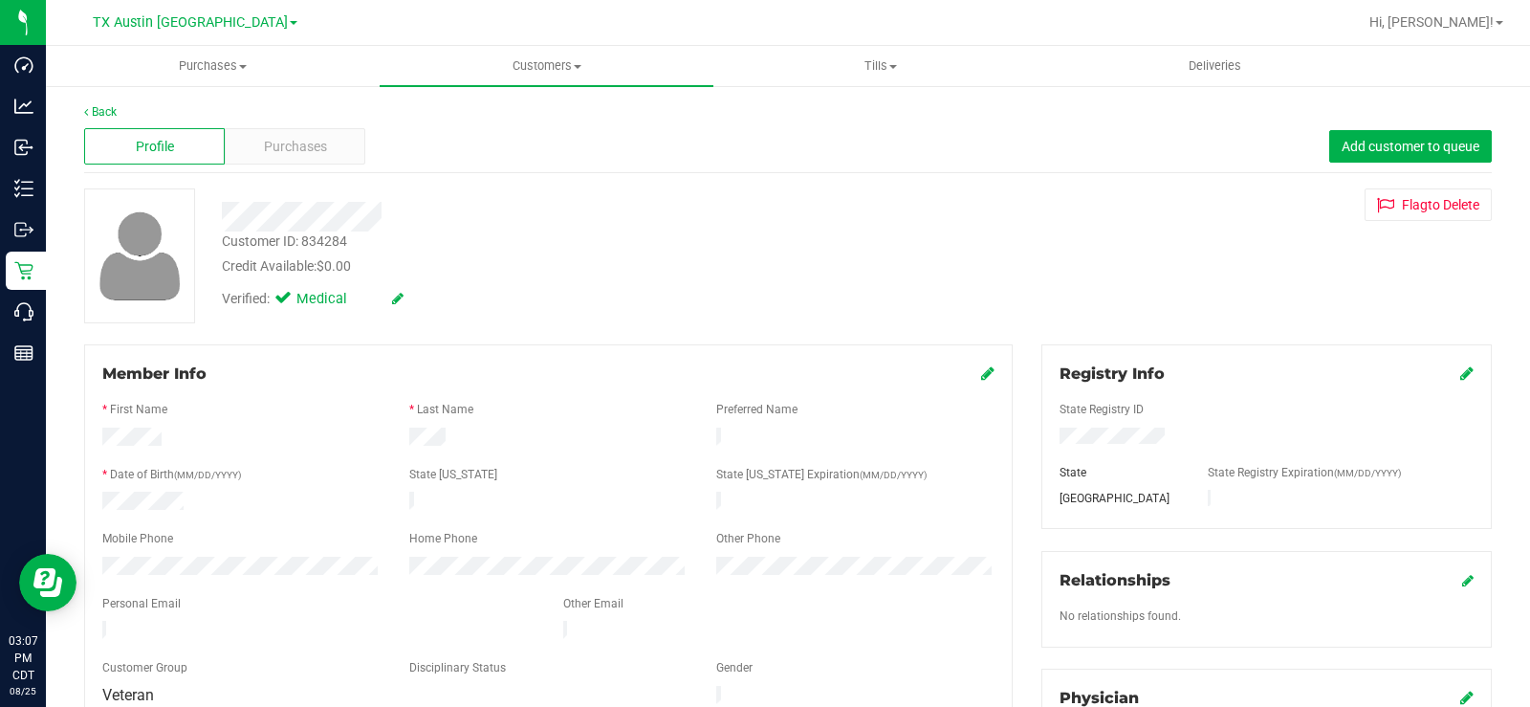
click at [309, 120] on div "Profile Purchases Add customer to queue" at bounding box center [788, 146] width 1408 height 53
click at [311, 143] on span "Purchases" at bounding box center [295, 147] width 63 height 20
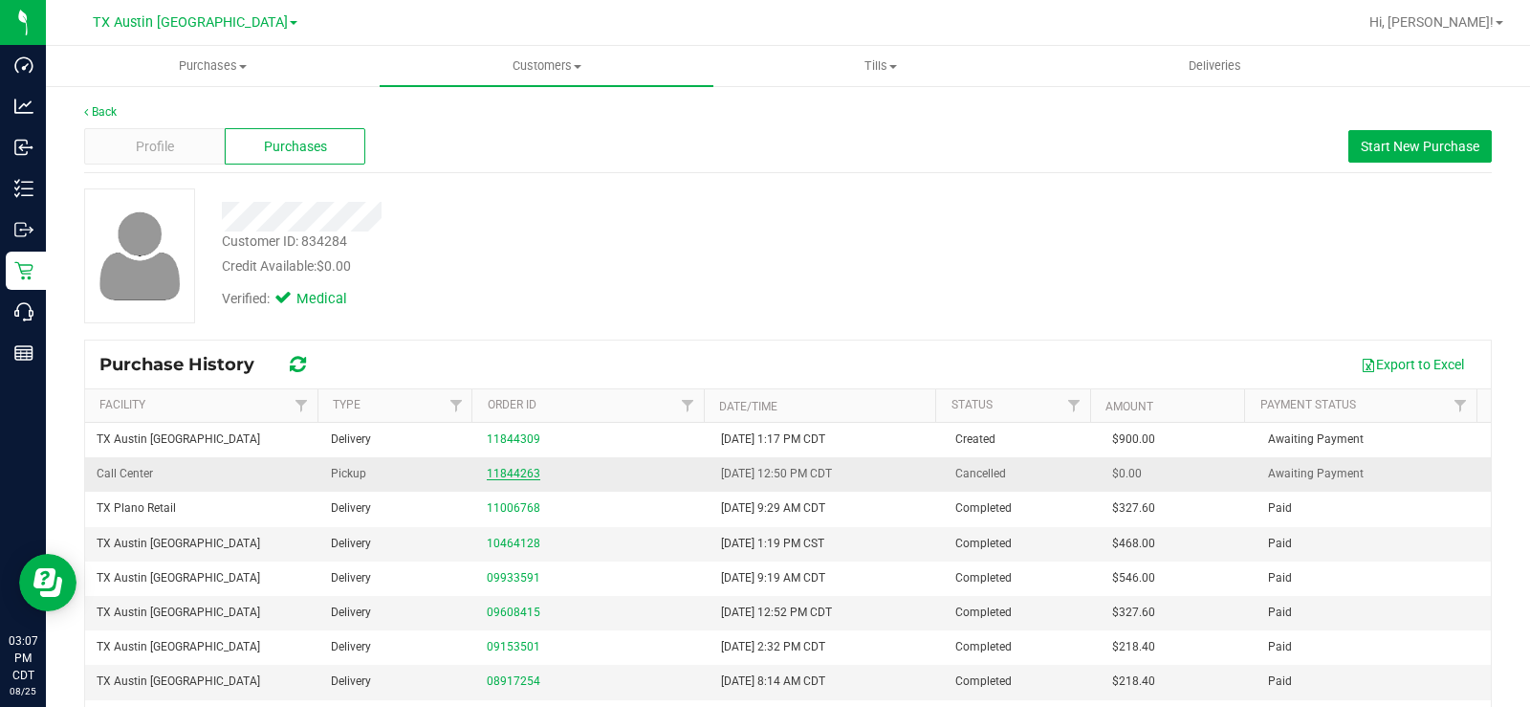
click at [503, 479] on link "11844263" at bounding box center [514, 473] width 54 height 13
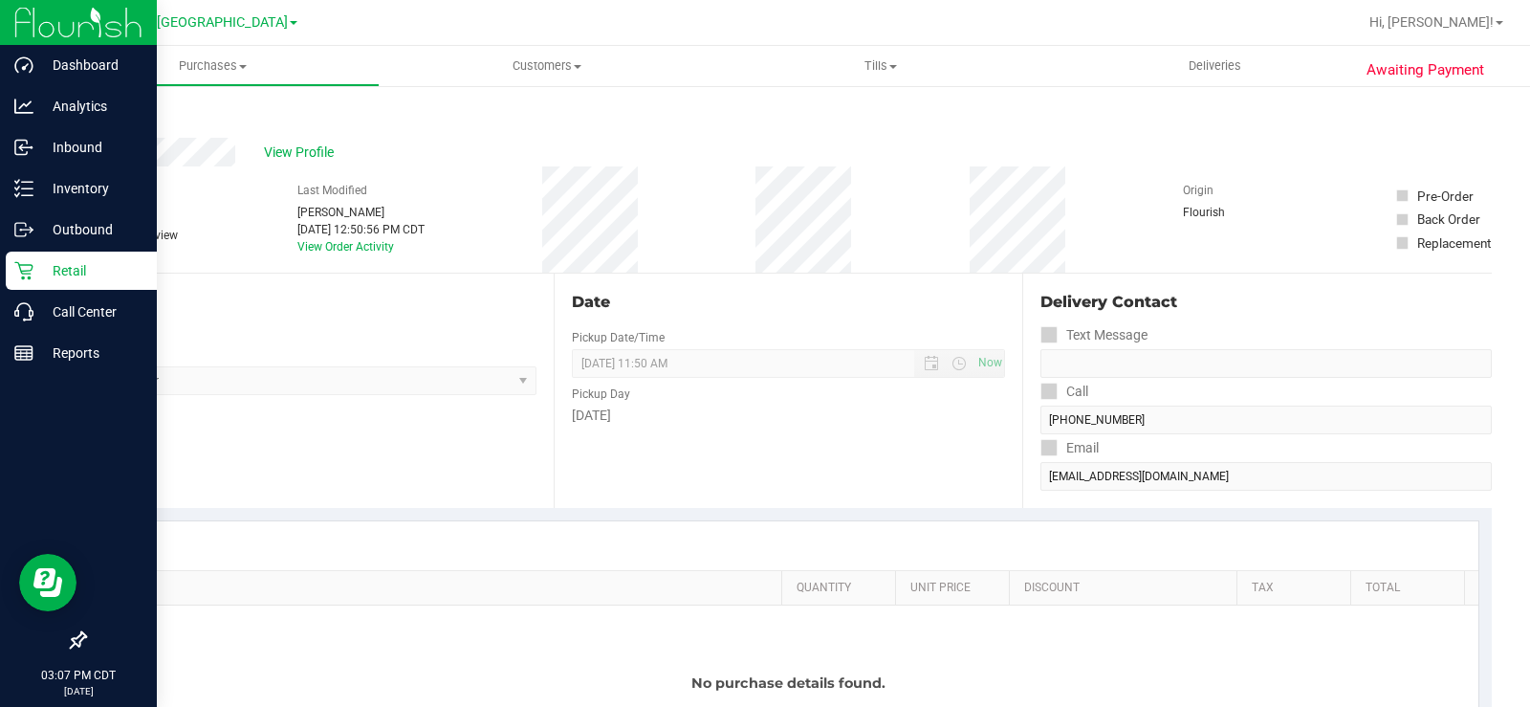
click at [44, 270] on p "Retail" at bounding box center [90, 270] width 115 height 23
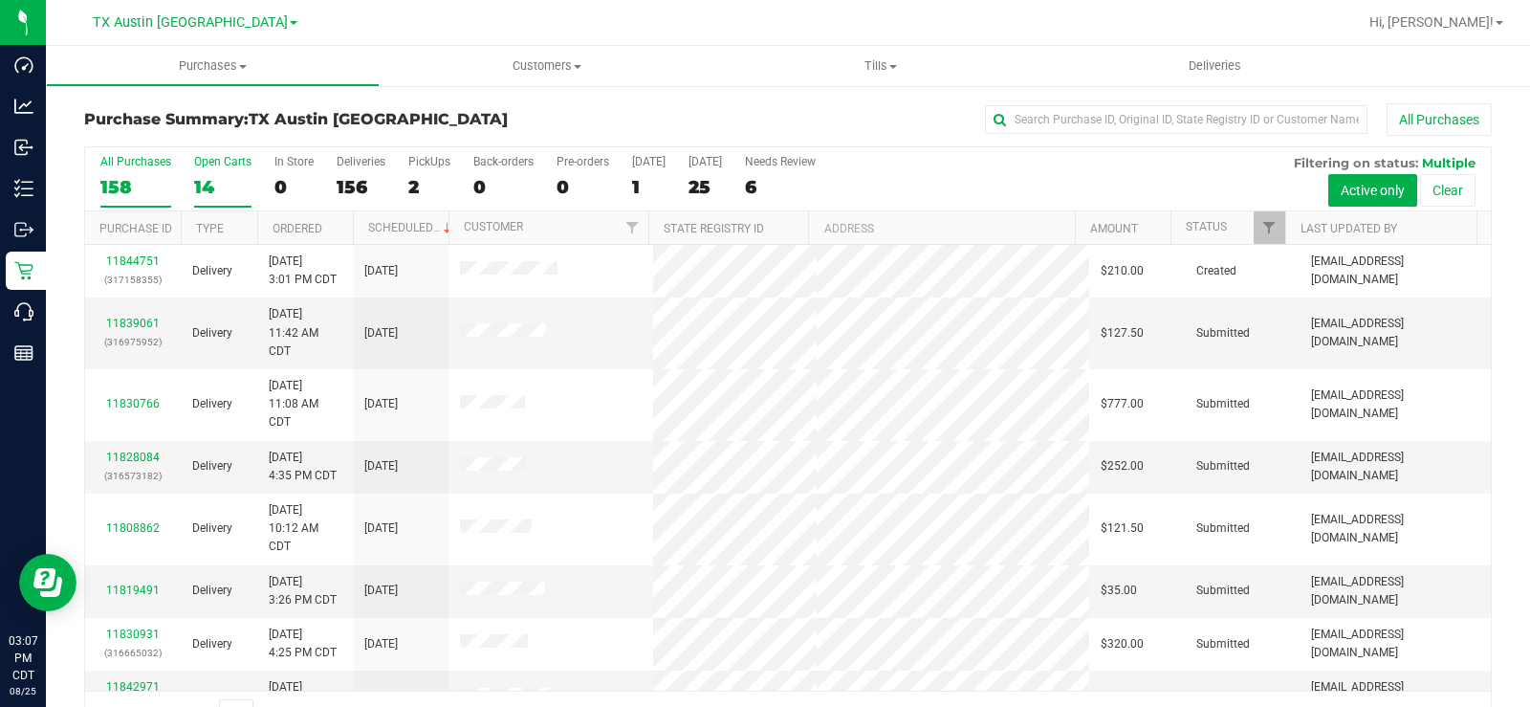
click at [210, 182] on div "14" at bounding box center [222, 187] width 57 height 22
click at [0, 0] on input "Open Carts 14" at bounding box center [0, 0] width 0 height 0
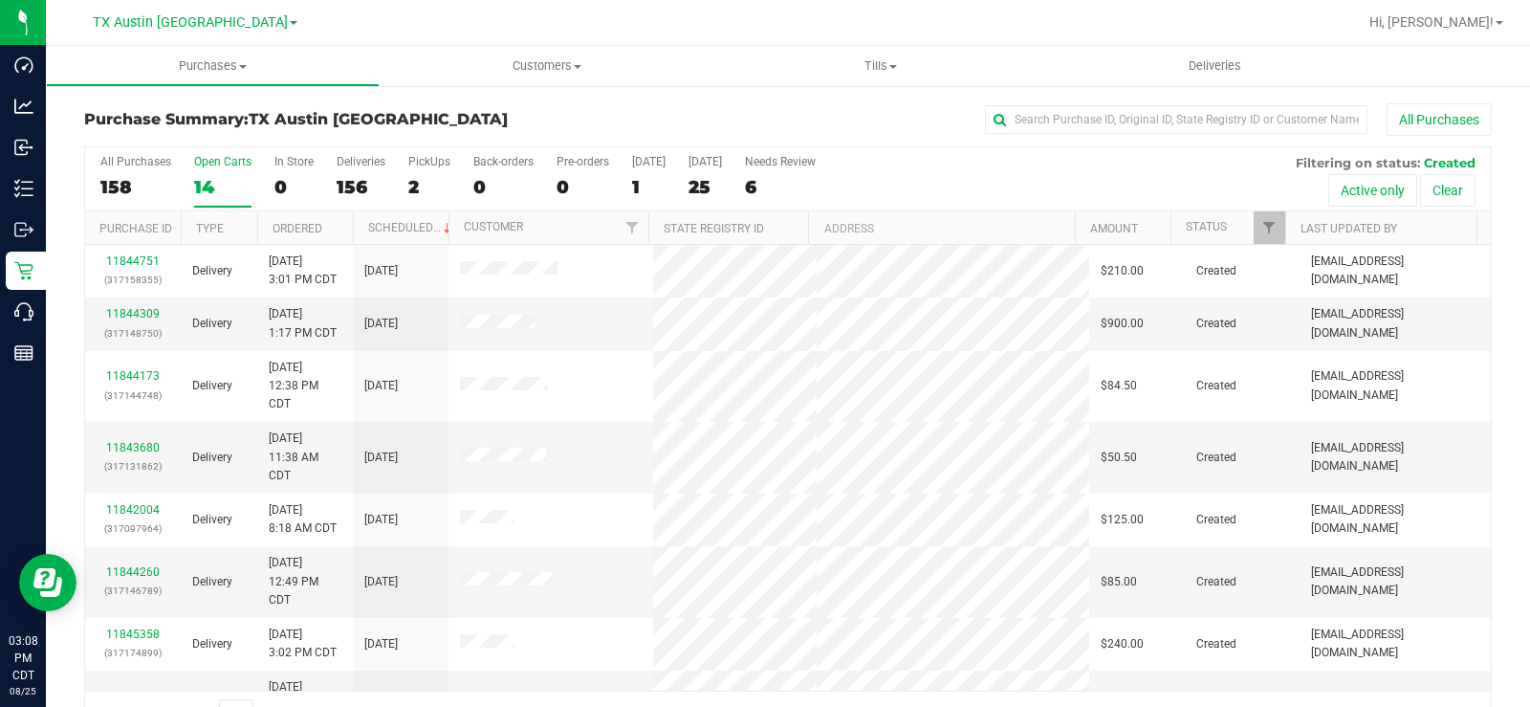
click at [213, 168] on label "Open Carts 14" at bounding box center [222, 181] width 57 height 53
click at [0, 0] on input "Open Carts 14" at bounding box center [0, 0] width 0 height 0
click at [195, 178] on div "14" at bounding box center [222, 187] width 57 height 22
click at [0, 0] on input "Open Carts 14" at bounding box center [0, 0] width 0 height 0
click at [211, 184] on div "14" at bounding box center [222, 187] width 57 height 22
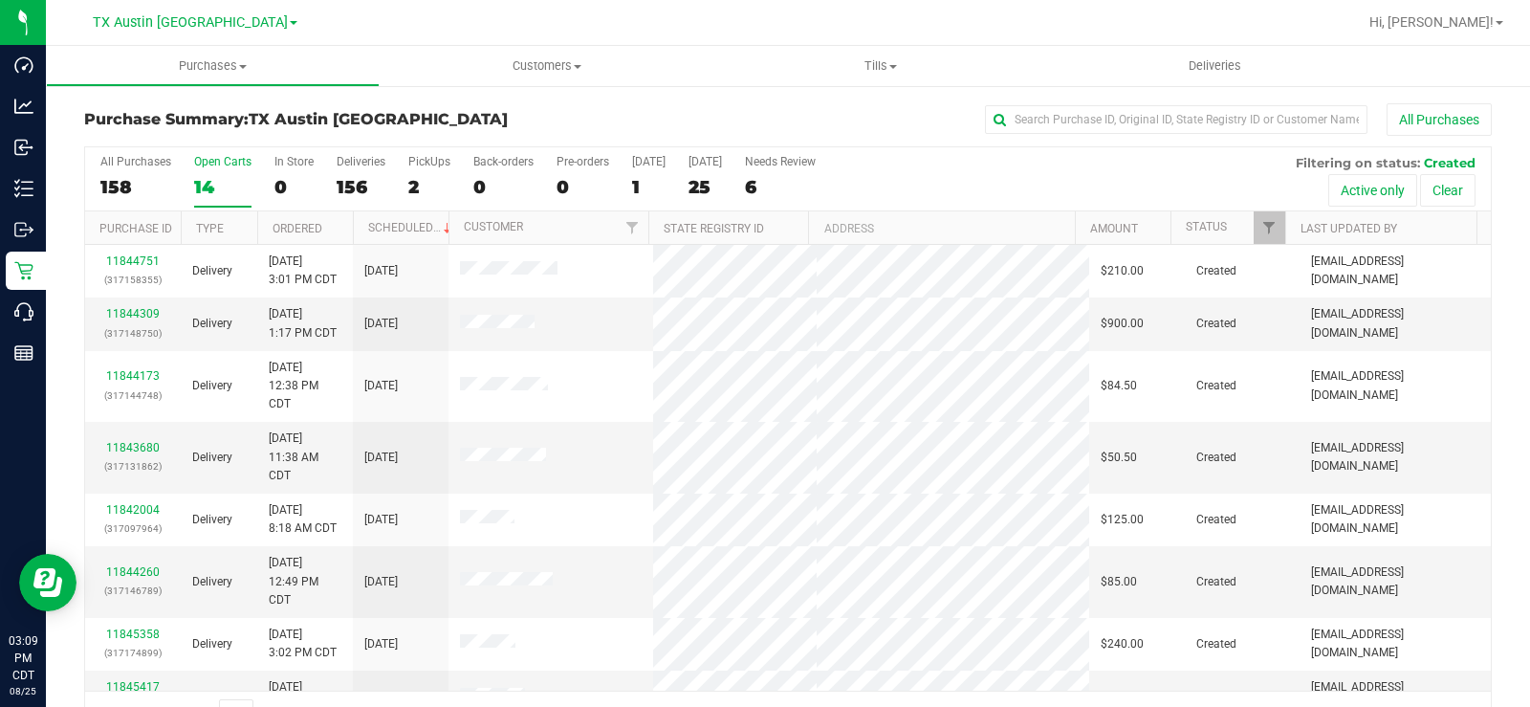
click at [0, 0] on input "Open Carts 14" at bounding box center [0, 0] width 0 height 0
click at [148, 309] on link "11844309" at bounding box center [133, 313] width 54 height 13
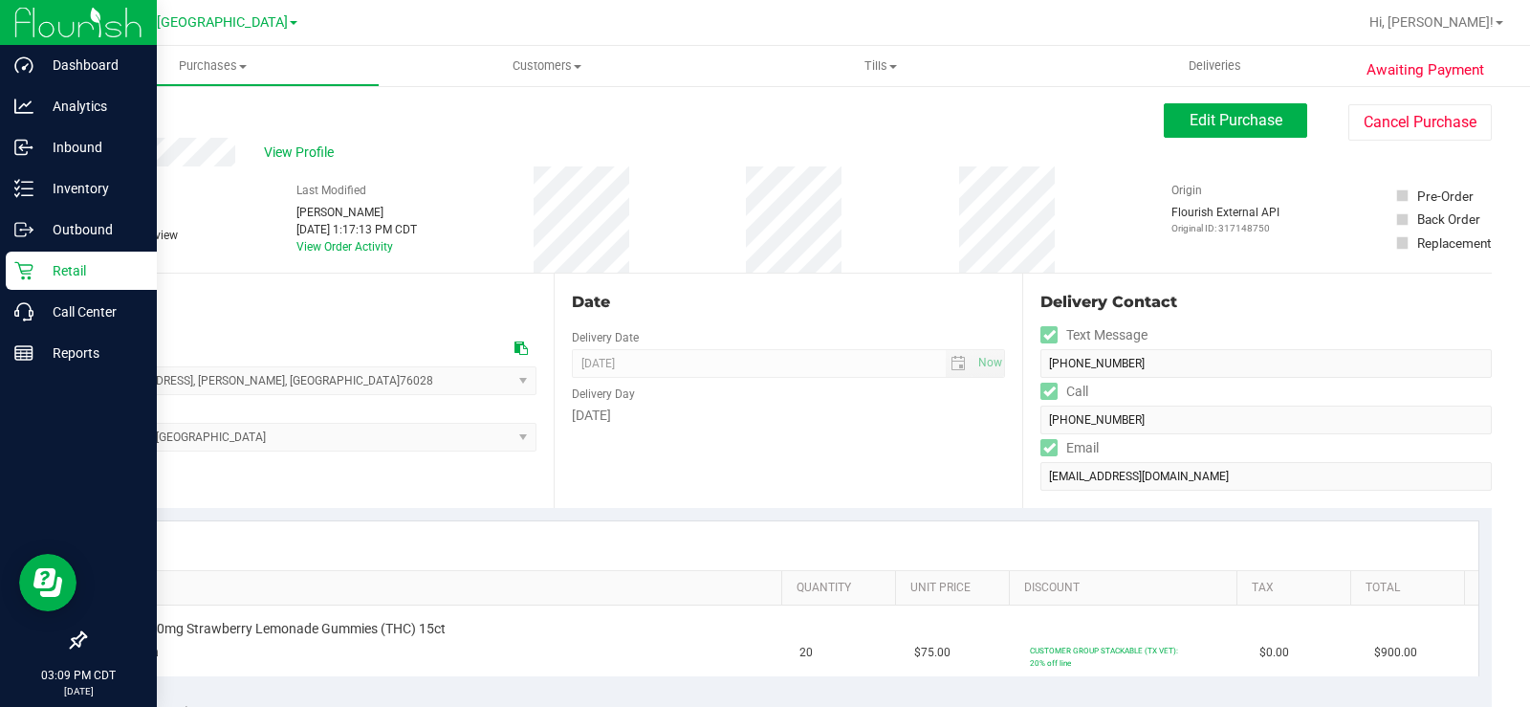
click at [36, 272] on p "Retail" at bounding box center [90, 270] width 115 height 23
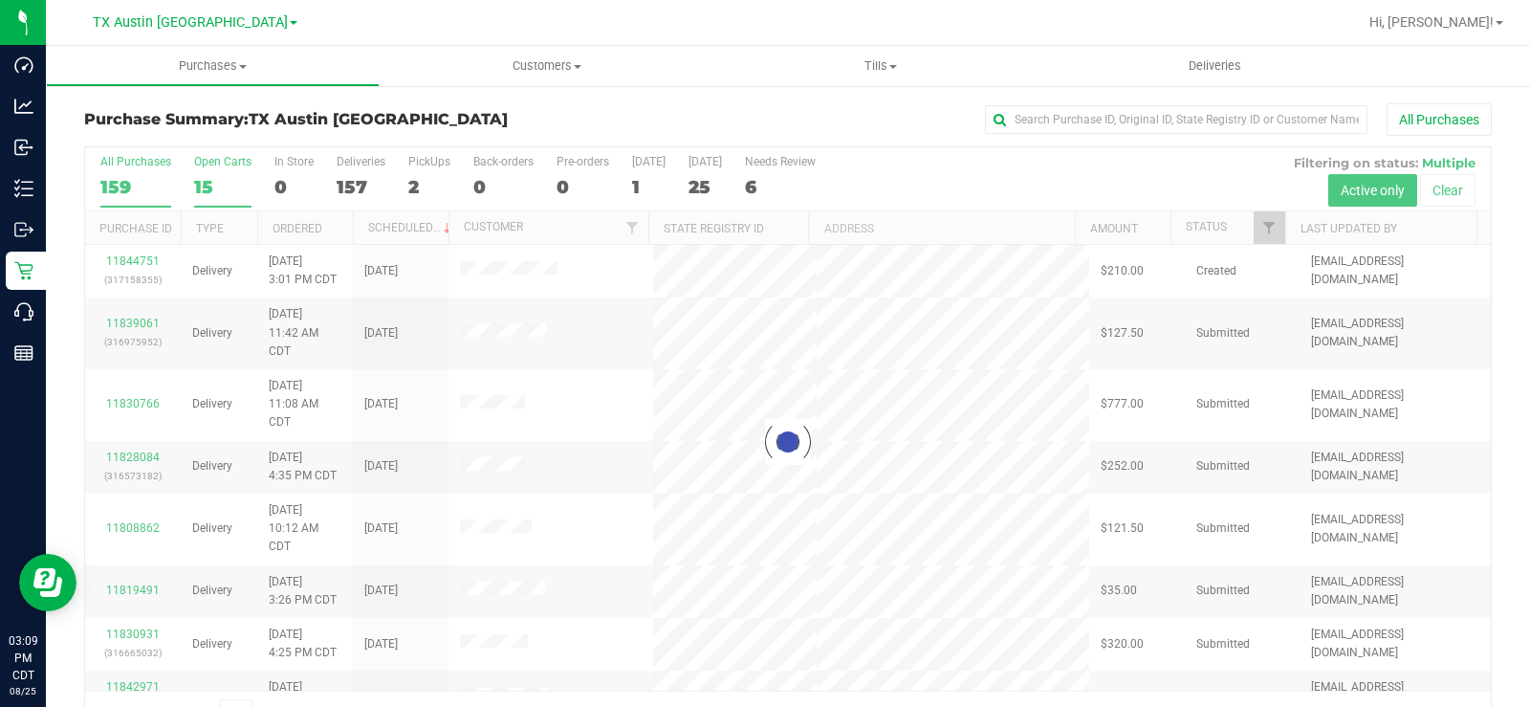
click at [201, 182] on div "15" at bounding box center [222, 187] width 57 height 22
click at [0, 0] on input "Open Carts 15" at bounding box center [0, 0] width 0 height 0
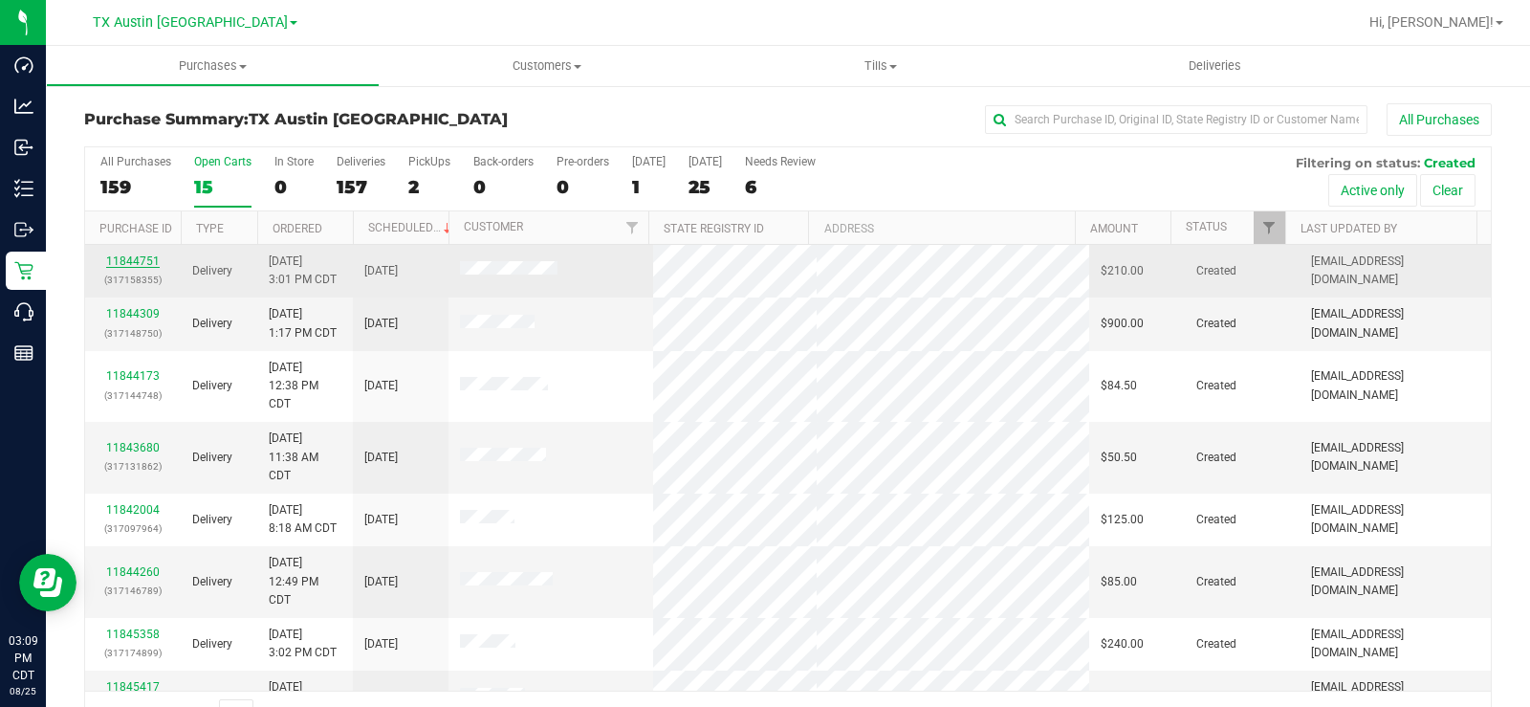
click at [112, 254] on link "11844751" at bounding box center [133, 260] width 54 height 13
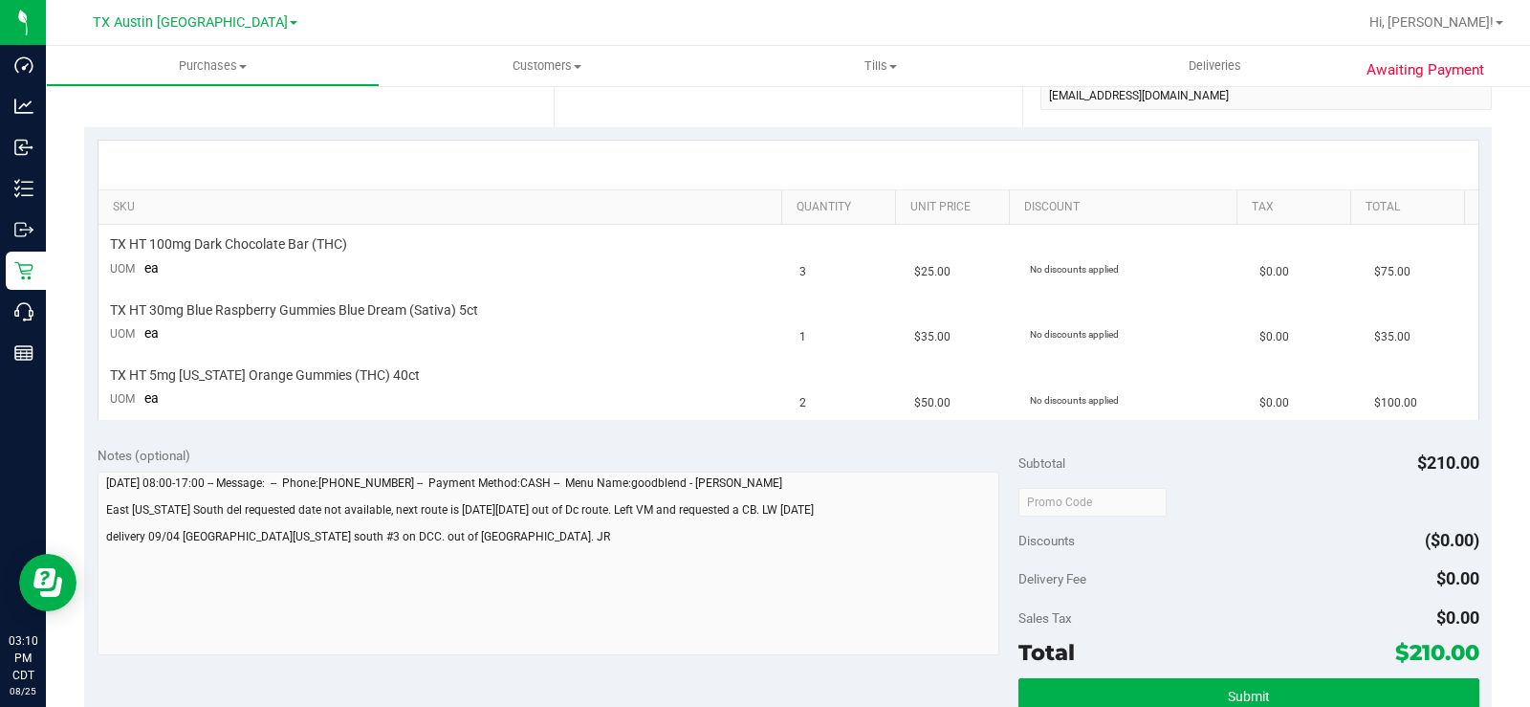
scroll to position [382, 0]
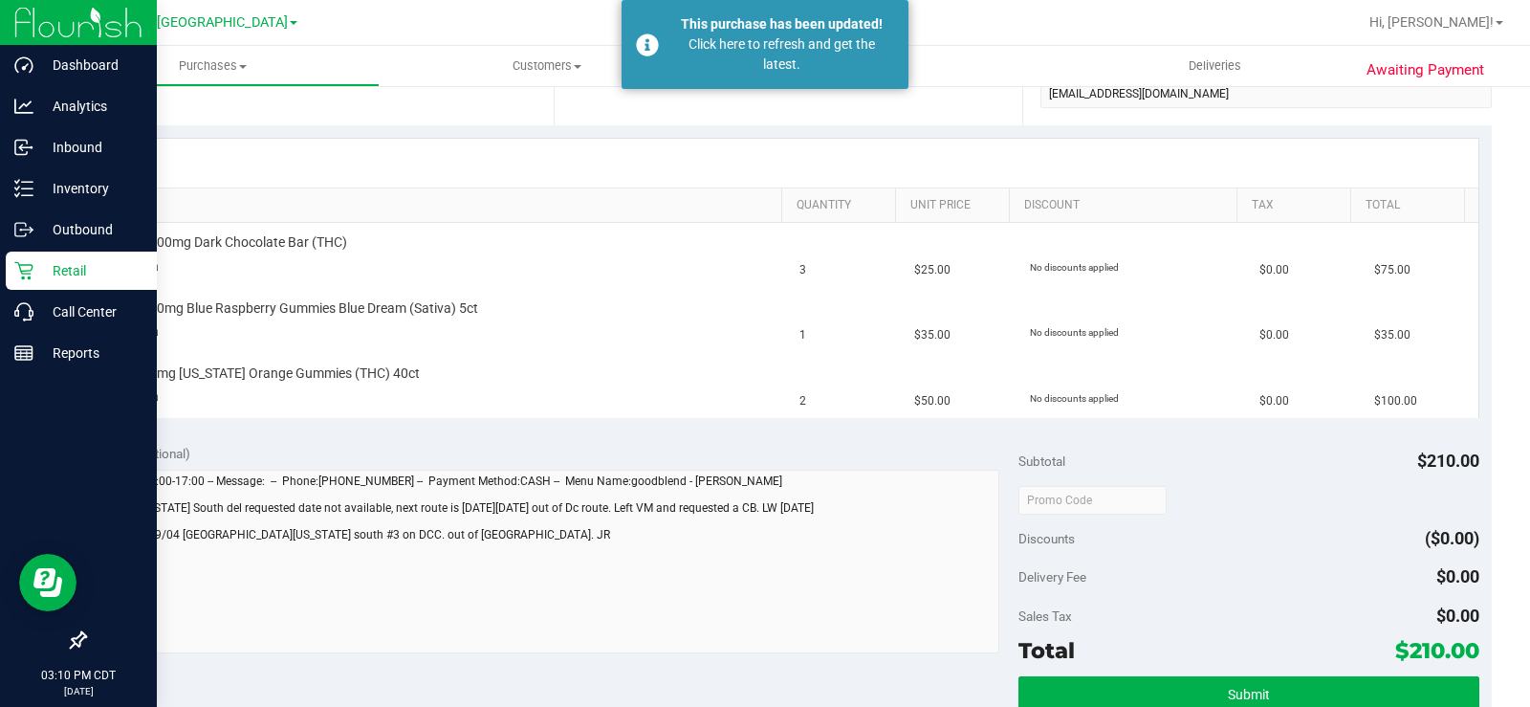
click at [25, 265] on icon at bounding box center [23, 271] width 18 height 18
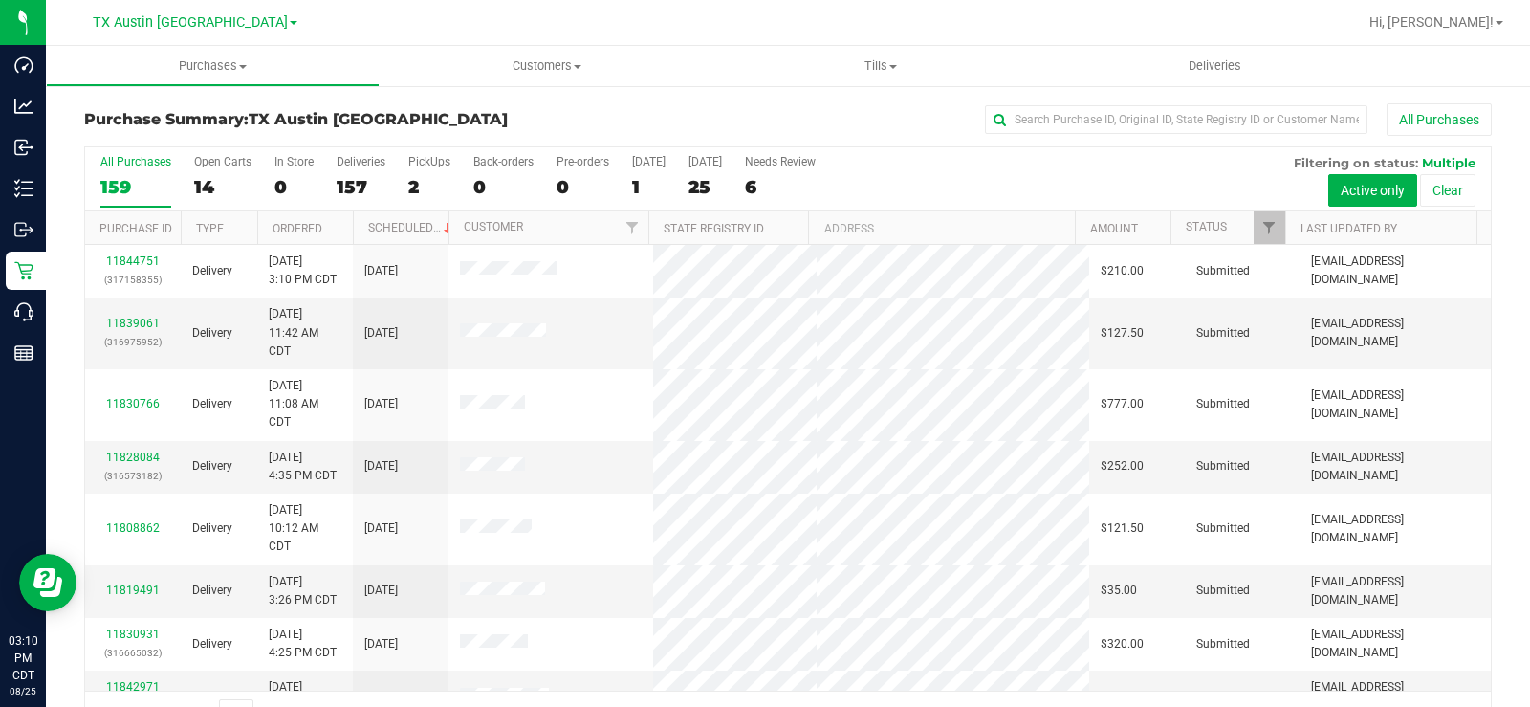
click at [202, 176] on div "14" at bounding box center [222, 187] width 57 height 22
click at [0, 0] on input "Open Carts 14" at bounding box center [0, 0] width 0 height 0
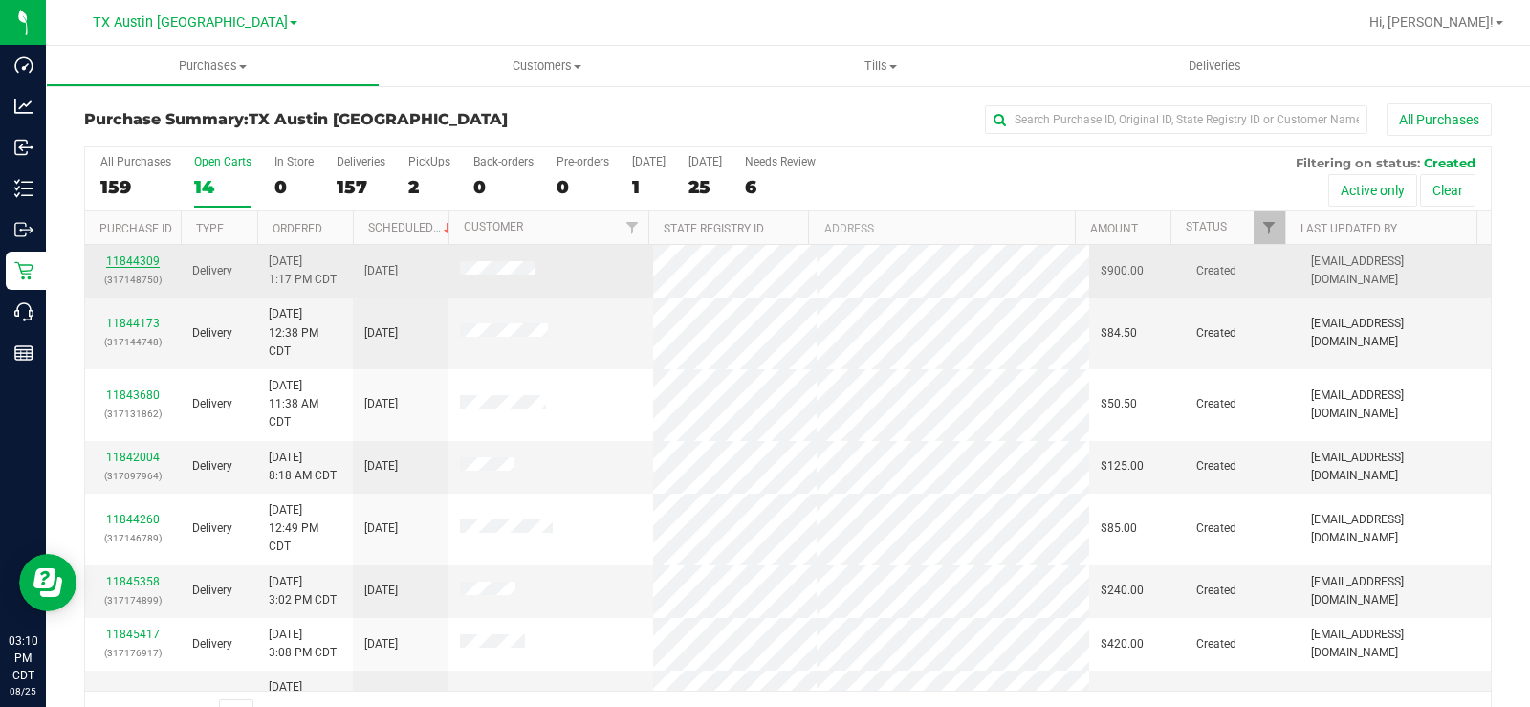
click at [147, 257] on link "11844309" at bounding box center [133, 260] width 54 height 13
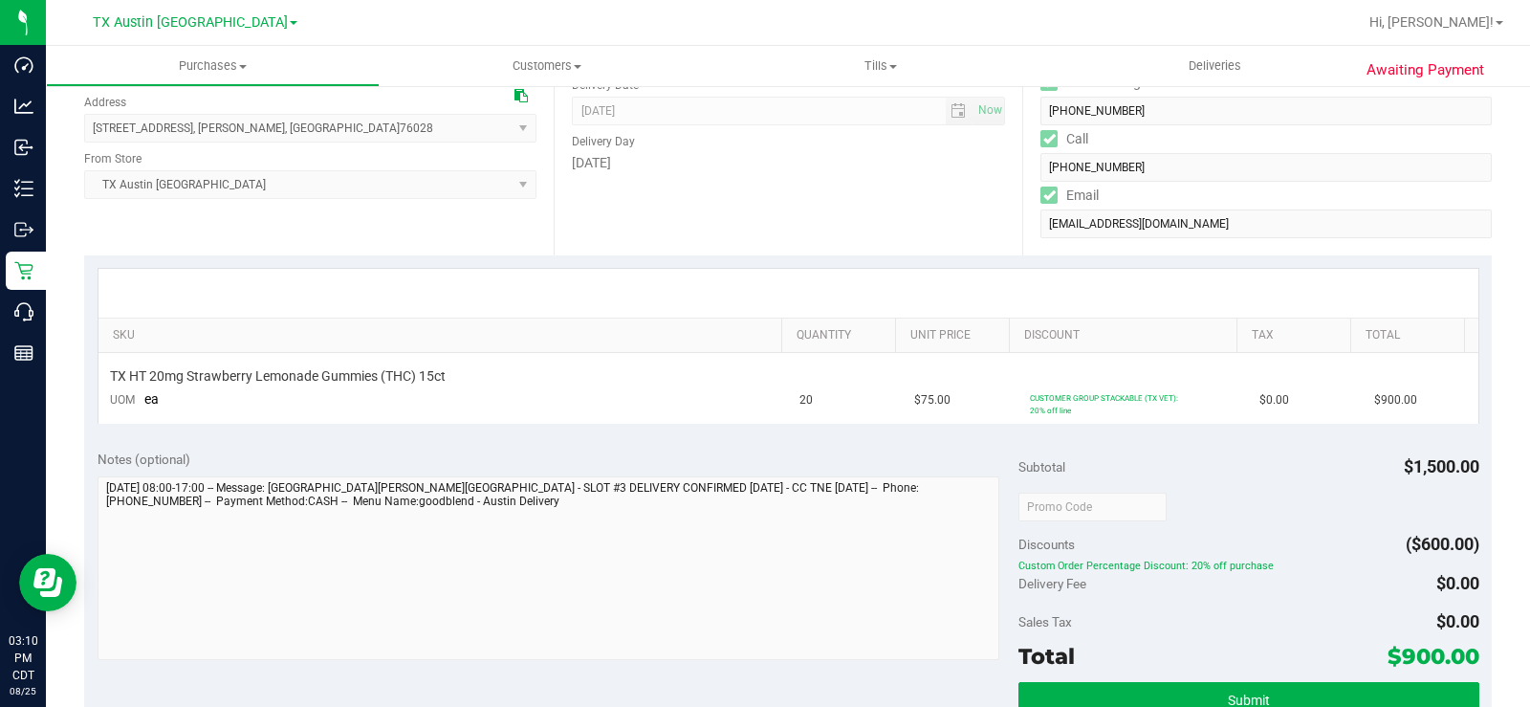
scroll to position [382, 0]
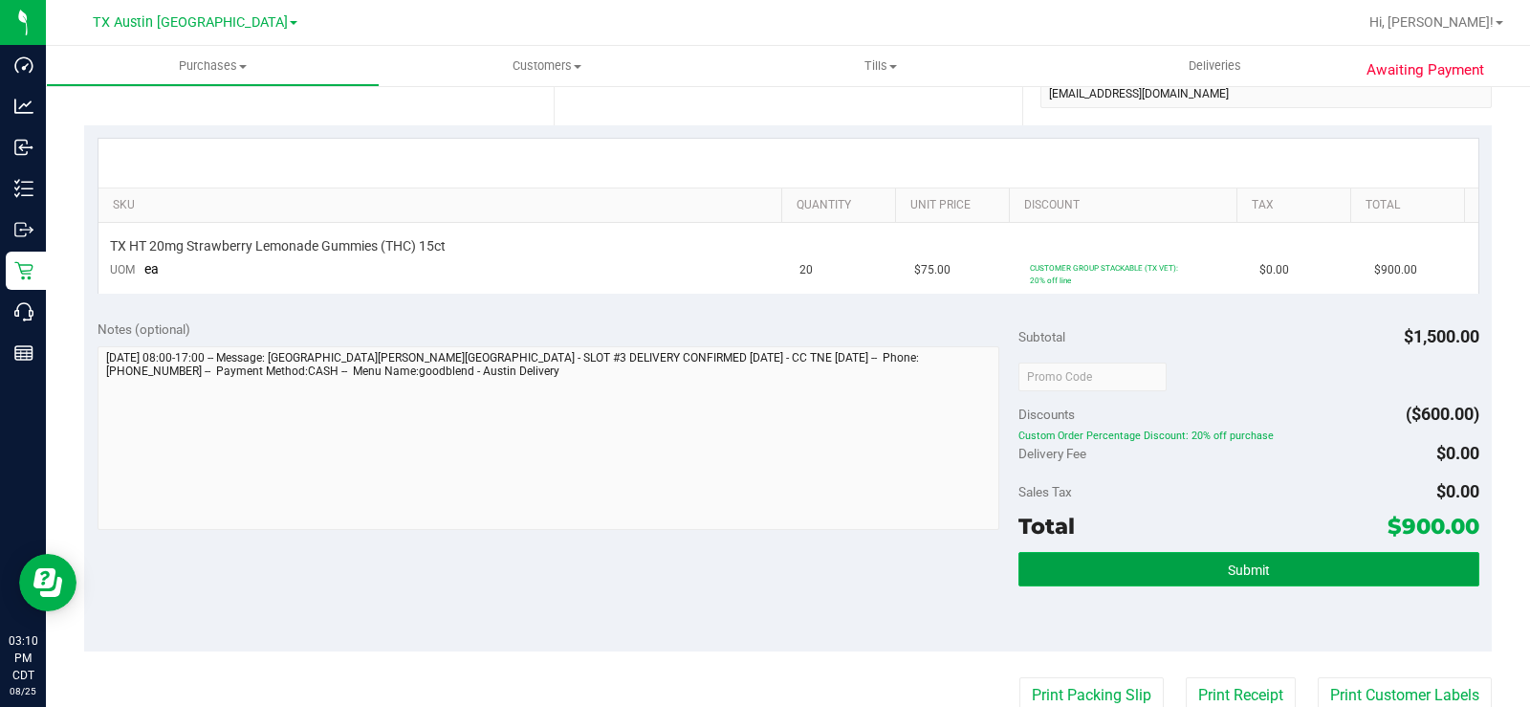
click at [1147, 567] on button "Submit" at bounding box center [1248, 569] width 461 height 34
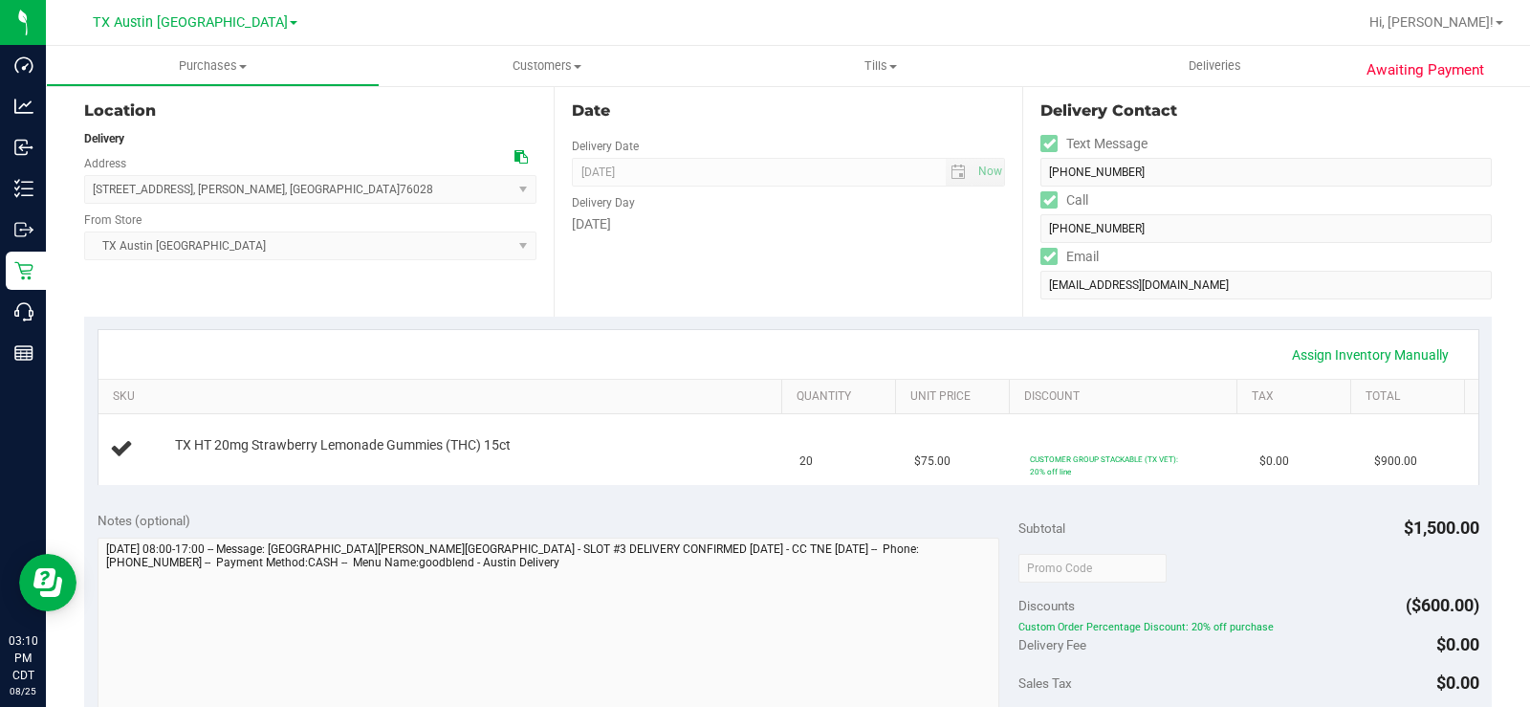
scroll to position [0, 0]
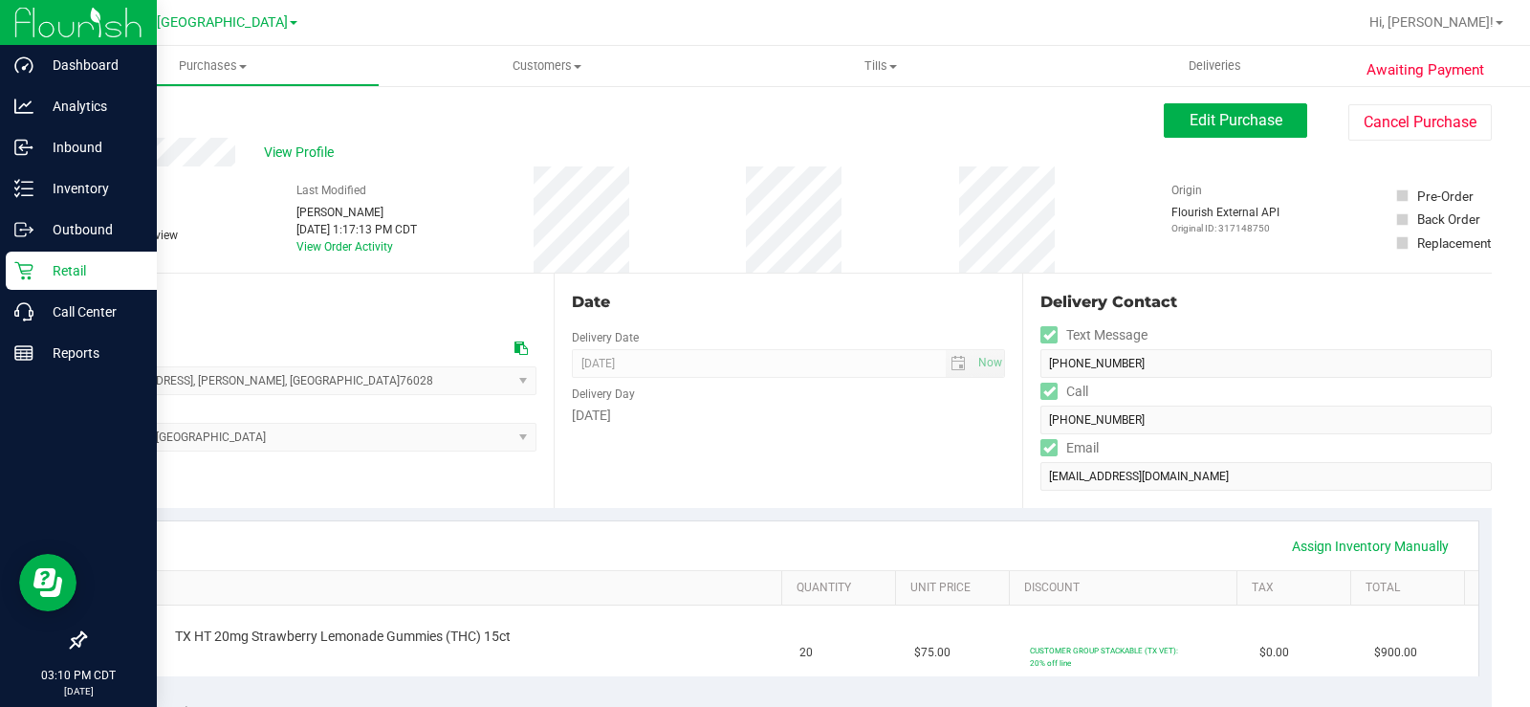
click at [39, 266] on p "Retail" at bounding box center [90, 270] width 115 height 23
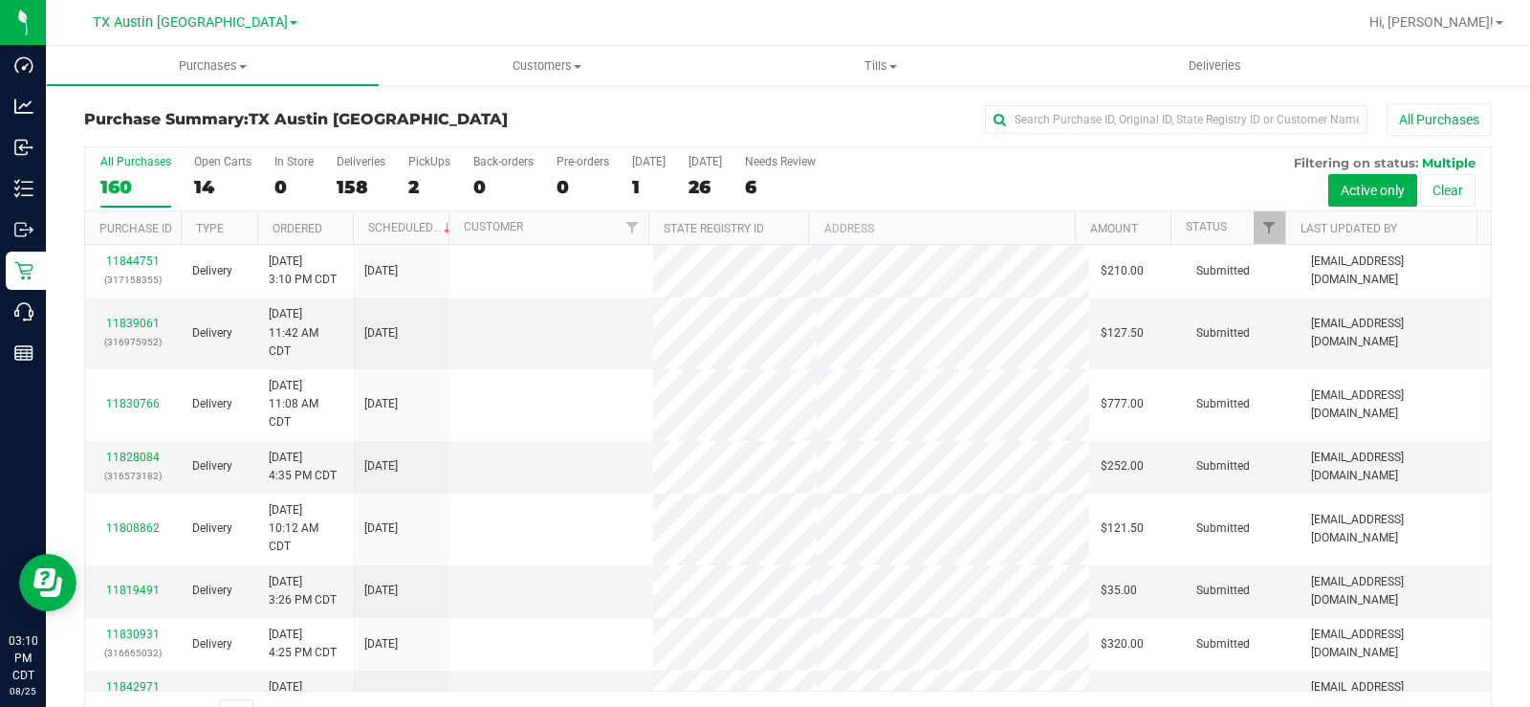
click at [206, 169] on label "Open Carts 14" at bounding box center [222, 181] width 57 height 53
click at [0, 0] on input "Open Carts 14" at bounding box center [0, 0] width 0 height 0
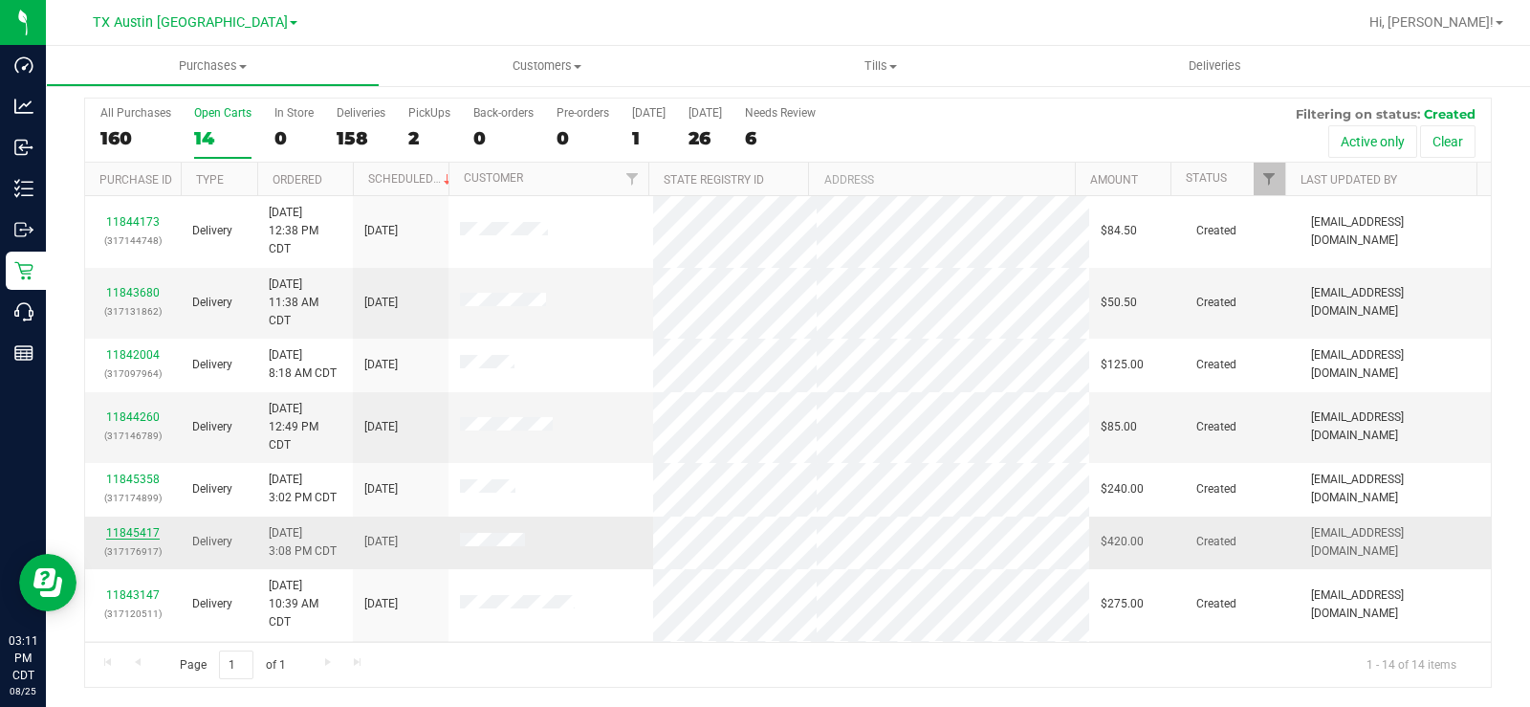
click at [140, 534] on link "11845417" at bounding box center [133, 532] width 54 height 13
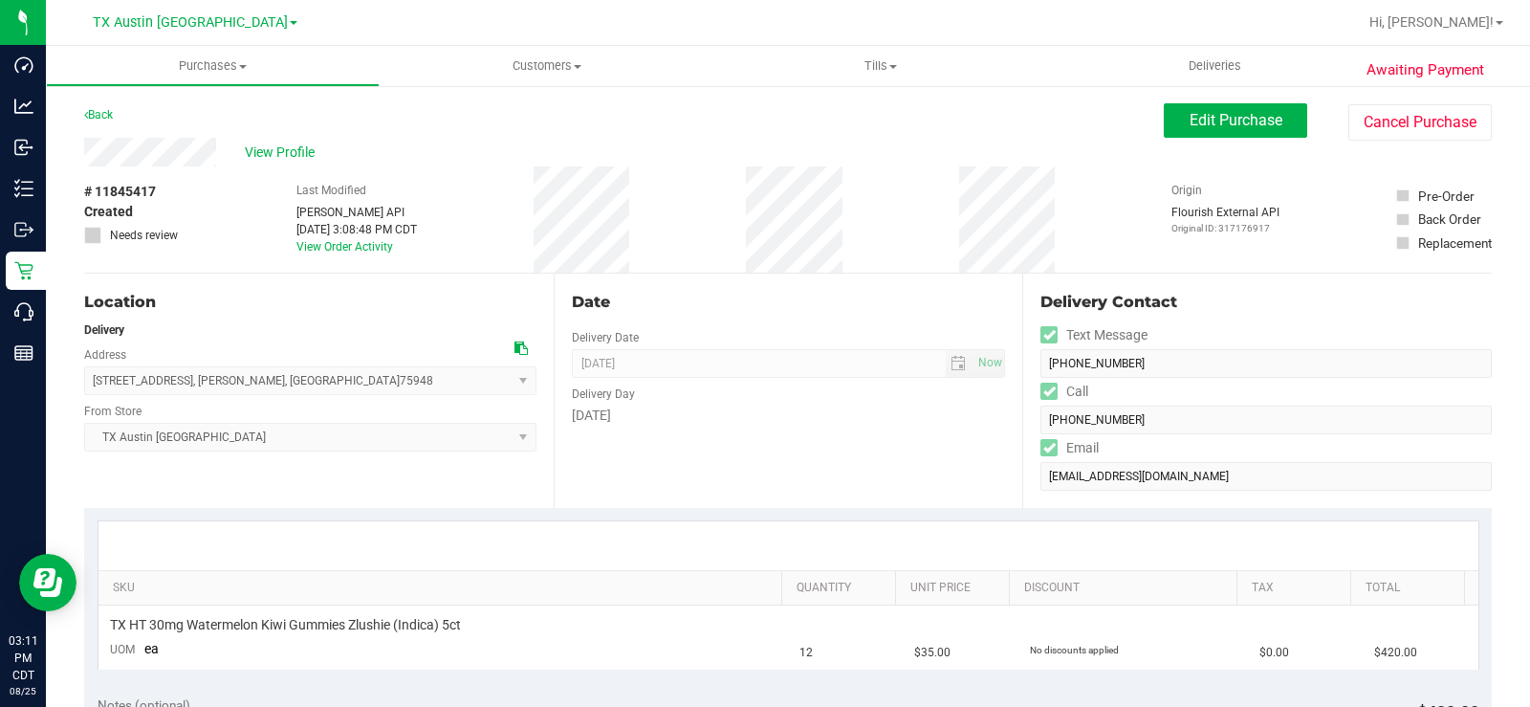
click at [142, 146] on div "View Profile" at bounding box center [624, 152] width 1080 height 29
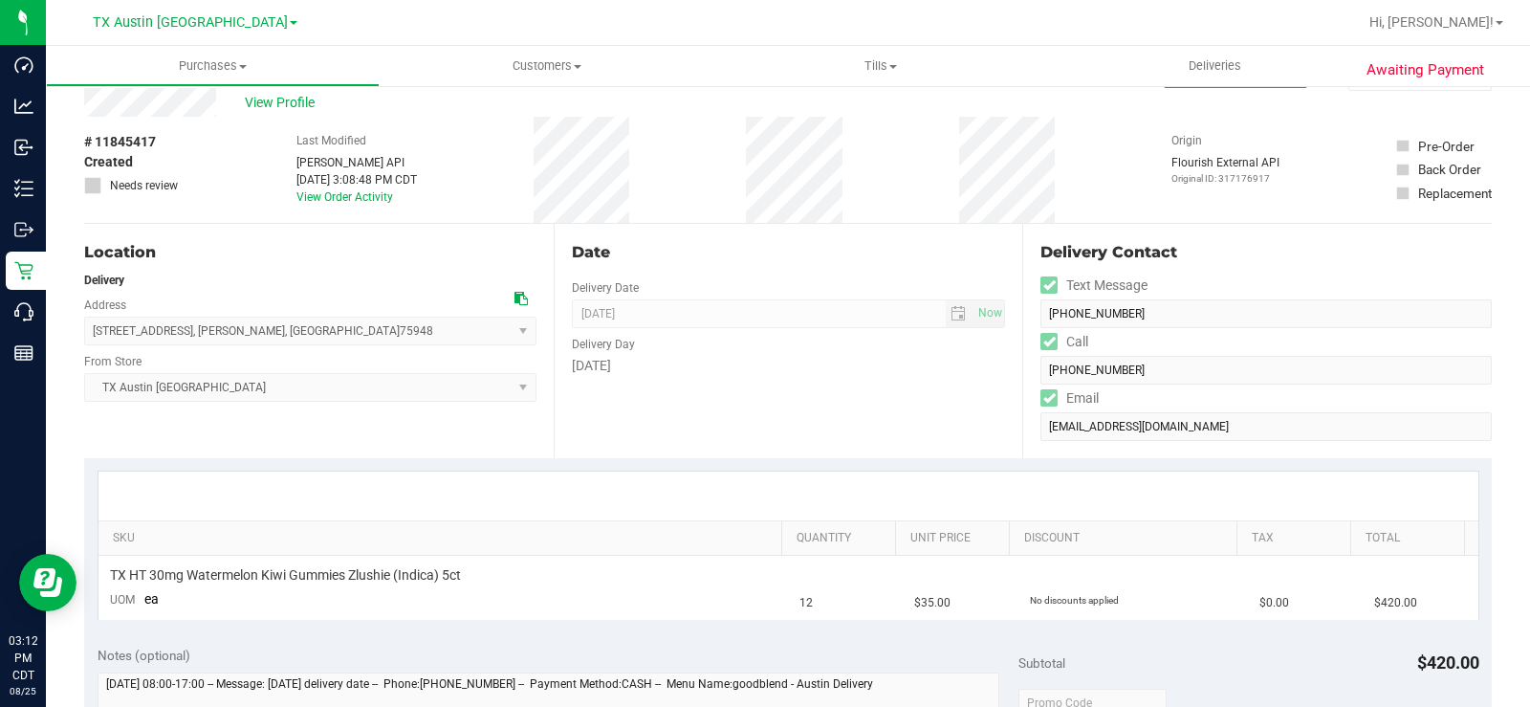
scroll to position [96, 0]
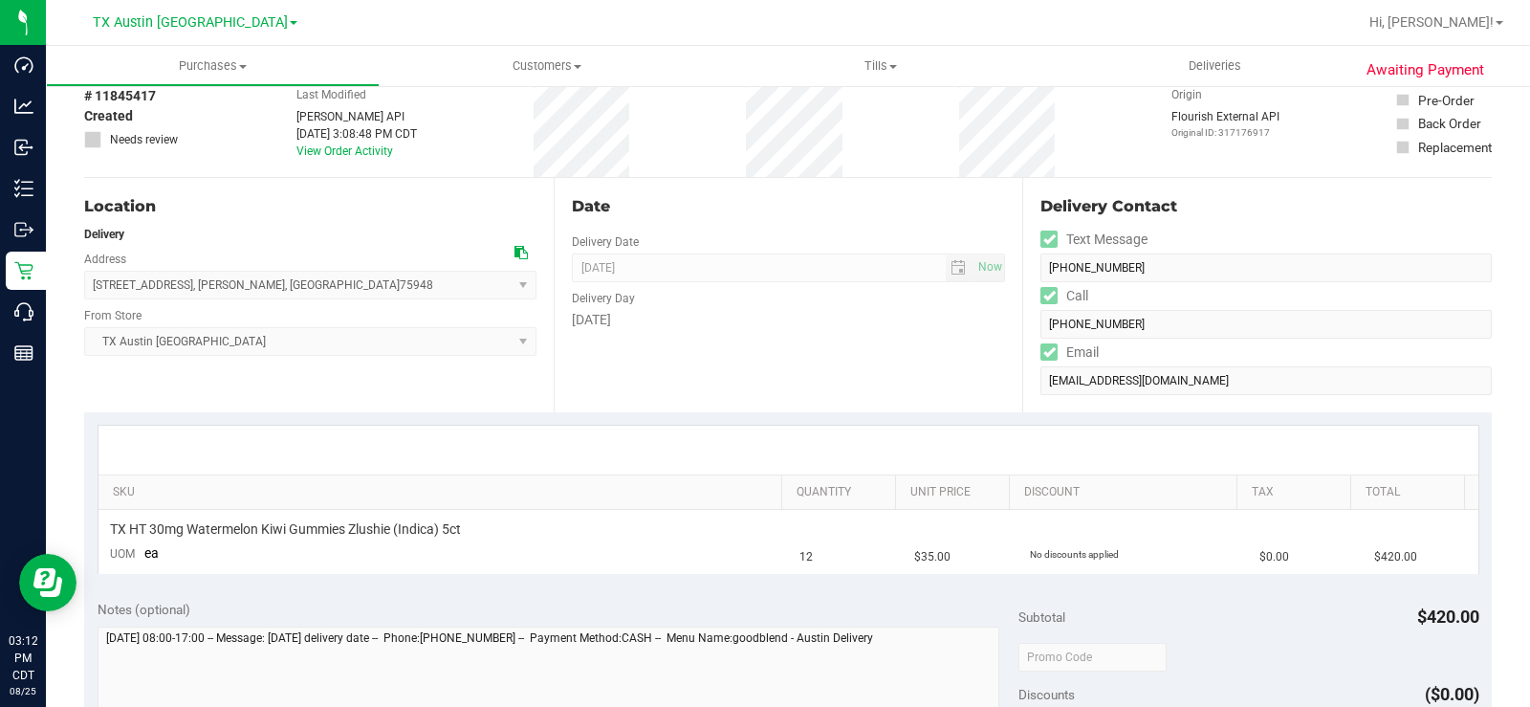
click at [519, 250] on icon at bounding box center [520, 252] width 13 height 13
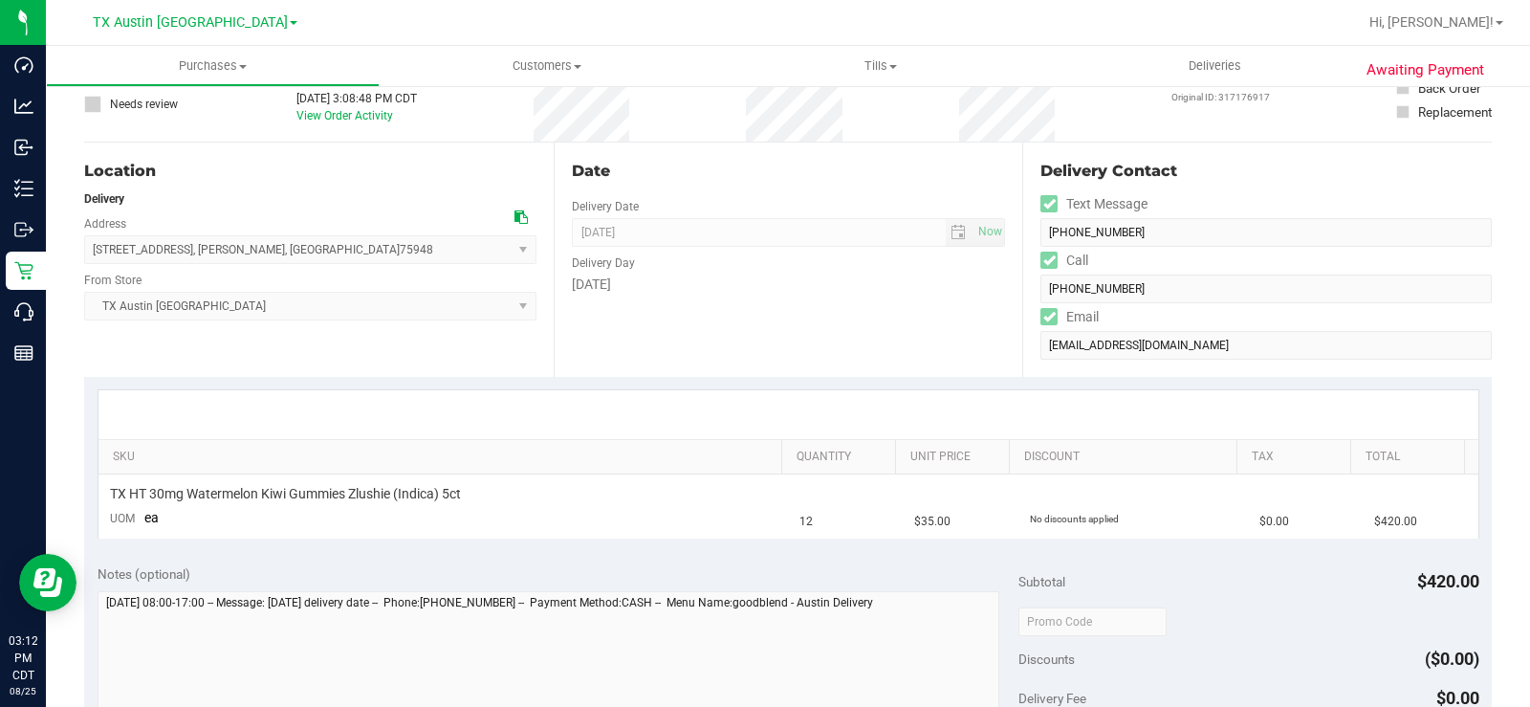
scroll to position [0, 0]
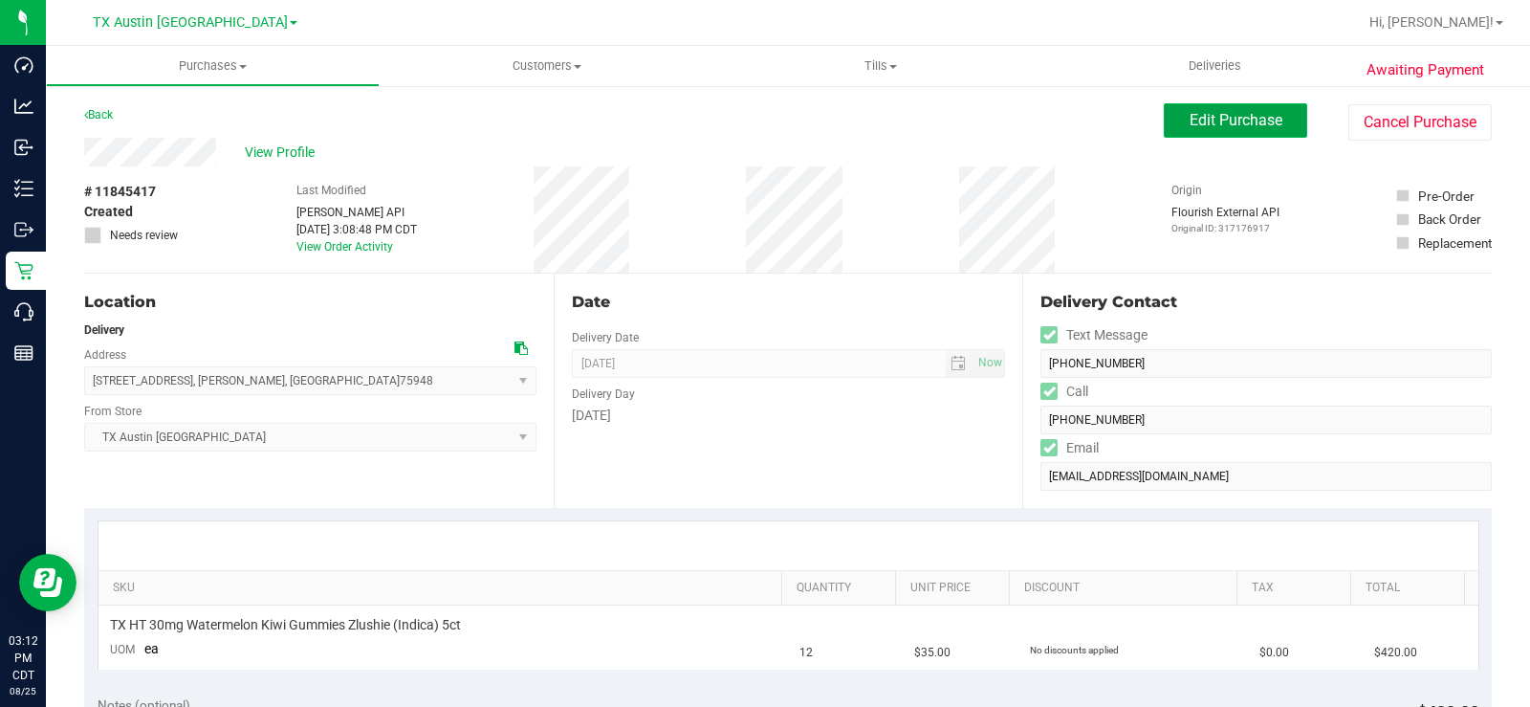
click at [1190, 113] on span "Edit Purchase" at bounding box center [1236, 120] width 93 height 18
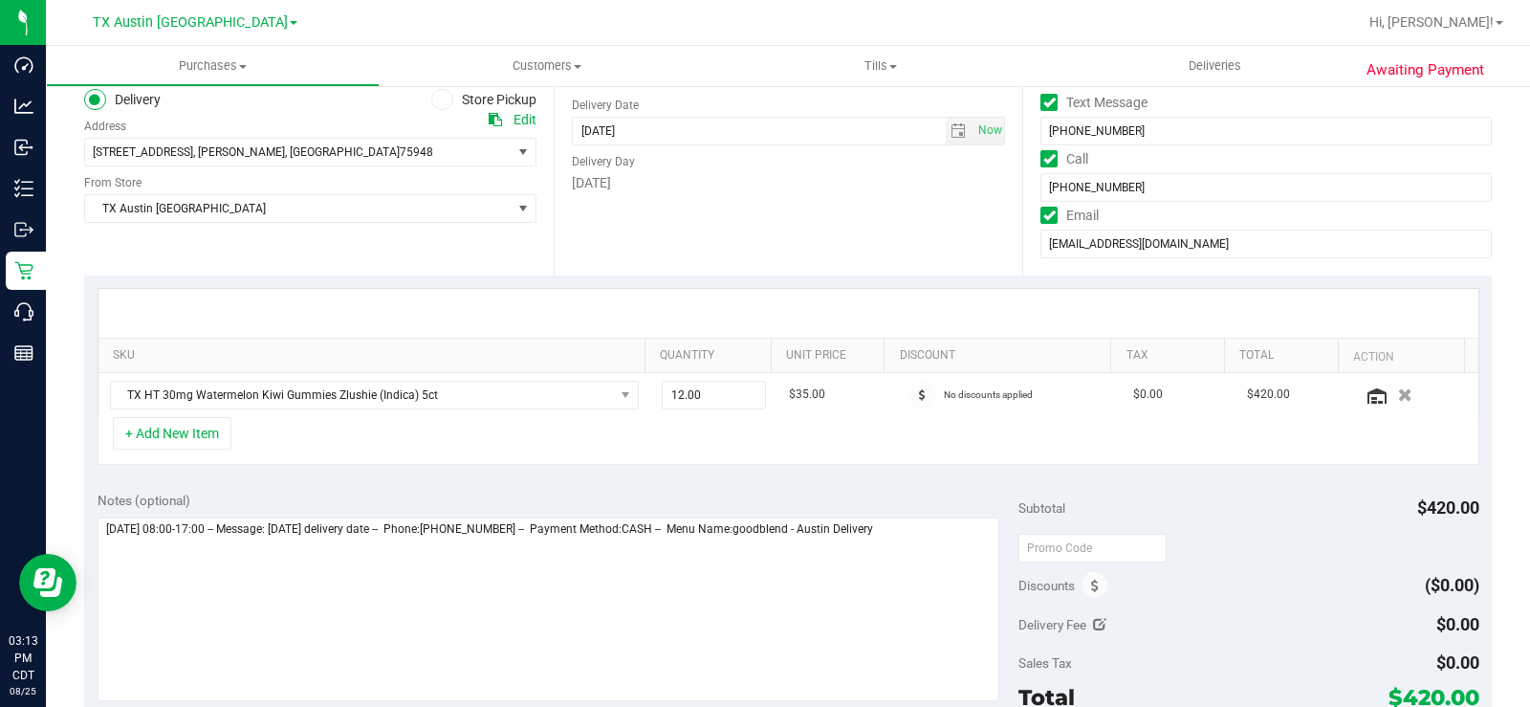
scroll to position [287, 0]
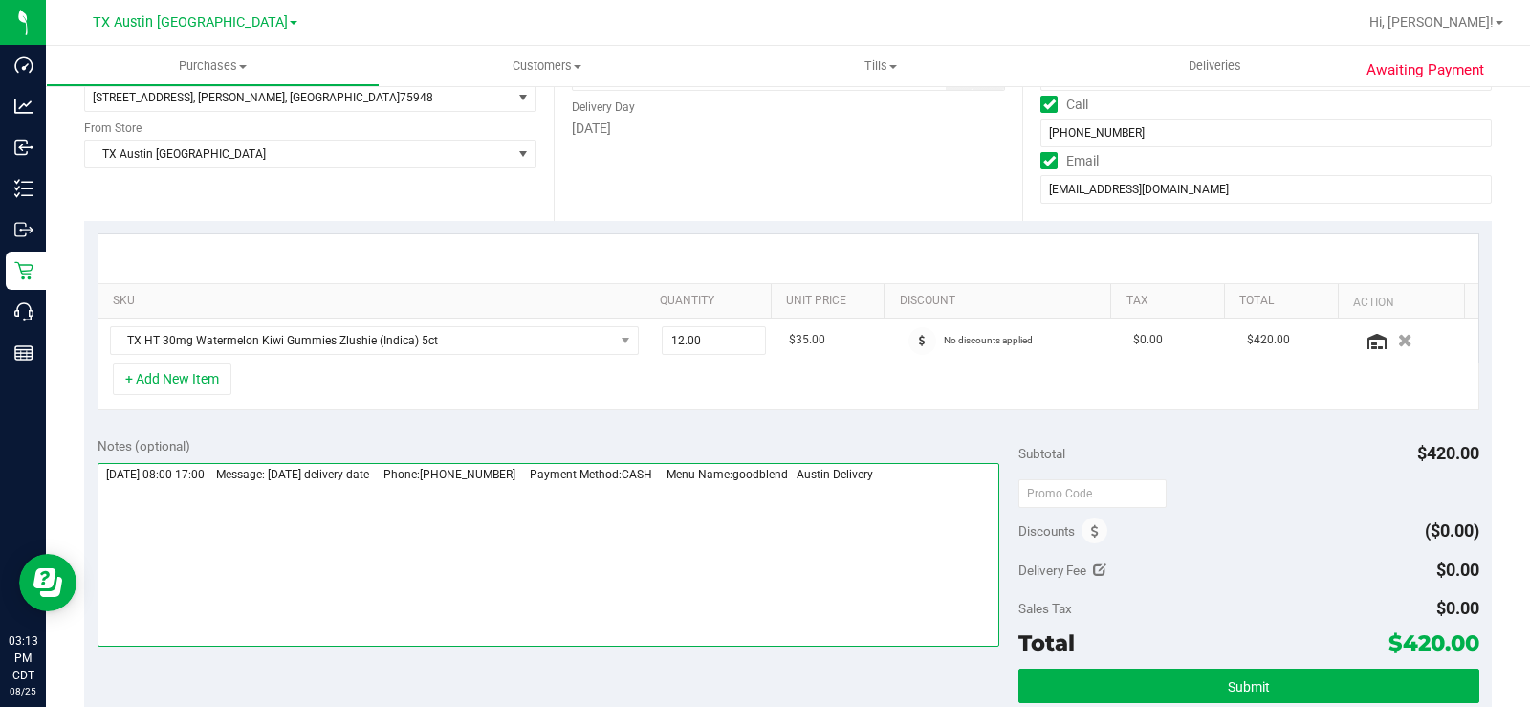
click at [962, 474] on textarea at bounding box center [549, 555] width 902 height 184
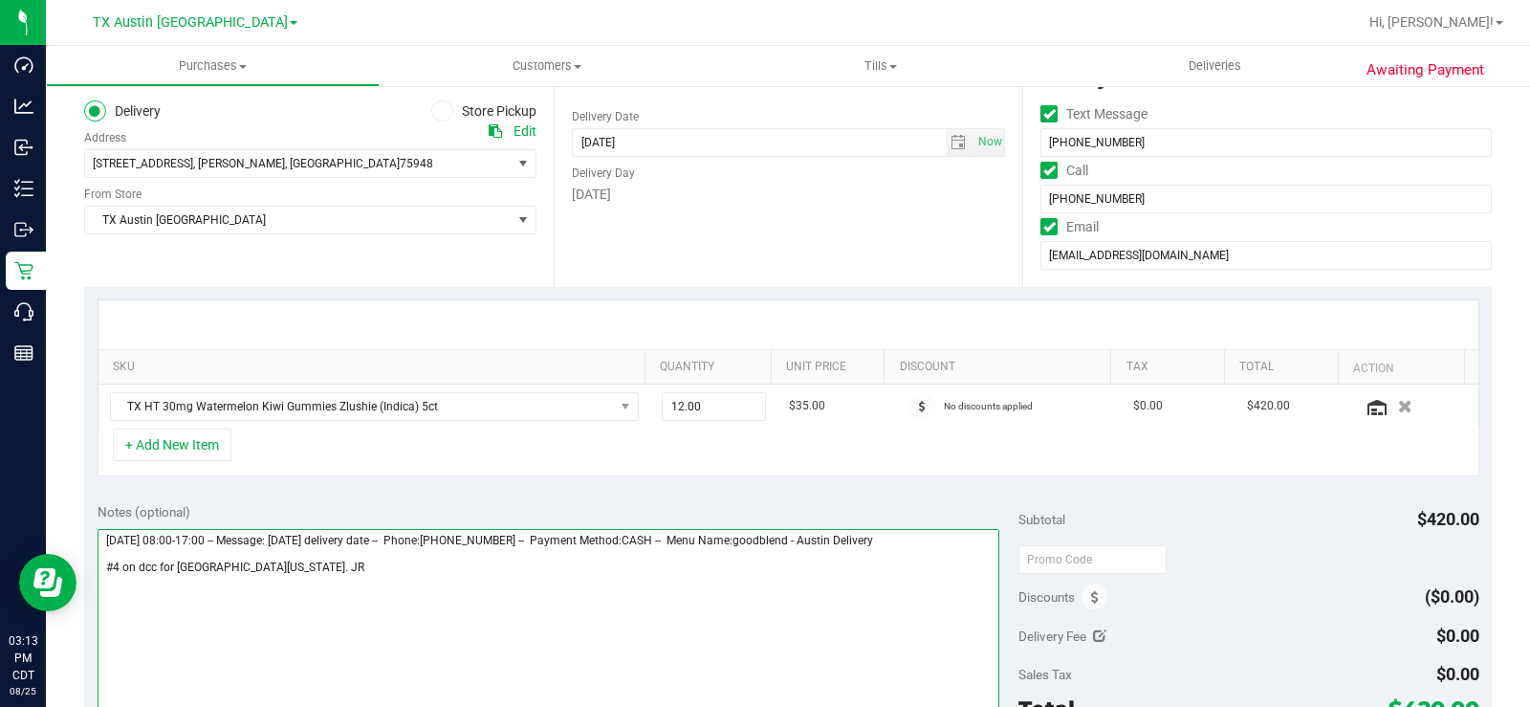
scroll to position [191, 0]
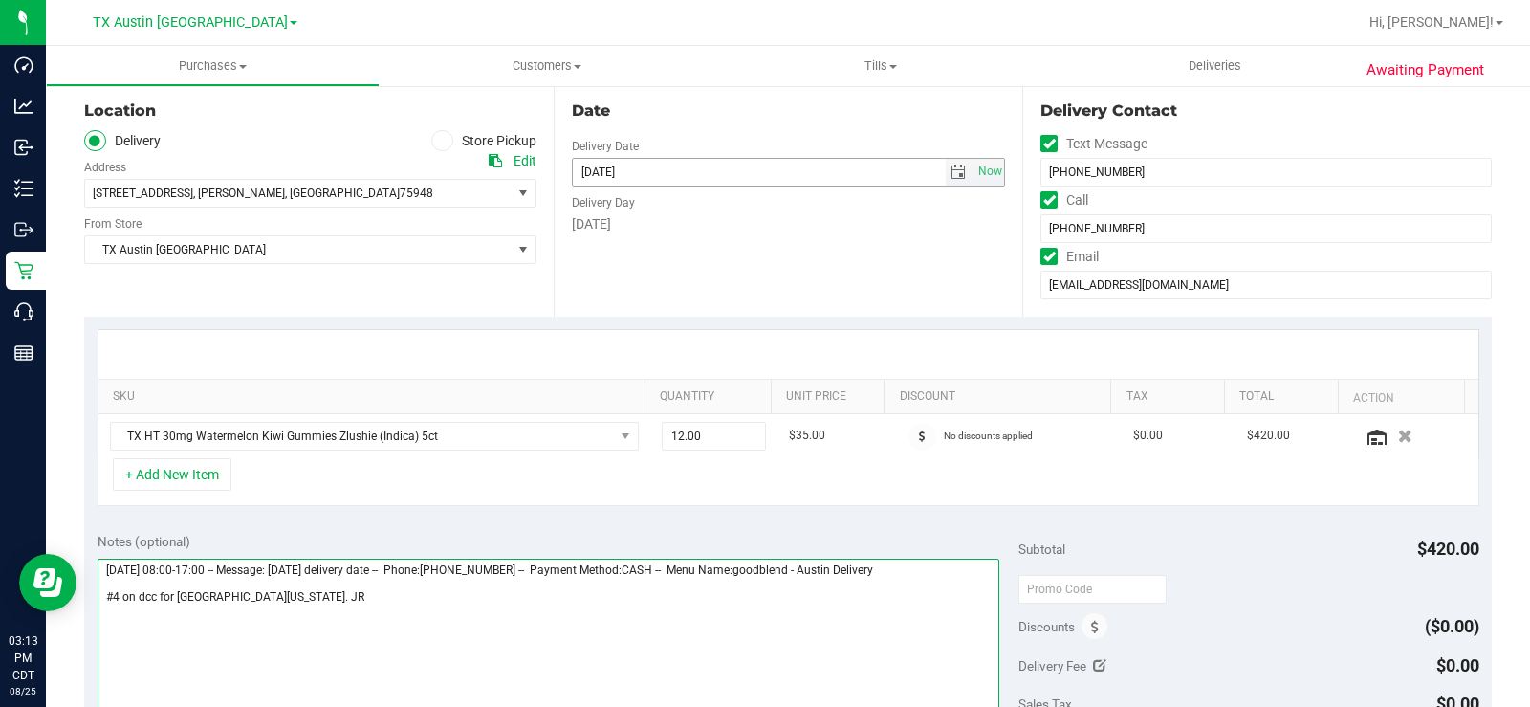
click at [951, 175] on span "select" at bounding box center [957, 171] width 15 height 15
type textarea "Friday 08/29/2025 08:00-17:00 -- Message: September 4, 2025 delivery date -- Ph…"
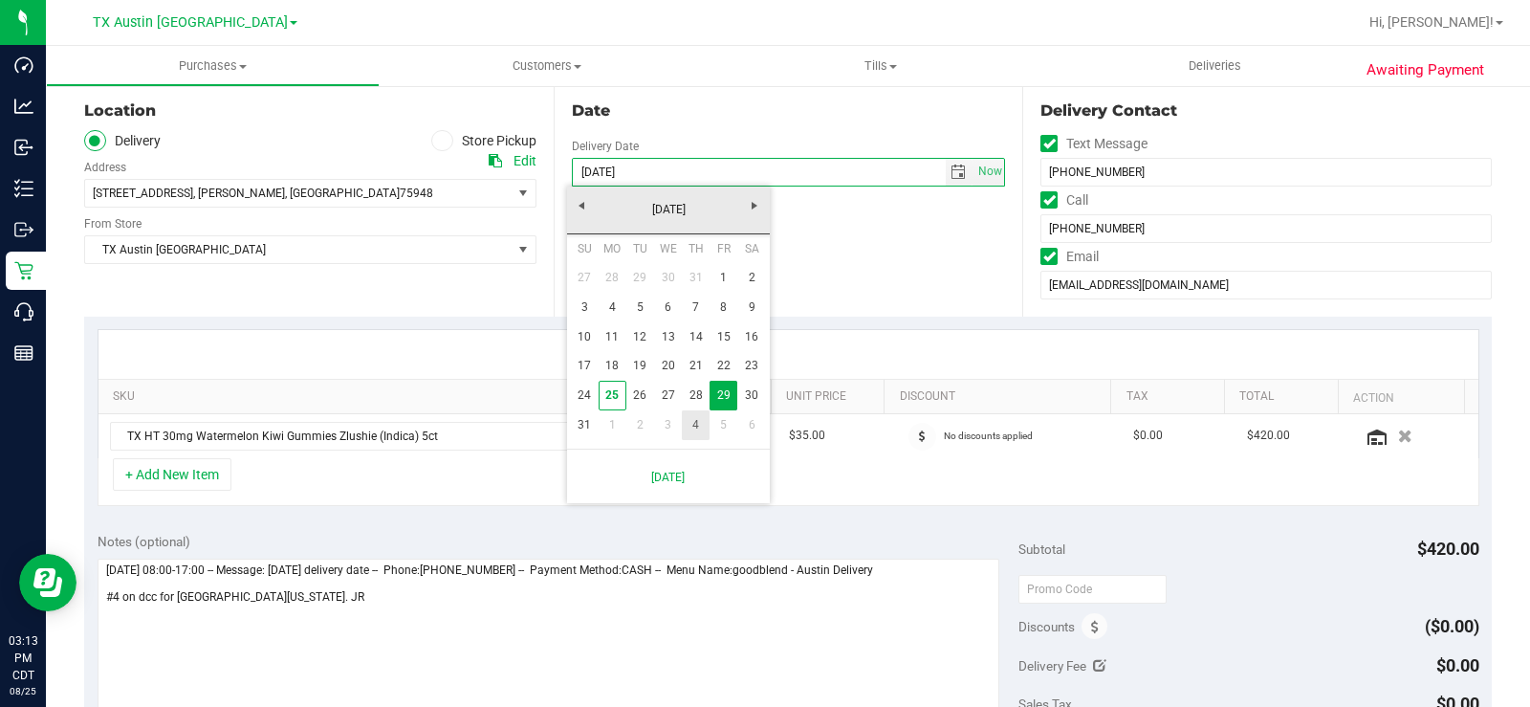
click at [688, 426] on link "4" at bounding box center [696, 425] width 28 height 30
type input "09/04/2025"
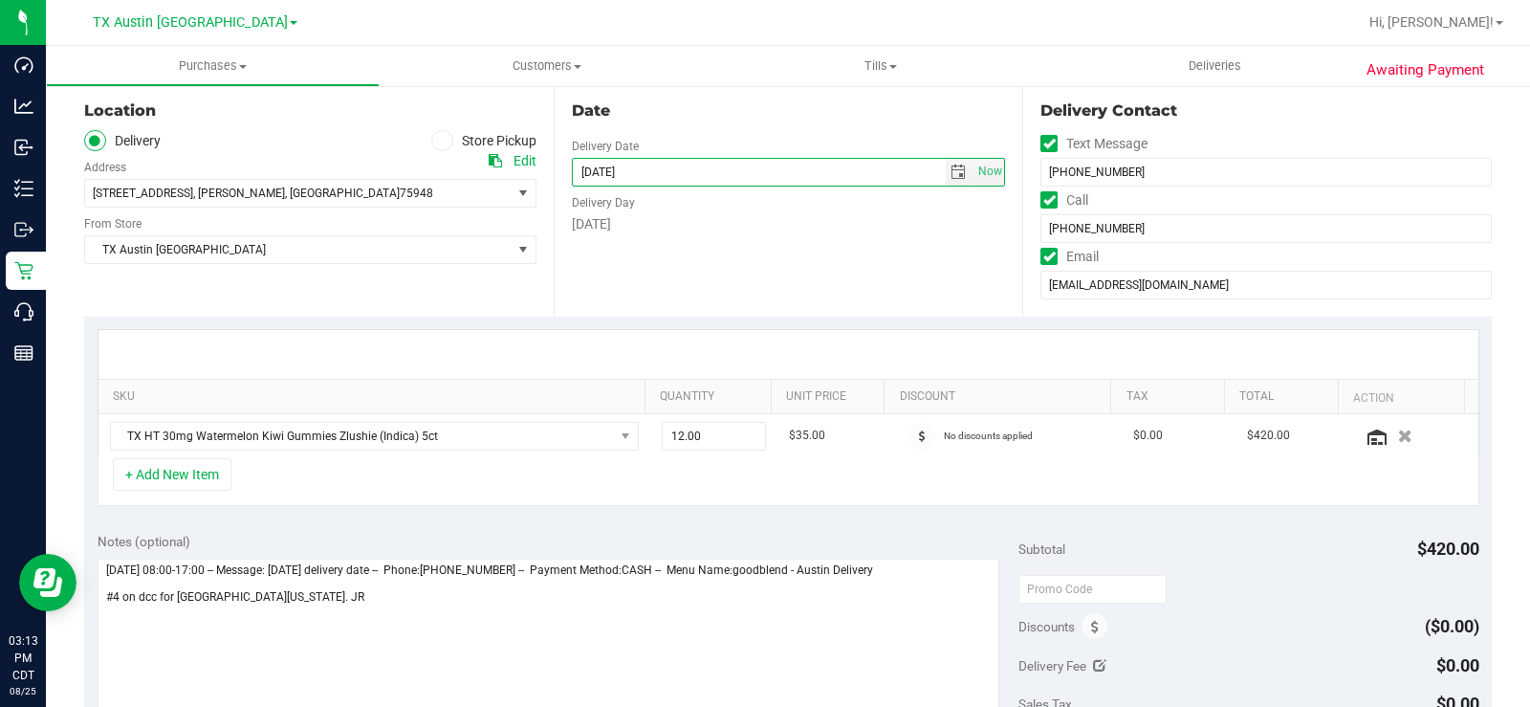
click at [695, 263] on div "Date Delivery Date 09/04/2025 Now 09/04/2025 05:00 PM Now Delivery Day Thursday" at bounding box center [789, 199] width 470 height 234
click at [429, 291] on div "Location Delivery Store Pickup Address Edit 1390 Pleasure Bend Dr , Hemphill , …" at bounding box center [319, 199] width 470 height 234
click at [844, 276] on div "Date Delivery Date 09/04/2025 Now 09/04/2025 05:00 PM Now Delivery Day Thursday" at bounding box center [789, 199] width 470 height 234
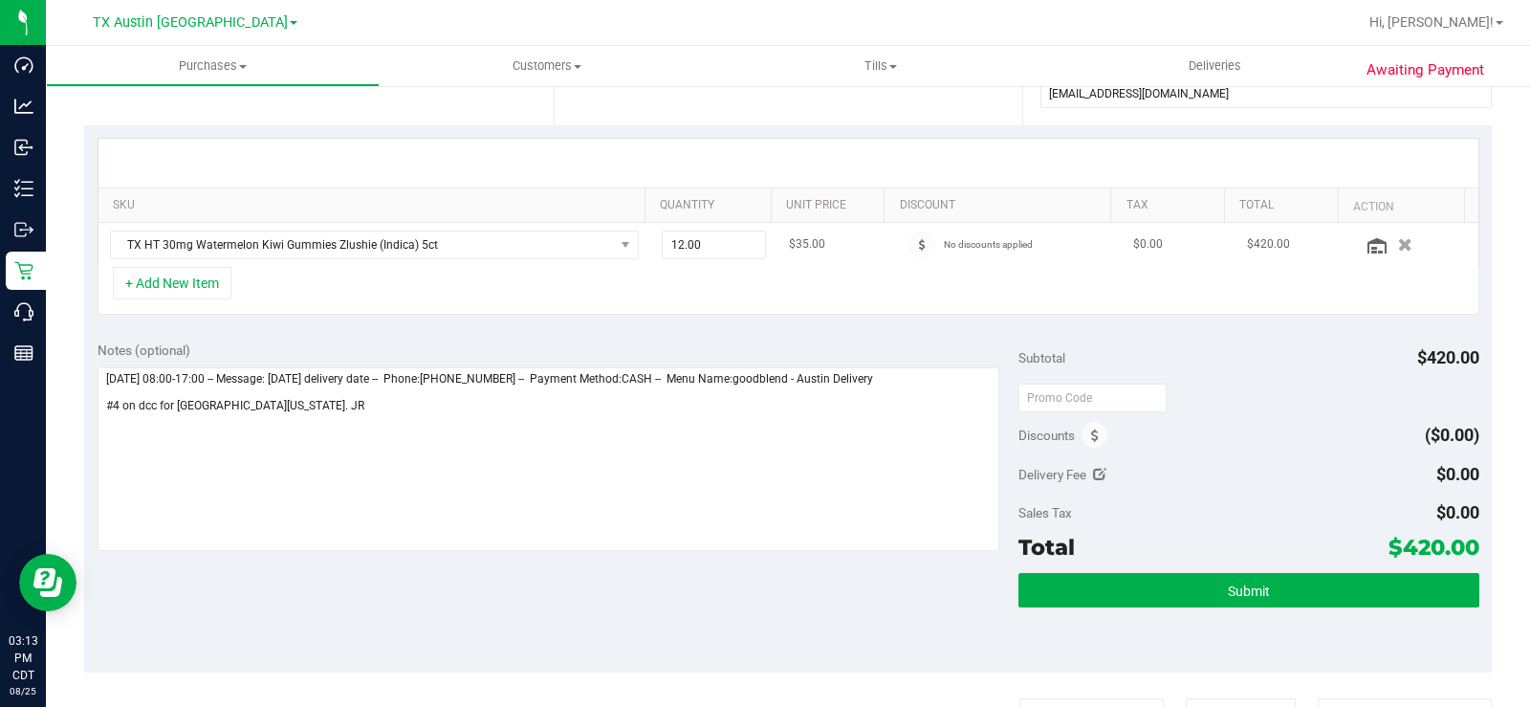
scroll to position [478, 0]
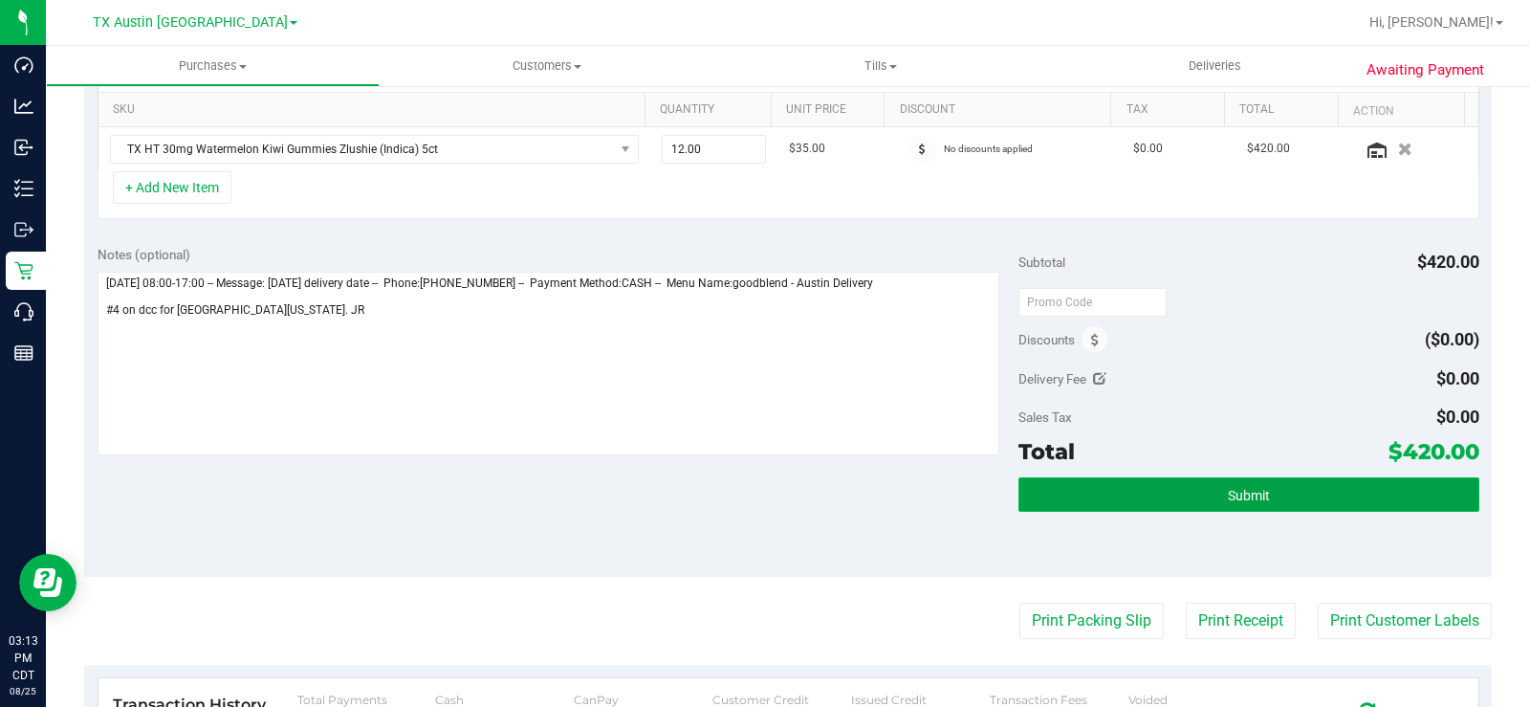
click at [1072, 486] on button "Submit" at bounding box center [1248, 494] width 461 height 34
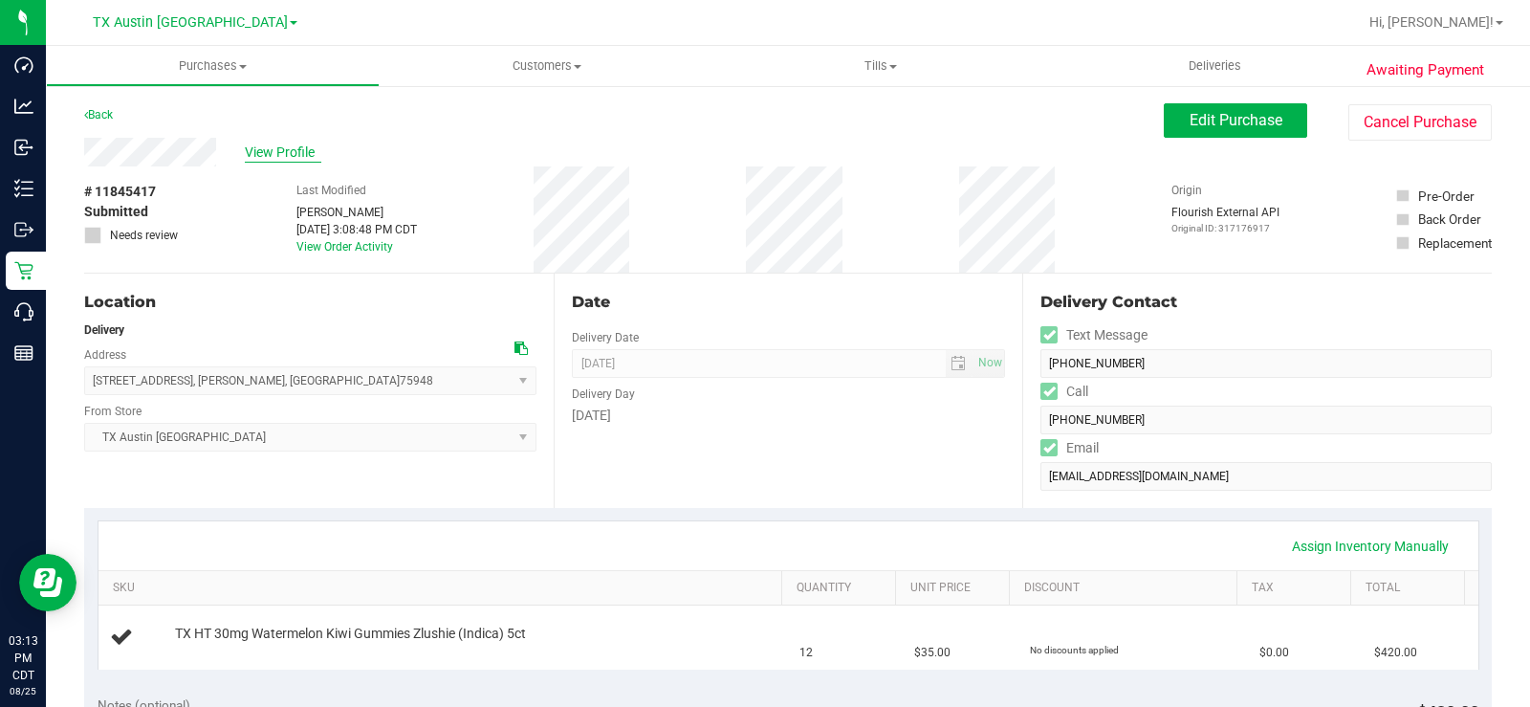
click at [272, 155] on span "View Profile" at bounding box center [283, 152] width 76 height 20
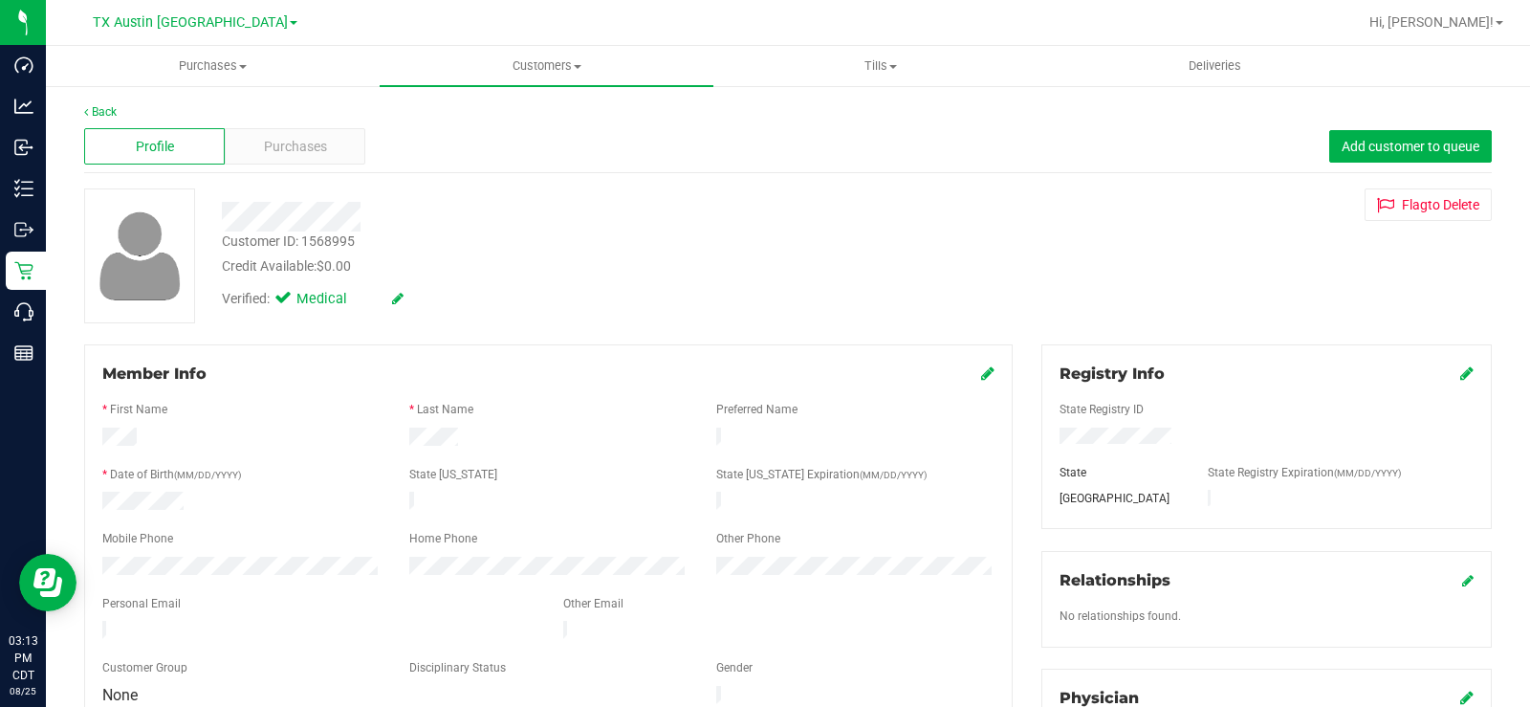
drag, startPoint x: 252, startPoint y: 619, endPoint x: 93, endPoint y: 623, distance: 159.7
click at [93, 623] on div at bounding box center [318, 632] width 461 height 23
click at [269, 150] on span "Purchases" at bounding box center [295, 147] width 63 height 20
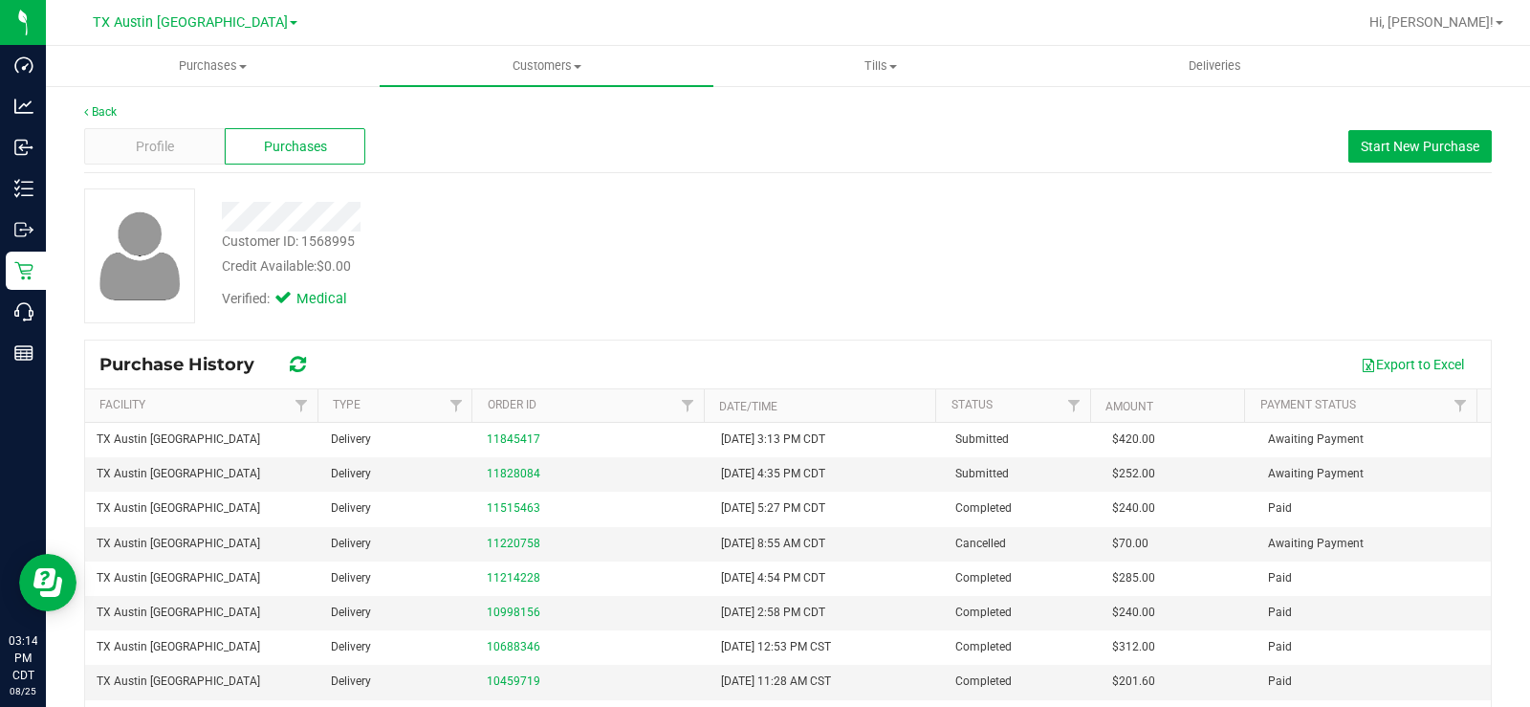
click at [222, 213] on div at bounding box center [567, 217] width 718 height 30
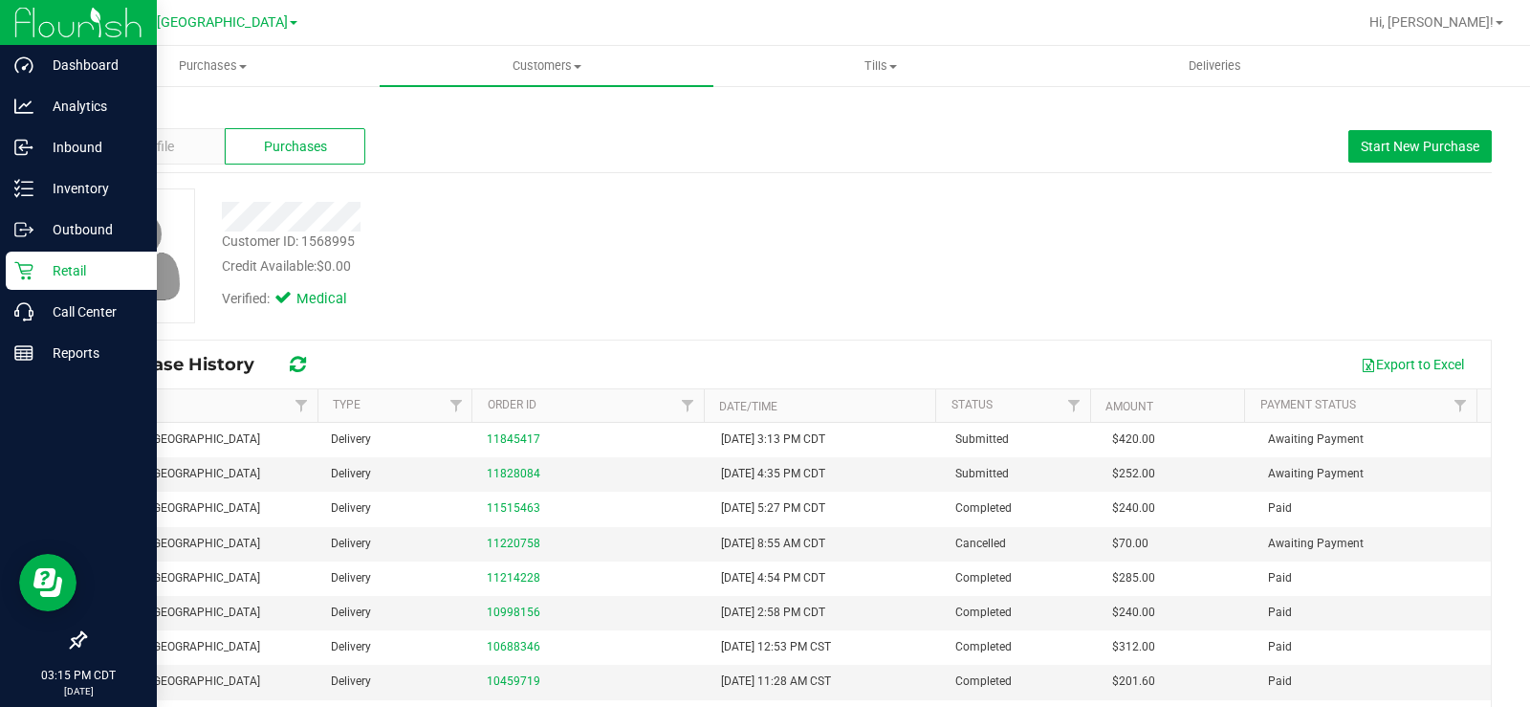
click at [41, 268] on p "Retail" at bounding box center [90, 270] width 115 height 23
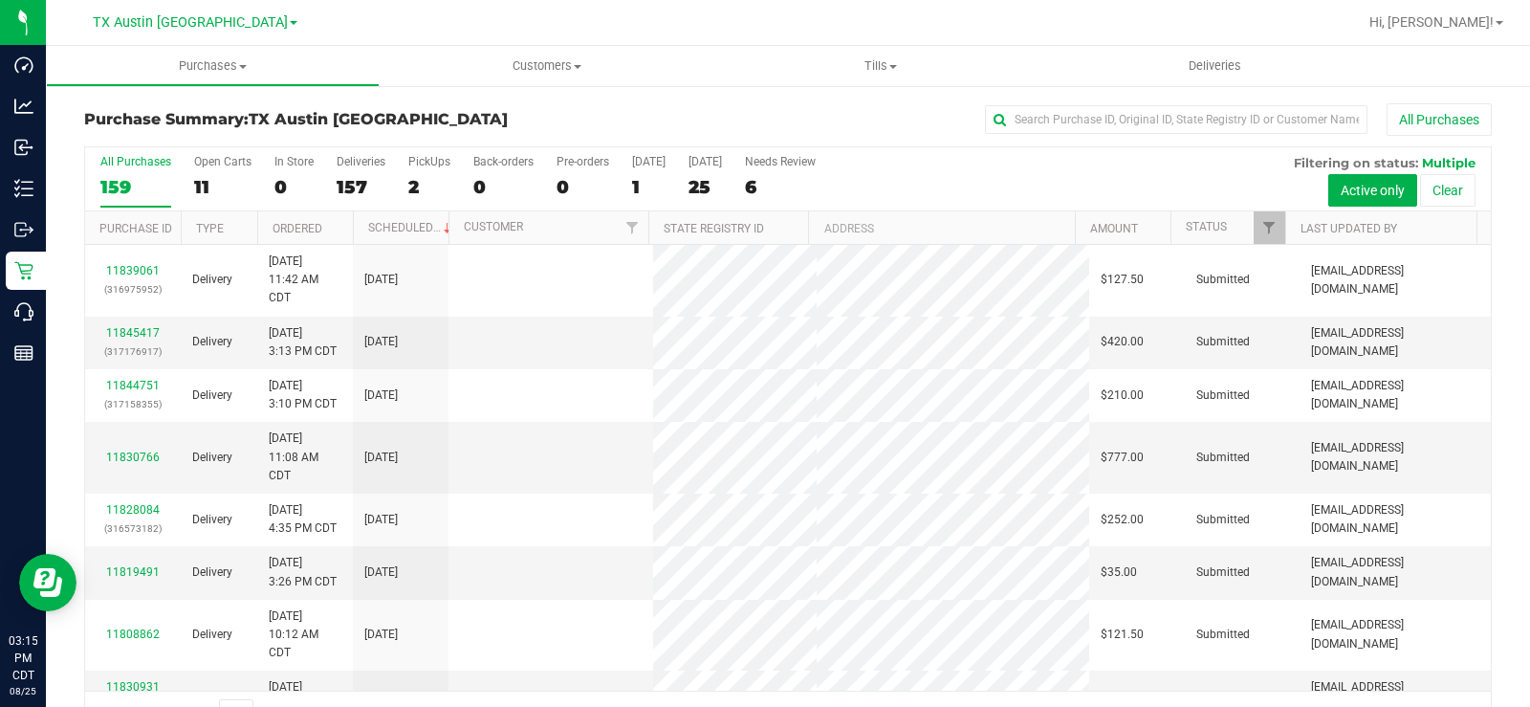
click at [202, 186] on div "11" at bounding box center [222, 187] width 57 height 22
click at [0, 0] on input "Open Carts 11" at bounding box center [0, 0] width 0 height 0
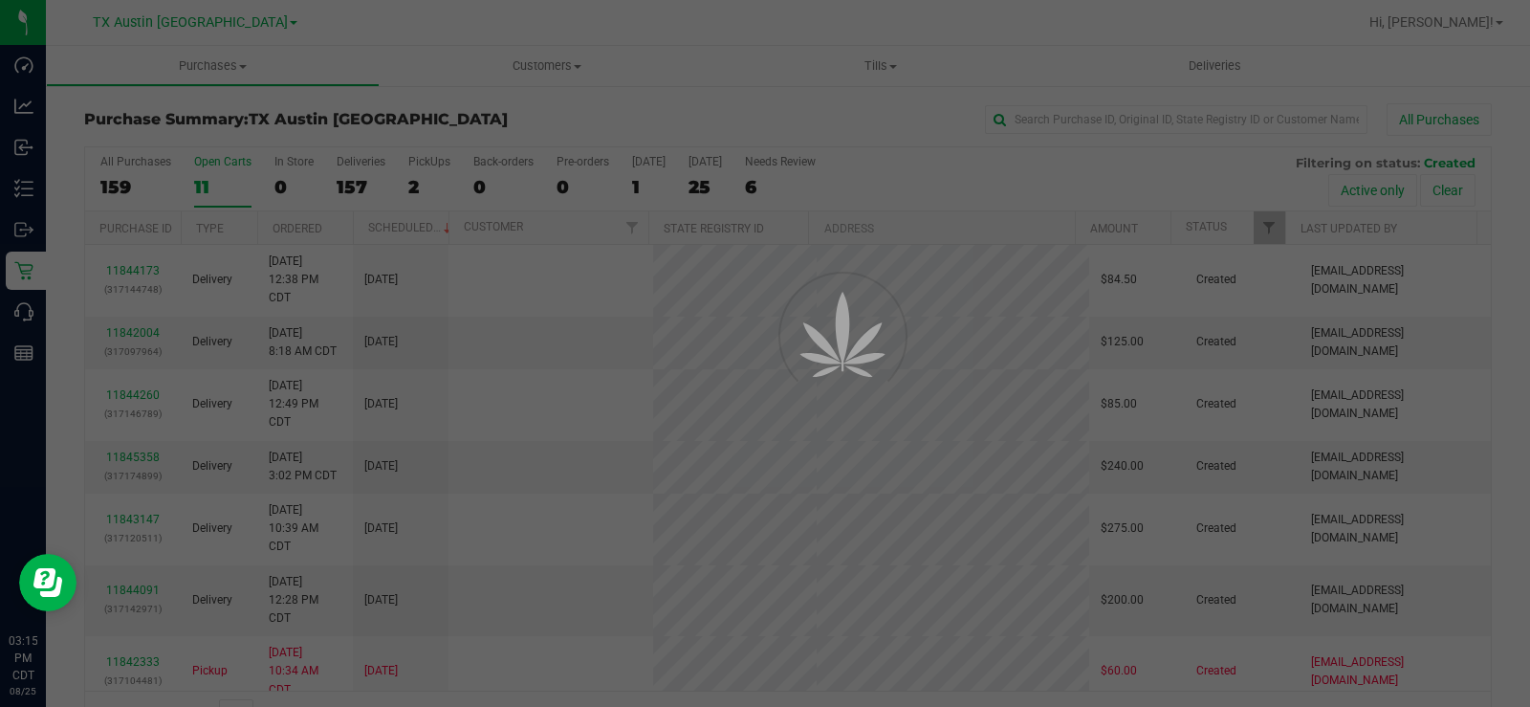
click at [202, 186] on div "11" at bounding box center [222, 187] width 57 height 22
click at [0, 0] on input "Open Carts 11" at bounding box center [0, 0] width 0 height 0
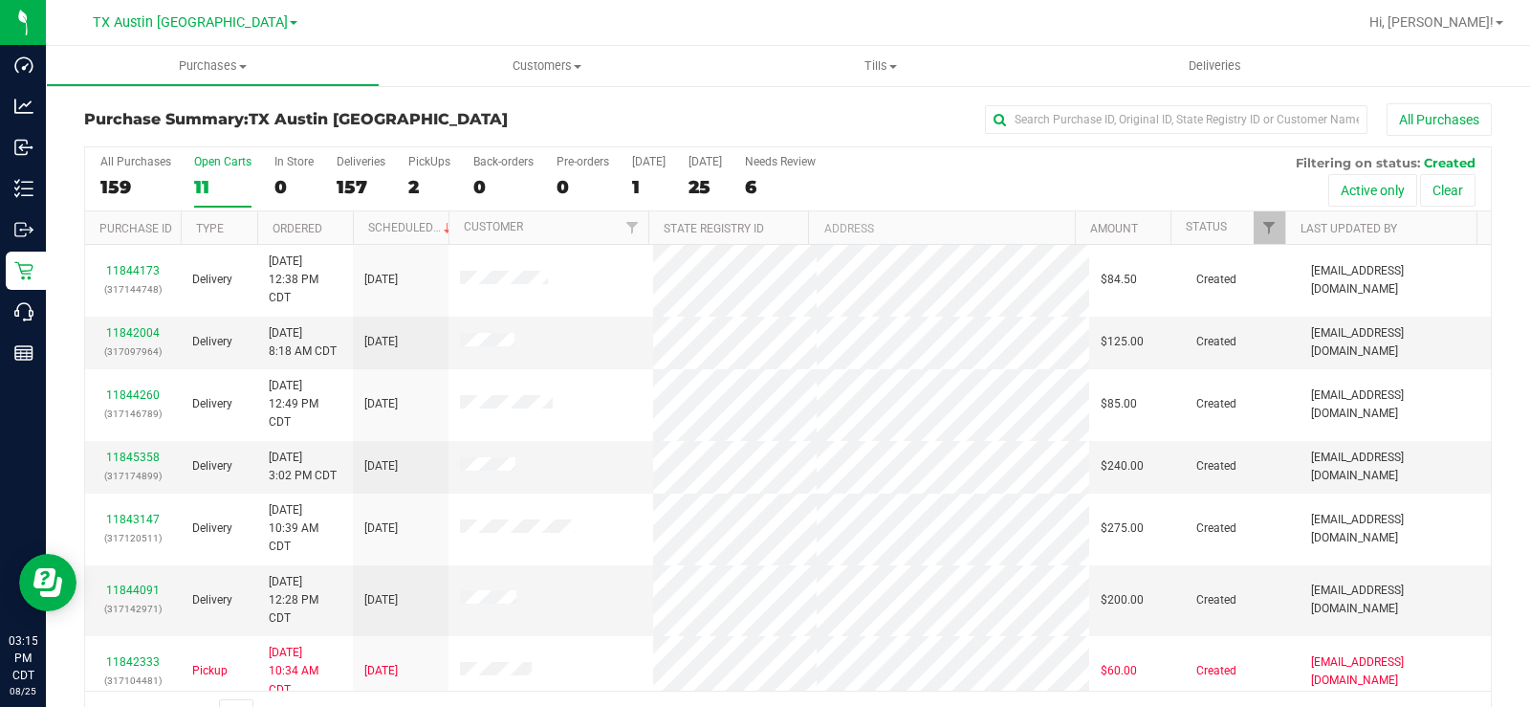
click at [203, 186] on div "11" at bounding box center [222, 187] width 57 height 22
click at [0, 0] on input "Open Carts 11" at bounding box center [0, 0] width 0 height 0
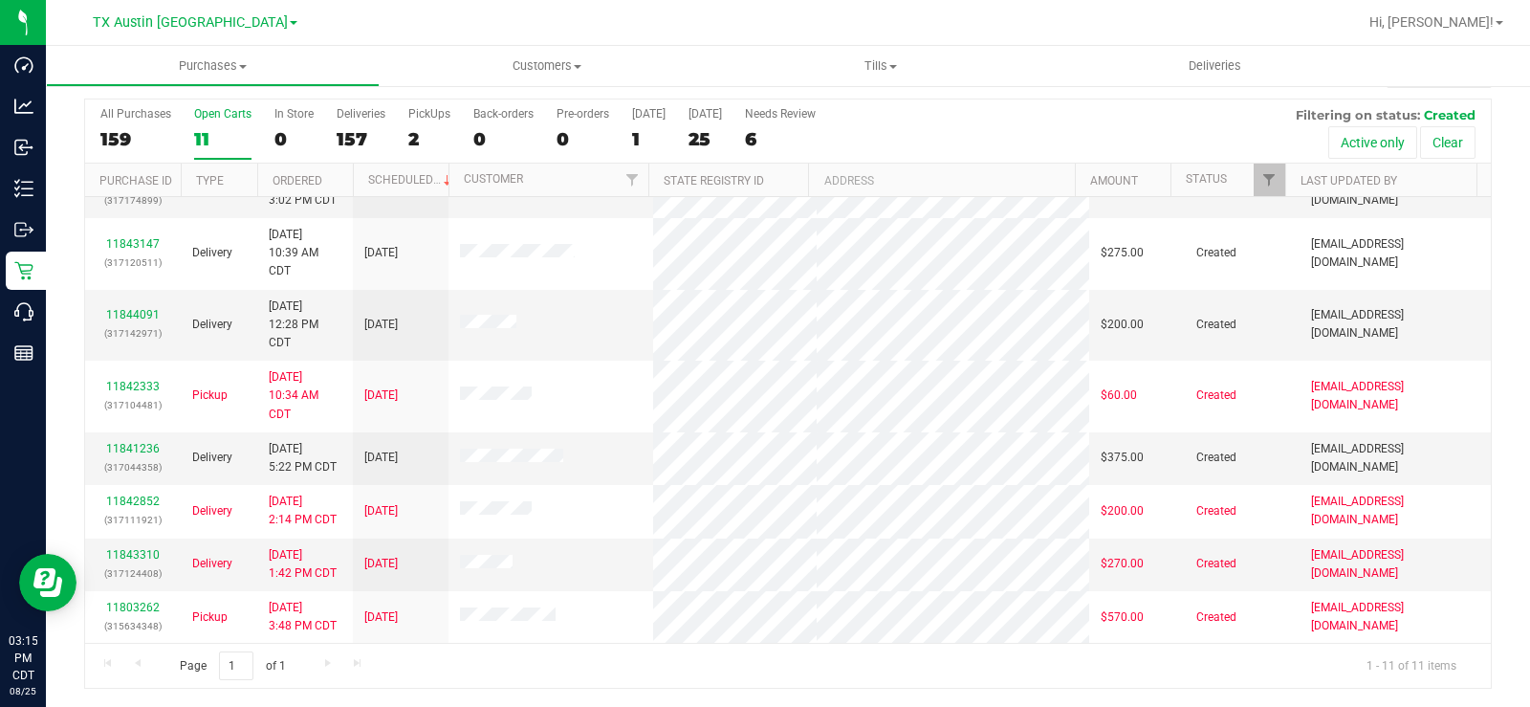
scroll to position [49, 0]
click at [144, 554] on link "11843310" at bounding box center [133, 553] width 54 height 13
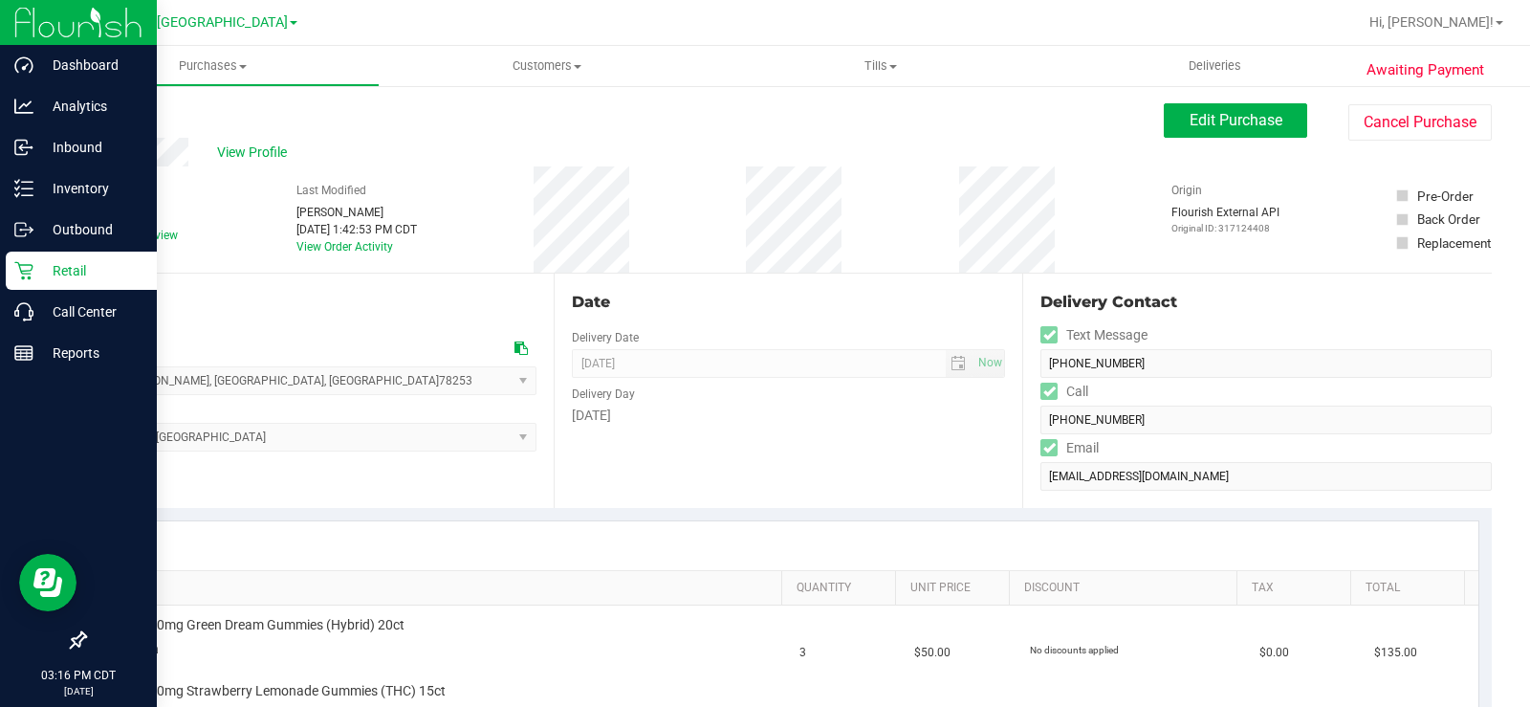
click at [38, 269] on p "Retail" at bounding box center [90, 270] width 115 height 23
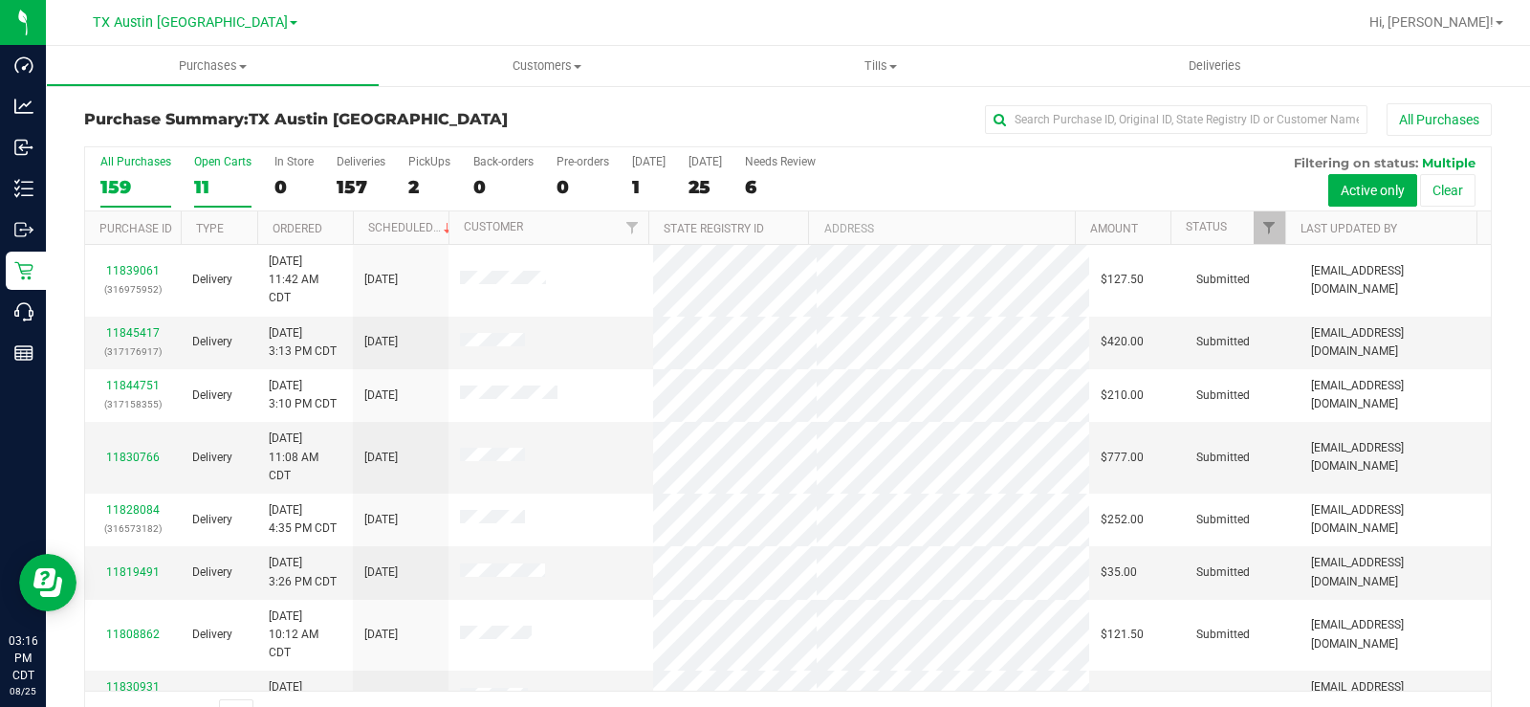
click at [203, 183] on div "11" at bounding box center [222, 187] width 57 height 22
click at [0, 0] on input "Open Carts 11" at bounding box center [0, 0] width 0 height 0
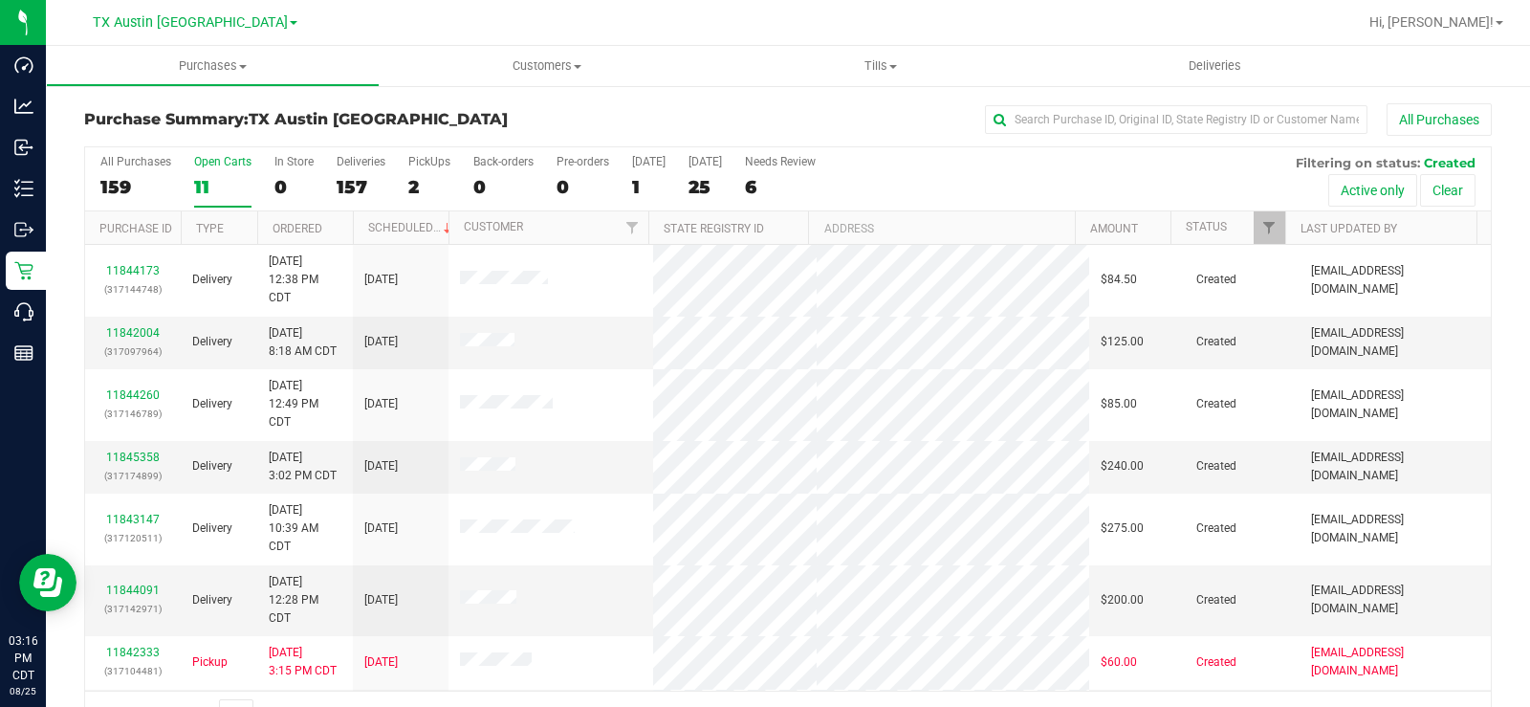
click at [206, 169] on label "Open Carts 11" at bounding box center [222, 181] width 57 height 53
click at [0, 0] on input "Open Carts 11" at bounding box center [0, 0] width 0 height 0
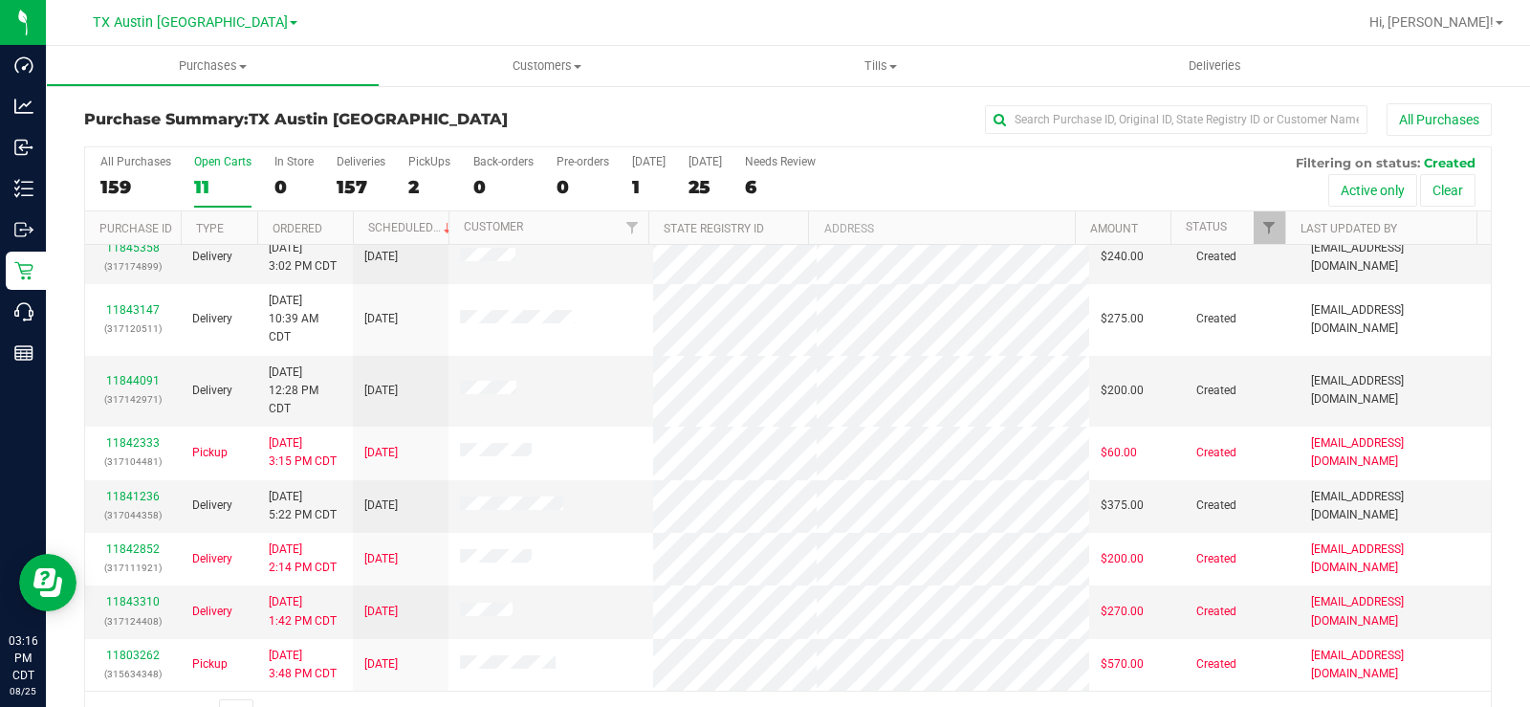
scroll to position [49, 0]
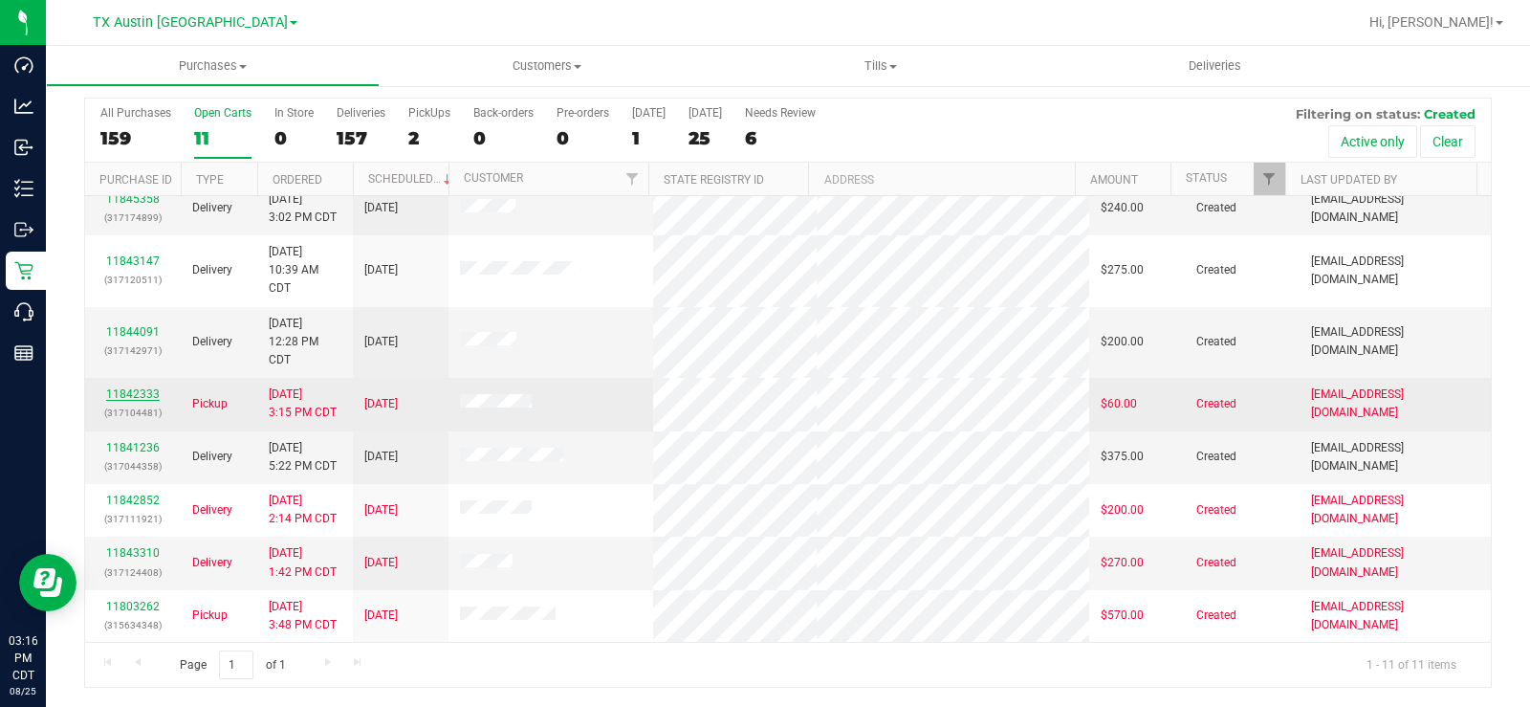
click at [129, 387] on link "11842333" at bounding box center [133, 393] width 54 height 13
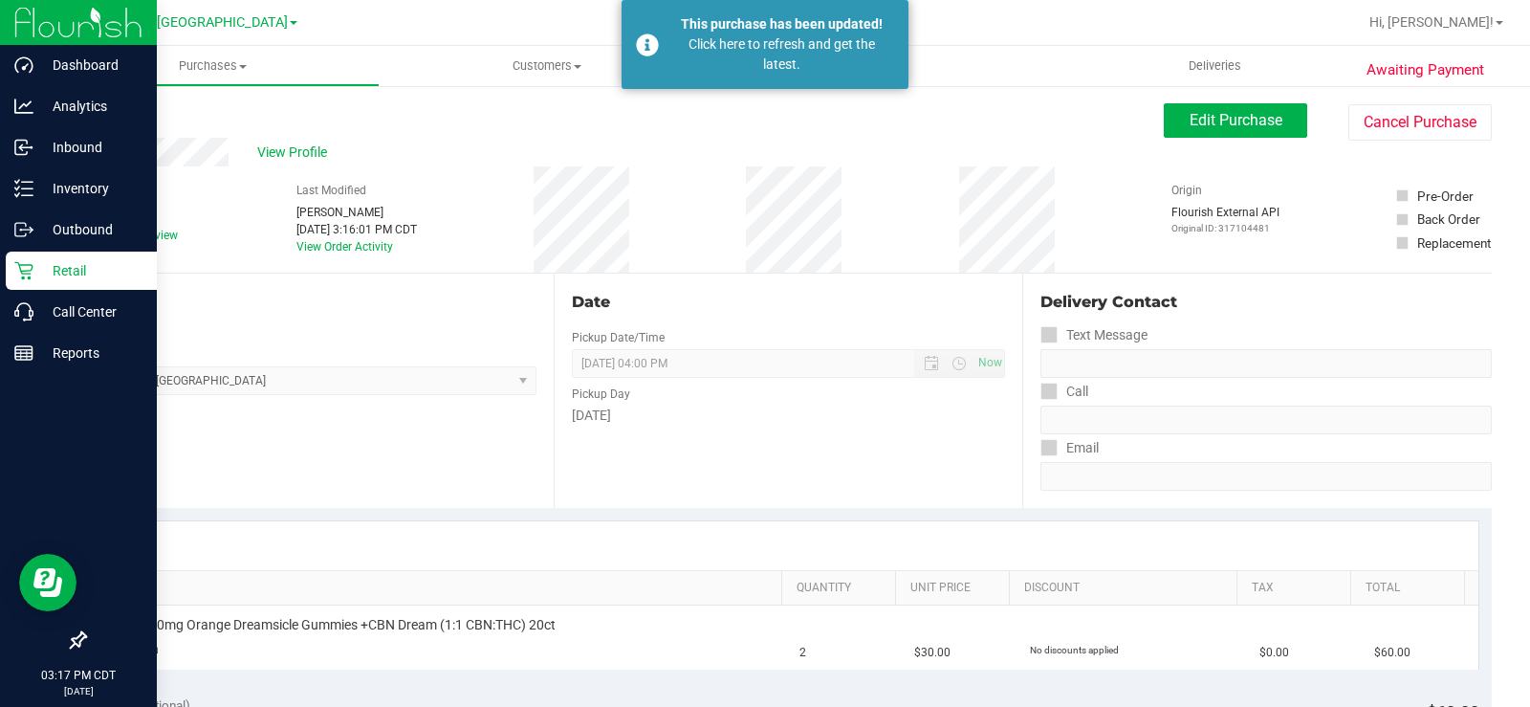
click at [36, 273] on p "Retail" at bounding box center [90, 270] width 115 height 23
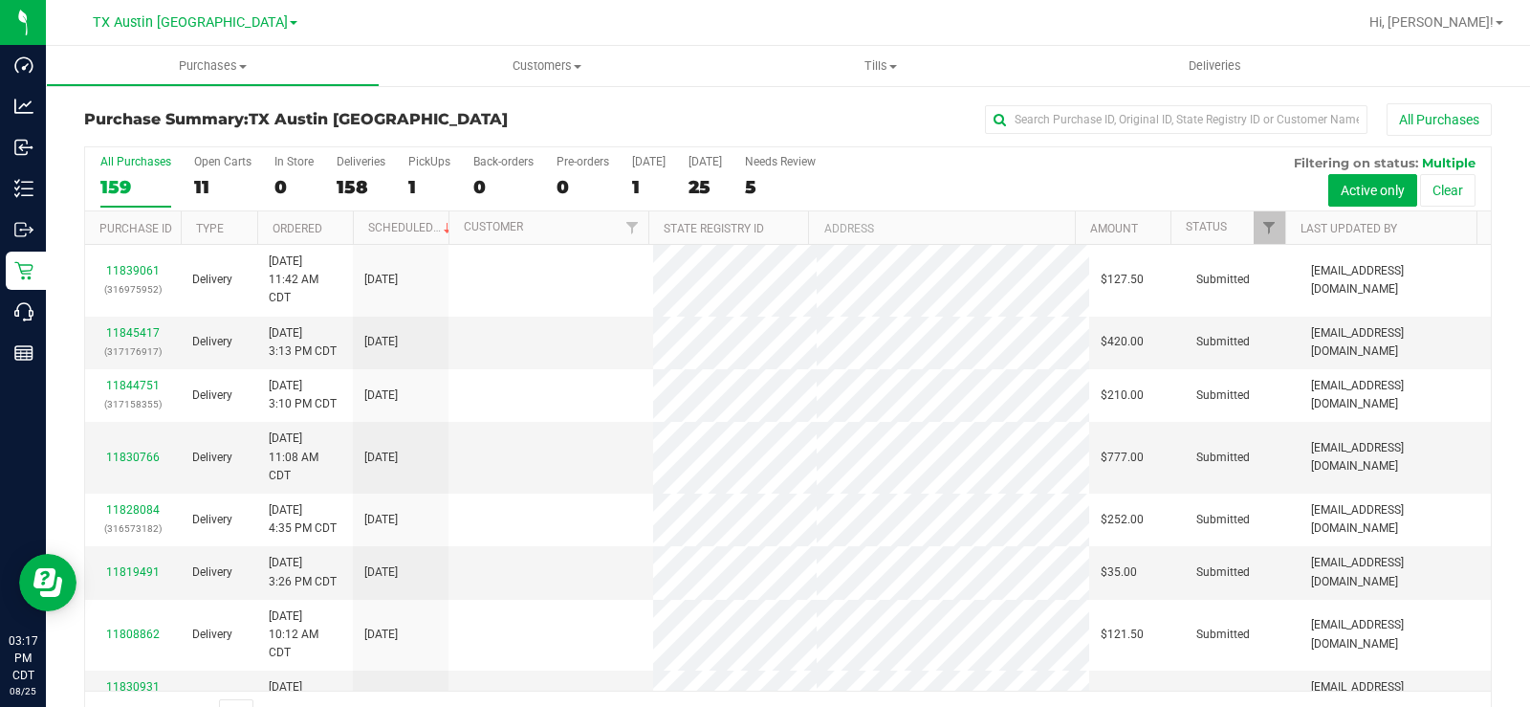
click at [204, 179] on div "11" at bounding box center [222, 187] width 57 height 22
click at [0, 0] on input "Open Carts 11" at bounding box center [0, 0] width 0 height 0
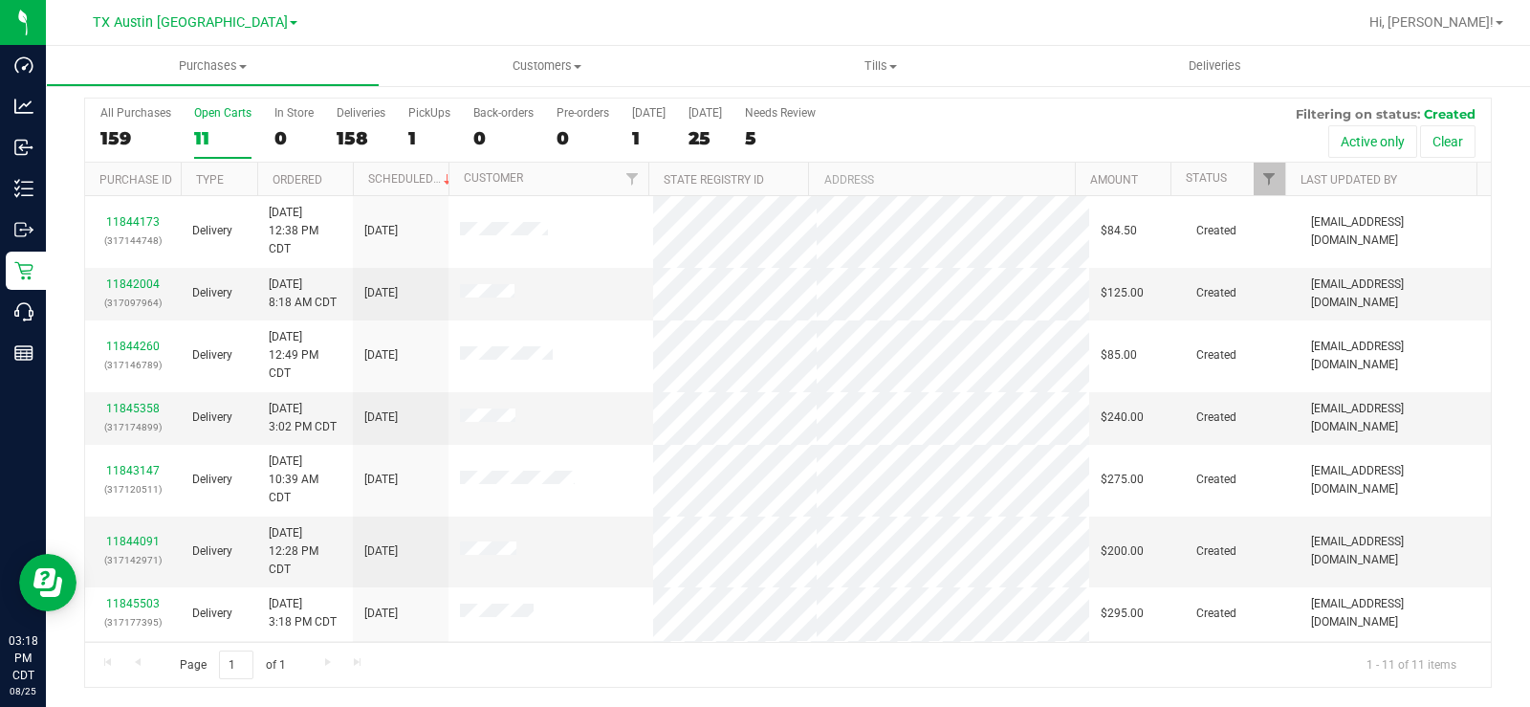
click at [208, 114] on div "Open Carts" at bounding box center [222, 112] width 57 height 13
click at [0, 0] on input "Open Carts 11" at bounding box center [0, 0] width 0 height 0
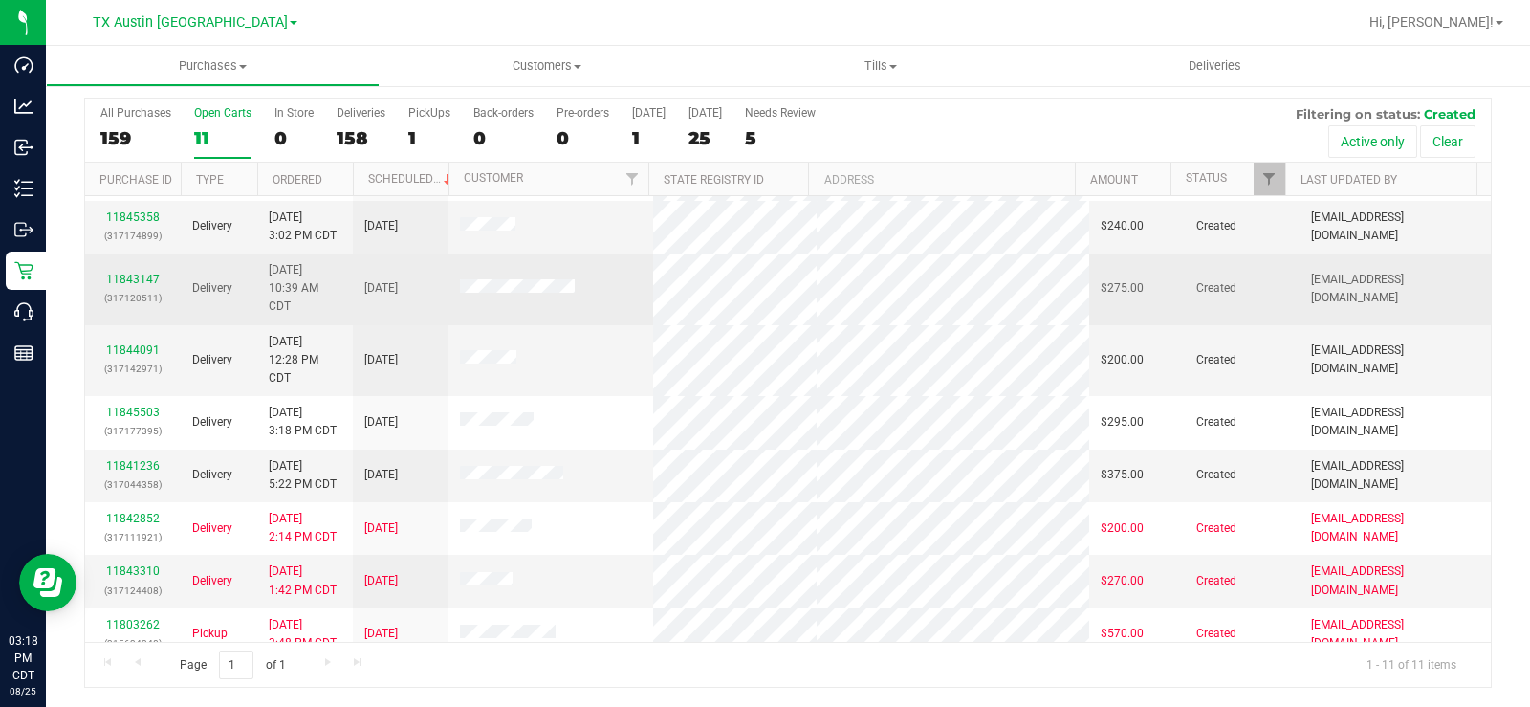
scroll to position [209, 0]
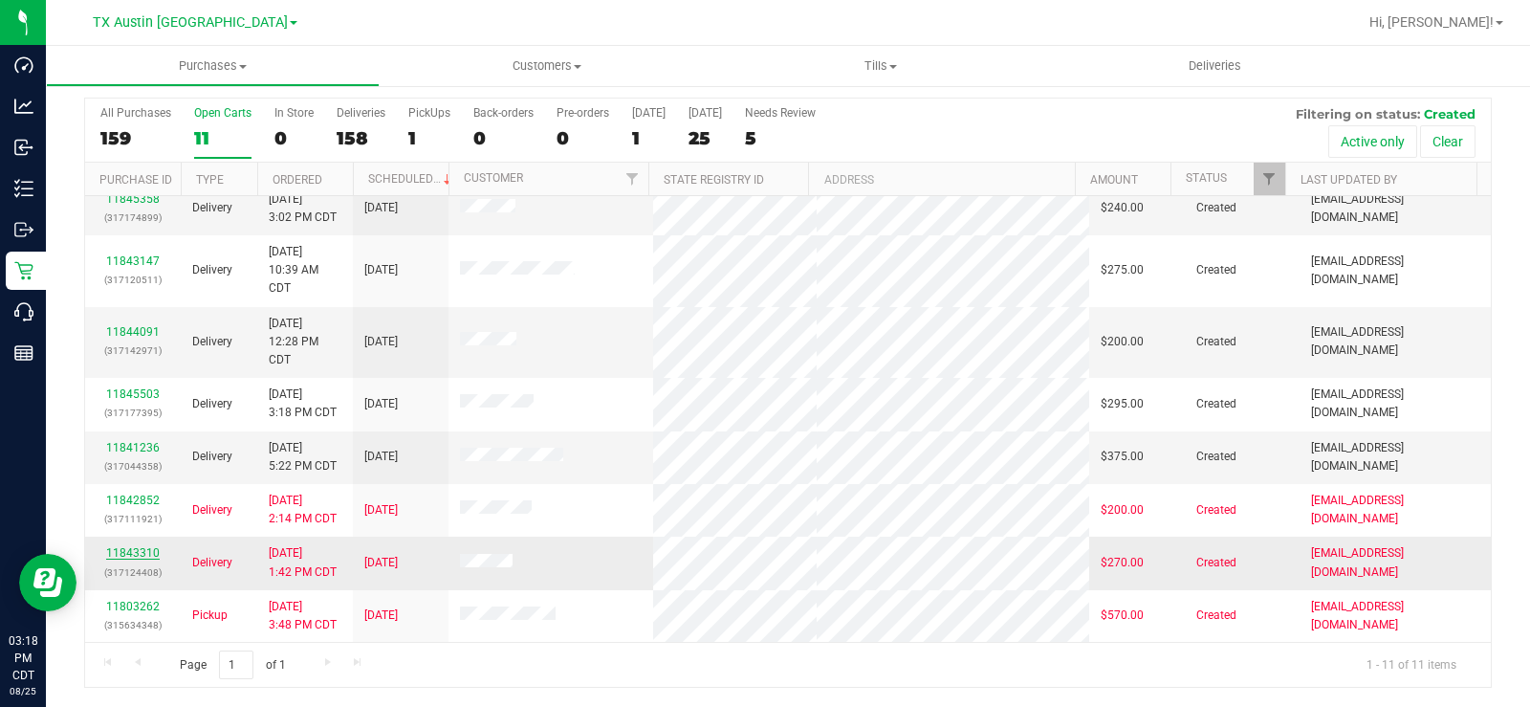
click at [146, 549] on link "11843310" at bounding box center [133, 552] width 54 height 13
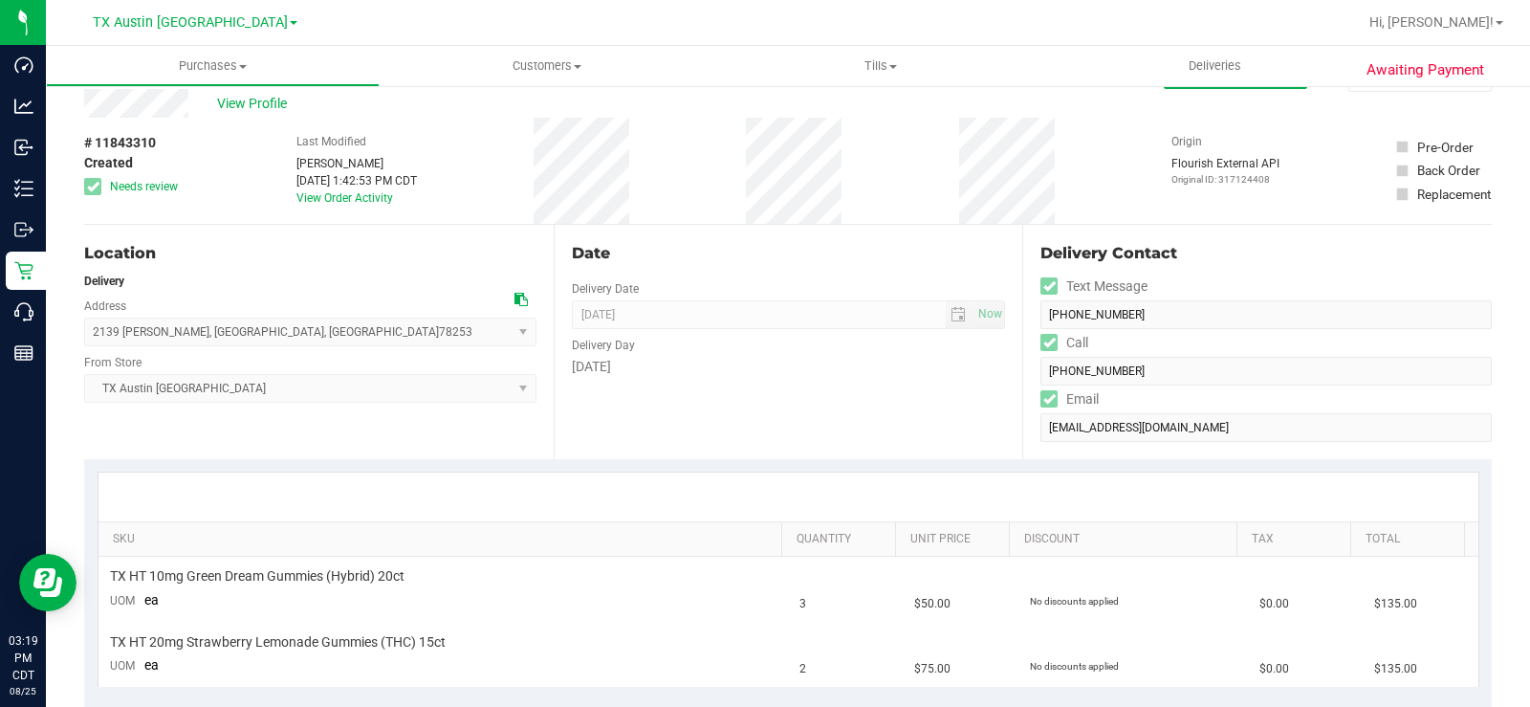
click at [476, 416] on div "Location Delivery Address 2139 Thayer Cv , San Antonio , TX 78253 Select addres…" at bounding box center [319, 342] width 470 height 234
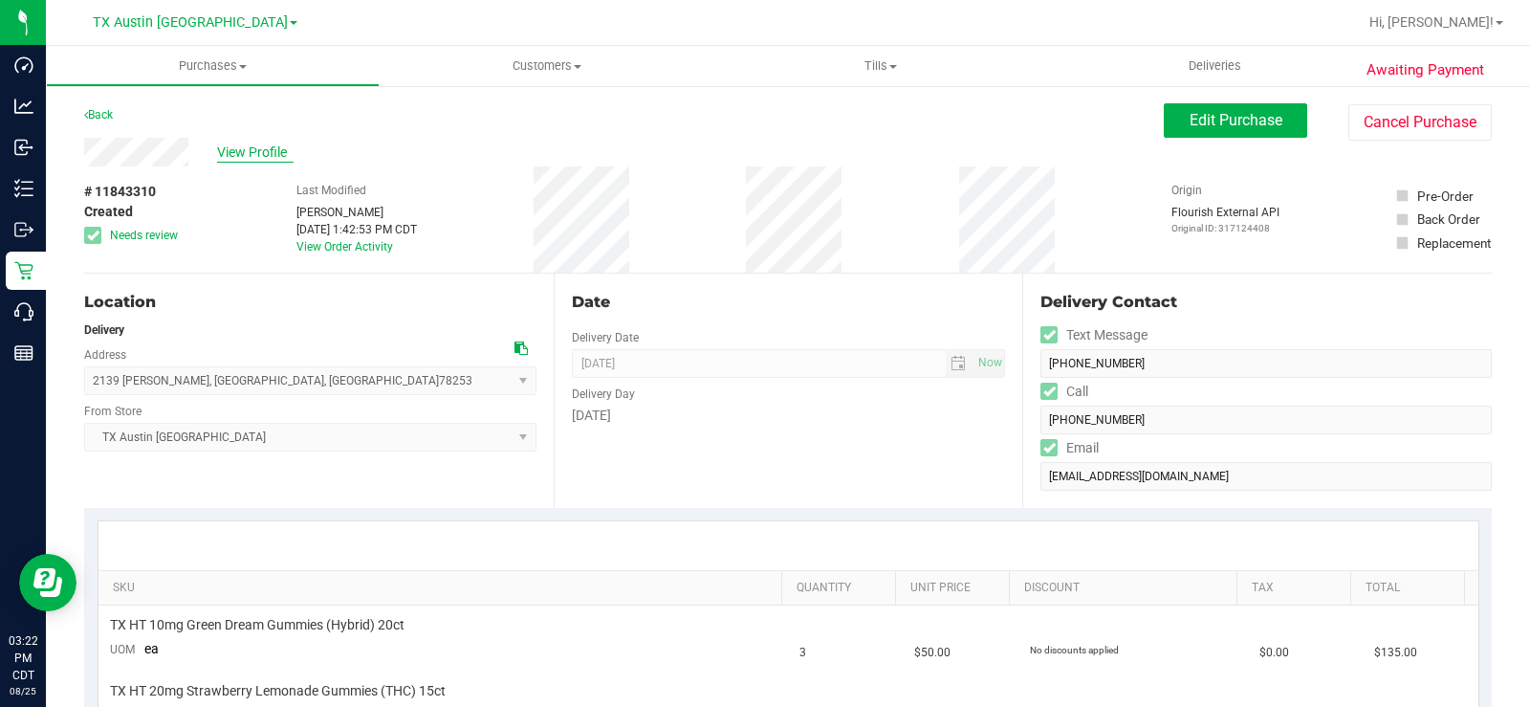
click at [241, 149] on span "View Profile" at bounding box center [255, 152] width 76 height 20
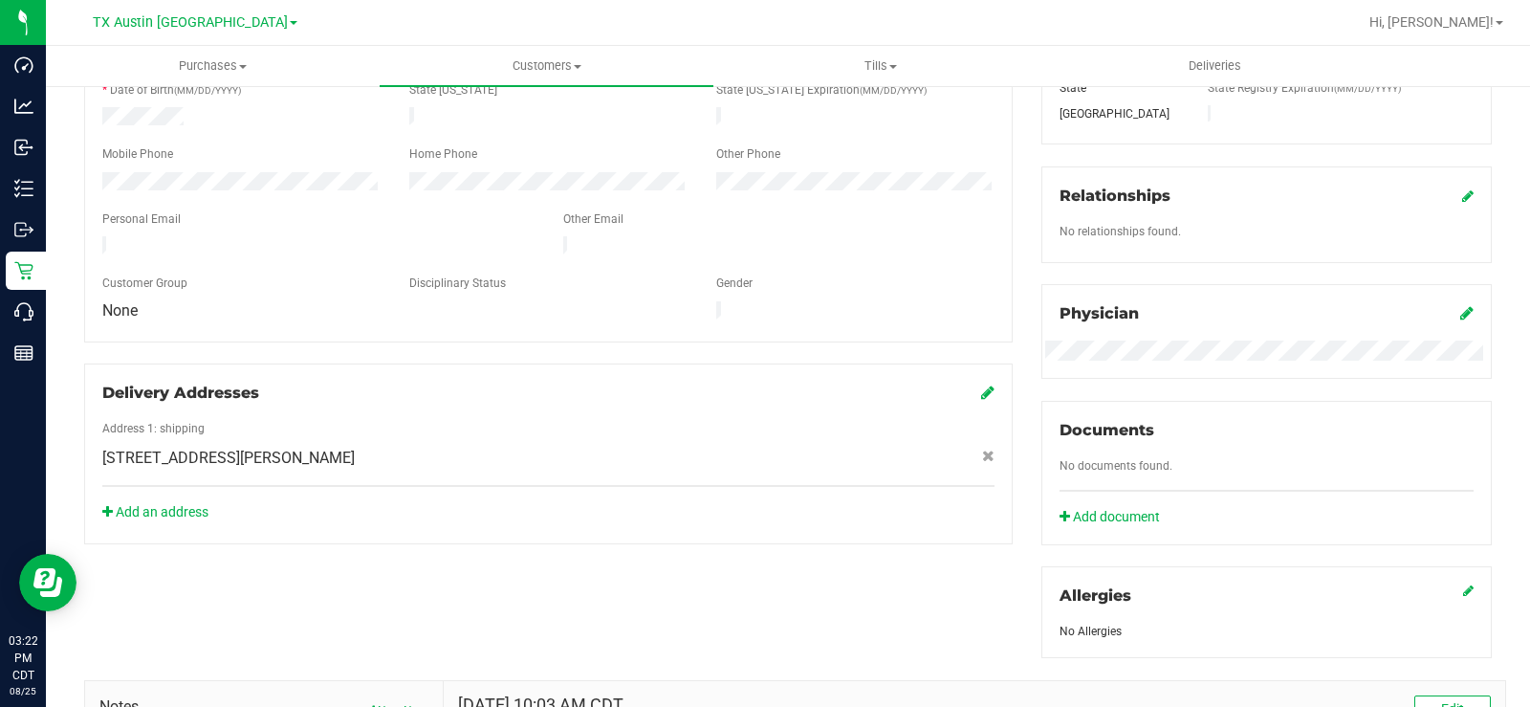
scroll to position [250, 0]
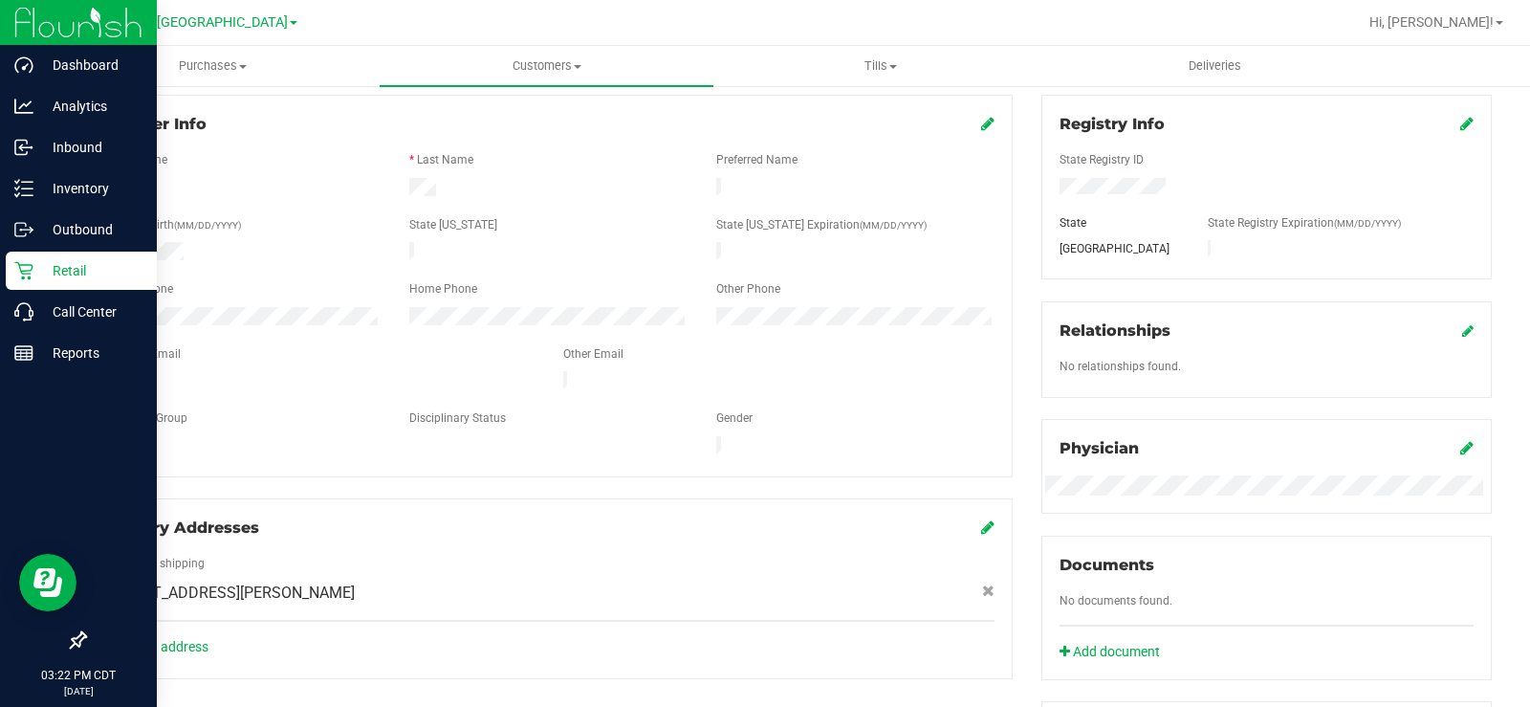
click at [49, 273] on p "Retail" at bounding box center [90, 270] width 115 height 23
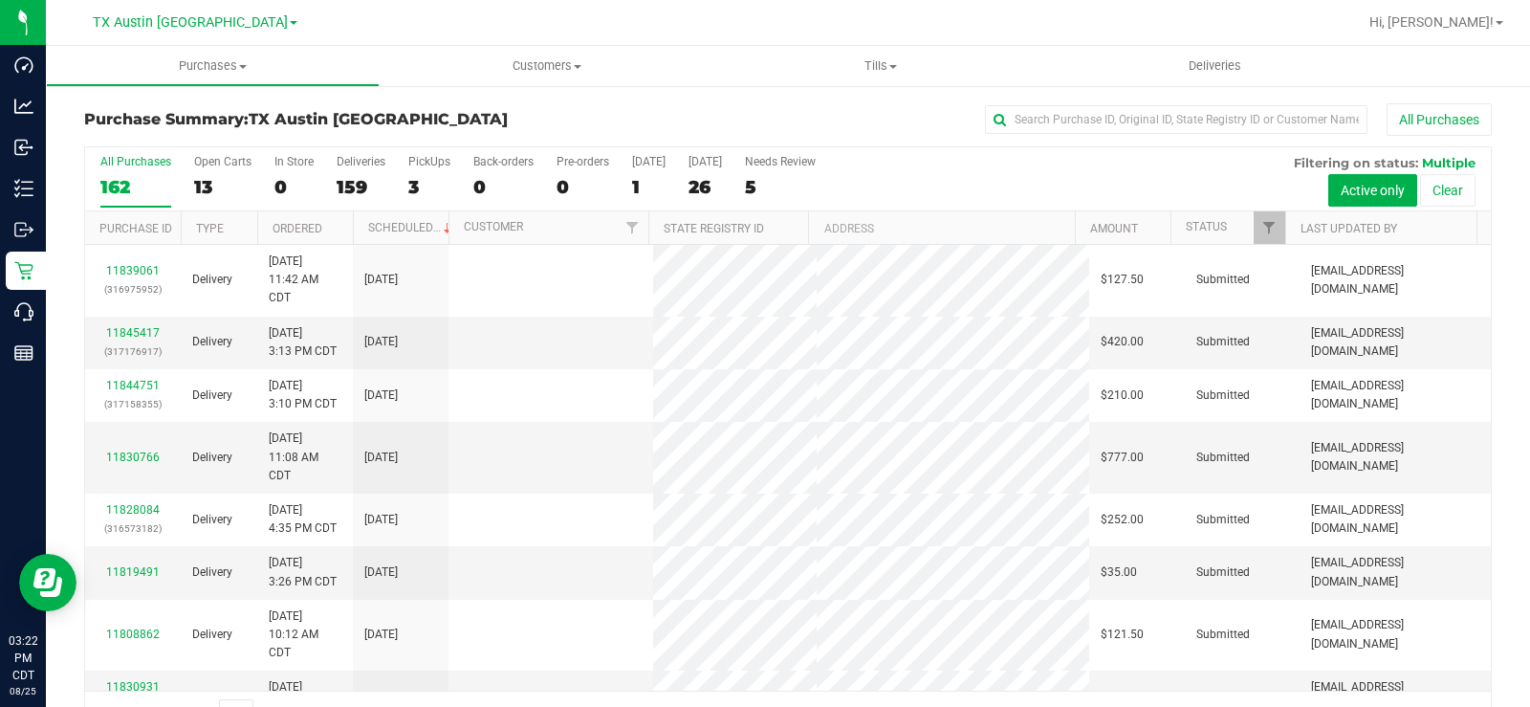
click at [202, 174] on label "Open Carts 13" at bounding box center [222, 181] width 57 height 53
click at [0, 0] on input "Open Carts 13" at bounding box center [0, 0] width 0 height 0
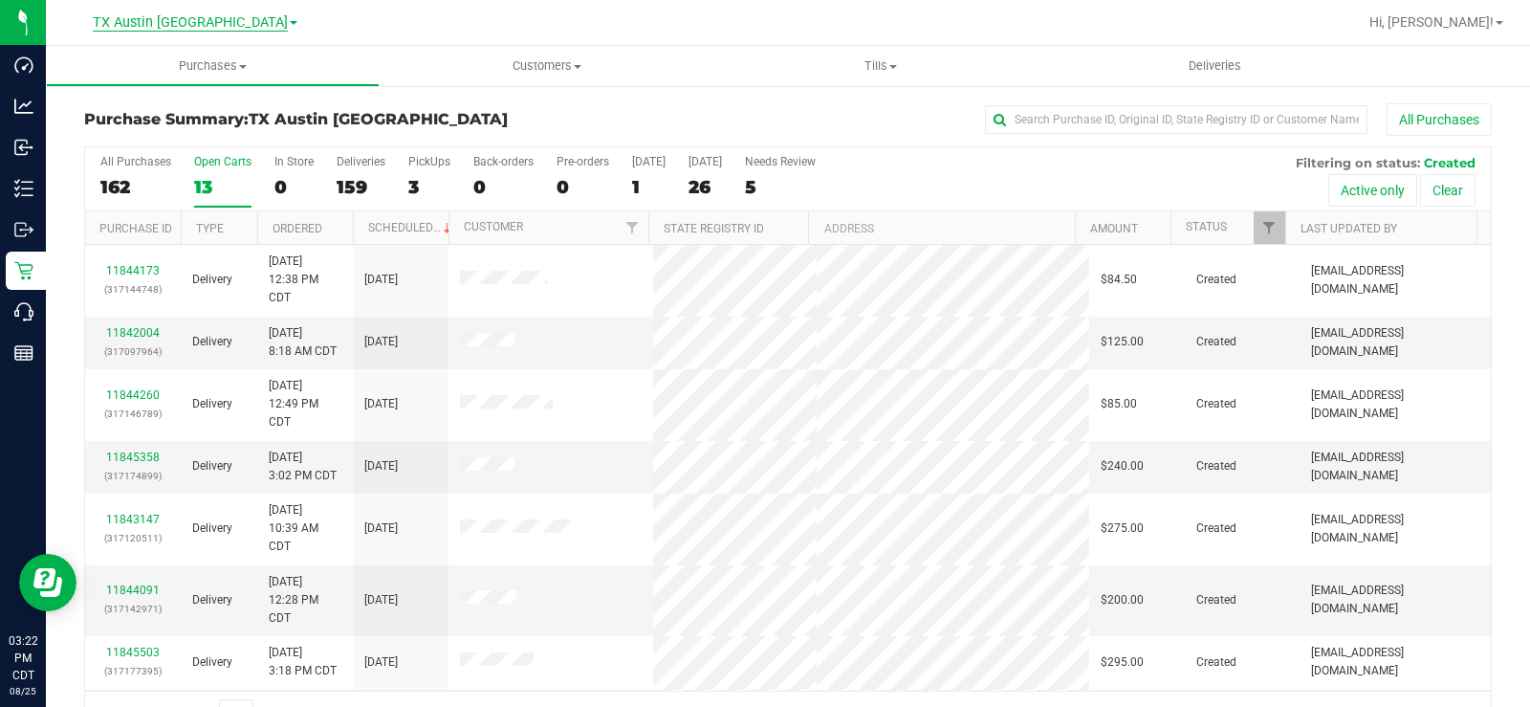
click at [194, 21] on span "TX Austin DC" at bounding box center [190, 22] width 195 height 17
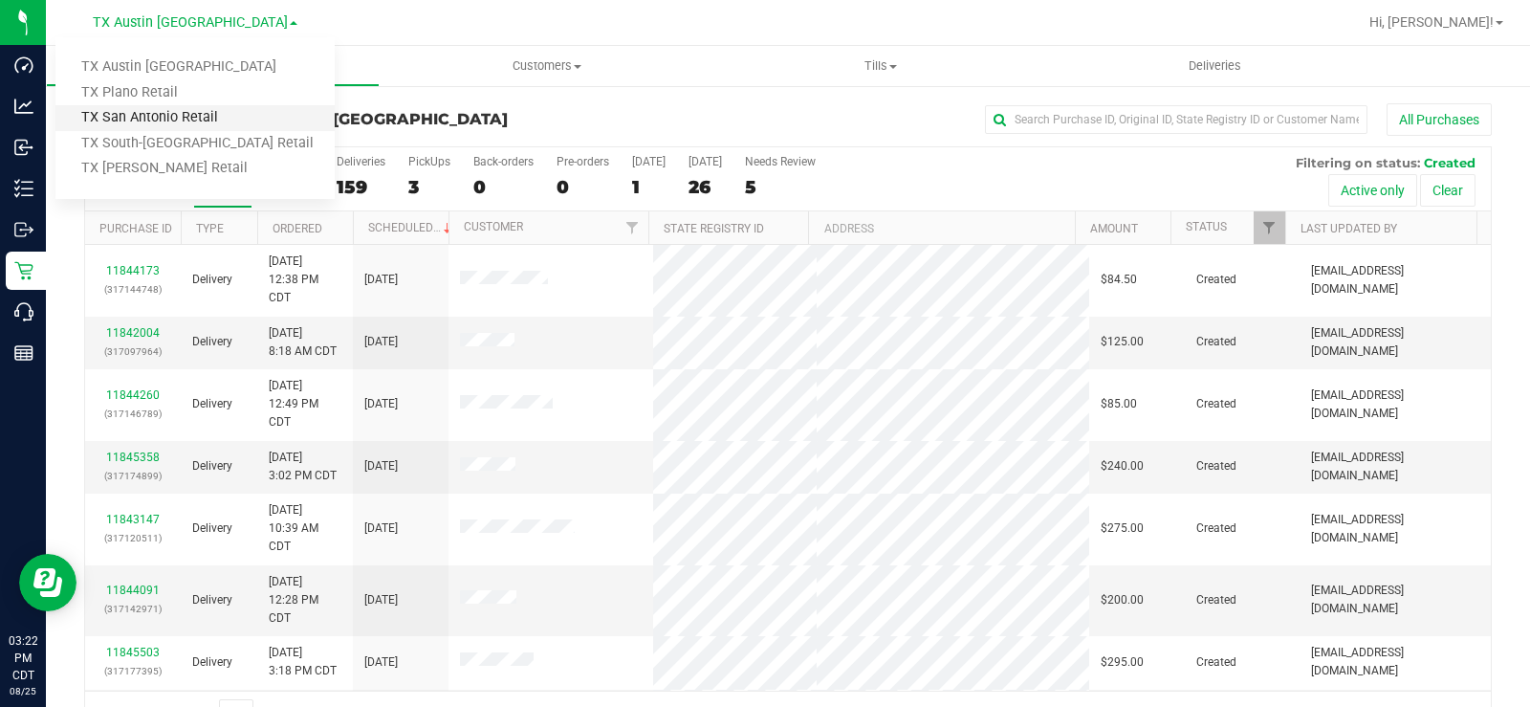
click at [159, 106] on link "TX San Antonio Retail" at bounding box center [194, 118] width 279 height 26
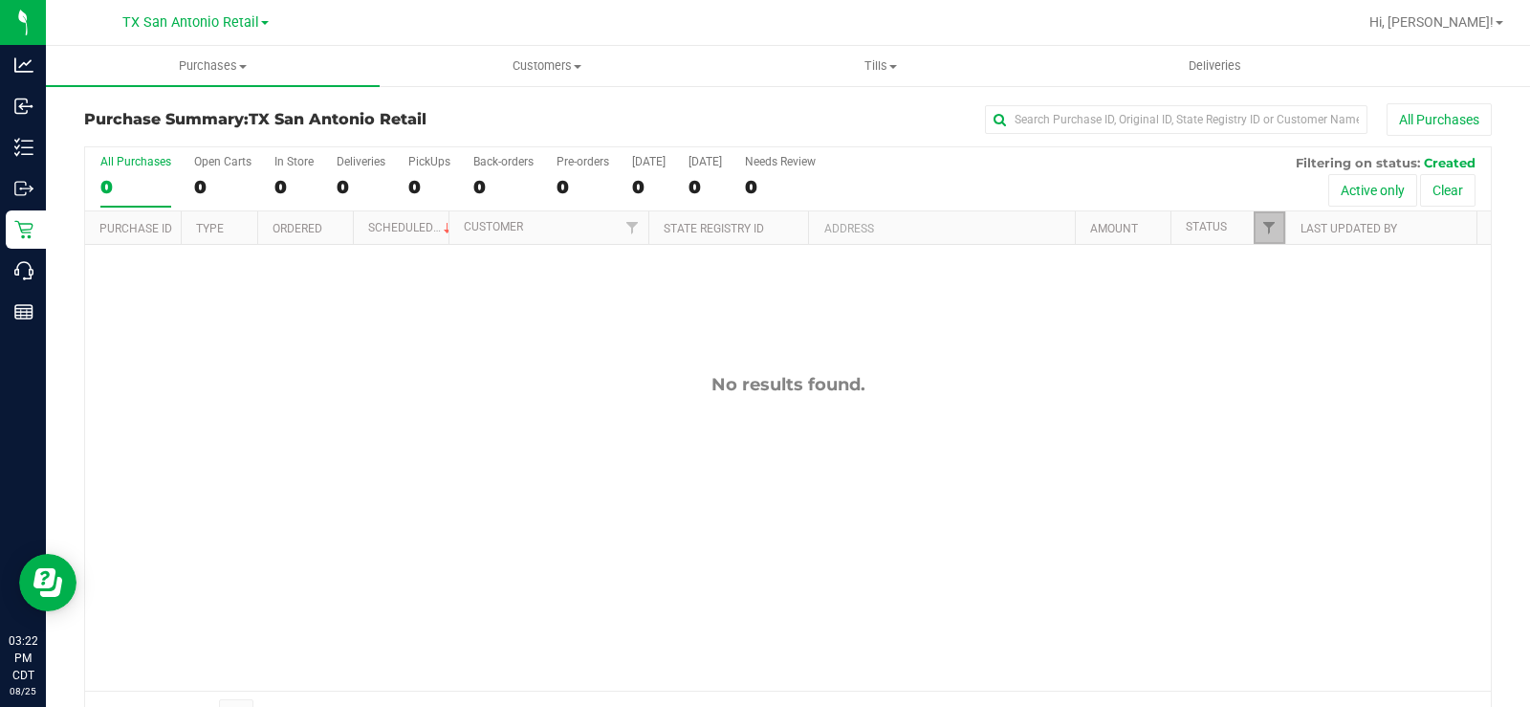
click at [1254, 236] on link "Filter" at bounding box center [1270, 227] width 32 height 33
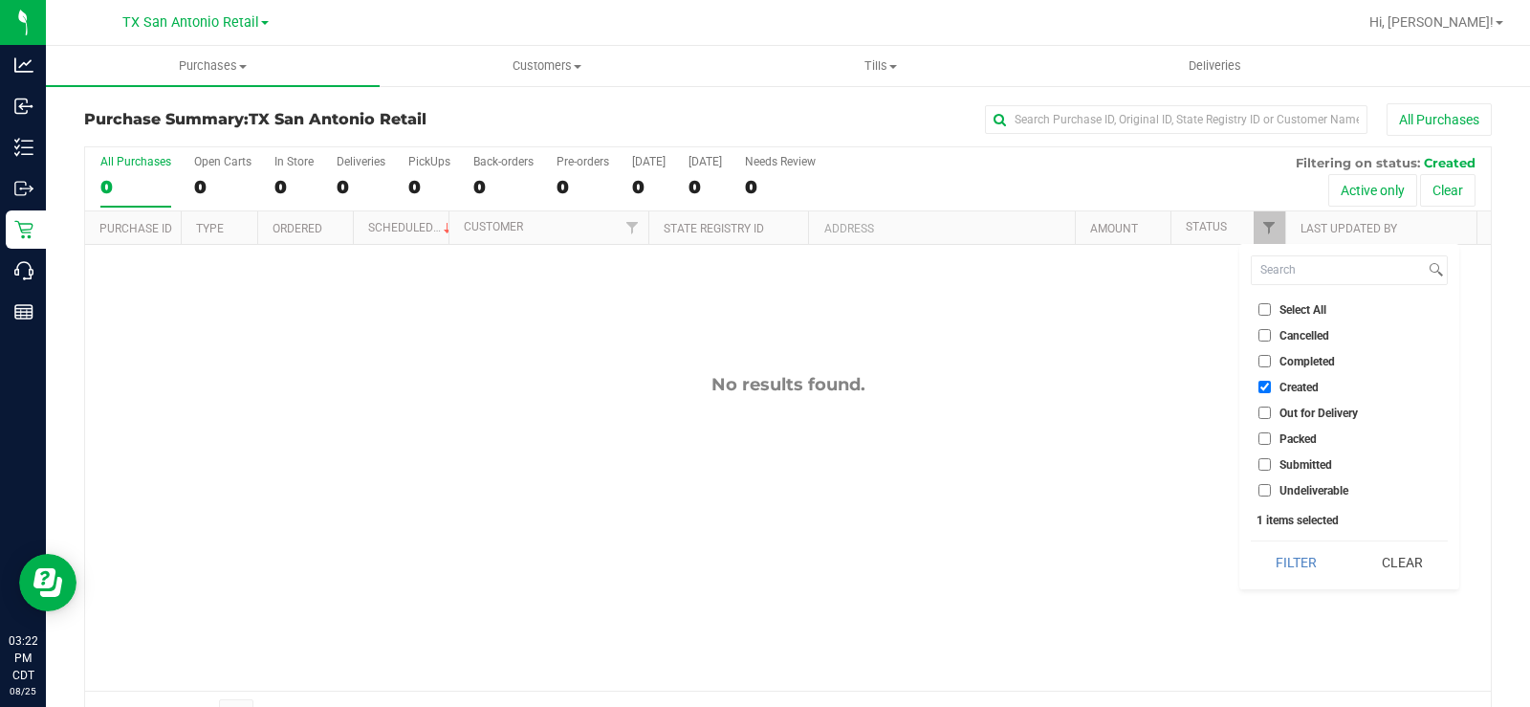
drag, startPoint x: 1256, startPoint y: 410, endPoint x: 1267, endPoint y: 422, distance: 15.6
click at [1257, 410] on li "Out for Delivery" at bounding box center [1349, 413] width 197 height 20
click at [1270, 434] on input "Packed" at bounding box center [1264, 438] width 12 height 12
checkbox input "true"
click at [1265, 408] on input "Out for Delivery" at bounding box center [1264, 412] width 12 height 12
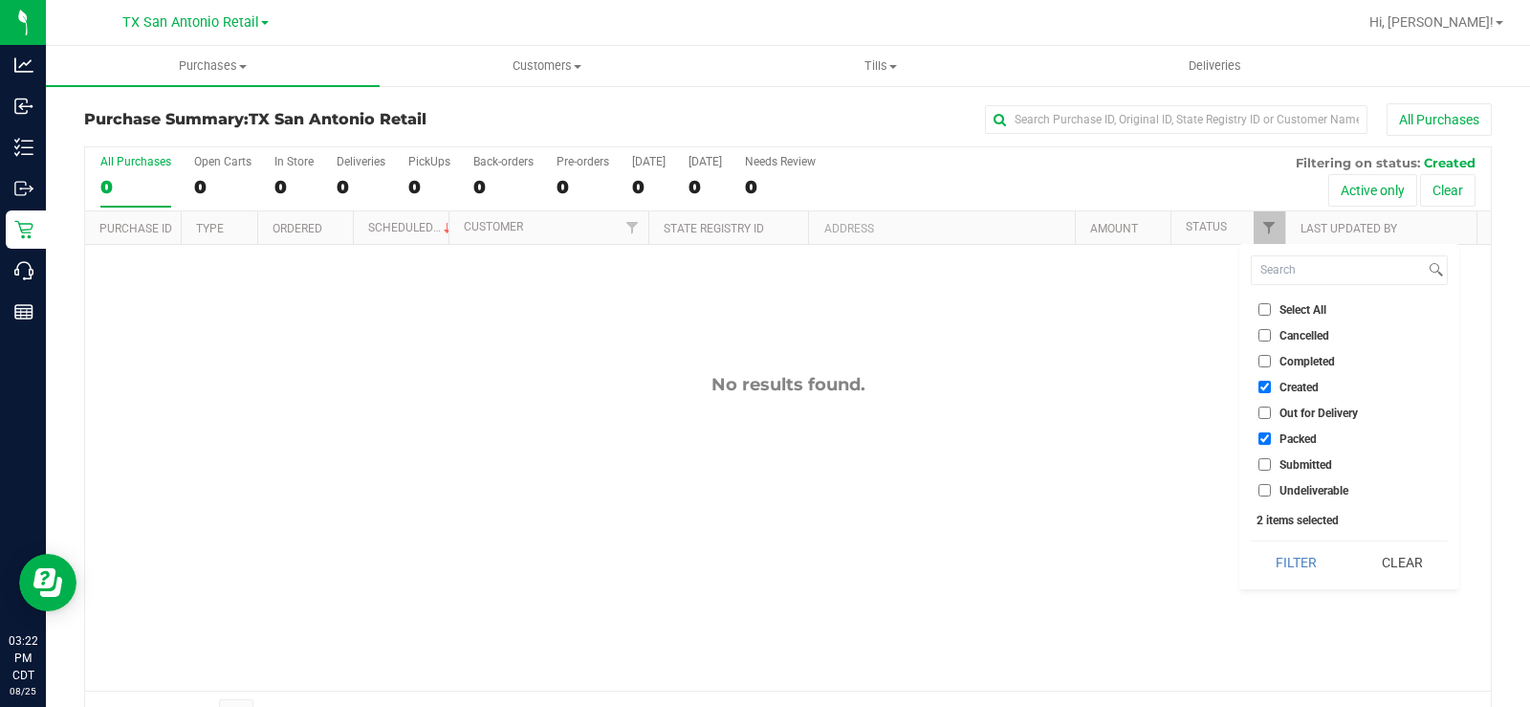
checkbox input "true"
click at [1265, 461] on input "Submitted" at bounding box center [1264, 464] width 12 height 12
checkbox input "true"
click at [1269, 487] on input "Undeliverable" at bounding box center [1264, 490] width 12 height 12
checkbox input "true"
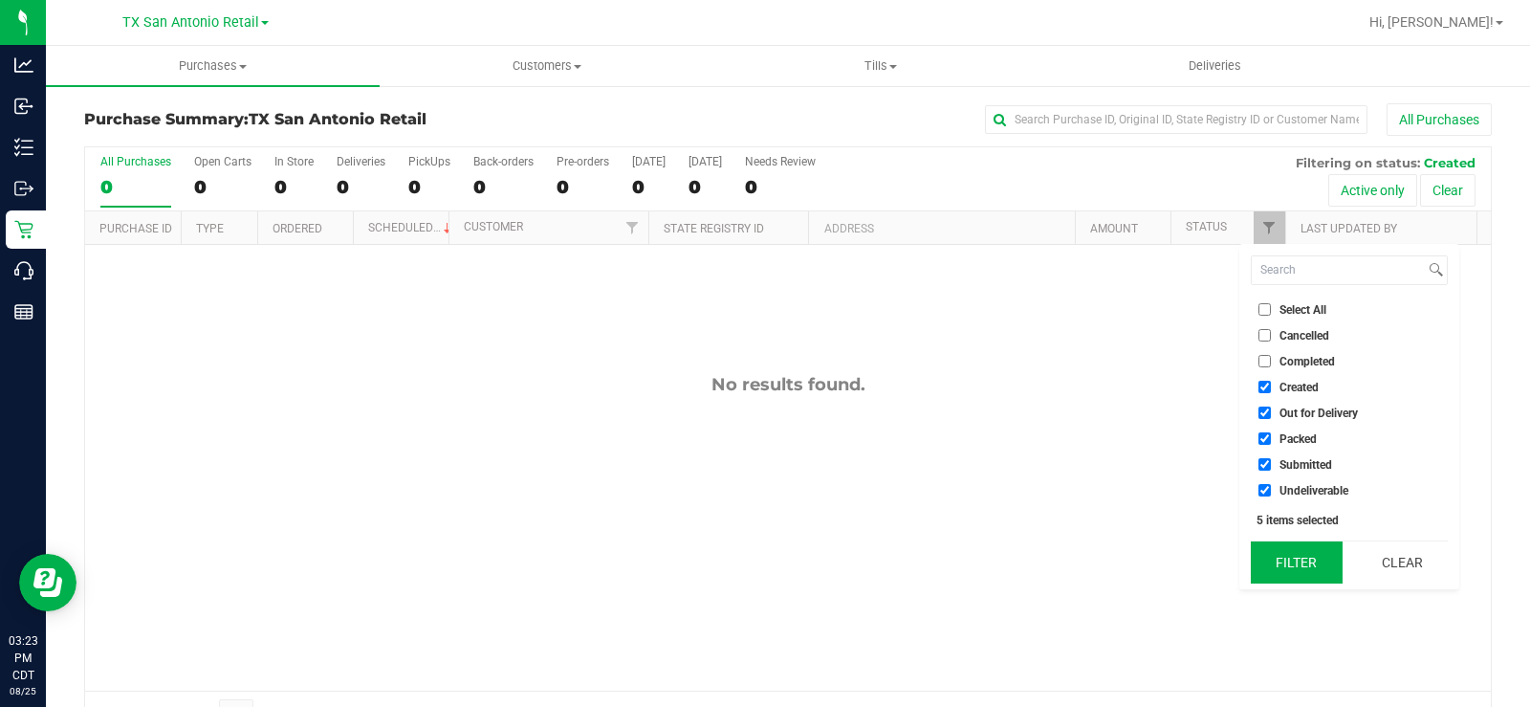
click at [1314, 565] on button "Filter" at bounding box center [1297, 562] width 92 height 42
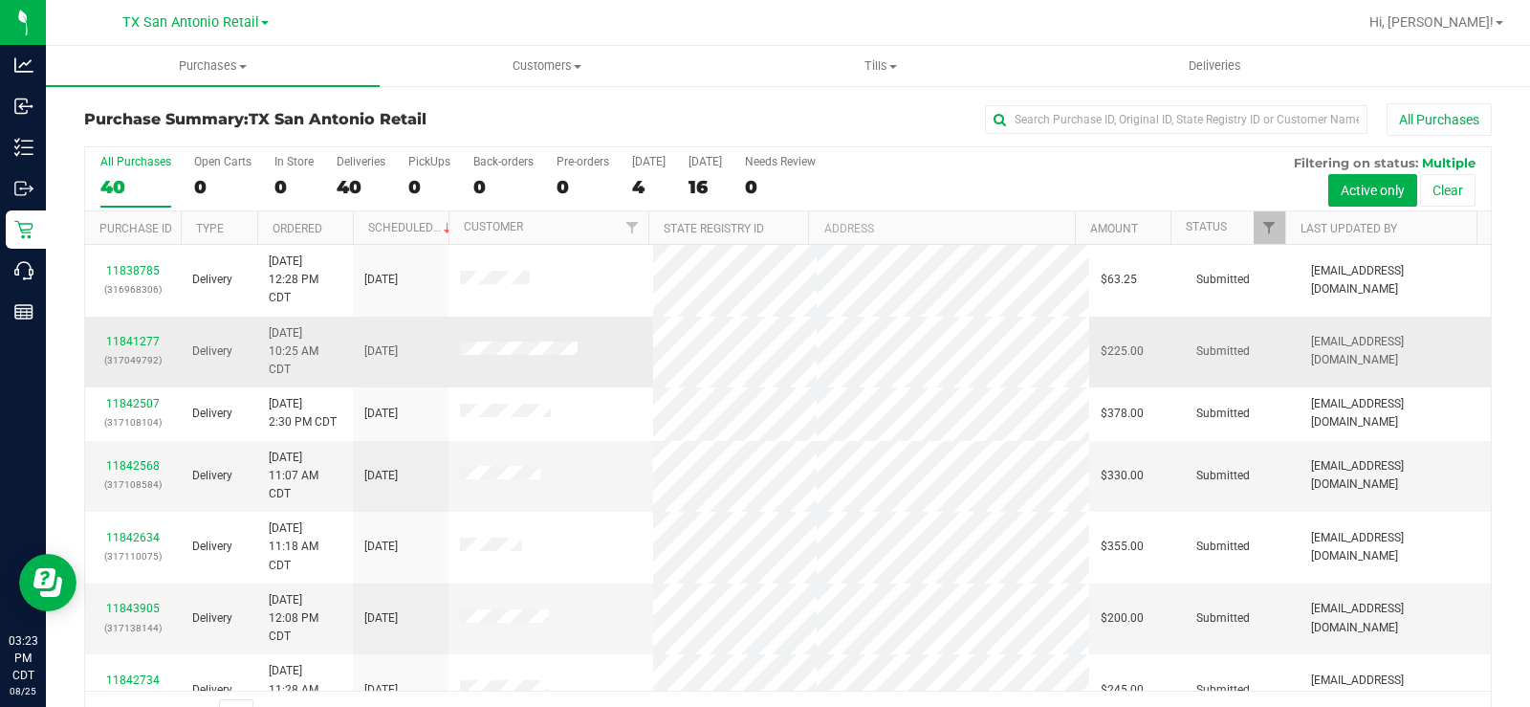
drag, startPoint x: 587, startPoint y: 352, endPoint x: 456, endPoint y: 363, distance: 131.5
click at [457, 364] on td at bounding box center [550, 353] width 205 height 72
click at [169, 24] on span "TX San Antonio Retail" at bounding box center [190, 22] width 137 height 17
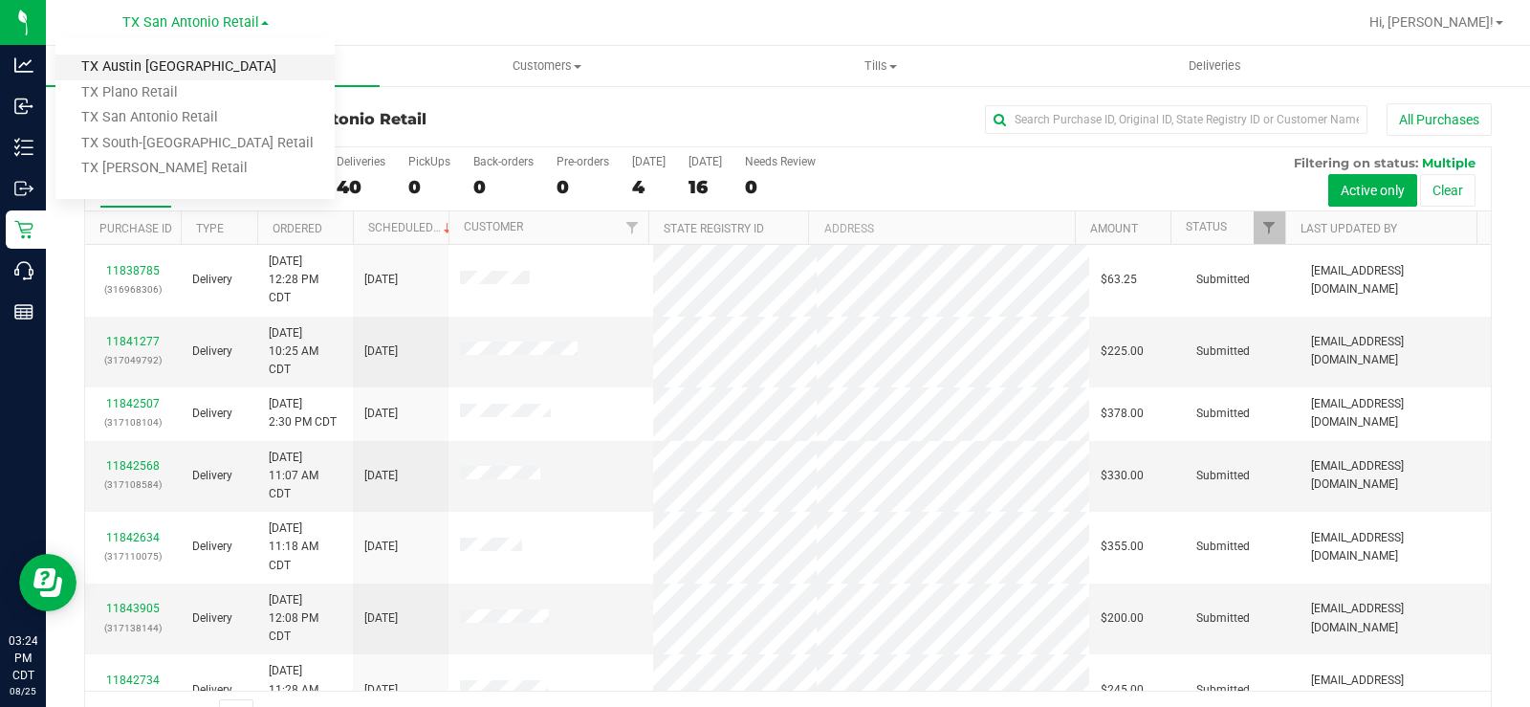
click at [163, 75] on link "TX Austin DC" at bounding box center [194, 68] width 279 height 26
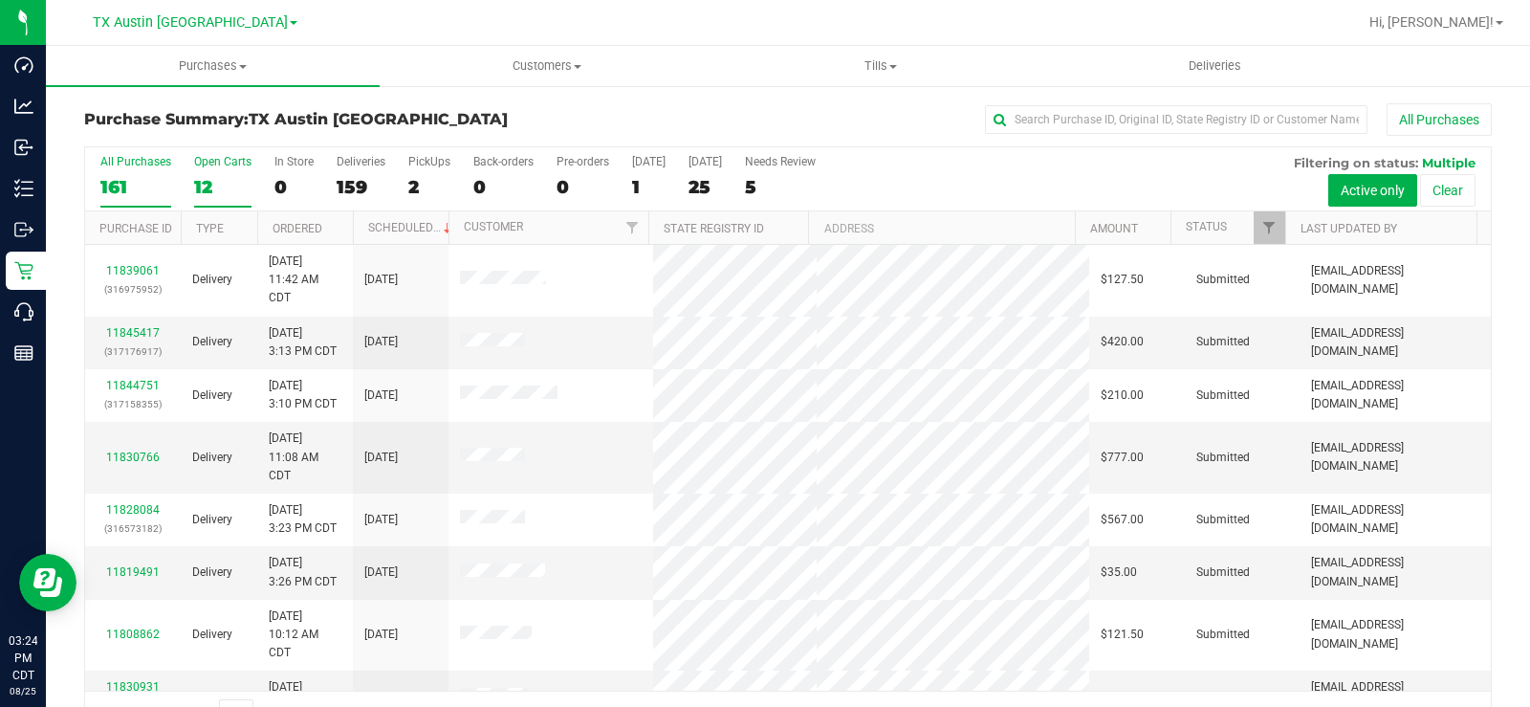
click at [210, 187] on div "12" at bounding box center [222, 187] width 57 height 22
click at [0, 0] on input "Open Carts 12" at bounding box center [0, 0] width 0 height 0
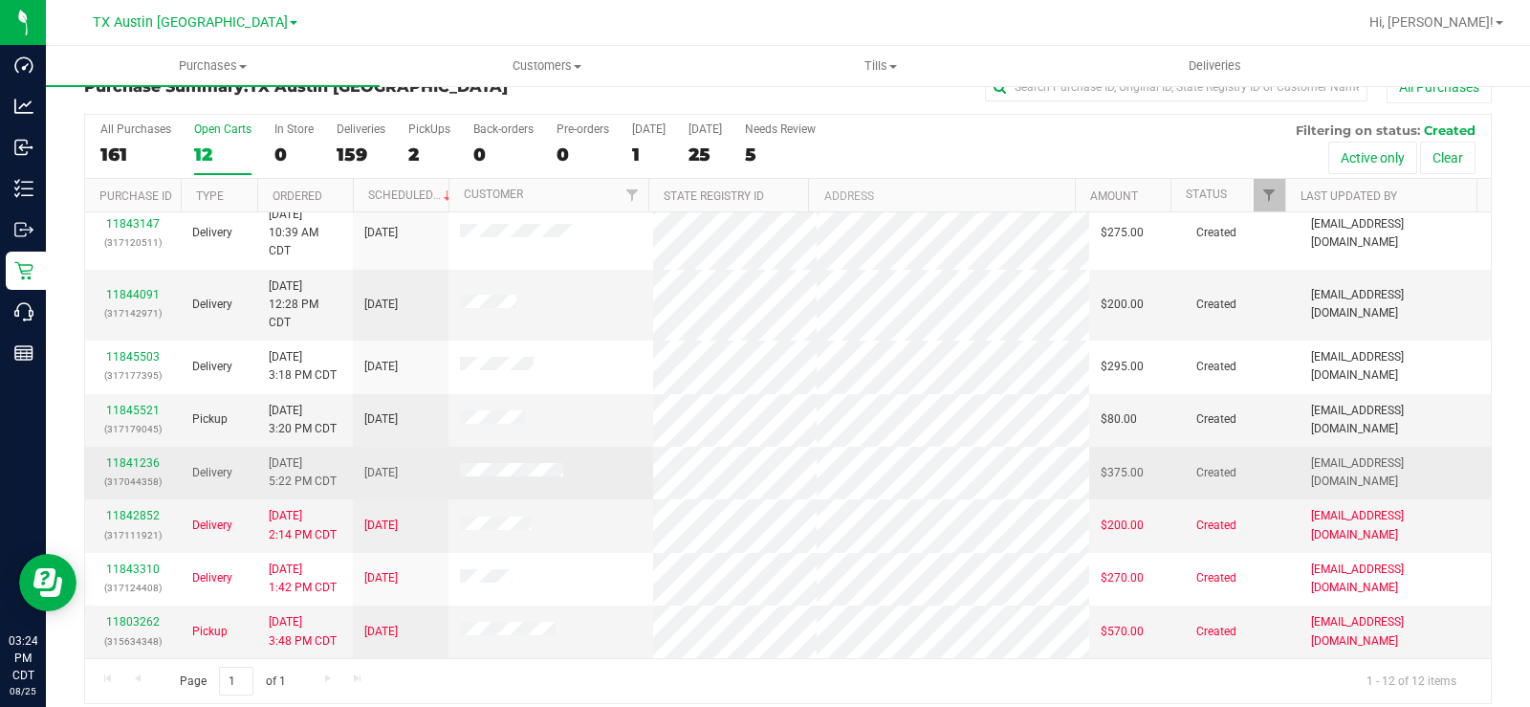
scroll to position [49, 0]
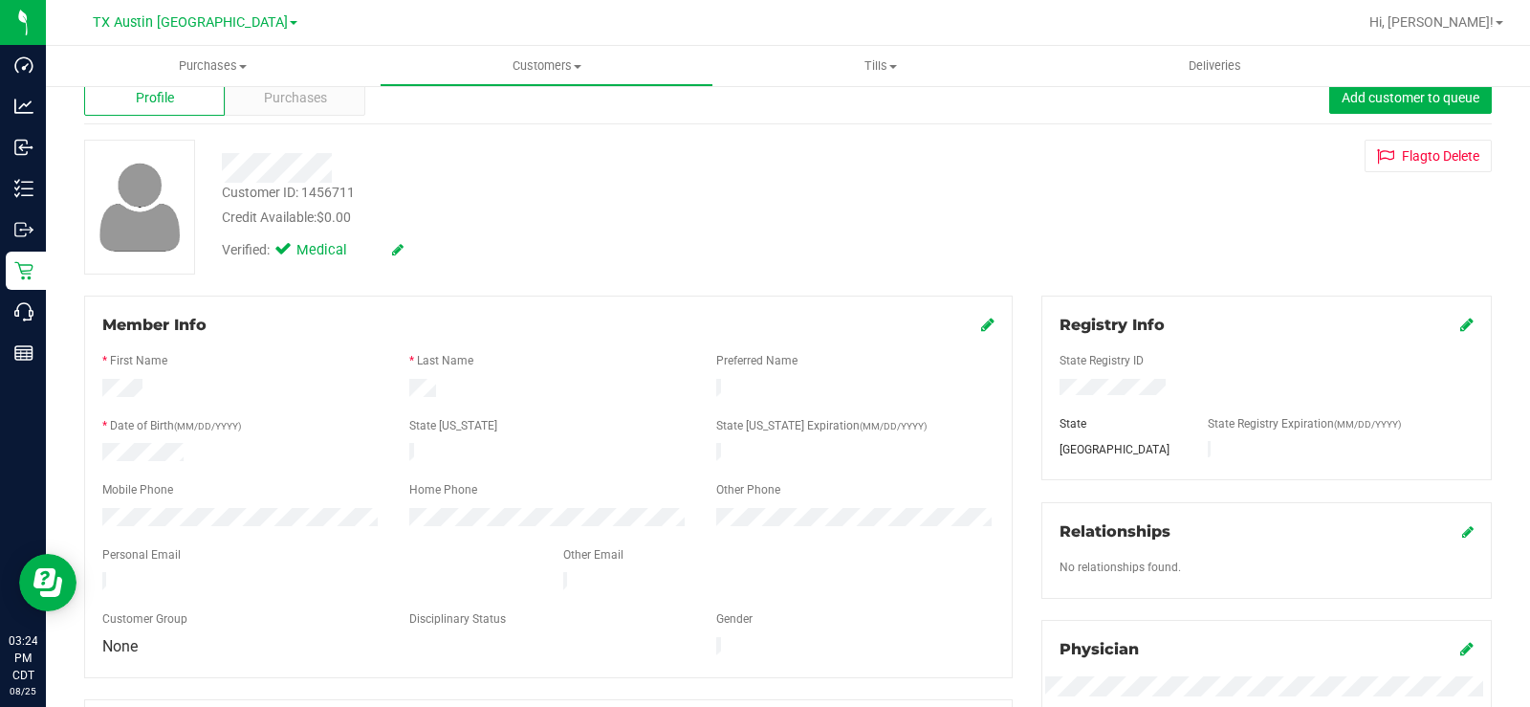
click at [314, 309] on div "Member Info * First Name * Last Name Preferred Name * Date of Birth (MM/DD/YYYY…" at bounding box center [548, 486] width 928 height 382
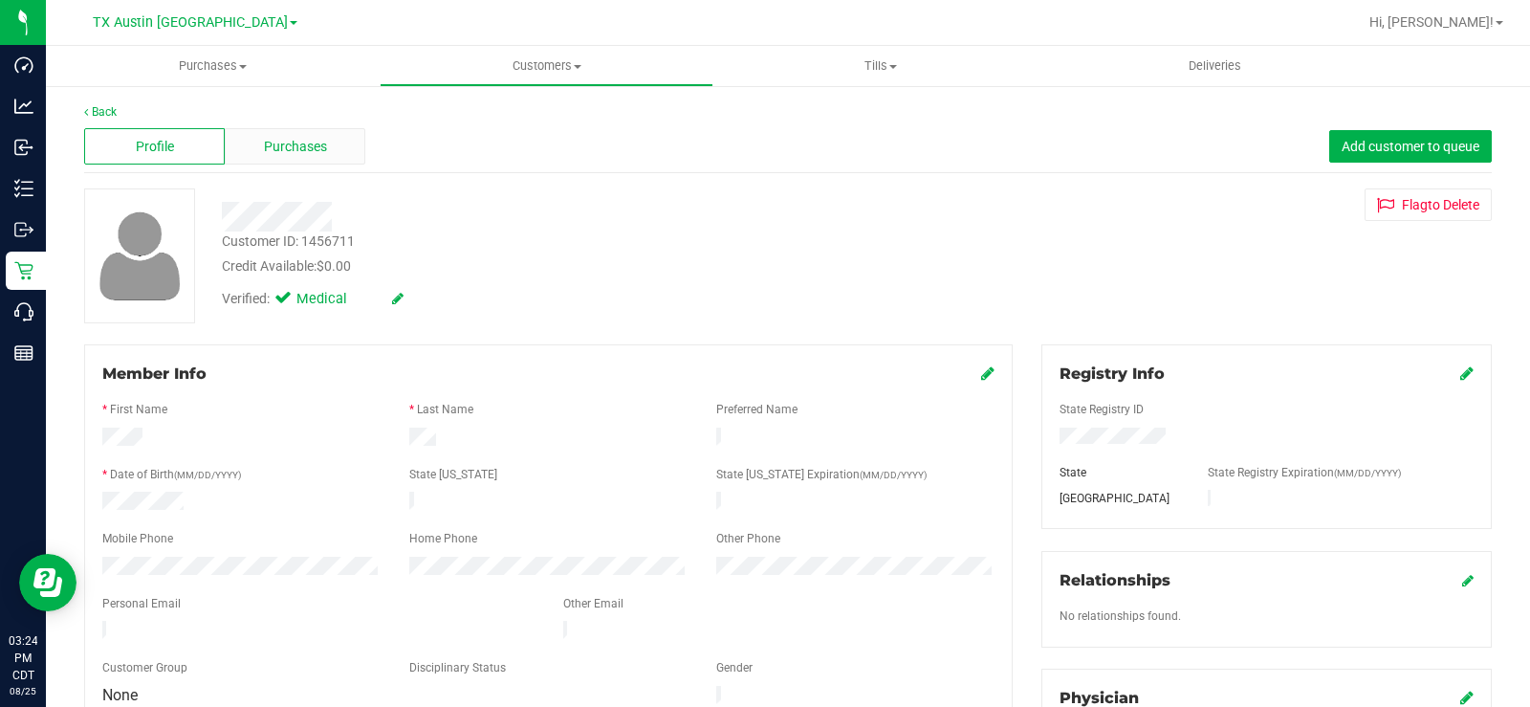
click at [317, 149] on span "Purchases" at bounding box center [295, 147] width 63 height 20
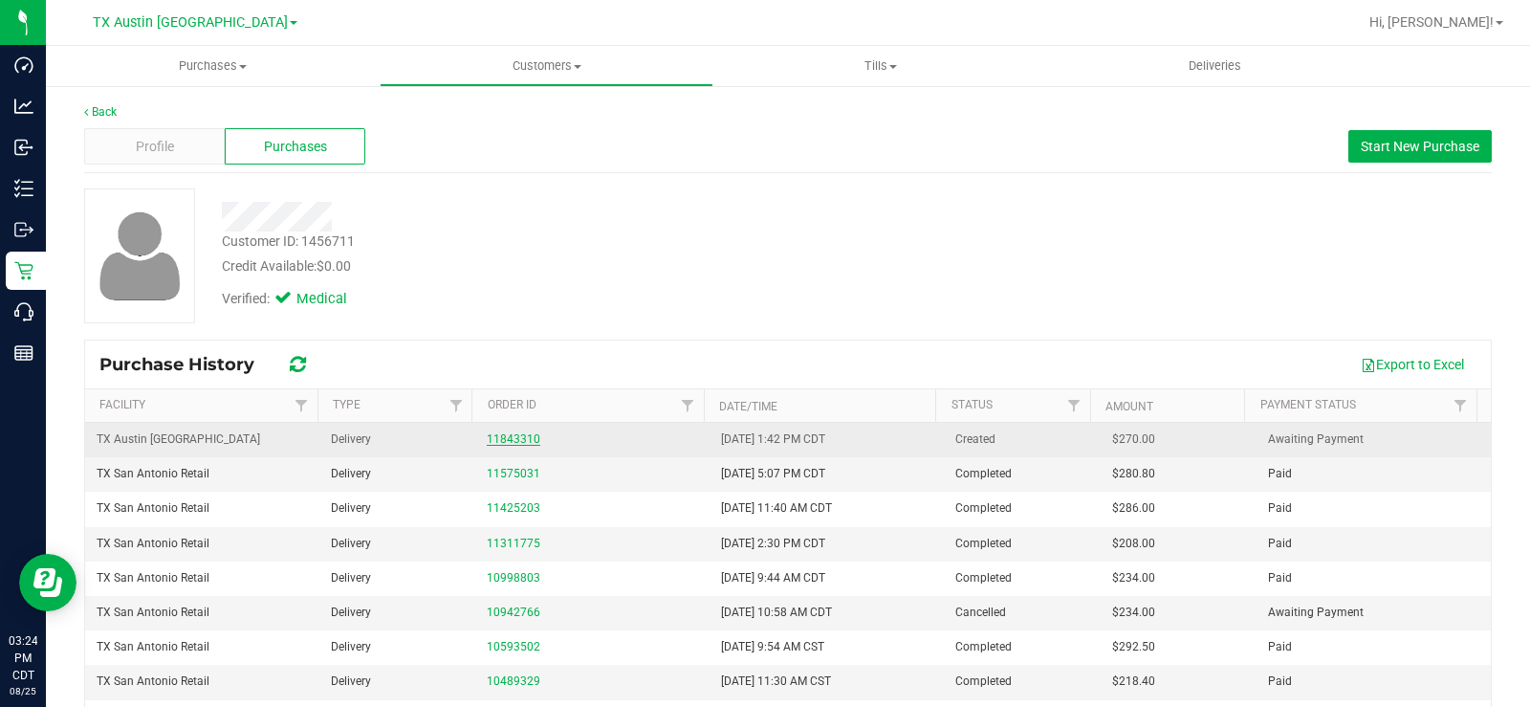
click at [511, 433] on link "11843310" at bounding box center [514, 438] width 54 height 13
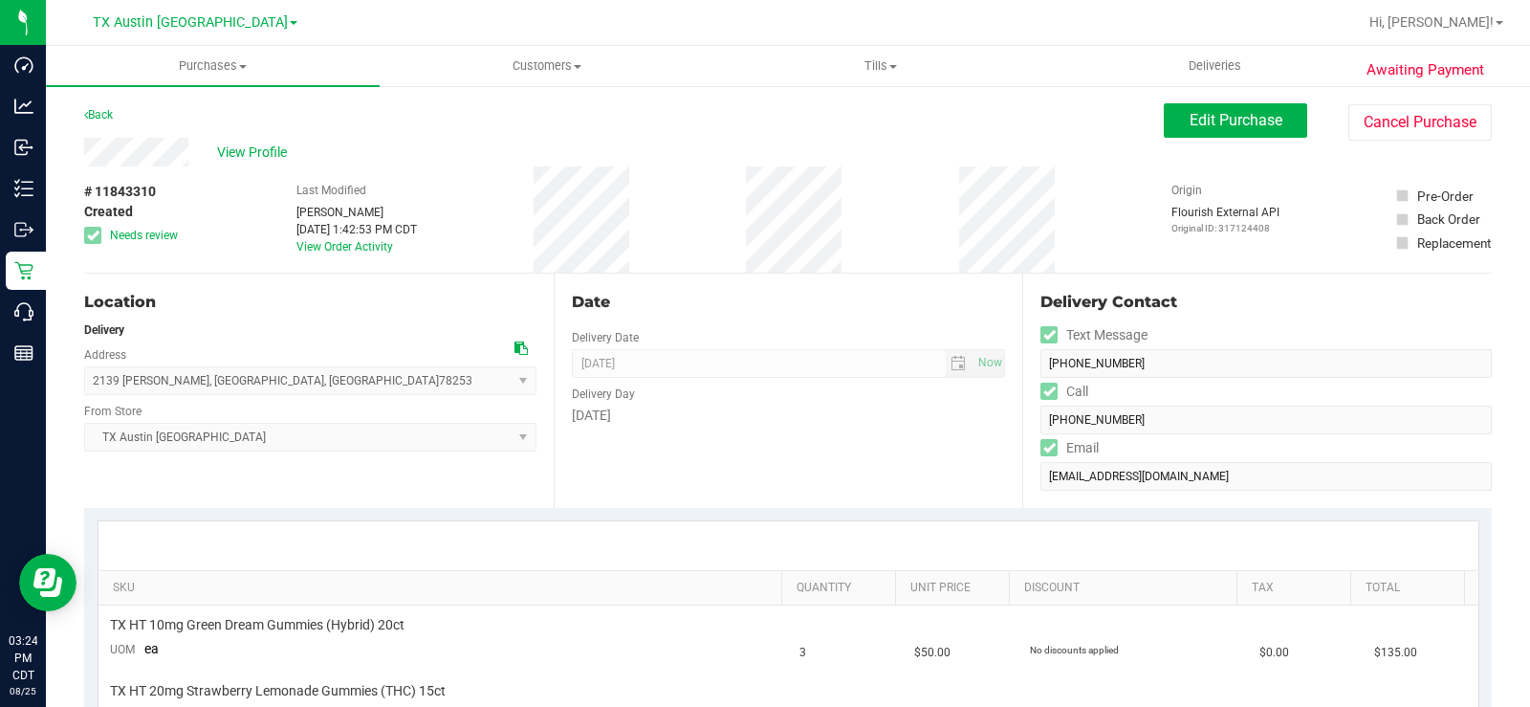
click at [729, 314] on div "Date Delivery Date 08/26/2025 Now 08/26/2025 07:00 AM Now Delivery Day Tuesday" at bounding box center [789, 390] width 470 height 234
click at [710, 294] on div "Date" at bounding box center [789, 302] width 434 height 23
click at [246, 311] on div "Location" at bounding box center [310, 302] width 452 height 23
click at [602, 457] on div "Date Delivery Date 08/26/2025 Now 08/26/2025 07:00 AM Now Delivery Day Tuesday" at bounding box center [789, 390] width 470 height 234
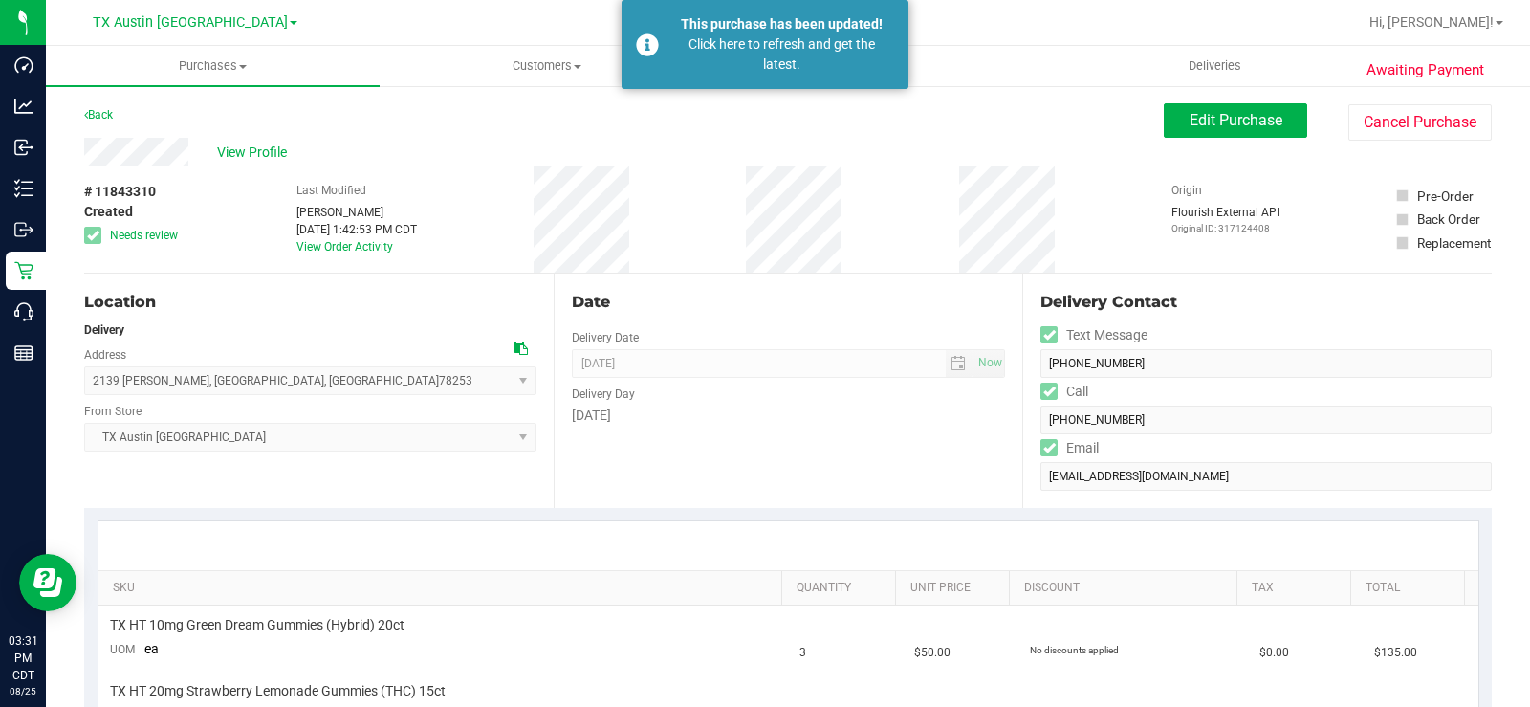
click at [477, 147] on div "View Profile" at bounding box center [624, 152] width 1080 height 29
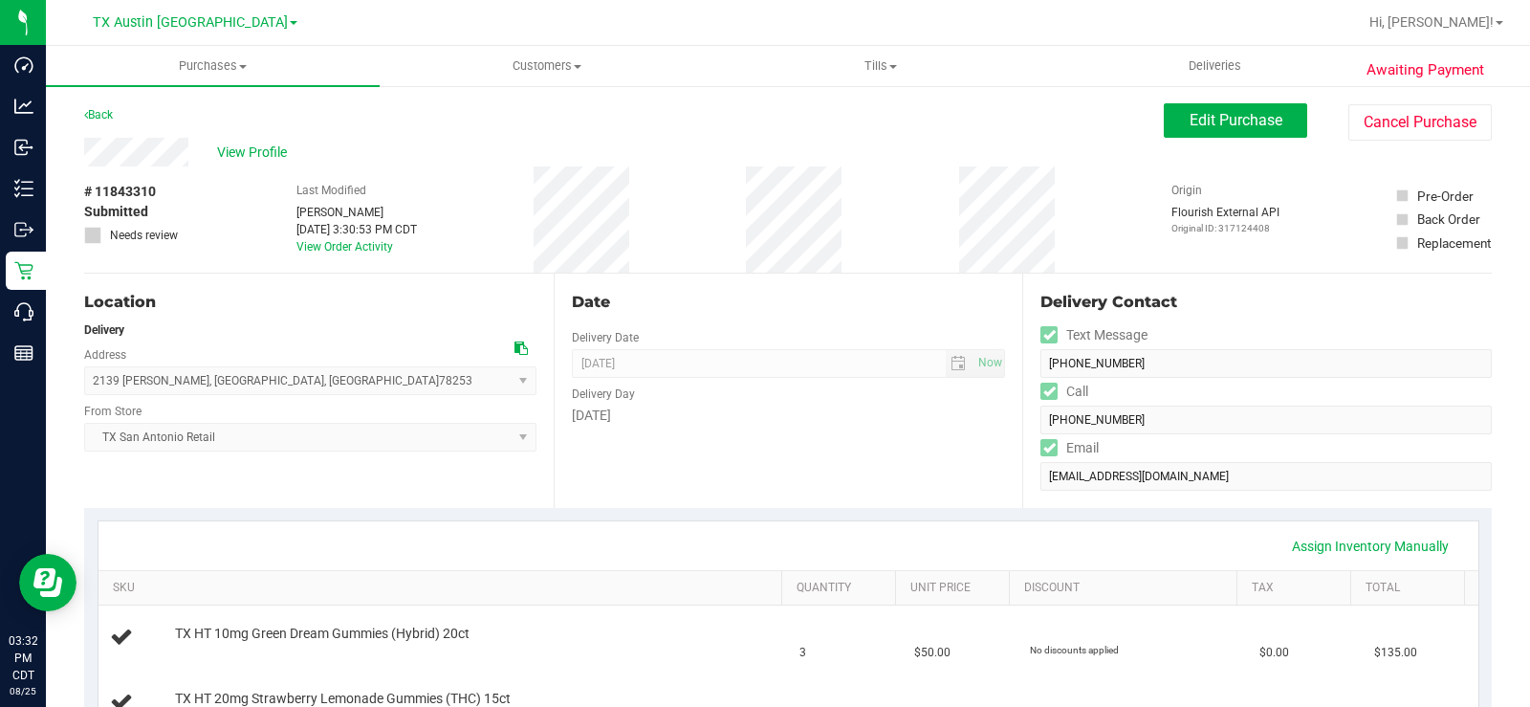
click at [432, 299] on div "Location" at bounding box center [310, 302] width 452 height 23
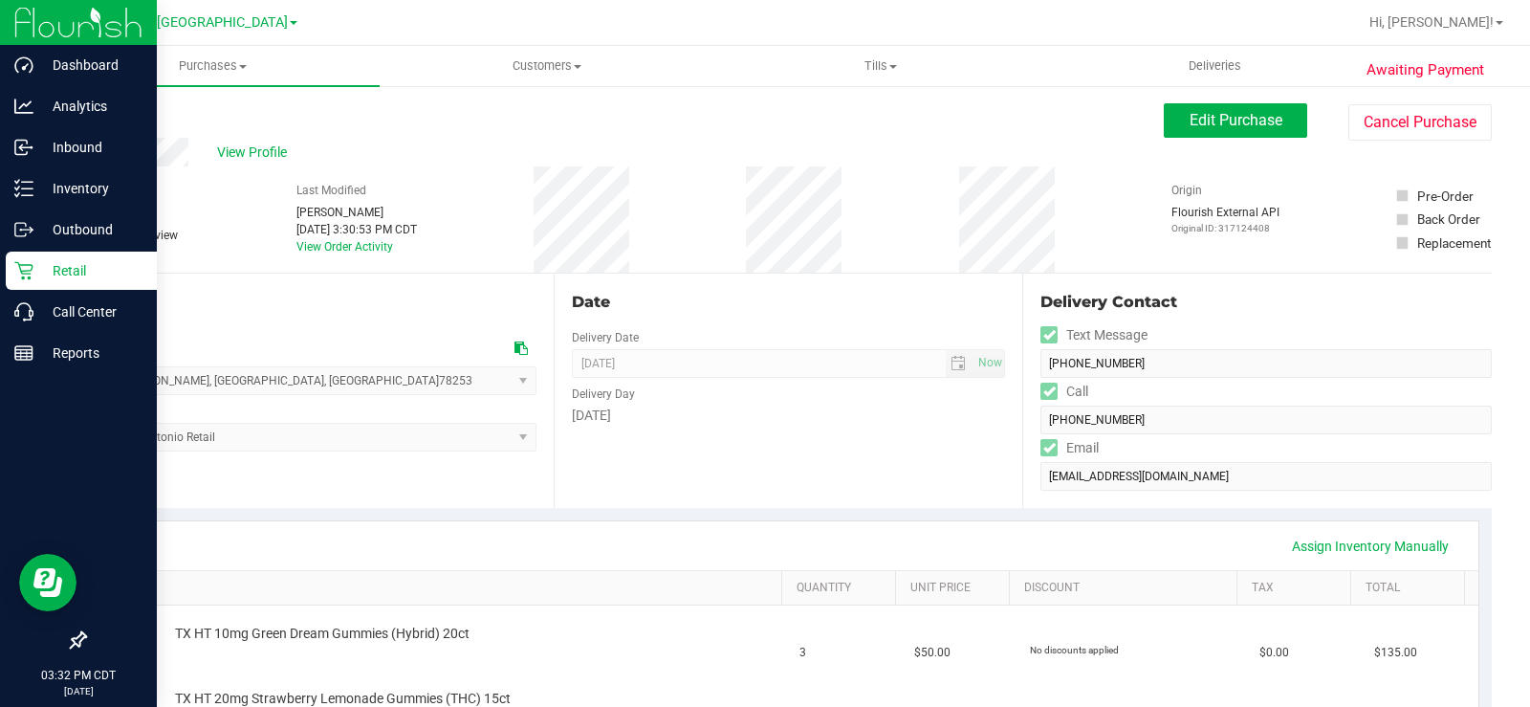
click at [73, 263] on p "Retail" at bounding box center [90, 270] width 115 height 23
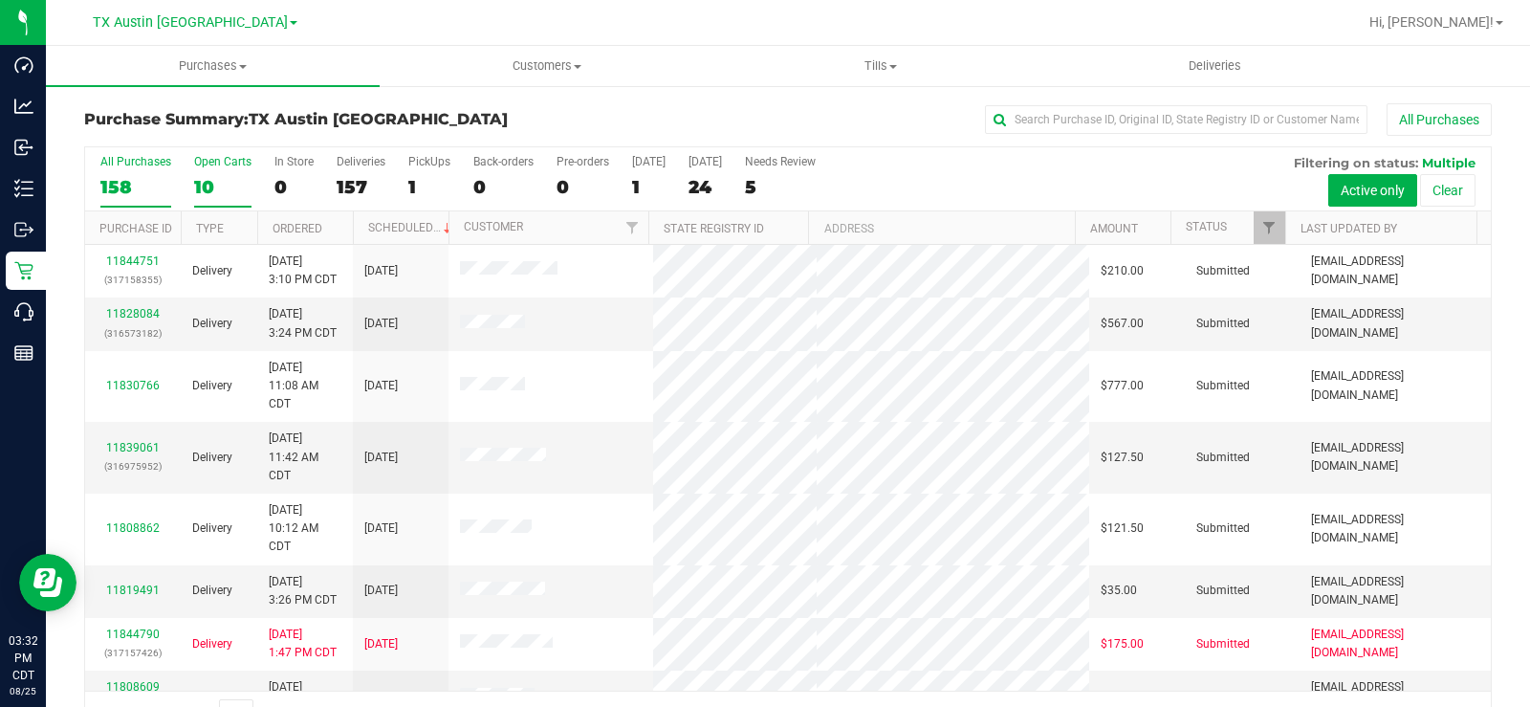
click at [214, 168] on label "Open Carts 10" at bounding box center [222, 181] width 57 height 53
click at [0, 0] on input "Open Carts 10" at bounding box center [0, 0] width 0 height 0
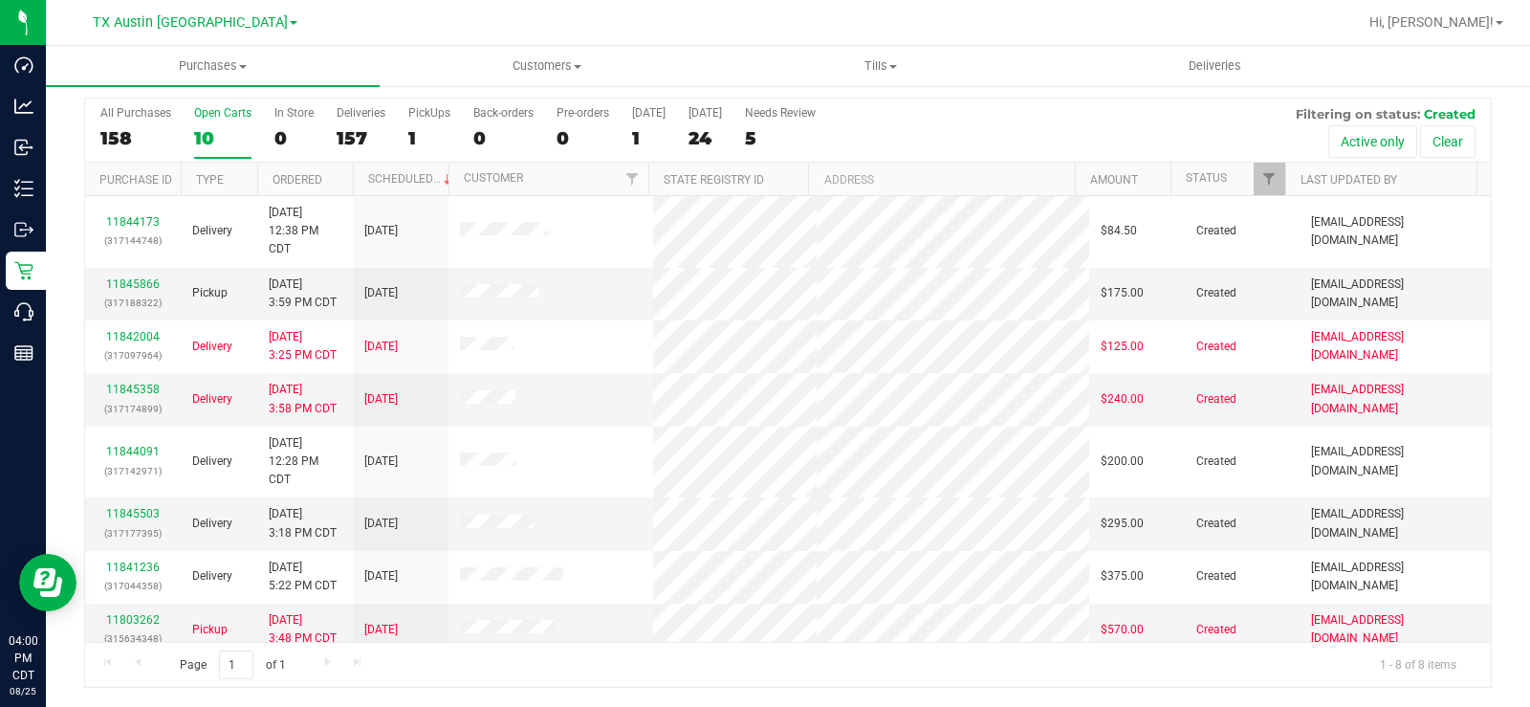
click at [208, 138] on div "10" at bounding box center [222, 138] width 57 height 22
click at [0, 0] on input "Open Carts 10" at bounding box center [0, 0] width 0 height 0
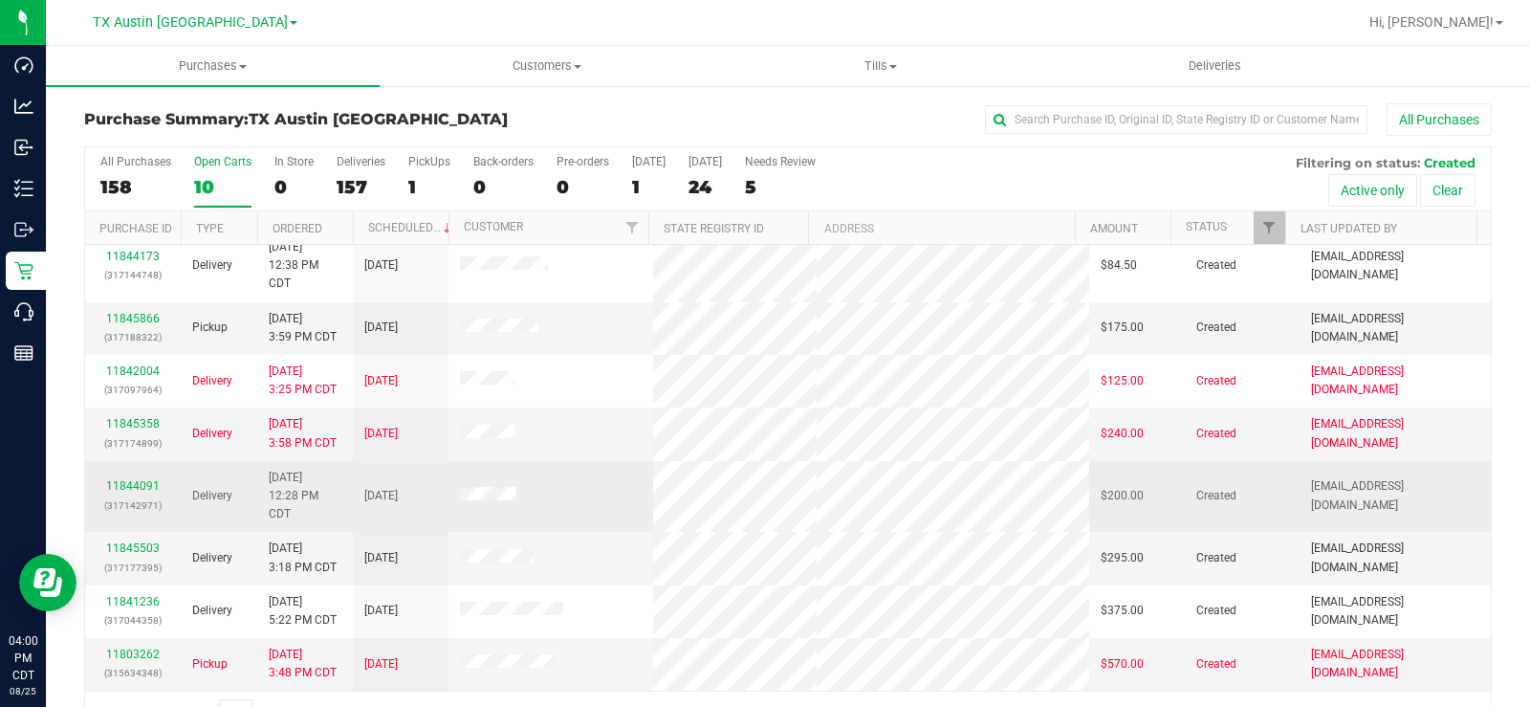
scroll to position [49, 0]
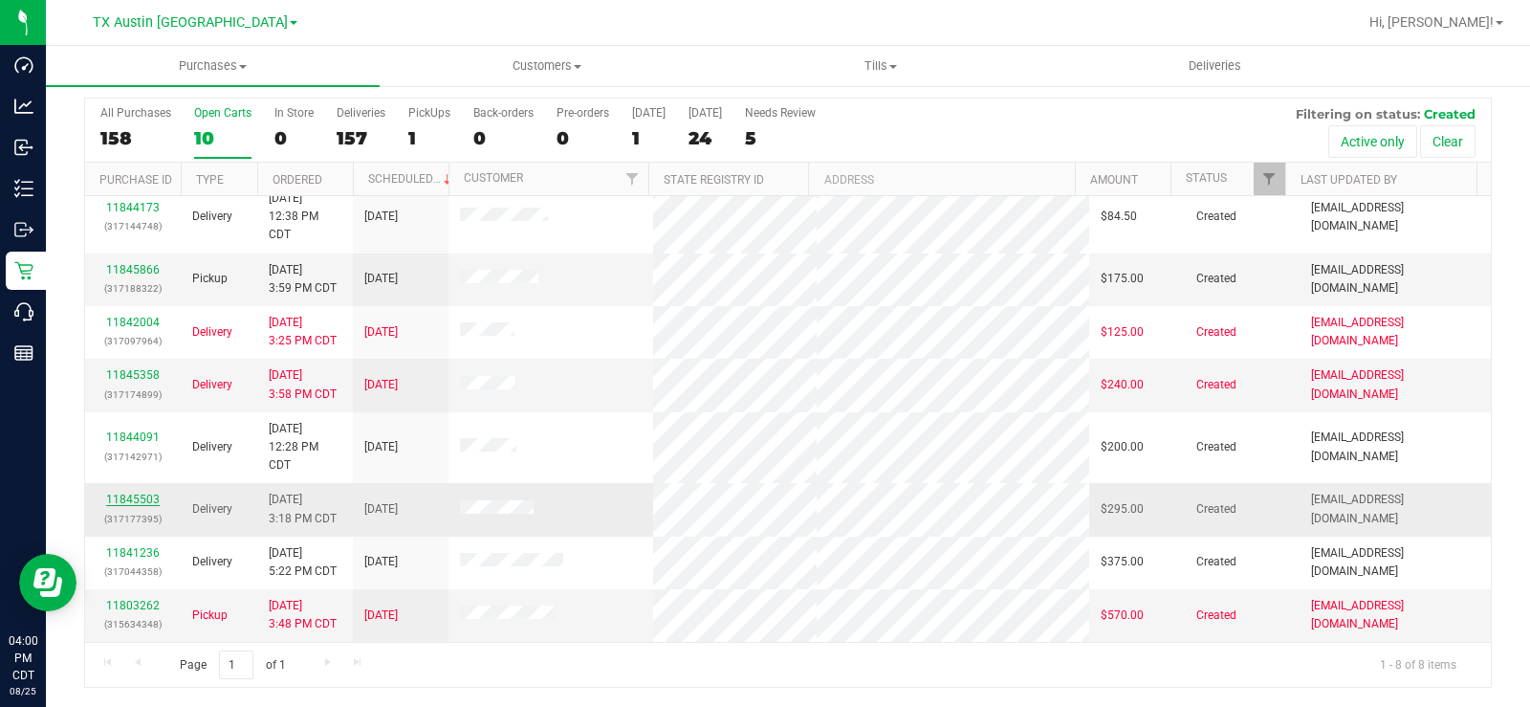
click at [118, 500] on link "11845503" at bounding box center [133, 498] width 54 height 13
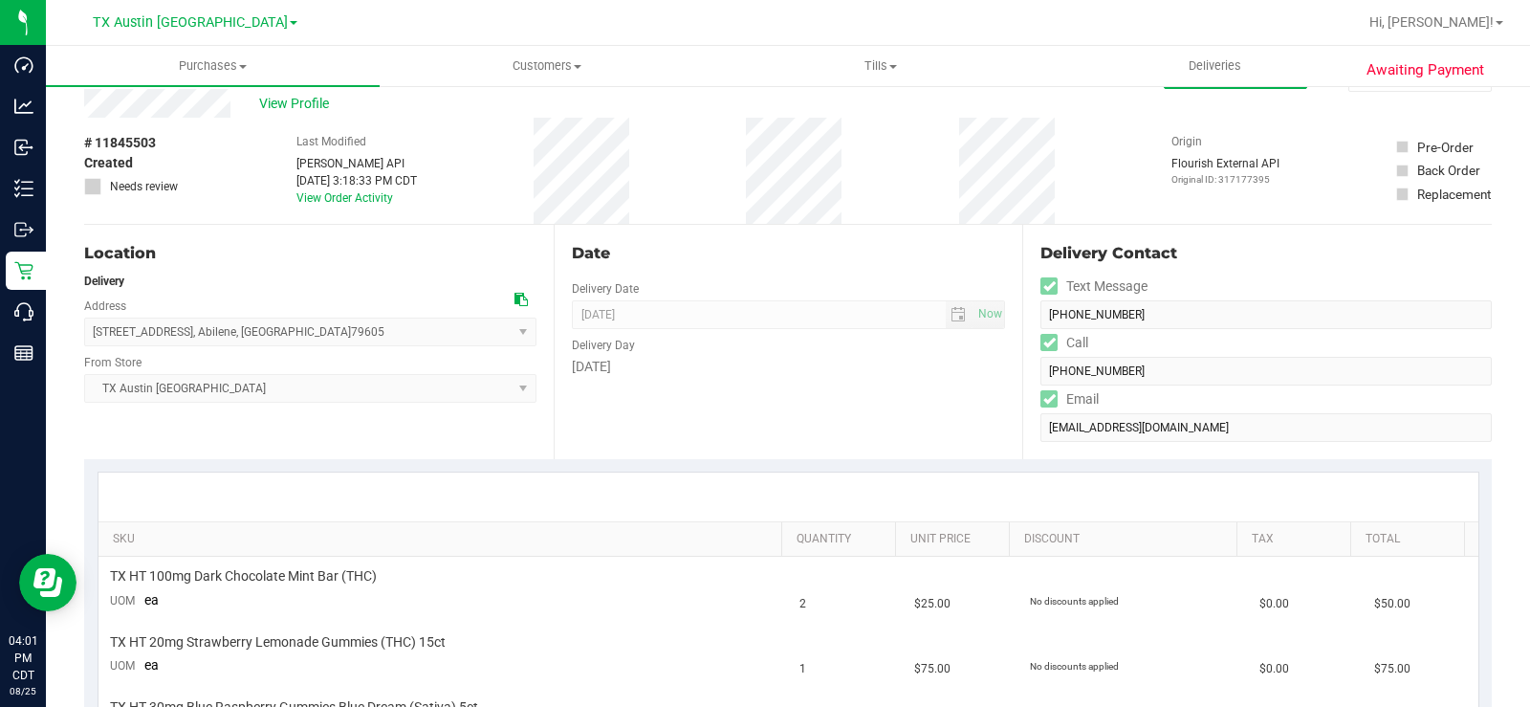
click at [153, 106] on div "View Profile" at bounding box center [624, 103] width 1080 height 29
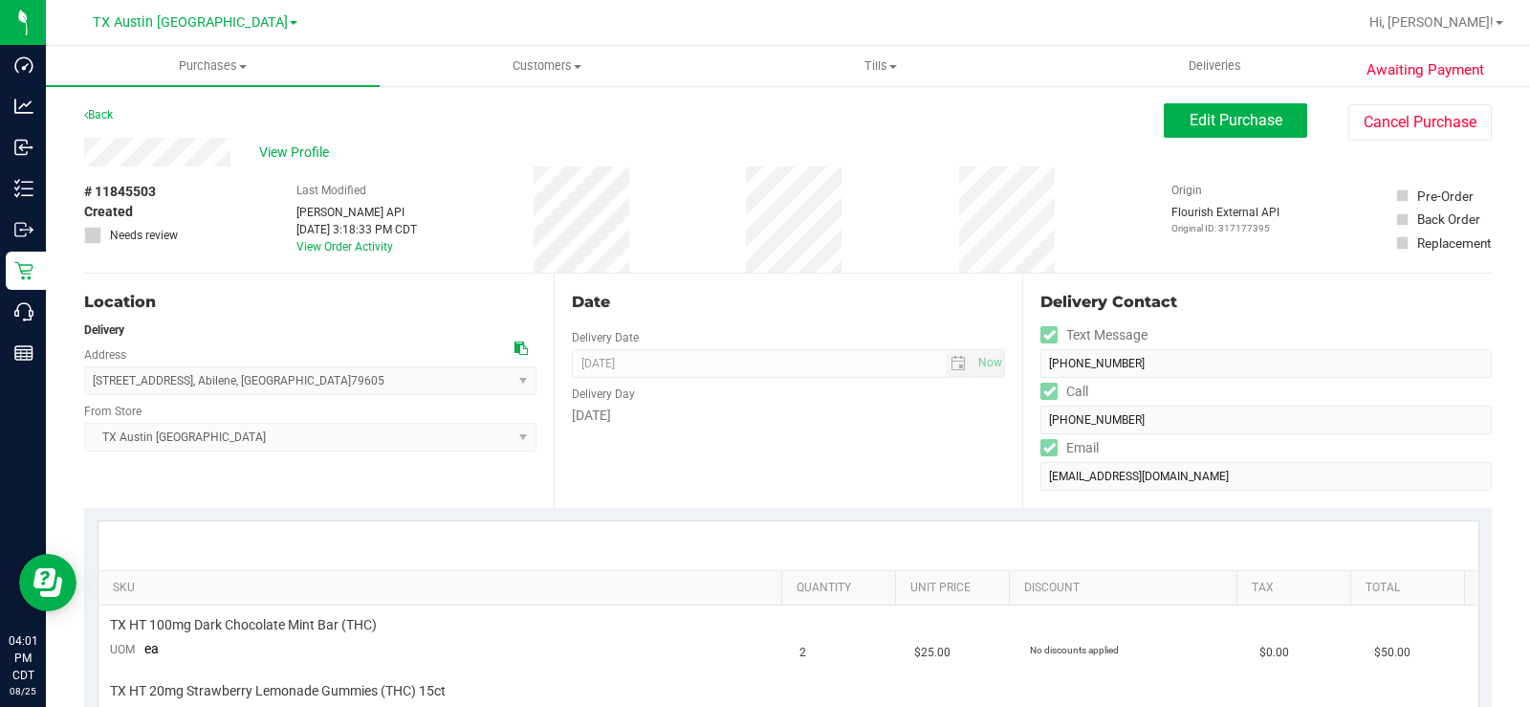
click at [516, 349] on icon at bounding box center [520, 347] width 13 height 13
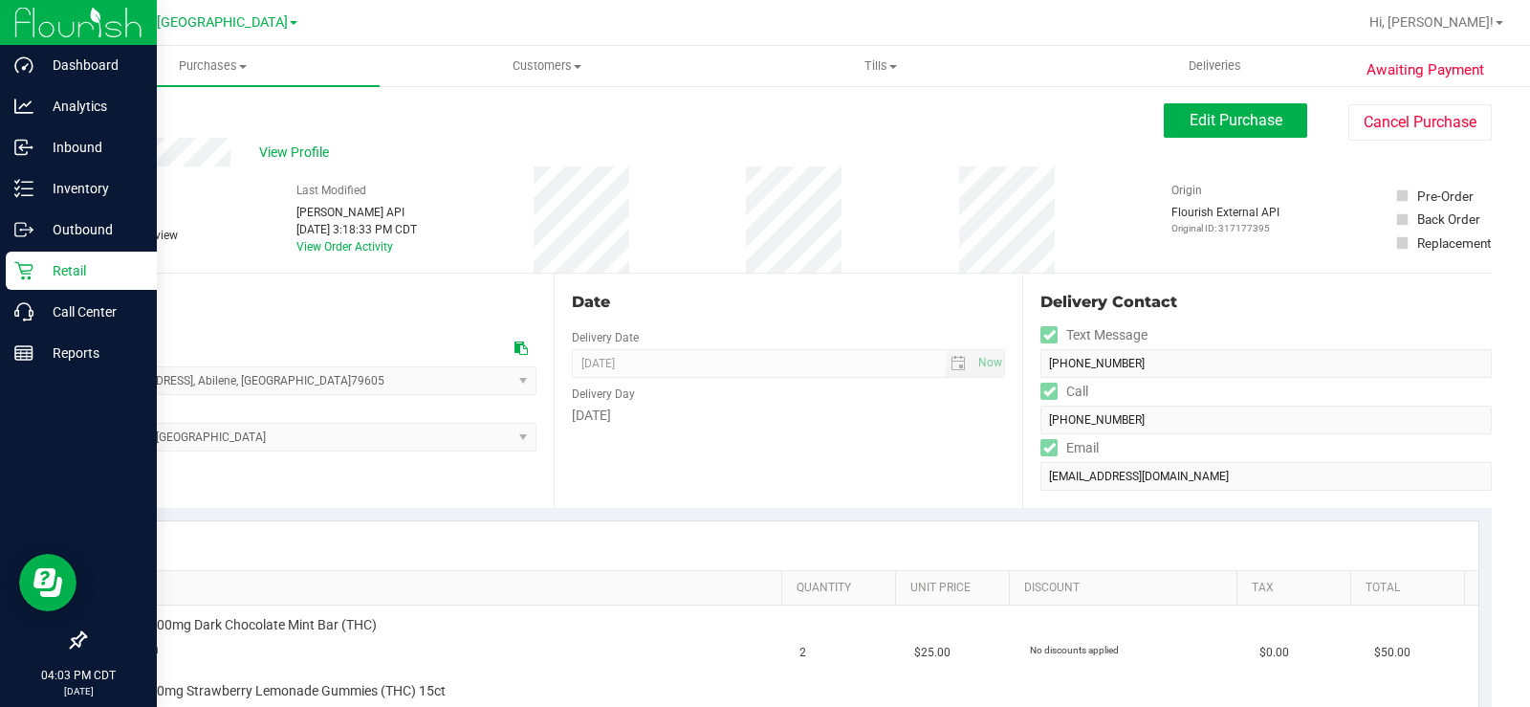
click at [40, 274] on p "Retail" at bounding box center [90, 270] width 115 height 23
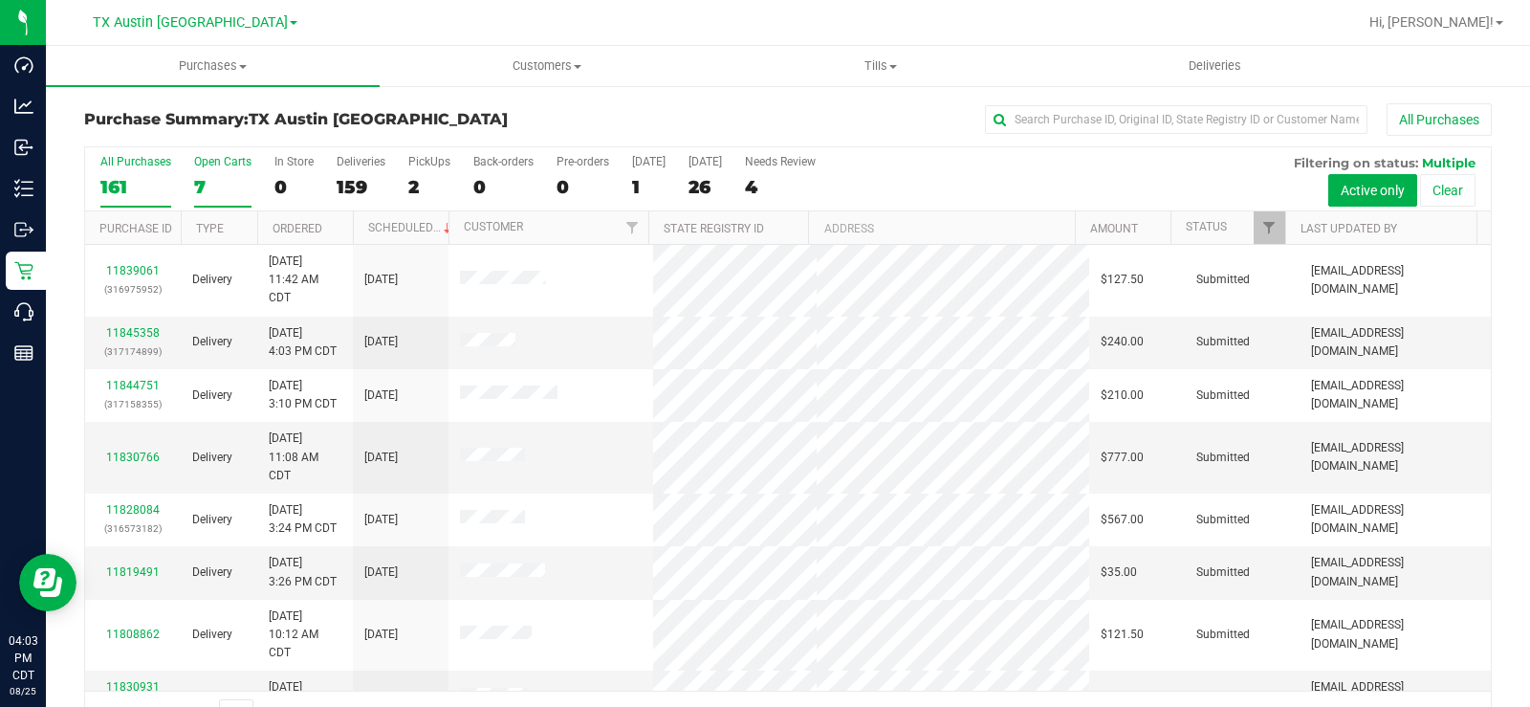
click at [199, 186] on div "7" at bounding box center [222, 187] width 57 height 22
click at [0, 0] on input "Open Carts 7" at bounding box center [0, 0] width 0 height 0
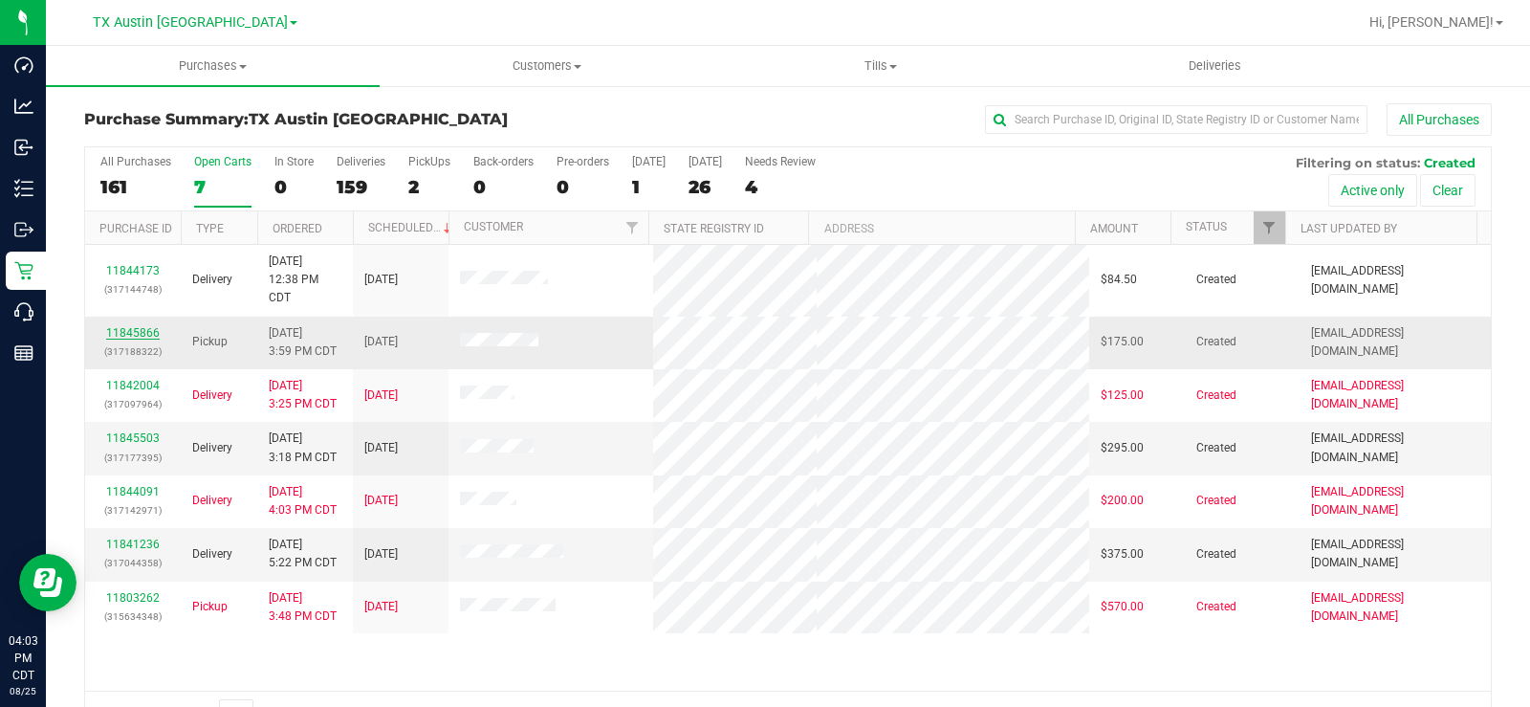
click at [142, 334] on link "11845866" at bounding box center [133, 332] width 54 height 13
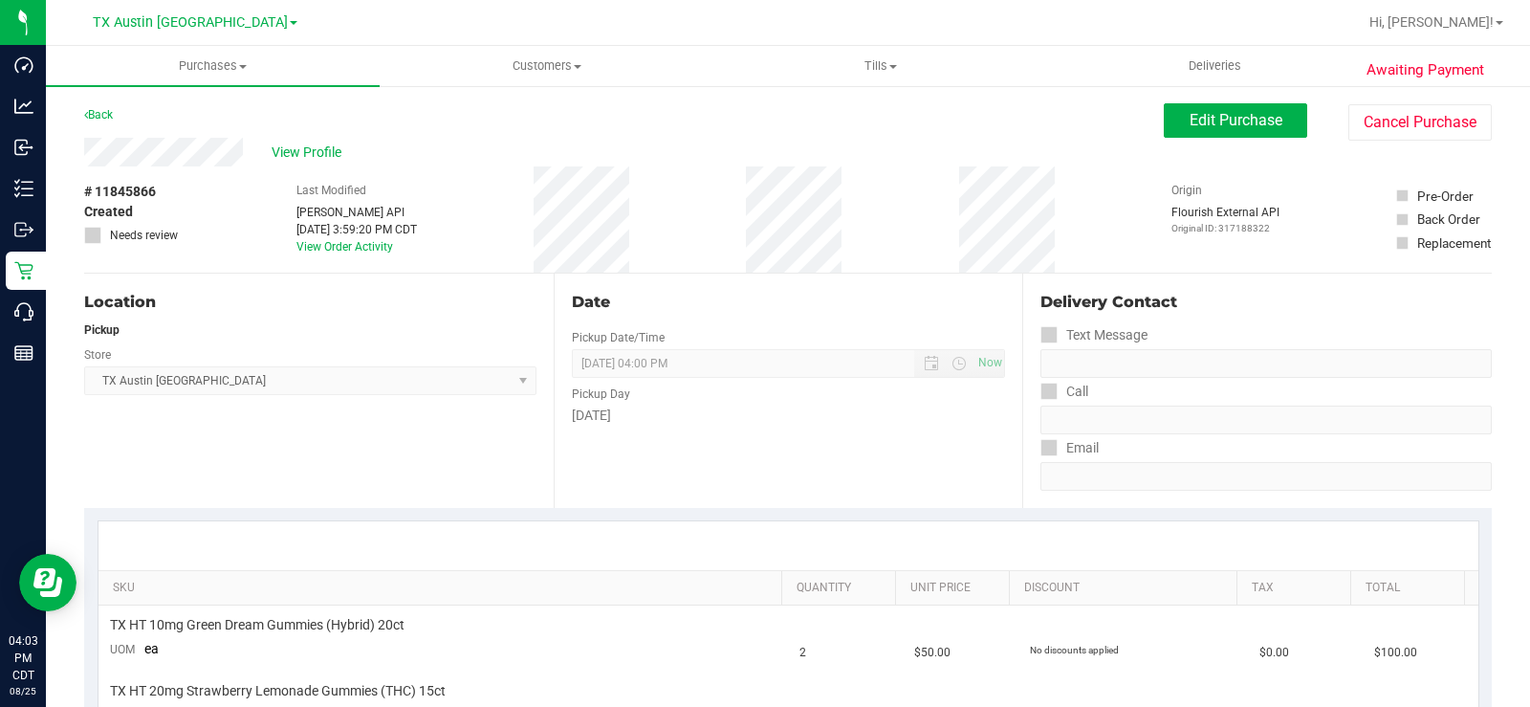
click at [157, 148] on div "View Profile" at bounding box center [624, 152] width 1080 height 29
click at [301, 150] on span "View Profile" at bounding box center [310, 152] width 76 height 20
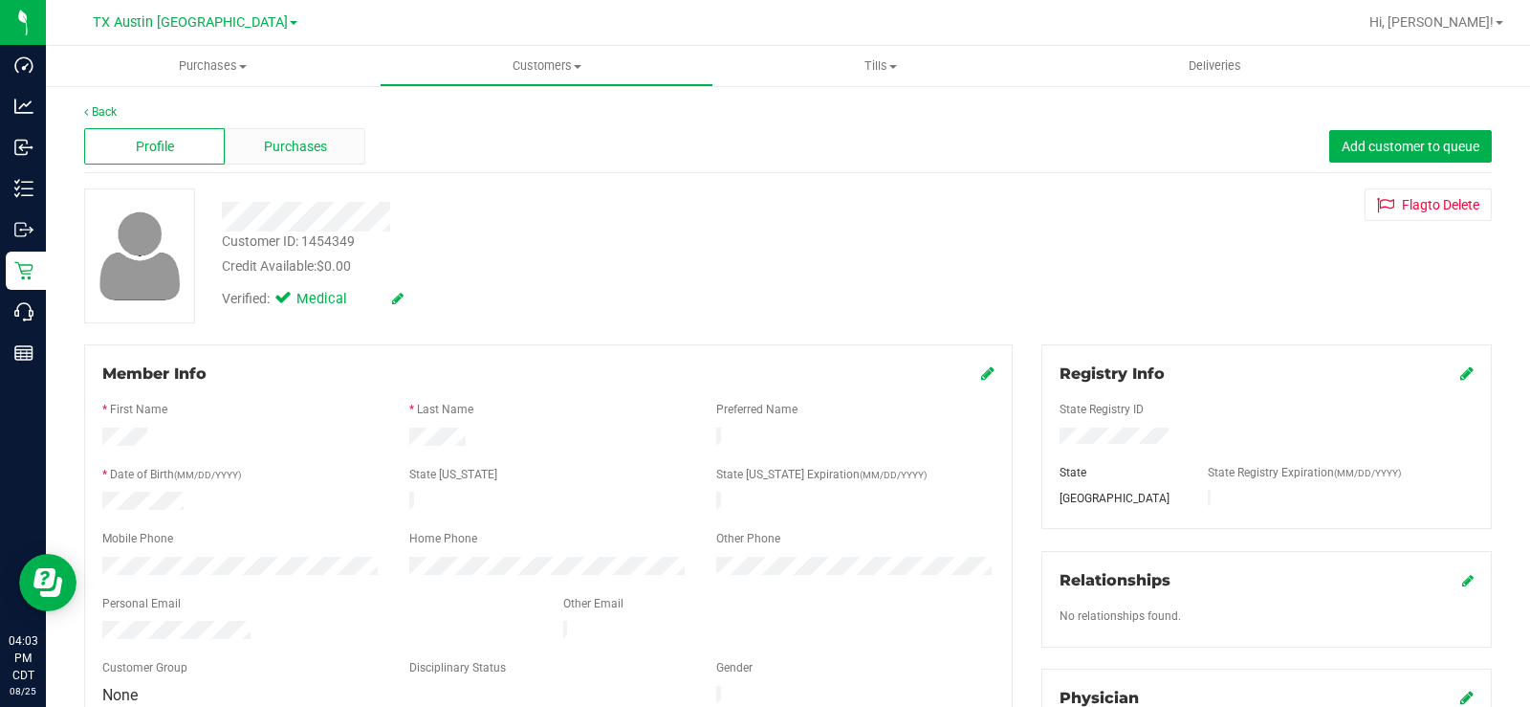
click at [256, 144] on div "Purchases" at bounding box center [295, 146] width 141 height 36
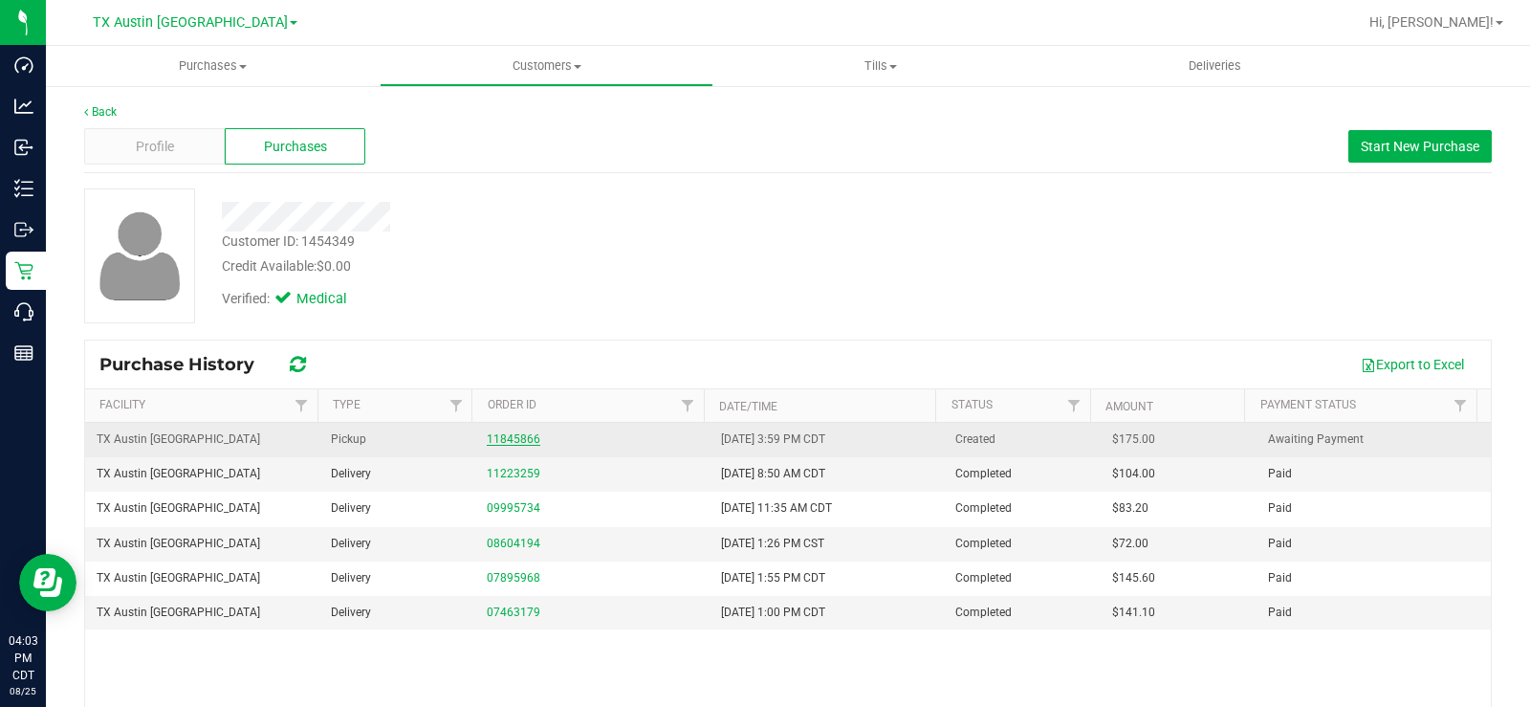
click at [495, 434] on link "11845866" at bounding box center [514, 438] width 54 height 13
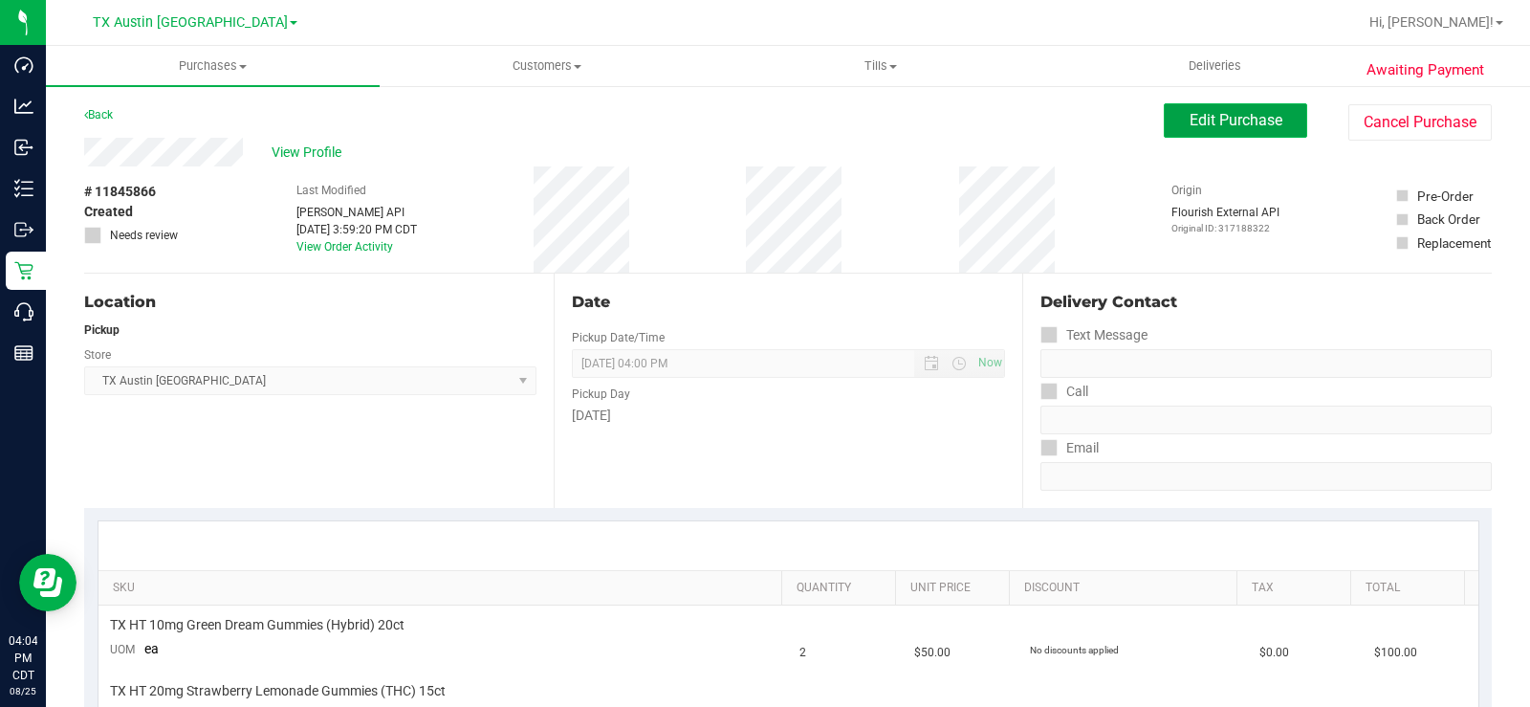
click at [1229, 126] on span "Edit Purchase" at bounding box center [1236, 120] width 93 height 18
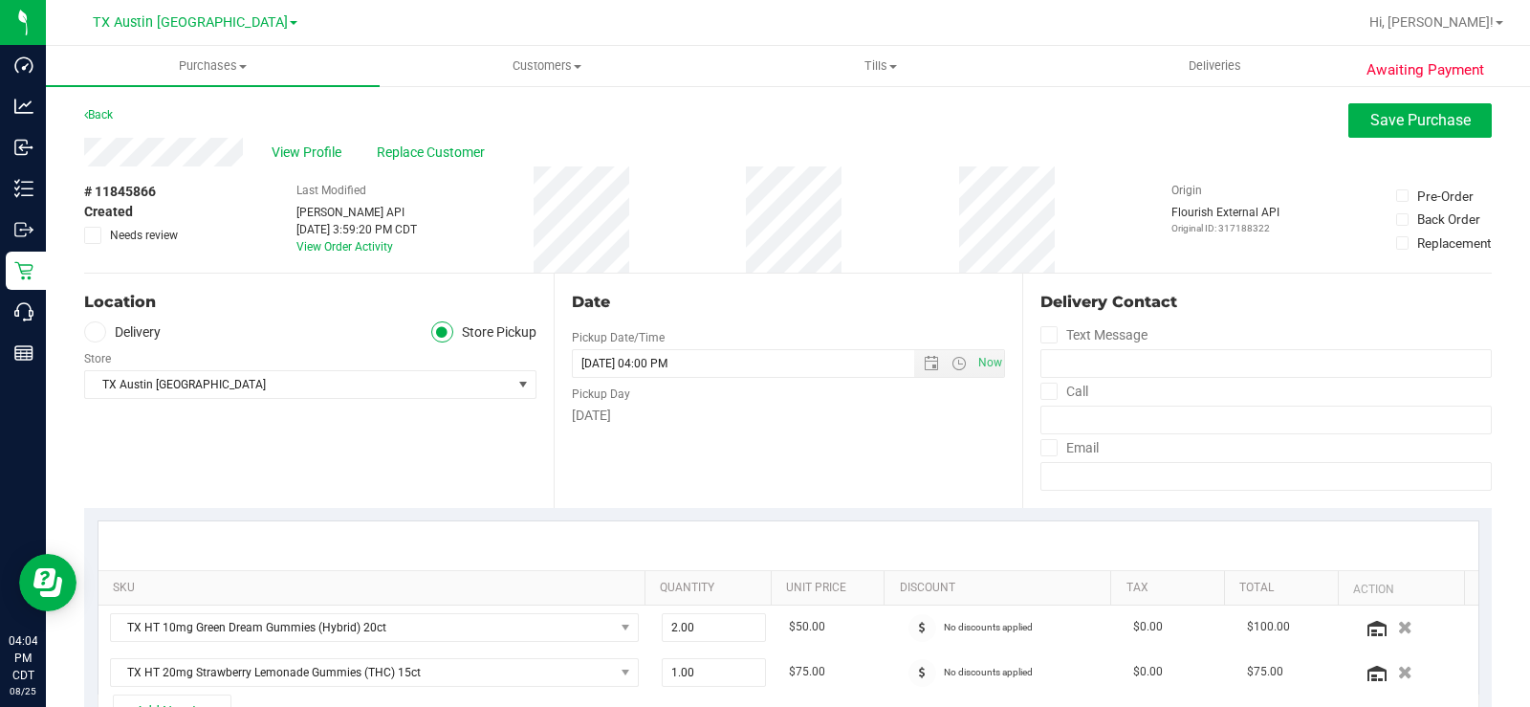
click at [91, 332] on icon at bounding box center [94, 332] width 11 height 0
click at [0, 0] on input "Delivery" at bounding box center [0, 0] width 0 height 0
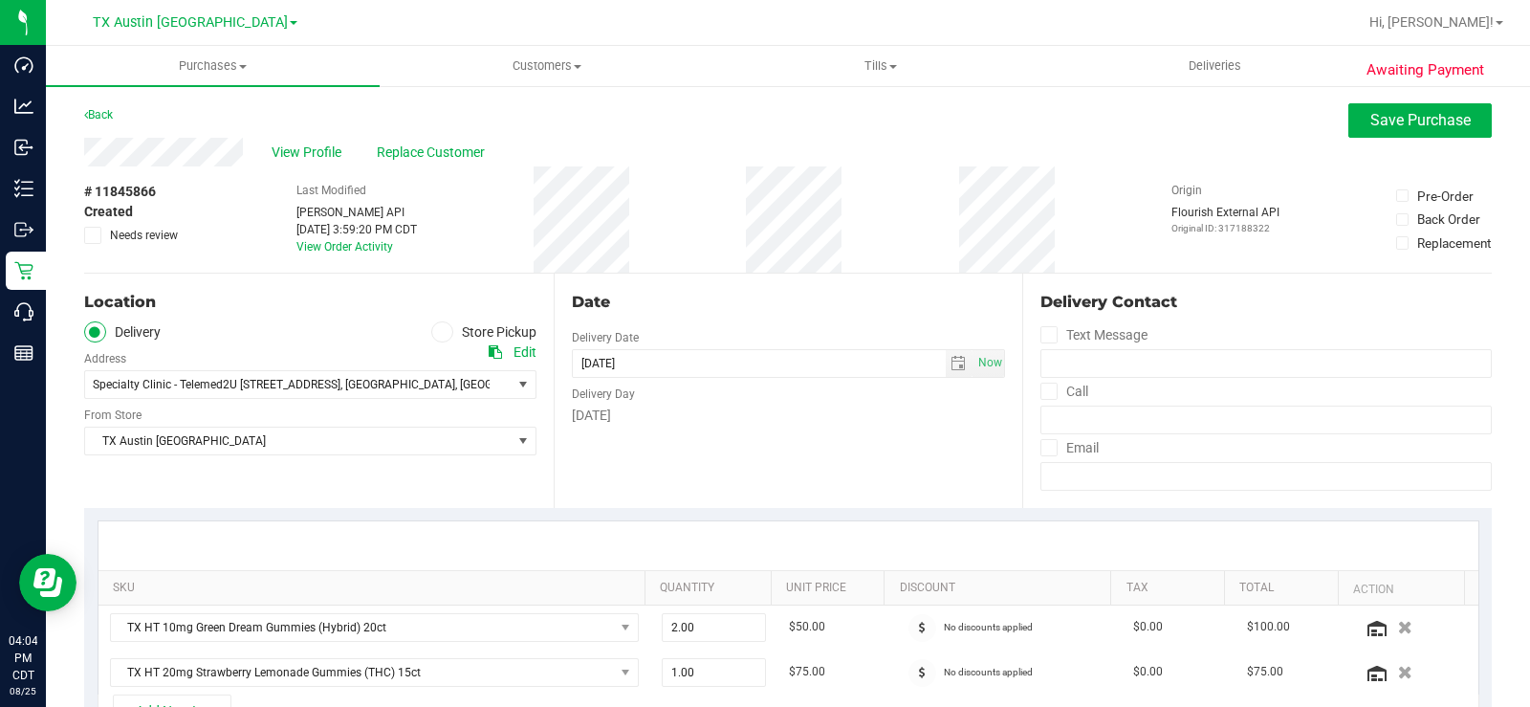
click at [166, 460] on div "Location Delivery Store Pickup Address Edit Specialty Clinic - Telemed2U [STREE…" at bounding box center [319, 390] width 470 height 234
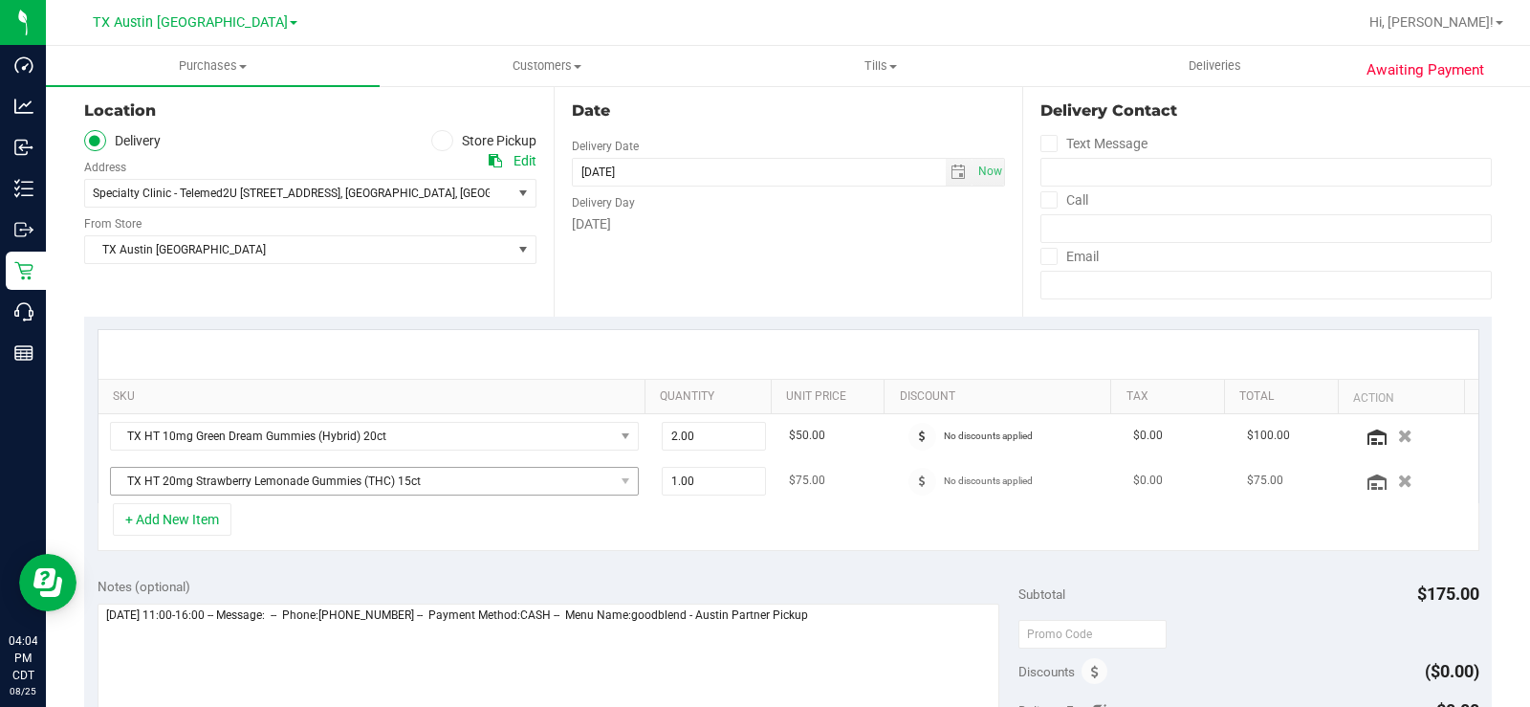
scroll to position [287, 0]
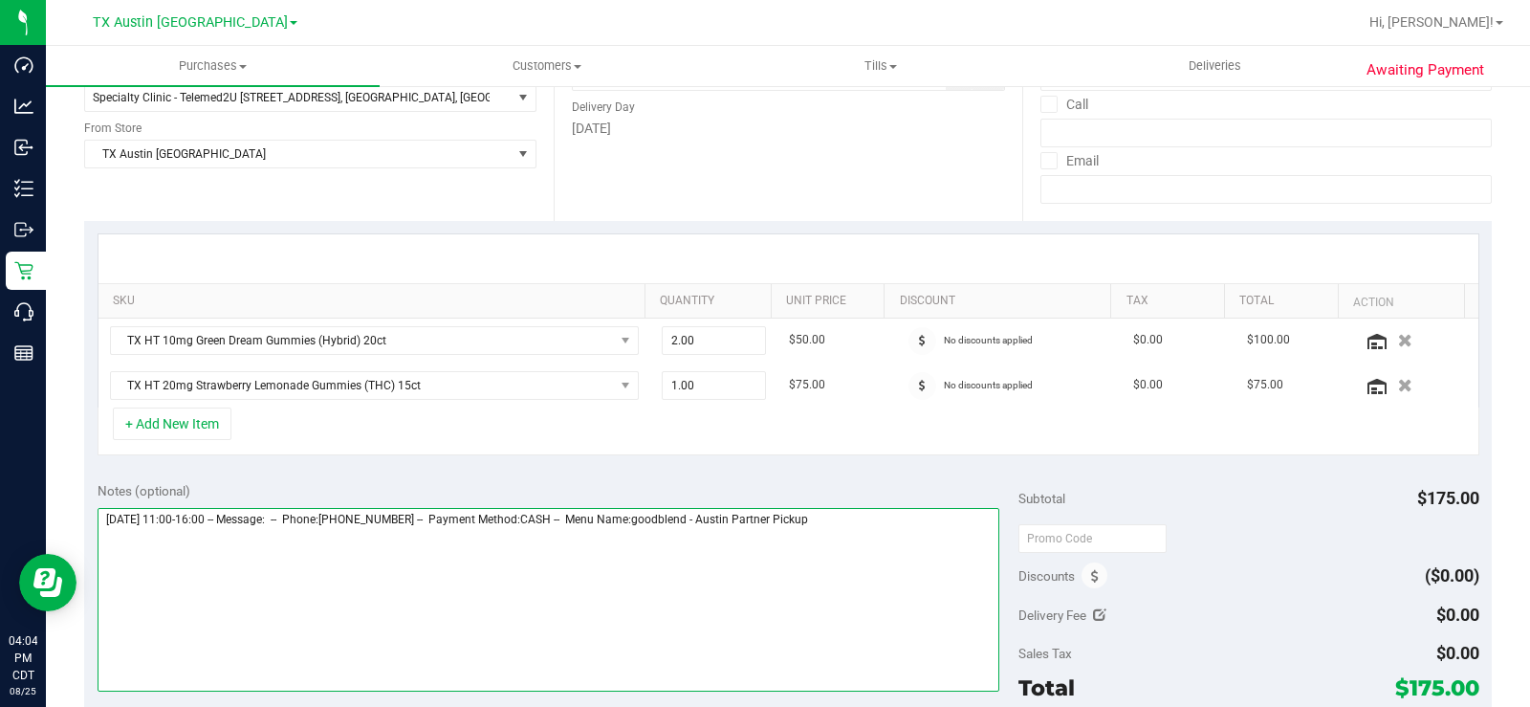
click at [836, 515] on textarea at bounding box center [549, 600] width 902 height 184
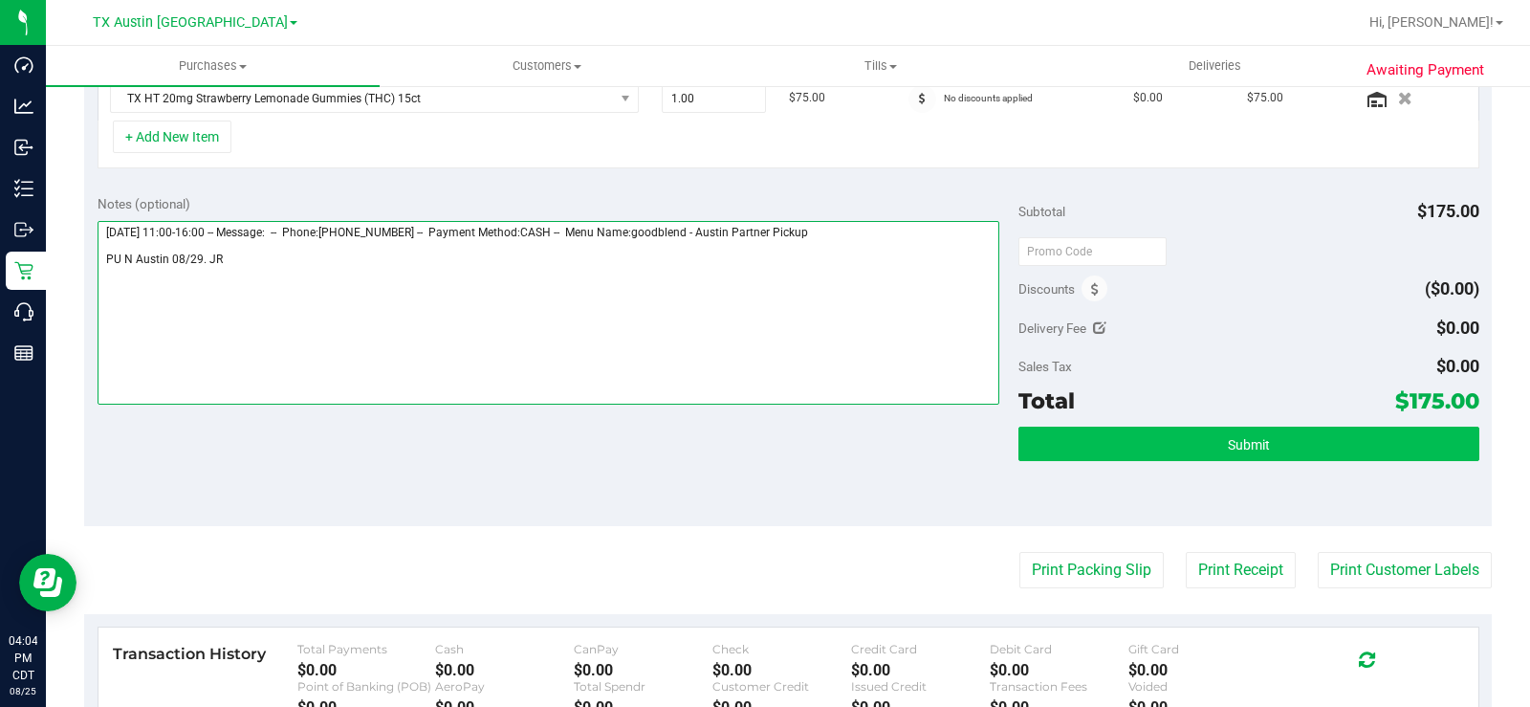
type textarea "[DATE] 11:00-16:00 -- Message: -- Phone:[PHONE_NUMBER] -- Payment Method:CASH -…"
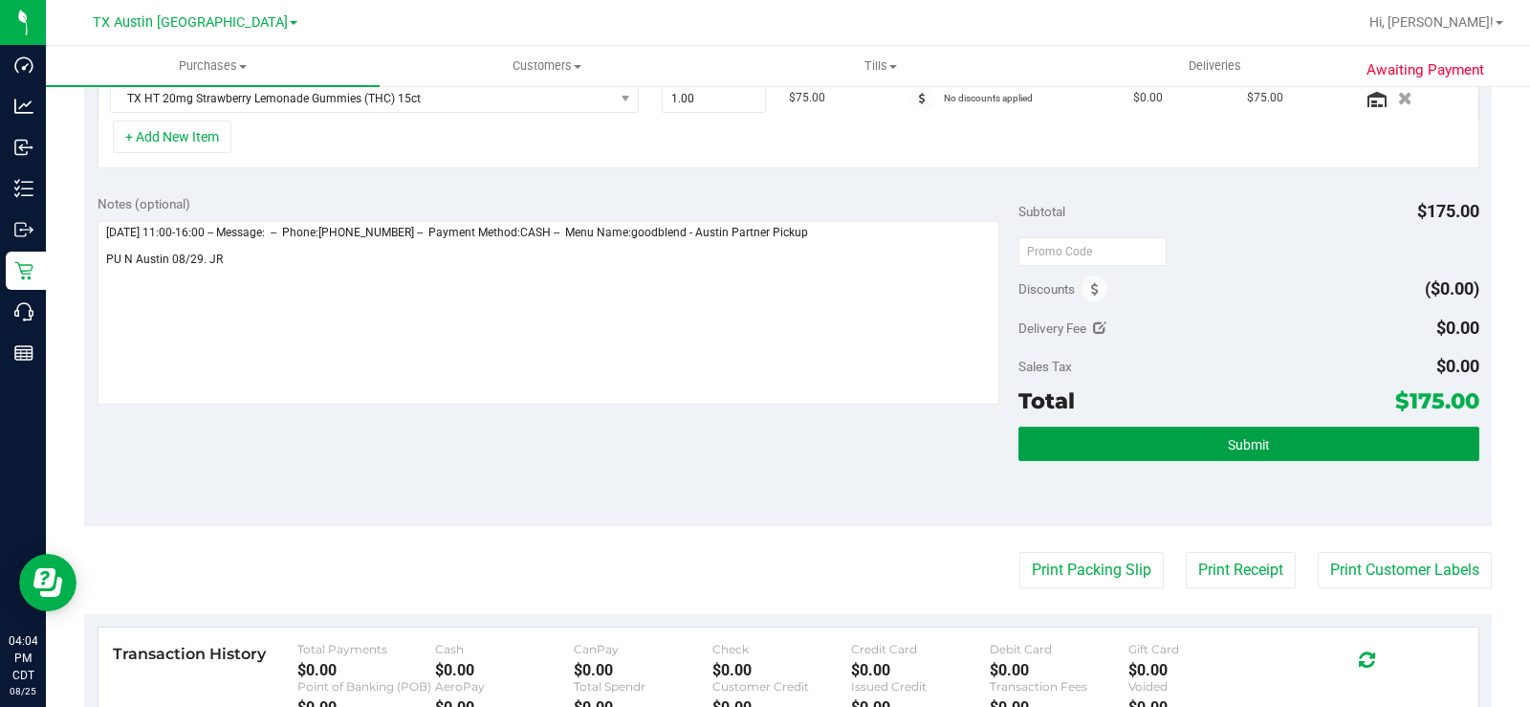
click at [1071, 436] on button "Submit" at bounding box center [1248, 443] width 461 height 34
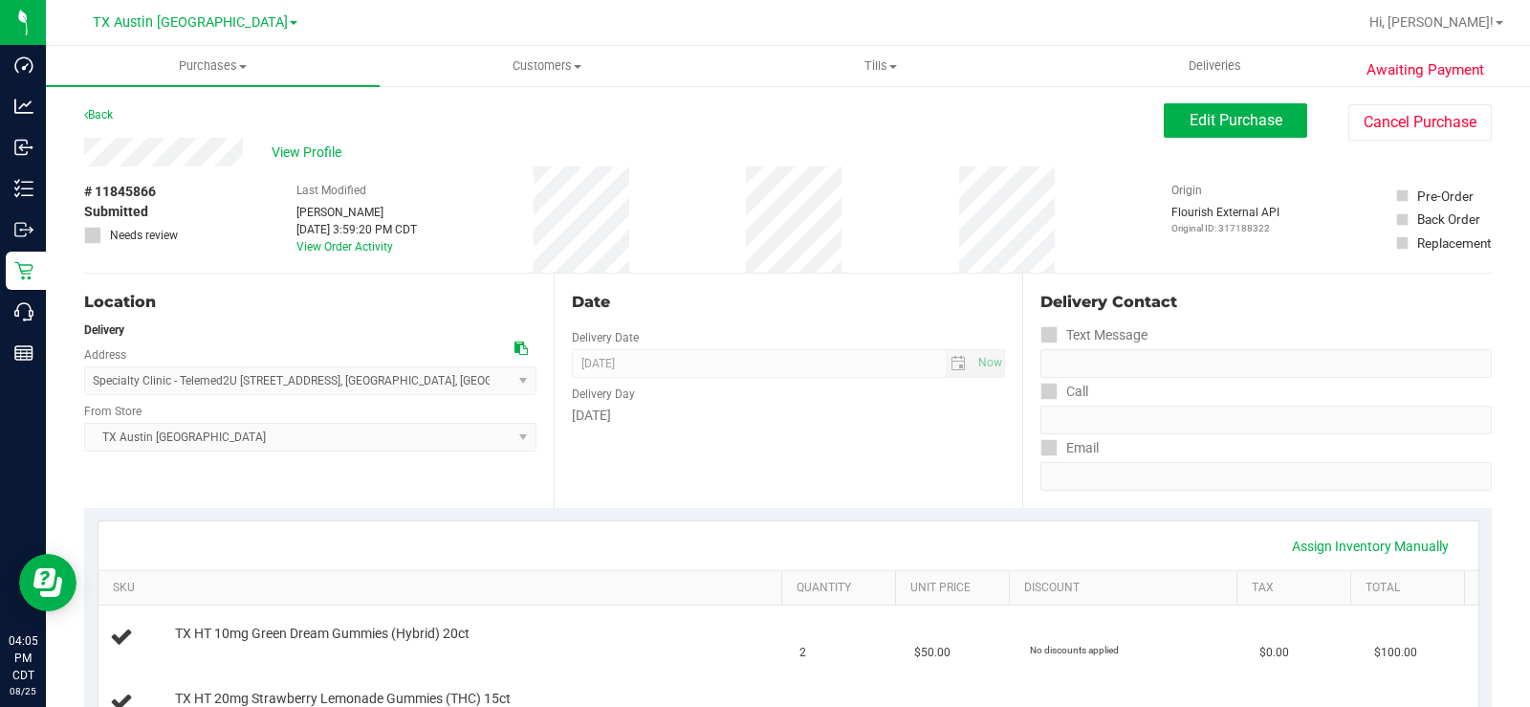
drag, startPoint x: 246, startPoint y: 146, endPoint x: 75, endPoint y: 158, distance: 171.5
click at [311, 152] on span "View Profile" at bounding box center [310, 152] width 76 height 20
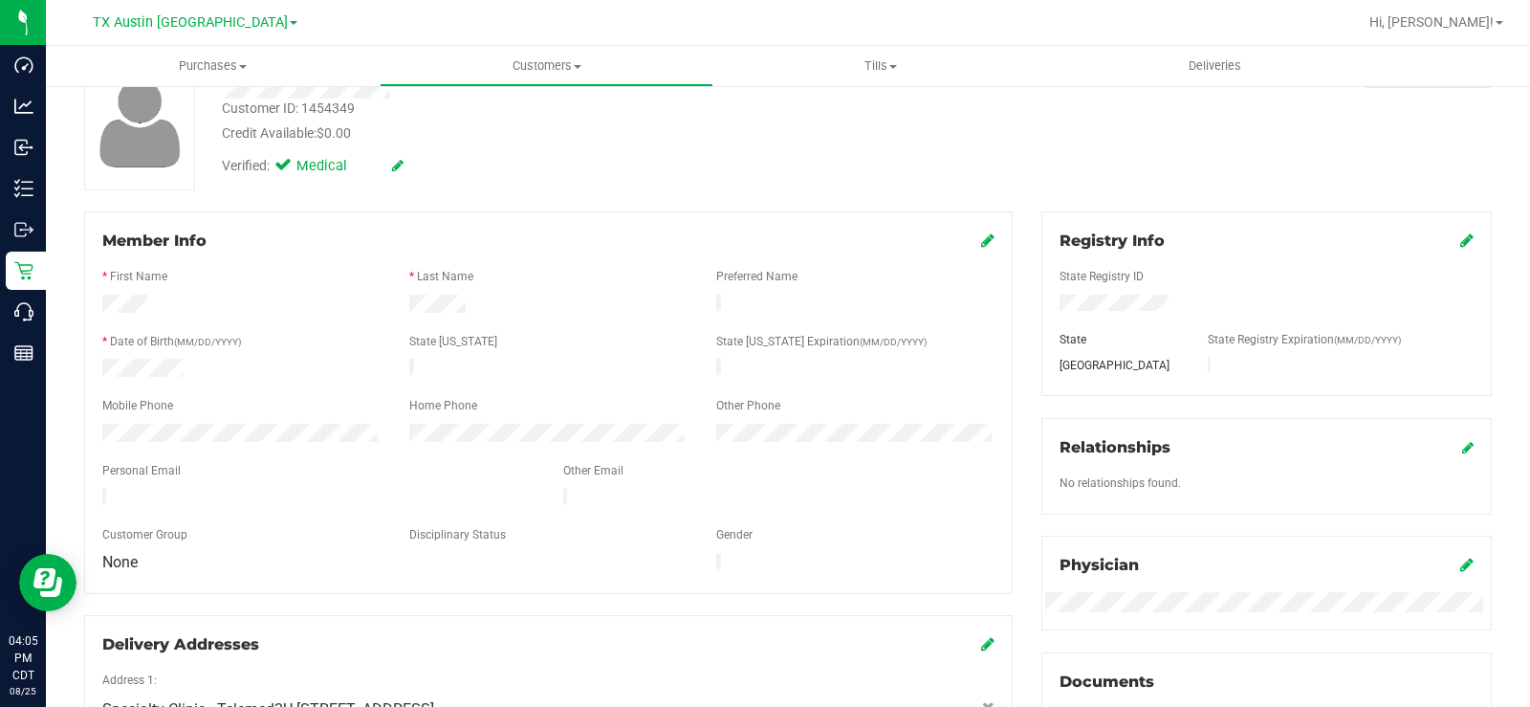
scroll to position [191, 0]
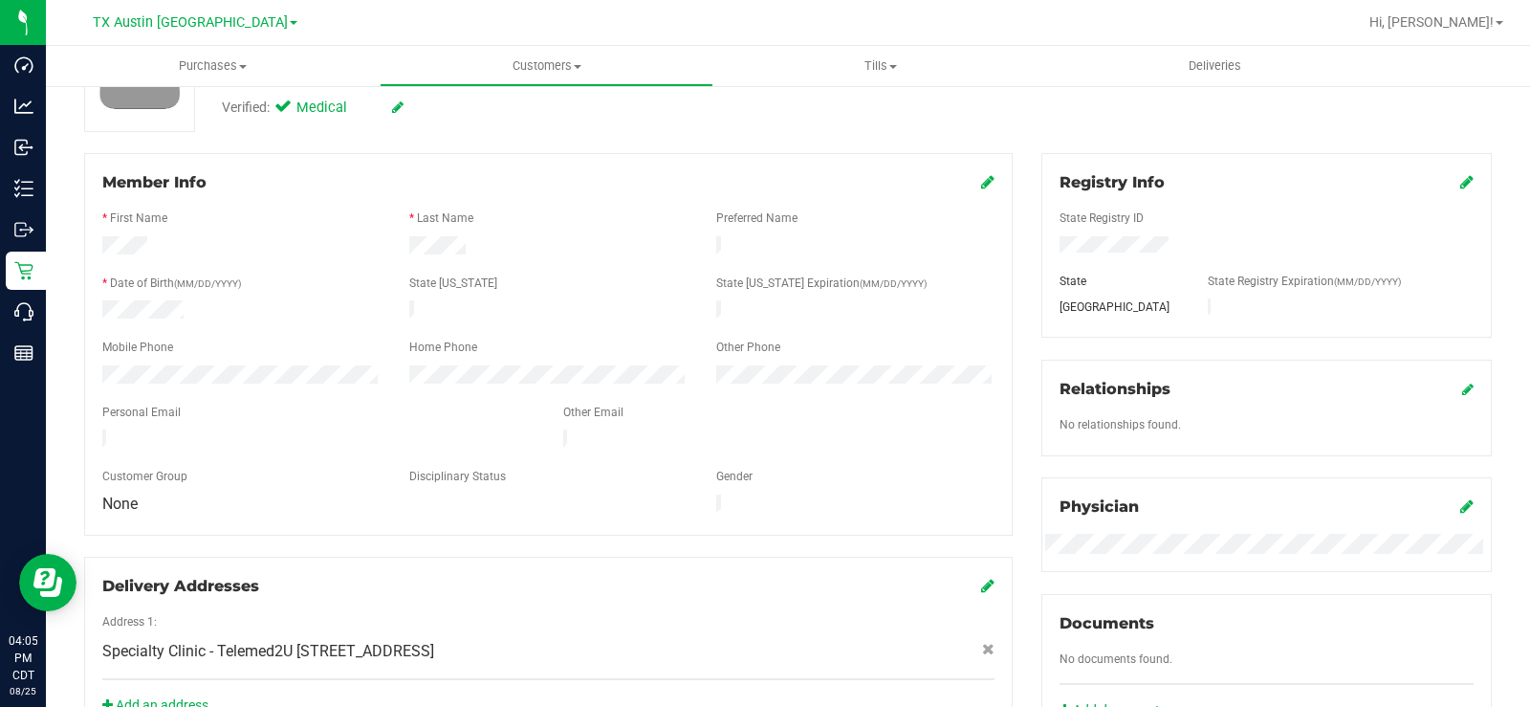
drag, startPoint x: 251, startPoint y: 427, endPoint x: 83, endPoint y: 424, distance: 168.3
click at [83, 424] on div "Member Info * First Name * Last Name Preferred Name * Date of Birth (MM/DD/YYYY…" at bounding box center [548, 445] width 957 height 584
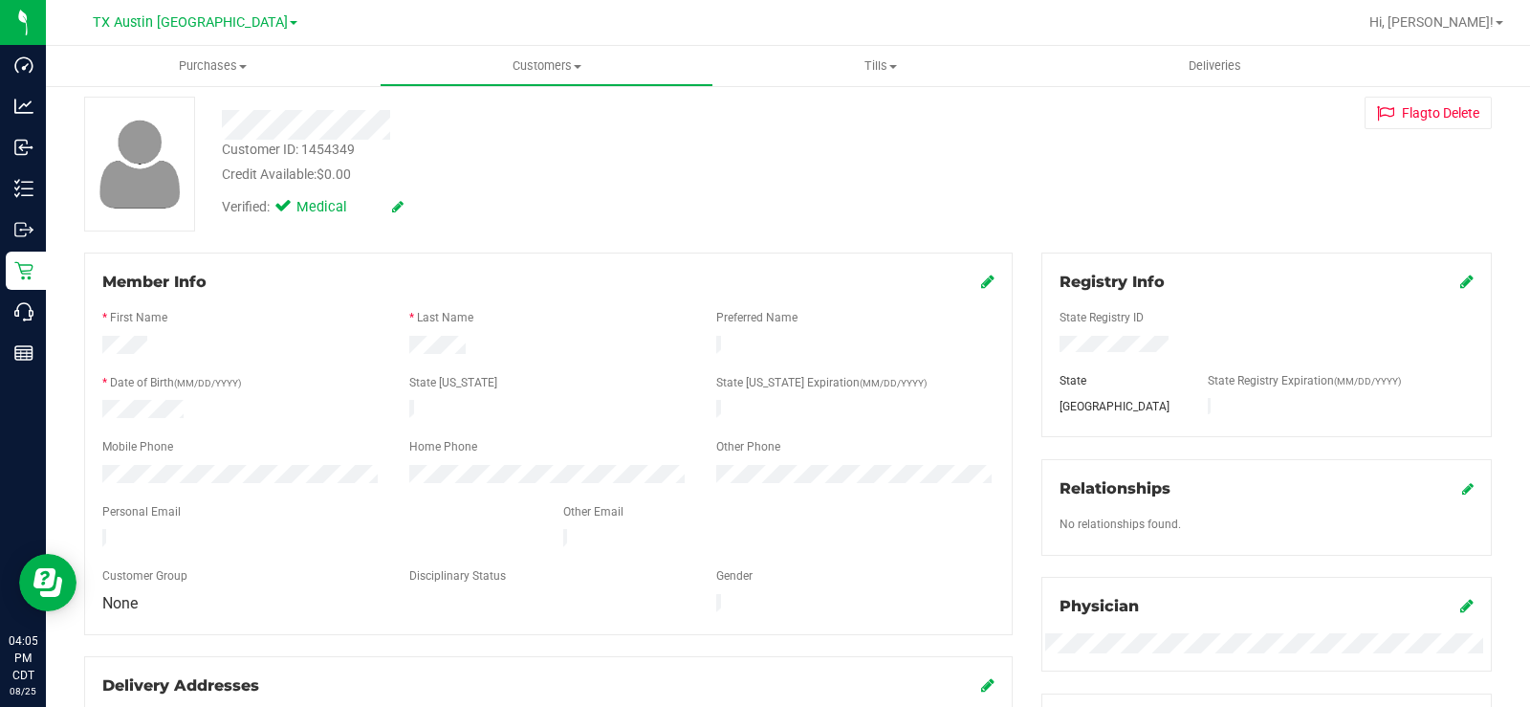
scroll to position [0, 0]
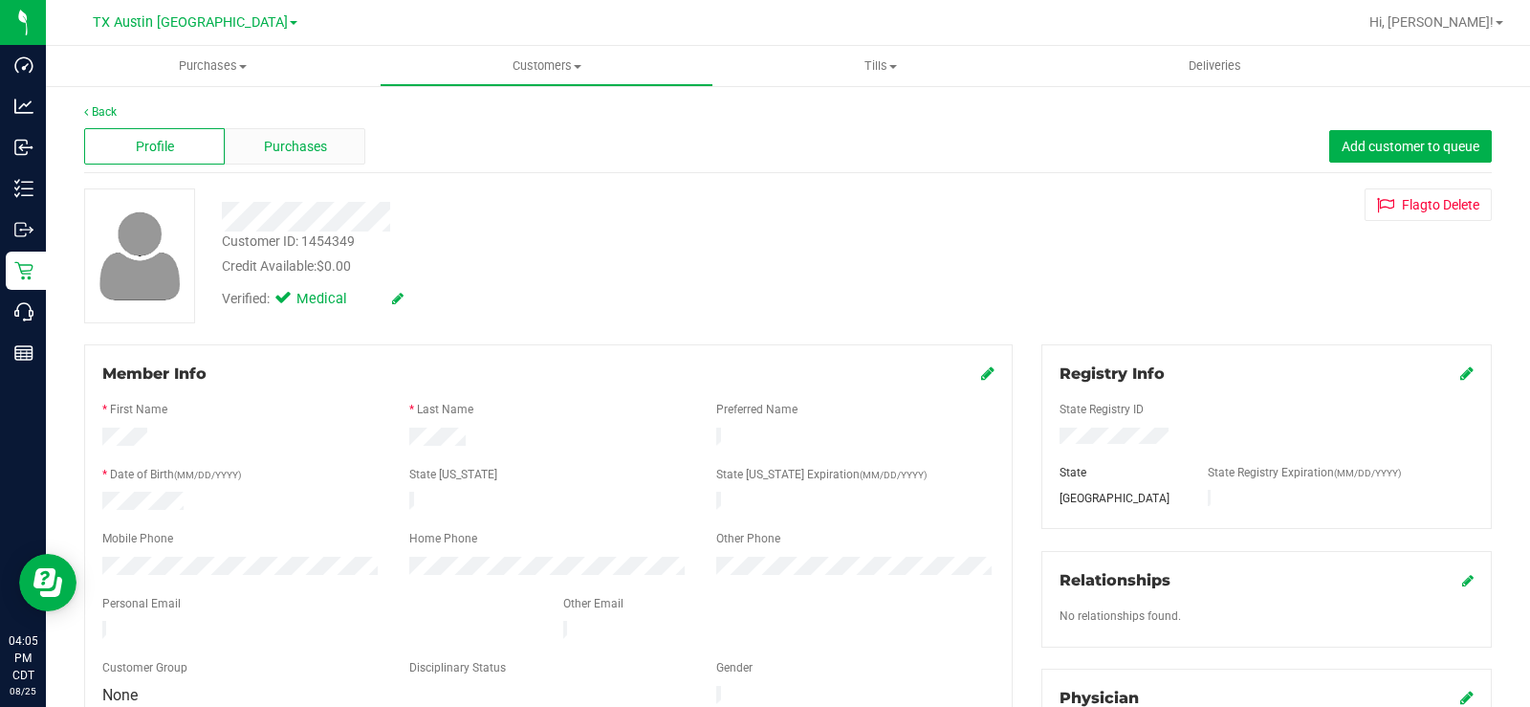
click at [283, 159] on div "Purchases" at bounding box center [295, 146] width 141 height 36
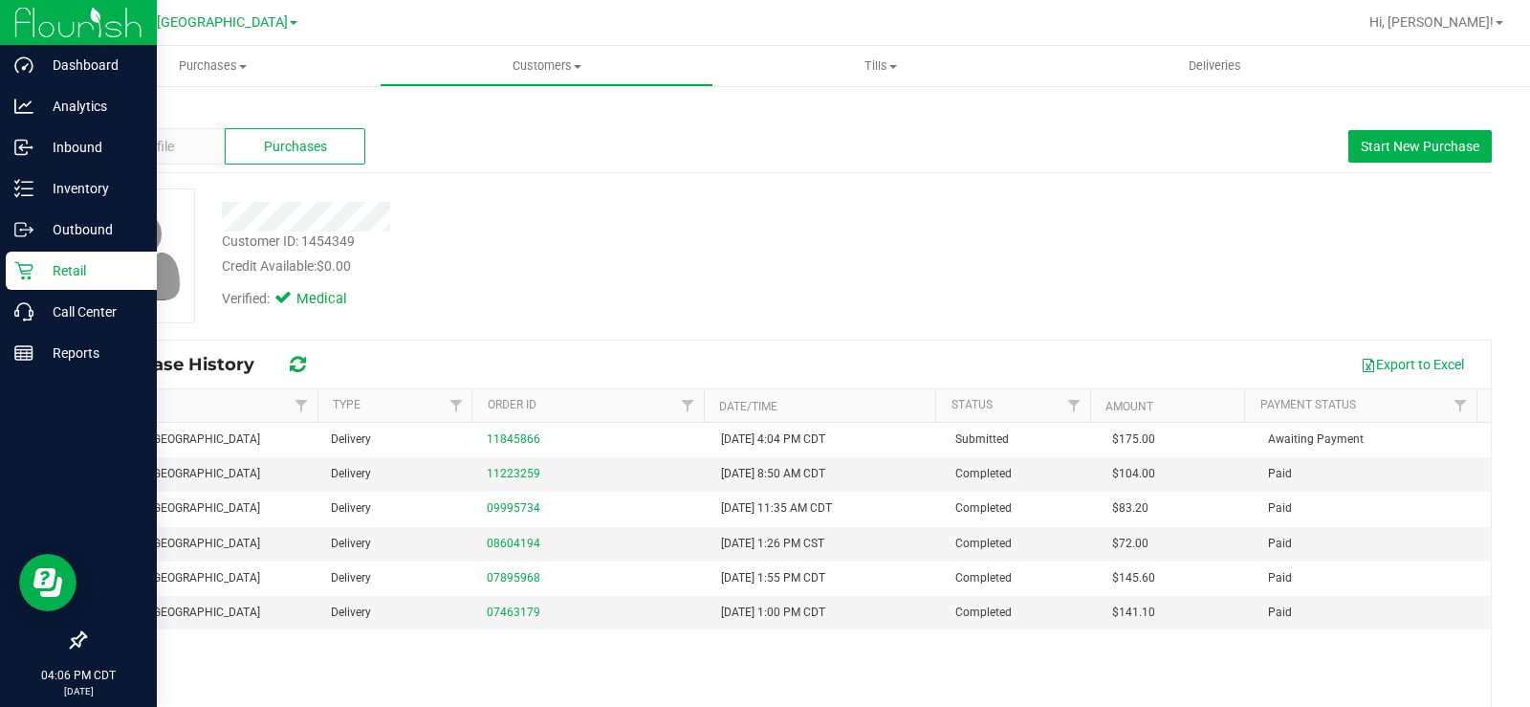
click at [31, 273] on icon at bounding box center [23, 270] width 19 height 19
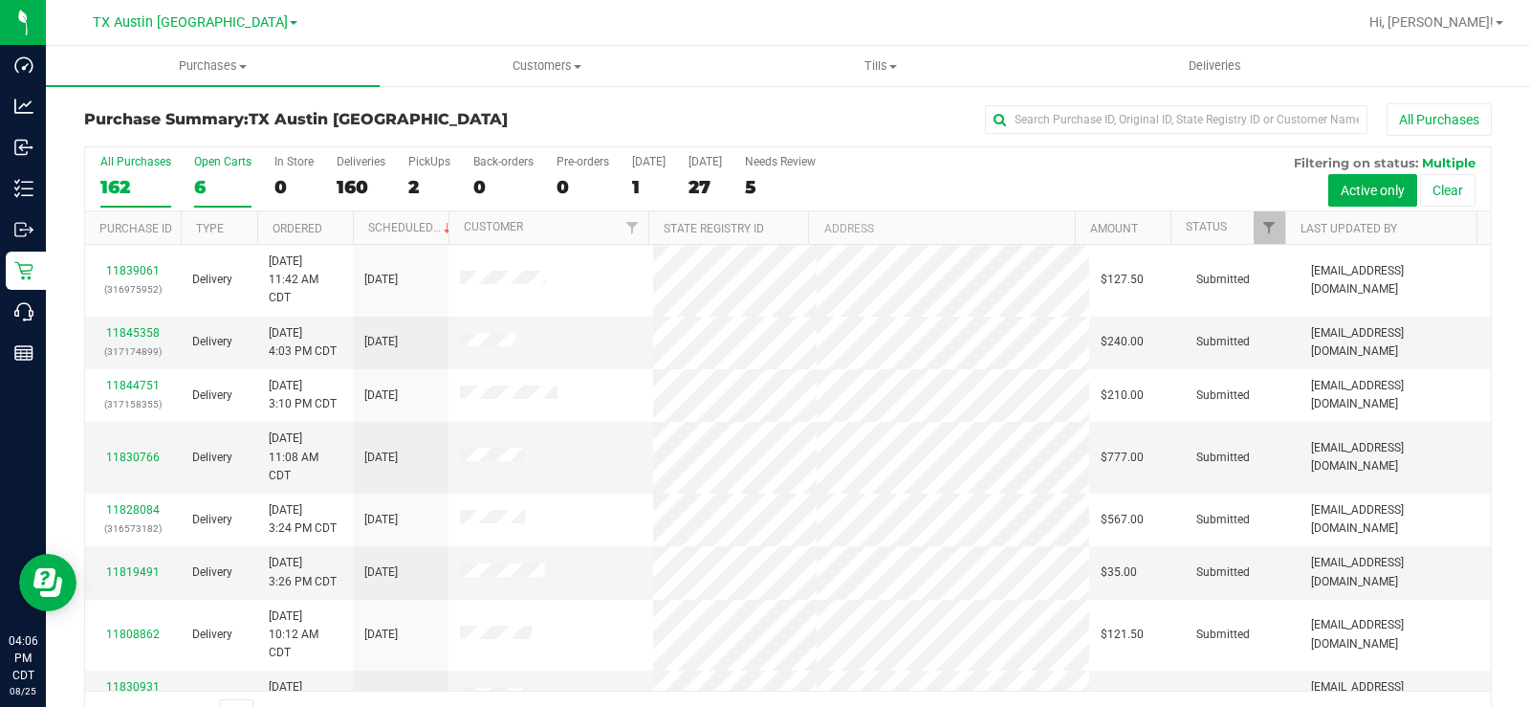
click at [200, 188] on div "6" at bounding box center [222, 187] width 57 height 22
click at [0, 0] on input "Open Carts 6" at bounding box center [0, 0] width 0 height 0
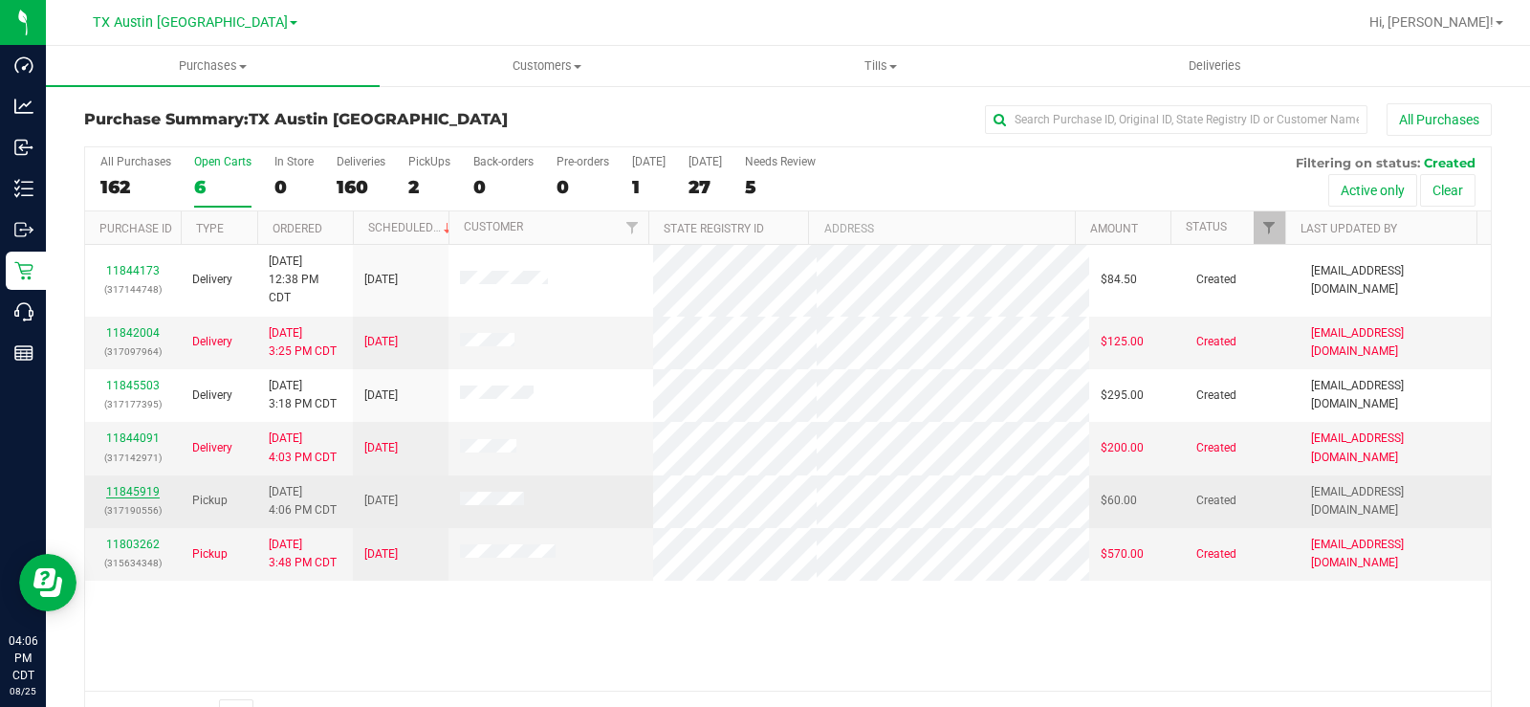
click at [140, 493] on link "11845919" at bounding box center [133, 491] width 54 height 13
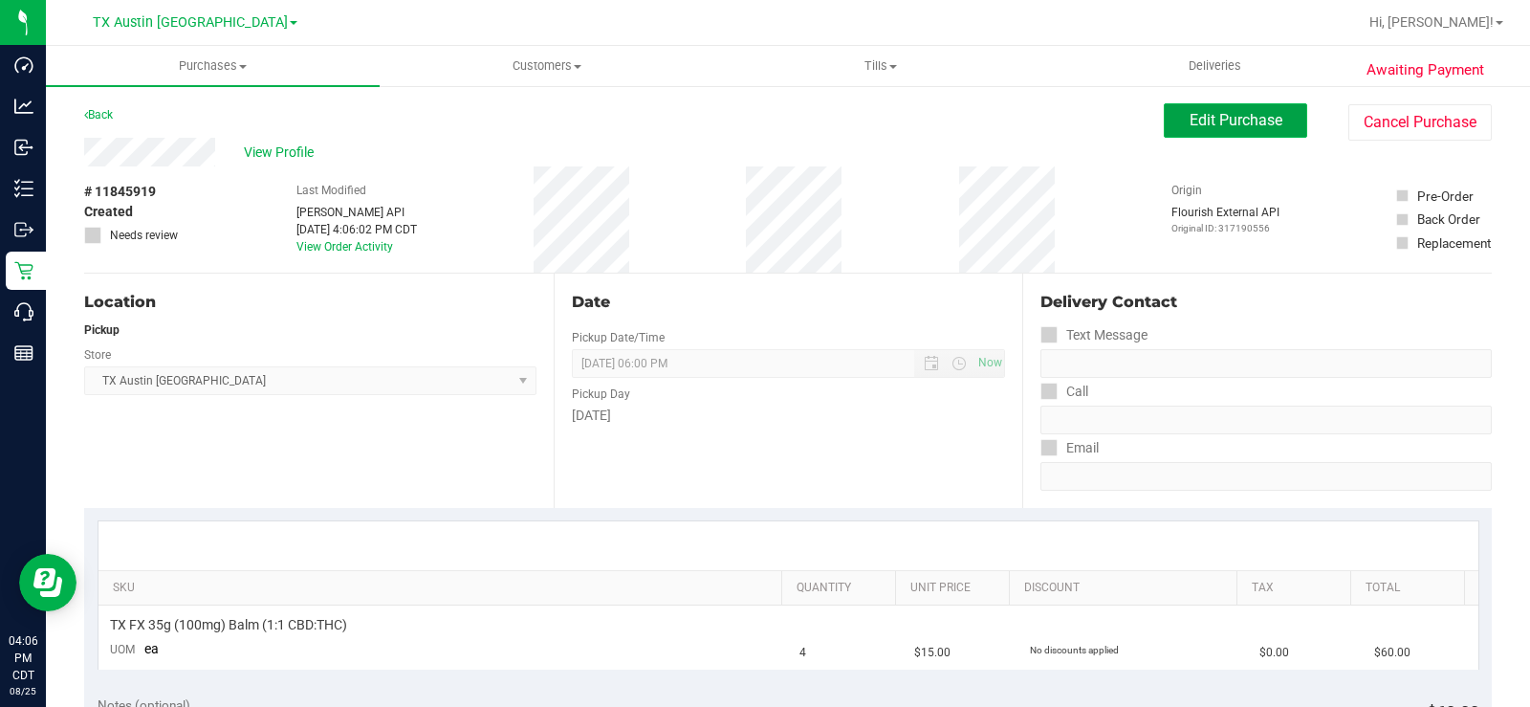
click at [1190, 117] on span "Edit Purchase" at bounding box center [1236, 120] width 93 height 18
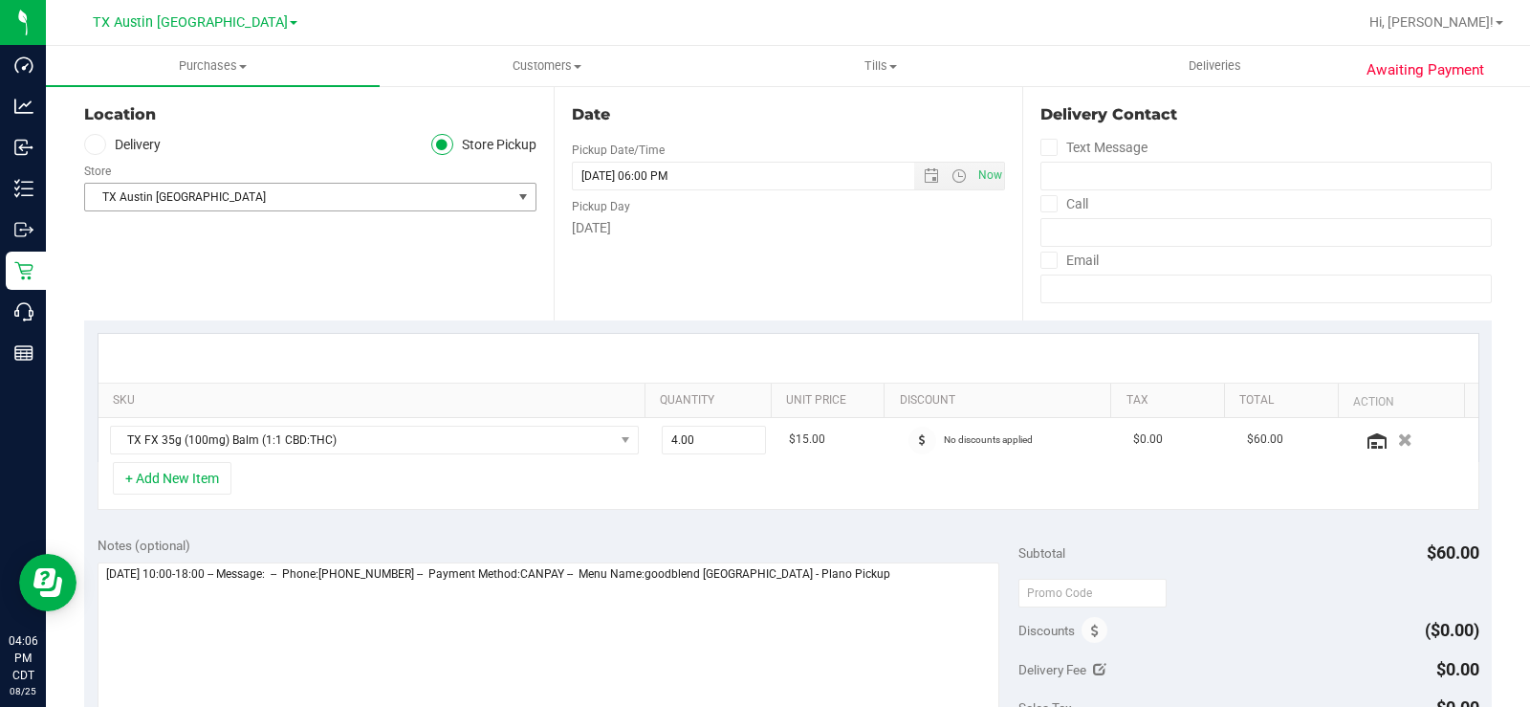
scroll to position [191, 0]
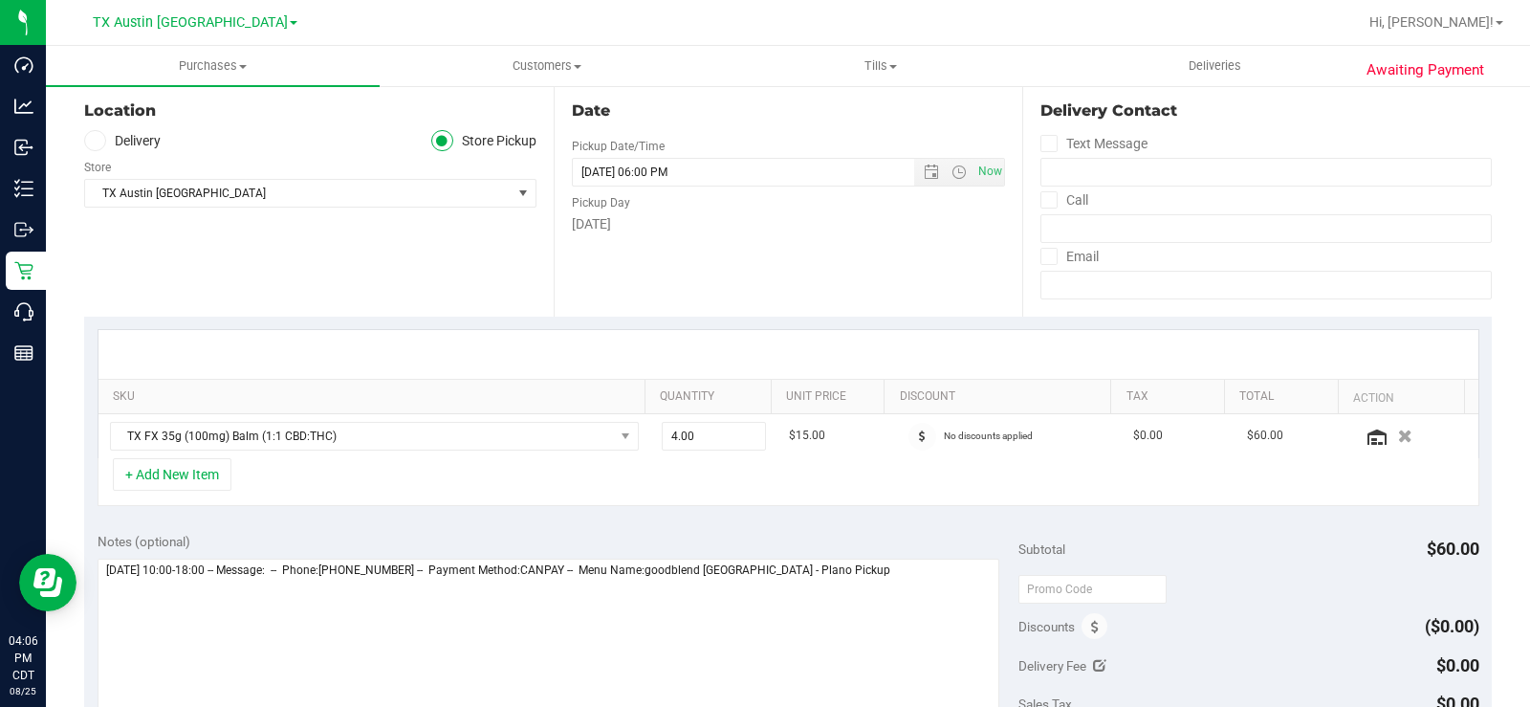
click at [92, 141] on icon at bounding box center [94, 141] width 11 height 0
click at [0, 0] on input "Delivery" at bounding box center [0, 0] width 0 height 0
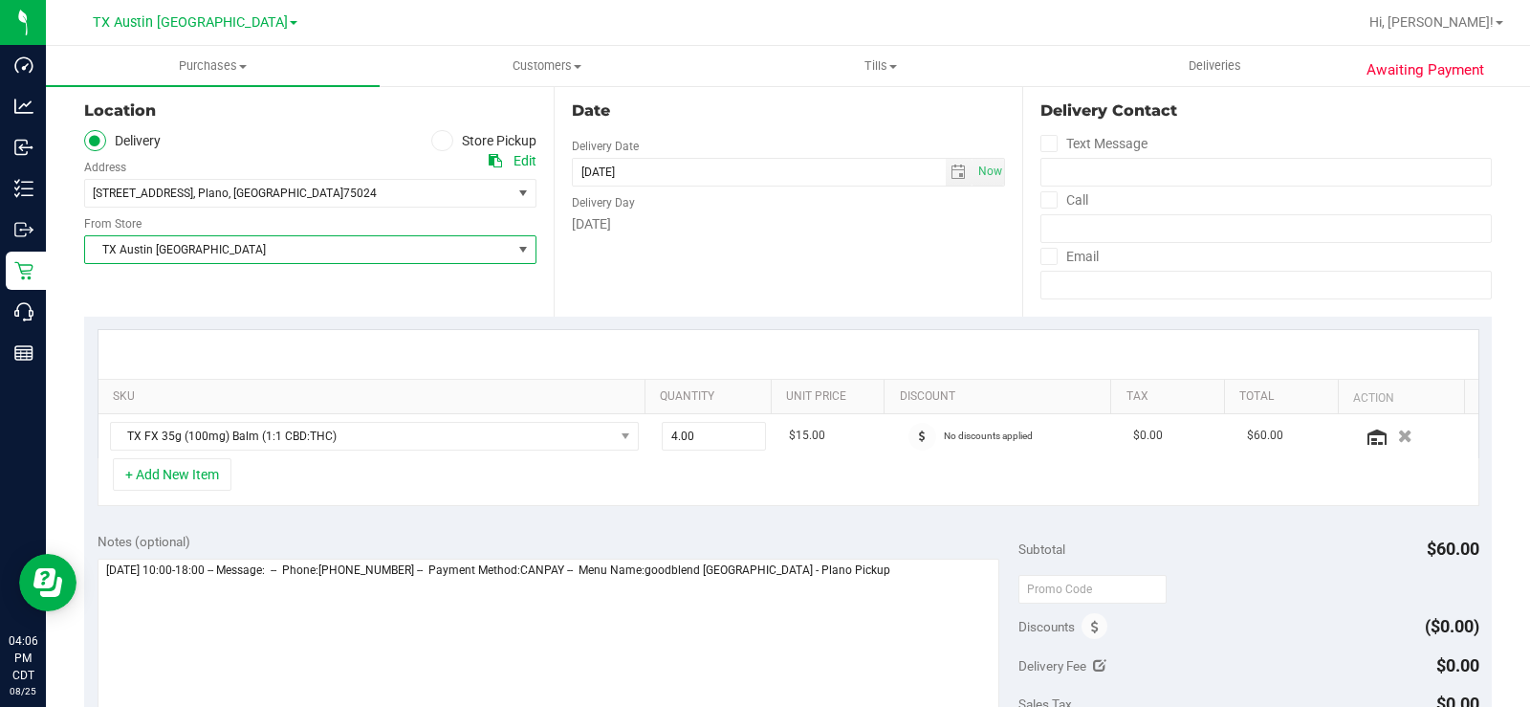
click at [142, 247] on span "TX Austin [GEOGRAPHIC_DATA]" at bounding box center [298, 249] width 426 height 27
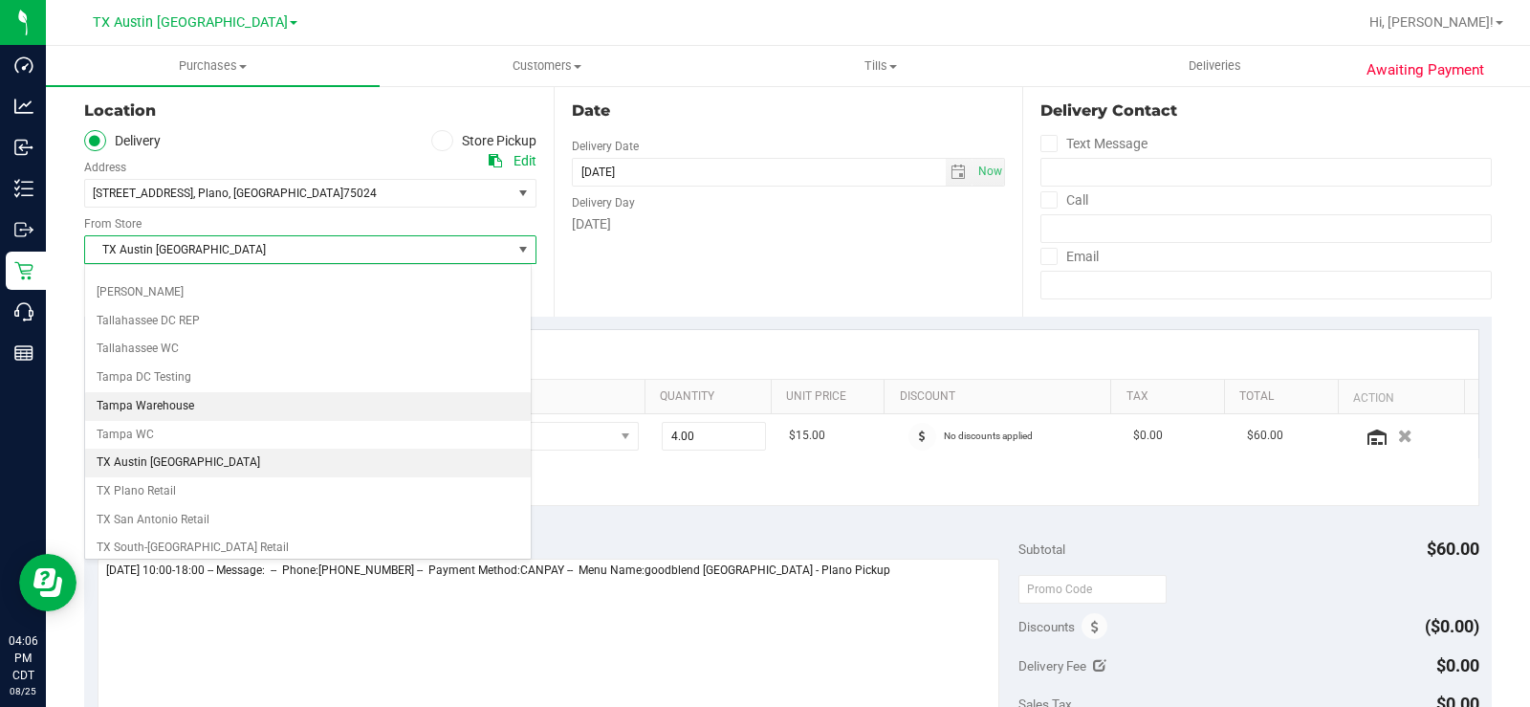
scroll to position [1383, 0]
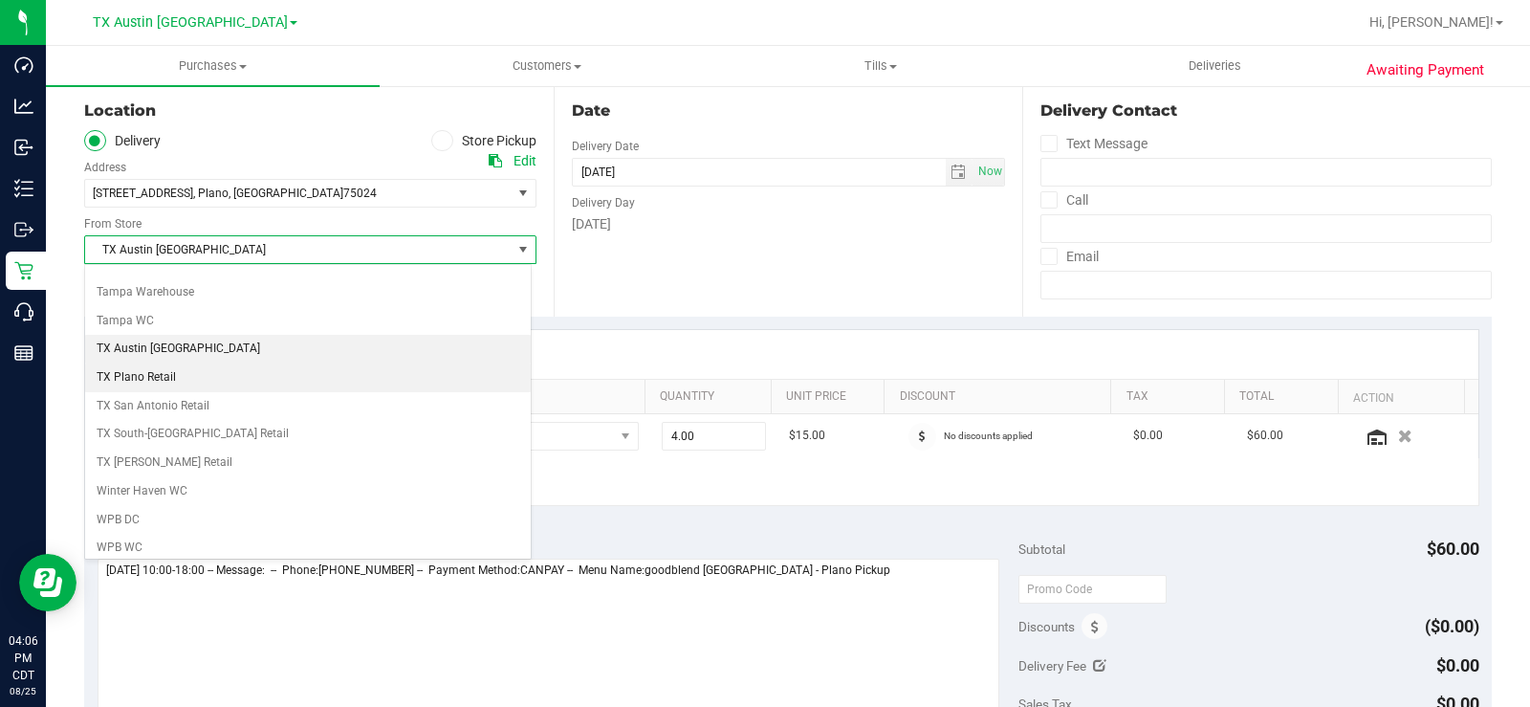
click at [163, 377] on li "TX Plano Retail" at bounding box center [308, 377] width 446 height 29
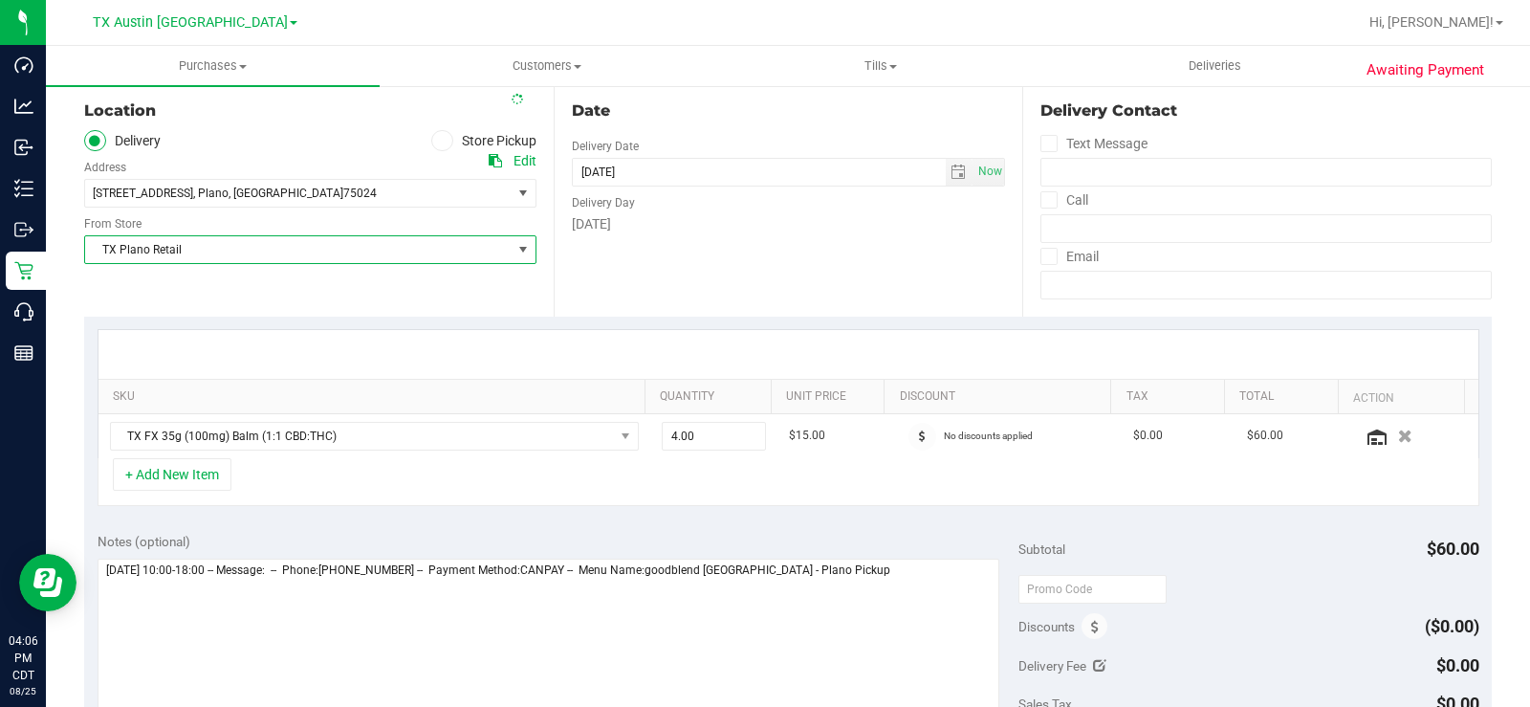
click at [340, 289] on div "Location Delivery Store Pickup Address Edit [STREET_ADDRESS] , [GEOGRAPHIC_DATA…" at bounding box center [319, 199] width 470 height 234
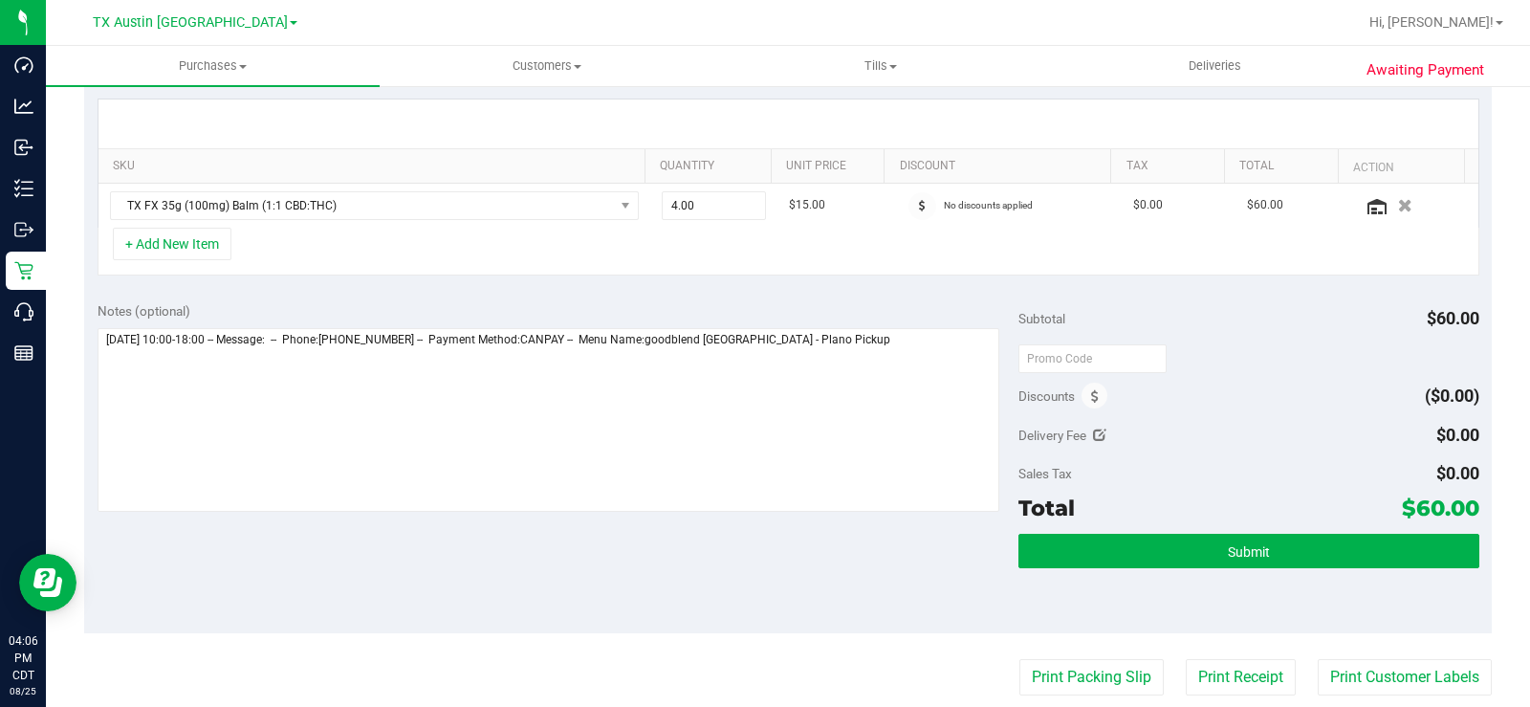
scroll to position [478, 0]
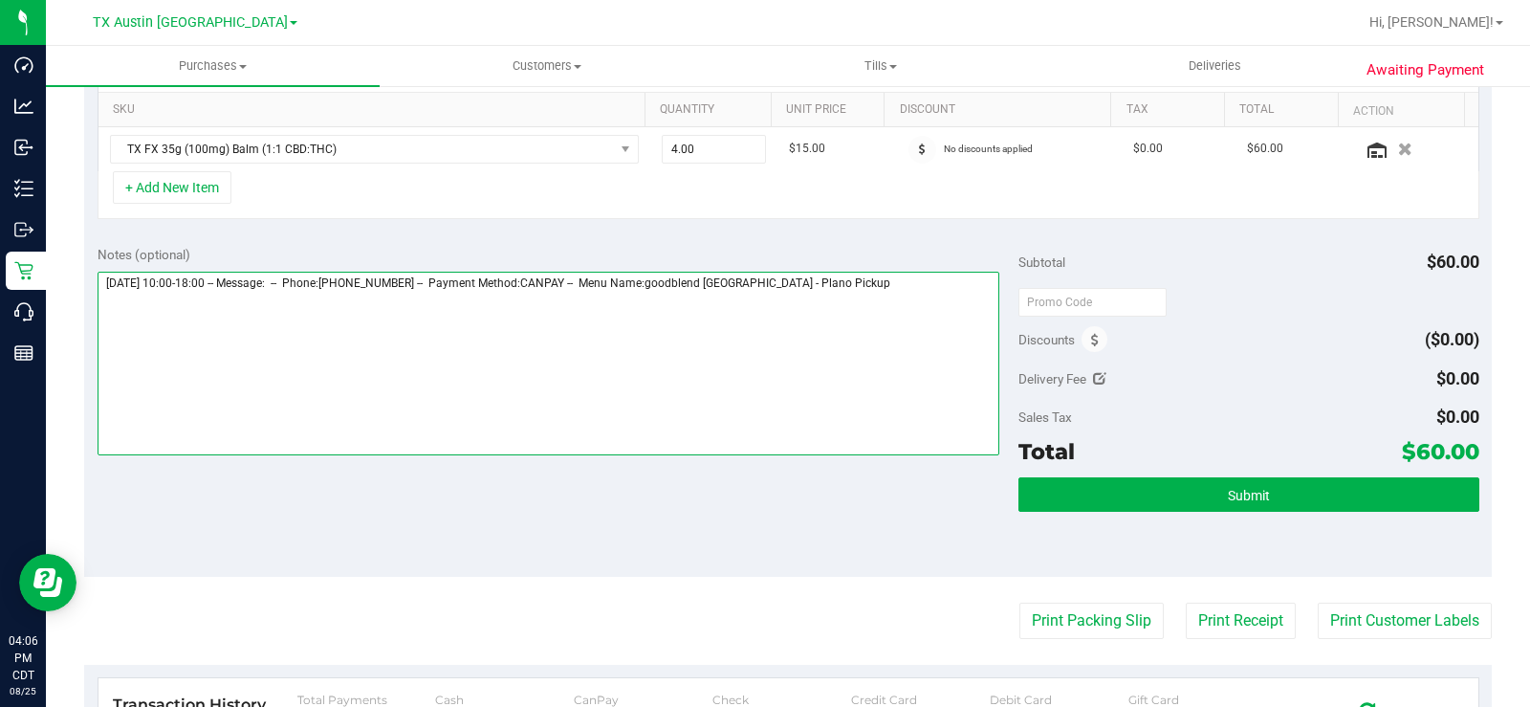
click at [860, 299] on textarea at bounding box center [549, 364] width 902 height 184
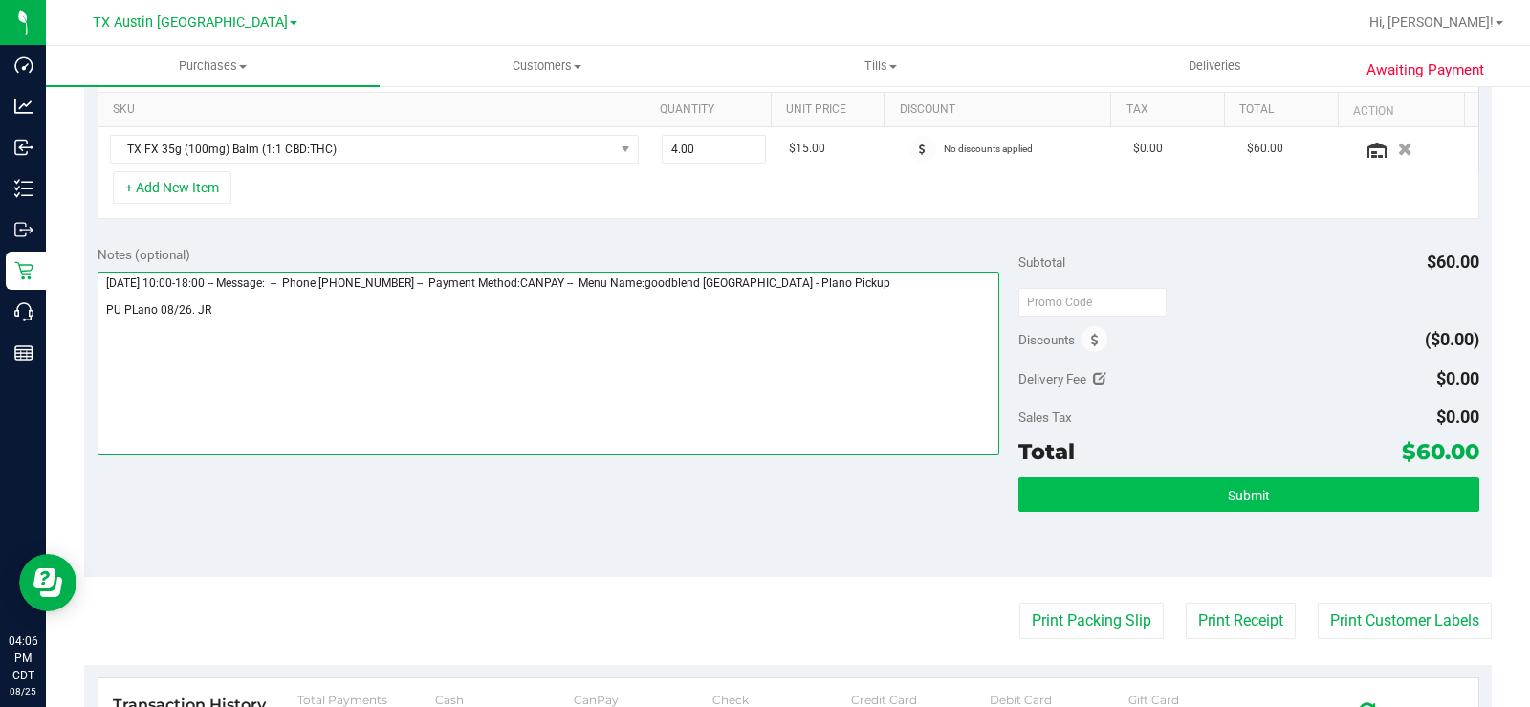
type textarea "[DATE] 10:00-18:00 -- Message: -- Phone:[PHONE_NUMBER] -- Payment Method:CANPAY…"
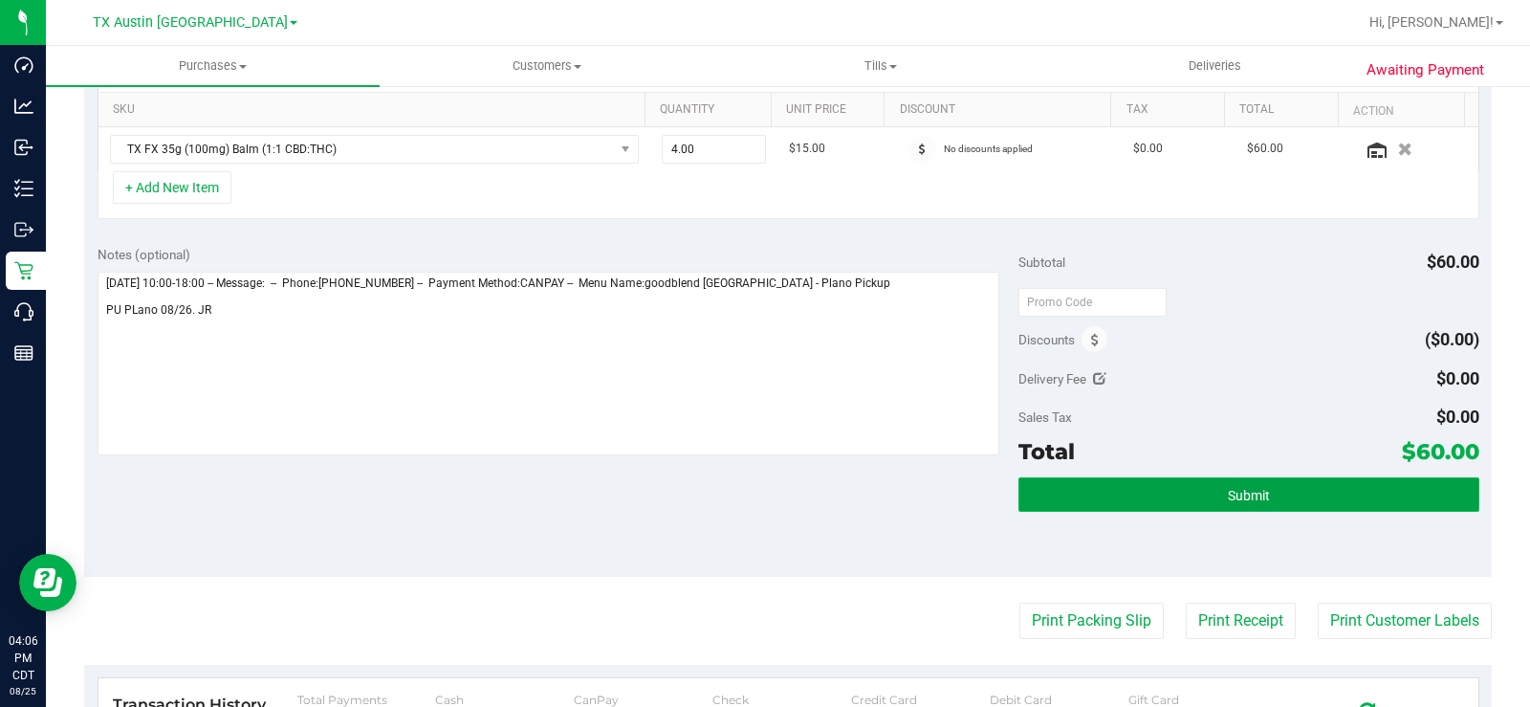
click at [1267, 504] on button "Submit" at bounding box center [1248, 494] width 461 height 34
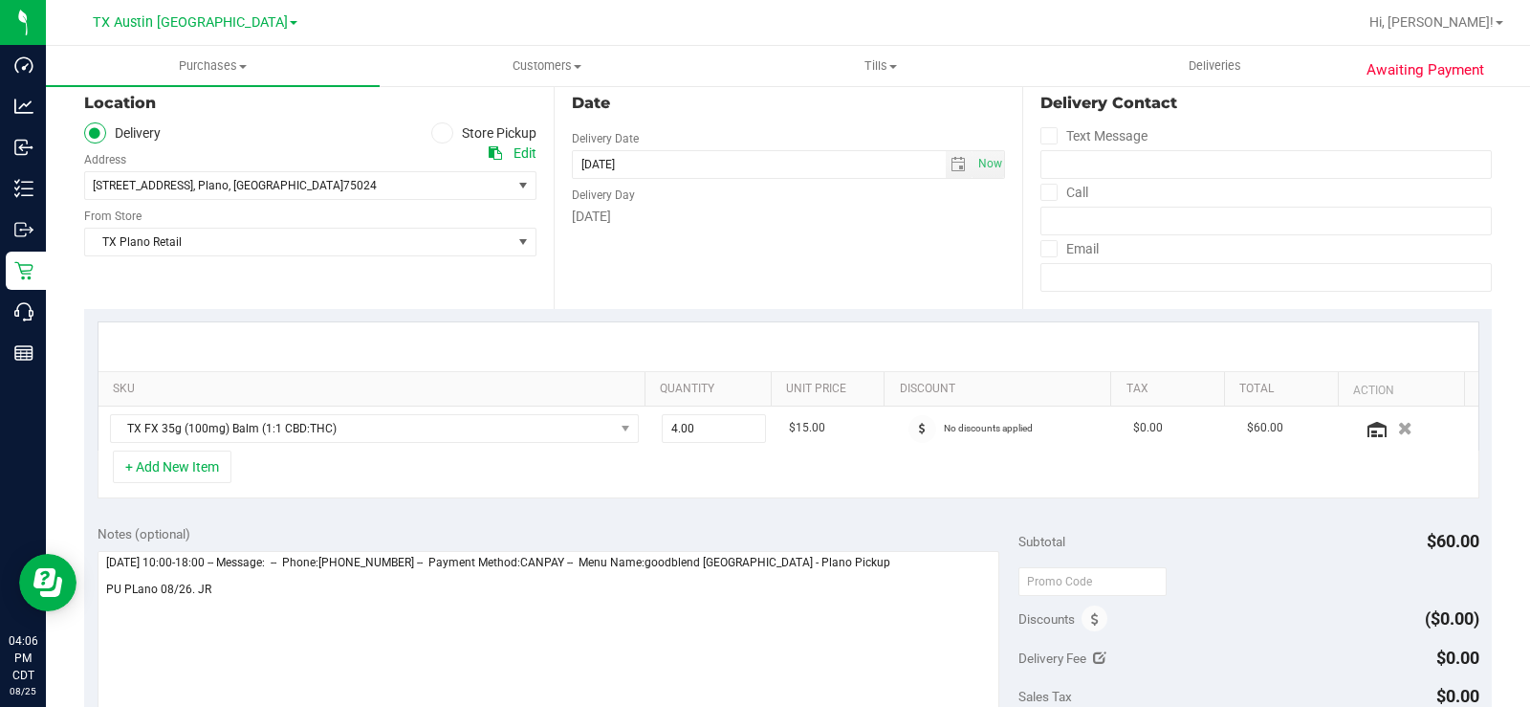
scroll to position [0, 0]
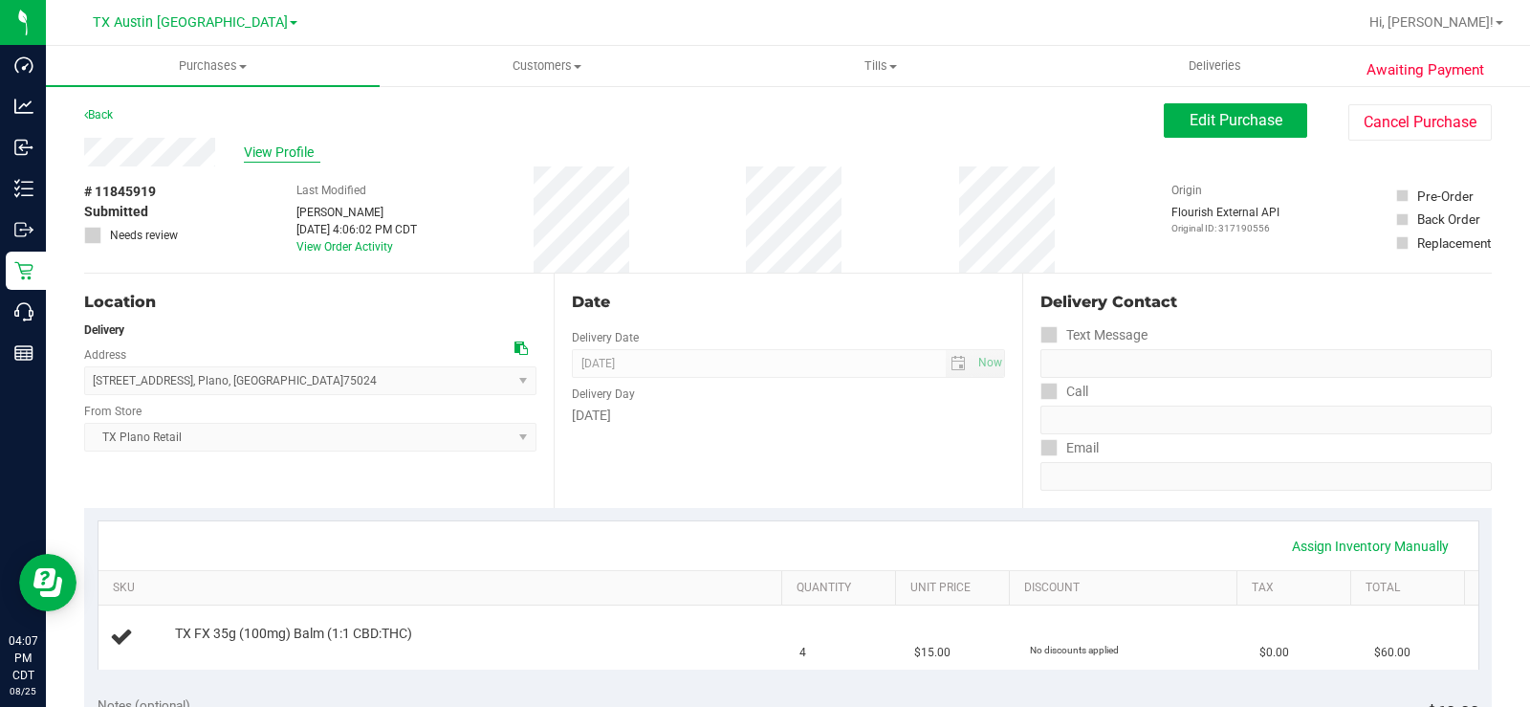
click at [251, 150] on span "View Profile" at bounding box center [282, 152] width 76 height 20
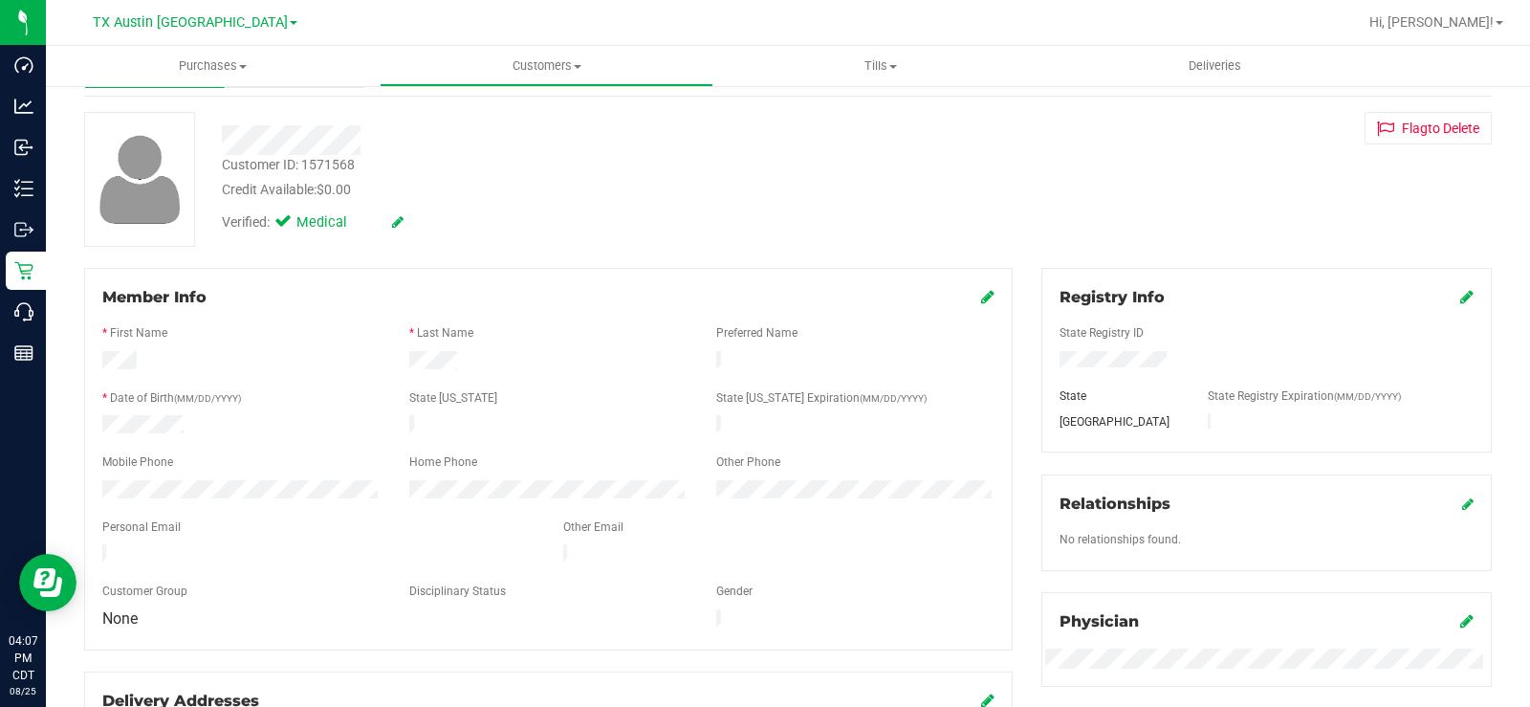
scroll to position [191, 0]
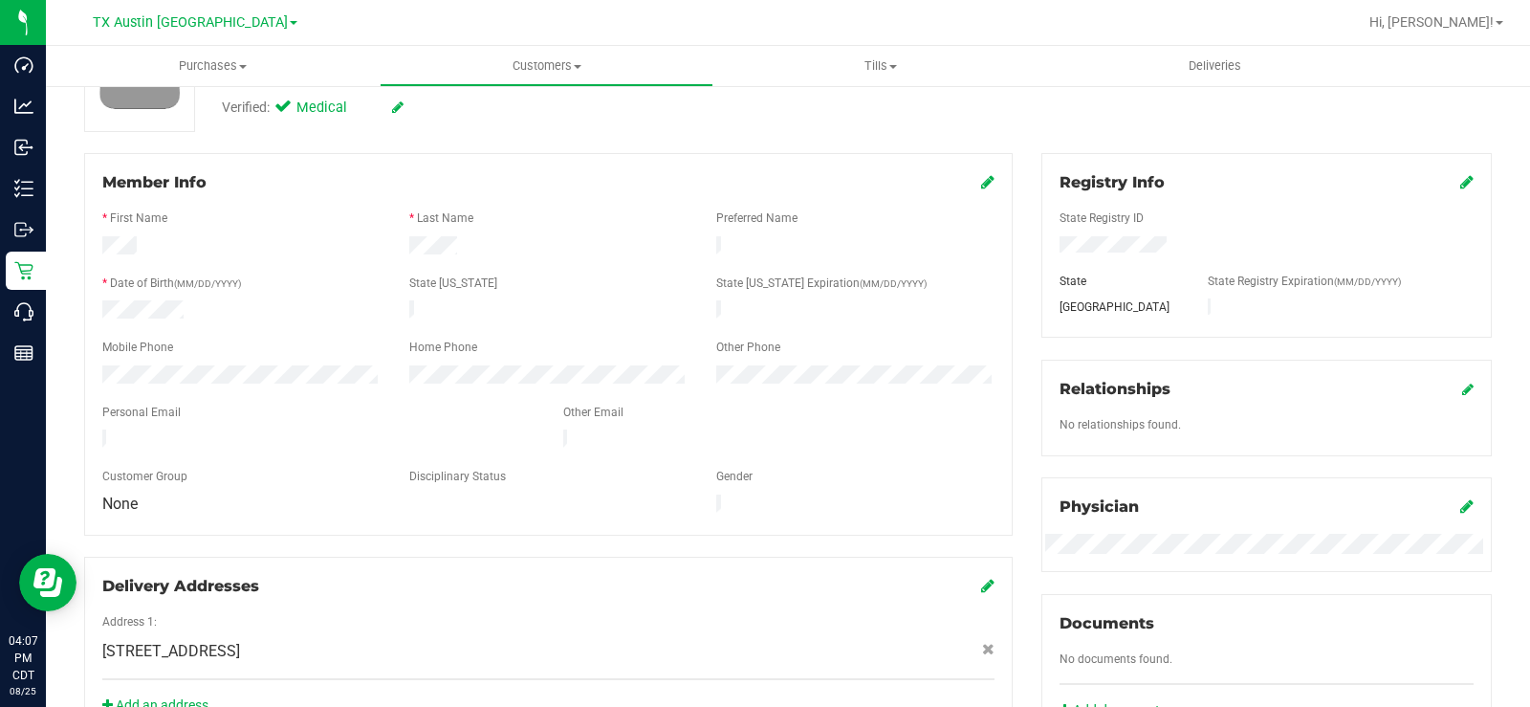
drag, startPoint x: 283, startPoint y: 426, endPoint x: 94, endPoint y: 425, distance: 189.3
click at [94, 429] on div at bounding box center [318, 440] width 461 height 23
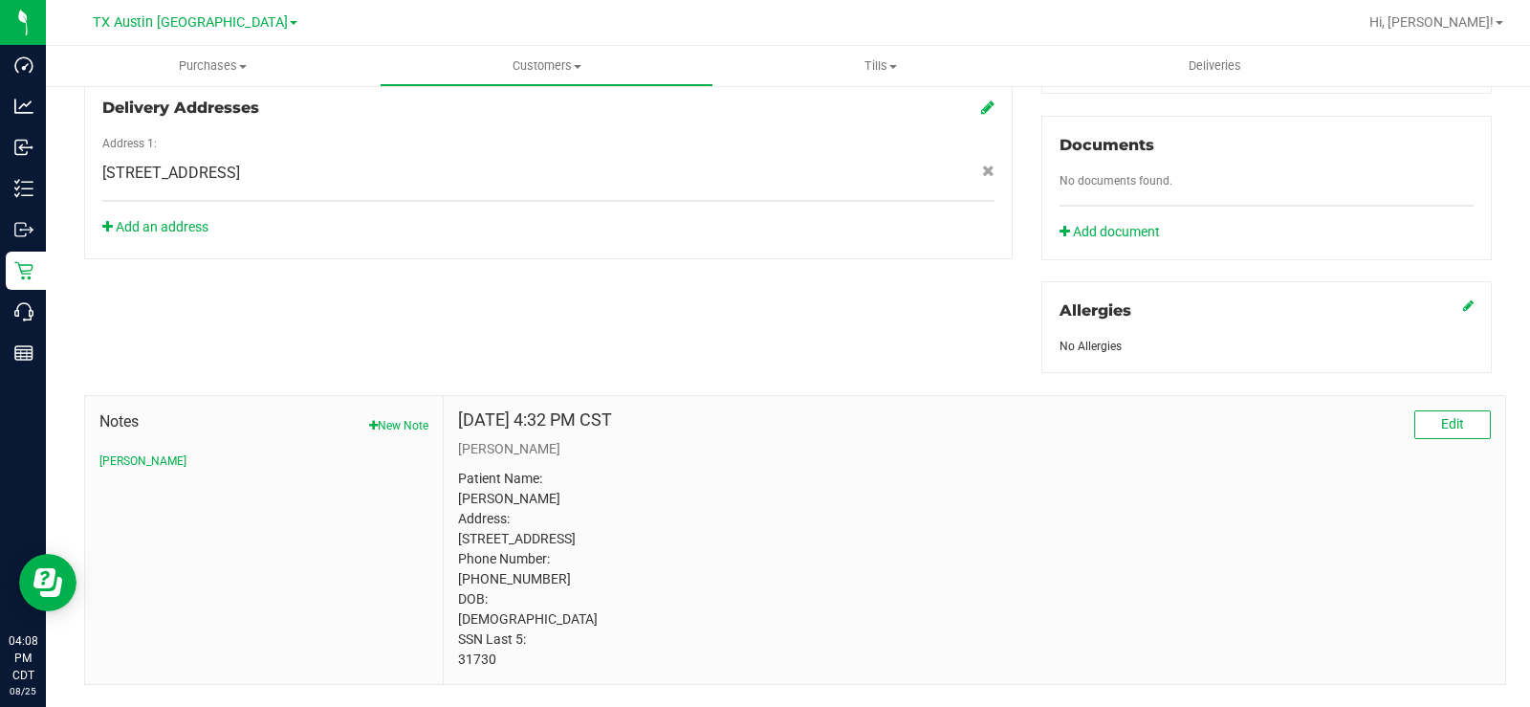
scroll to position [0, 0]
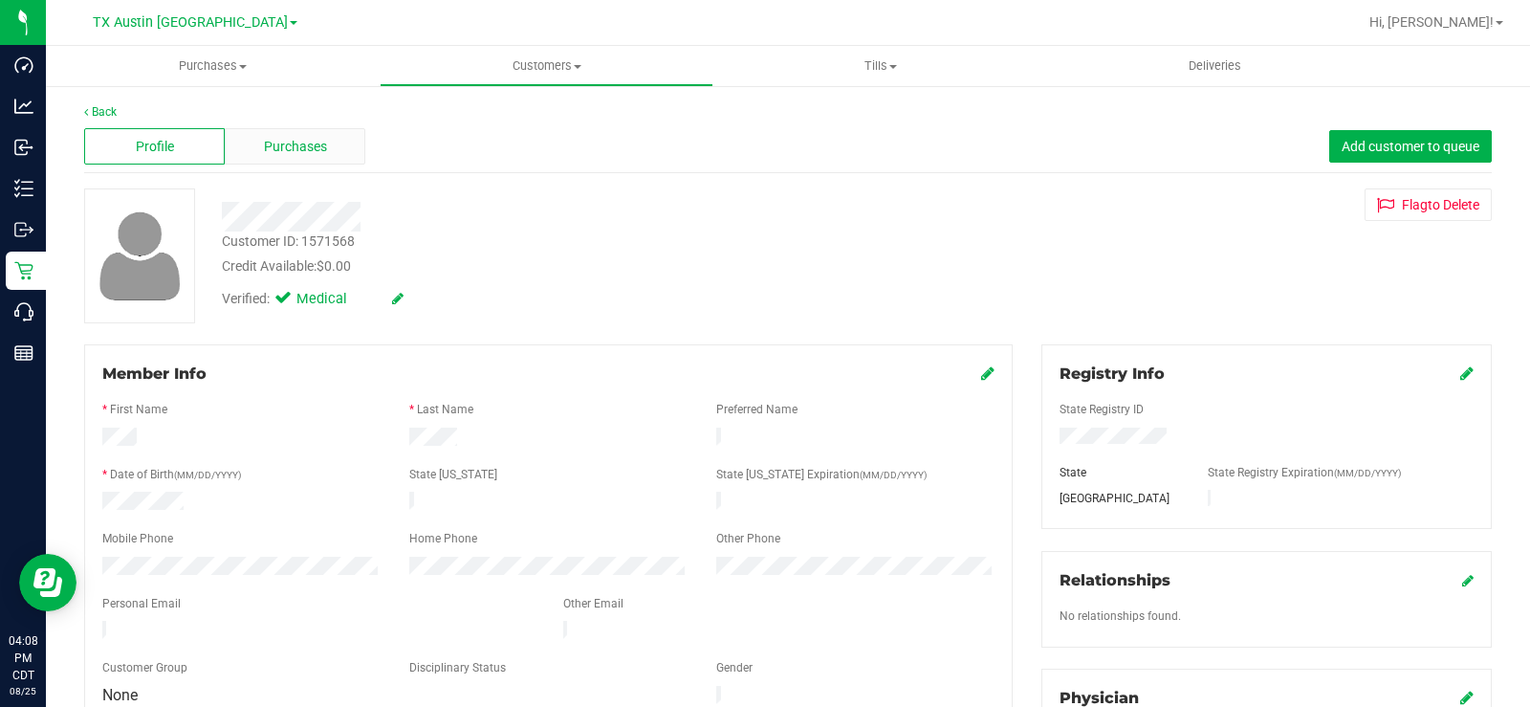
click at [320, 148] on span "Purchases" at bounding box center [295, 147] width 63 height 20
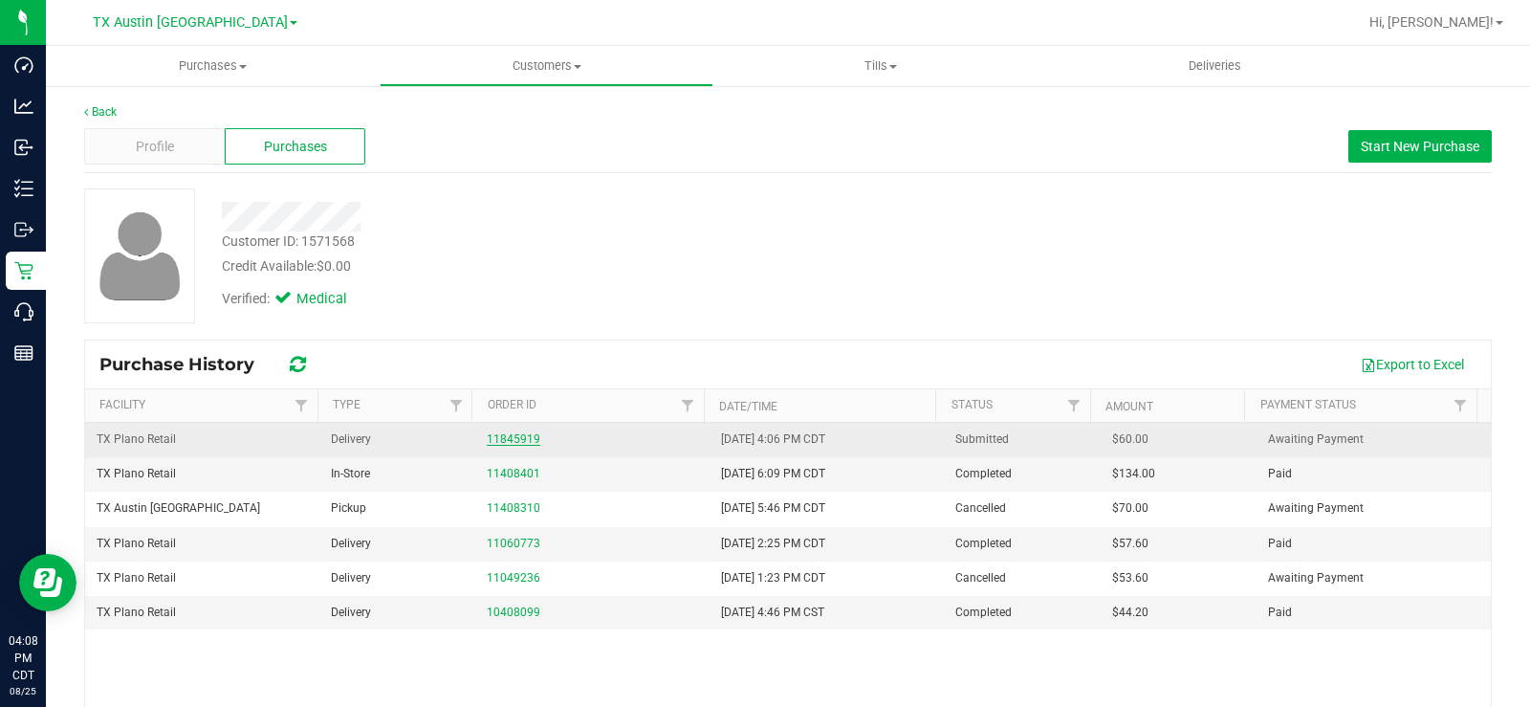
click at [504, 440] on link "11845919" at bounding box center [514, 438] width 54 height 13
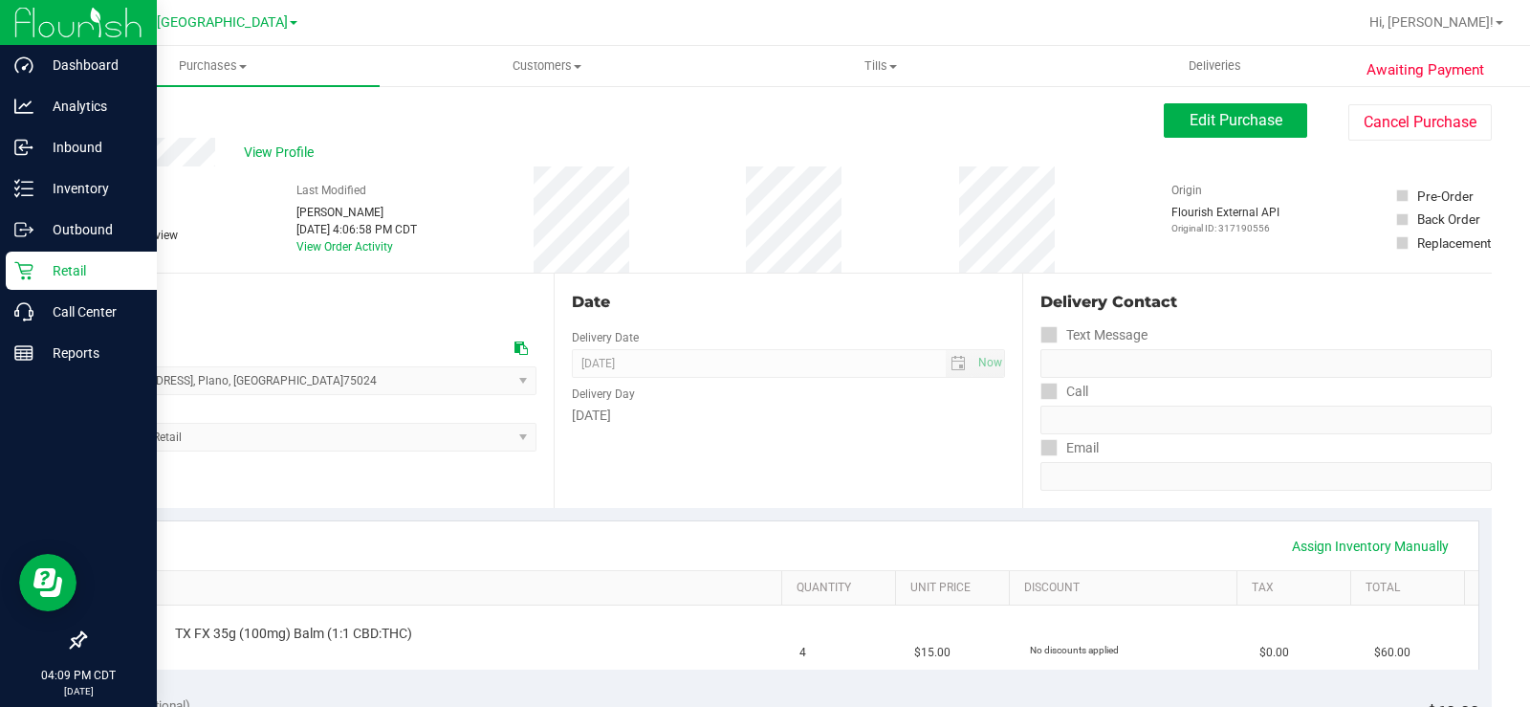
click at [20, 261] on icon at bounding box center [23, 270] width 19 height 19
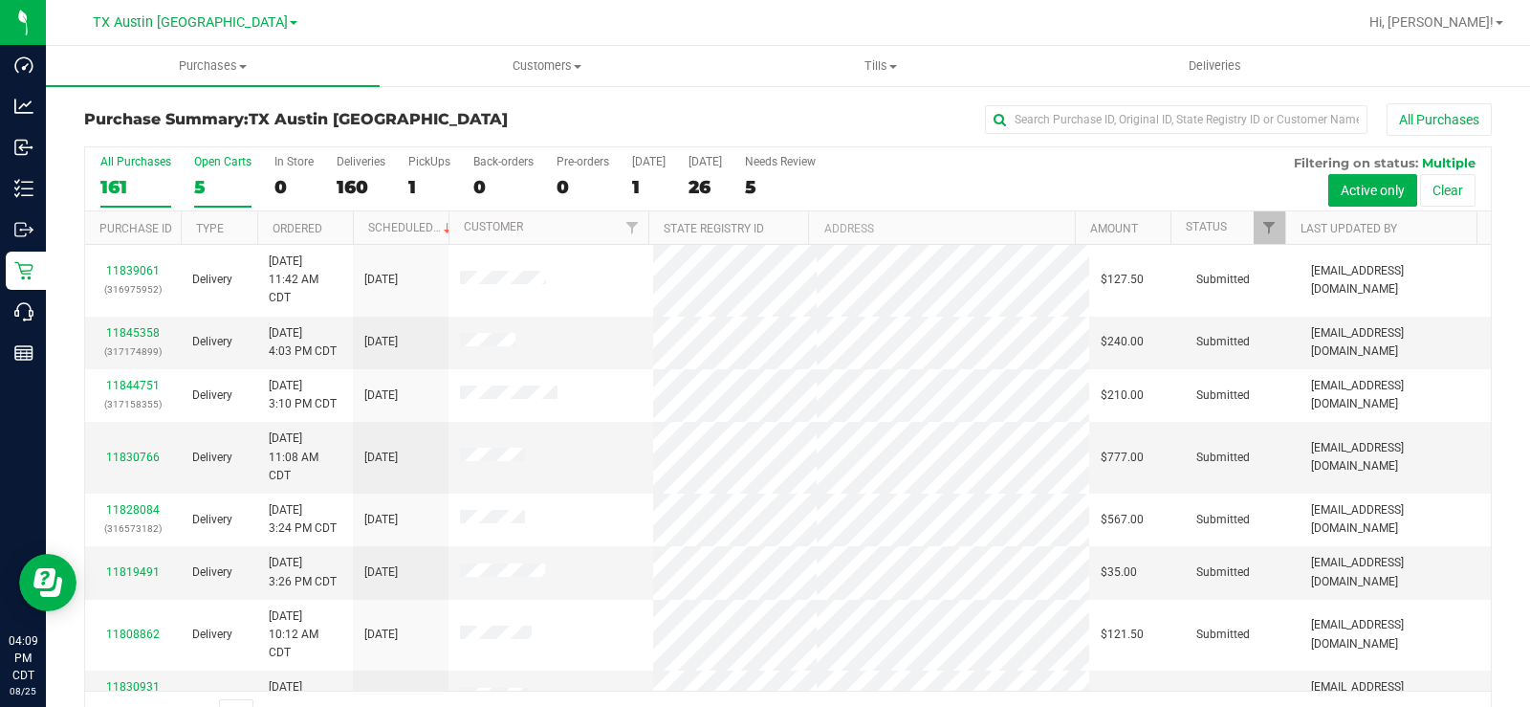
click at [205, 174] on label "Open Carts 5" at bounding box center [222, 181] width 57 height 53
click at [0, 0] on input "Open Carts 5" at bounding box center [0, 0] width 0 height 0
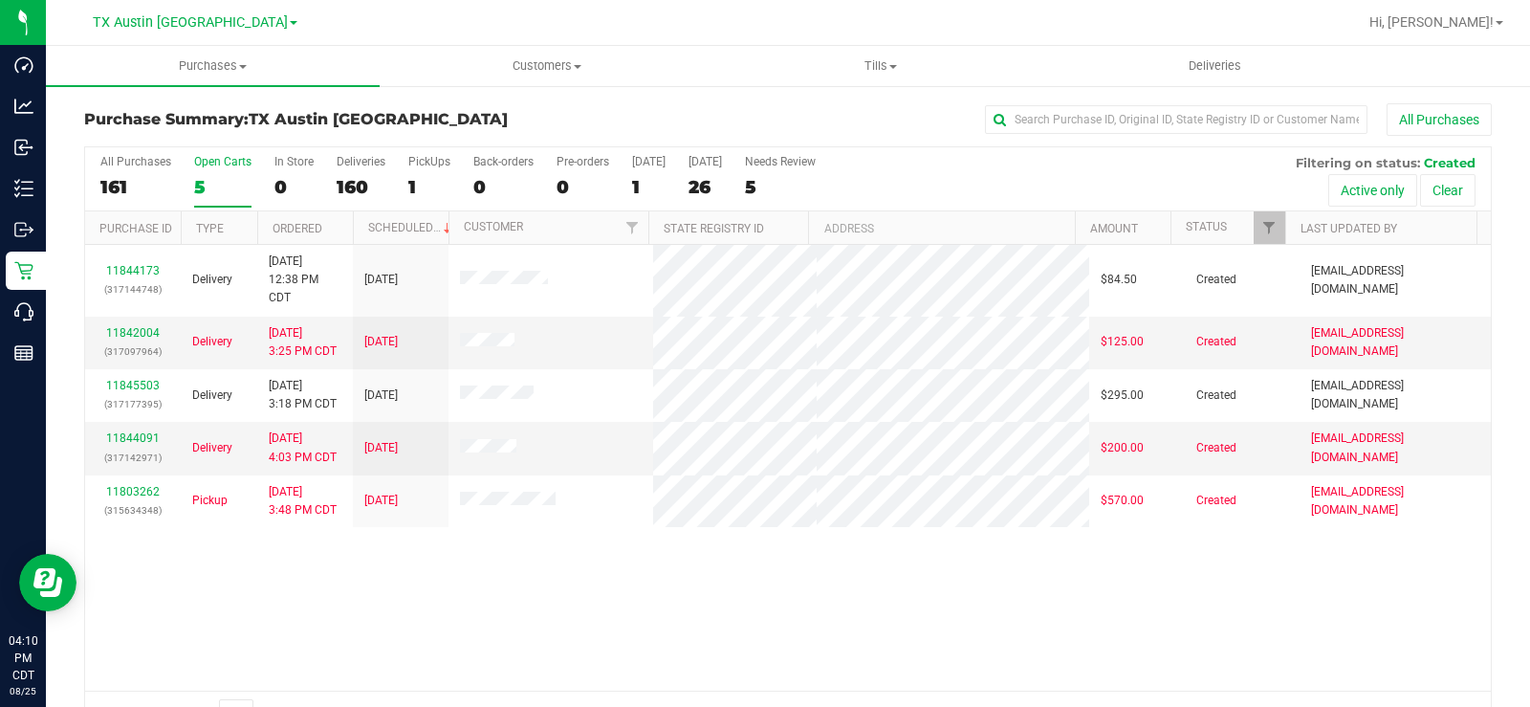
scroll to position [49, 0]
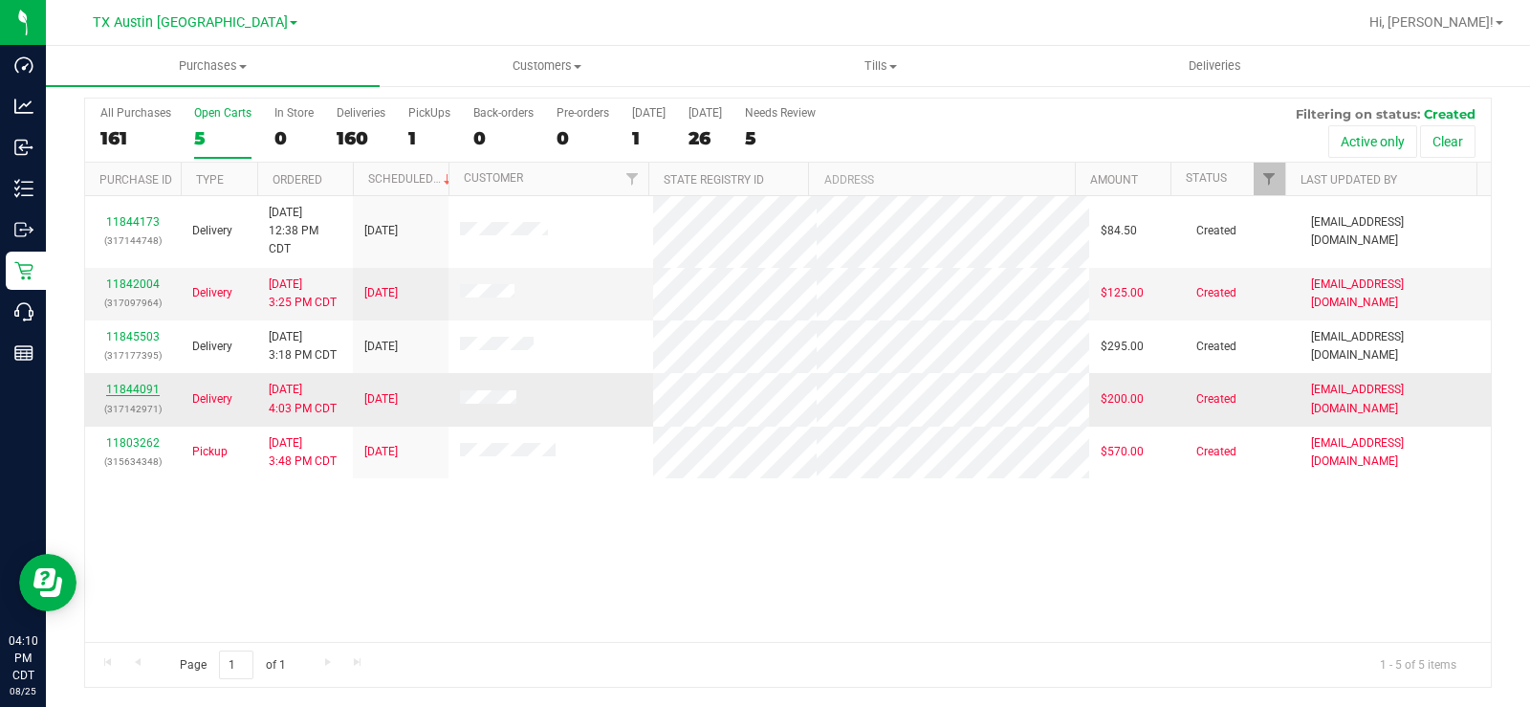
click at [127, 387] on link "11844091" at bounding box center [133, 388] width 54 height 13
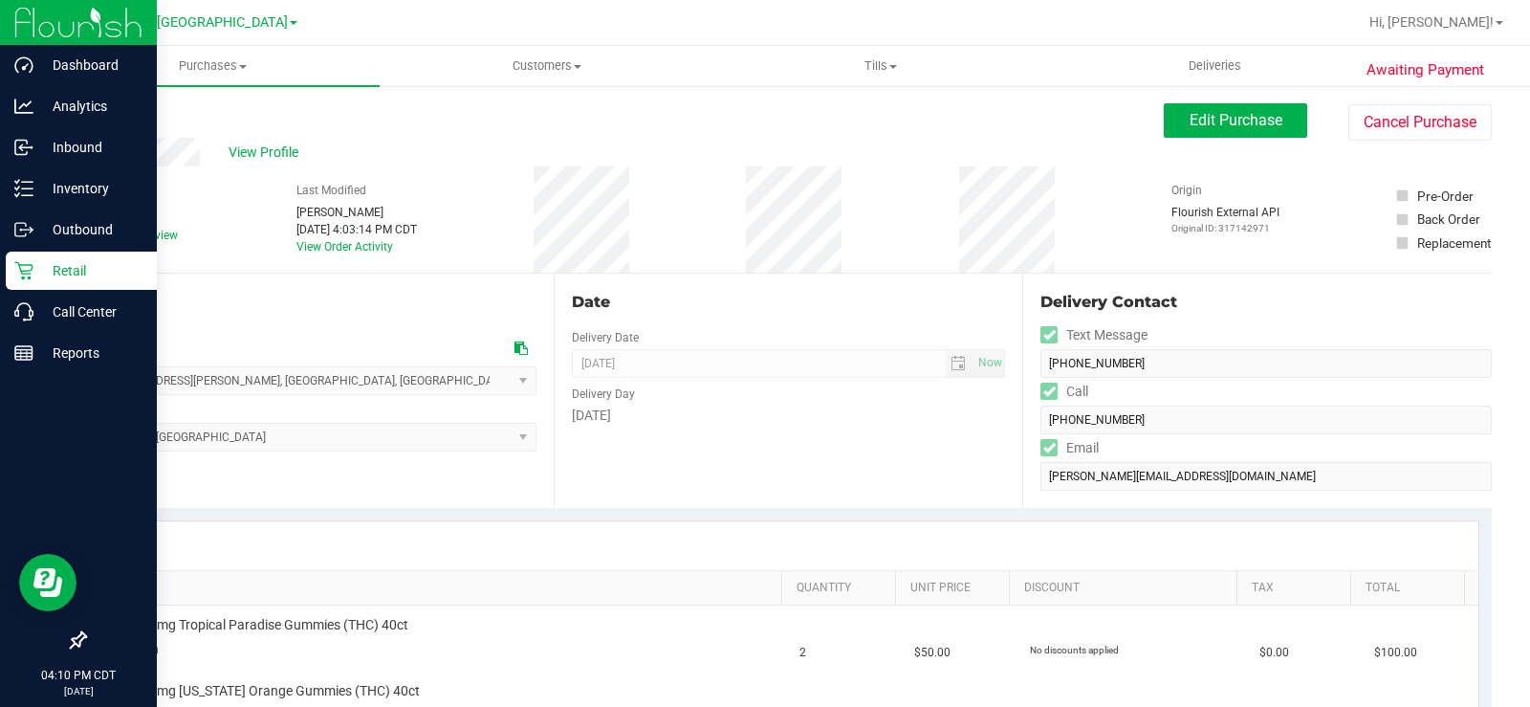
click at [29, 267] on icon at bounding box center [23, 270] width 19 height 19
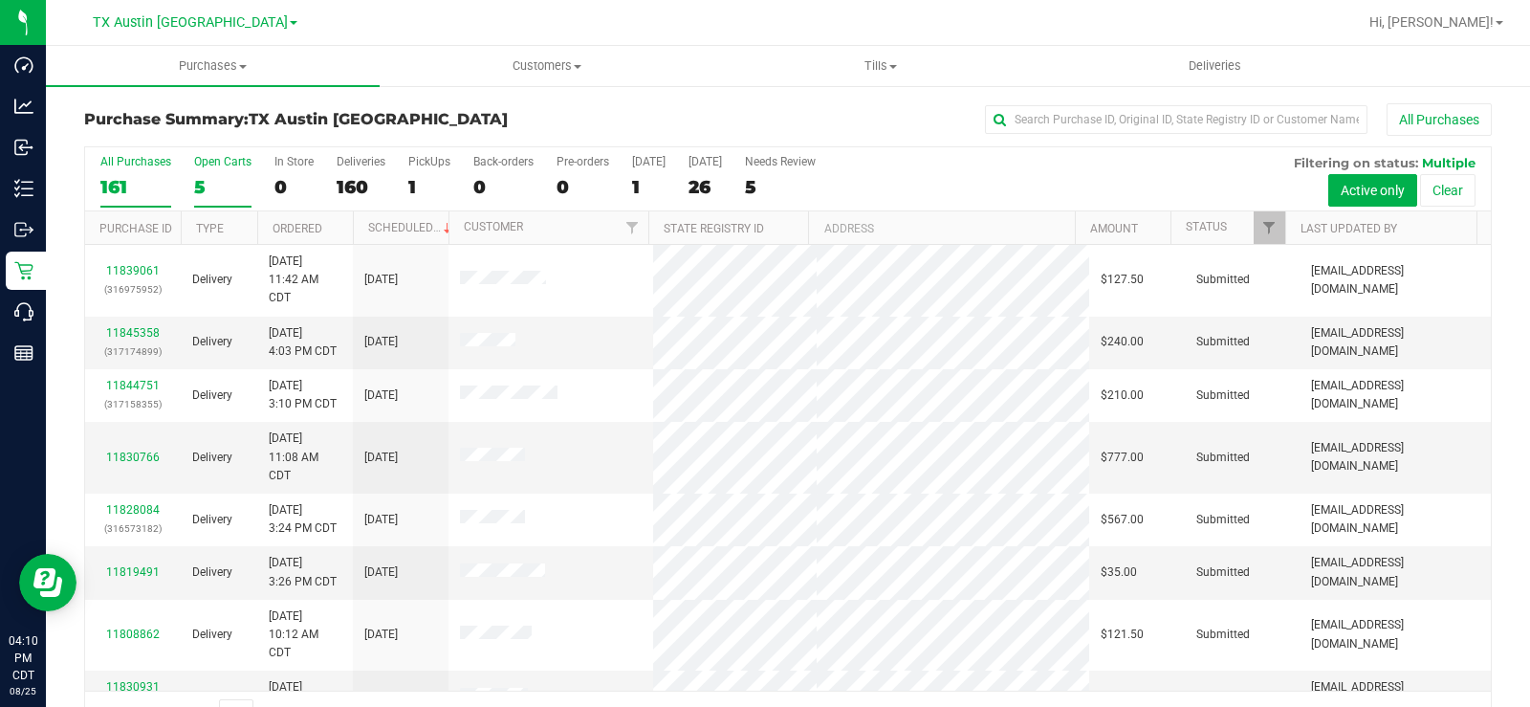
click at [218, 168] on label "Open Carts 5" at bounding box center [222, 181] width 57 height 53
click at [0, 0] on input "Open Carts 5" at bounding box center [0, 0] width 0 height 0
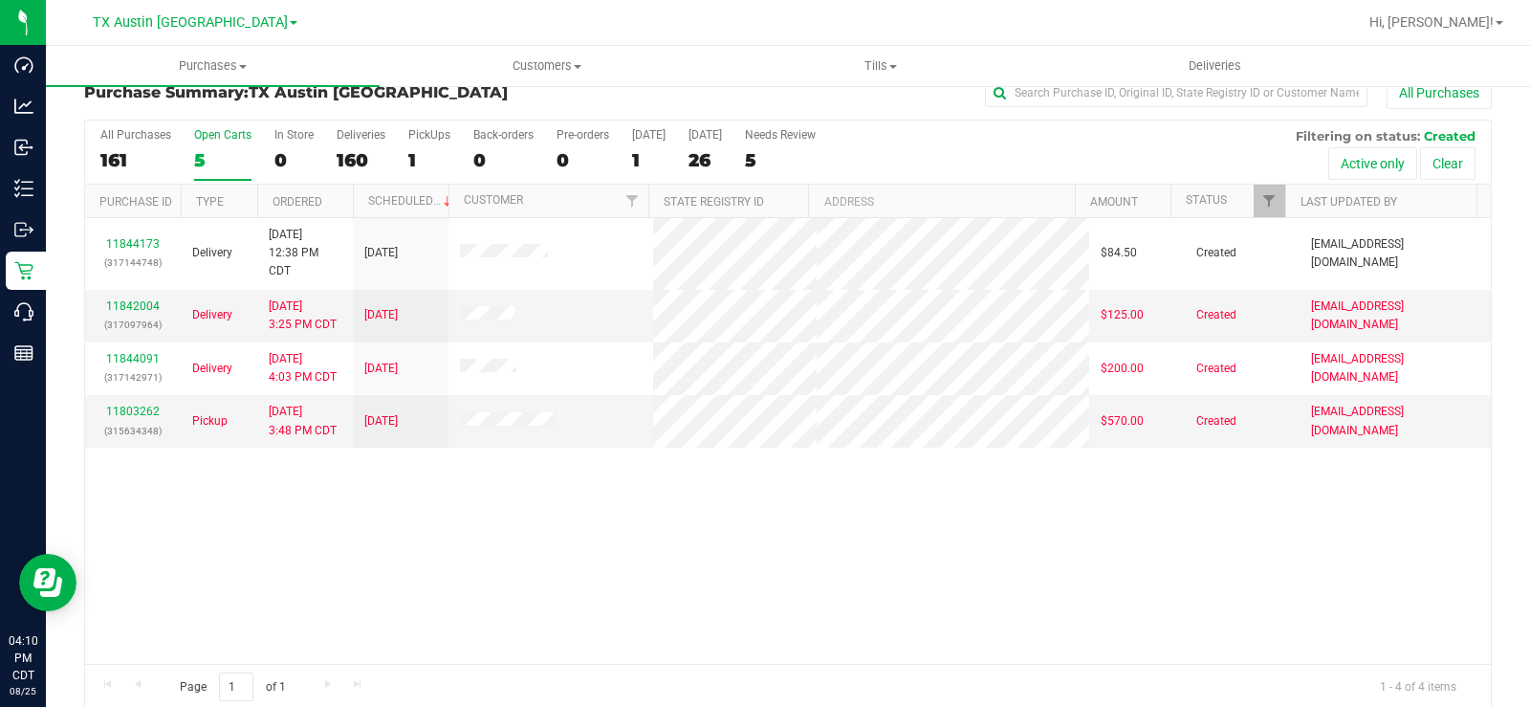
scroll to position [49, 0]
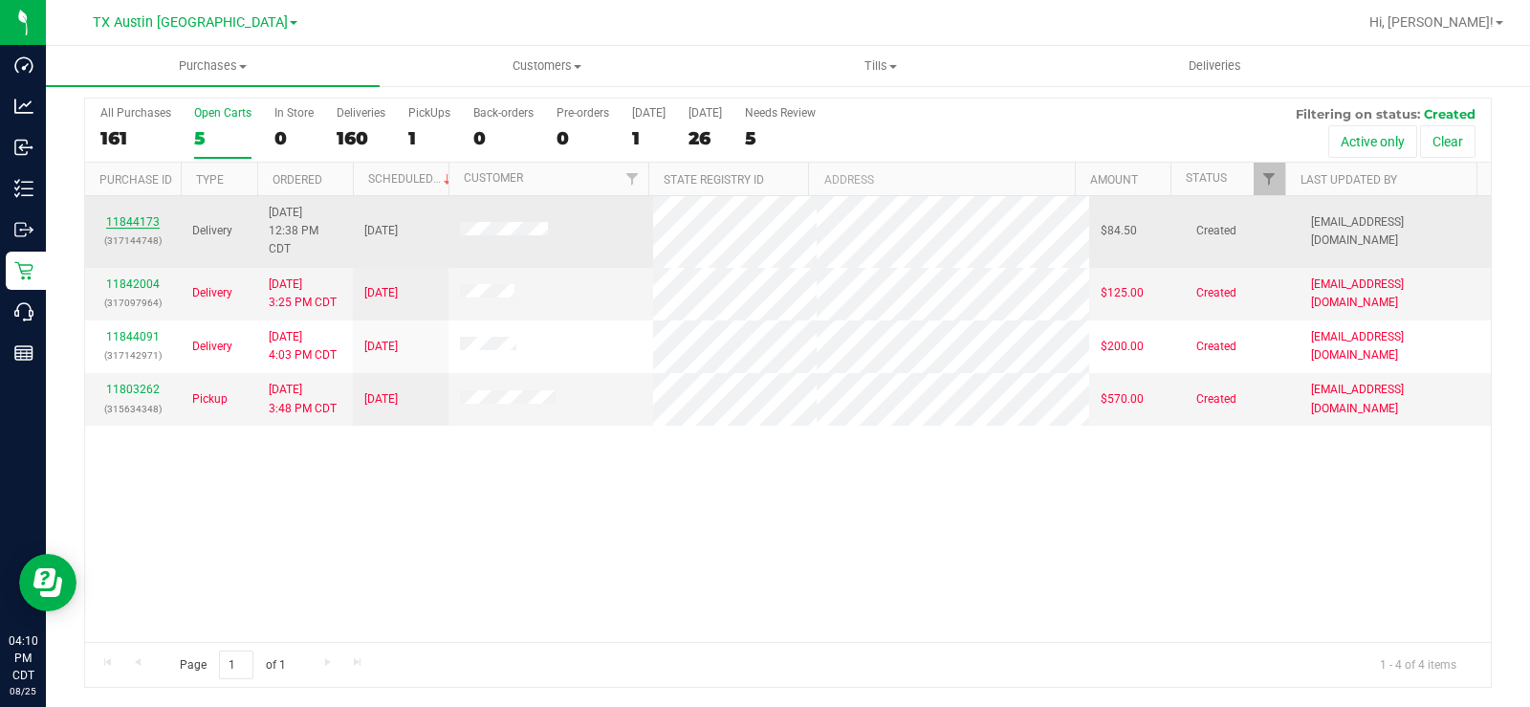
click at [133, 224] on link "11844173" at bounding box center [133, 221] width 54 height 13
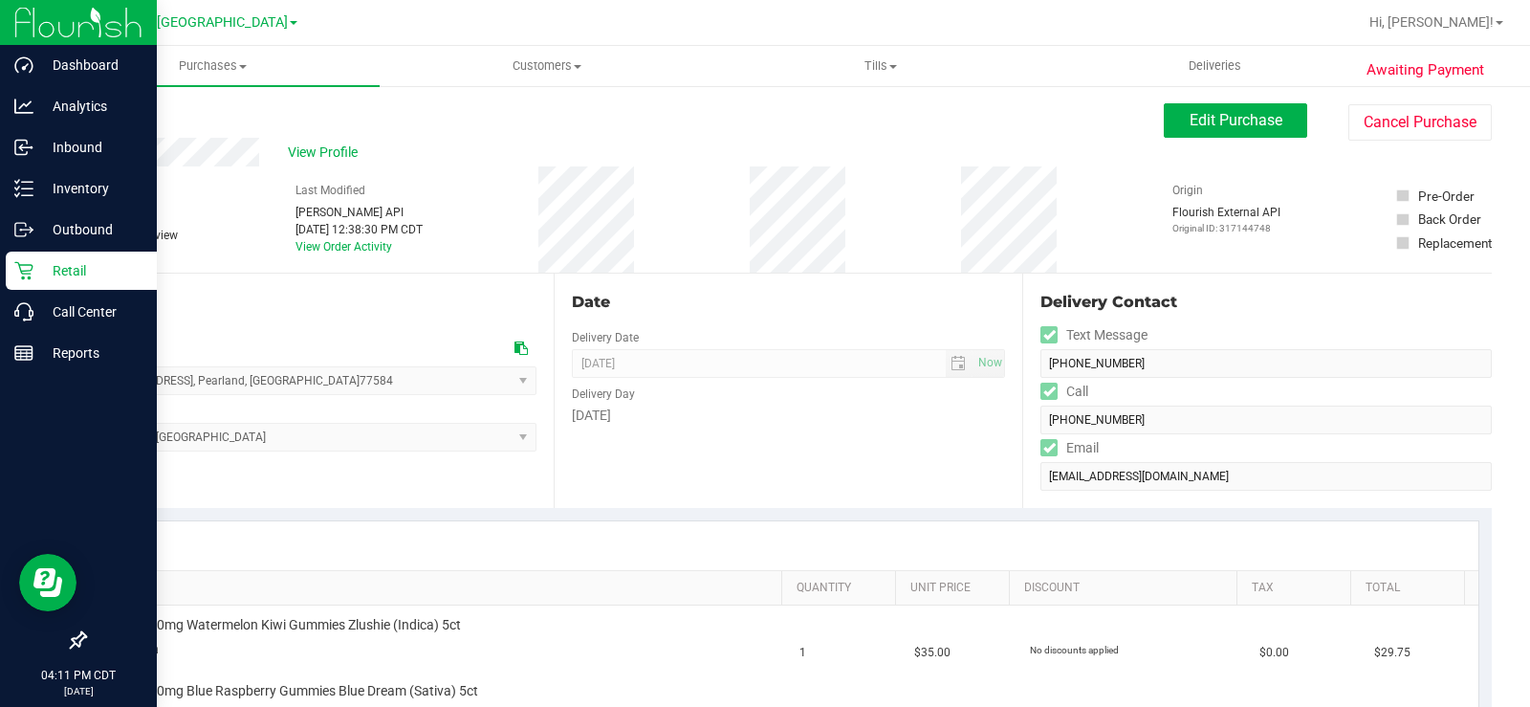
click at [38, 263] on p "Retail" at bounding box center [90, 270] width 115 height 23
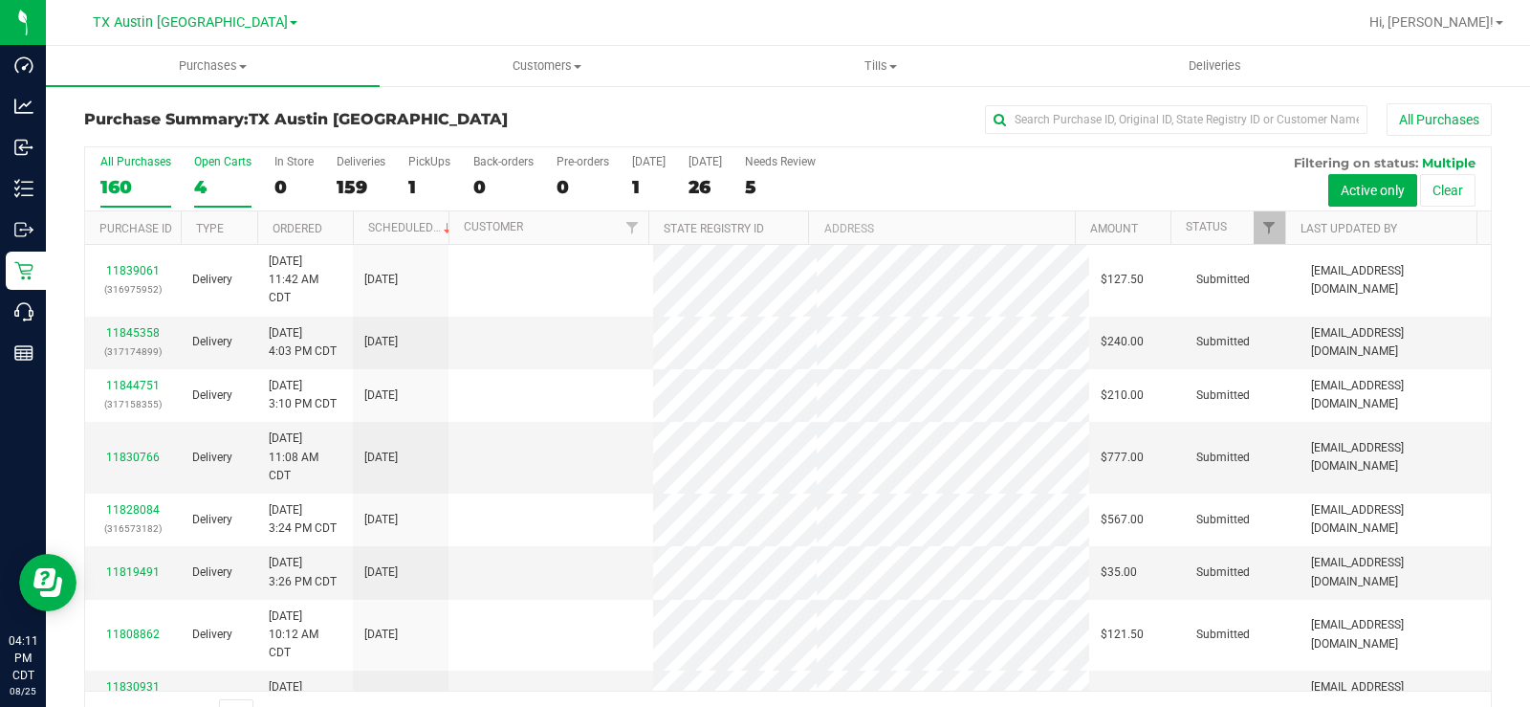
click at [205, 184] on div "4" at bounding box center [222, 187] width 57 height 22
click at [0, 0] on input "Open Carts 4" at bounding box center [0, 0] width 0 height 0
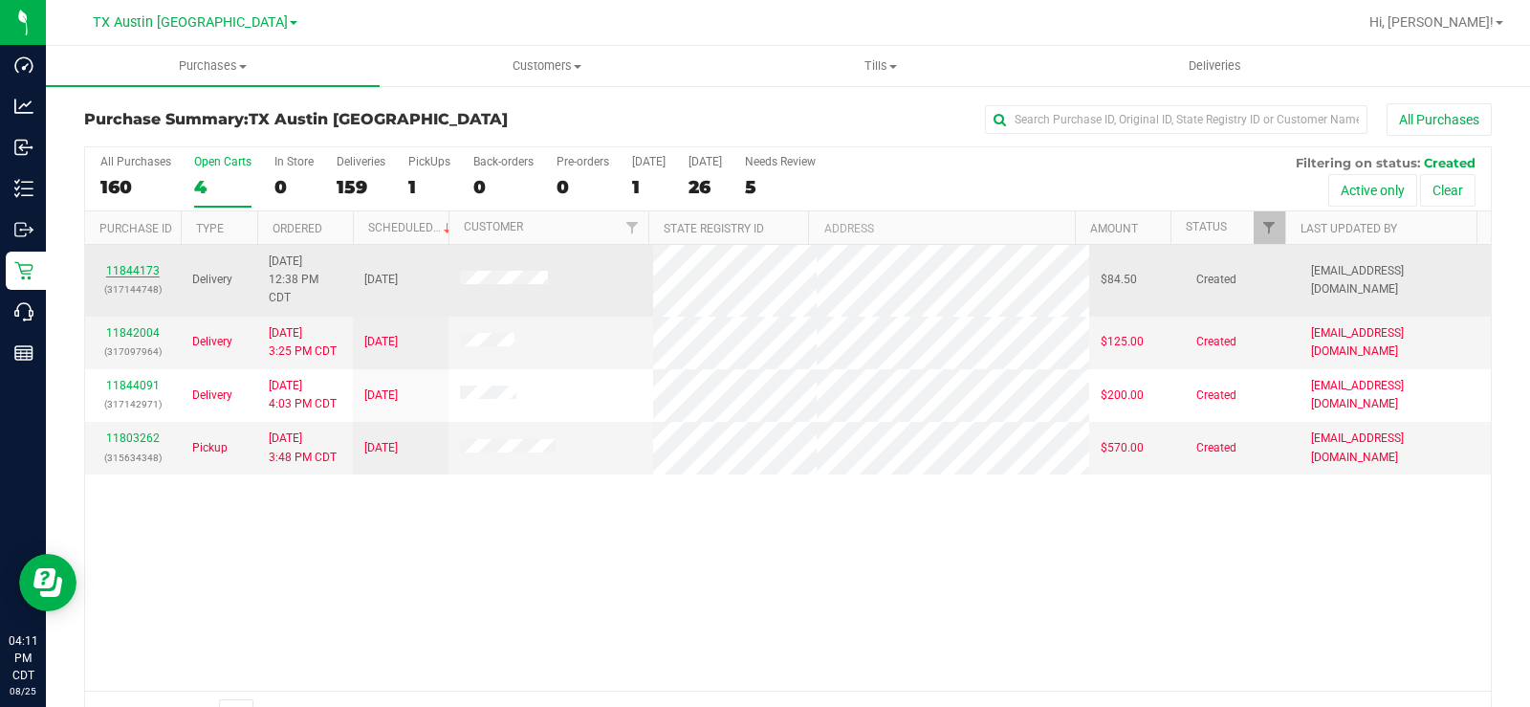
click at [126, 267] on link "11844173" at bounding box center [133, 270] width 54 height 13
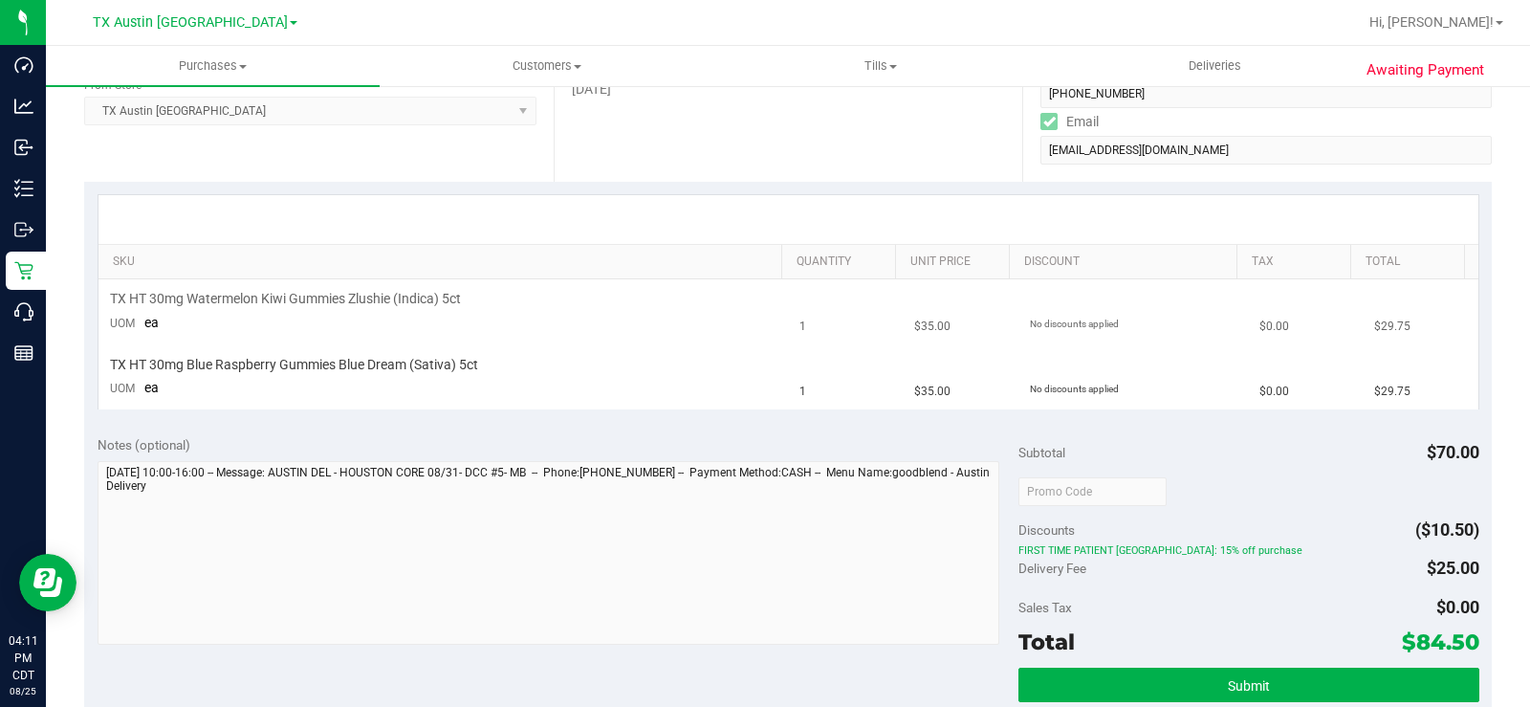
scroll to position [478, 0]
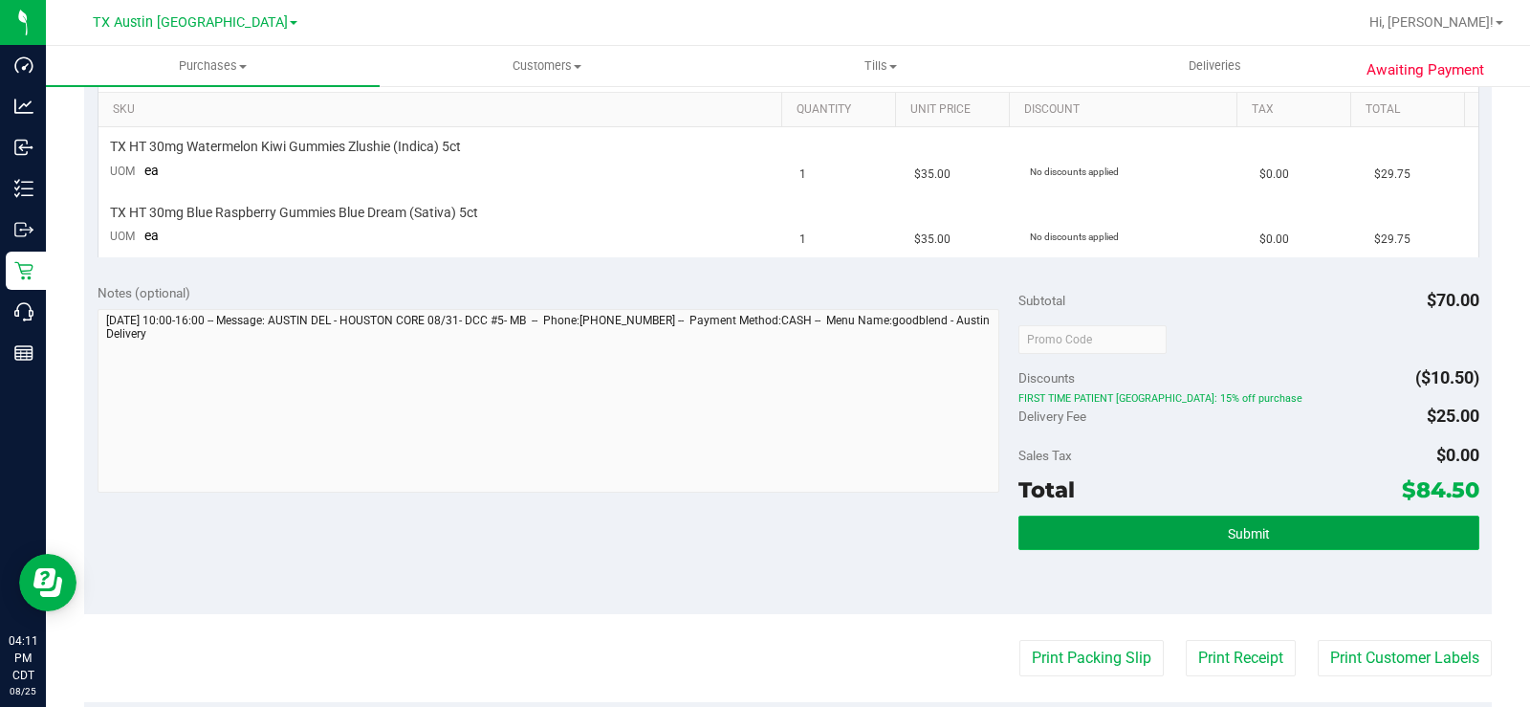
click at [1319, 530] on button "Submit" at bounding box center [1248, 532] width 461 height 34
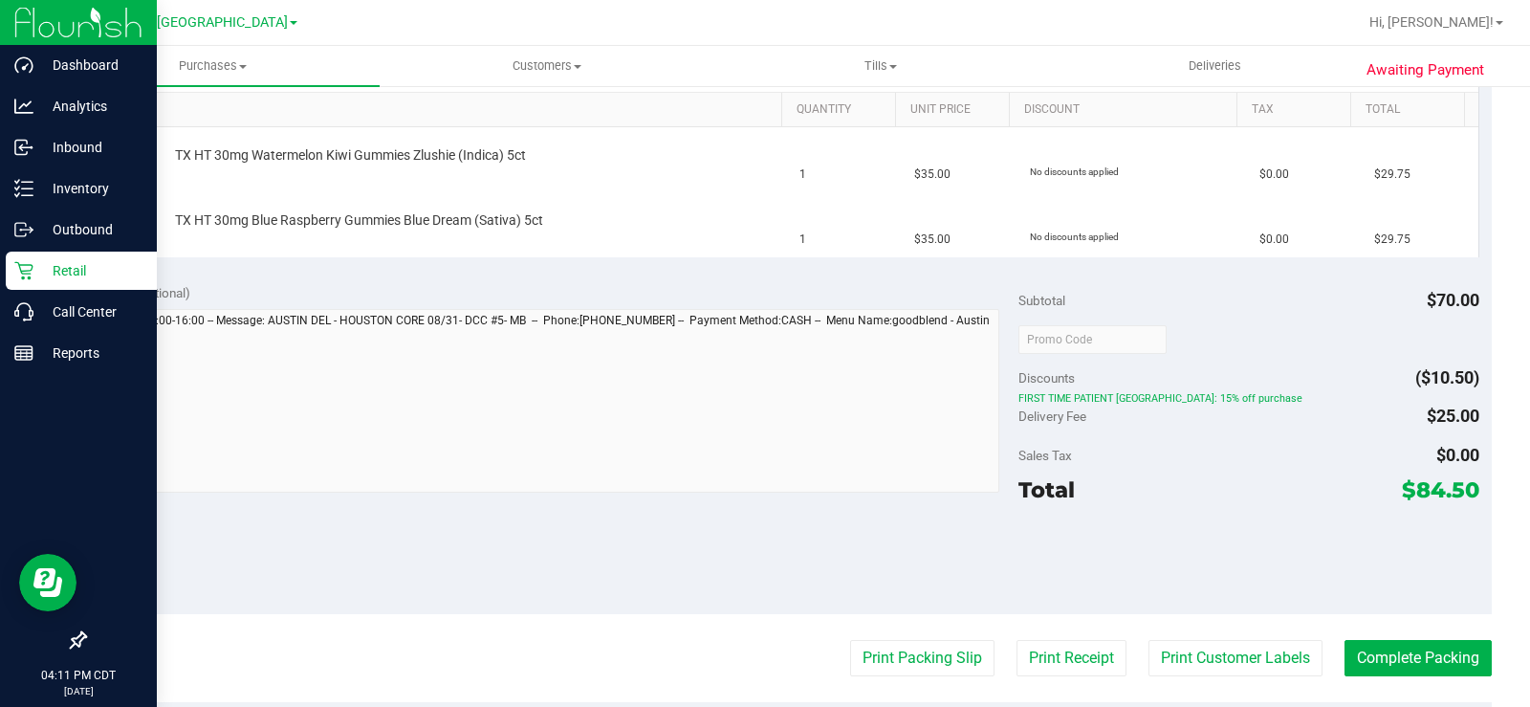
click at [33, 262] on icon at bounding box center [23, 270] width 19 height 19
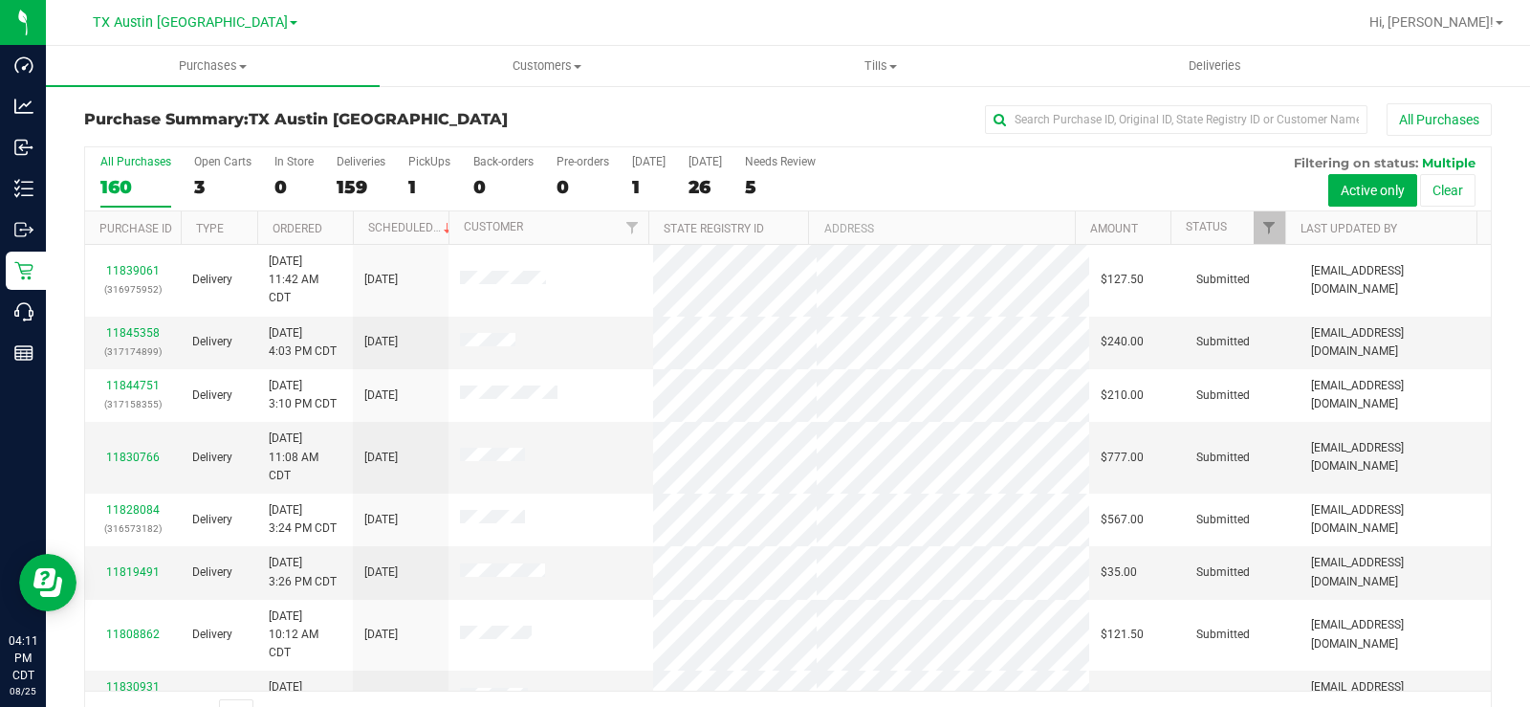
click at [206, 163] on div "Open Carts" at bounding box center [222, 161] width 57 height 13
click at [0, 0] on input "Open Carts 3" at bounding box center [0, 0] width 0 height 0
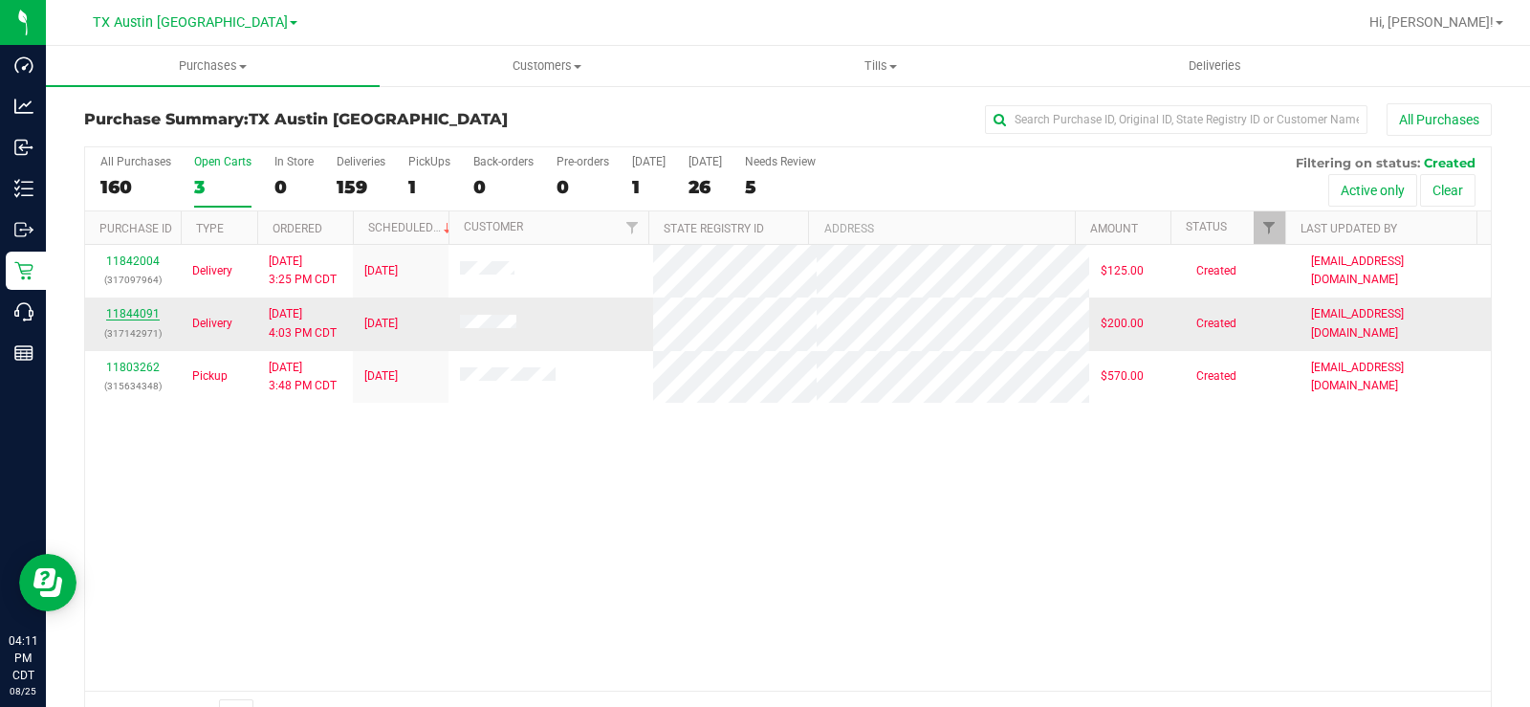
click at [130, 311] on link "11844091" at bounding box center [133, 313] width 54 height 13
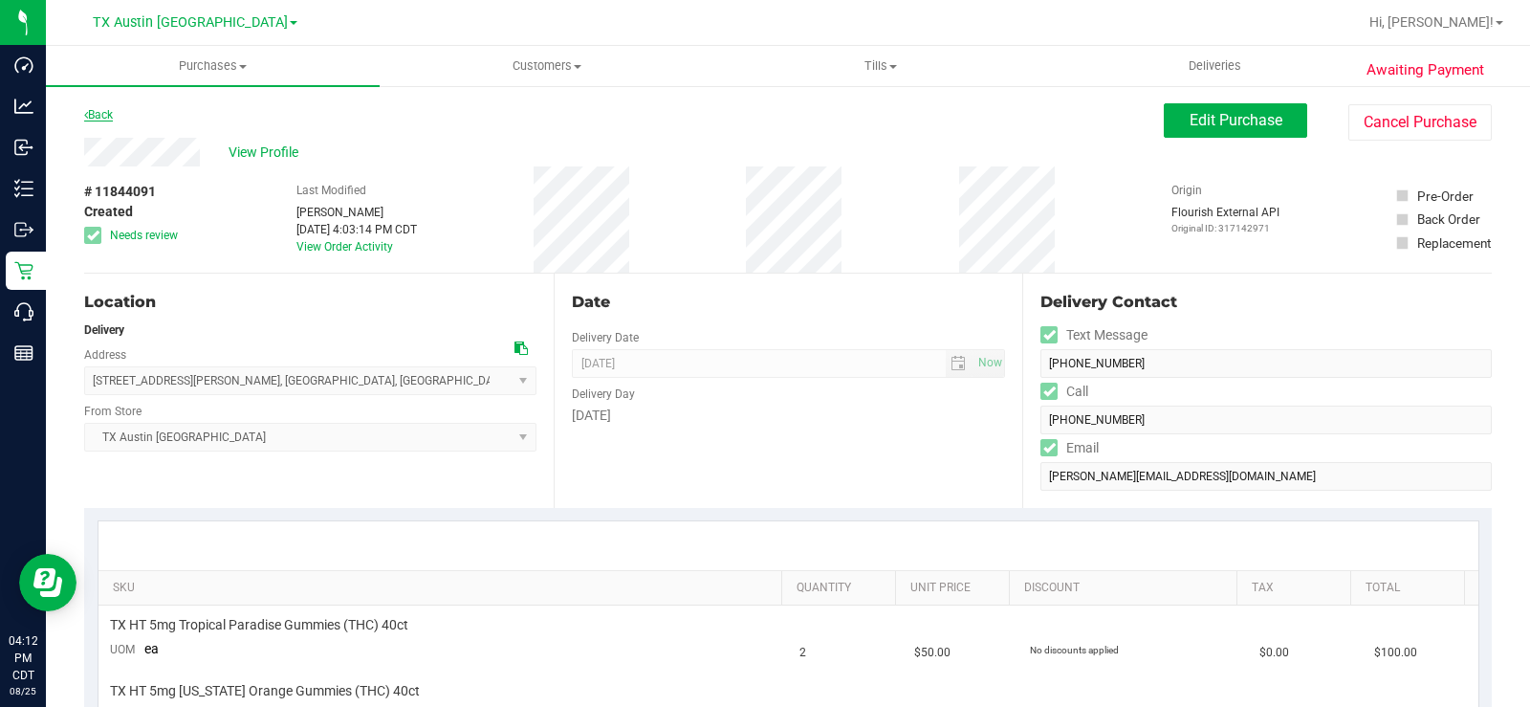
click at [109, 117] on link "Back" at bounding box center [98, 114] width 29 height 13
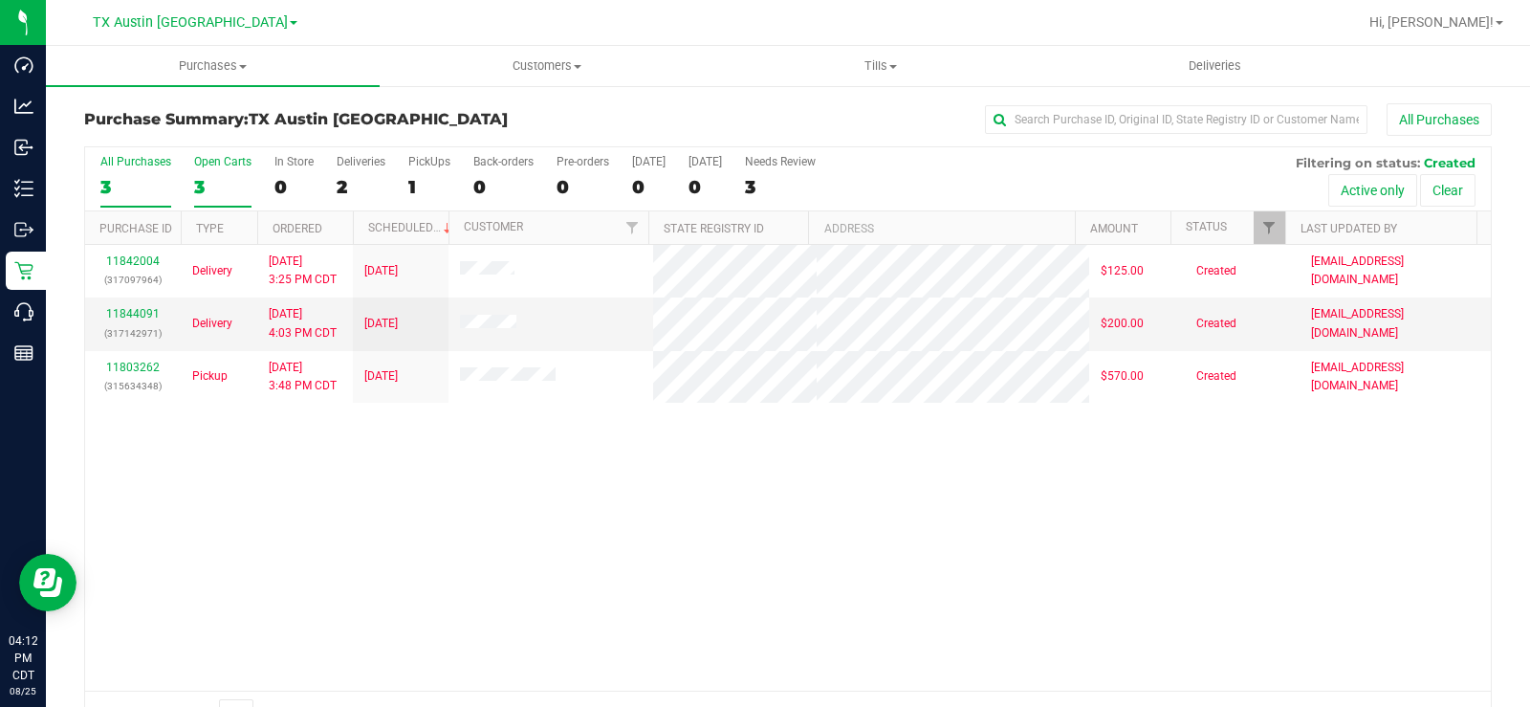
click at [205, 186] on div "3" at bounding box center [222, 187] width 57 height 22
click at [0, 0] on input "Open Carts 3" at bounding box center [0, 0] width 0 height 0
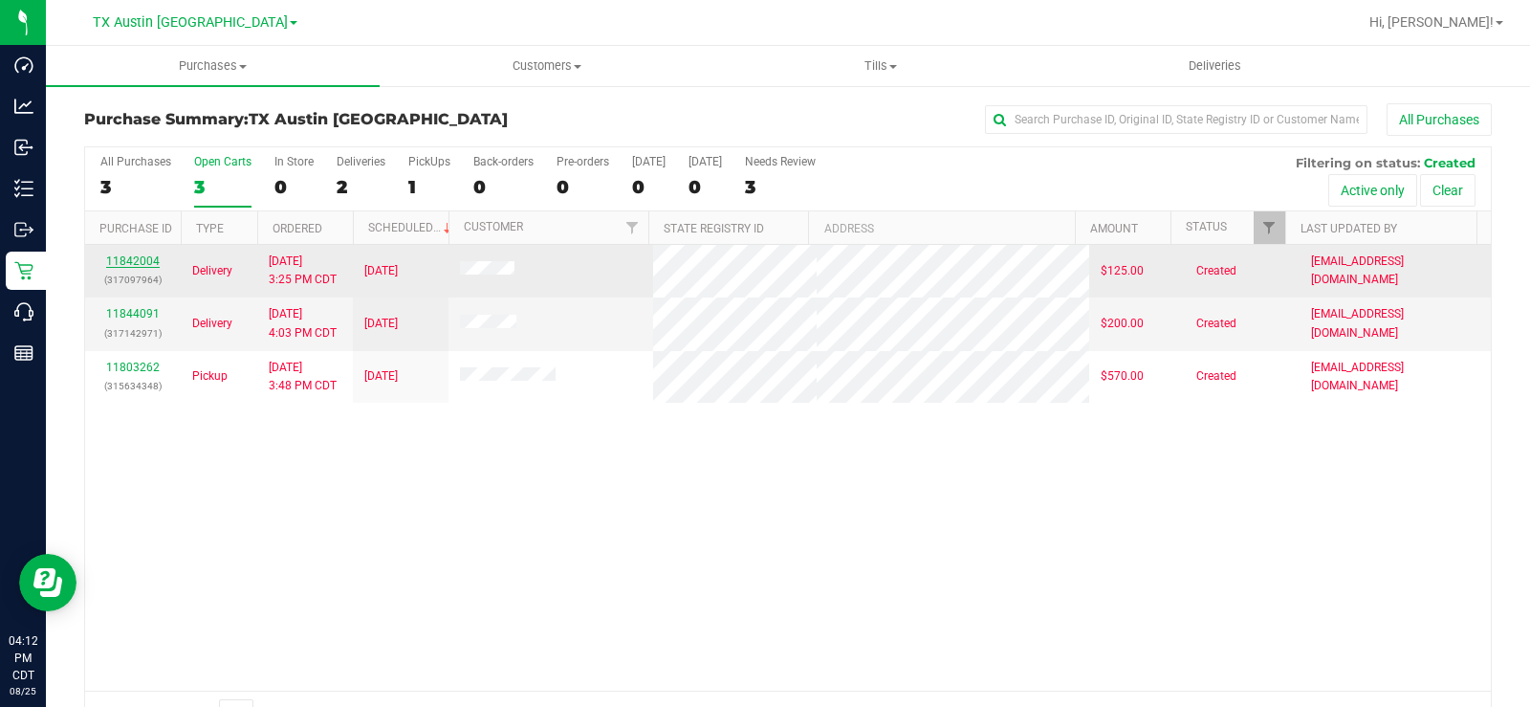
click at [154, 256] on link "11842004" at bounding box center [133, 260] width 54 height 13
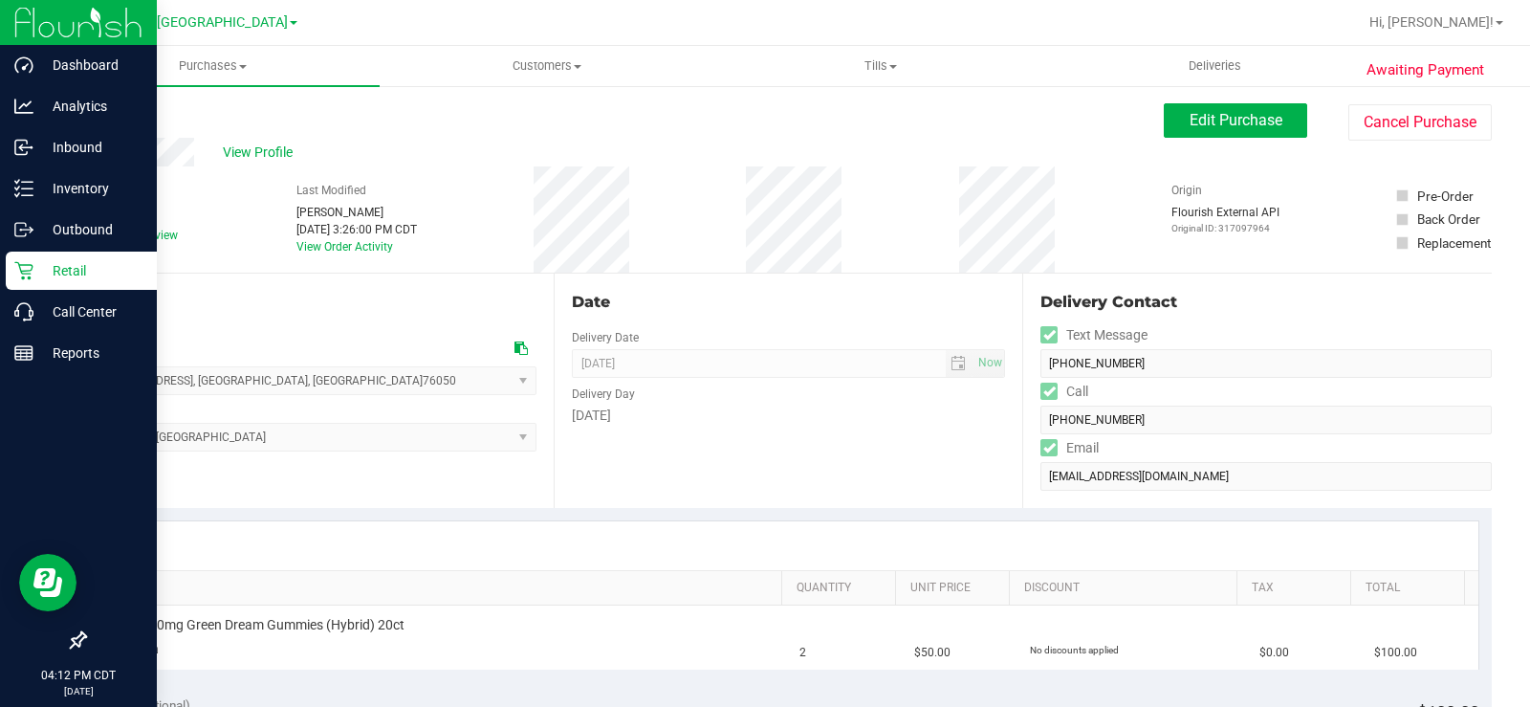
click at [35, 254] on div "Retail" at bounding box center [81, 270] width 151 height 38
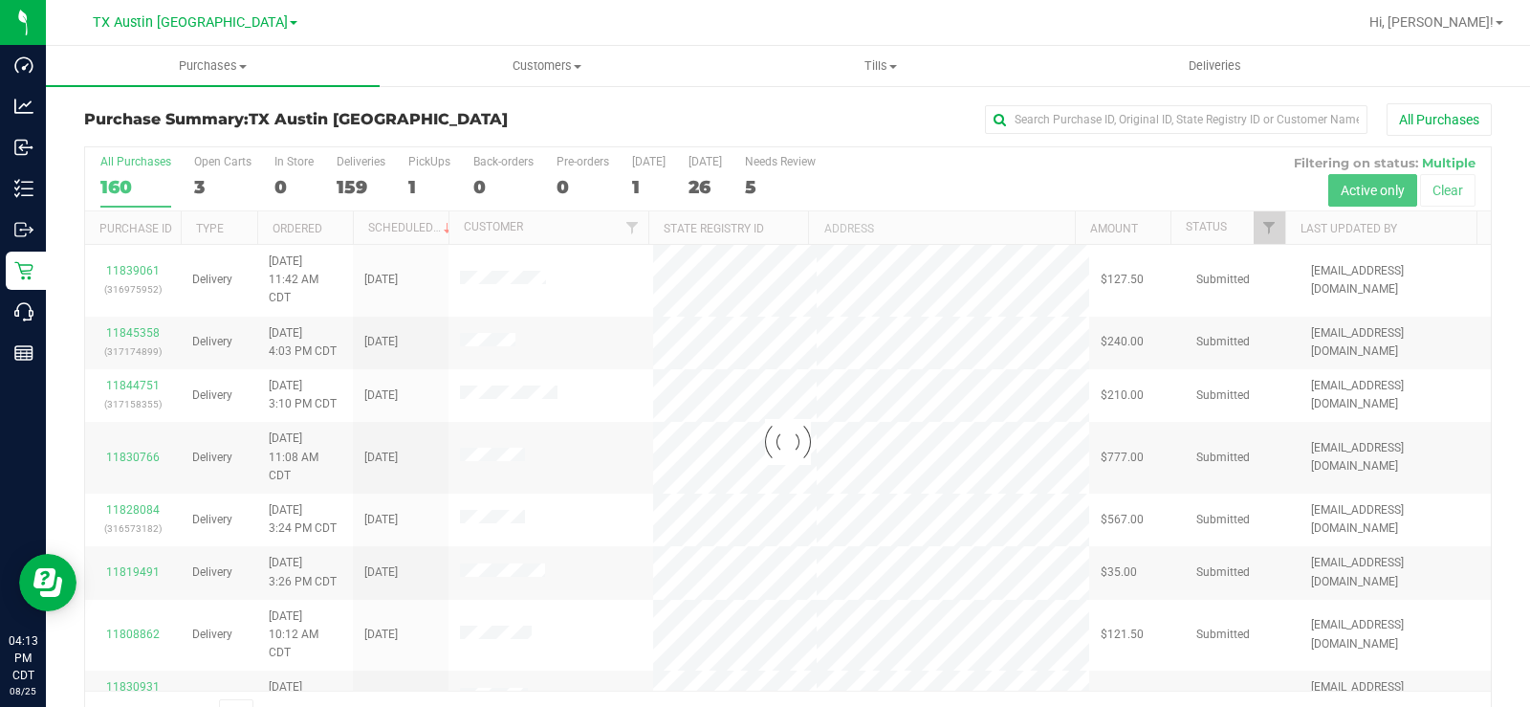
click at [202, 181] on div at bounding box center [788, 441] width 1406 height 589
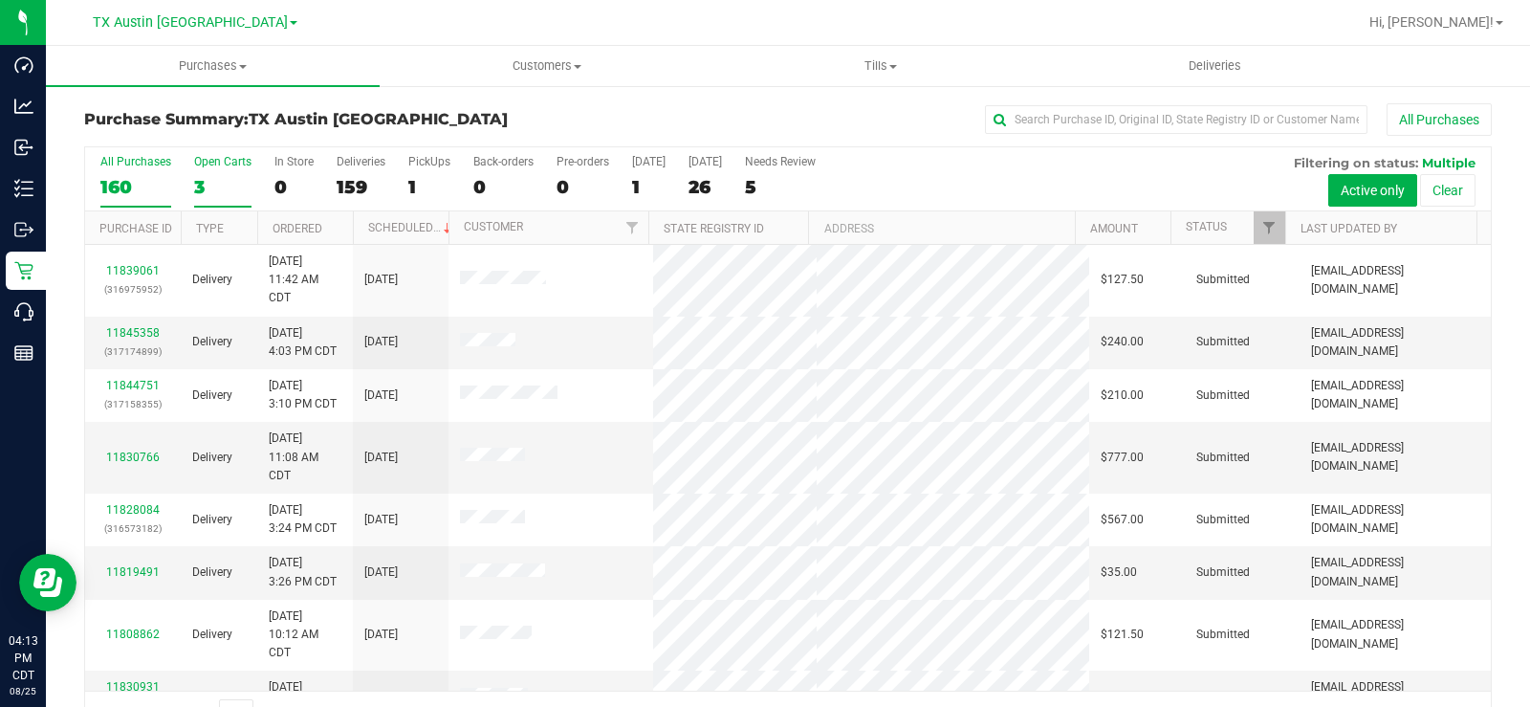
click at [203, 182] on div "3" at bounding box center [222, 187] width 57 height 22
click at [0, 0] on input "Open Carts 3" at bounding box center [0, 0] width 0 height 0
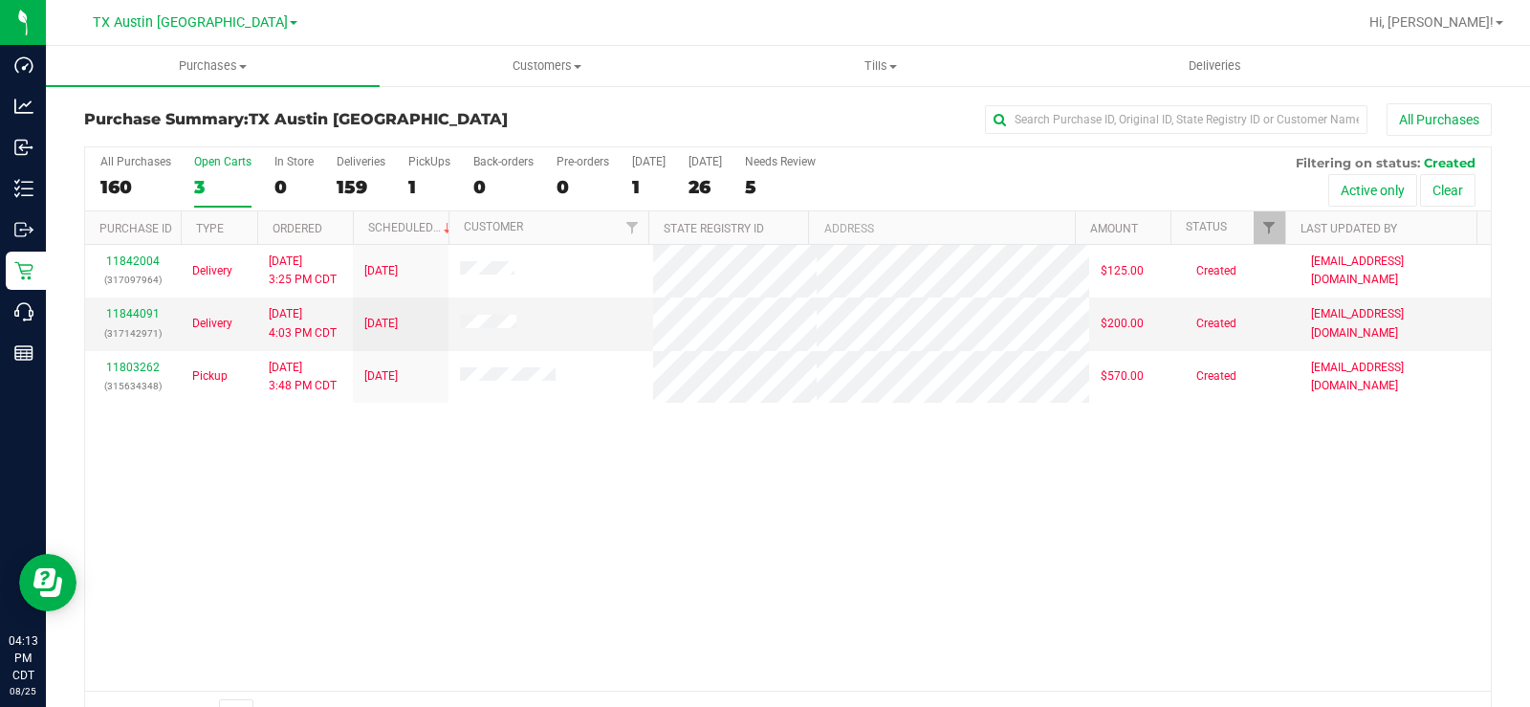
click at [198, 156] on div "Open Carts" at bounding box center [222, 161] width 57 height 13
click at [0, 0] on input "Open Carts 3" at bounding box center [0, 0] width 0 height 0
click at [232, 173] on label "Open Carts 3" at bounding box center [222, 181] width 57 height 53
click at [0, 0] on input "Open Carts 3" at bounding box center [0, 0] width 0 height 0
click at [211, 182] on div "3" at bounding box center [222, 187] width 57 height 22
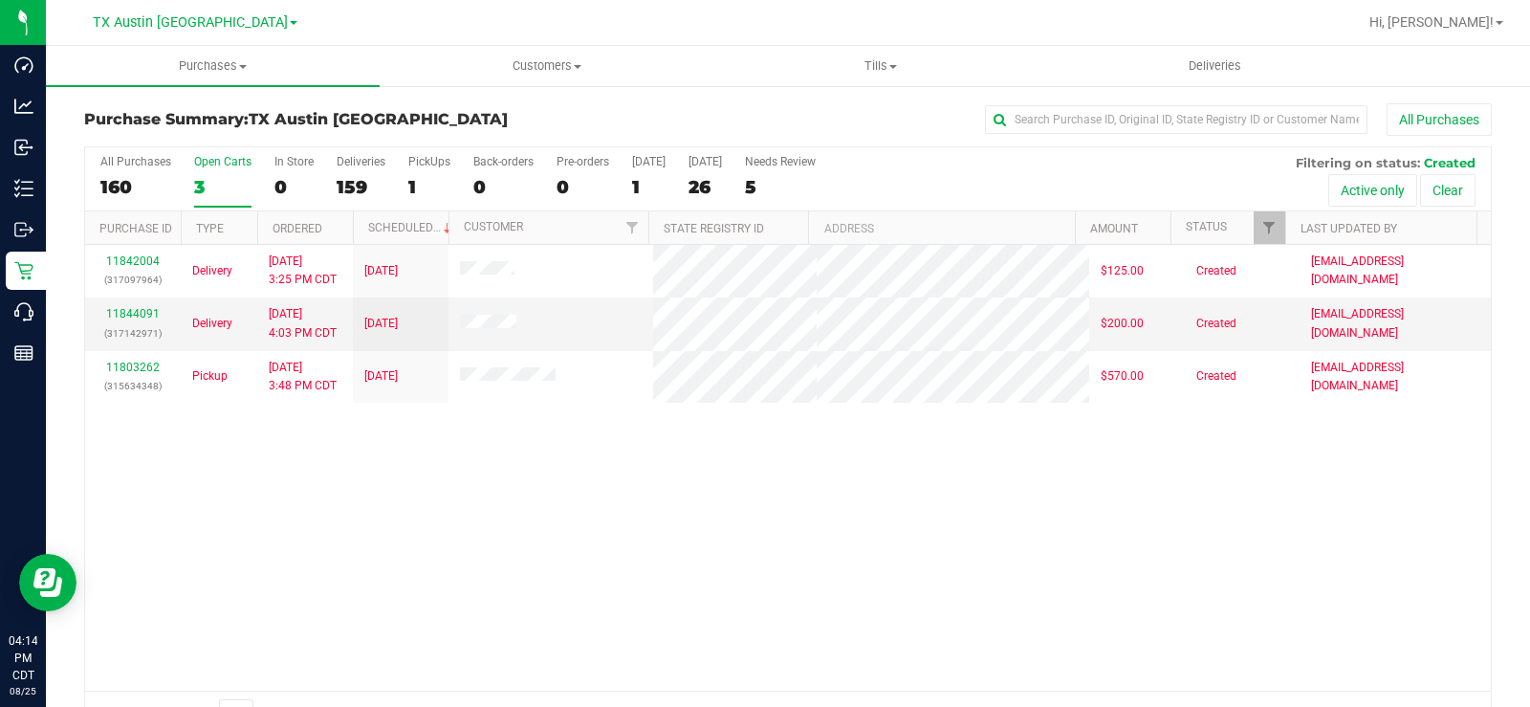
click at [0, 0] on input "Open Carts 3" at bounding box center [0, 0] width 0 height 0
click at [210, 173] on label "Open Carts 3" at bounding box center [222, 181] width 57 height 53
click at [0, 0] on input "Open Carts 3" at bounding box center [0, 0] width 0 height 0
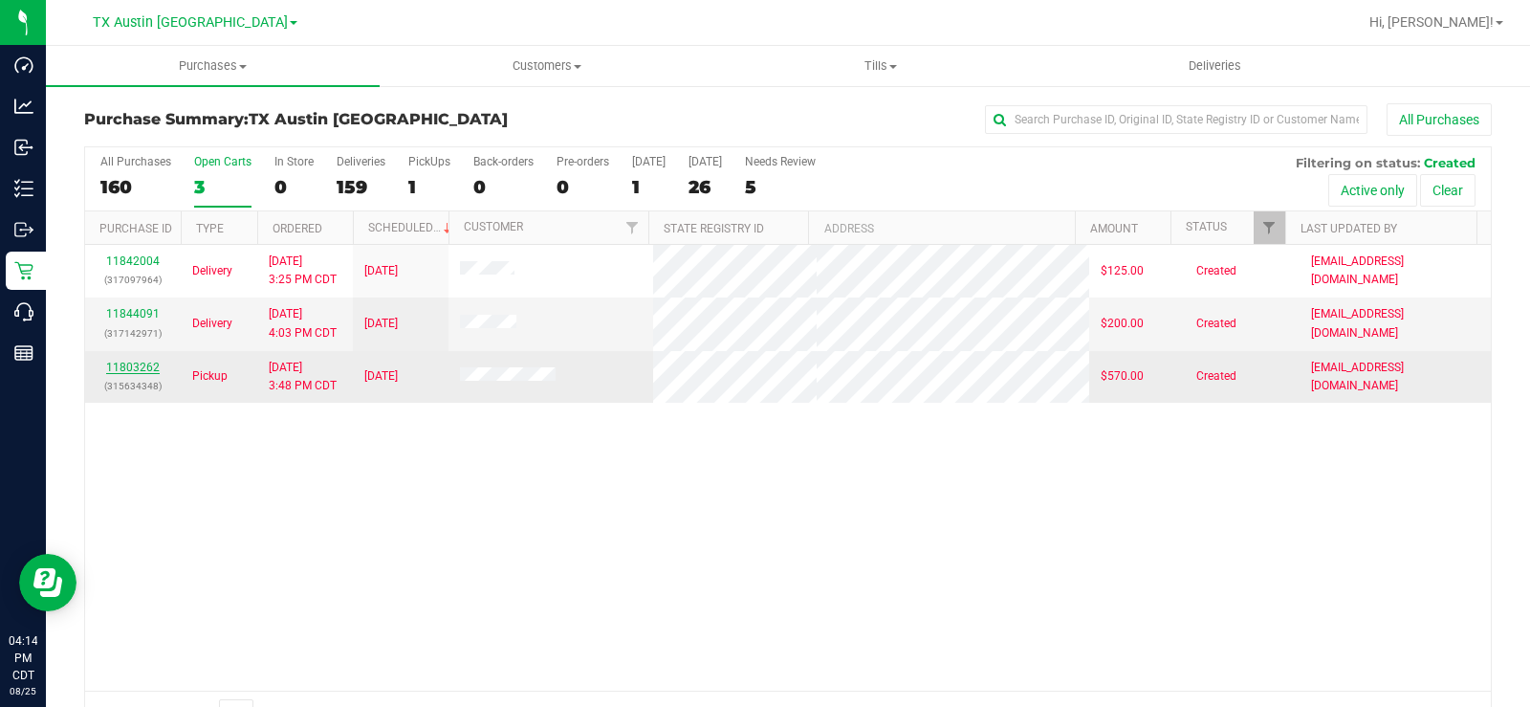
click at [123, 368] on link "11803262" at bounding box center [133, 366] width 54 height 13
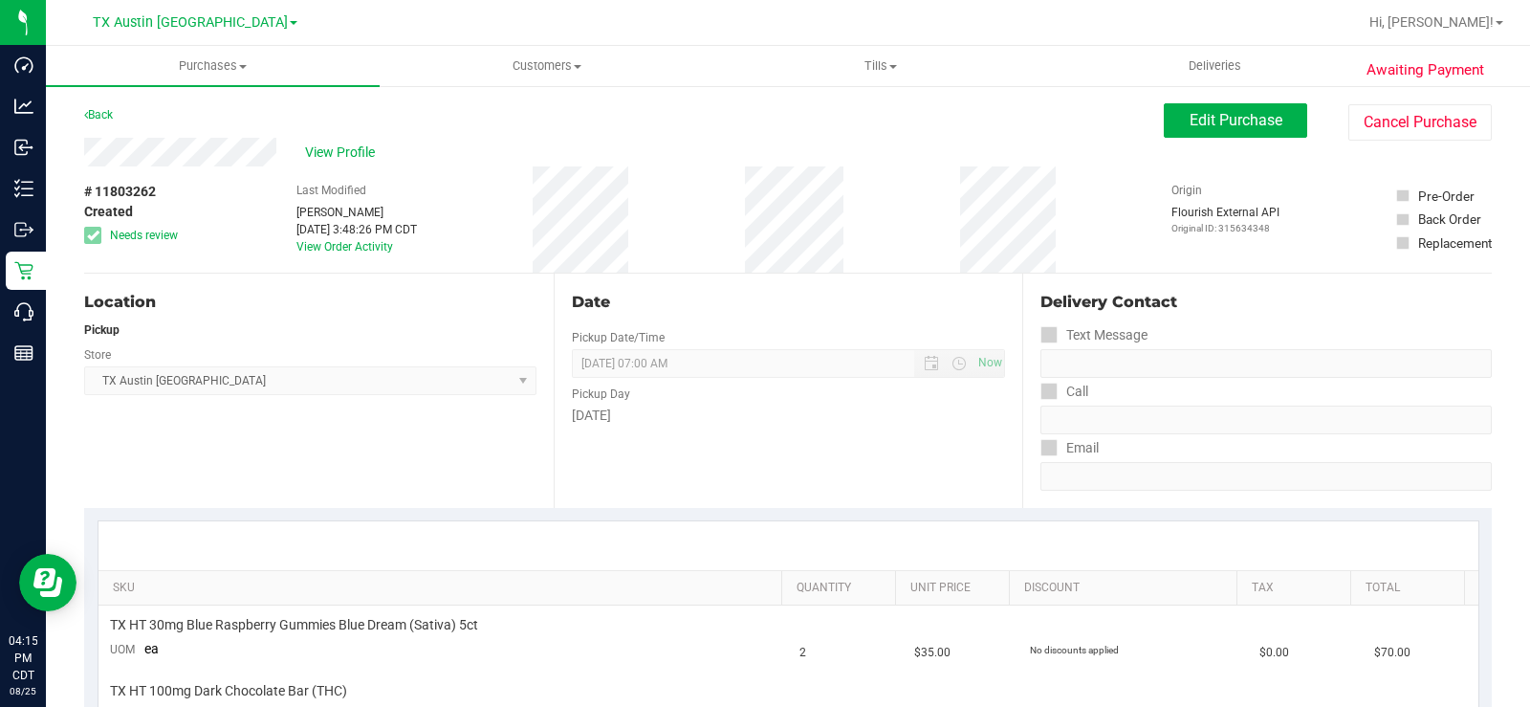
click at [185, 143] on div "View Profile" at bounding box center [624, 152] width 1080 height 29
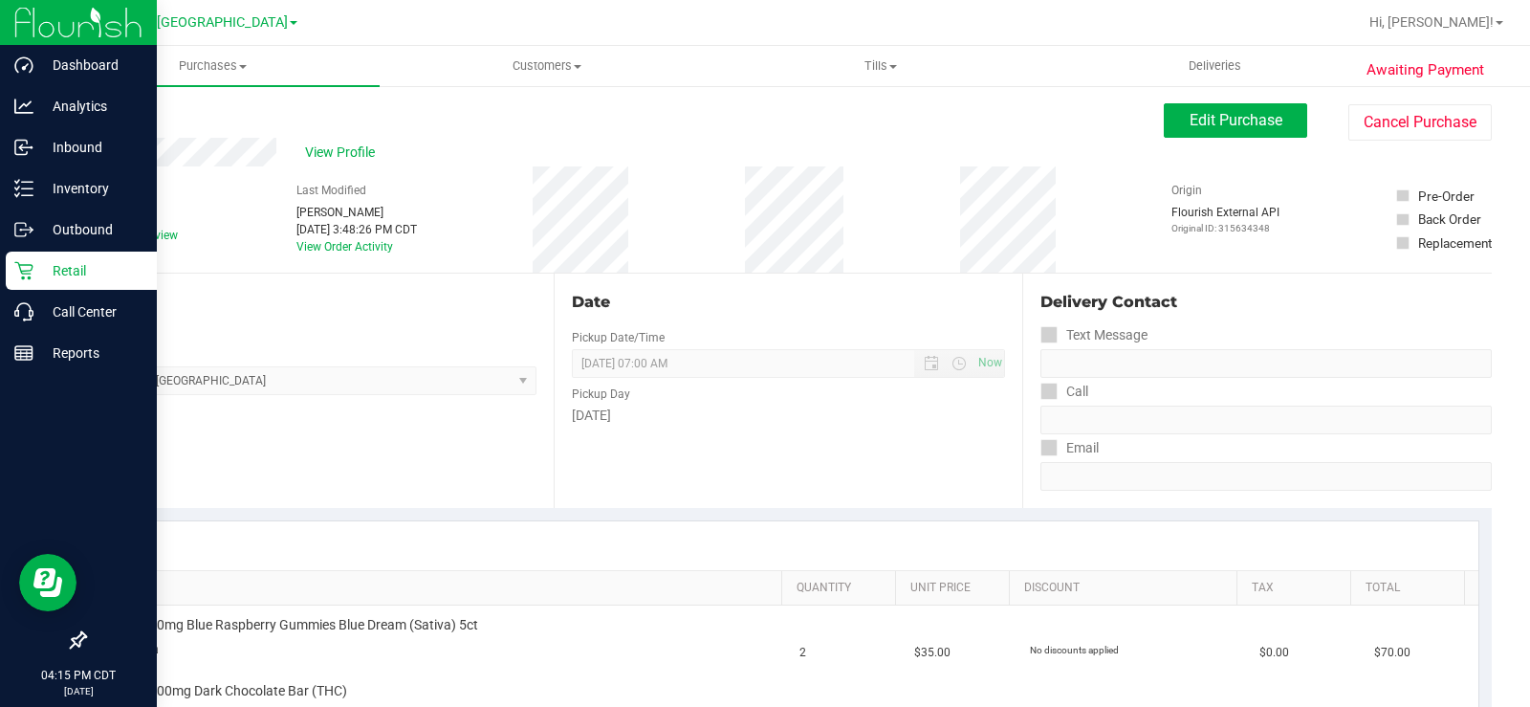
click at [34, 269] on p "Retail" at bounding box center [90, 270] width 115 height 23
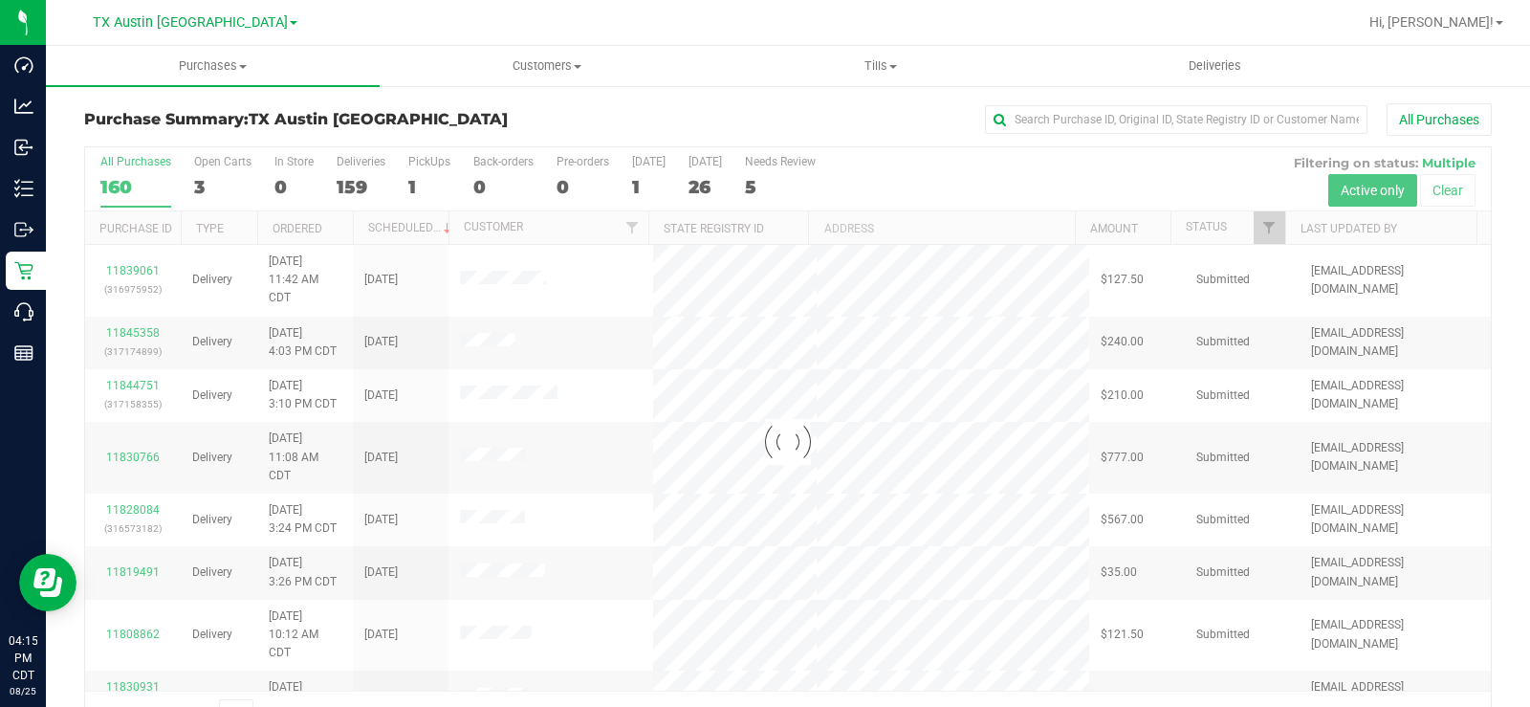
click at [201, 175] on div at bounding box center [788, 441] width 1406 height 589
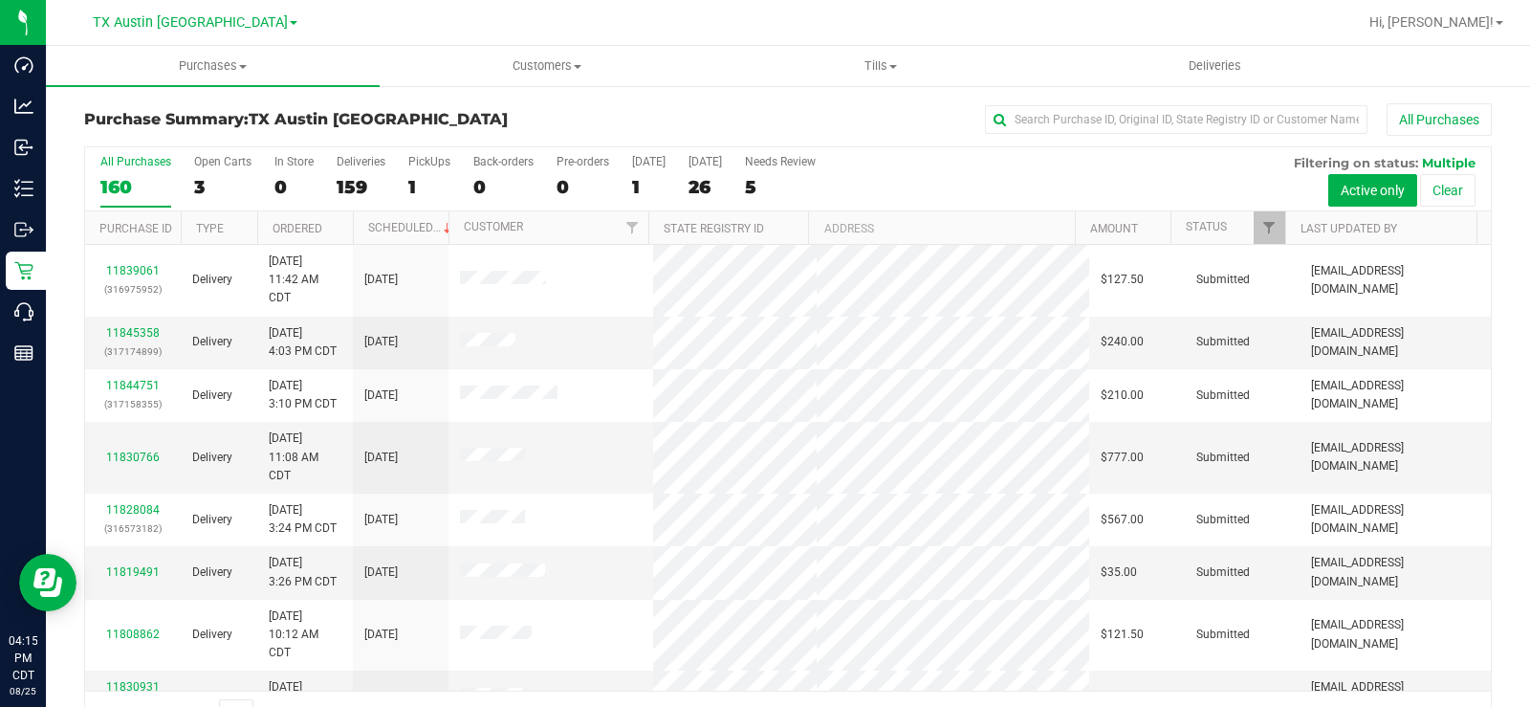
click at [201, 176] on div "3" at bounding box center [222, 187] width 57 height 22
click at [0, 0] on input "Open Carts 3" at bounding box center [0, 0] width 0 height 0
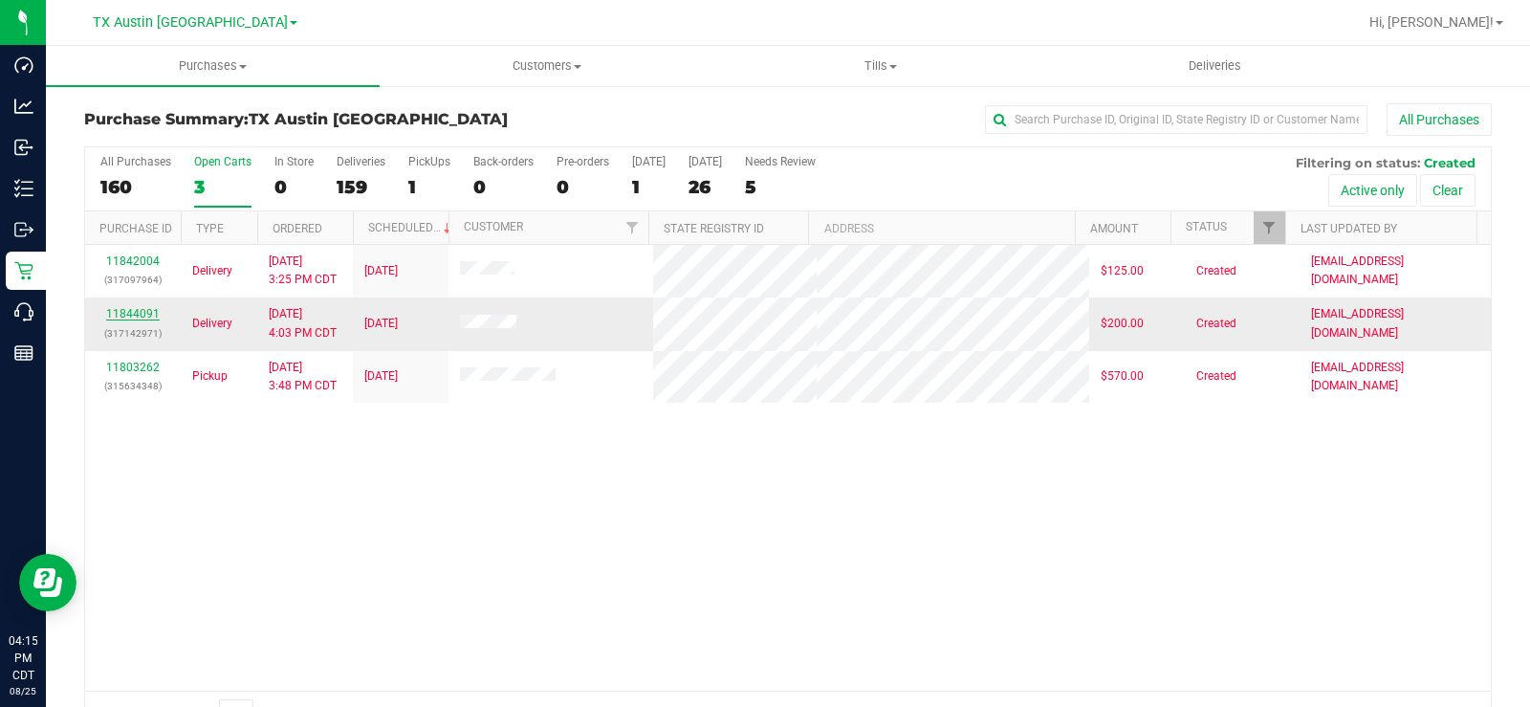
click at [132, 314] on link "11844091" at bounding box center [133, 313] width 54 height 13
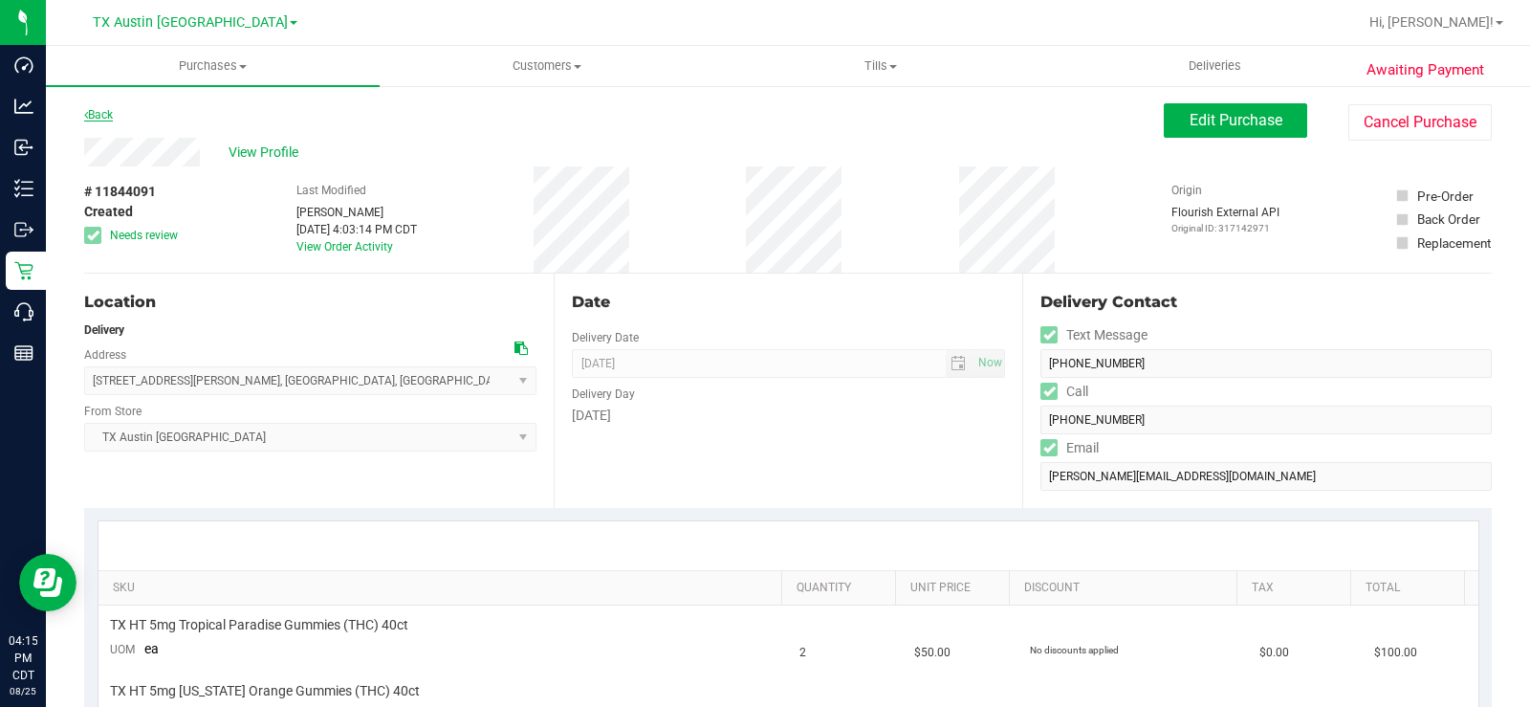
click at [104, 115] on link "Back" at bounding box center [98, 114] width 29 height 13
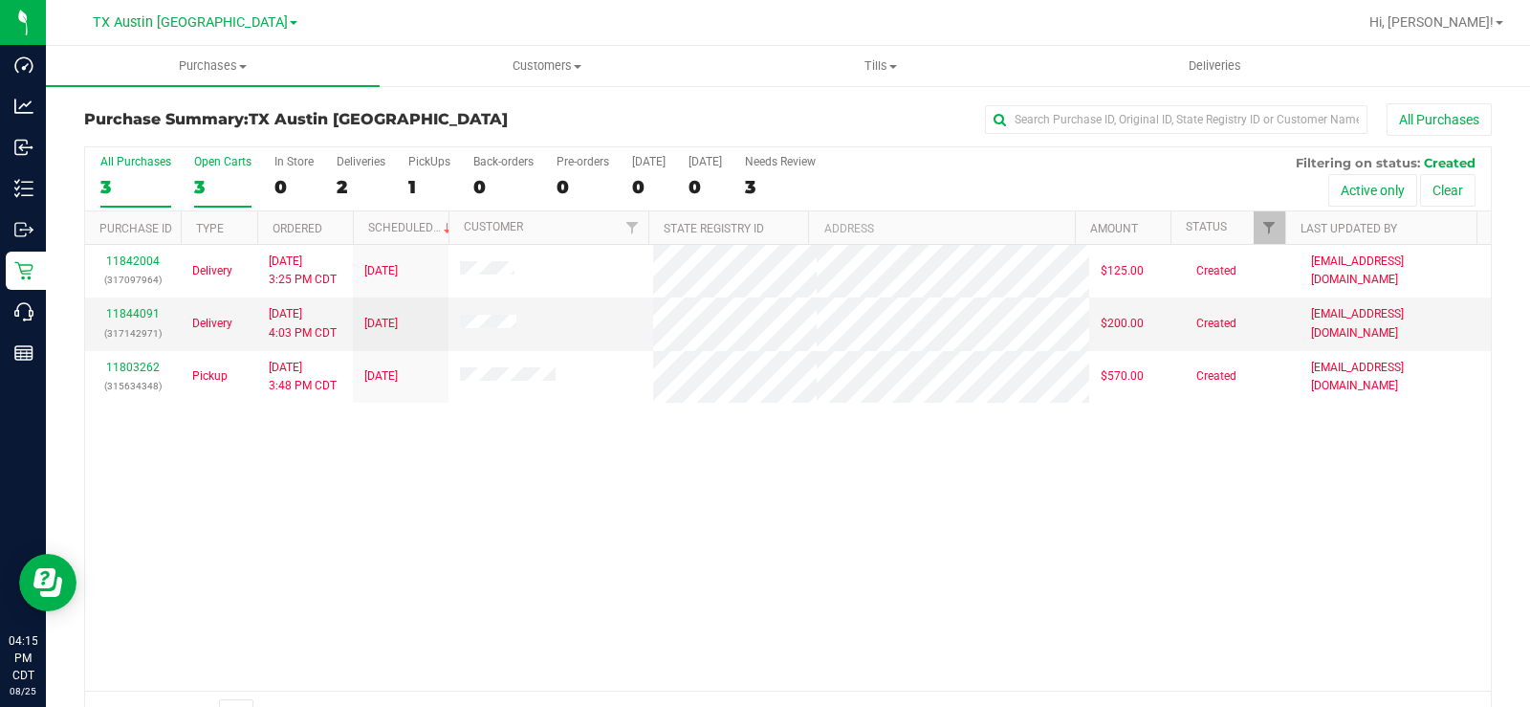
click at [206, 170] on label "Open Carts 3" at bounding box center [222, 181] width 57 height 53
click at [0, 0] on input "Open Carts 3" at bounding box center [0, 0] width 0 height 0
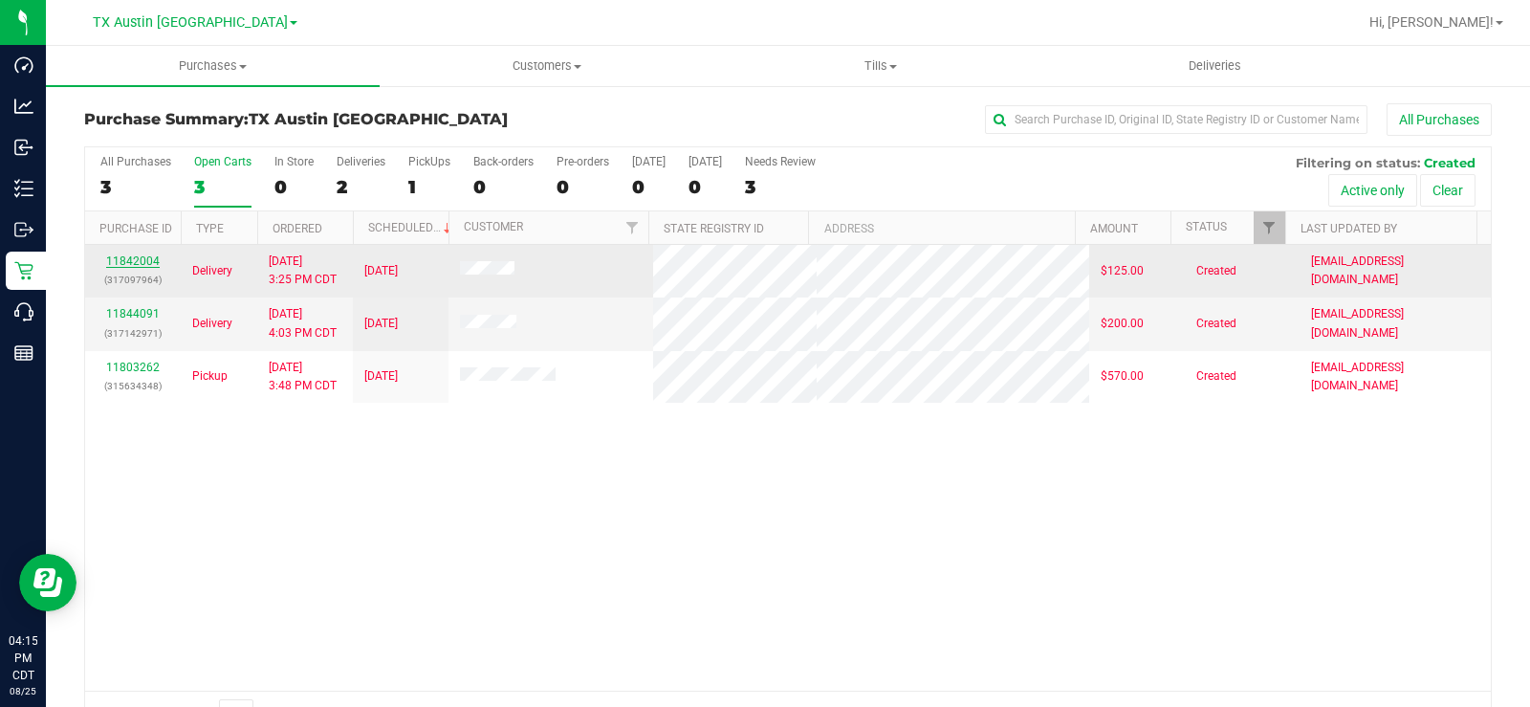
click at [147, 266] on link "11842004" at bounding box center [133, 260] width 54 height 13
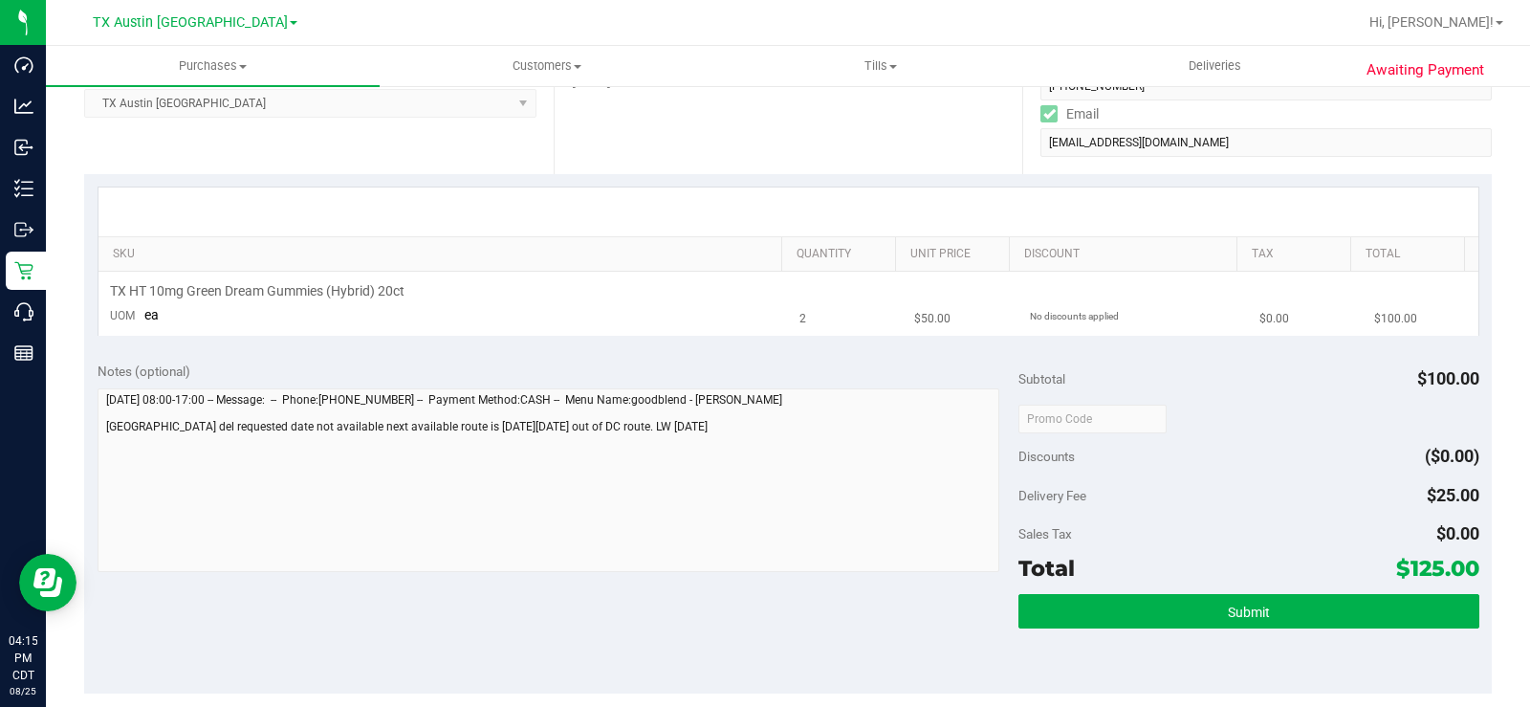
scroll to position [96, 0]
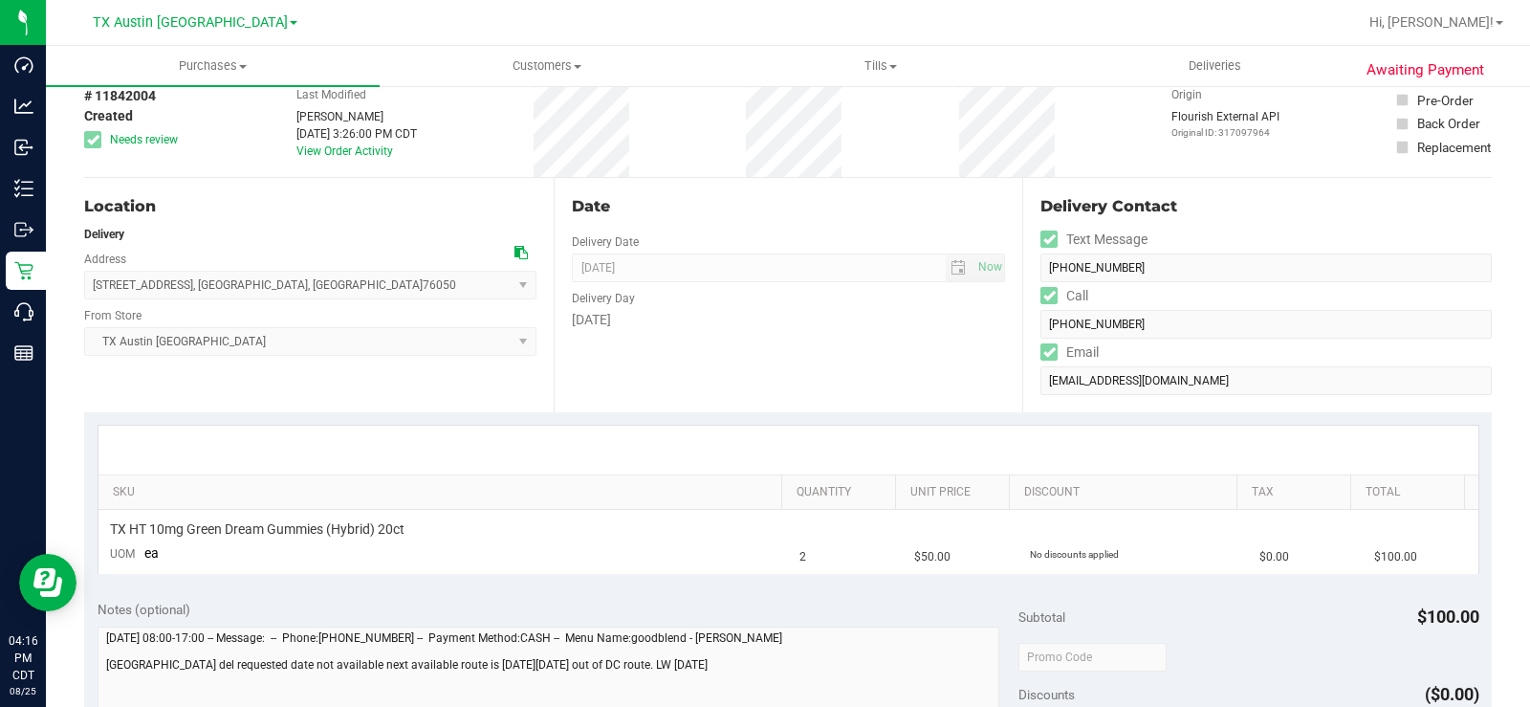
click at [598, 382] on div "Date Delivery Date 08/29/2025 Now 08/29/2025 07:00 AM Now Delivery Day Friday" at bounding box center [789, 295] width 470 height 234
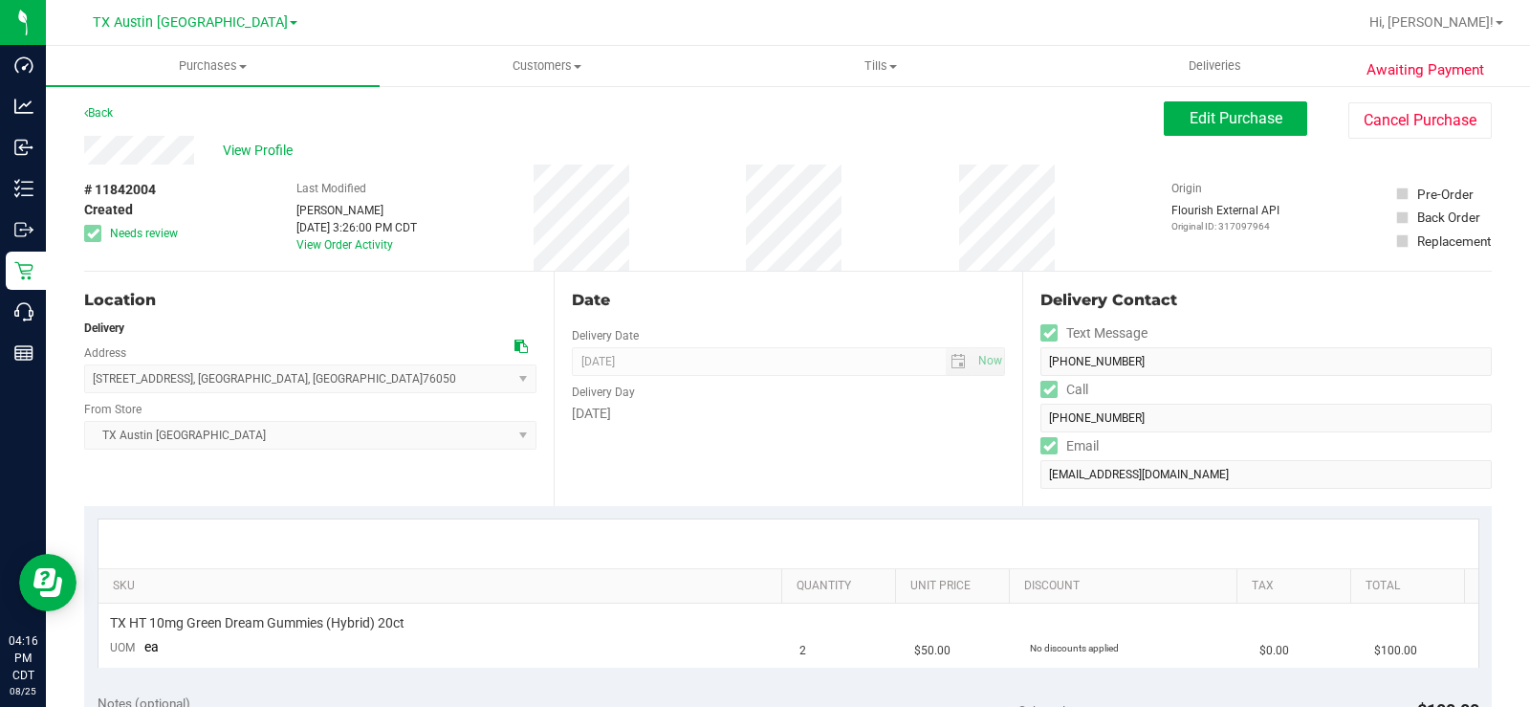
scroll to position [0, 0]
click at [252, 147] on span "View Profile" at bounding box center [261, 152] width 76 height 20
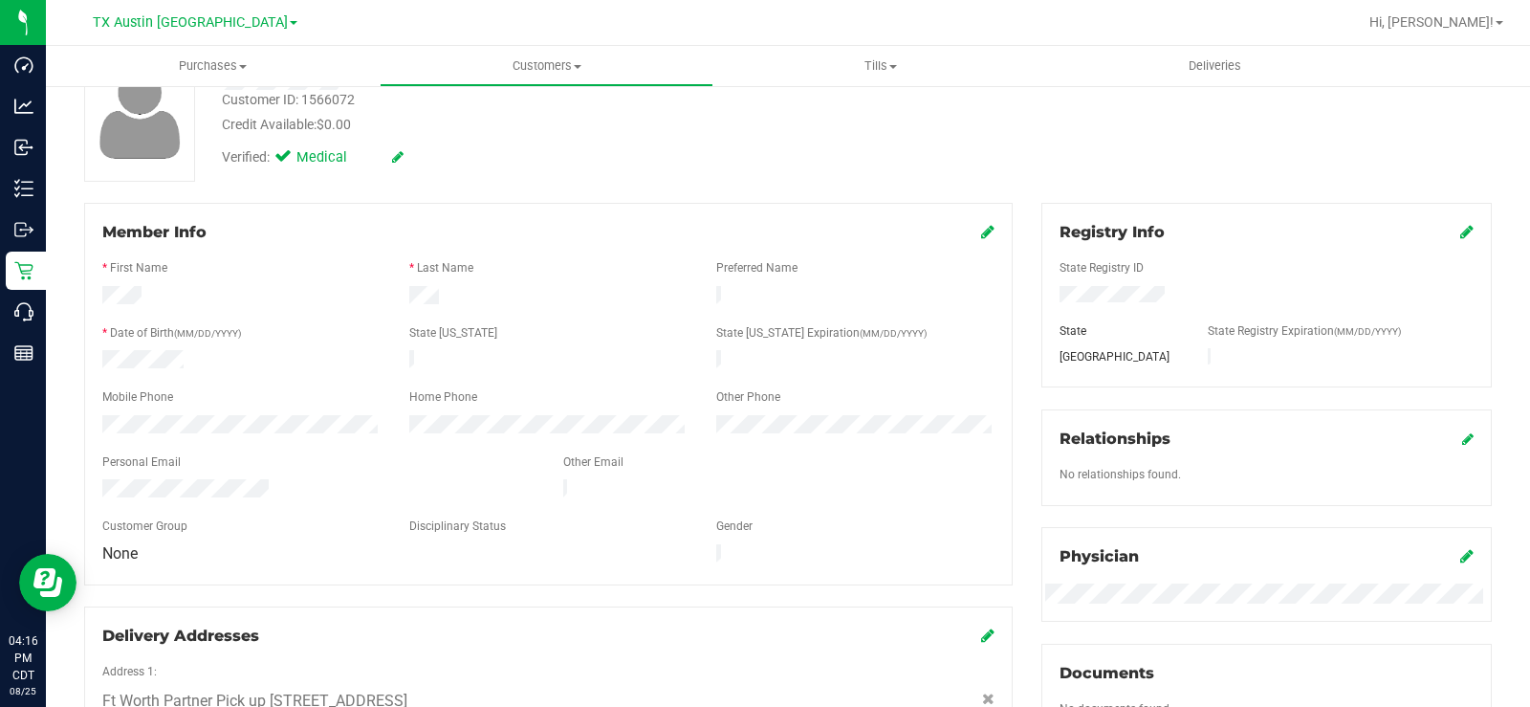
scroll to position [191, 0]
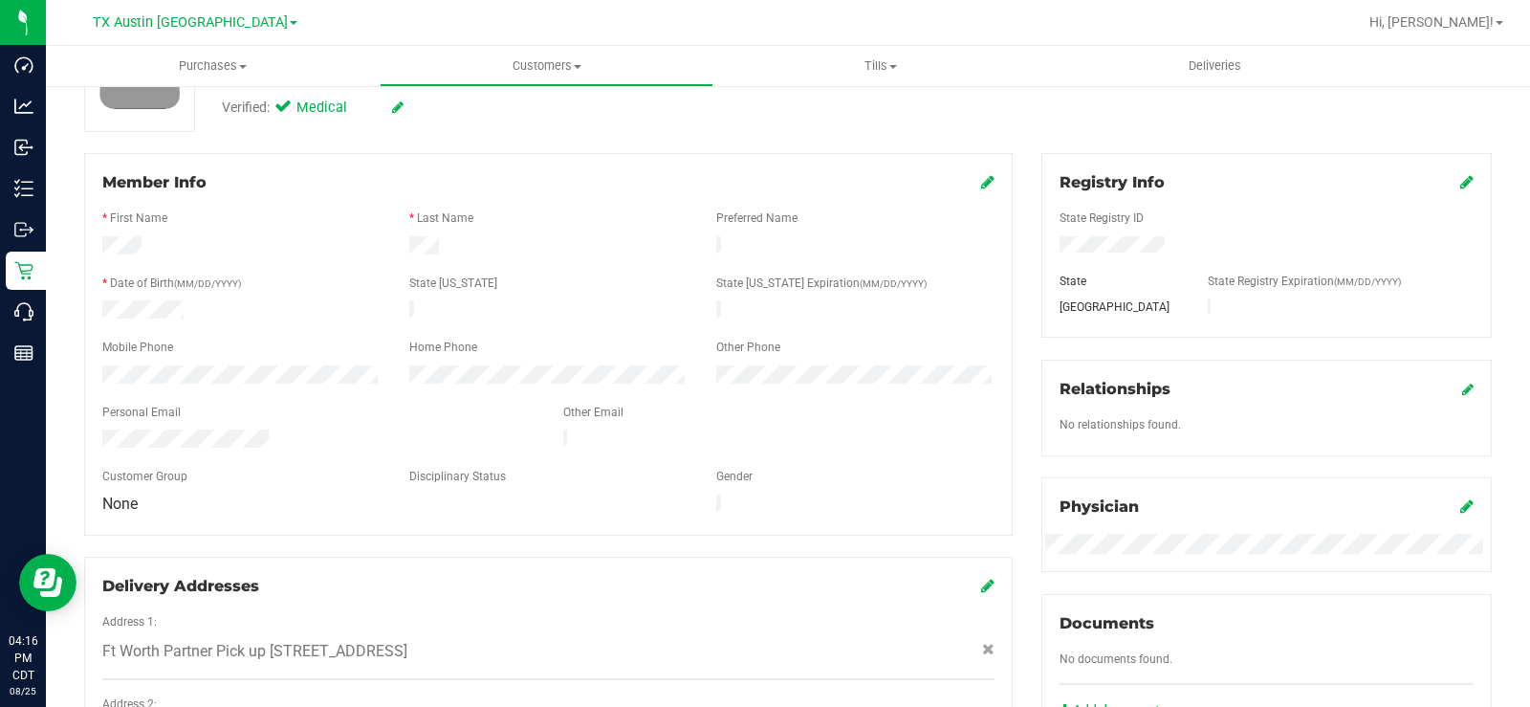
drag, startPoint x: 288, startPoint y: 420, endPoint x: 49, endPoint y: 430, distance: 239.3
click at [49, 430] on div "Back Profile Purchases Add customer to queue Customer ID: 1566072 Credit Availa…" at bounding box center [788, 574] width 1484 height 1362
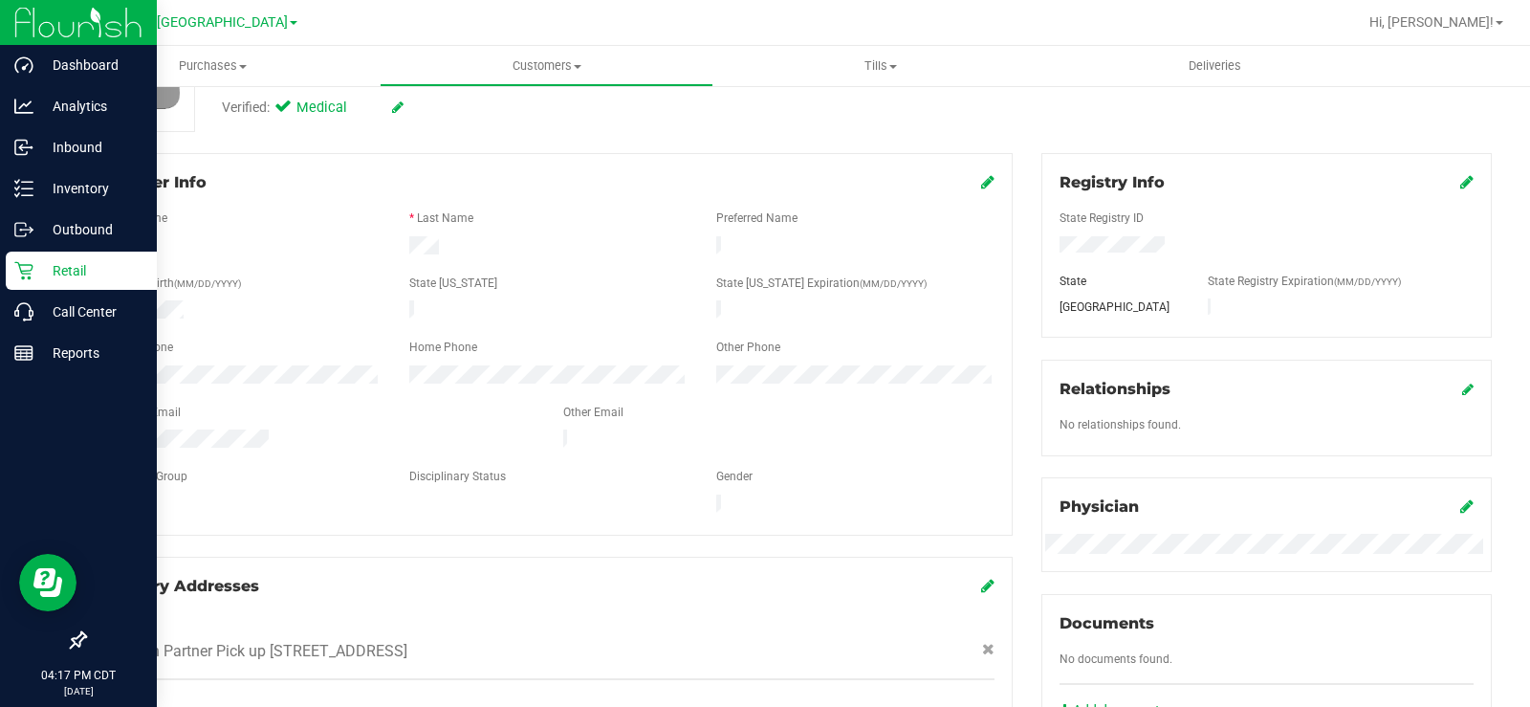
click at [33, 277] on p "Retail" at bounding box center [90, 270] width 115 height 23
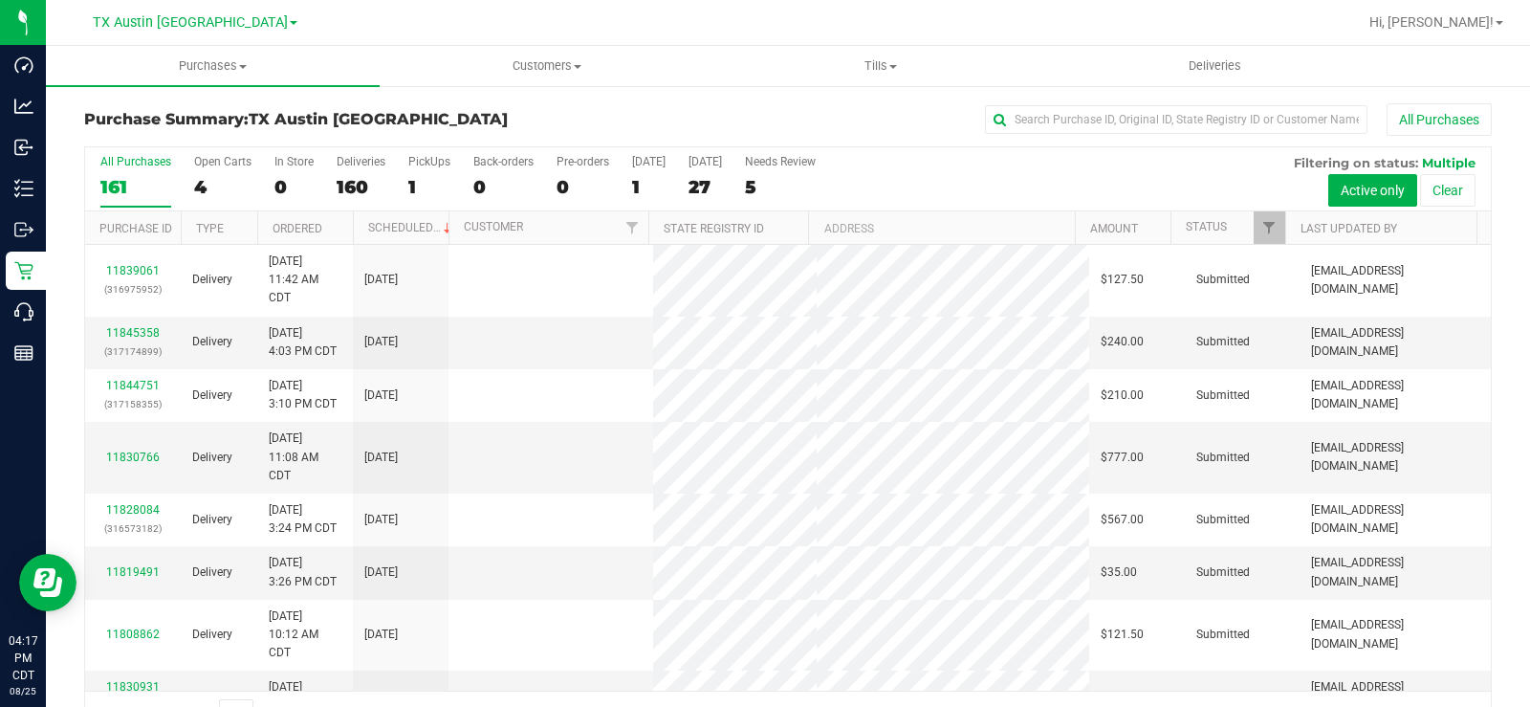
click at [204, 177] on div "4" at bounding box center [222, 187] width 57 height 22
click at [0, 0] on input "Open Carts 4" at bounding box center [0, 0] width 0 height 0
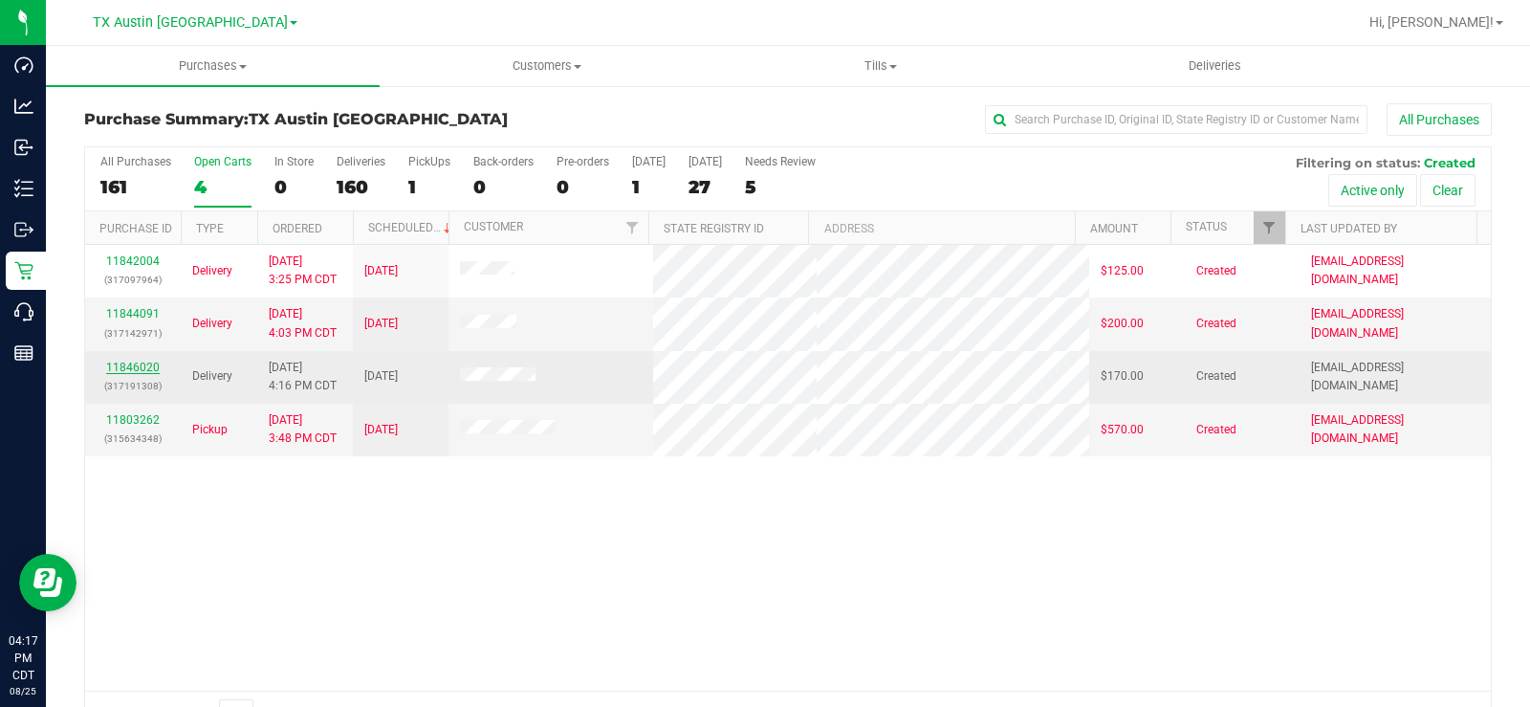
click at [144, 366] on link "11846020" at bounding box center [133, 366] width 54 height 13
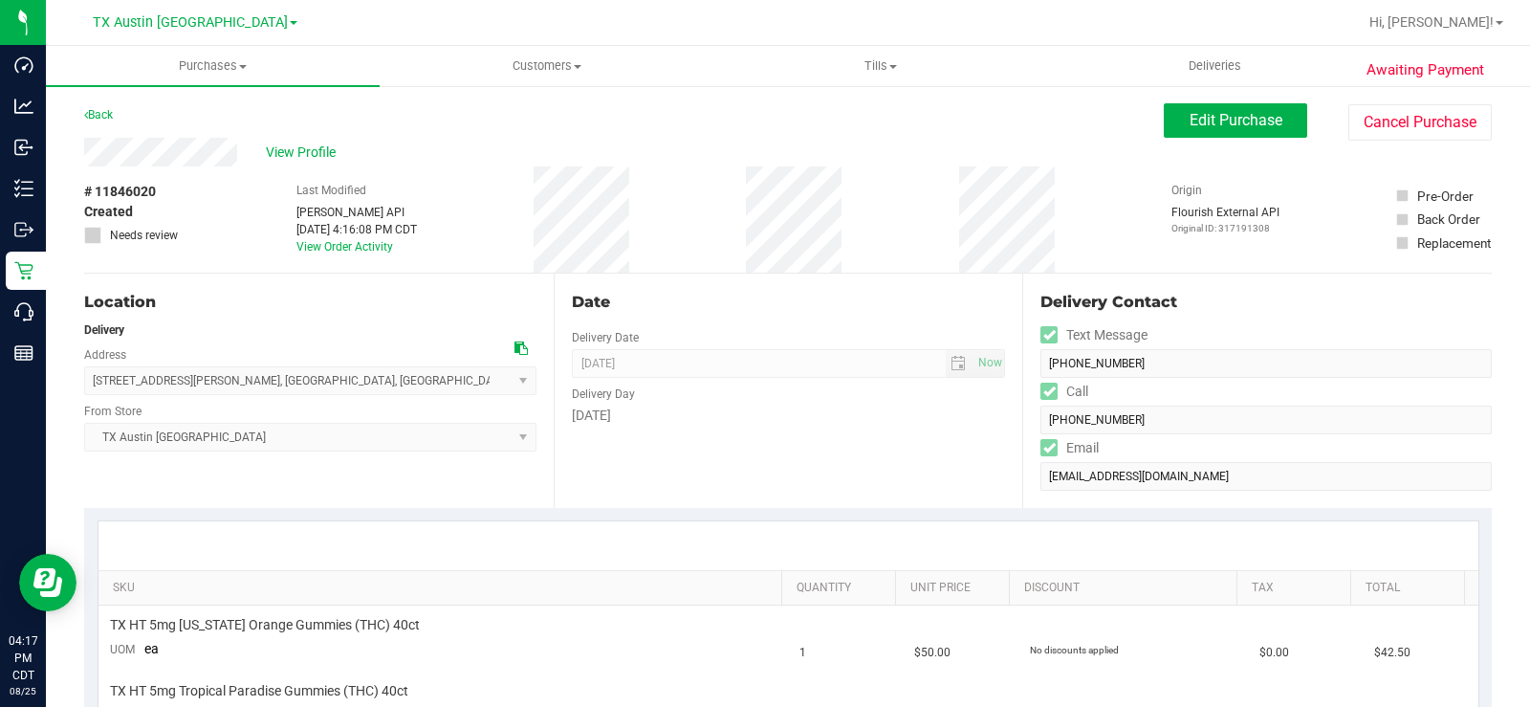
click at [518, 348] on icon at bounding box center [520, 347] width 13 height 13
click at [284, 153] on span "View Profile" at bounding box center [304, 152] width 76 height 20
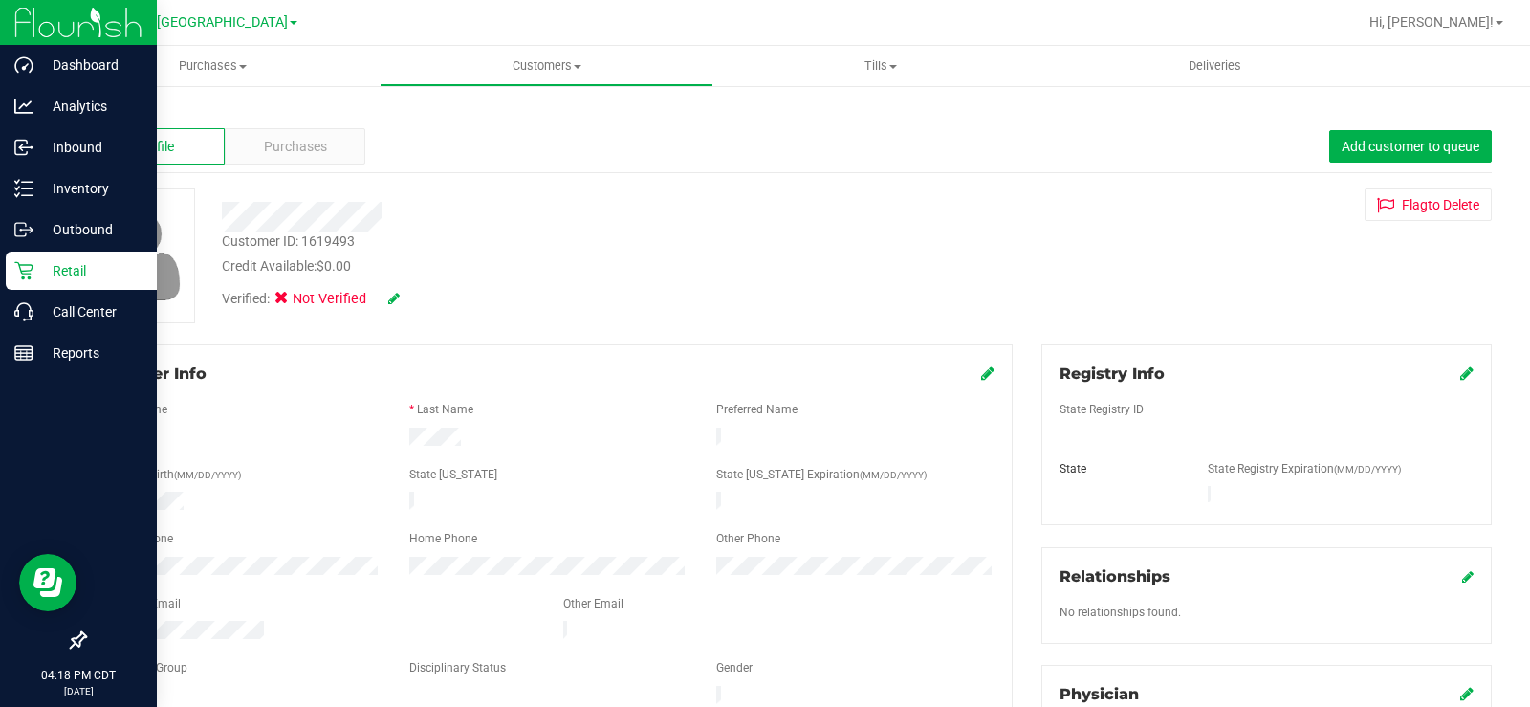
click at [65, 272] on p "Retail" at bounding box center [90, 270] width 115 height 23
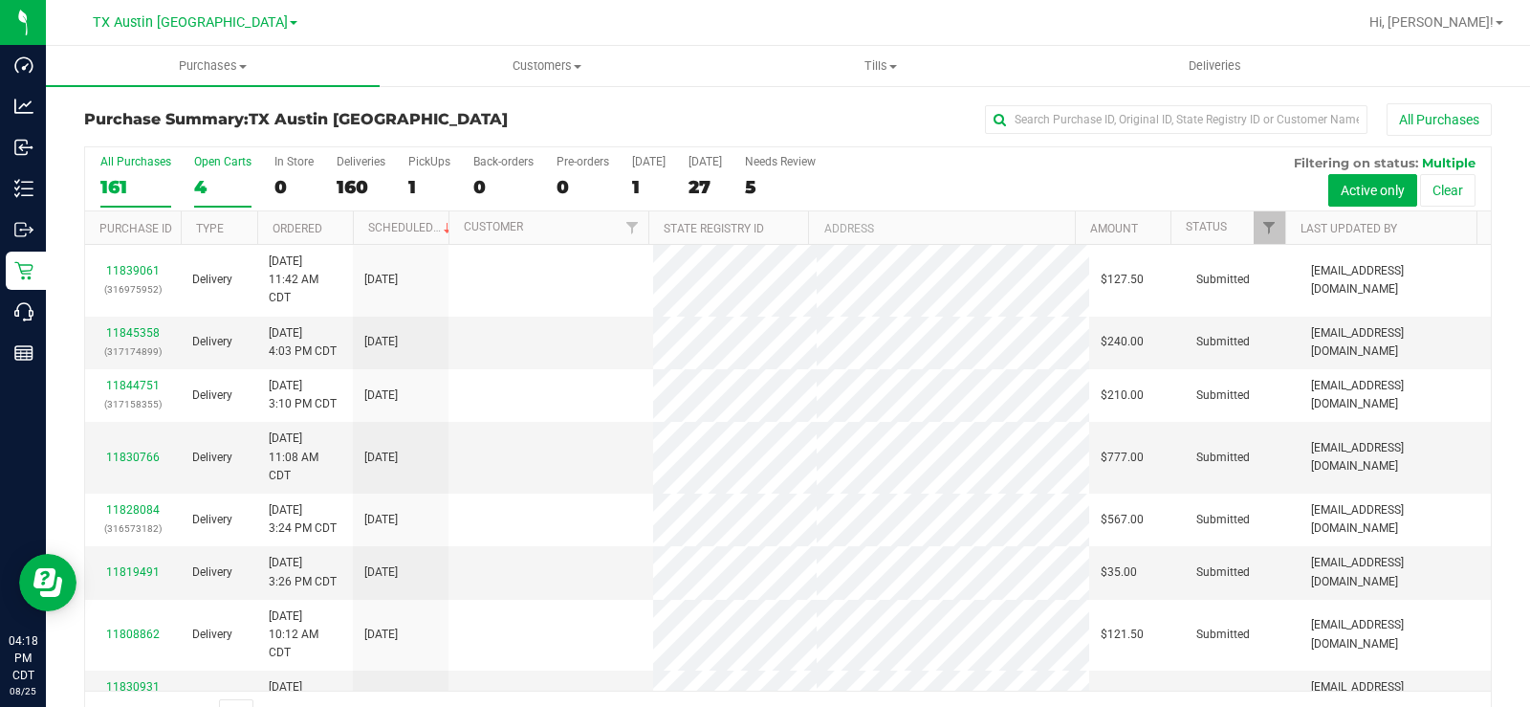
click at [198, 186] on div "4" at bounding box center [222, 187] width 57 height 22
click at [0, 0] on input "Open Carts 4" at bounding box center [0, 0] width 0 height 0
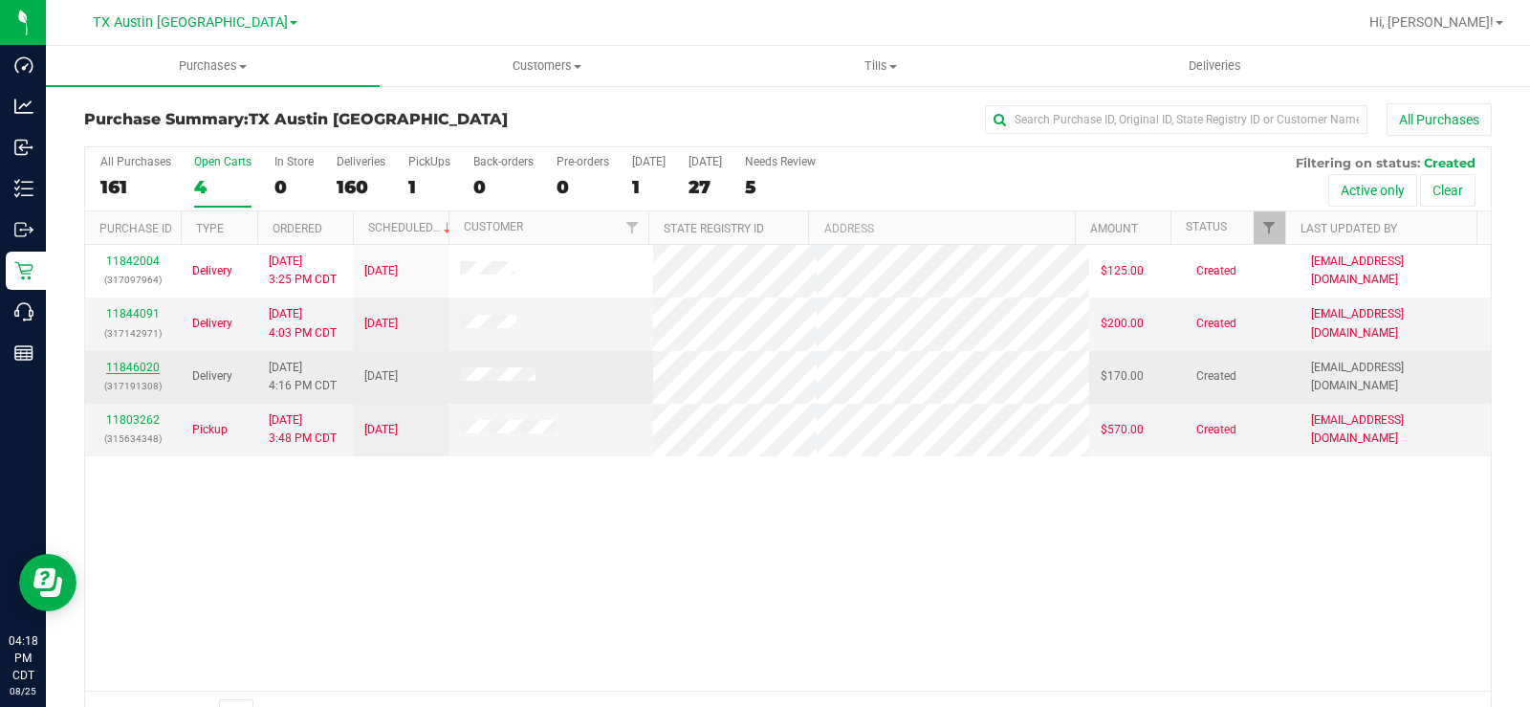
click at [145, 370] on link "11846020" at bounding box center [133, 366] width 54 height 13
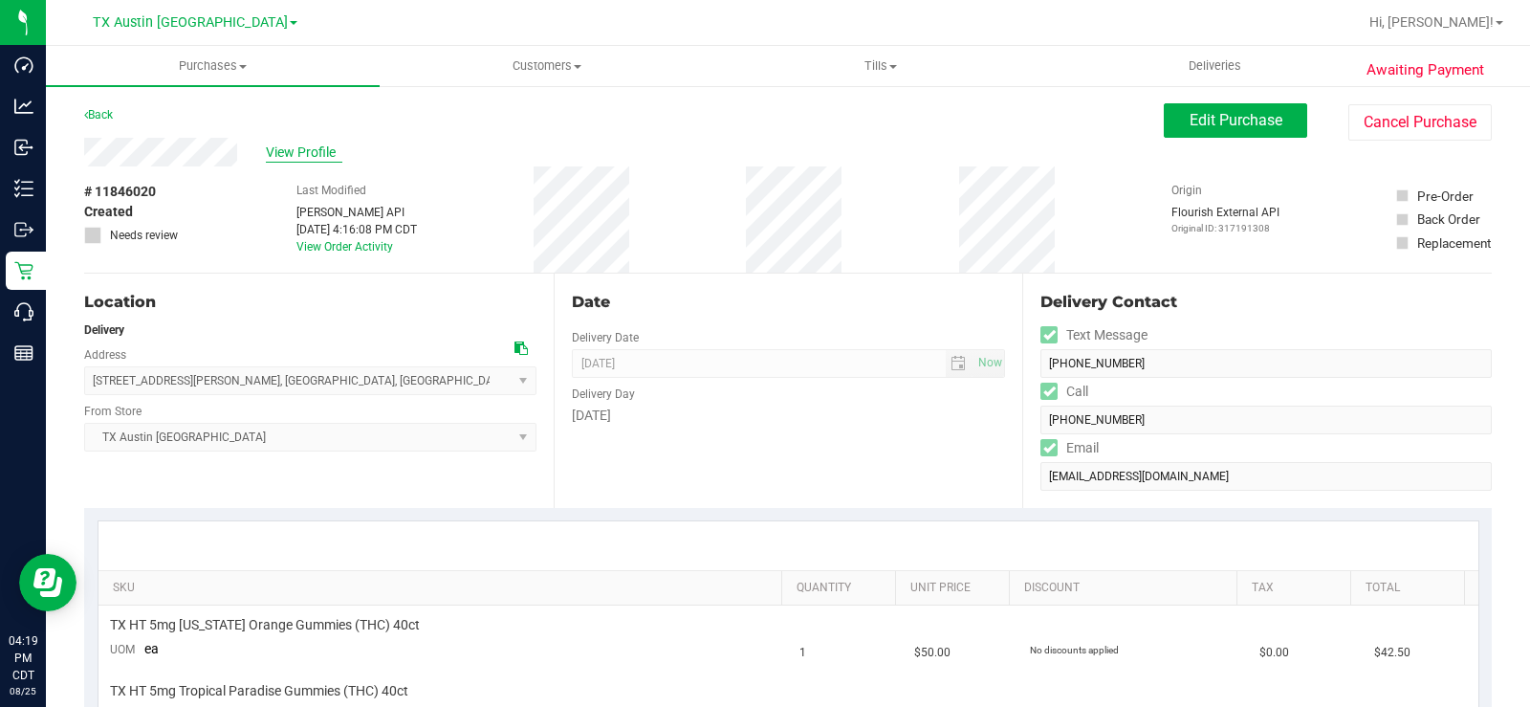
click at [292, 157] on span "View Profile" at bounding box center [304, 152] width 76 height 20
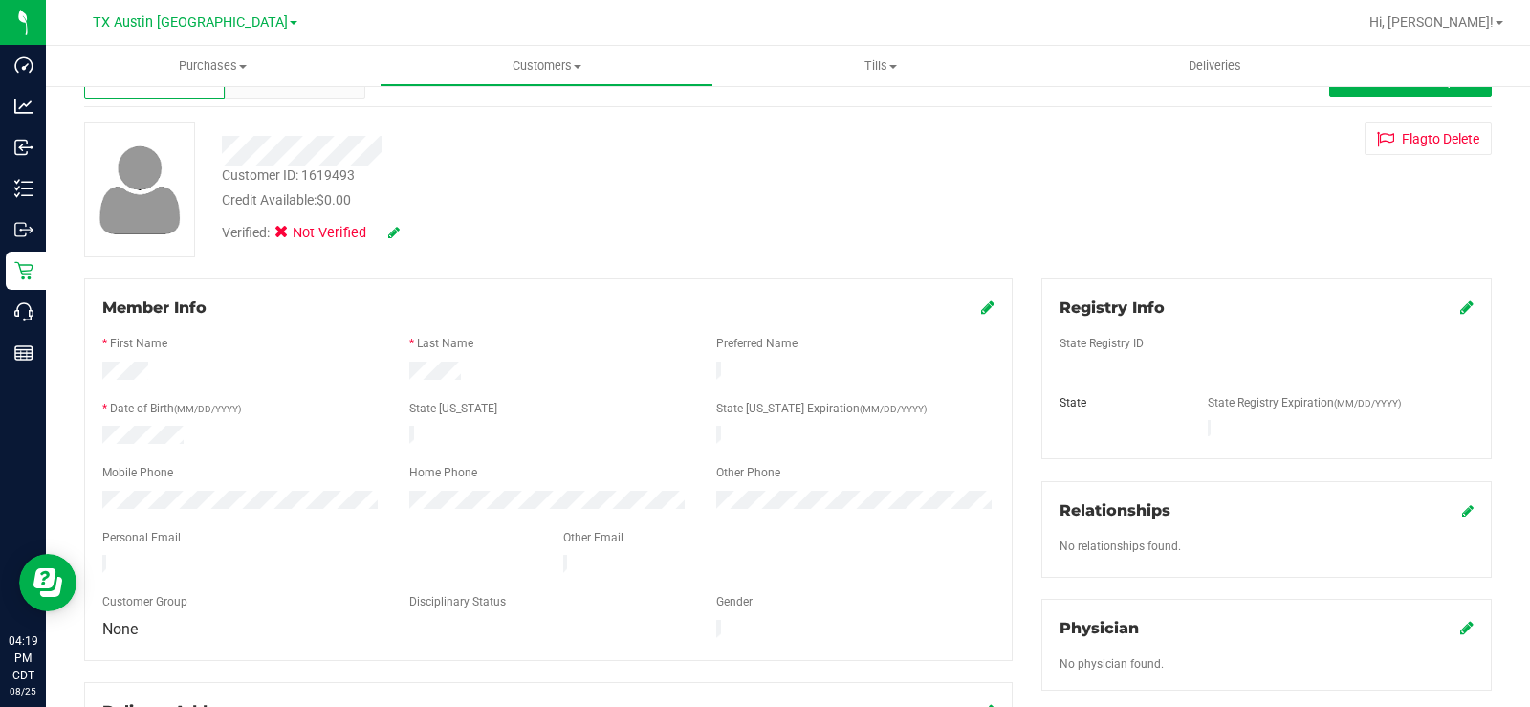
scroll to position [96, 0]
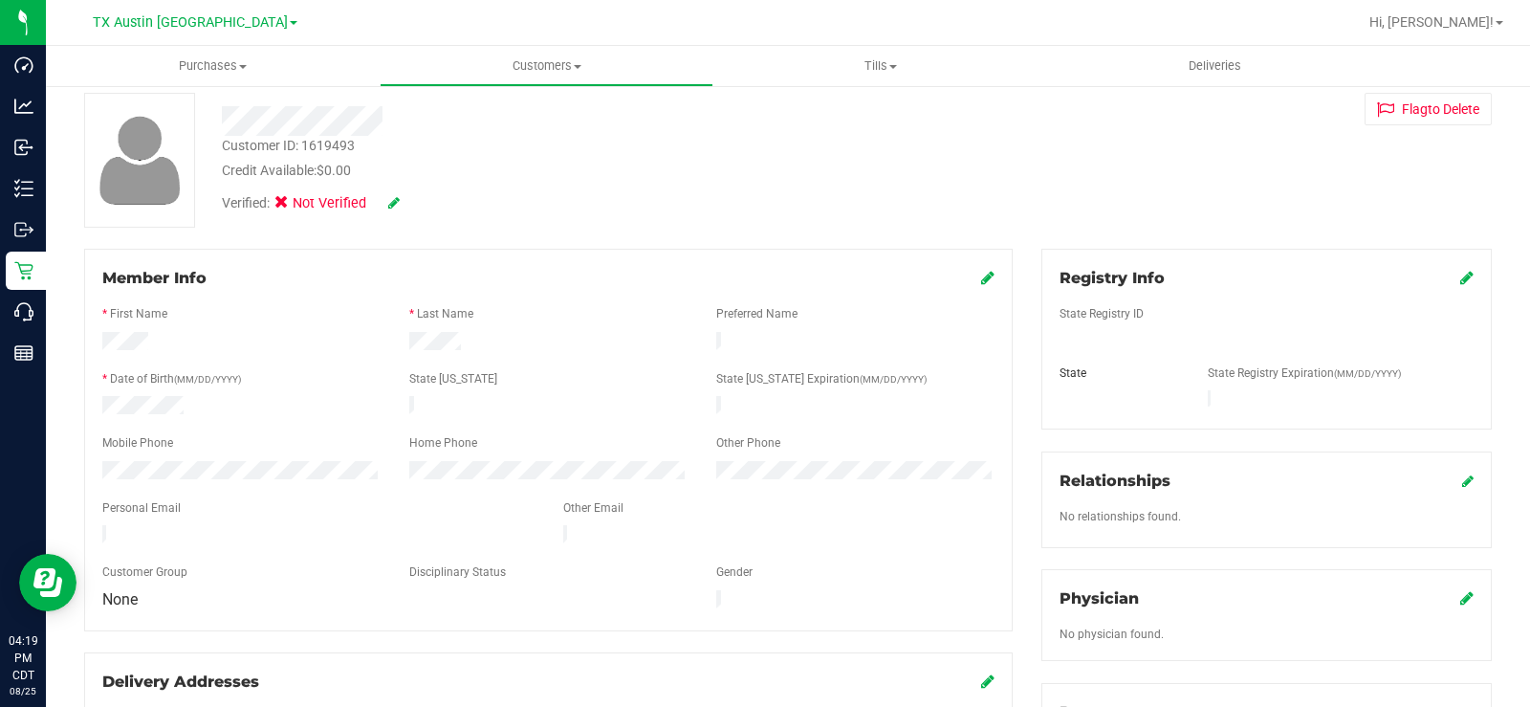
drag, startPoint x: 278, startPoint y: 526, endPoint x: 221, endPoint y: 496, distance: 64.6
click at [208, 509] on form "Member Info * First Name * Last Name Preferred Name * Date of Birth (MM/DD/YYYY…" at bounding box center [548, 440] width 892 height 346
drag, startPoint x: 458, startPoint y: 340, endPoint x: 395, endPoint y: 347, distance: 63.5
click at [395, 347] on div at bounding box center [548, 343] width 307 height 23
click at [608, 499] on label "Other Email" at bounding box center [593, 507] width 60 height 17
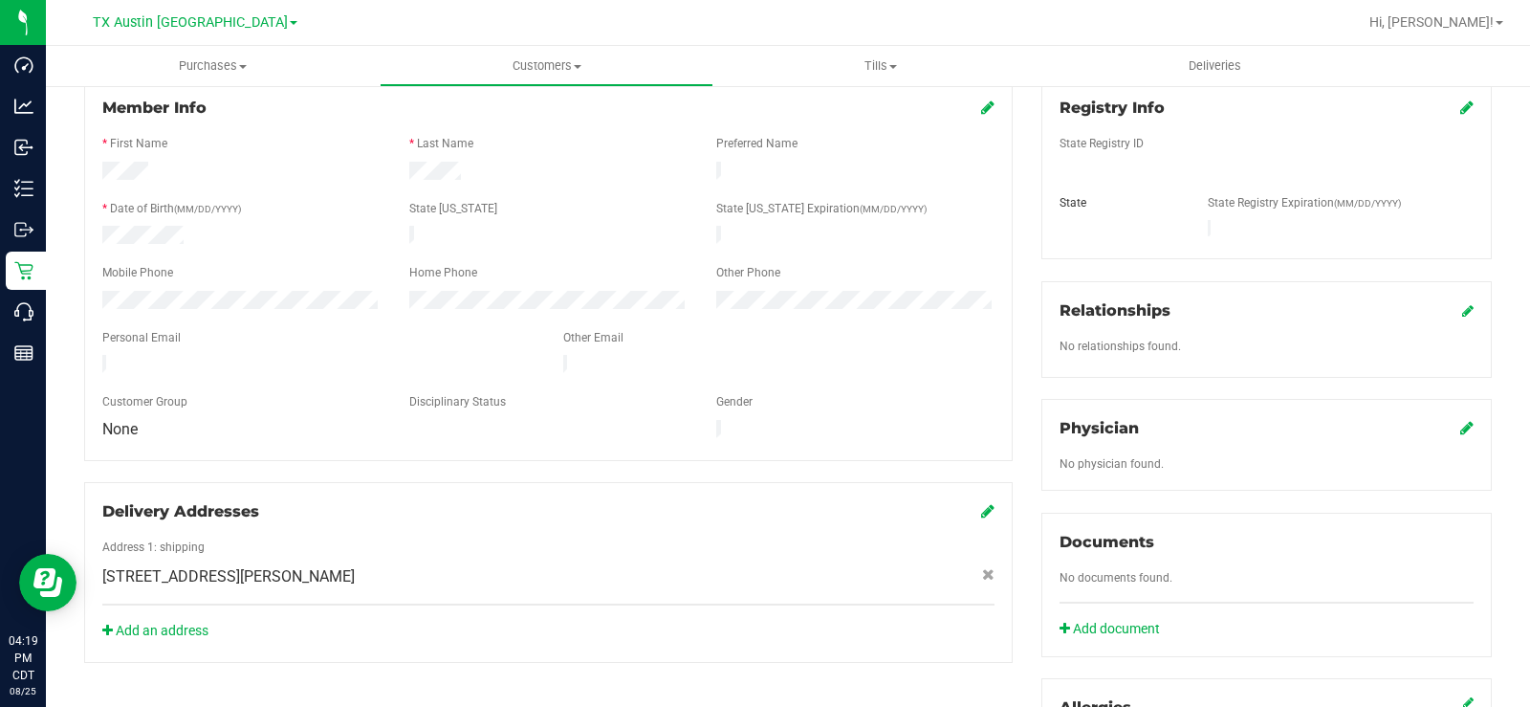
scroll to position [0, 0]
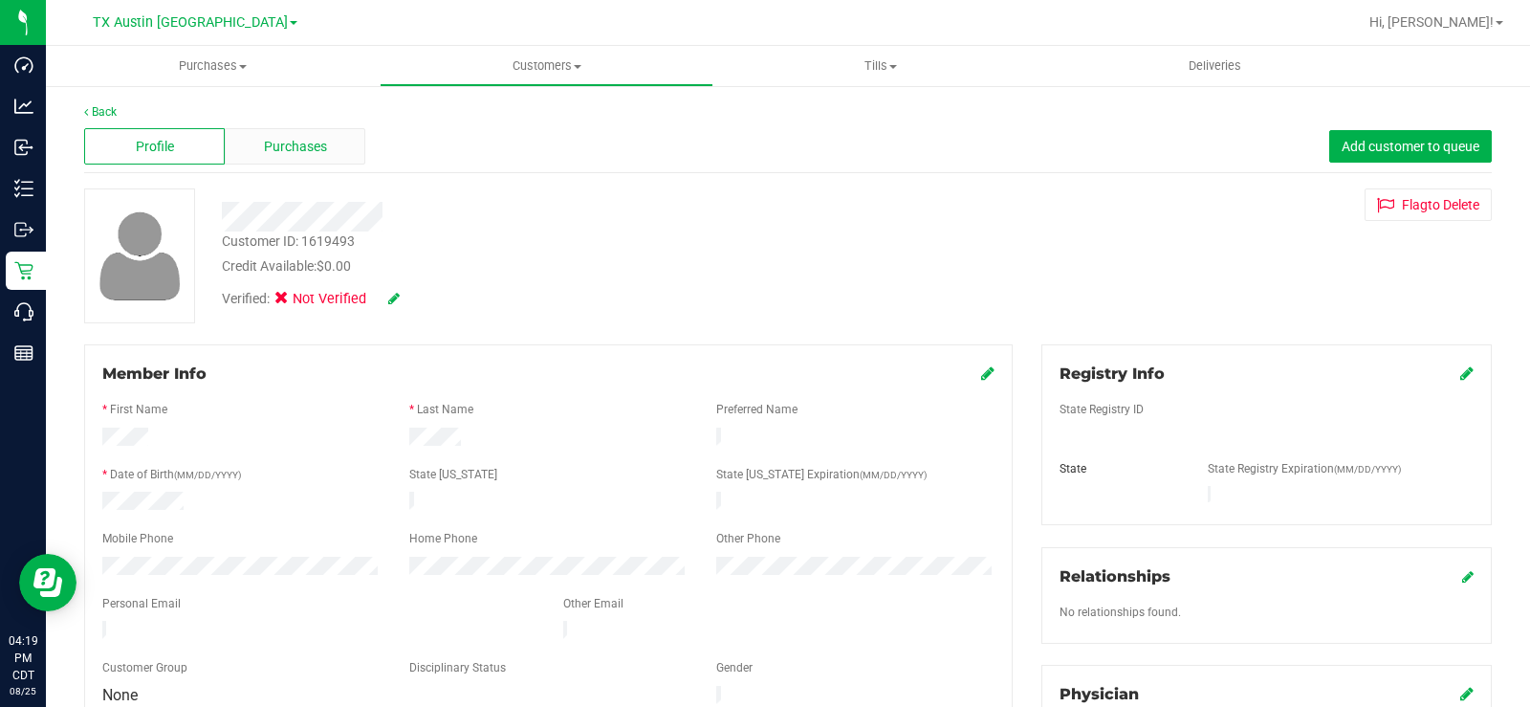
click at [259, 144] on div "Purchases" at bounding box center [295, 146] width 141 height 36
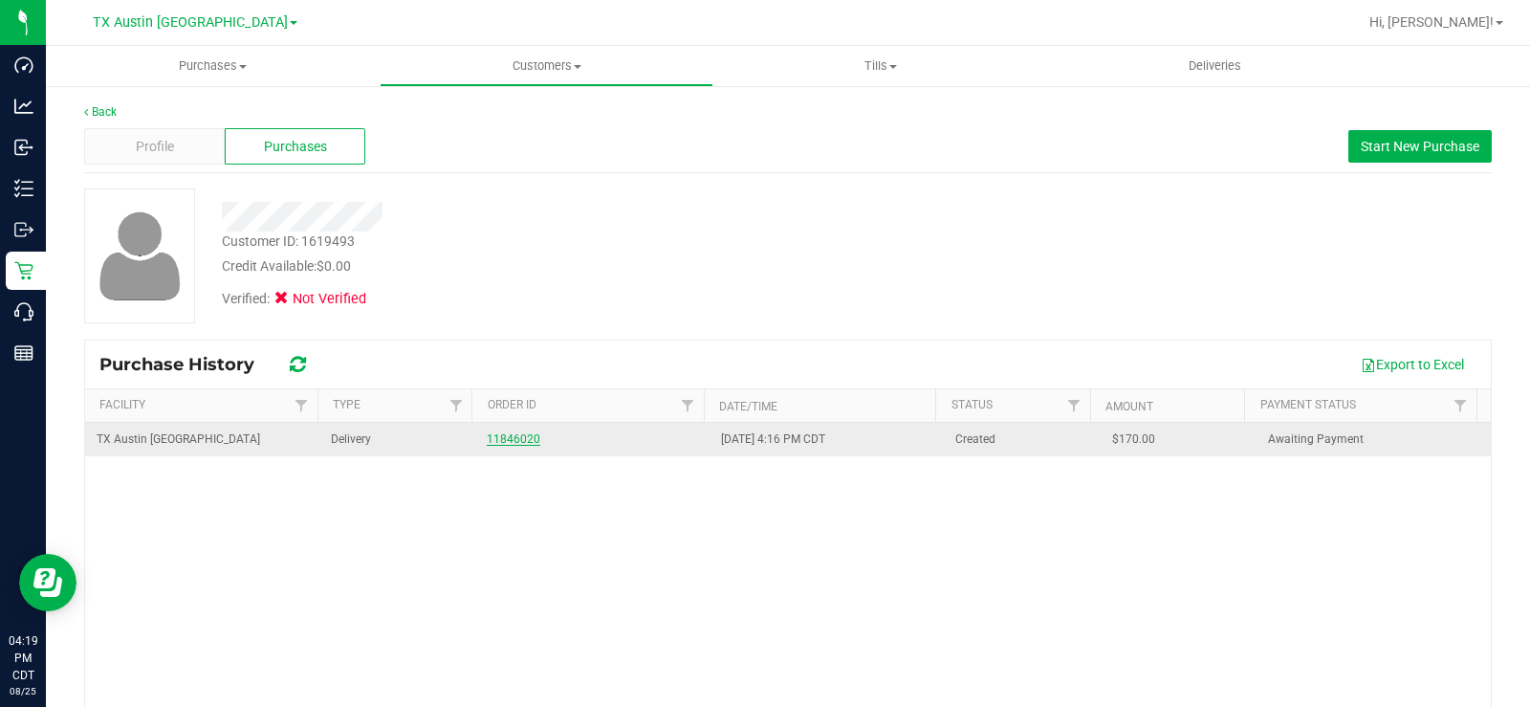
click at [501, 434] on link "11846020" at bounding box center [514, 438] width 54 height 13
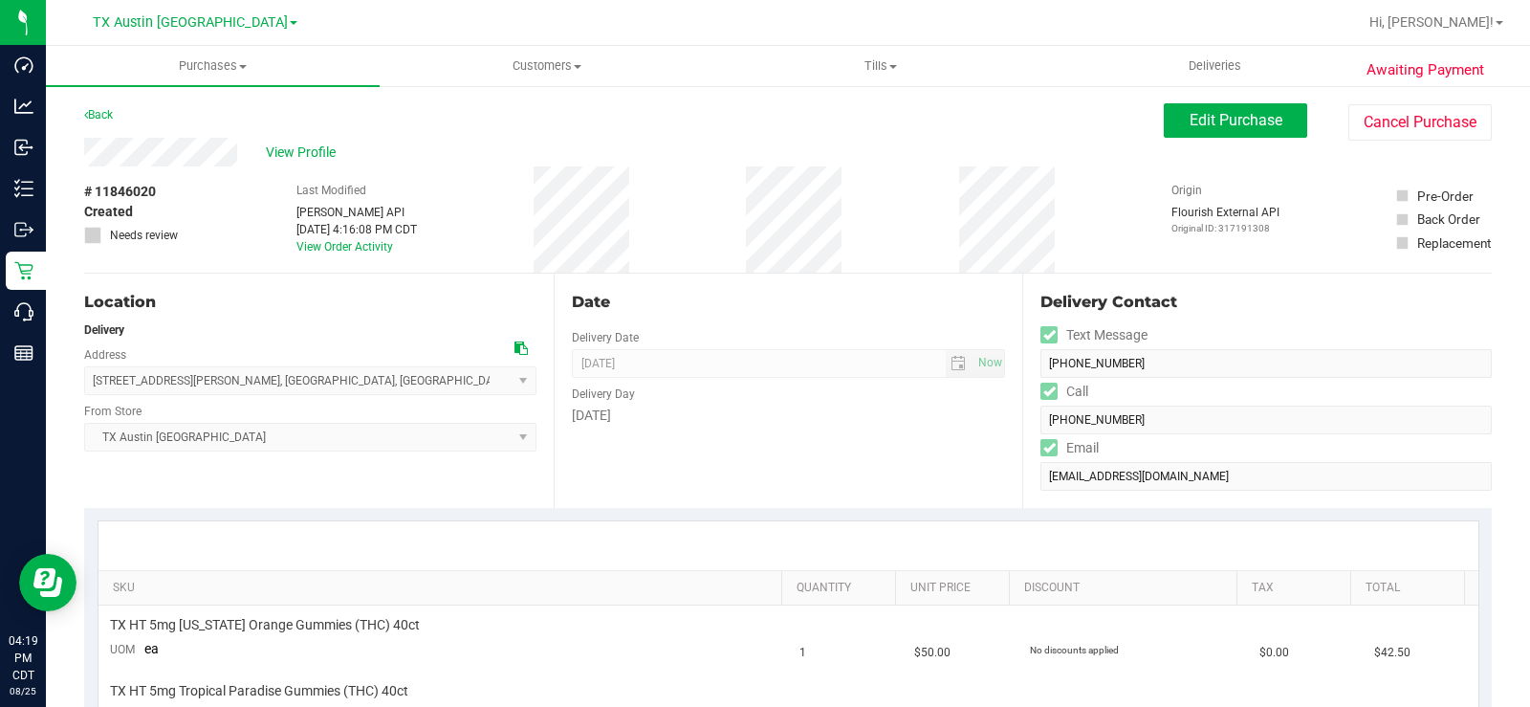
click at [730, 300] on div "Date" at bounding box center [789, 302] width 434 height 23
click at [711, 305] on div "Date" at bounding box center [789, 302] width 434 height 23
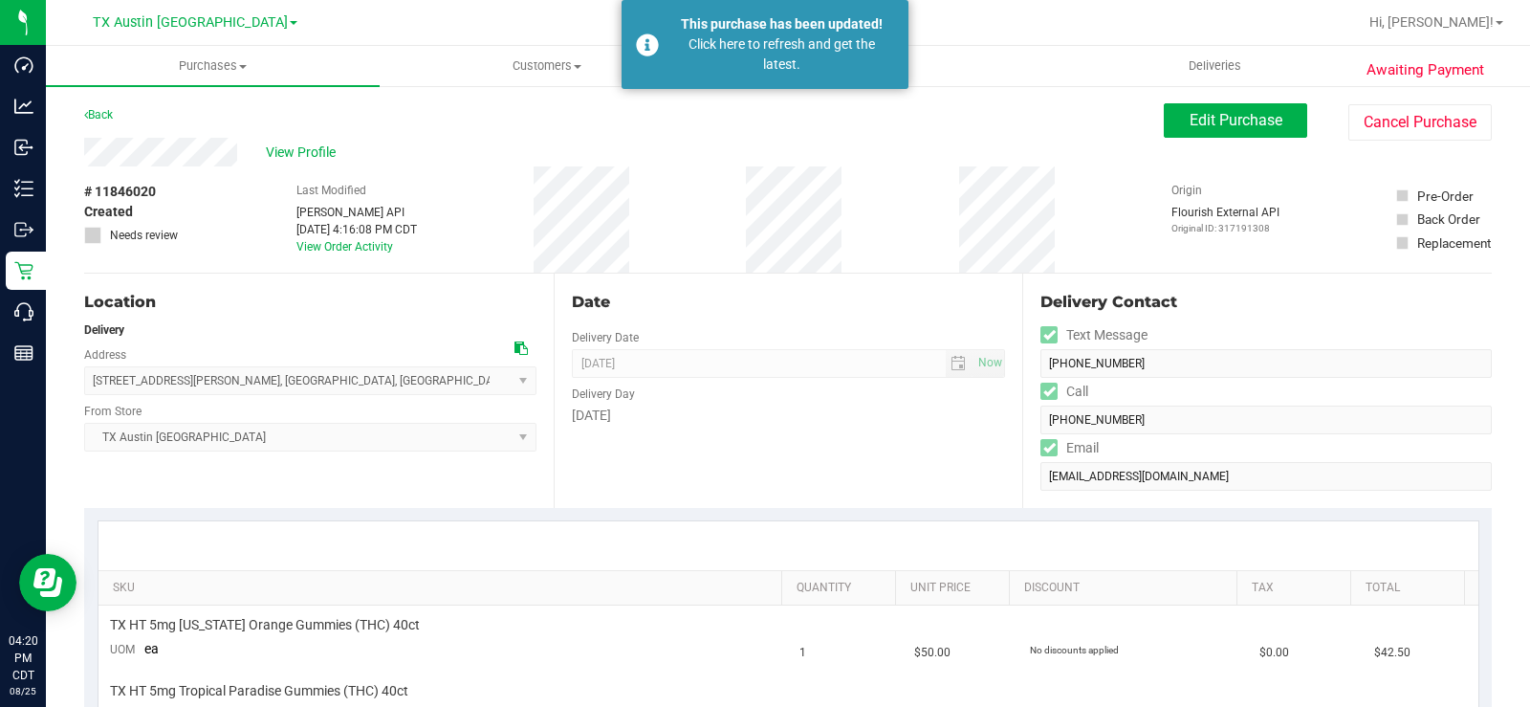
click at [369, 263] on div "Last Modified Jane API Aug 25, 2025 4:16:08 PM CDT View Order Activity" at bounding box center [356, 219] width 120 height 106
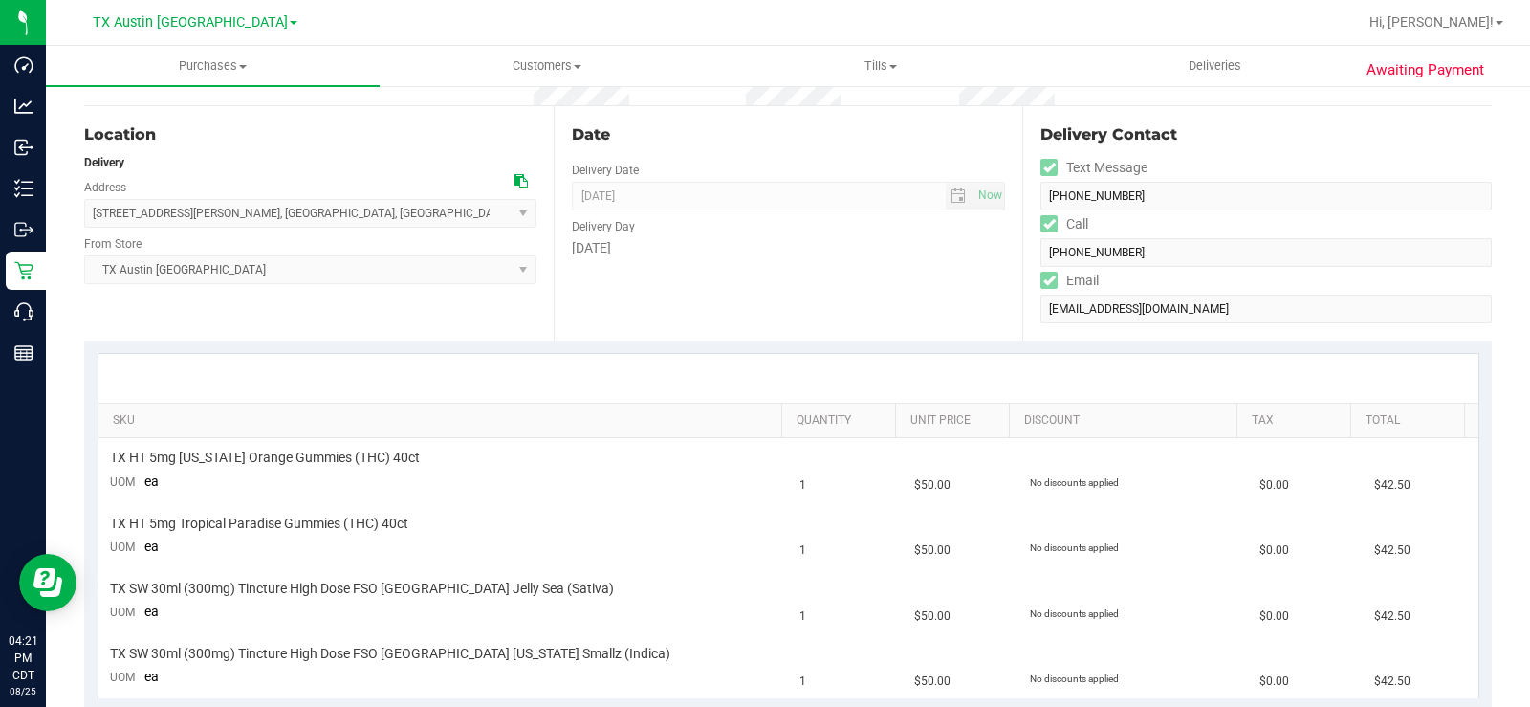
scroll to position [478, 0]
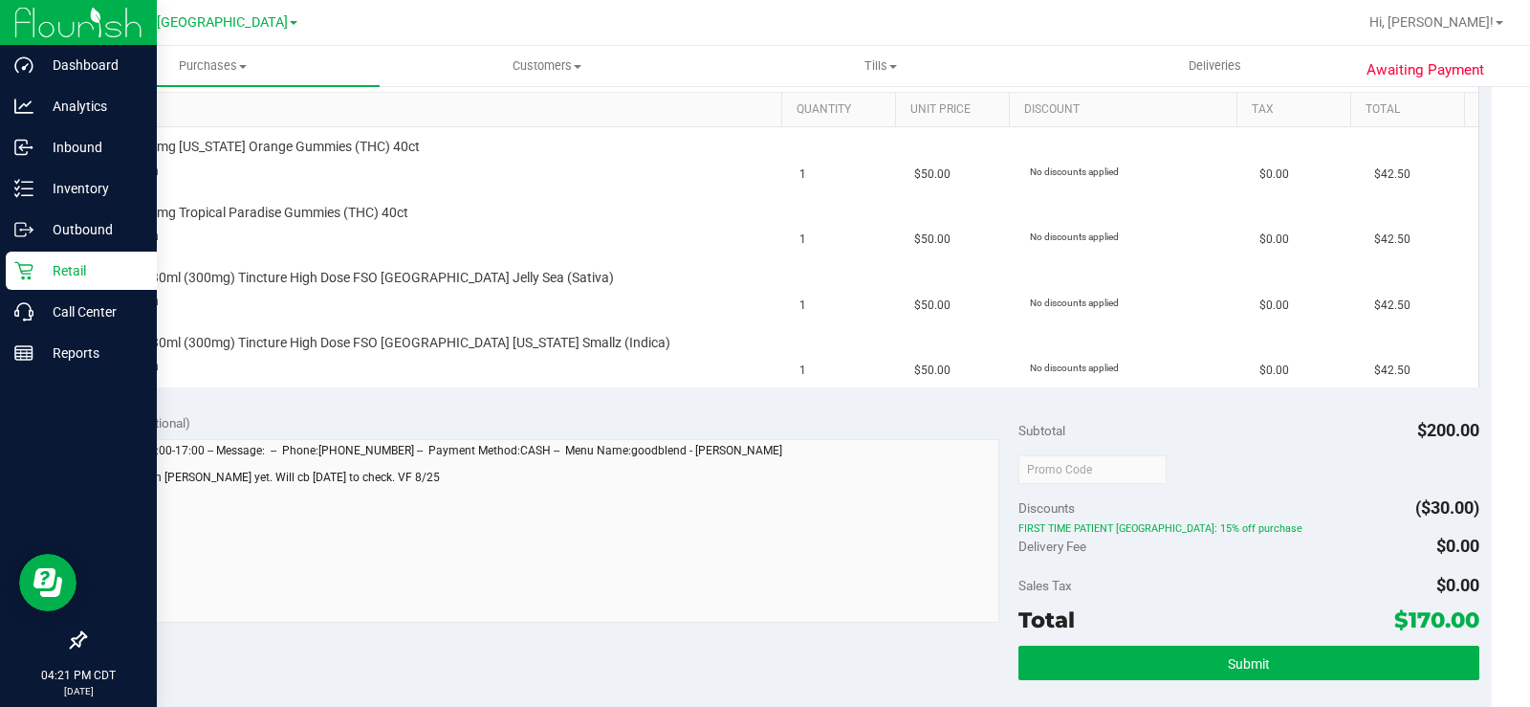
click at [30, 274] on icon at bounding box center [23, 270] width 19 height 19
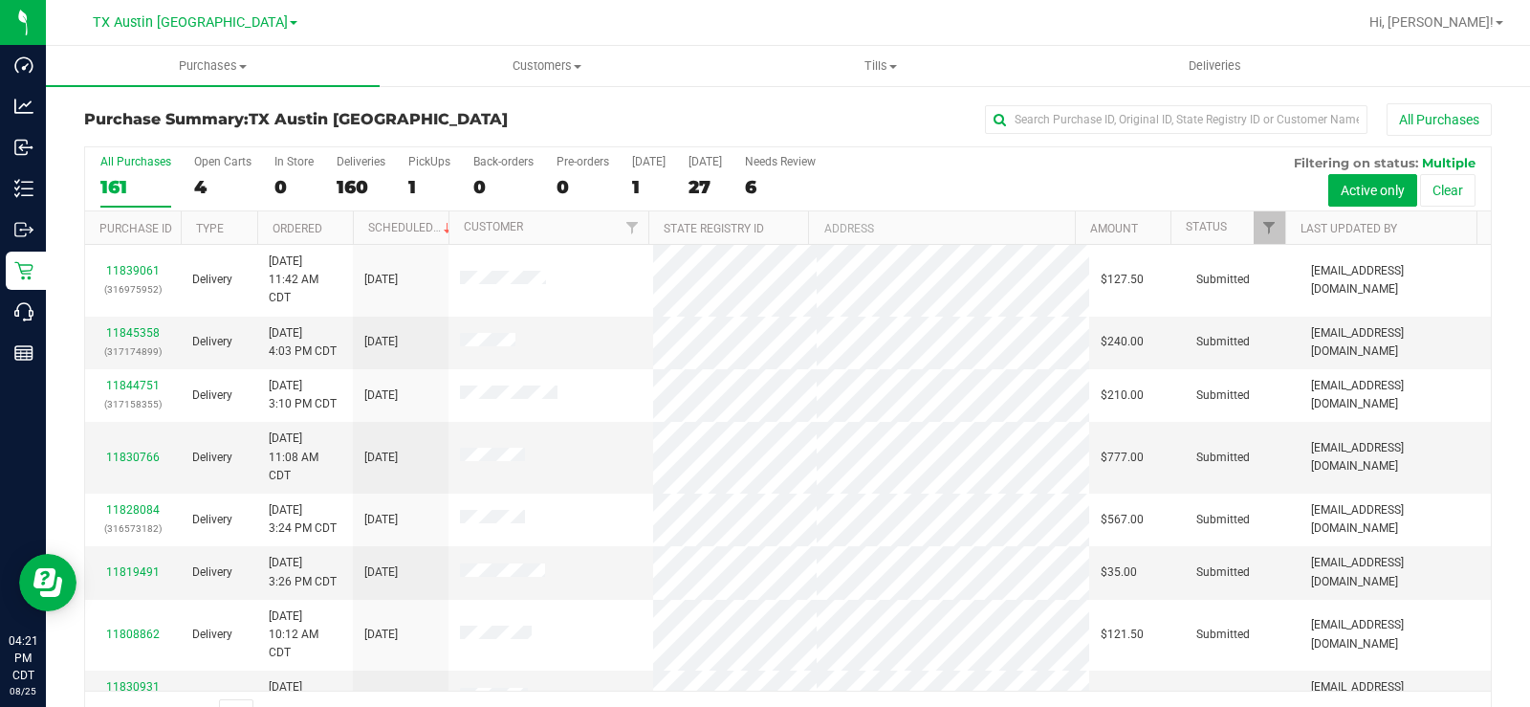
click at [202, 173] on label "Open Carts 4" at bounding box center [222, 181] width 57 height 53
click at [0, 0] on input "Open Carts 4" at bounding box center [0, 0] width 0 height 0
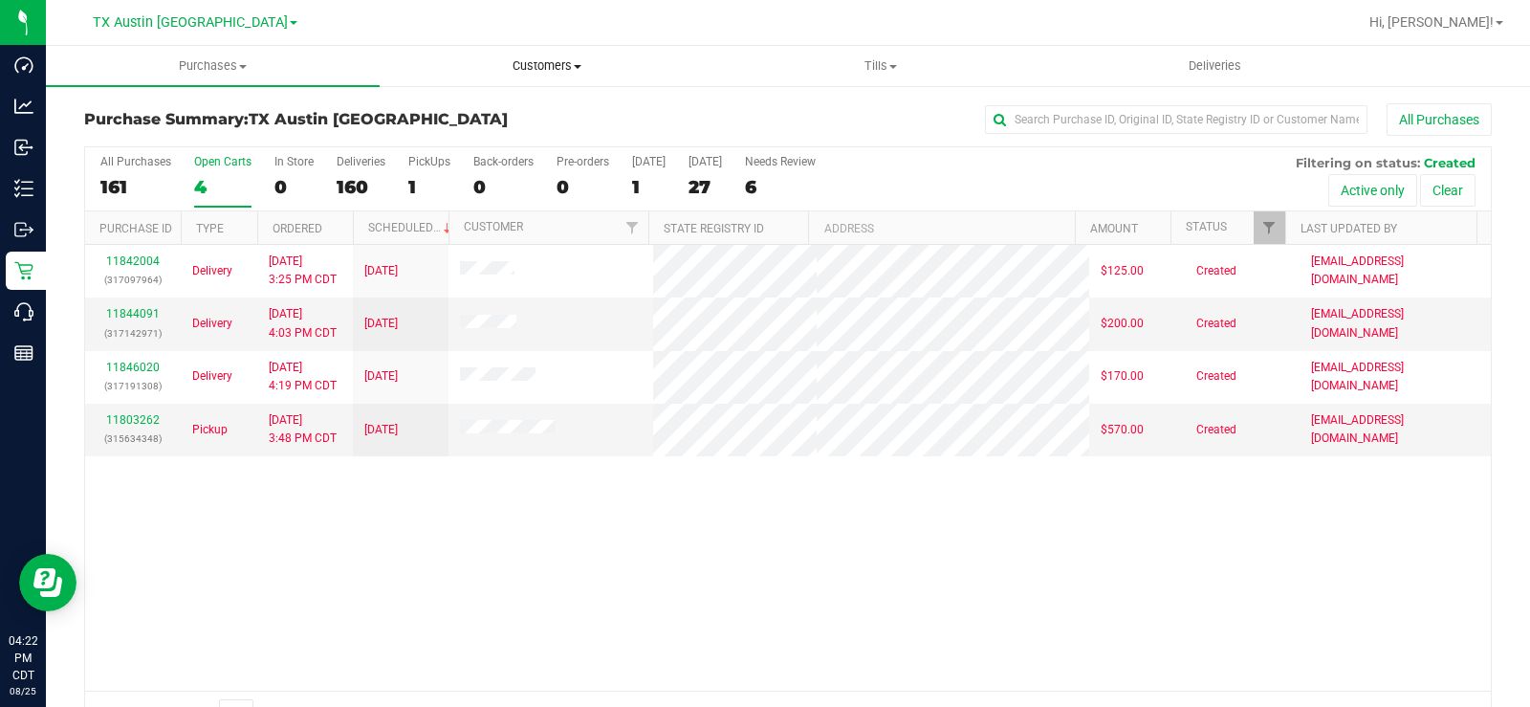
click at [544, 63] on span "Customers" at bounding box center [547, 65] width 332 height 17
click at [493, 118] on span "All customers" at bounding box center [449, 115] width 138 height 16
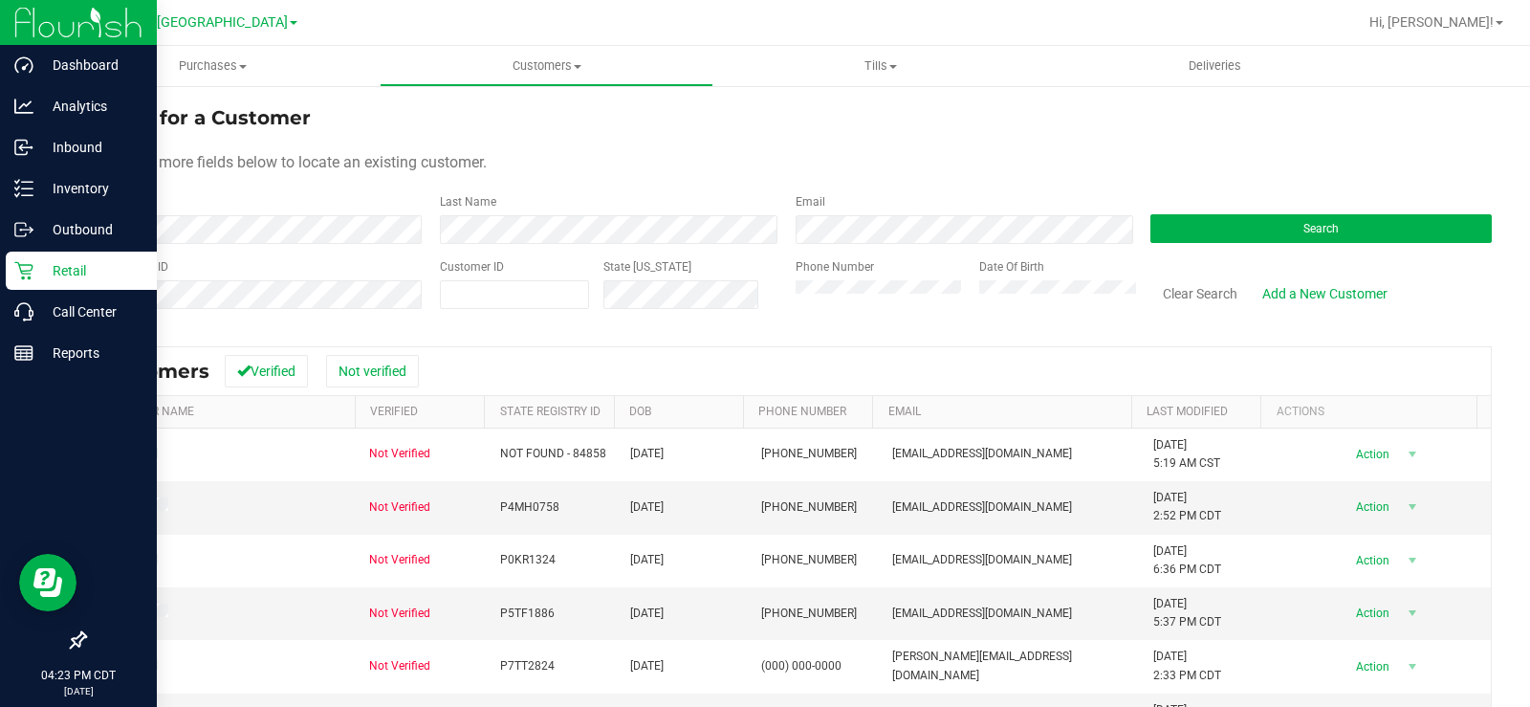
click at [27, 257] on div "Retail" at bounding box center [81, 270] width 151 height 38
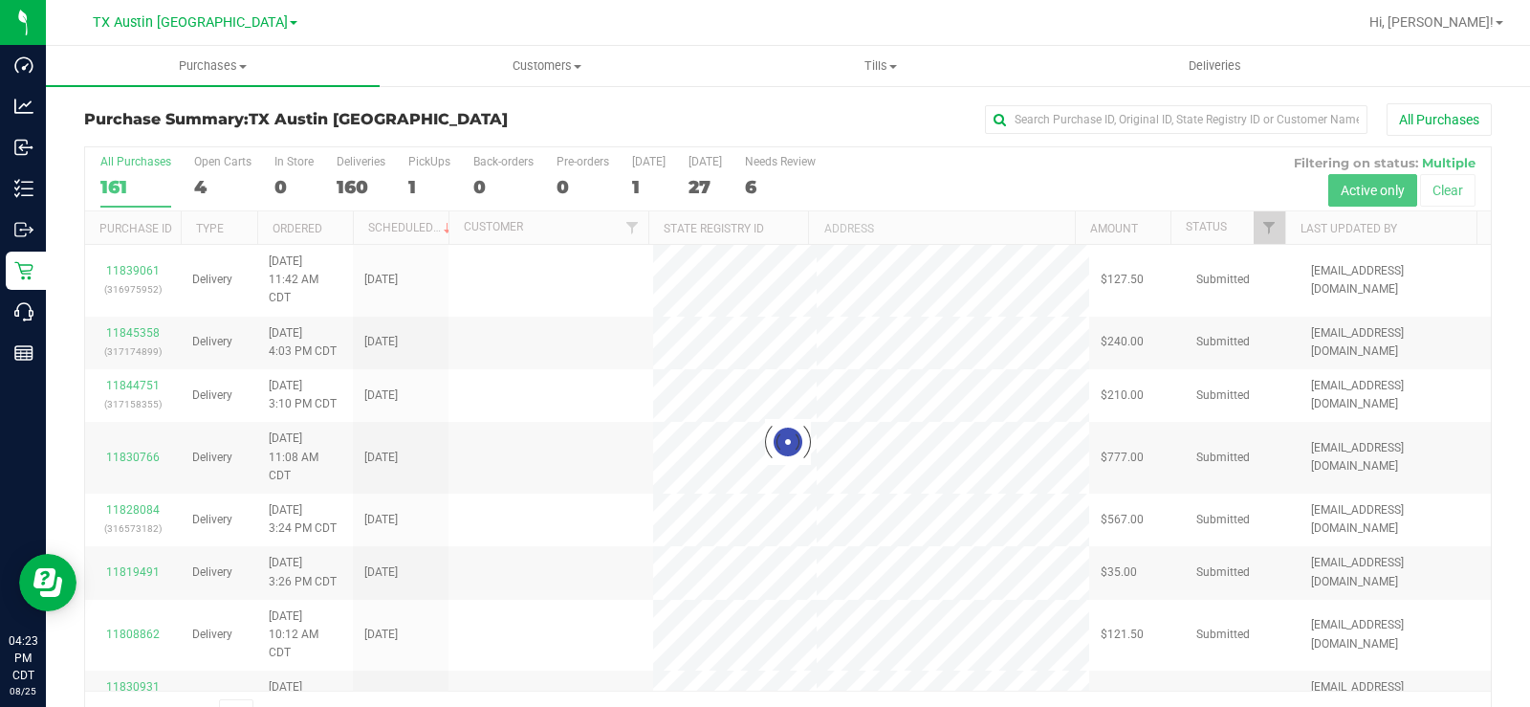
click at [207, 182] on div at bounding box center [788, 441] width 1406 height 589
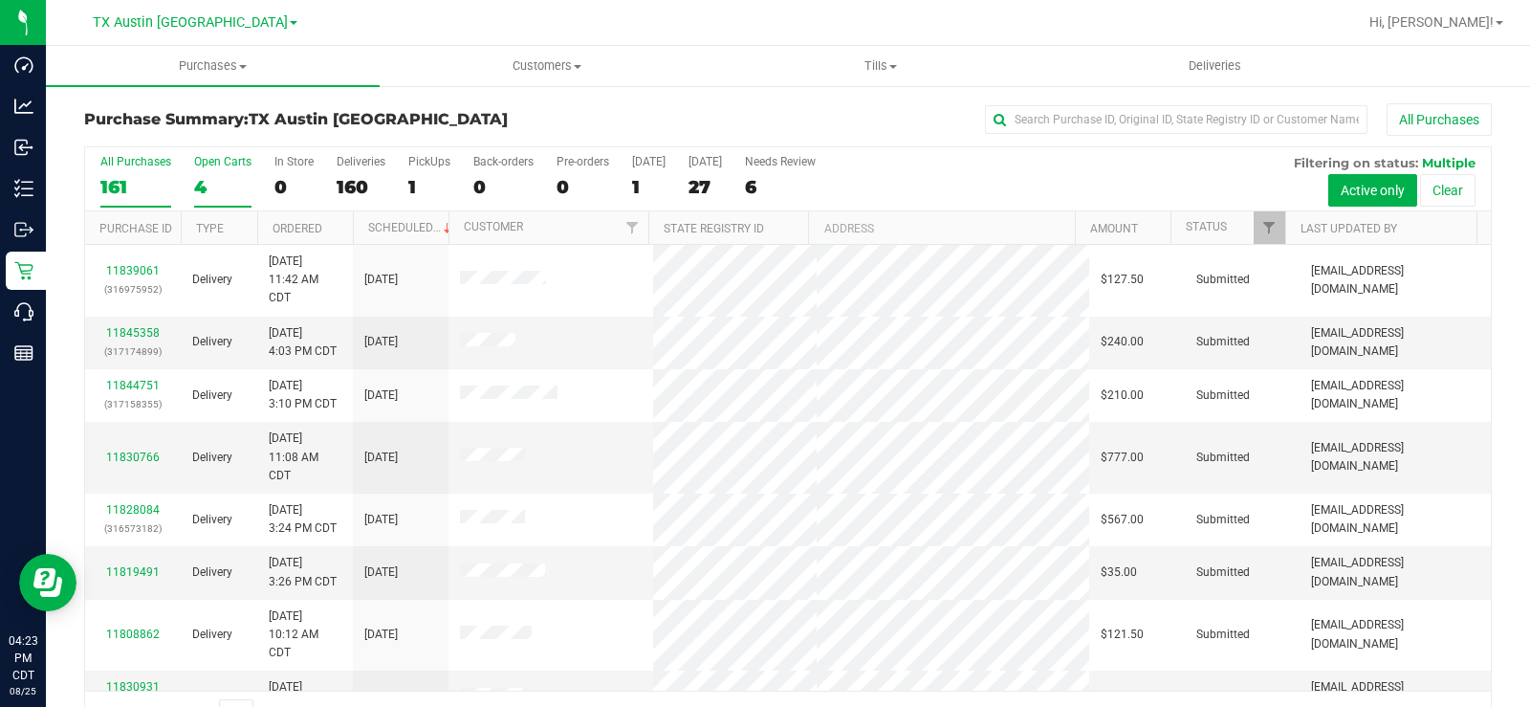
click at [207, 180] on div "4" at bounding box center [222, 187] width 57 height 22
click at [0, 0] on input "Open Carts 4" at bounding box center [0, 0] width 0 height 0
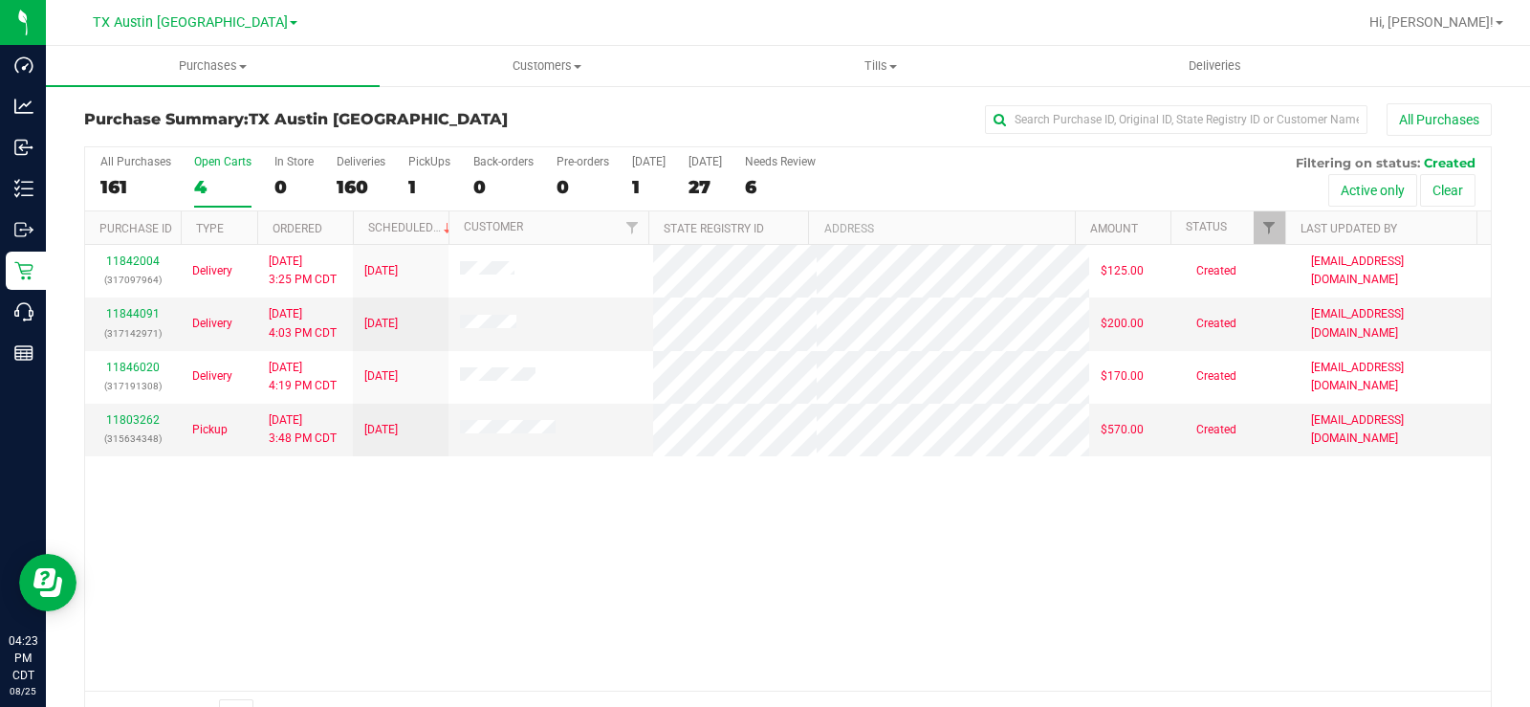
click at [212, 176] on div "4" at bounding box center [222, 187] width 57 height 22
click at [0, 0] on input "Open Carts 4" at bounding box center [0, 0] width 0 height 0
click at [204, 186] on div "4" at bounding box center [222, 187] width 57 height 22
click at [0, 0] on input "Open Carts 4" at bounding box center [0, 0] width 0 height 0
click at [204, 171] on label "Open Carts 4" at bounding box center [222, 181] width 57 height 53
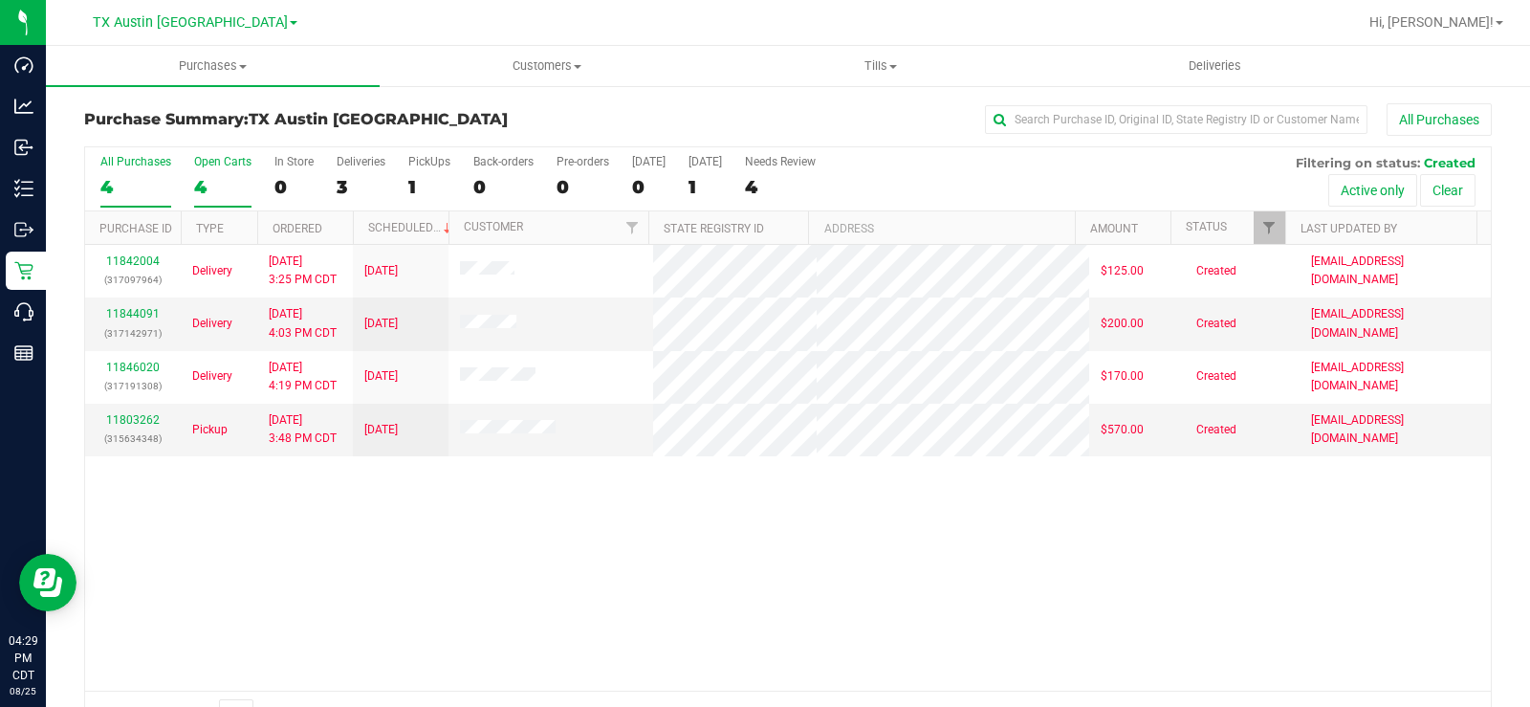
click at [0, 0] on input "Open Carts 4" at bounding box center [0, 0] width 0 height 0
click at [1210, 65] on span "Deliveries" at bounding box center [1215, 65] width 104 height 17
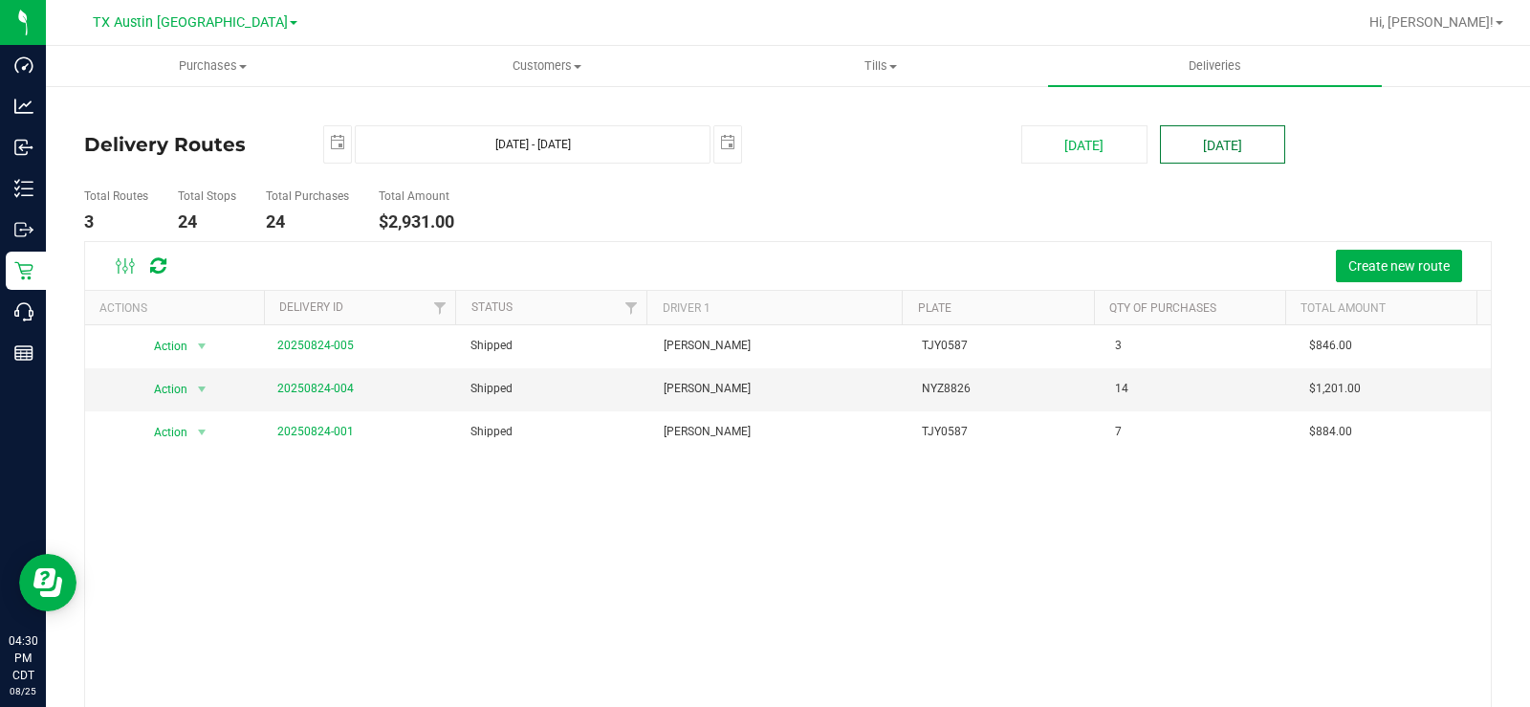
click at [1216, 155] on button "[DATE]" at bounding box center [1222, 144] width 125 height 38
type input "[DATE] - [DATE]"
type input "[DATE]"
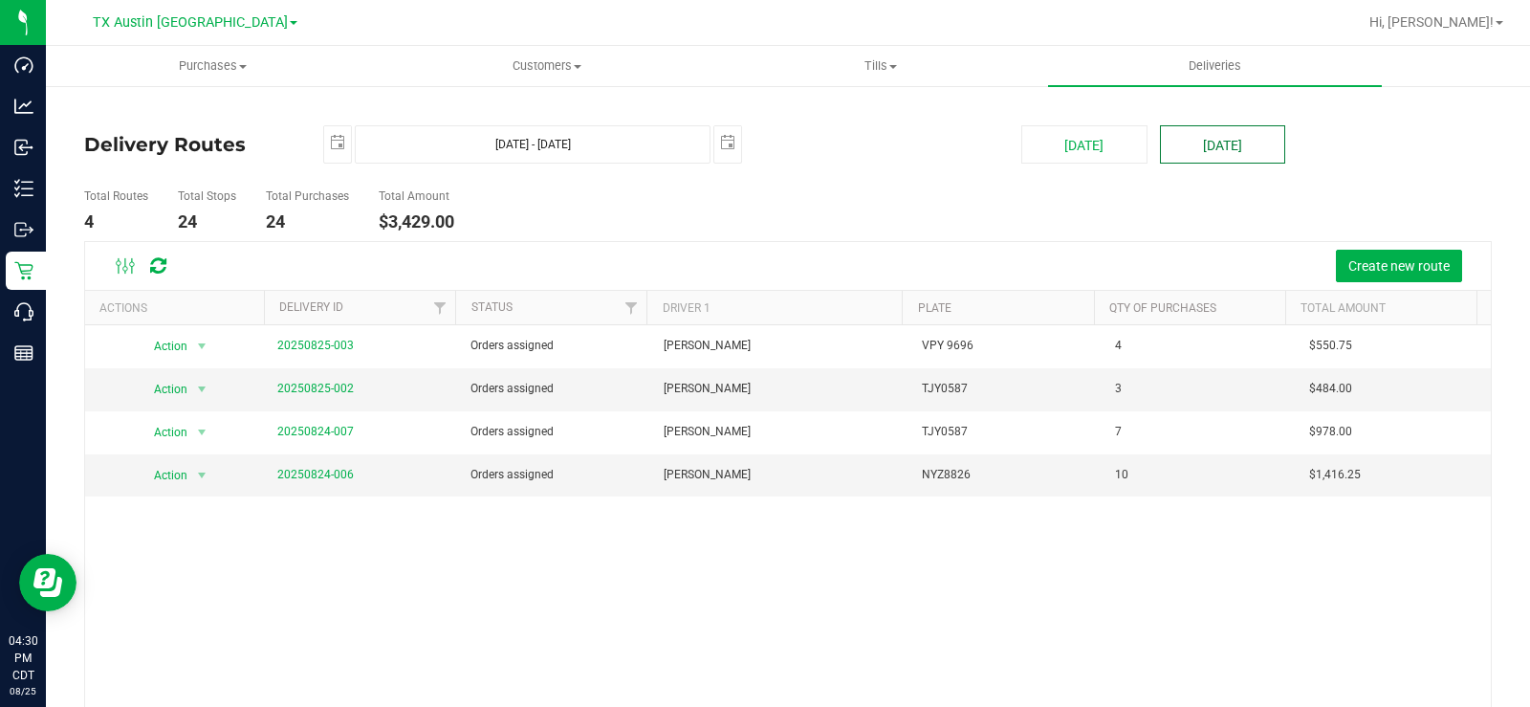
click at [1213, 155] on button "[DATE]" at bounding box center [1222, 144] width 125 height 38
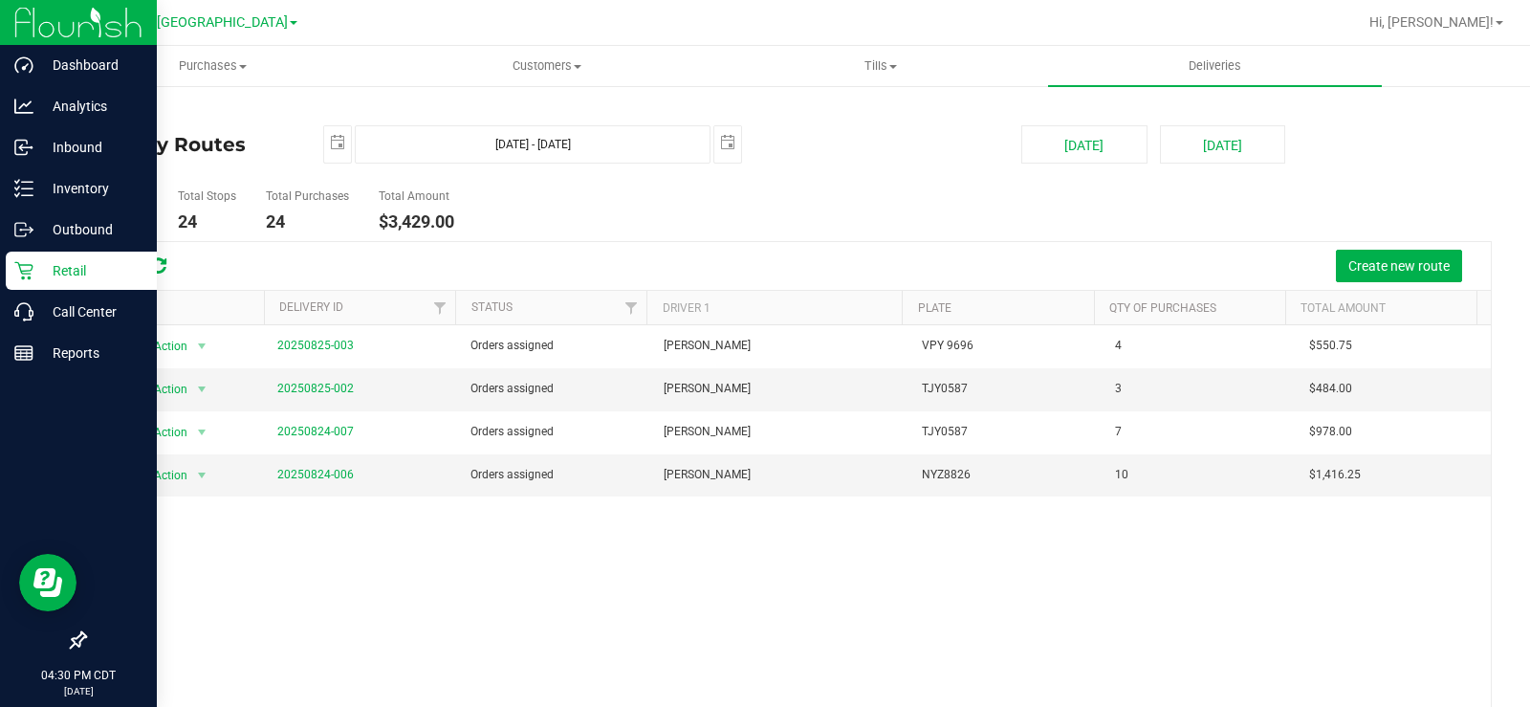
click at [33, 264] on icon at bounding box center [23, 270] width 19 height 19
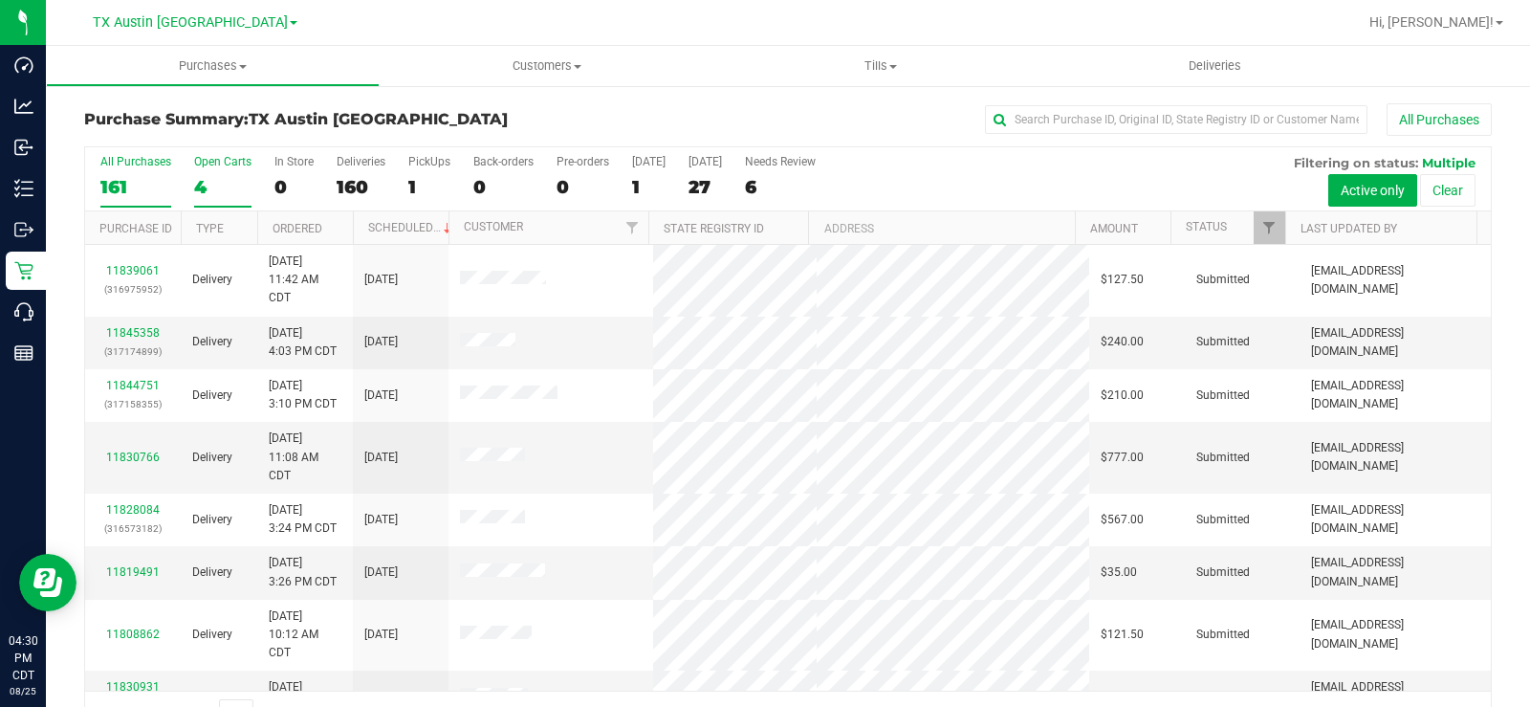
click at [209, 162] on div "Open Carts" at bounding box center [222, 161] width 57 height 13
click at [0, 0] on input "Open Carts 4" at bounding box center [0, 0] width 0 height 0
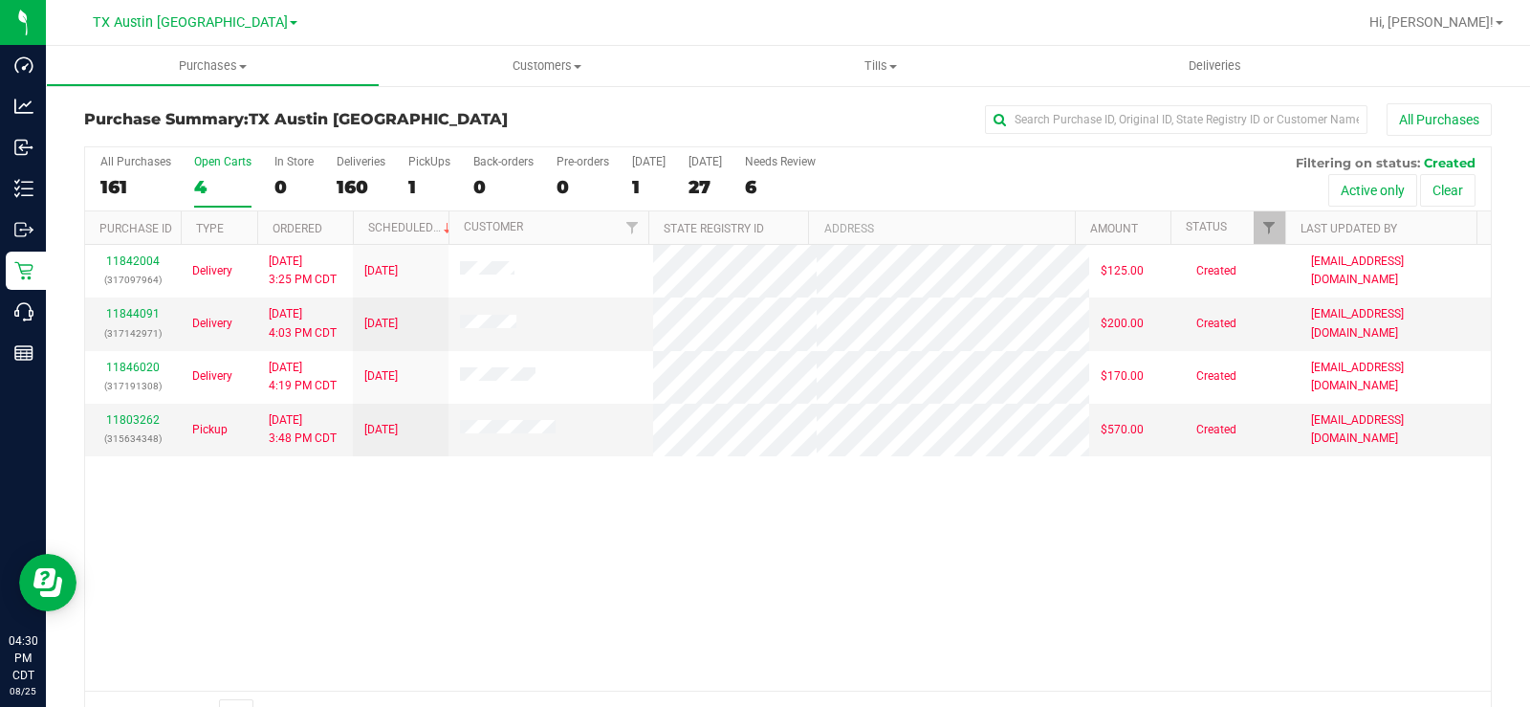
click at [204, 164] on div "Open Carts" at bounding box center [222, 161] width 57 height 13
click at [0, 0] on input "Open Carts 4" at bounding box center [0, 0] width 0 height 0
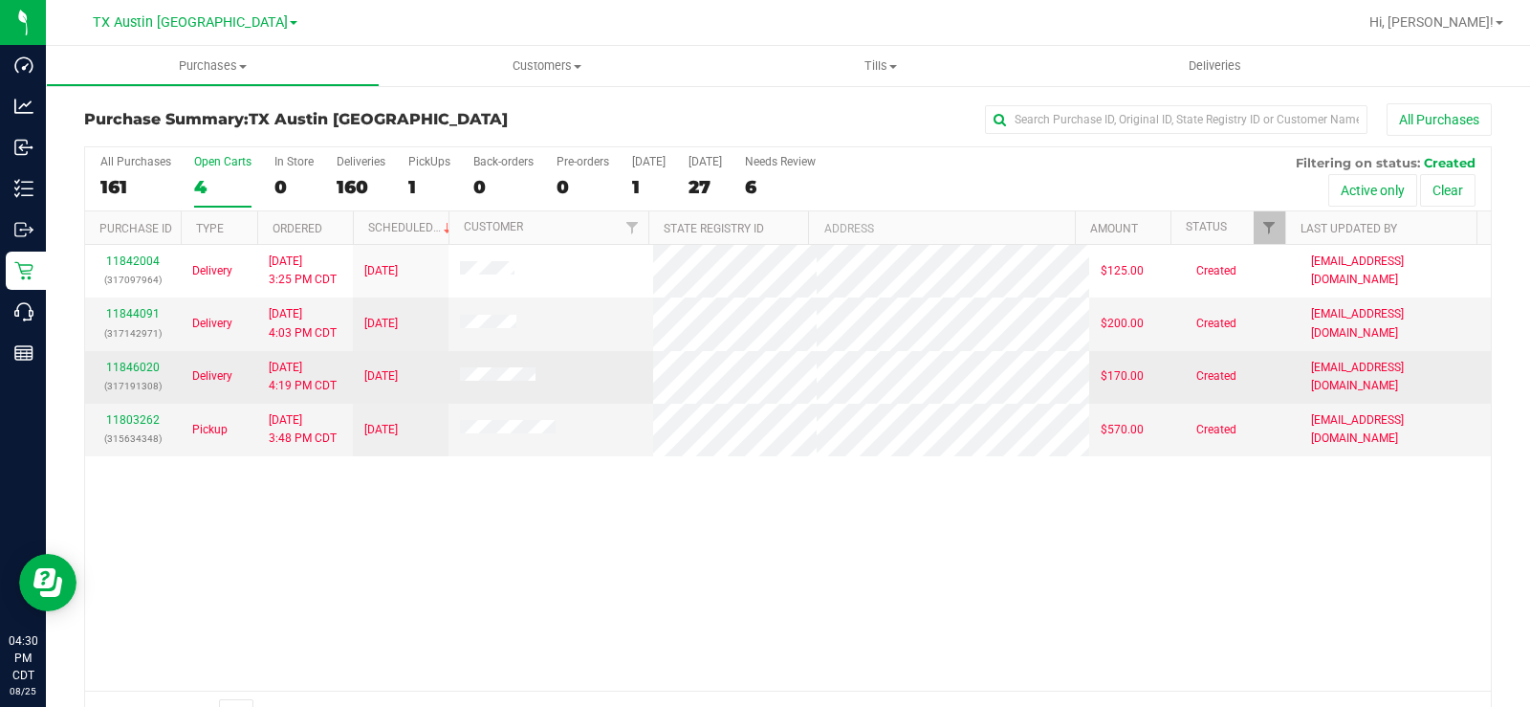
scroll to position [49, 0]
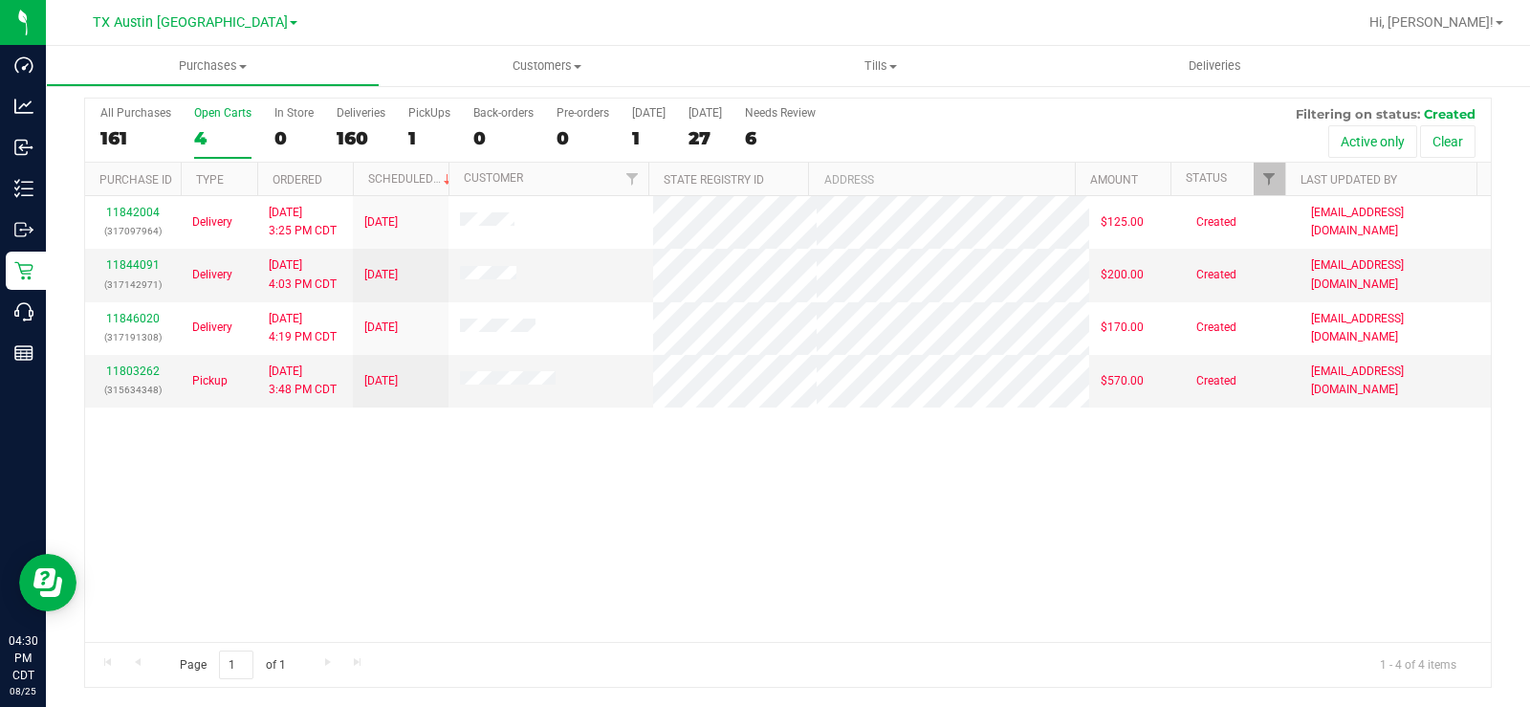
click at [325, 524] on div "11842004 (317097964) Delivery [DATE] 3:25 PM CDT 8/29/2025 $125.00 Created [EMA…" at bounding box center [788, 419] width 1406 height 446
click at [215, 134] on div "4" at bounding box center [222, 138] width 57 height 22
click at [0, 0] on input "Open Carts 4" at bounding box center [0, 0] width 0 height 0
click at [199, 127] on div "4" at bounding box center [222, 138] width 57 height 22
click at [0, 0] on input "Open Carts 4" at bounding box center [0, 0] width 0 height 0
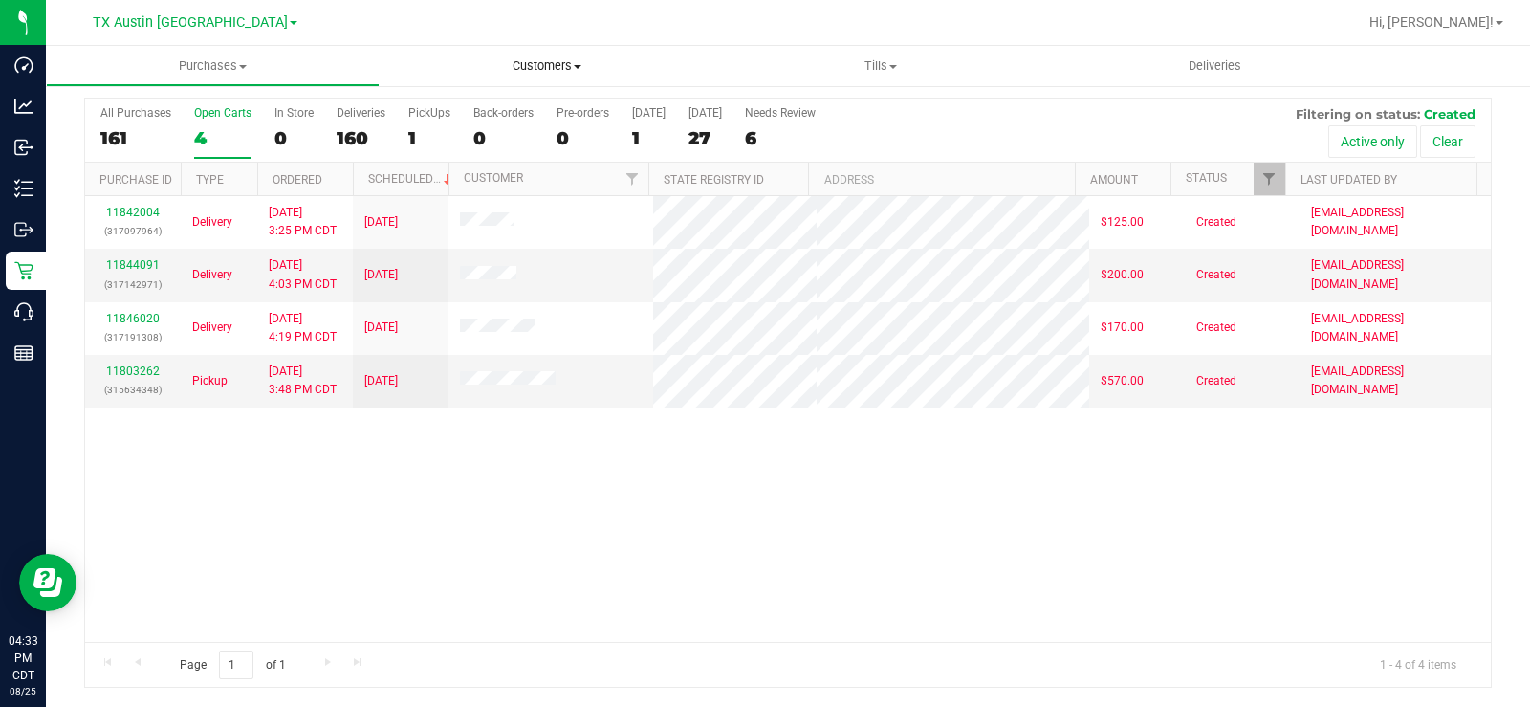
click at [540, 57] on span "Customers" at bounding box center [547, 65] width 332 height 17
click at [480, 116] on span "All customers" at bounding box center [449, 115] width 138 height 16
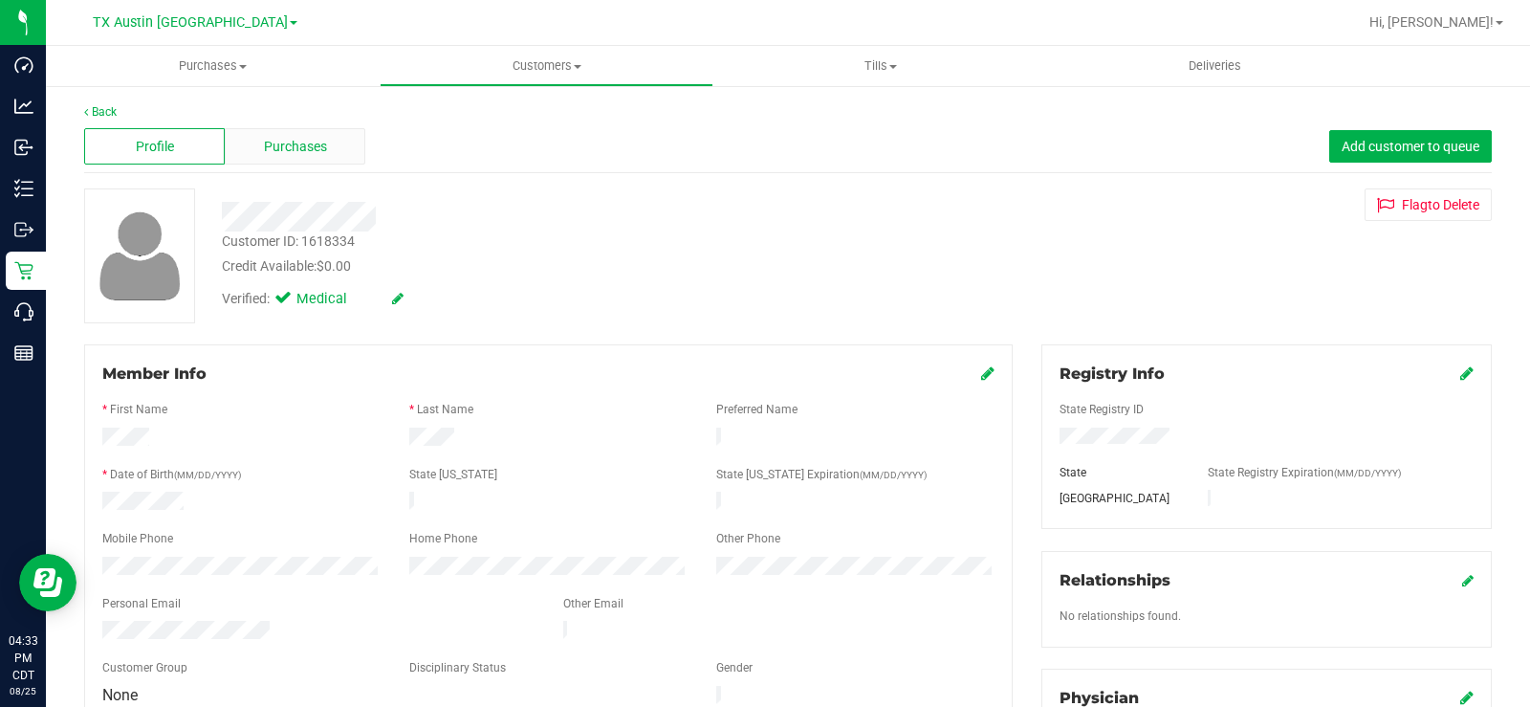
drag, startPoint x: 313, startPoint y: 165, endPoint x: 314, endPoint y: 156, distance: 9.6
click at [313, 164] on div "Profile Purchases Add customer to queue" at bounding box center [788, 146] width 1408 height 53
click at [316, 148] on span "Purchases" at bounding box center [295, 147] width 63 height 20
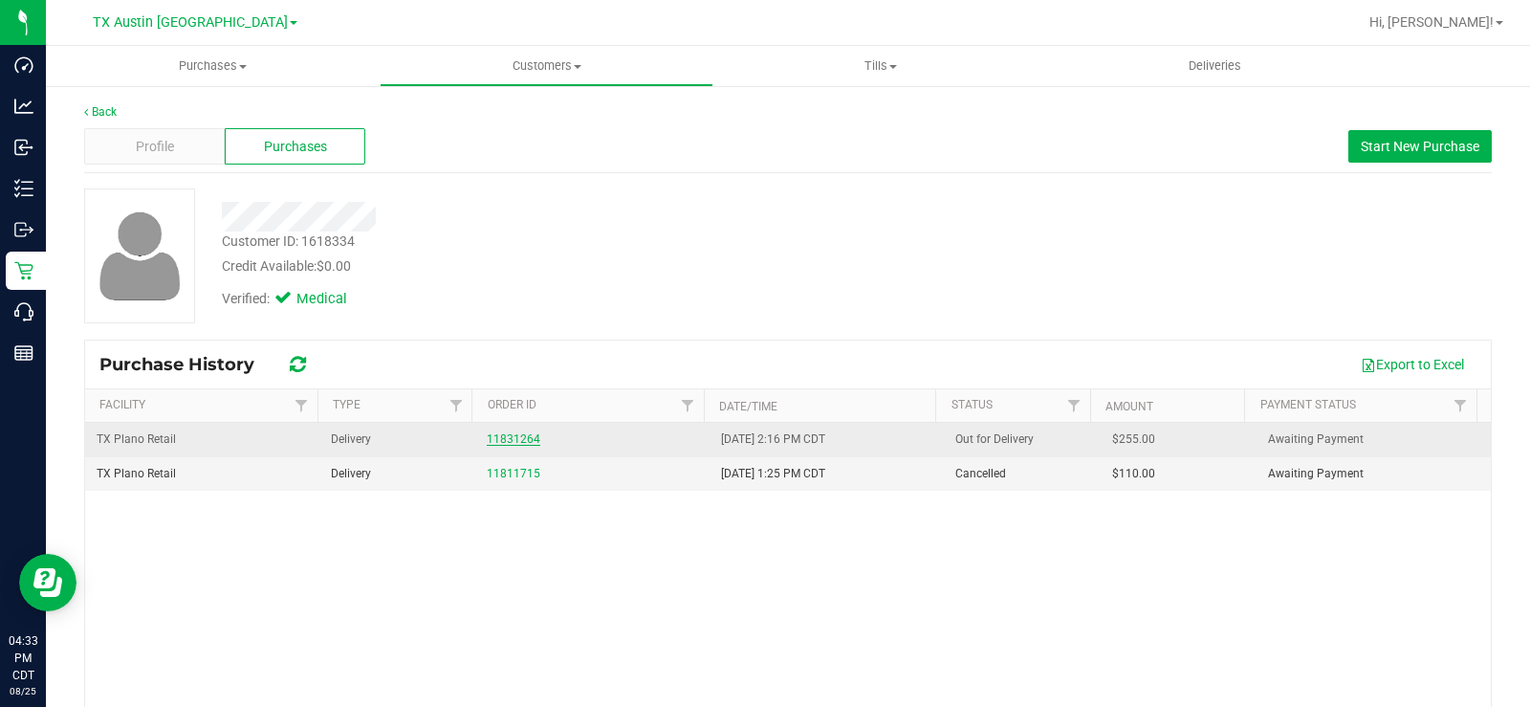
click at [523, 438] on link "11831264" at bounding box center [514, 438] width 54 height 13
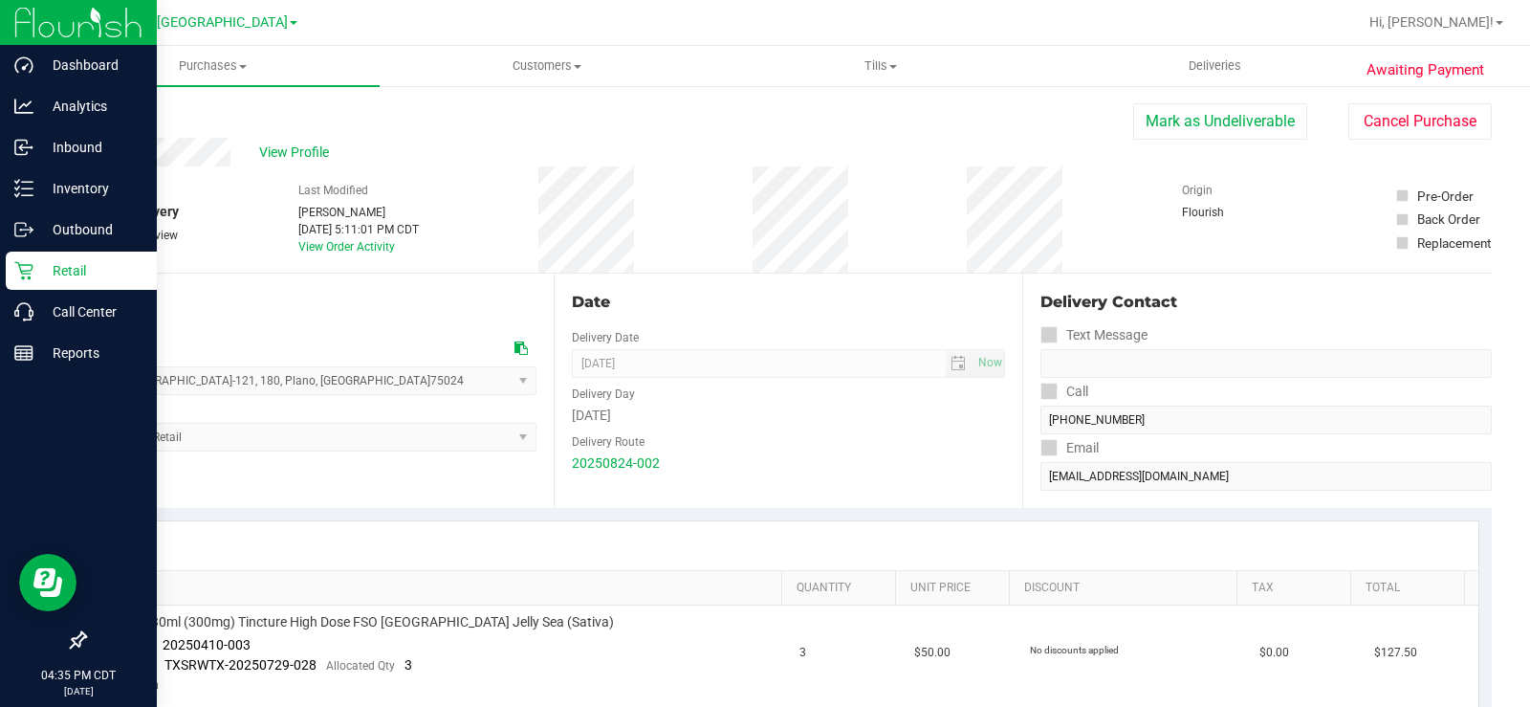
click at [21, 273] on icon at bounding box center [23, 271] width 18 height 18
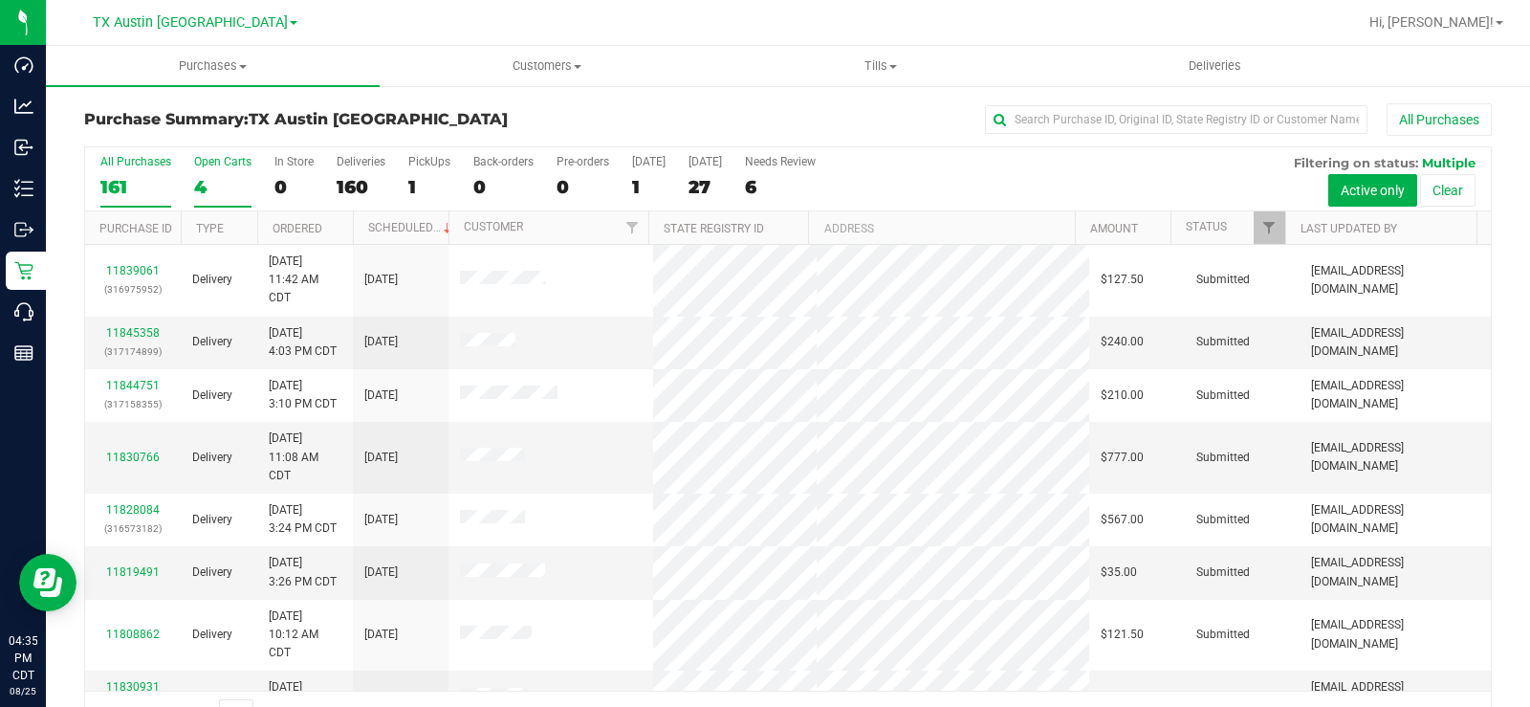
click at [208, 161] on div "Open Carts" at bounding box center [222, 161] width 57 height 13
click at [0, 0] on input "Open Carts 4" at bounding box center [0, 0] width 0 height 0
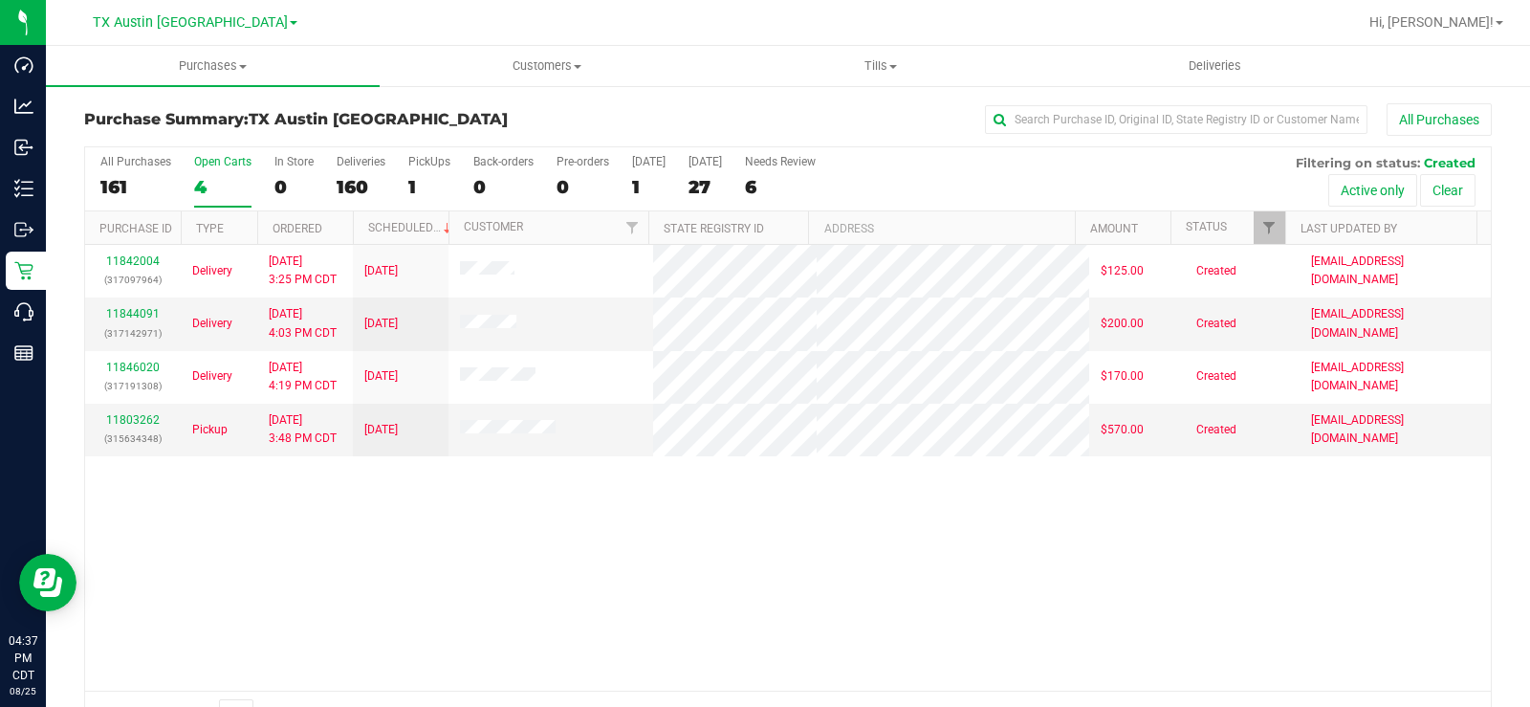
click at [208, 174] on label "Open Carts 4" at bounding box center [222, 181] width 57 height 53
click at [0, 0] on input "Open Carts 4" at bounding box center [0, 0] width 0 height 0
click at [200, 177] on div "4" at bounding box center [222, 187] width 57 height 22
click at [0, 0] on input "Open Carts 4" at bounding box center [0, 0] width 0 height 0
click at [210, 176] on div "4" at bounding box center [222, 187] width 57 height 22
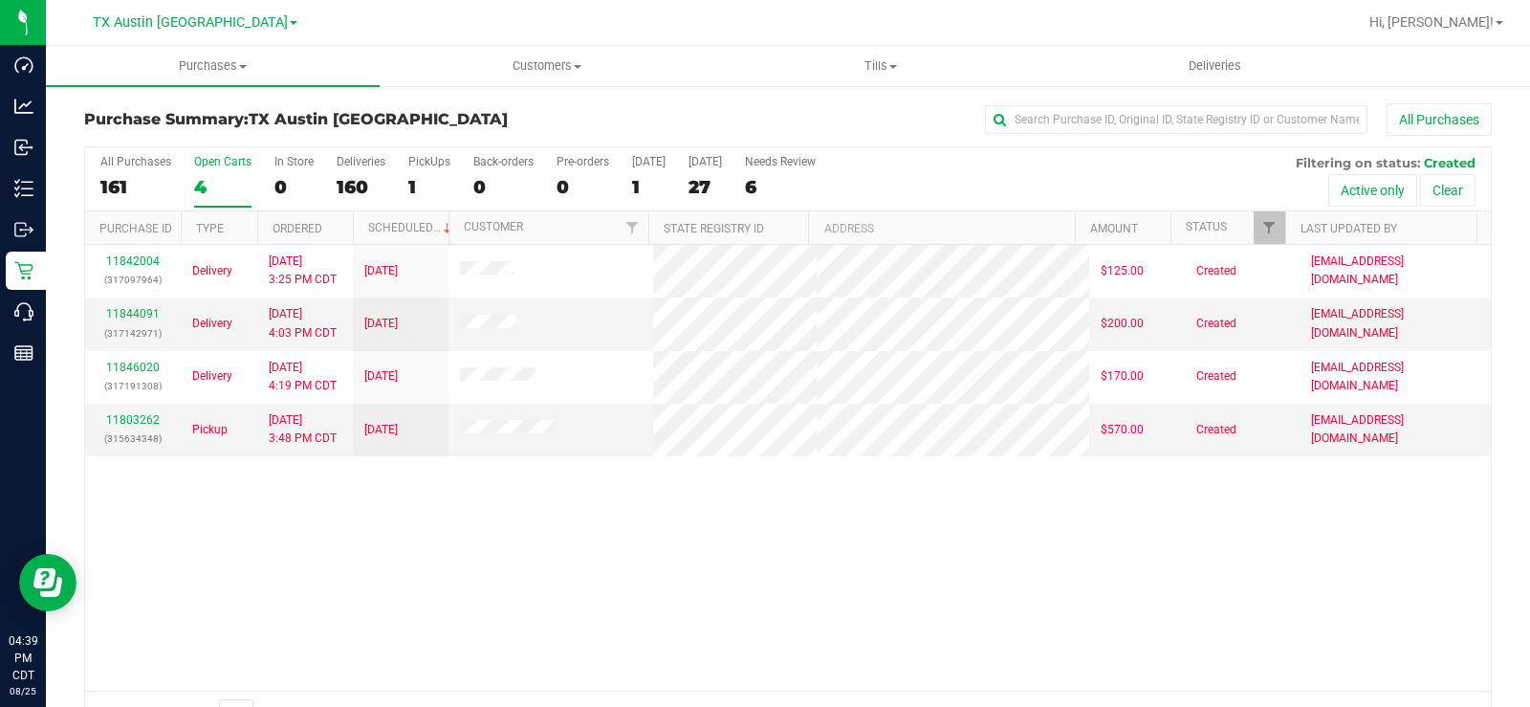
click at [0, 0] on input "Open Carts 4" at bounding box center [0, 0] width 0 height 0
click at [198, 173] on label "Open Carts 4" at bounding box center [222, 181] width 57 height 53
click at [0, 0] on input "Open Carts 4" at bounding box center [0, 0] width 0 height 0
click at [209, 176] on div "4" at bounding box center [222, 187] width 57 height 22
click at [0, 0] on input "Open Carts 4" at bounding box center [0, 0] width 0 height 0
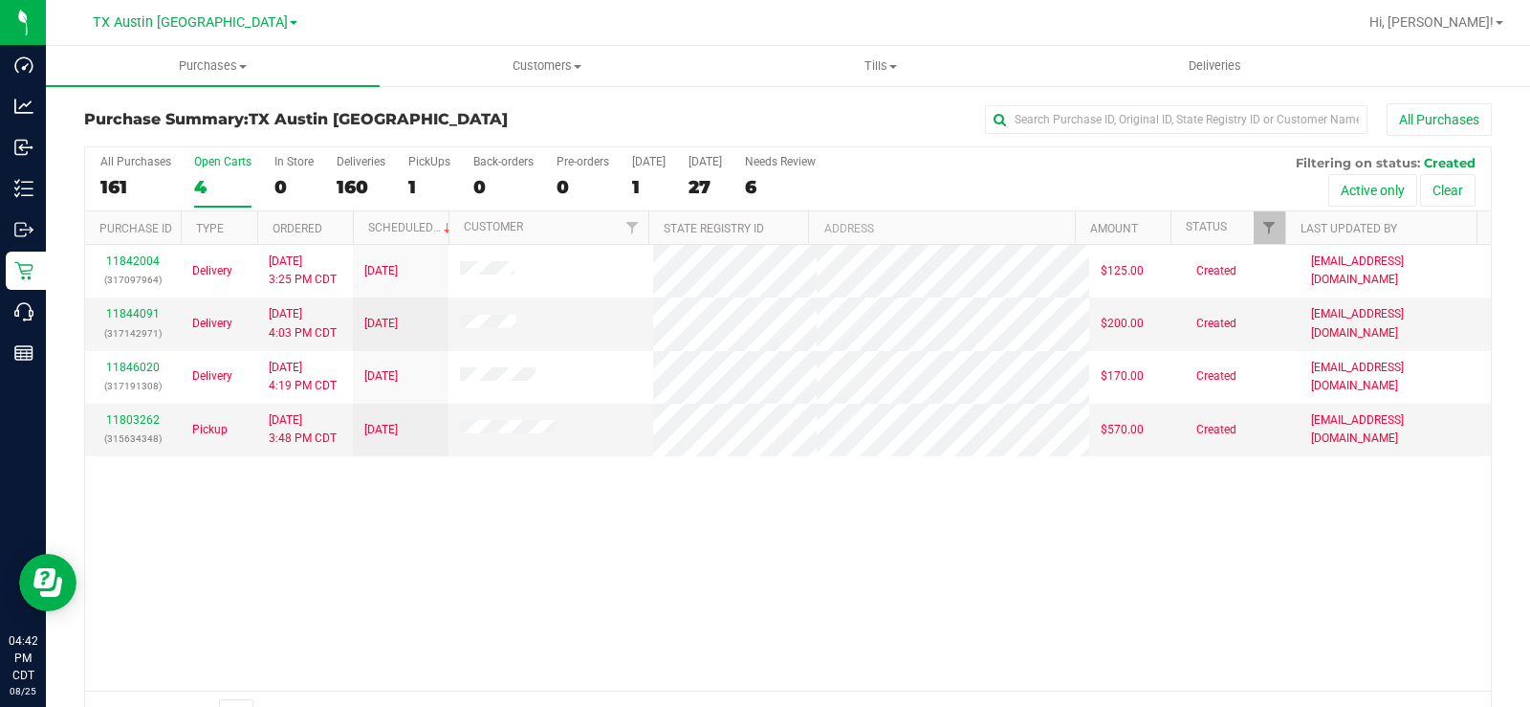
click at [202, 187] on div "4" at bounding box center [222, 187] width 57 height 22
click at [0, 0] on input "Open Carts 4" at bounding box center [0, 0] width 0 height 0
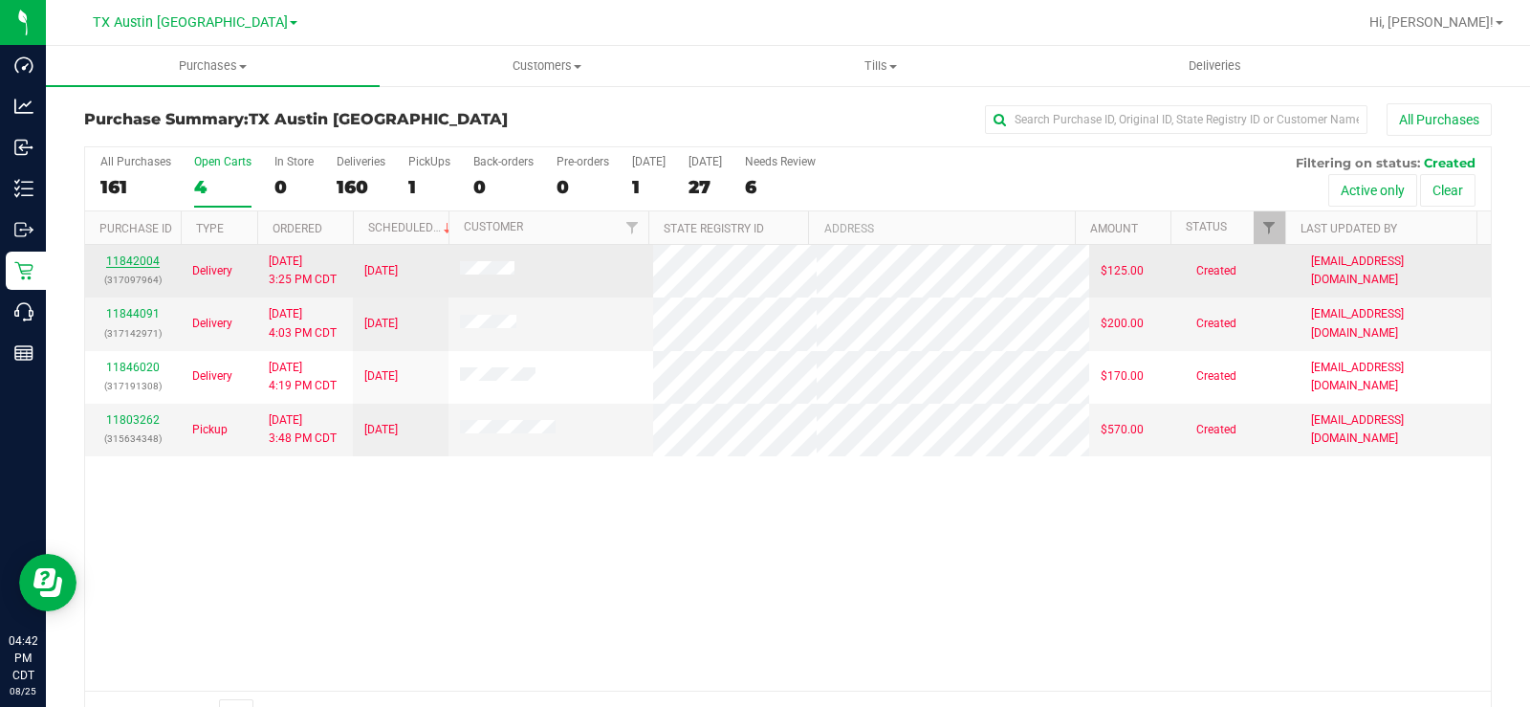
click at [146, 260] on link "11842004" at bounding box center [133, 260] width 54 height 13
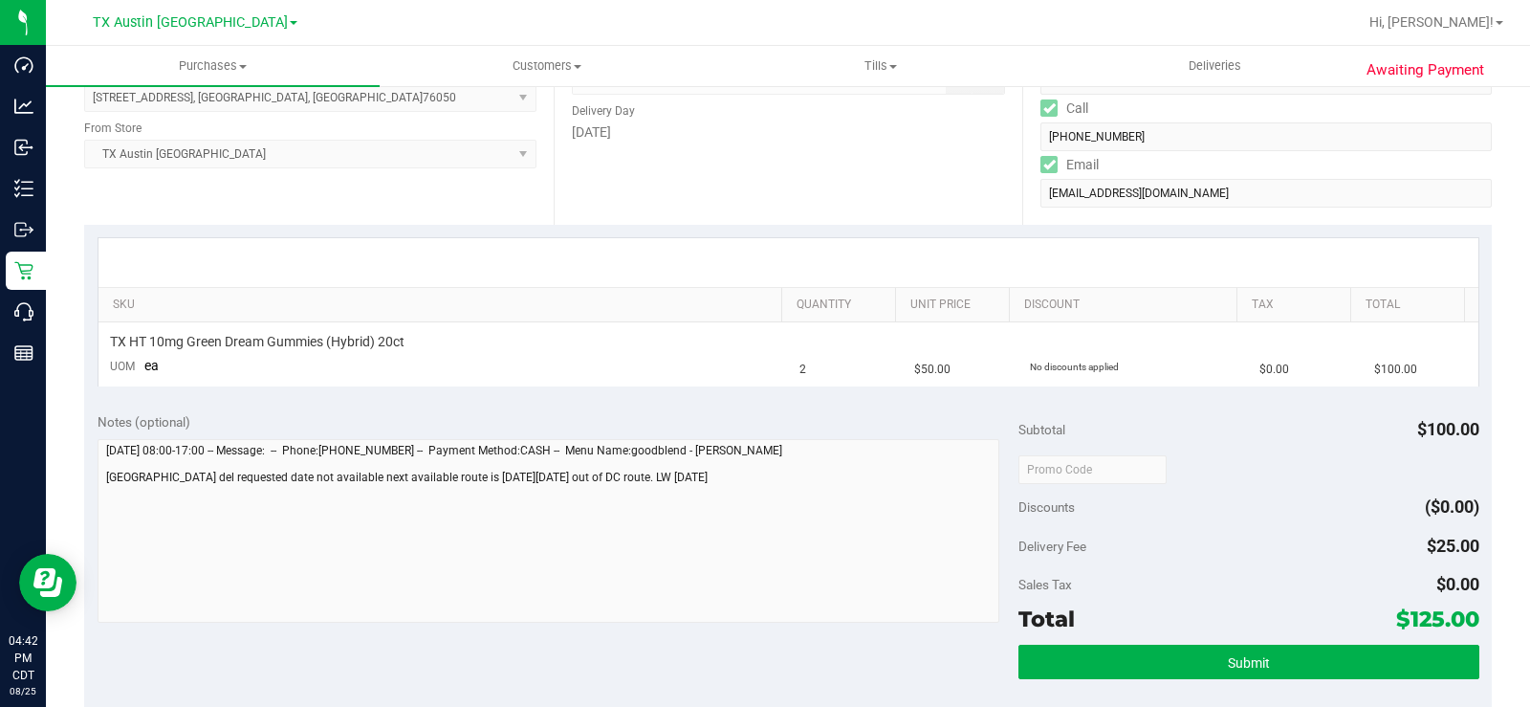
scroll to position [478, 0]
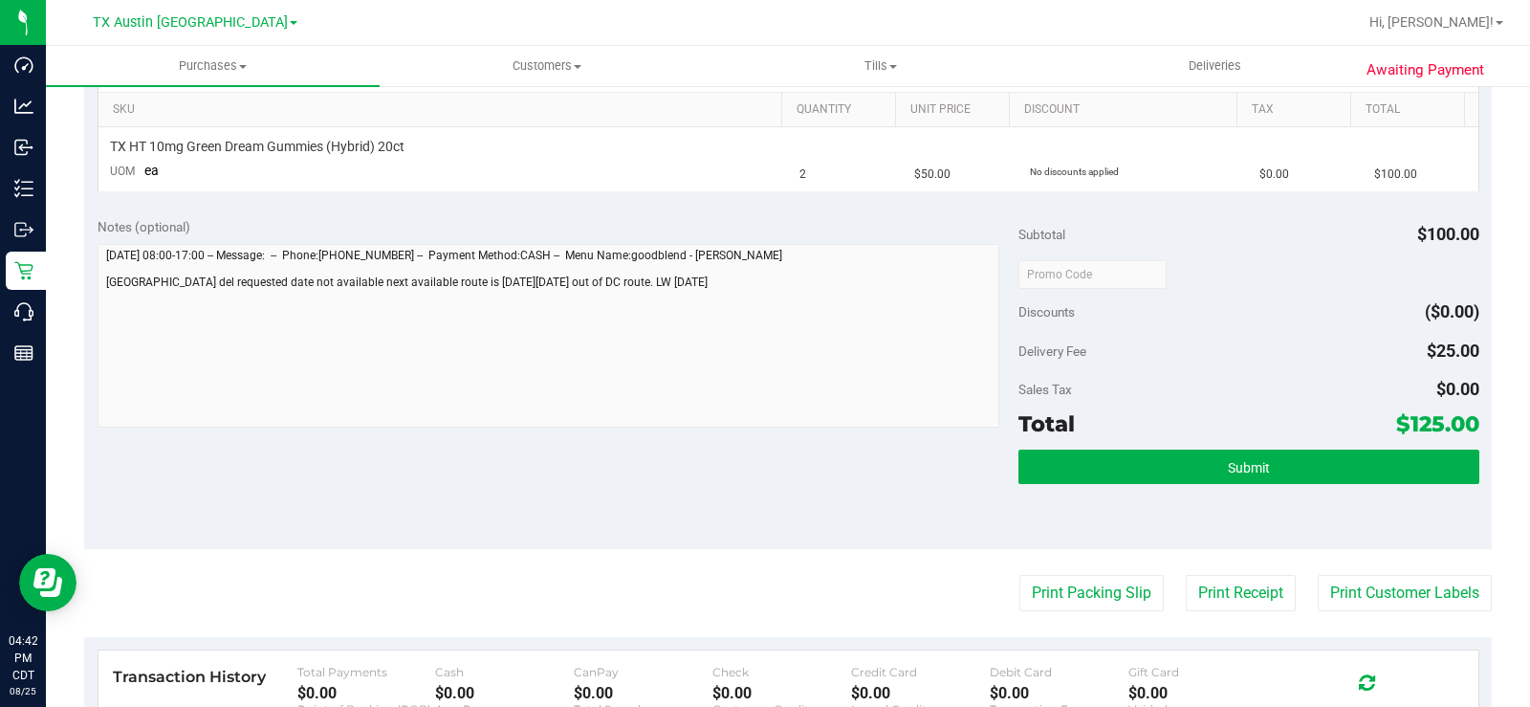
click at [519, 466] on div "Notes (optional) Subtotal $100.00 Discounts ($0.00) Delivery Fee $25.00 Sales T…" at bounding box center [788, 377] width 1408 height 344
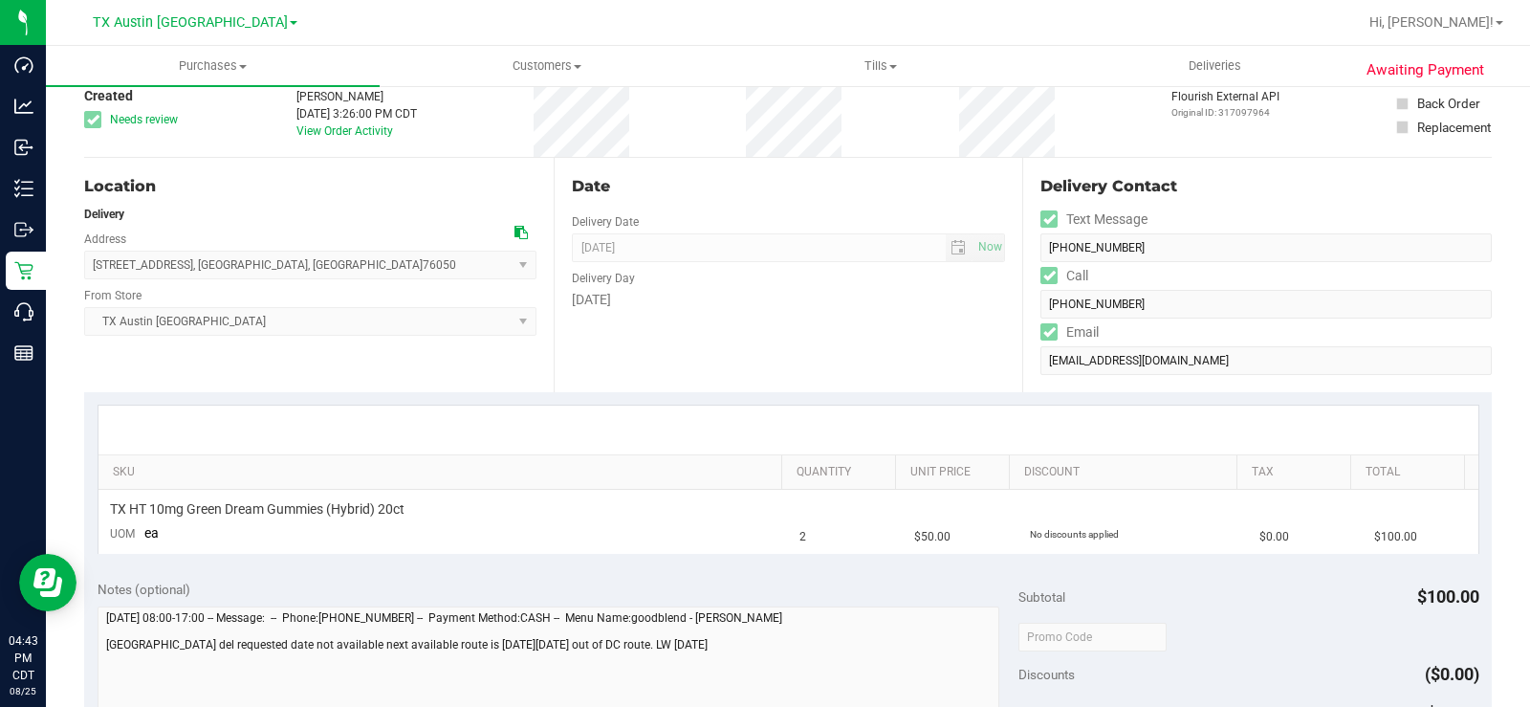
scroll to position [0, 0]
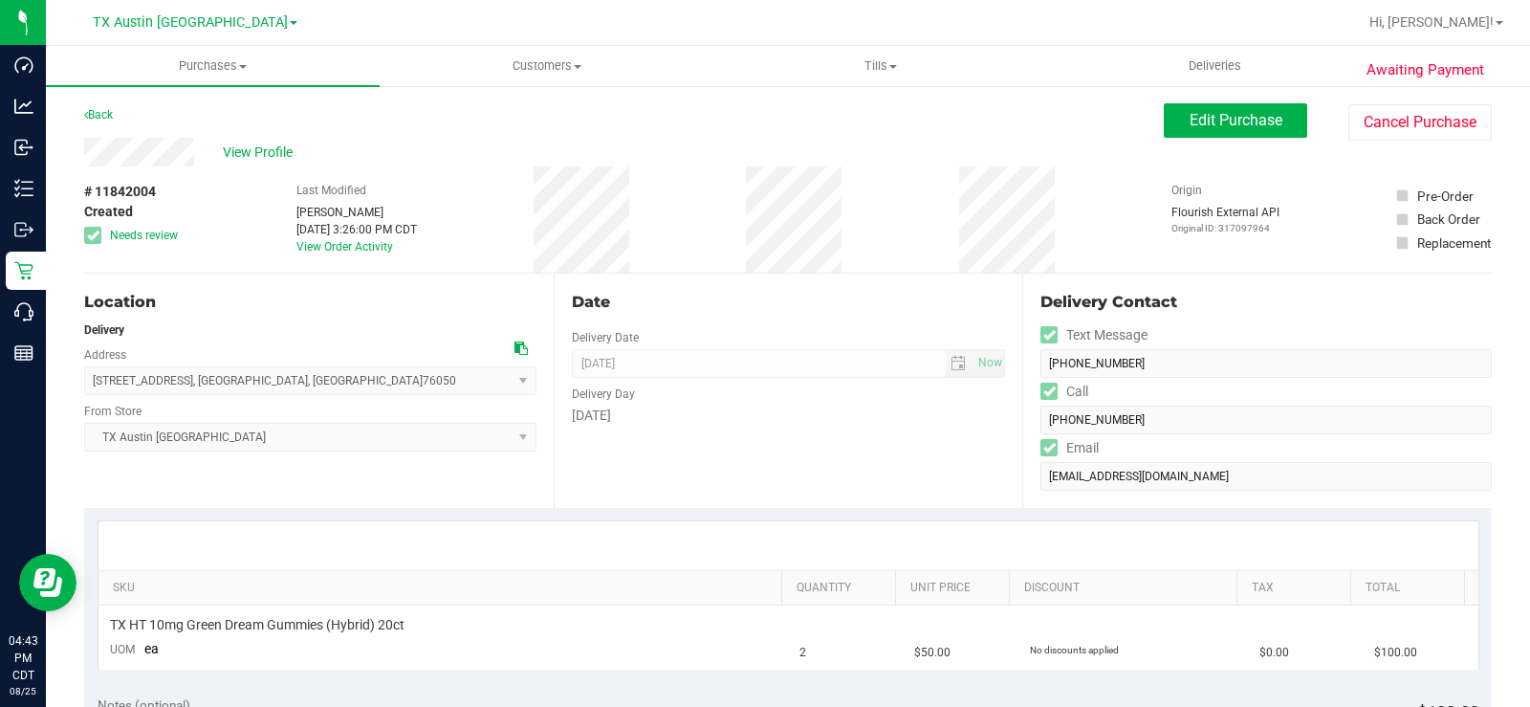
click at [516, 351] on icon at bounding box center [520, 347] width 13 height 13
click at [687, 283] on div "Date Delivery Date 08/29/2025 Now 08/29/2025 07:00 AM Now Delivery Day Friday" at bounding box center [789, 390] width 470 height 234
click at [1166, 115] on button "Edit Purchase" at bounding box center [1235, 120] width 143 height 34
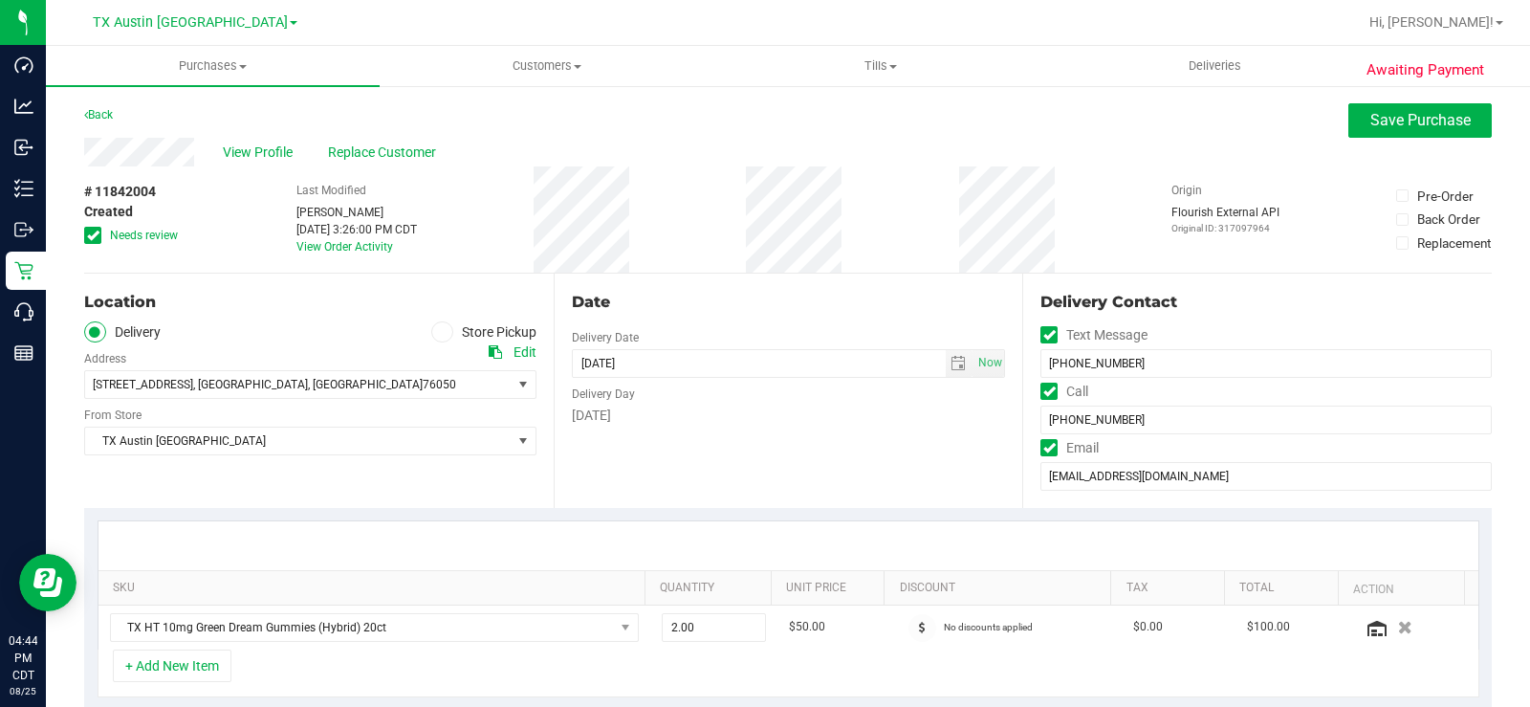
click at [97, 235] on icon at bounding box center [93, 235] width 12 height 0
click at [0, 0] on input "Needs review" at bounding box center [0, 0] width 0 height 0
click at [950, 365] on span "select" at bounding box center [957, 363] width 15 height 15
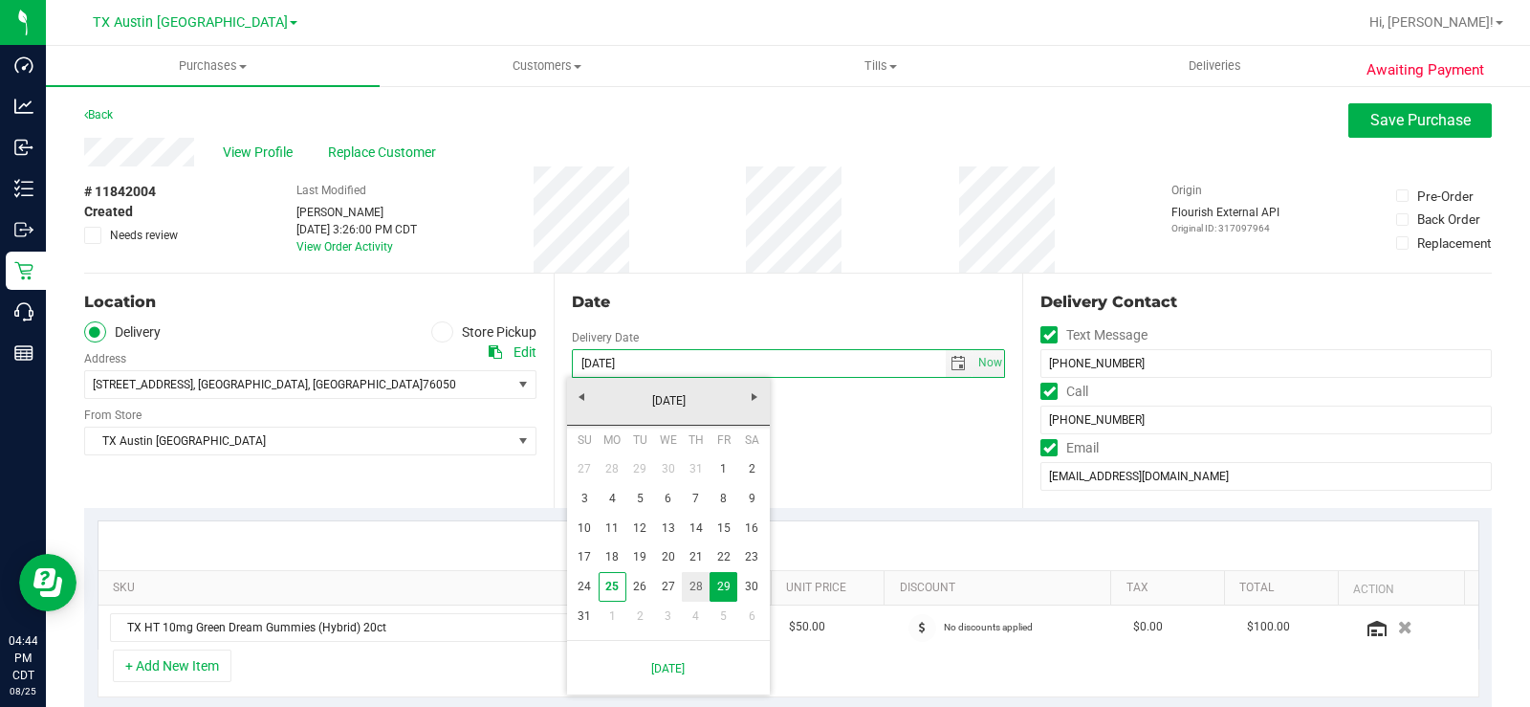
click at [694, 582] on link "28" at bounding box center [696, 587] width 28 height 30
type input "08/28/2025"
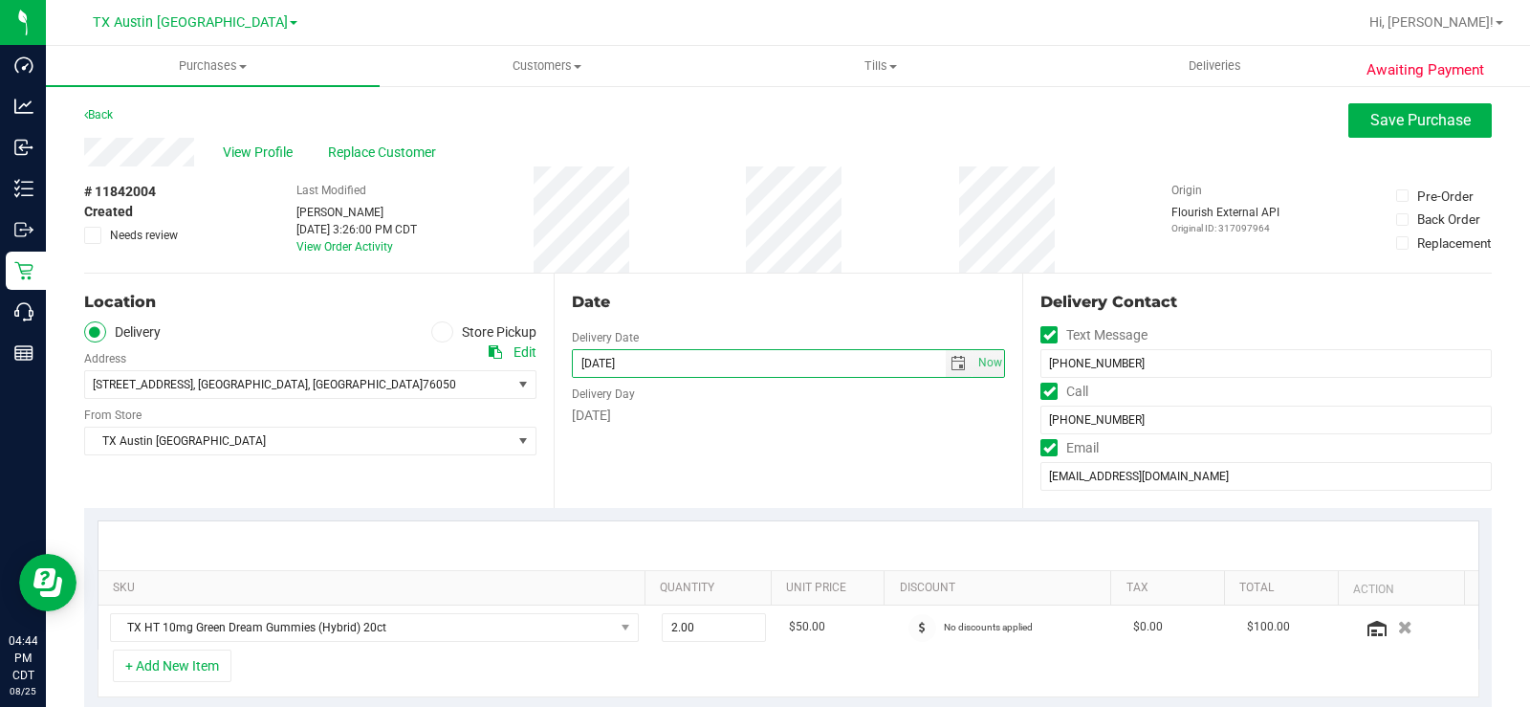
click at [682, 421] on div "Thursday" at bounding box center [789, 415] width 434 height 20
click at [256, 152] on span "View Profile" at bounding box center [261, 152] width 76 height 20
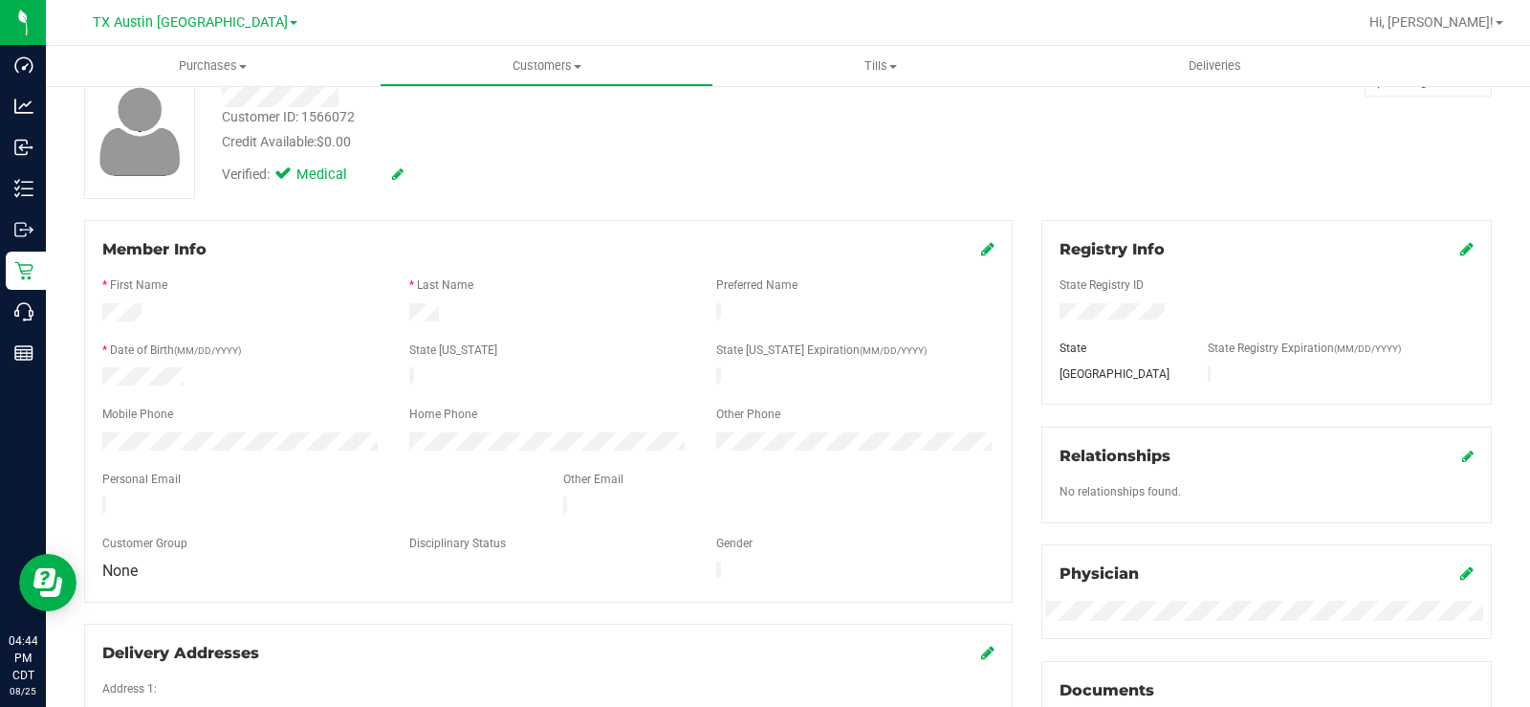
scroll to position [478, 0]
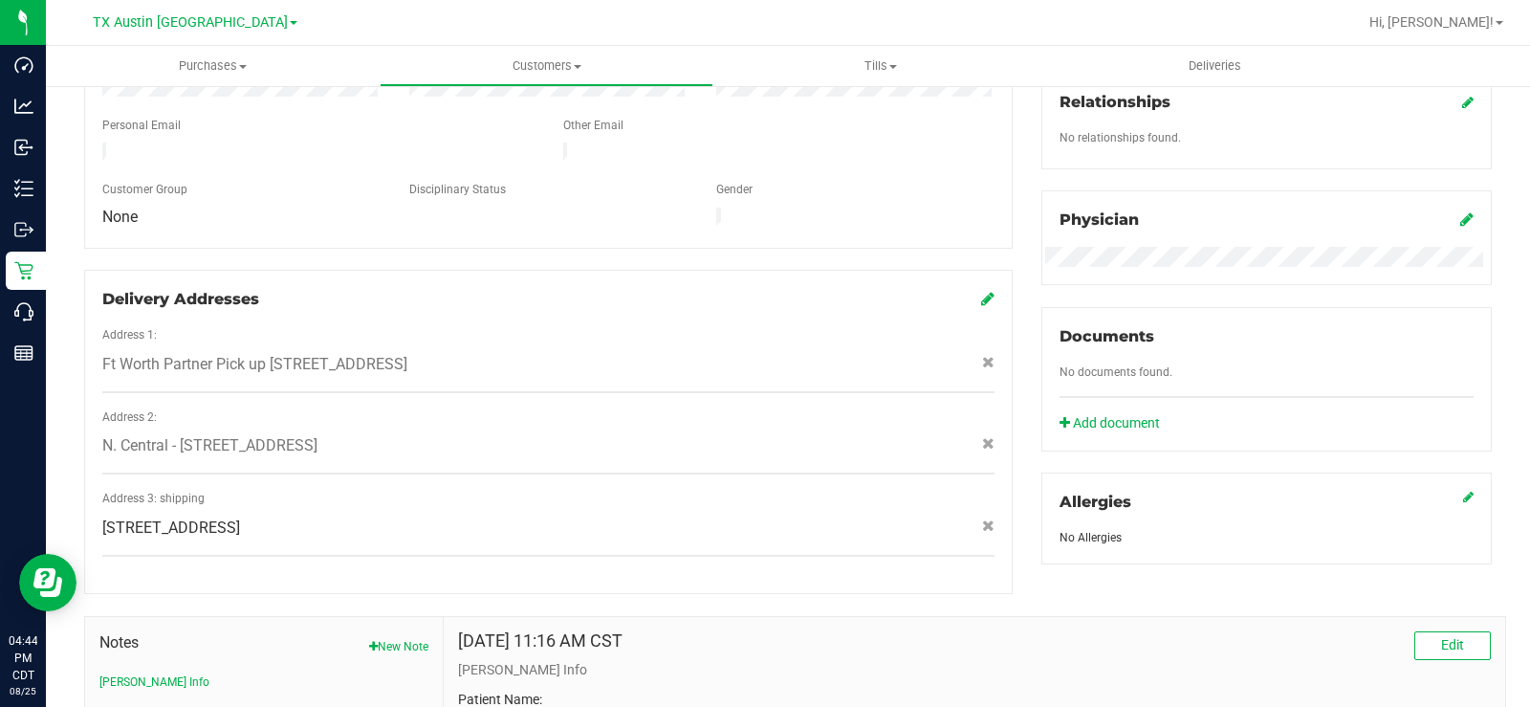
drag, startPoint x: 364, startPoint y: 341, endPoint x: 418, endPoint y: 341, distance: 53.5
click at [372, 353] on span "Ft Worth Partner Pick up 3600 W 7th St , Fort Worth , TX 76107" at bounding box center [254, 364] width 305 height 23
click at [981, 291] on icon at bounding box center [987, 298] width 13 height 15
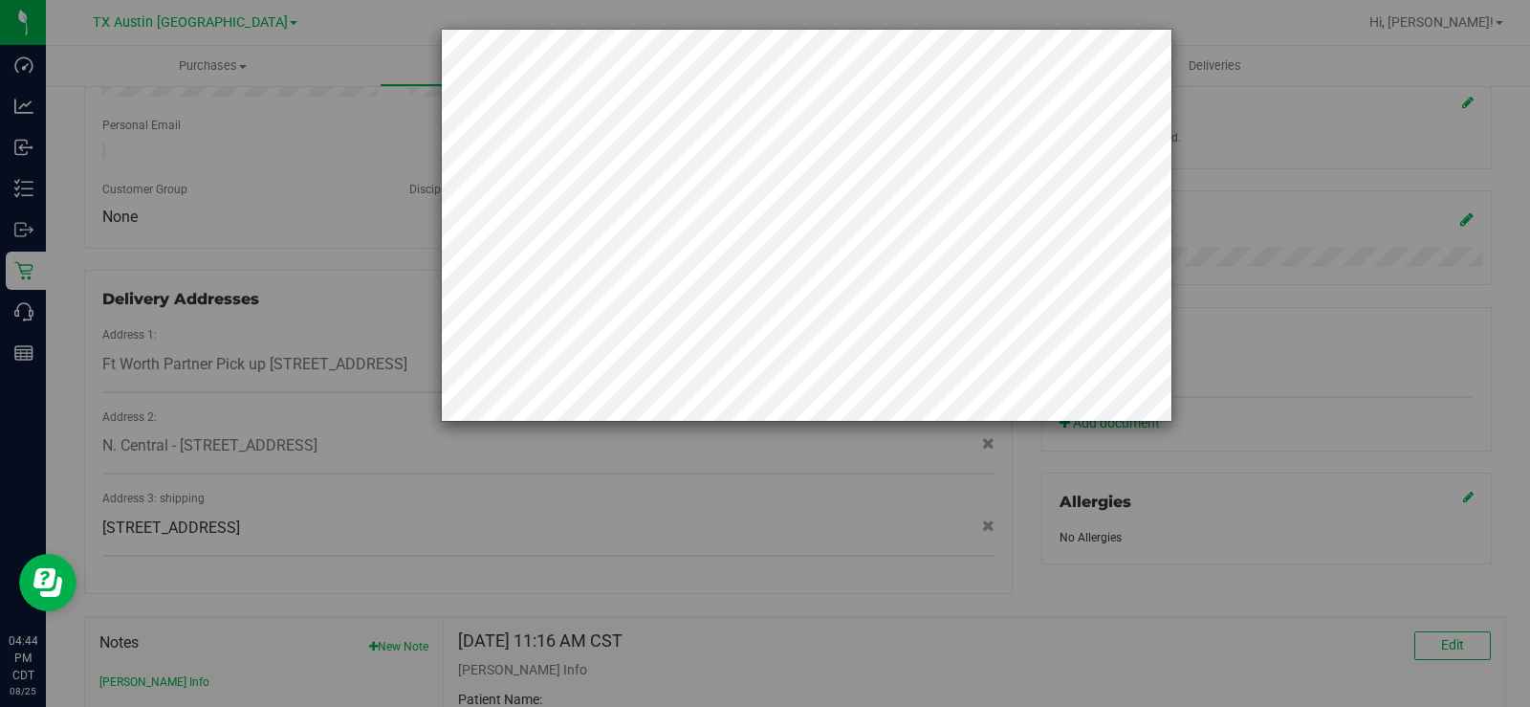
click at [219, 199] on div at bounding box center [772, 353] width 1544 height 707
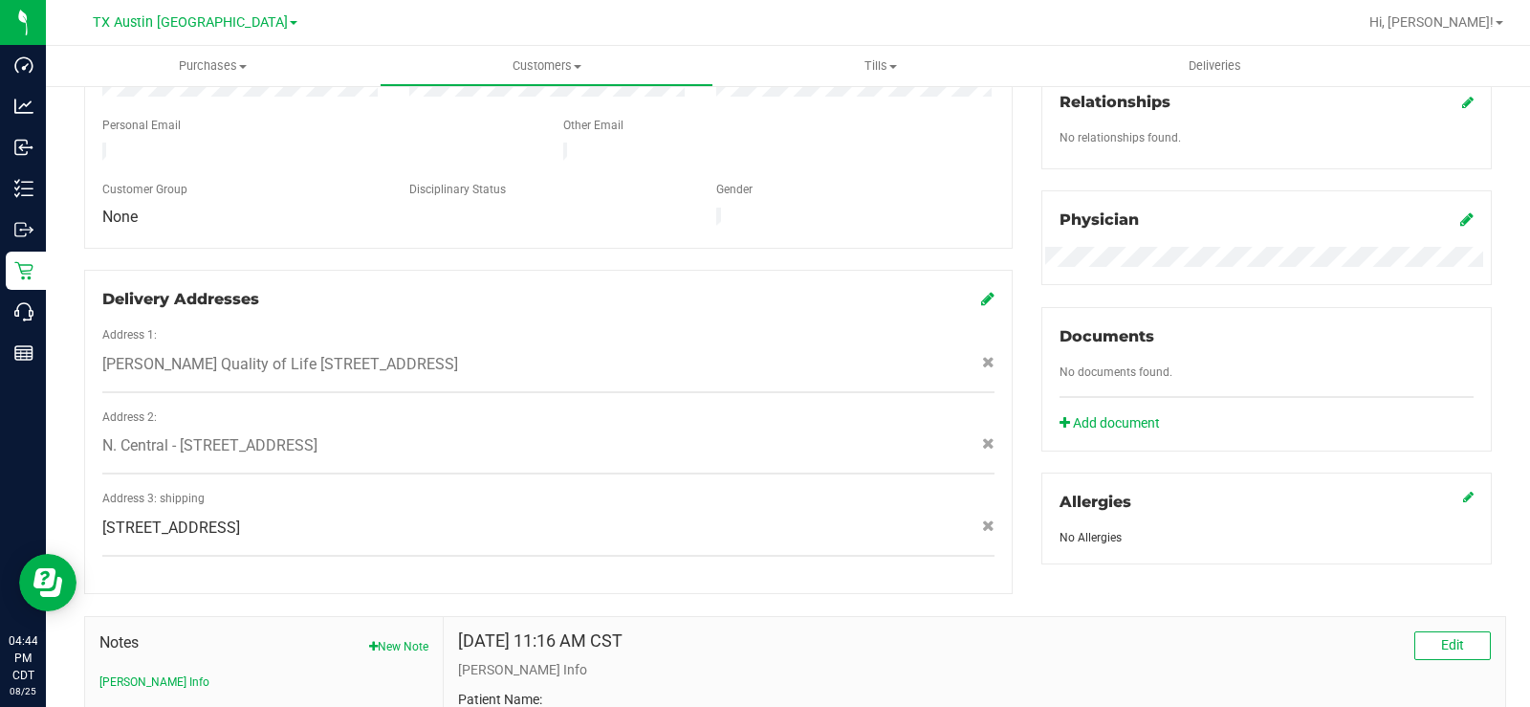
scroll to position [0, 0]
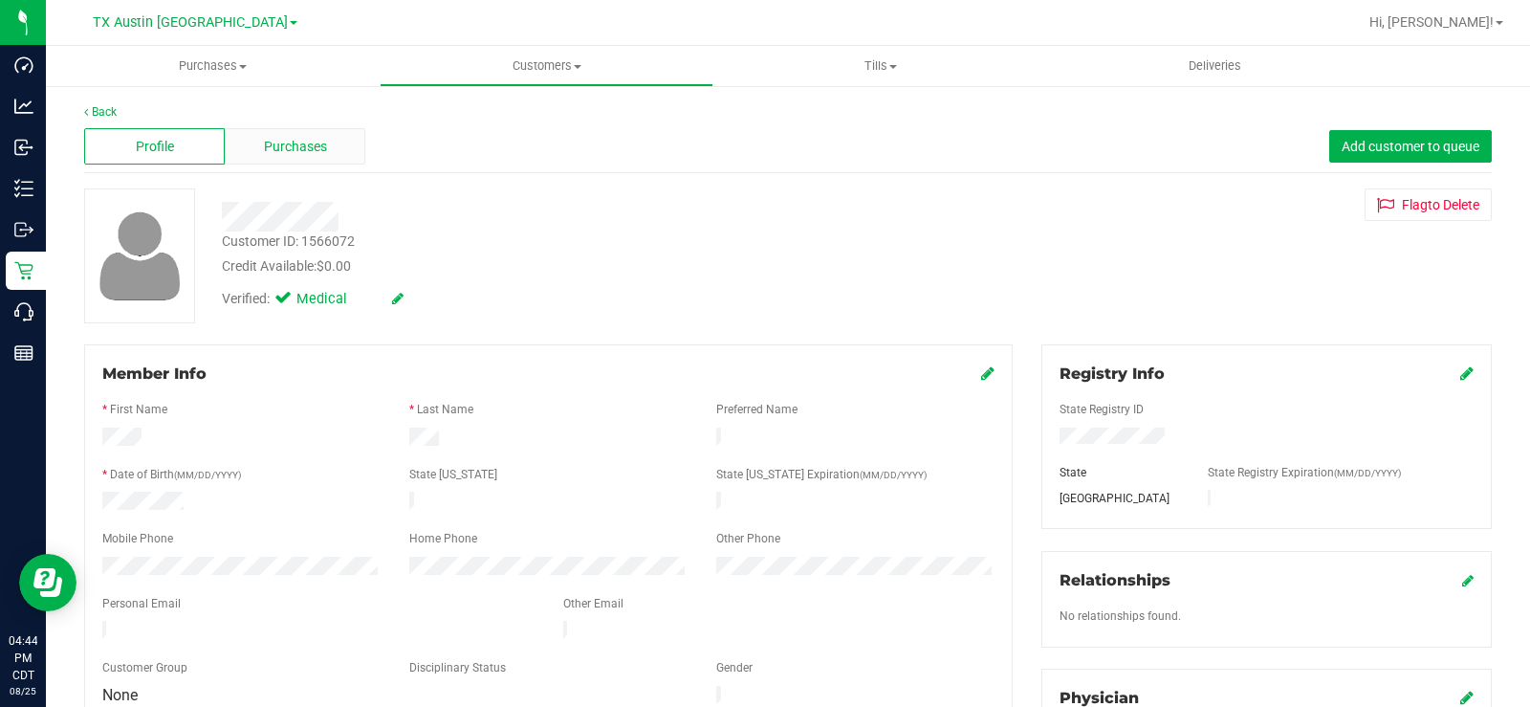
click at [296, 142] on span "Purchases" at bounding box center [295, 147] width 63 height 20
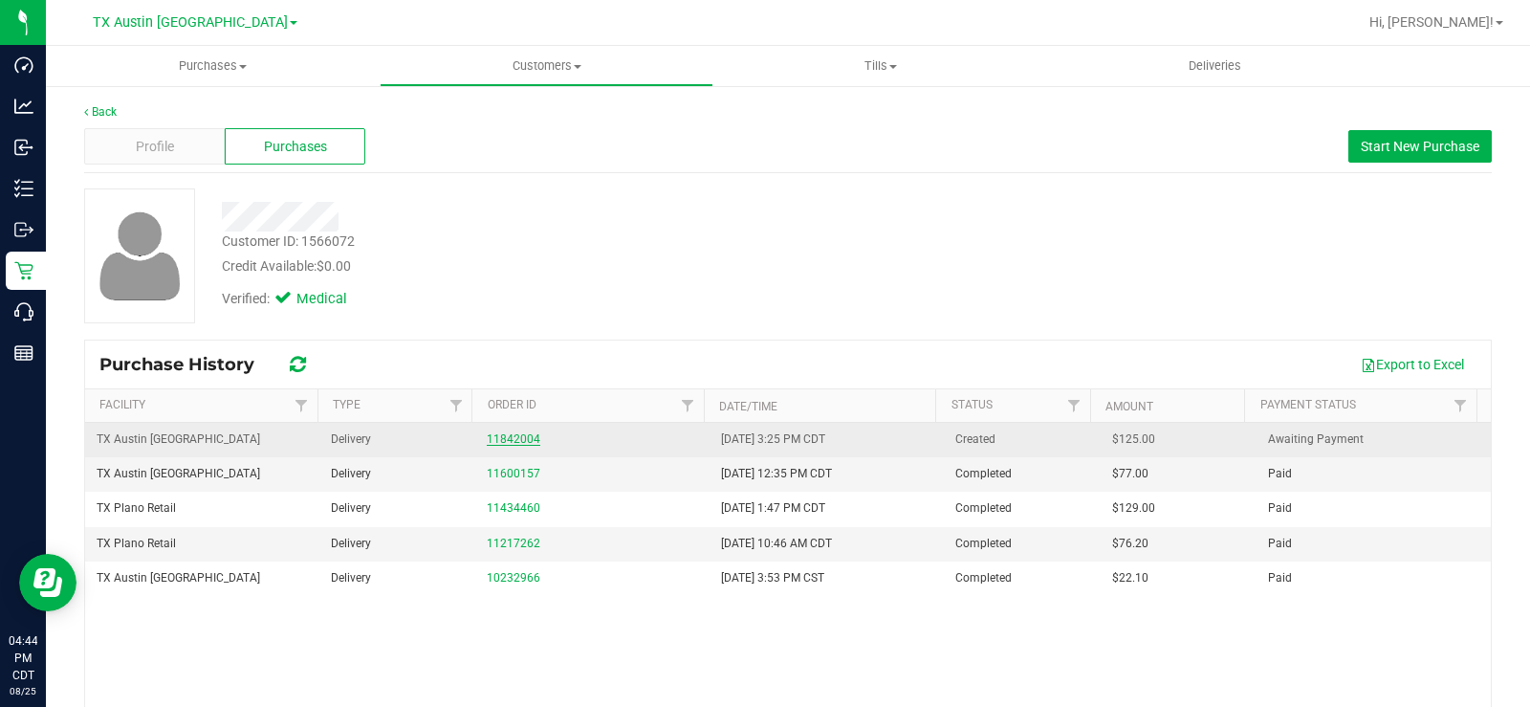
click at [499, 438] on link "11842004" at bounding box center [514, 438] width 54 height 13
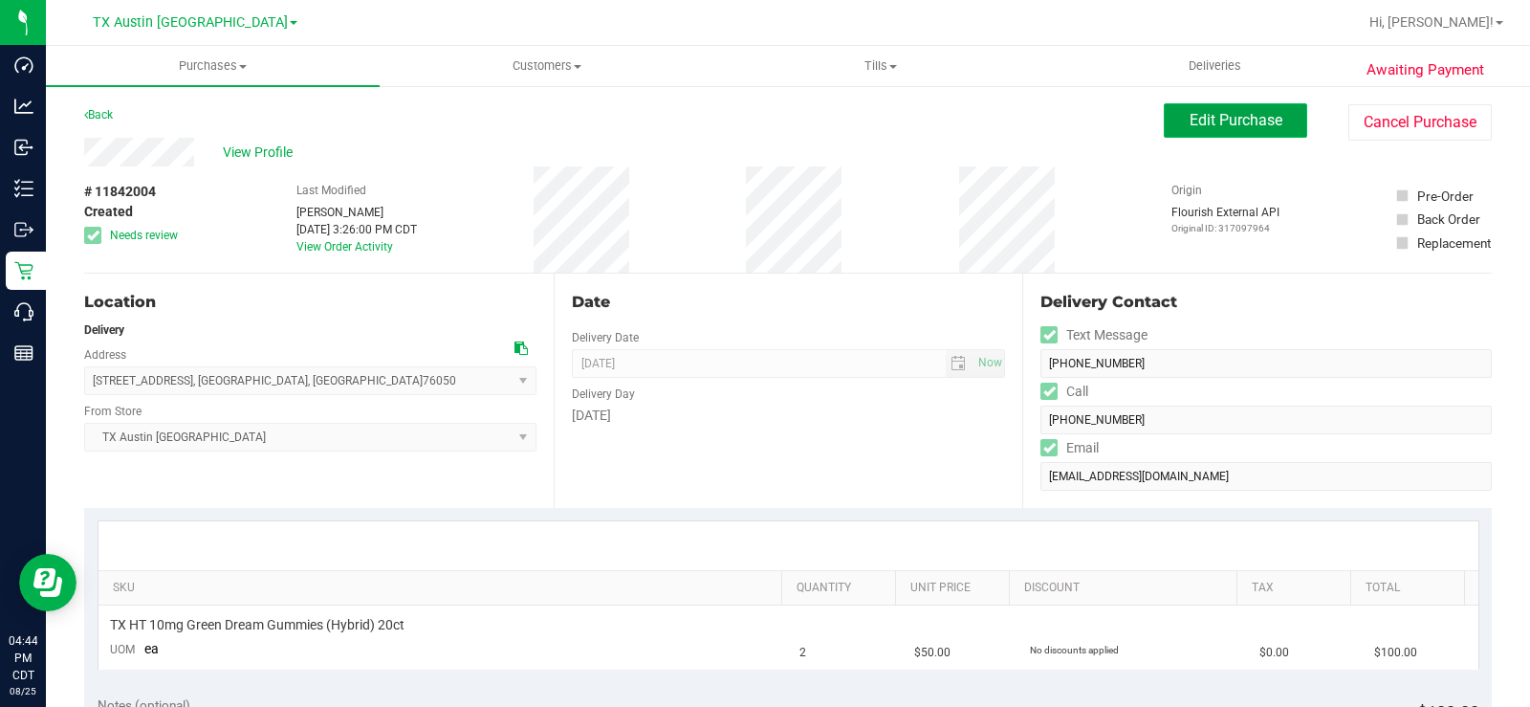
click at [1197, 118] on span "Edit Purchase" at bounding box center [1236, 120] width 93 height 18
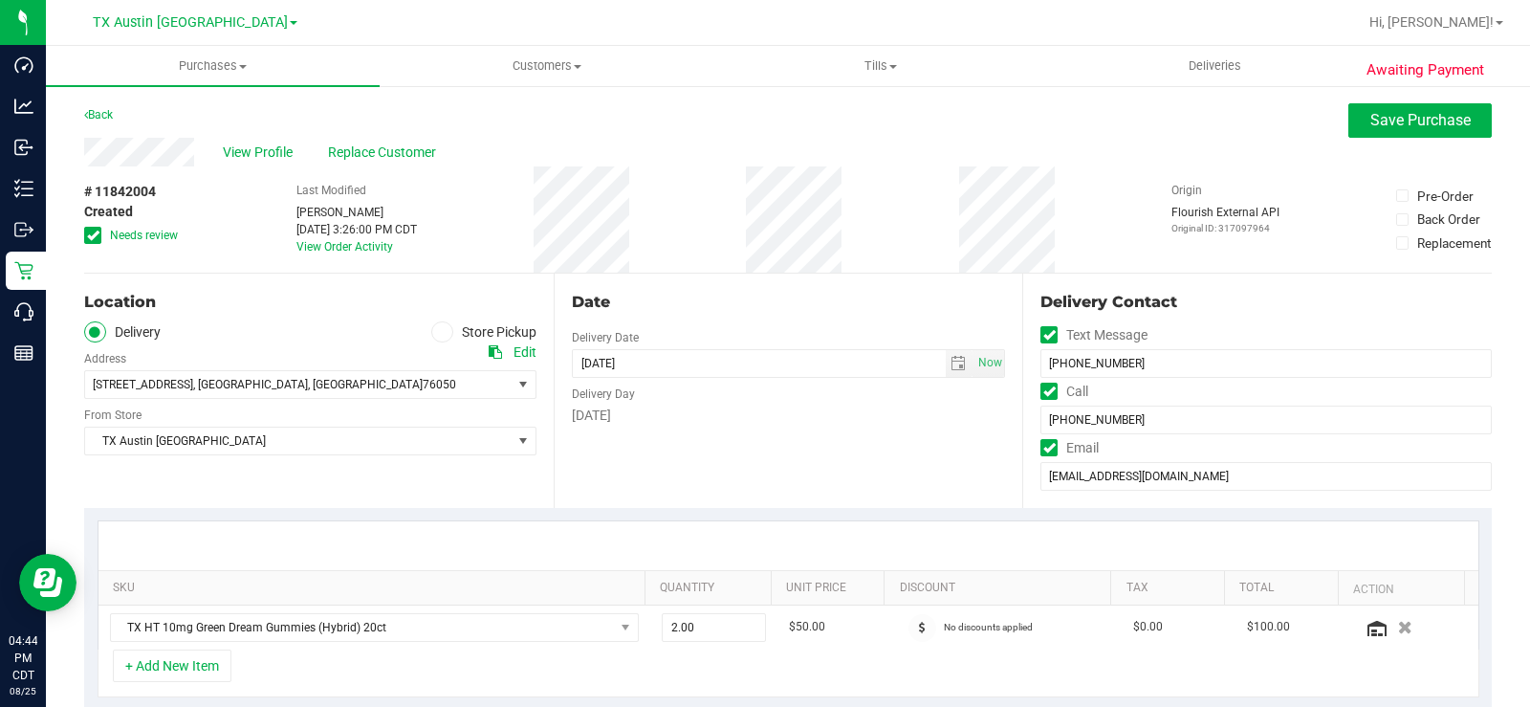
click at [90, 235] on icon at bounding box center [93, 235] width 12 height 0
click at [0, 0] on input "Needs review" at bounding box center [0, 0] width 0 height 0
click at [158, 377] on span "1201 S Bois D Arc St , Grandview , TX 76050" at bounding box center [287, 384] width 404 height 27
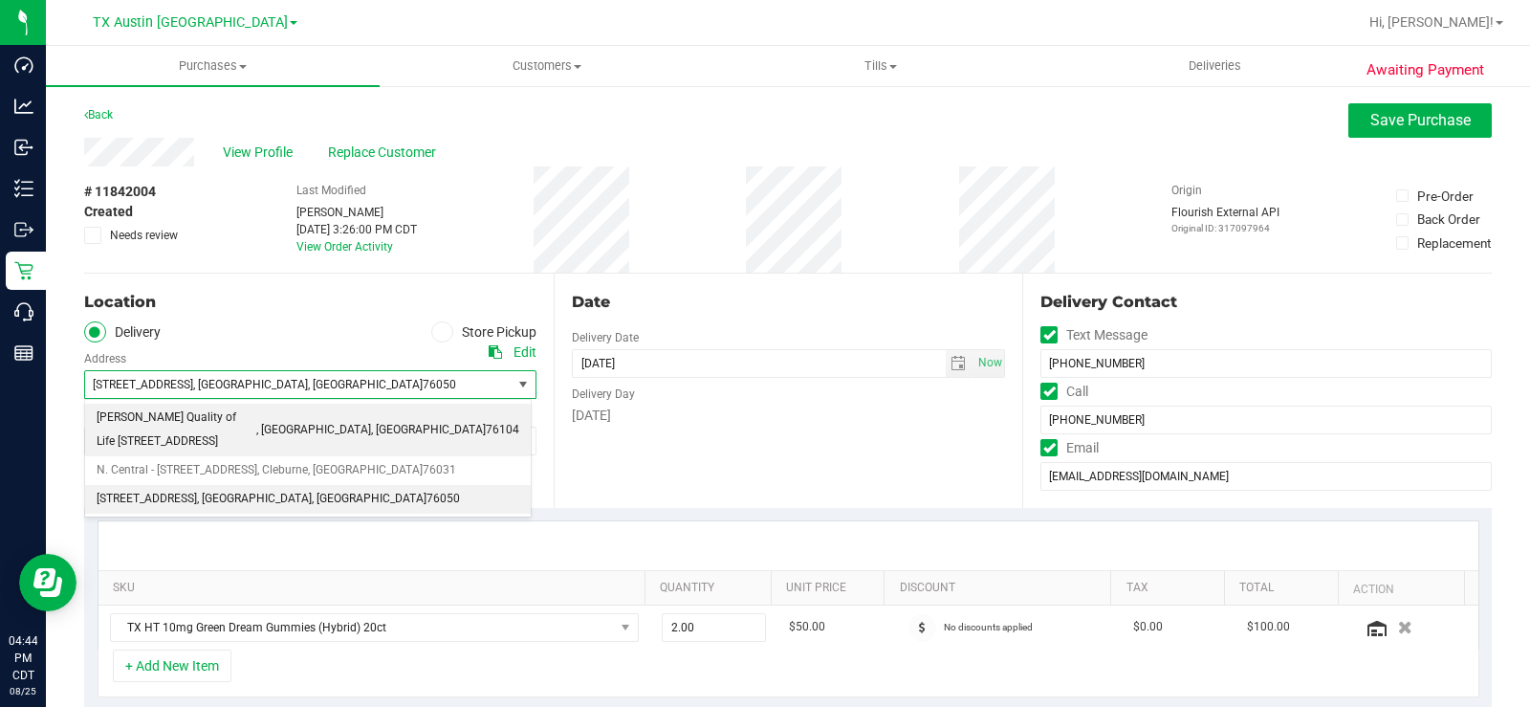
click at [152, 417] on span "Clarke Quality of Life 1307 8th ave" at bounding box center [177, 429] width 160 height 49
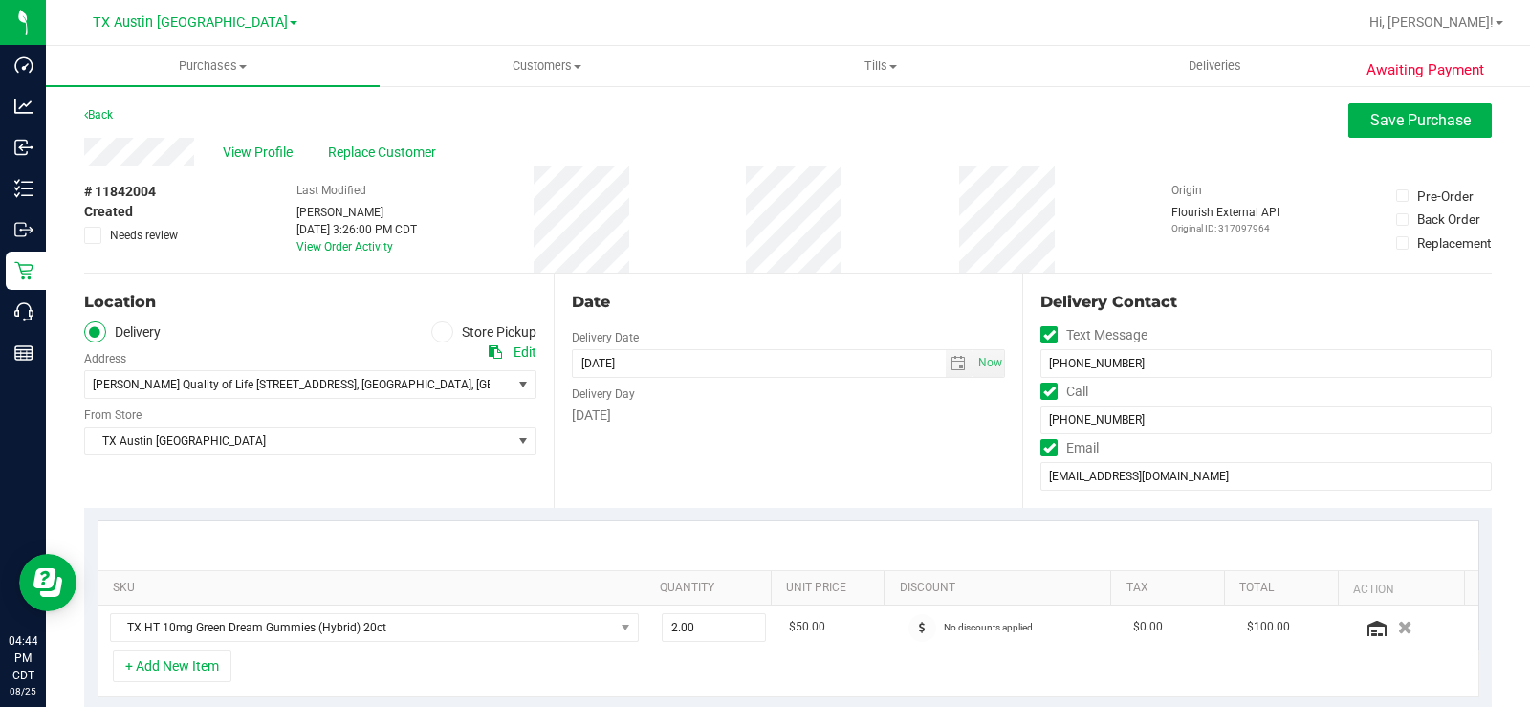
click at [711, 459] on div "Date Delivery Date 08/29/2025 Now 08/29/2025 07:00 AM Now Delivery Day Friday" at bounding box center [789, 390] width 470 height 234
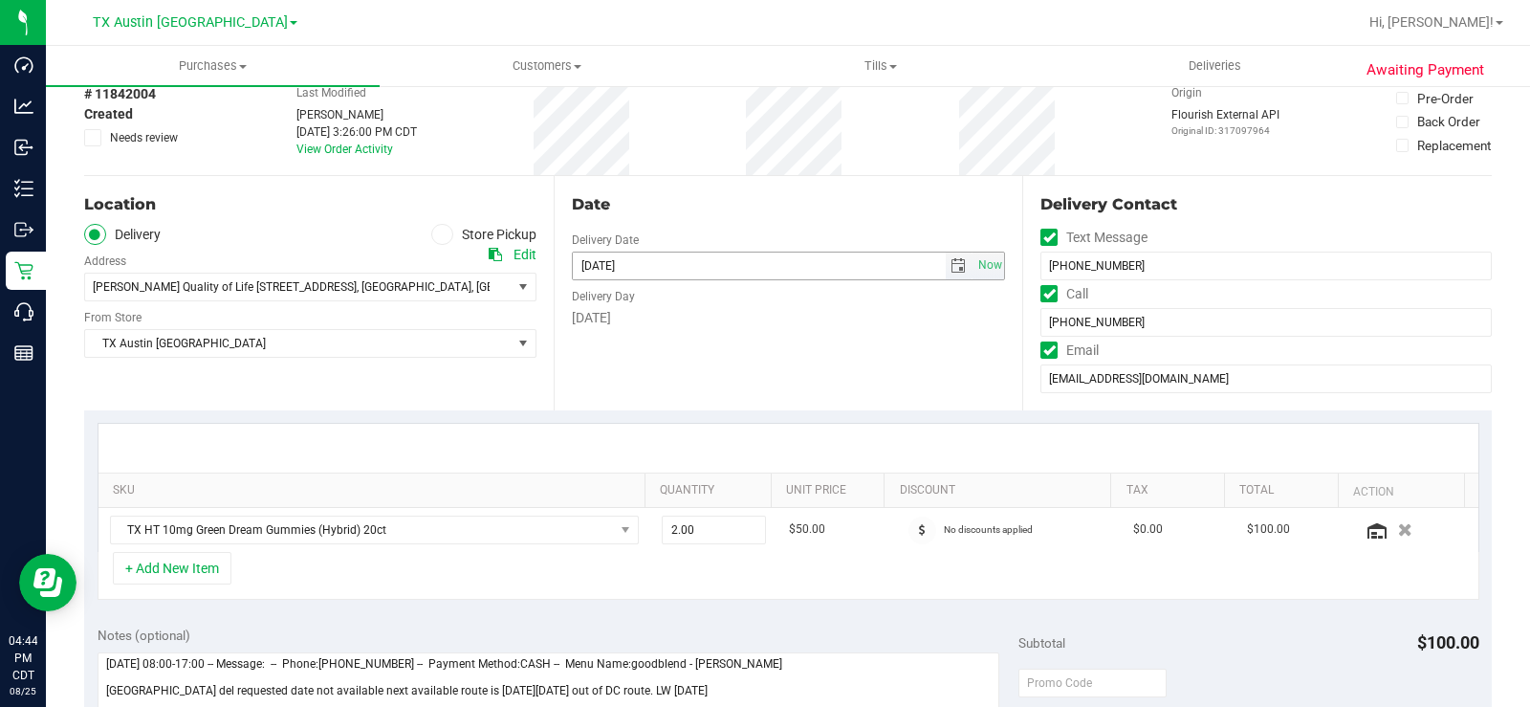
scroll to position [96, 0]
click at [947, 257] on span "select" at bounding box center [960, 267] width 28 height 27
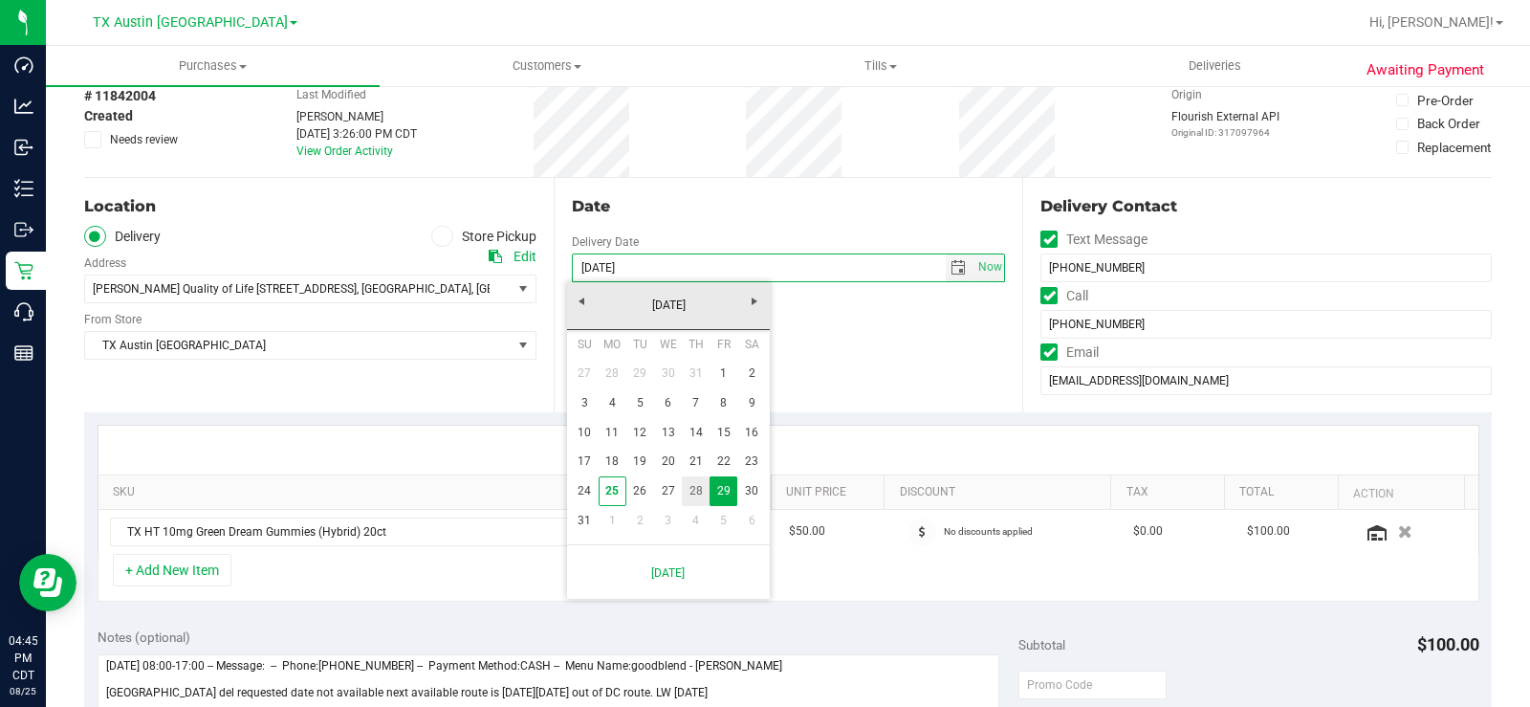
drag, startPoint x: 700, startPoint y: 486, endPoint x: 741, endPoint y: 395, distance: 99.7
click at [702, 486] on link "28" at bounding box center [696, 491] width 28 height 30
type input "08/28/2025"
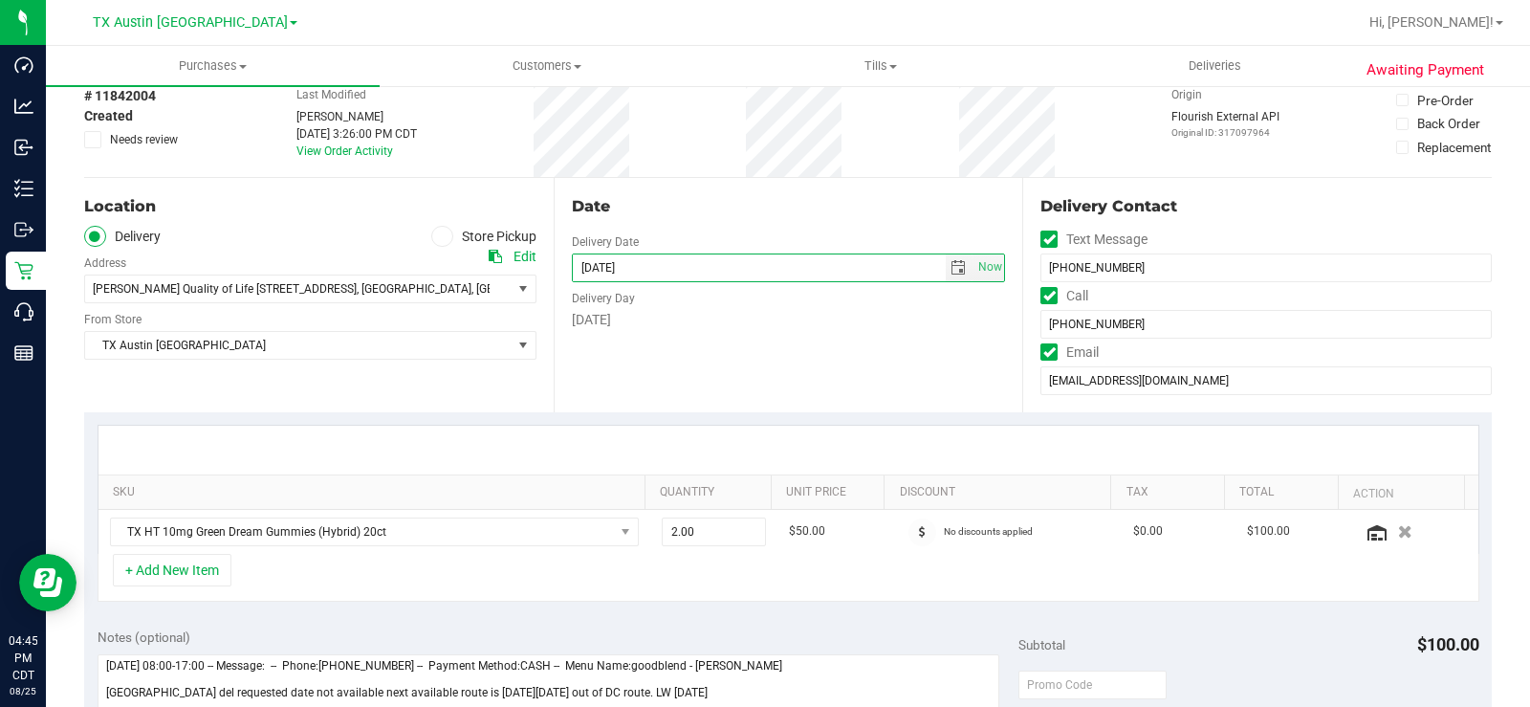
click at [738, 374] on div "Date Delivery Date 08/28/2025 Now 08/28/2025 07:00 AM Now Delivery Day Thursday" at bounding box center [789, 295] width 470 height 234
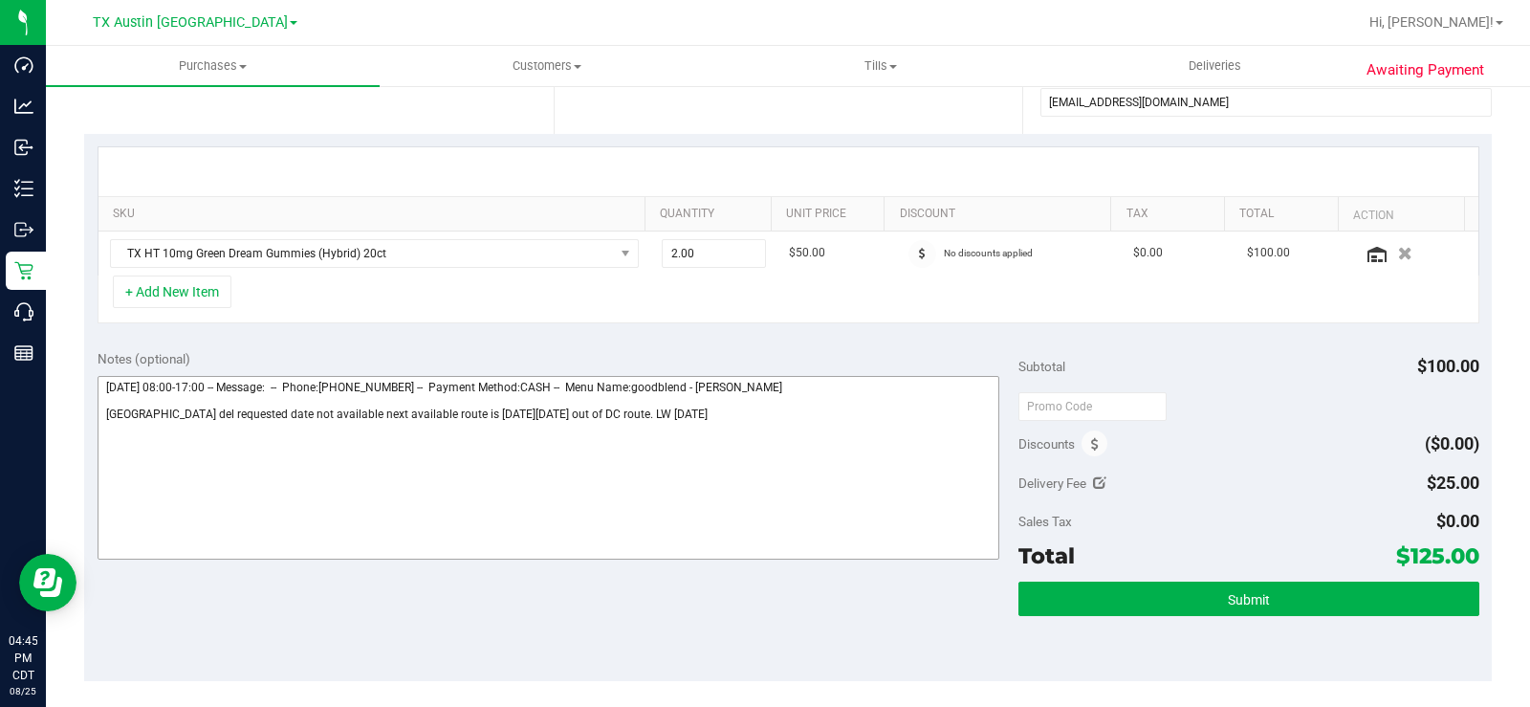
scroll to position [382, 0]
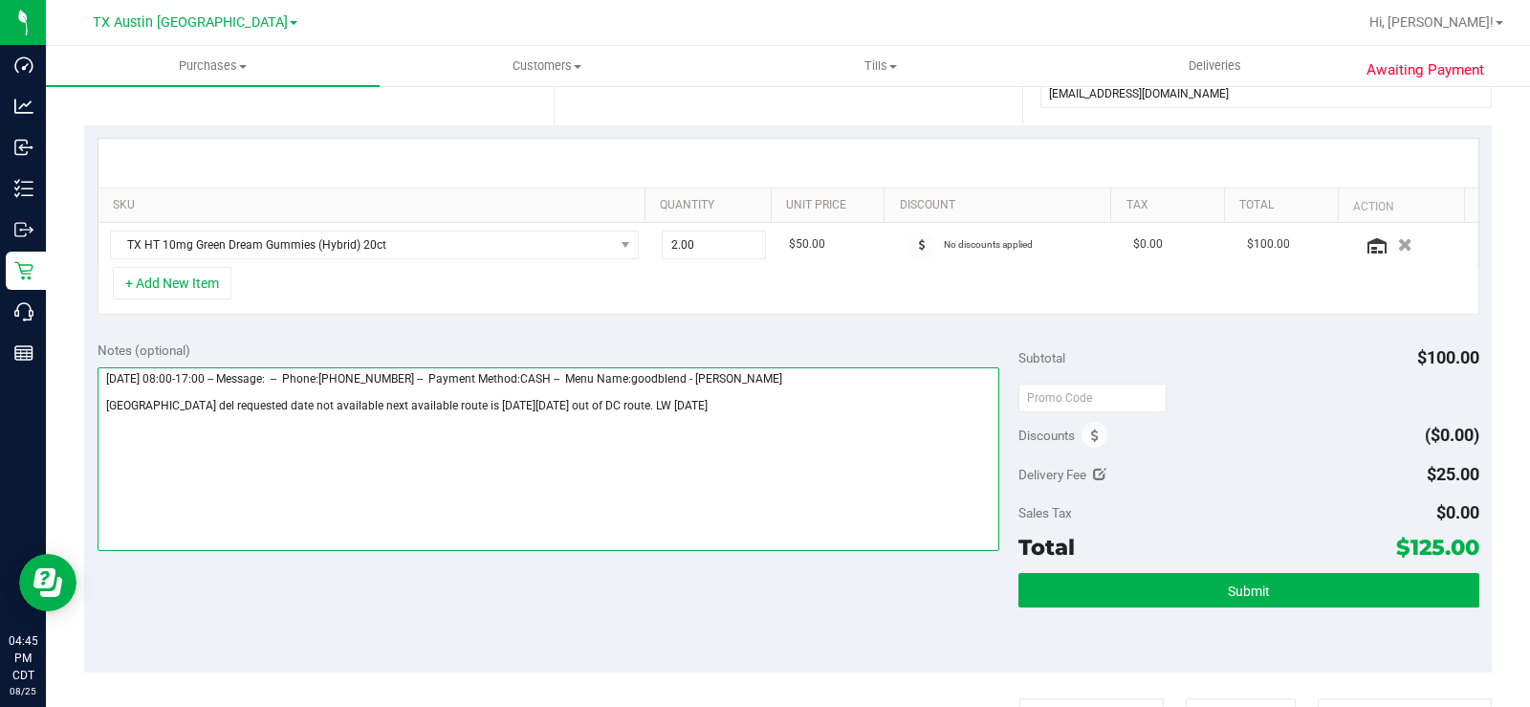
click at [728, 413] on textarea at bounding box center [549, 459] width 902 height 184
click at [450, 454] on textarea at bounding box center [549, 459] width 902 height 184
type textarea "Friday 08/29/2025 08:00-17:00 -- Message: -- Phone:8176593110 -- Payment Method…"
click at [1094, 474] on icon at bounding box center [1099, 474] width 13 height 13
type input "$25.00"
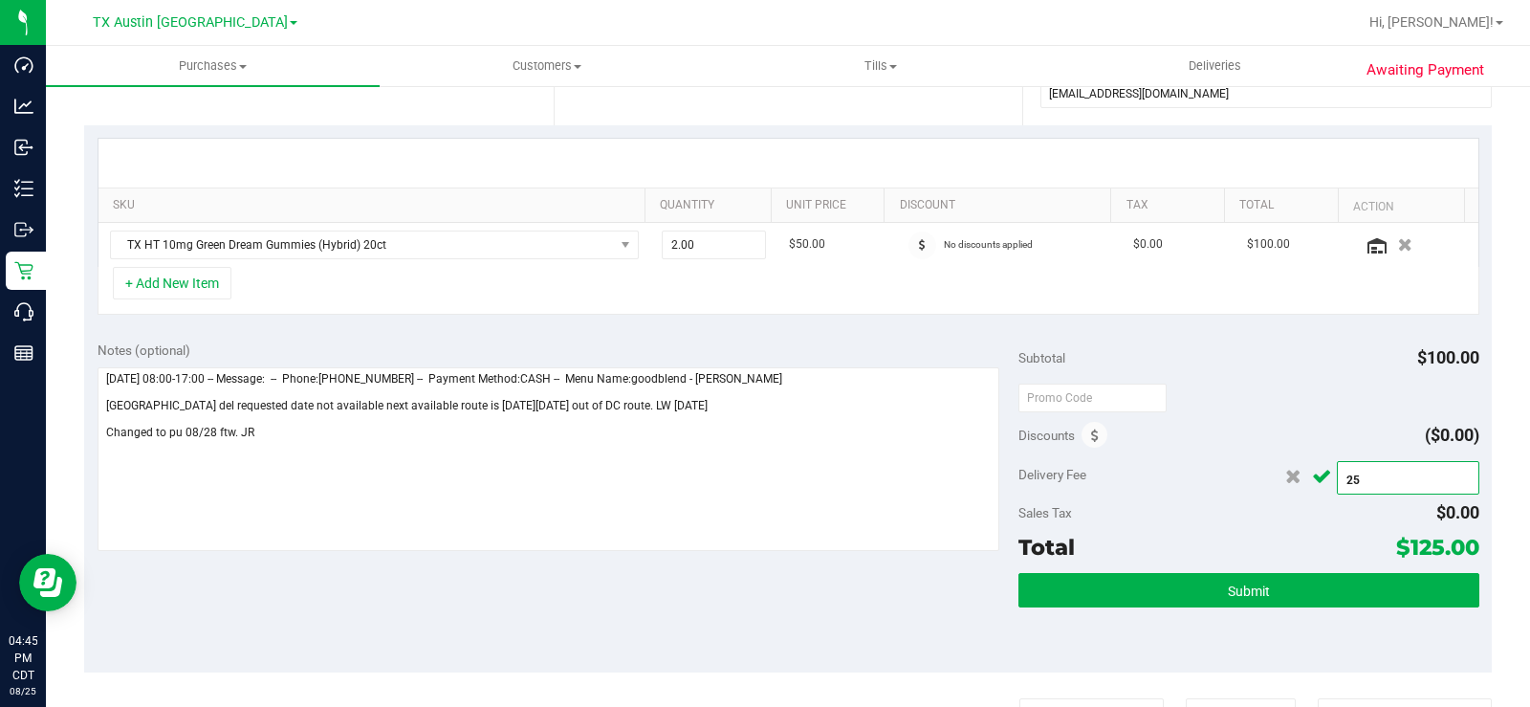
drag, startPoint x: 1390, startPoint y: 466, endPoint x: 1326, endPoint y: 475, distance: 64.8
click at [1337, 475] on span "$25.00 25" at bounding box center [1408, 477] width 142 height 33
type input "0"
type input "$0.00"
click at [1312, 478] on icon "Cancel button" at bounding box center [1321, 477] width 19 height 14
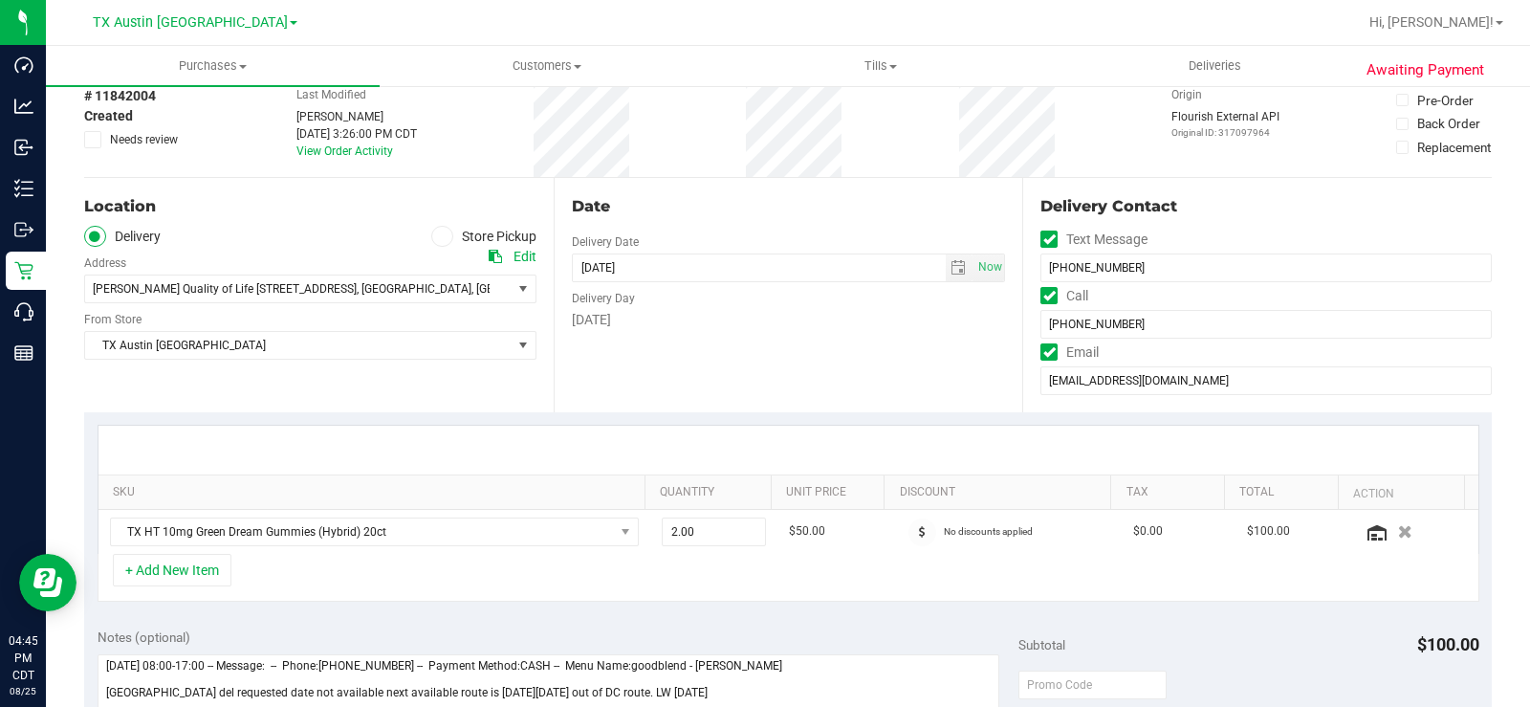
scroll to position [0, 0]
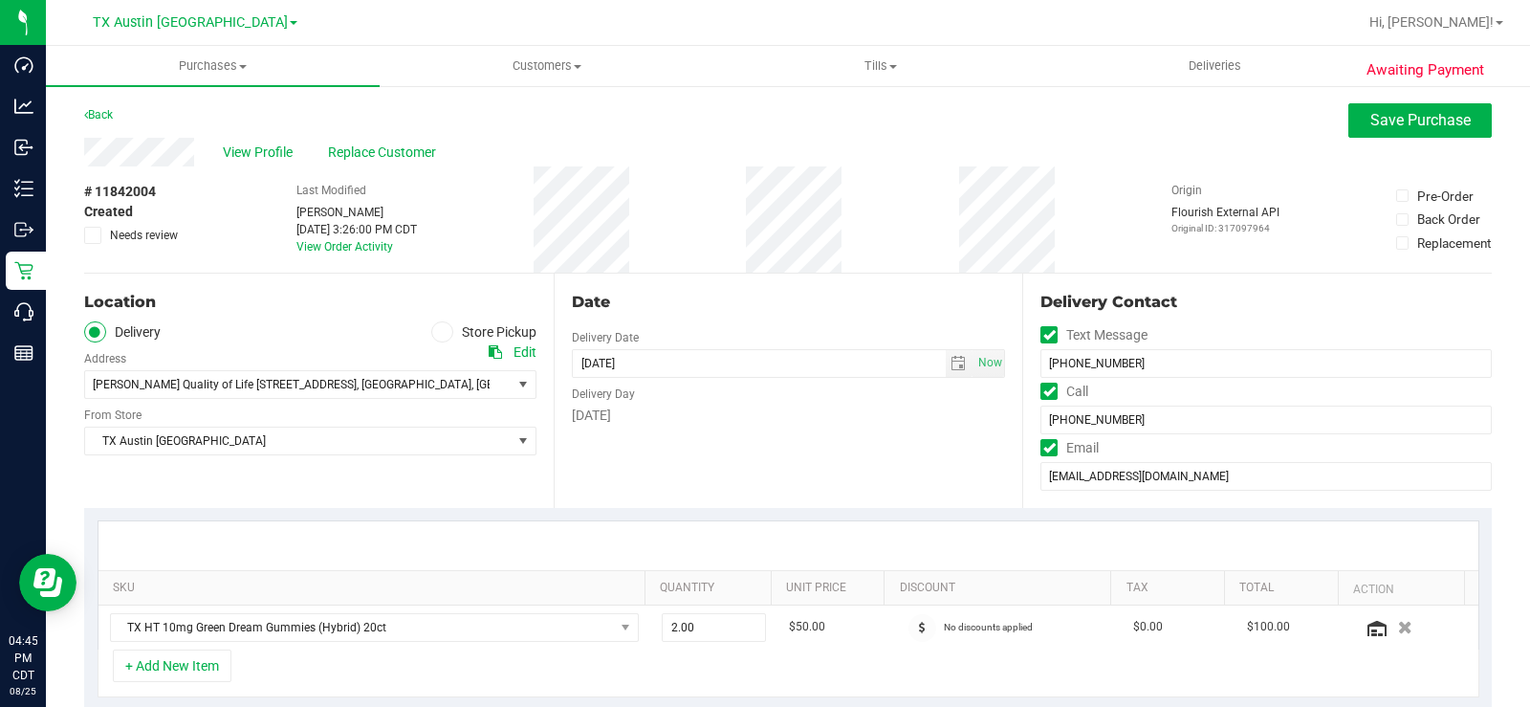
click at [669, 451] on div "Date Delivery Date 08/28/2025 Now 08/28/2025 07:00 AM Now Delivery Day Thursday" at bounding box center [789, 390] width 470 height 234
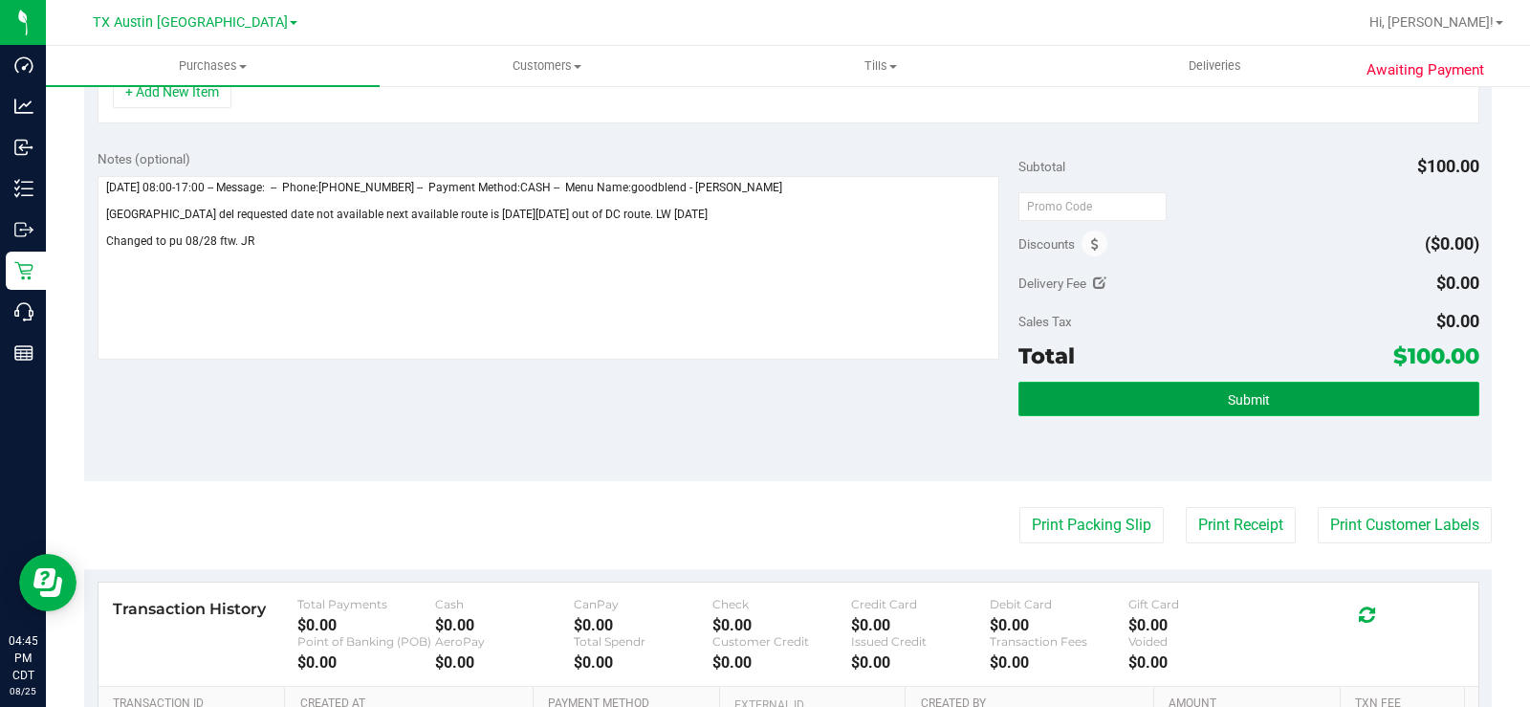
click at [1095, 404] on button "Submit" at bounding box center [1248, 399] width 461 height 34
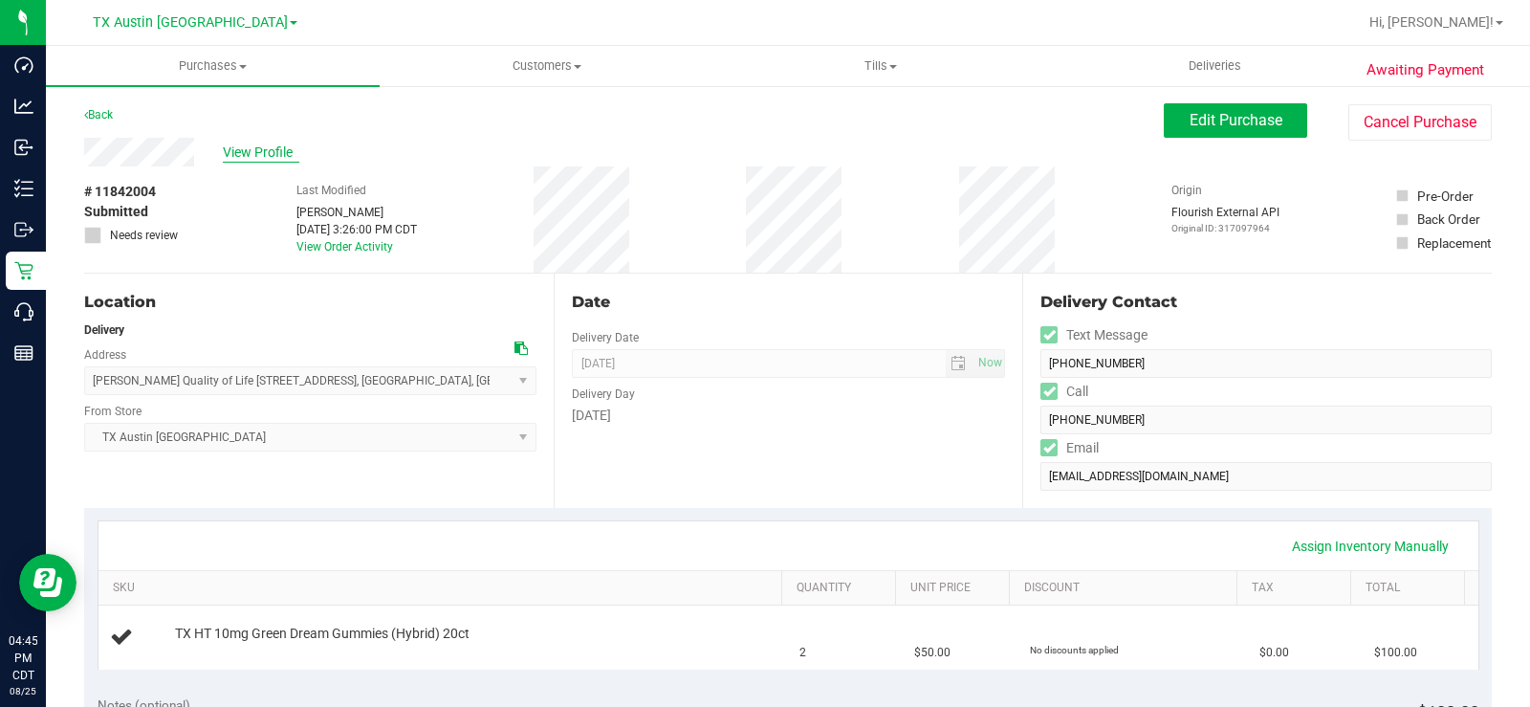
click at [242, 150] on span "View Profile" at bounding box center [261, 152] width 76 height 20
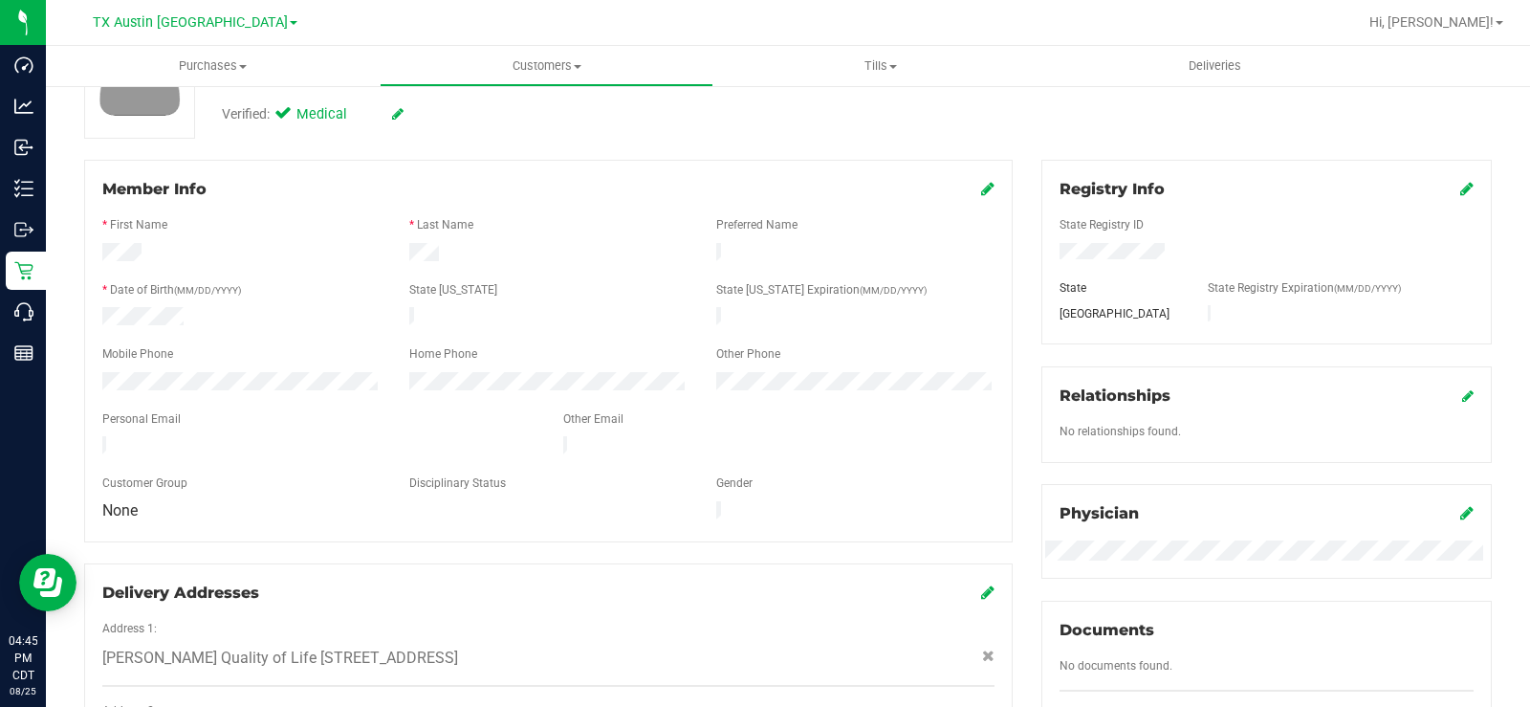
scroll to position [191, 0]
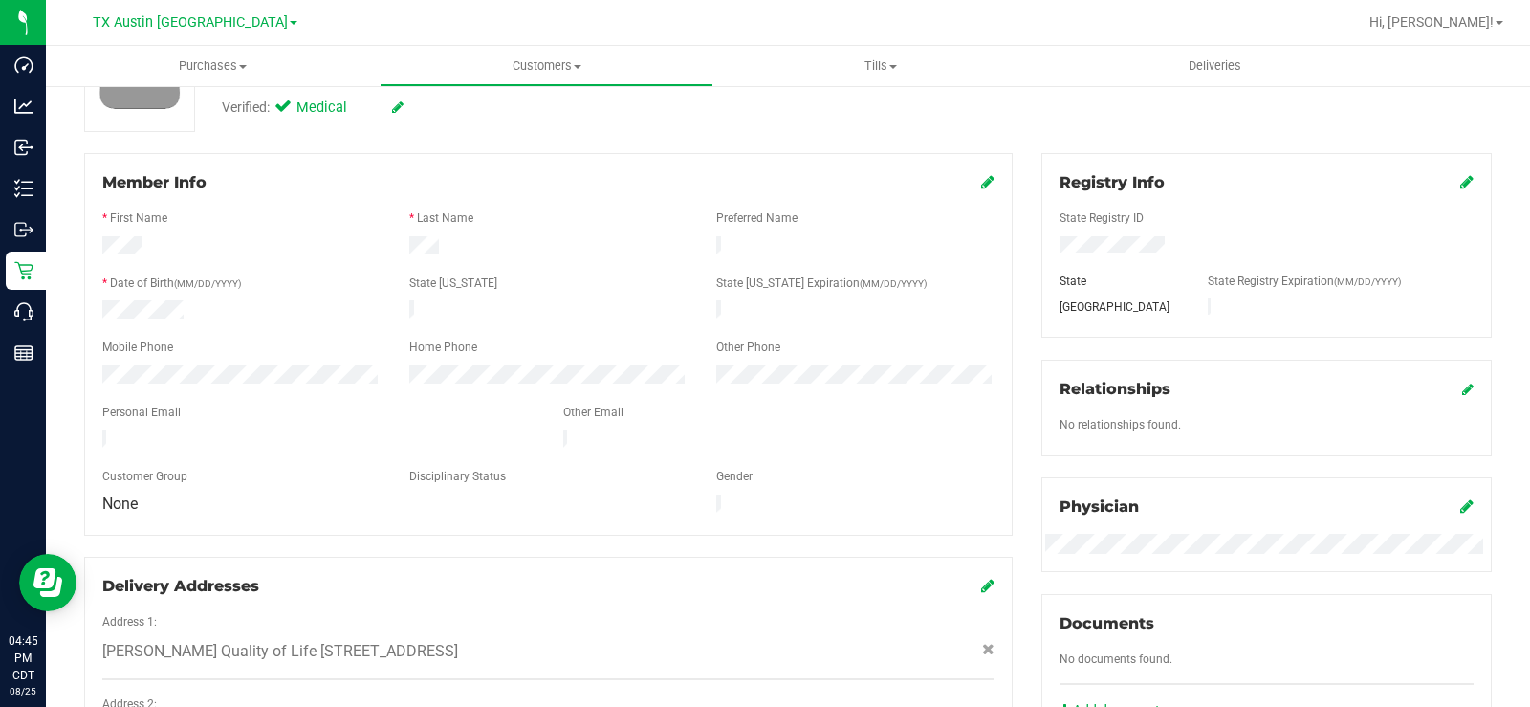
drag, startPoint x: 271, startPoint y: 437, endPoint x: 88, endPoint y: 433, distance: 182.7
click at [102, 433] on form "Member Info * First Name * Last Name Preferred Name * Date of Birth (MM/DD/YYYY…" at bounding box center [548, 344] width 892 height 346
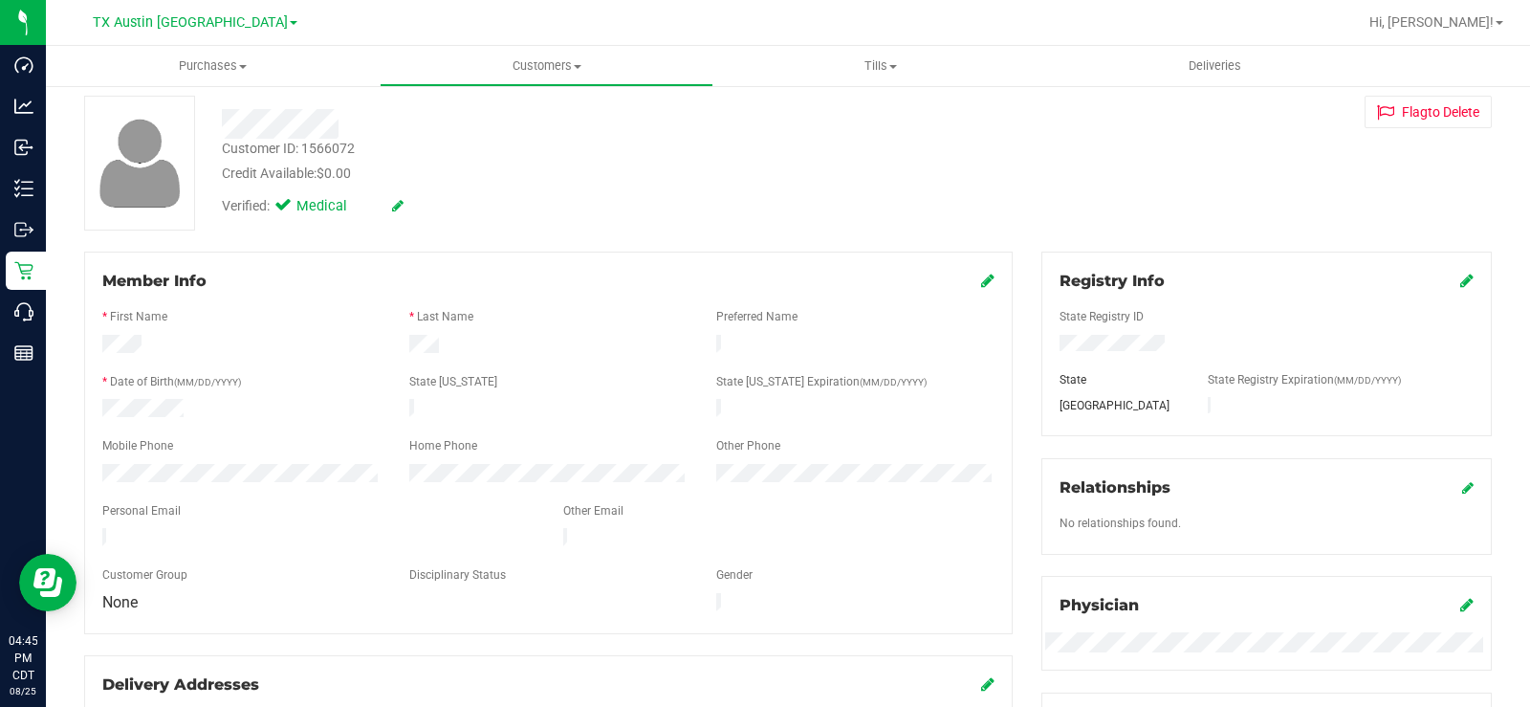
scroll to position [0, 0]
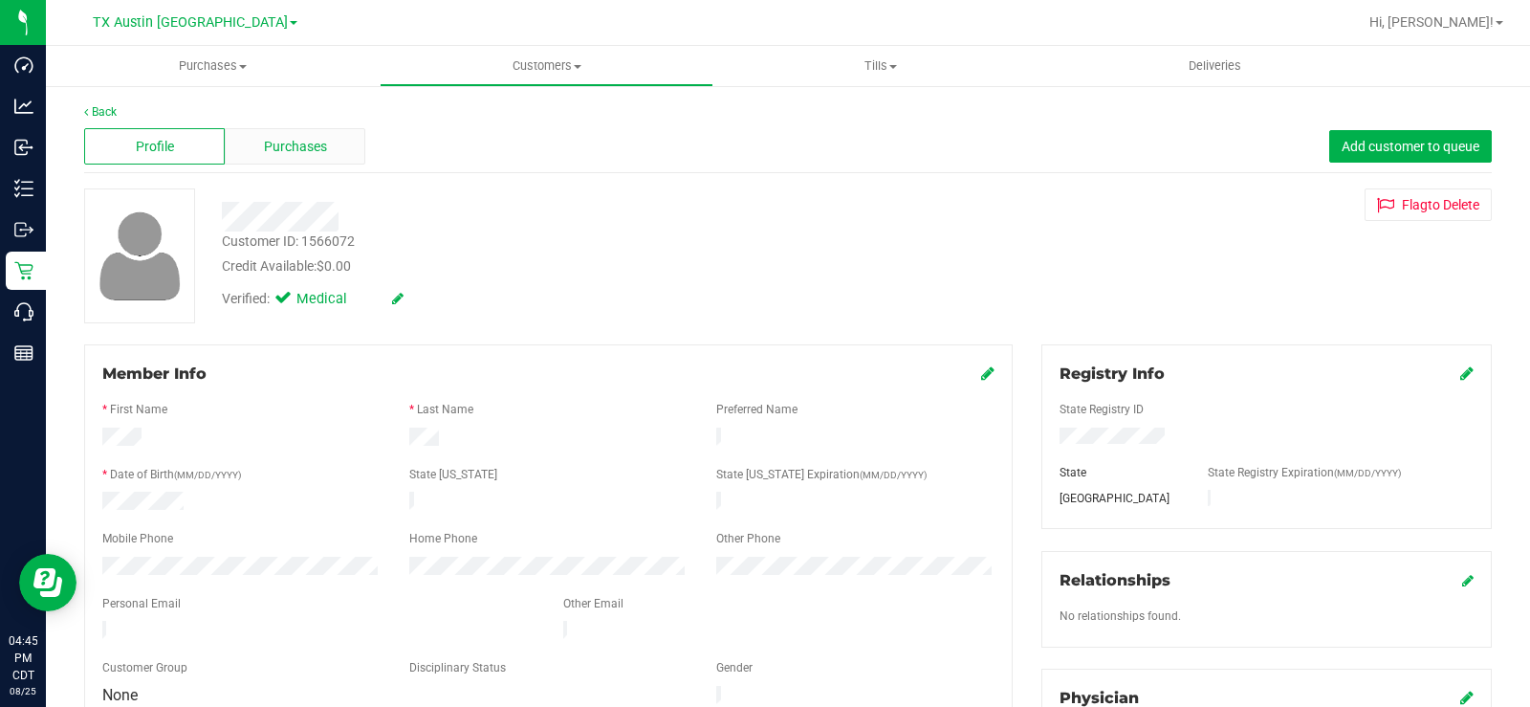
click at [295, 152] on span "Purchases" at bounding box center [295, 147] width 63 height 20
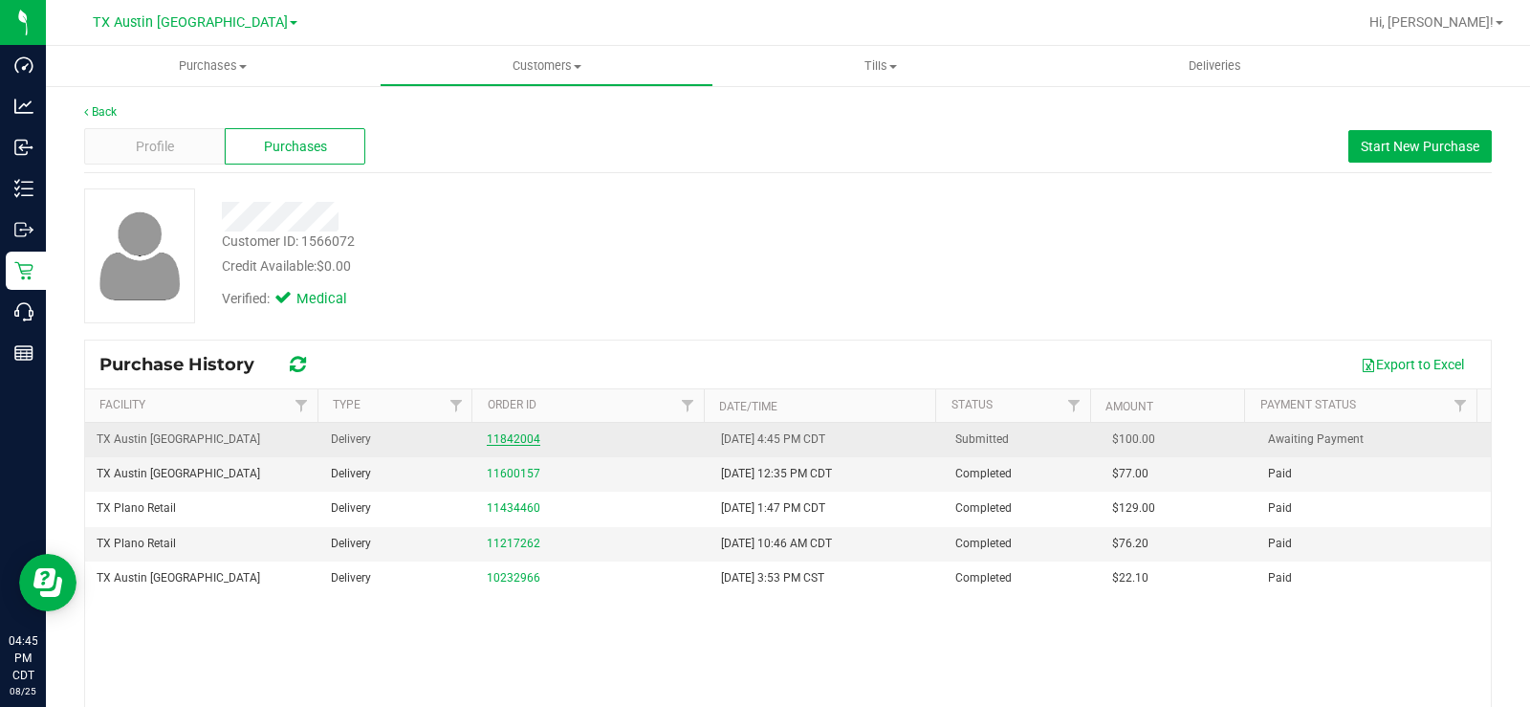
click at [502, 440] on link "11842004" at bounding box center [514, 438] width 54 height 13
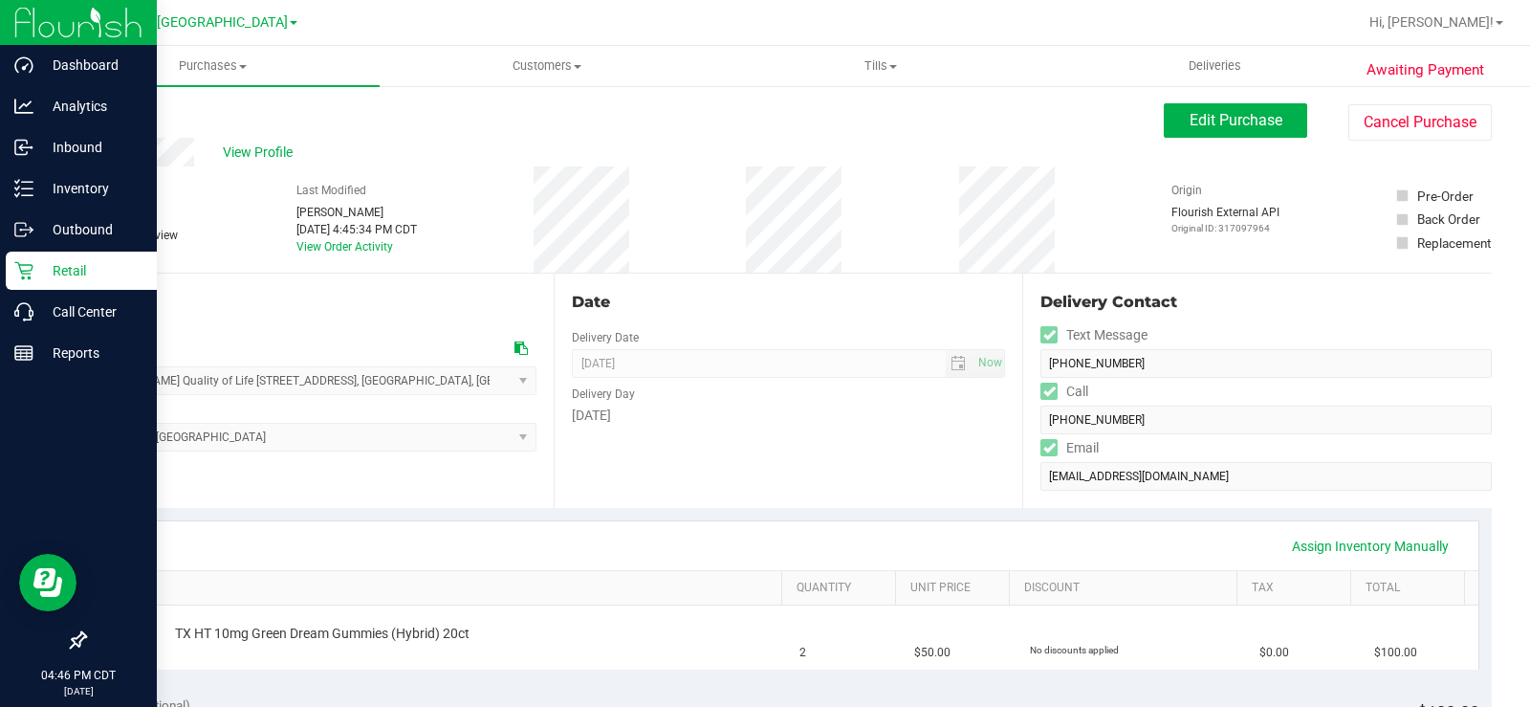
click at [41, 272] on p "Retail" at bounding box center [90, 270] width 115 height 23
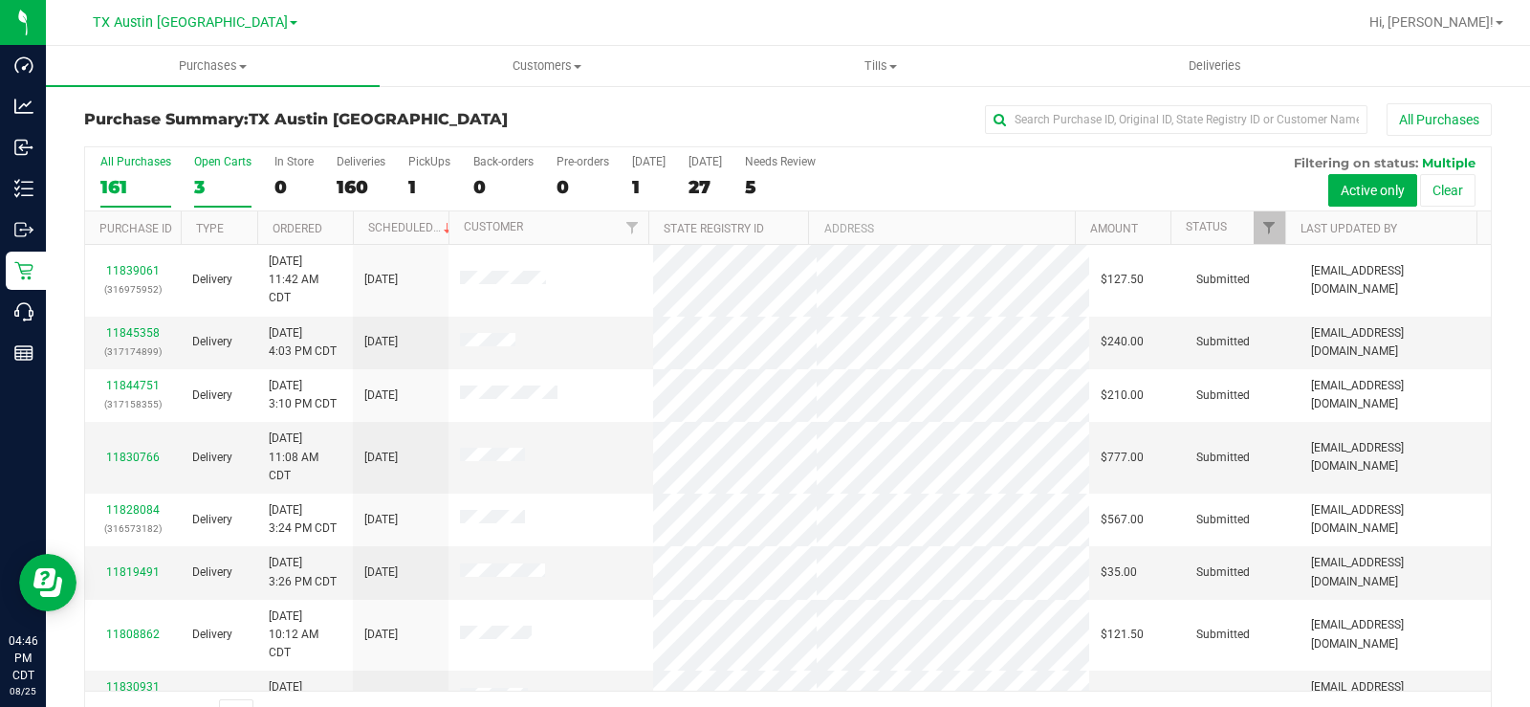
click at [199, 171] on label "Open Carts 3" at bounding box center [222, 181] width 57 height 53
click at [0, 0] on input "Open Carts 3" at bounding box center [0, 0] width 0 height 0
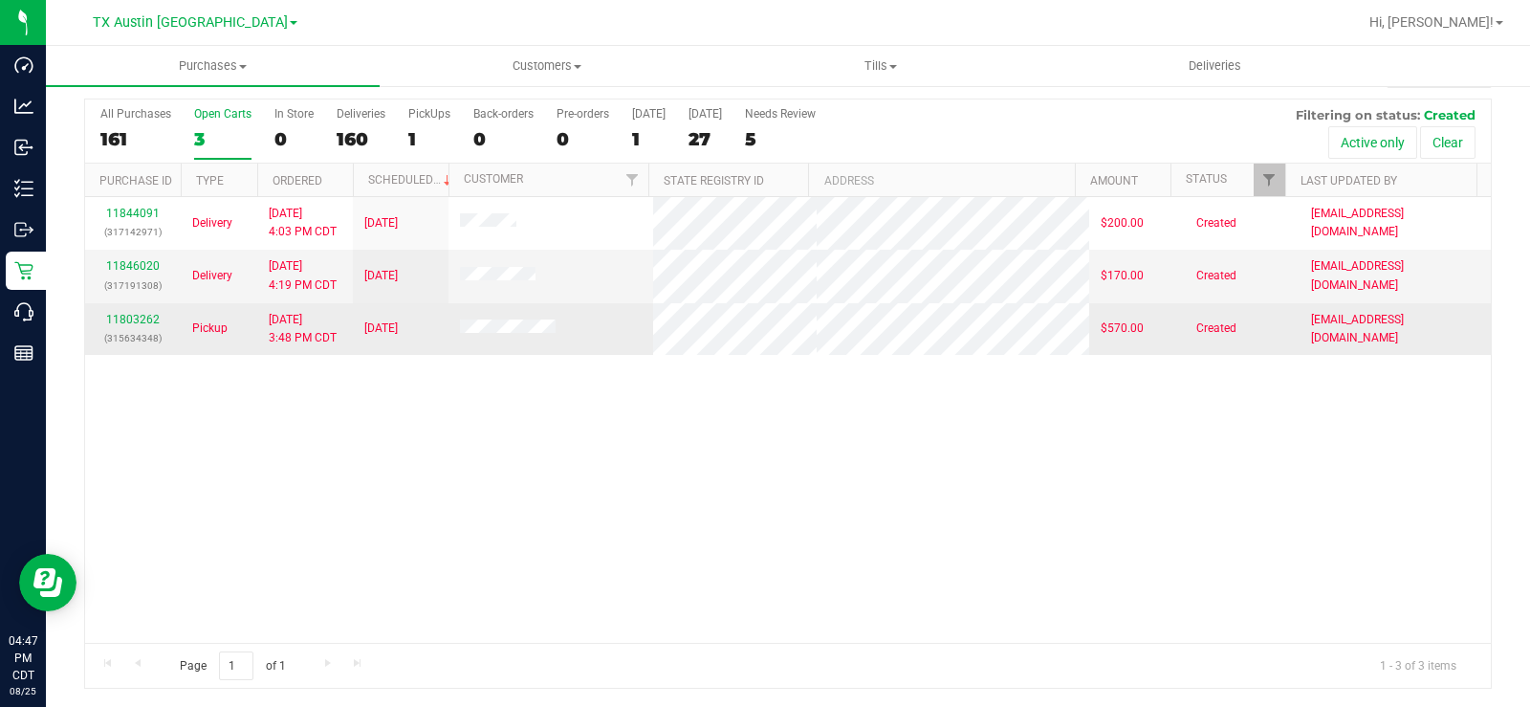
scroll to position [49, 0]
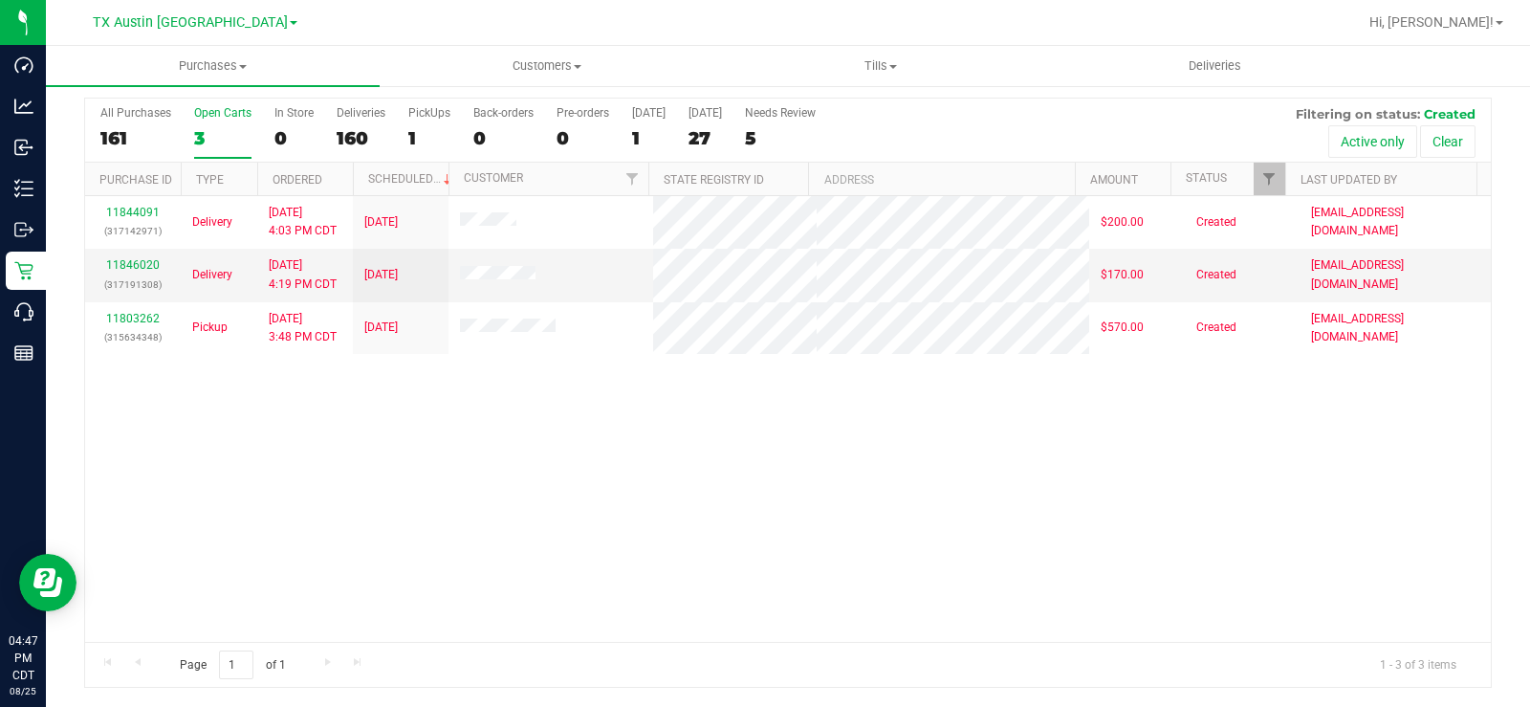
click at [205, 112] on div "Open Carts" at bounding box center [222, 112] width 57 height 13
click at [0, 0] on input "Open Carts 3" at bounding box center [0, 0] width 0 height 0
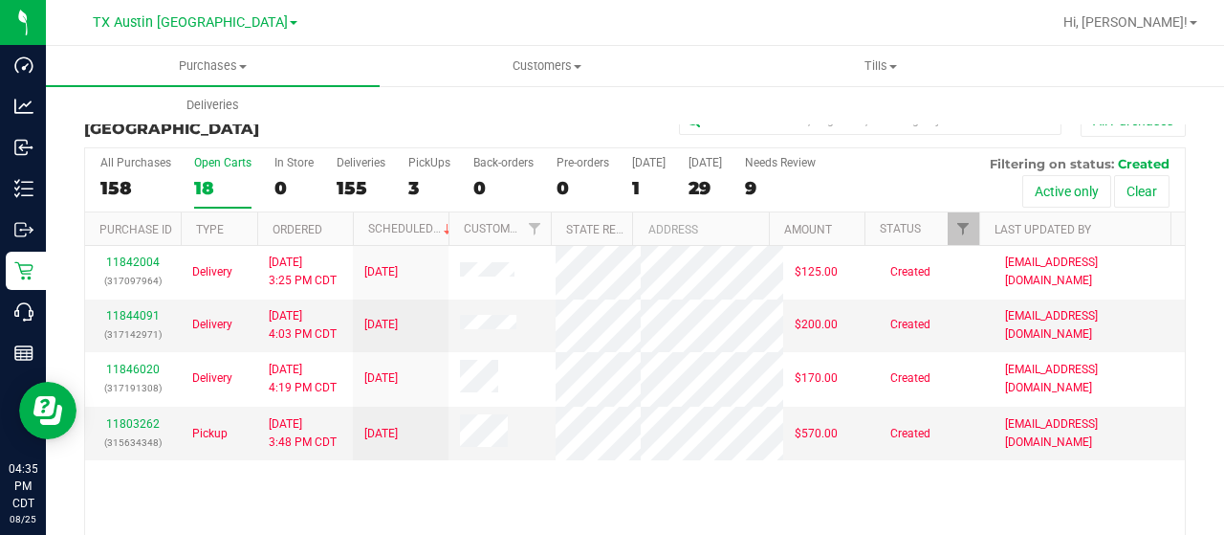
click at [192, 11] on div "[GEOGRAPHIC_DATA] [GEOGRAPHIC_DATA] [GEOGRAPHIC_DATA] [GEOGRAPHIC_DATA] [GEOGRA…" at bounding box center [195, 22] width 205 height 23
click at [193, 24] on span "TX Austin [GEOGRAPHIC_DATA]" at bounding box center [190, 22] width 195 height 17
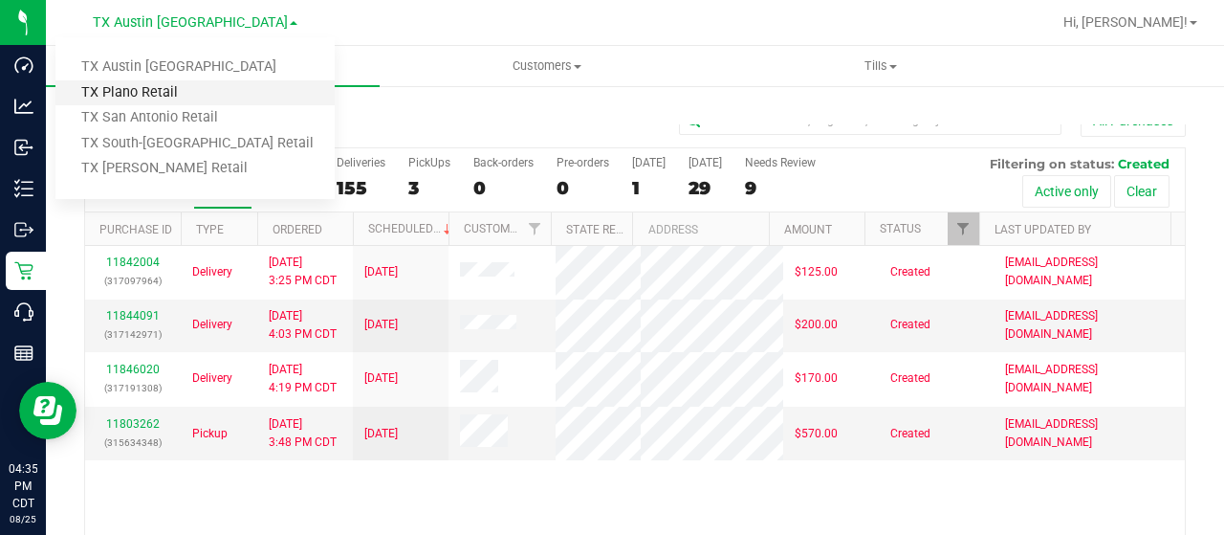
click at [186, 87] on link "TX Plano Retail" at bounding box center [194, 93] width 279 height 26
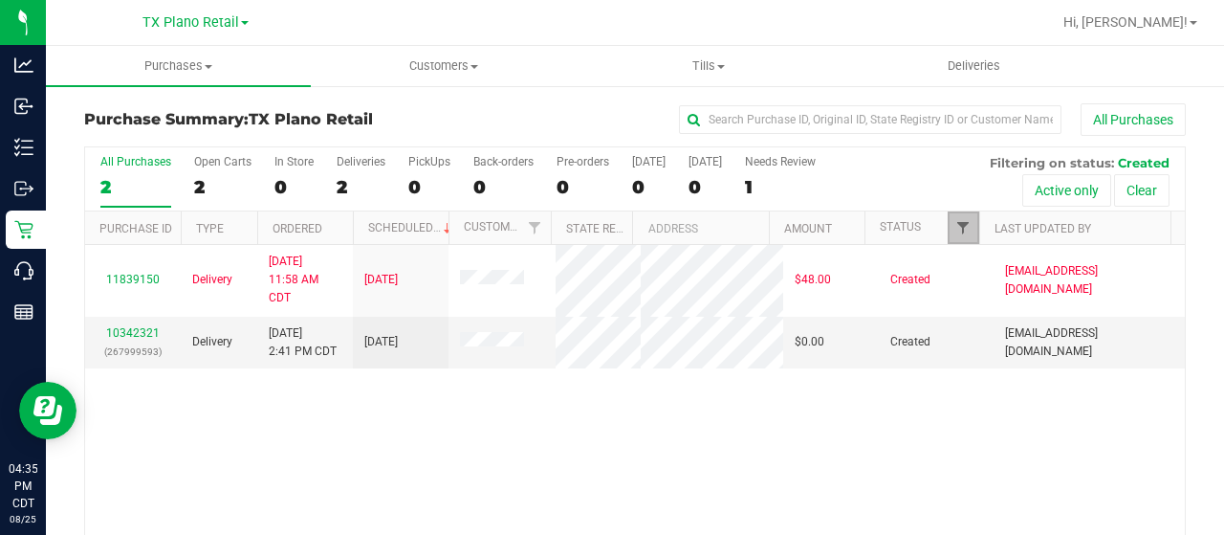
click at [955, 227] on span "Filter" at bounding box center [962, 227] width 15 height 15
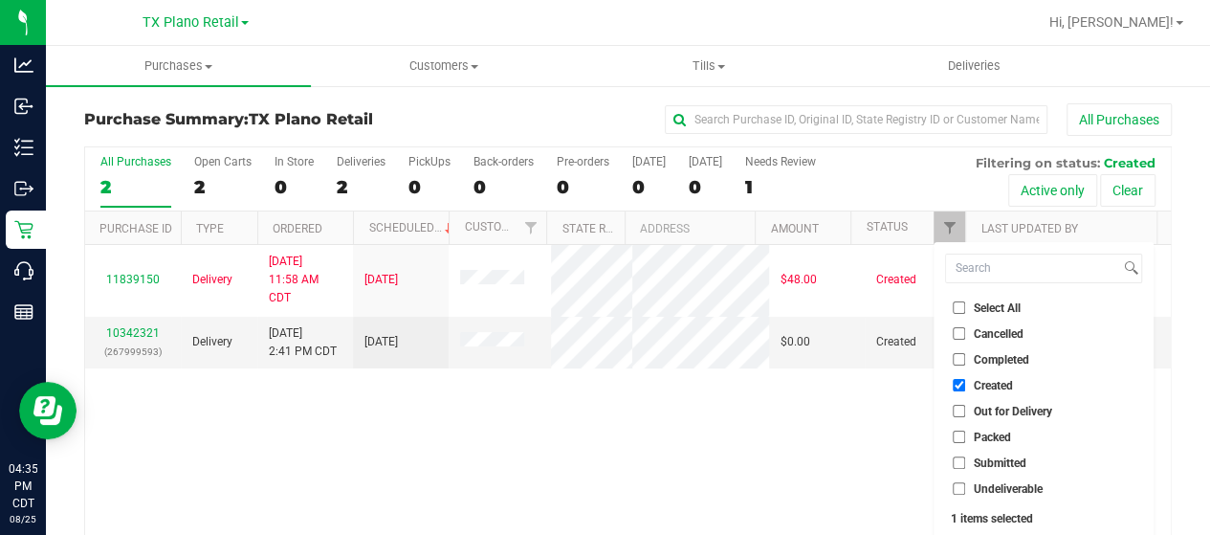
click at [955, 408] on input "Out for Delivery" at bounding box center [958, 410] width 12 height 12
checkbox input "true"
click at [964, 435] on input "Packed" at bounding box center [958, 436] width 12 height 12
checkbox input "true"
click at [958, 466] on input "Submitted" at bounding box center [958, 462] width 12 height 12
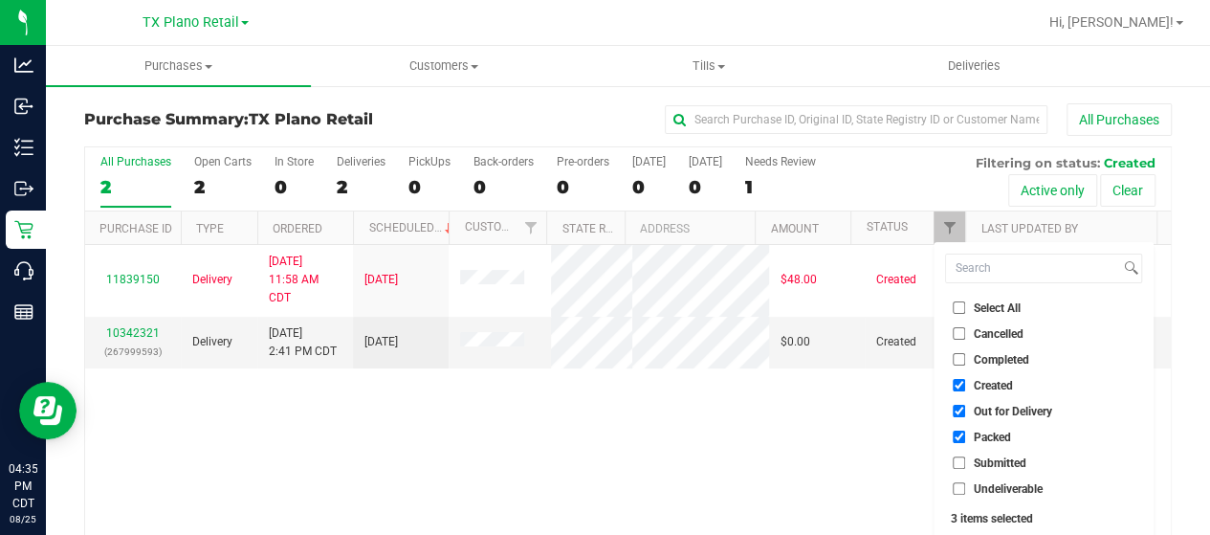
checkbox input "true"
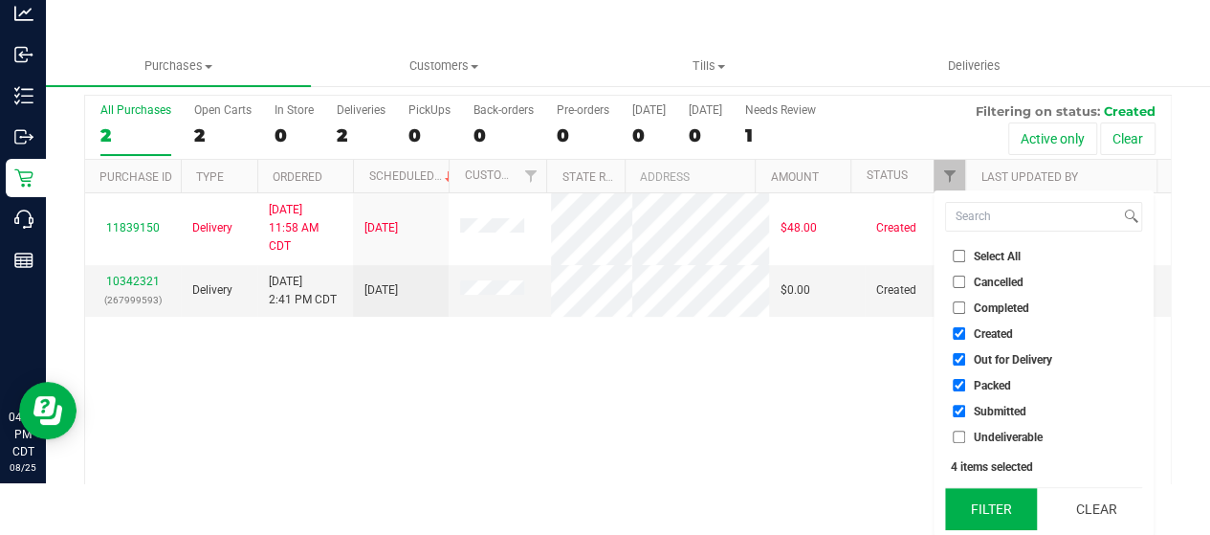
click at [989, 496] on button "Filter" at bounding box center [991, 509] width 92 height 42
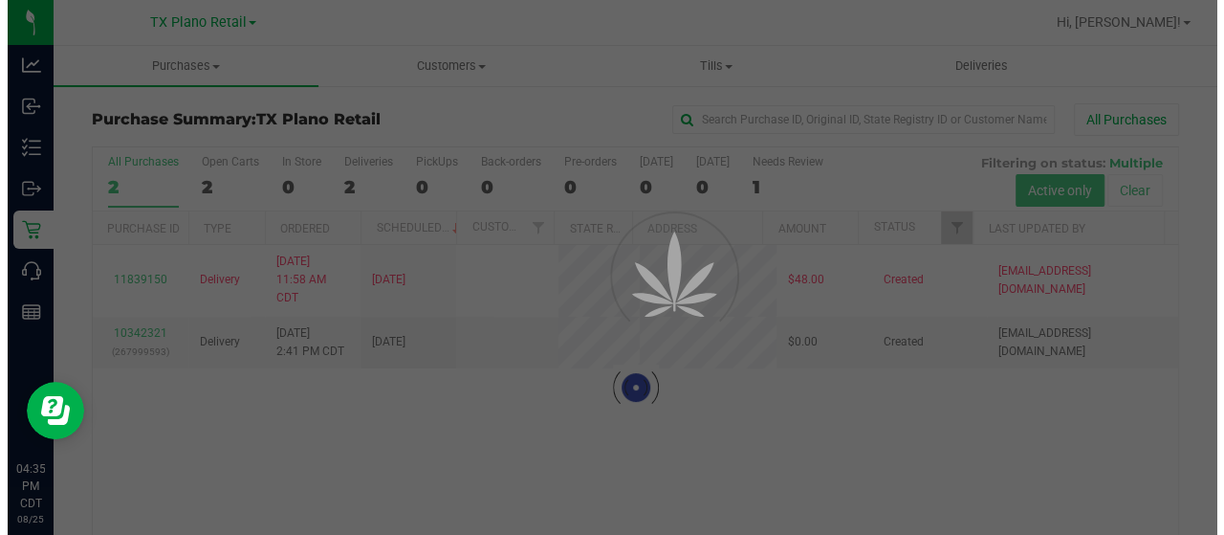
scroll to position [0, 0]
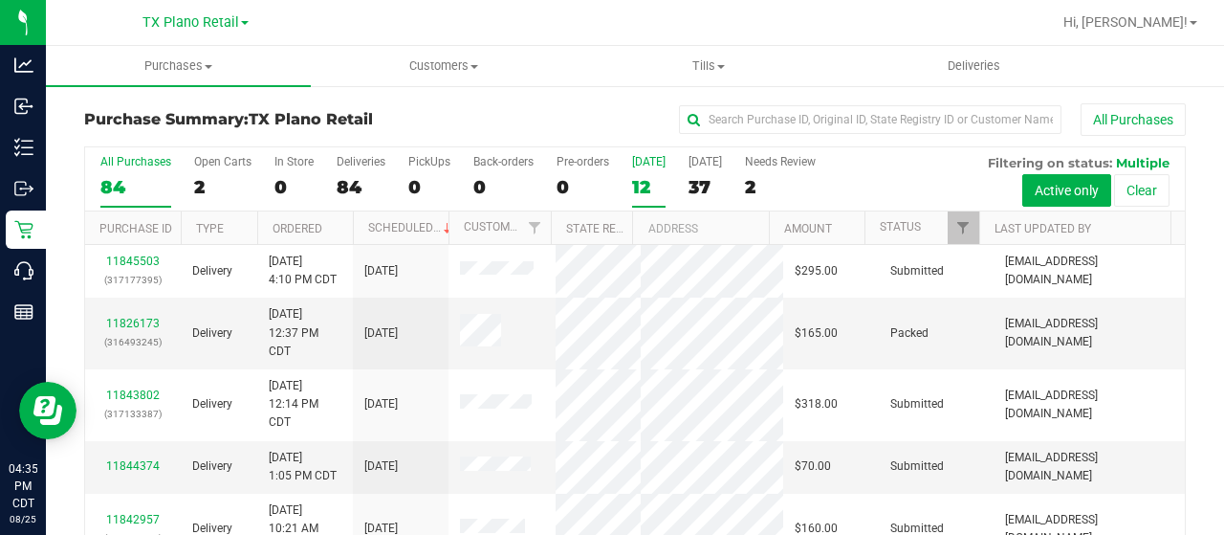
click at [643, 168] on label "[DATE] 12" at bounding box center [648, 181] width 33 height 53
click at [0, 0] on input "[DATE] 12" at bounding box center [0, 0] width 0 height 0
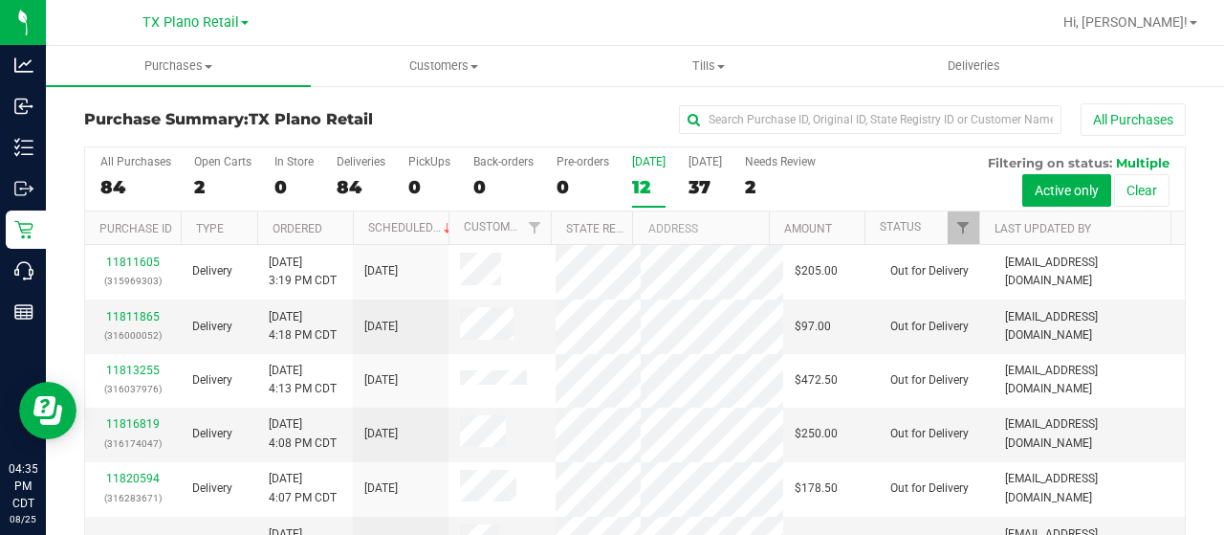
click at [643, 168] on label "[DATE] 12" at bounding box center [648, 181] width 33 height 53
click at [0, 0] on input "[DATE] 12" at bounding box center [0, 0] width 0 height 0
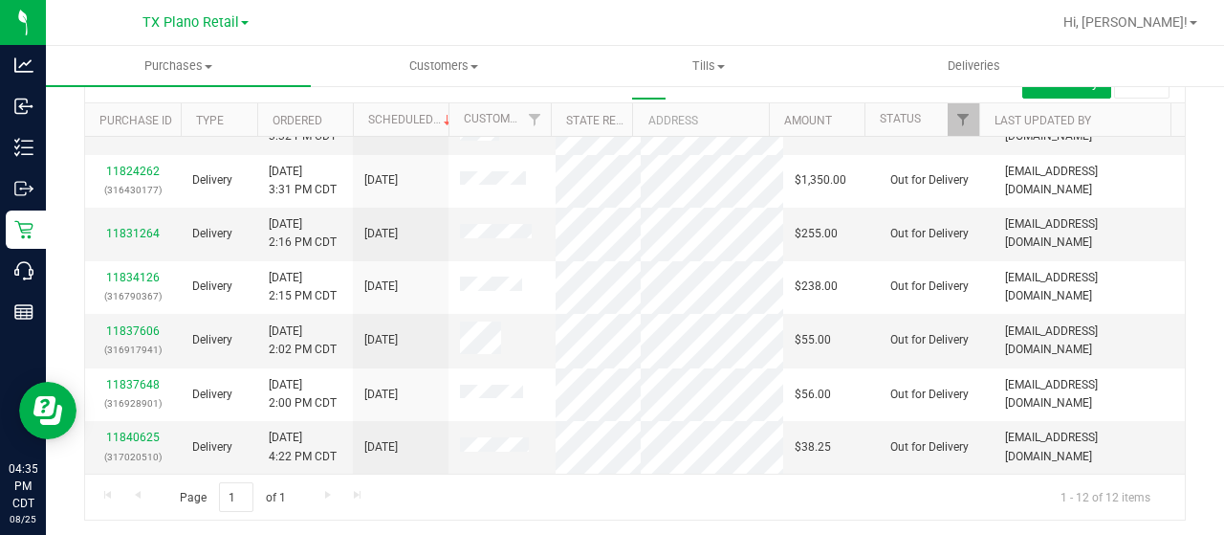
scroll to position [109, 0]
click at [134, 323] on link "11837606" at bounding box center [133, 329] width 54 height 13
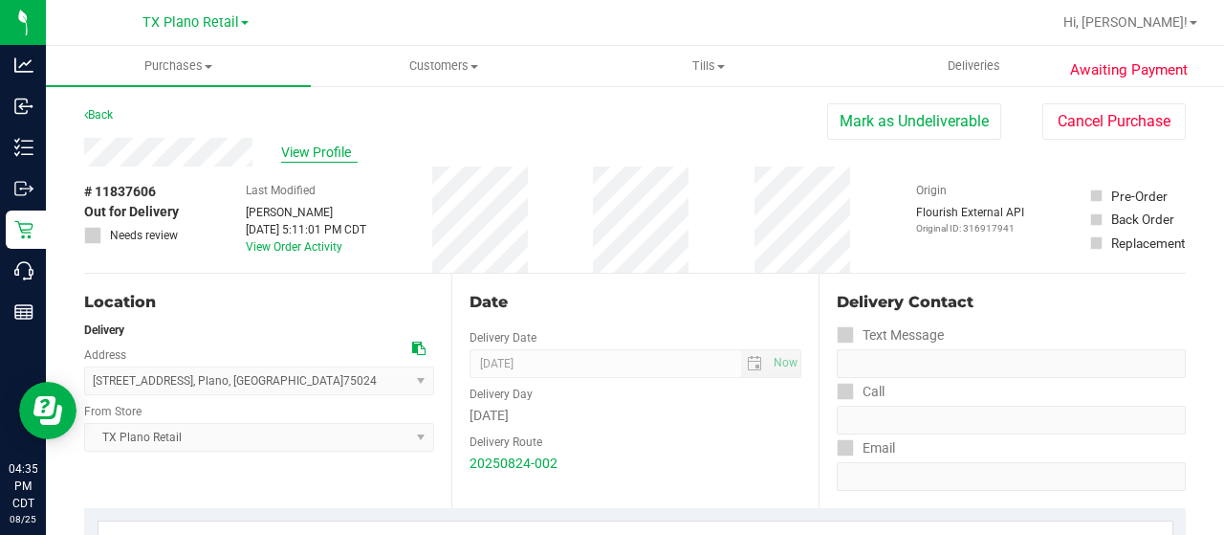
click at [309, 148] on span "View Profile" at bounding box center [319, 152] width 76 height 20
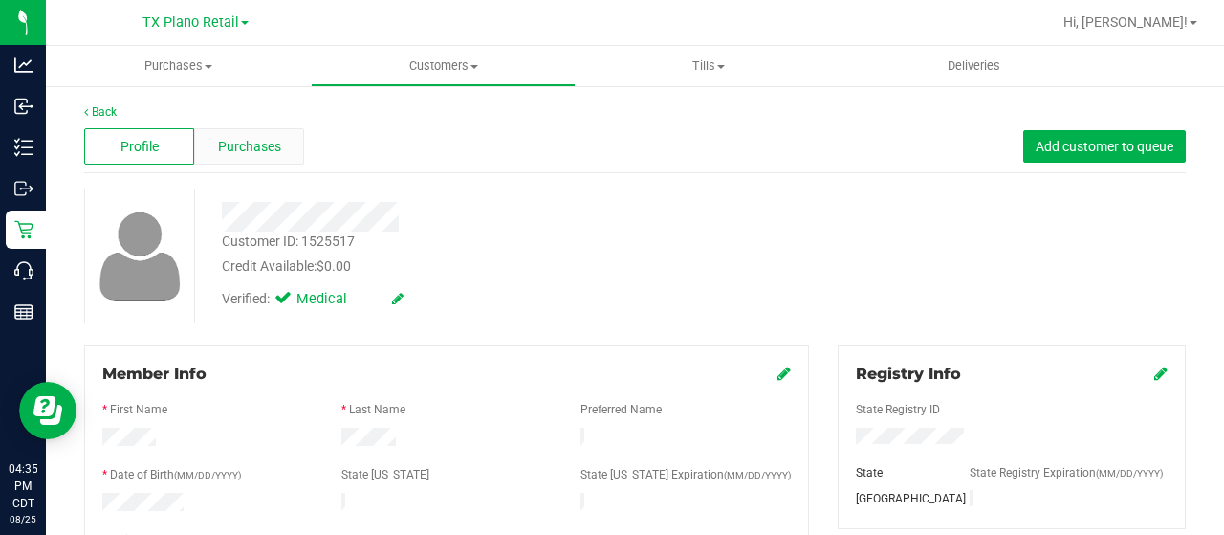
click at [283, 142] on div "Purchases" at bounding box center [249, 146] width 110 height 36
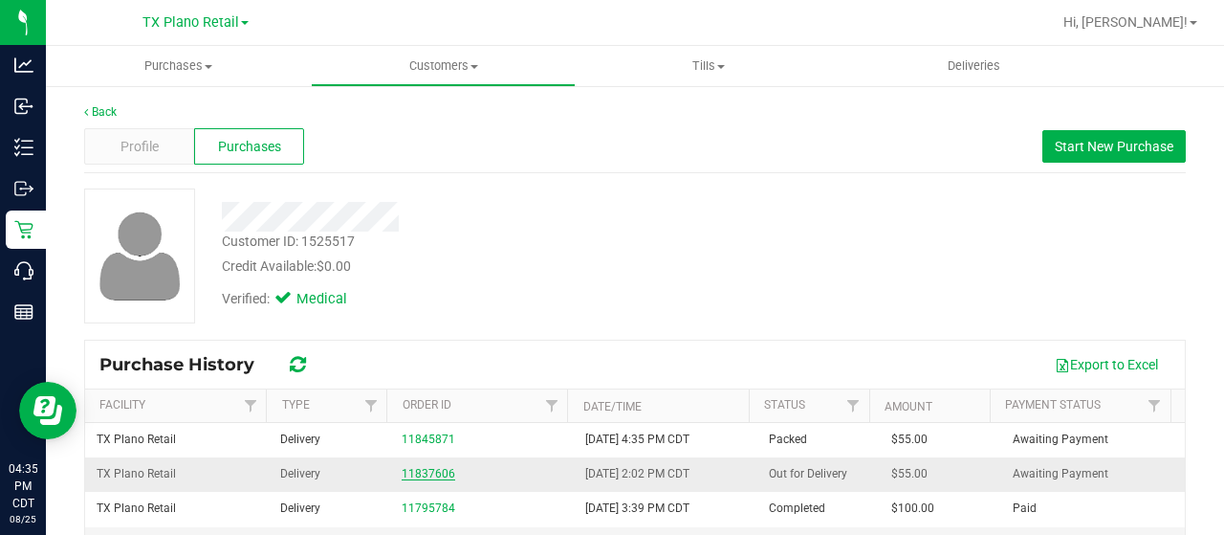
click at [420, 470] on link "11837606" at bounding box center [429, 473] width 54 height 13
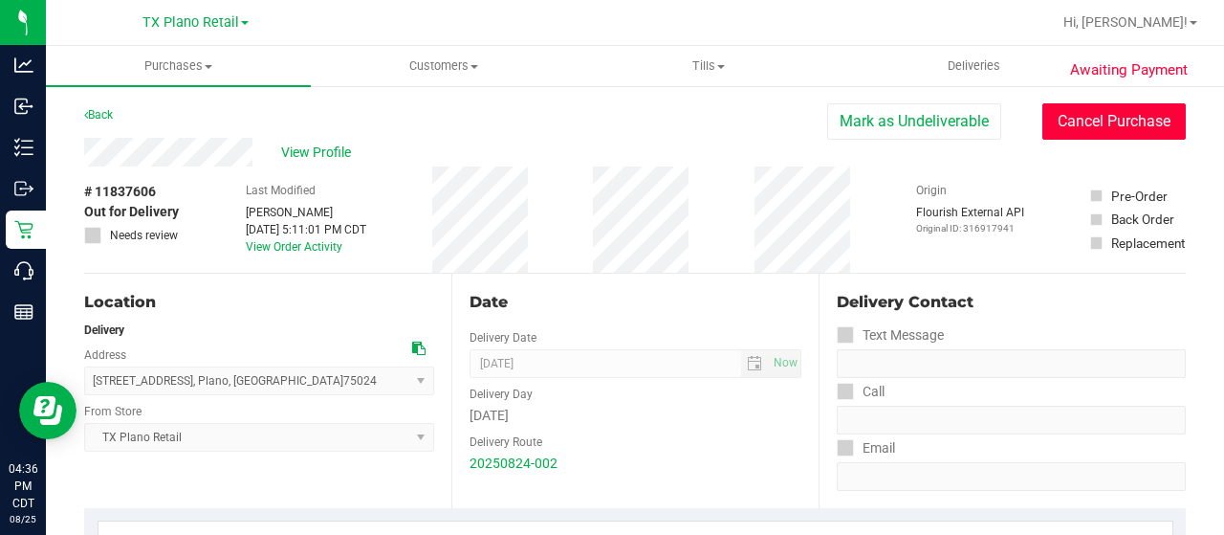
drag, startPoint x: 1077, startPoint y: 108, endPoint x: 703, endPoint y: 108, distance: 373.9
click at [1077, 108] on button "Cancel Purchase" at bounding box center [1113, 121] width 143 height 36
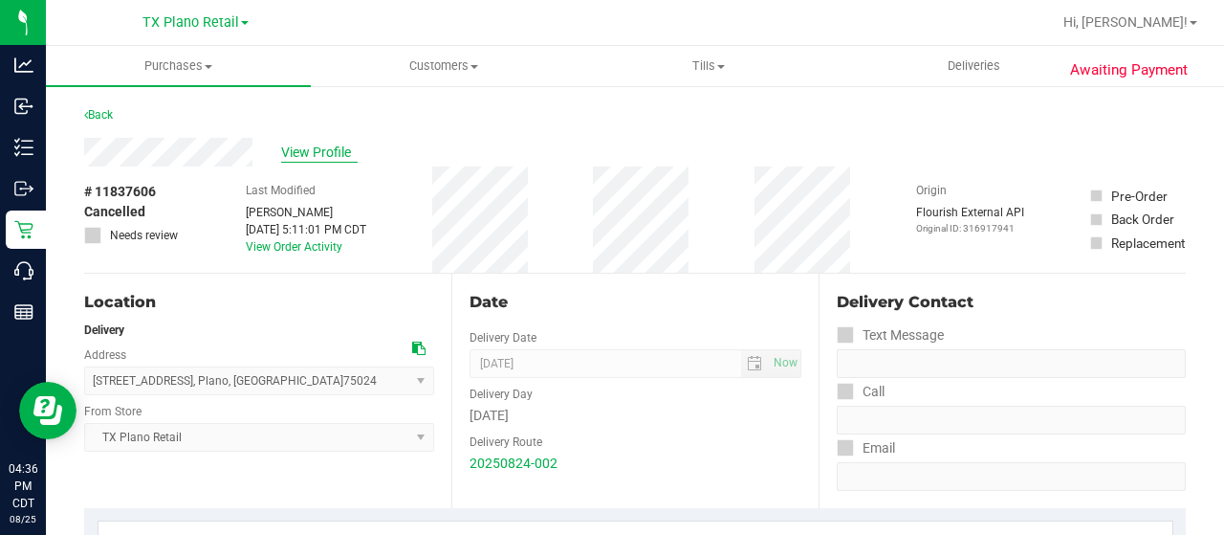
click at [313, 152] on span "View Profile" at bounding box center [319, 152] width 76 height 20
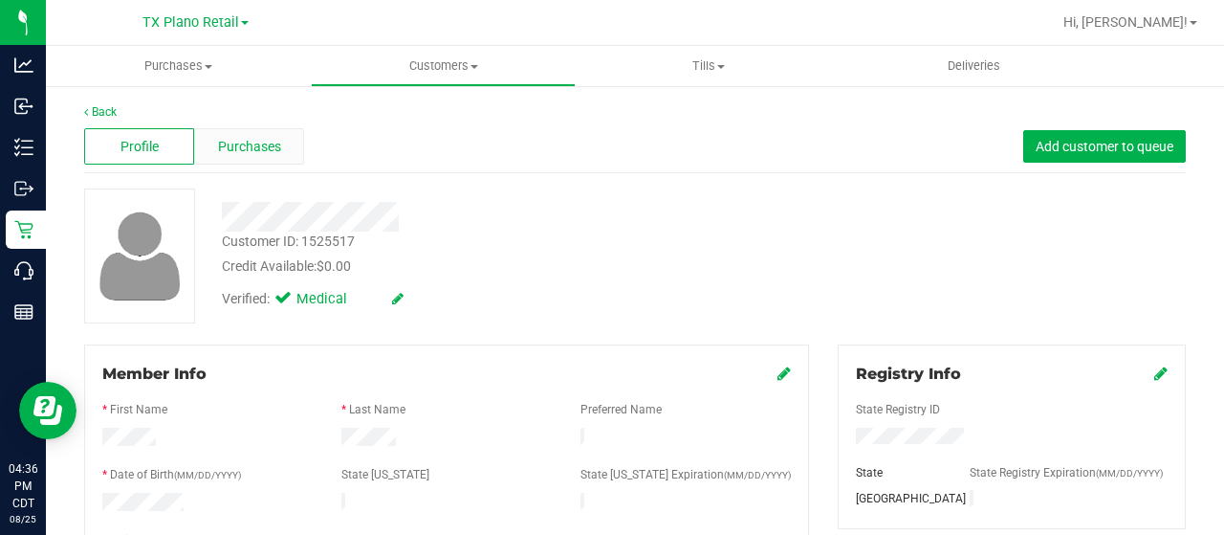
click at [272, 146] on span "Purchases" at bounding box center [249, 147] width 63 height 20
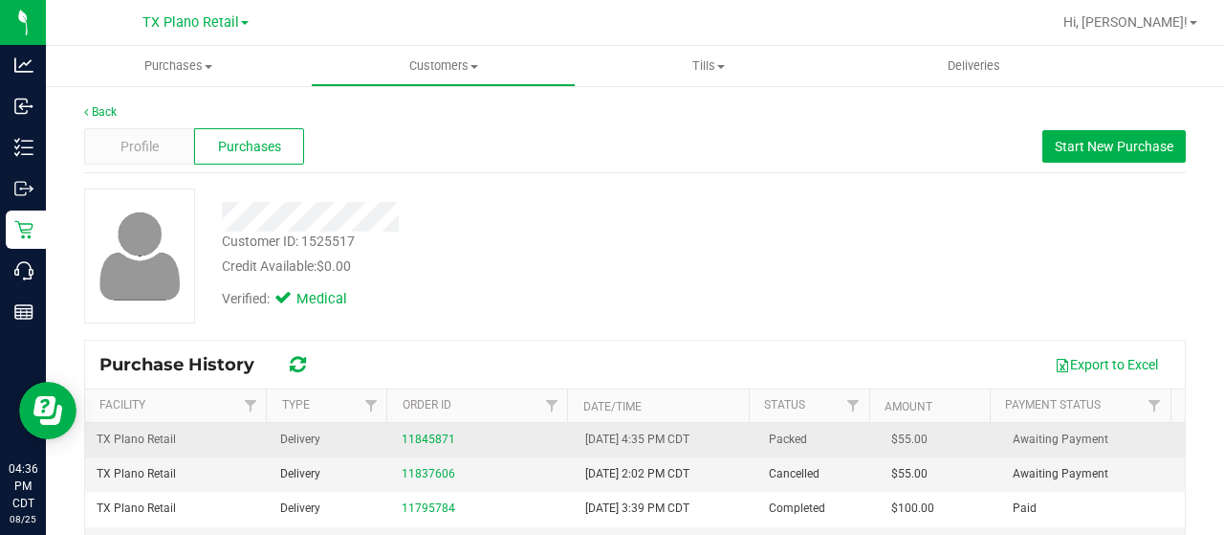
click at [405, 430] on div "11845871" at bounding box center [482, 439] width 161 height 18
click at [413, 433] on link "11845871" at bounding box center [429, 438] width 54 height 13
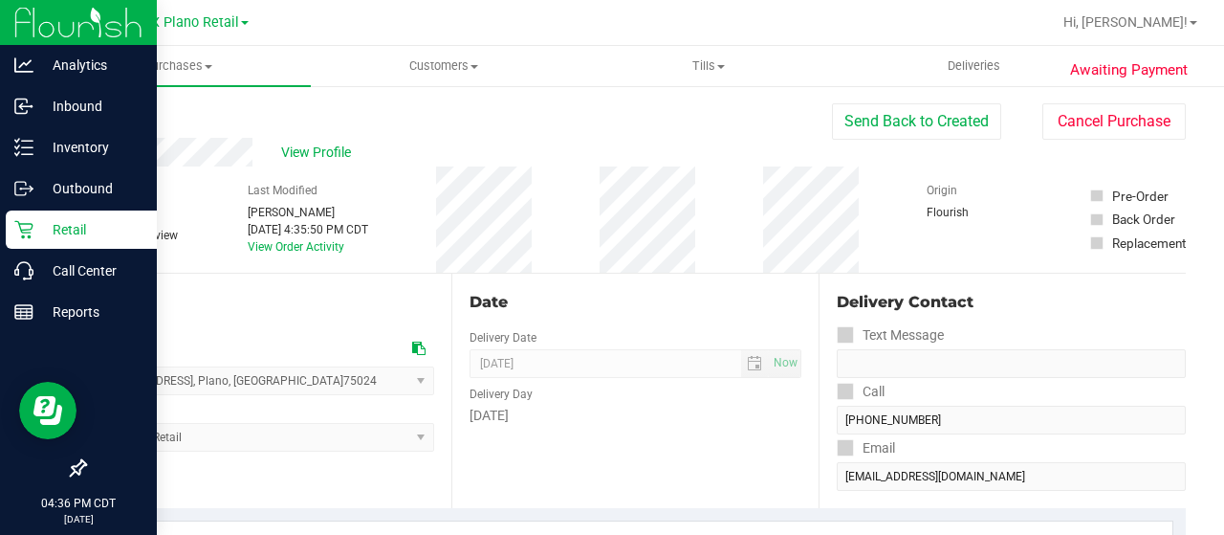
click at [39, 230] on p "Retail" at bounding box center [90, 229] width 115 height 23
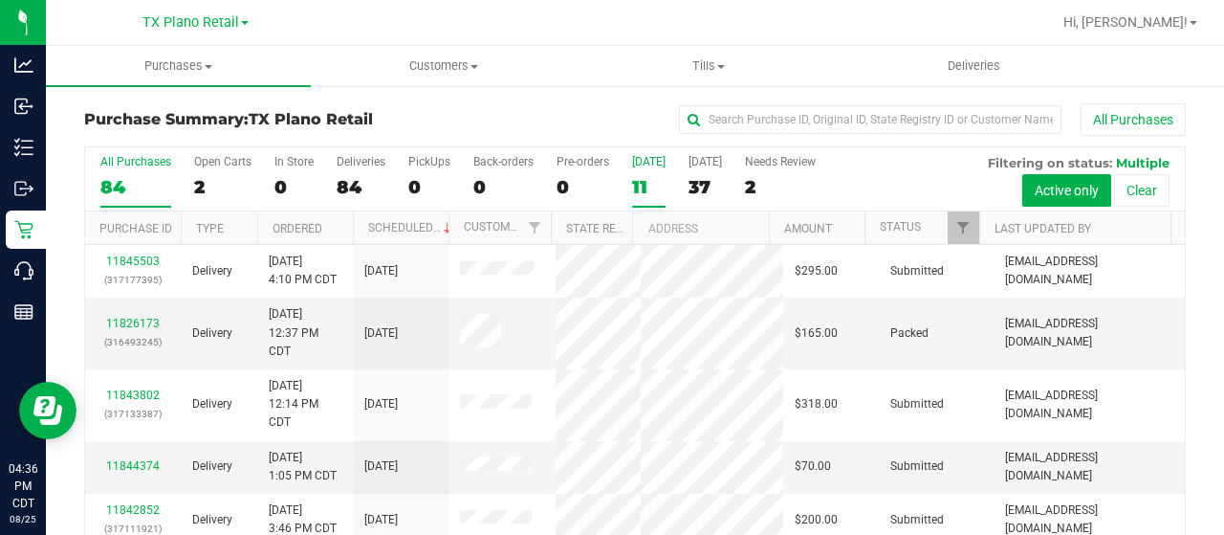
click at [650, 176] on div "11" at bounding box center [648, 187] width 33 height 22
click at [0, 0] on input "[DATE] 11" at bounding box center [0, 0] width 0 height 0
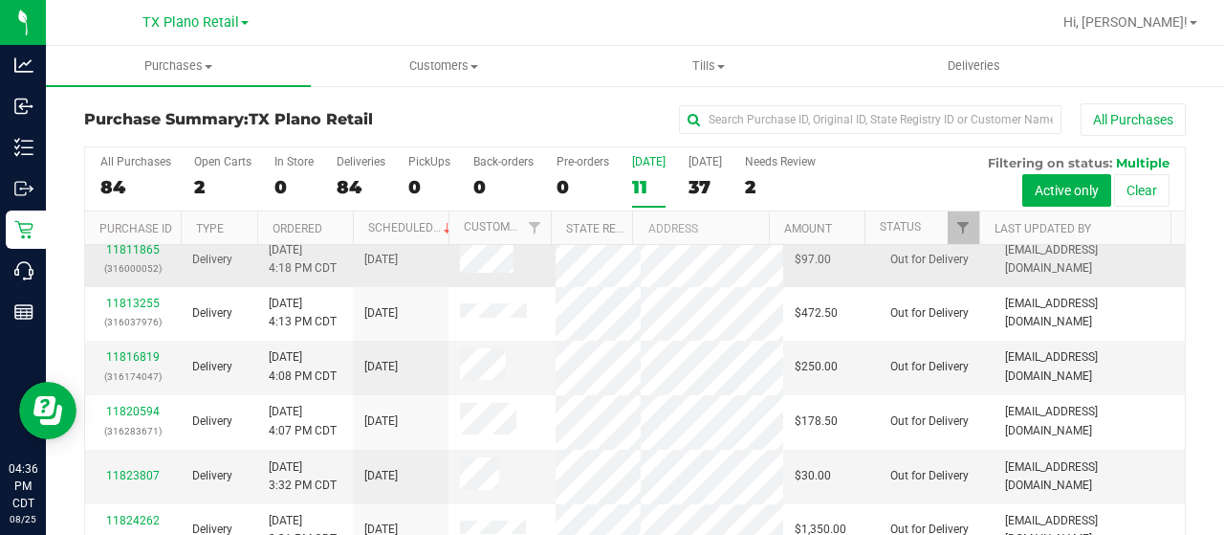
scroll to position [191, 0]
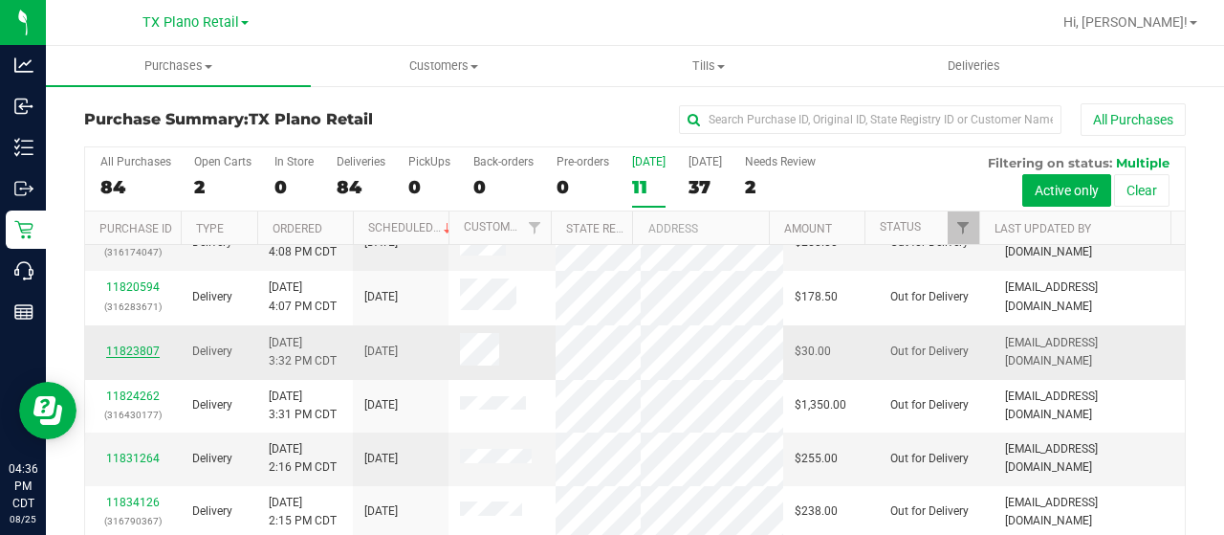
click at [142, 358] on link "11823807" at bounding box center [133, 350] width 54 height 13
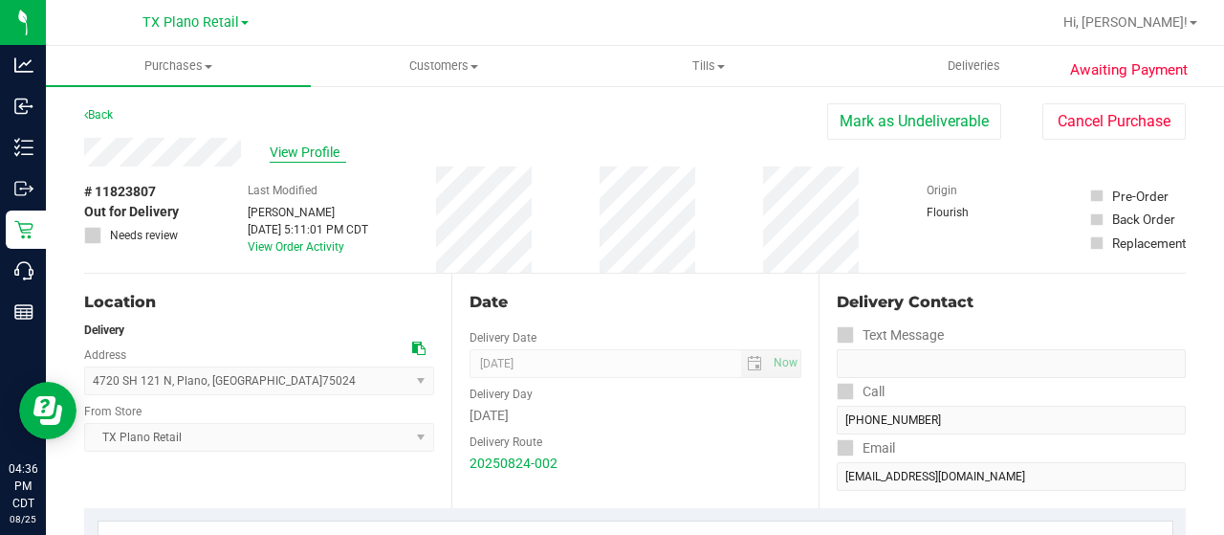
click at [316, 154] on span "View Profile" at bounding box center [308, 152] width 76 height 20
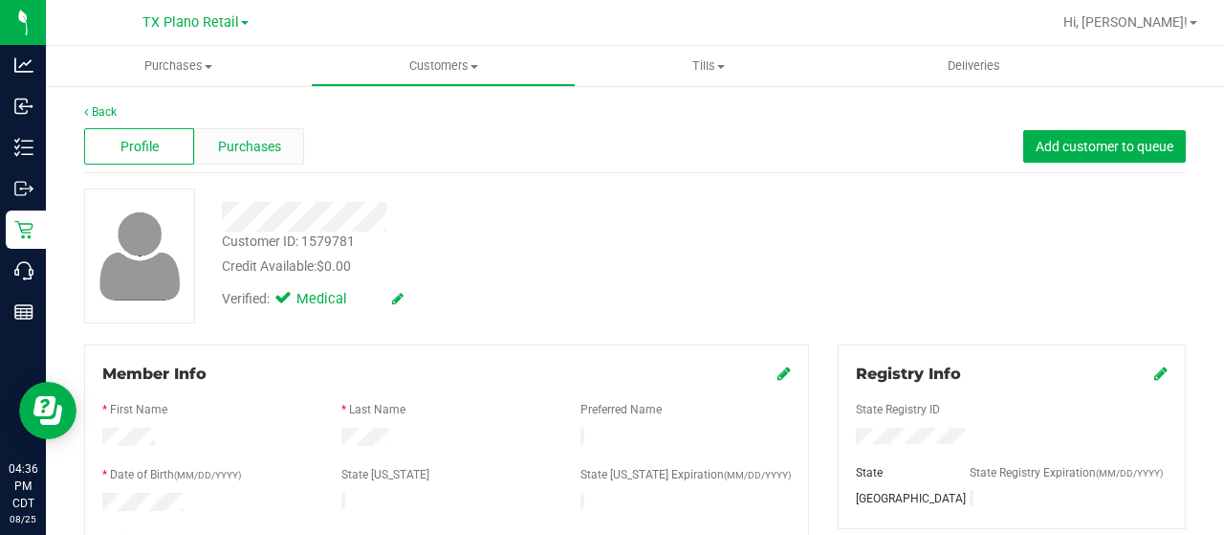
click at [270, 137] on span "Purchases" at bounding box center [249, 147] width 63 height 20
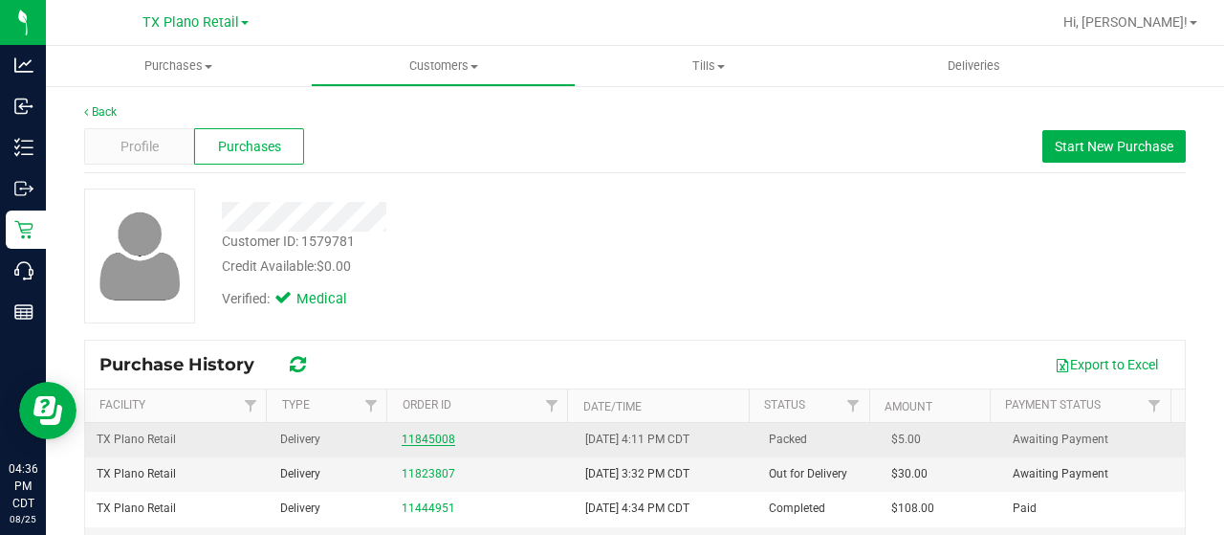
click at [430, 435] on link "11845008" at bounding box center [429, 438] width 54 height 13
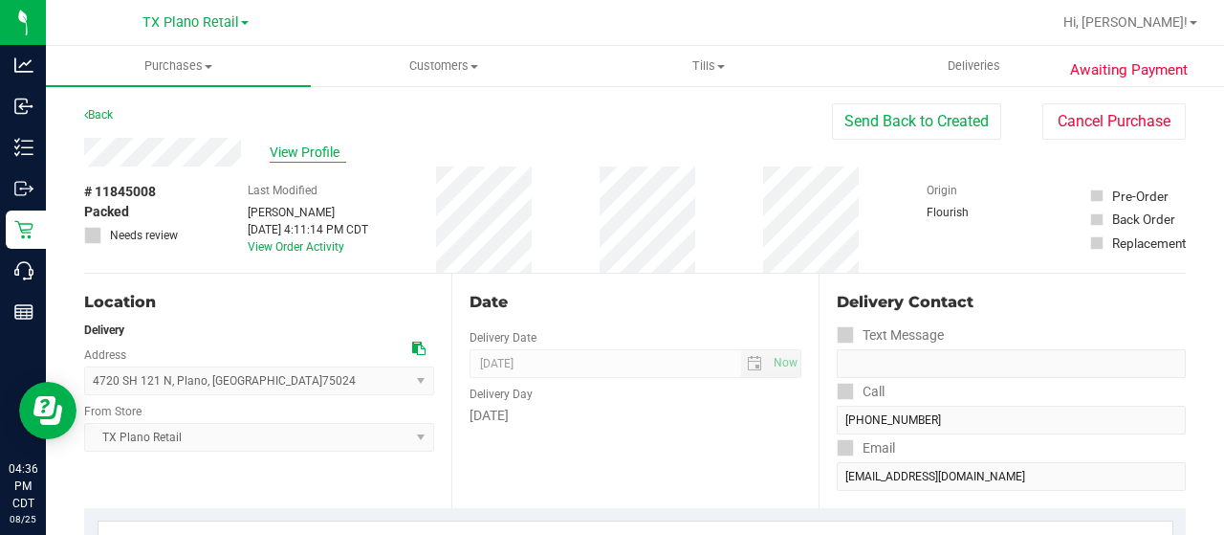
click at [307, 156] on span "View Profile" at bounding box center [308, 152] width 76 height 20
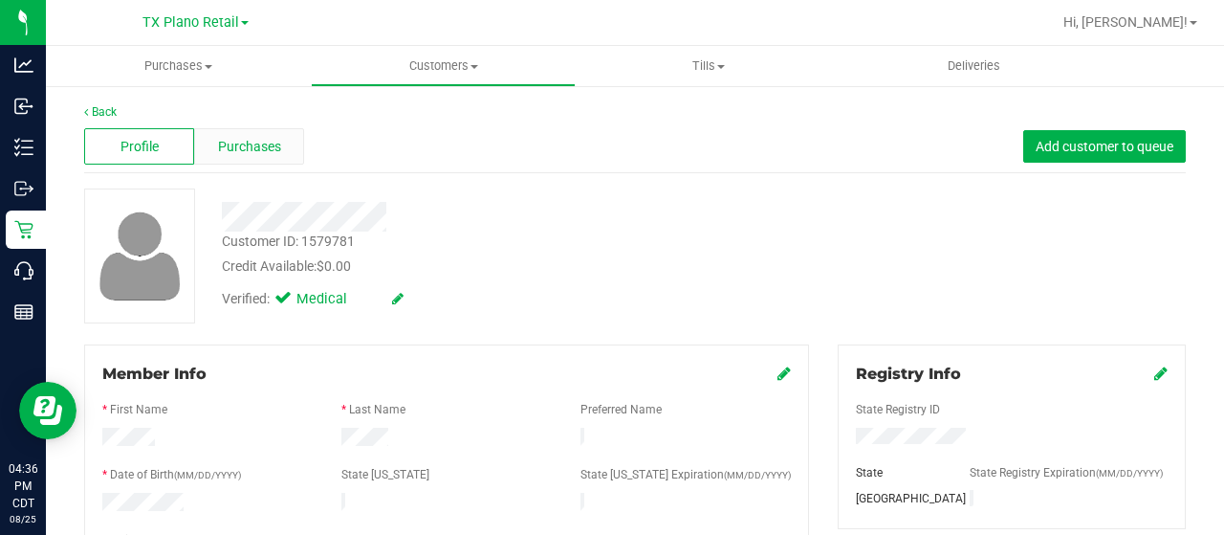
click at [275, 133] on div "Purchases" at bounding box center [249, 146] width 110 height 36
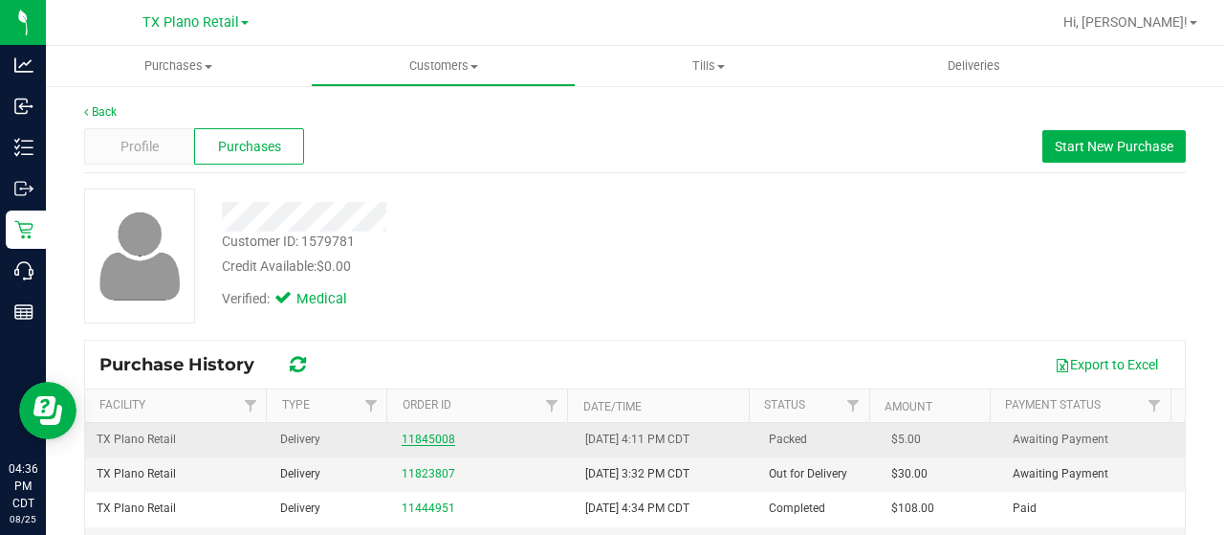
click at [417, 432] on link "11845008" at bounding box center [429, 438] width 54 height 13
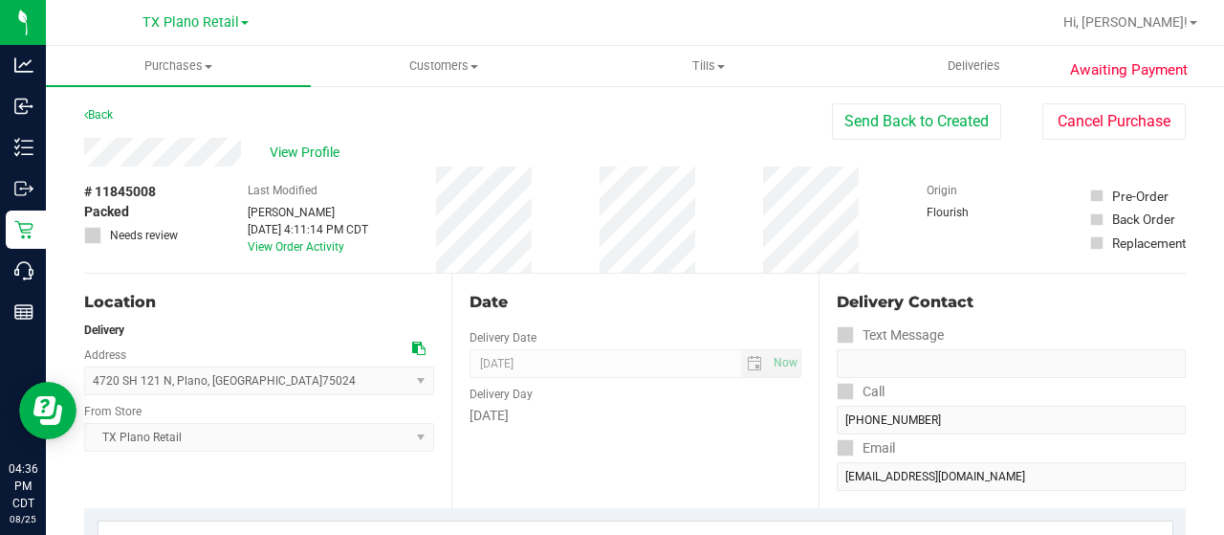
click at [103, 106] on div "Back" at bounding box center [98, 114] width 29 height 23
click at [107, 111] on link "Back" at bounding box center [98, 114] width 29 height 13
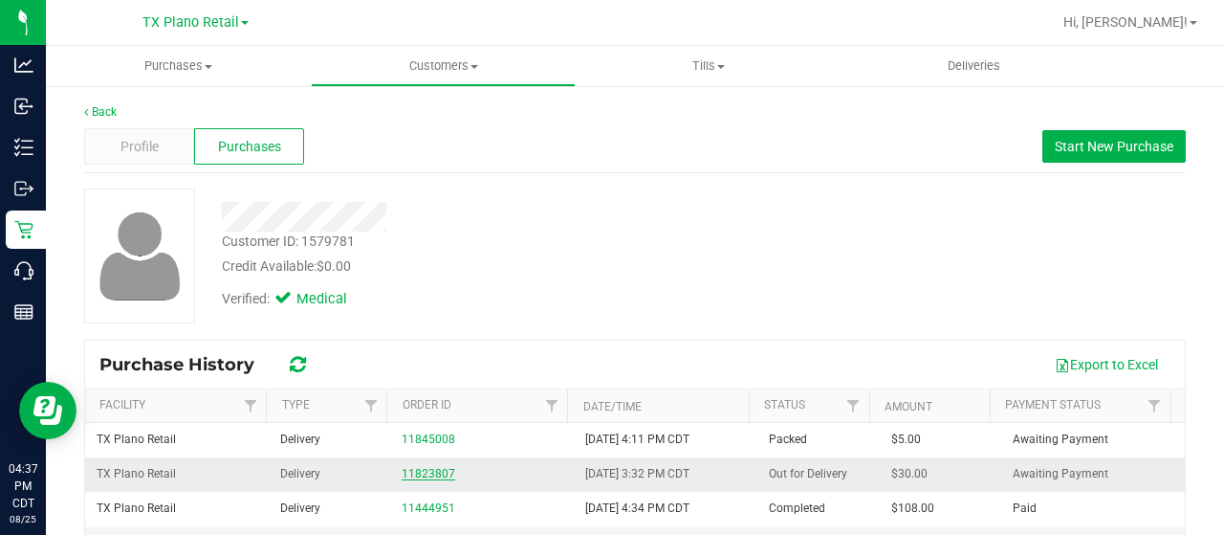
click at [434, 473] on link "11823807" at bounding box center [429, 473] width 54 height 13
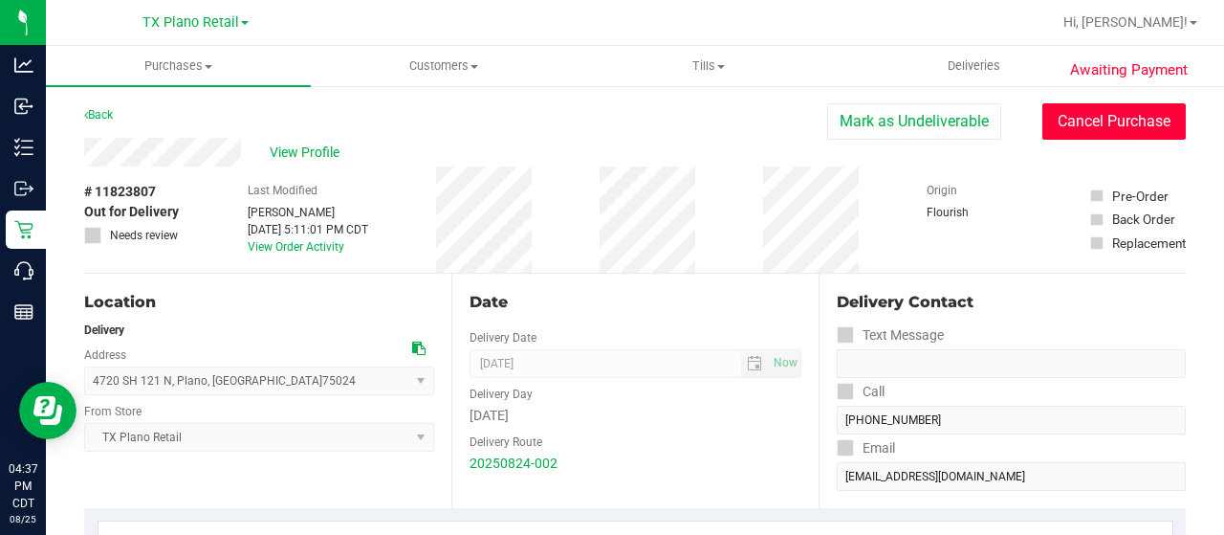
click at [1056, 129] on button "Cancel Purchase" at bounding box center [1113, 121] width 143 height 36
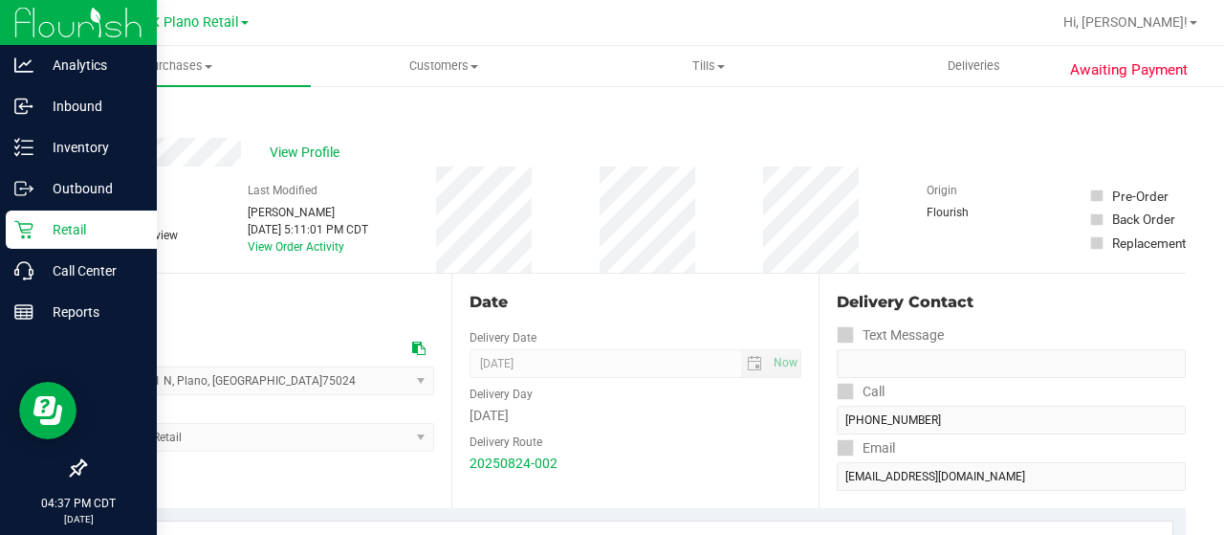
click at [15, 236] on icon at bounding box center [23, 229] width 19 height 19
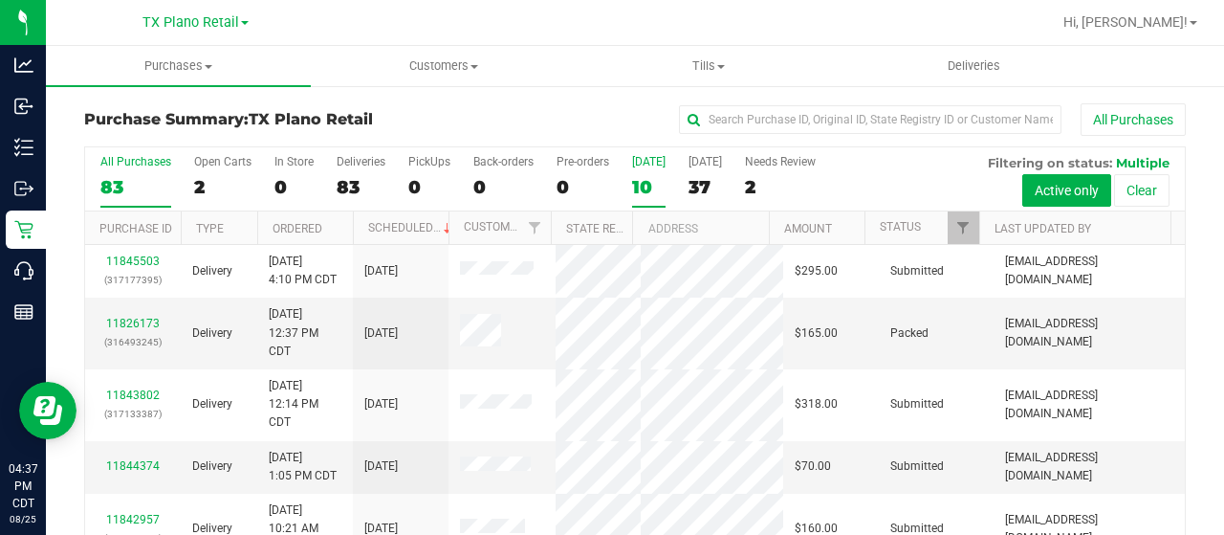
click at [639, 181] on div "10" at bounding box center [648, 187] width 33 height 22
click at [0, 0] on input "Today 10" at bounding box center [0, 0] width 0 height 0
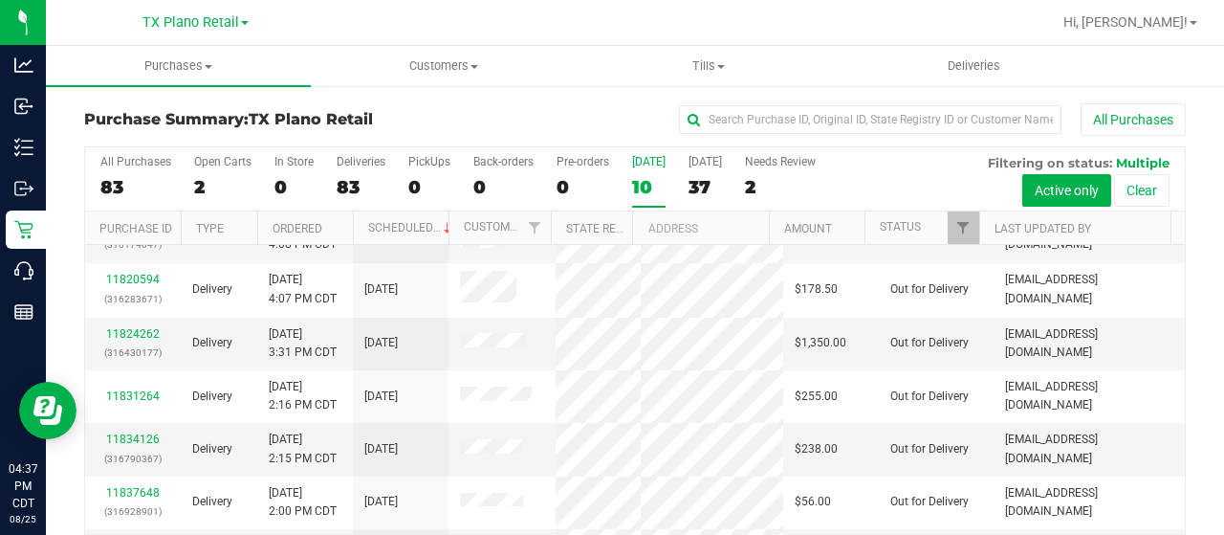
scroll to position [96, 0]
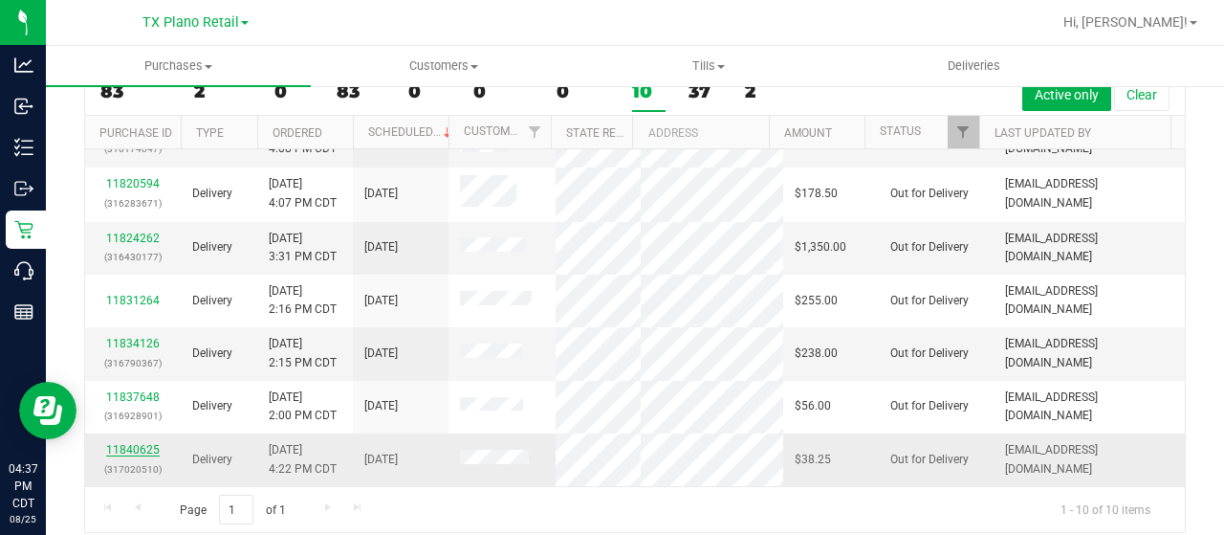
click at [145, 447] on link "11840625" at bounding box center [133, 449] width 54 height 13
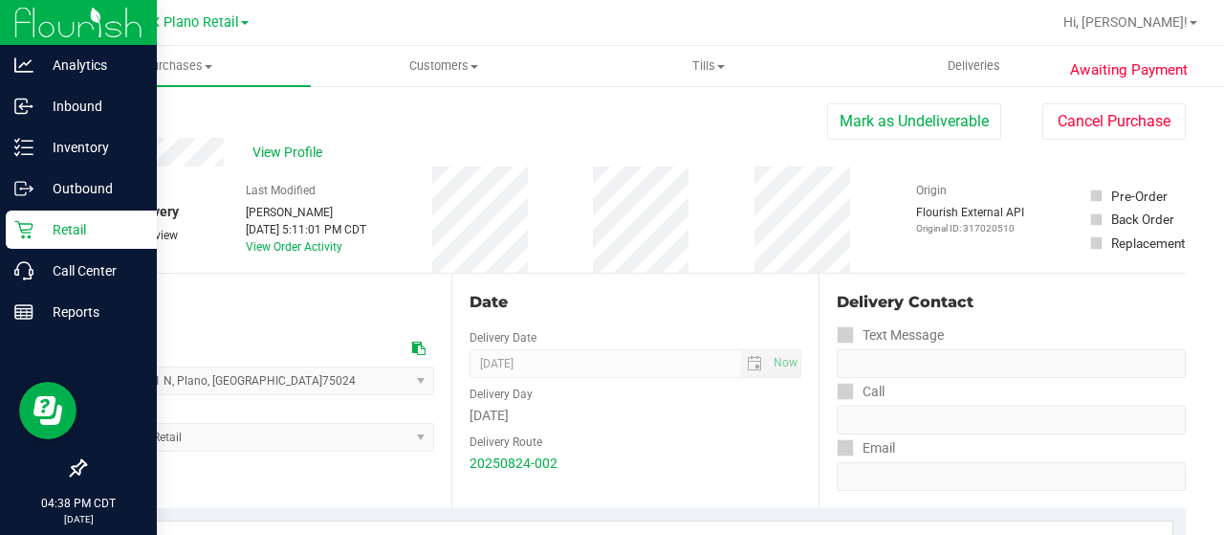
click at [22, 220] on icon at bounding box center [23, 229] width 19 height 19
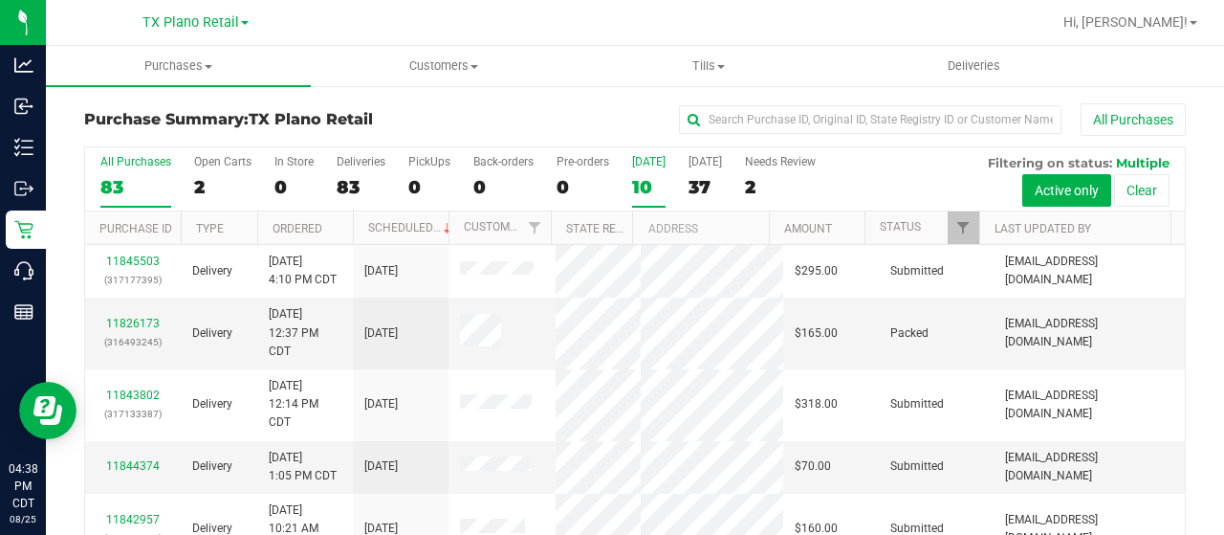
click at [640, 158] on div "[DATE]" at bounding box center [648, 161] width 33 height 13
click at [0, 0] on input "Today 10" at bounding box center [0, 0] width 0 height 0
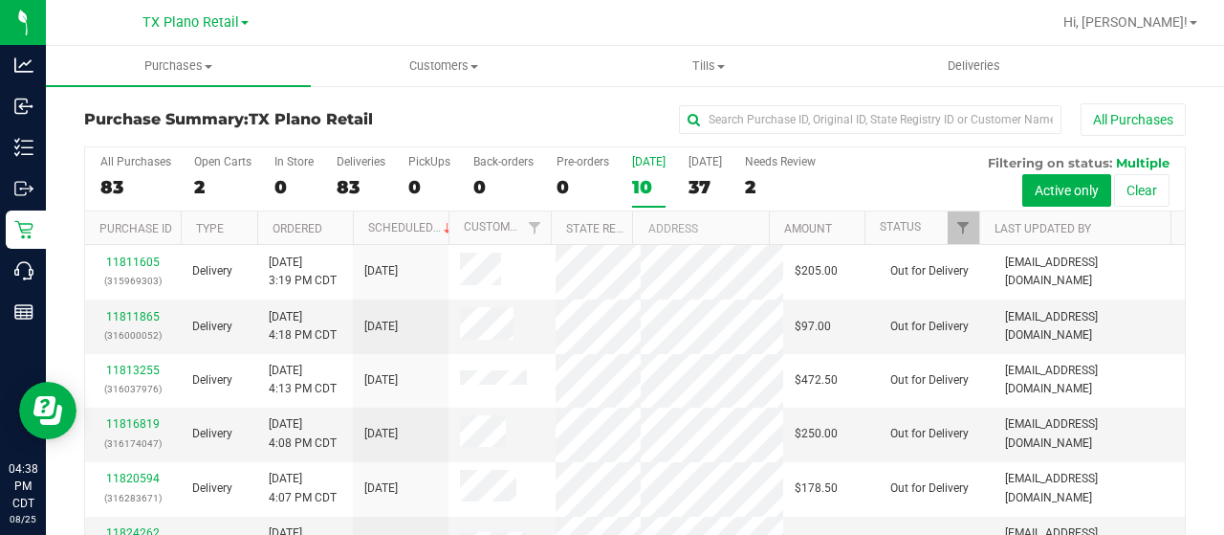
click at [640, 158] on div "[DATE]" at bounding box center [648, 161] width 33 height 13
click at [0, 0] on input "Today 10" at bounding box center [0, 0] width 0 height 0
click at [641, 176] on div "10" at bounding box center [648, 187] width 33 height 22
click at [0, 0] on input "Today 10" at bounding box center [0, 0] width 0 height 0
click at [710, 169] on label "Tomorrow 37" at bounding box center [704, 181] width 33 height 53
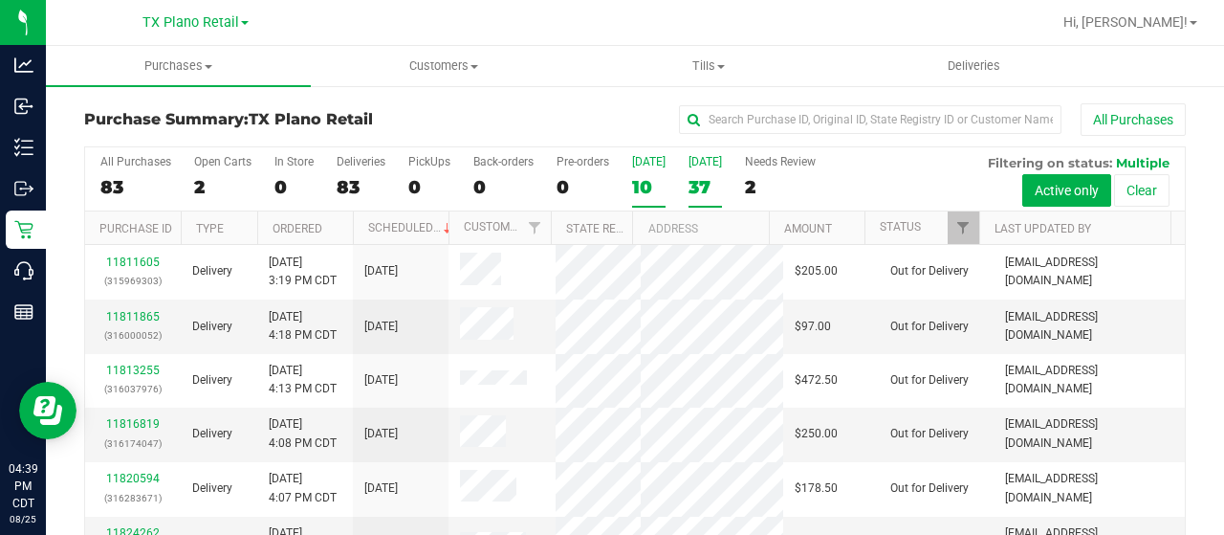
click at [0, 0] on input "Tomorrow 37" at bounding box center [0, 0] width 0 height 0
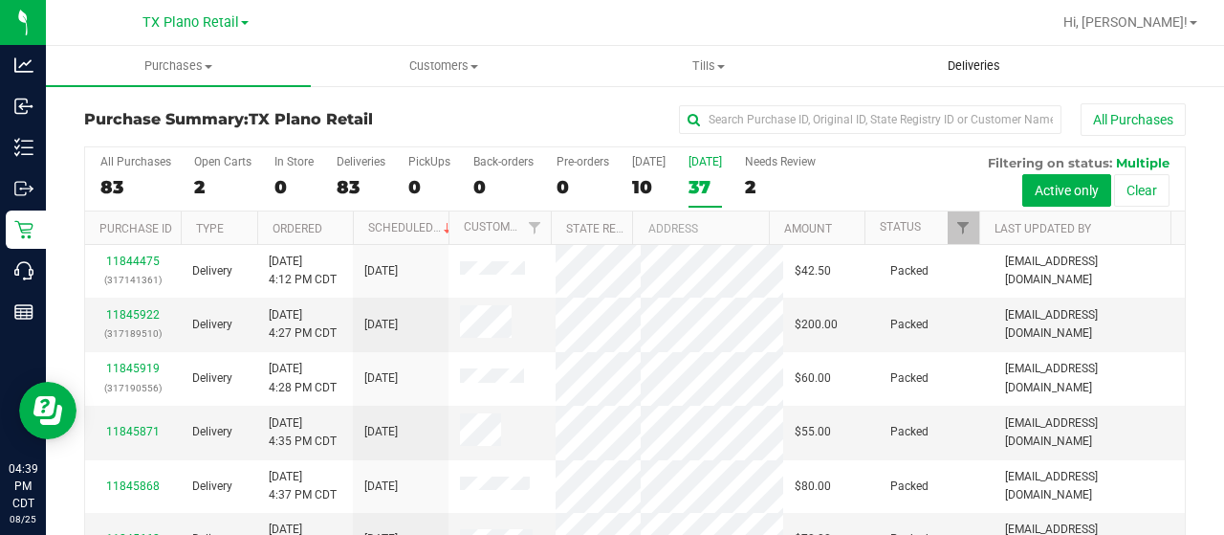
click at [975, 67] on span "Deliveries" at bounding box center [974, 65] width 104 height 17
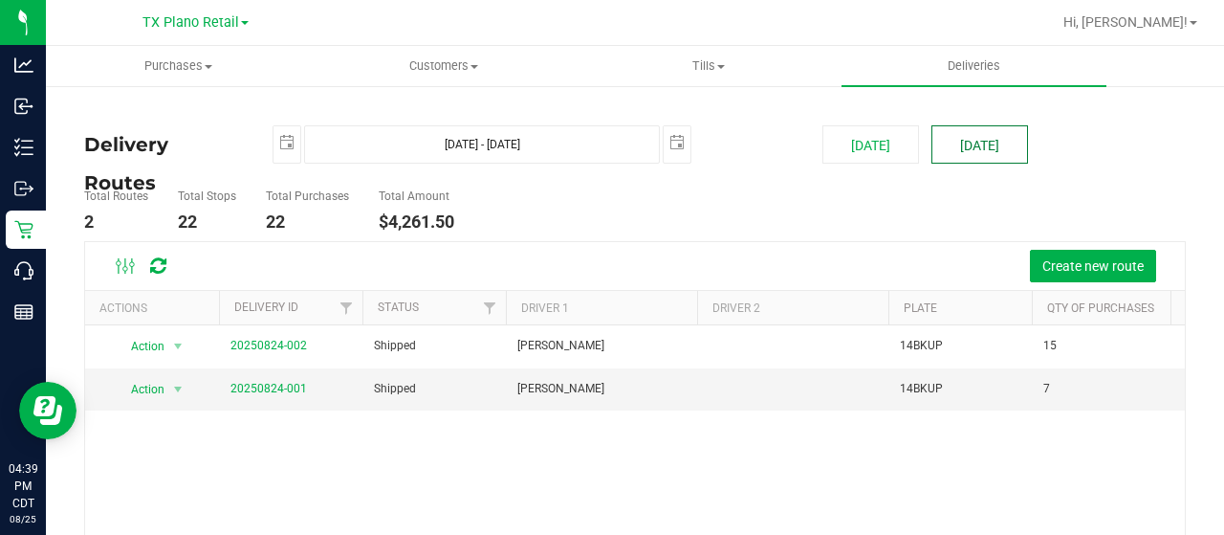
click at [950, 143] on button "[DATE]" at bounding box center [979, 144] width 97 height 38
type input "Aug 26, 2025 - Aug 26, 2025"
type input "2025-08-26"
click at [950, 143] on button "[DATE]" at bounding box center [979, 144] width 97 height 38
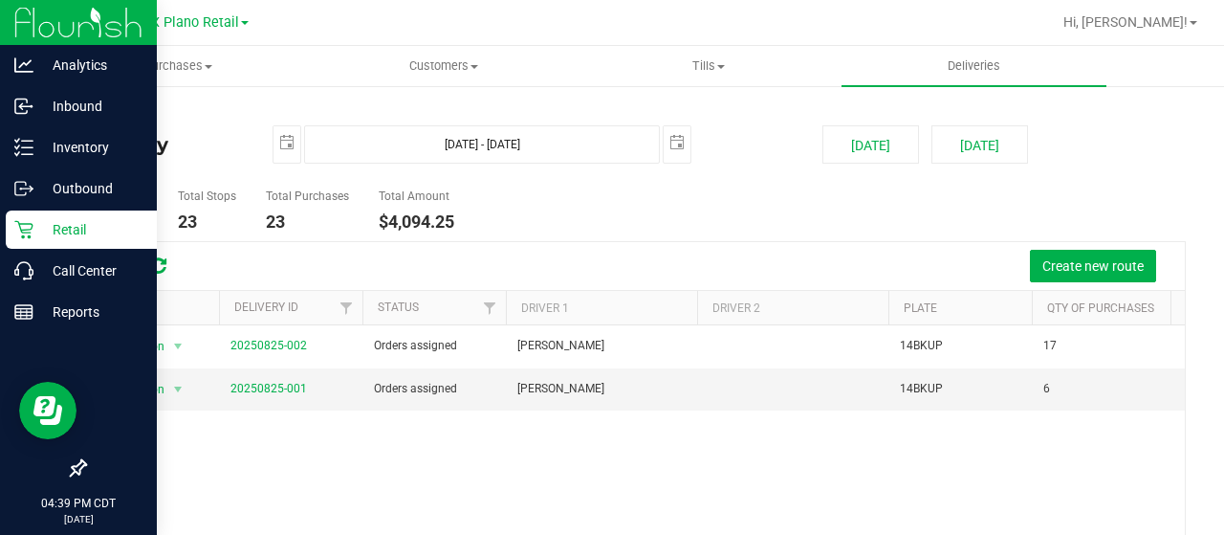
click at [29, 219] on div "Retail" at bounding box center [81, 229] width 151 height 38
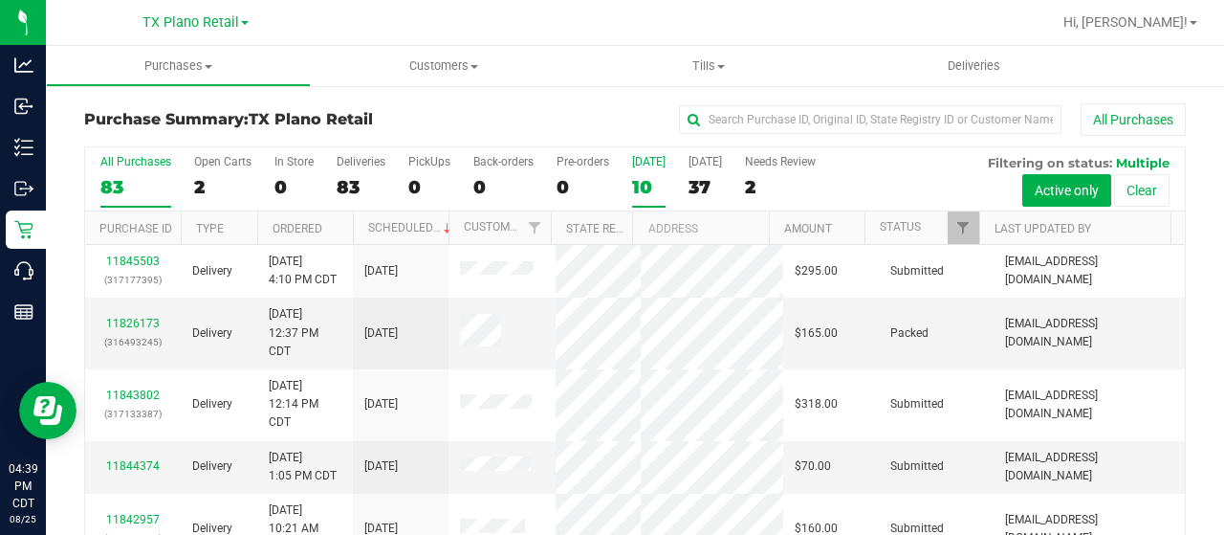
click at [650, 181] on div "10" at bounding box center [648, 187] width 33 height 22
click at [0, 0] on input "Today 10" at bounding box center [0, 0] width 0 height 0
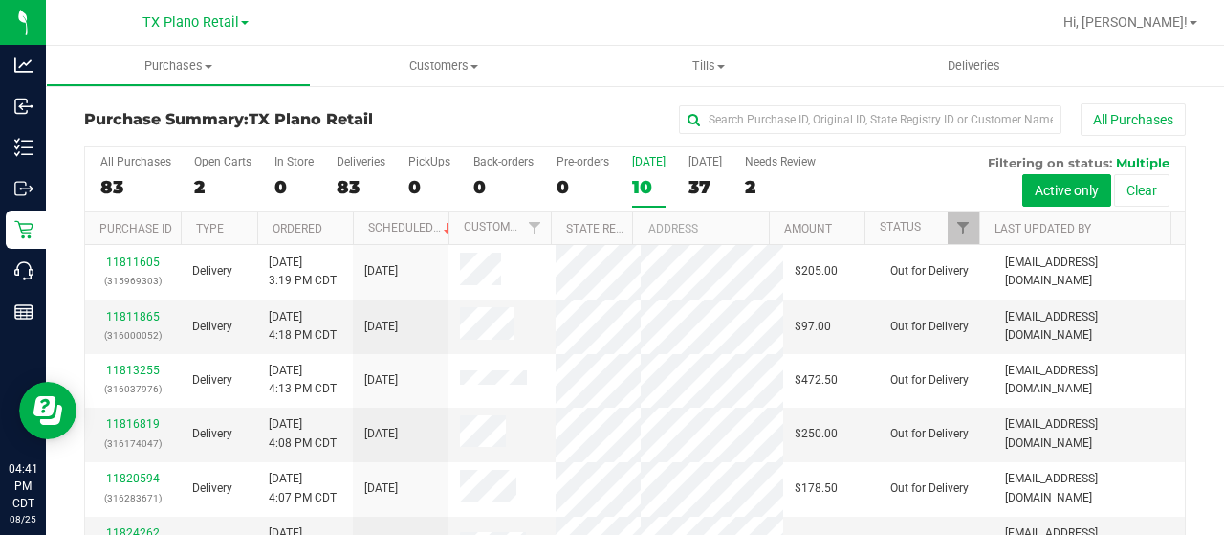
click at [638, 171] on label "Today 10" at bounding box center [648, 181] width 33 height 53
click at [0, 0] on input "Today 10" at bounding box center [0, 0] width 0 height 0
click at [458, 60] on span "Customers" at bounding box center [443, 65] width 263 height 17
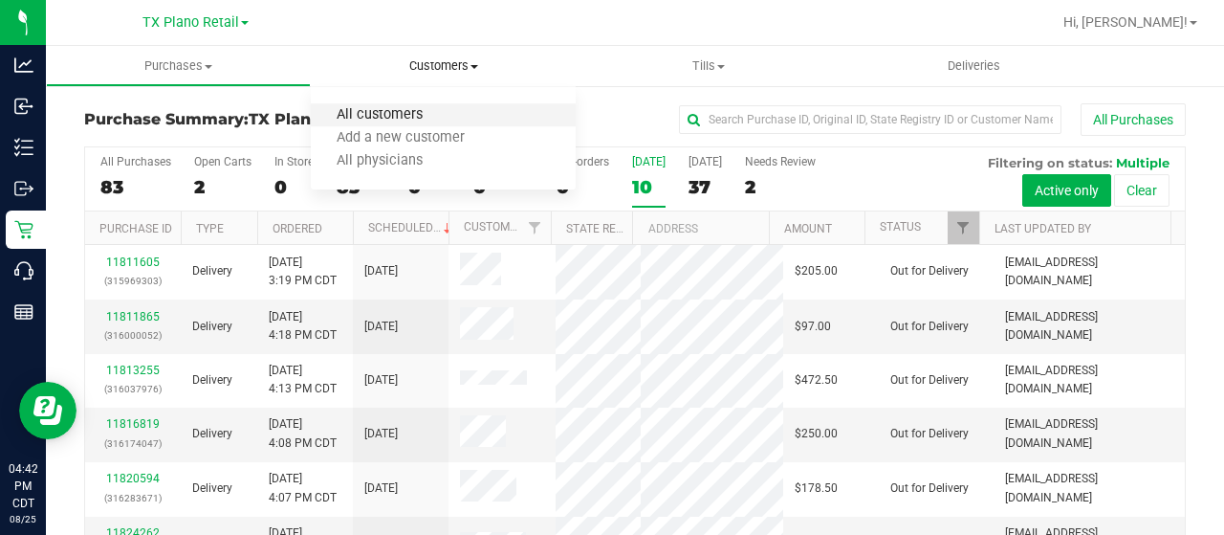
click at [421, 108] on span "All customers" at bounding box center [380, 115] width 138 height 16
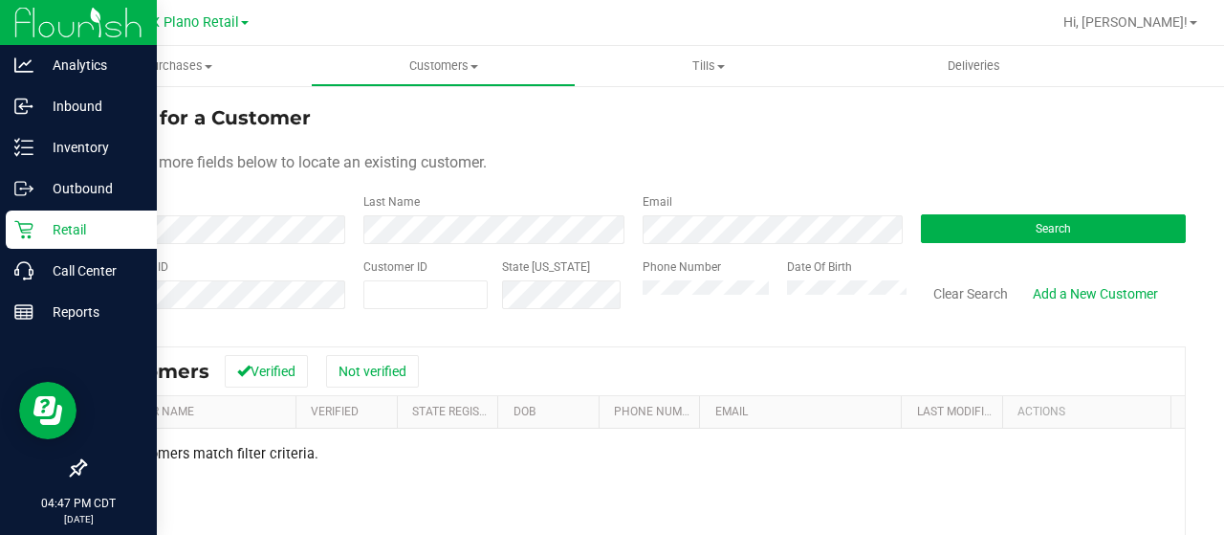
click at [30, 223] on icon at bounding box center [23, 229] width 19 height 19
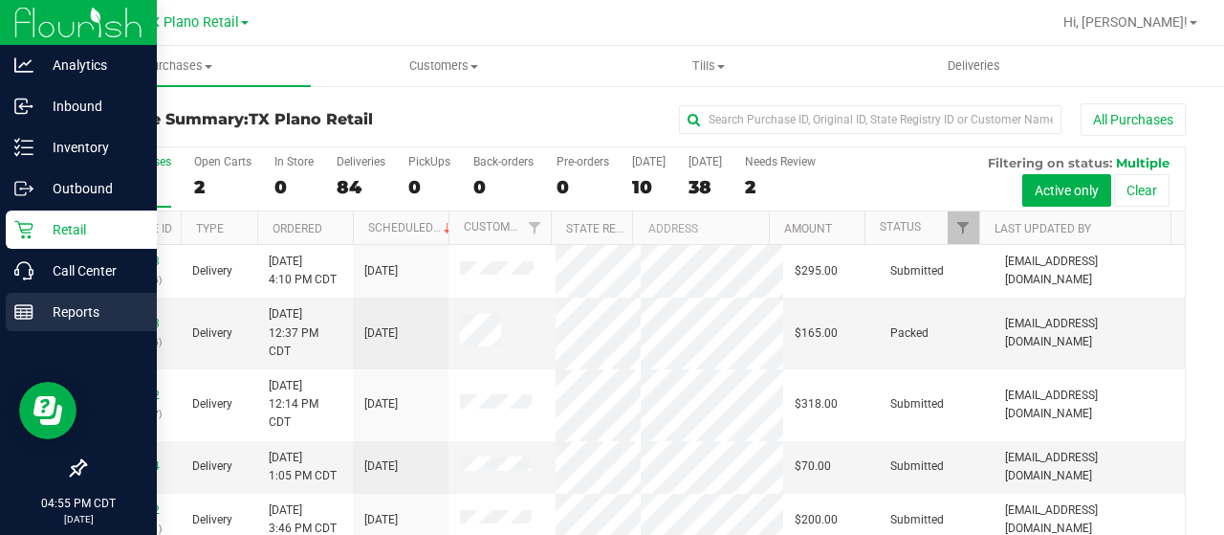
click at [73, 296] on div "Reports" at bounding box center [81, 312] width 151 height 38
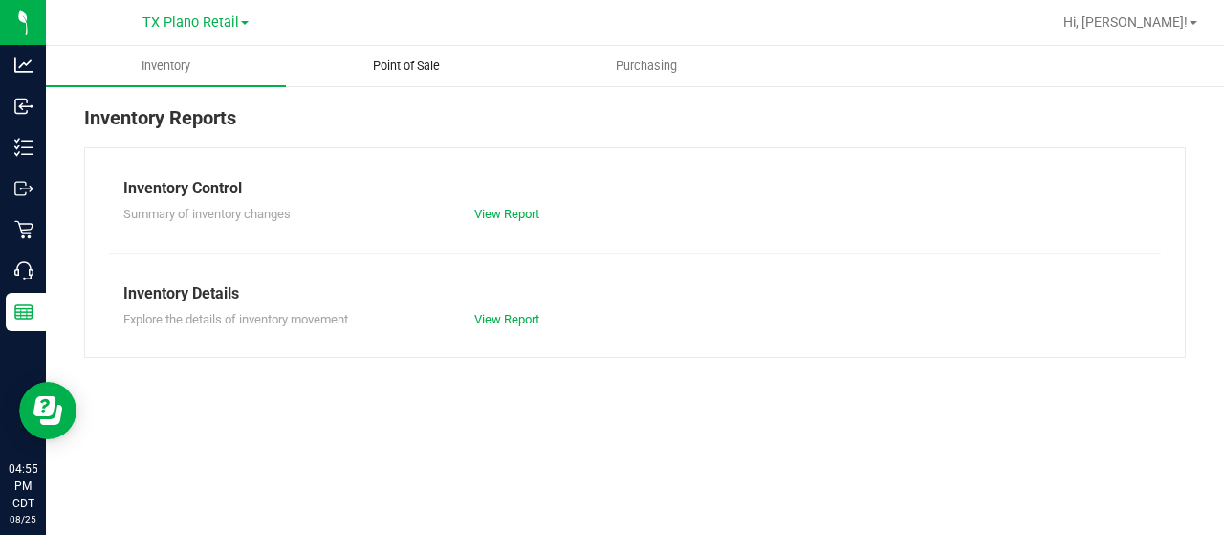
click at [400, 56] on uib-tab-heading "Point of Sale" at bounding box center [406, 66] width 238 height 38
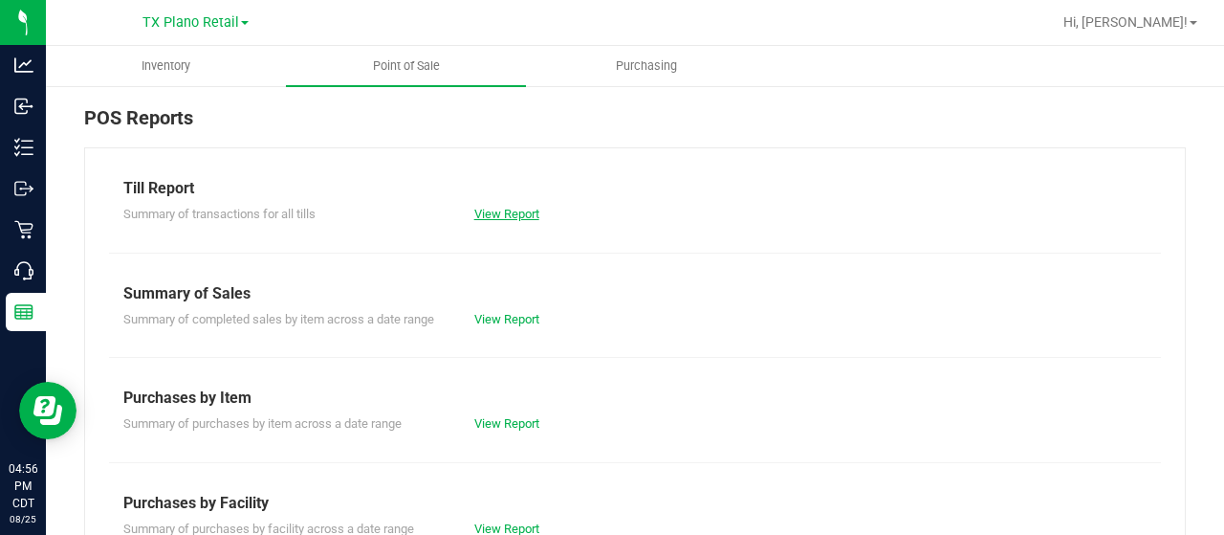
click at [509, 212] on link "View Report" at bounding box center [506, 214] width 65 height 14
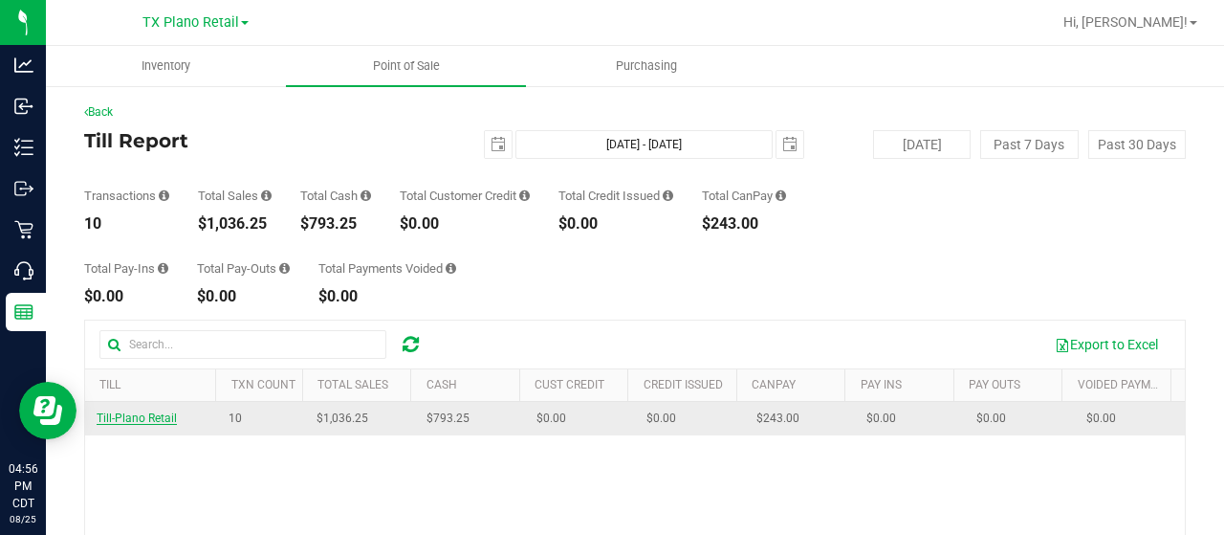
click at [161, 416] on span "Till-Plano Retail" at bounding box center [137, 417] width 80 height 13
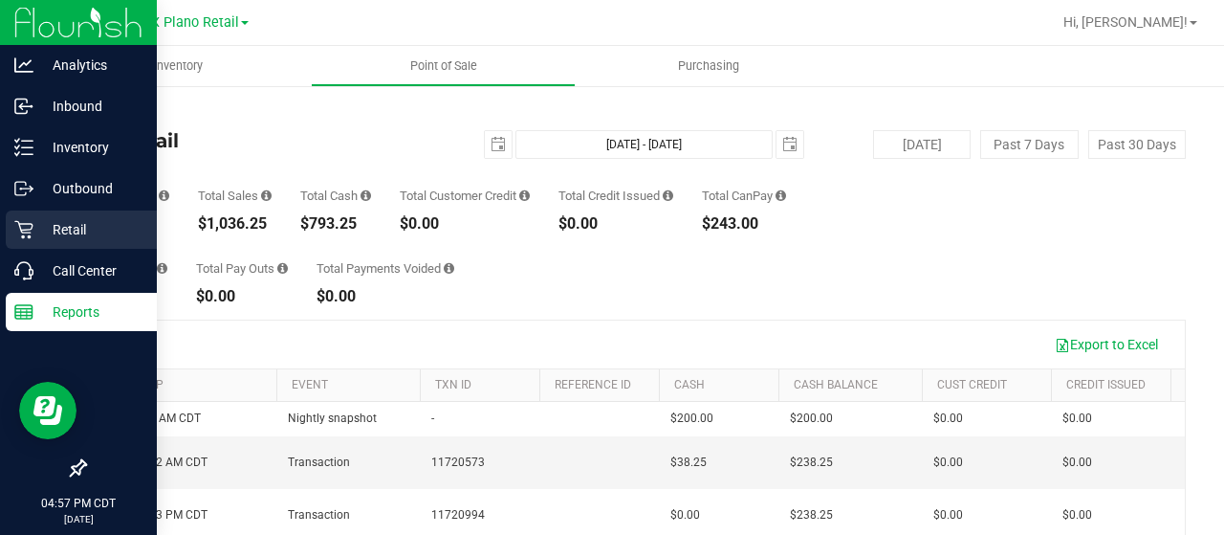
click at [37, 226] on p "Retail" at bounding box center [90, 229] width 115 height 23
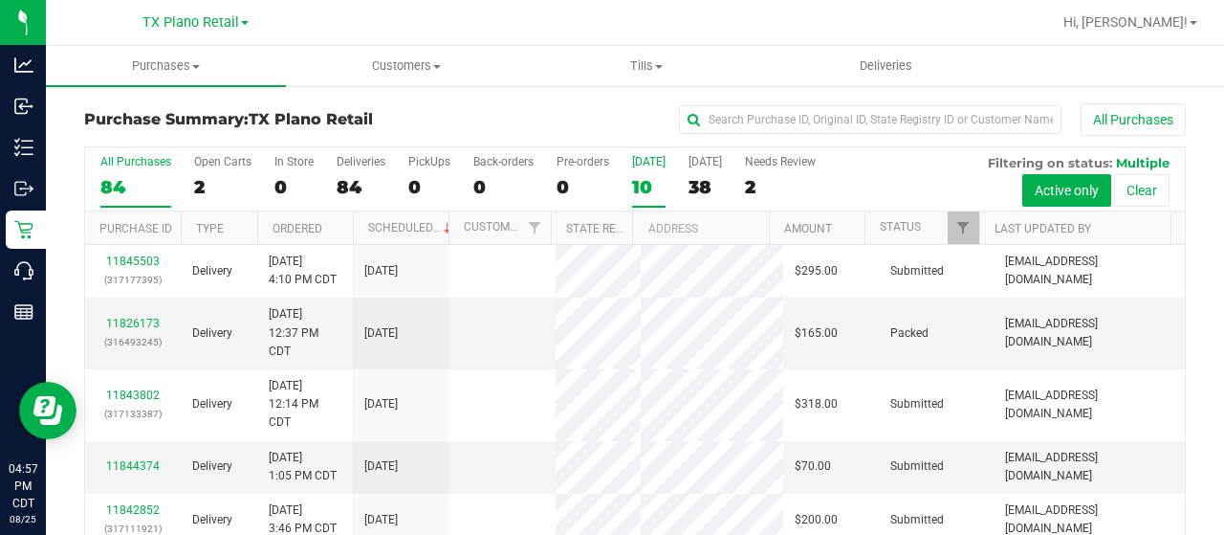
click at [644, 179] on div "10" at bounding box center [648, 187] width 33 height 22
click at [0, 0] on input "Today 10" at bounding box center [0, 0] width 0 height 0
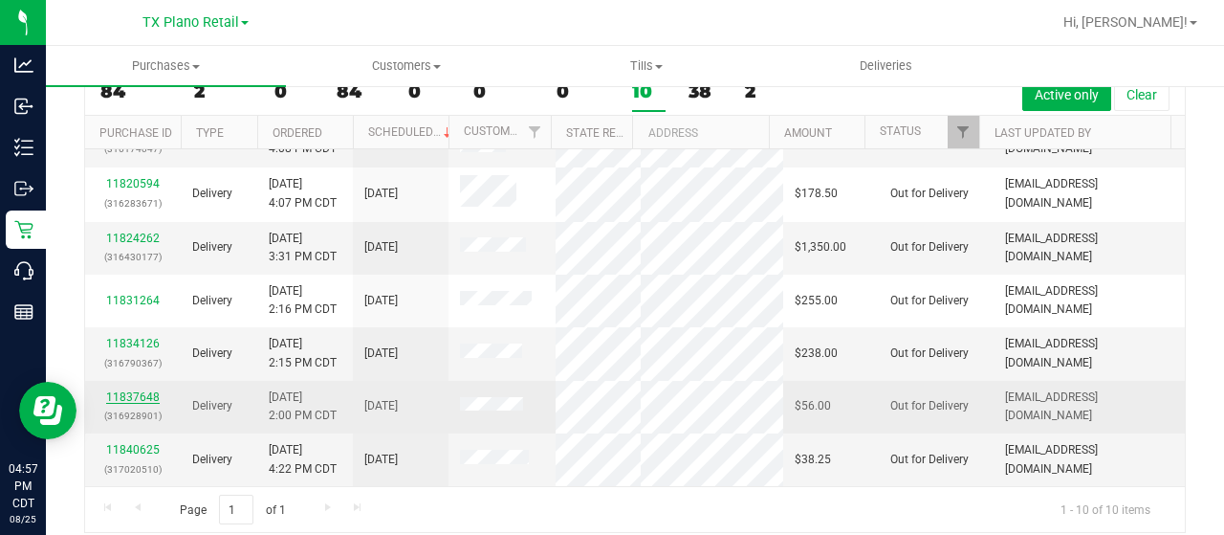
click at [130, 391] on link "11837648" at bounding box center [133, 396] width 54 height 13
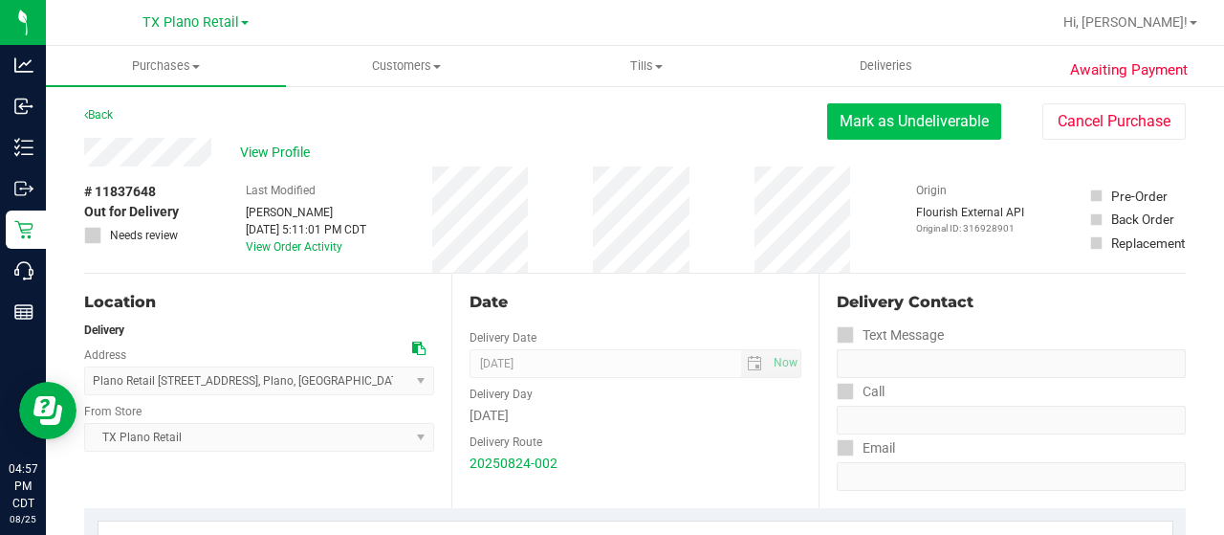
click at [865, 115] on button "Mark as Undeliverable" at bounding box center [914, 121] width 174 height 36
click at [883, 121] on button "Mark as Packed" at bounding box center [929, 121] width 143 height 36
click at [883, 120] on button "Send Back to Created" at bounding box center [916, 121] width 169 height 36
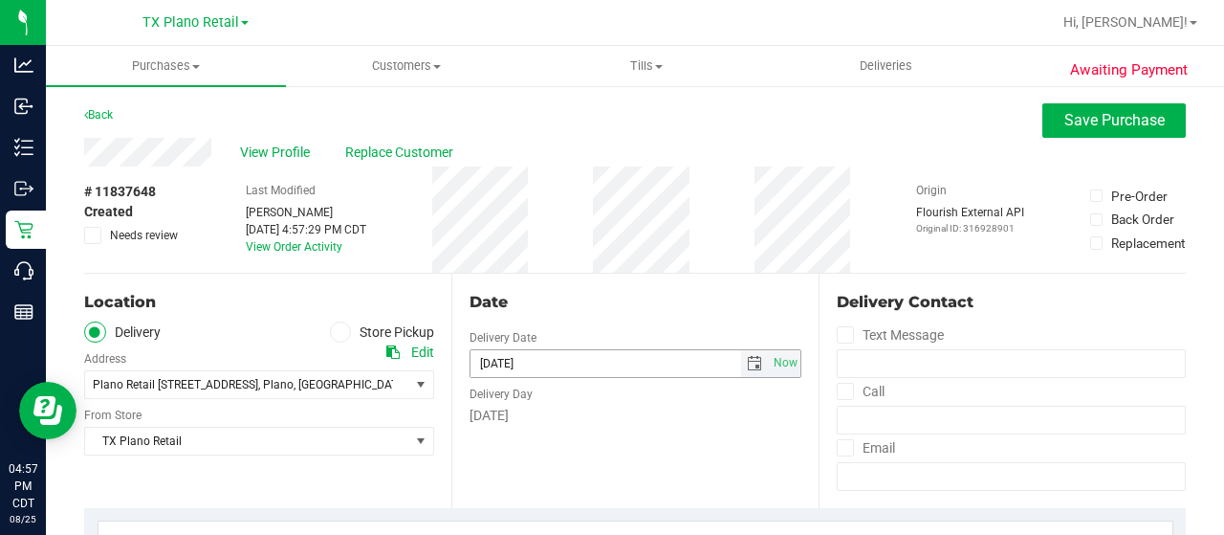
click at [747, 361] on span "select" at bounding box center [754, 363] width 15 height 15
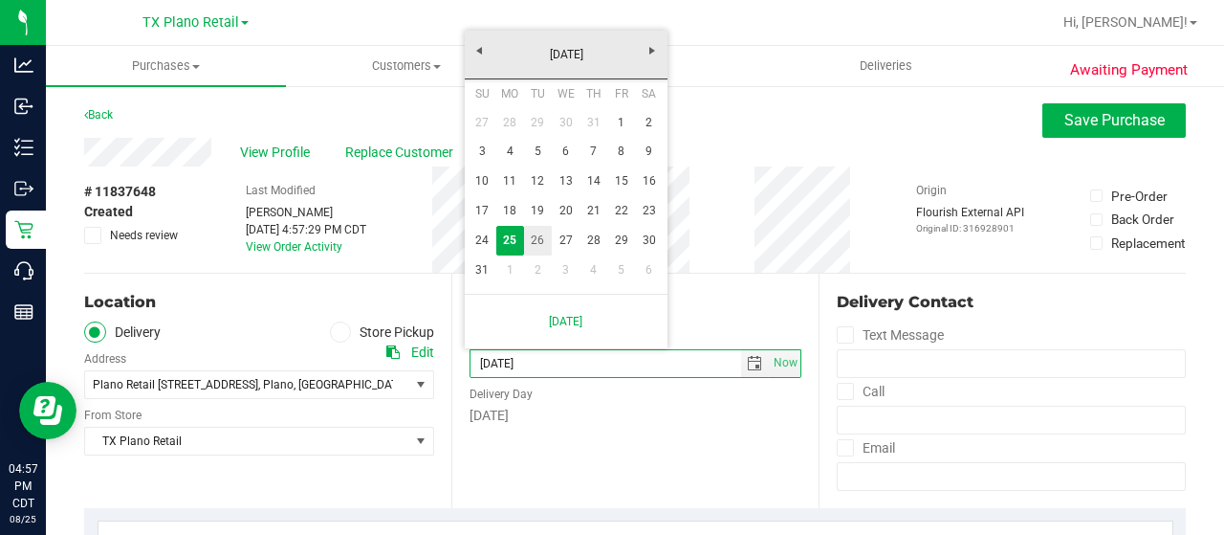
click at [535, 238] on link "26" at bounding box center [538, 241] width 28 height 30
type input "08/26/2025"
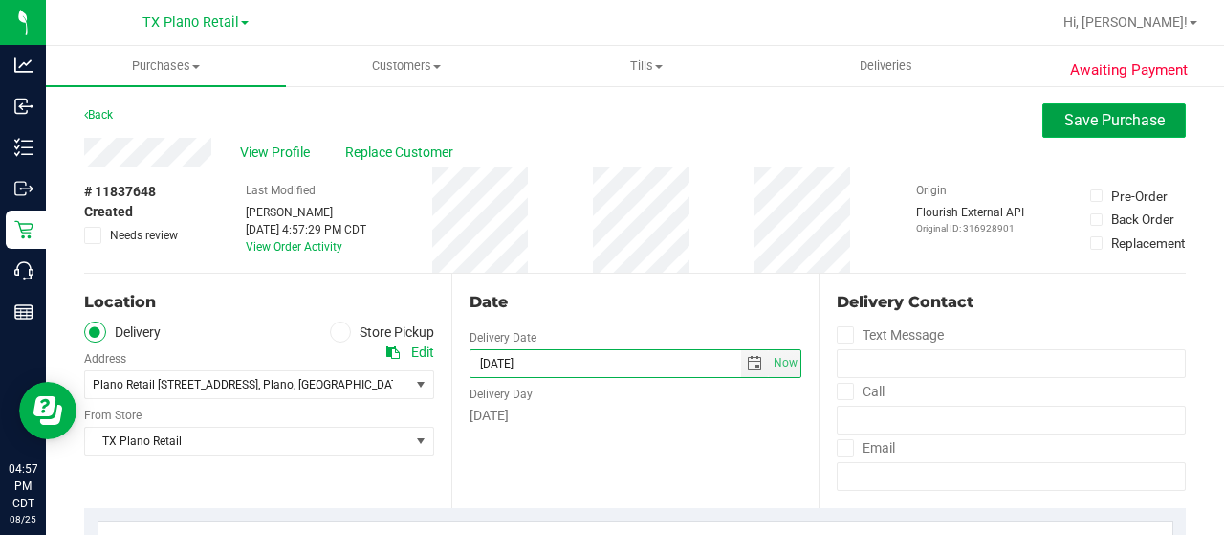
click at [1105, 119] on span "Save Purchase" at bounding box center [1114, 120] width 100 height 18
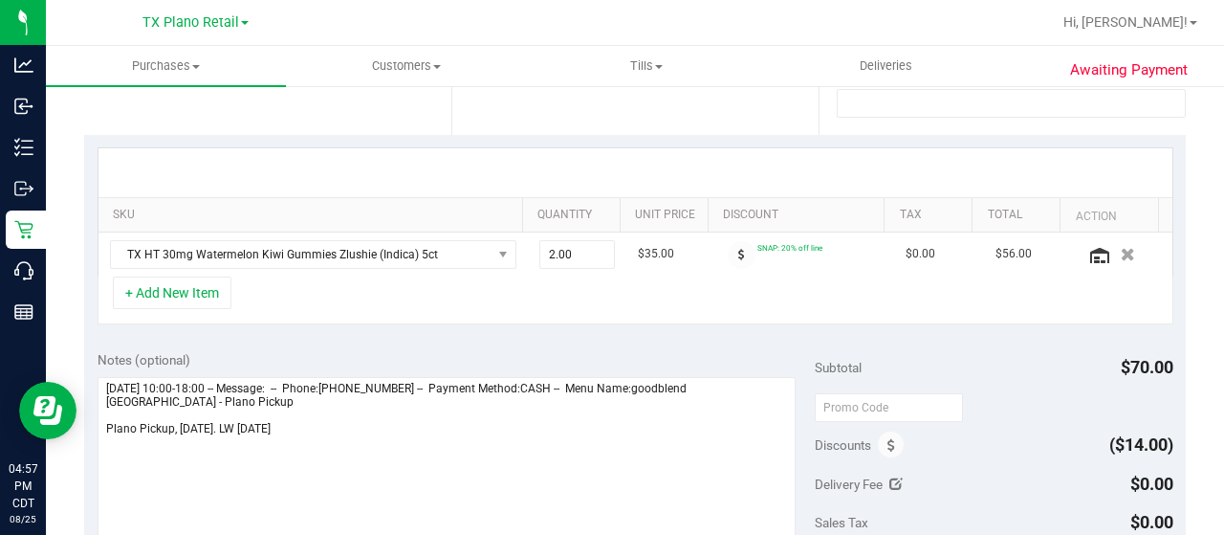
scroll to position [382, 0]
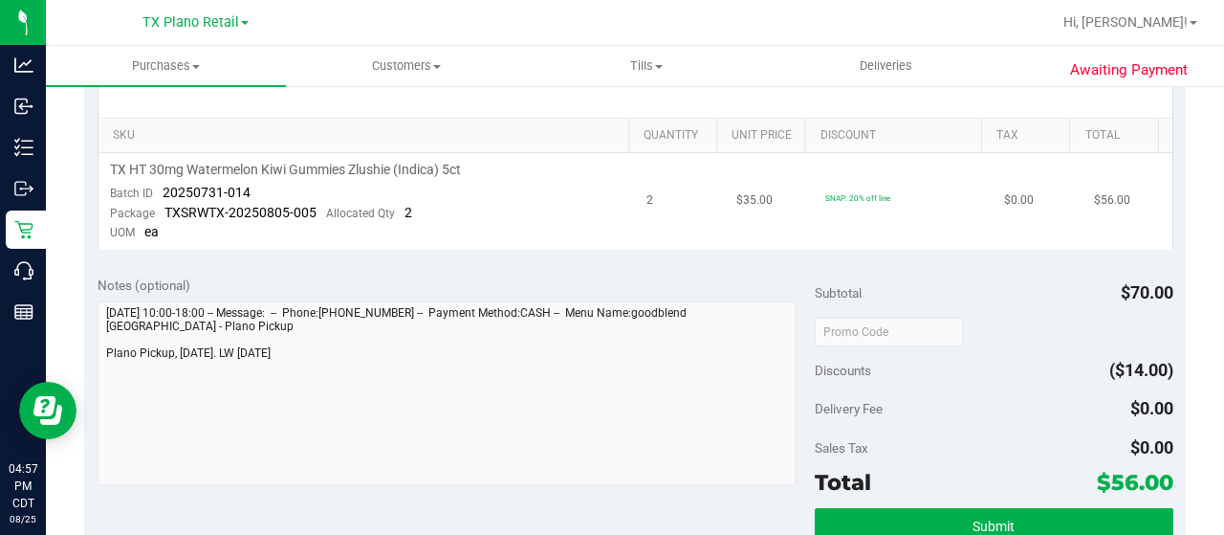
scroll to position [669, 0]
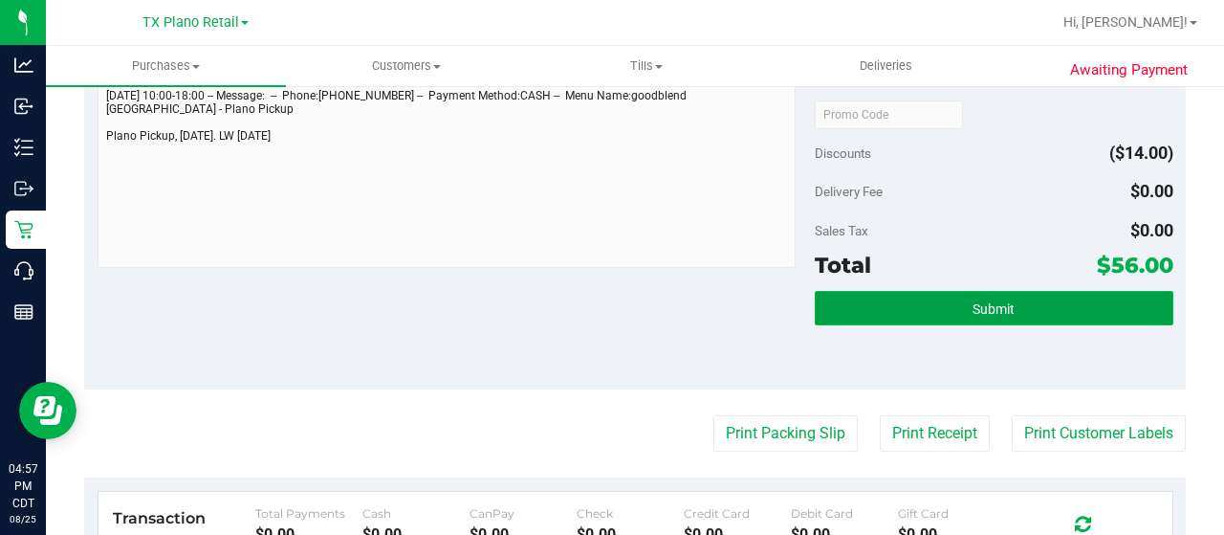
click at [880, 306] on button "Submit" at bounding box center [994, 308] width 359 height 34
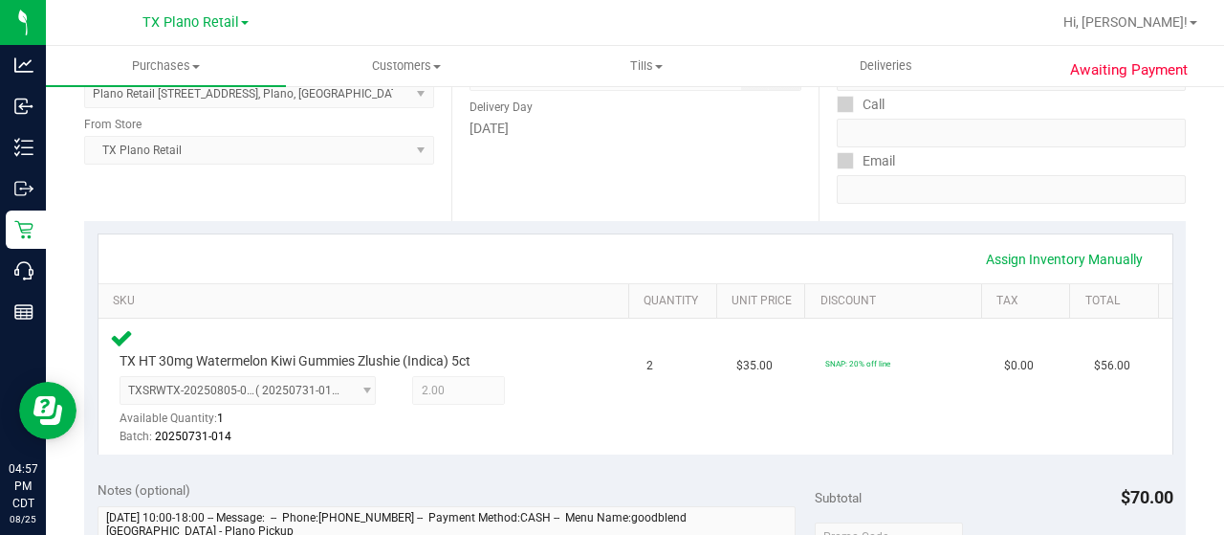
scroll to position [765, 0]
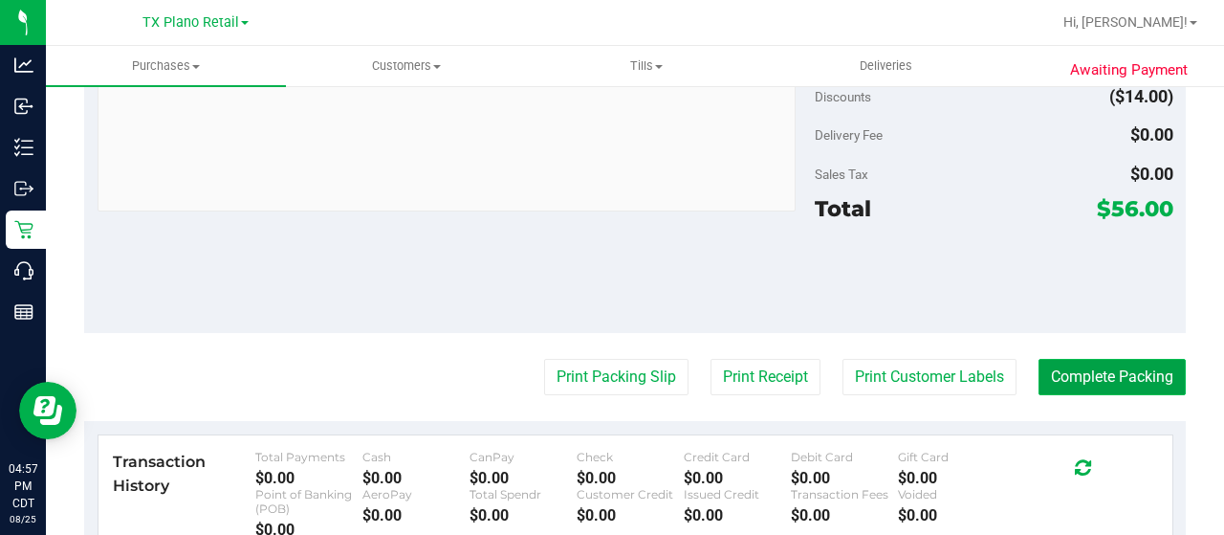
click at [1094, 369] on button "Complete Packing" at bounding box center [1111, 377] width 147 height 36
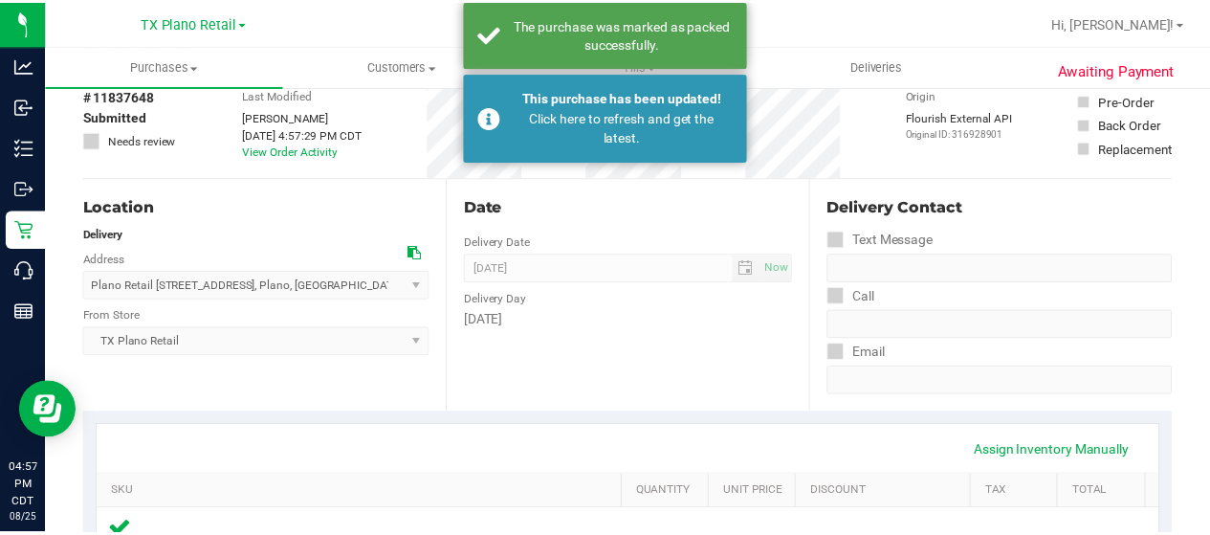
scroll to position [0, 0]
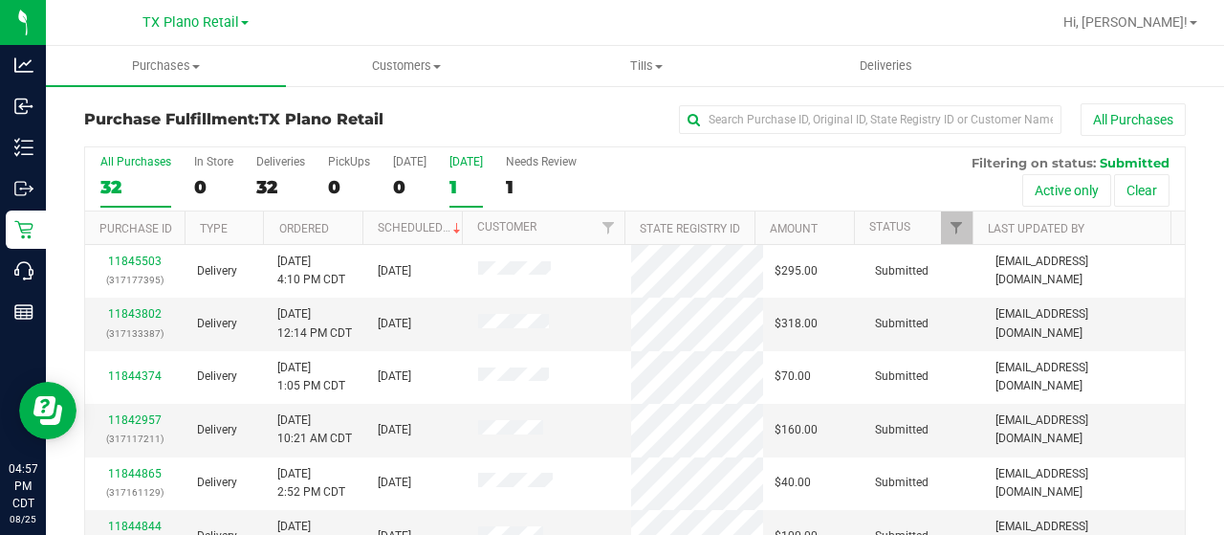
click at [455, 169] on label "Tomorrow 1" at bounding box center [465, 181] width 33 height 53
click at [0, 0] on input "Tomorrow 1" at bounding box center [0, 0] width 0 height 0
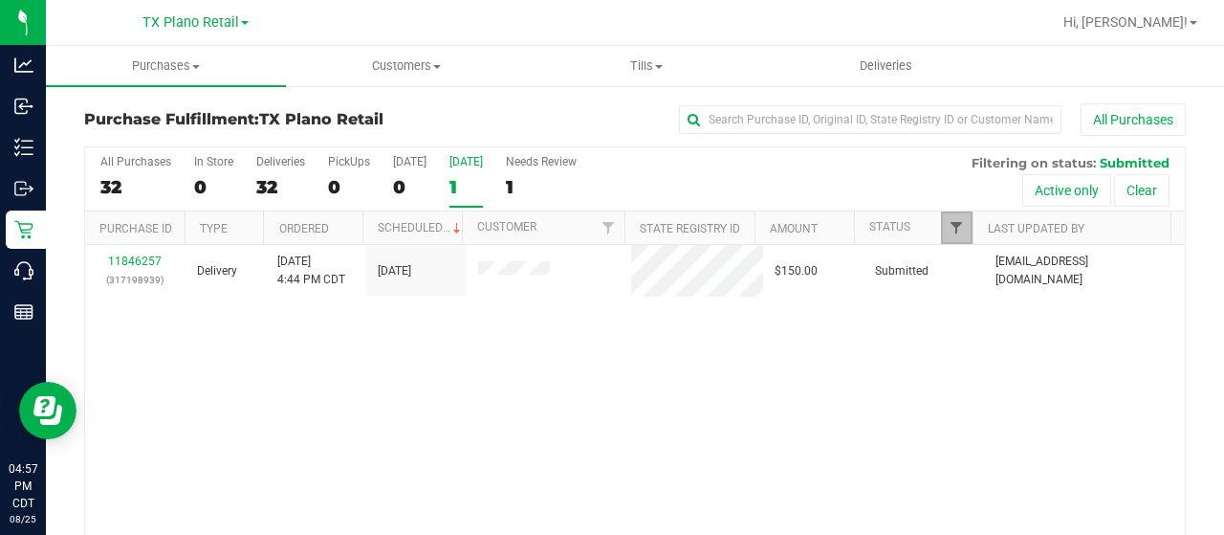
click at [949, 225] on span "Filter" at bounding box center [956, 227] width 15 height 15
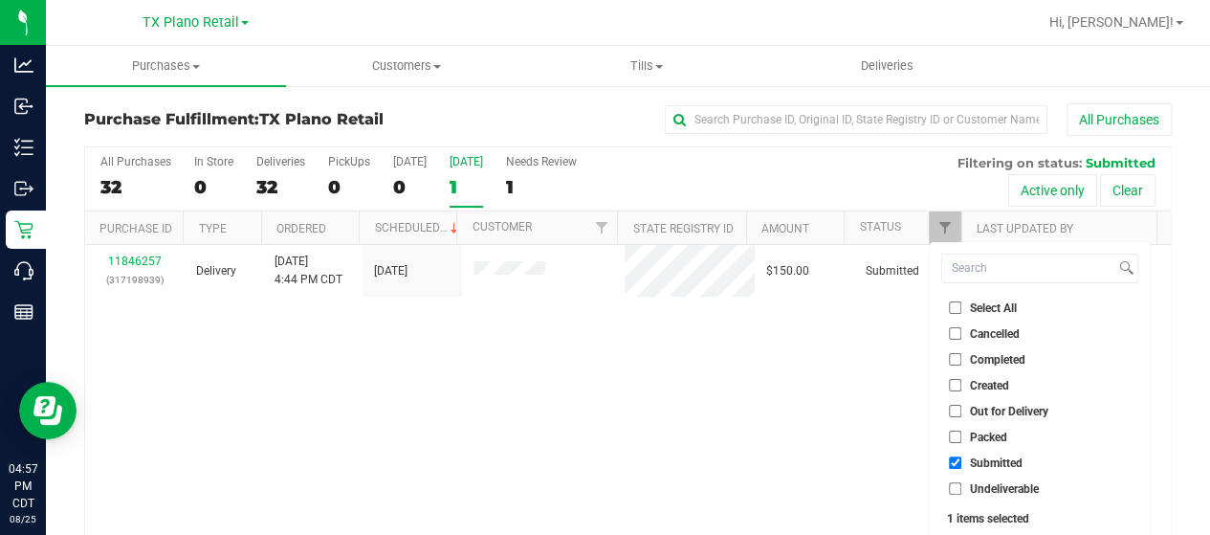
drag, startPoint x: 952, startPoint y: 413, endPoint x: 956, endPoint y: 425, distance: 12.1
click at [954, 414] on input "Out for Delivery" at bounding box center [955, 410] width 12 height 12
checkbox input "true"
click at [956, 431] on input "Packed" at bounding box center [955, 436] width 12 height 12
checkbox input "true"
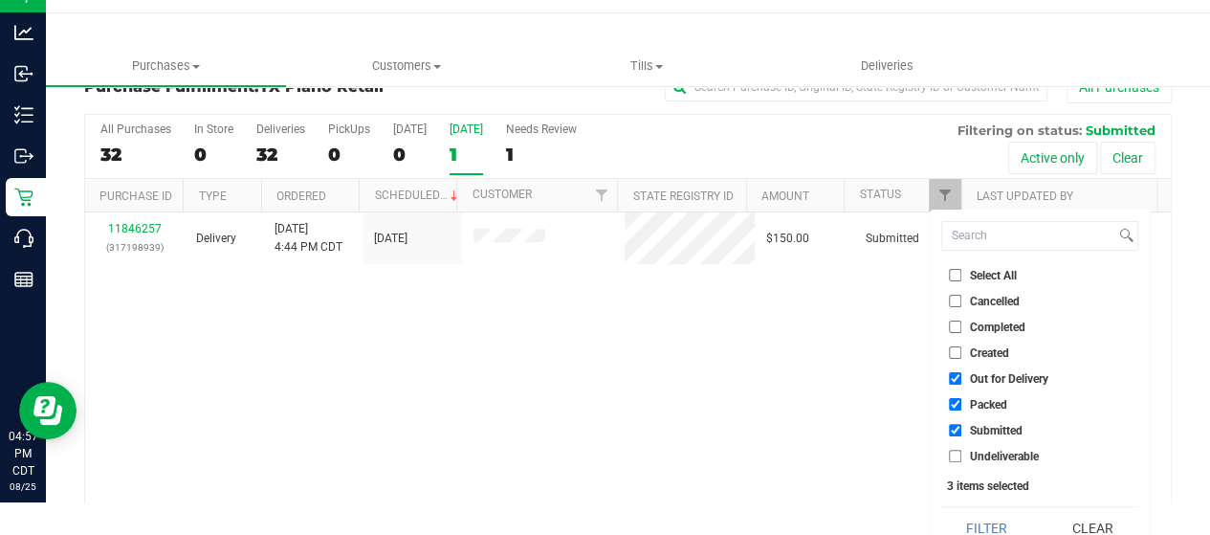
scroll to position [52, 0]
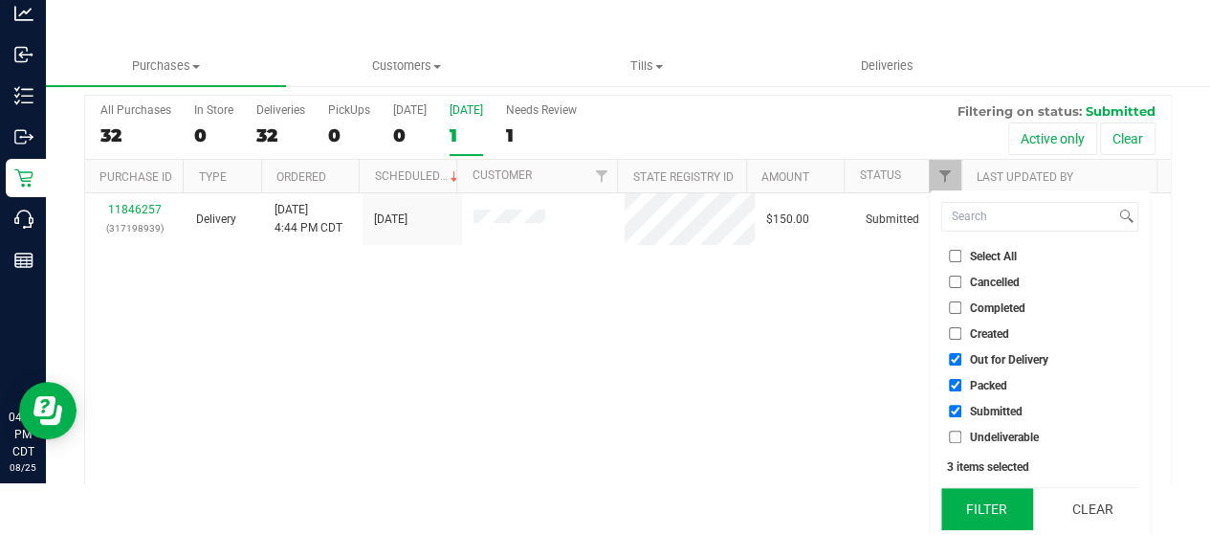
click at [970, 496] on button "Filter" at bounding box center [987, 509] width 92 height 42
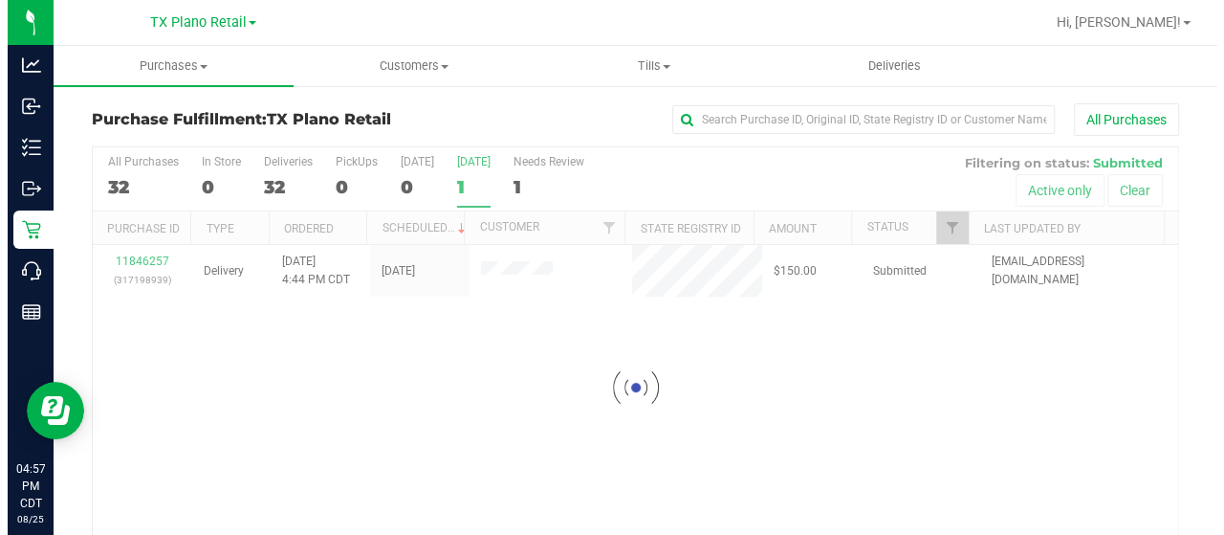
scroll to position [0, 0]
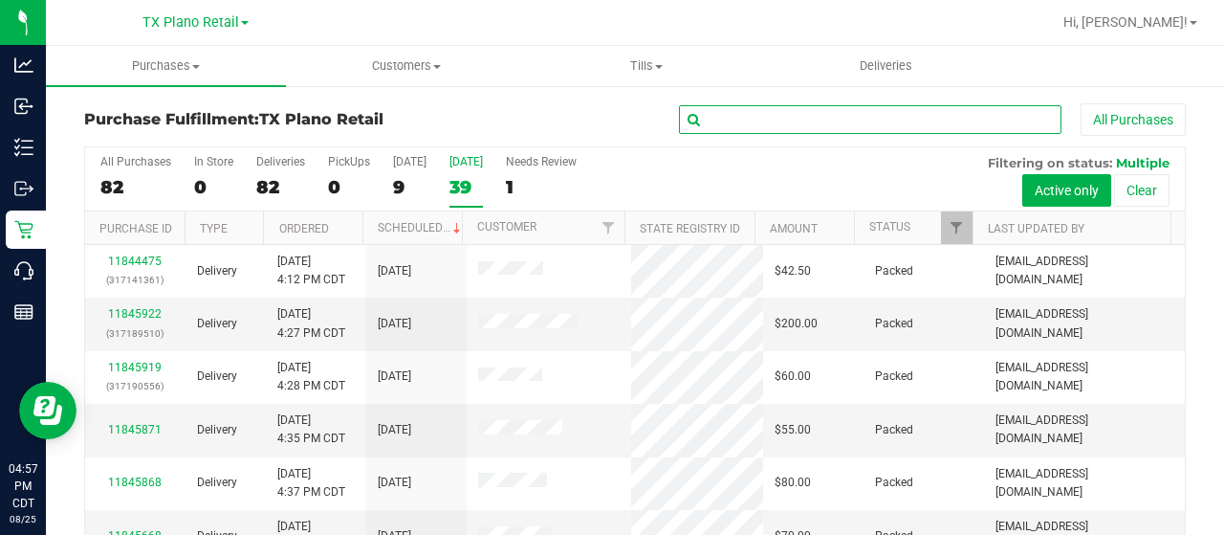
click at [715, 120] on input "text" at bounding box center [870, 119] width 382 height 29
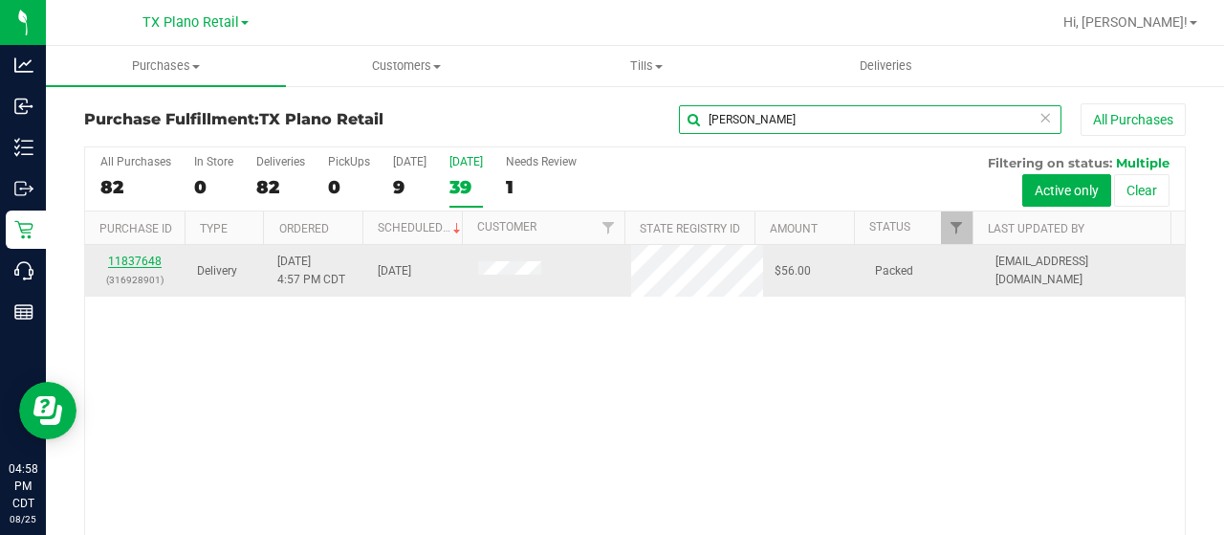
type input "dosier"
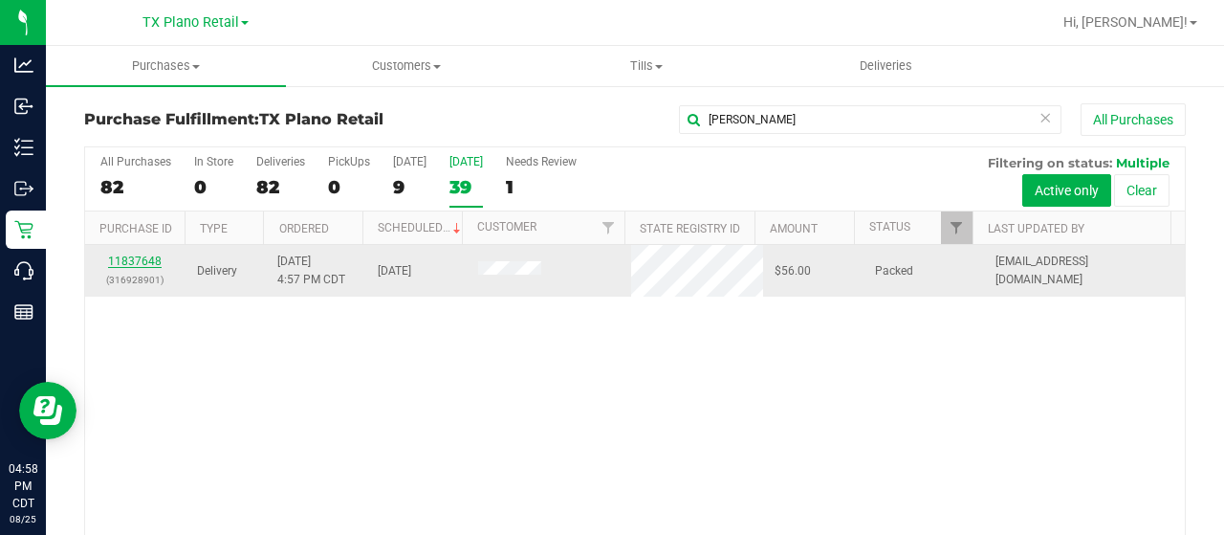
click at [121, 255] on link "11837648" at bounding box center [135, 260] width 54 height 13
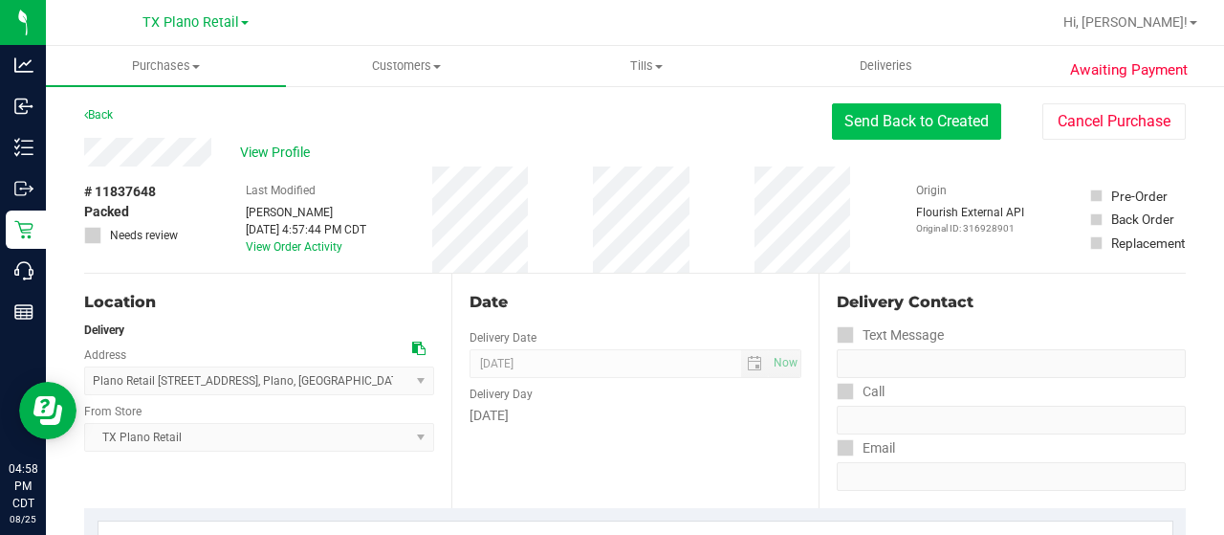
click at [905, 129] on button "Send Back to Created" at bounding box center [916, 121] width 169 height 36
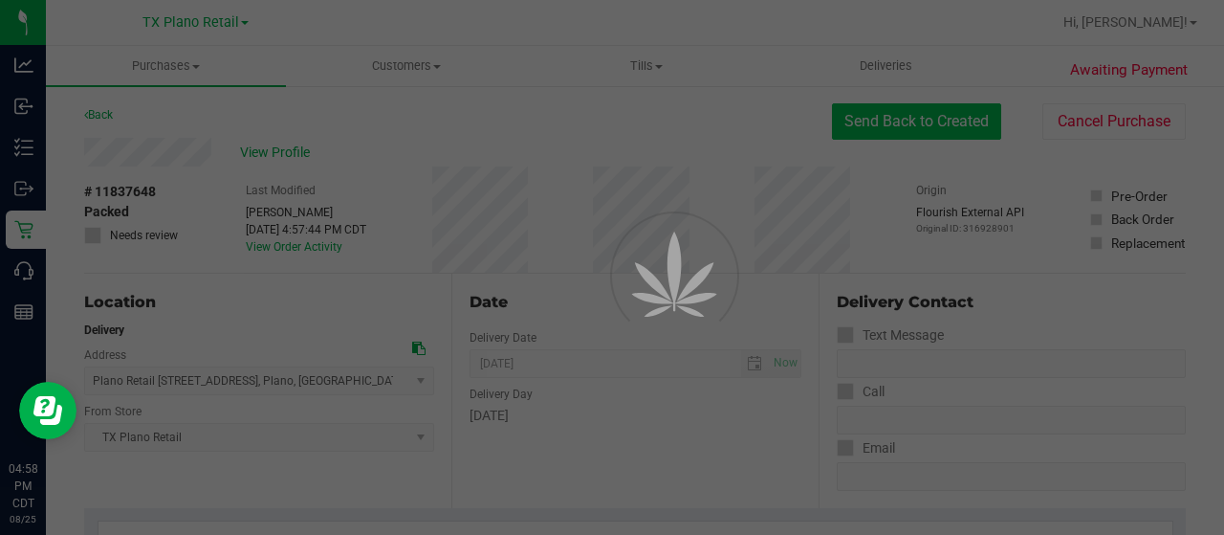
click at [900, 127] on div at bounding box center [612, 267] width 1224 height 535
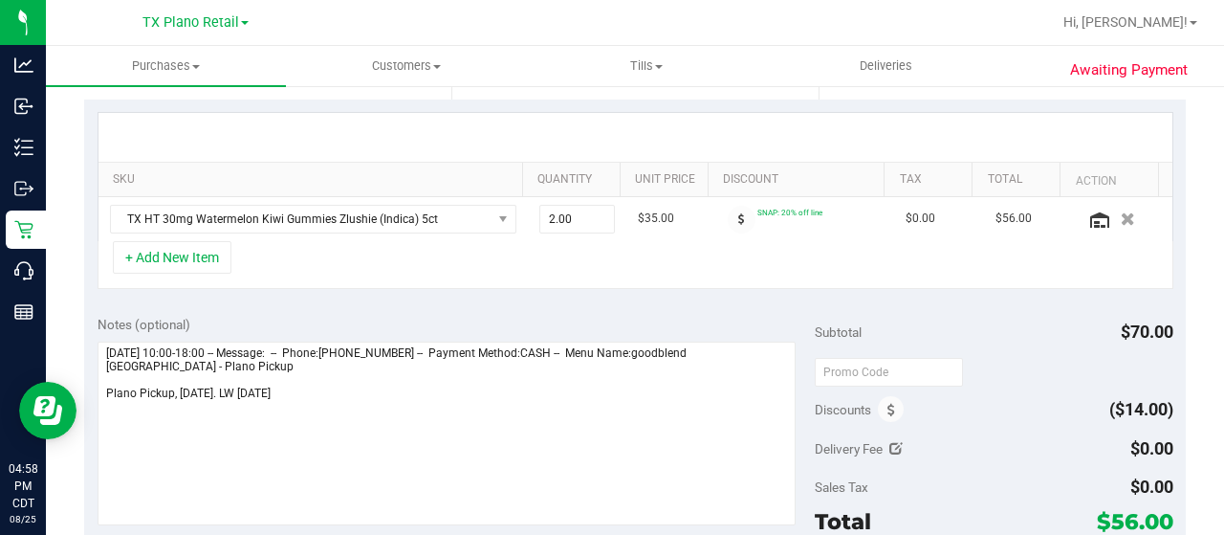
scroll to position [478, 0]
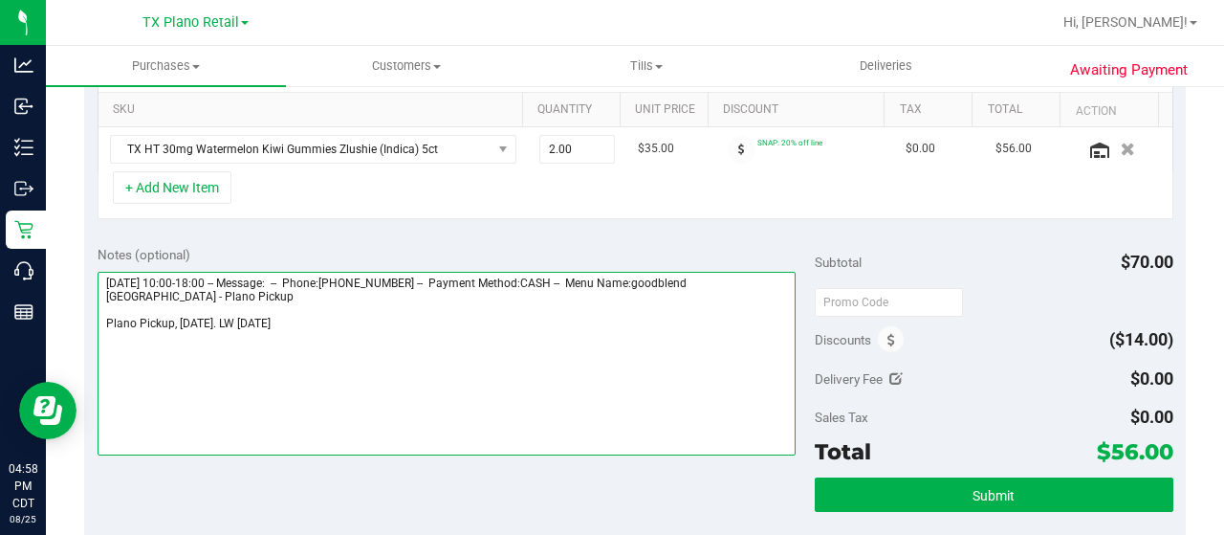
click at [379, 328] on textarea at bounding box center [447, 364] width 698 height 184
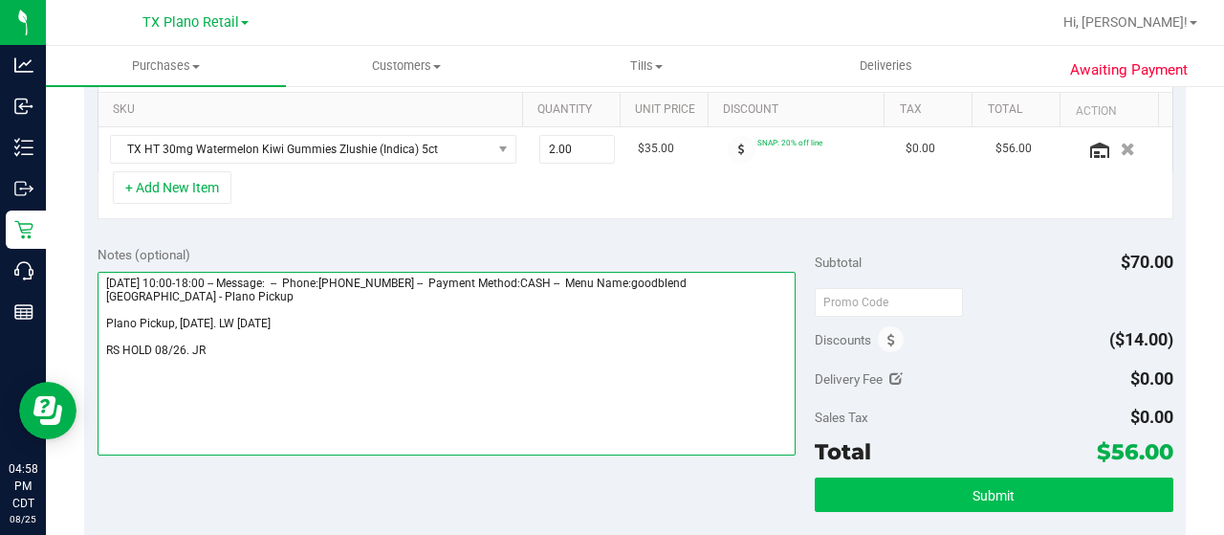
type textarea "Monday 08/25/2025 10:00-18:00 -- Message: -- Phone:2145421053 -- Payment Method…"
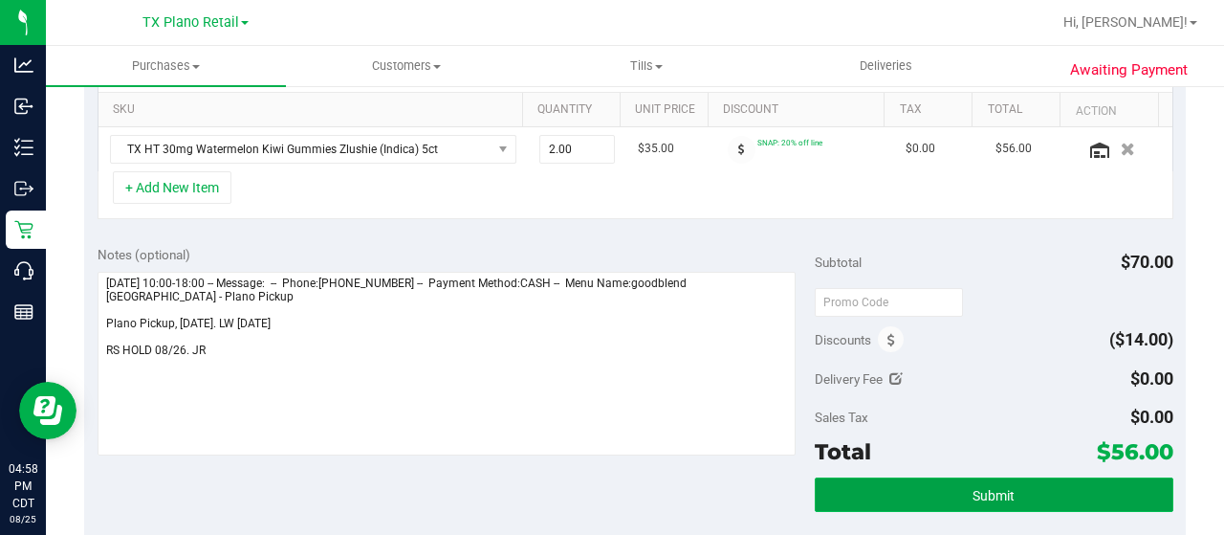
click at [910, 488] on button "Submit" at bounding box center [994, 494] width 359 height 34
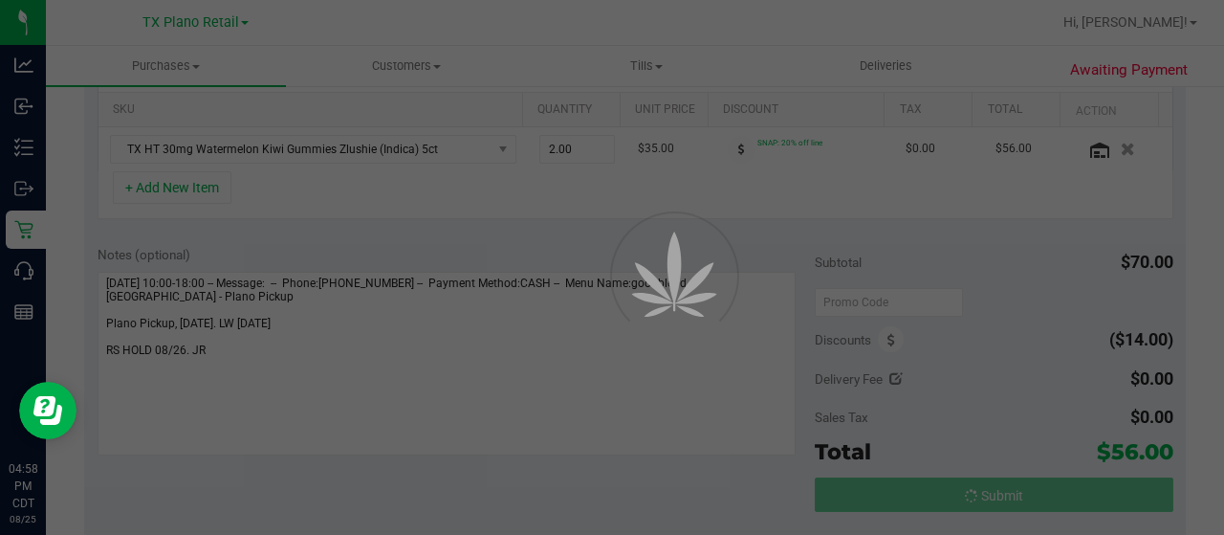
scroll to position [0, 0]
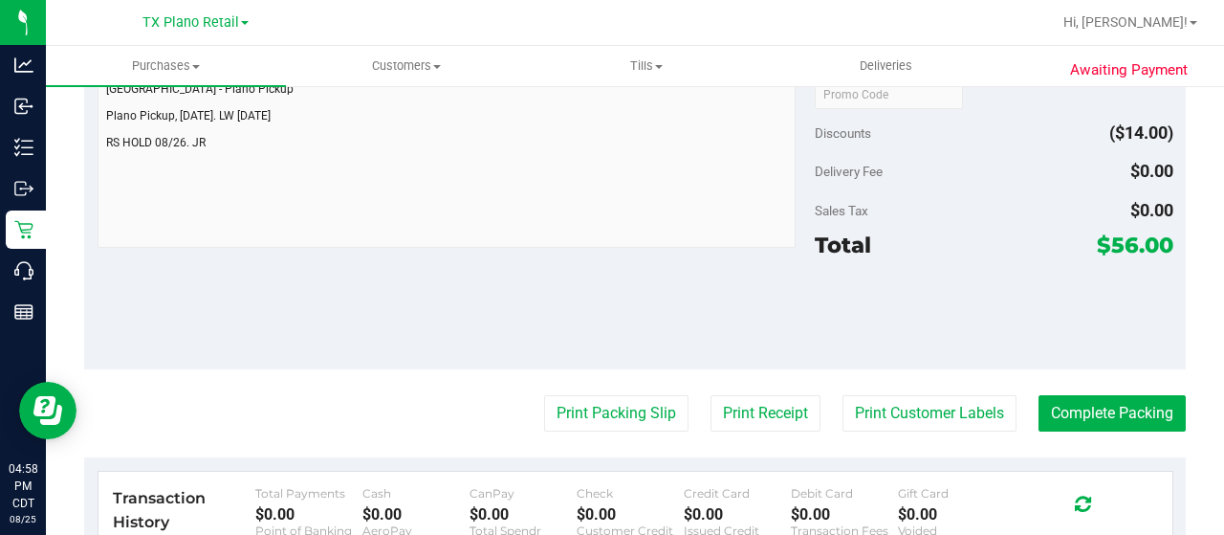
scroll to position [861, 0]
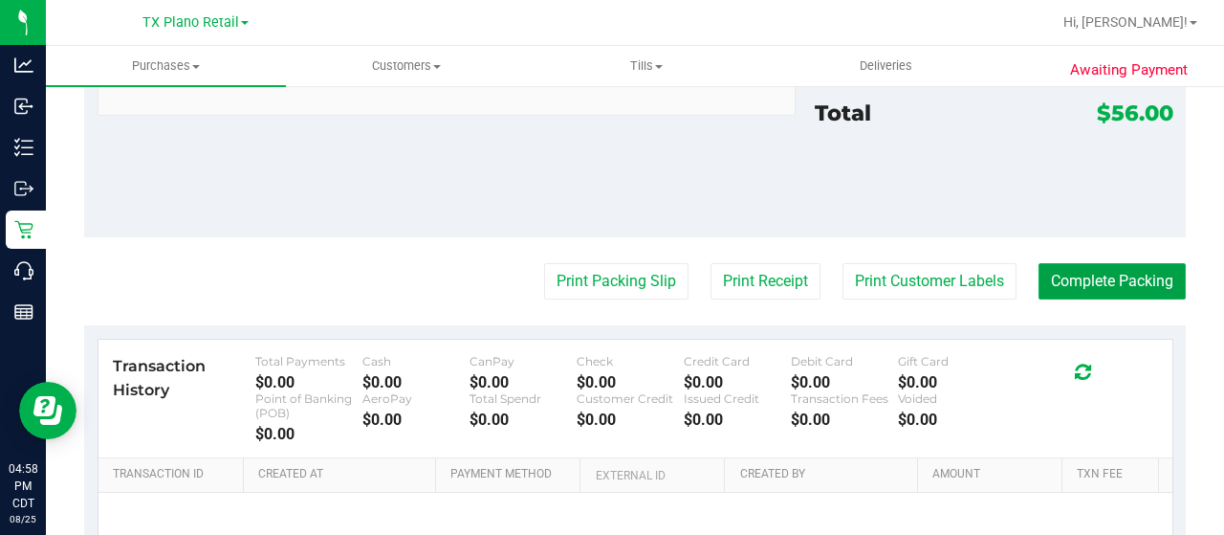
click at [1089, 281] on button "Complete Packing" at bounding box center [1111, 281] width 147 height 36
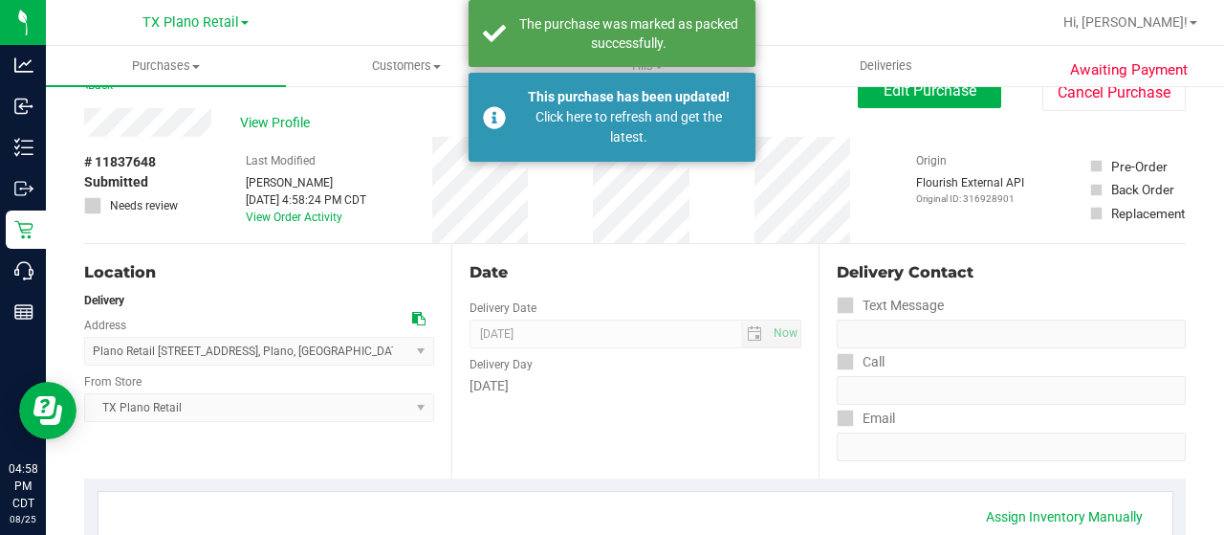
scroll to position [0, 0]
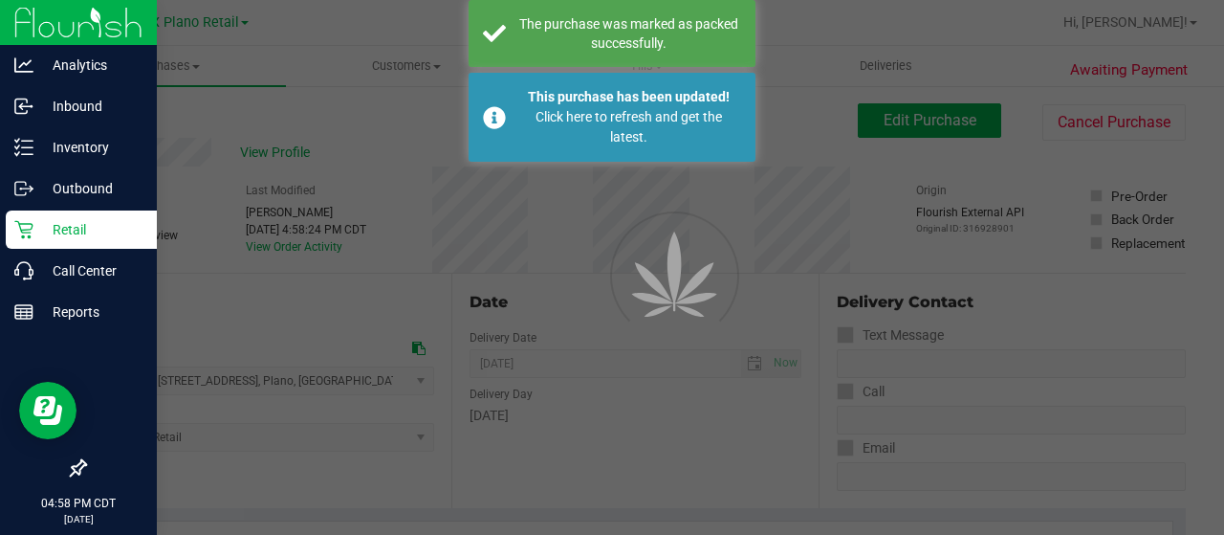
click at [48, 219] on p "Retail" at bounding box center [90, 229] width 115 height 23
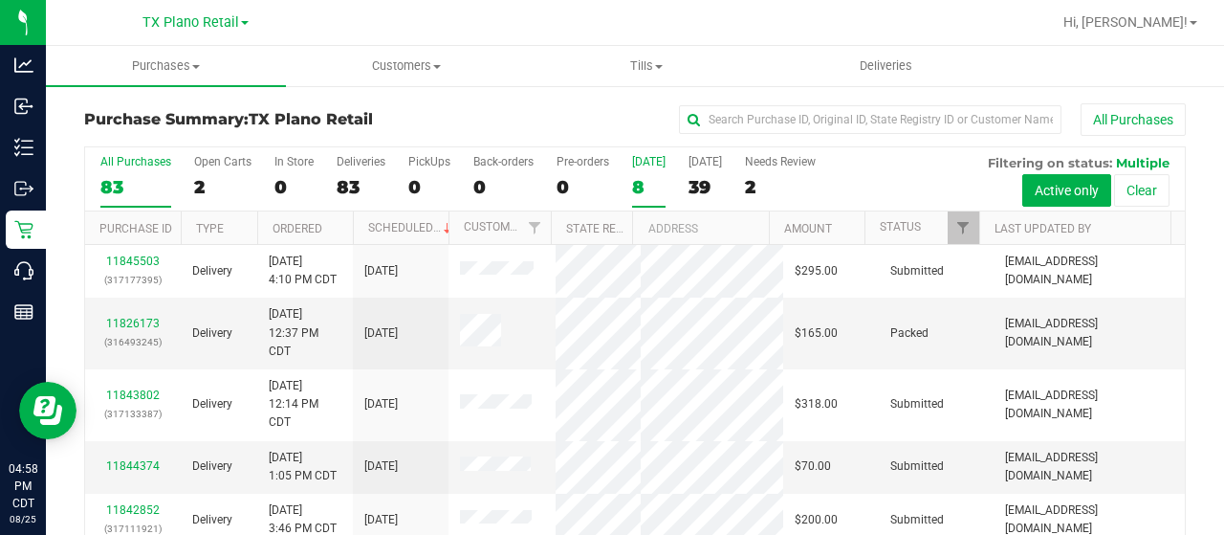
click at [646, 179] on div "8" at bounding box center [648, 187] width 33 height 22
click at [0, 0] on input "Today 8" at bounding box center [0, 0] width 0 height 0
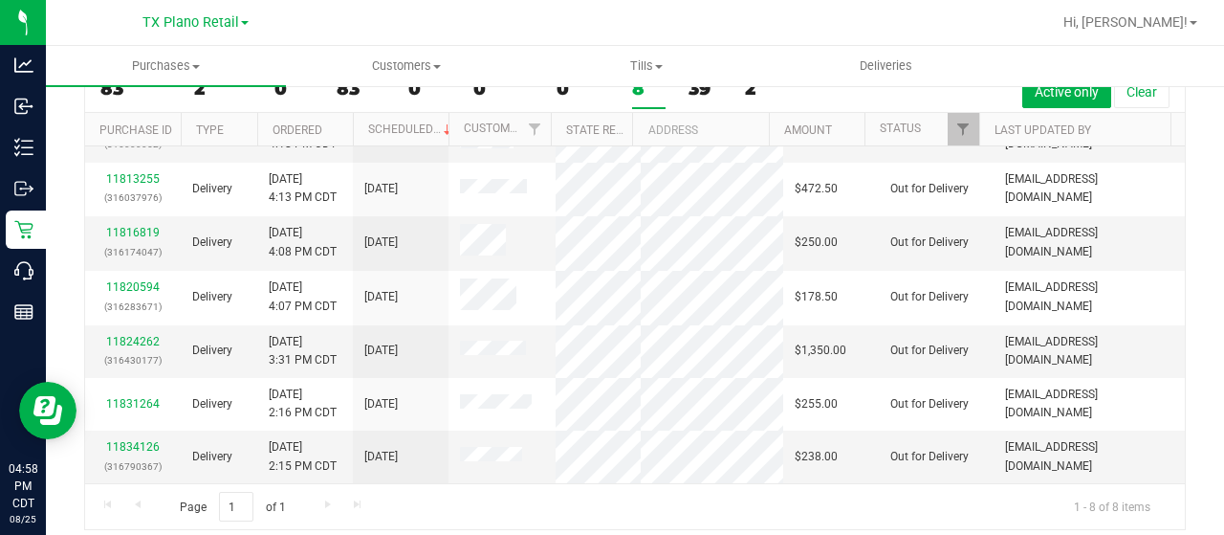
scroll to position [109, 0]
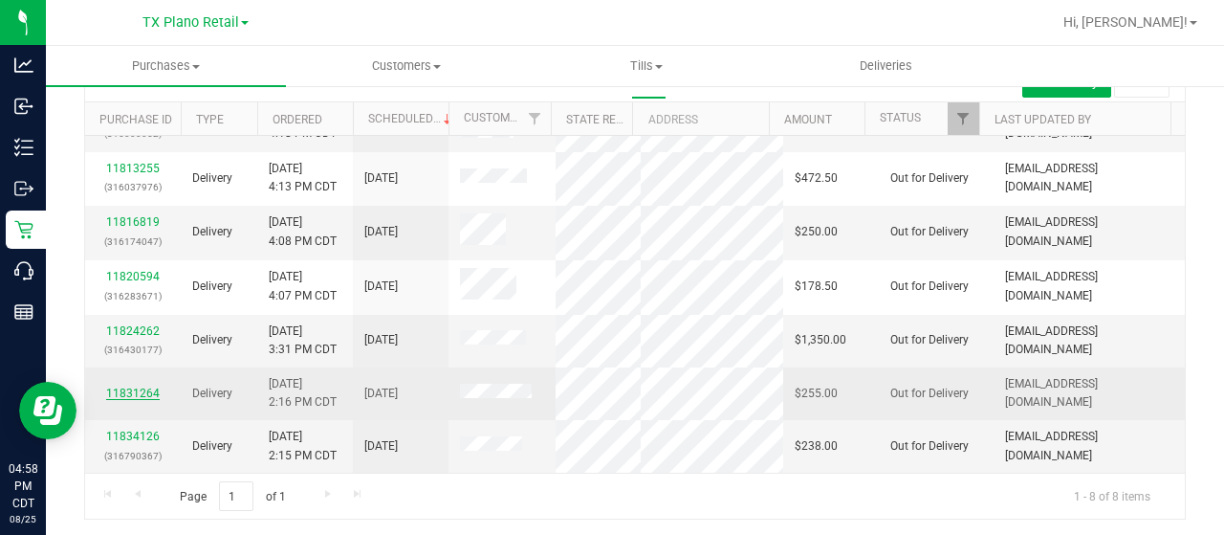
click at [124, 386] on link "11831264" at bounding box center [133, 392] width 54 height 13
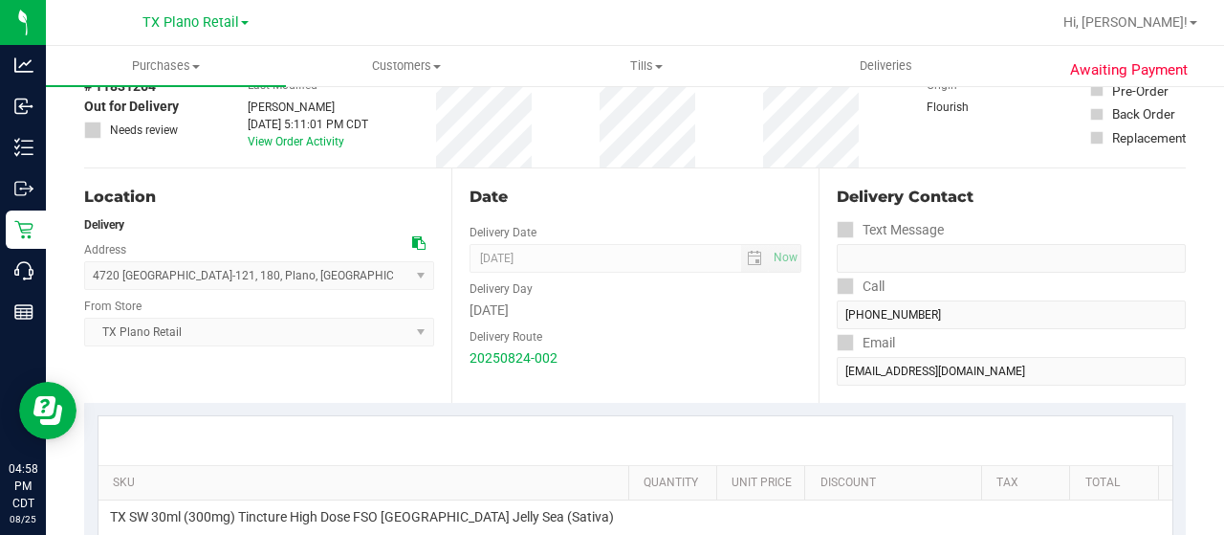
scroll to position [13, 0]
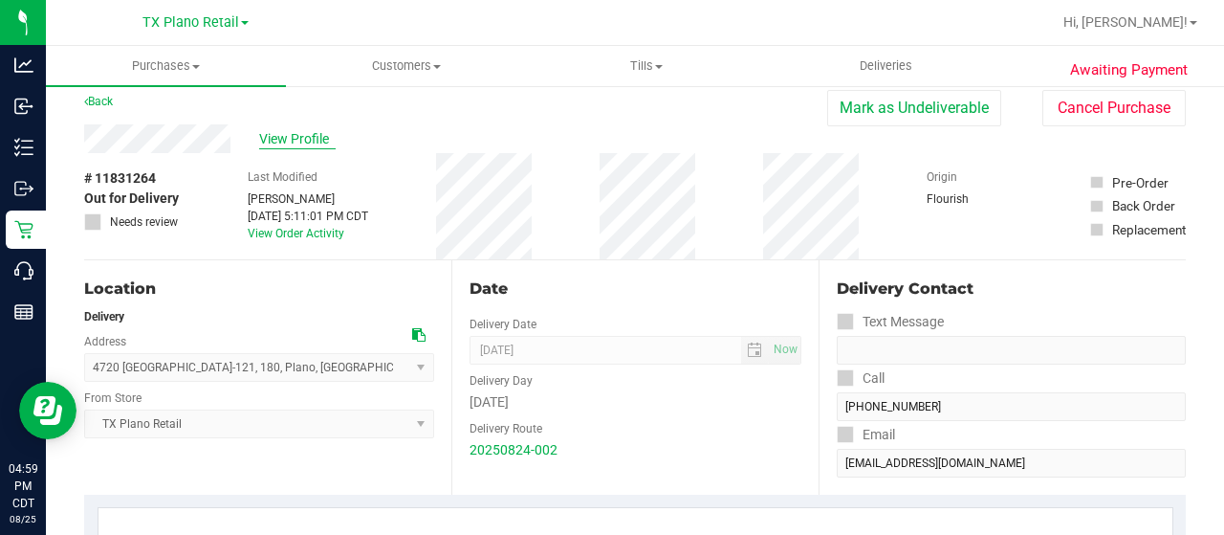
click at [277, 139] on span "View Profile" at bounding box center [297, 139] width 76 height 20
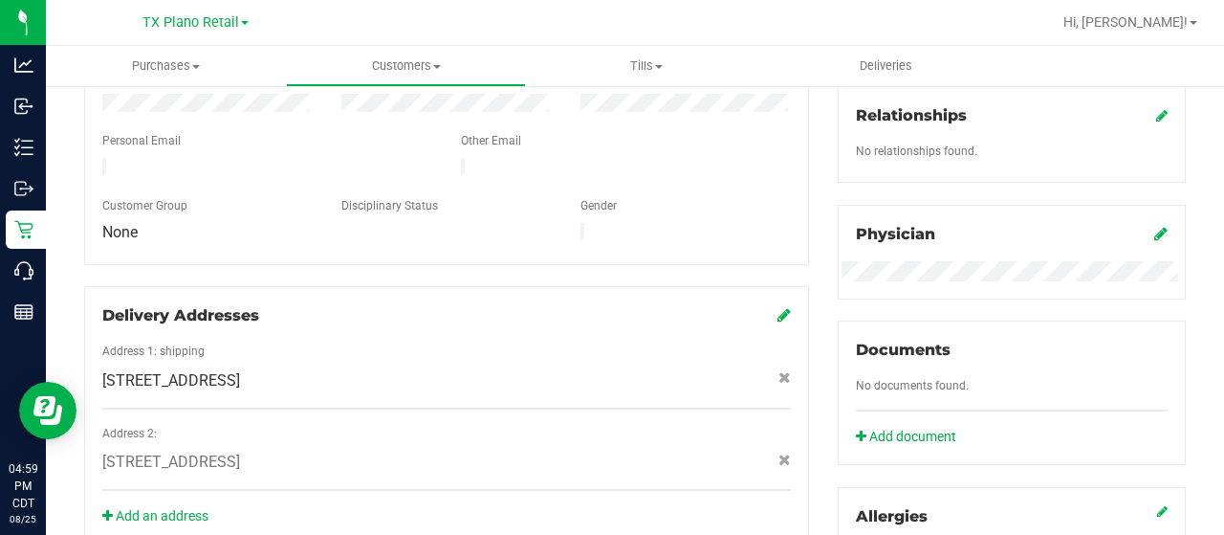
scroll to position [491, 0]
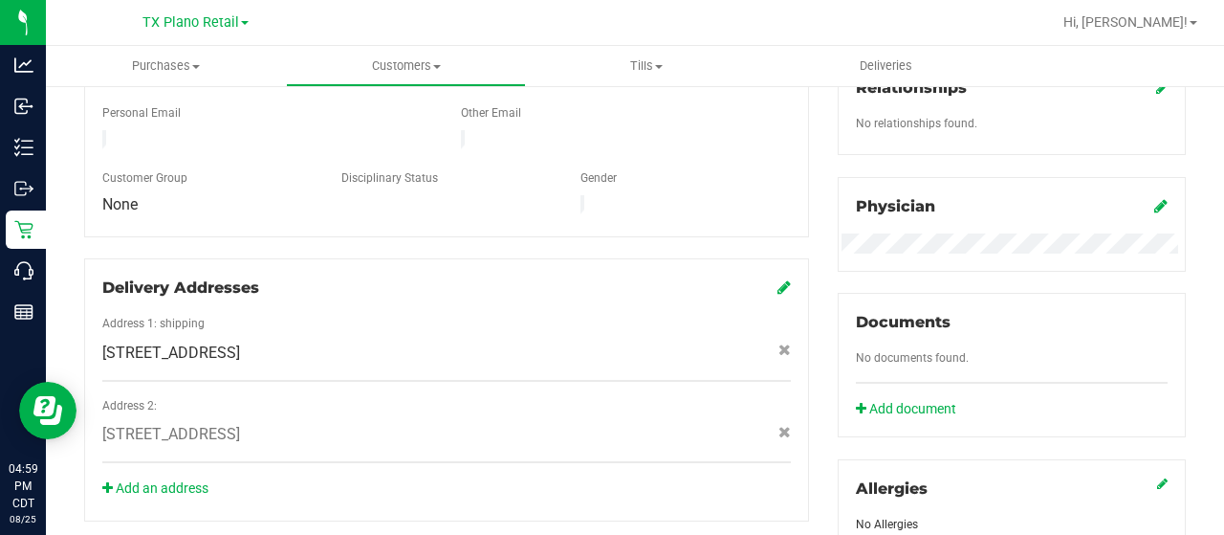
drag, startPoint x: 432, startPoint y: 329, endPoint x: 404, endPoint y: 338, distance: 29.0
click at [404, 341] on div "107 Glasgow Ct , Highland Village , TX 75077" at bounding box center [446, 352] width 717 height 23
copy span "107 Glasgow Ct , Highland Village , TX 75077"
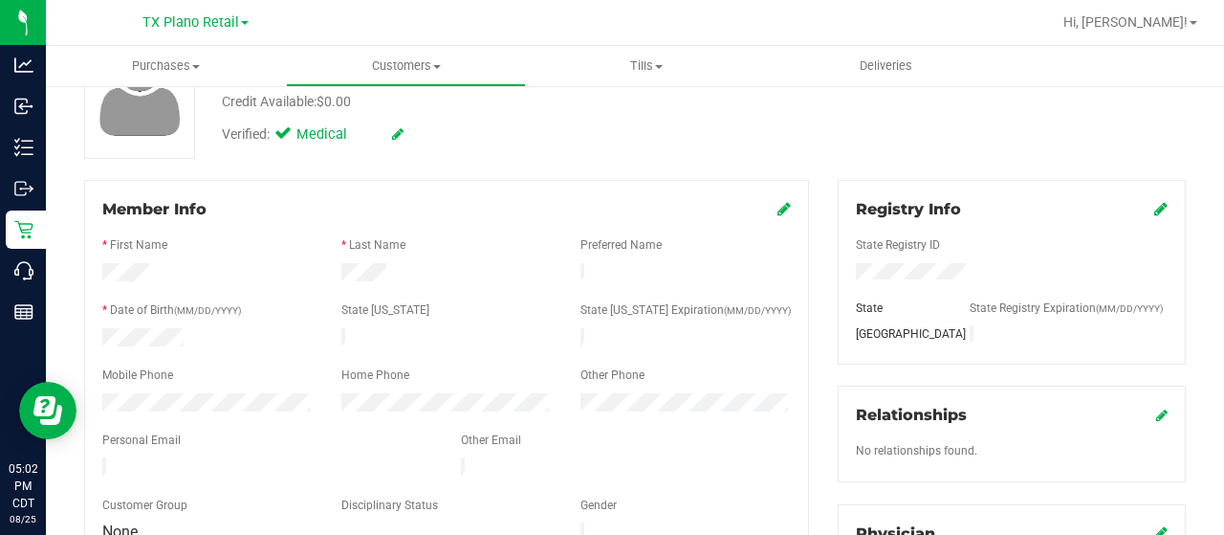
scroll to position [0, 0]
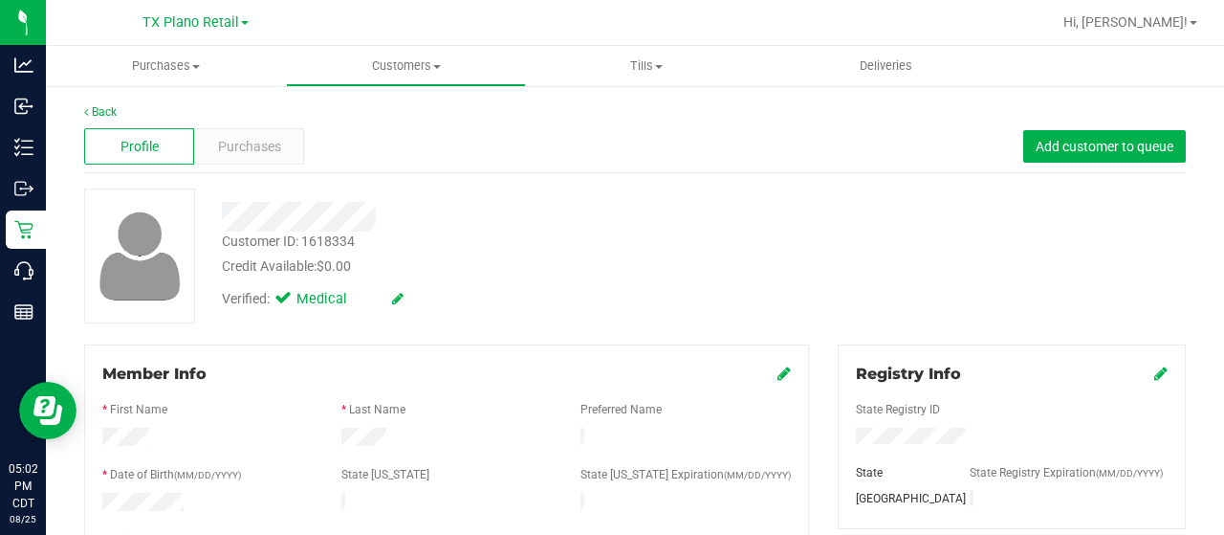
click at [306, 215] on div at bounding box center [490, 217] width 565 height 30
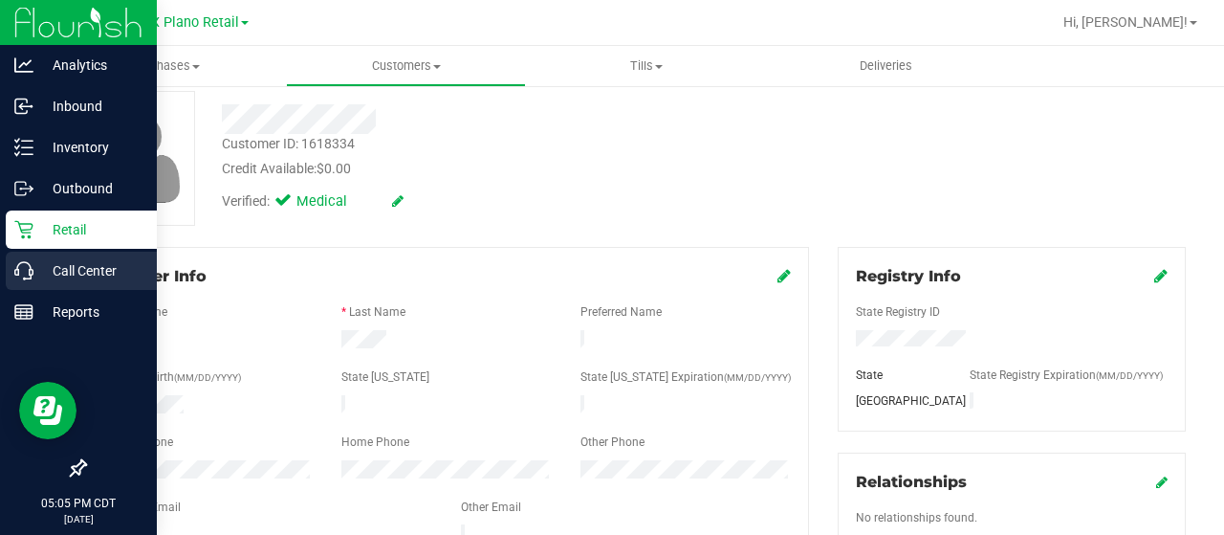
scroll to position [96, 0]
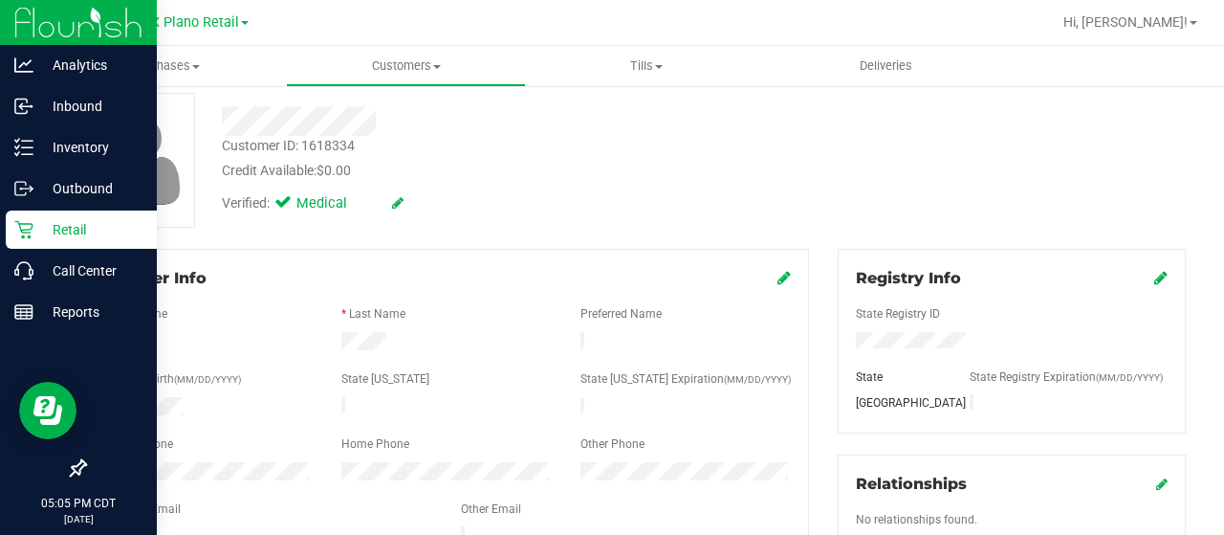
click at [43, 229] on p "Retail" at bounding box center [90, 229] width 115 height 23
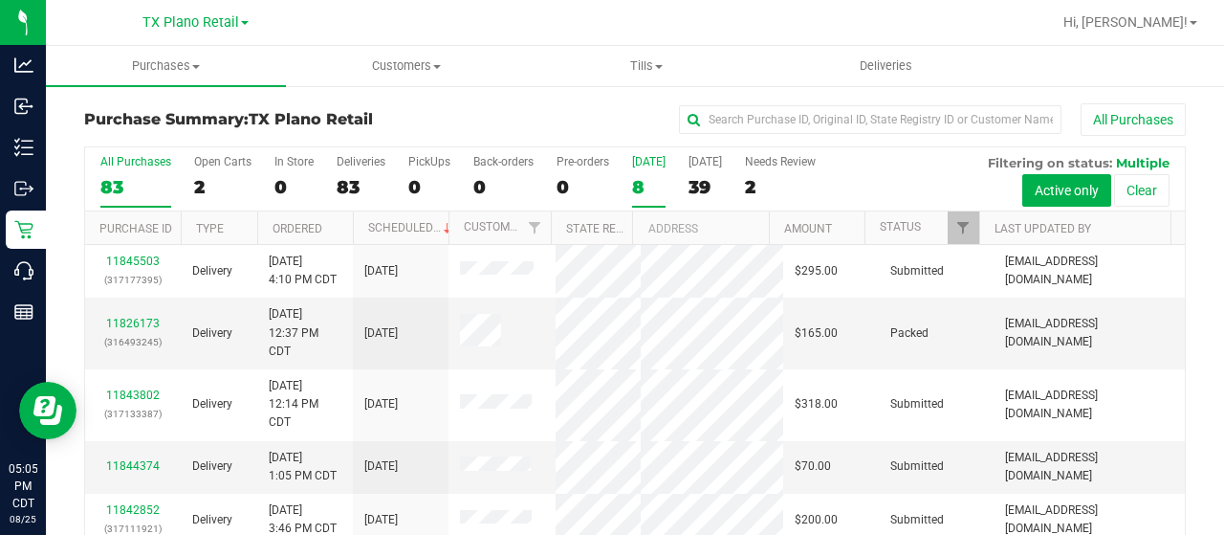
click at [640, 182] on div "8" at bounding box center [648, 187] width 33 height 22
click at [0, 0] on input "Today 8" at bounding box center [0, 0] width 0 height 0
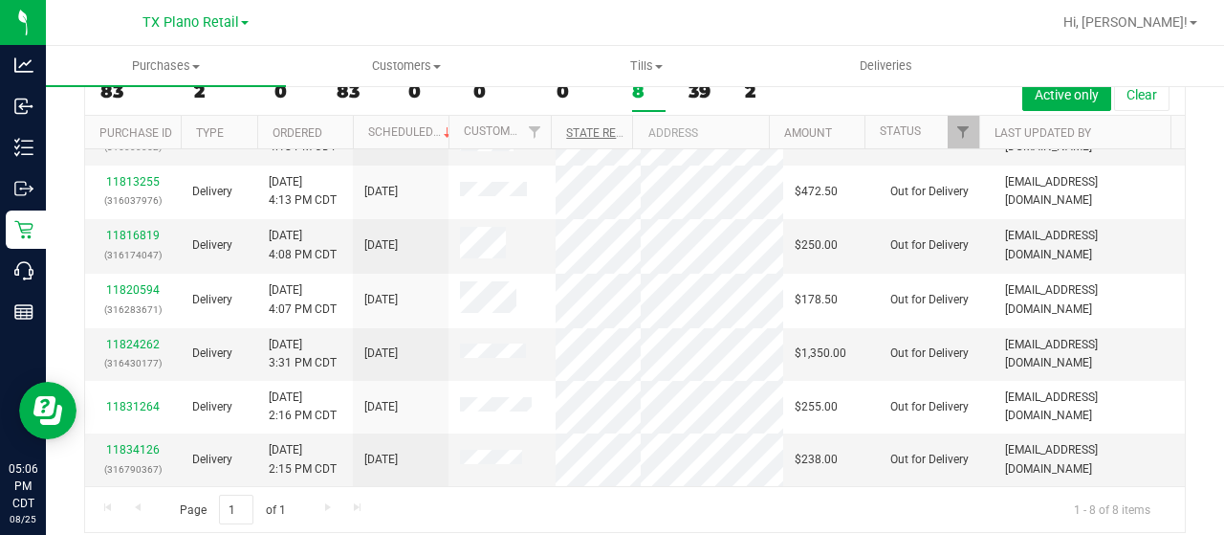
scroll to position [109, 0]
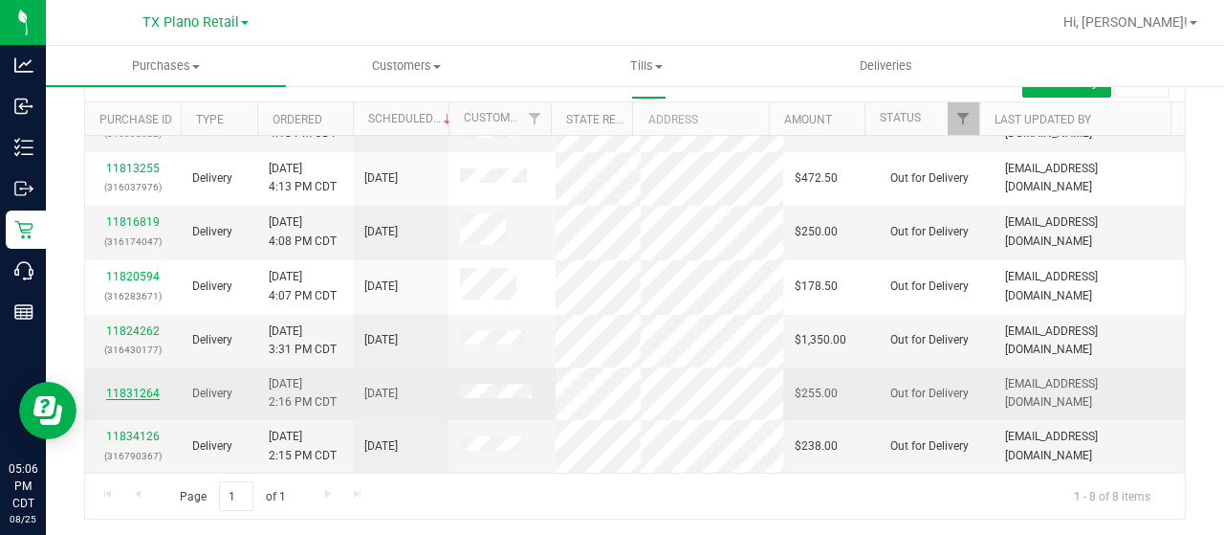
click at [143, 386] on link "11831264" at bounding box center [133, 392] width 54 height 13
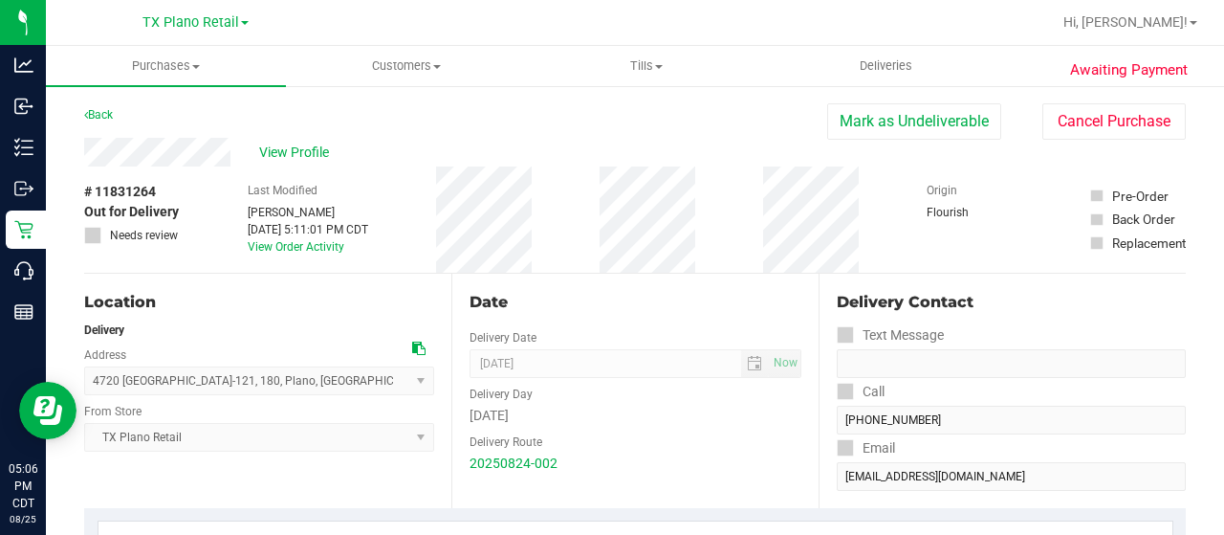
drag, startPoint x: 913, startPoint y: 112, endPoint x: 695, endPoint y: 125, distance: 218.4
click at [913, 113] on button "Mark as Undeliverable" at bounding box center [914, 121] width 174 height 36
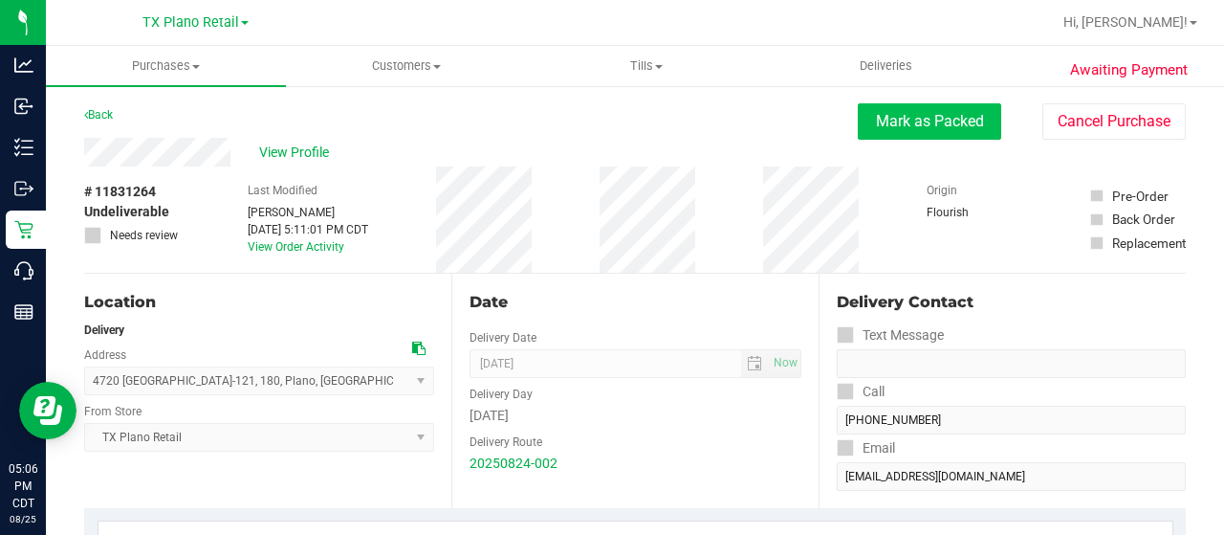
click at [883, 123] on button "Mark as Packed" at bounding box center [929, 121] width 143 height 36
click at [882, 123] on button "Send Back to Created" at bounding box center [916, 121] width 169 height 36
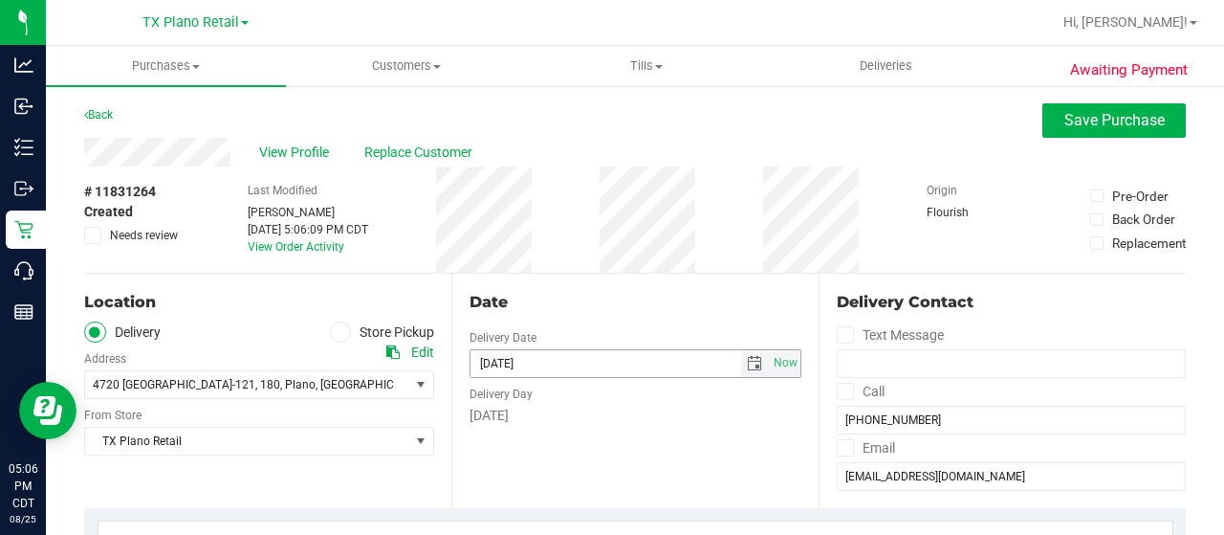
click at [747, 361] on span "select" at bounding box center [754, 363] width 15 height 15
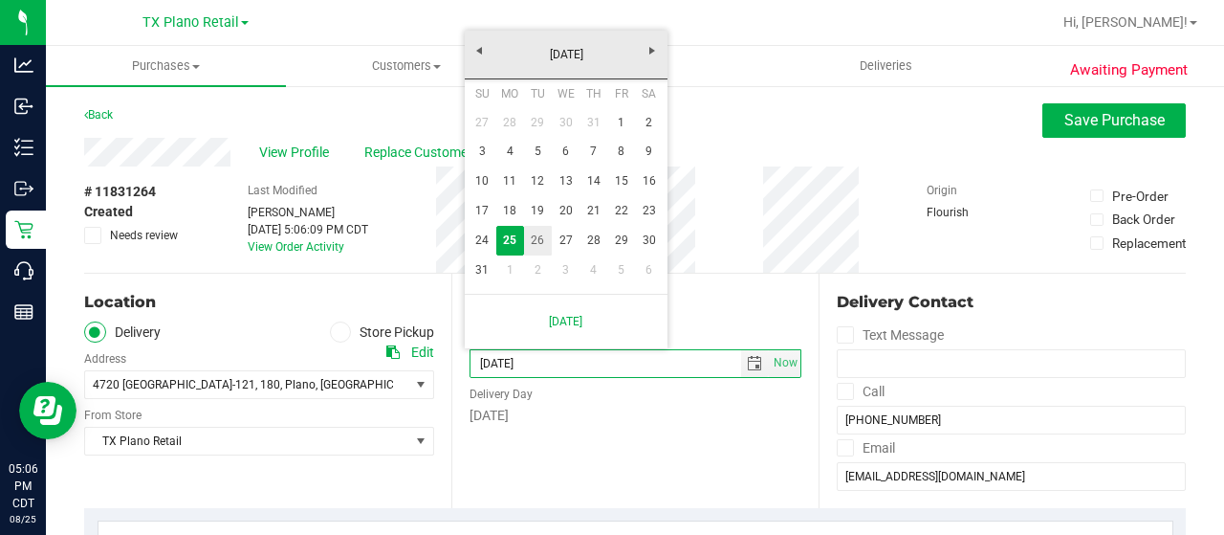
click at [541, 238] on link "26" at bounding box center [538, 241] width 28 height 30
type input "08/26/2025"
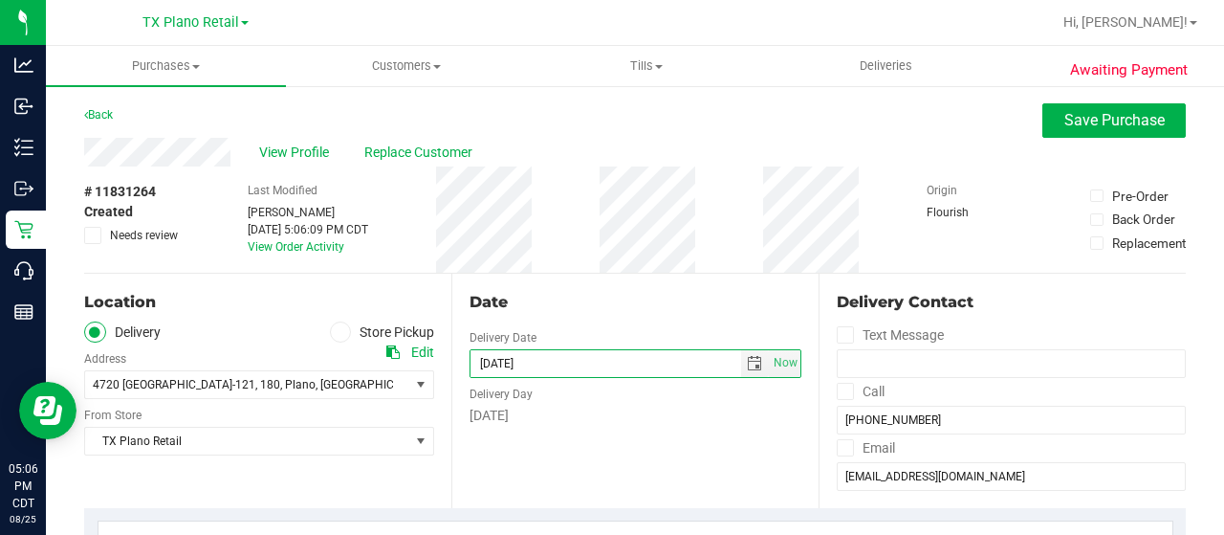
click at [590, 276] on div "Date Delivery Date 08/26/2025 Now 08/26/2025 07:00 AM Now Delivery Day Tuesday" at bounding box center [634, 390] width 367 height 234
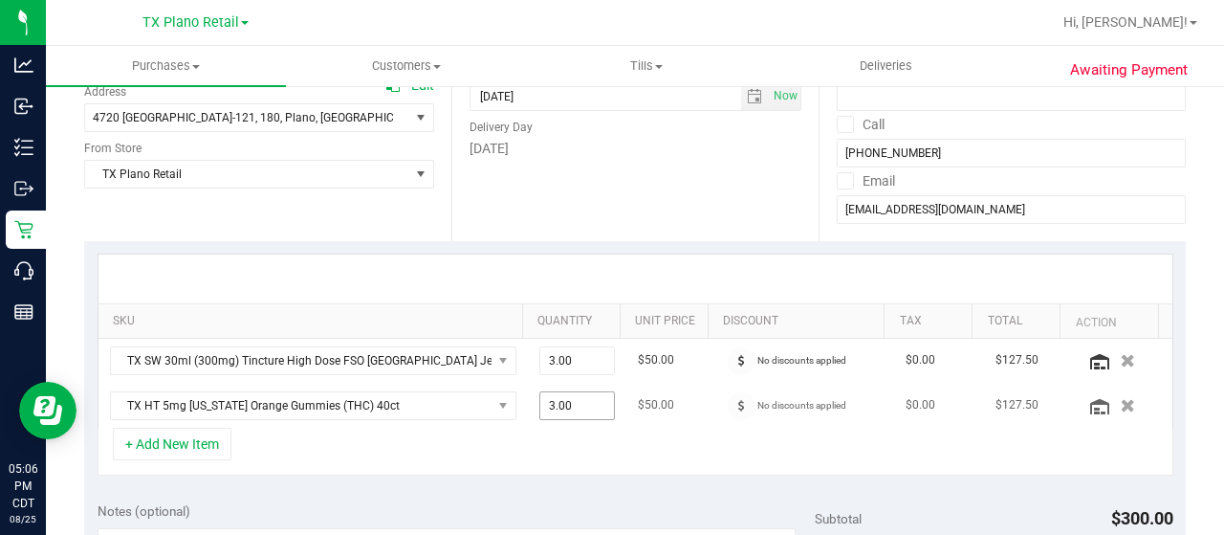
scroll to position [382, 0]
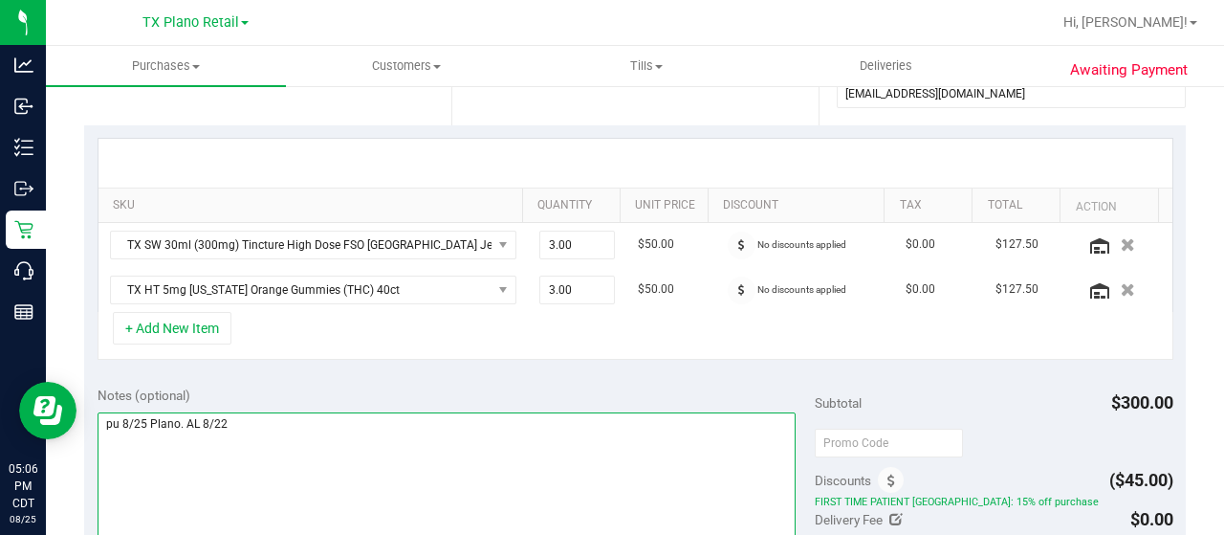
click at [345, 412] on textarea at bounding box center [447, 504] width 698 height 184
click at [187, 452] on textarea at bounding box center [447, 504] width 698 height 184
click at [224, 447] on textarea at bounding box center [447, 504] width 698 height 184
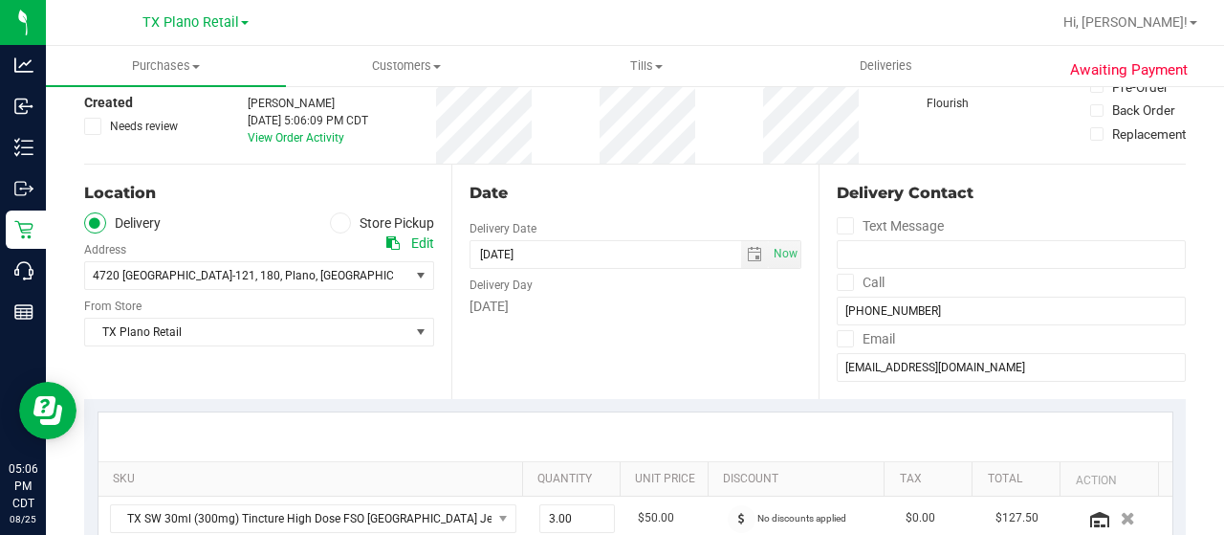
scroll to position [96, 0]
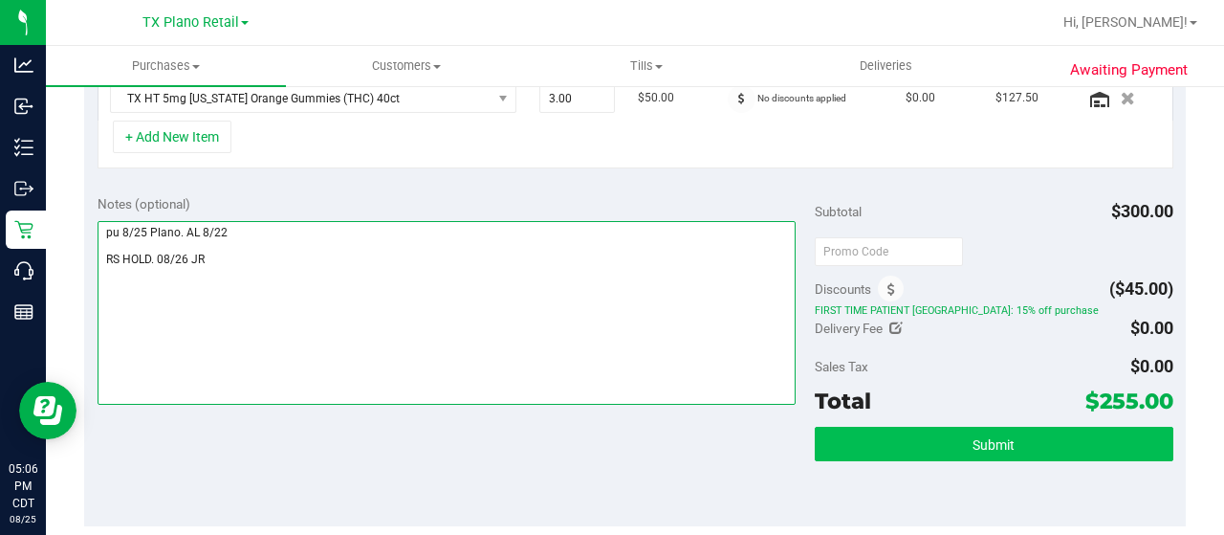
type textarea "pu 8/25 Plano. AL 8/22 RS HOLD. 08/26 JR"
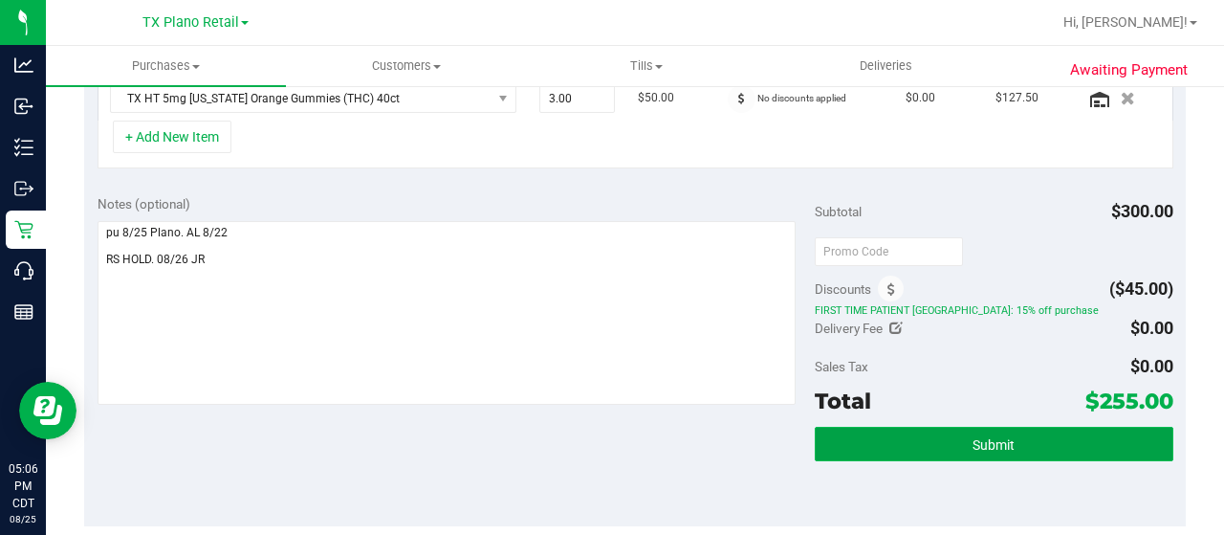
click at [901, 430] on button "Submit" at bounding box center [994, 443] width 359 height 34
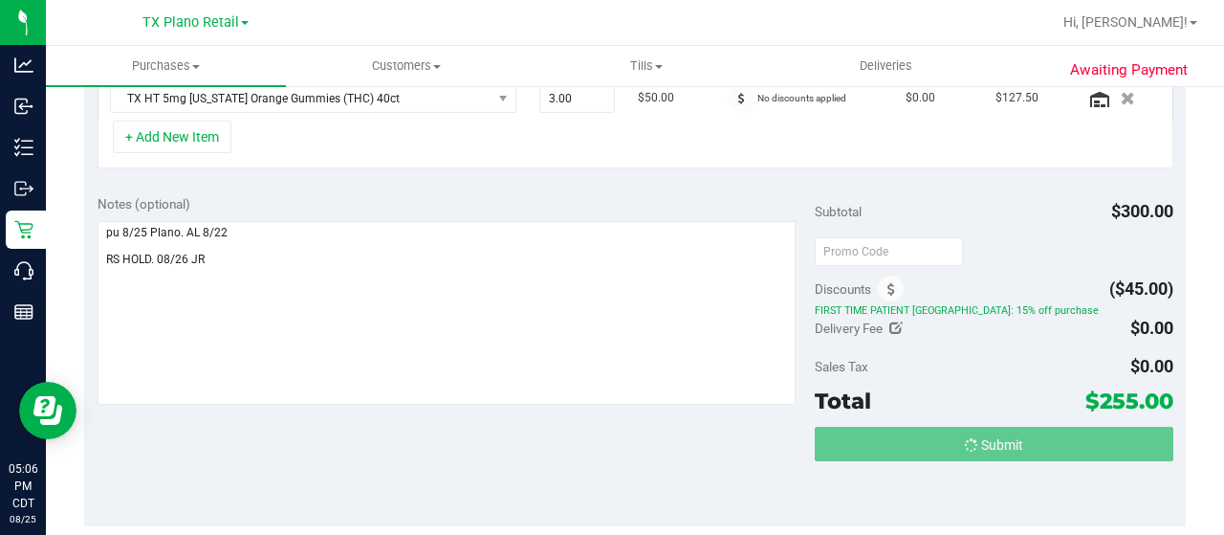
scroll to position [543, 0]
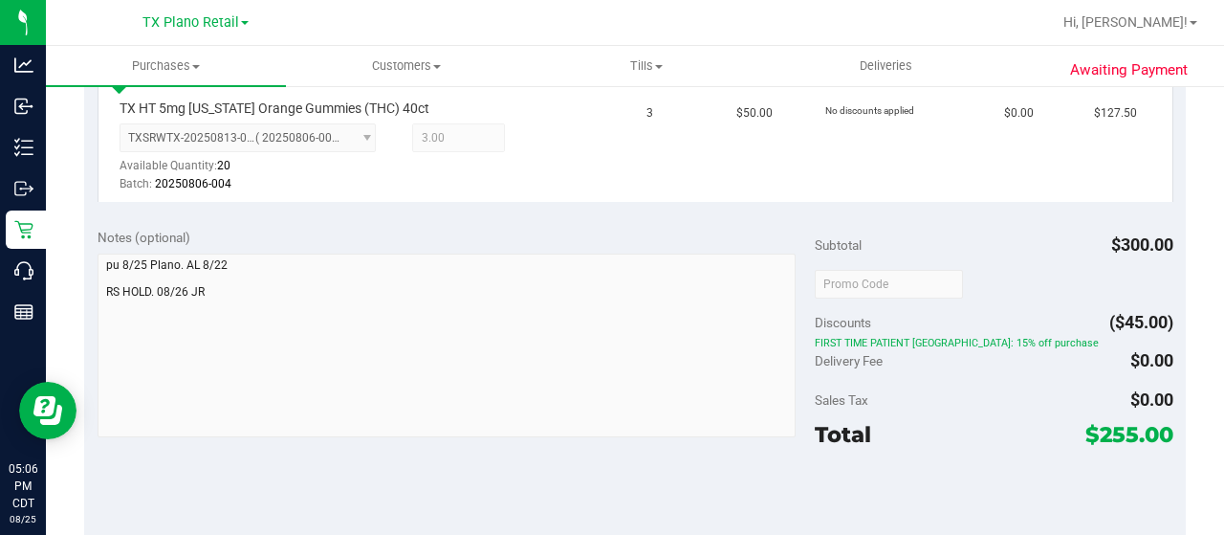
scroll to position [830, 0]
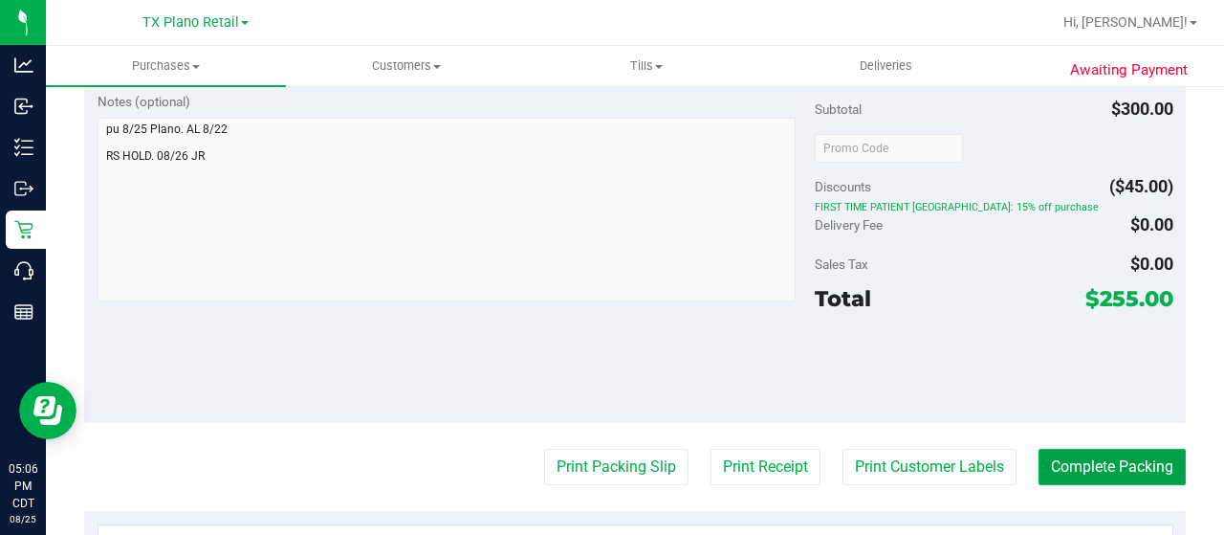
click at [1059, 448] on button "Complete Packing" at bounding box center [1111, 466] width 147 height 36
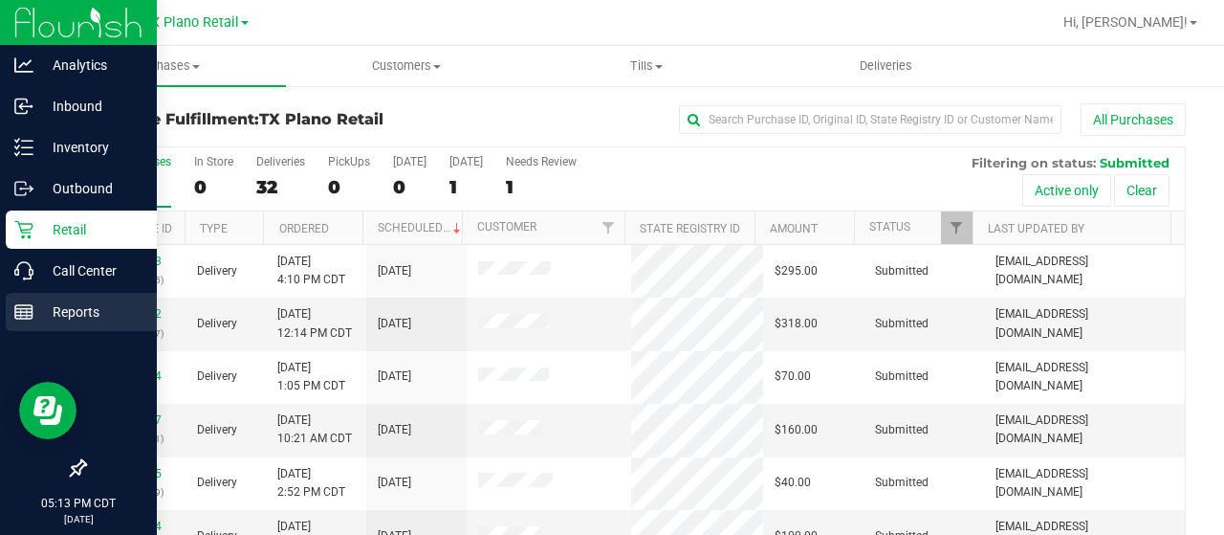
click at [52, 317] on p "Reports" at bounding box center [90, 311] width 115 height 23
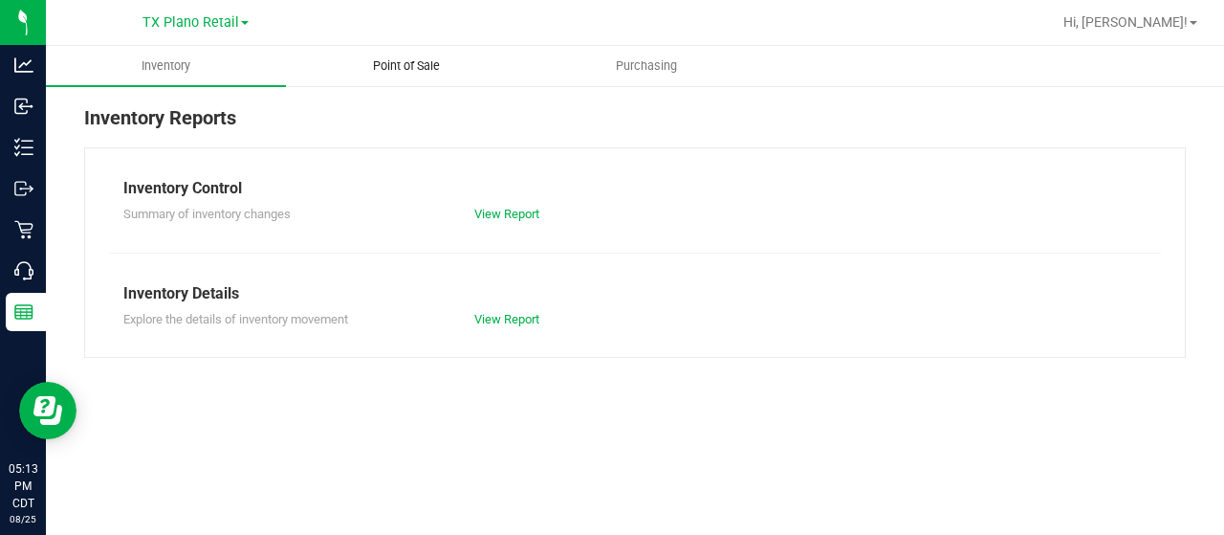
click at [385, 62] on span "Point of Sale" at bounding box center [406, 65] width 119 height 17
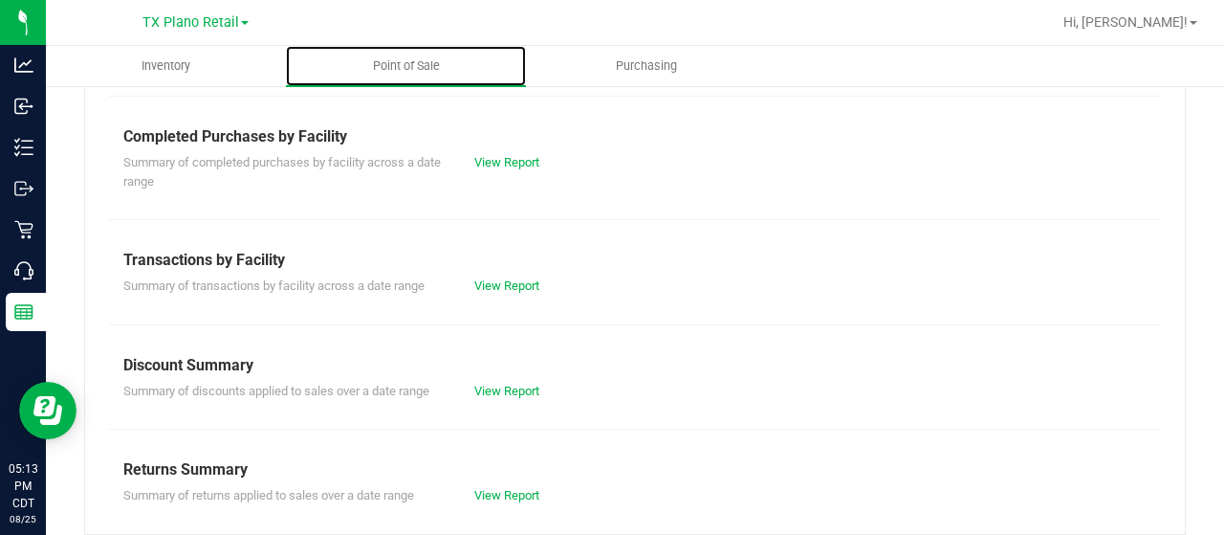
scroll to position [478, 0]
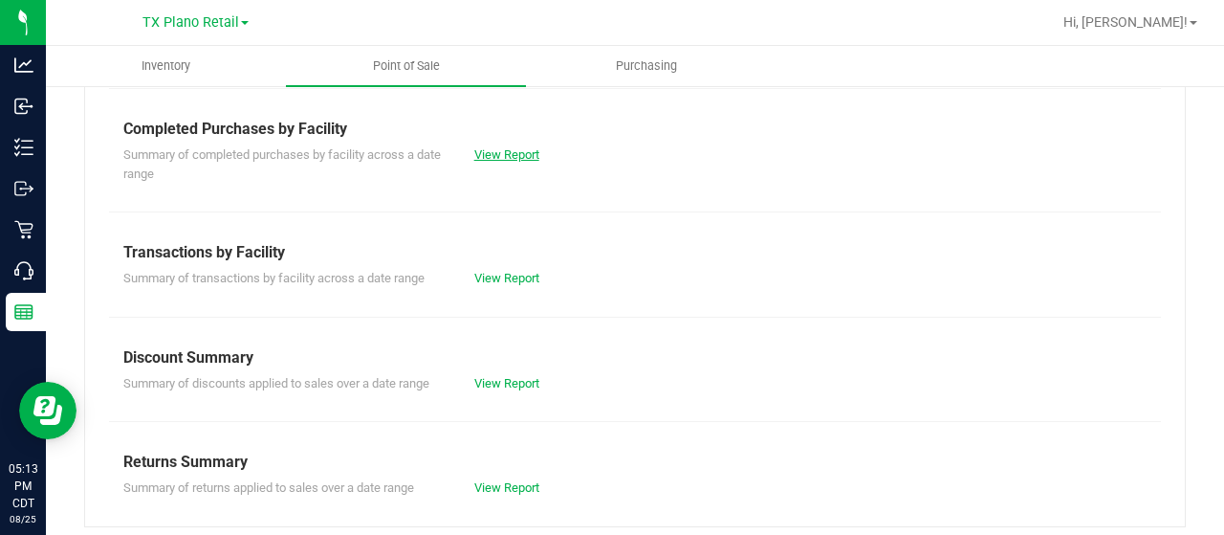
click at [488, 149] on link "View Report" at bounding box center [506, 154] width 65 height 14
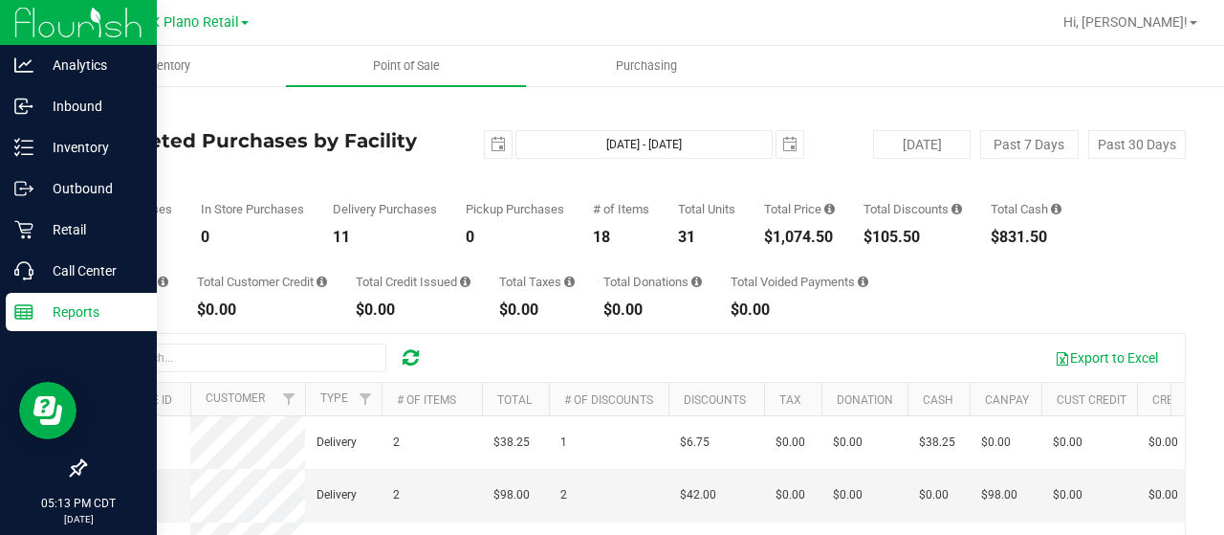
click at [59, 305] on p "Reports" at bounding box center [90, 311] width 115 height 23
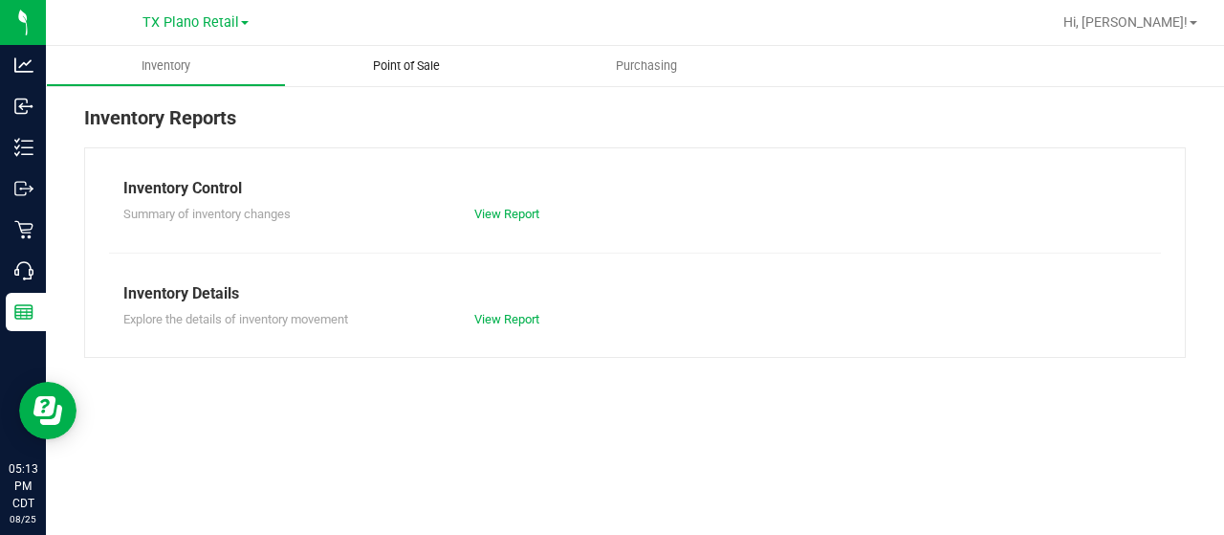
click at [408, 70] on span "Point of Sale" at bounding box center [406, 65] width 119 height 17
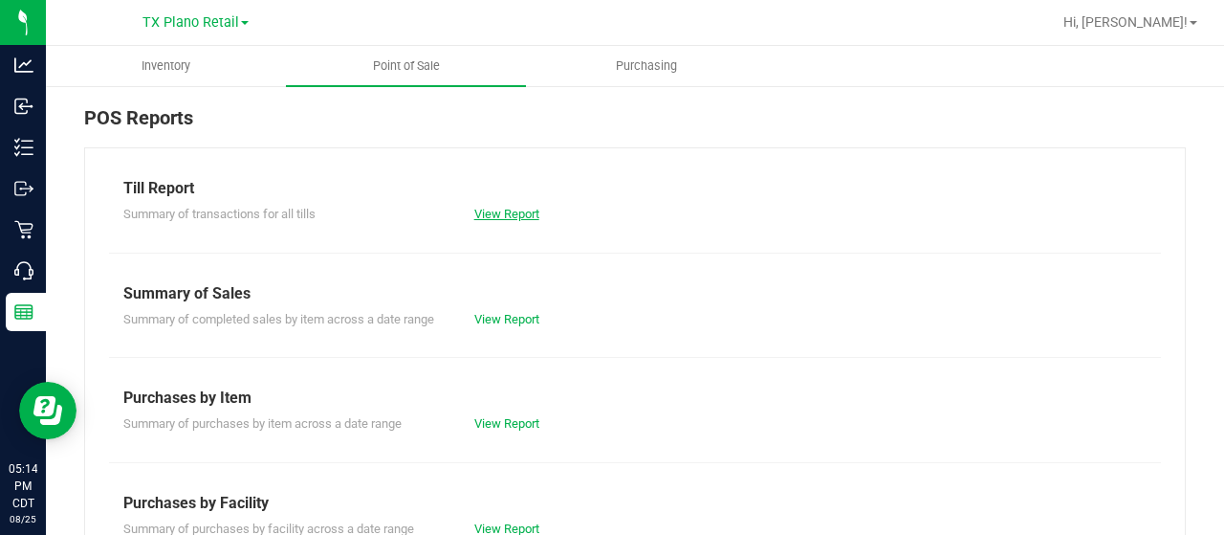
click at [480, 208] on link "View Report" at bounding box center [506, 214] width 65 height 14
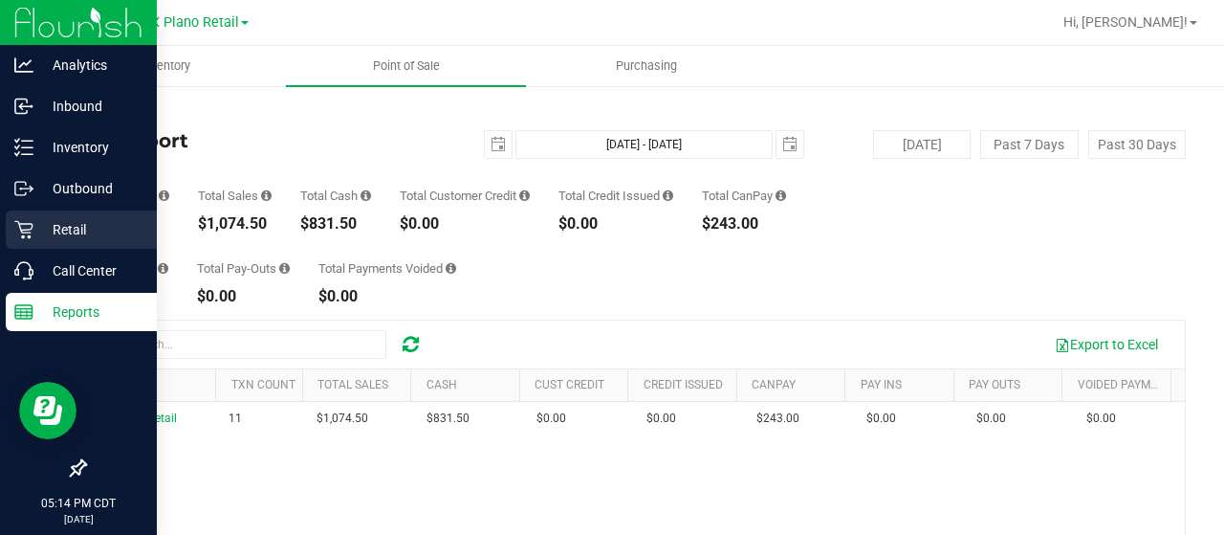
click at [21, 232] on icon at bounding box center [23, 229] width 19 height 19
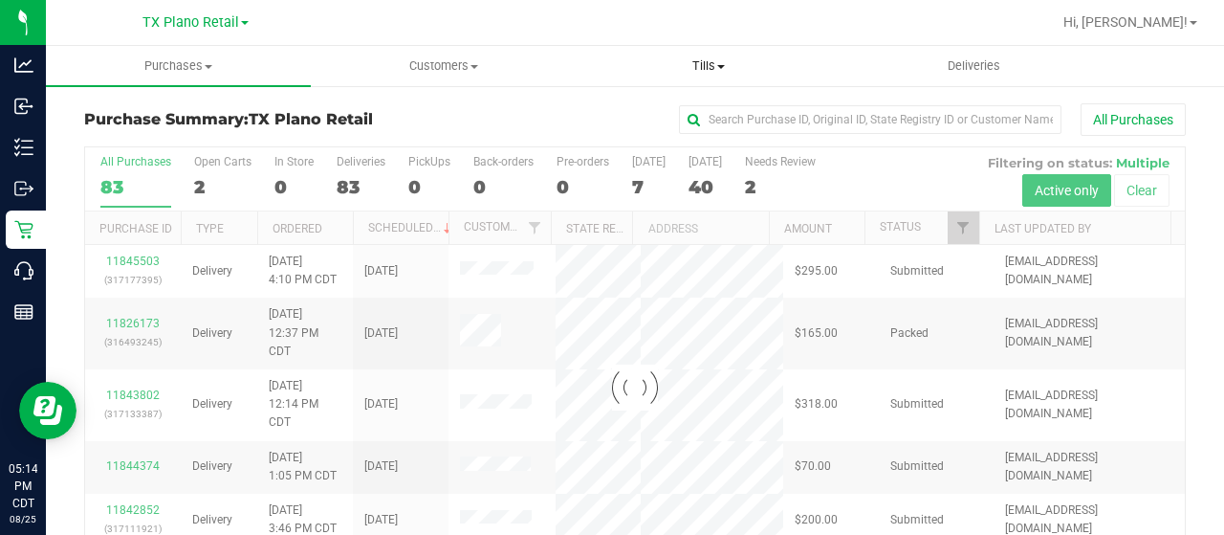
click at [718, 68] on span "Tills" at bounding box center [708, 65] width 263 height 17
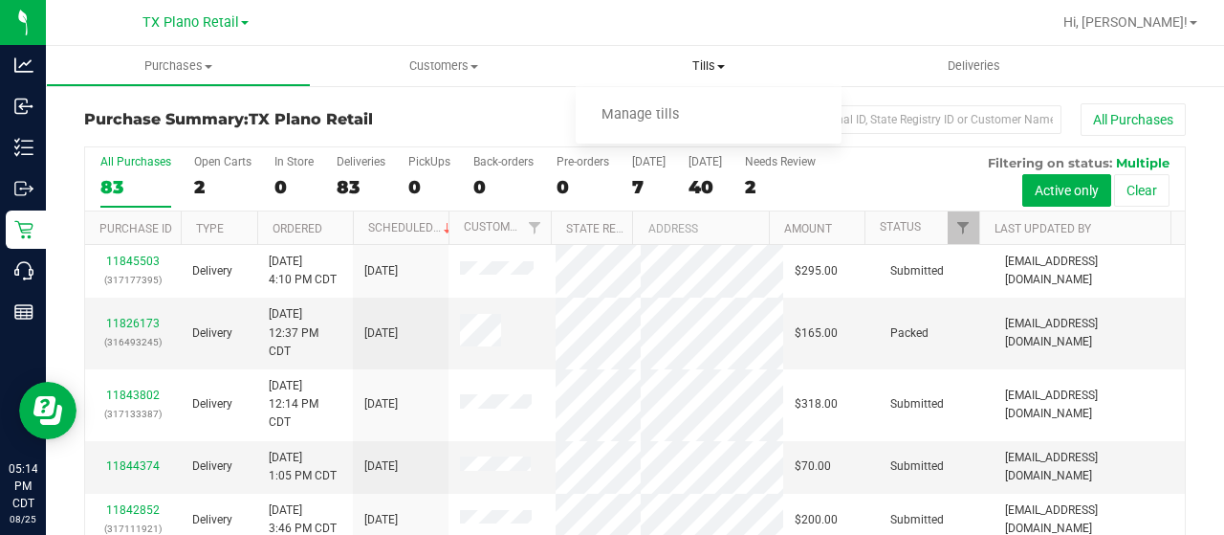
click at [700, 74] on span "Tills" at bounding box center [708, 65] width 265 height 17
click at [705, 60] on span "Tills" at bounding box center [708, 65] width 265 height 17
click at [647, 110] on span "Manage tills" at bounding box center [640, 115] width 129 height 16
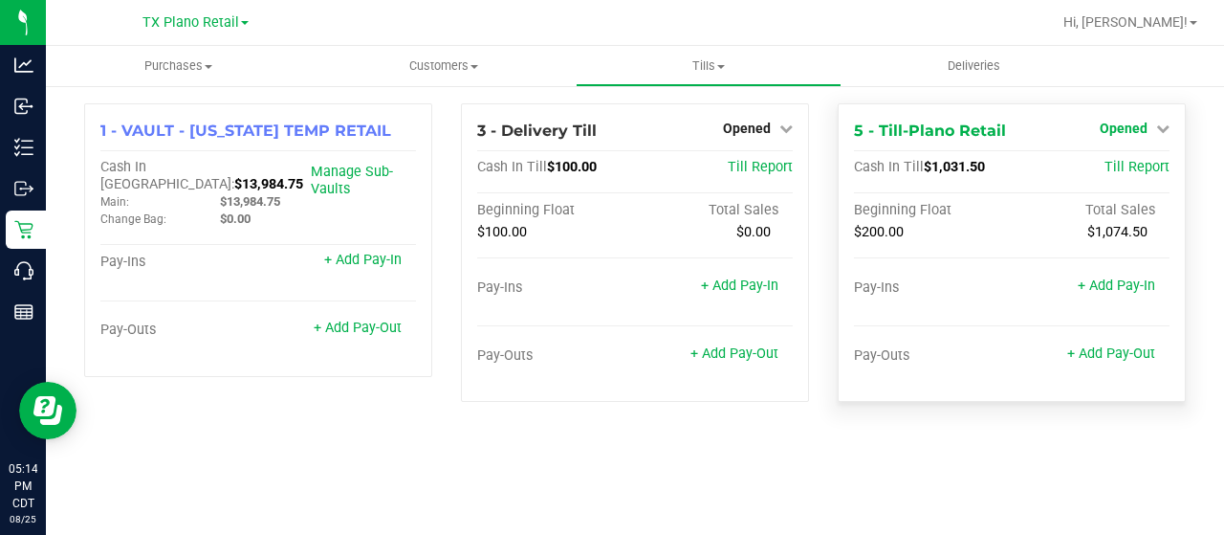
click at [1138, 124] on span "Opened" at bounding box center [1124, 127] width 48 height 15
click at [1121, 162] on link "Close Till" at bounding box center [1127, 168] width 52 height 15
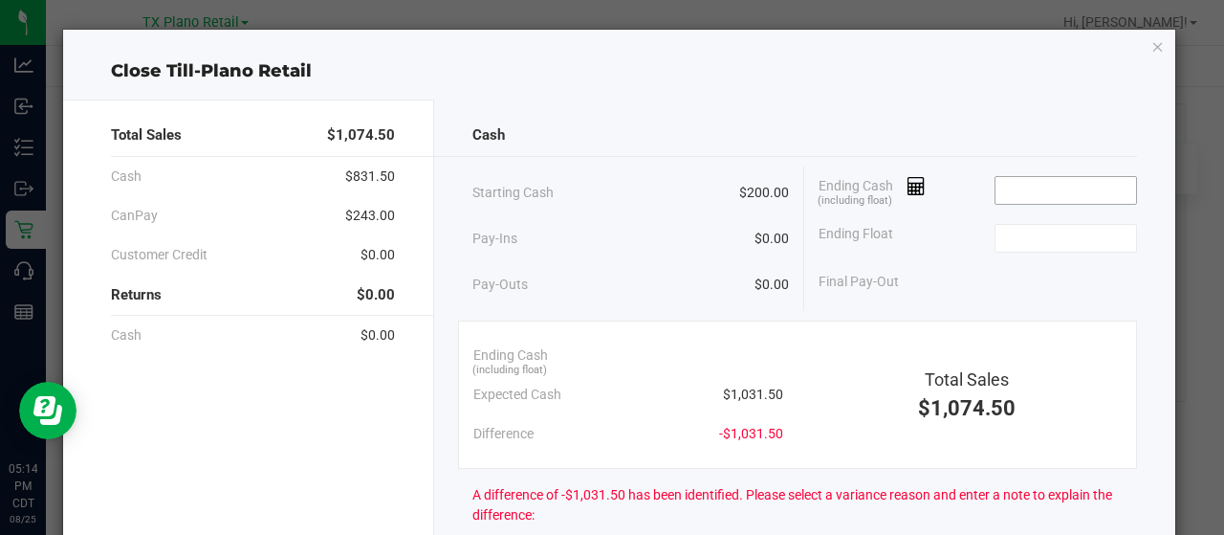
click at [1079, 180] on input at bounding box center [1065, 190] width 141 height 27
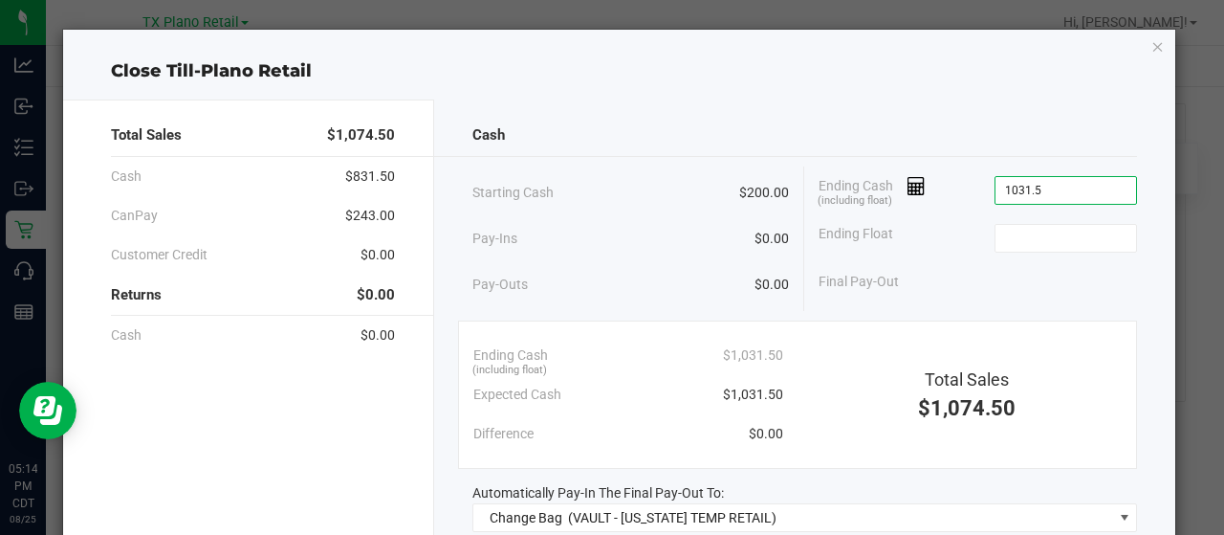
type input "$1,031.50"
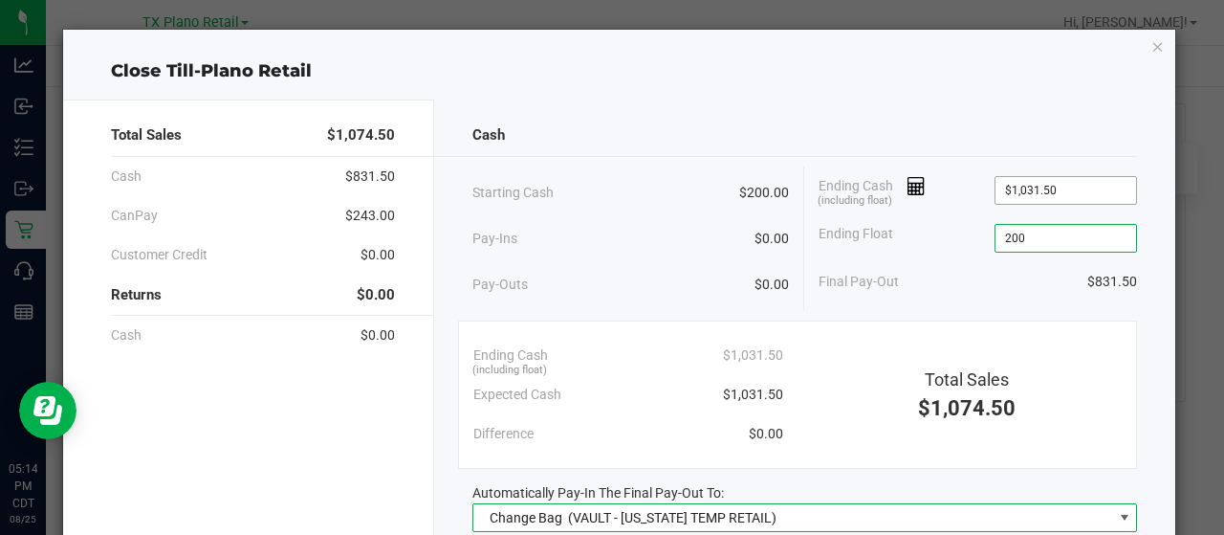
type input "$200.00"
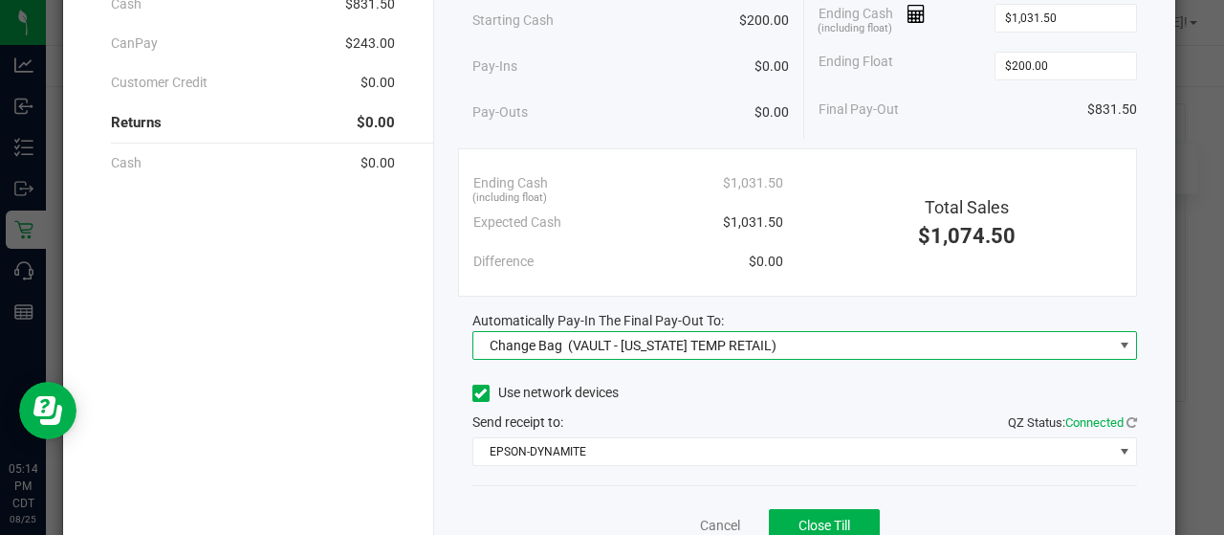
scroll to position [191, 0]
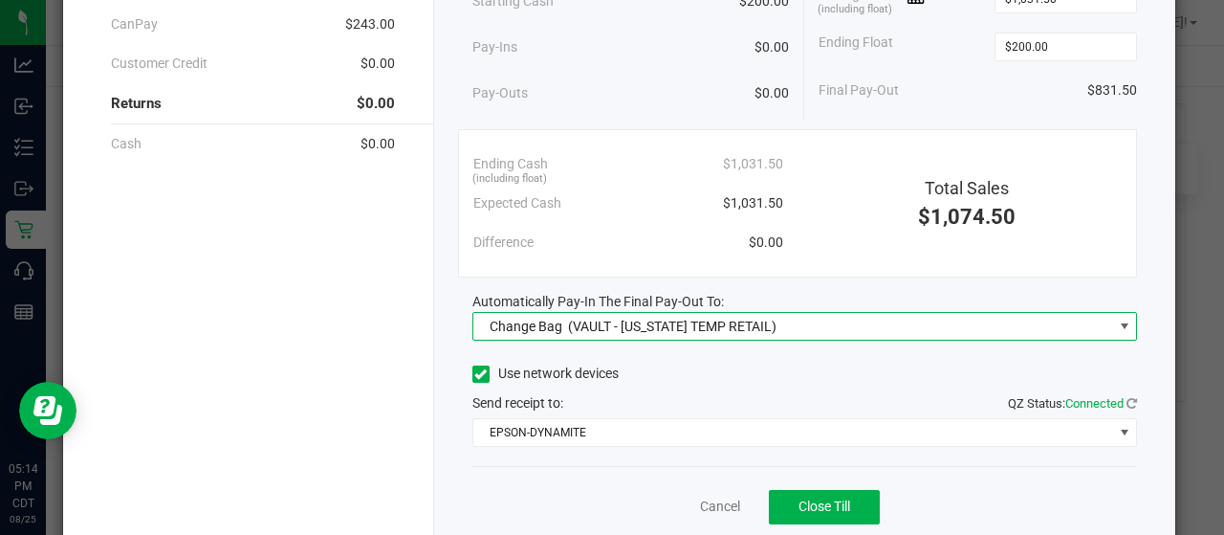
click at [633, 318] on span "(VAULT - TEXAS TEMP RETAIL)" at bounding box center [672, 325] width 208 height 15
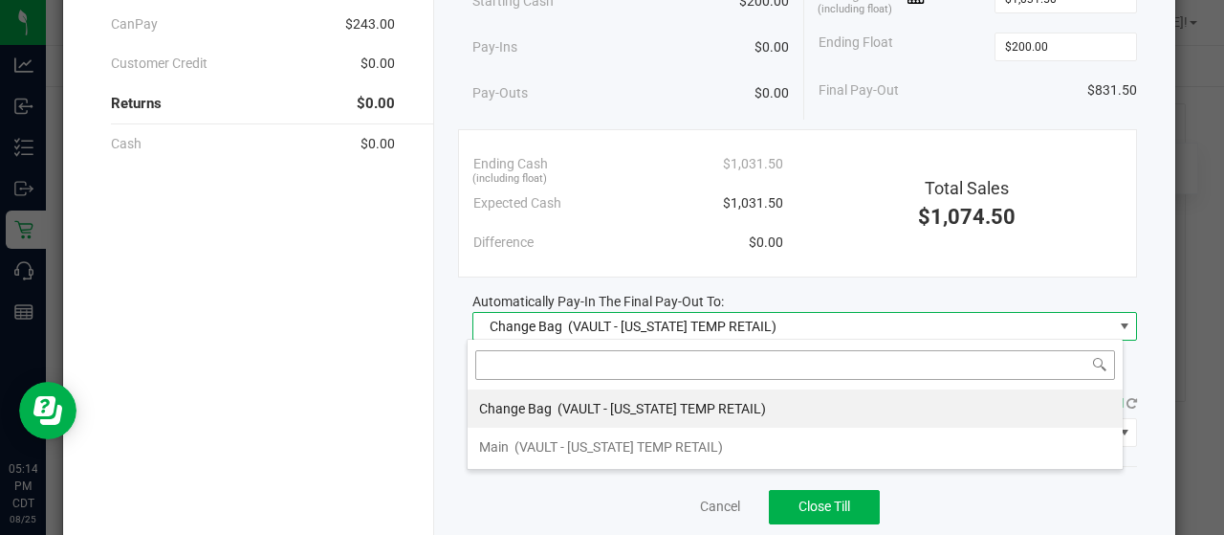
scroll to position [28, 657]
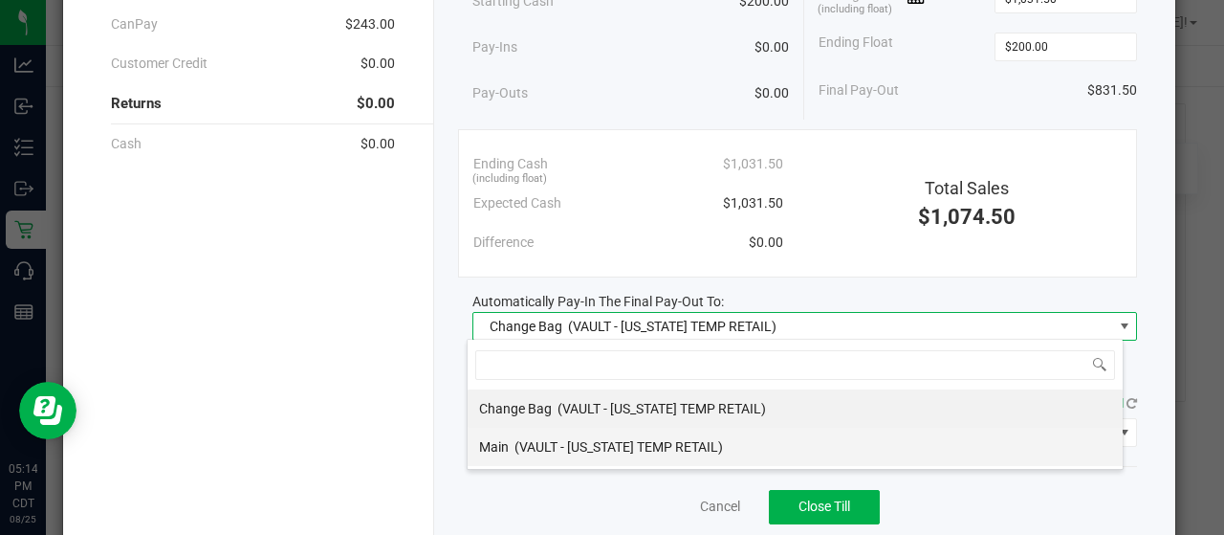
click at [574, 448] on span "(VAULT - TEXAS TEMP RETAIL)" at bounding box center [618, 446] width 208 height 15
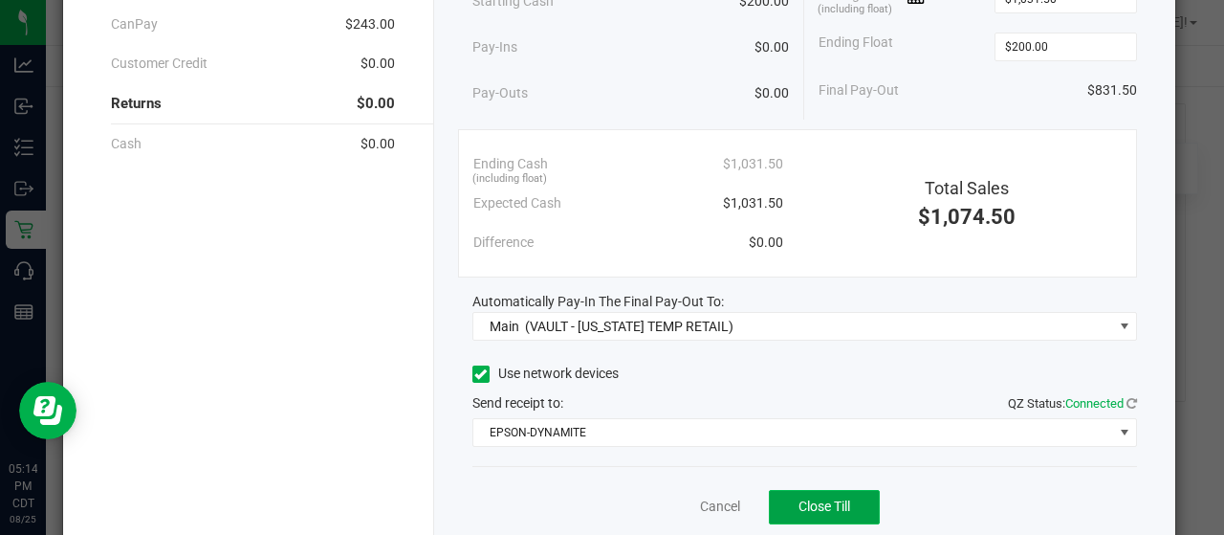
click at [803, 505] on span "Close Till" at bounding box center [824, 505] width 52 height 15
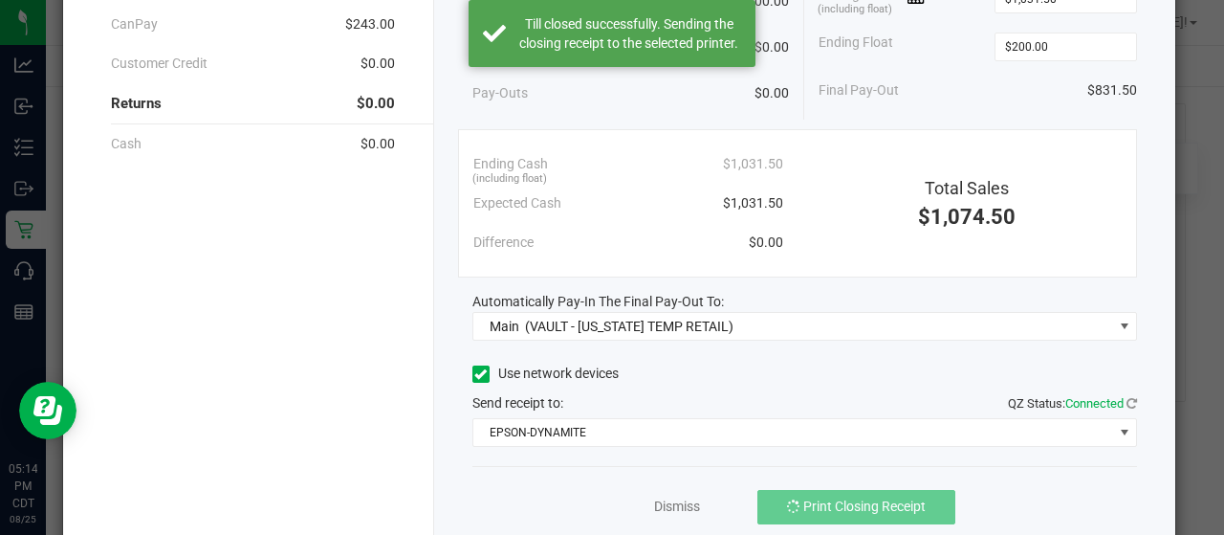
scroll to position [0, 0]
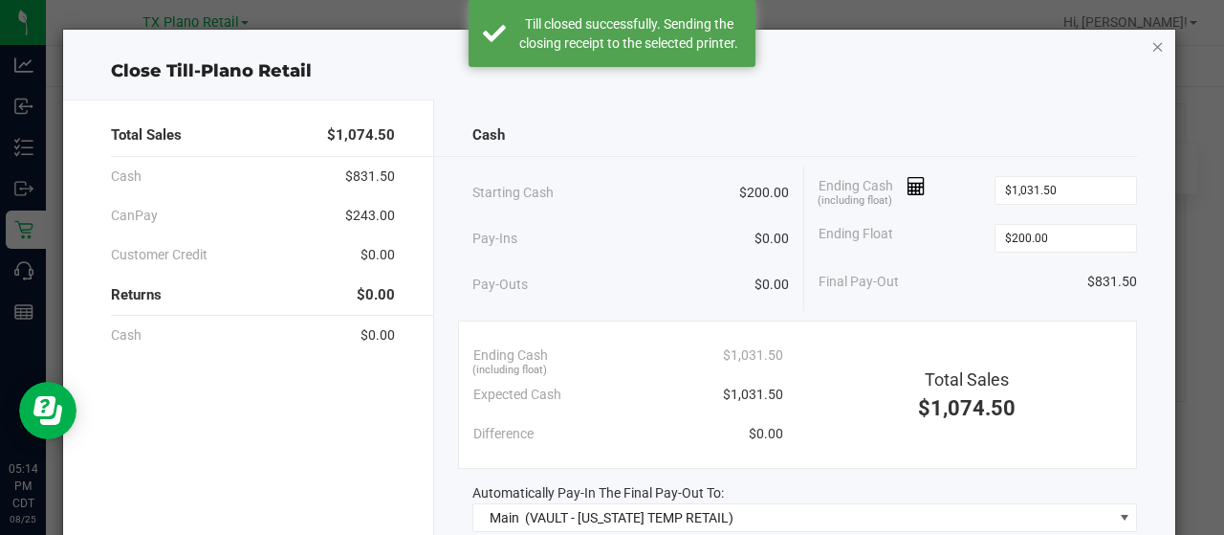
click at [1151, 45] on icon "button" at bounding box center [1157, 45] width 13 height 23
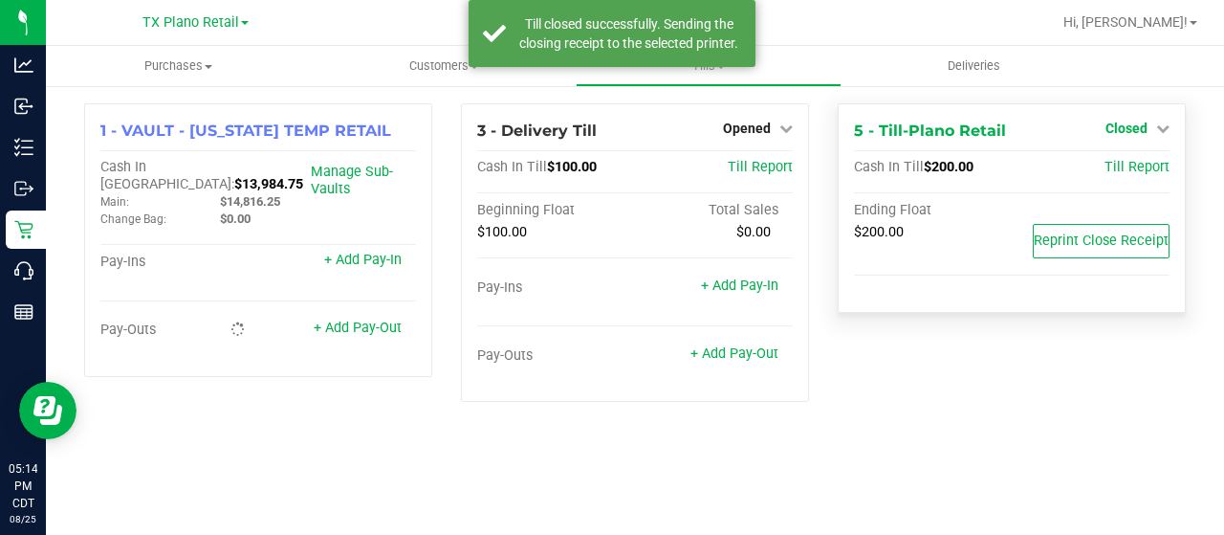
click at [1123, 128] on span "Closed" at bounding box center [1126, 127] width 42 height 15
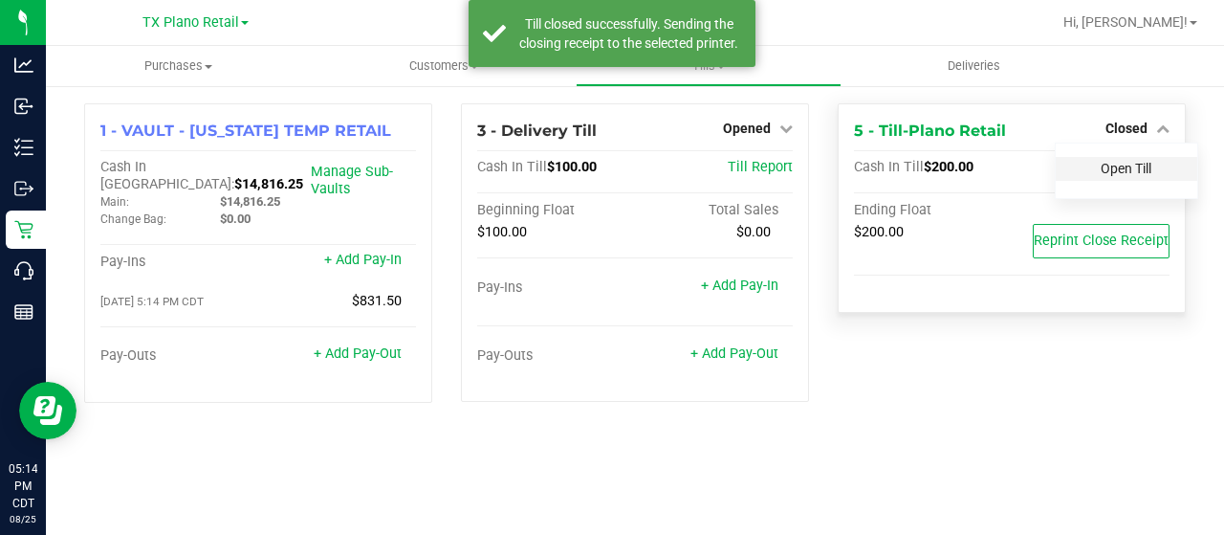
click at [1132, 161] on link "Open Till" at bounding box center [1126, 168] width 51 height 15
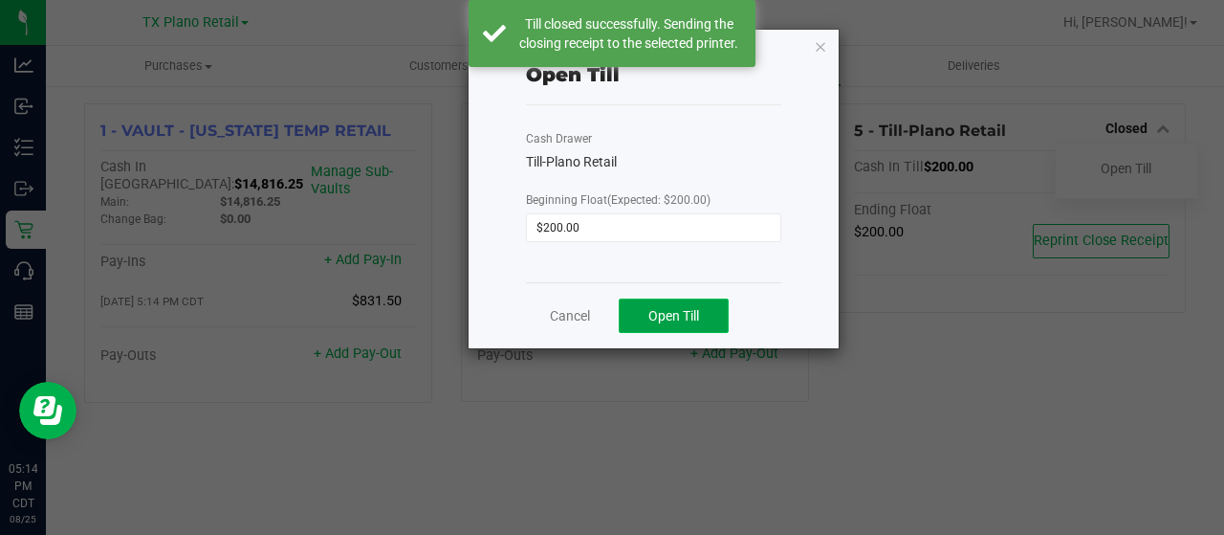
click at [681, 320] on span "Open Till" at bounding box center [673, 315] width 51 height 15
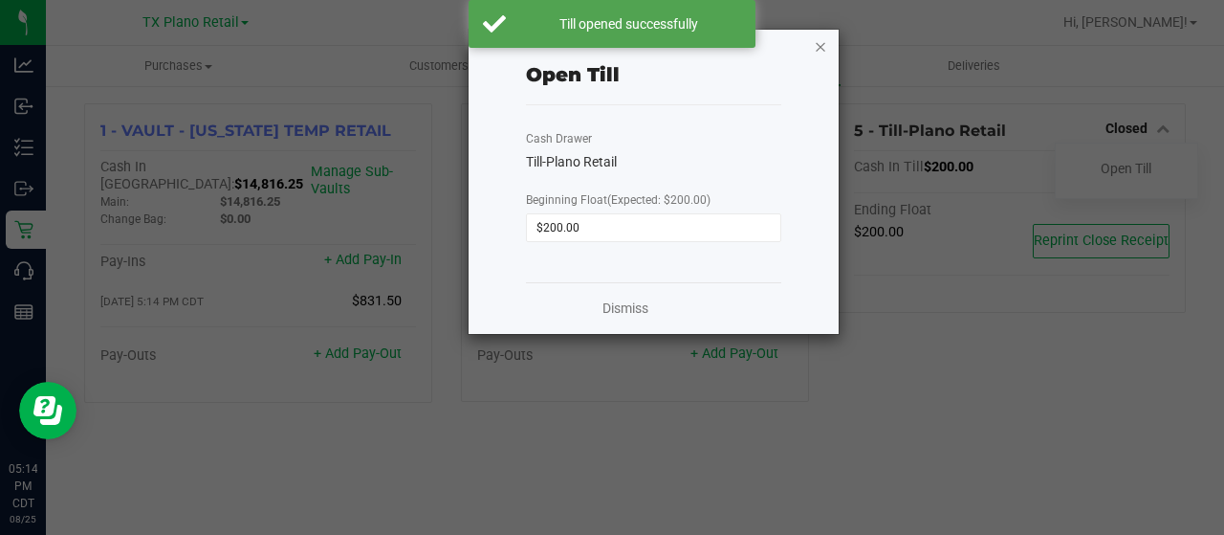
click at [817, 43] on icon "button" at bounding box center [820, 45] width 13 height 23
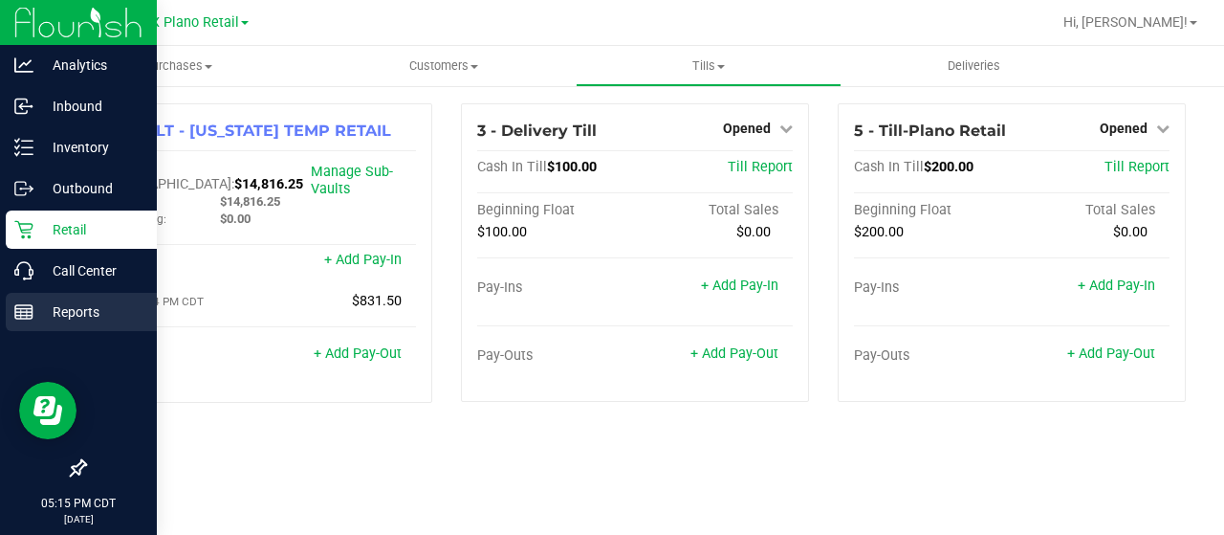
click at [27, 309] on line at bounding box center [23, 309] width 17 height 0
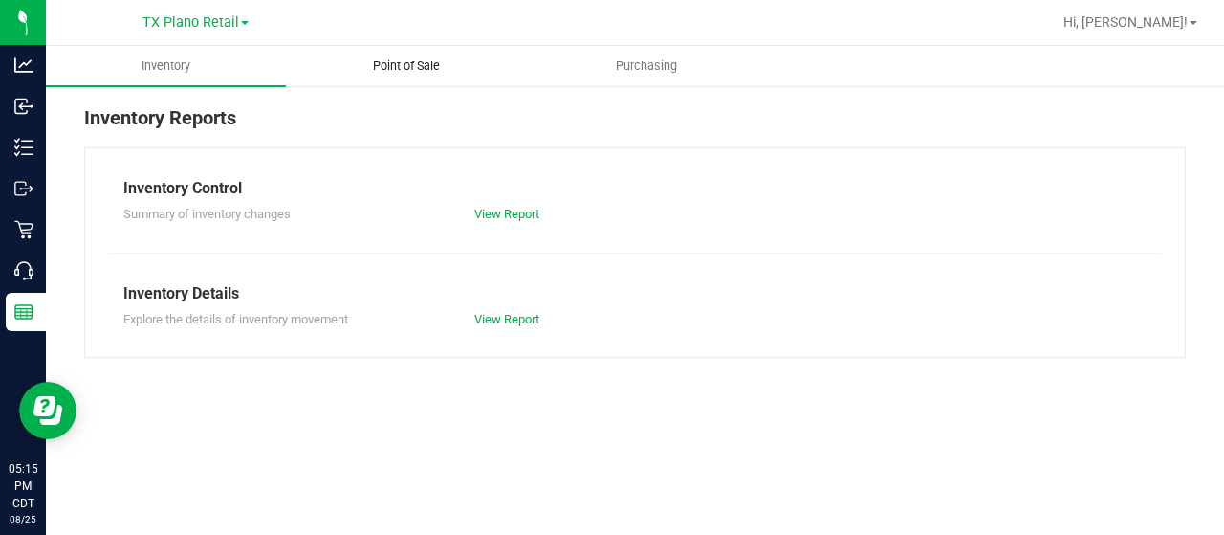
click at [392, 71] on span "Point of Sale" at bounding box center [406, 65] width 119 height 17
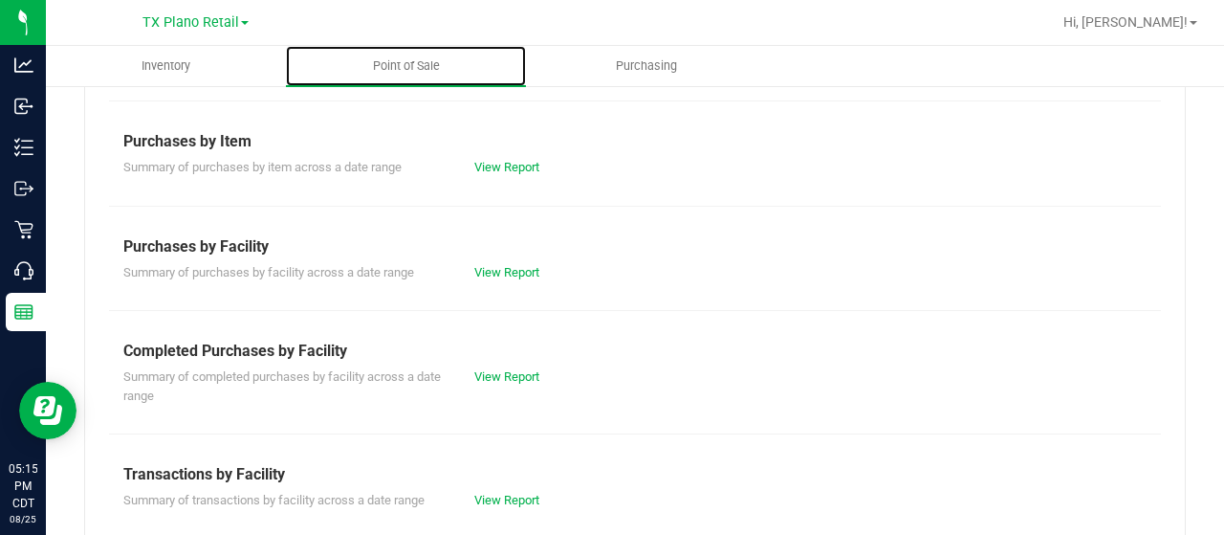
scroll to position [287, 0]
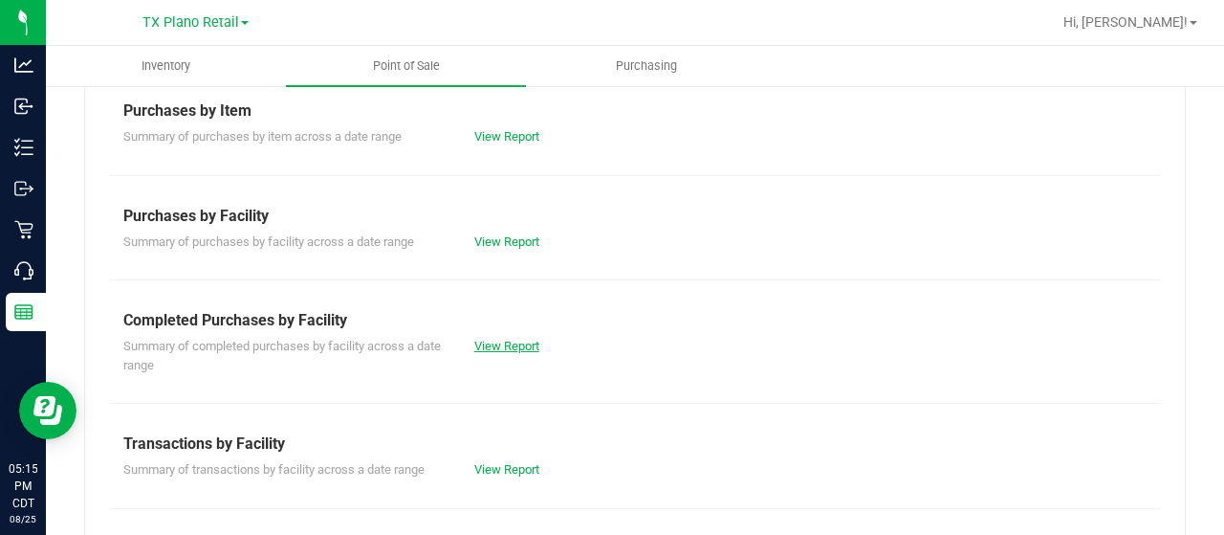
click at [491, 341] on link "View Report" at bounding box center [506, 346] width 65 height 14
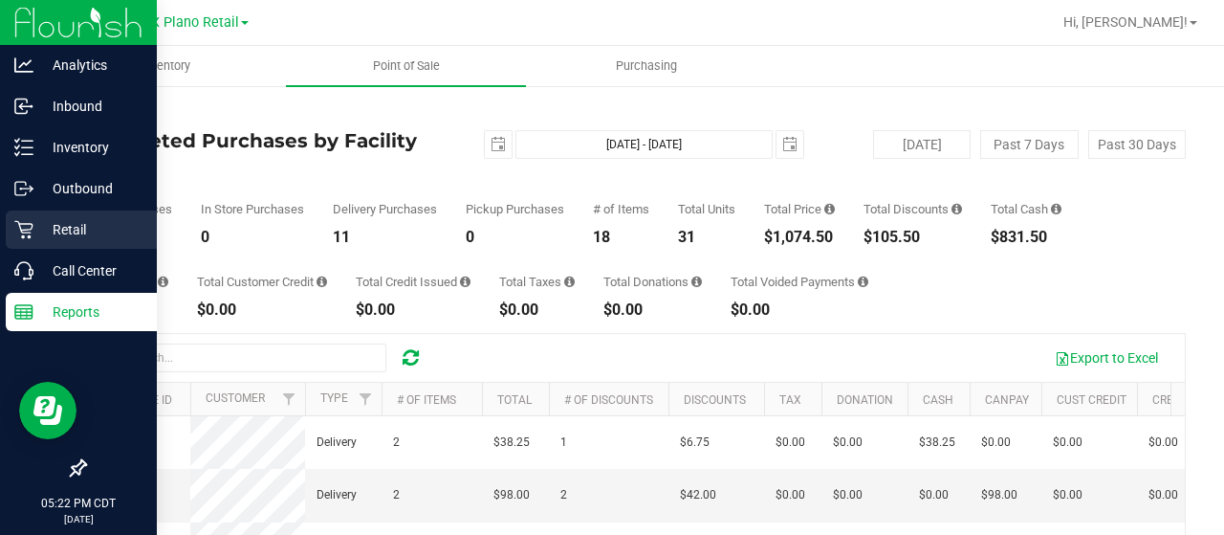
click at [27, 227] on icon at bounding box center [23, 229] width 19 height 19
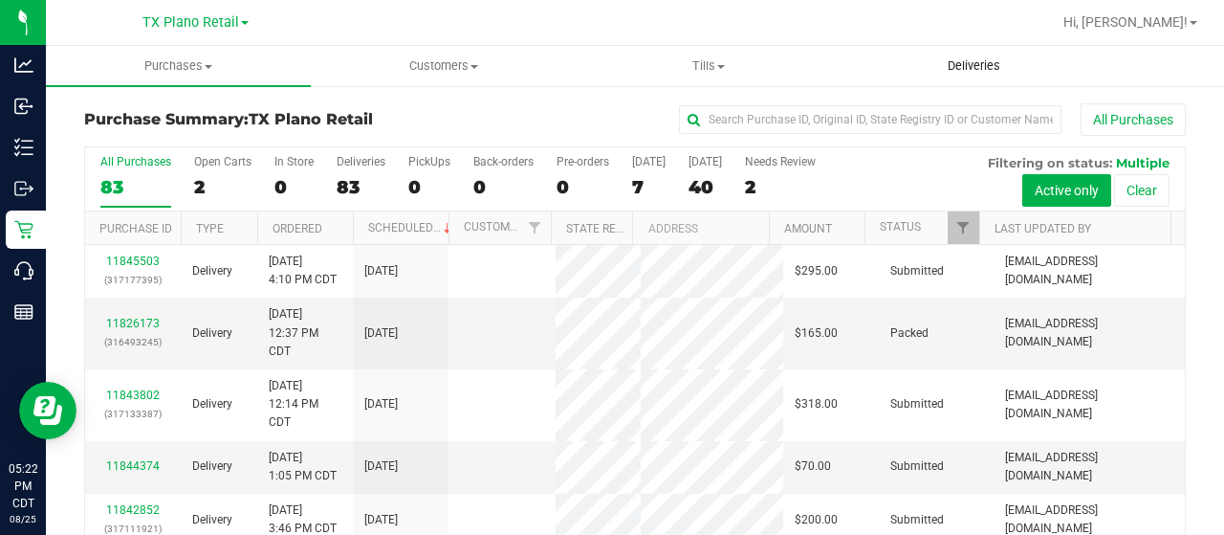
click at [960, 69] on span "Deliveries" at bounding box center [974, 65] width 104 height 17
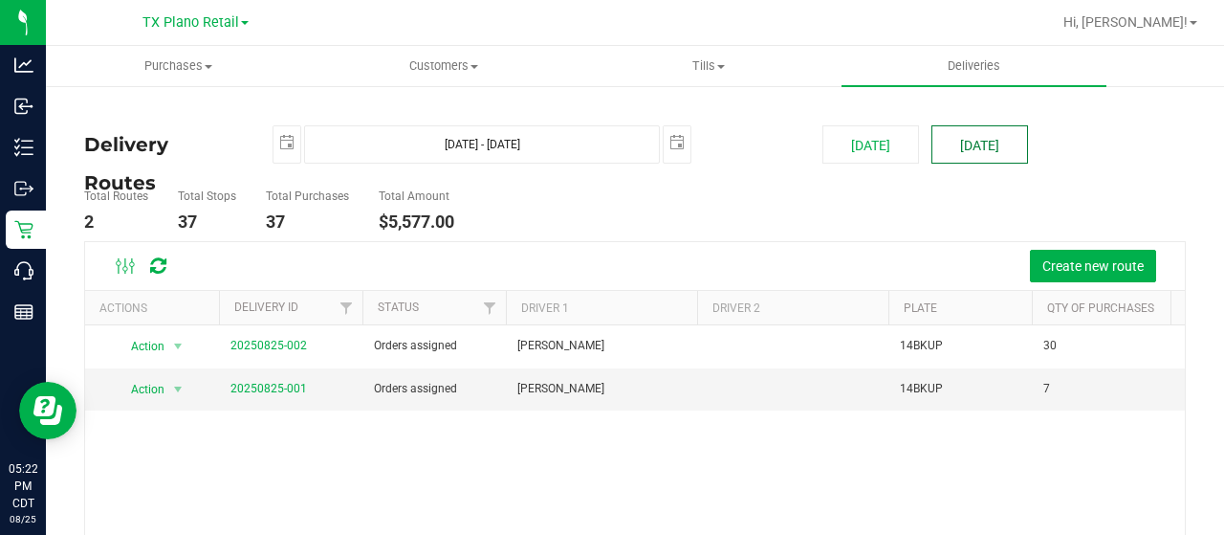
click at [968, 146] on button "[DATE]" at bounding box center [979, 144] width 97 height 38
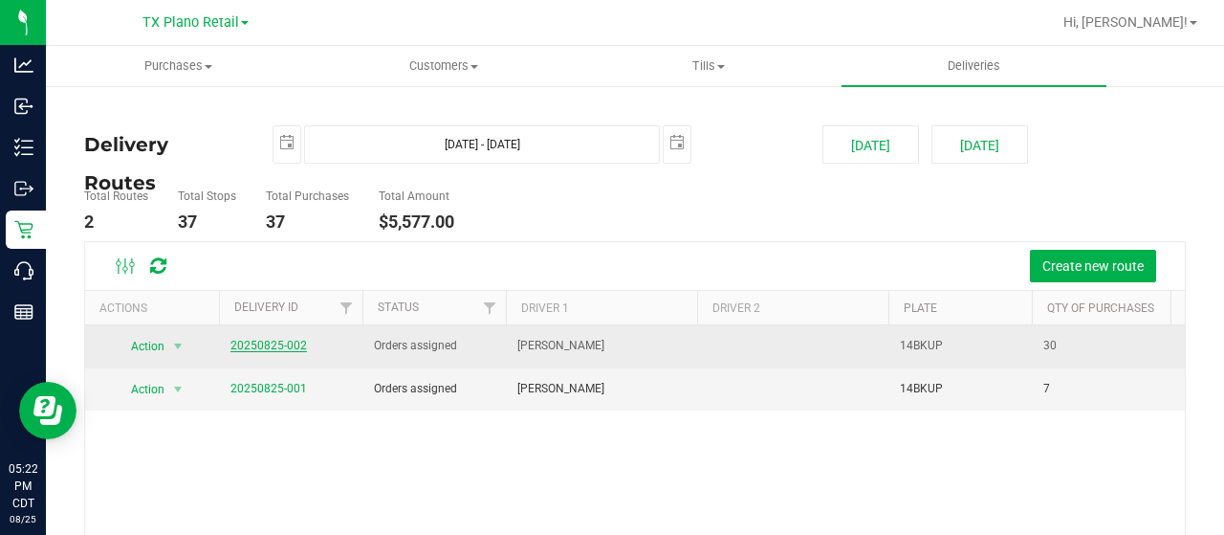
click at [255, 346] on link "20250825-002" at bounding box center [268, 345] width 76 height 13
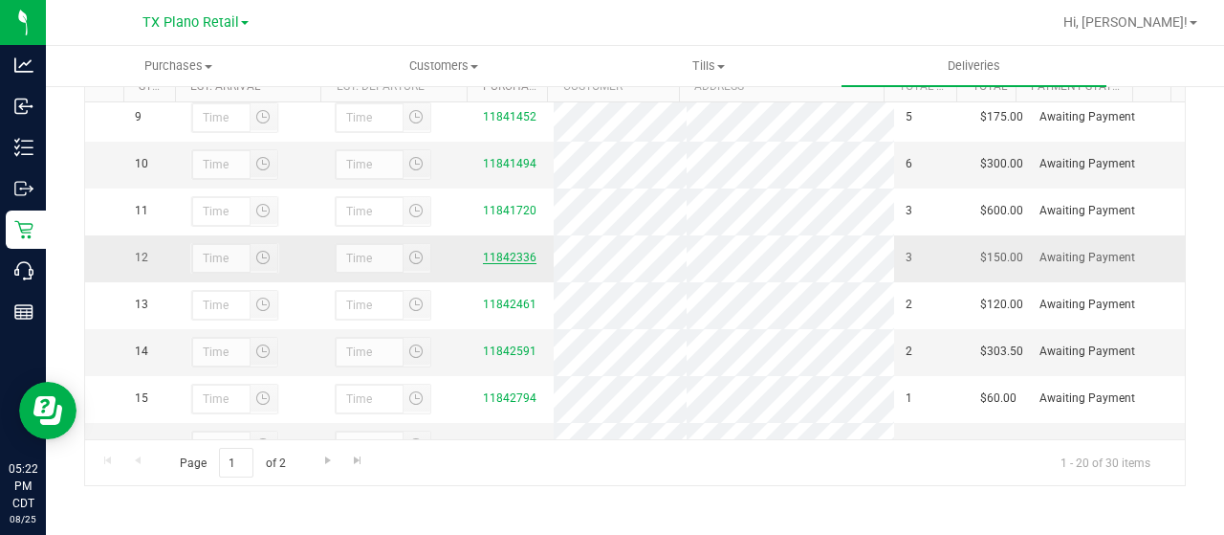
scroll to position [669, 0]
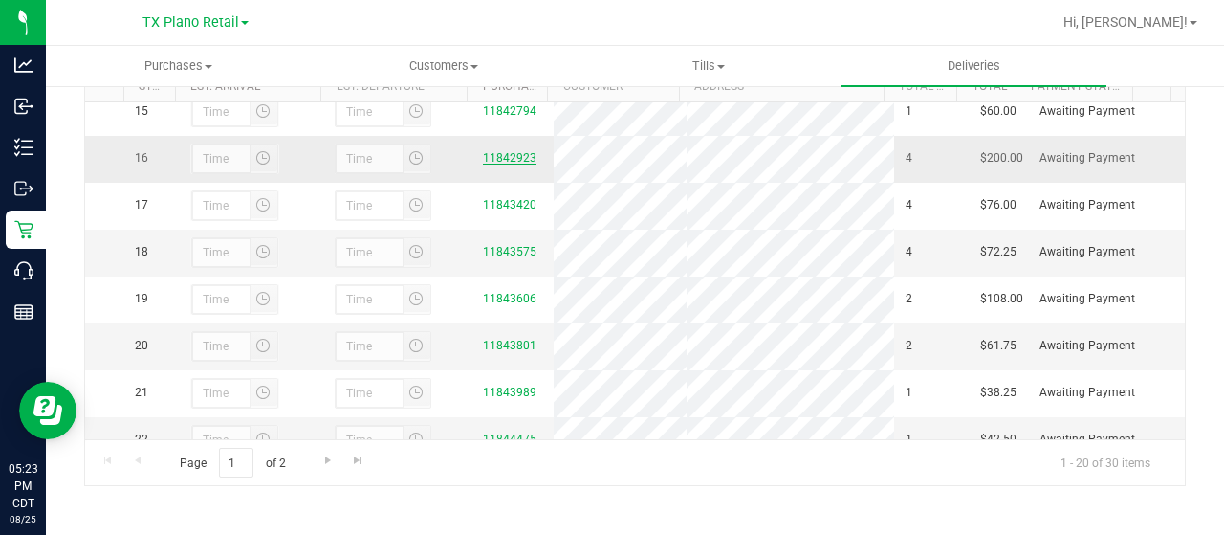
click at [505, 164] on link "11842923" at bounding box center [510, 157] width 54 height 13
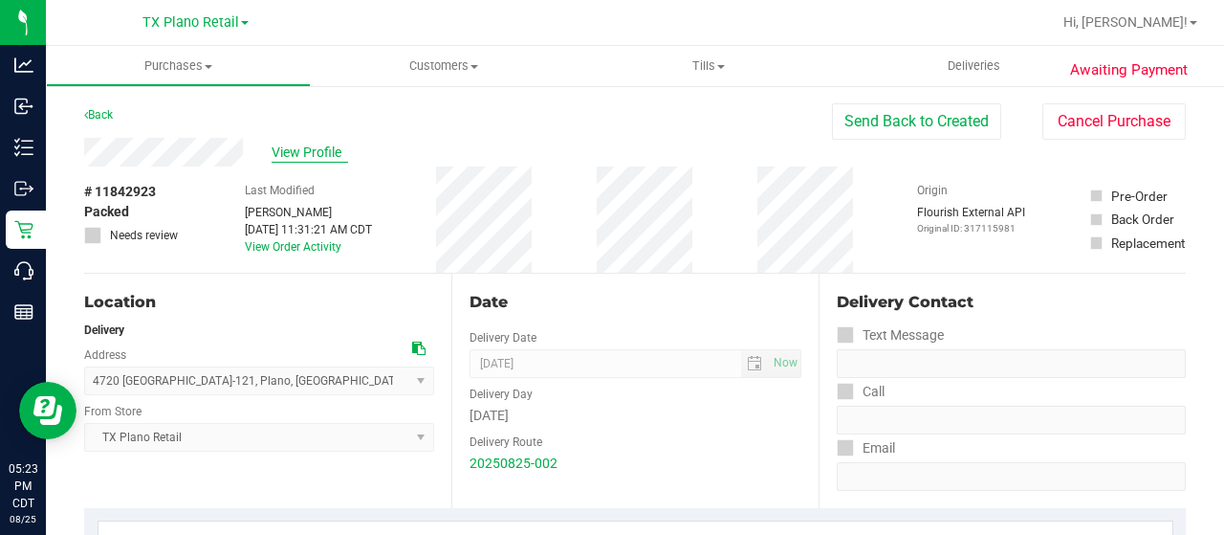
click at [320, 147] on span "View Profile" at bounding box center [310, 152] width 76 height 20
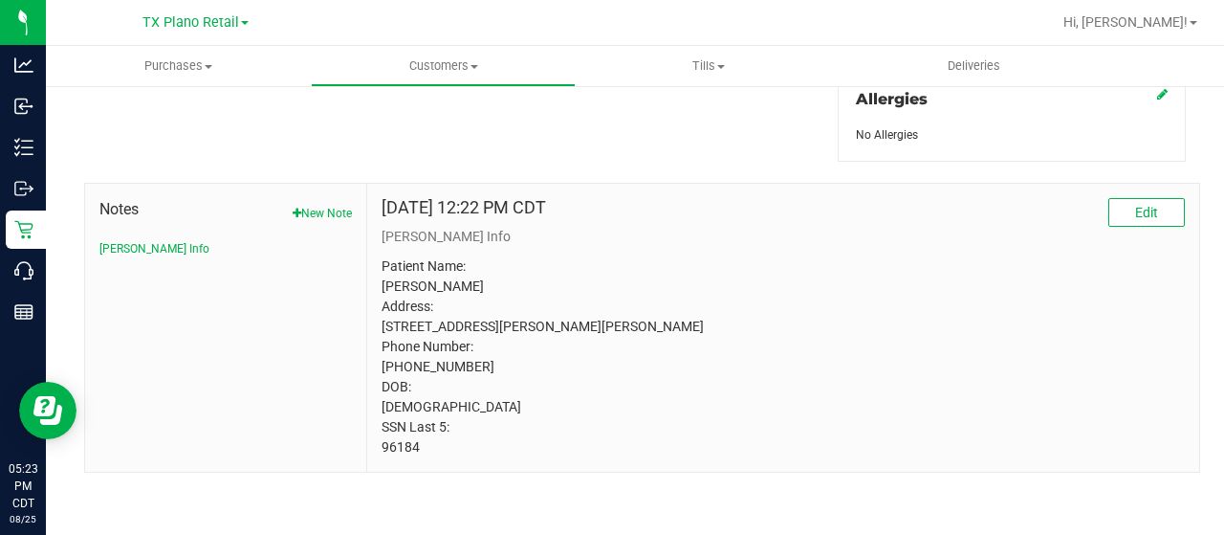
scroll to position [894, 0]
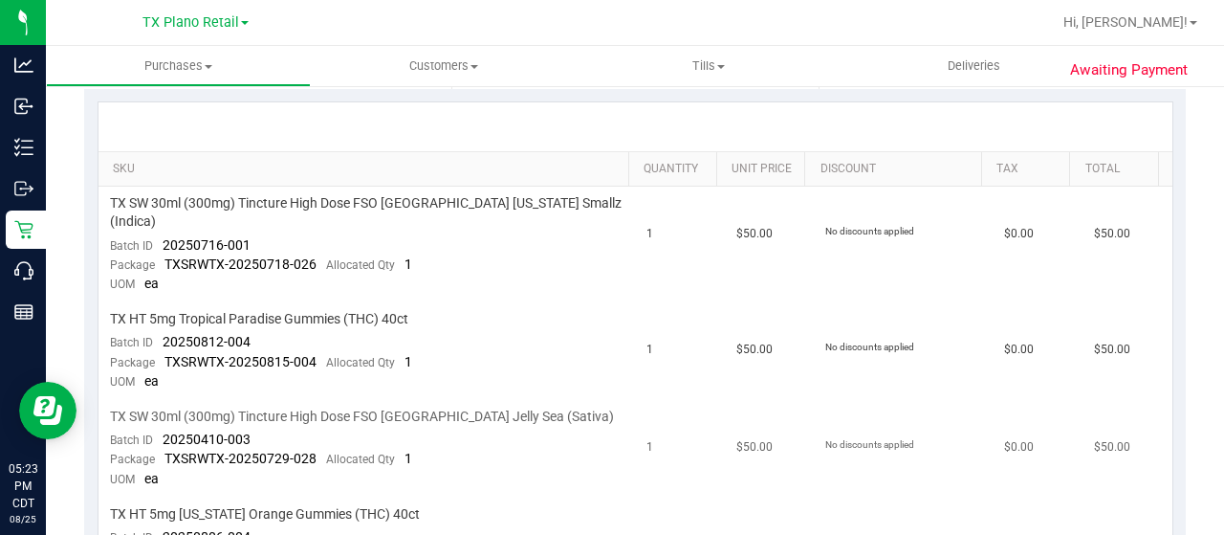
scroll to position [416, 0]
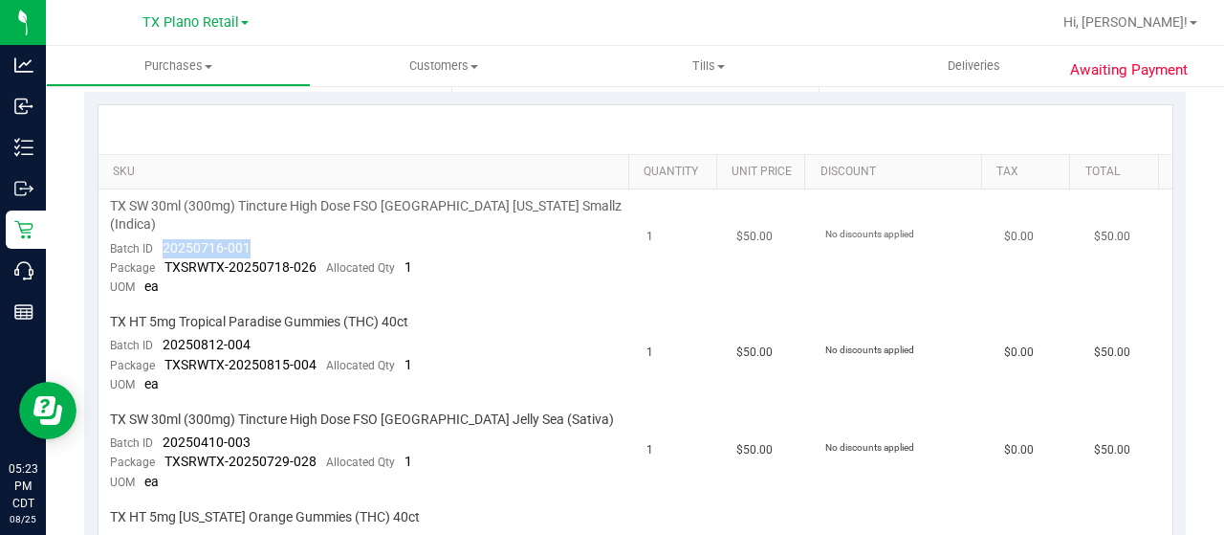
drag, startPoint x: 246, startPoint y: 228, endPoint x: 160, endPoint y: 223, distance: 86.2
click at [160, 223] on td "TX SW 30ml (300mg) Tincture High Dose FSO TX Georgia Smallz (Indica) Batch ID 2…" at bounding box center [366, 247] width 537 height 116
copy span "20250716-001"
drag, startPoint x: 245, startPoint y: 315, endPoint x: 157, endPoint y: 317, distance: 88.0
click at [157, 317] on td "TX HT 5mg Tropical Paradise Gummies (THC) 40ct Batch ID 20250812-004 Package TX…" at bounding box center [366, 354] width 537 height 98
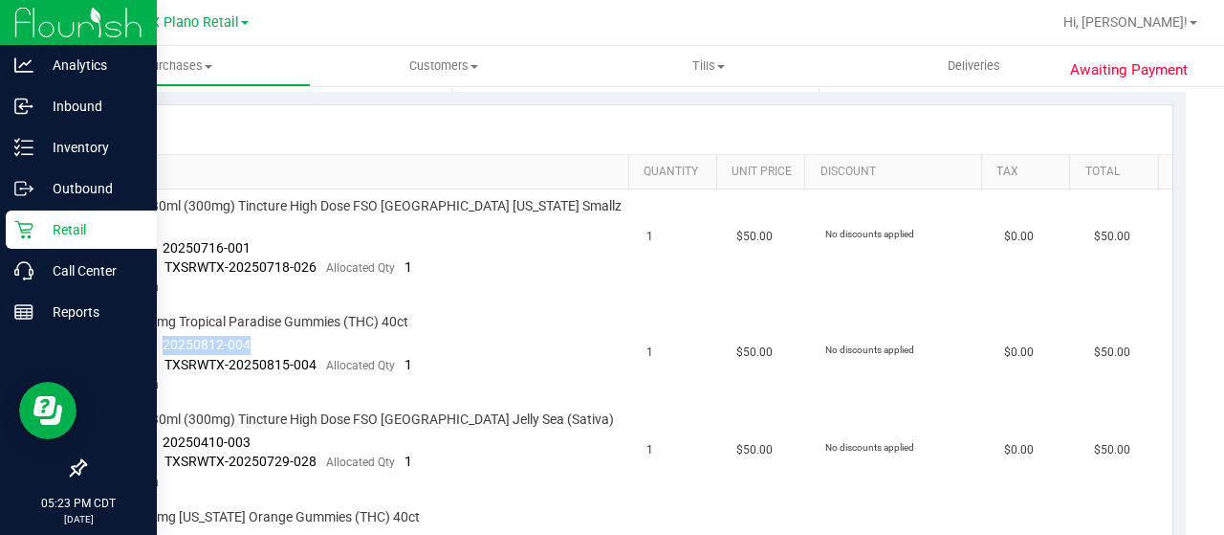
copy span "20250812-004"
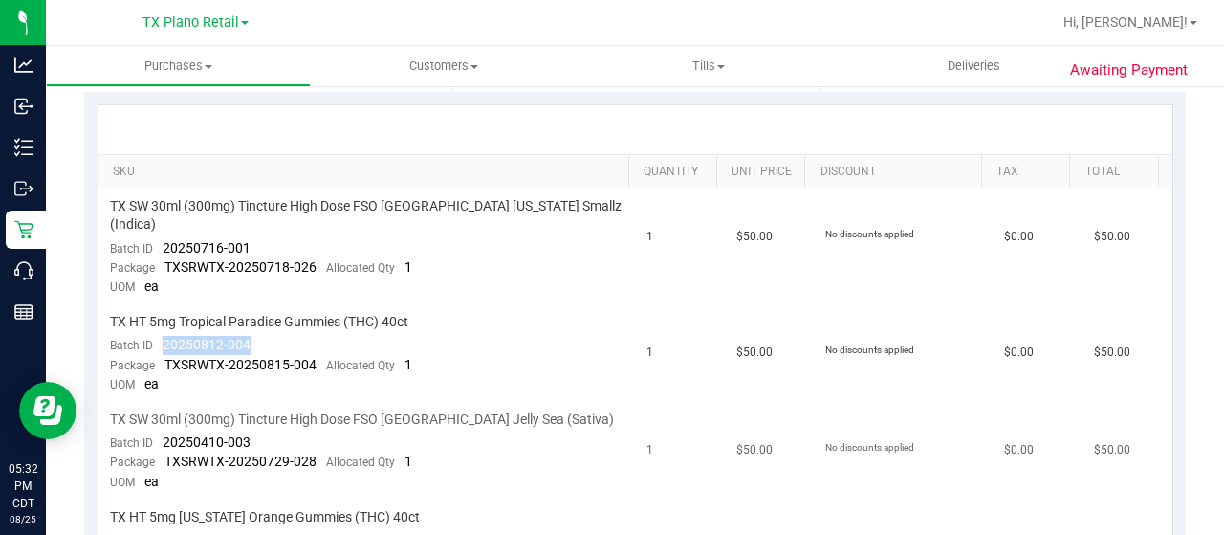
scroll to position [512, 0]
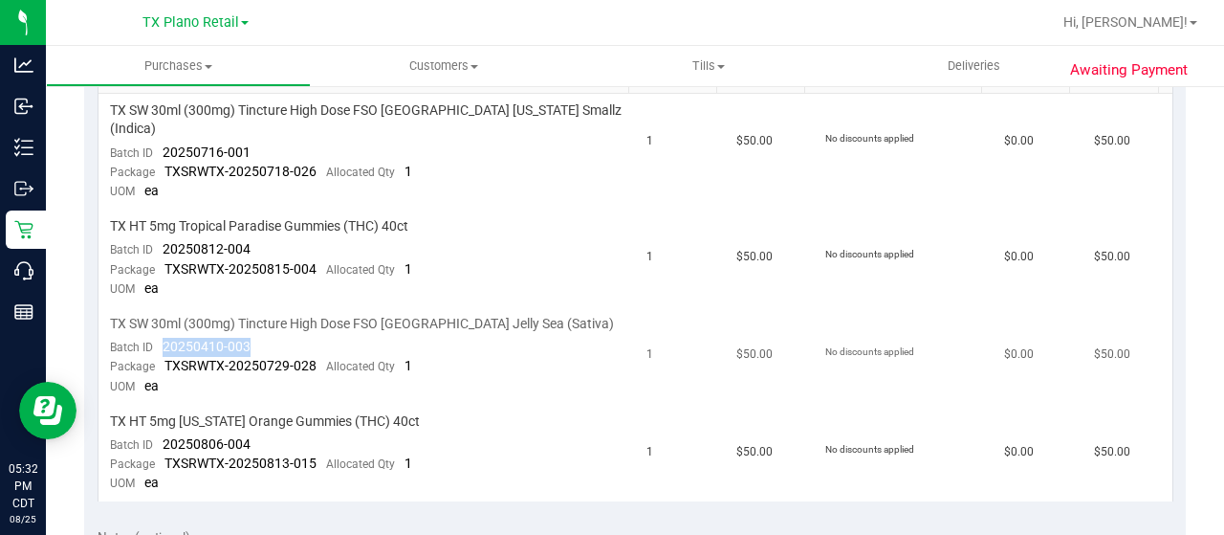
drag, startPoint x: 251, startPoint y: 323, endPoint x: 160, endPoint y: 324, distance: 90.8
click at [160, 324] on td "TX SW 30ml (300mg) Tincture High Dose FSO TX Jelly Sea (Sativa) Batch ID 202504…" at bounding box center [366, 356] width 537 height 98
copy span "20250410-003"
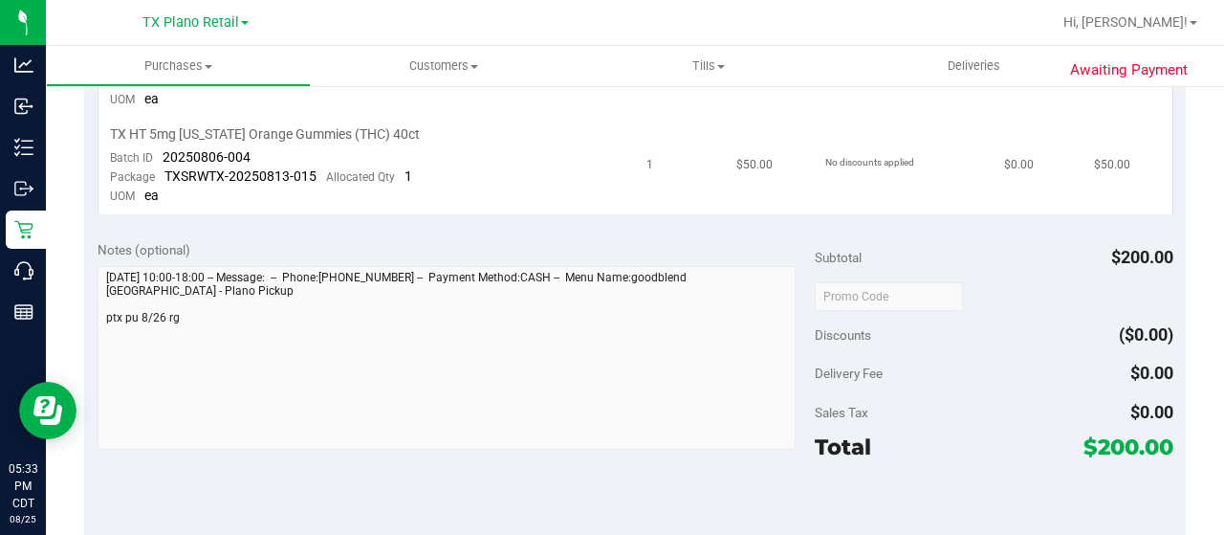
scroll to position [703, 0]
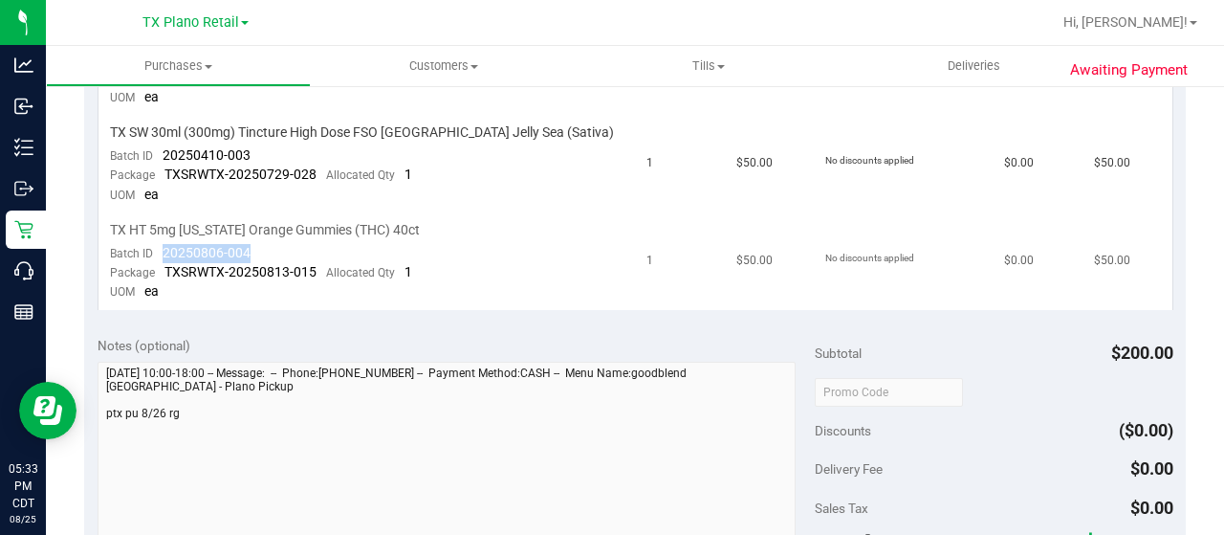
drag, startPoint x: 252, startPoint y: 232, endPoint x: 160, endPoint y: 228, distance: 92.9
click at [160, 228] on td "TX HT 5mg Texas Orange Gummies (THC) 40ct Batch ID 20250806-004 Package TXSRWTX…" at bounding box center [366, 261] width 537 height 97
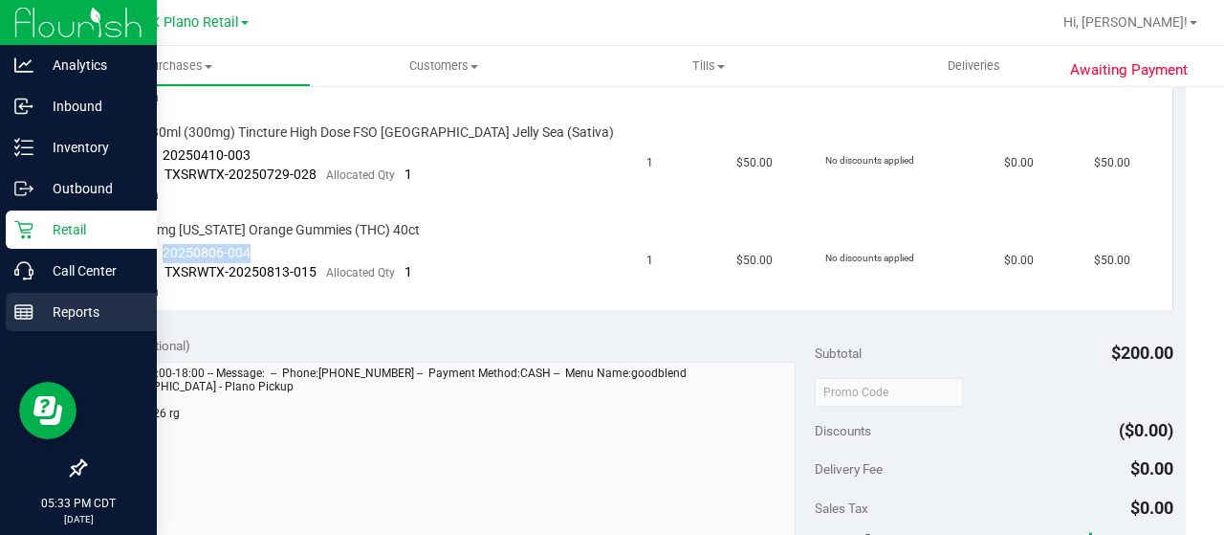
copy span "20250806-004"
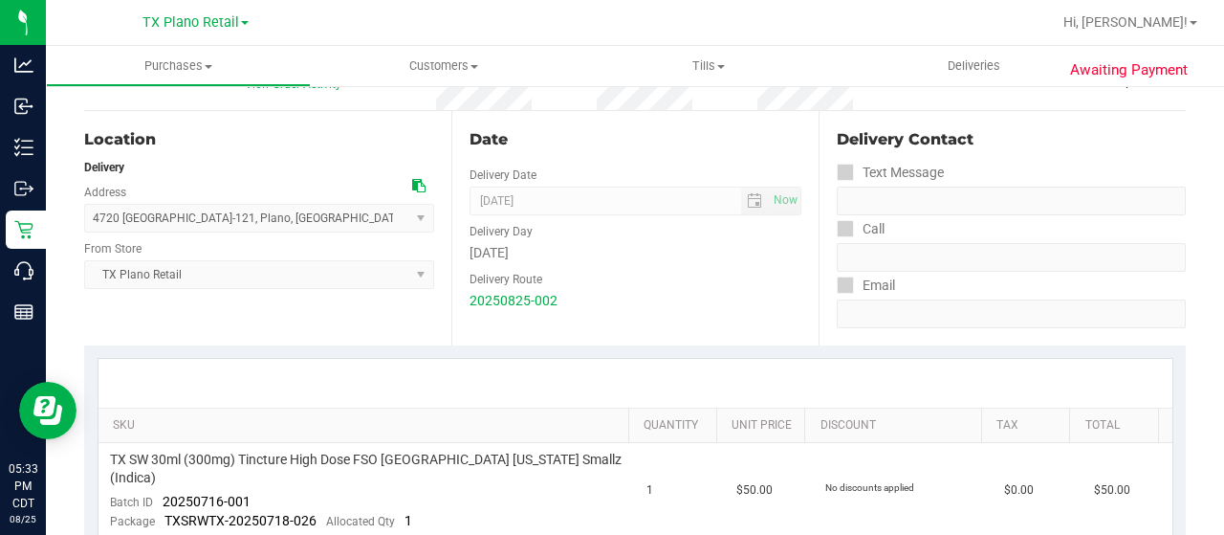
scroll to position [0, 0]
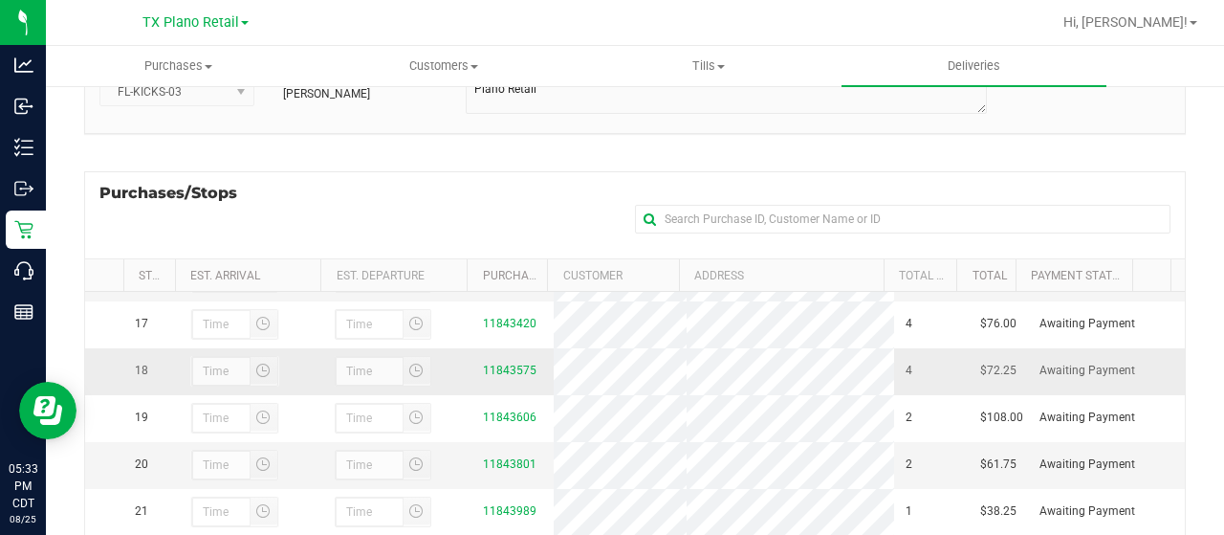
scroll to position [765, 0]
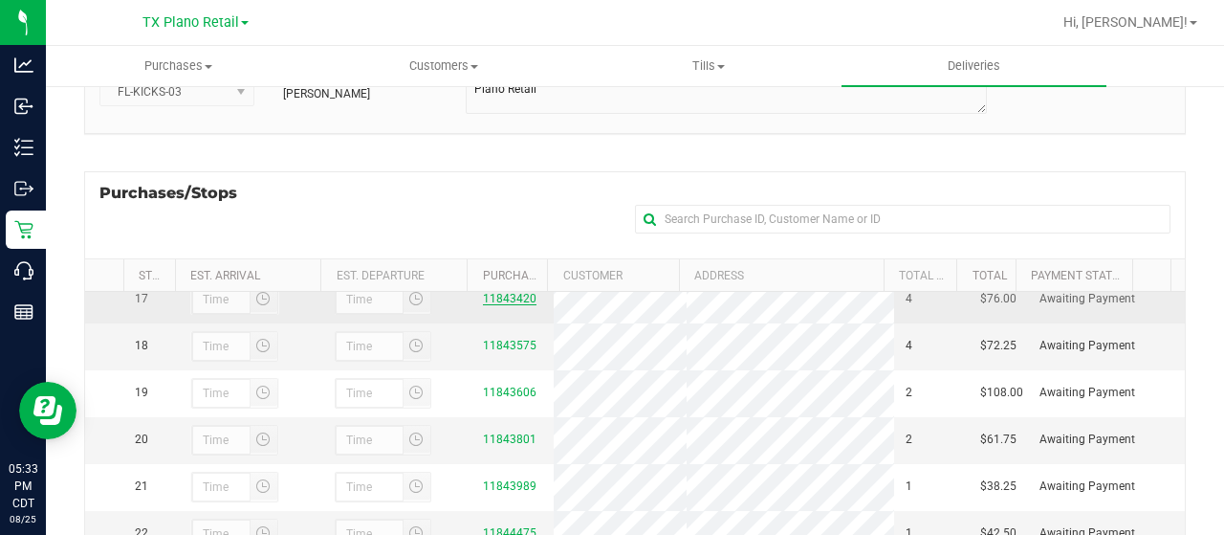
click at [498, 305] on link "11843420" at bounding box center [510, 298] width 54 height 13
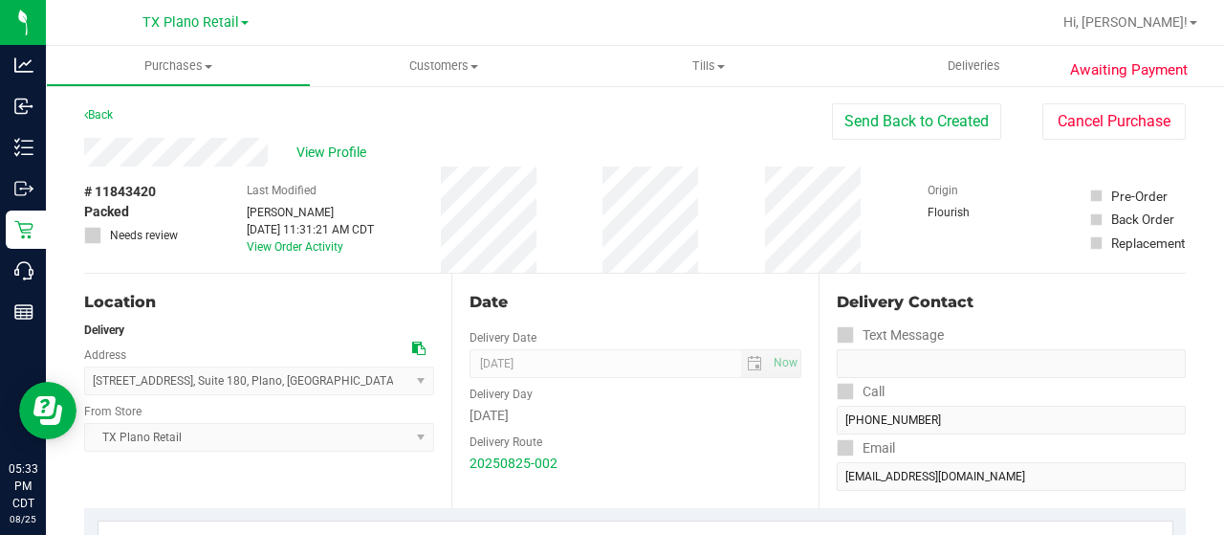
click at [142, 142] on div "View Profile" at bounding box center [458, 152] width 748 height 29
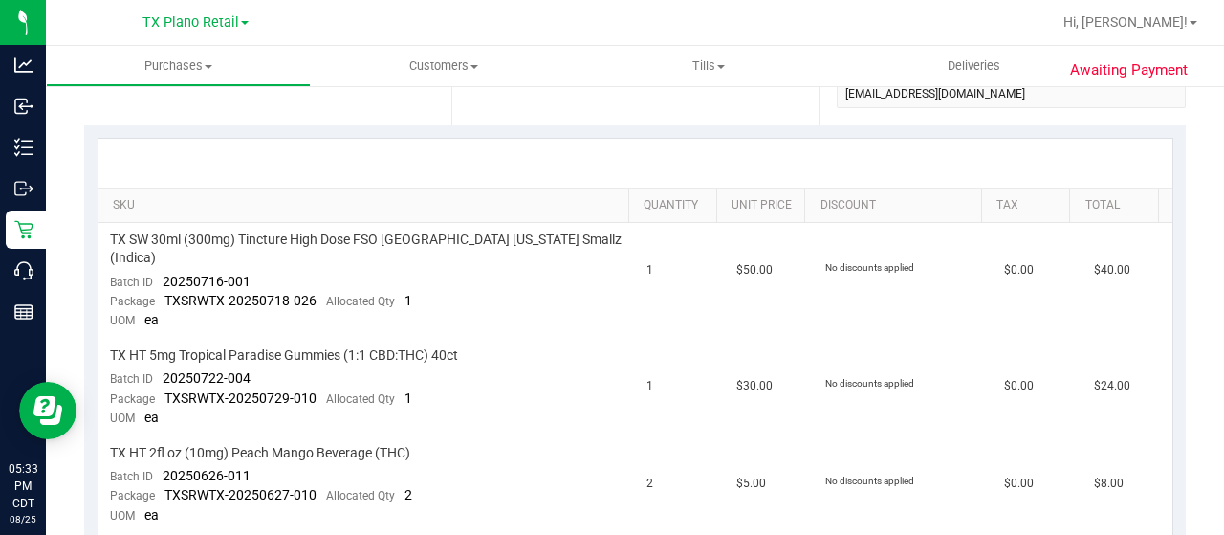
scroll to position [478, 0]
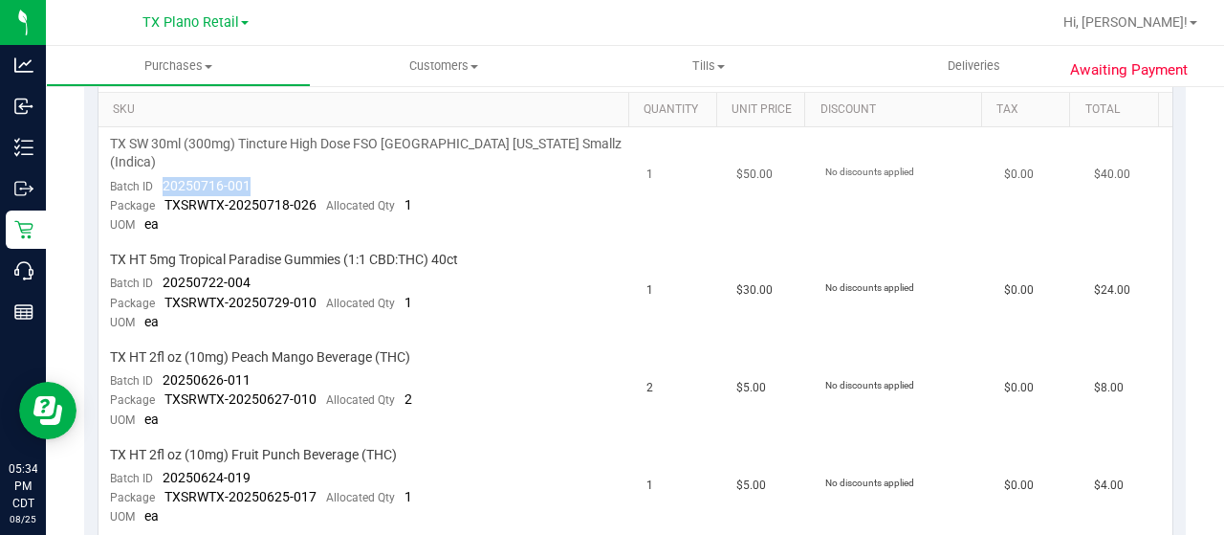
drag, startPoint x: 254, startPoint y: 171, endPoint x: 161, endPoint y: 162, distance: 94.2
click at [161, 164] on td "TX SW 30ml (300mg) Tincture High Dose FSO TX Georgia Smallz (Indica) Batch ID 2…" at bounding box center [366, 185] width 537 height 116
copy span "20250716-001"
drag, startPoint x: 266, startPoint y: 263, endPoint x: 157, endPoint y: 257, distance: 109.2
click at [157, 258] on td "TX HT 5mg Tropical Paradise Gummies (1:1 CBD:THC) 40ct Batch ID 20250722-004 Pa…" at bounding box center [366, 292] width 537 height 98
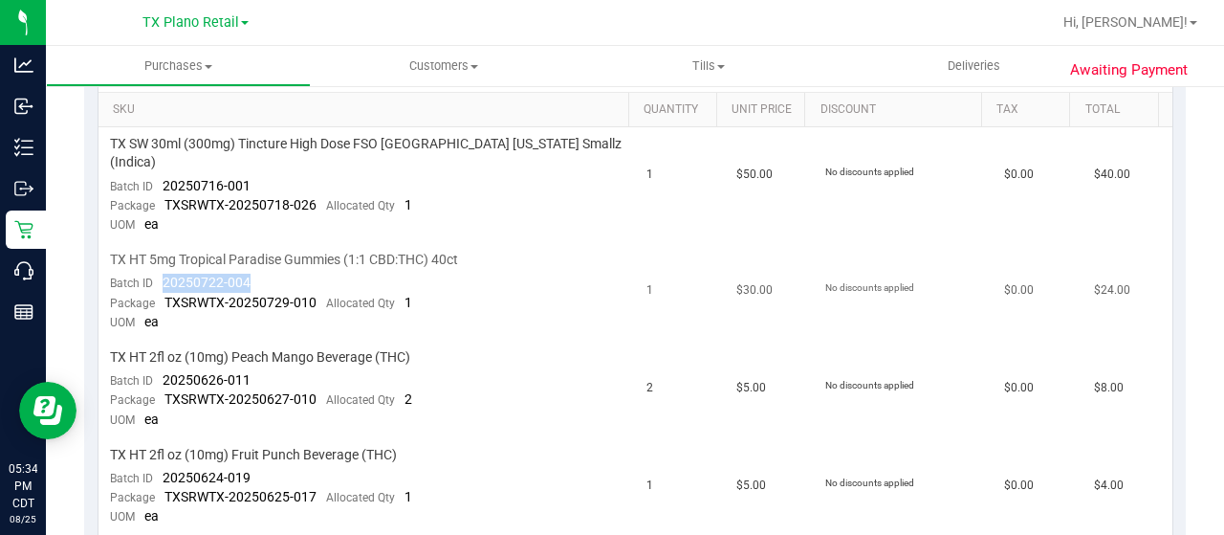
copy span "20250722-004"
drag, startPoint x: 251, startPoint y: 357, endPoint x: 159, endPoint y: 349, distance: 92.1
click at [159, 349] on td "TX HT 2fl oz (10mg) Peach Mango Beverage (THC) Batch ID 20250626-011 Package TX…" at bounding box center [366, 389] width 537 height 98
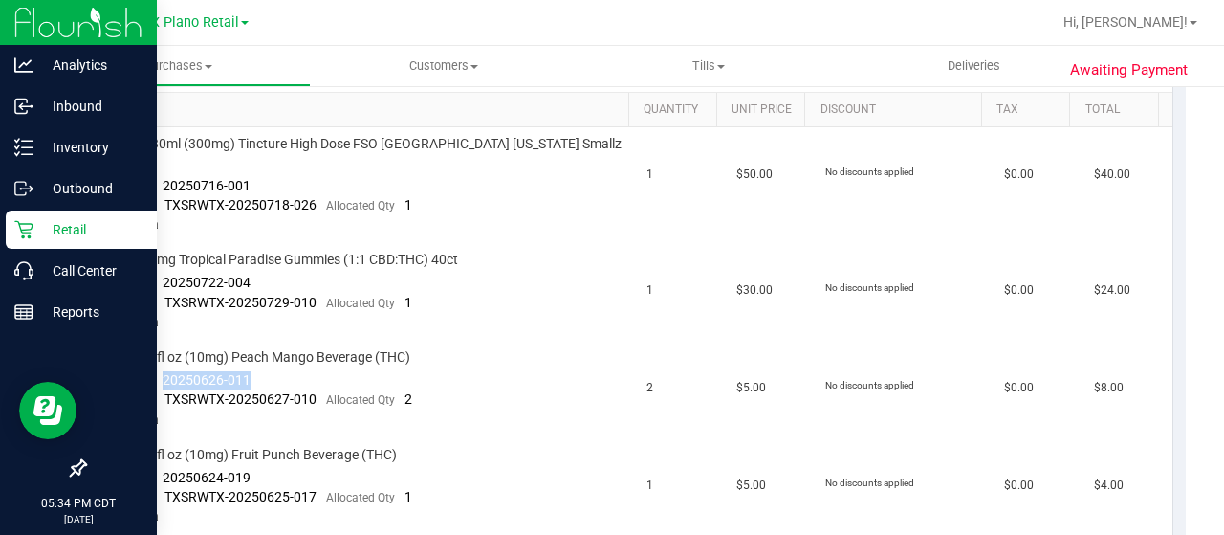
copy span "20250626-011"
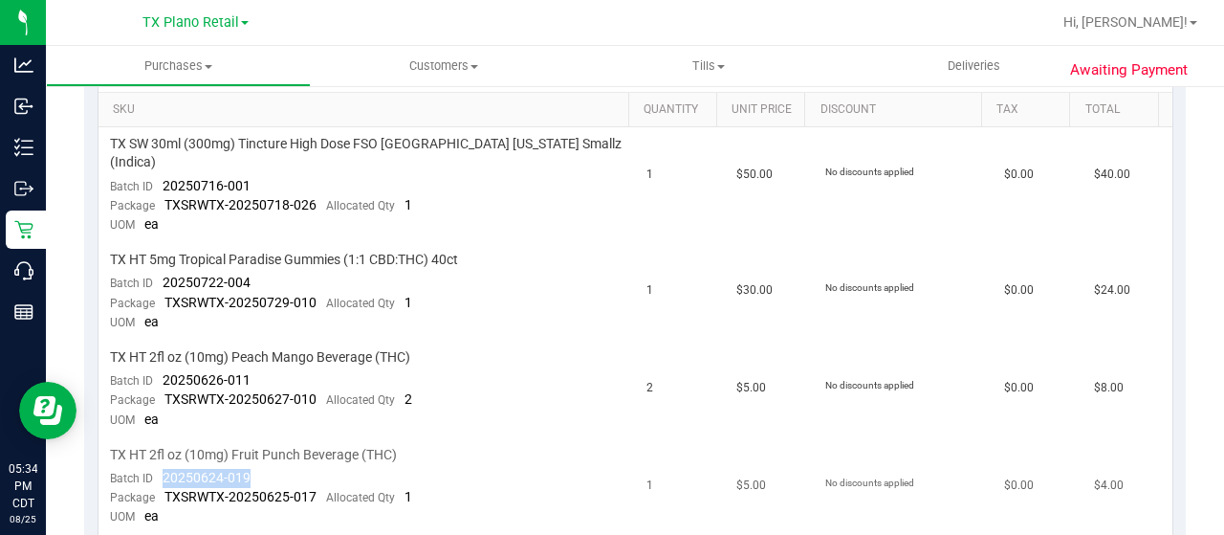
drag, startPoint x: 251, startPoint y: 454, endPoint x: 163, endPoint y: 450, distance: 88.1
click at [163, 450] on td "TX HT 2fl oz (10mg) Fruit Punch Beverage (THC) Batch ID 20250624-019 Package TX…" at bounding box center [366, 486] width 537 height 97
copy span "20250624-019"
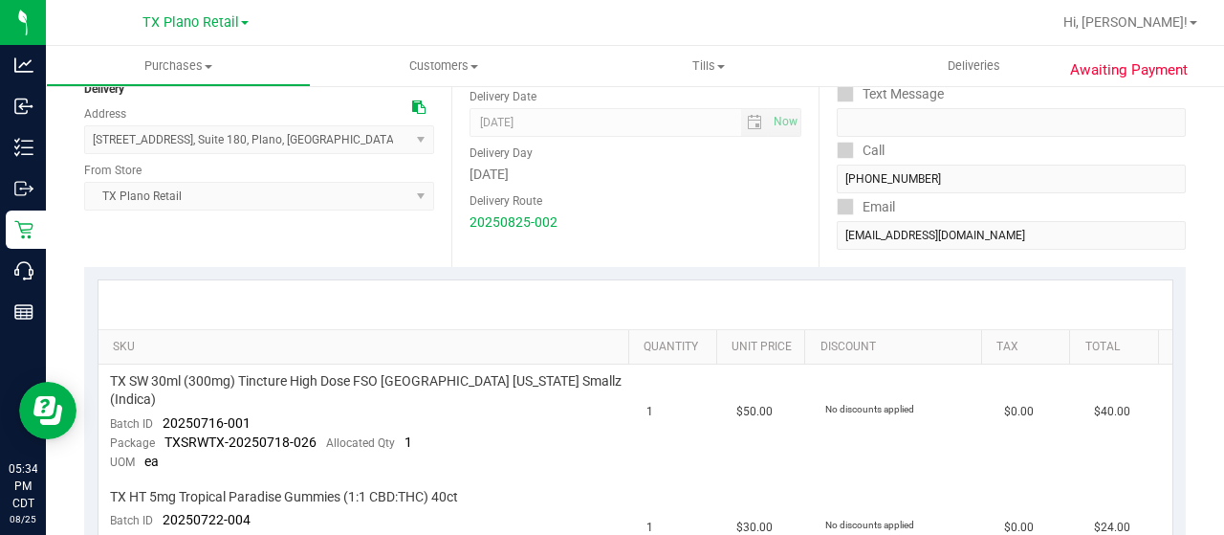
scroll to position [0, 0]
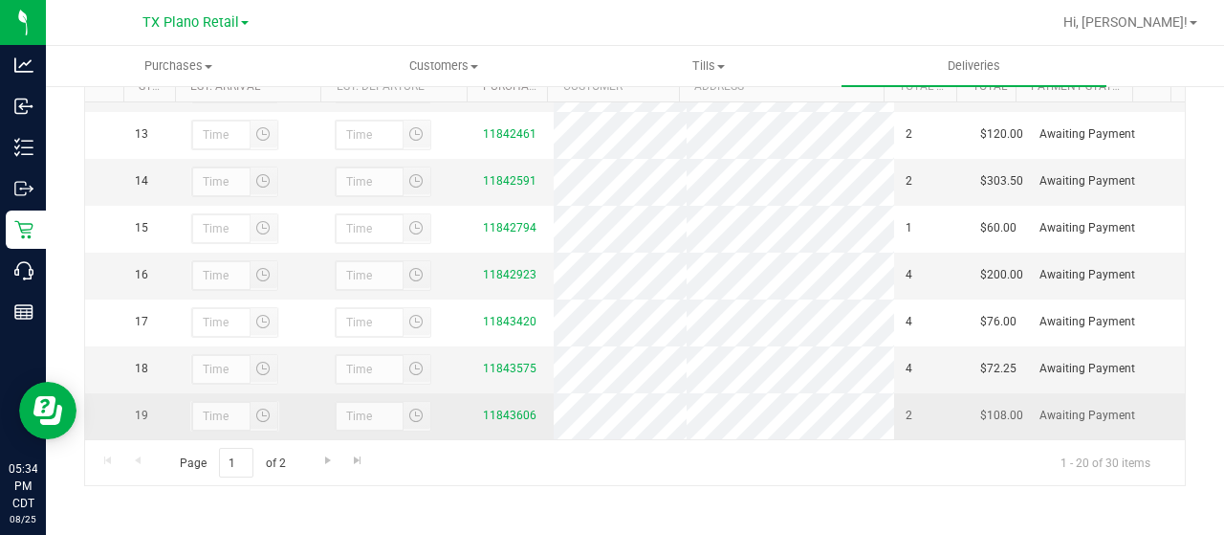
scroll to position [765, 0]
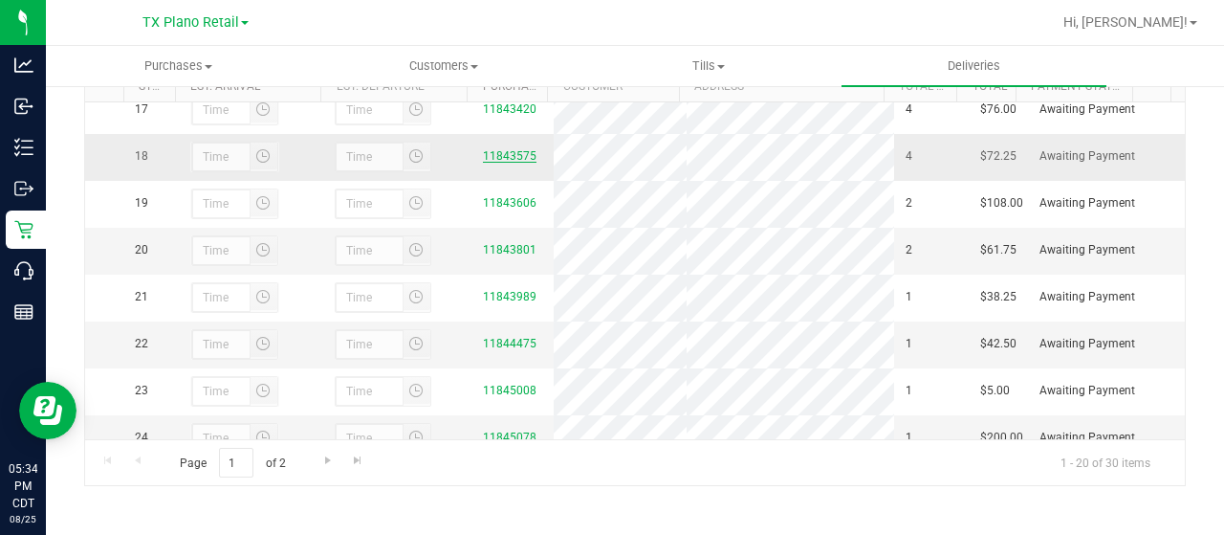
click at [501, 163] on link "11843575" at bounding box center [510, 155] width 54 height 13
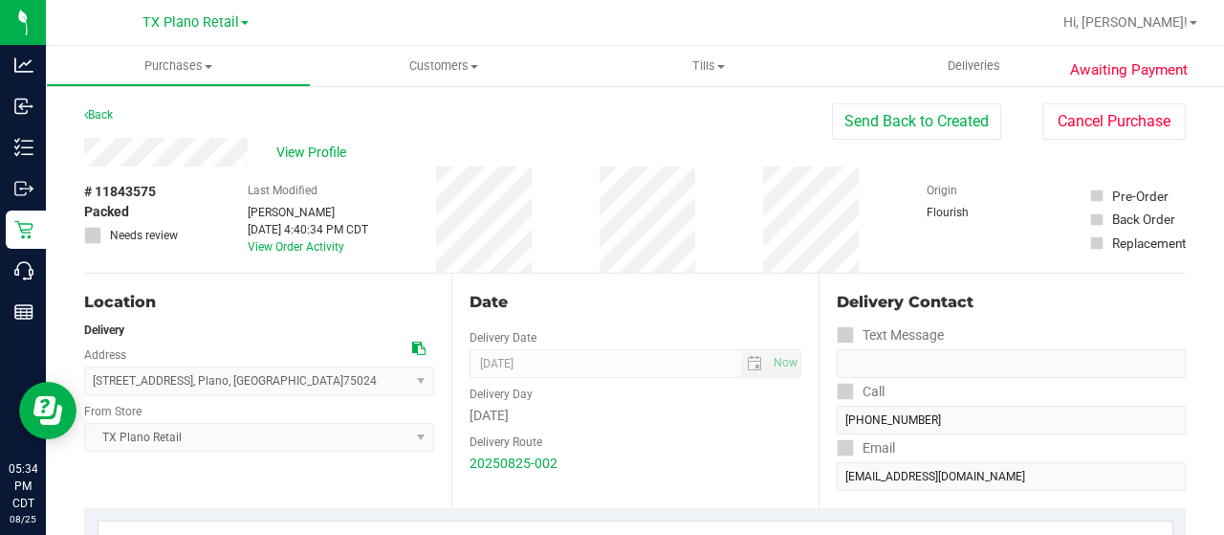
click at [155, 154] on div "View Profile" at bounding box center [458, 152] width 748 height 29
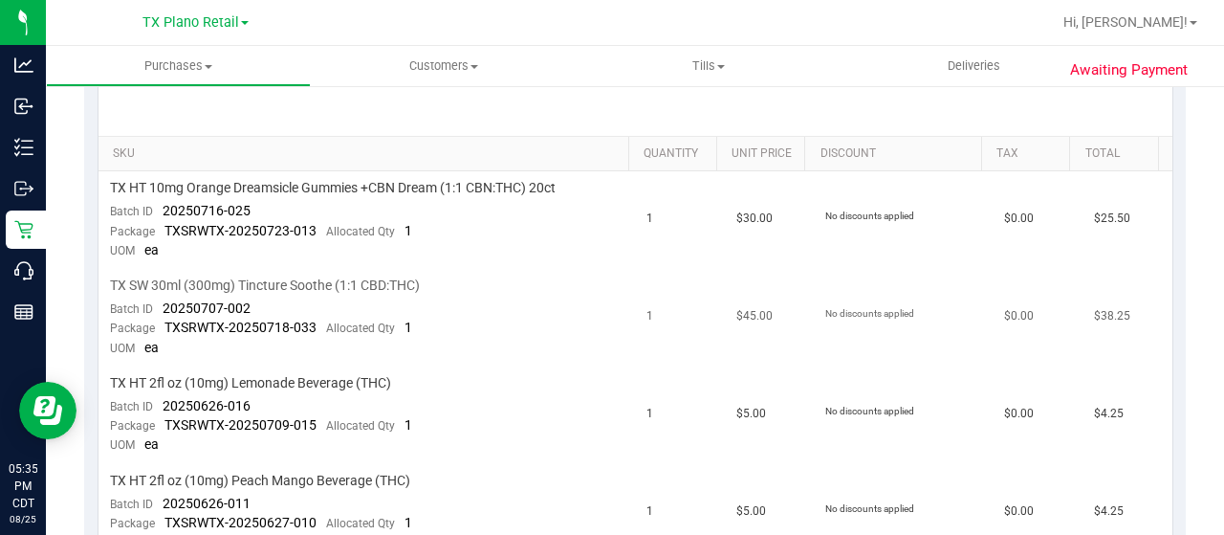
scroll to position [478, 0]
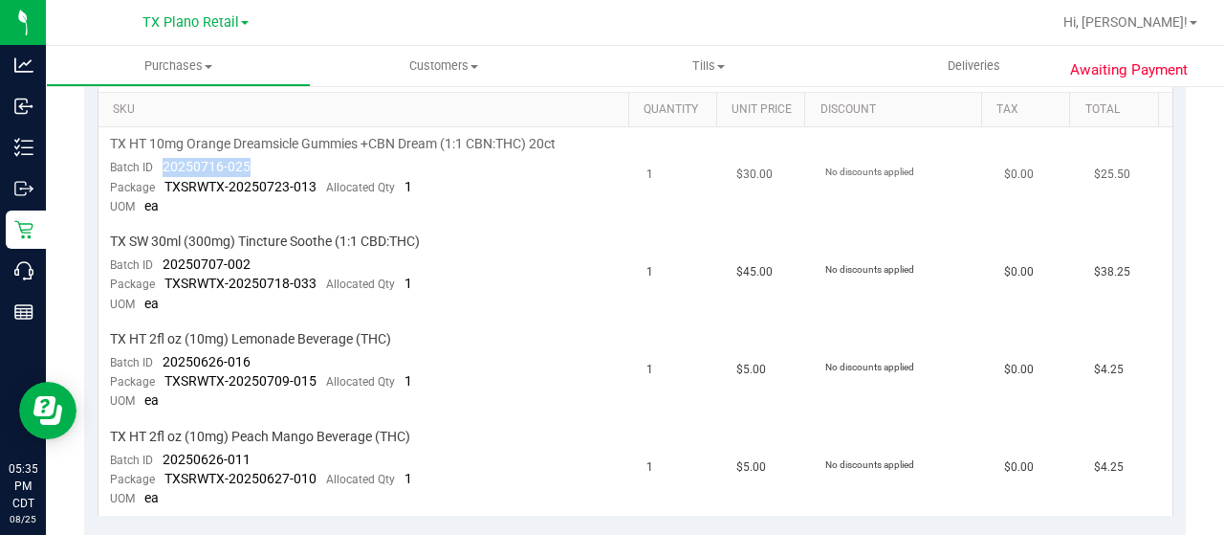
drag, startPoint x: 251, startPoint y: 157, endPoint x: 150, endPoint y: 160, distance: 101.4
click at [150, 160] on td "TX HT 10mg Orange Dreamsicle Gummies +CBN Dream (1:1 CBN:THC) 20ct Batch ID 202…" at bounding box center [366, 176] width 537 height 98
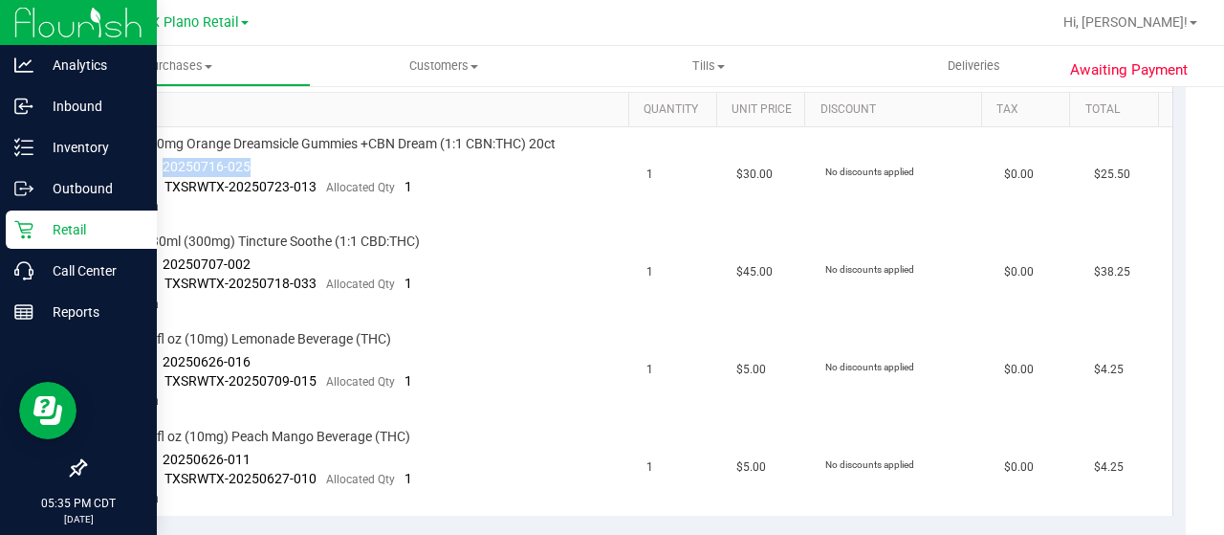
copy span "20250716-025"
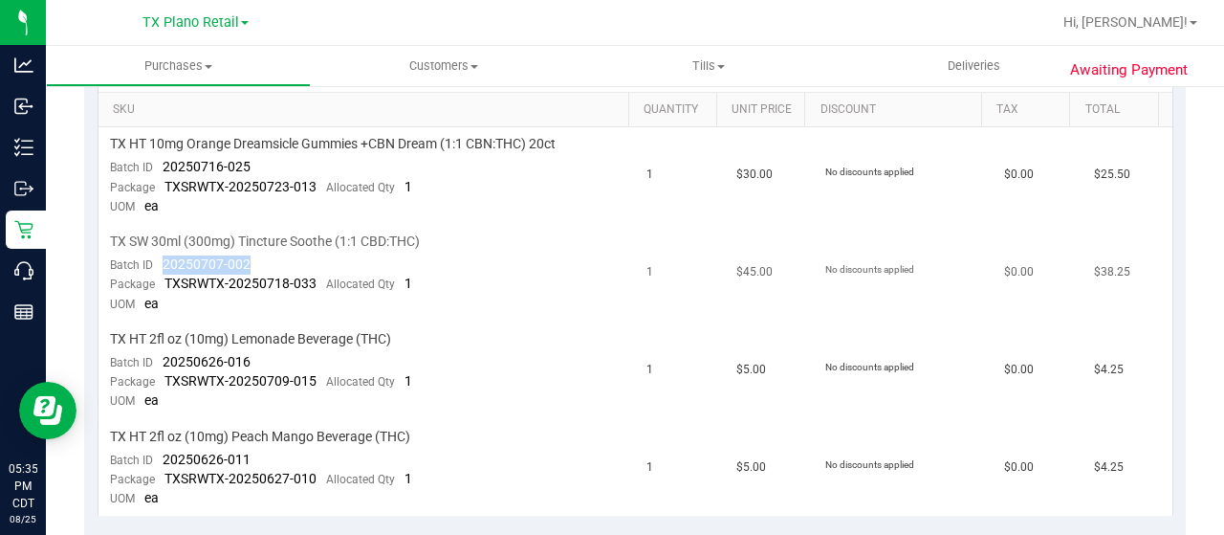
drag, startPoint x: 243, startPoint y: 267, endPoint x: 162, endPoint y: 259, distance: 81.6
click at [162, 259] on div "Batch ID 20250707-002" at bounding box center [180, 264] width 141 height 19
drag, startPoint x: 246, startPoint y: 360, endPoint x: 279, endPoint y: 365, distance: 33.8
click at [280, 365] on td "TX HT 2fl oz (10mg) Lemonade Beverage (THC) Batch ID 20250626-016 Package TXSRW…" at bounding box center [366, 371] width 537 height 98
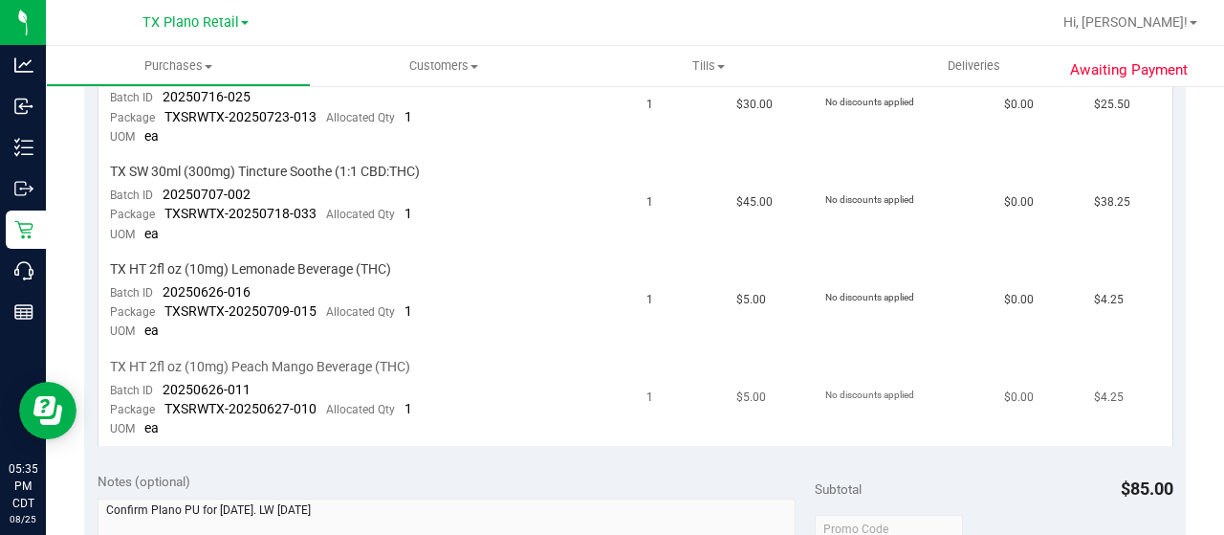
scroll to position [574, 0]
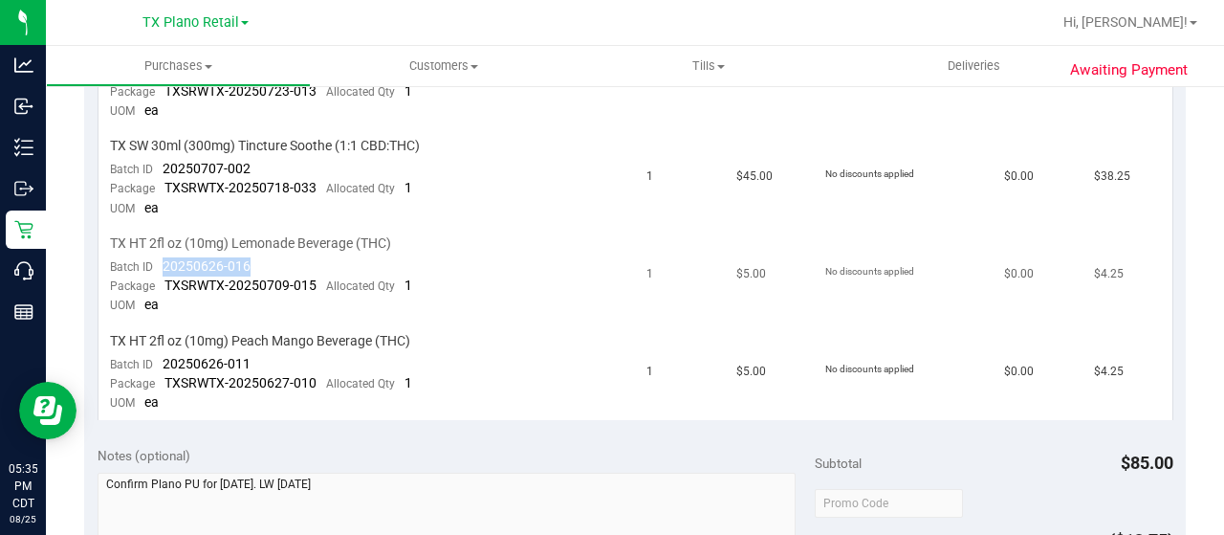
drag, startPoint x: 256, startPoint y: 263, endPoint x: 156, endPoint y: 264, distance: 100.4
click at [156, 264] on td "TX HT 2fl oz (10mg) Lemonade Beverage (THC) Batch ID 20250626-016 Package TXSRW…" at bounding box center [366, 276] width 537 height 98
drag, startPoint x: 241, startPoint y: 359, endPoint x: 254, endPoint y: 362, distance: 13.9
click at [254, 362] on td "TX HT 2fl oz (10mg) Peach Mango Beverage (THC) Batch ID 20250626-011 Package TX…" at bounding box center [366, 372] width 537 height 97
click at [250, 357] on td "TX HT 2fl oz (10mg) Peach Mango Beverage (THC) Batch ID 20250626-011 Package TX…" at bounding box center [366, 372] width 537 height 97
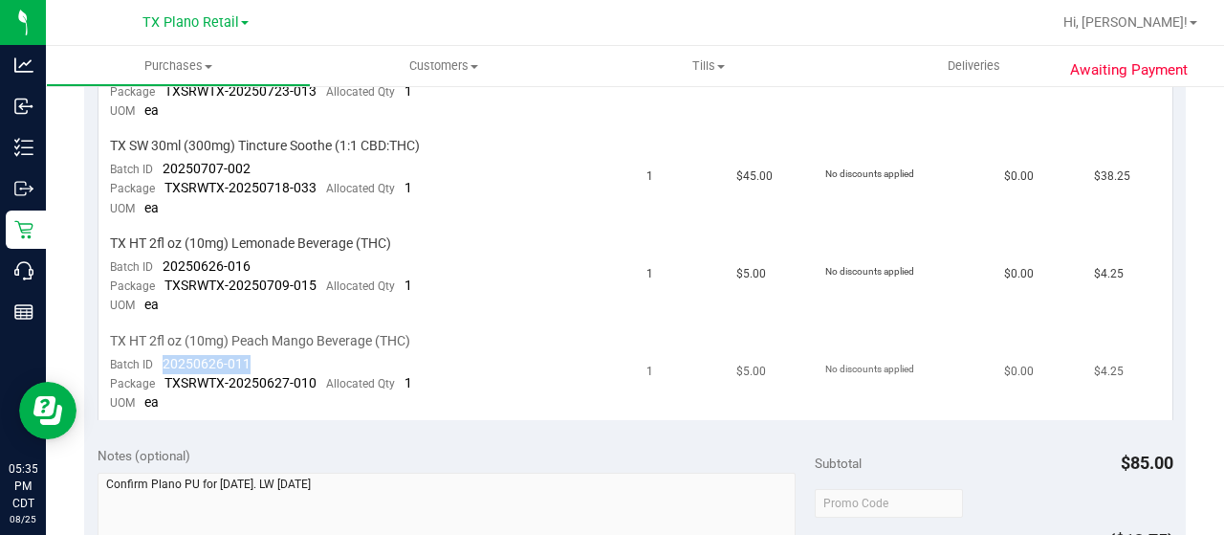
drag, startPoint x: 249, startPoint y: 356, endPoint x: 163, endPoint y: 355, distance: 86.1
click at [163, 355] on td "TX HT 2fl oz (10mg) Peach Mango Beverage (THC) Batch ID 20250626-011 Package TX…" at bounding box center [366, 372] width 537 height 97
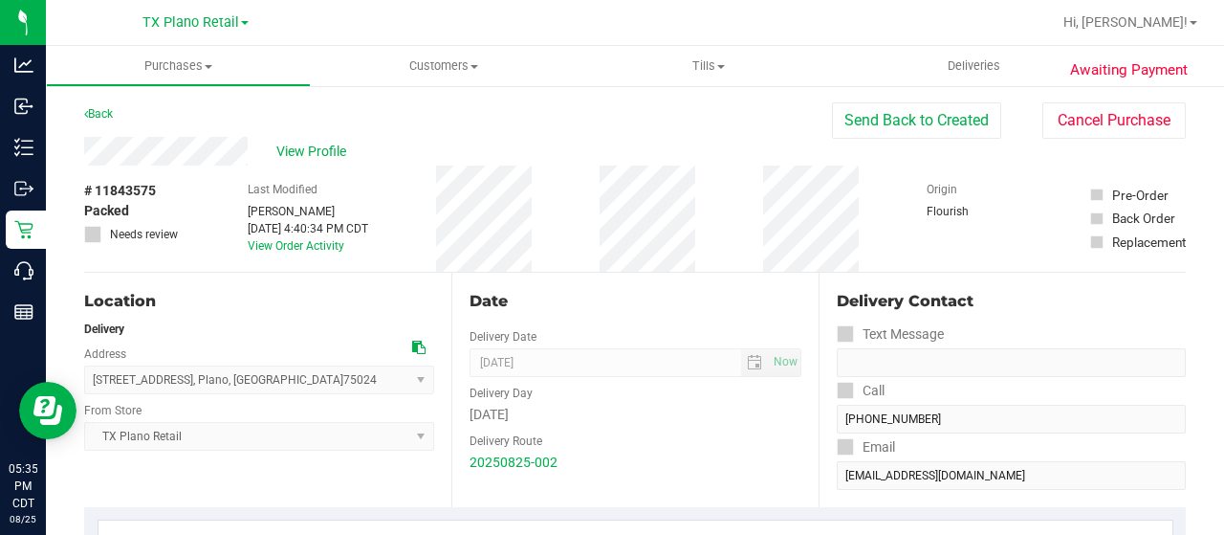
scroll to position [0, 0]
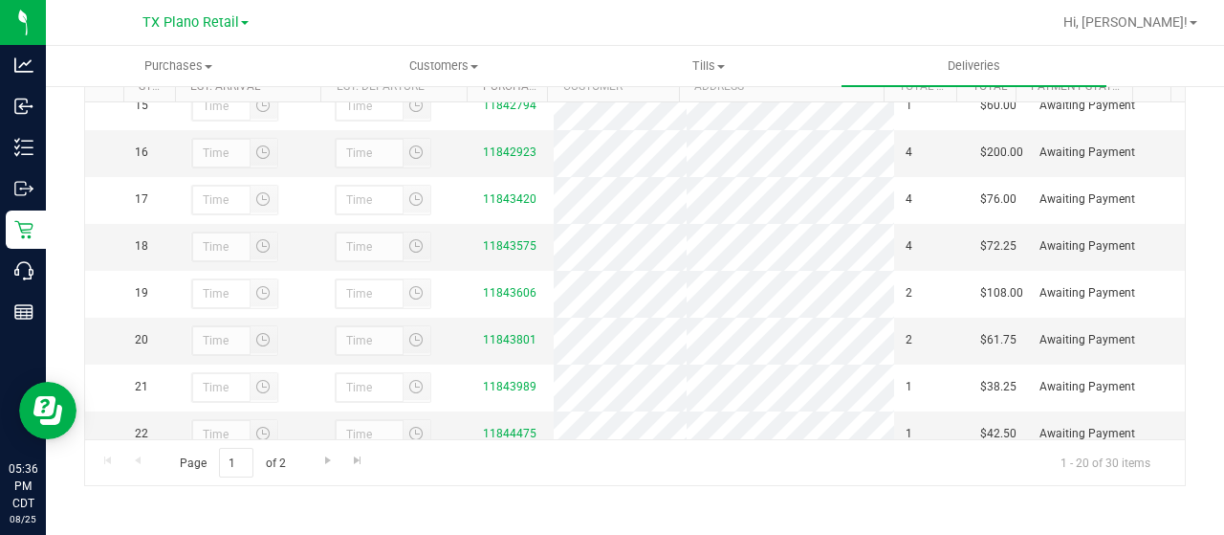
scroll to position [765, 0]
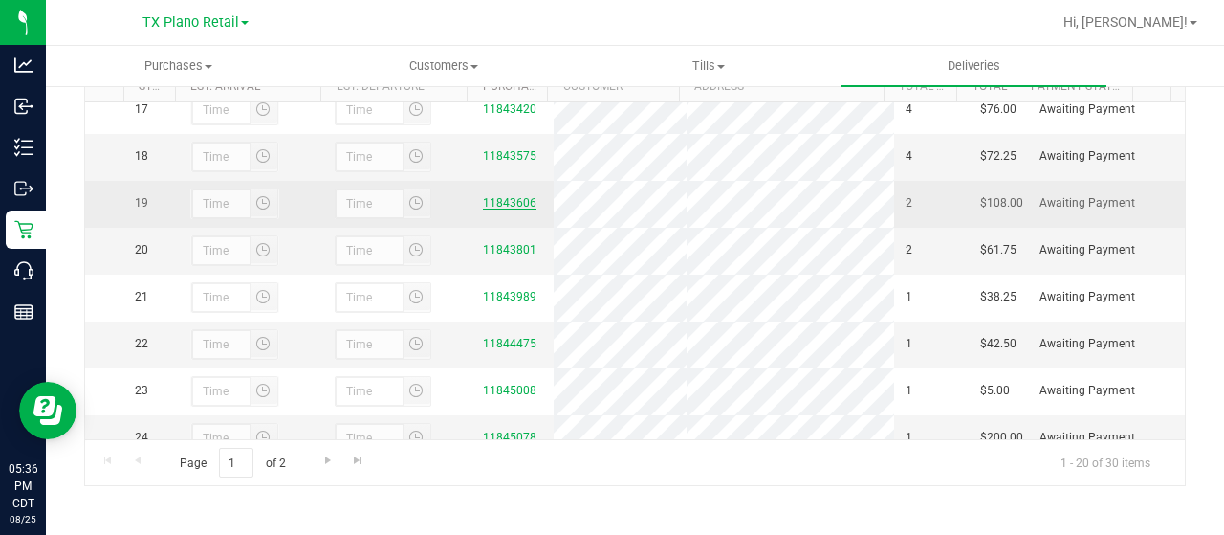
click at [510, 209] on link "11843606" at bounding box center [510, 202] width 54 height 13
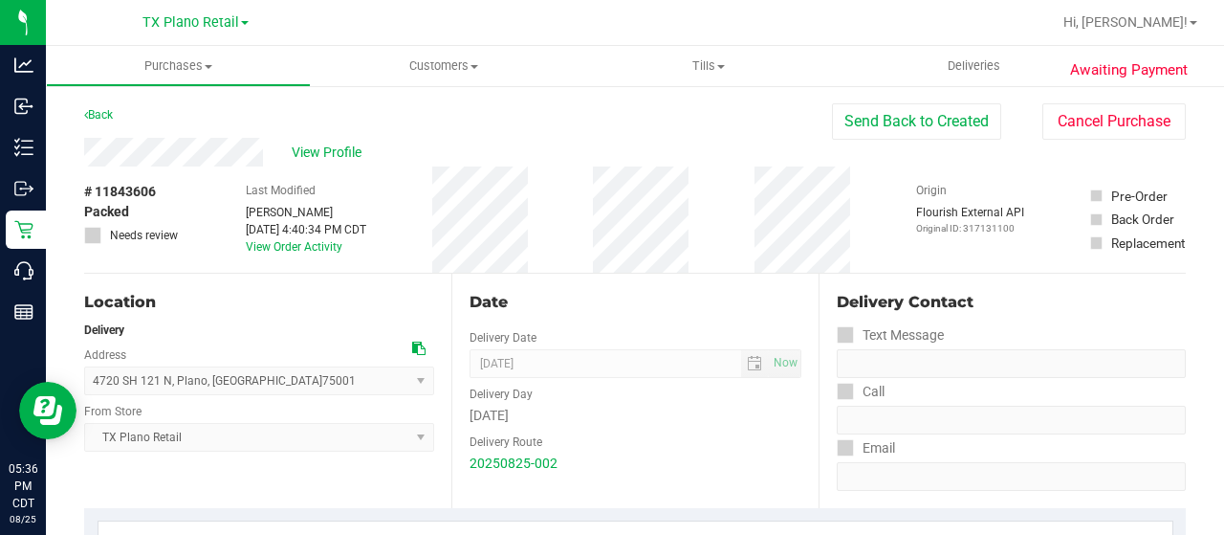
click at [182, 147] on div "View Profile" at bounding box center [458, 152] width 748 height 29
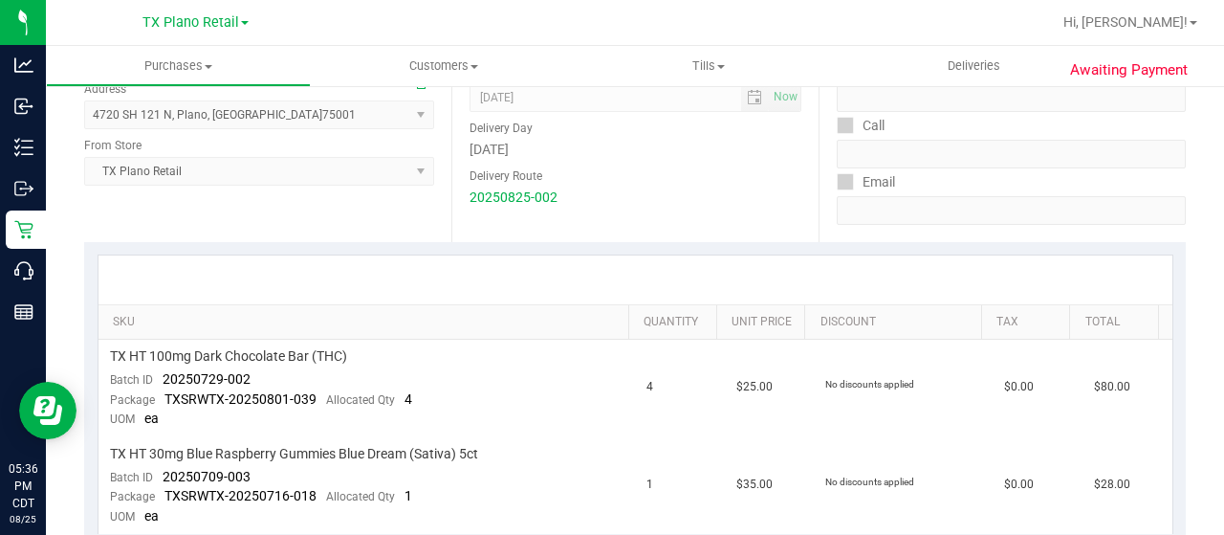
scroll to position [382, 0]
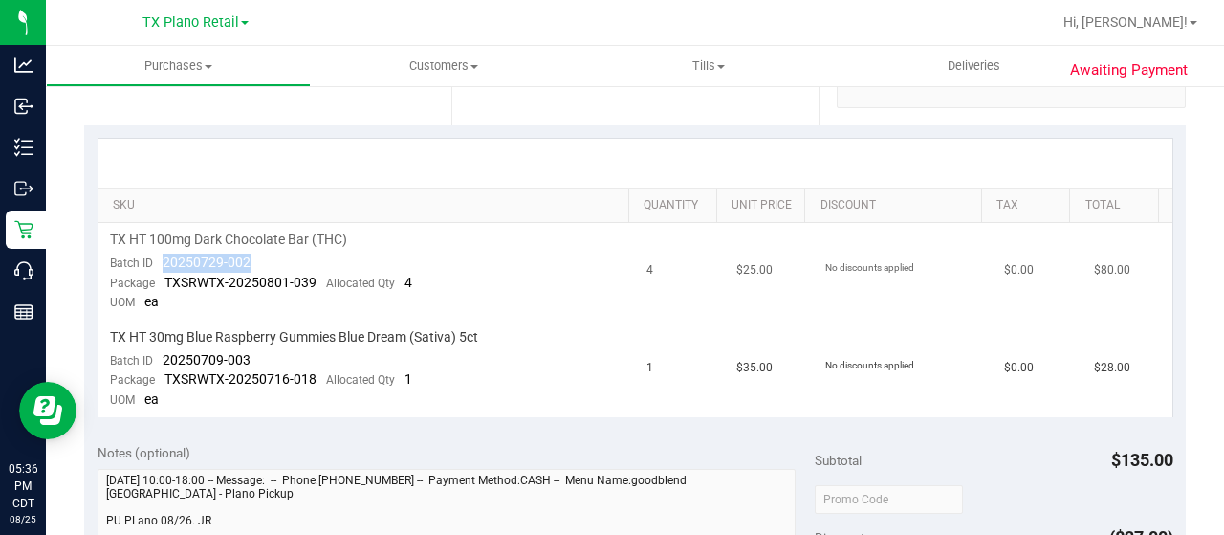
drag, startPoint x: 250, startPoint y: 253, endPoint x: 156, endPoint y: 264, distance: 94.3
click at [156, 264] on td "TX HT 100mg Dark Chocolate Bar (THC) Batch ID 20250729-002 Package TXSRWTX-2025…" at bounding box center [366, 272] width 537 height 98
drag, startPoint x: 246, startPoint y: 360, endPoint x: 163, endPoint y: 360, distance: 83.2
click at [163, 360] on span "20250709-003" at bounding box center [207, 359] width 88 height 15
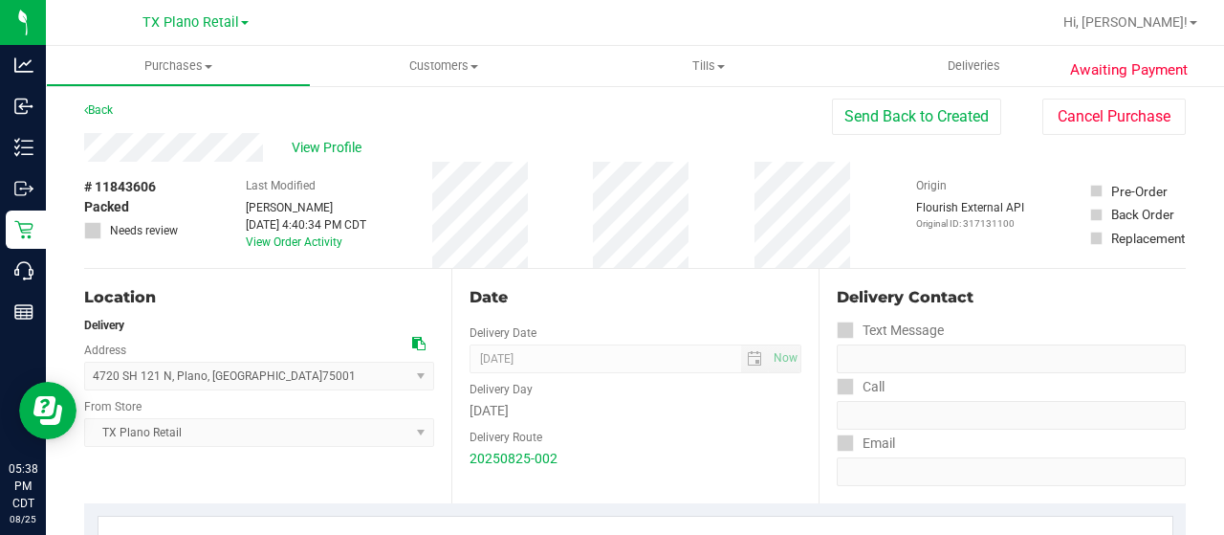
scroll to position [0, 0]
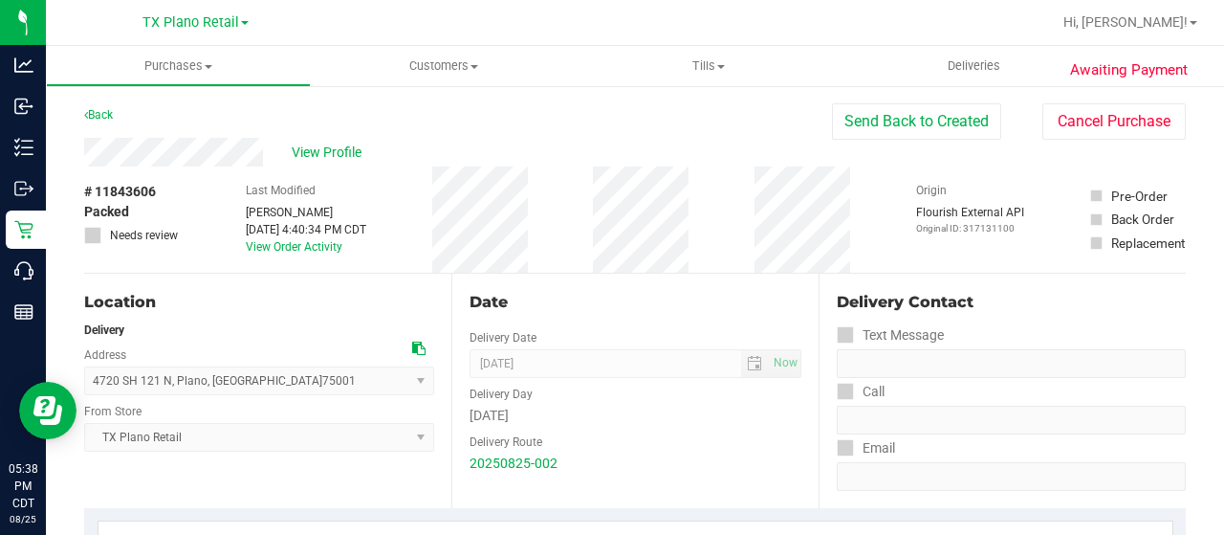
click at [179, 144] on div "View Profile" at bounding box center [458, 152] width 748 height 29
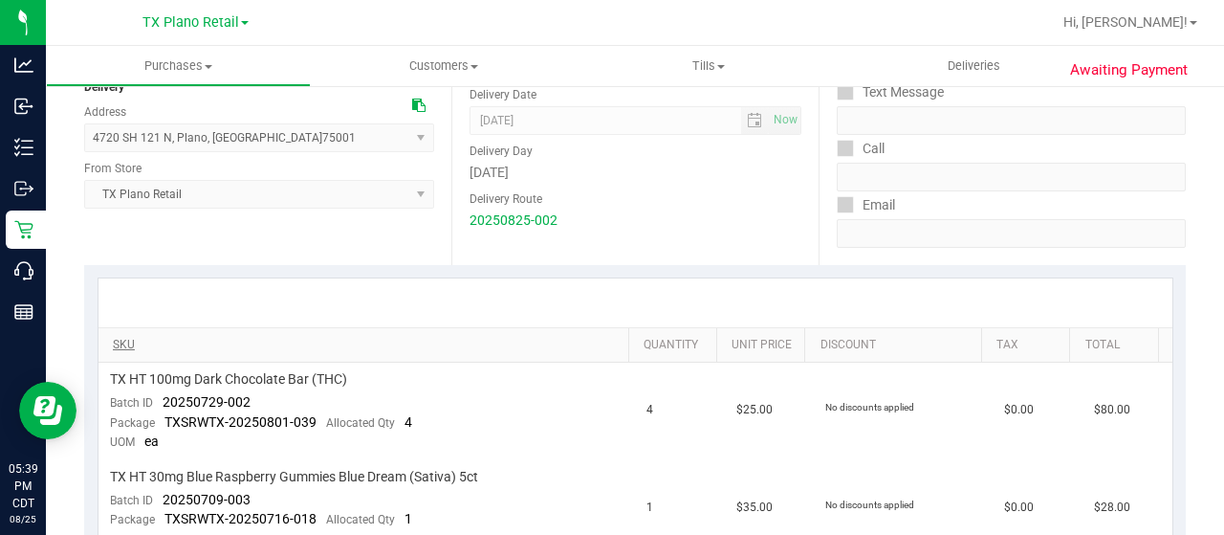
scroll to position [287, 0]
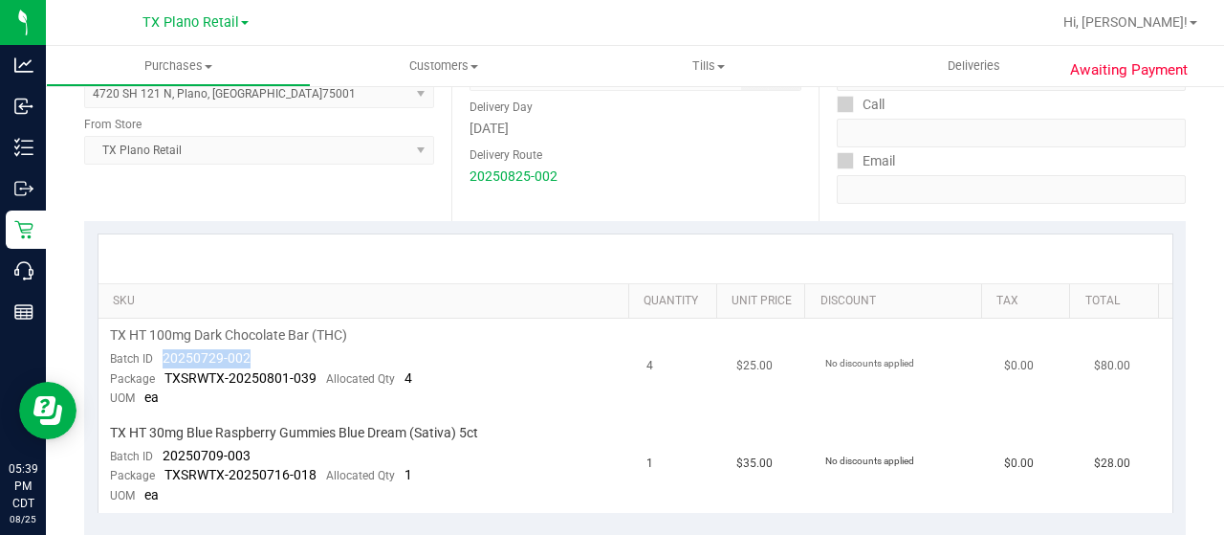
drag, startPoint x: 249, startPoint y: 362, endPoint x: 159, endPoint y: 356, distance: 90.1
click at [159, 356] on td "TX HT 100mg Dark Chocolate Bar (THC) Batch ID 20250729-002 Package TXSRWTX-2025…" at bounding box center [366, 367] width 537 height 98
drag, startPoint x: 257, startPoint y: 447, endPoint x: 157, endPoint y: 450, distance: 100.5
click at [157, 450] on td "TX HT 30mg Blue Raspberry Gummies Blue Dream (Sativa) 5ct Batch ID 20250709-003…" at bounding box center [366, 464] width 537 height 97
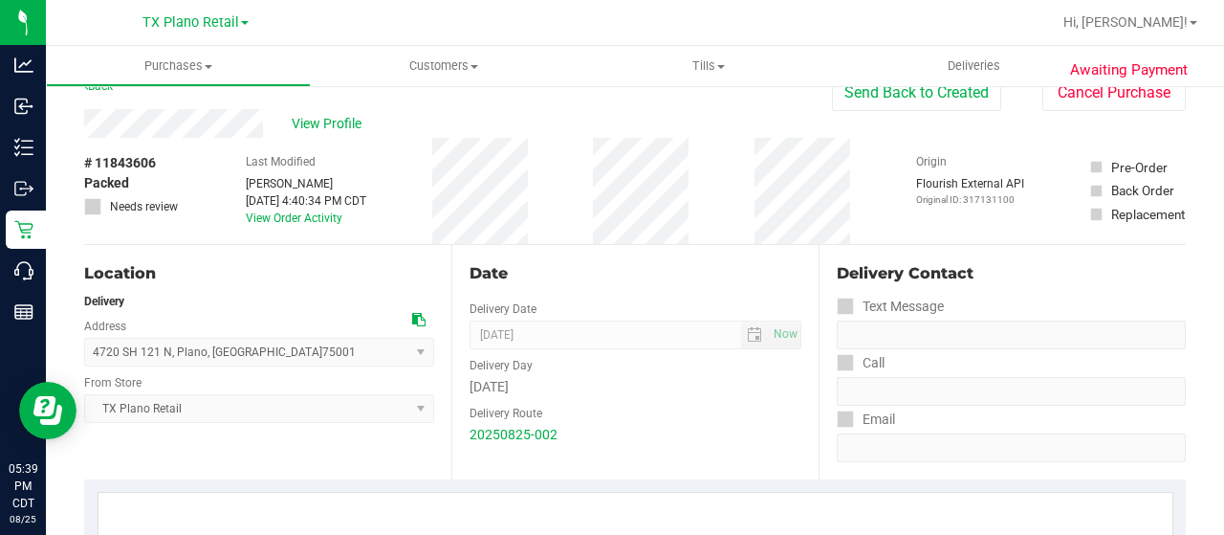
scroll to position [0, 0]
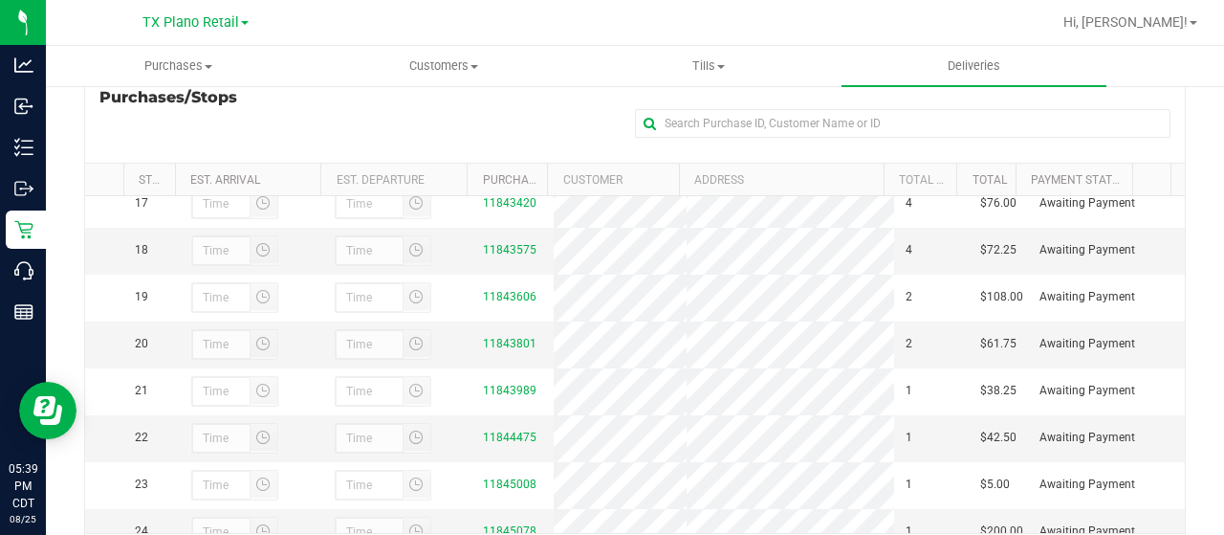
scroll to position [861, 0]
click at [498, 254] on link "11843801" at bounding box center [510, 247] width 54 height 13
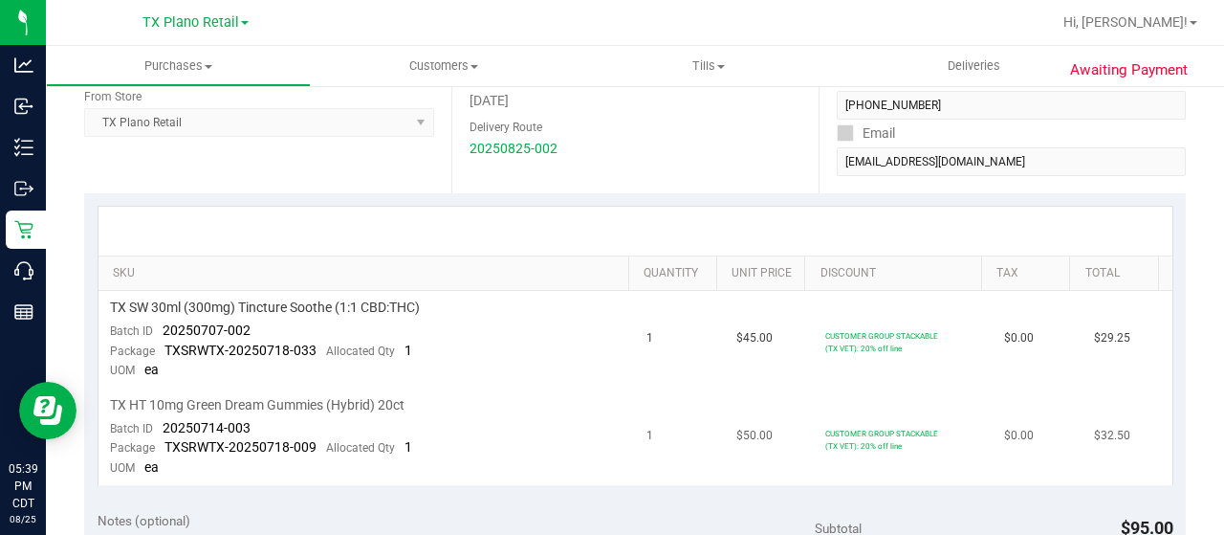
scroll to position [382, 0]
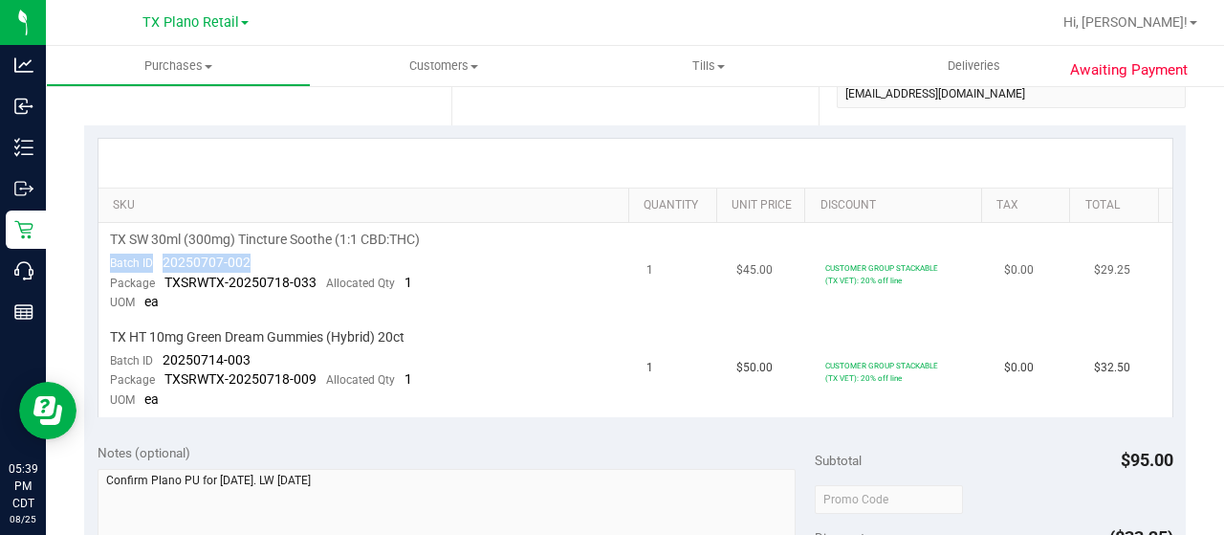
drag, startPoint x: 251, startPoint y: 261, endPoint x: 159, endPoint y: 251, distance: 93.2
click at [159, 251] on td "TX SW 30ml (300mg) Tincture Soothe (1:1 CBD:THC) Batch ID 20250707-002 Package …" at bounding box center [366, 272] width 537 height 98
click at [172, 258] on span "20250707-002" at bounding box center [207, 261] width 88 height 15
click at [224, 260] on span "20250707-002" at bounding box center [207, 261] width 88 height 15
drag, startPoint x: 251, startPoint y: 263, endPoint x: 159, endPoint y: 265, distance: 91.8
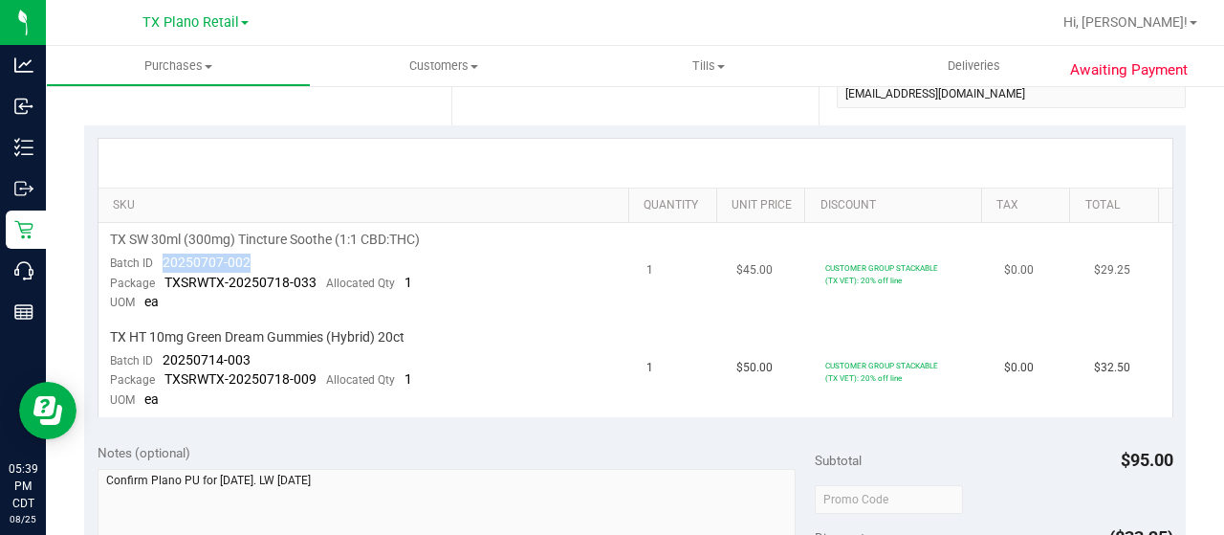
click at [159, 265] on td "TX SW 30ml (300mg) Tincture Soothe (1:1 CBD:THC) Batch ID 20250707-002 Package …" at bounding box center [366, 272] width 537 height 98
drag, startPoint x: 256, startPoint y: 354, endPoint x: 160, endPoint y: 358, distance: 96.7
click at [160, 358] on td "TX HT 10mg Green Dream Gummies (Hybrid) 20ct Batch ID 20250714-003 Package TXSR…" at bounding box center [366, 368] width 537 height 97
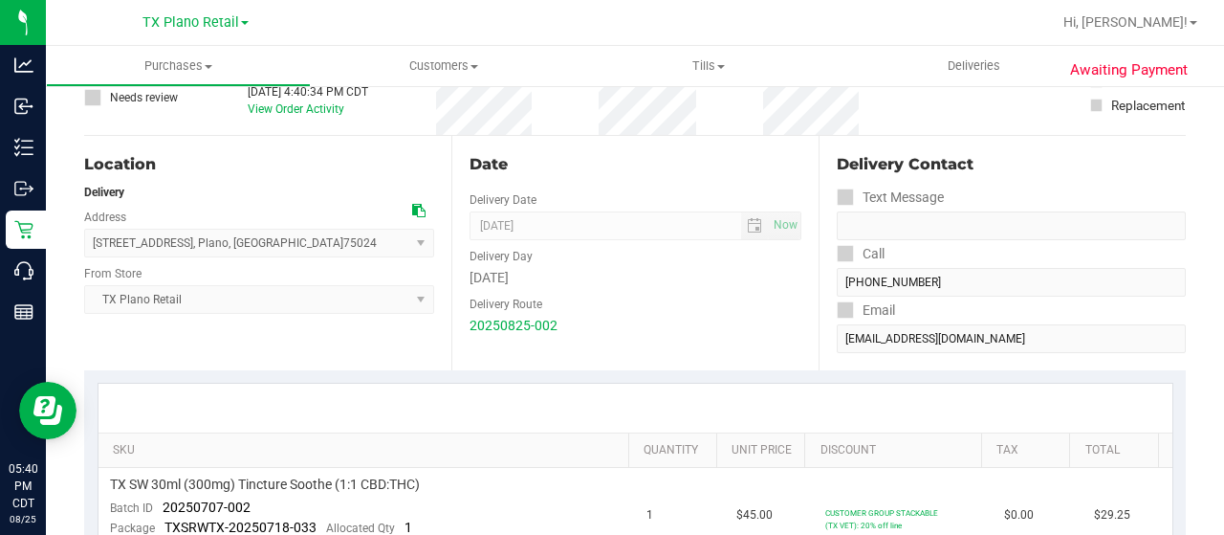
scroll to position [0, 0]
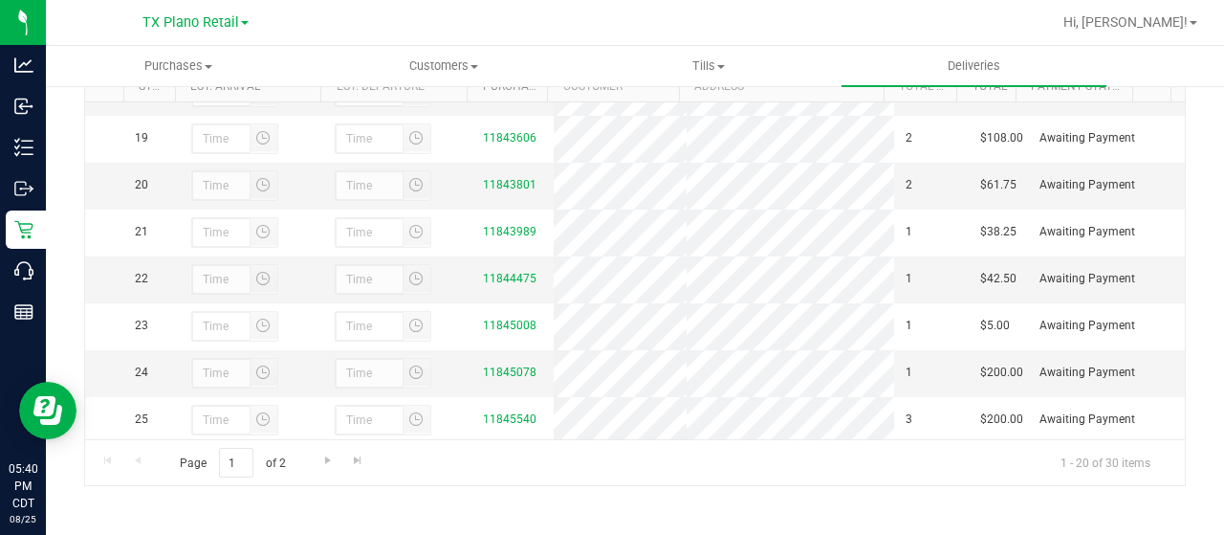
scroll to position [861, 0]
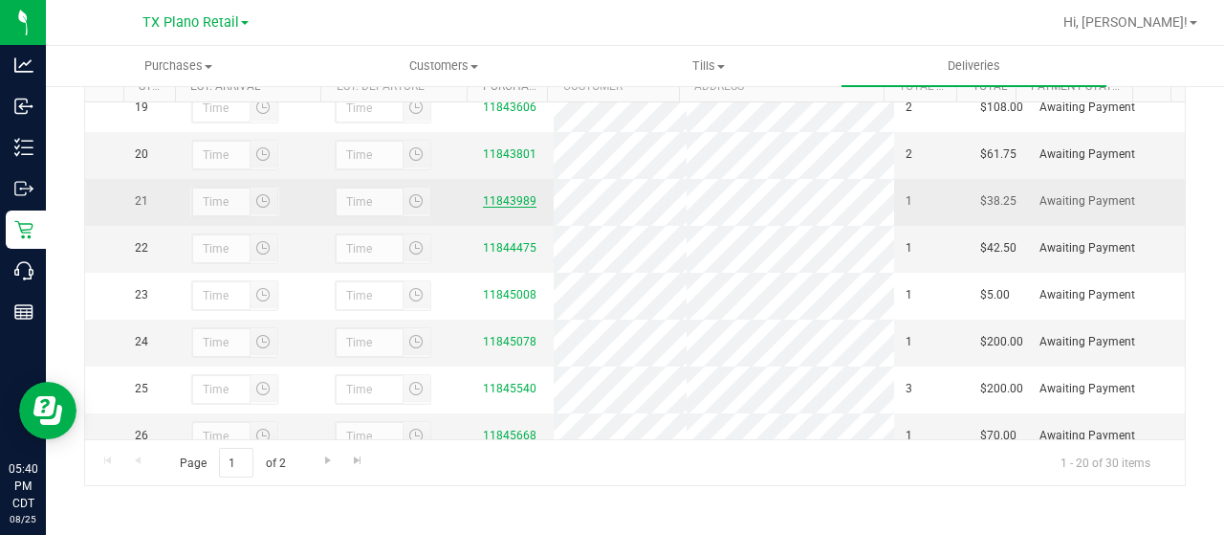
click at [495, 208] on link "11843989" at bounding box center [510, 200] width 54 height 13
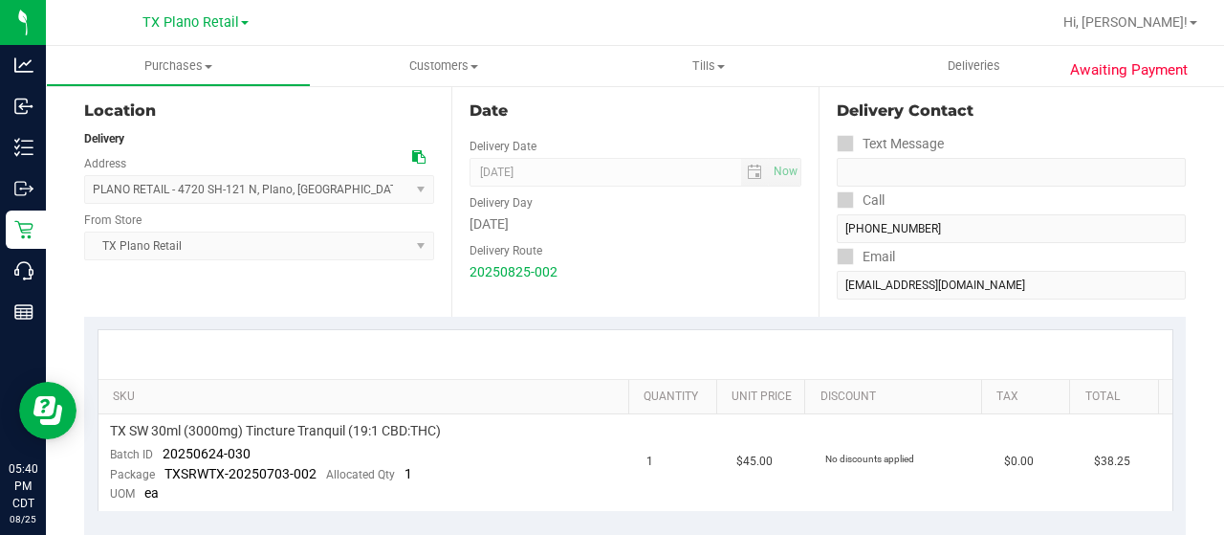
scroll to position [382, 0]
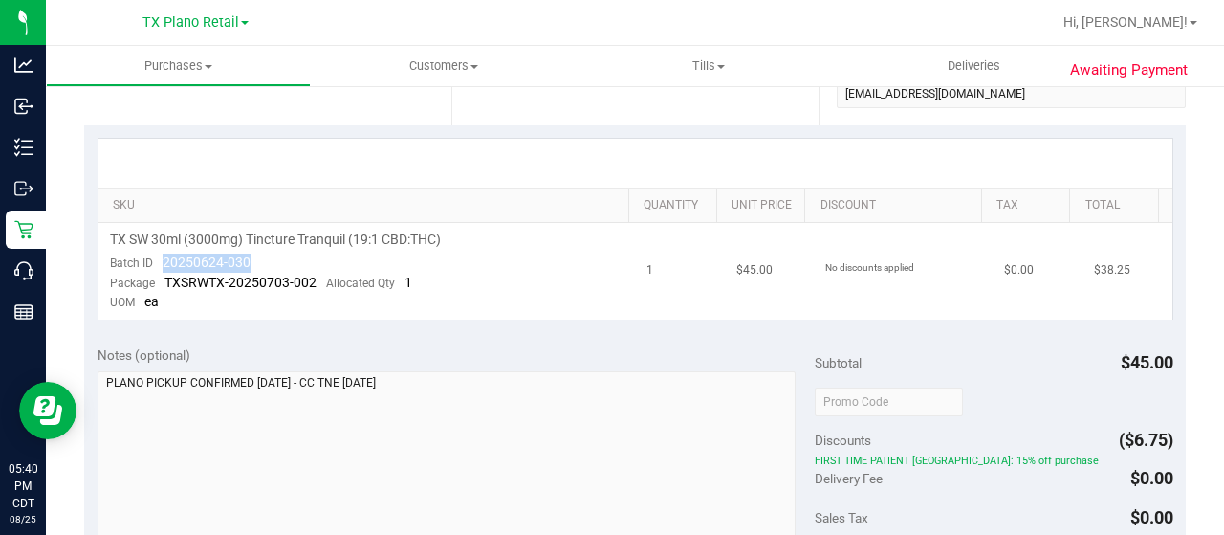
drag, startPoint x: 256, startPoint y: 259, endPoint x: 155, endPoint y: 258, distance: 101.4
click at [155, 258] on td "TX SW 30ml (3000mg) Tincture Tranquil (19:1 CBD:THC) Batch ID 20250624-030 Pack…" at bounding box center [366, 271] width 537 height 97
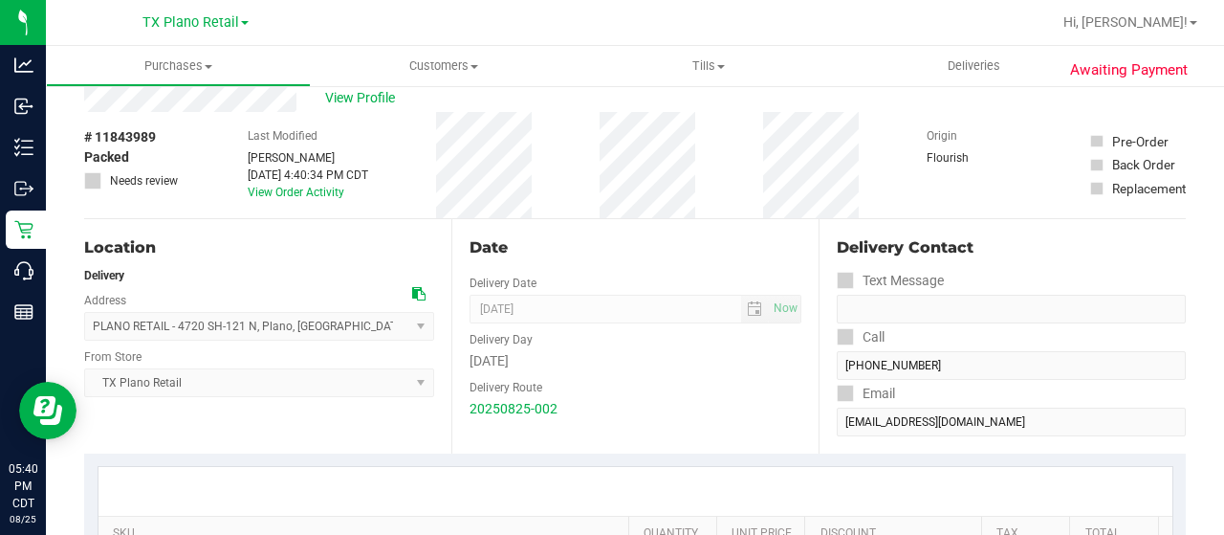
scroll to position [0, 0]
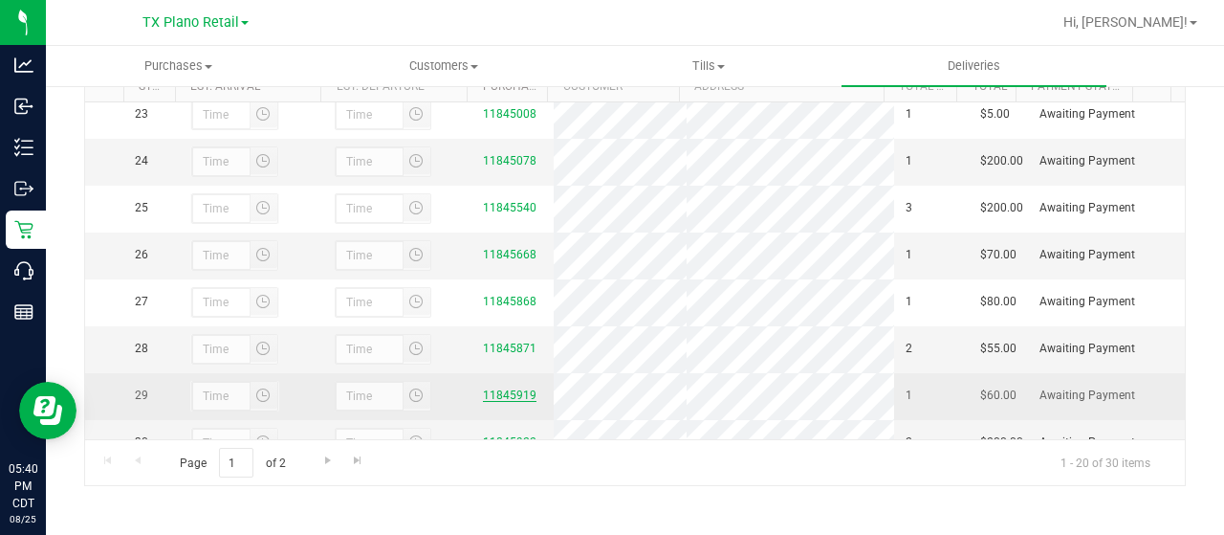
scroll to position [1016, 0]
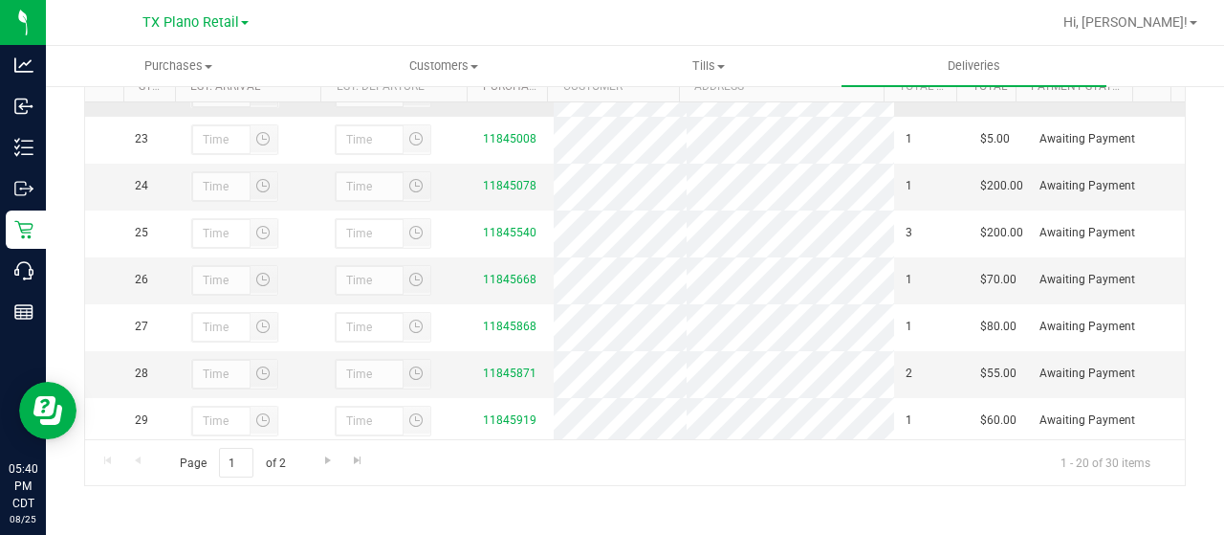
click at [495, 98] on link "11844475" at bounding box center [510, 91] width 54 height 13
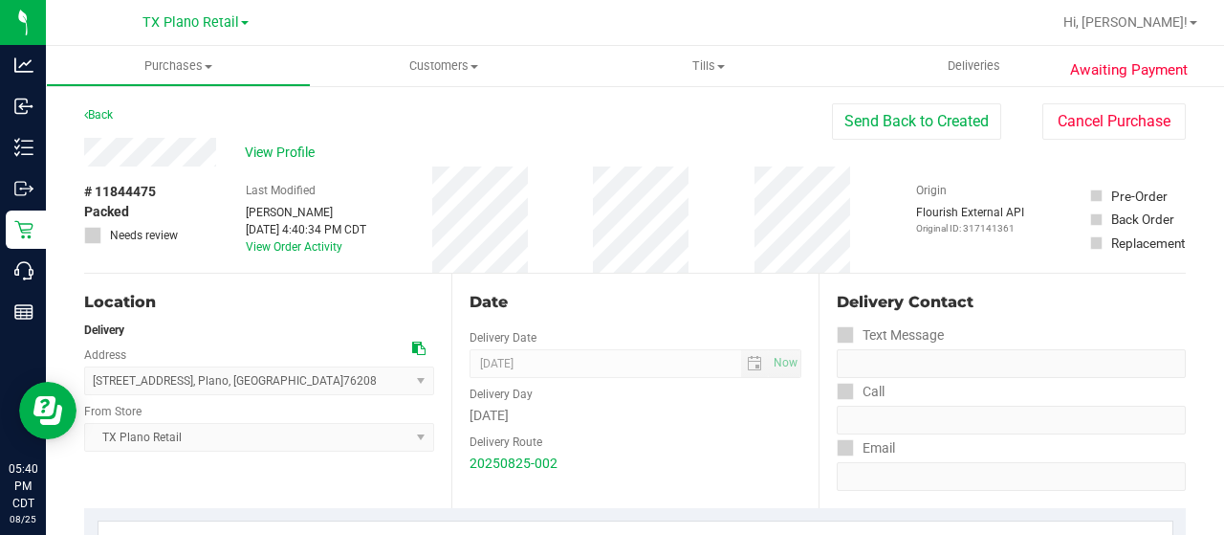
click at [147, 158] on div "View Profile" at bounding box center [458, 152] width 748 height 29
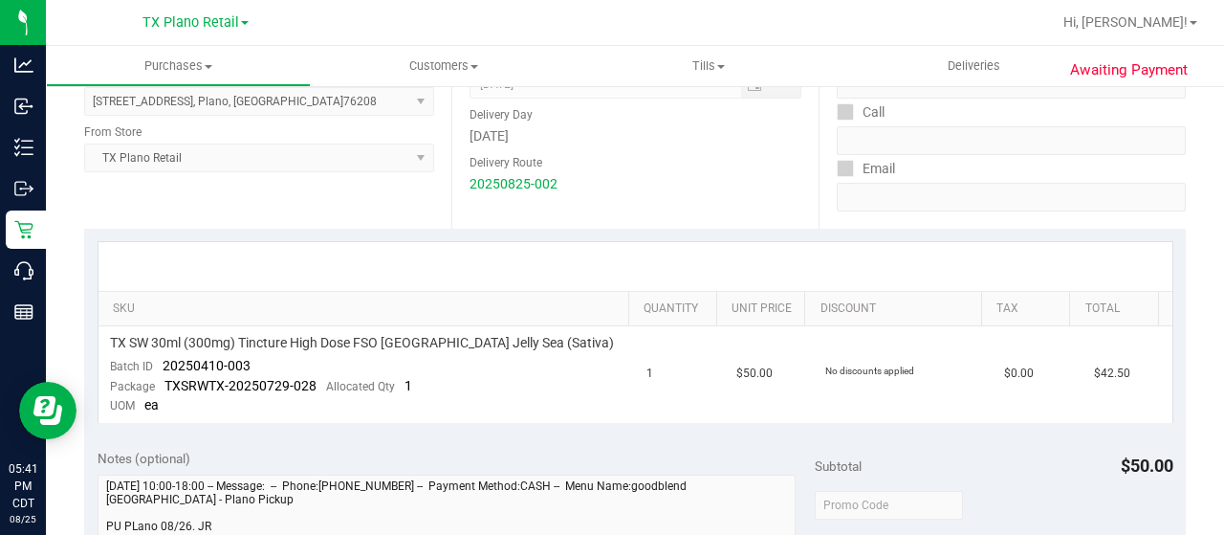
scroll to position [382, 0]
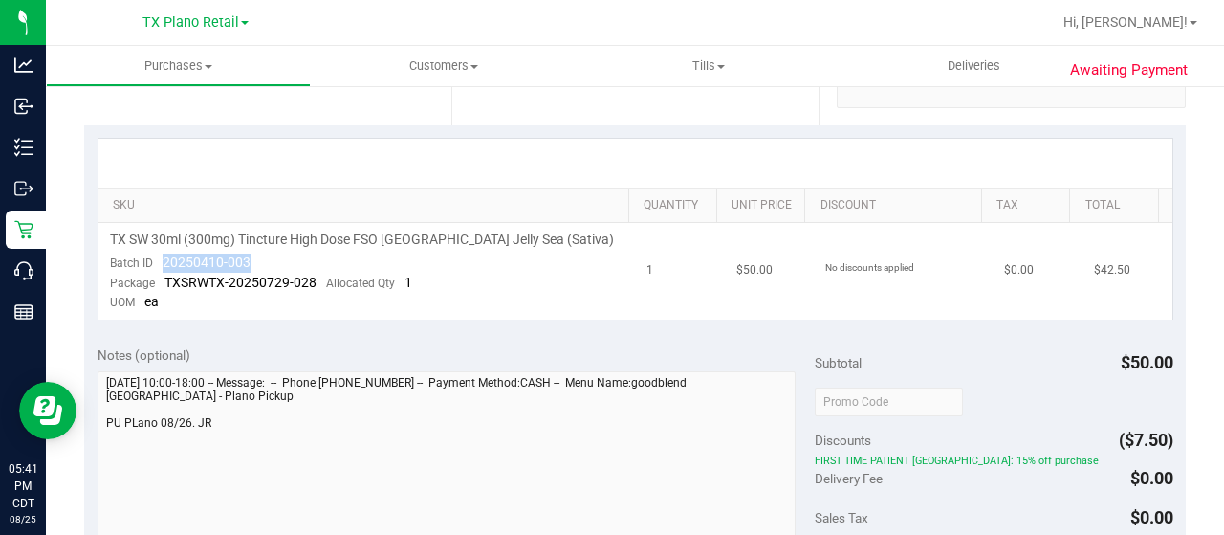
drag, startPoint x: 254, startPoint y: 260, endPoint x: 160, endPoint y: 259, distance: 94.7
click at [160, 259] on td "TX SW 30ml (300mg) Tincture High Dose FSO TX Jelly Sea (Sativa) Batch ID 202504…" at bounding box center [366, 271] width 537 height 97
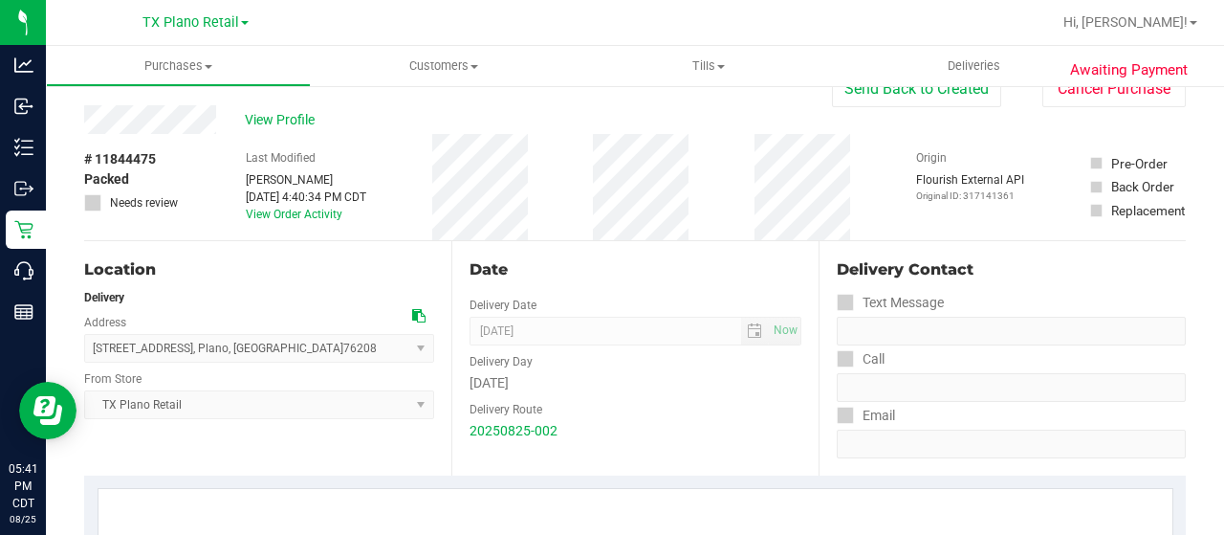
scroll to position [0, 0]
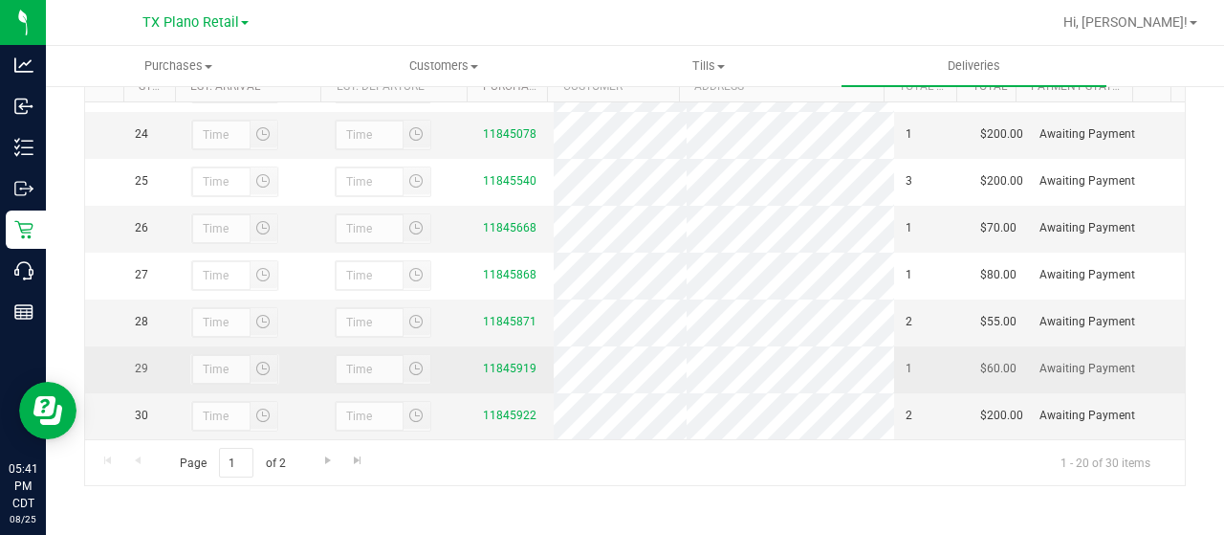
scroll to position [1112, 0]
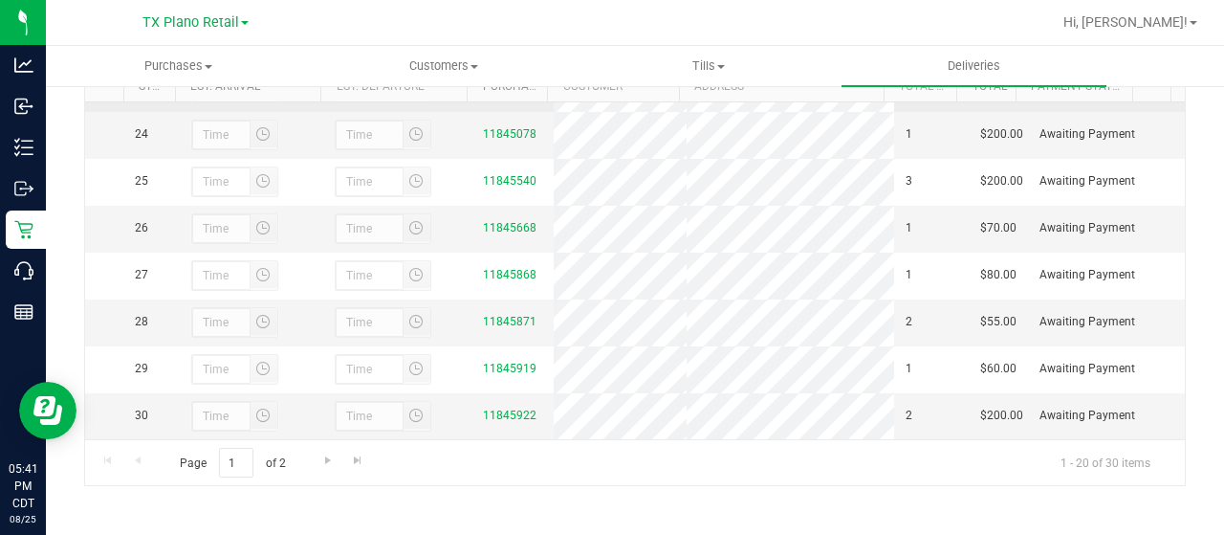
click at [497, 97] on div "11845008" at bounding box center [512, 87] width 58 height 18
click at [507, 141] on link "11845078" at bounding box center [510, 133] width 54 height 13
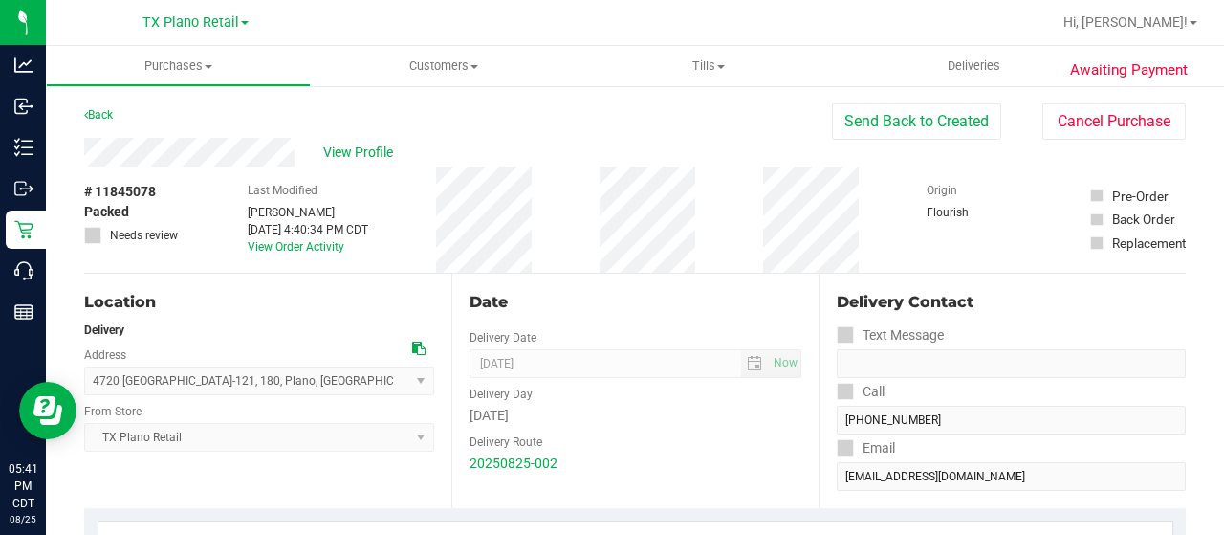
click at [198, 153] on div "View Profile" at bounding box center [458, 152] width 748 height 29
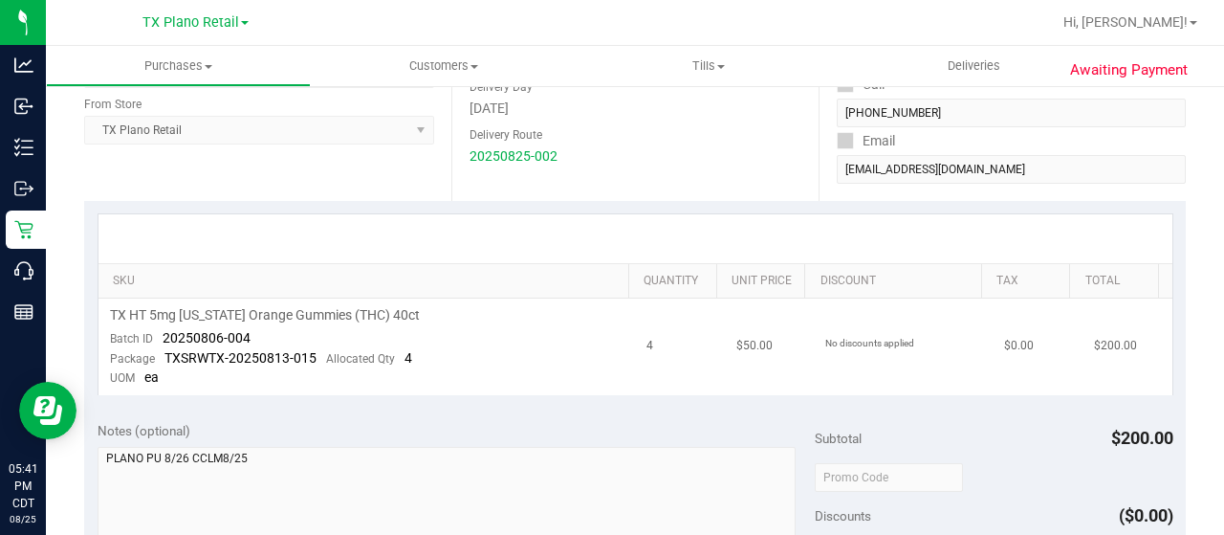
scroll to position [382, 0]
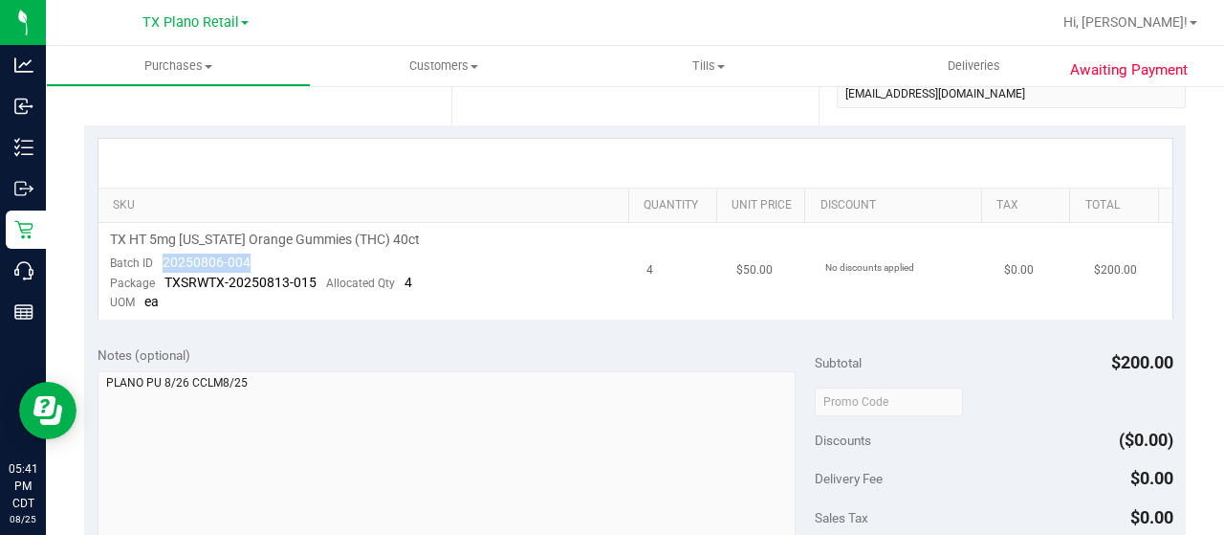
drag, startPoint x: 258, startPoint y: 268, endPoint x: 151, endPoint y: 264, distance: 107.2
click at [151, 264] on td "TX HT 5mg Texas Orange Gummies (THC) 40ct Batch ID 20250806-004 Package TXSRWTX…" at bounding box center [366, 271] width 537 height 97
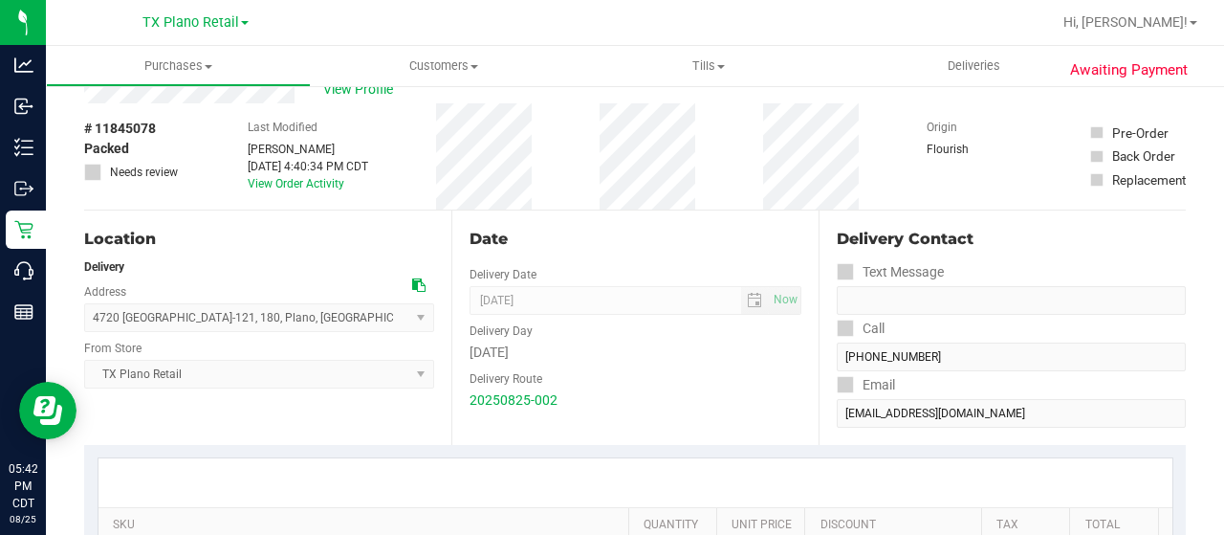
scroll to position [0, 0]
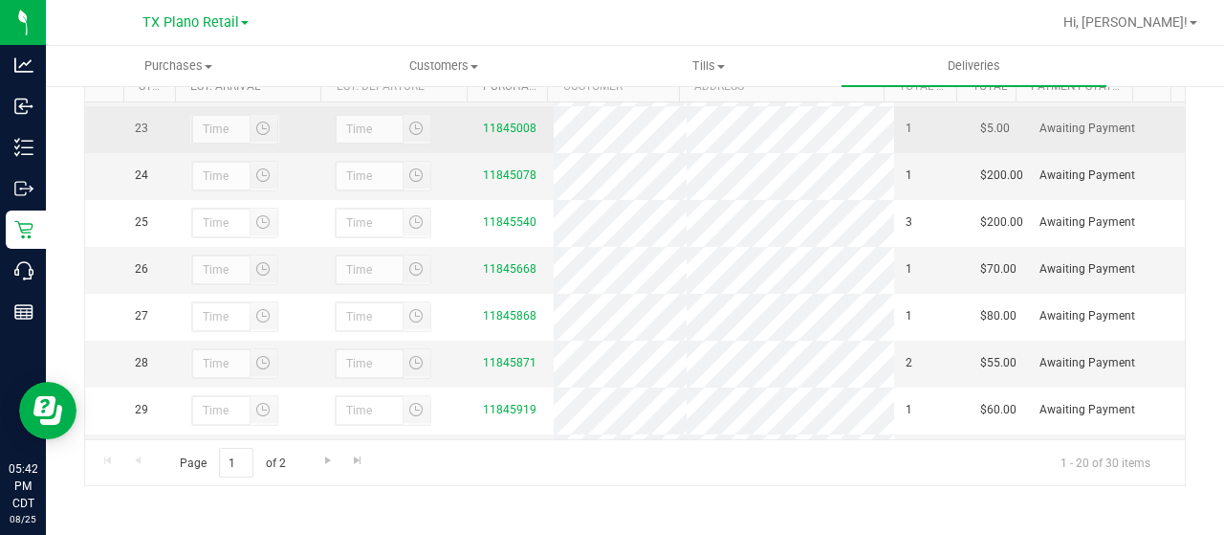
scroll to position [1052, 0]
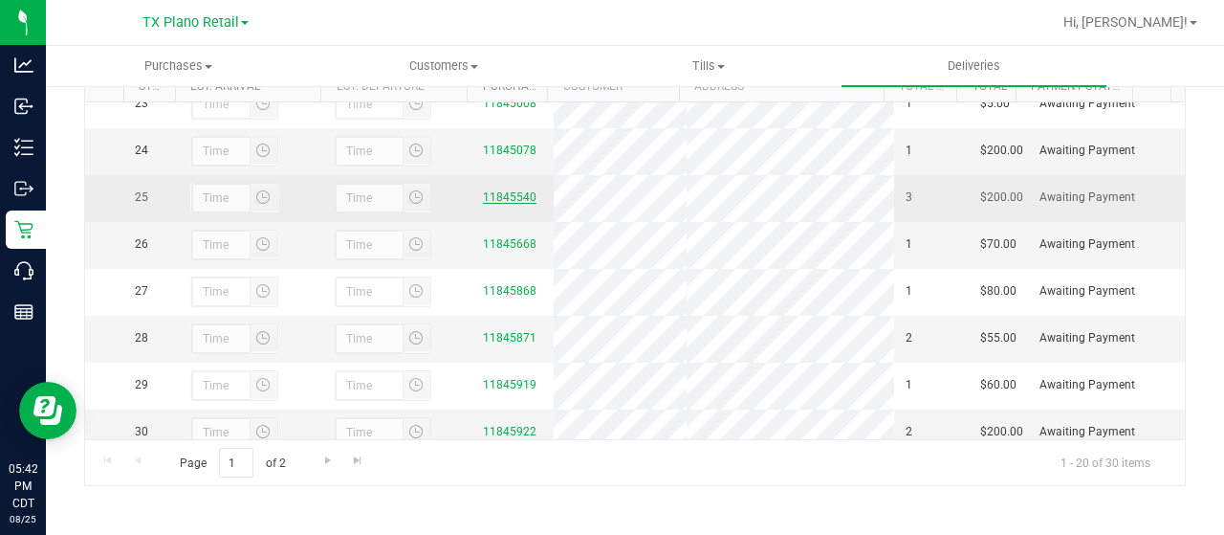
click at [495, 204] on link "11845540" at bounding box center [510, 196] width 54 height 13
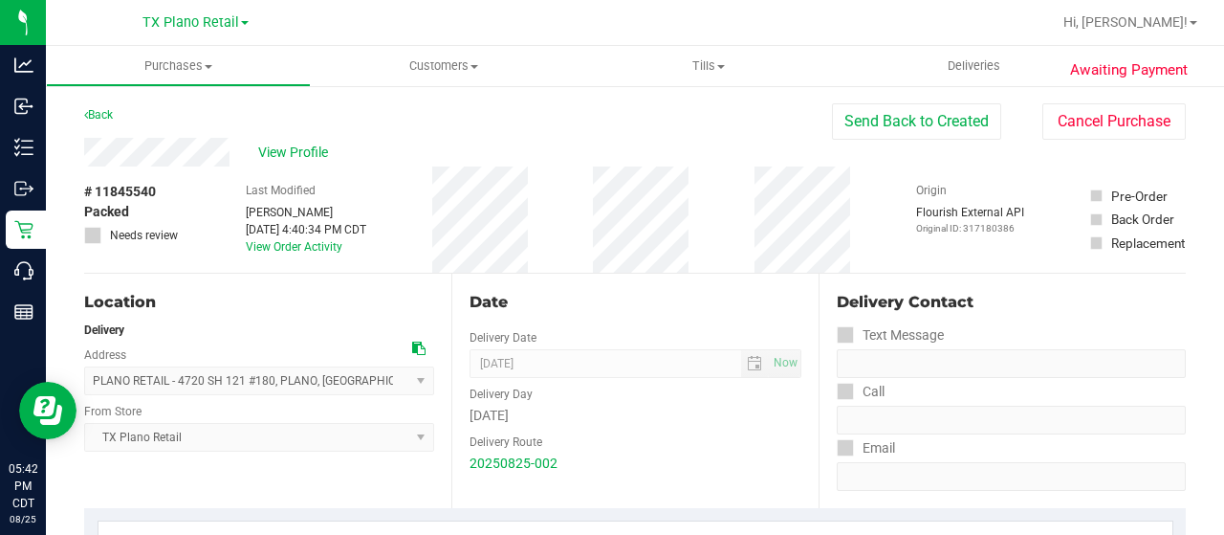
click at [151, 154] on div "View Profile" at bounding box center [458, 152] width 748 height 29
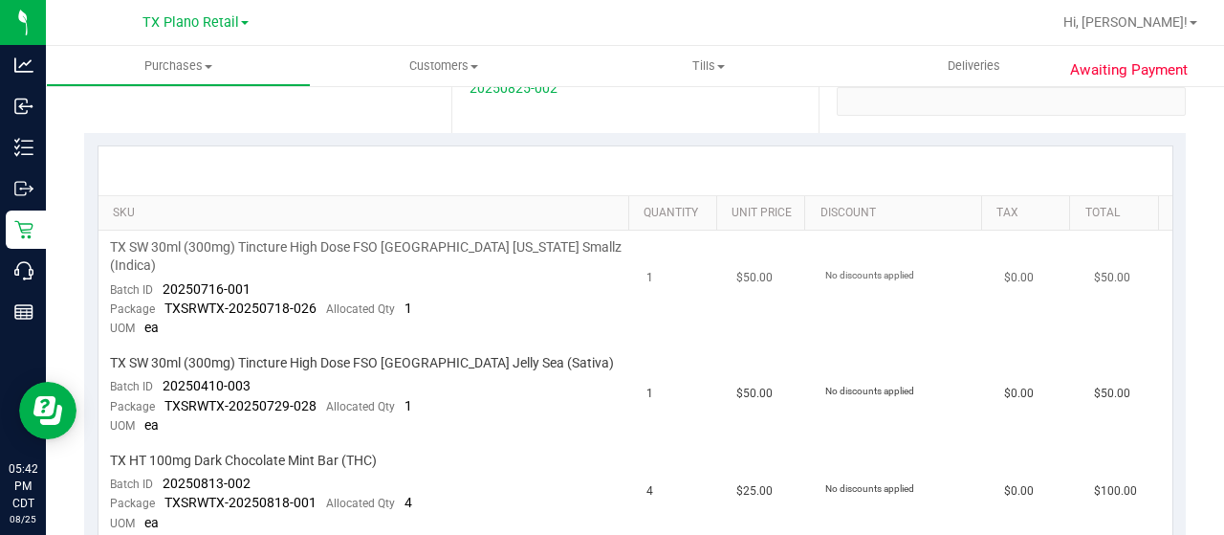
scroll to position [382, 0]
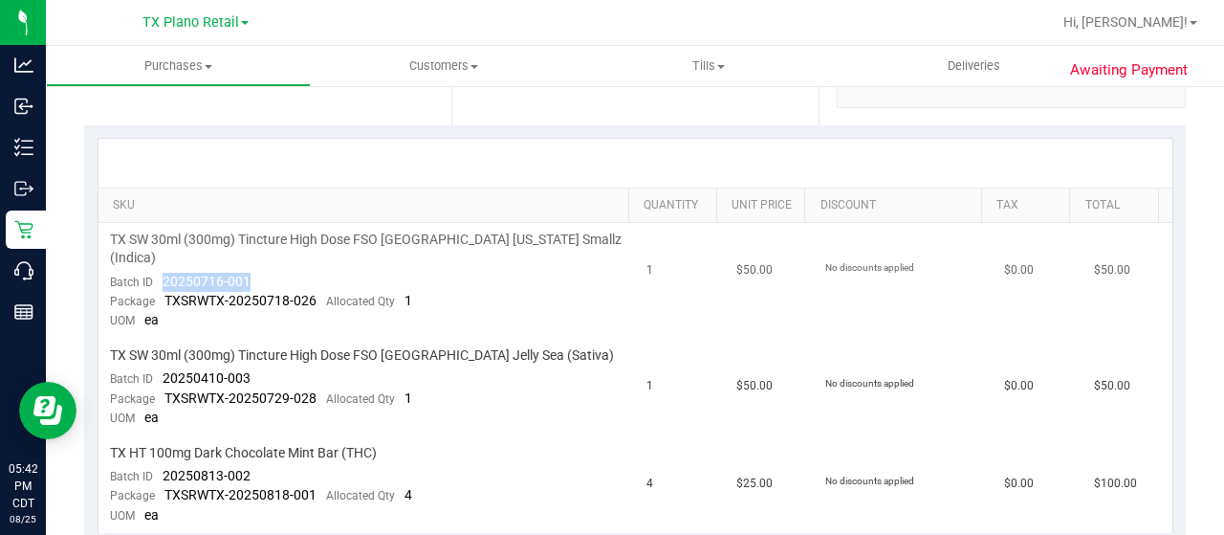
drag, startPoint x: 258, startPoint y: 265, endPoint x: 161, endPoint y: 265, distance: 97.5
click at [161, 265] on td "TX SW 30ml (300mg) Tincture High Dose FSO TX Georgia Smallz (Indica) Batch ID 2…" at bounding box center [366, 281] width 537 height 116
drag, startPoint x: 240, startPoint y: 357, endPoint x: 159, endPoint y: 354, distance: 81.3
click at [159, 354] on td "TX SW 30ml (300mg) Tincture High Dose FSO TX Jelly Sea (Sativa) Batch ID 202504…" at bounding box center [366, 388] width 537 height 98
drag, startPoint x: 261, startPoint y: 452, endPoint x: 161, endPoint y: 447, distance: 100.6
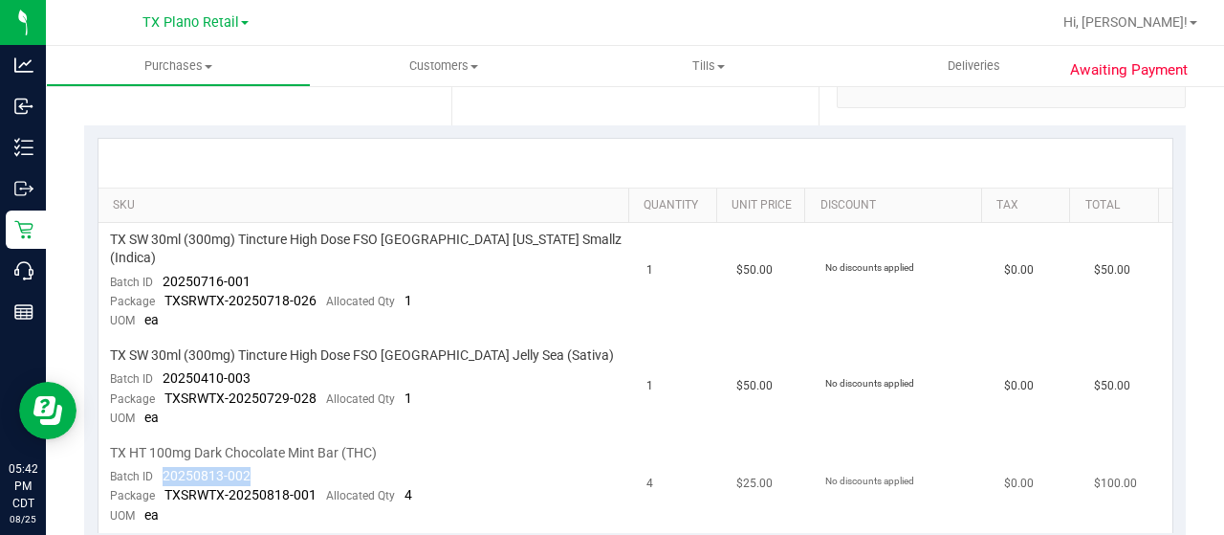
click at [161, 447] on td "TX HT 100mg Dark Chocolate Mint Bar (THC) Batch ID 20250813-002 Package TXSRWTX…" at bounding box center [366, 484] width 537 height 97
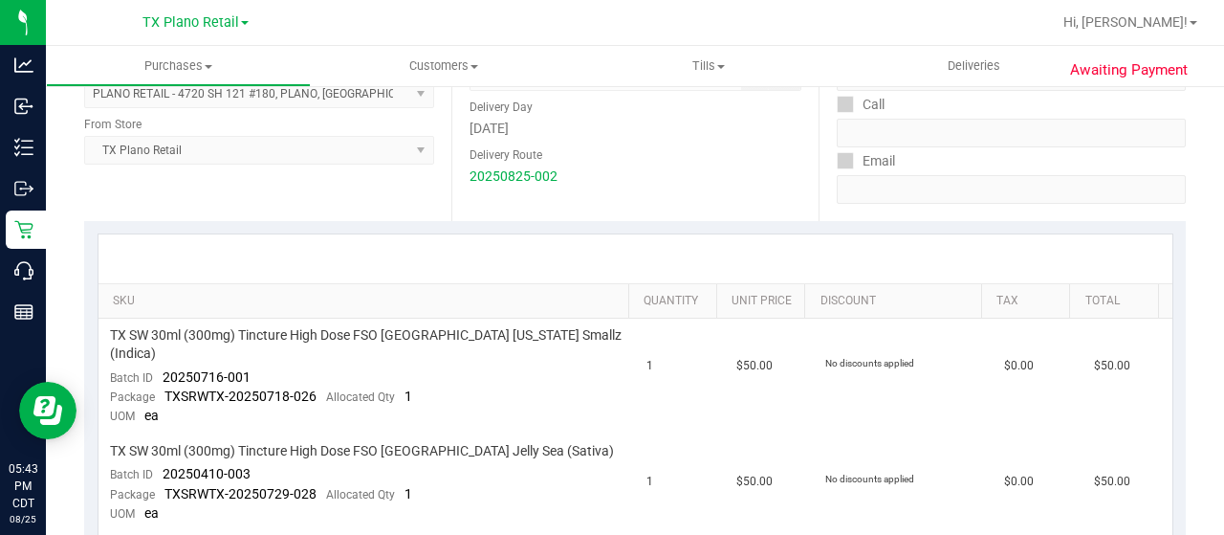
scroll to position [0, 0]
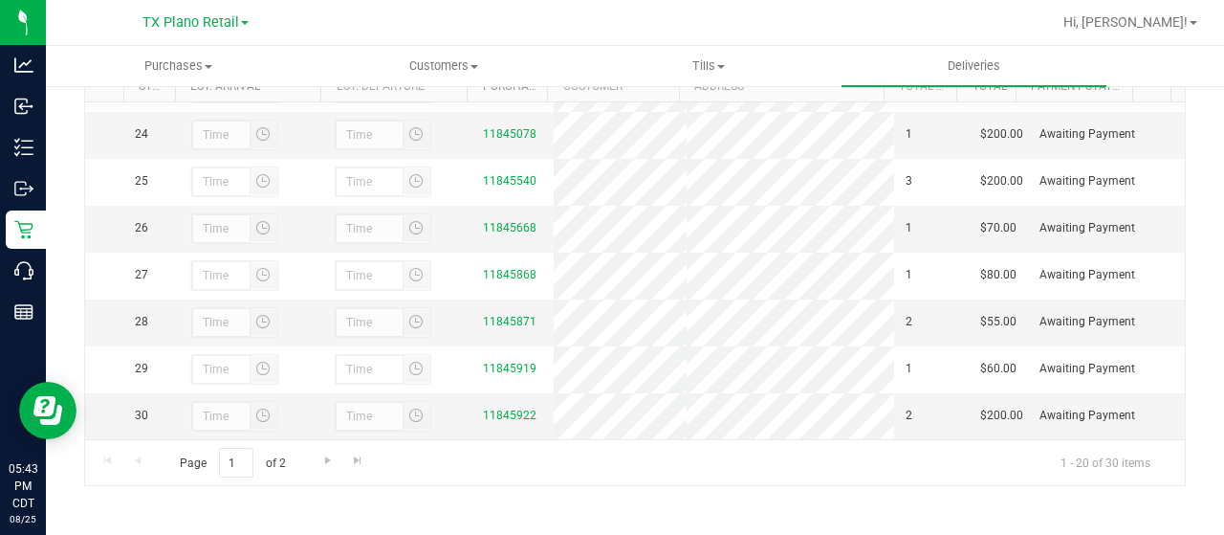
scroll to position [1208, 0]
click at [494, 221] on link "11845668" at bounding box center [510, 227] width 54 height 13
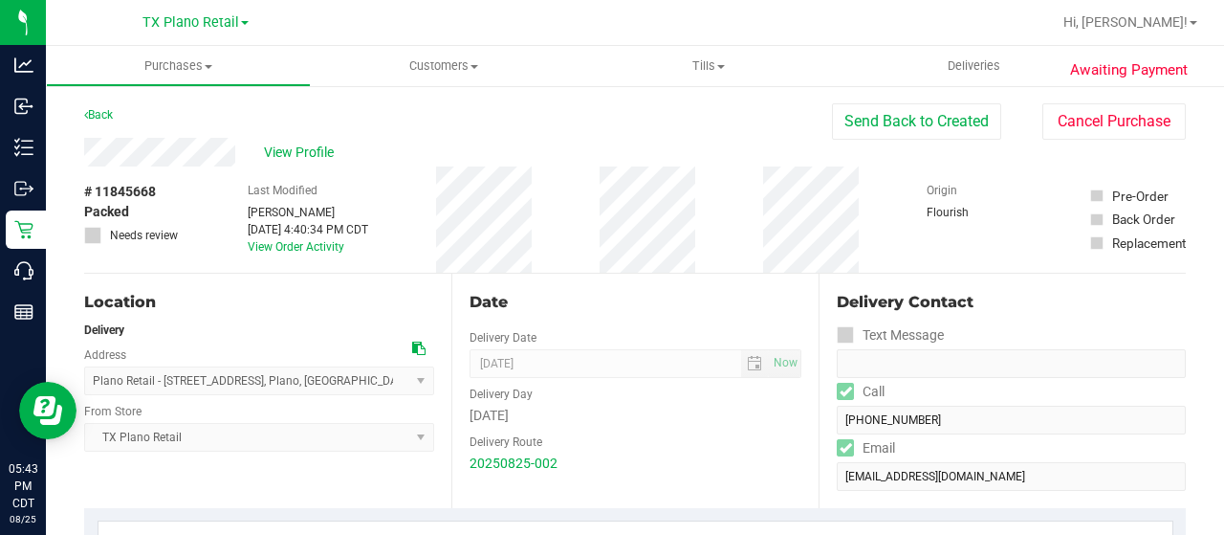
click at [153, 151] on div "View Profile" at bounding box center [458, 152] width 748 height 29
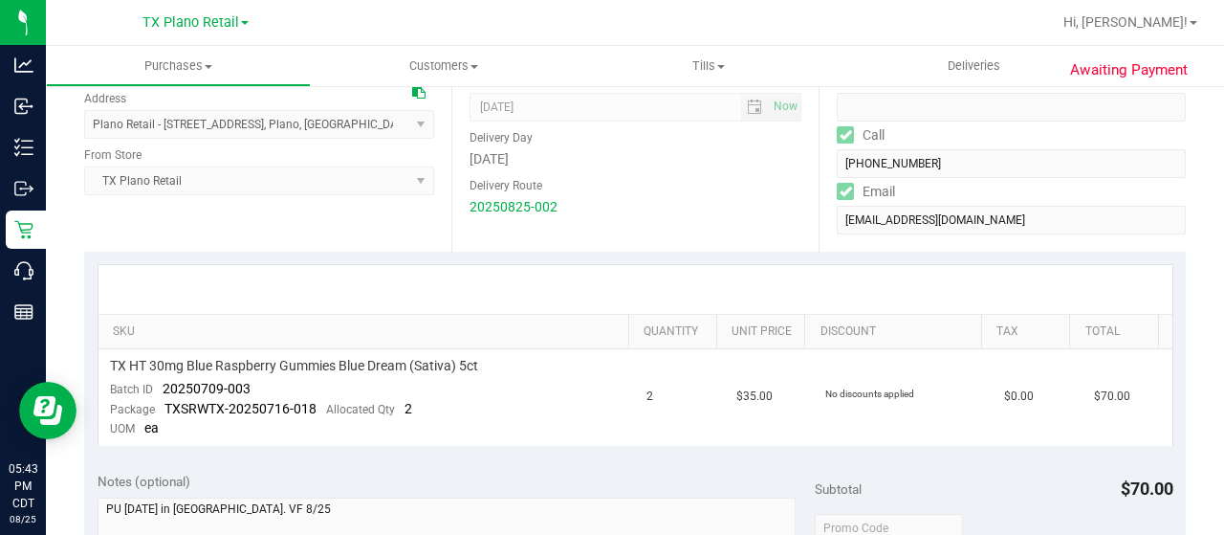
scroll to position [382, 0]
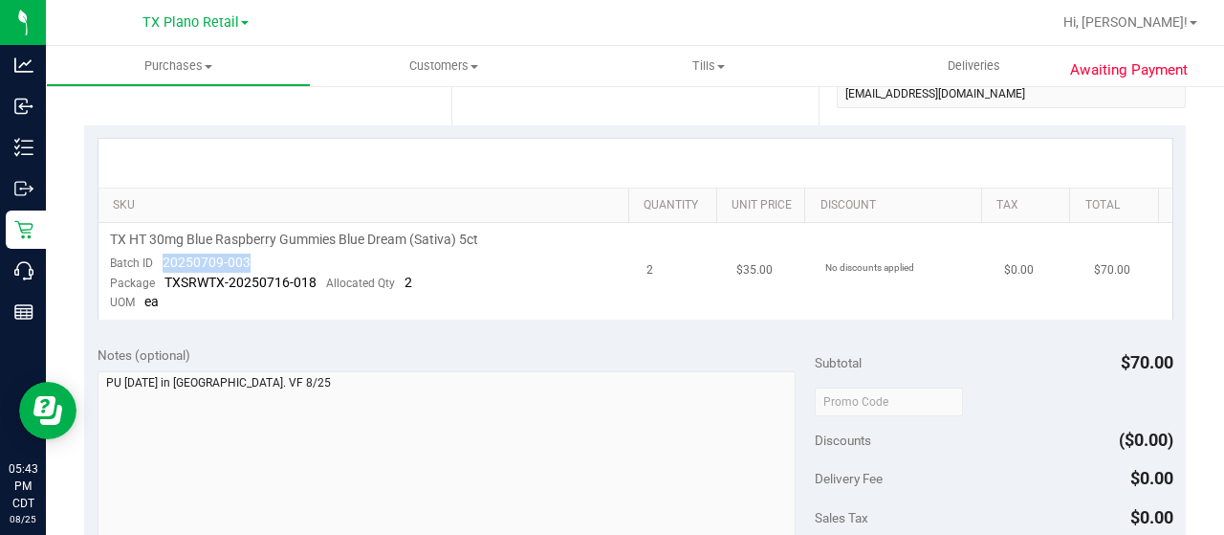
drag, startPoint x: 252, startPoint y: 259, endPoint x: 150, endPoint y: 255, distance: 102.4
click at [149, 255] on td "TX HT 30mg Blue Raspberry Gummies Blue Dream (Sativa) 5ct Batch ID 20250709-003…" at bounding box center [366, 271] width 537 height 97
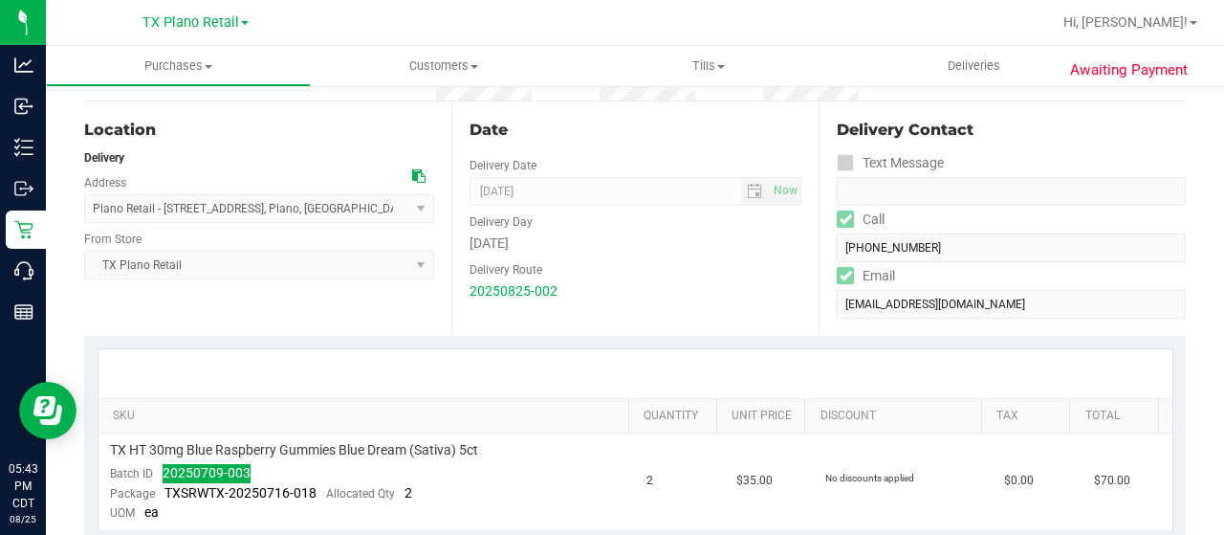
scroll to position [0, 0]
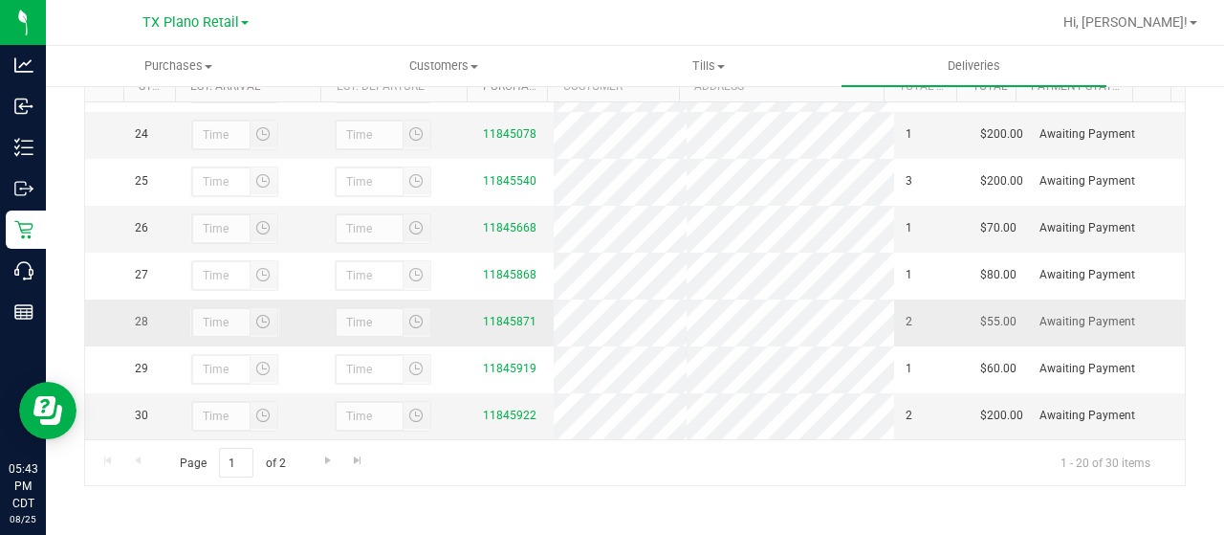
scroll to position [1208, 0]
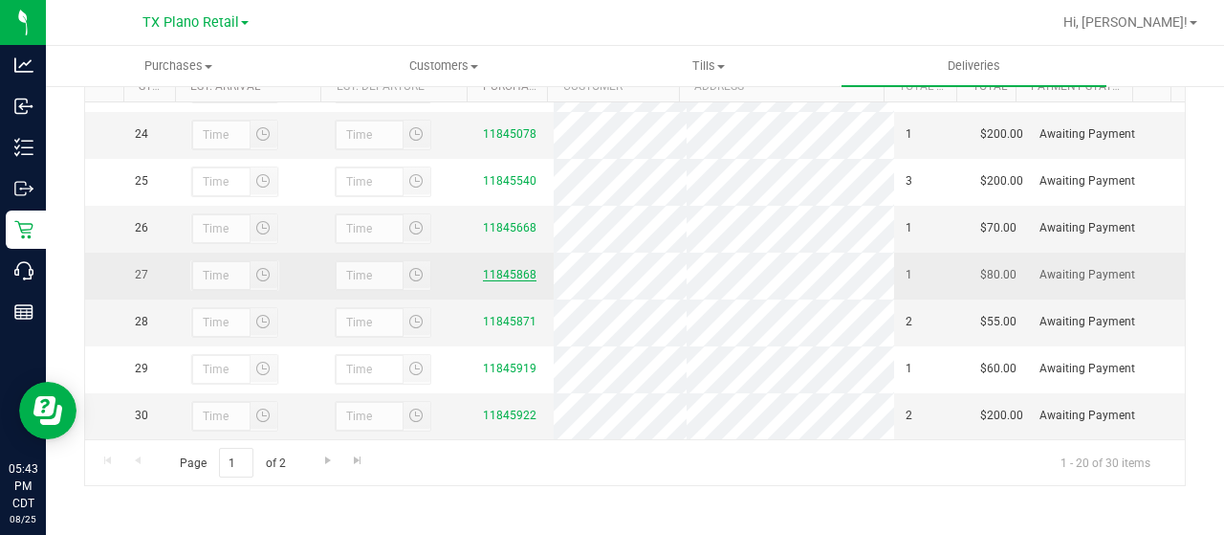
click at [500, 268] on link "11845868" at bounding box center [510, 274] width 54 height 13
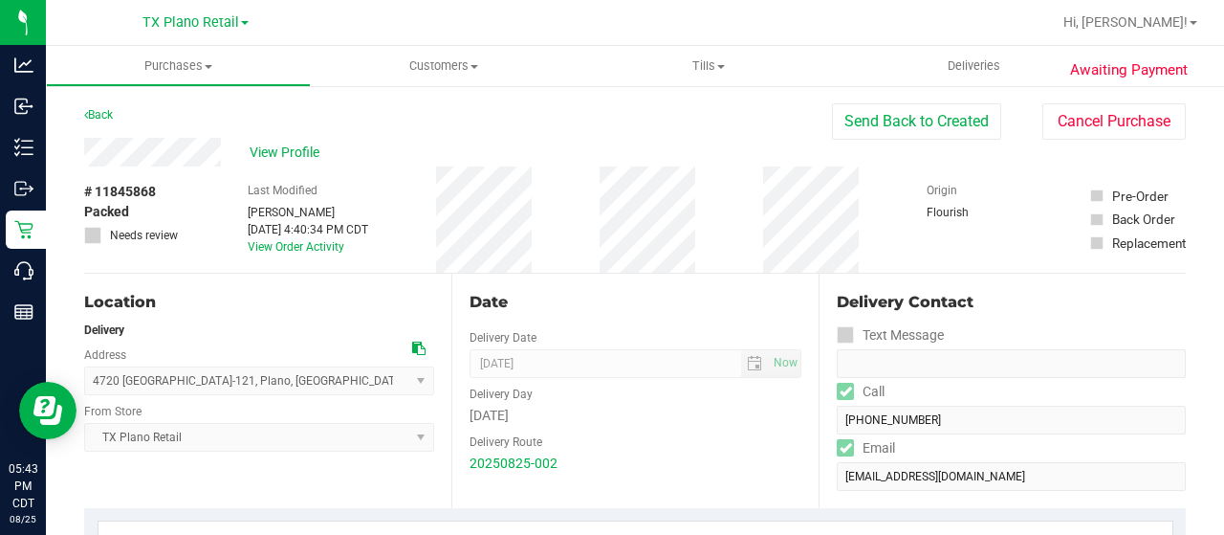
click at [164, 152] on div "View Profile" at bounding box center [458, 152] width 748 height 29
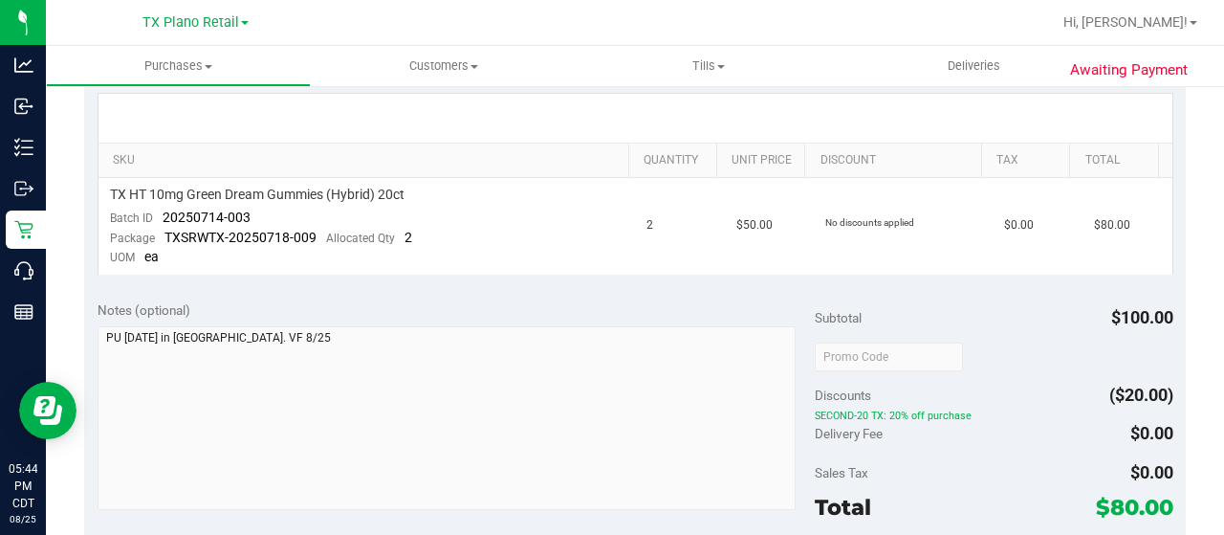
scroll to position [478, 0]
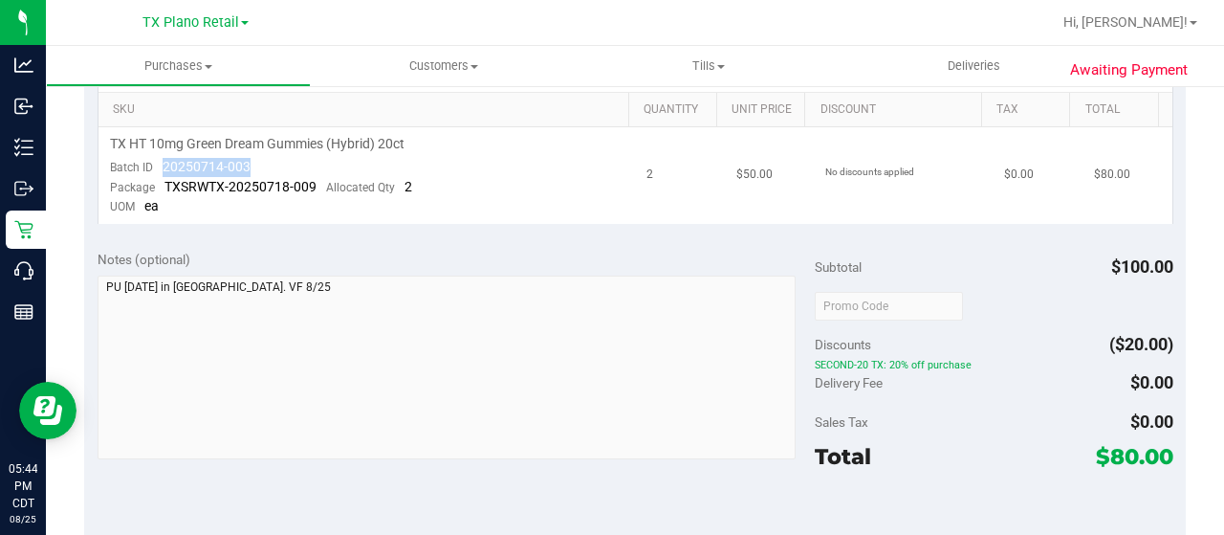
drag, startPoint x: 235, startPoint y: 163, endPoint x: 159, endPoint y: 164, distance: 76.5
click at [159, 164] on td "TX HT 10mg Green Dream Gummies (Hybrid) 20ct Batch ID 20250714-003 Package TXSR…" at bounding box center [366, 175] width 537 height 97
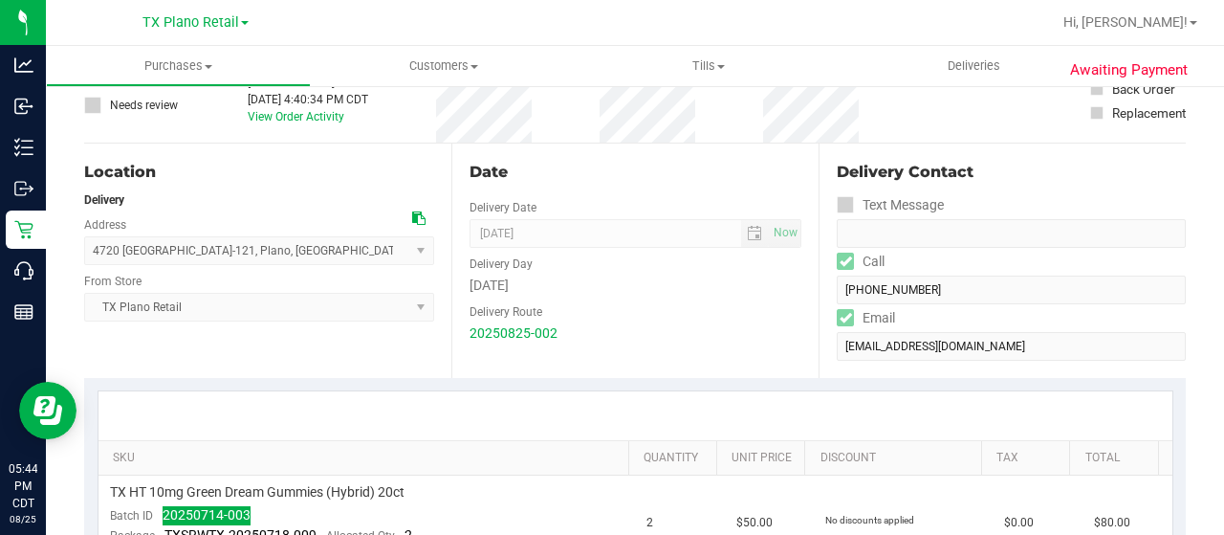
scroll to position [0, 0]
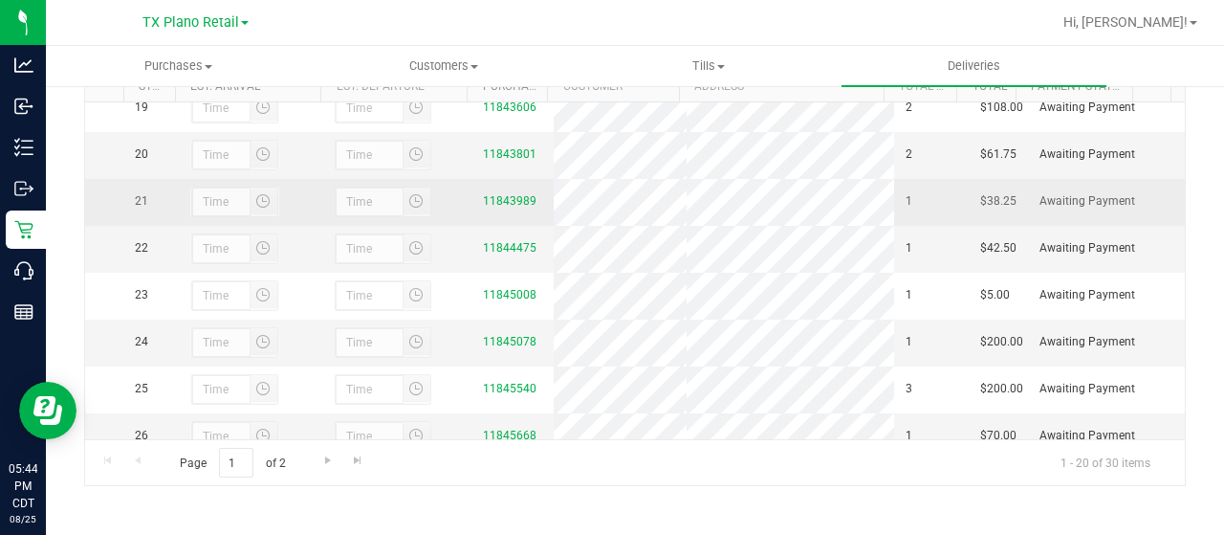
scroll to position [1208, 0]
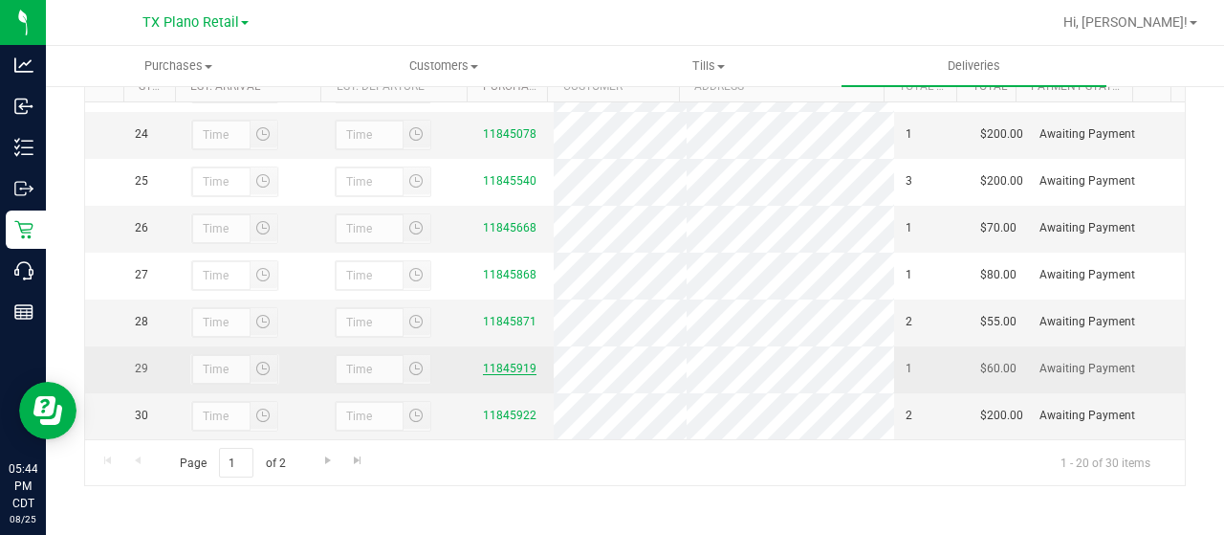
click at [494, 361] on link "11845919" at bounding box center [510, 367] width 54 height 13
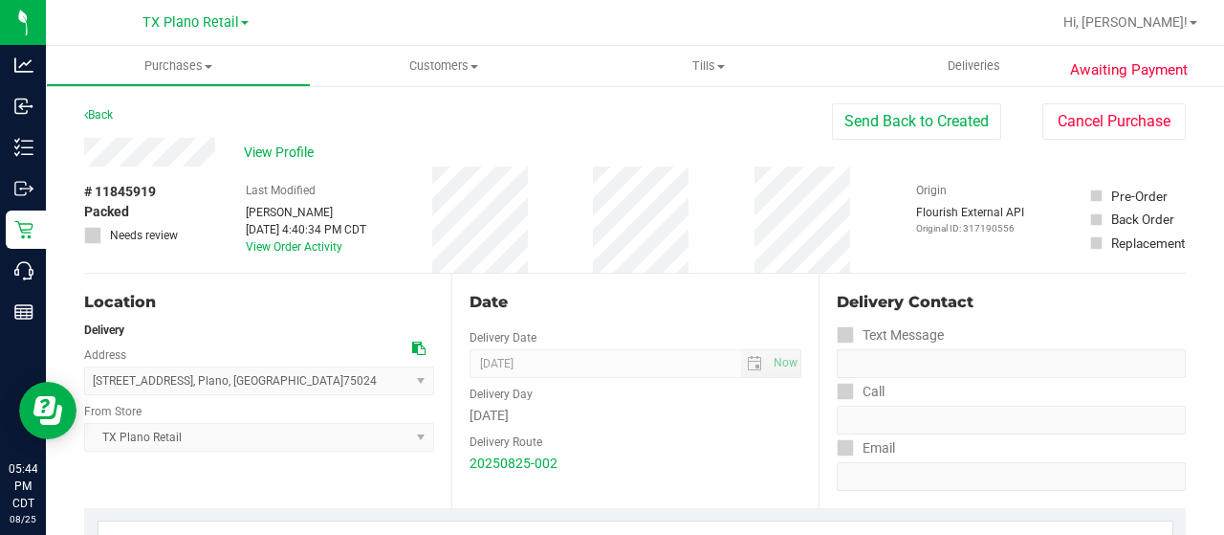
click at [146, 156] on div "View Profile" at bounding box center [458, 152] width 748 height 29
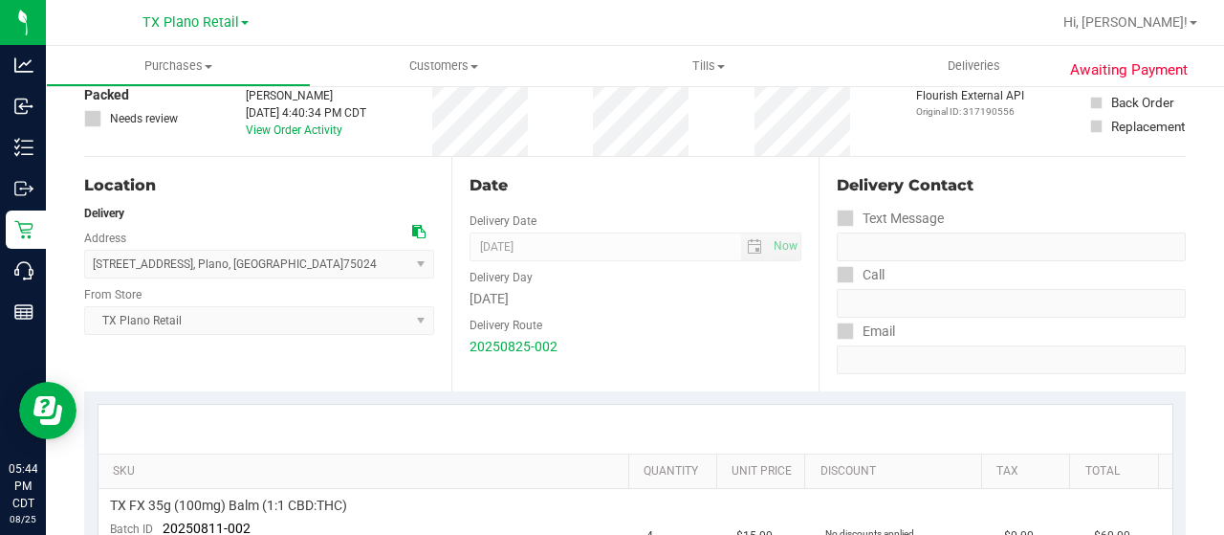
scroll to position [287, 0]
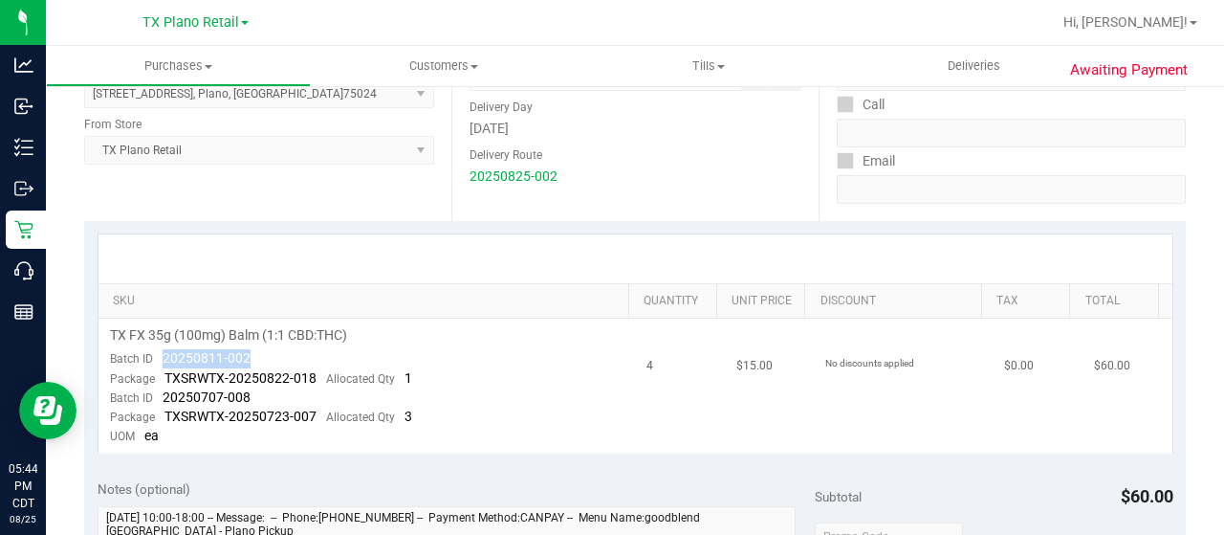
drag, startPoint x: 265, startPoint y: 359, endPoint x: 159, endPoint y: 360, distance: 106.2
click at [159, 360] on td "TX FX 35g (100mg) Balm (1:1 CBD:THC) Batch ID 20250811-002 Package TXSRWTX-2025…" at bounding box center [366, 385] width 537 height 135
drag, startPoint x: 268, startPoint y: 405, endPoint x: 181, endPoint y: 403, distance: 87.1
click at [177, 403] on td "TX FX 35g (100mg) Balm (1:1 CBD:THC) Batch ID 20250811-002 Package TXSRWTX-2025…" at bounding box center [366, 385] width 537 height 135
click at [181, 403] on div "Batch ID 20250707-008" at bounding box center [180, 397] width 141 height 19
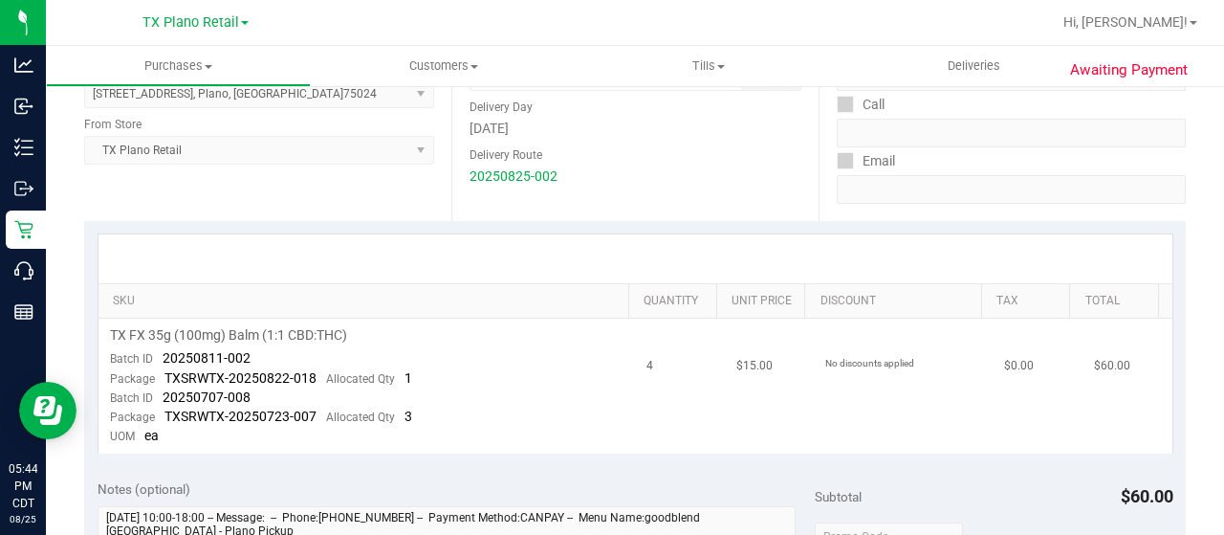
click at [195, 400] on span "20250707-008" at bounding box center [207, 396] width 88 height 15
drag, startPoint x: 251, startPoint y: 396, endPoint x: 163, endPoint y: 393, distance: 89.0
click at [163, 393] on td "TX FX 35g (100mg) Balm (1:1 CBD:THC) Batch ID 20250811-002 Package TXSRWTX-2025…" at bounding box center [366, 385] width 537 height 135
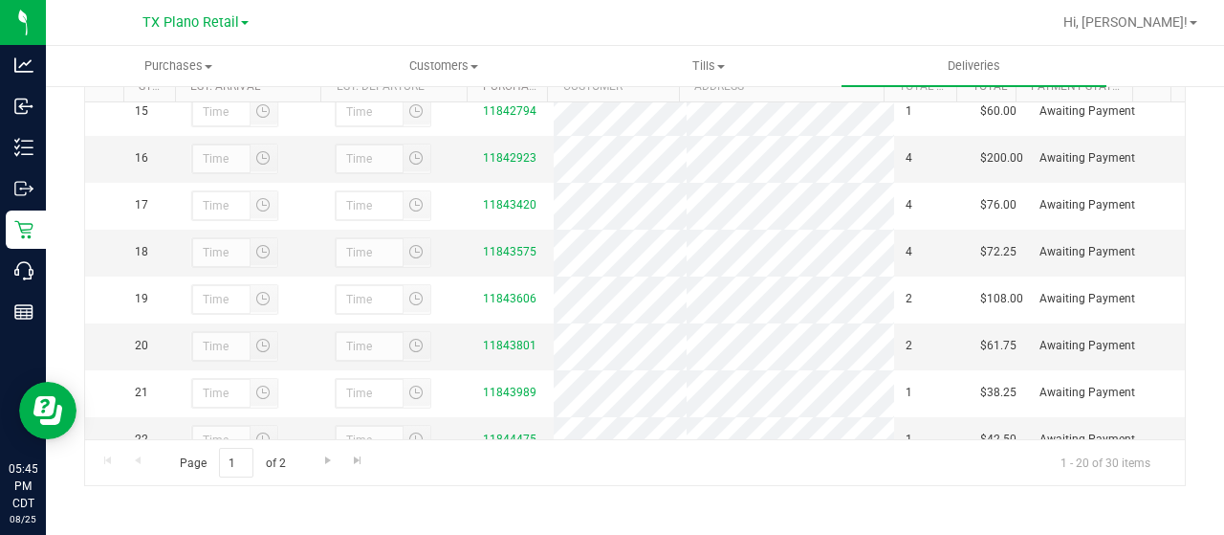
scroll to position [1208, 0]
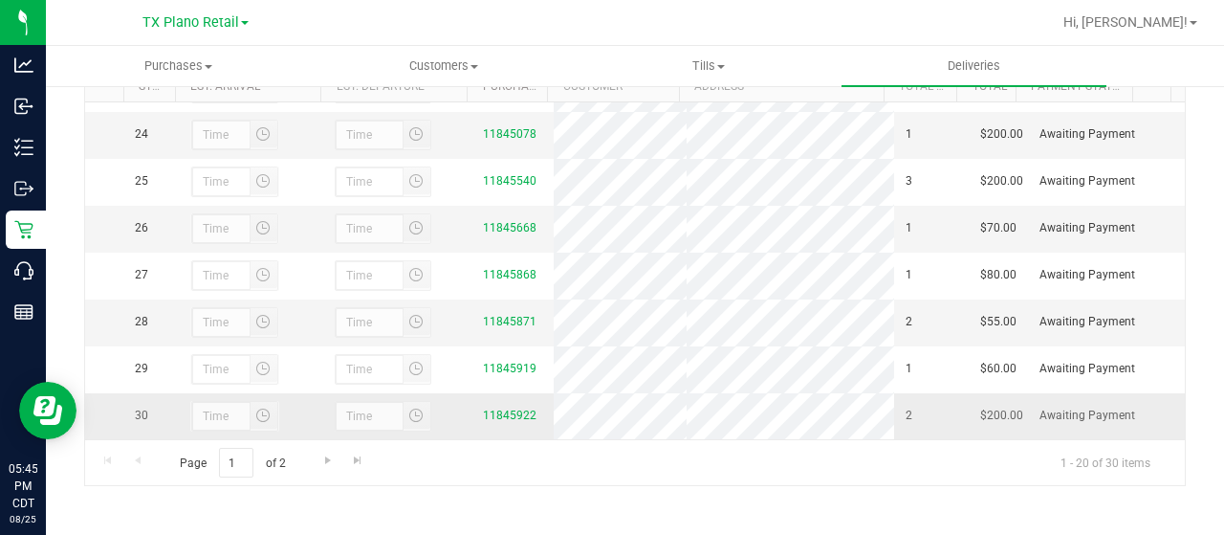
click at [490, 406] on div "11845922" at bounding box center [512, 415] width 58 height 18
click at [493, 410] on link "11845922" at bounding box center [510, 414] width 54 height 13
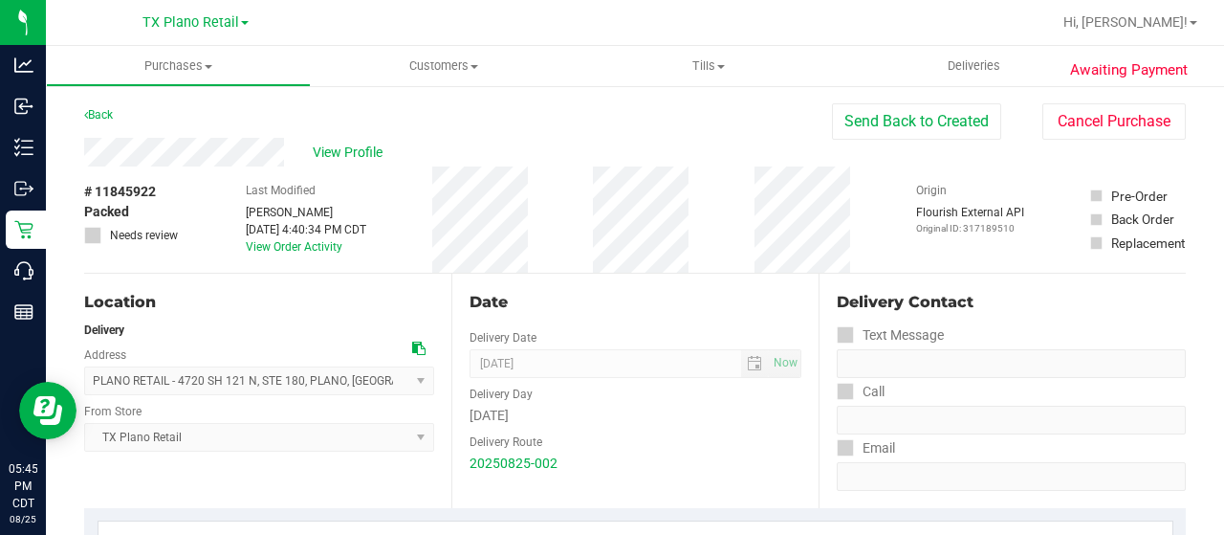
click at [194, 158] on div "View Profile" at bounding box center [458, 152] width 748 height 29
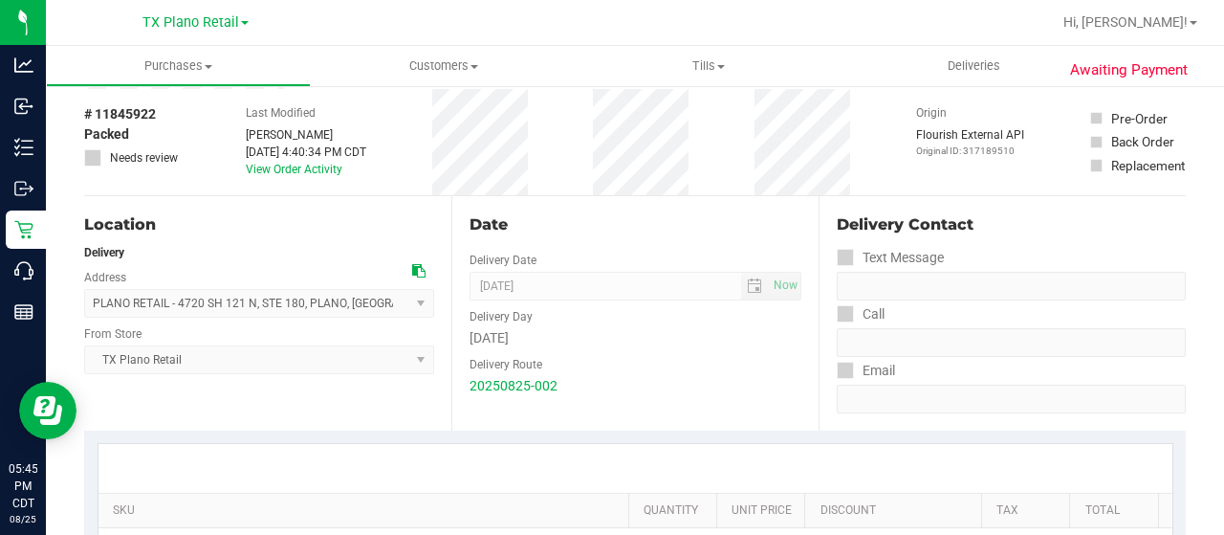
scroll to position [382, 0]
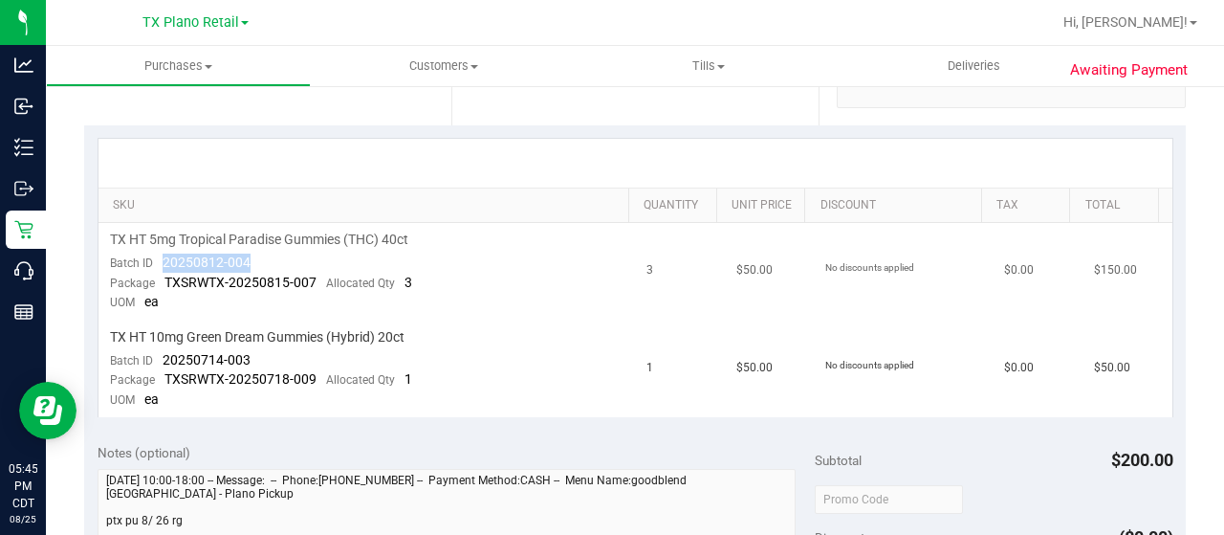
drag, startPoint x: 275, startPoint y: 260, endPoint x: 156, endPoint y: 261, distance: 119.5
click at [156, 261] on td "TX HT 5mg Tropical Paradise Gummies (THC) 40ct Batch ID 20250812-004 Package TX…" at bounding box center [366, 272] width 537 height 98
drag, startPoint x: 256, startPoint y: 360, endPoint x: 158, endPoint y: 360, distance: 98.5
click at [158, 360] on td "TX HT 10mg Green Dream Gummies (Hybrid) 20ct Batch ID 20250714-003 Package TXSR…" at bounding box center [366, 368] width 537 height 97
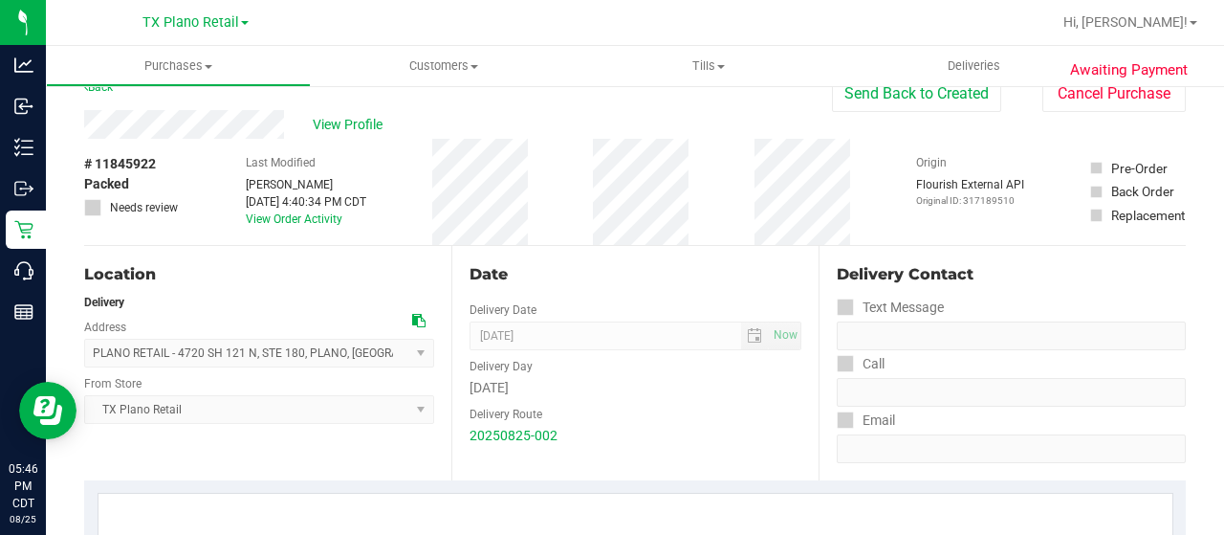
scroll to position [0, 0]
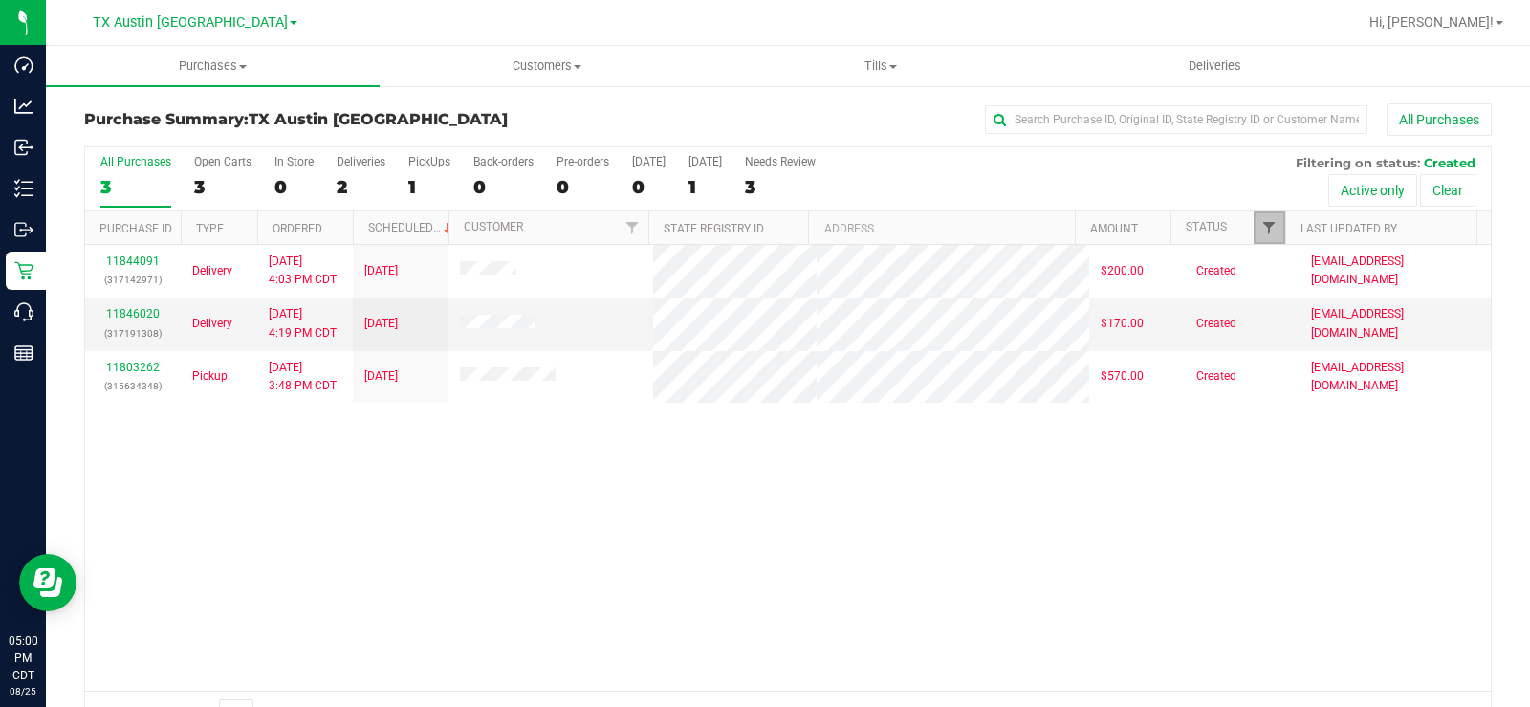
click at [1261, 227] on span "Filter" at bounding box center [1268, 227] width 15 height 15
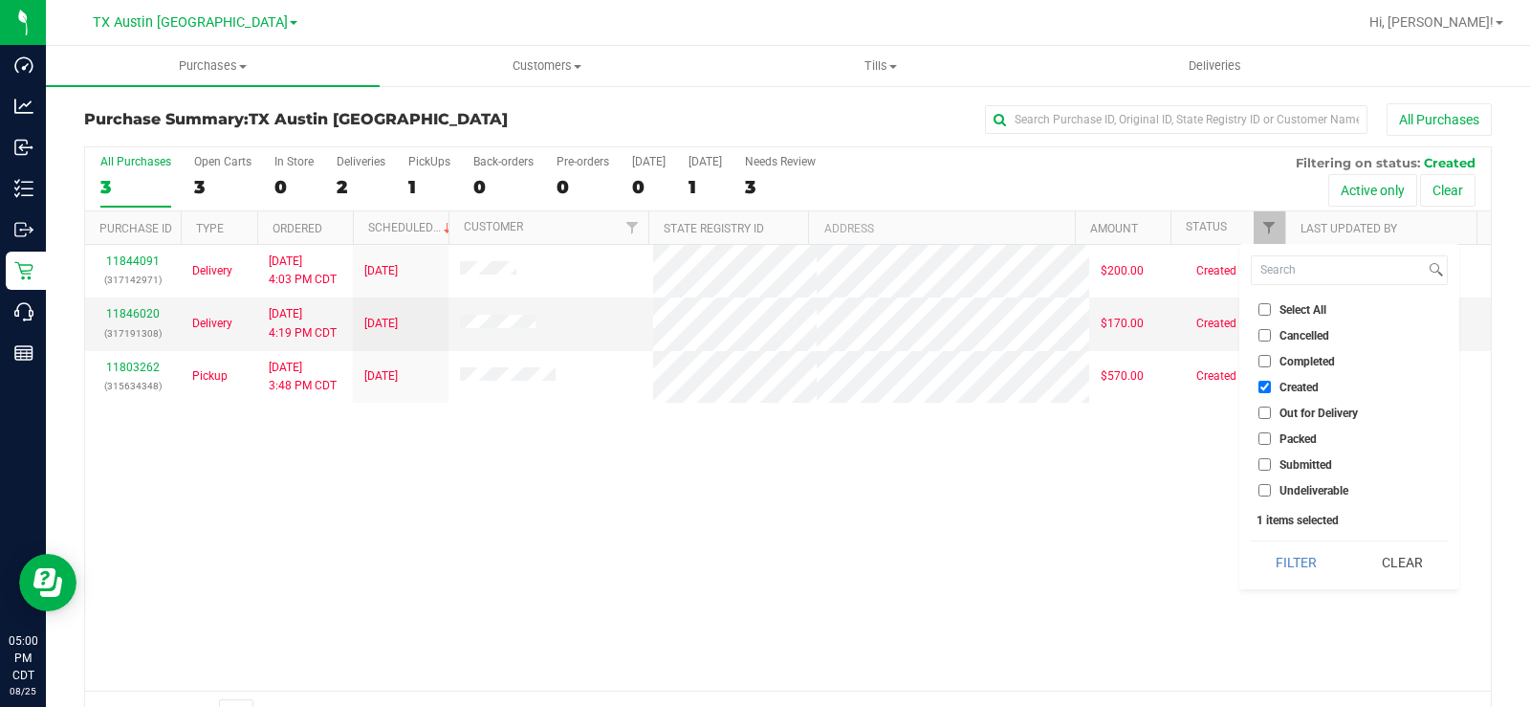
click at [1269, 412] on input "Out for Delivery" at bounding box center [1264, 412] width 12 height 12
checkbox input "true"
click at [1266, 436] on input "Packed" at bounding box center [1264, 438] width 12 height 12
checkbox input "true"
click at [1271, 466] on label "Submitted" at bounding box center [1295, 464] width 74 height 12
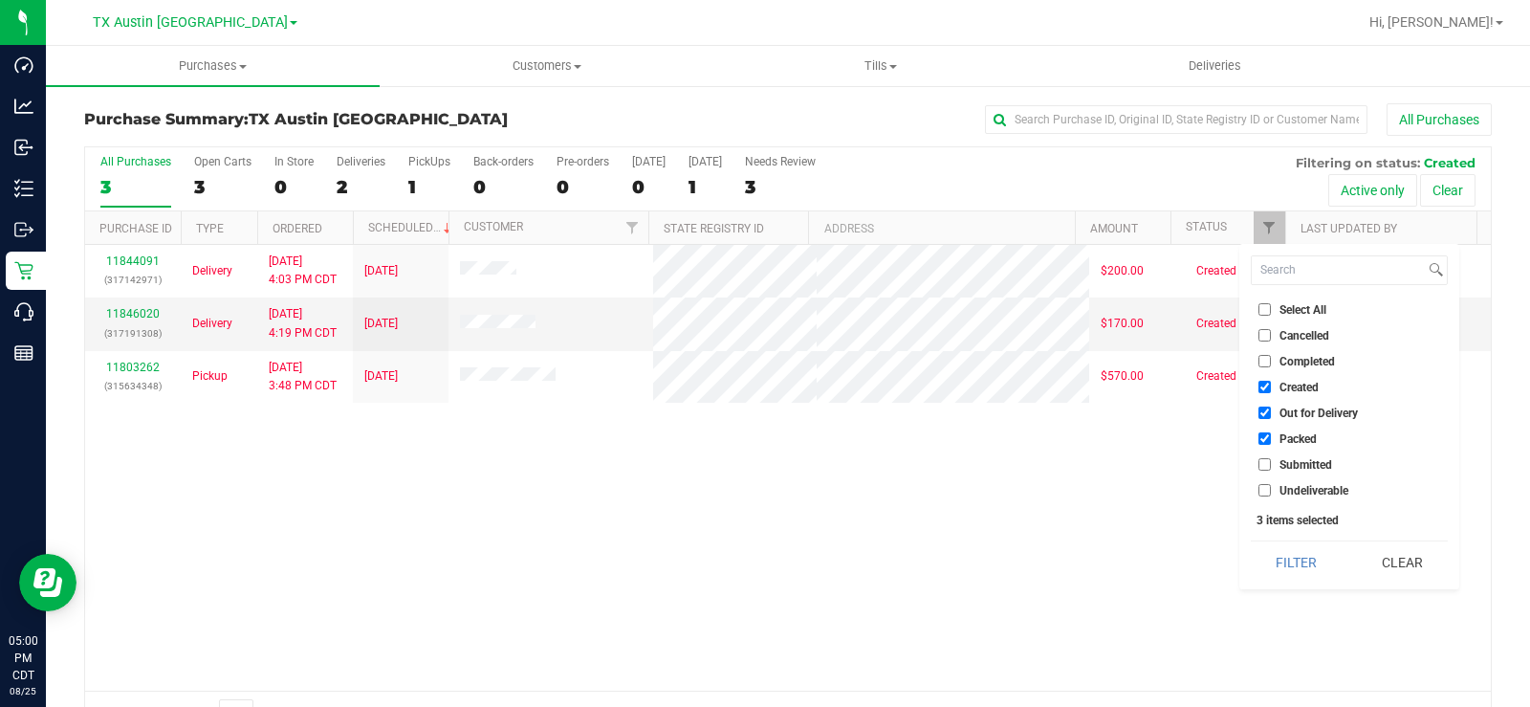
click at [1271, 466] on input "Submitted" at bounding box center [1264, 464] width 12 height 12
checkbox input "true"
click at [1305, 562] on button "Filter" at bounding box center [1297, 562] width 92 height 42
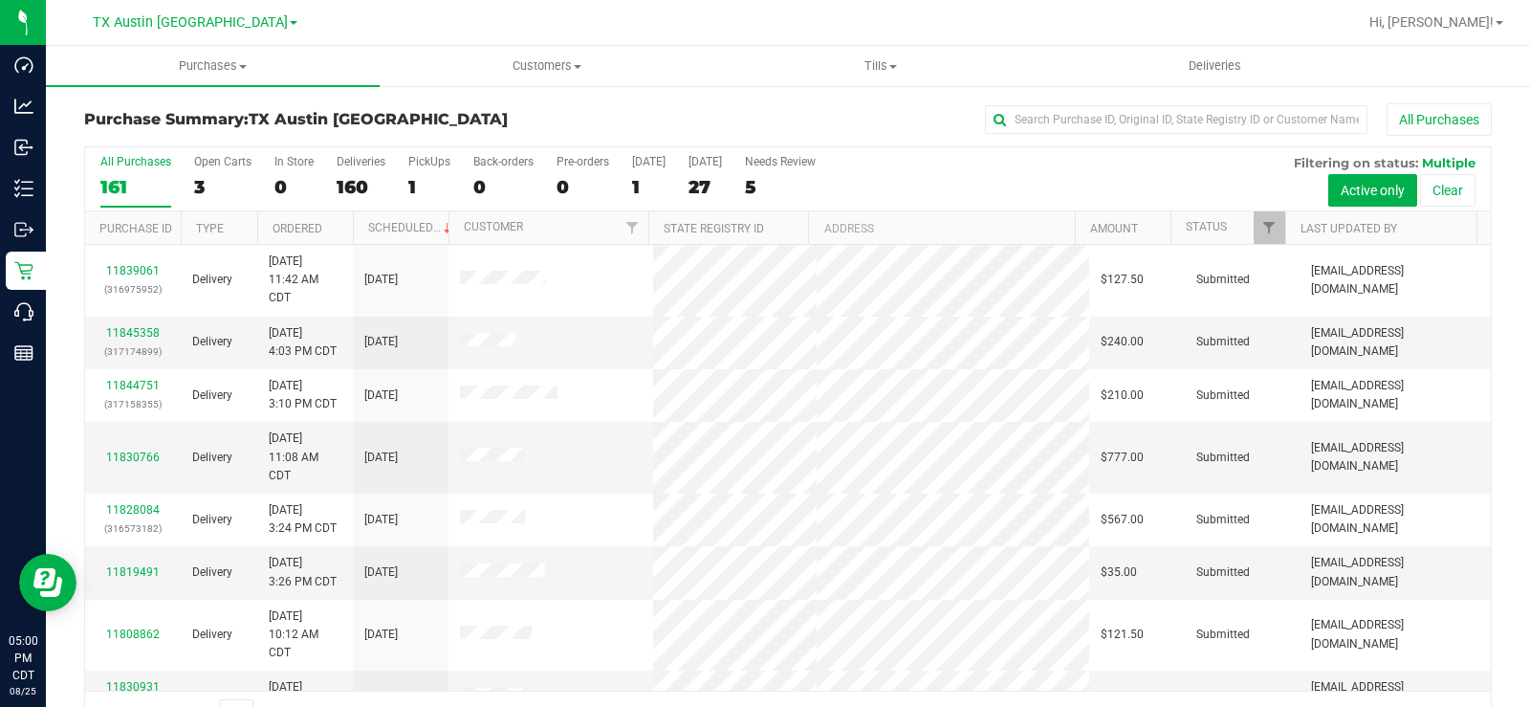
click at [122, 173] on label "All Purchases 161" at bounding box center [135, 181] width 71 height 53
click at [0, 0] on input "All Purchases 161" at bounding box center [0, 0] width 0 height 0
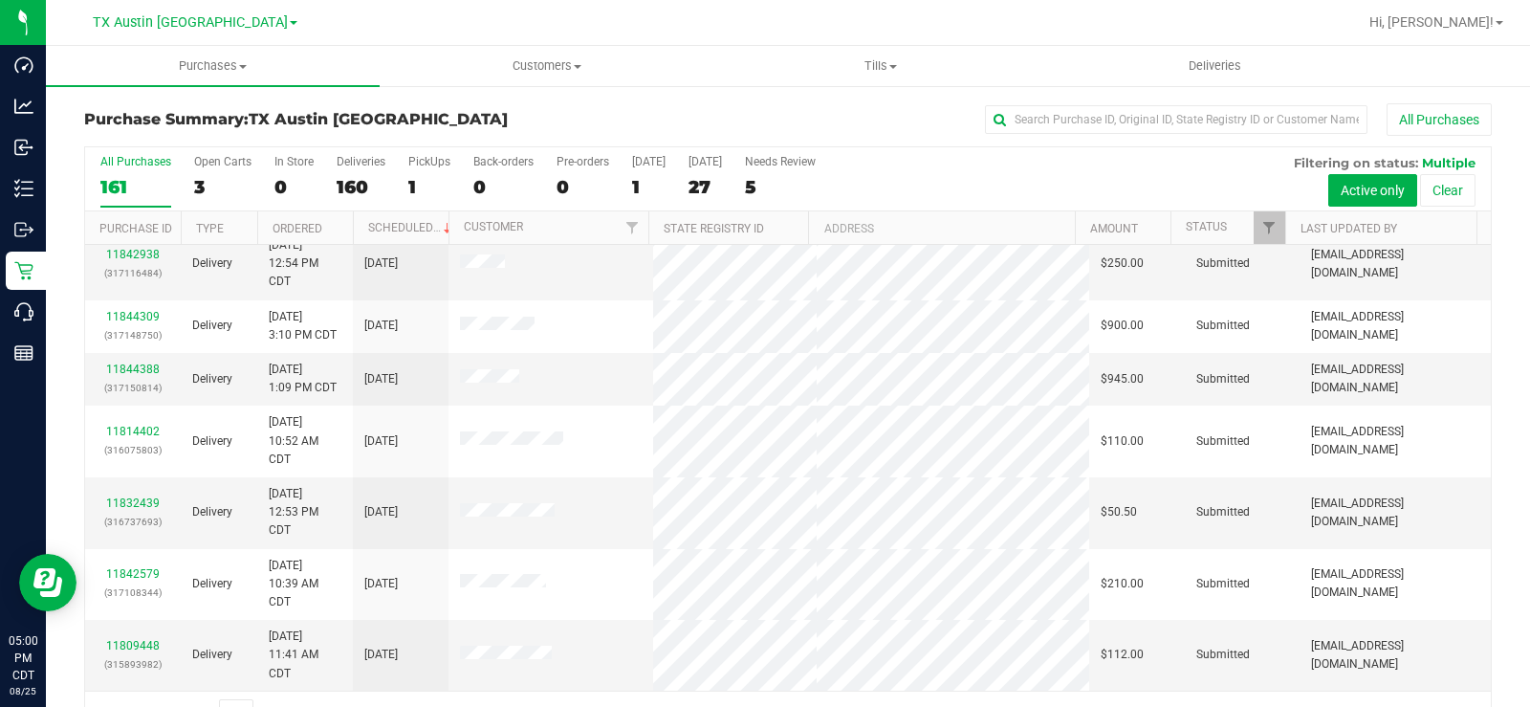
scroll to position [49, 0]
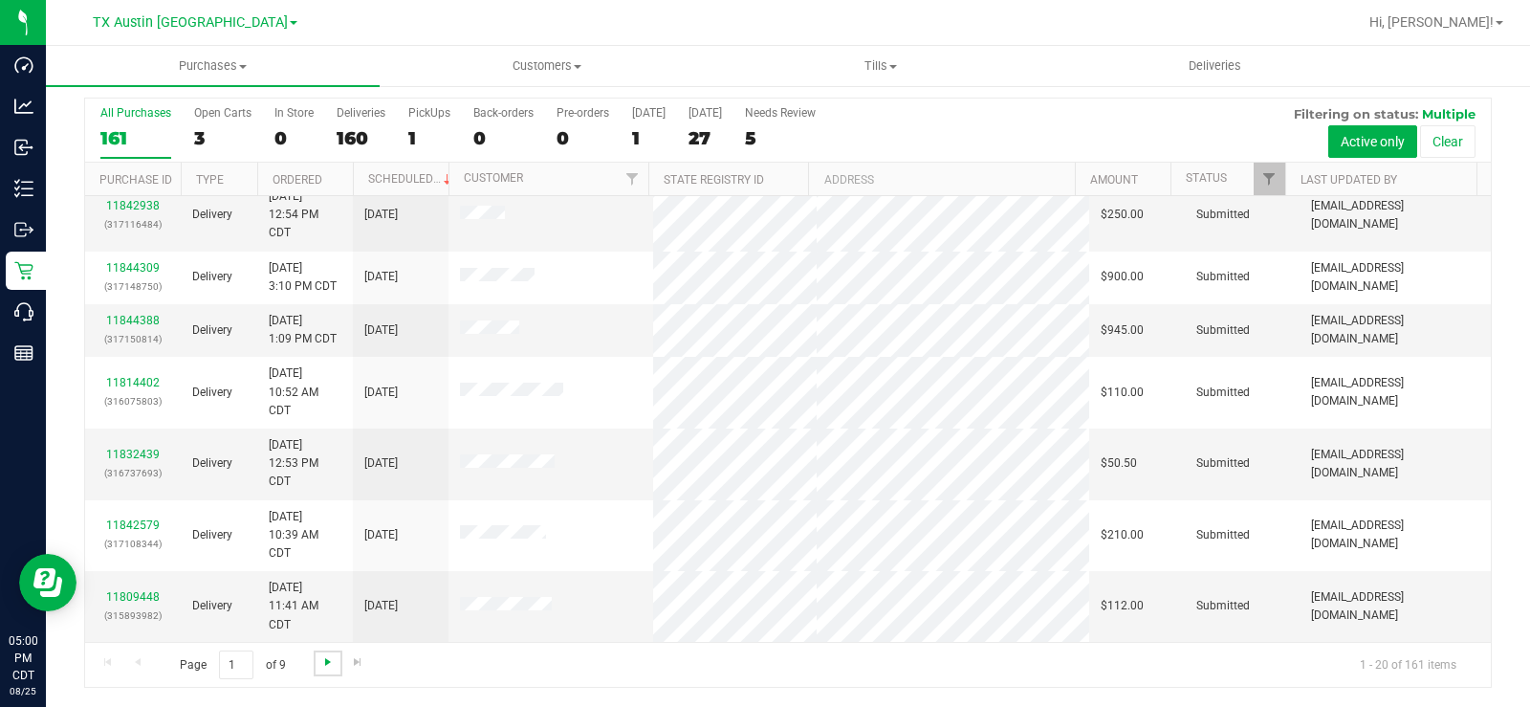
click at [323, 657] on span "Go to the next page" at bounding box center [327, 661] width 15 height 15
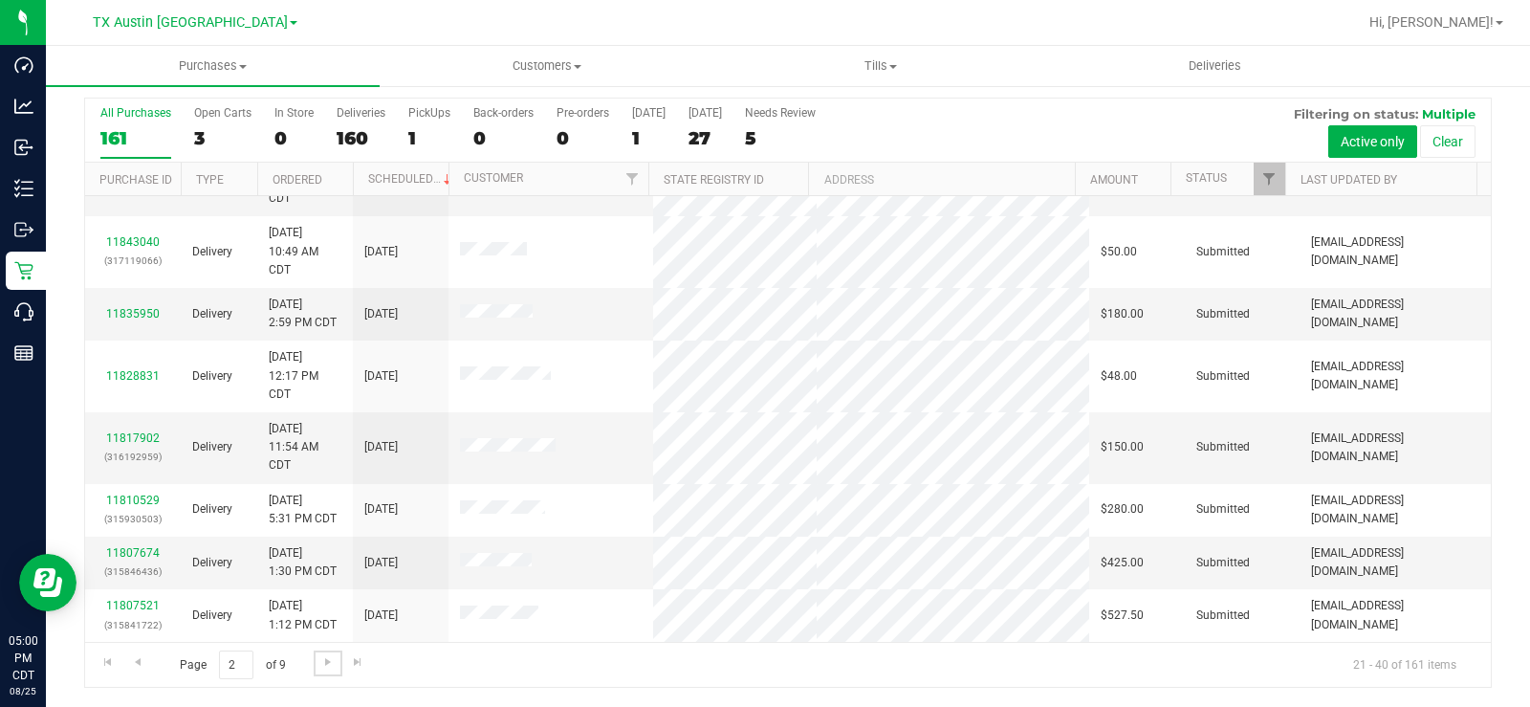
scroll to position [765, 0]
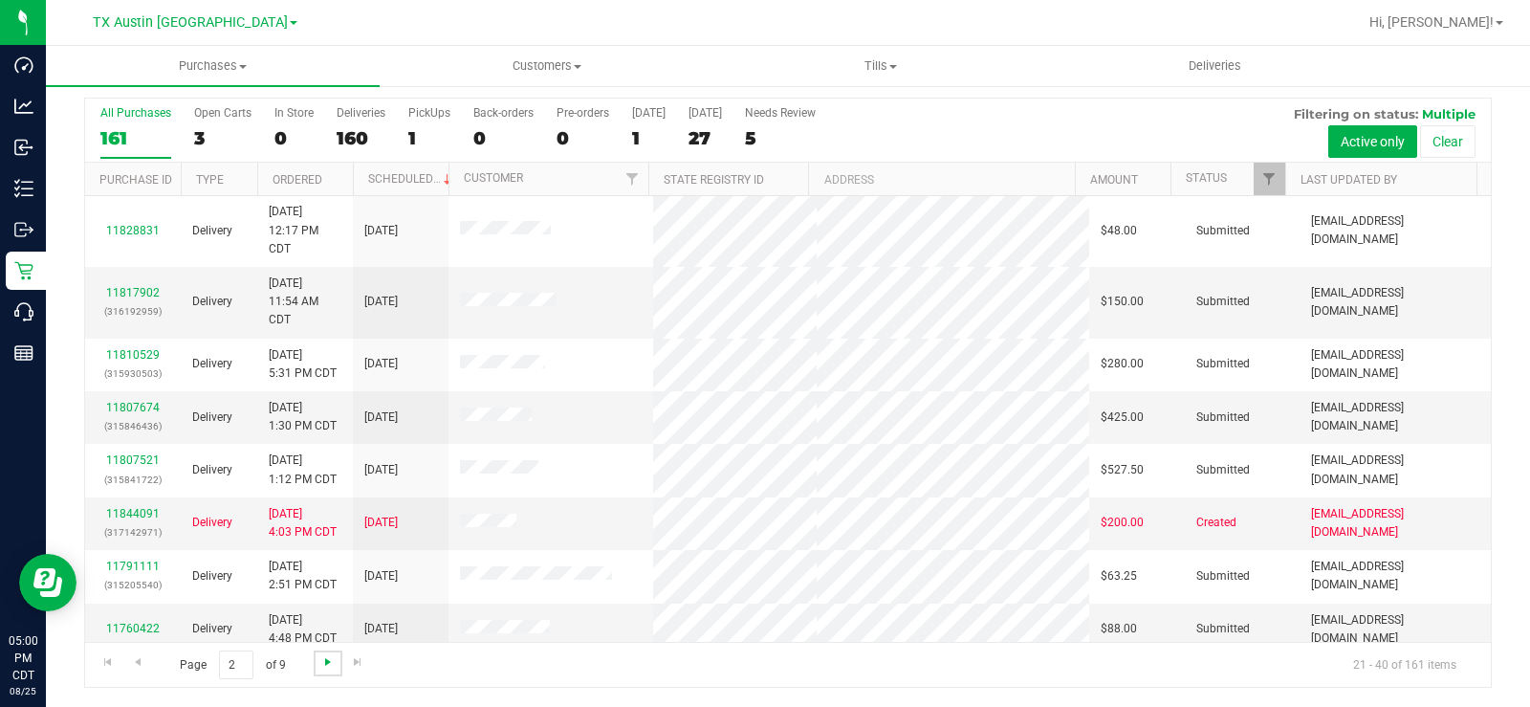
click at [330, 659] on span "Go to the next page" at bounding box center [327, 661] width 15 height 15
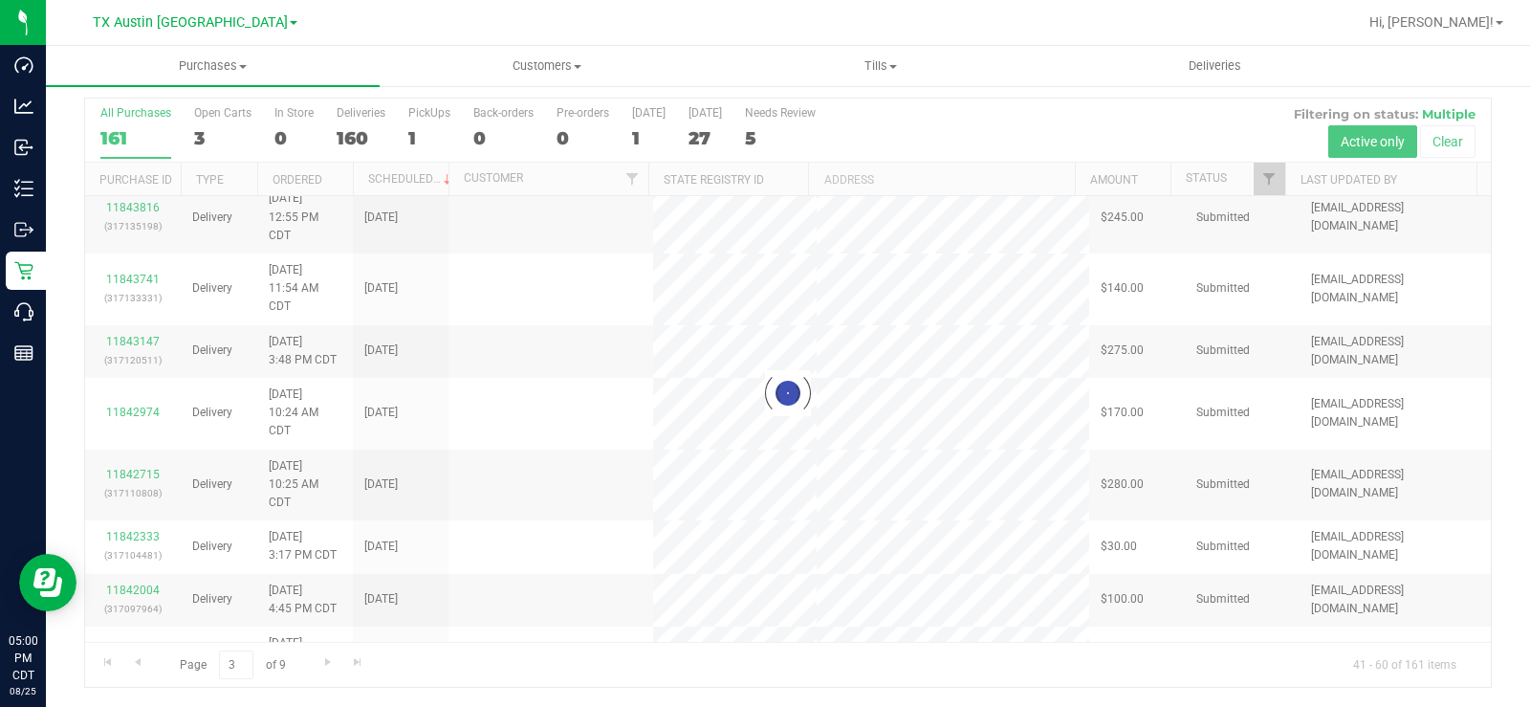
scroll to position [0, 0]
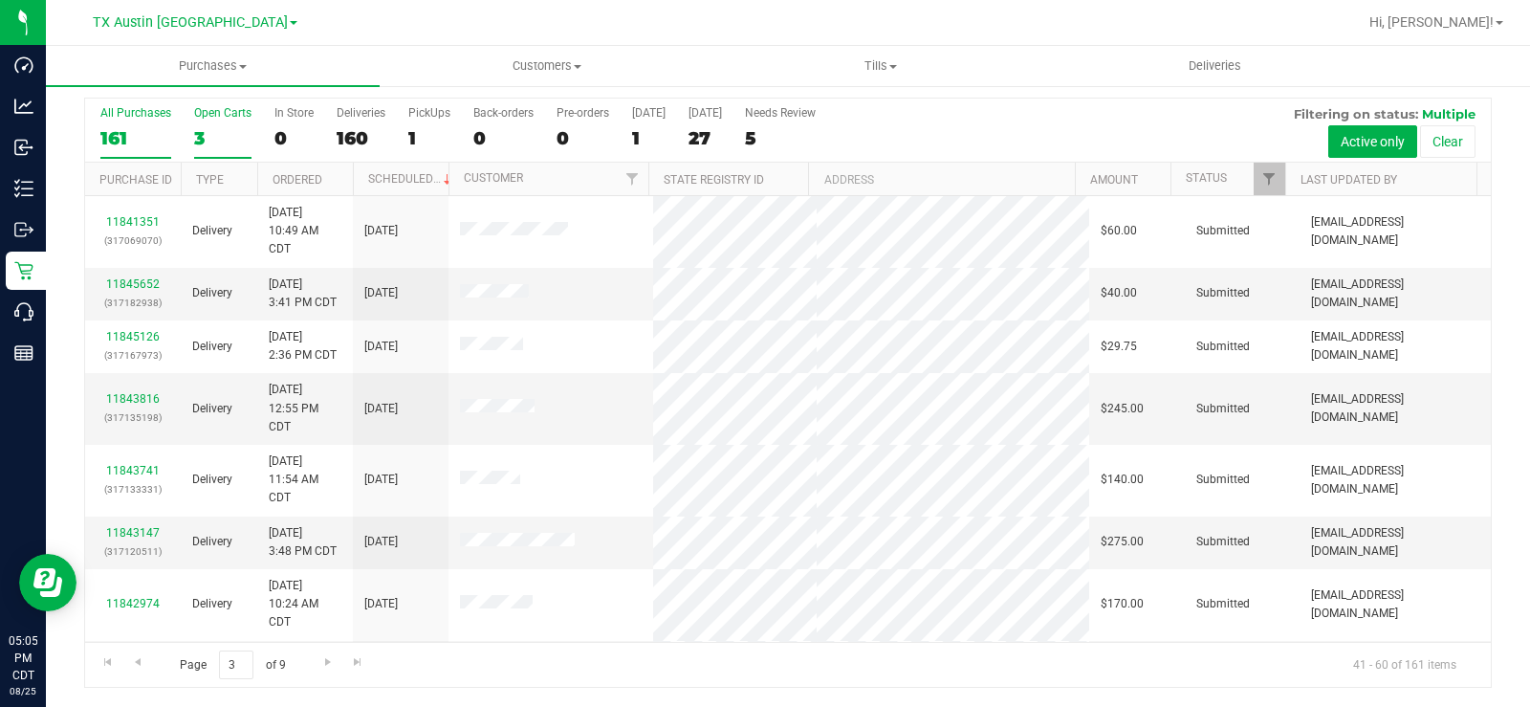
click at [204, 124] on label "Open Carts 3" at bounding box center [222, 132] width 57 height 53
click at [0, 0] on input "Open Carts 3" at bounding box center [0, 0] width 0 height 0
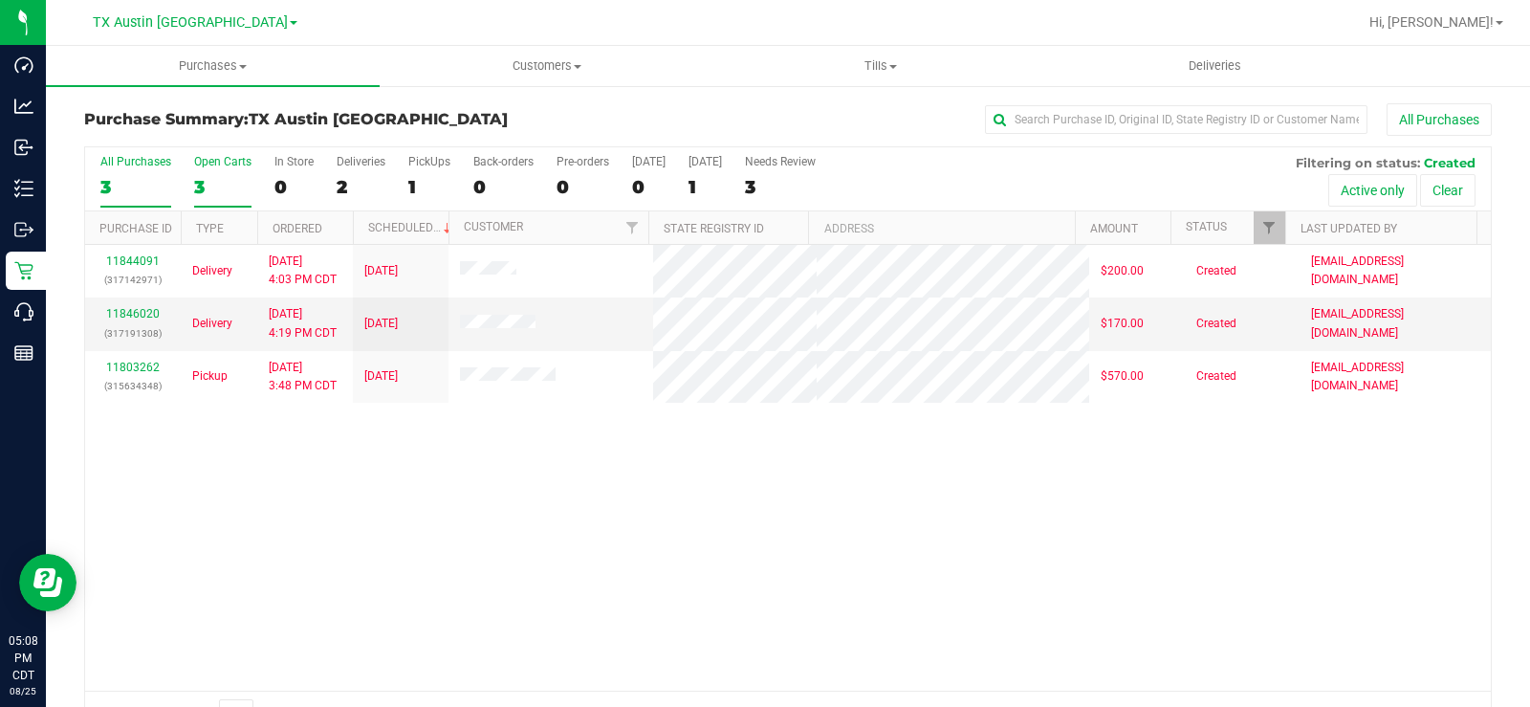
click at [219, 168] on label "Open Carts 3" at bounding box center [222, 181] width 57 height 53
click at [0, 0] on input "Open Carts 3" at bounding box center [0, 0] width 0 height 0
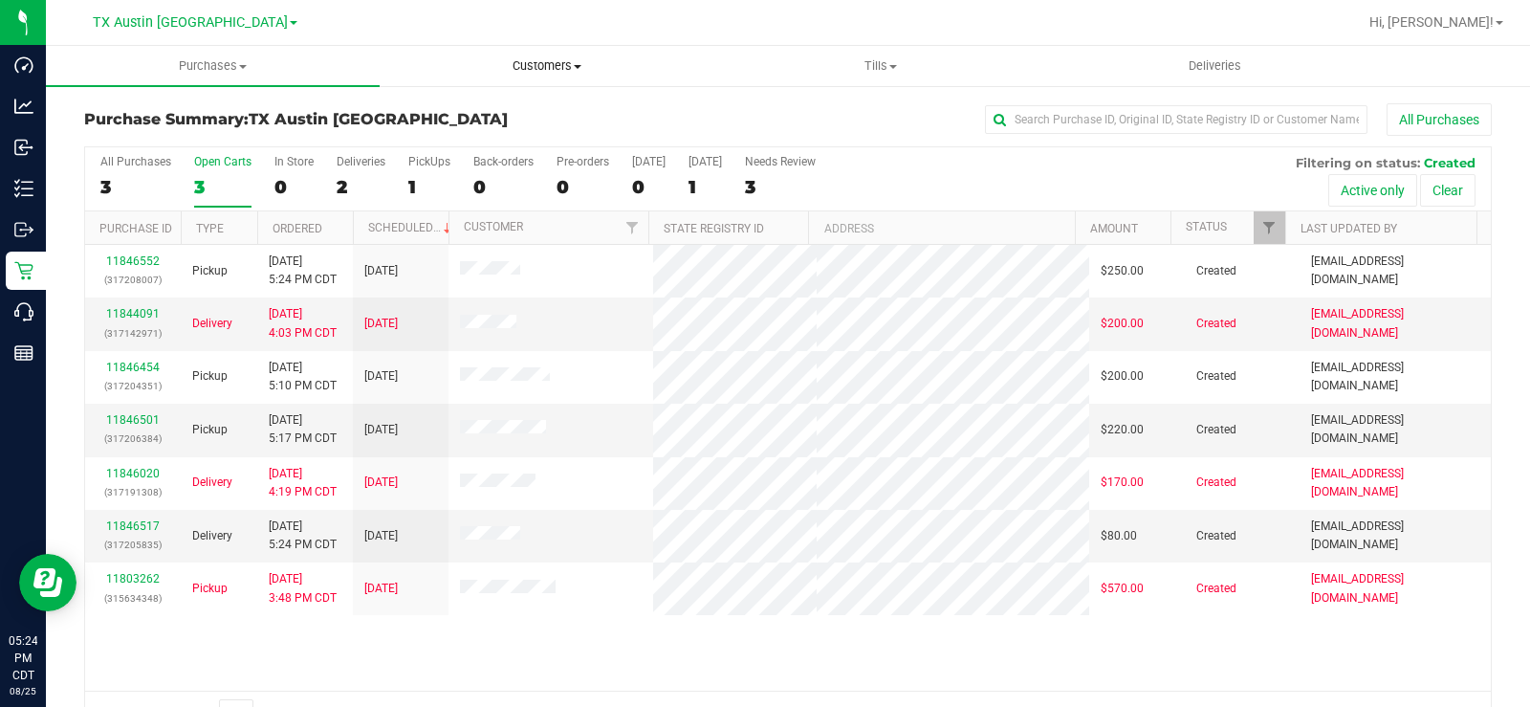
click at [534, 66] on span "Customers" at bounding box center [547, 65] width 332 height 17
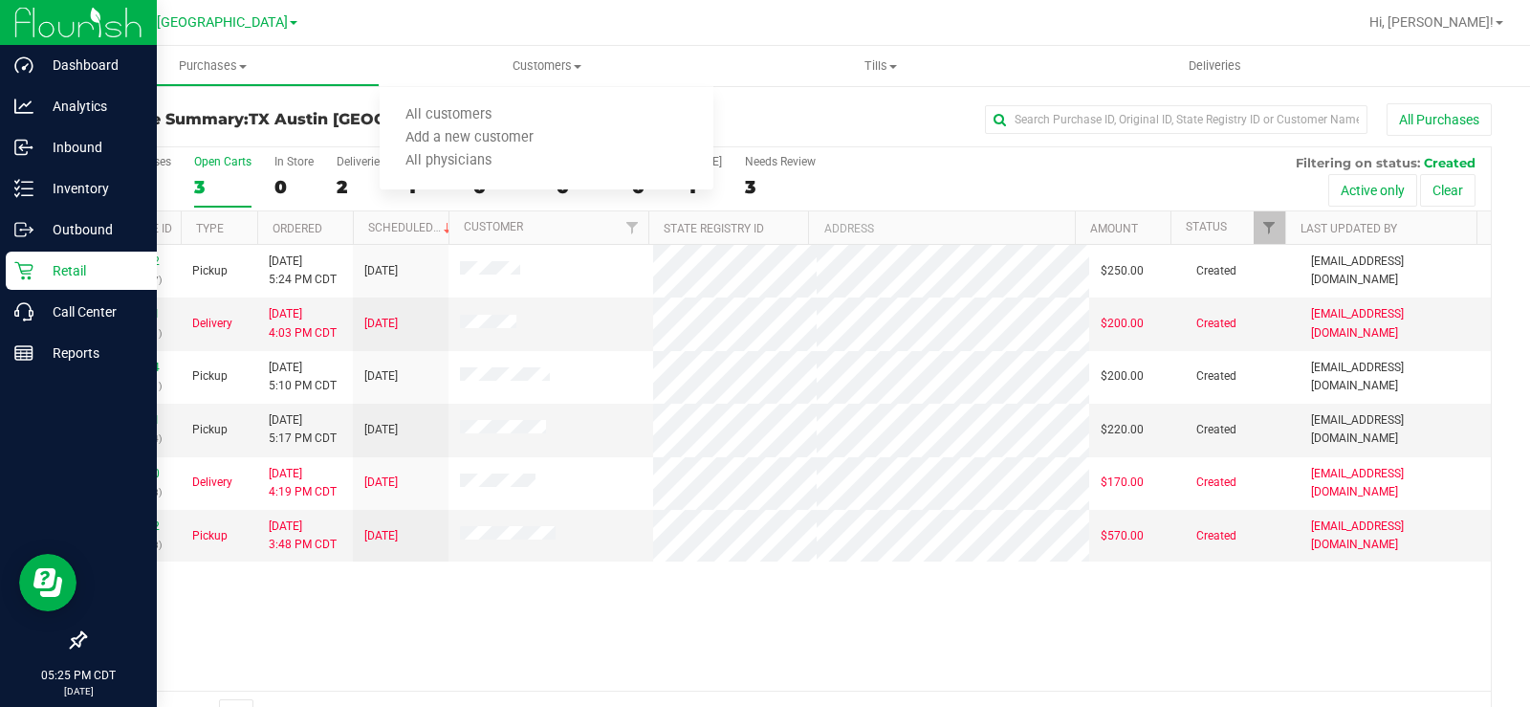
click at [29, 263] on icon at bounding box center [23, 270] width 19 height 19
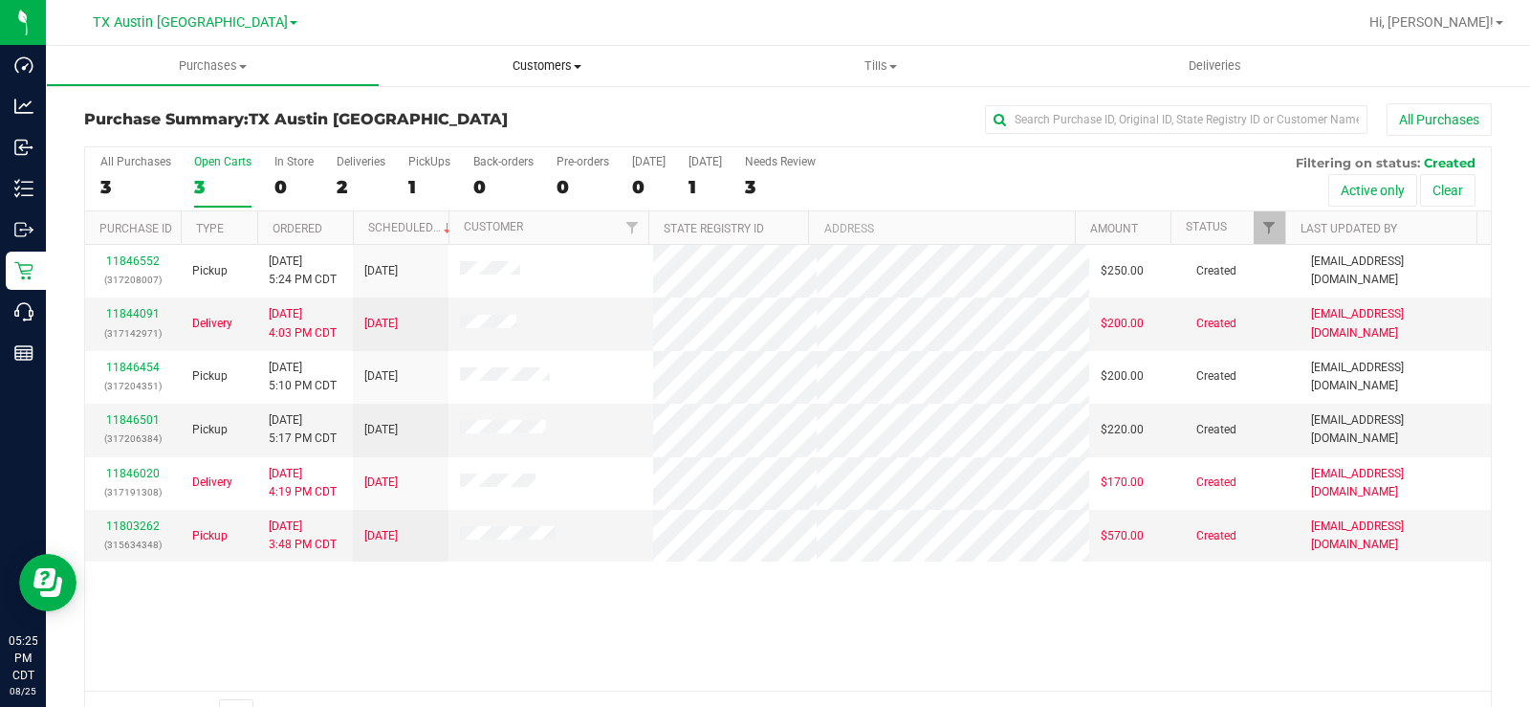
click at [530, 69] on span "Customers" at bounding box center [547, 65] width 334 height 17
click at [478, 111] on span "All customers" at bounding box center [449, 115] width 138 height 16
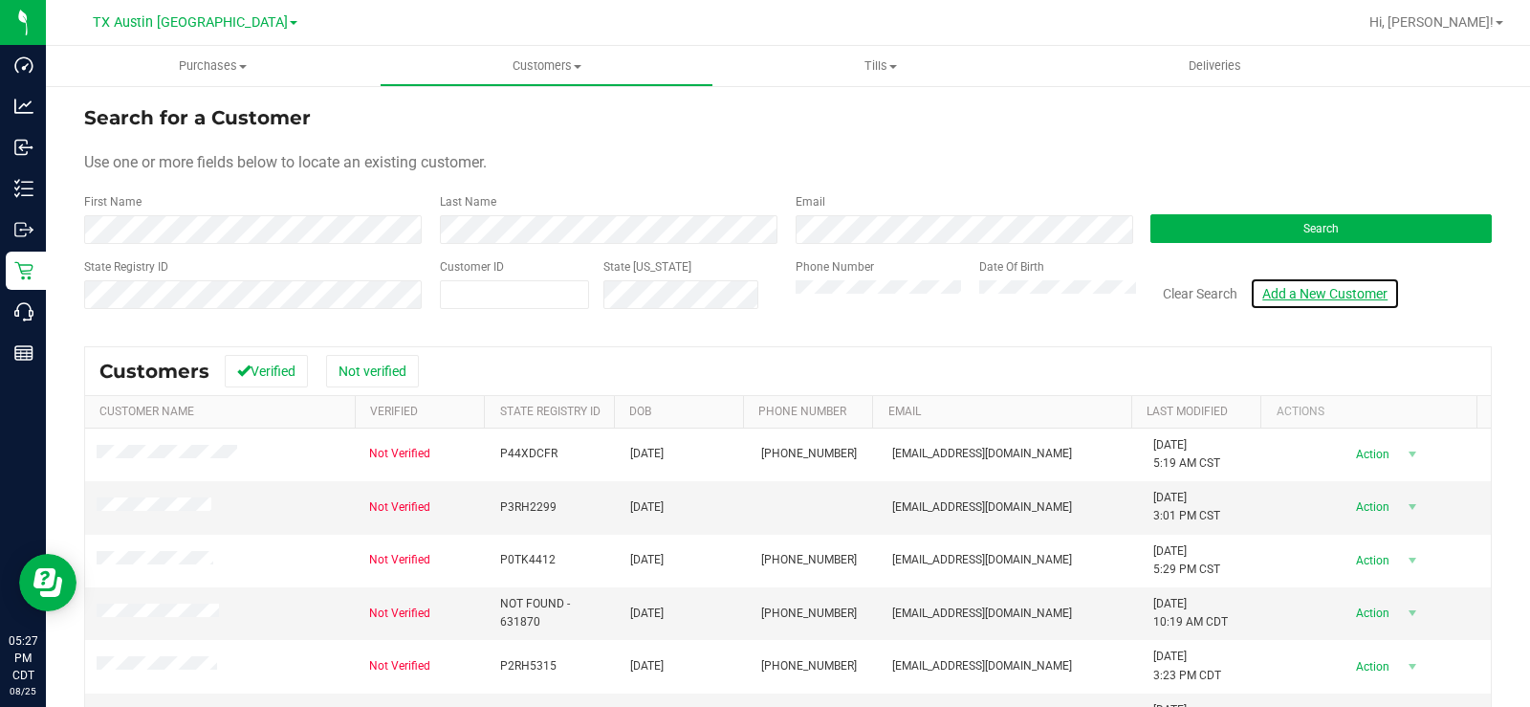
click at [1286, 296] on link "Add a New Customer" at bounding box center [1325, 293] width 150 height 33
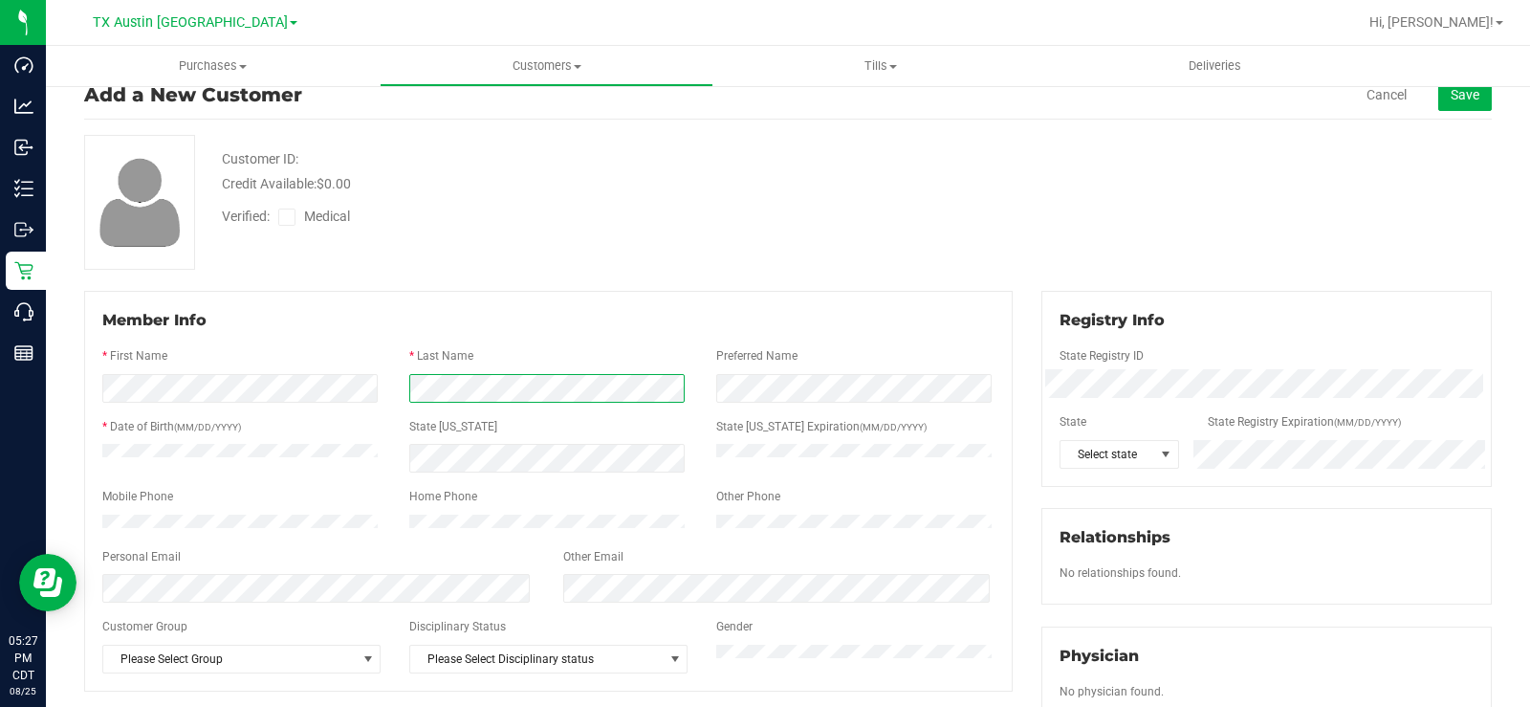
scroll to position [96, 0]
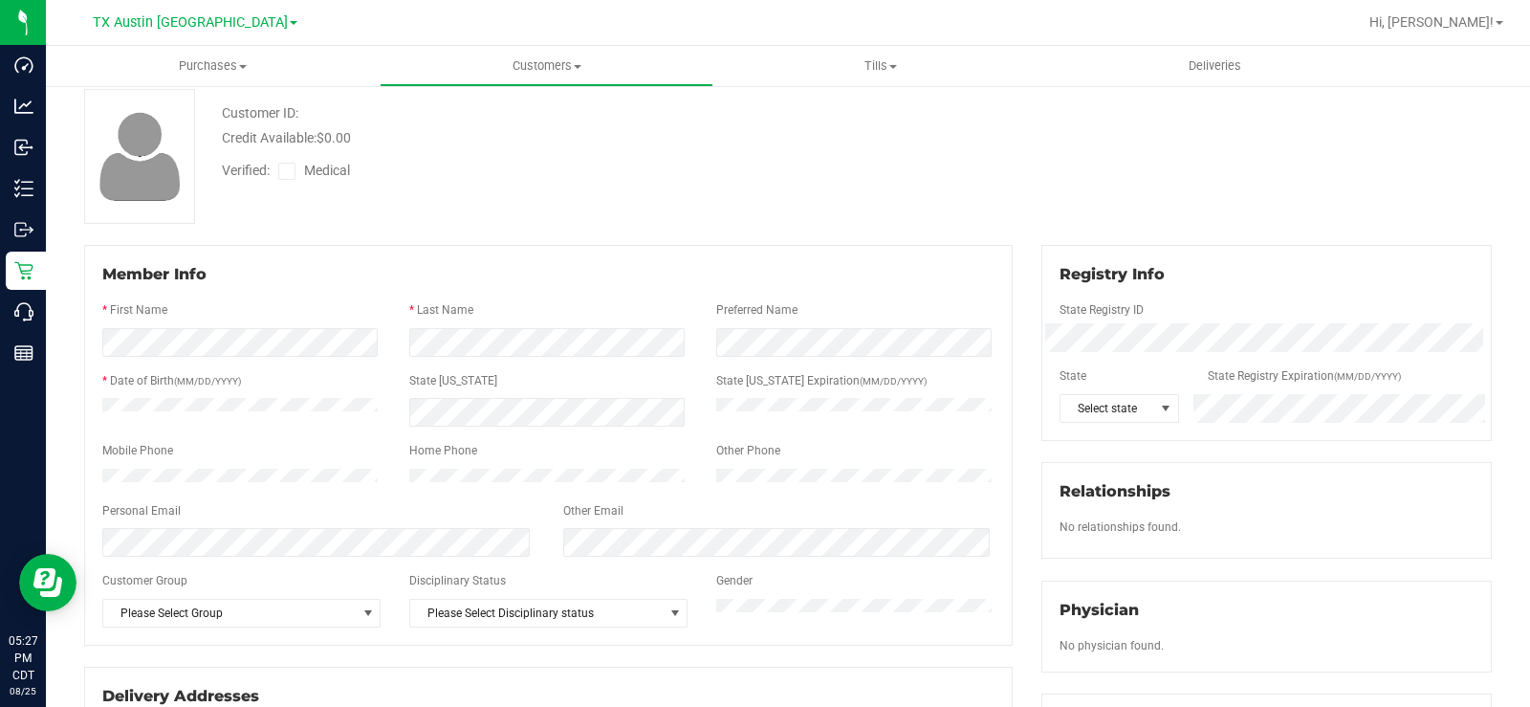
click at [199, 455] on div "Mobile Phone" at bounding box center [241, 453] width 307 height 22
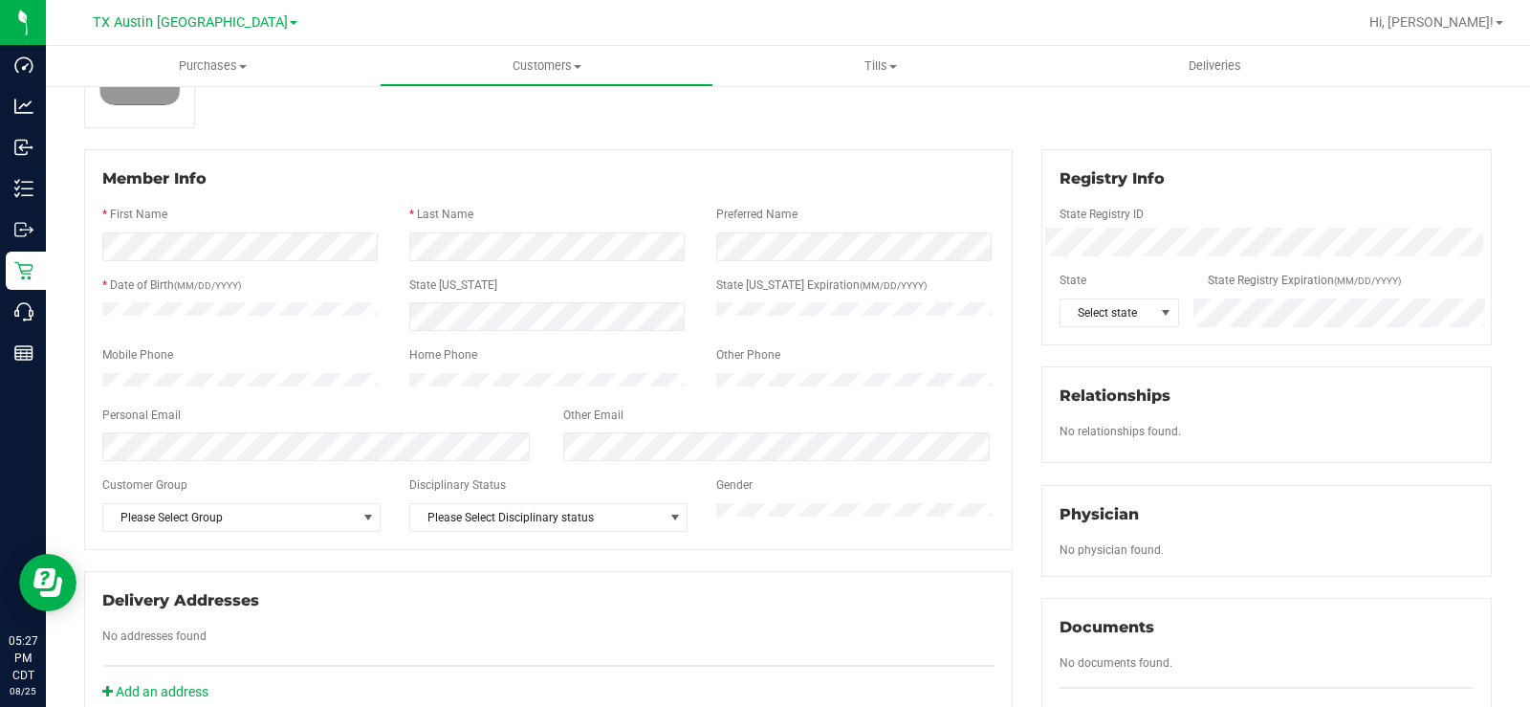
click at [230, 493] on div "Customer Group" at bounding box center [241, 487] width 307 height 22
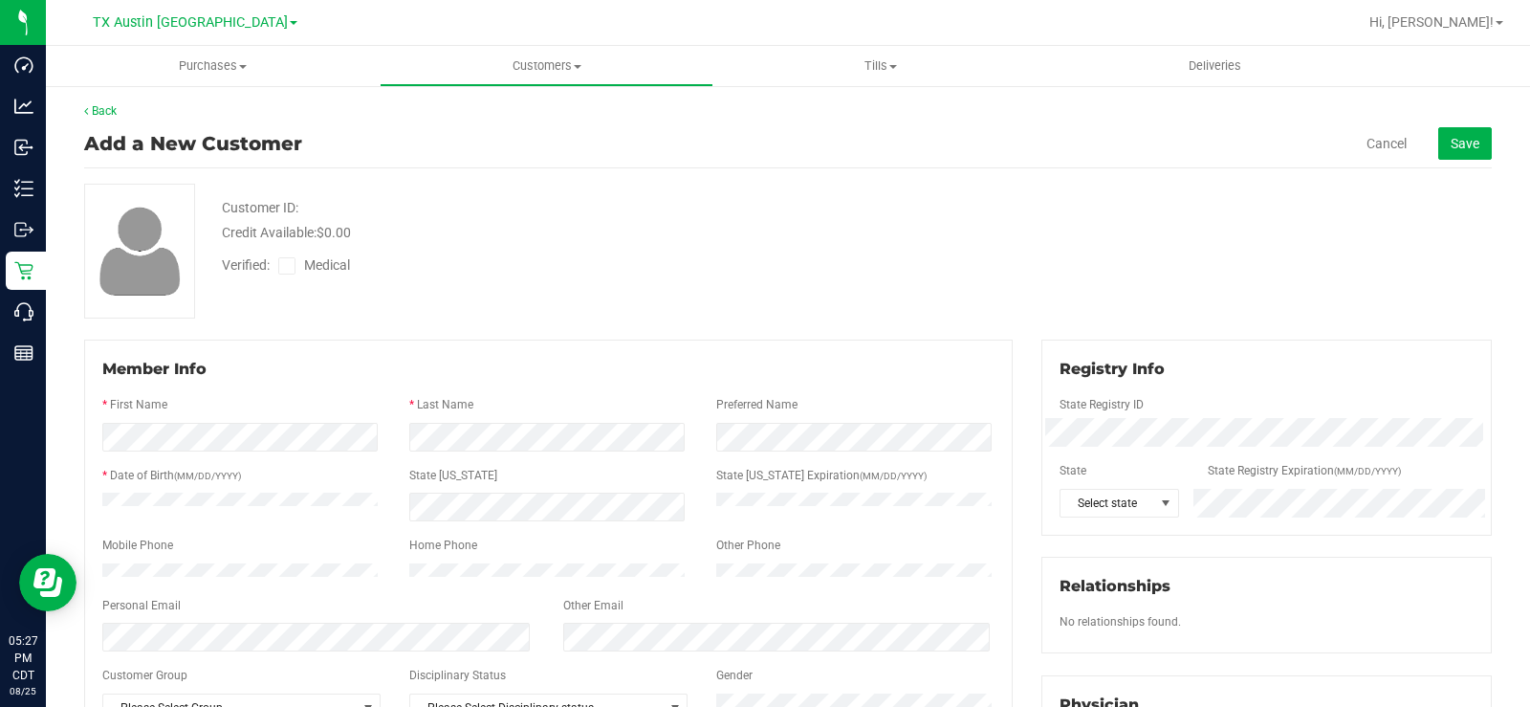
scroll to position [0, 0]
click at [1158, 499] on span at bounding box center [1165, 503] width 15 height 15
click at [1451, 148] on span "Save" at bounding box center [1465, 144] width 29 height 15
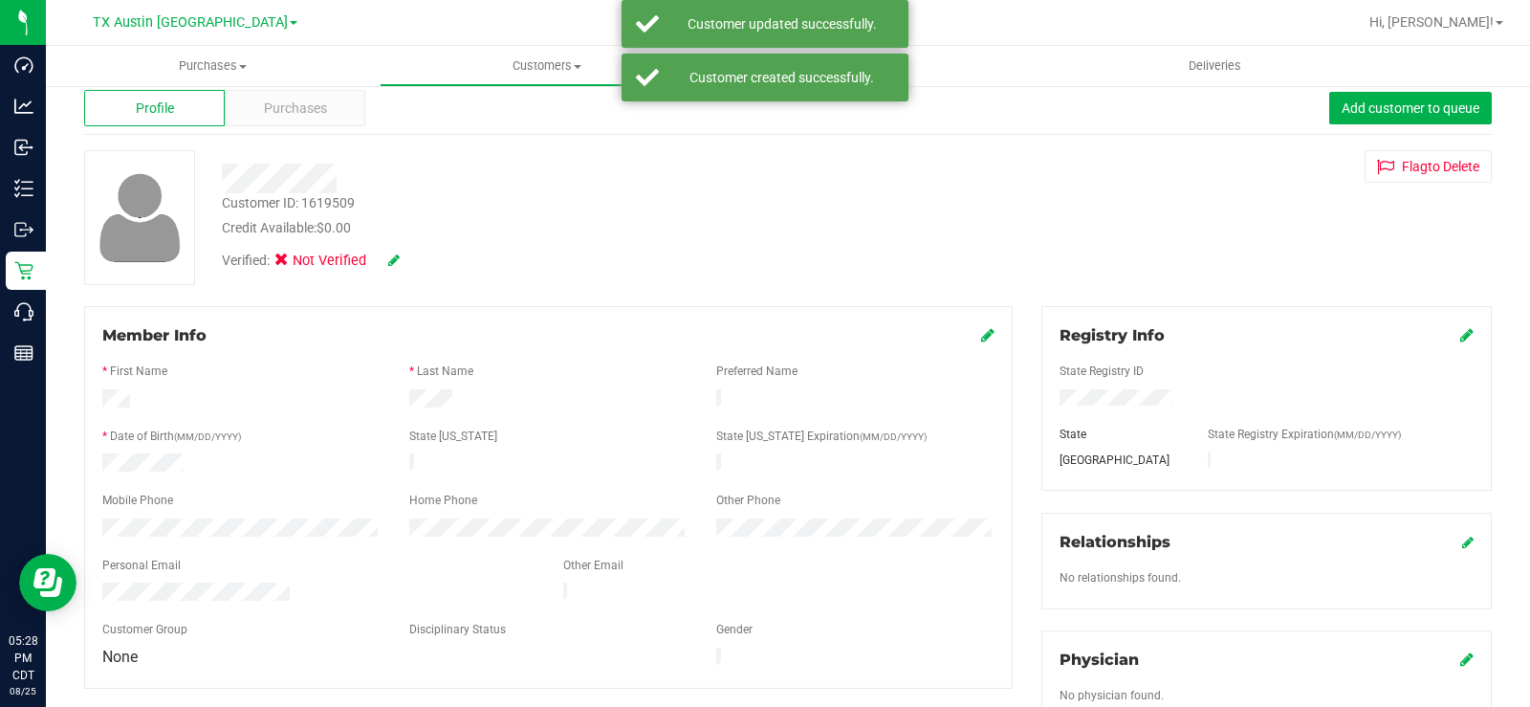
scroll to position [96, 0]
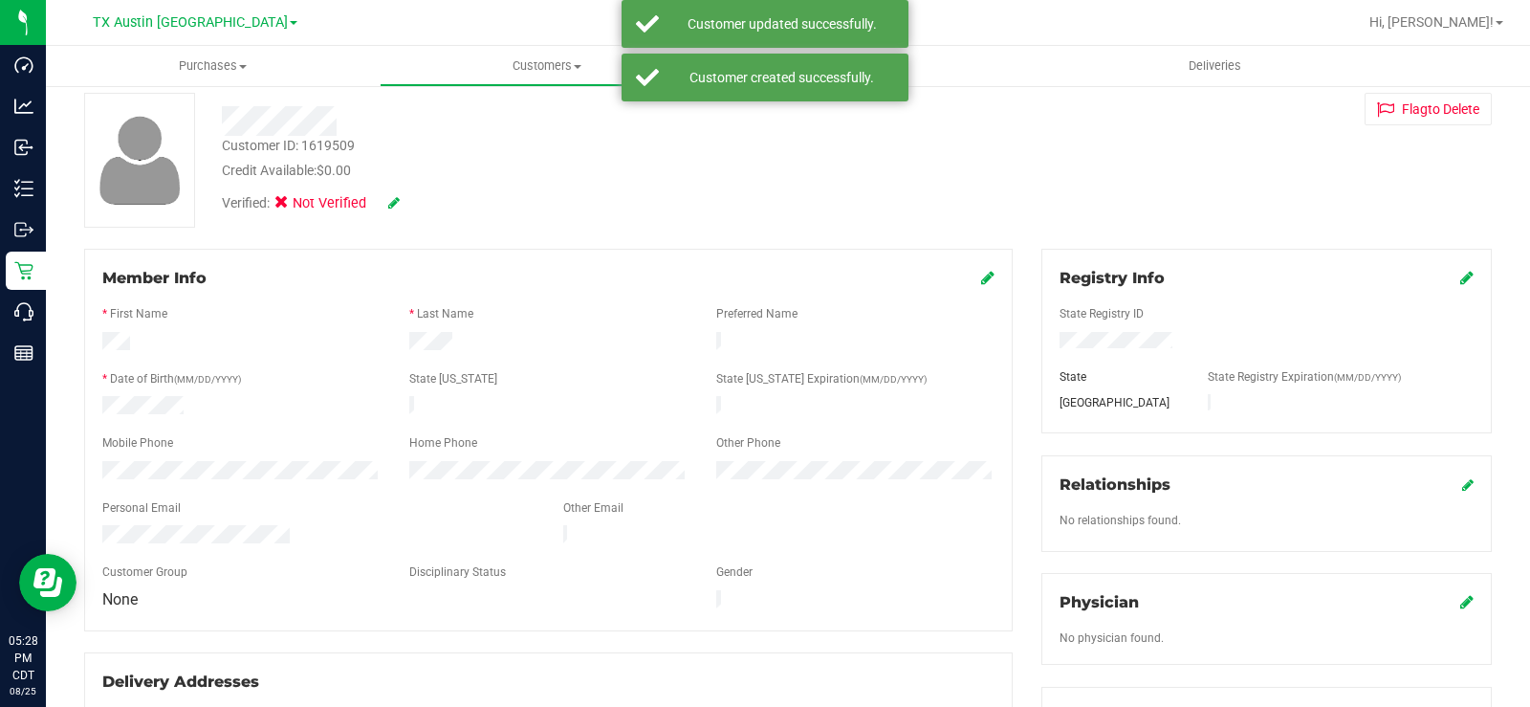
click at [392, 205] on icon at bounding box center [393, 202] width 11 height 13
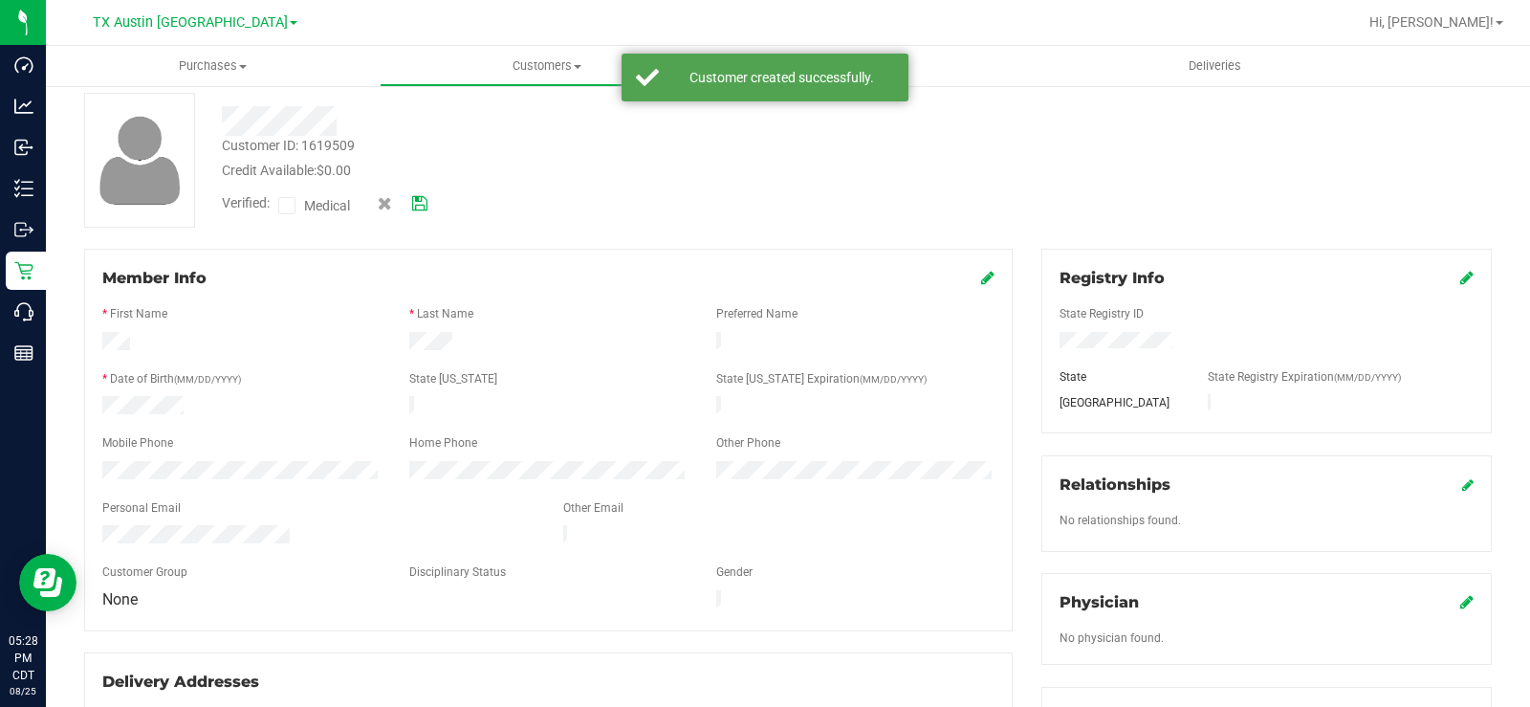
drag, startPoint x: 291, startPoint y: 201, endPoint x: 356, endPoint y: 212, distance: 66.0
click at [294, 200] on span at bounding box center [286, 205] width 17 height 17
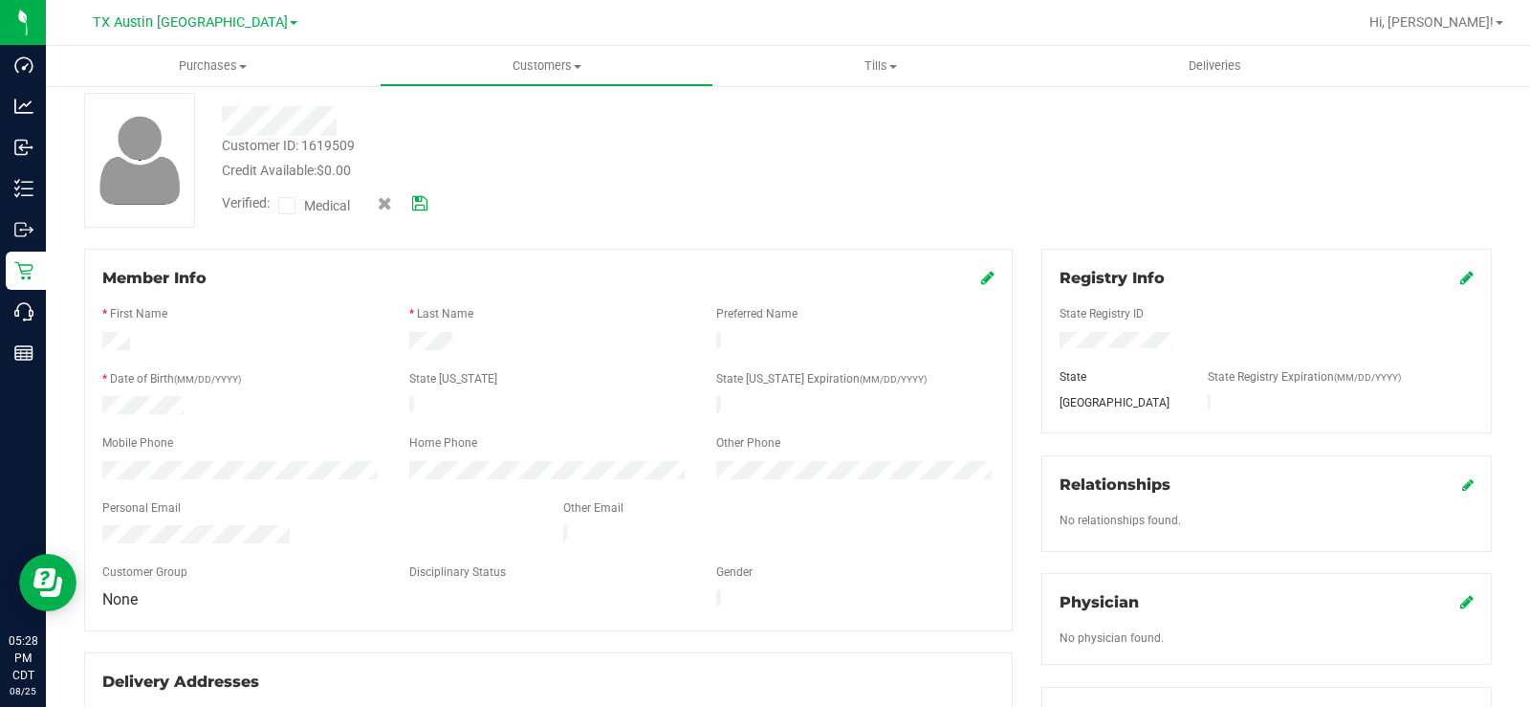
drag, startPoint x: 692, startPoint y: 190, endPoint x: 985, endPoint y: 263, distance: 301.5
click at [697, 192] on div "Verified: Medical" at bounding box center [567, 204] width 718 height 47
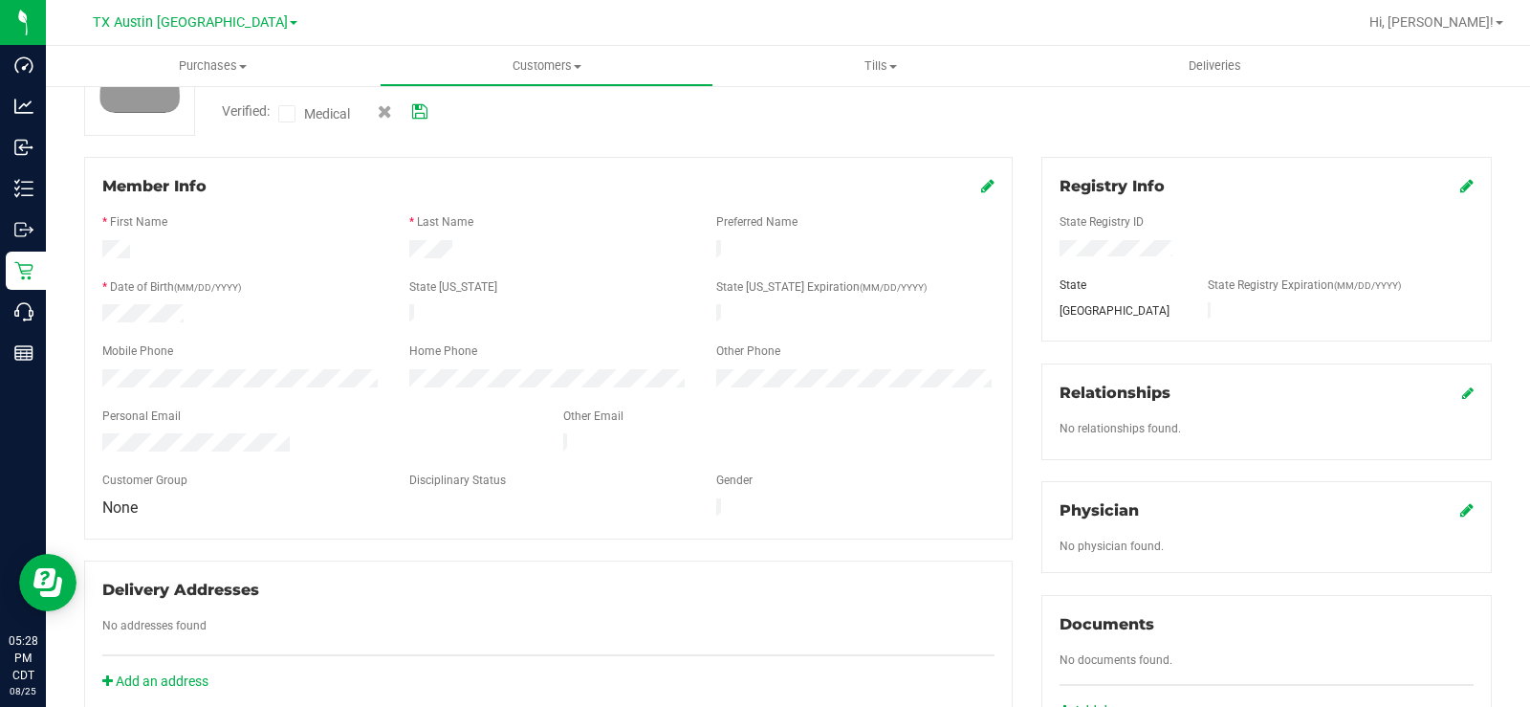
scroll to position [287, 0]
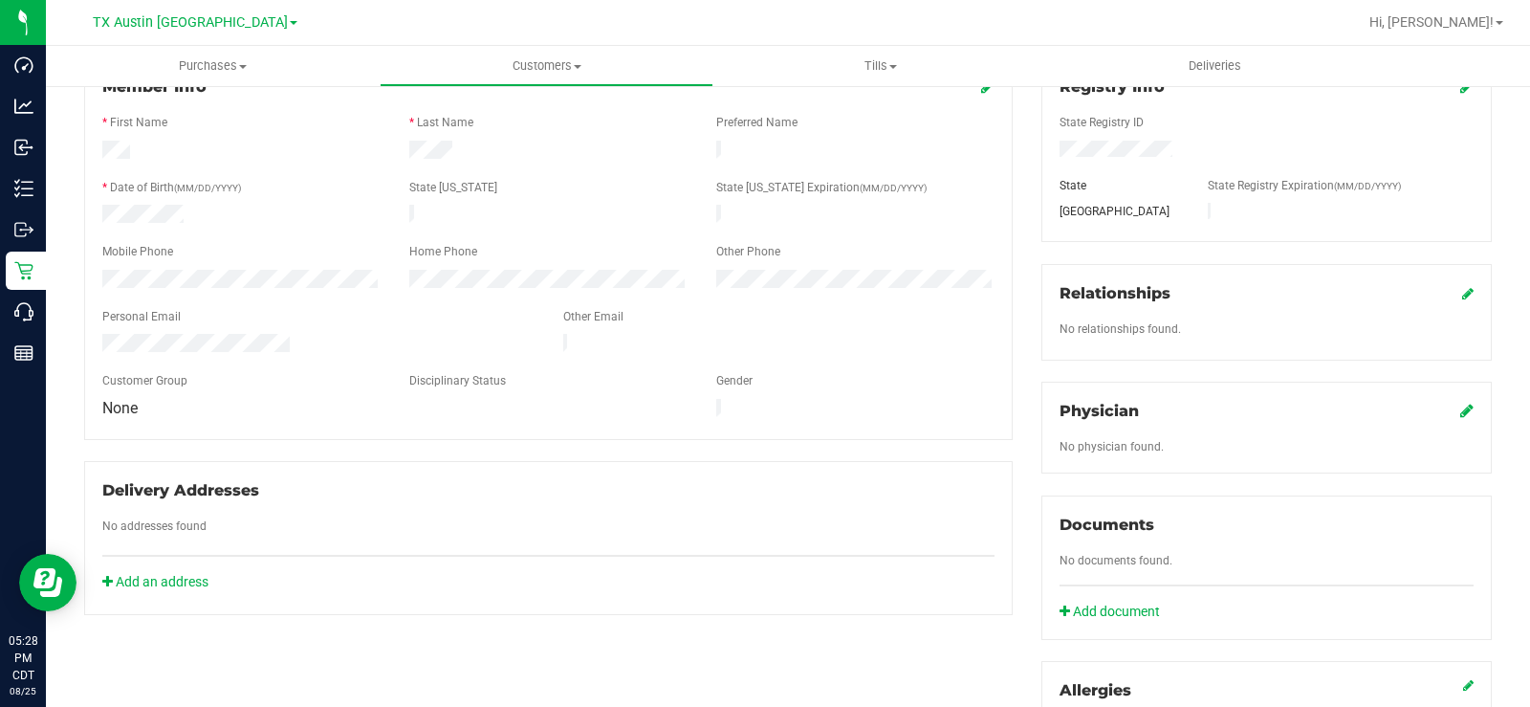
click at [1460, 409] on icon at bounding box center [1466, 410] width 13 height 15
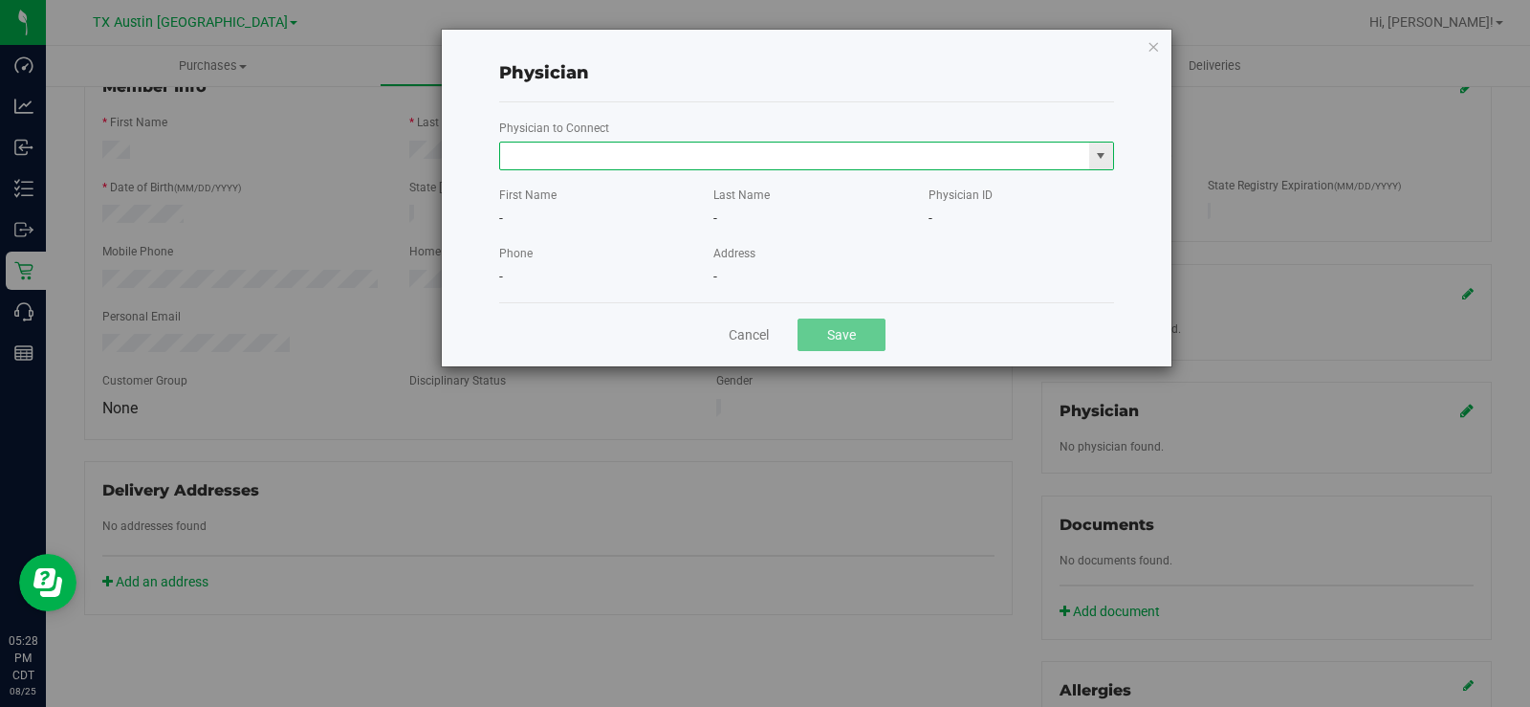
click at [588, 155] on input "text" at bounding box center [794, 155] width 589 height 27
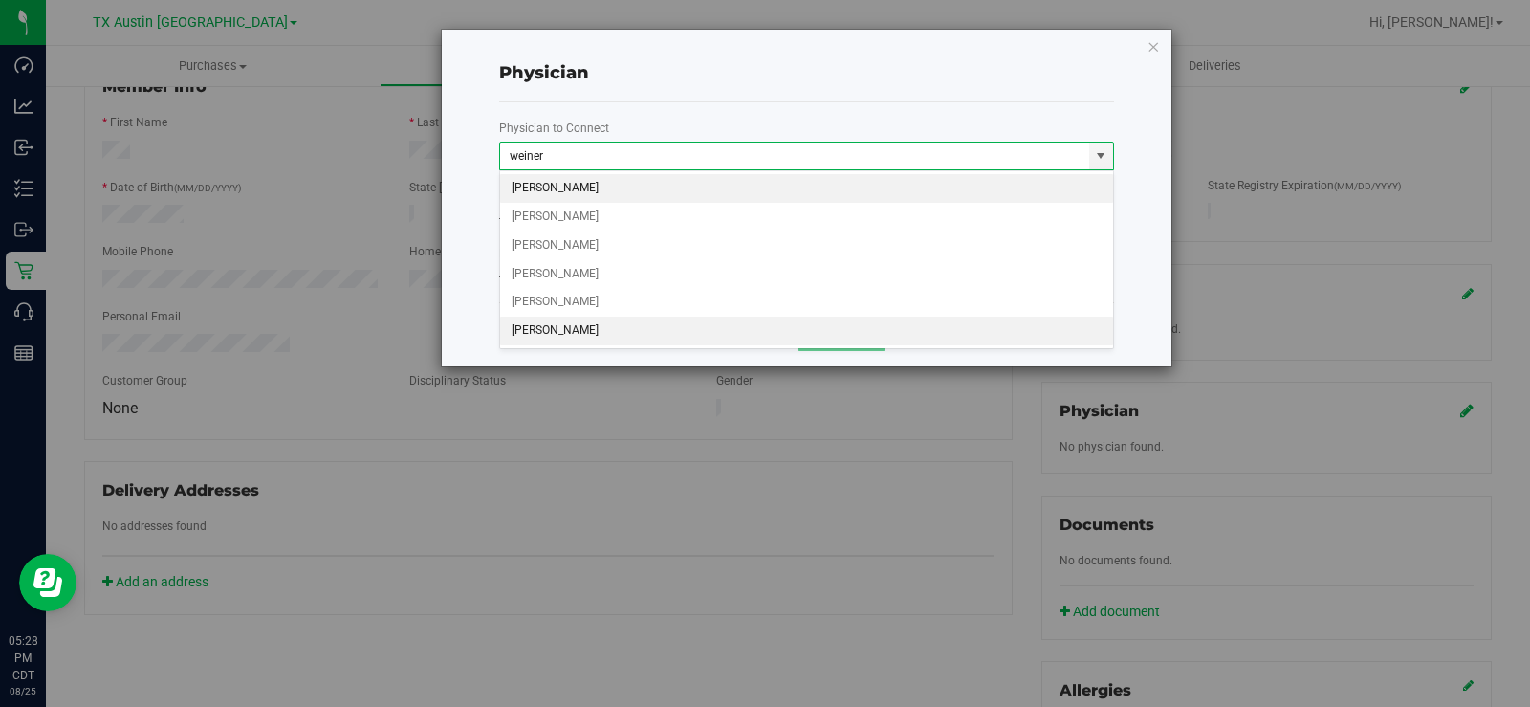
click at [566, 318] on li "[PERSON_NAME]" at bounding box center [806, 331] width 613 height 29
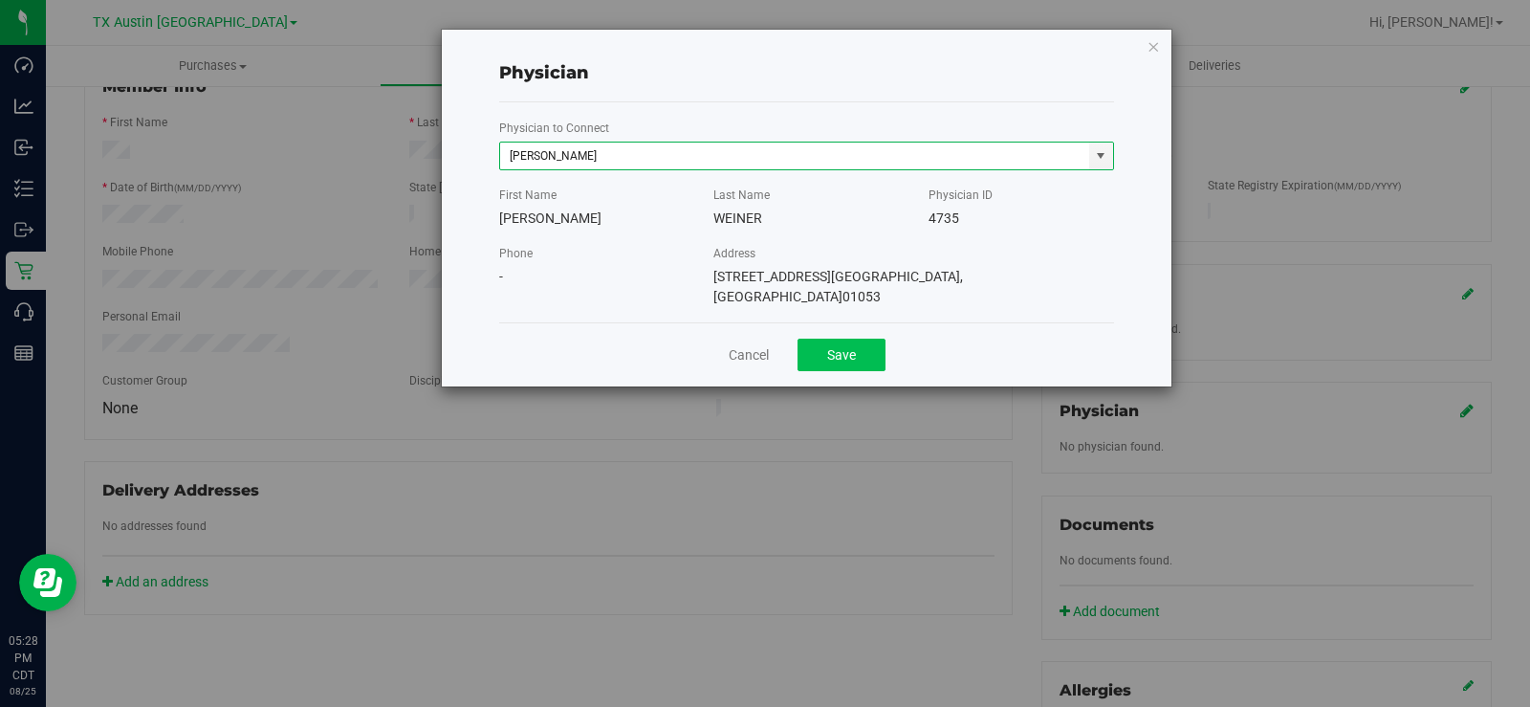
type input "[PERSON_NAME]"
click at [852, 346] on button "Save" at bounding box center [841, 355] width 88 height 33
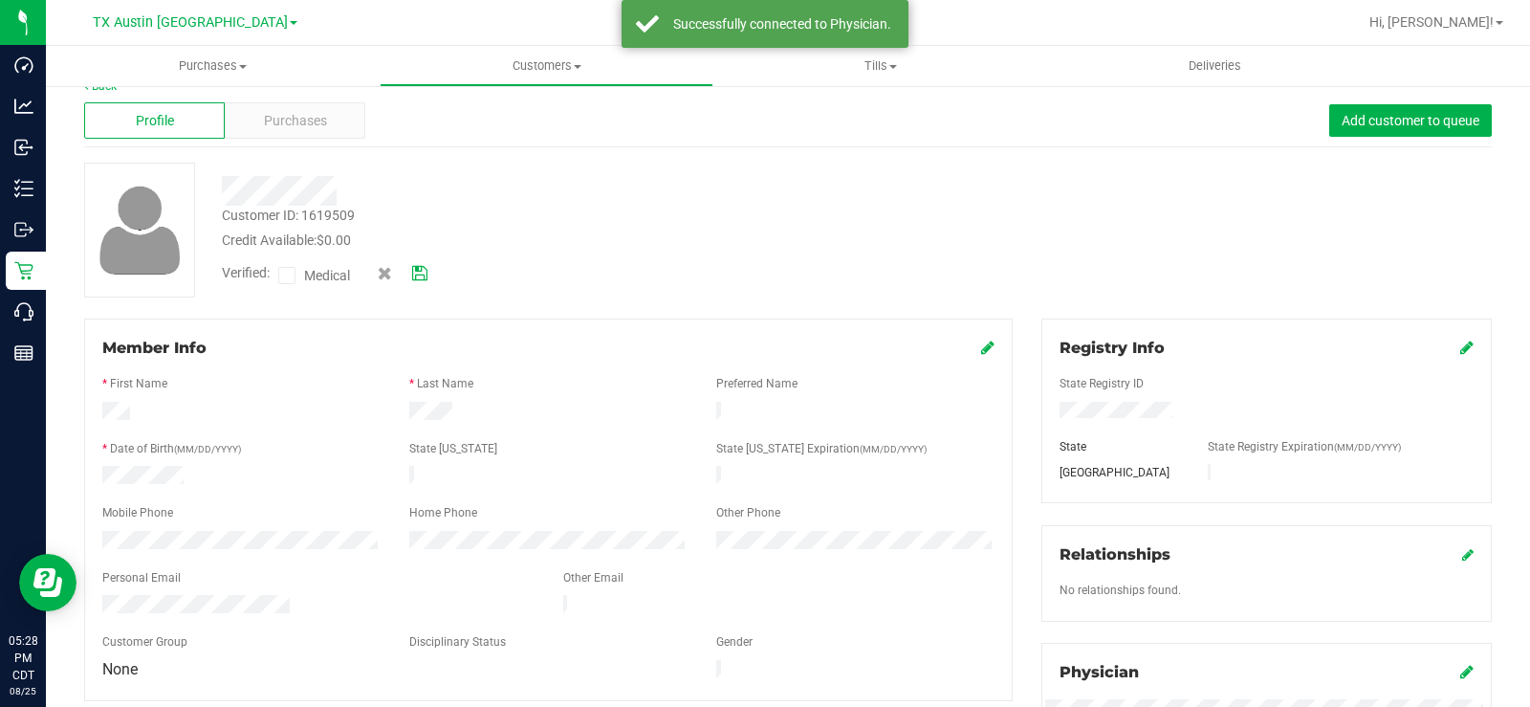
scroll to position [0, 0]
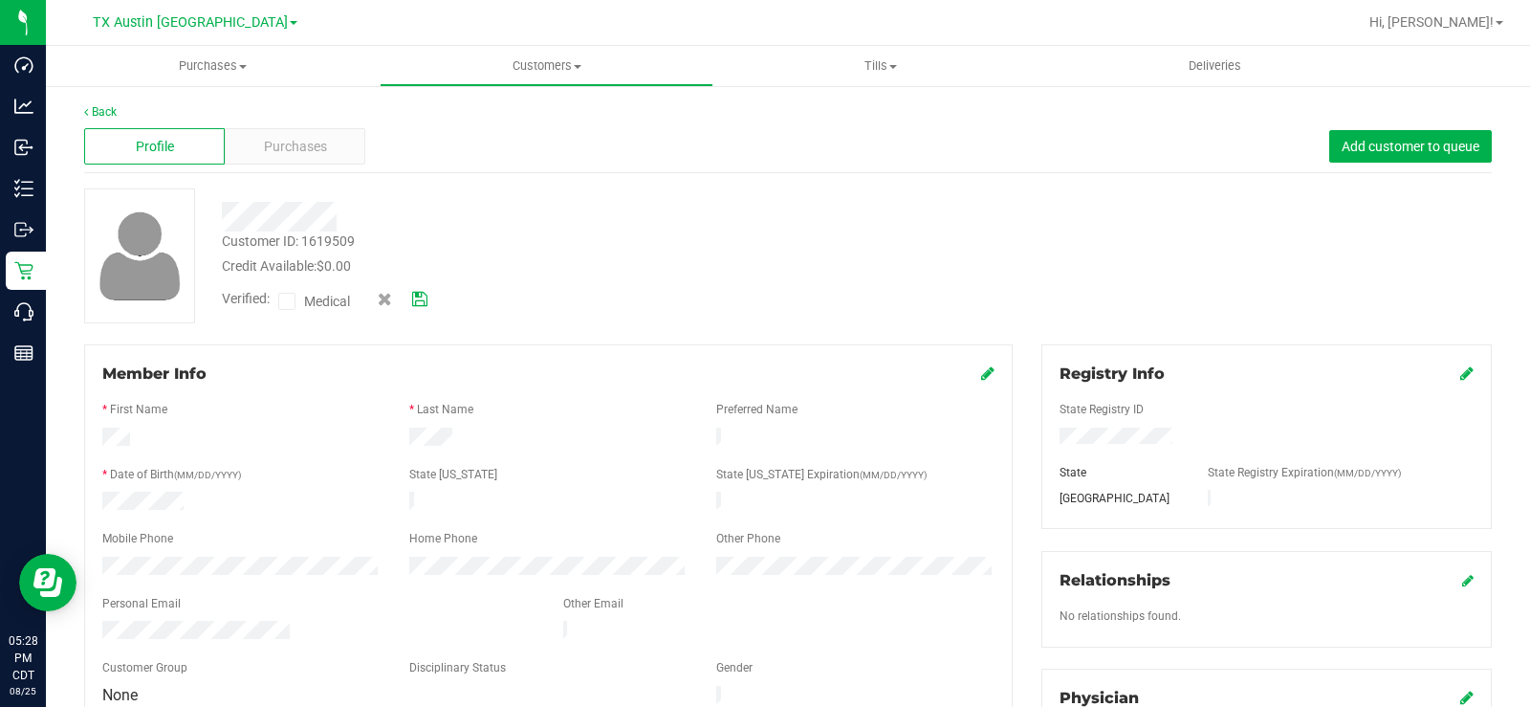
click at [284, 301] on icon at bounding box center [287, 301] width 12 height 0
click at [0, 0] on input "Medical" at bounding box center [0, 0] width 0 height 0
click at [425, 306] on icon at bounding box center [419, 299] width 15 height 13
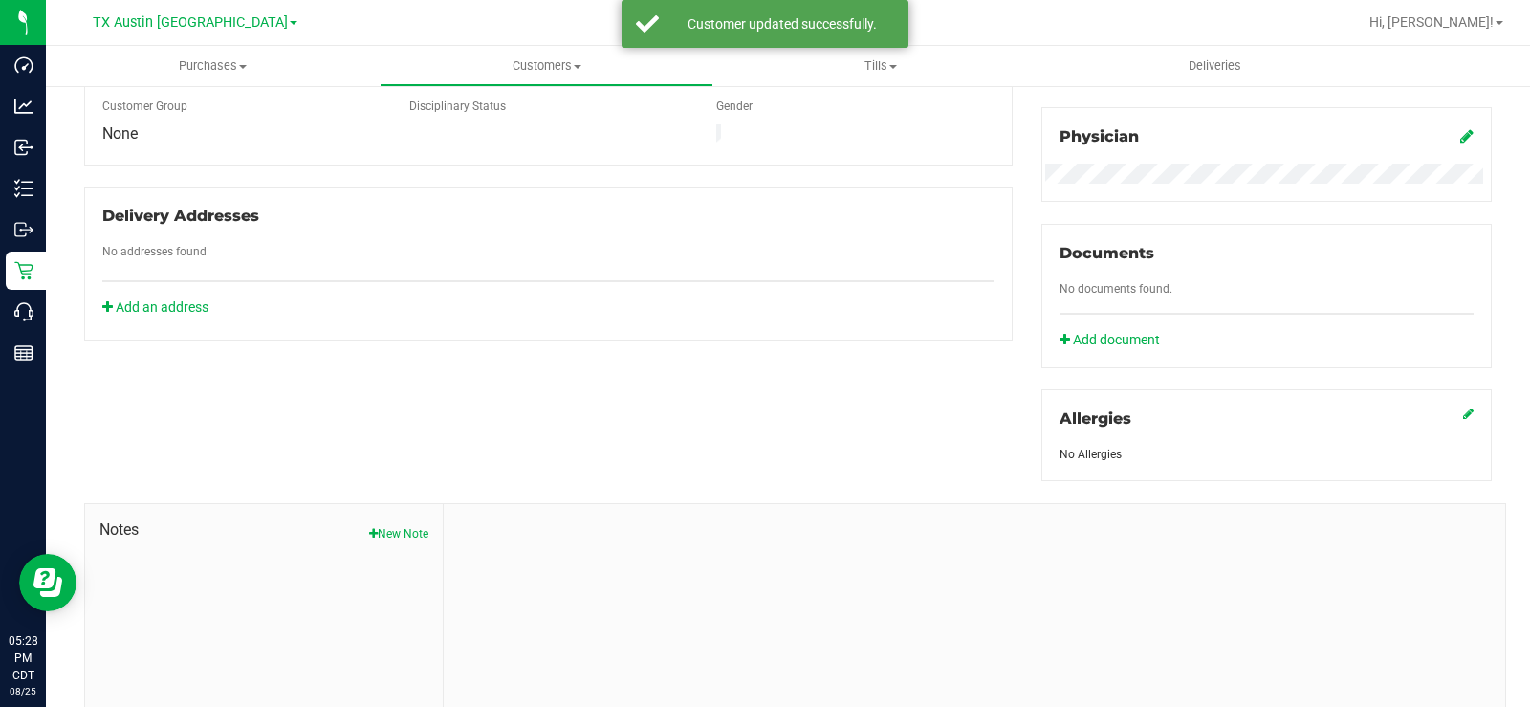
scroll to position [574, 0]
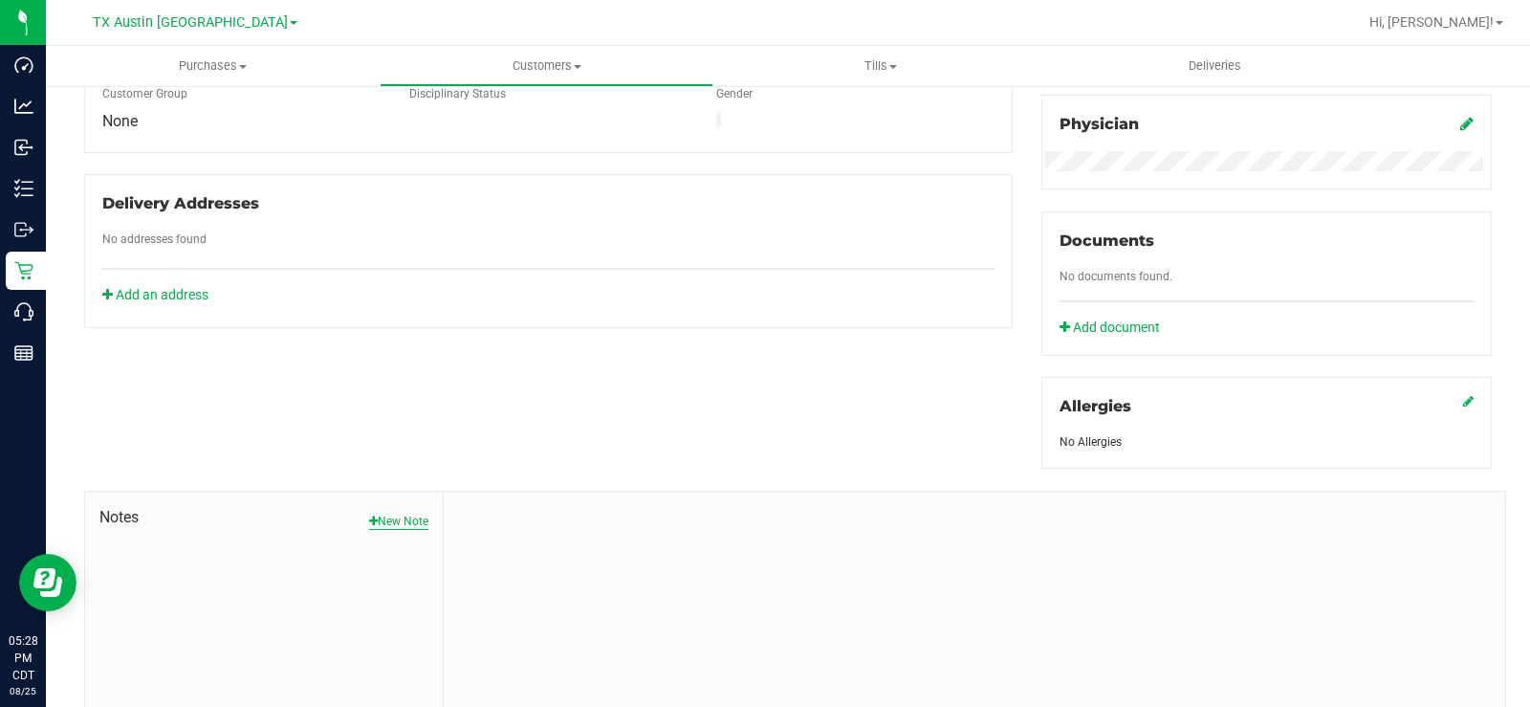
drag, startPoint x: 396, startPoint y: 526, endPoint x: 451, endPoint y: 533, distance: 55.9
click at [397, 525] on button "New Note" at bounding box center [398, 521] width 59 height 17
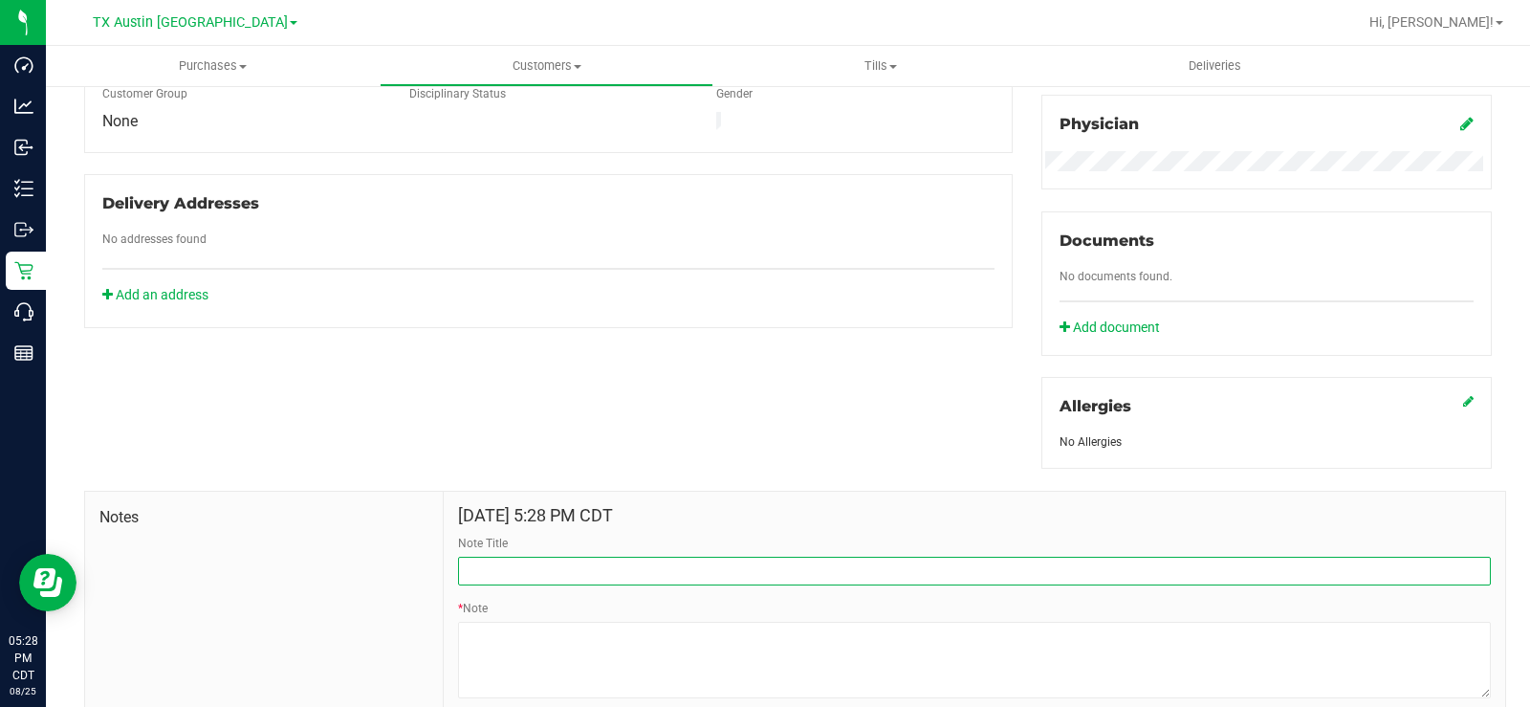
drag, startPoint x: 522, startPoint y: 563, endPoint x: 546, endPoint y: 566, distance: 24.1
click at [522, 563] on input "Note Title" at bounding box center [974, 571] width 1033 height 29
type input "[PERSON_NAME] Info"
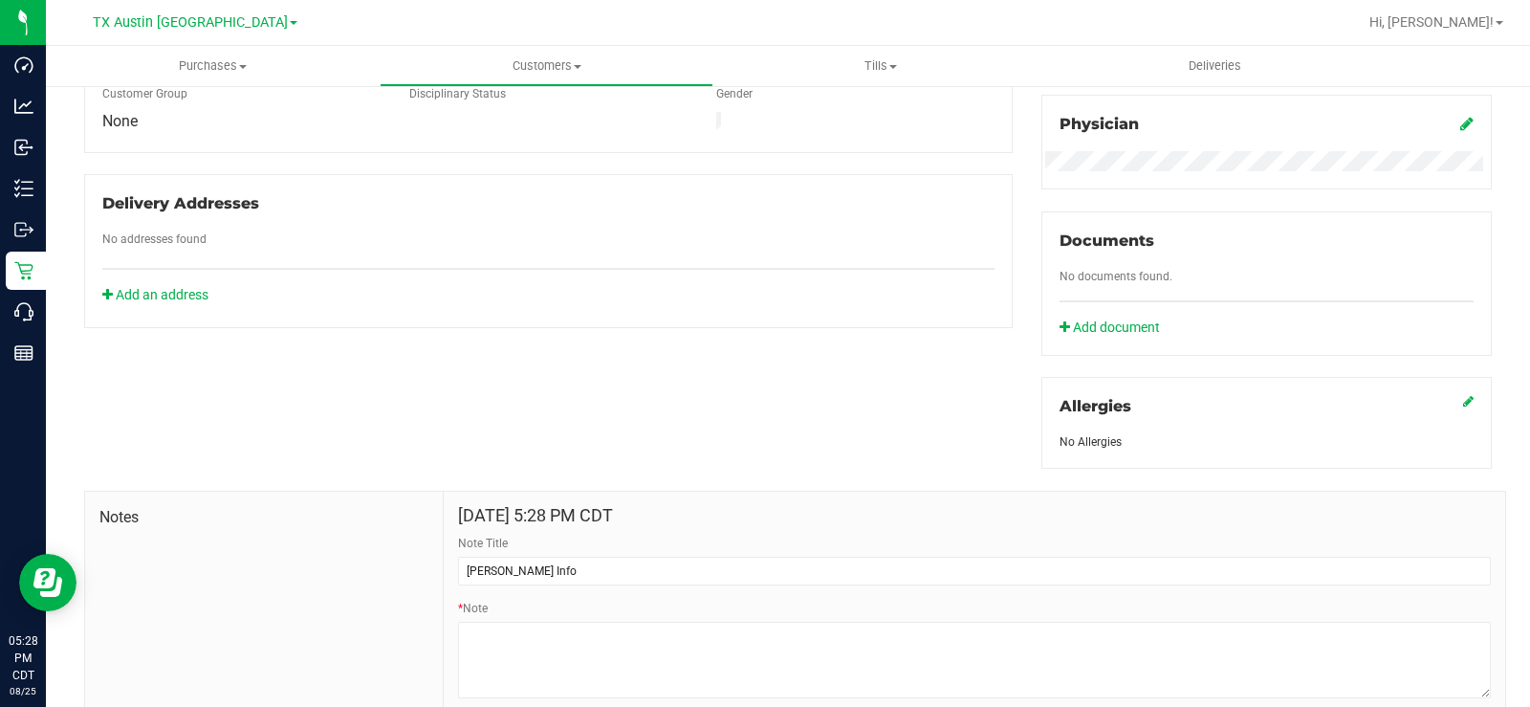
click at [592, 375] on div "Member Info * First Name * Last Name Preferred Name * Date of Birth (MM/DD/YYYY…" at bounding box center [788, 263] width 1436 height 985
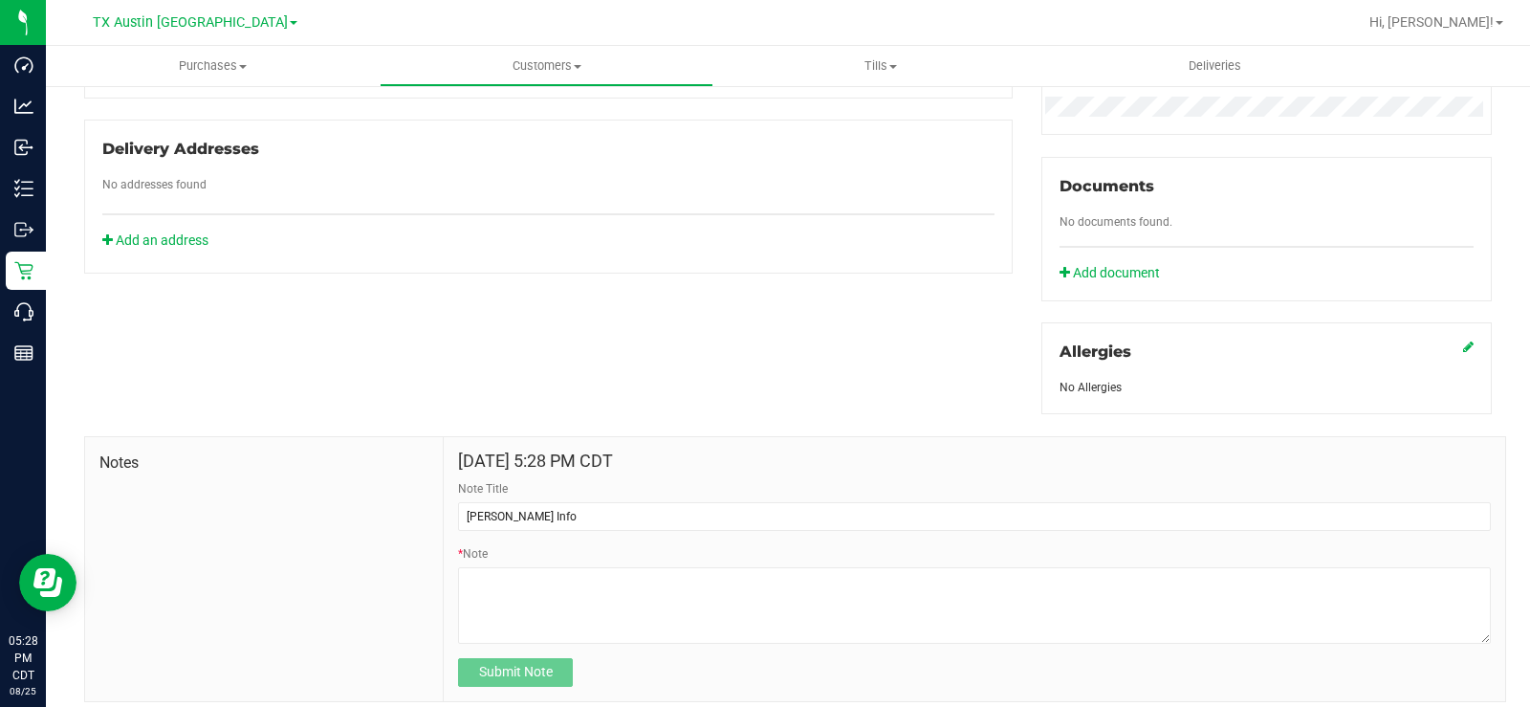
scroll to position [684, 0]
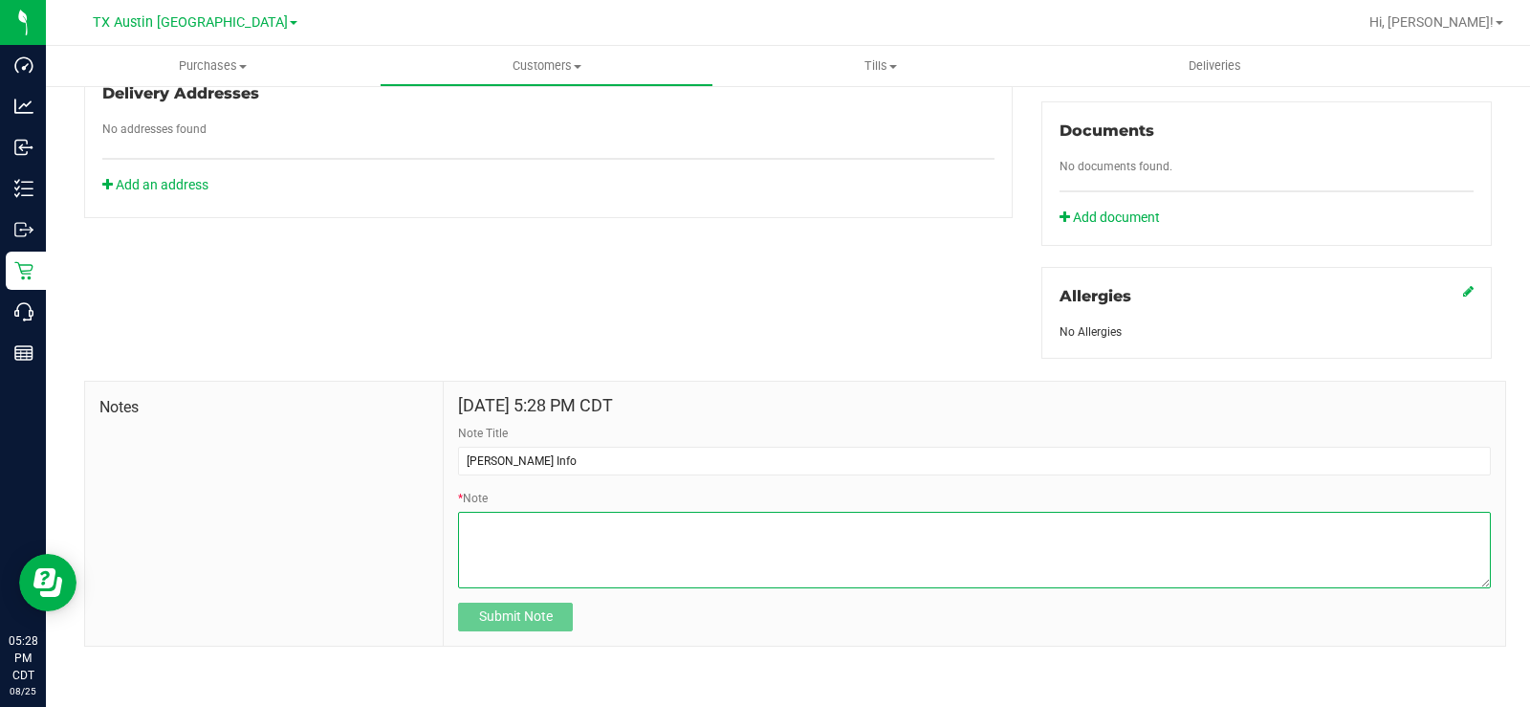
click at [579, 546] on textarea "* Note" at bounding box center [974, 550] width 1033 height 76
paste textarea "Patient Name: [PERSON_NAME] Address: [STREET_ADDRESS][PERSON_NAME] Phone Number…"
type textarea "Patient Name: [PERSON_NAME] Address: [STREET_ADDRESS][PERSON_NAME] Phone Number…"
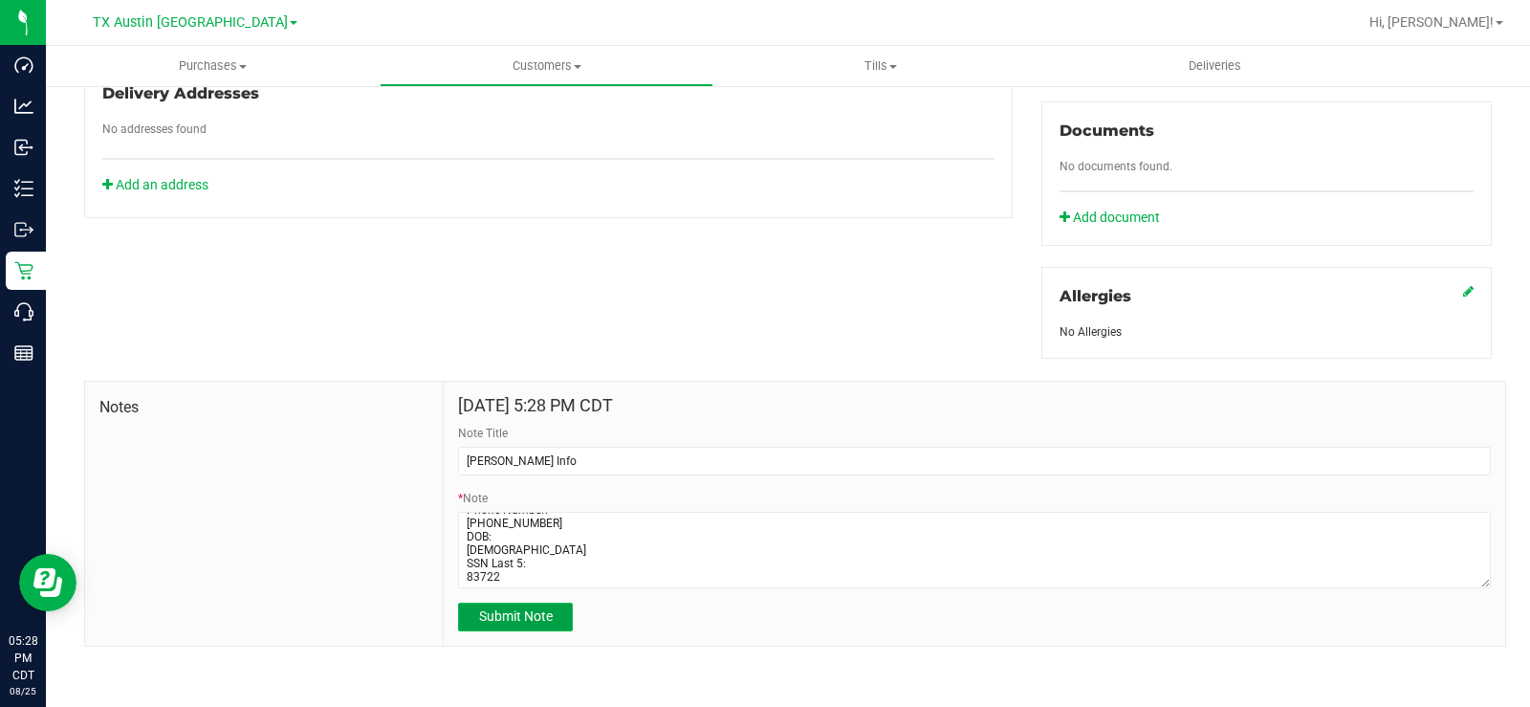
click at [535, 611] on span "Submit Note" at bounding box center [516, 615] width 74 height 15
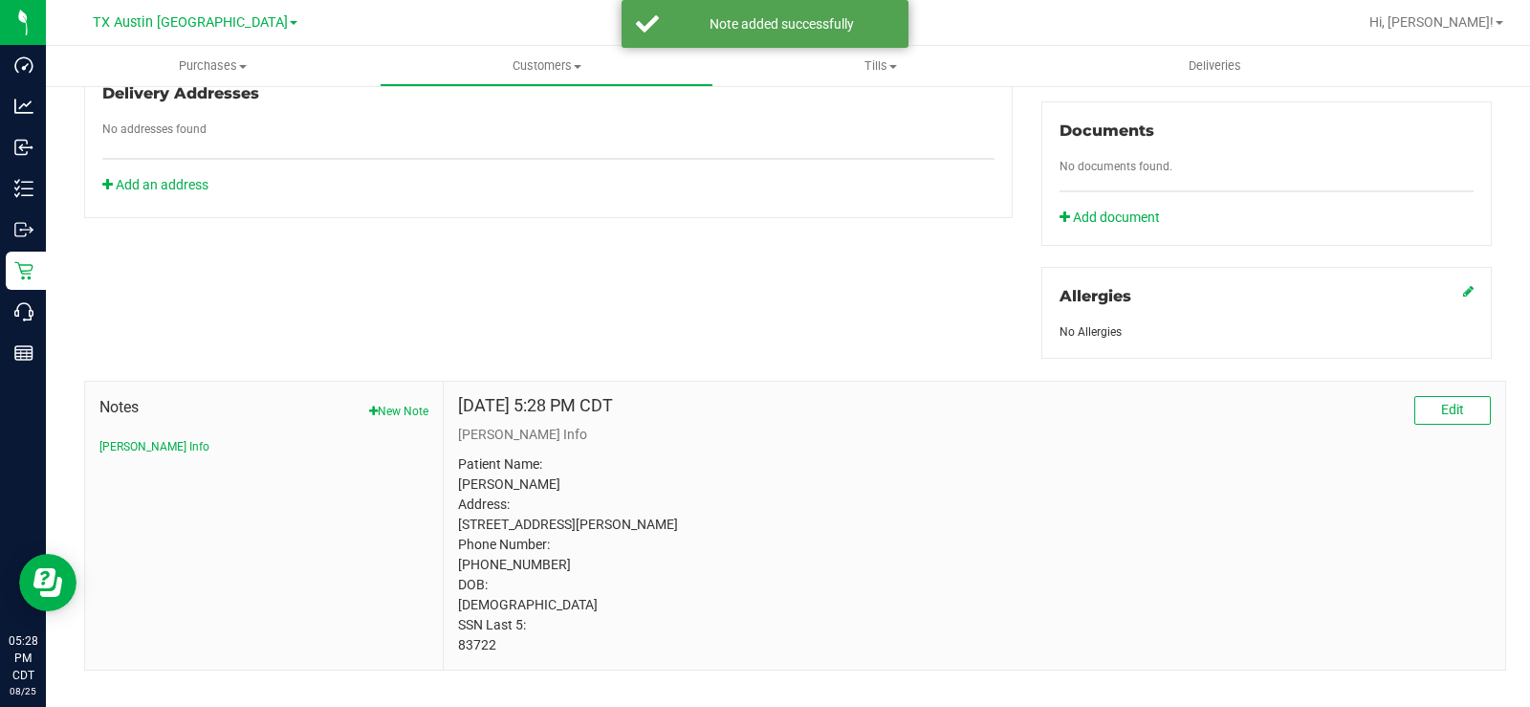
scroll to position [492, 0]
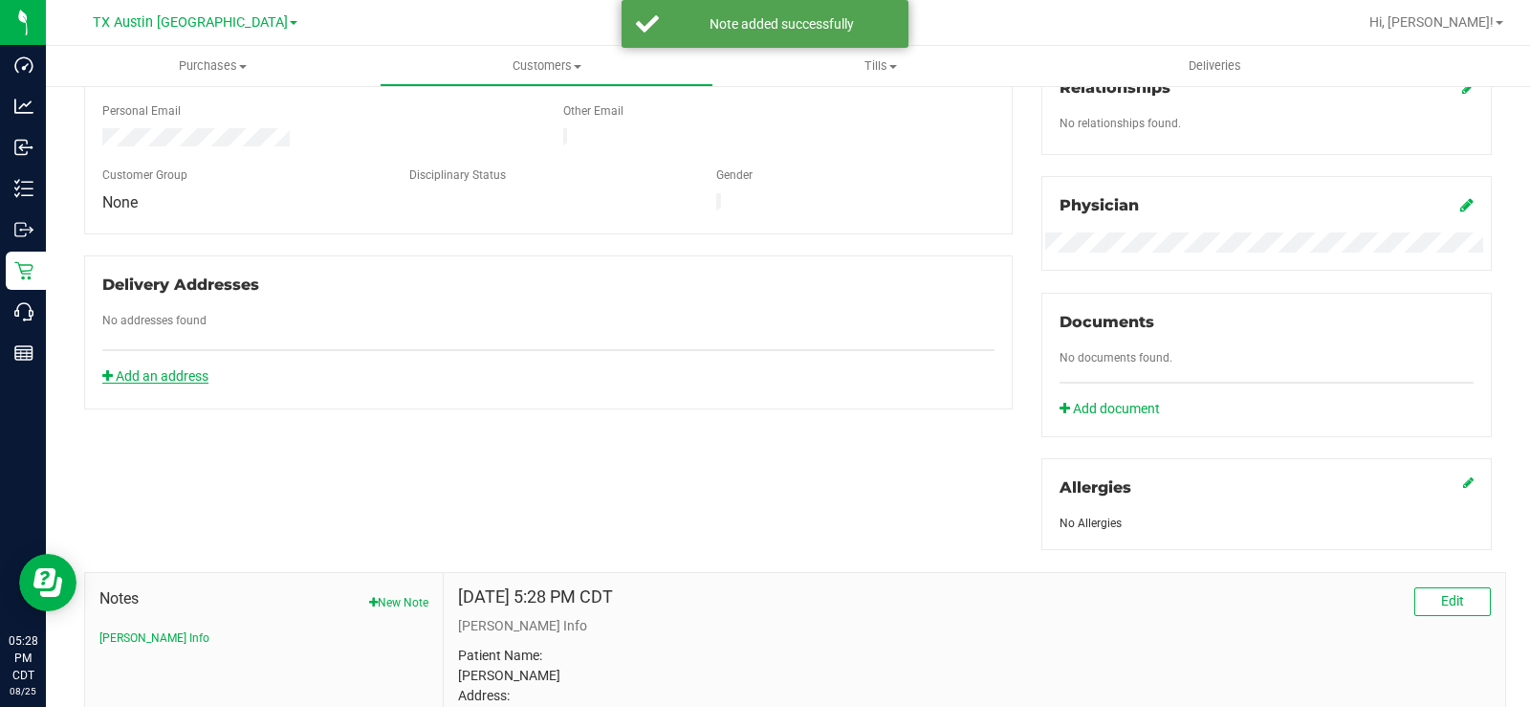
click at [192, 368] on link "Add an address" at bounding box center [155, 375] width 106 height 15
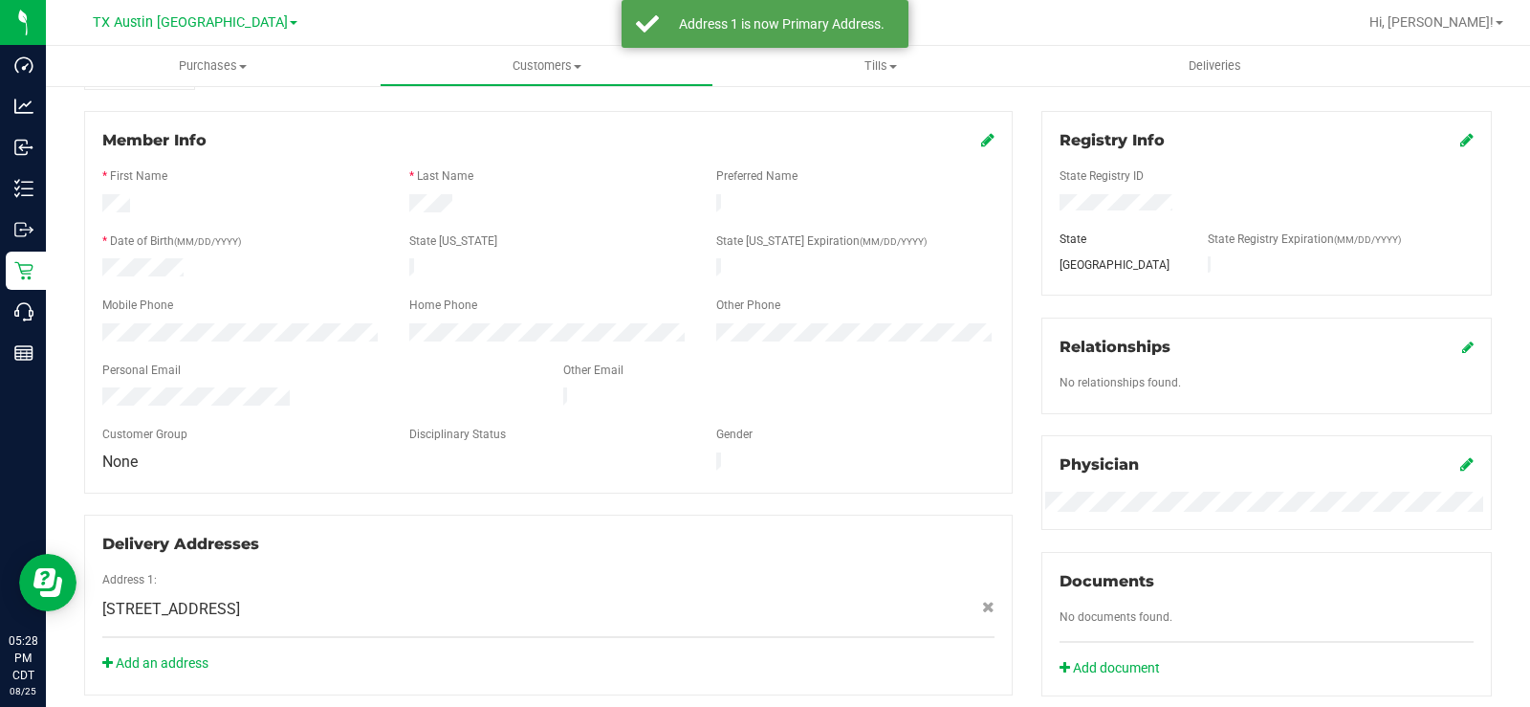
scroll to position [0, 0]
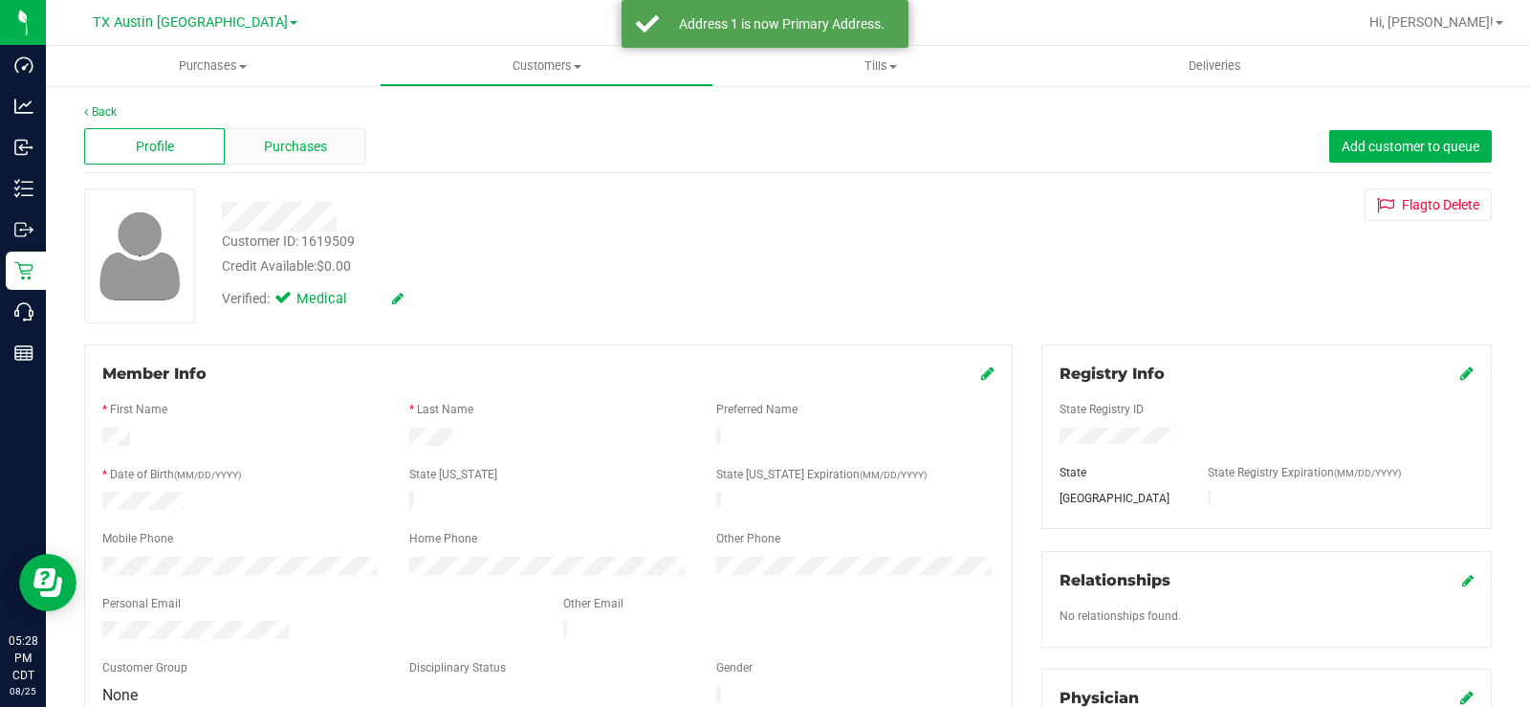
click at [296, 151] on span "Purchases" at bounding box center [295, 147] width 63 height 20
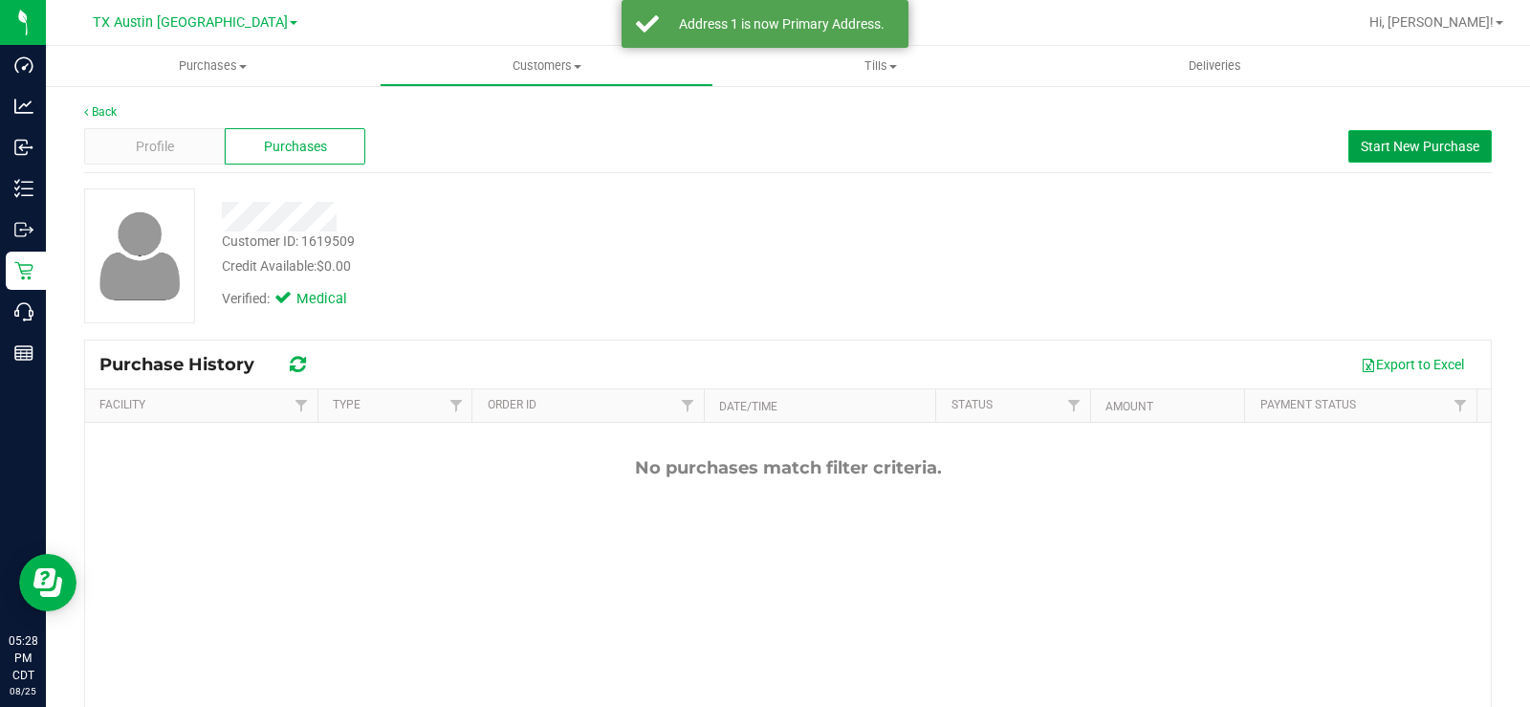
click at [1393, 149] on span "Start New Purchase" at bounding box center [1420, 146] width 119 height 15
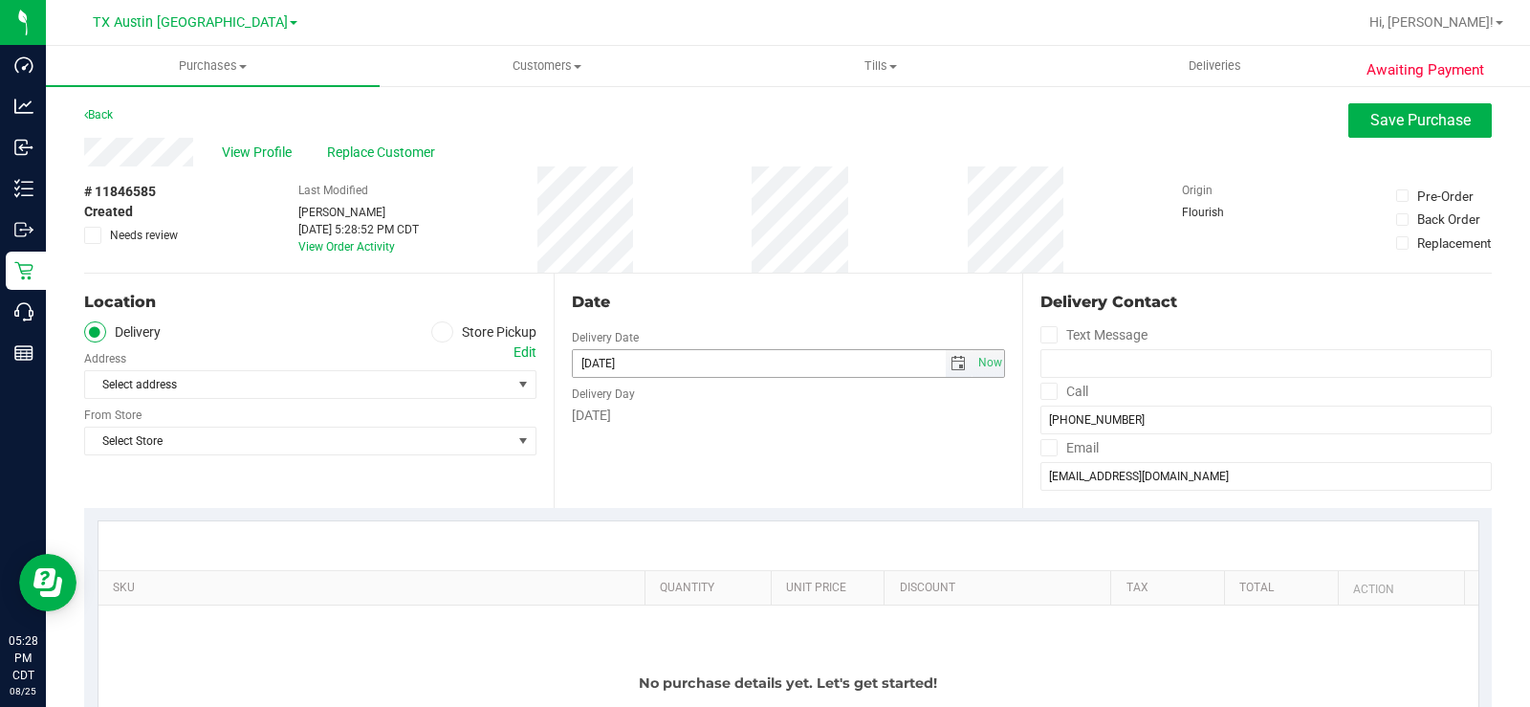
click at [950, 363] on span "select" at bounding box center [957, 363] width 15 height 15
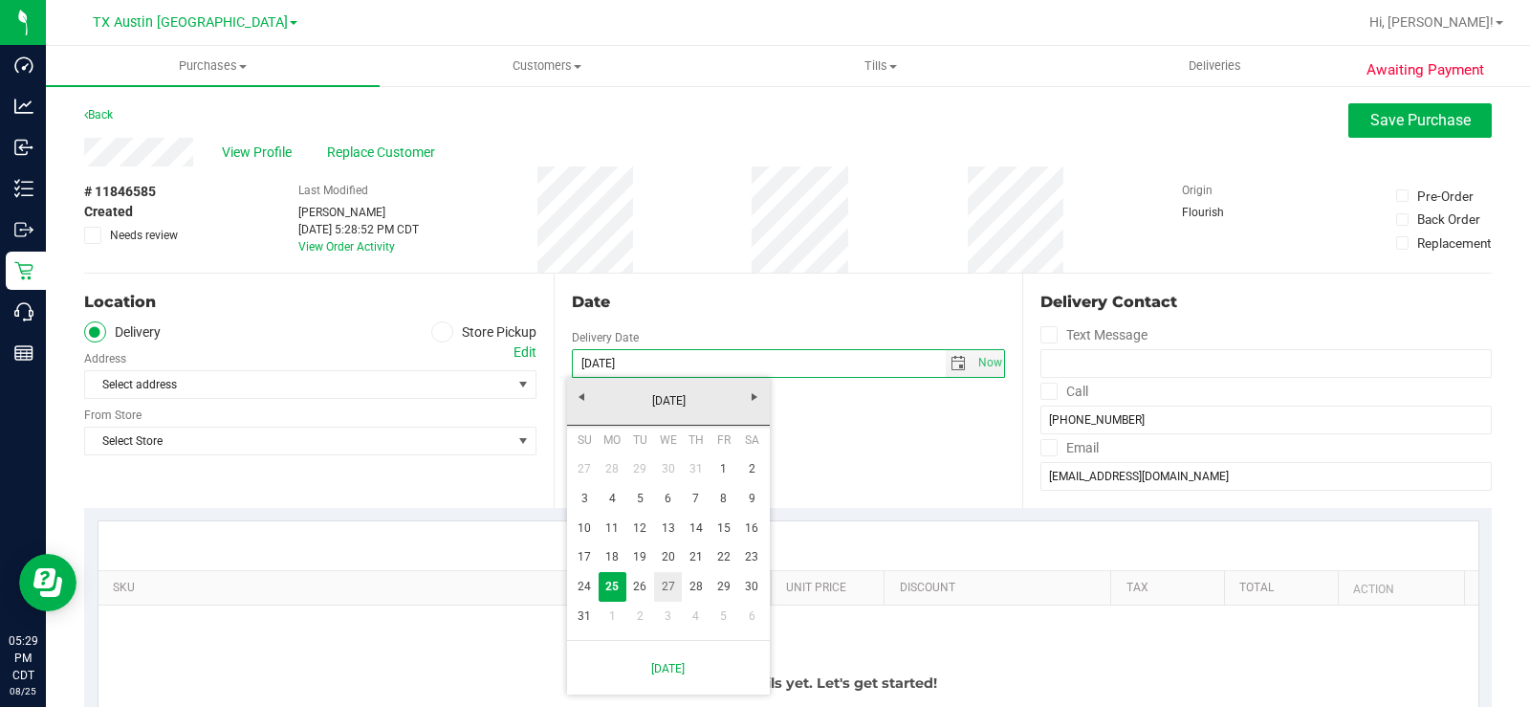
click at [666, 584] on link "27" at bounding box center [668, 587] width 28 height 30
type input "[DATE]"
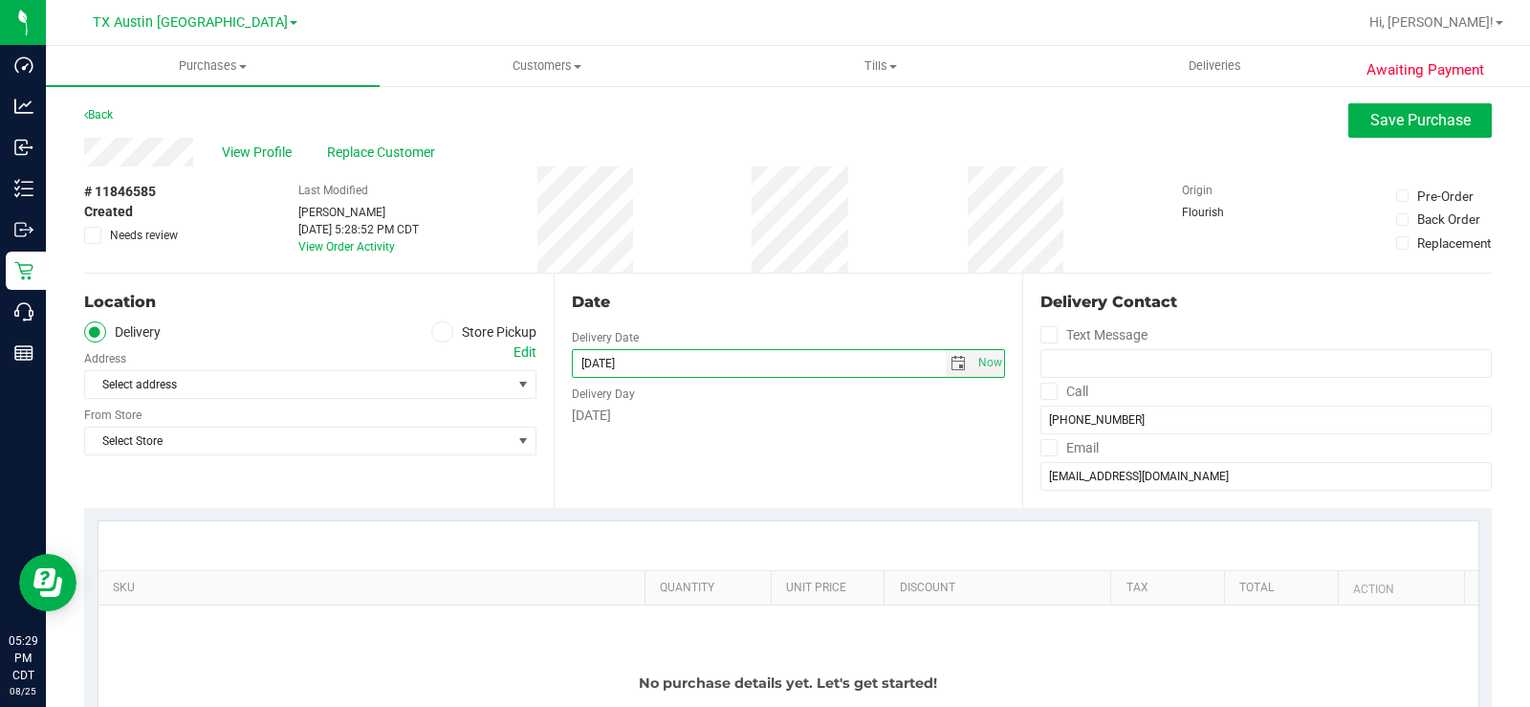
click at [670, 477] on div "Date Delivery Date [DATE] Now [DATE] 05:28 PM Now Delivery Day [DATE]" at bounding box center [789, 390] width 470 height 234
click at [230, 379] on span "Select address" at bounding box center [287, 384] width 404 height 27
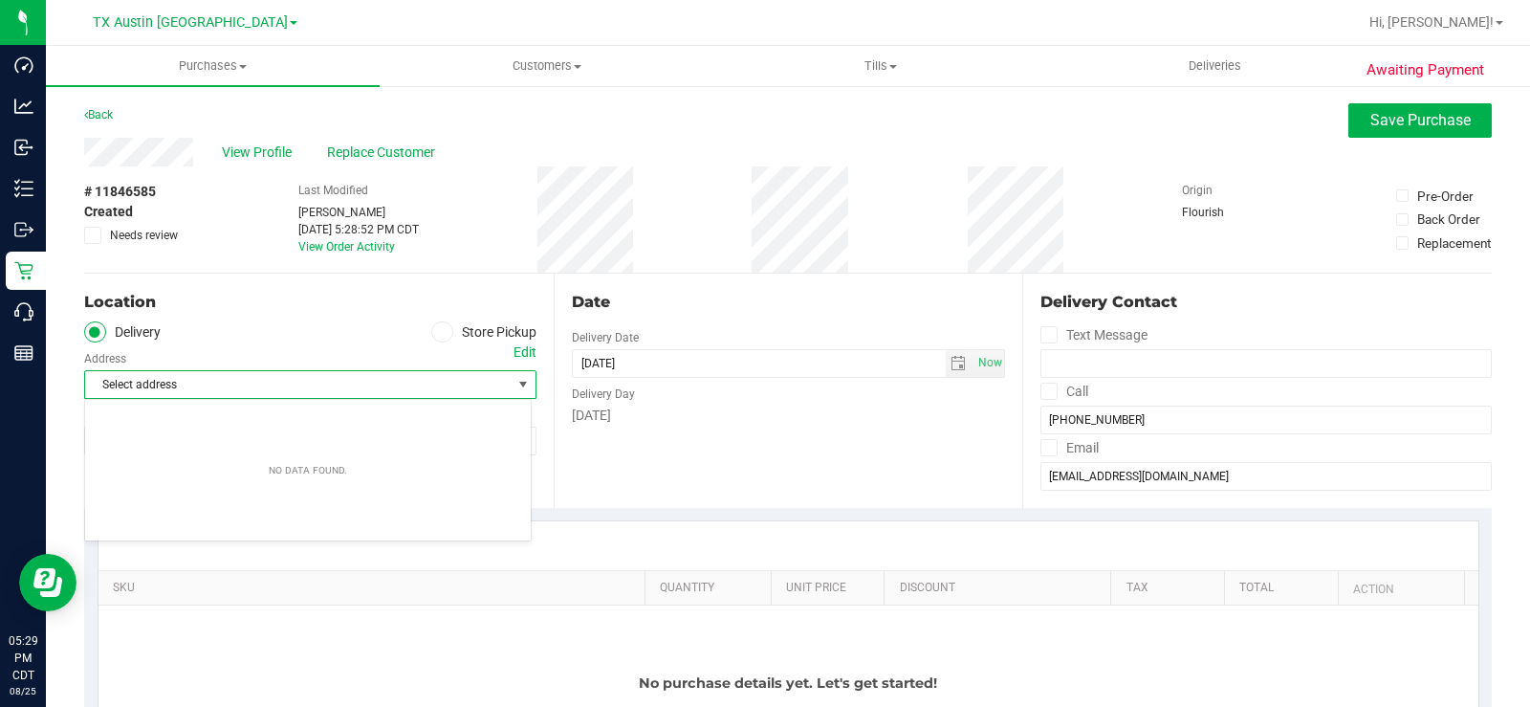
click at [525, 348] on div "Edit" at bounding box center [524, 352] width 23 height 20
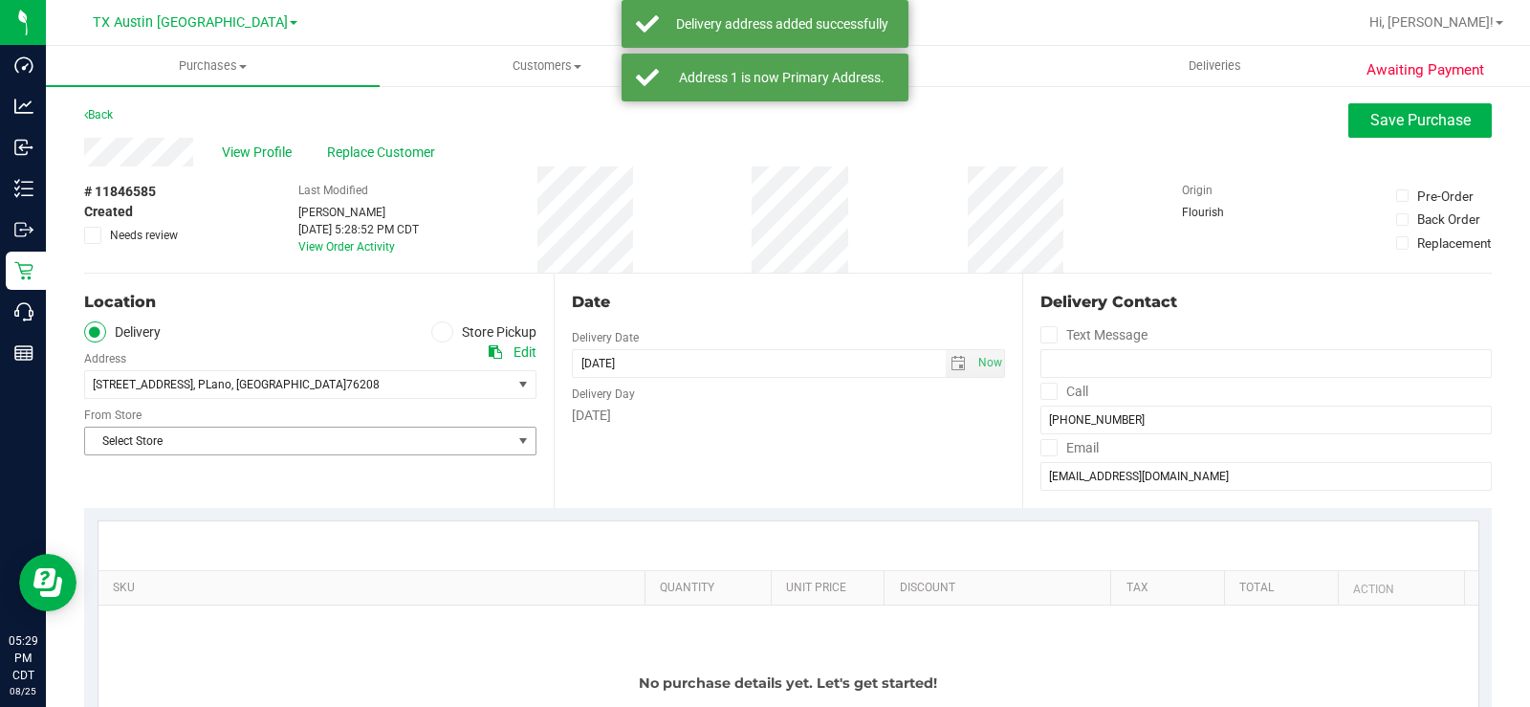
click at [298, 438] on span "Select Store" at bounding box center [298, 440] width 426 height 27
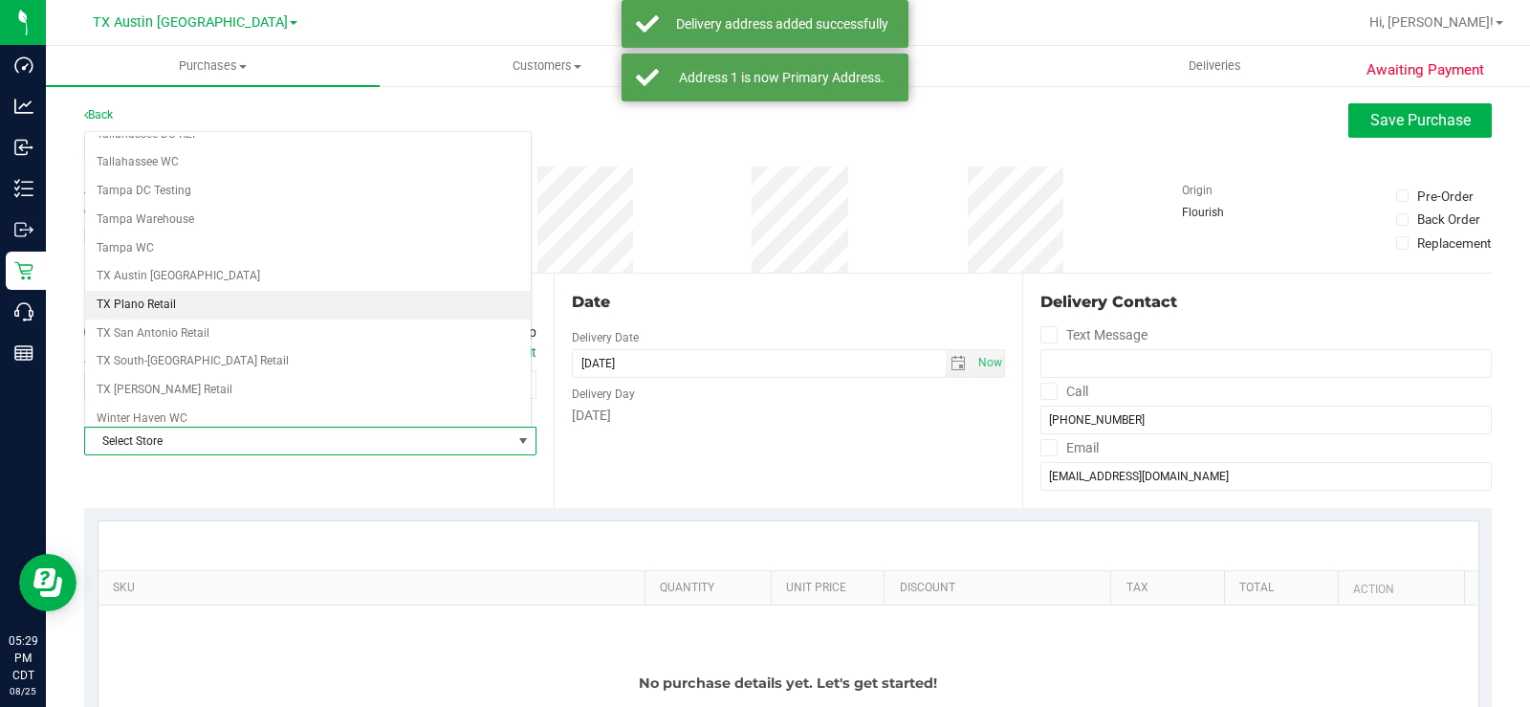
scroll to position [1389, 0]
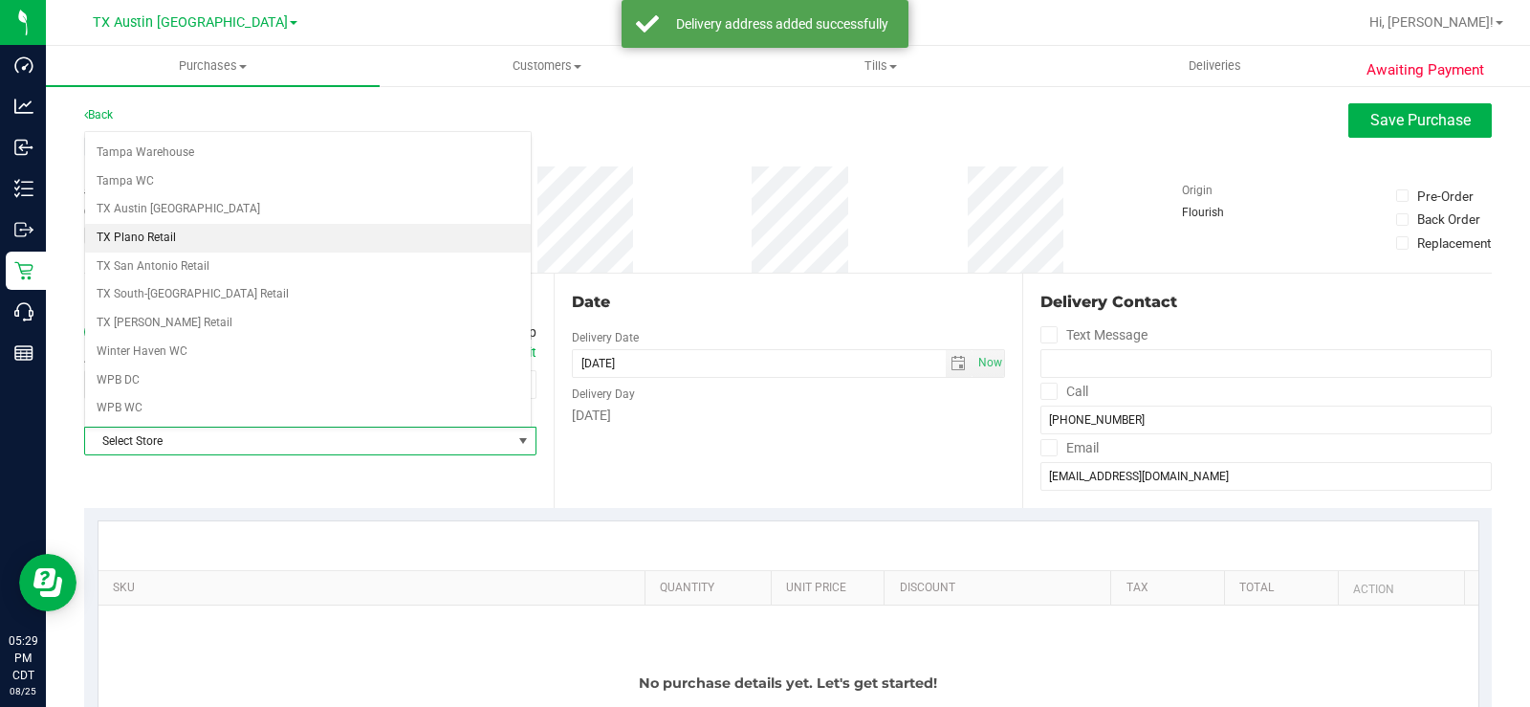
click at [169, 231] on li "TX Plano Retail" at bounding box center [308, 238] width 446 height 29
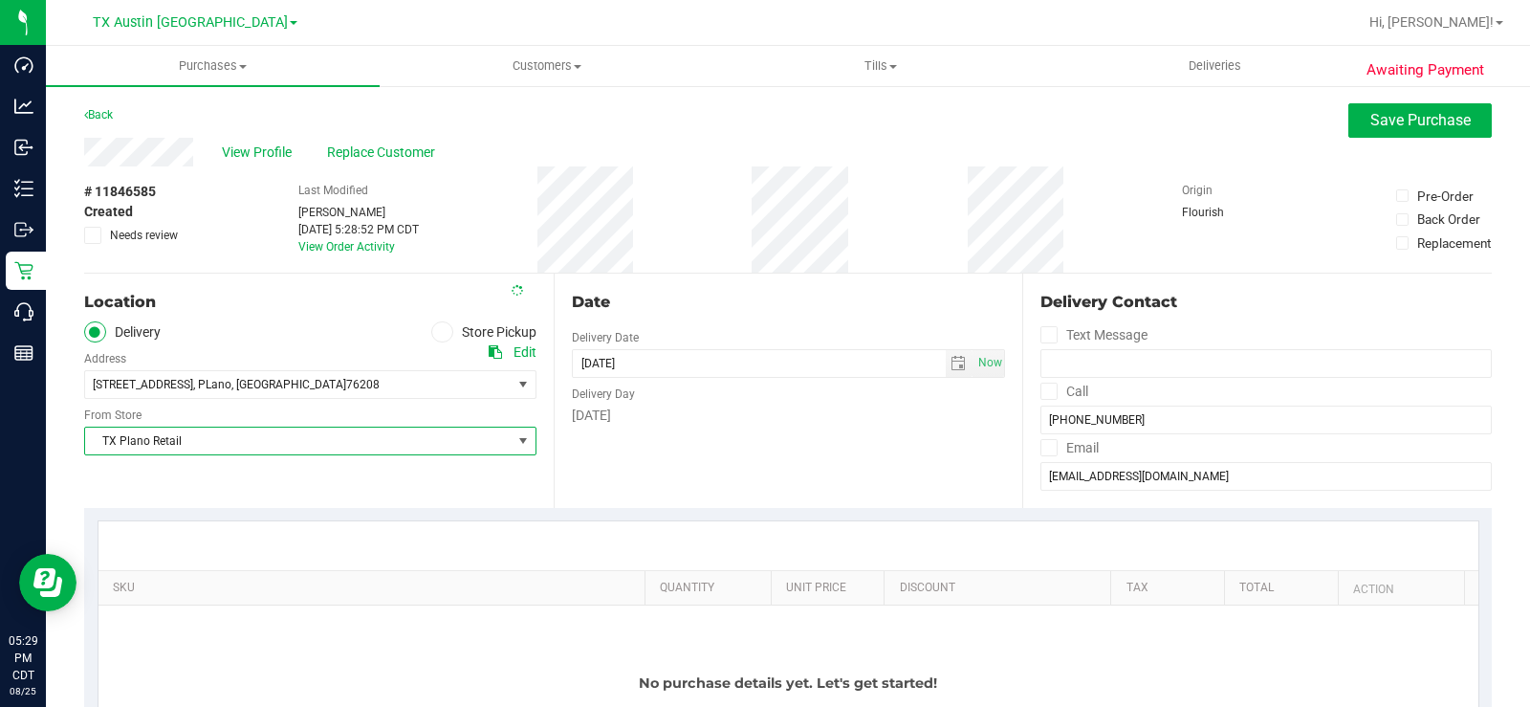
click at [597, 426] on div "Date Delivery Date [DATE] Now [DATE] 05:28 PM Now Delivery Day [DATE]" at bounding box center [789, 390] width 470 height 234
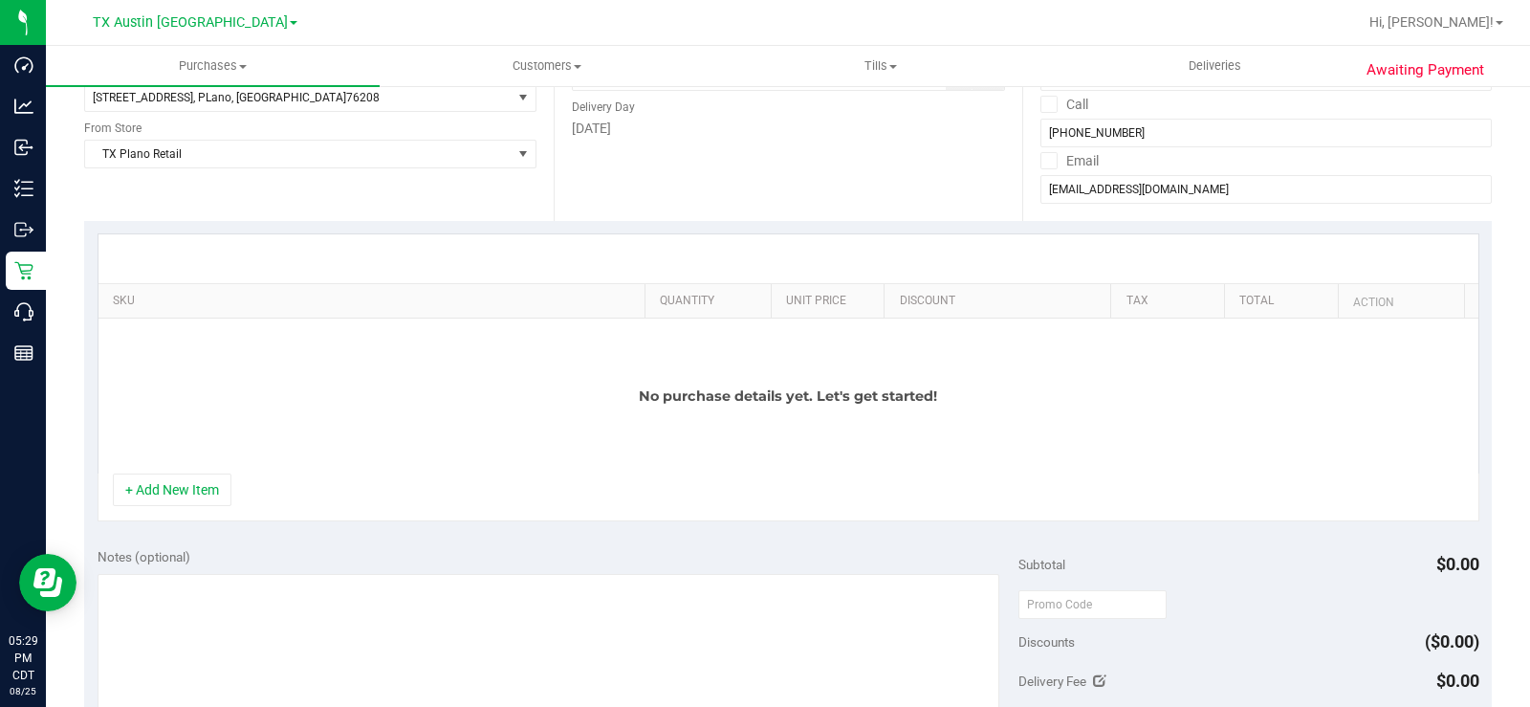
drag, startPoint x: 196, startPoint y: 483, endPoint x: 306, endPoint y: 403, distance: 136.2
click at [199, 483] on button "+ Add New Item" at bounding box center [172, 489] width 119 height 33
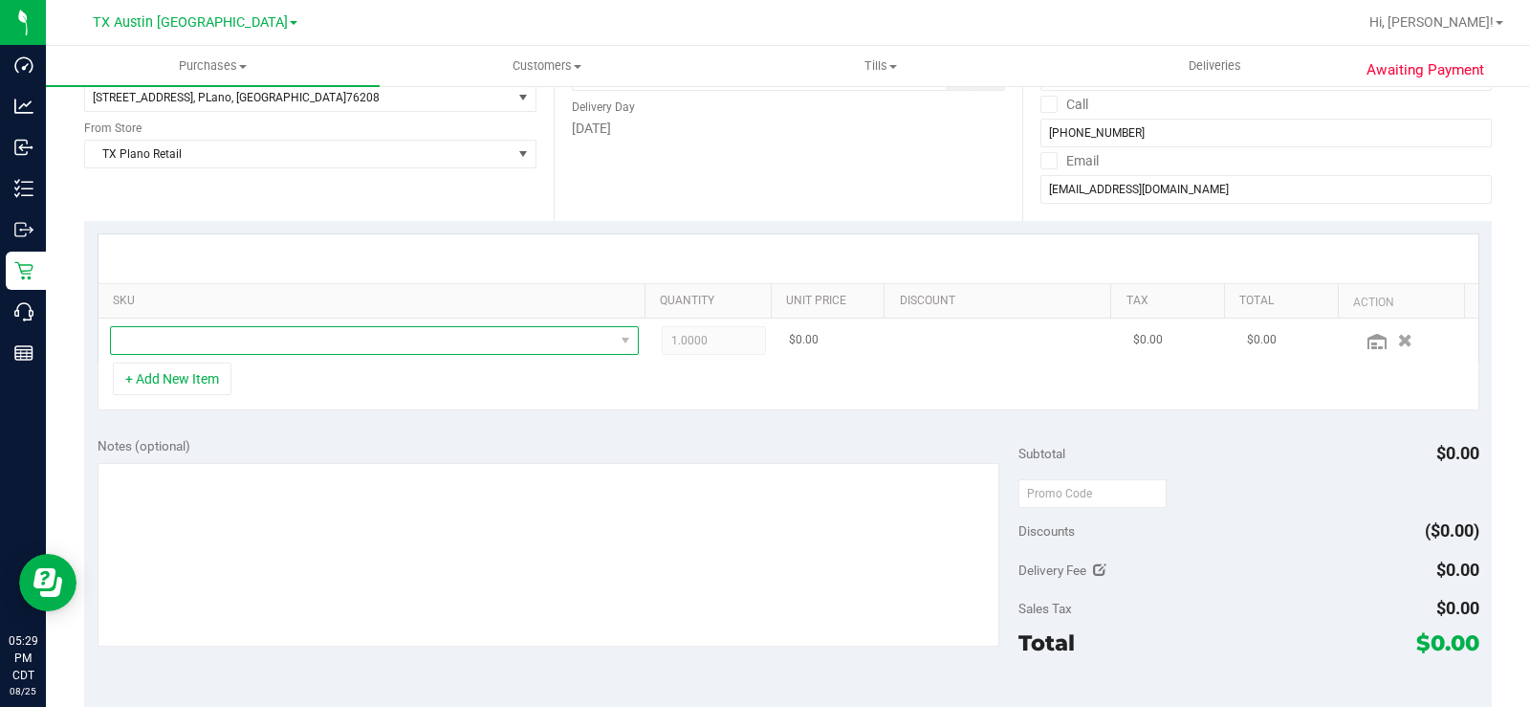
click at [303, 352] on span "NO DATA FOUND" at bounding box center [362, 340] width 503 height 27
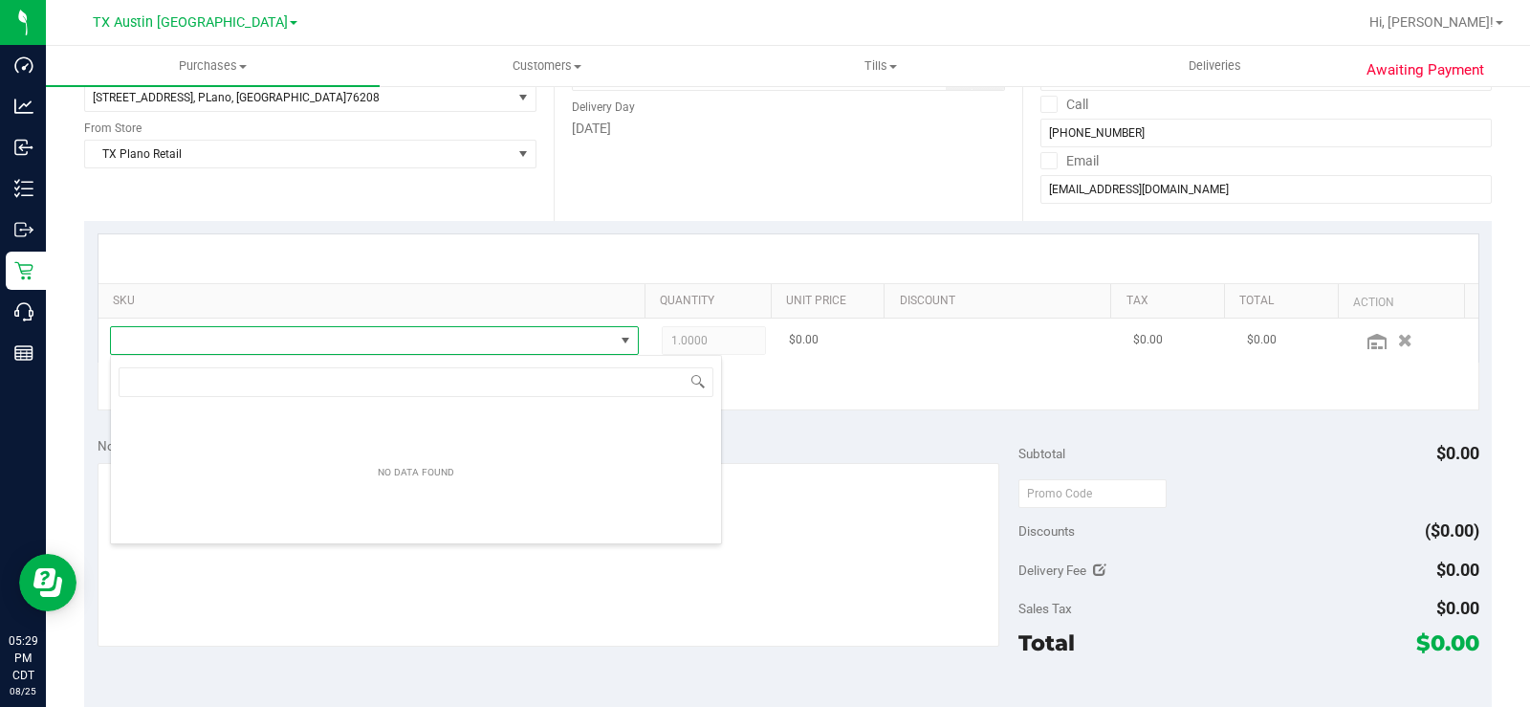
scroll to position [29, 512]
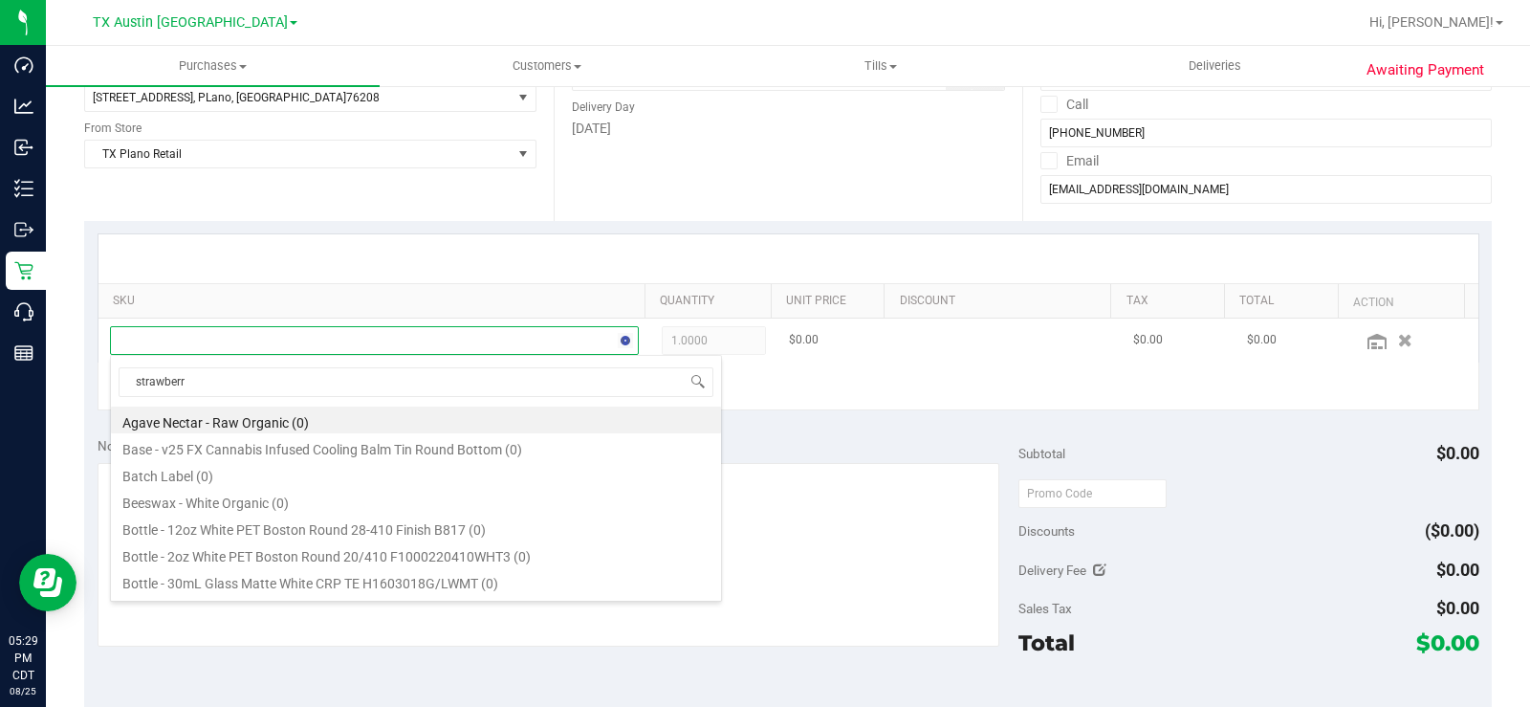
type input "strawberry"
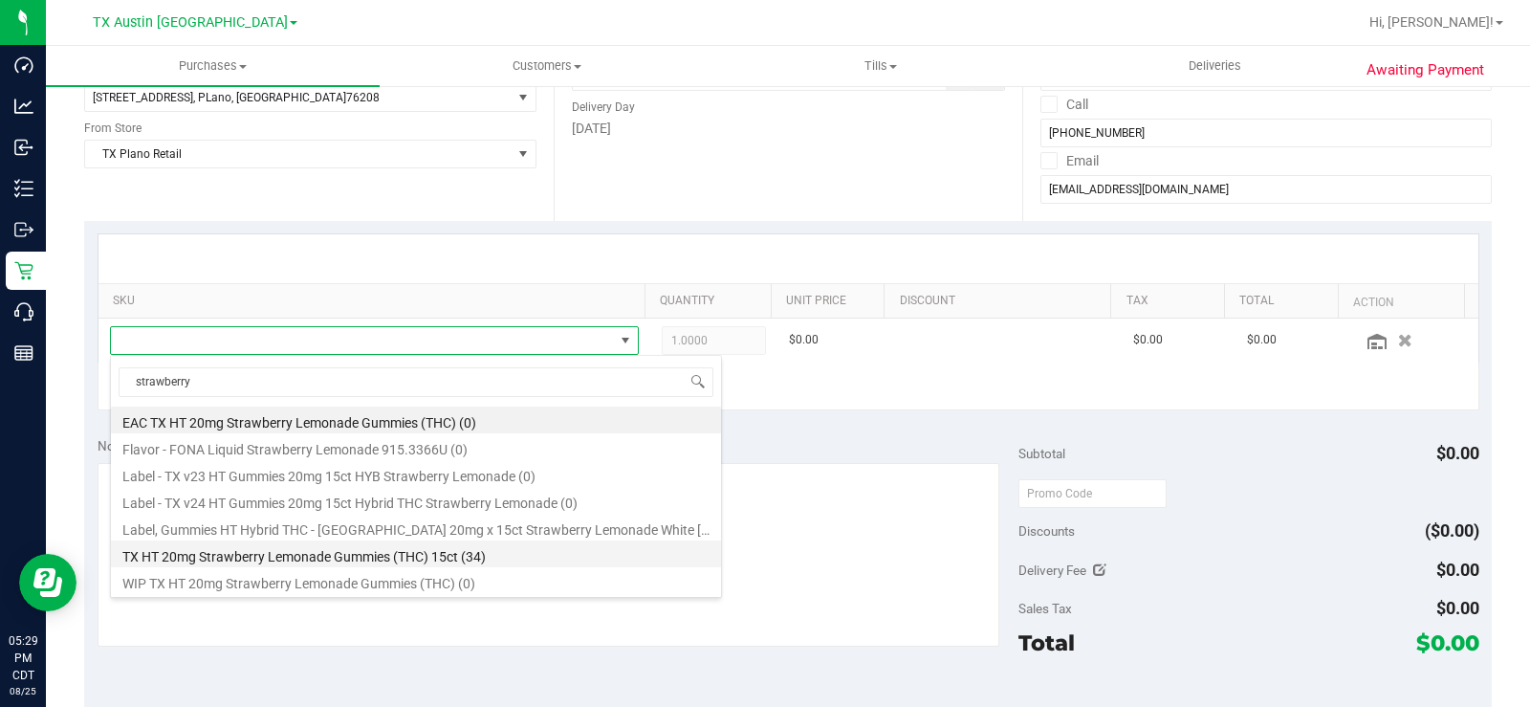
click at [331, 557] on li "TX HT 20mg Strawberry Lemonade Gummies (THC) 15ct (34)" at bounding box center [416, 553] width 610 height 27
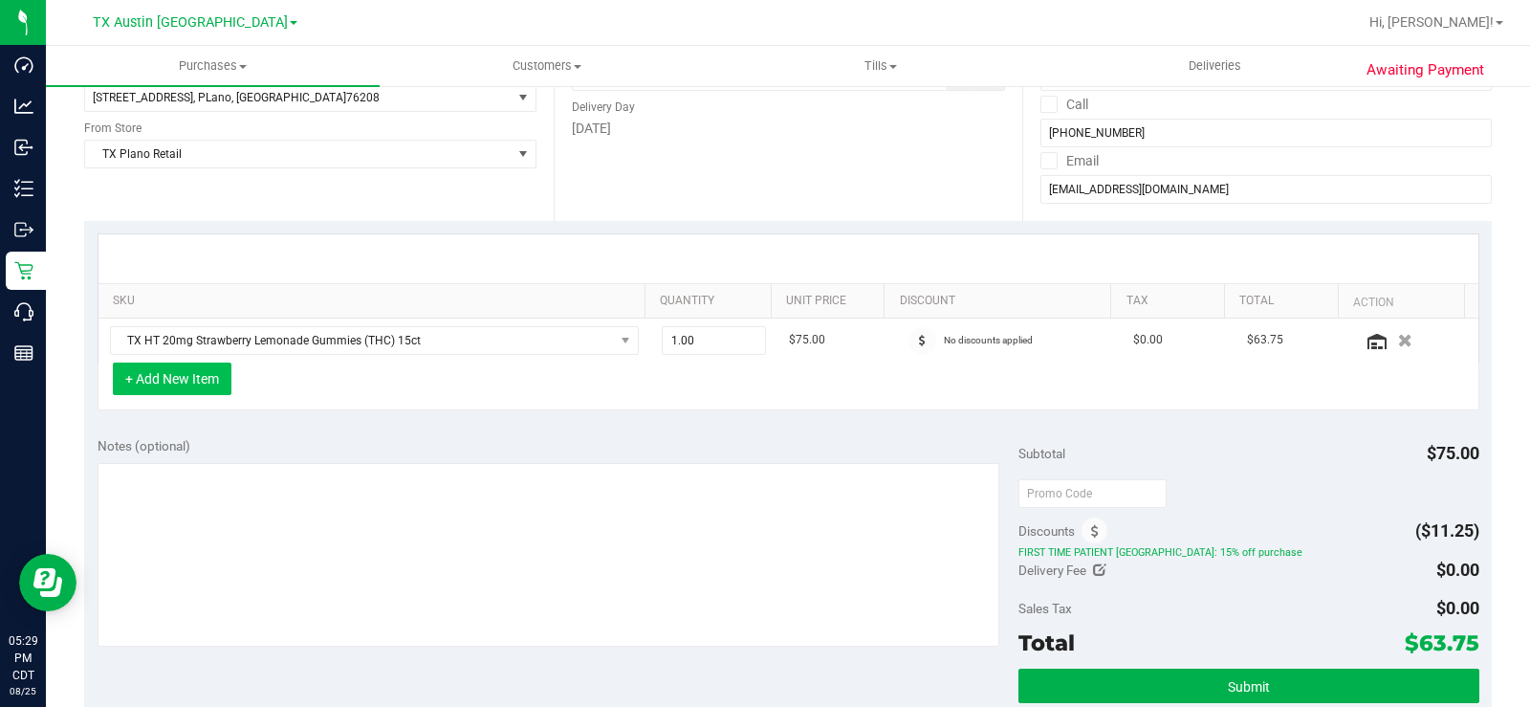
click at [167, 390] on button "+ Add New Item" at bounding box center [172, 378] width 119 height 33
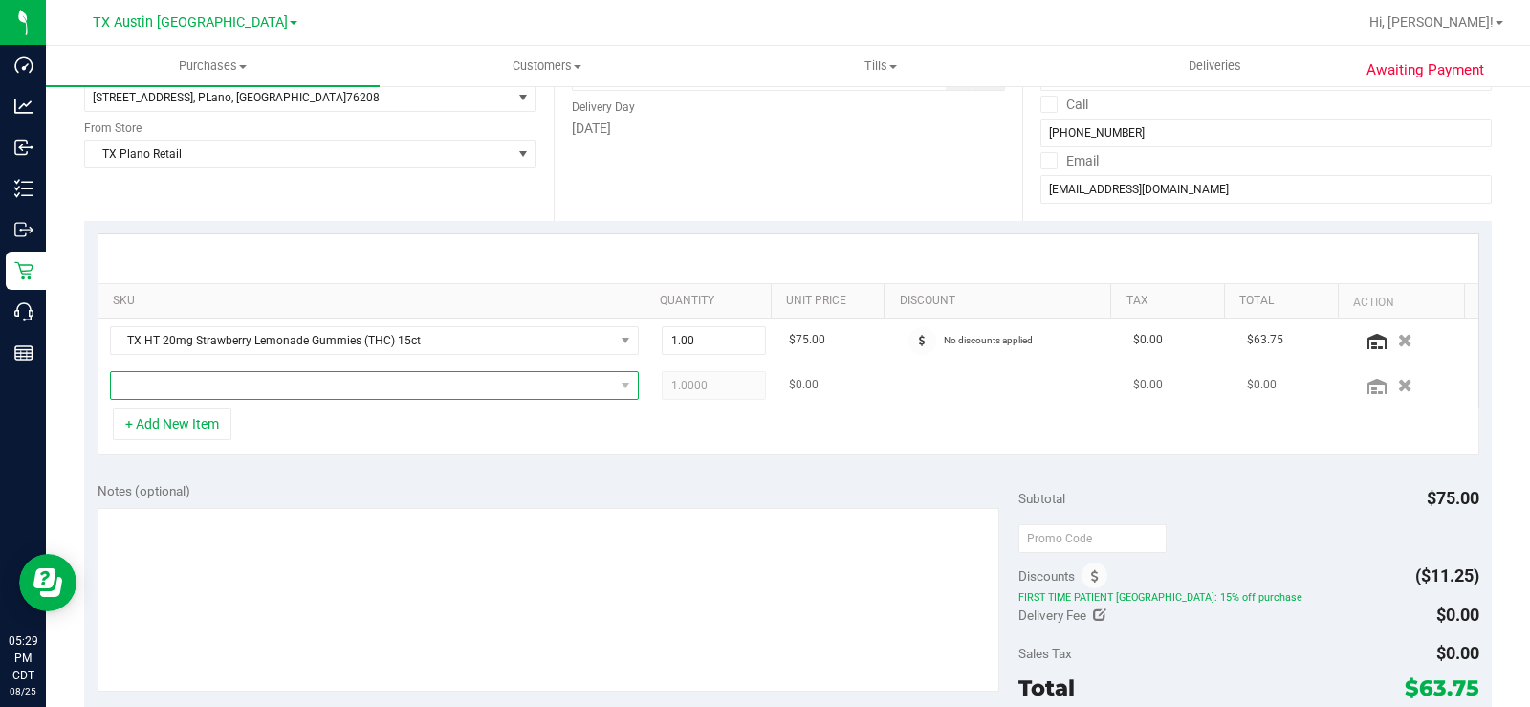
click at [185, 383] on span "NO DATA FOUND" at bounding box center [362, 385] width 503 height 27
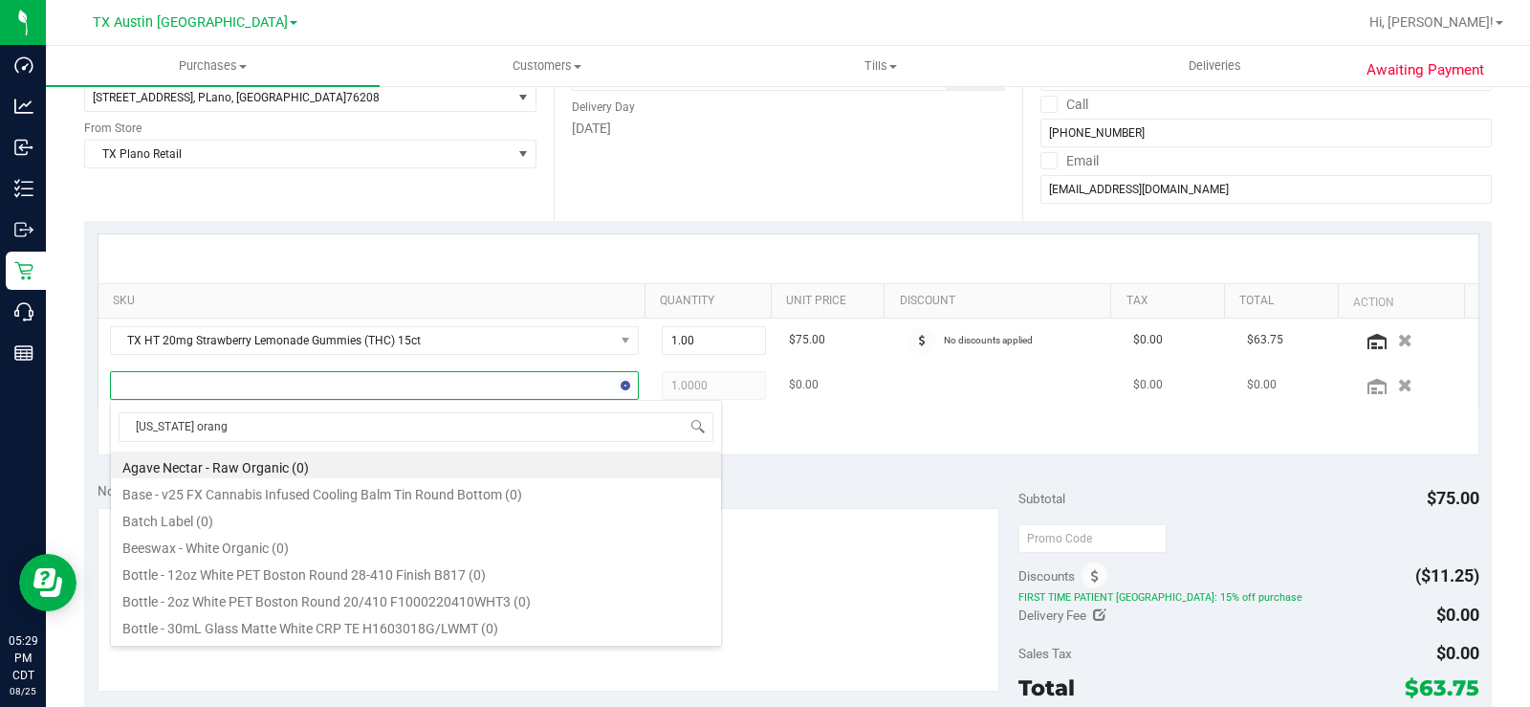
type input "[US_STATE] orange"
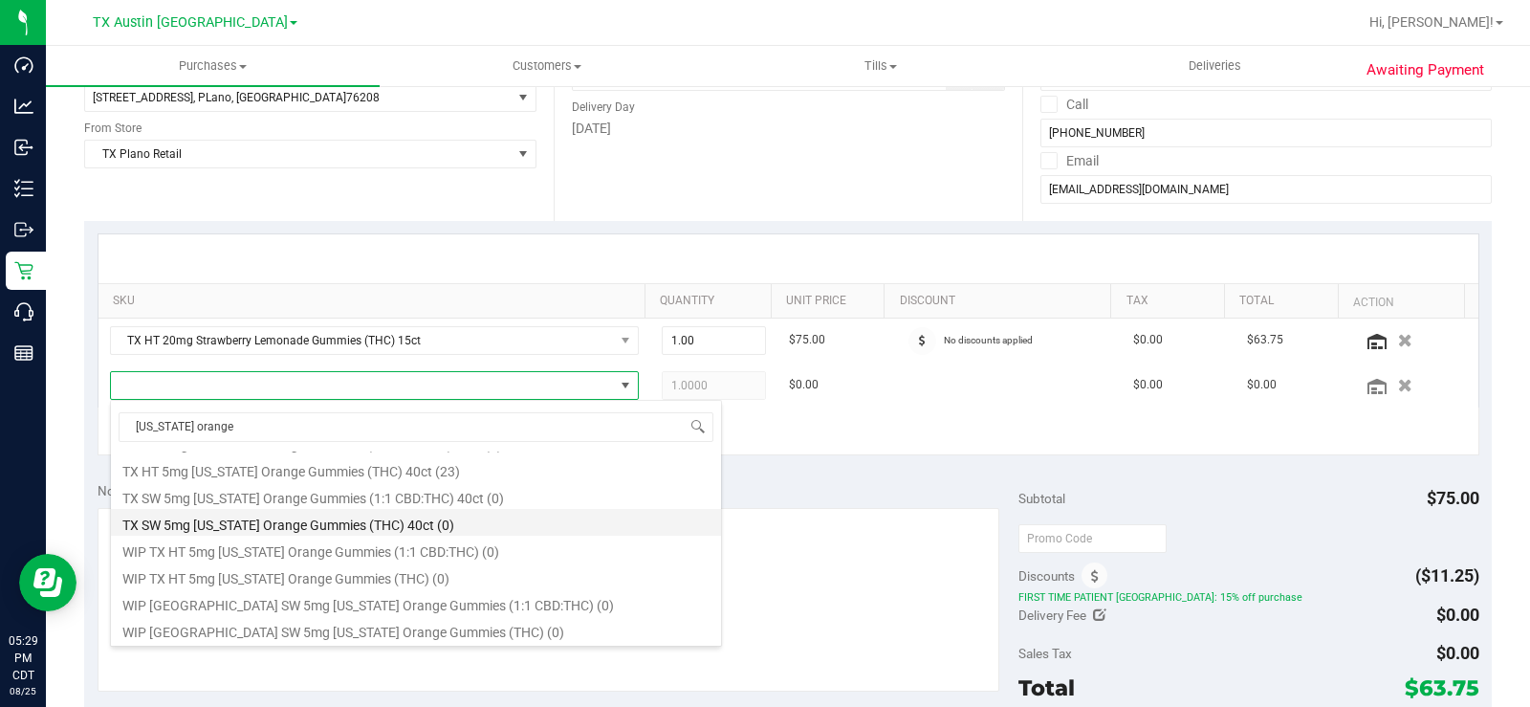
scroll to position [222, 0]
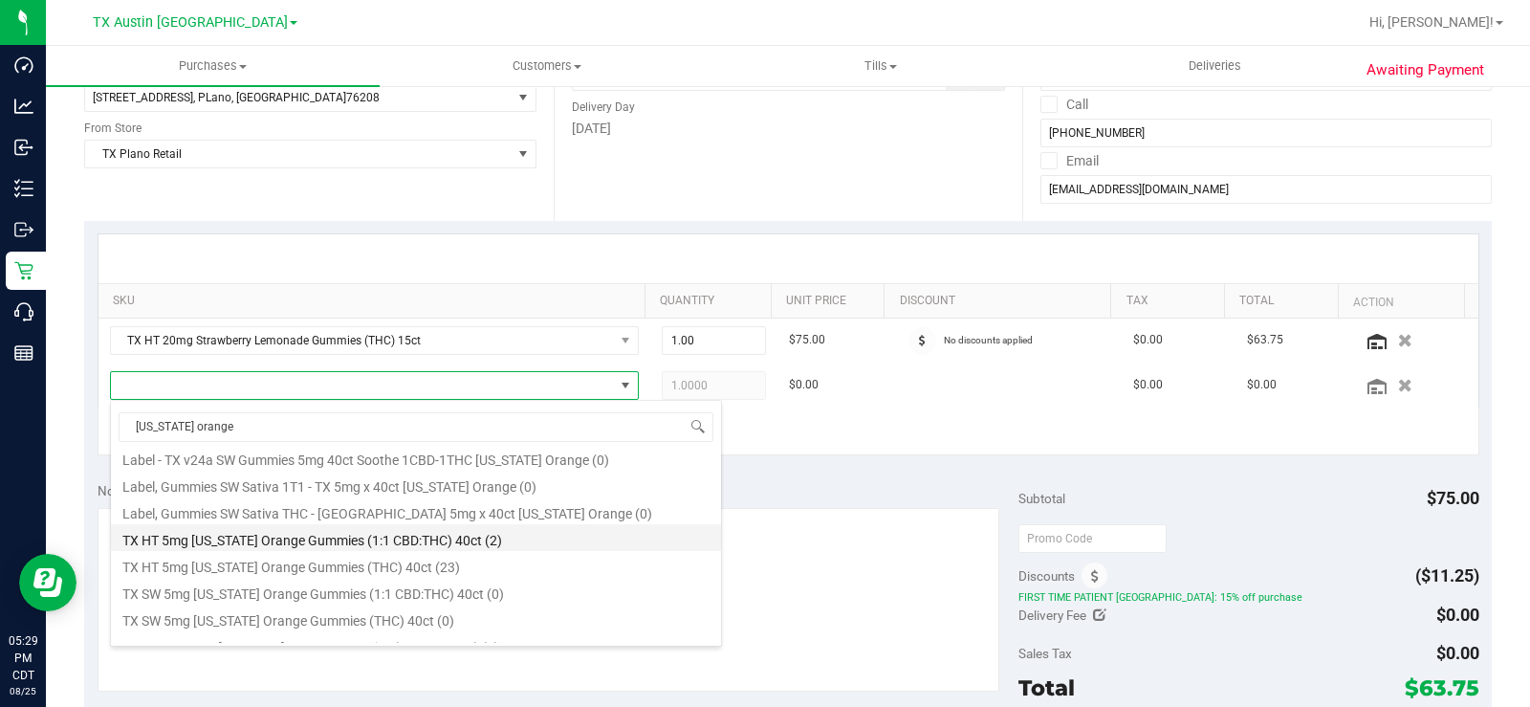
click at [264, 542] on li "TX HT 5mg [US_STATE] Orange Gummies (1:1 CBD:THC) 40ct (2)" at bounding box center [416, 537] width 610 height 27
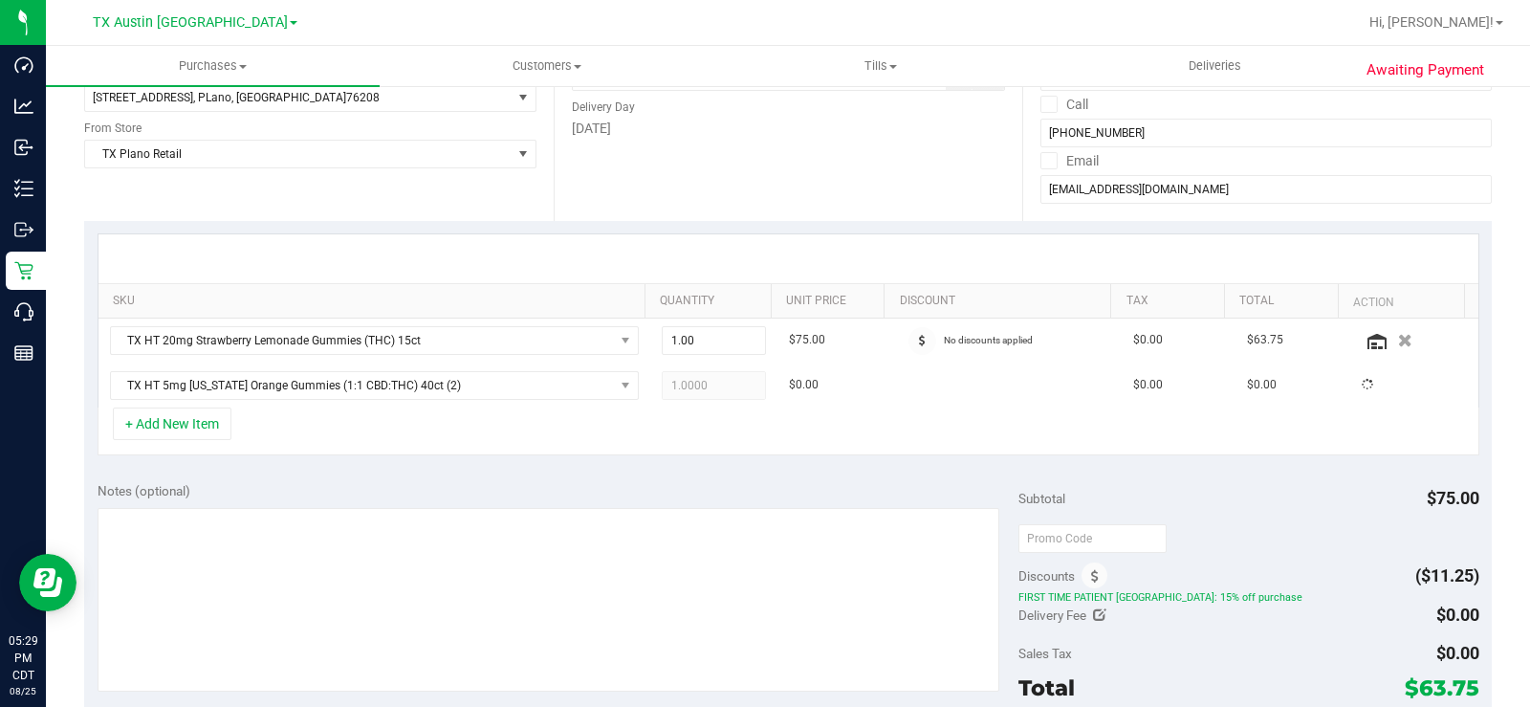
click at [393, 428] on div "+ Add New Item" at bounding box center [789, 431] width 1382 height 48
click at [843, 410] on div "+ Add New Item" at bounding box center [789, 431] width 1382 height 48
click at [473, 442] on div "+ Add New Item" at bounding box center [789, 431] width 1382 height 48
click at [468, 485] on div "Notes (optional)" at bounding box center [558, 490] width 921 height 19
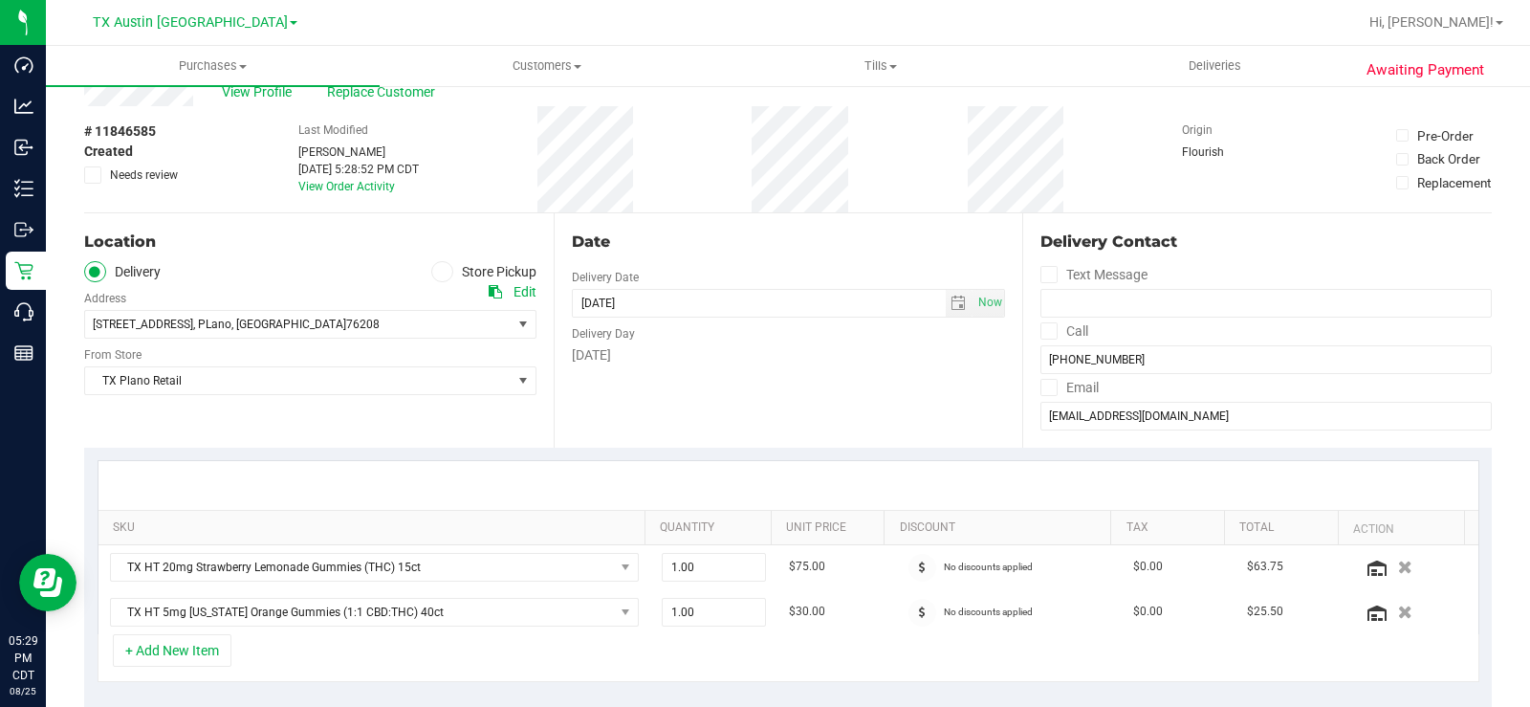
scroll to position [0, 0]
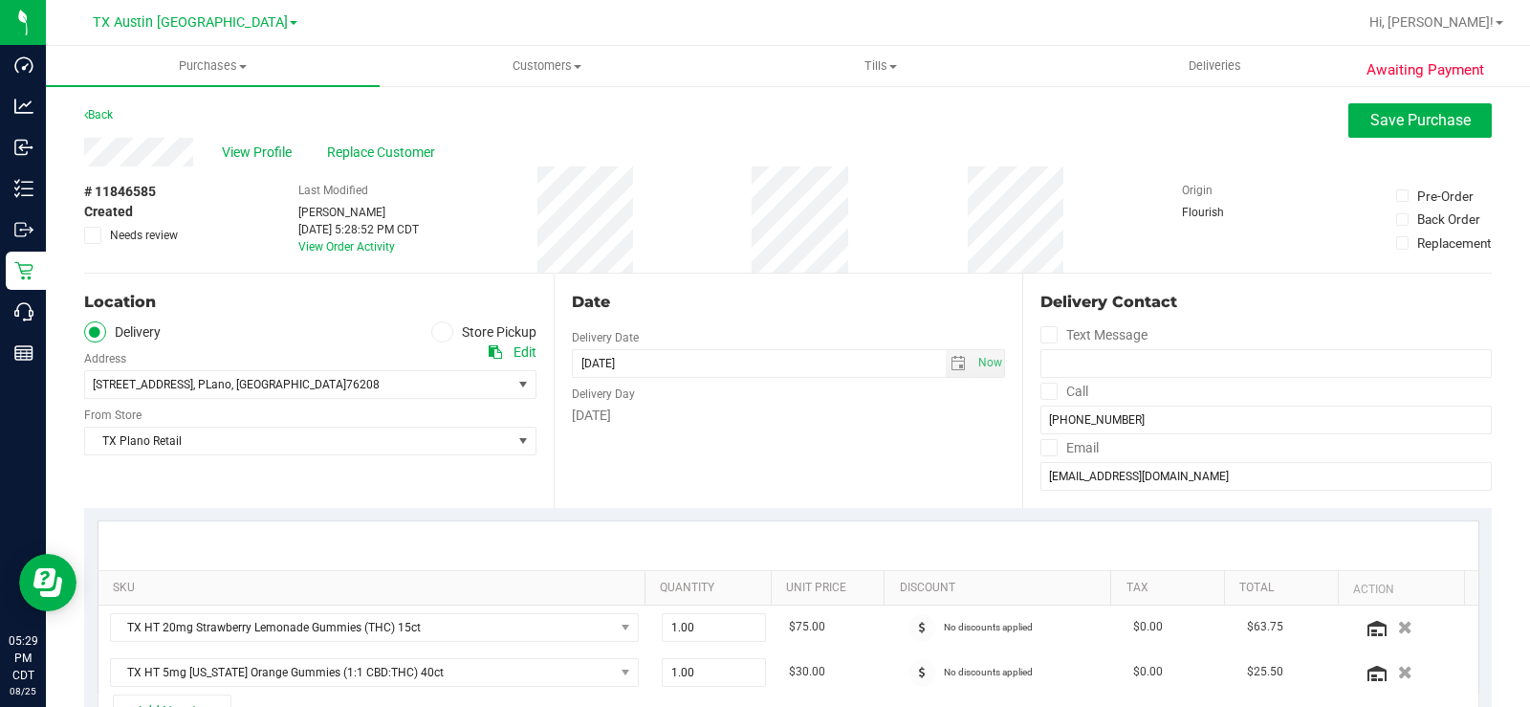
click at [697, 408] on div "[DATE]" at bounding box center [789, 415] width 434 height 20
click at [710, 432] on div "Date Delivery Date [DATE] Now [DATE] 07:00 AM Now Delivery Day [DATE]" at bounding box center [789, 390] width 470 height 234
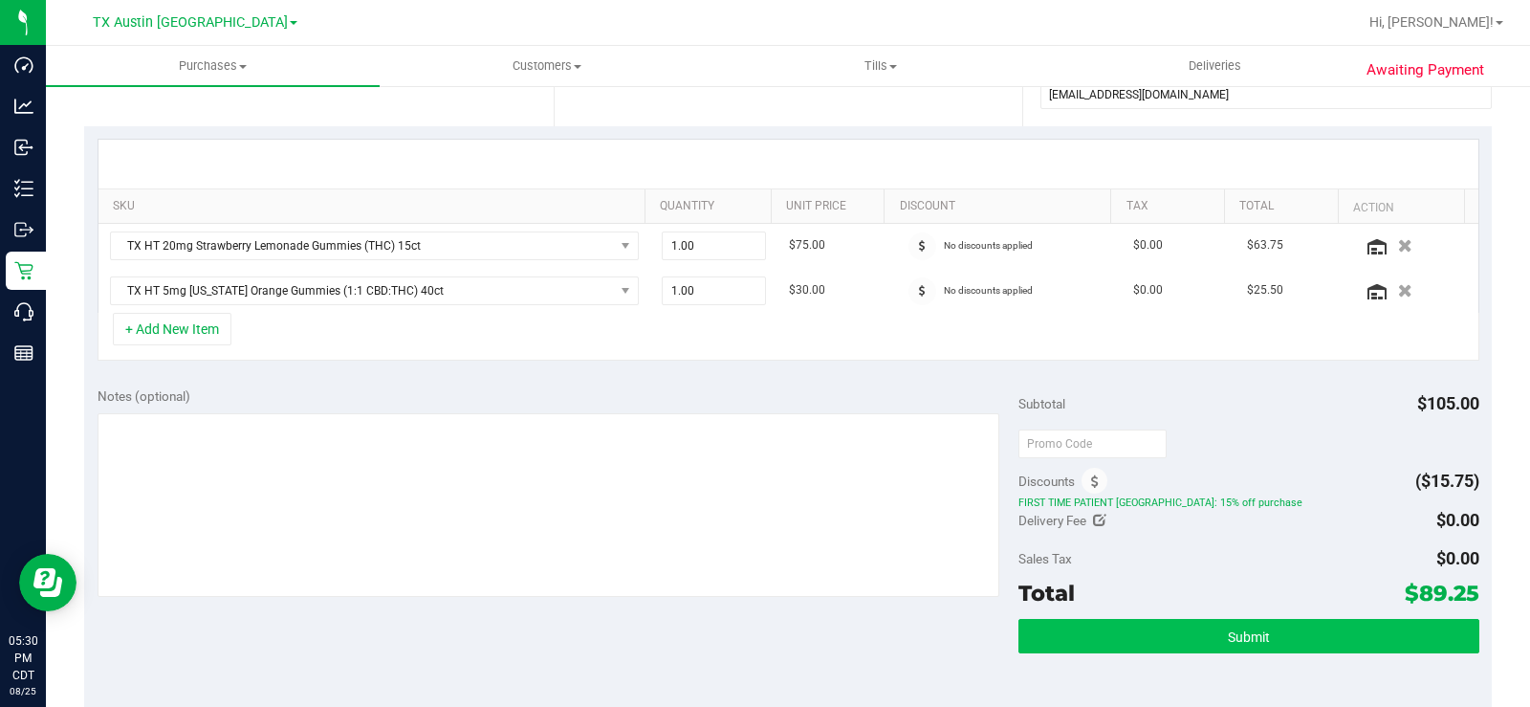
scroll to position [382, 0]
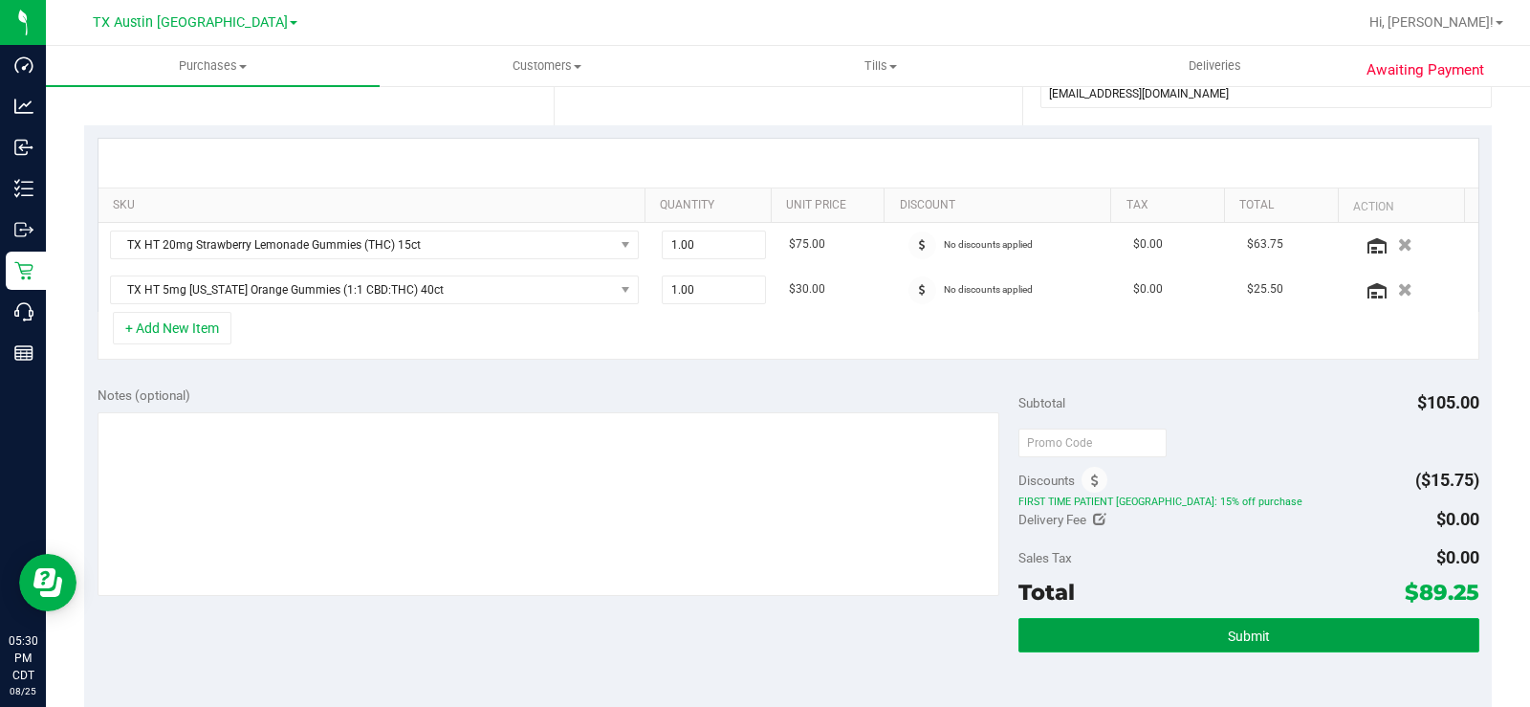
click at [1139, 628] on button "Submit" at bounding box center [1248, 635] width 461 height 34
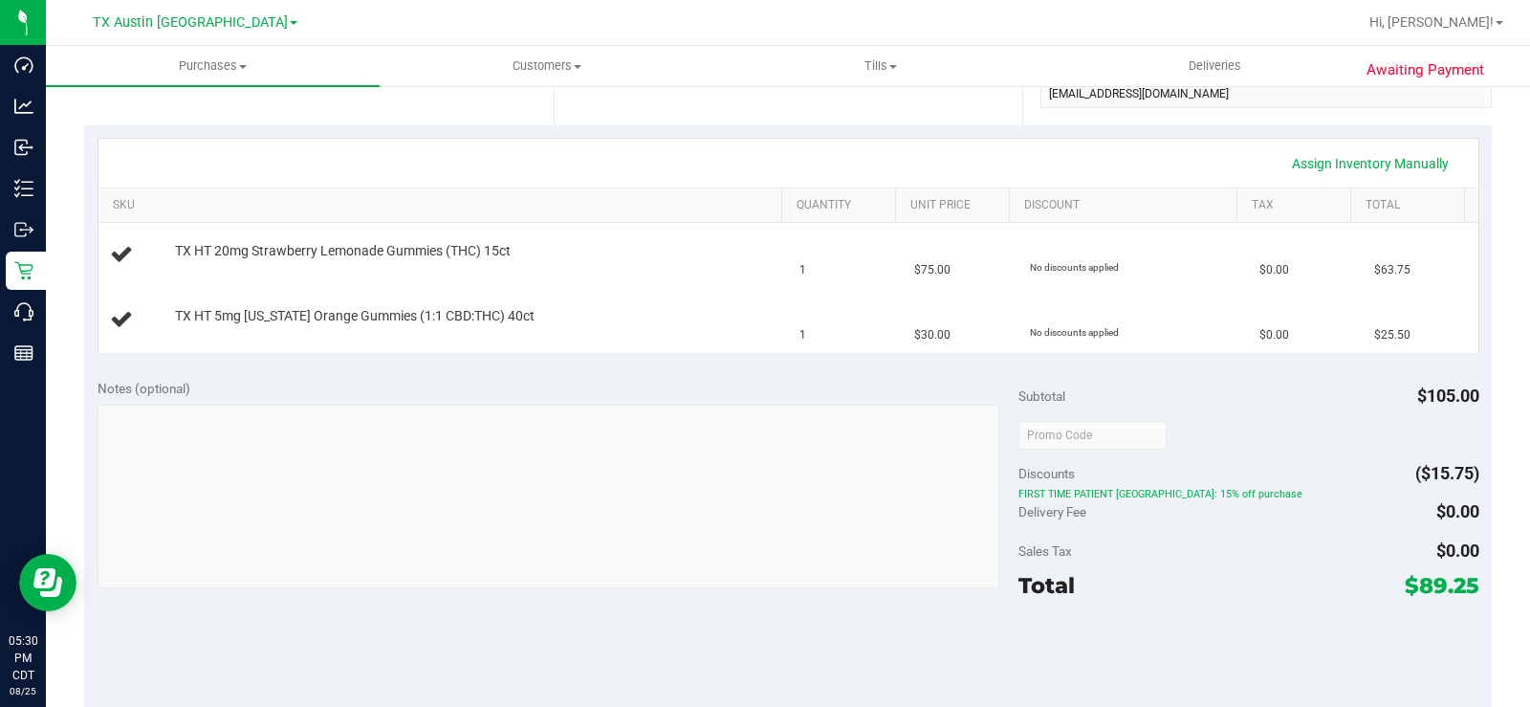
click at [591, 388] on div "Notes (optional)" at bounding box center [558, 388] width 921 height 19
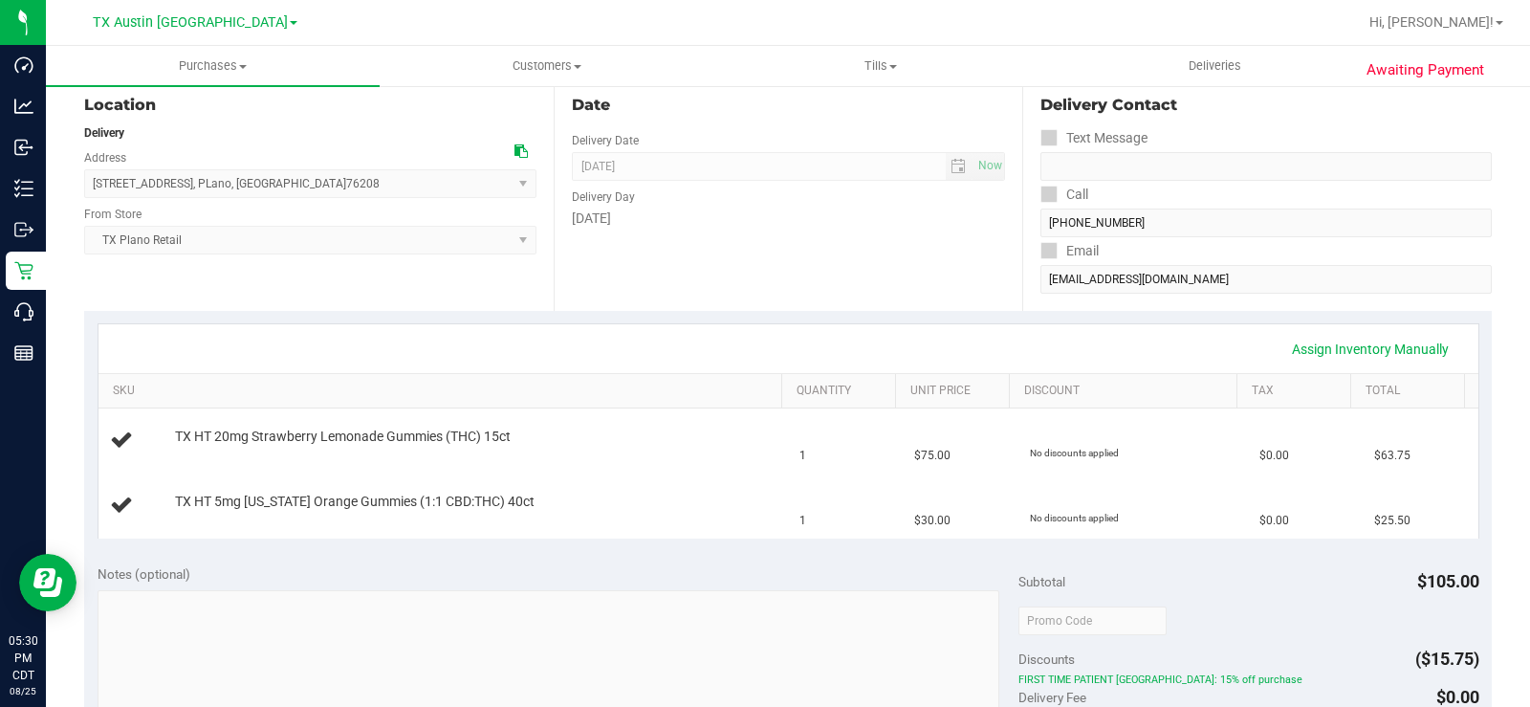
scroll to position [191, 0]
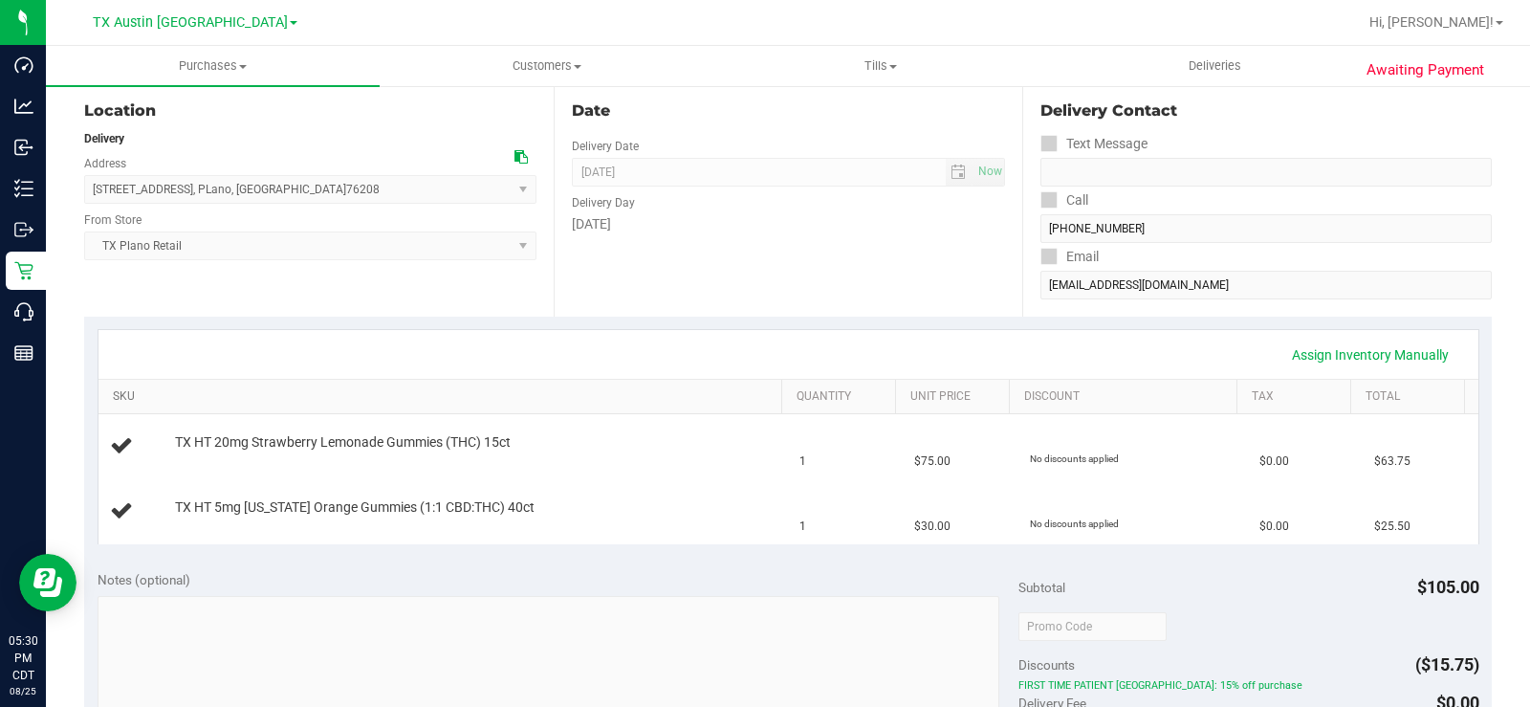
click at [589, 389] on link "SKU" at bounding box center [443, 396] width 661 height 15
click at [629, 352] on div "Assign Inventory Manually" at bounding box center [788, 355] width 1345 height 33
click at [529, 390] on link "SKU" at bounding box center [443, 396] width 661 height 15
click at [594, 339] on div "Assign Inventory Manually" at bounding box center [788, 355] width 1345 height 33
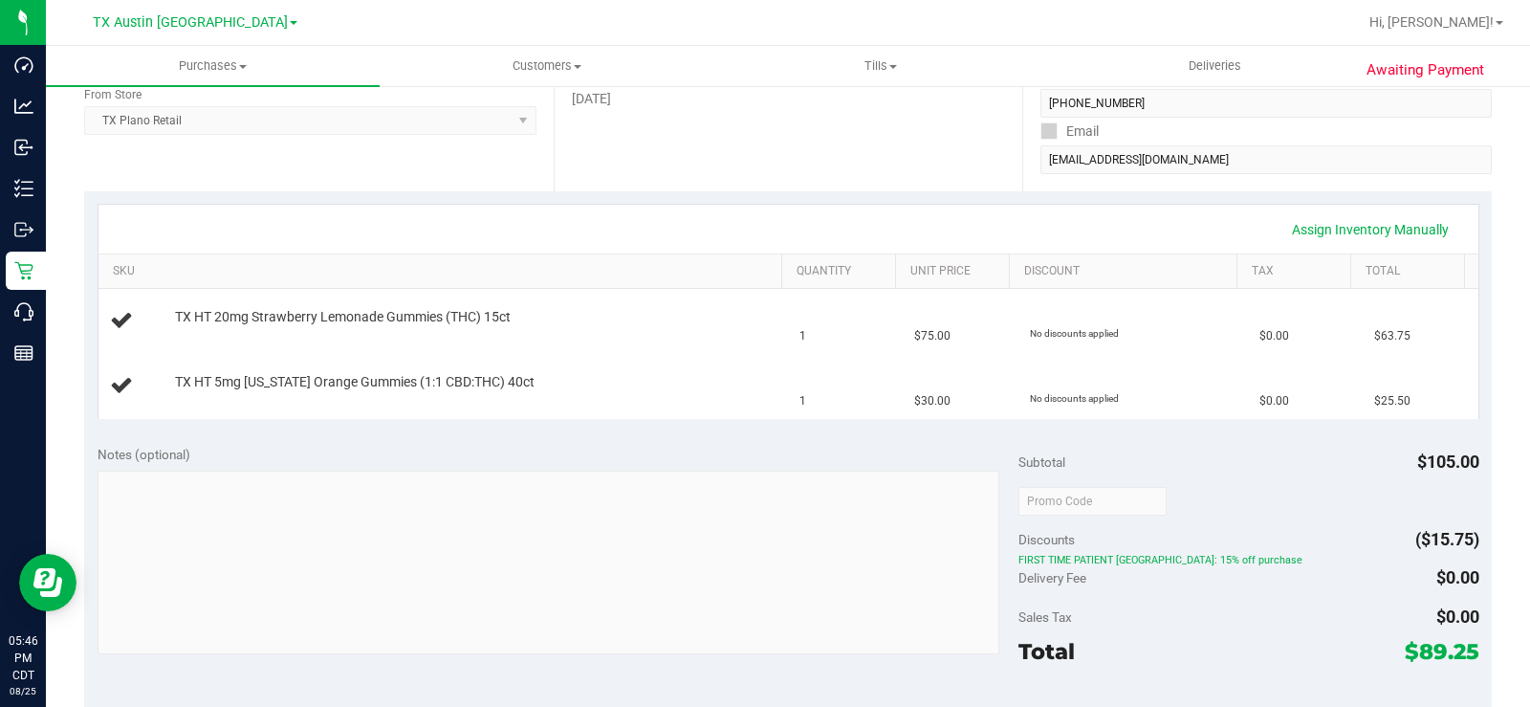
scroll to position [382, 0]
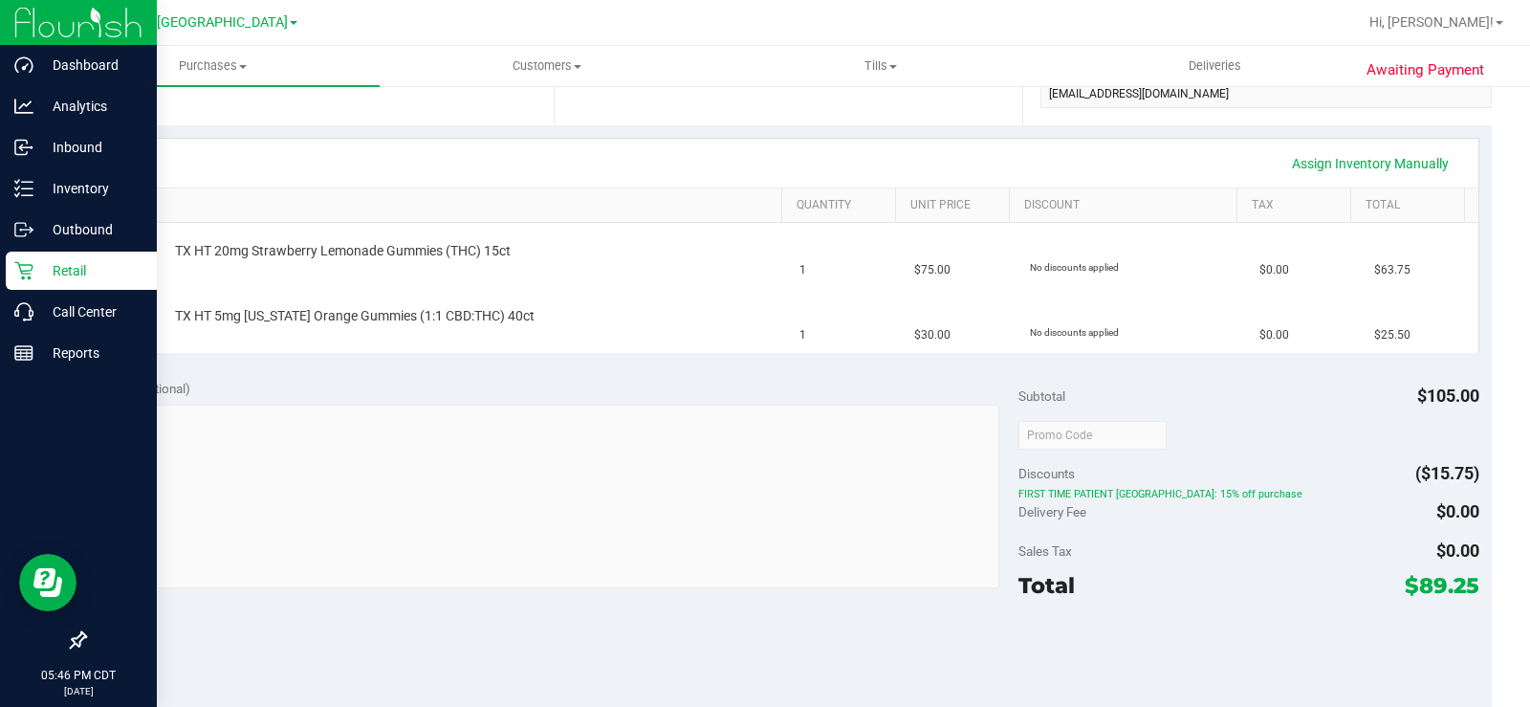
click at [44, 273] on p "Retail" at bounding box center [90, 270] width 115 height 23
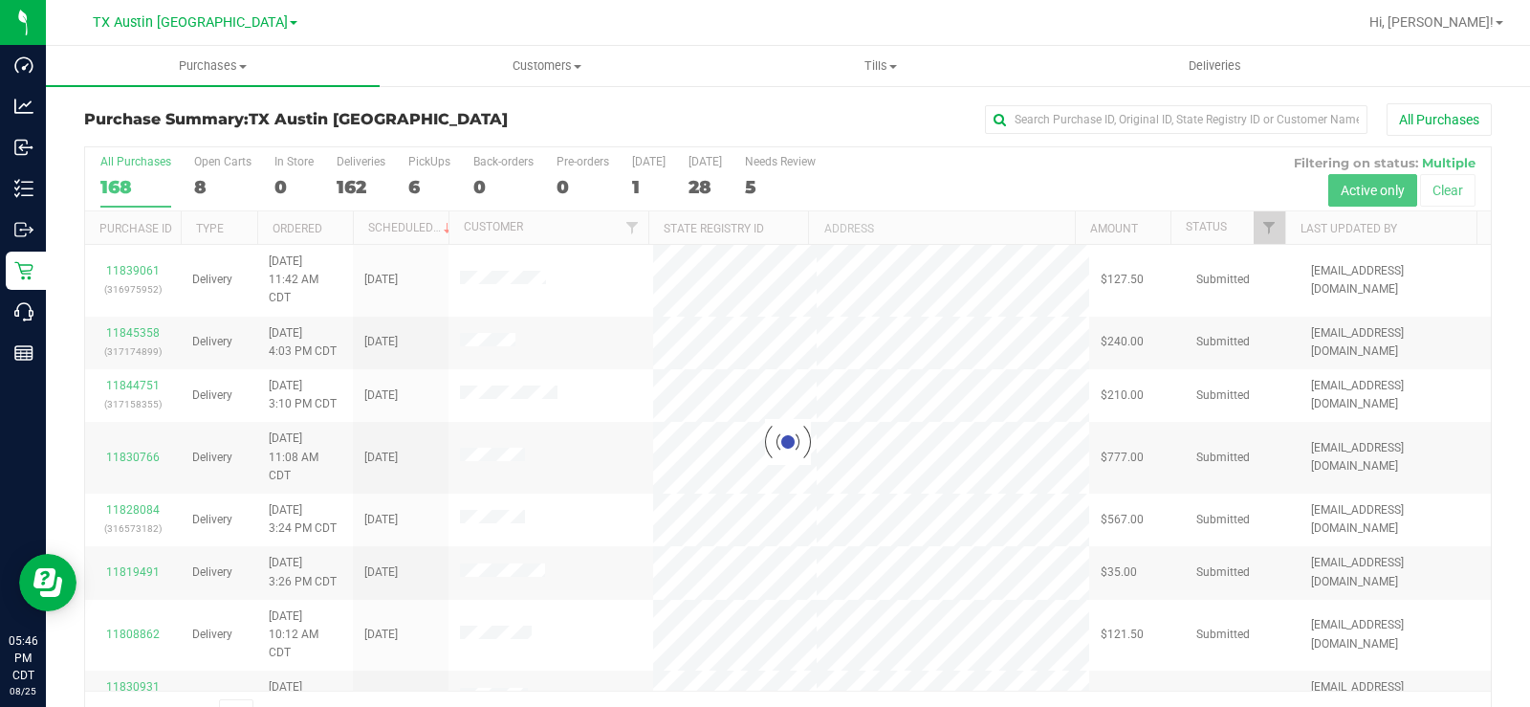
click at [206, 179] on div at bounding box center [788, 441] width 1406 height 589
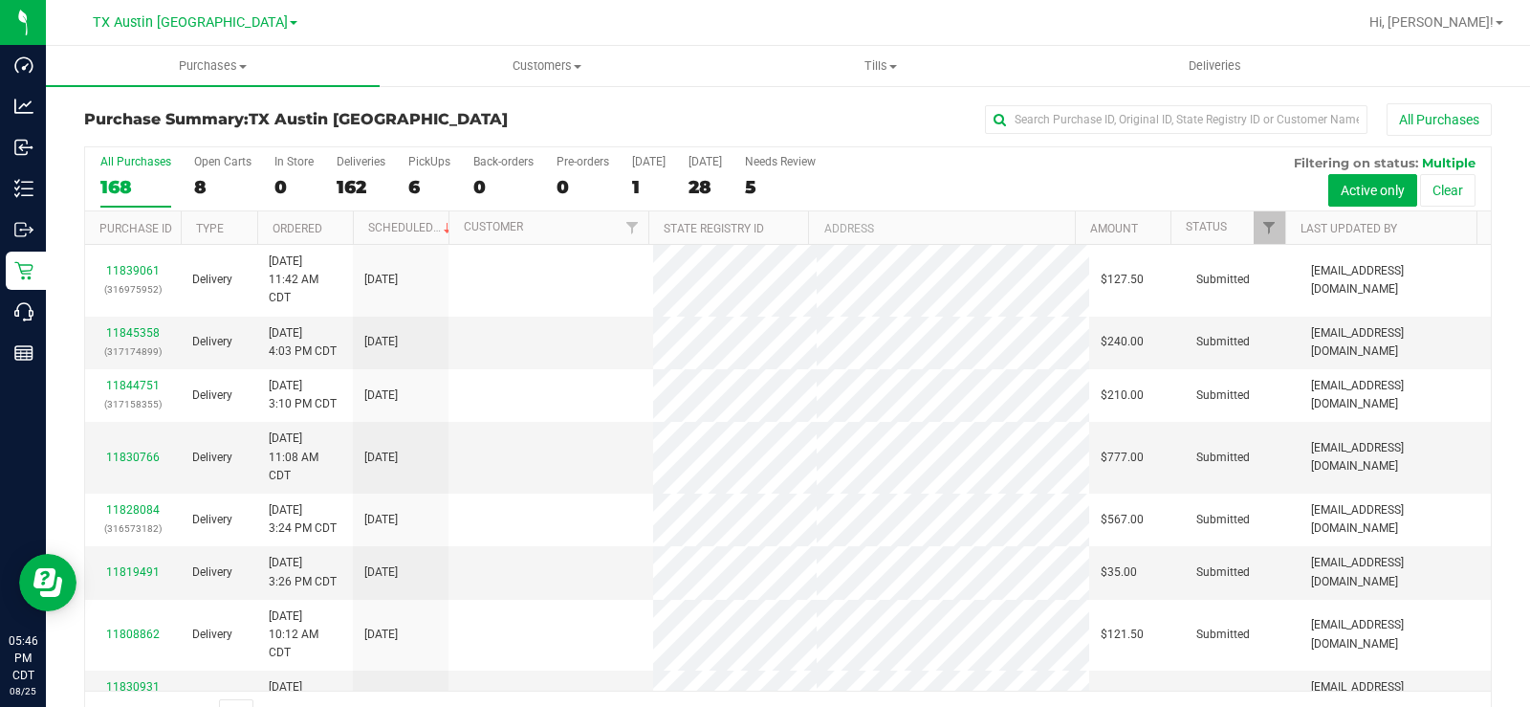
click at [206, 179] on div "8" at bounding box center [222, 187] width 57 height 22
click at [0, 0] on input "Open Carts 8" at bounding box center [0, 0] width 0 height 0
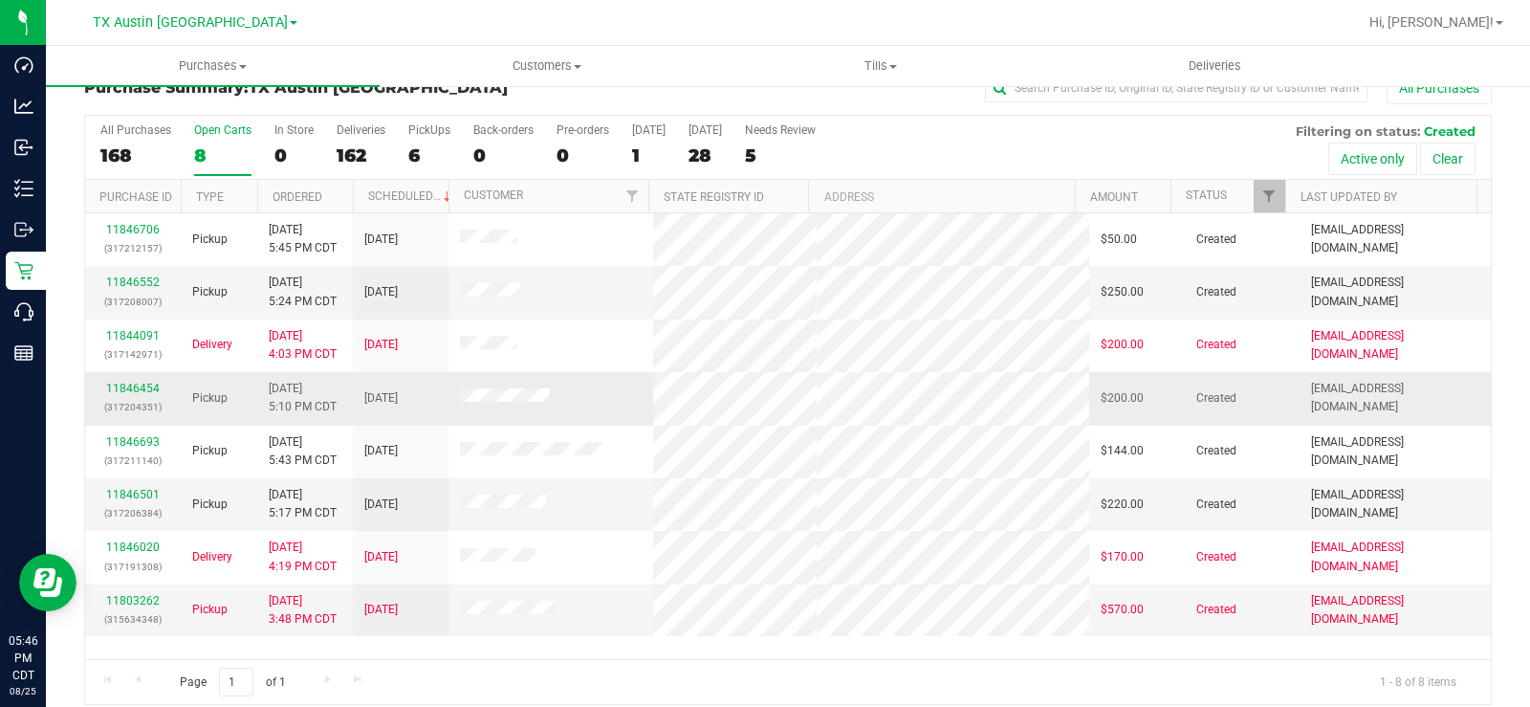
scroll to position [49, 0]
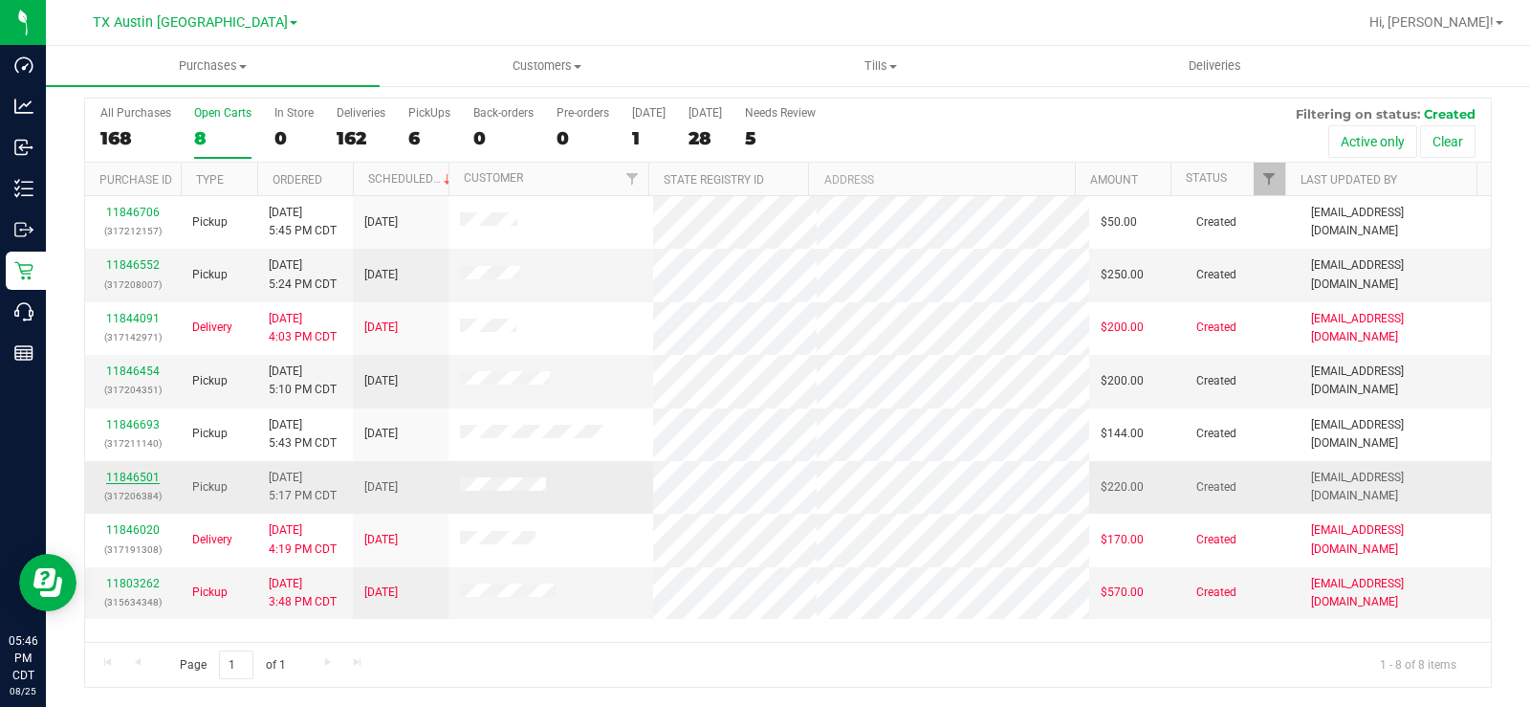
click at [137, 478] on link "11846501" at bounding box center [133, 476] width 54 height 13
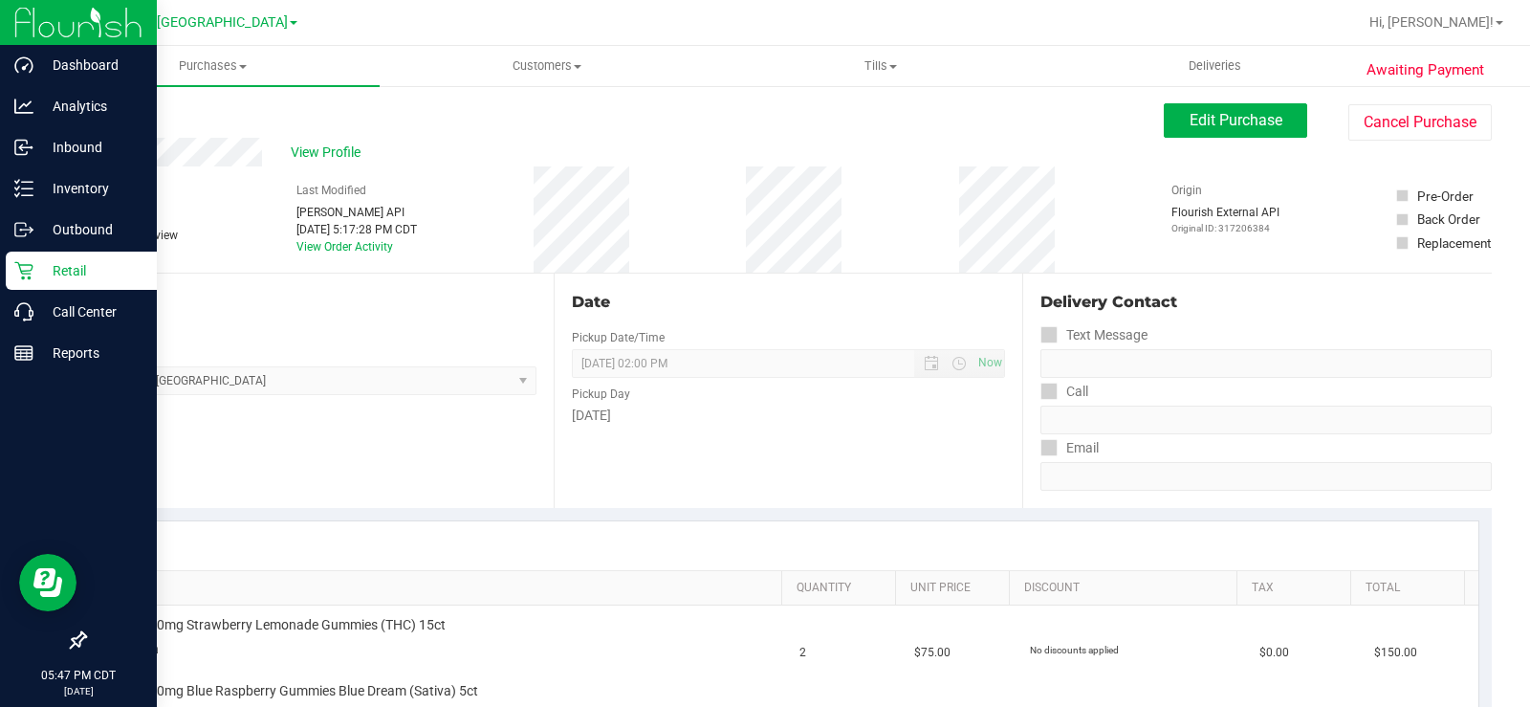
click at [48, 275] on p "Retail" at bounding box center [90, 270] width 115 height 23
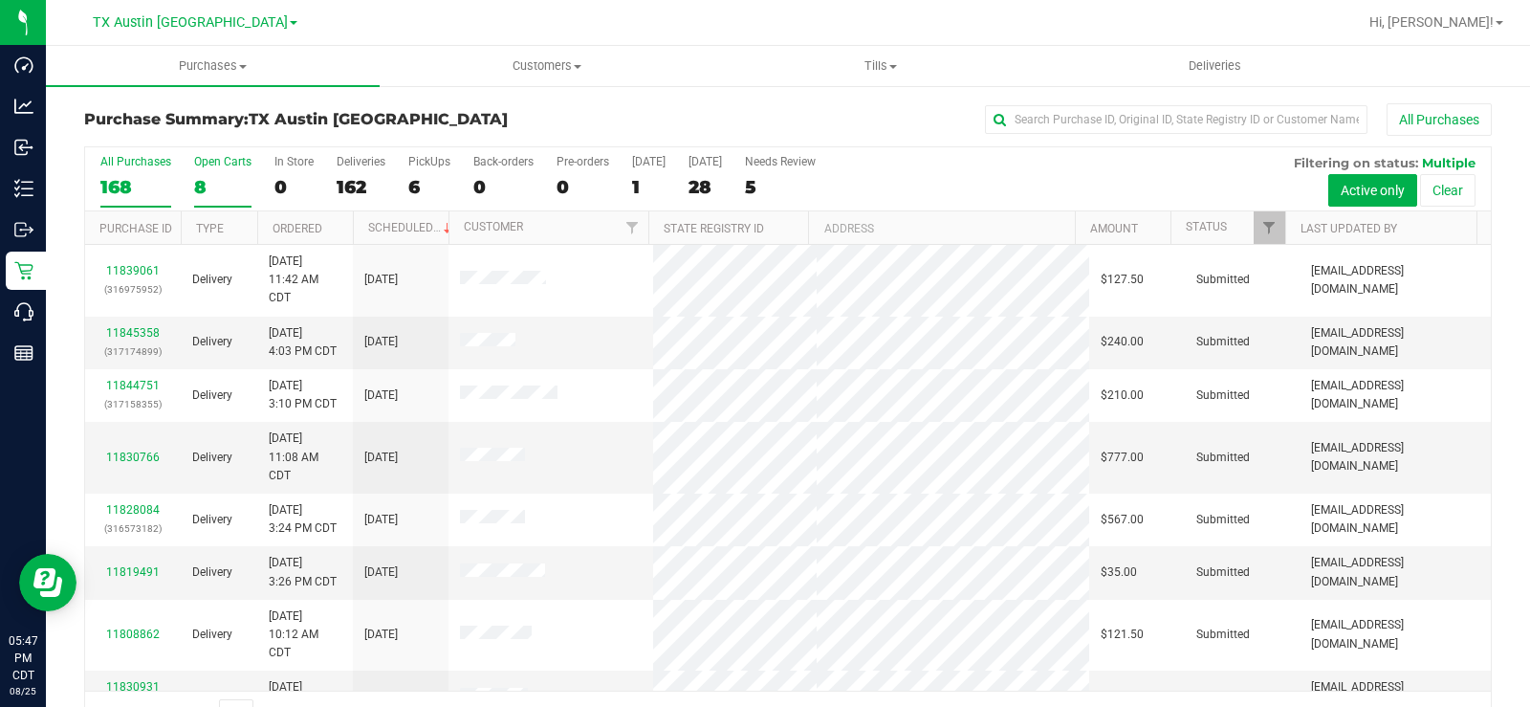
click at [201, 176] on div "8" at bounding box center [222, 187] width 57 height 22
click at [0, 0] on input "Open Carts 8" at bounding box center [0, 0] width 0 height 0
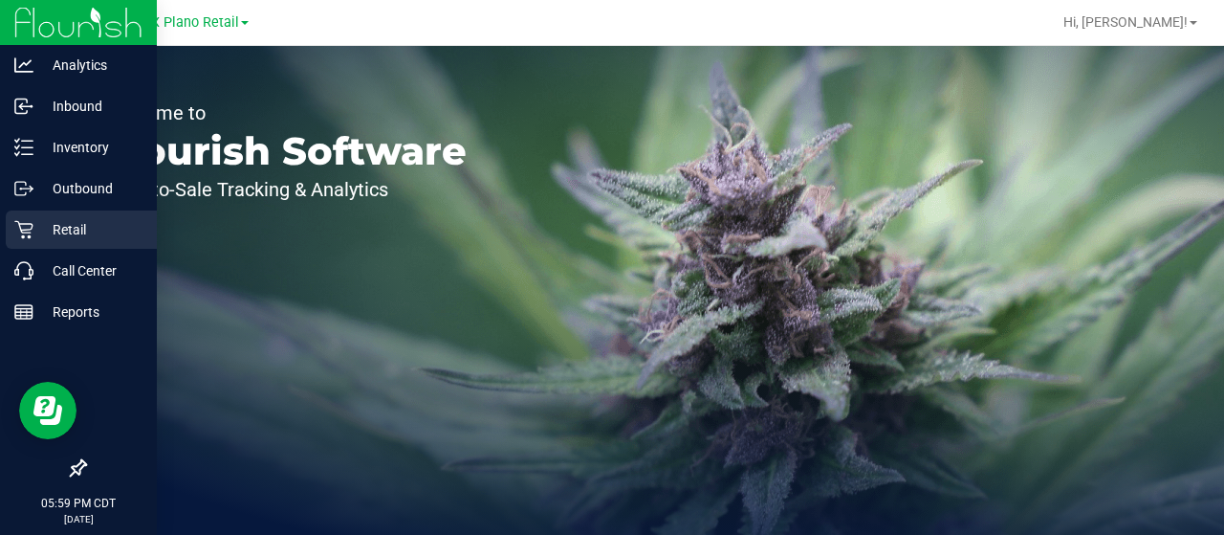
click at [39, 231] on p "Retail" at bounding box center [90, 229] width 115 height 23
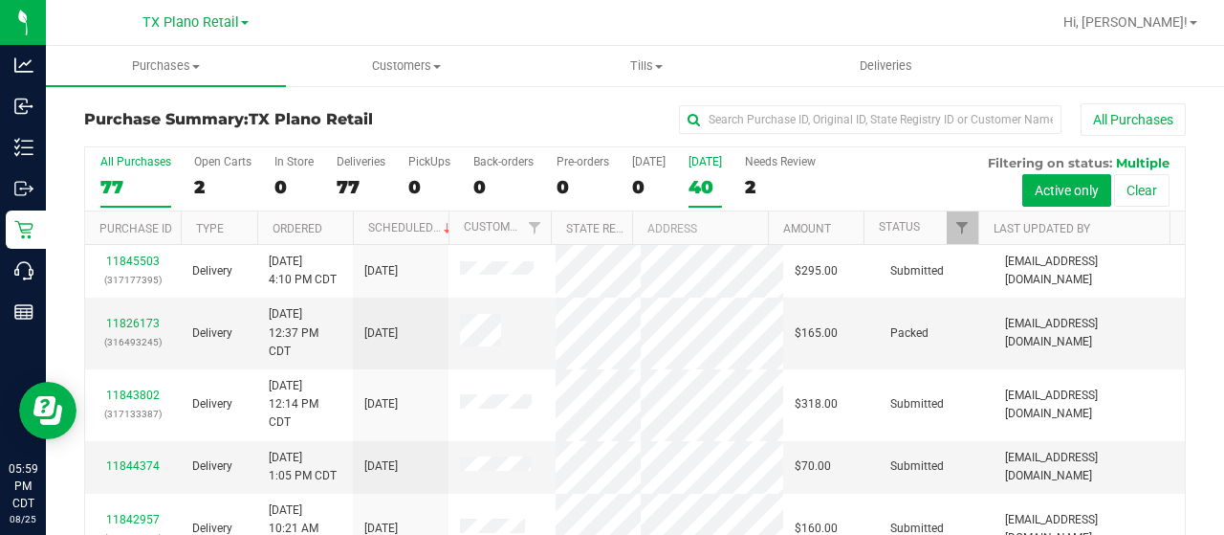
click at [694, 186] on div "40" at bounding box center [704, 187] width 33 height 22
click at [0, 0] on input "[DATE] 40" at bounding box center [0, 0] width 0 height 0
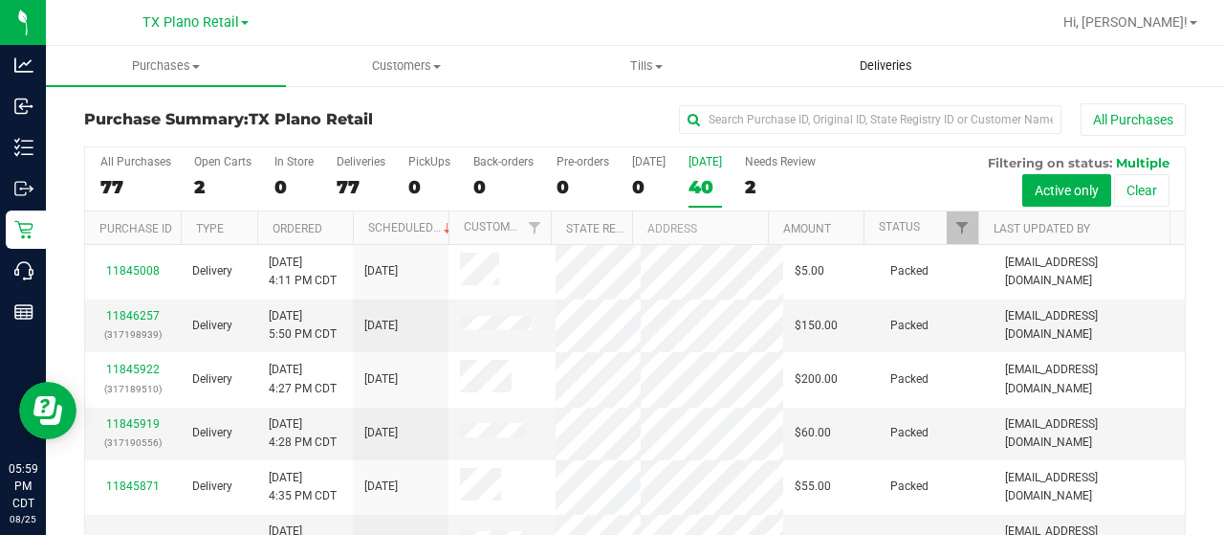
click at [889, 65] on span "Deliveries" at bounding box center [886, 65] width 104 height 17
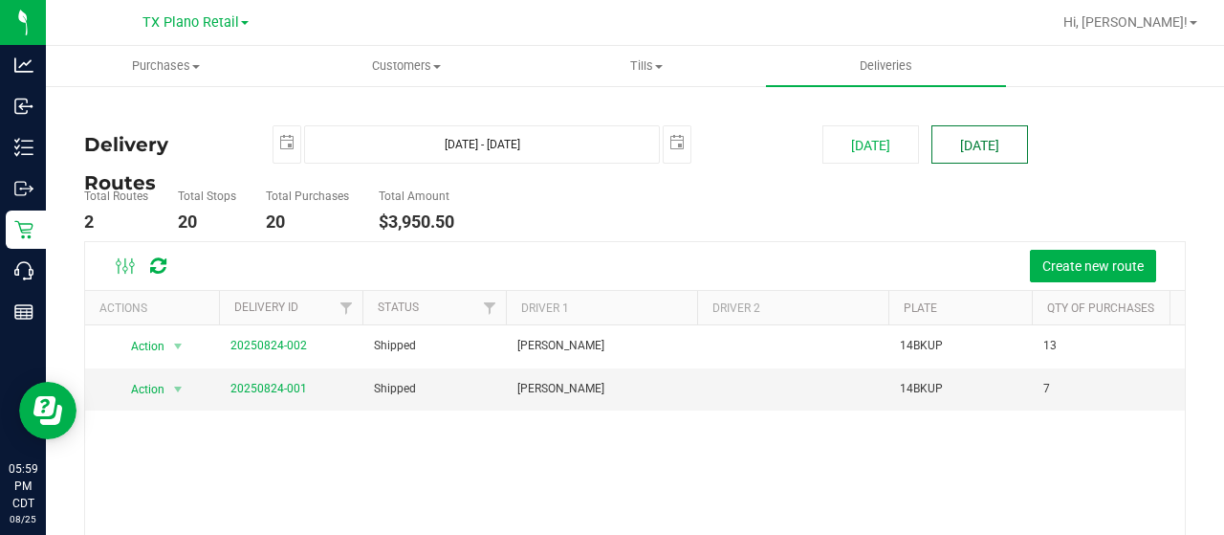
click at [941, 141] on button "[DATE]" at bounding box center [979, 144] width 97 height 38
type input "[DATE] - [DATE]"
type input "[DATE]"
